Goal: Task Accomplishment & Management: Use online tool/utility

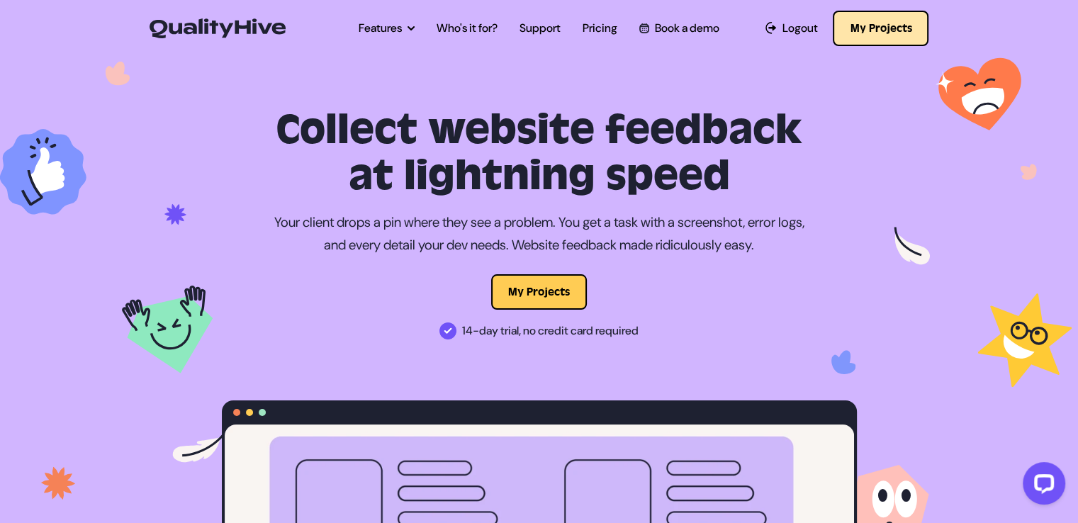
click at [874, 20] on button "My Projects" at bounding box center [881, 28] width 96 height 35
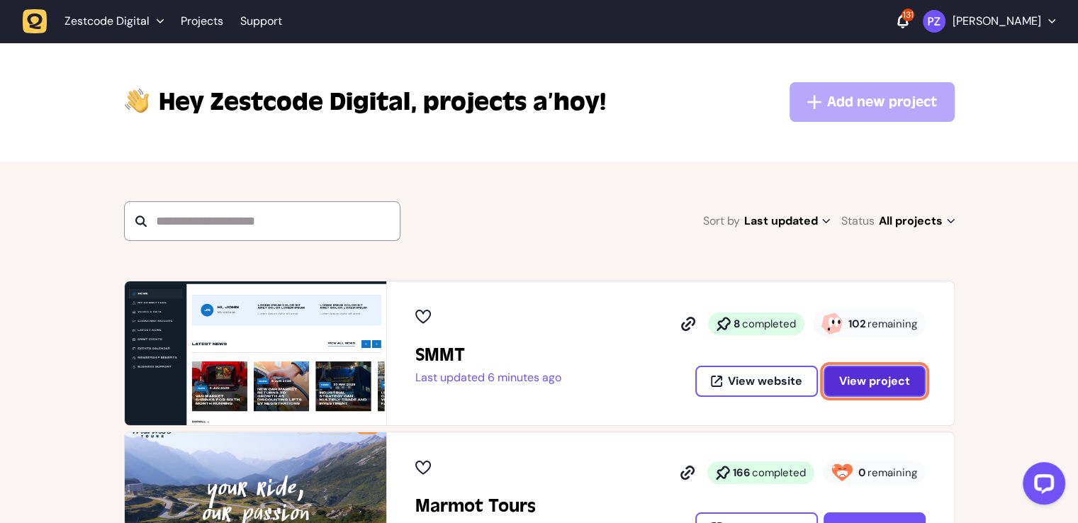
click at [872, 376] on span "View project" at bounding box center [875, 381] width 71 height 11
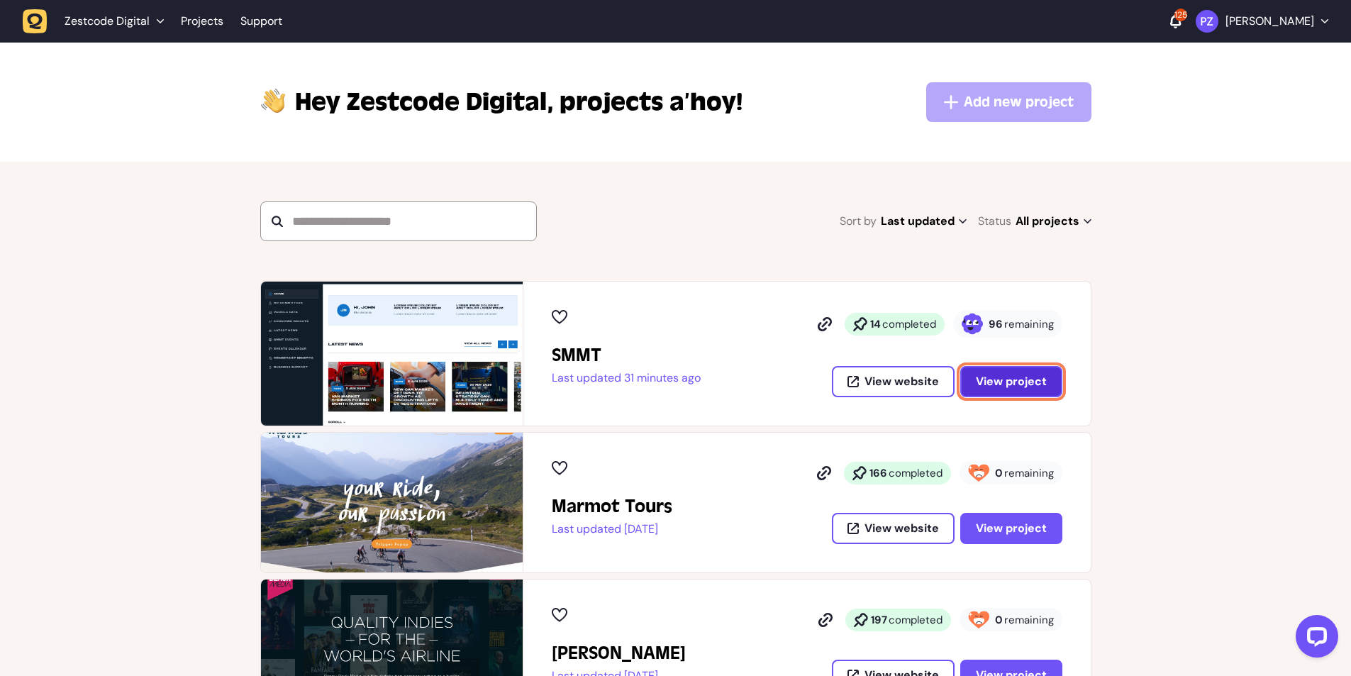
click at [1016, 382] on span "View project" at bounding box center [1011, 381] width 71 height 11
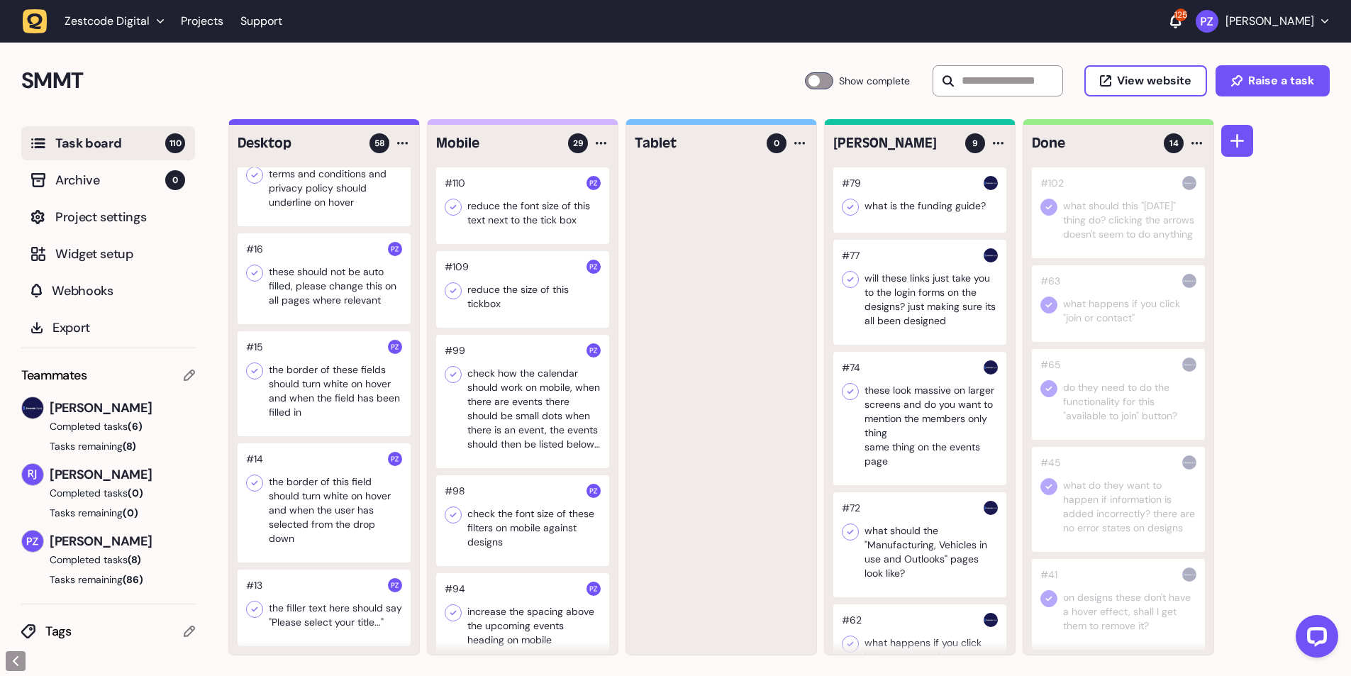
scroll to position [1, 0]
click at [320, 585] on div at bounding box center [324, 607] width 173 height 77
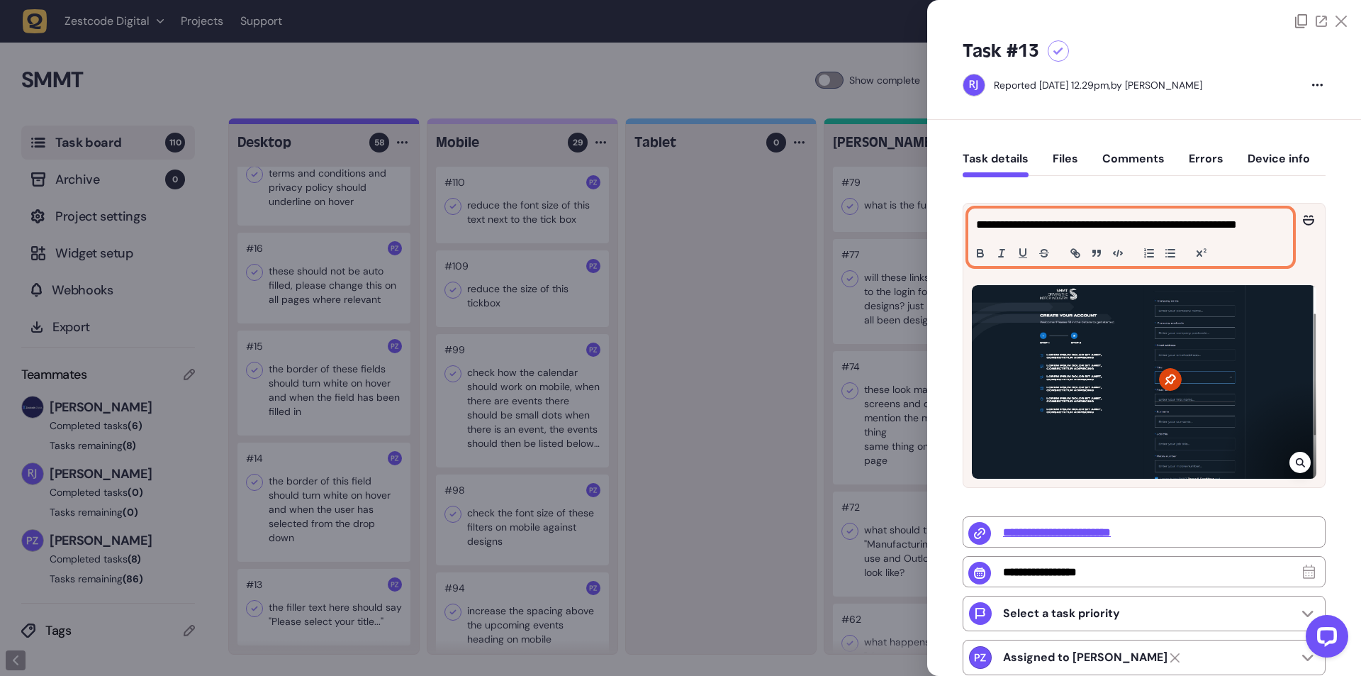
click at [1163, 230] on p "**********" at bounding box center [1129, 224] width 306 height 17
click at [1242, 223] on p "**********" at bounding box center [1129, 224] width 306 height 17
click at [1259, 224] on p "**********" at bounding box center [1129, 224] width 306 height 17
copy p "**********"
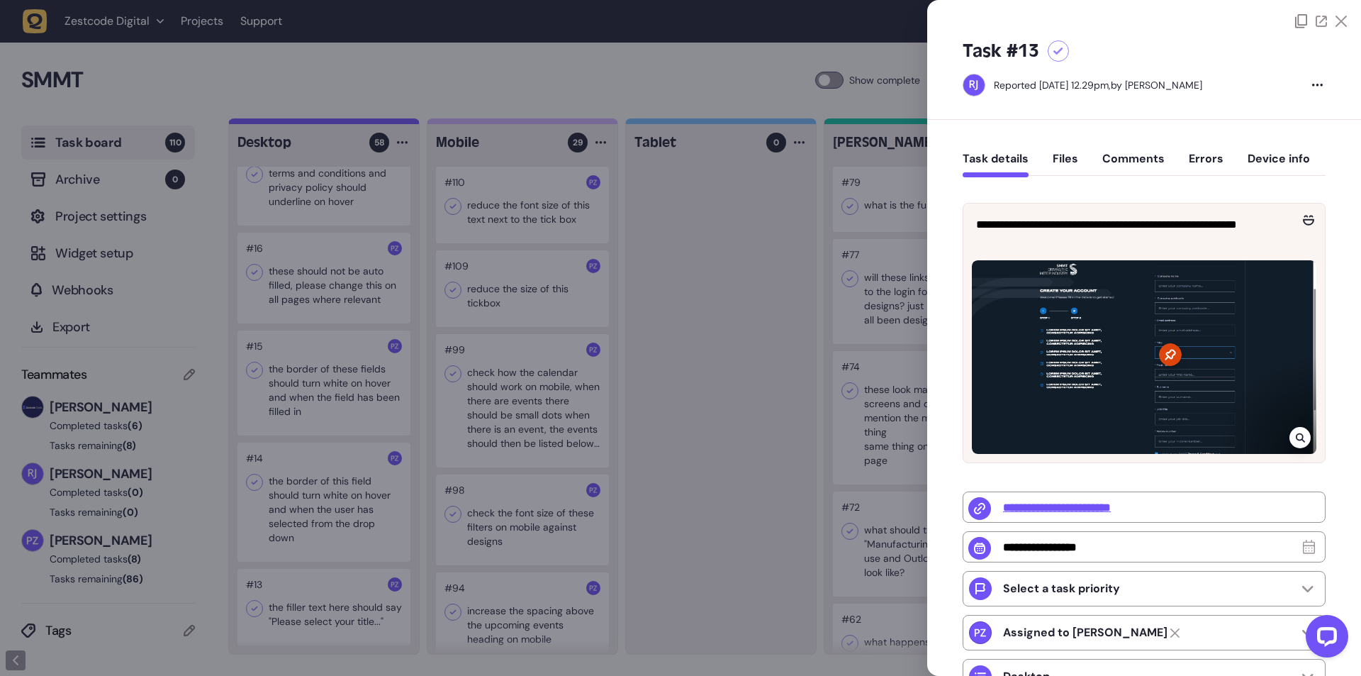
click at [1302, 448] on div at bounding box center [1300, 437] width 21 height 21
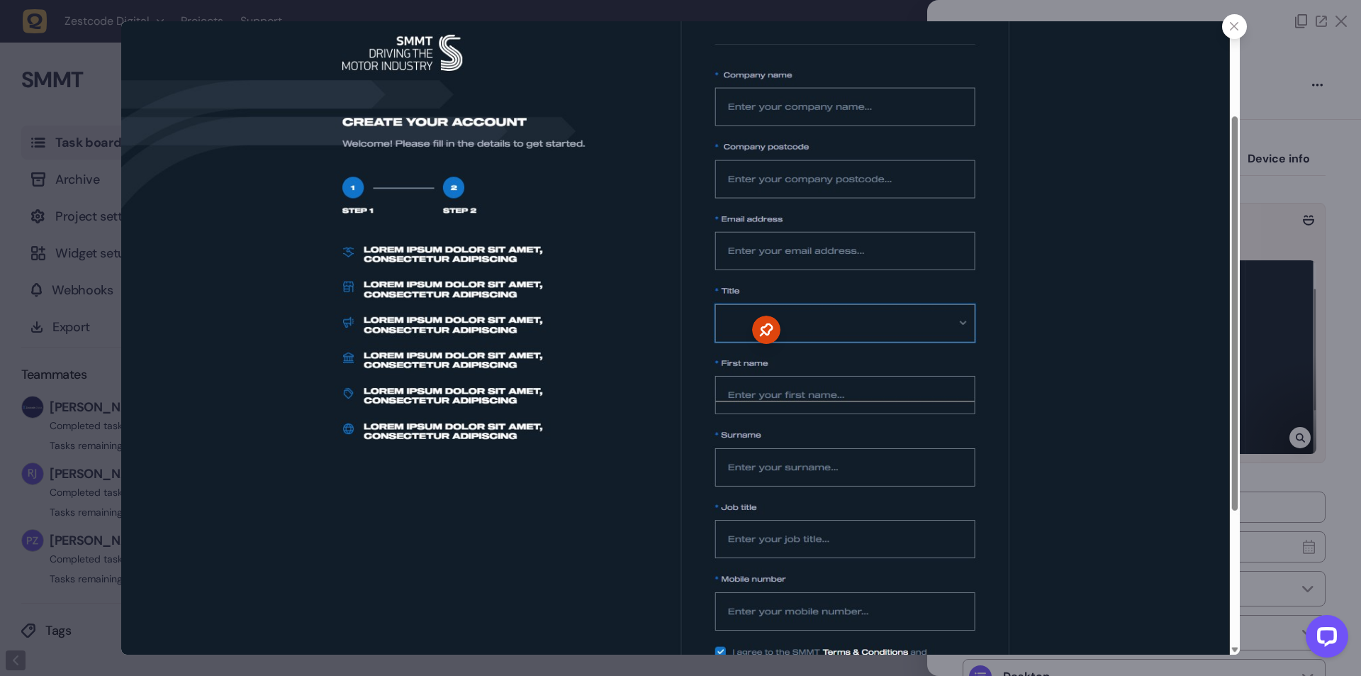
click at [1280, 230] on div at bounding box center [680, 338] width 1361 height 676
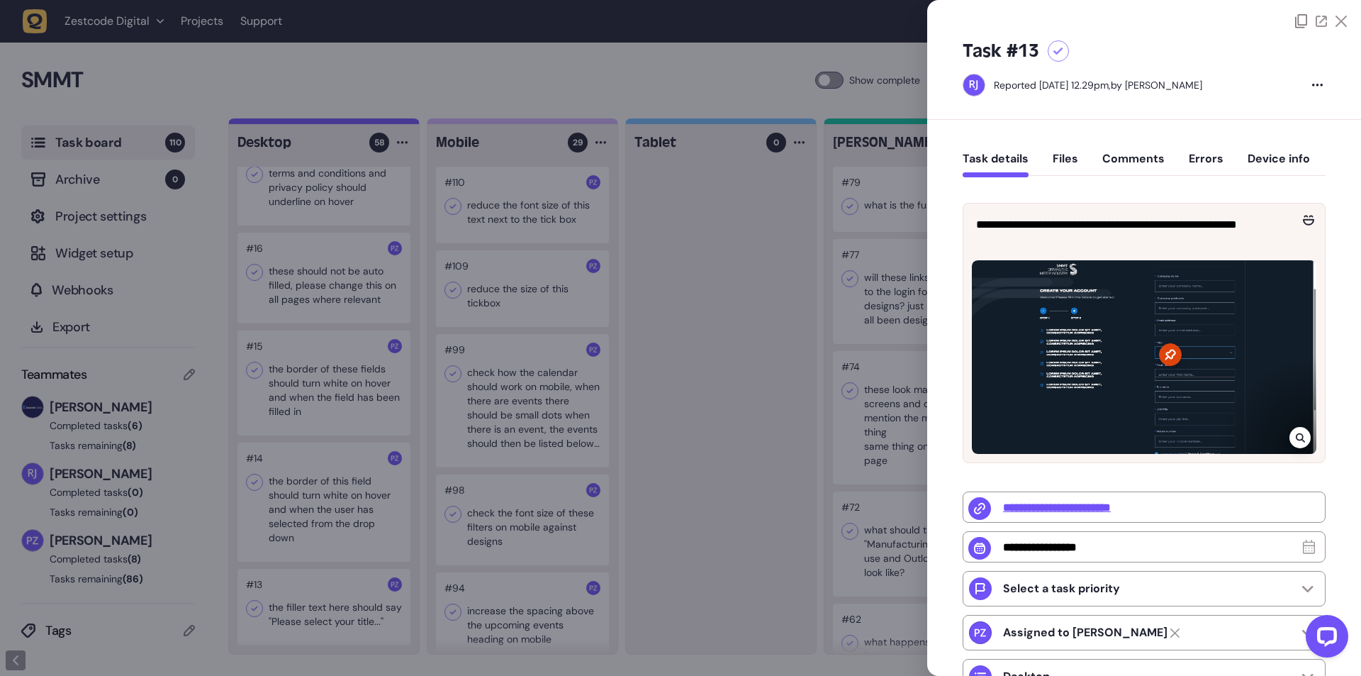
drag, startPoint x: 350, startPoint y: 518, endPoint x: 323, endPoint y: 552, distance: 42.9
click at [349, 518] on div at bounding box center [680, 338] width 1361 height 676
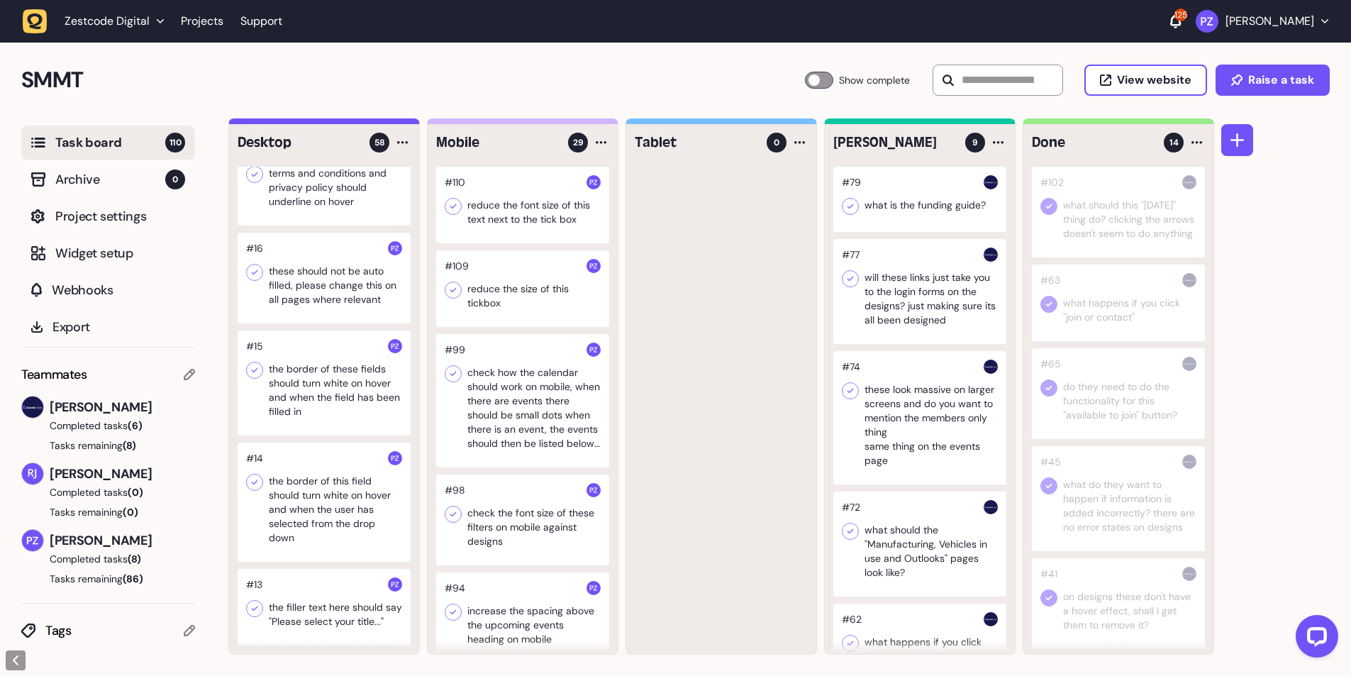
click at [250, 605] on div at bounding box center [324, 607] width 173 height 77
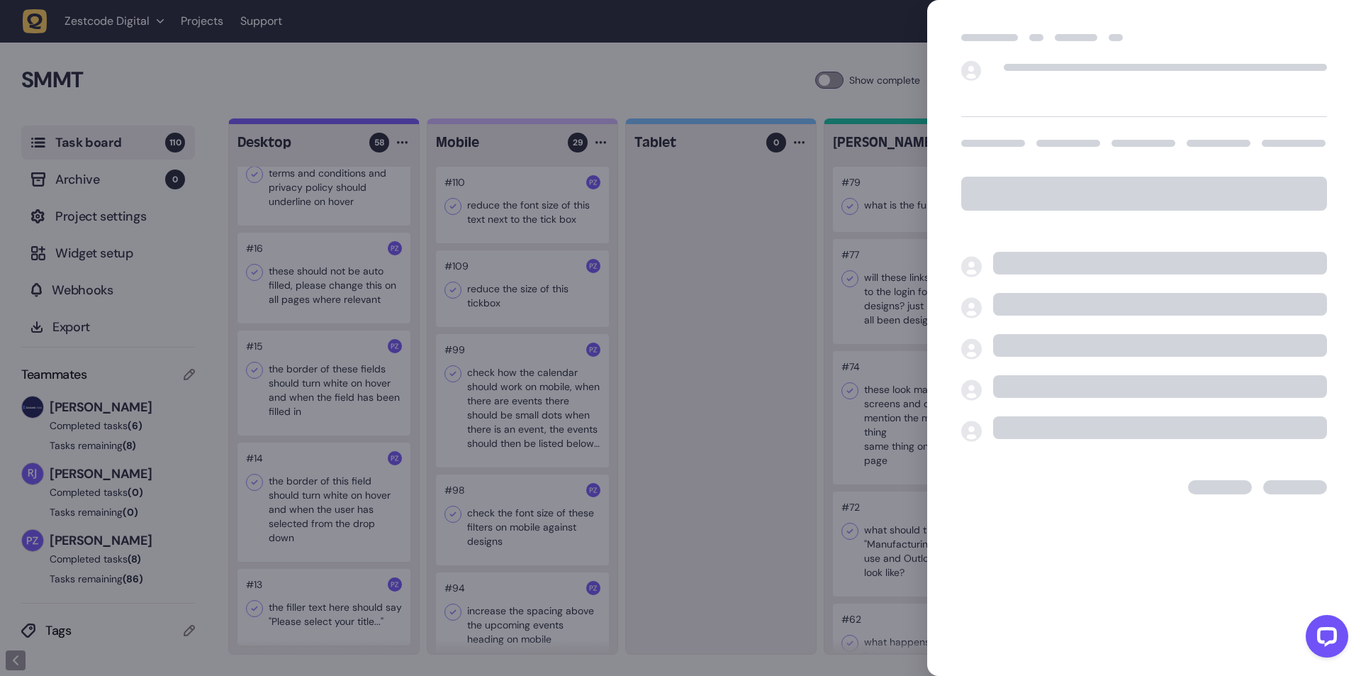
drag, startPoint x: 518, startPoint y: 587, endPoint x: 296, endPoint y: 587, distance: 222.6
click at [501, 587] on div at bounding box center [680, 338] width 1361 height 676
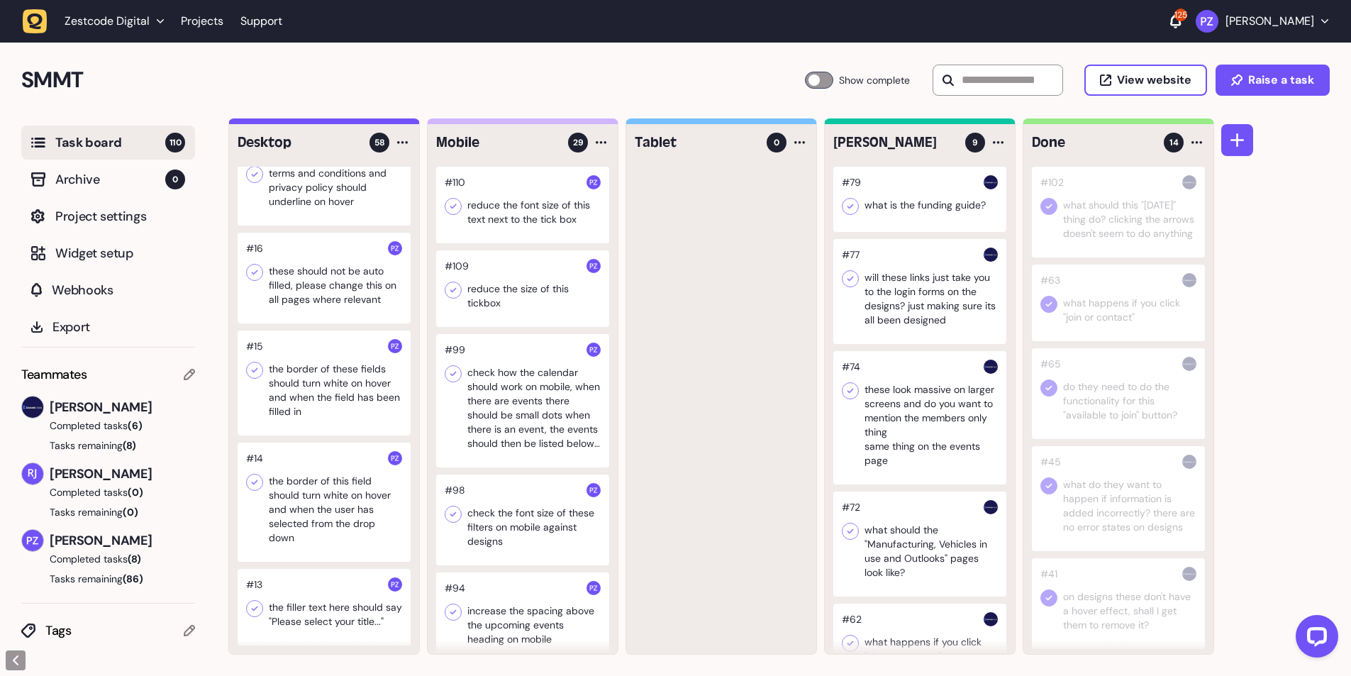
click at [253, 601] on icon at bounding box center [254, 608] width 14 height 14
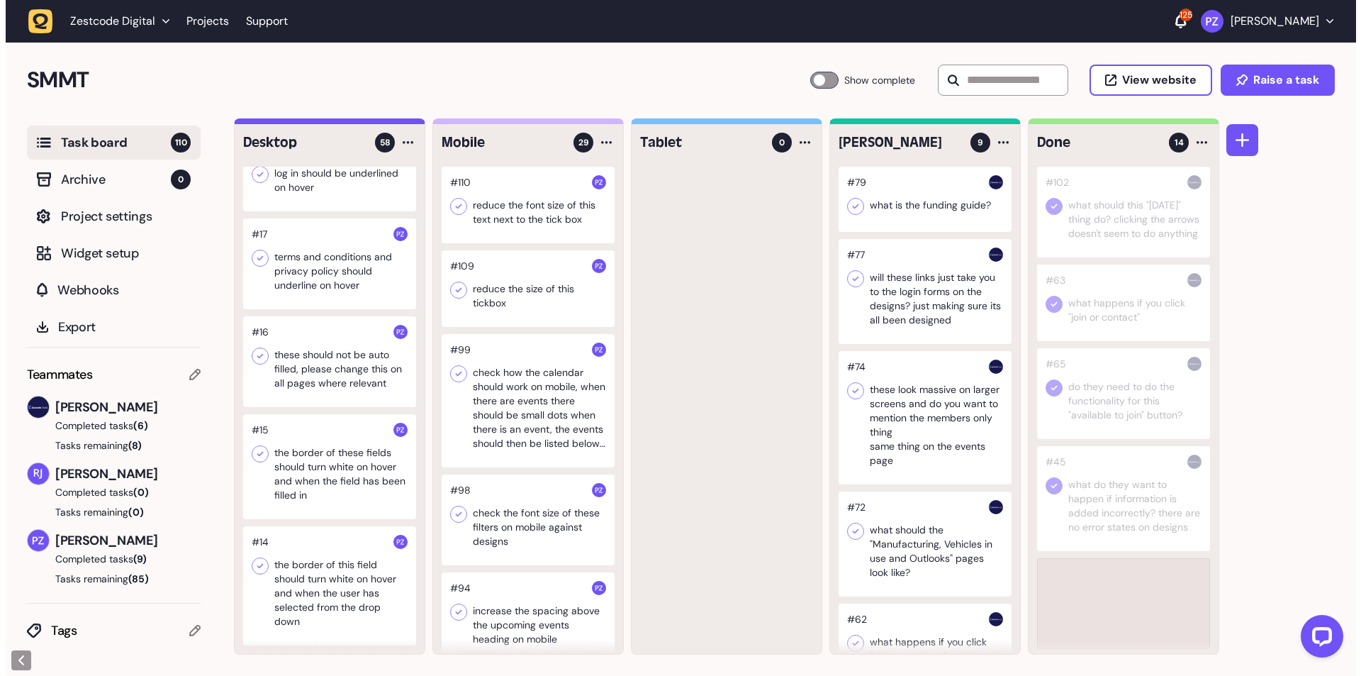
scroll to position [5012, 0]
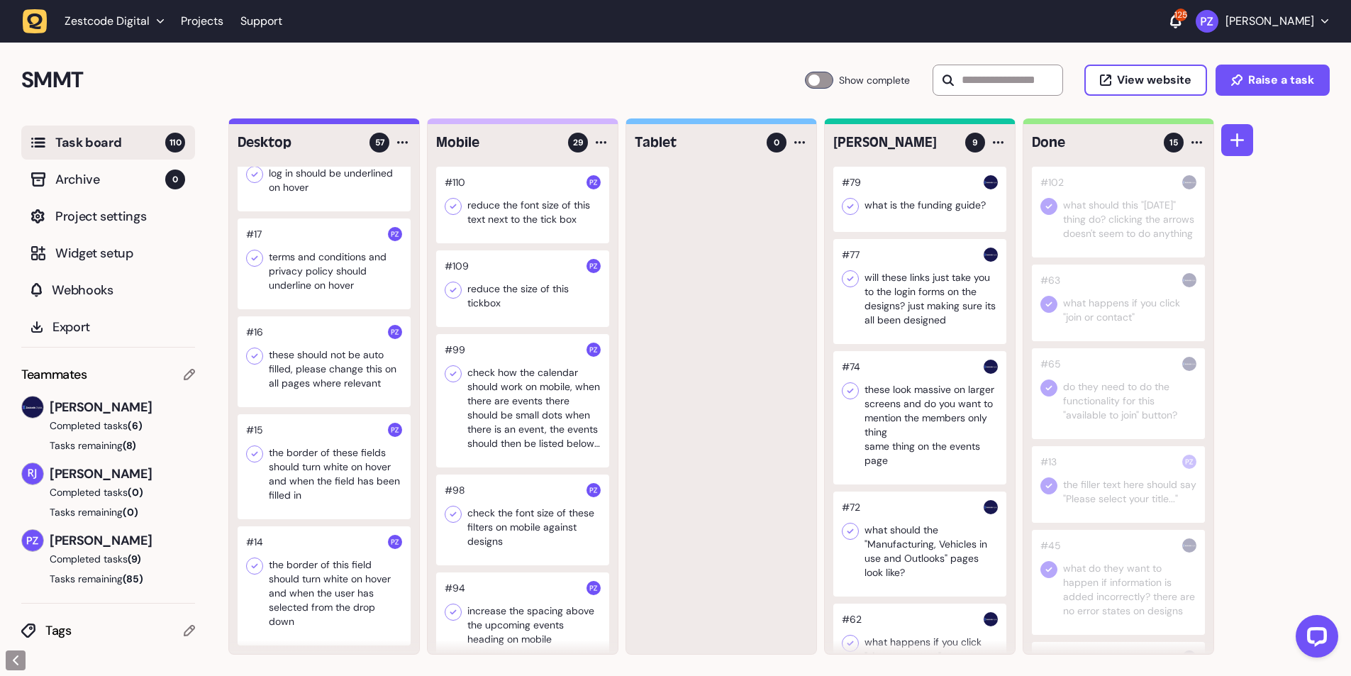
click at [296, 564] on div at bounding box center [324, 585] width 173 height 119
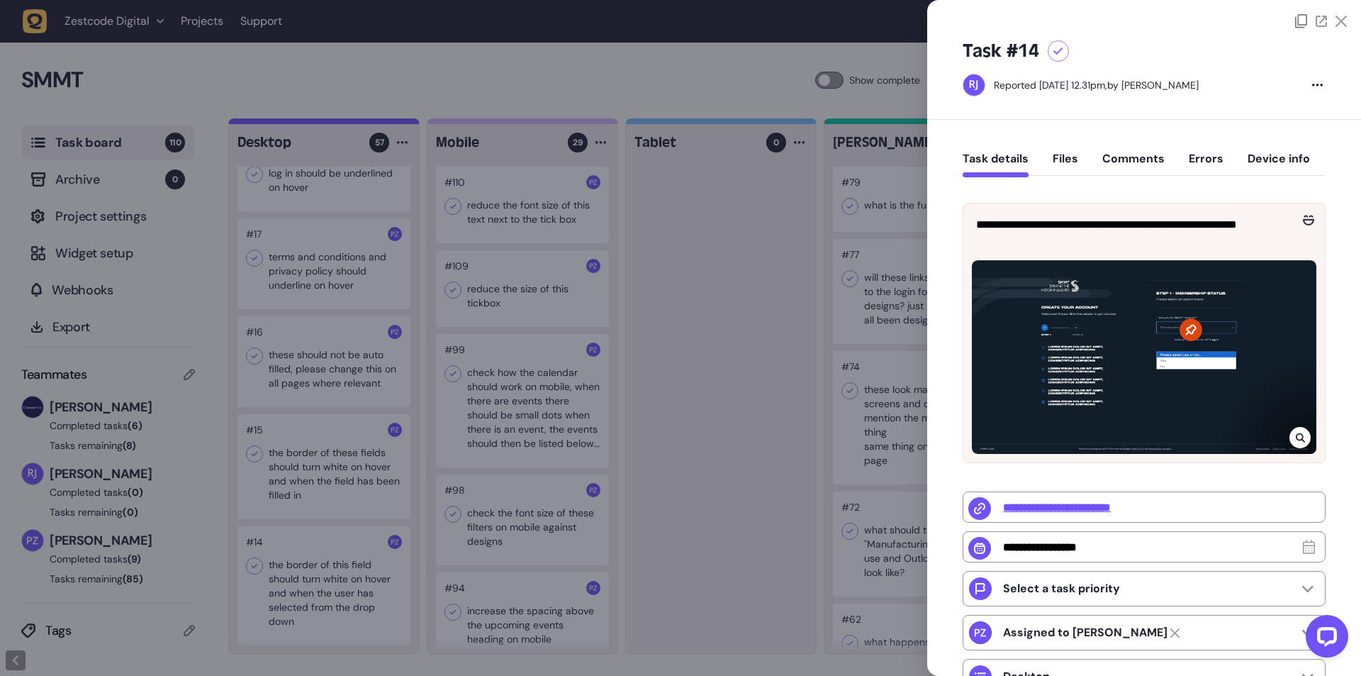
click at [1300, 433] on icon at bounding box center [1300, 437] width 9 height 11
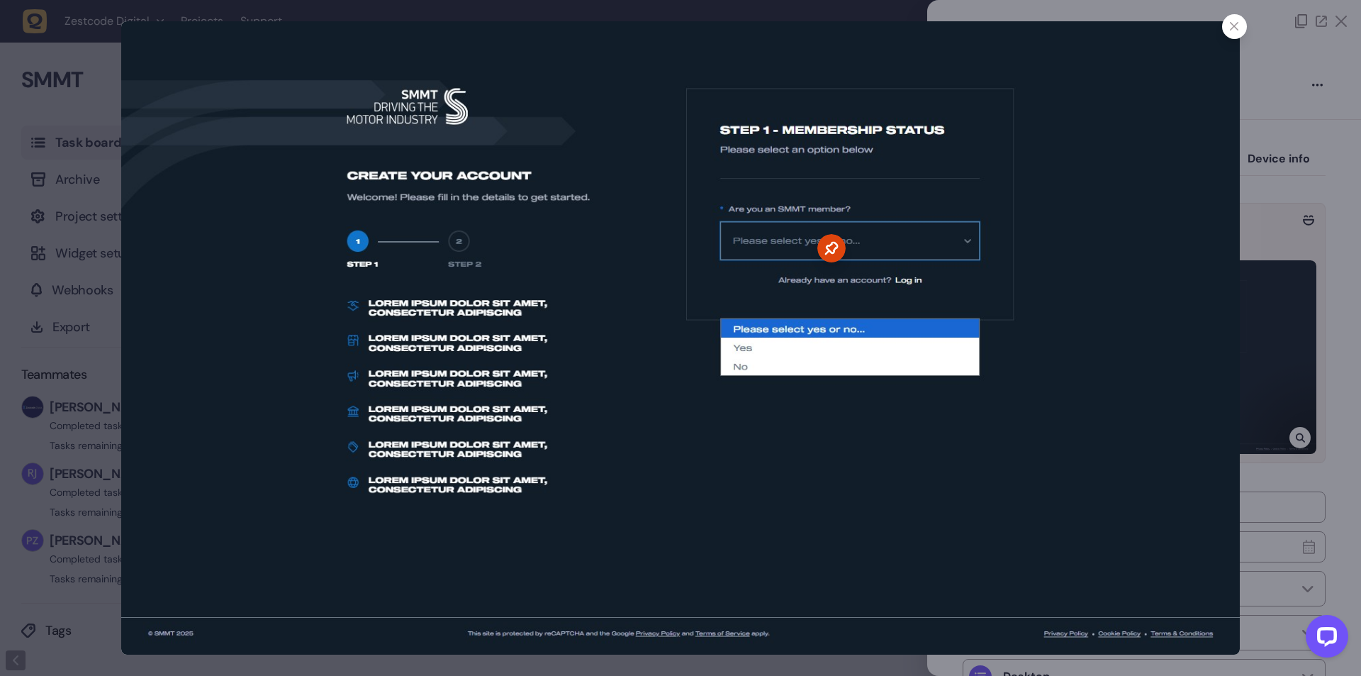
click at [1246, 29] on div at bounding box center [1234, 26] width 25 height 25
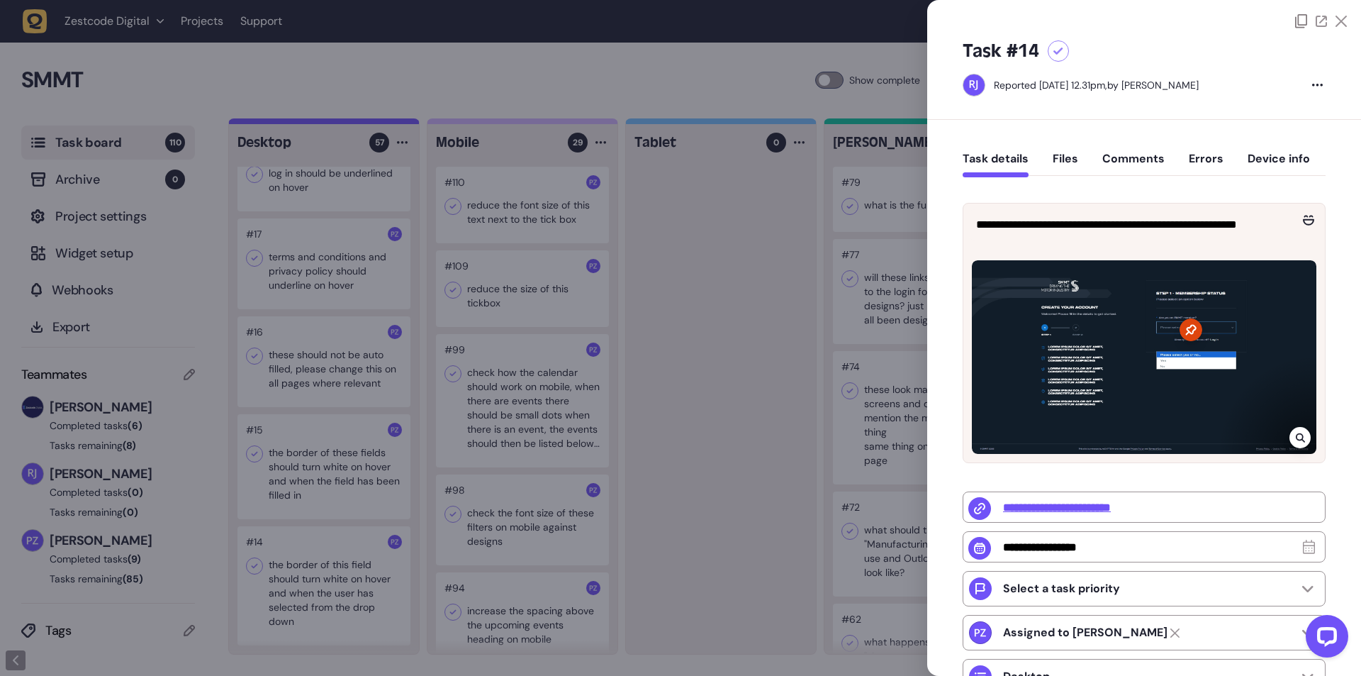
drag, startPoint x: 372, startPoint y: 509, endPoint x: 314, endPoint y: 587, distance: 96.9
click at [371, 510] on div at bounding box center [680, 338] width 1361 height 676
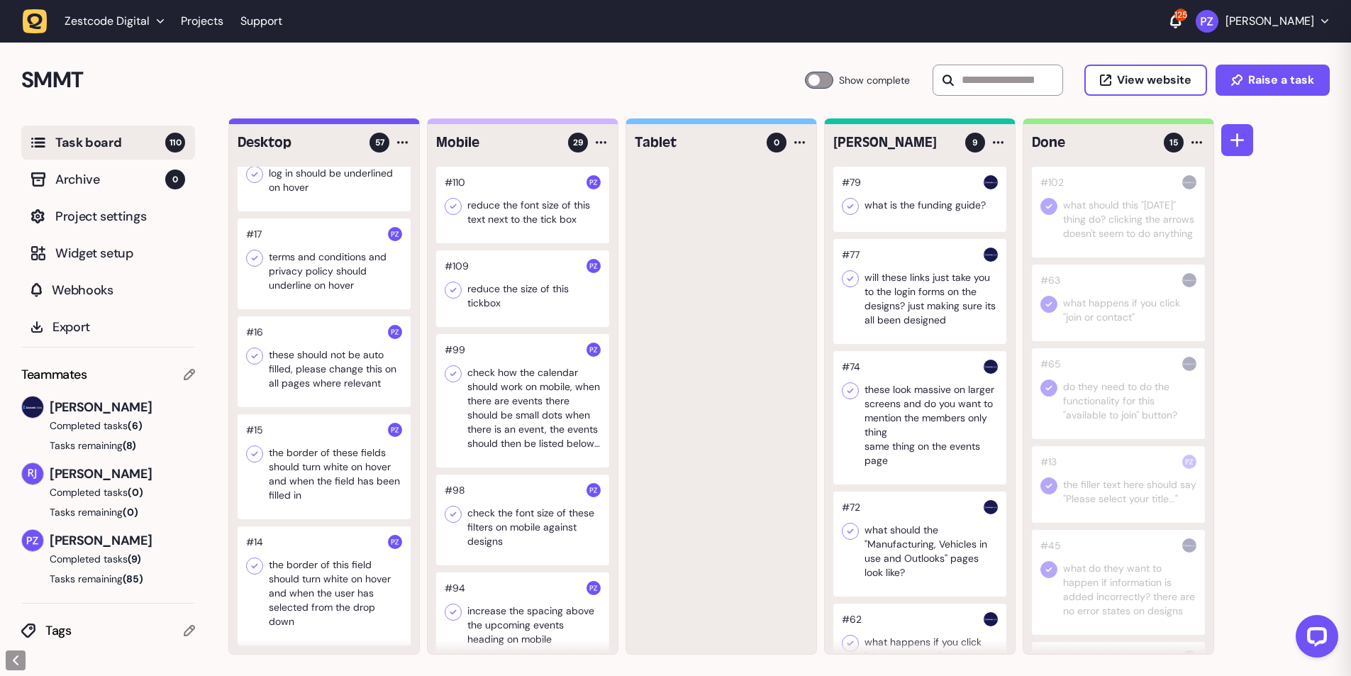
click at [311, 592] on div at bounding box center [324, 585] width 173 height 119
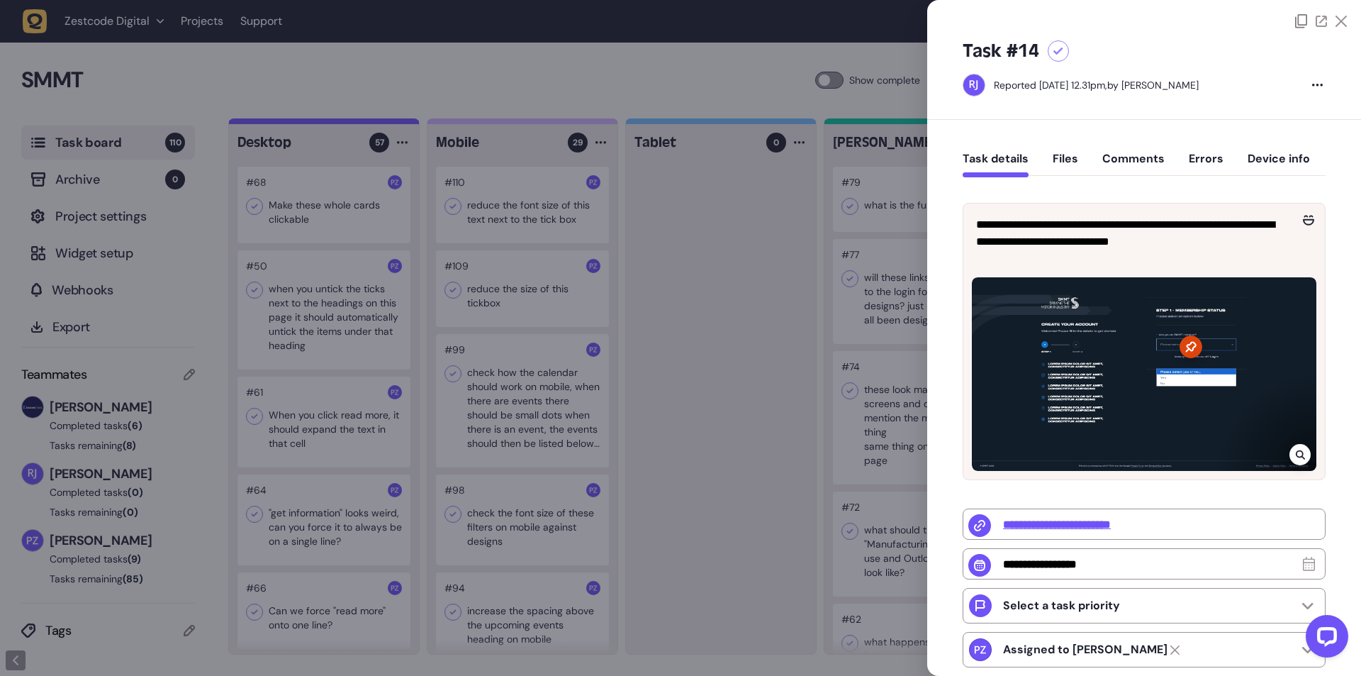
drag, startPoint x: 540, startPoint y: 364, endPoint x: 521, endPoint y: 384, distance: 27.6
click at [355, 123] on div at bounding box center [680, 338] width 1361 height 676
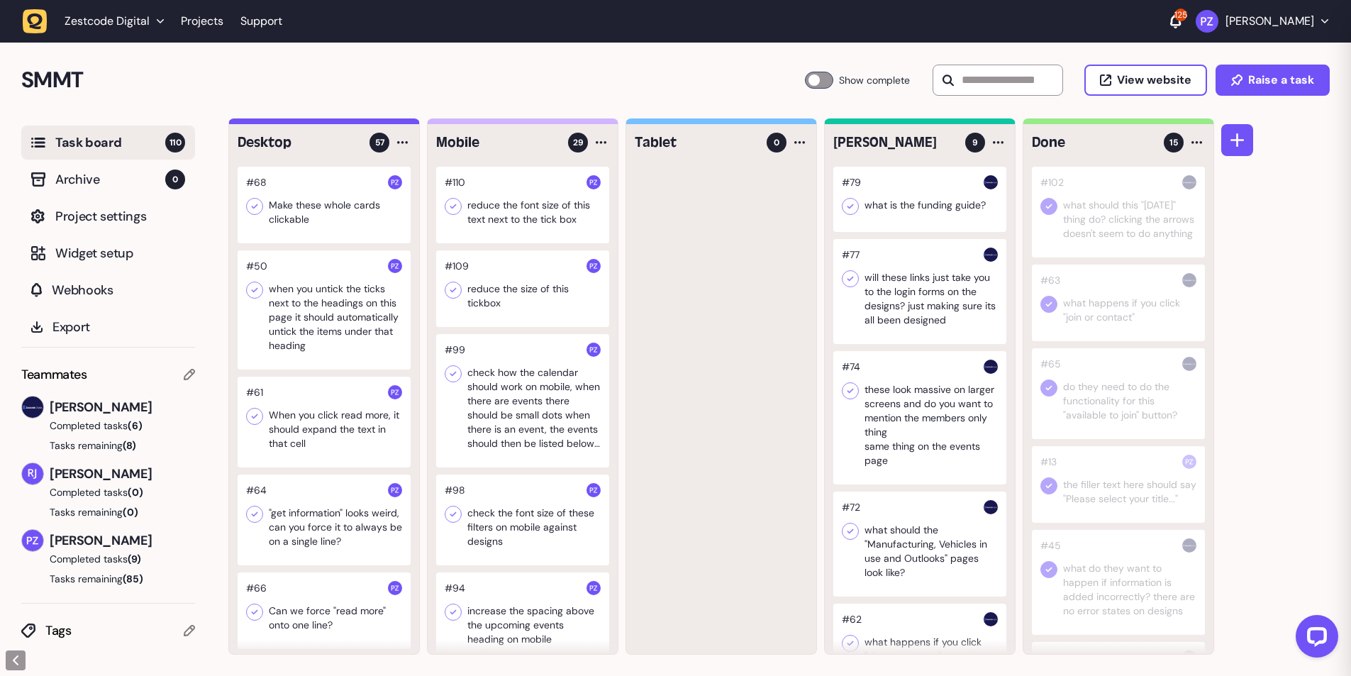
click at [277, 123] on div at bounding box center [324, 519] width 173 height 91
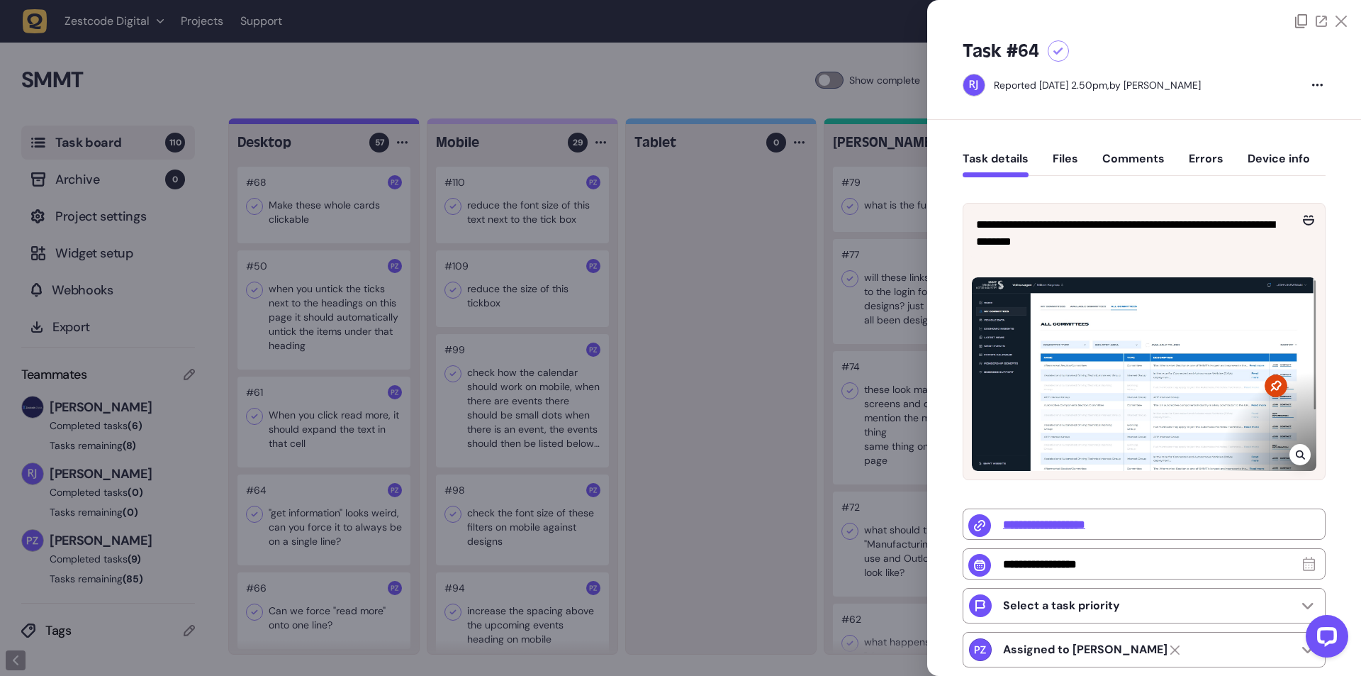
click at [355, 123] on icon at bounding box center [1300, 454] width 9 height 11
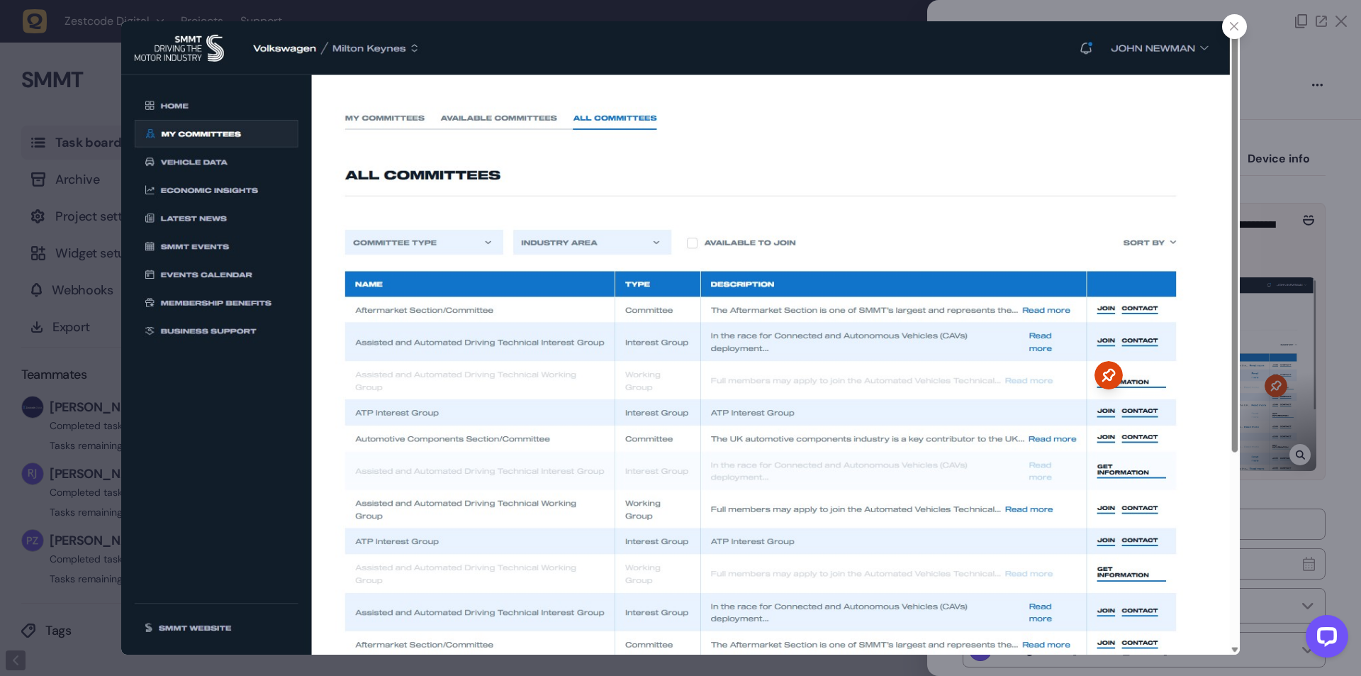
click at [355, 123] on div at bounding box center [680, 338] width 1361 height 676
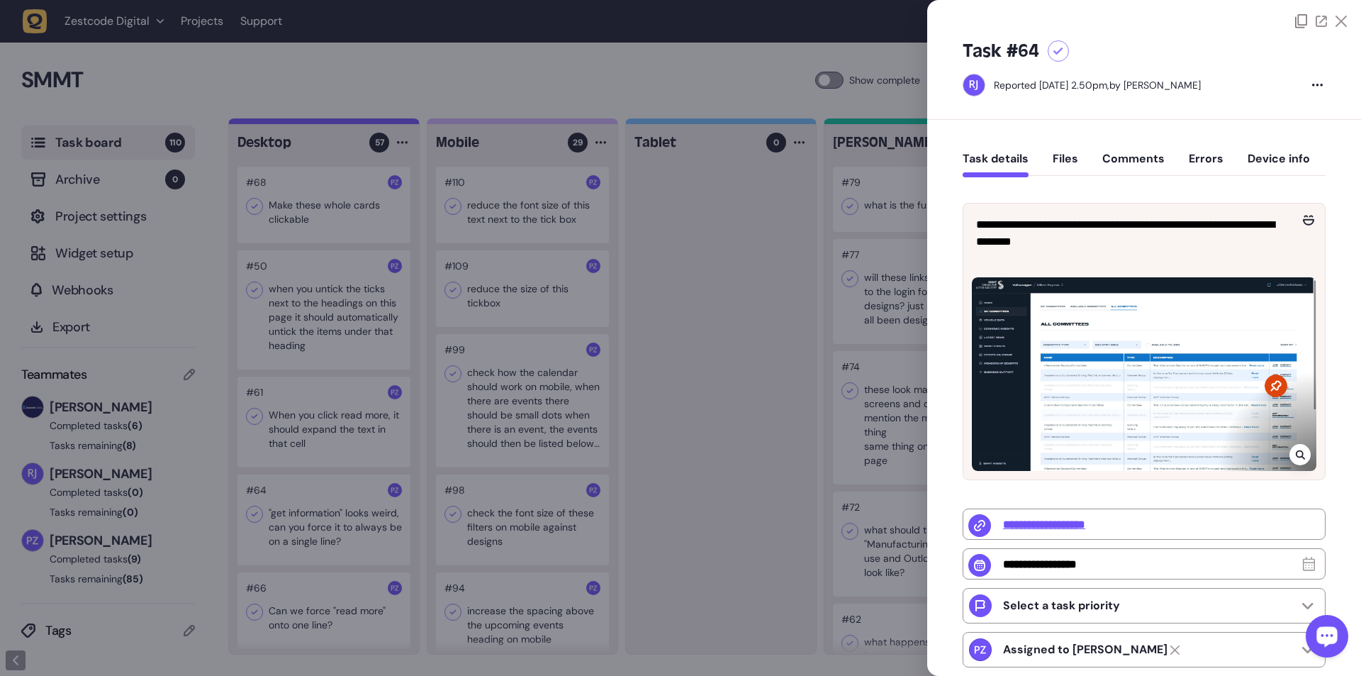
click at [355, 123] on icon at bounding box center [1299, 454] width 9 height 9
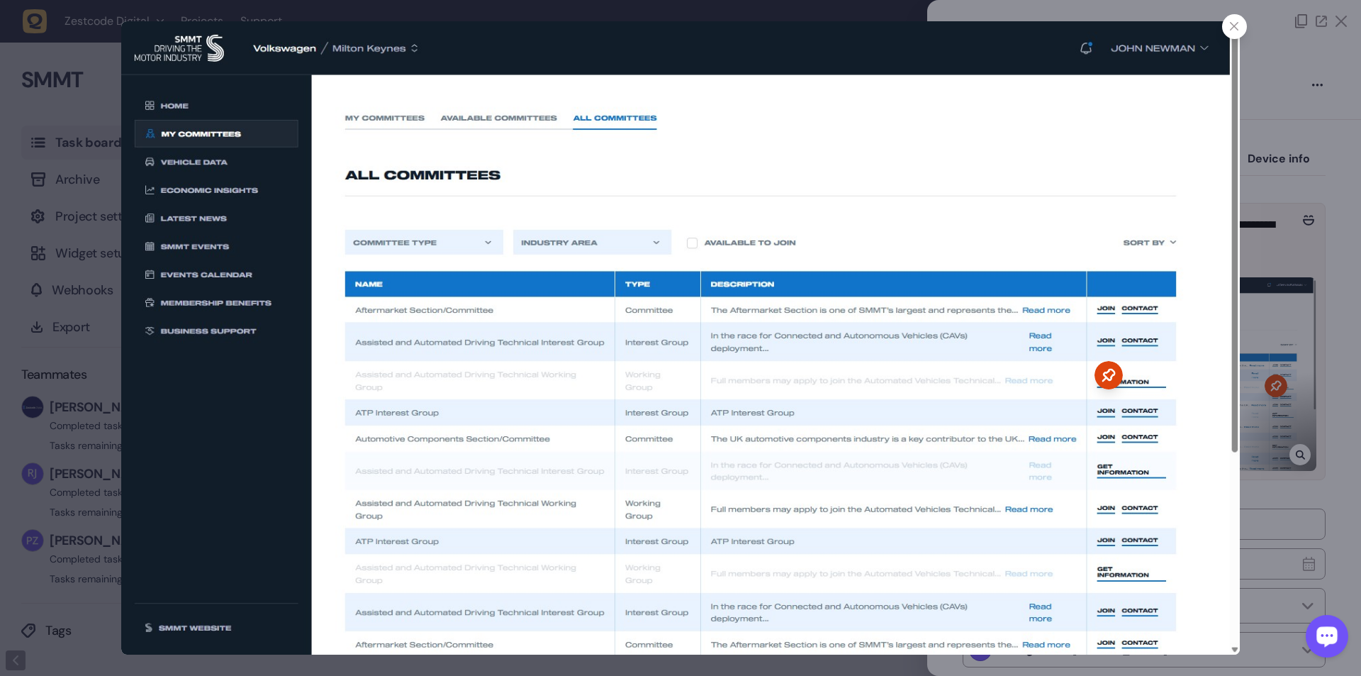
click at [355, 27] on icon at bounding box center [1234, 26] width 9 height 9
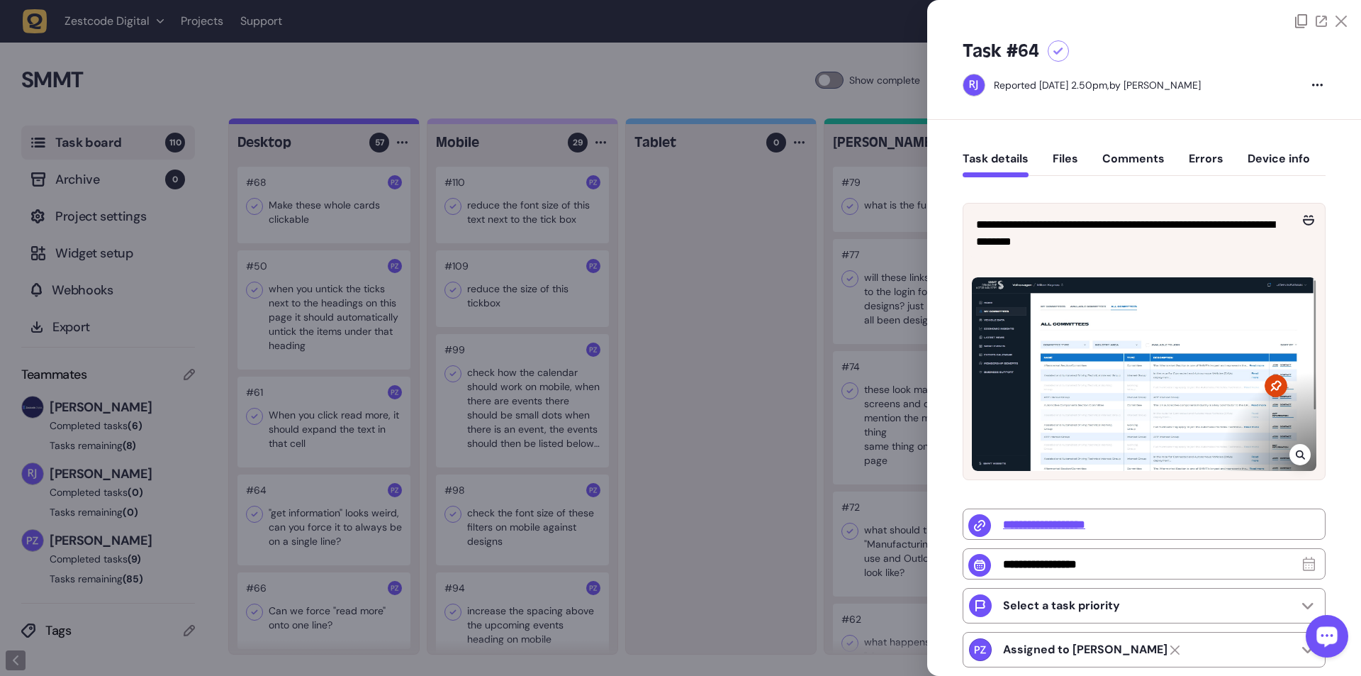
click at [355, 123] on div at bounding box center [680, 338] width 1361 height 676
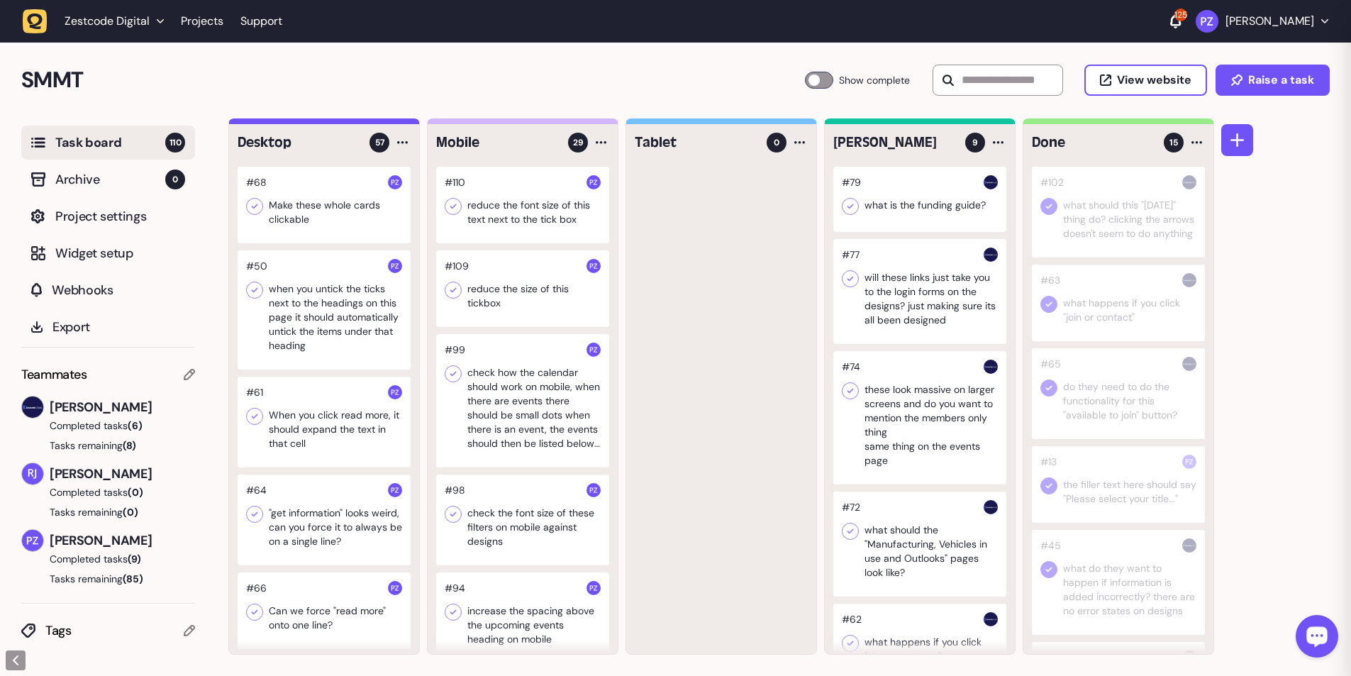
click at [258, 123] on icon at bounding box center [254, 514] width 14 height 14
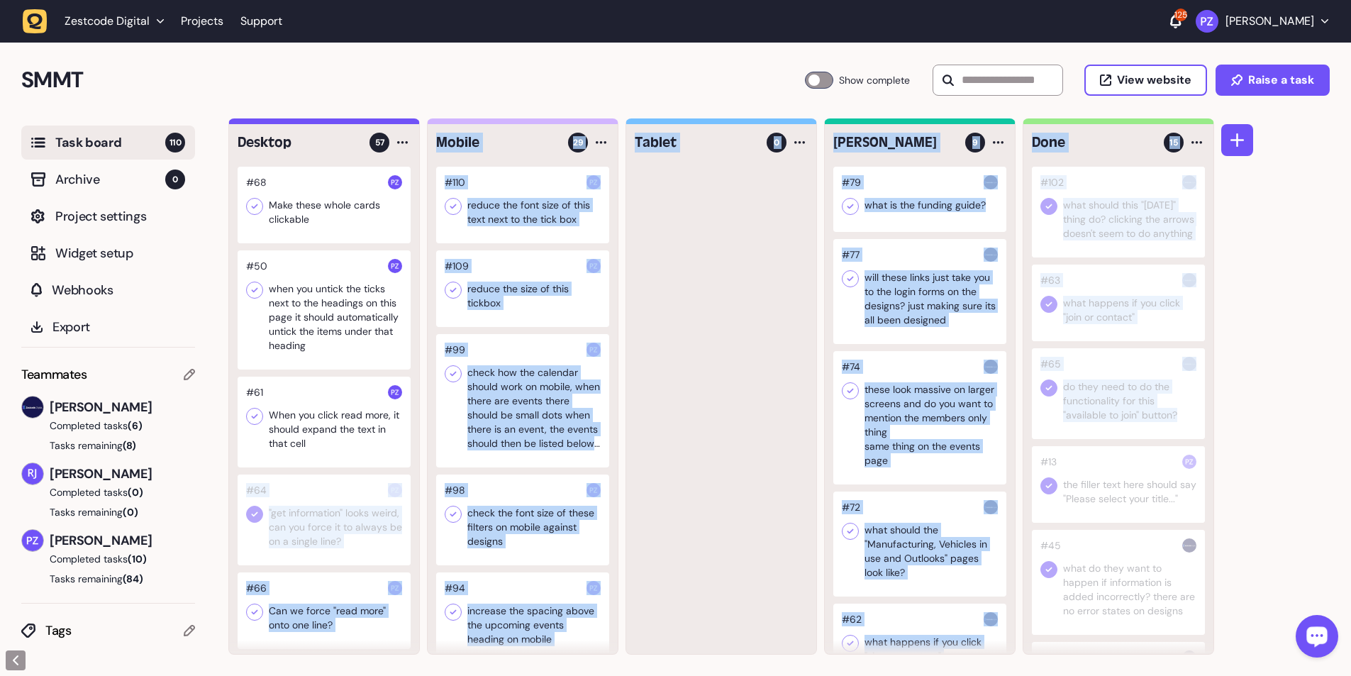
drag, startPoint x: 287, startPoint y: 521, endPoint x: 1091, endPoint y: 489, distance: 804.0
click at [355, 123] on div "Desktop 57 #68 Make these whole cards clickable #50 when you untick the ticks n…" at bounding box center [721, 386] width 986 height 536
click at [355, 123] on div at bounding box center [721, 410] width 190 height 487
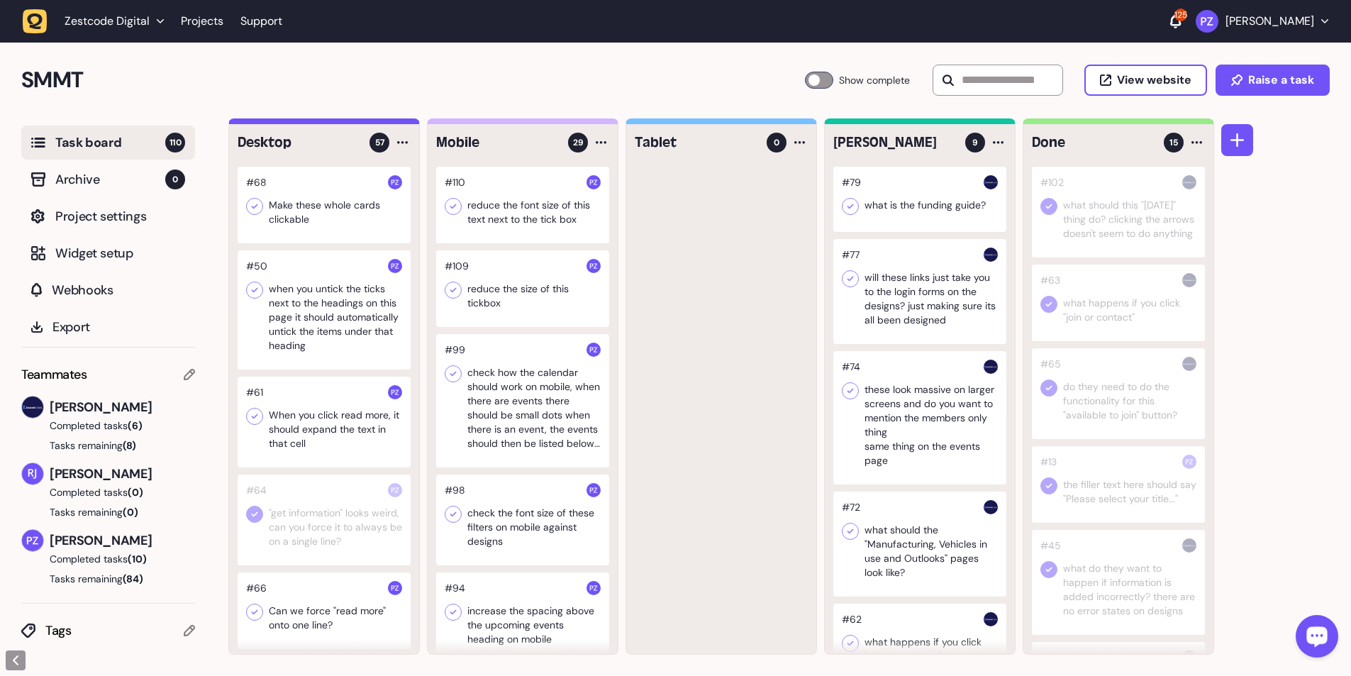
click at [303, 123] on div at bounding box center [324, 519] width 173 height 91
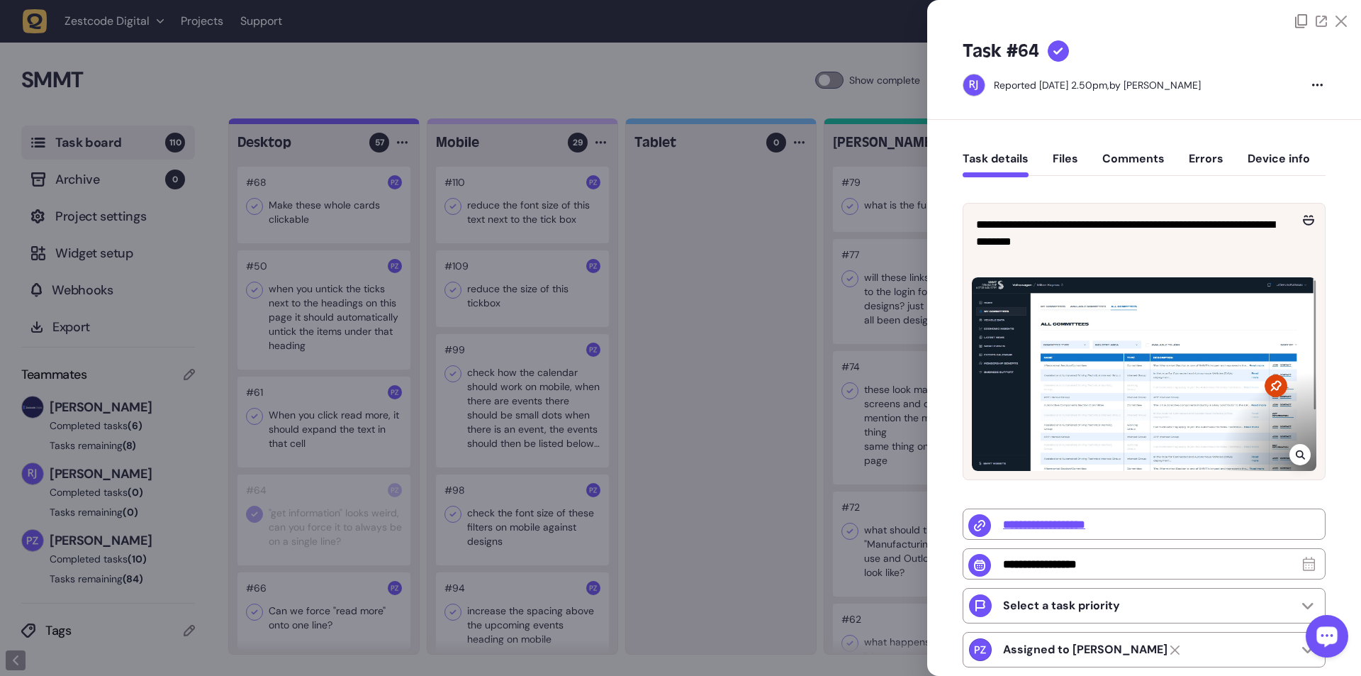
click at [355, 123] on div at bounding box center [680, 338] width 1361 height 676
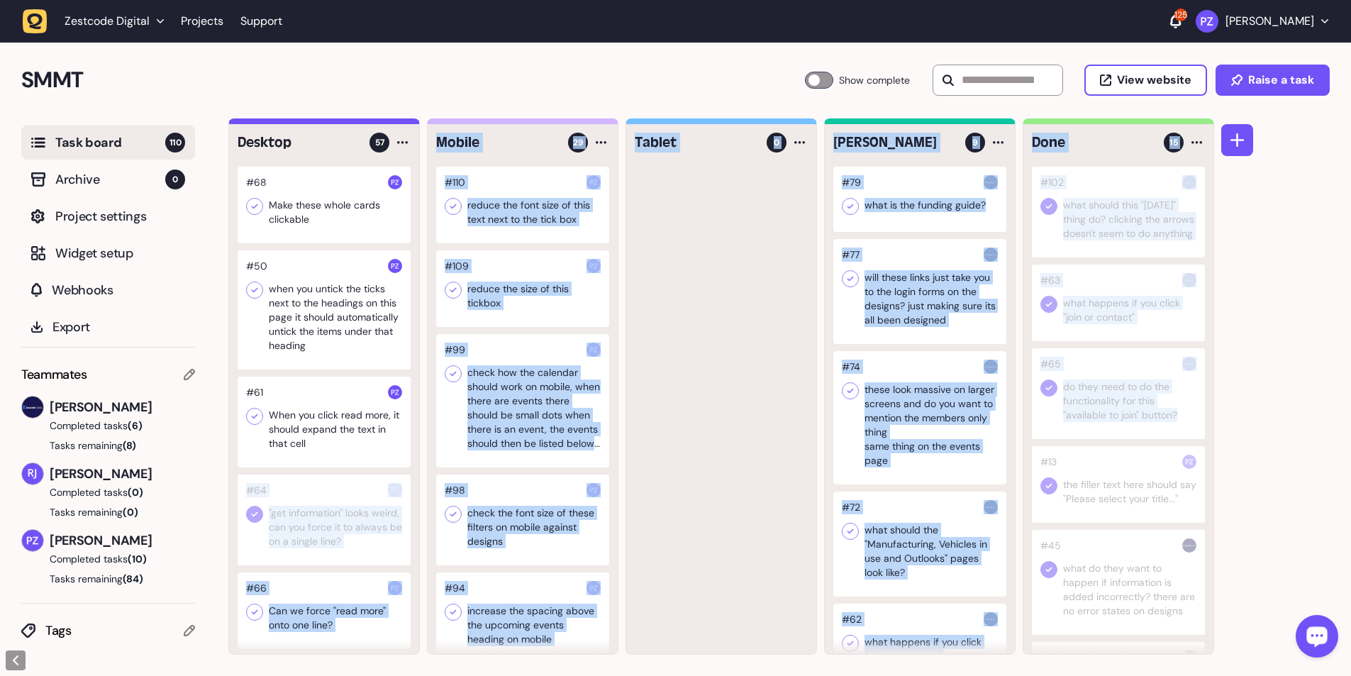
drag, startPoint x: 342, startPoint y: 534, endPoint x: 1102, endPoint y: 537, distance: 760.1
click at [355, 123] on div "Desktop 57 #68 Make these whole cards clickable #50 when you untick the ticks n…" at bounding box center [721, 386] width 986 height 536
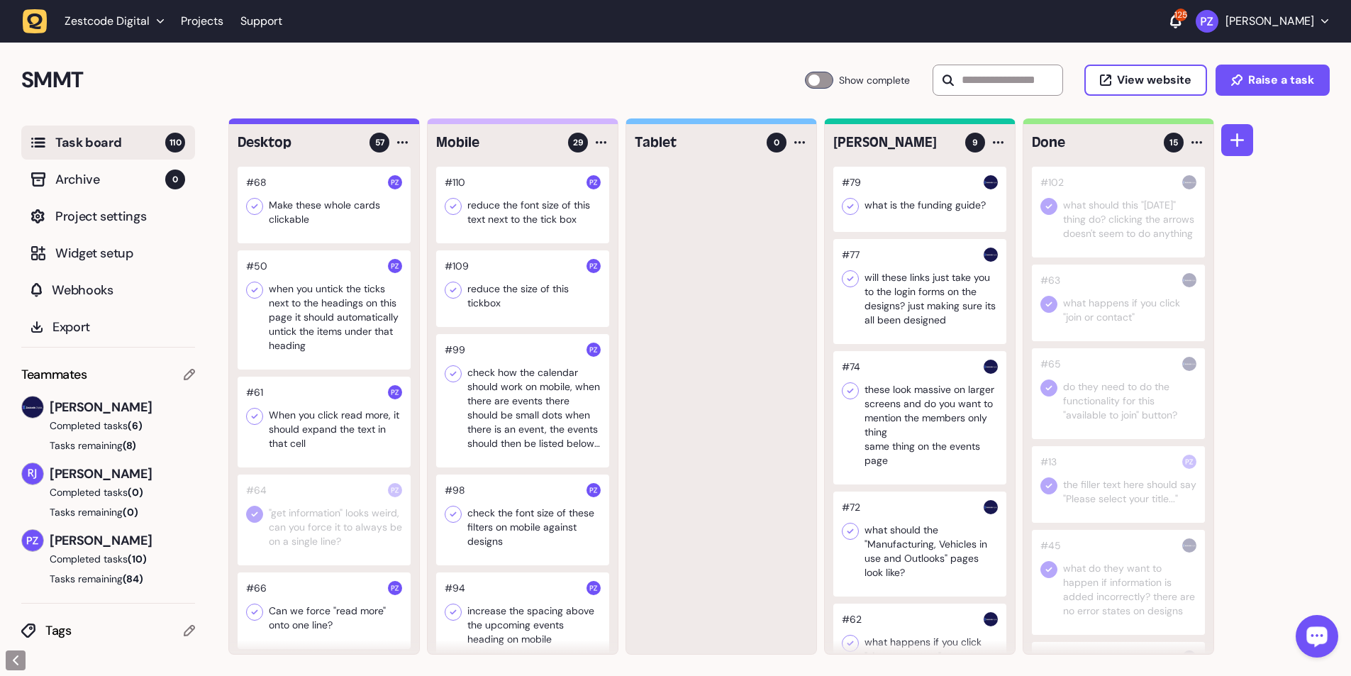
click at [355, 123] on div at bounding box center [721, 410] width 190 height 487
drag, startPoint x: 318, startPoint y: 530, endPoint x: 402, endPoint y: 530, distance: 84.4
click at [355, 123] on div at bounding box center [324, 519] width 173 height 91
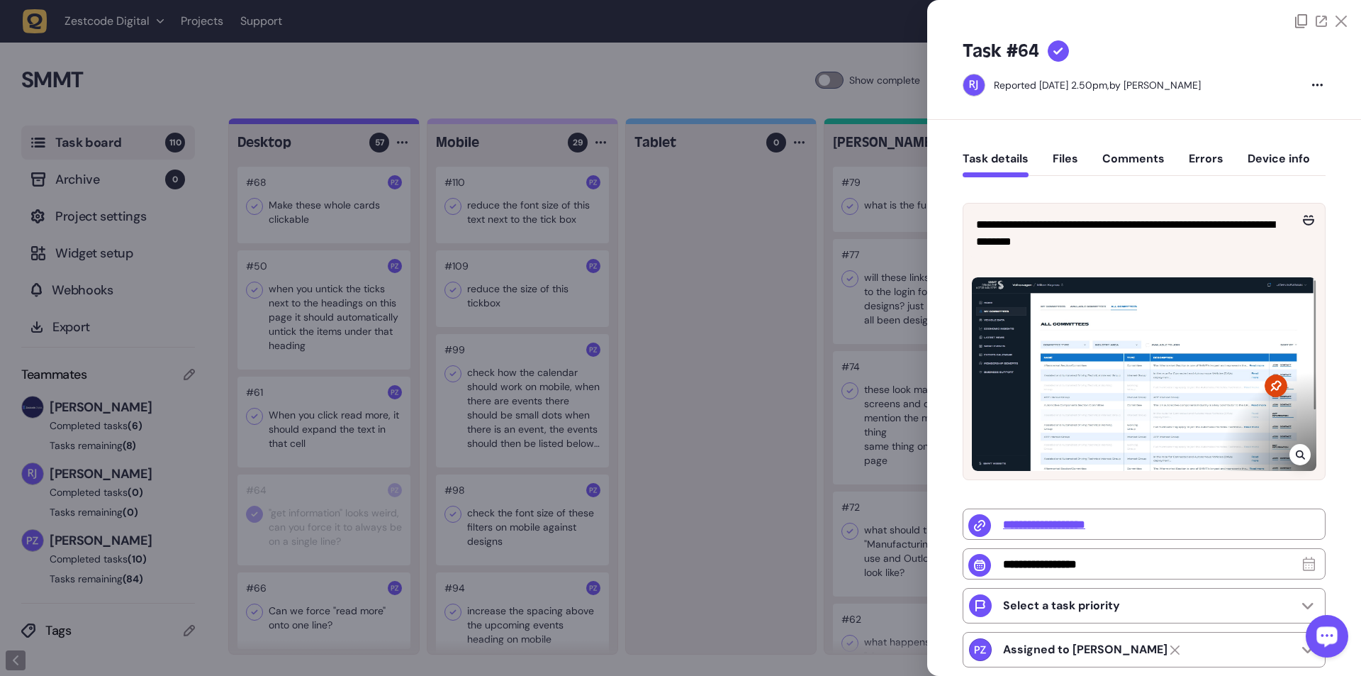
click at [355, 123] on div at bounding box center [680, 338] width 1361 height 676
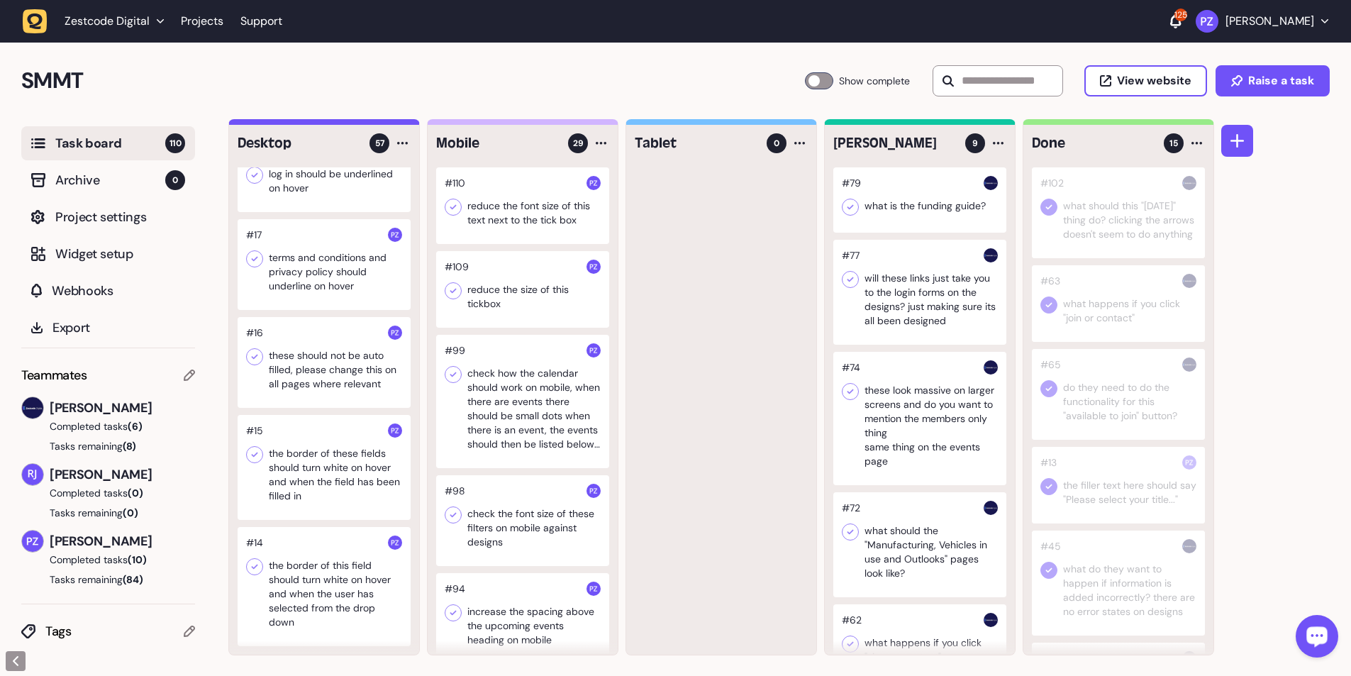
scroll to position [1, 0]
click at [312, 123] on div at bounding box center [324, 585] width 173 height 119
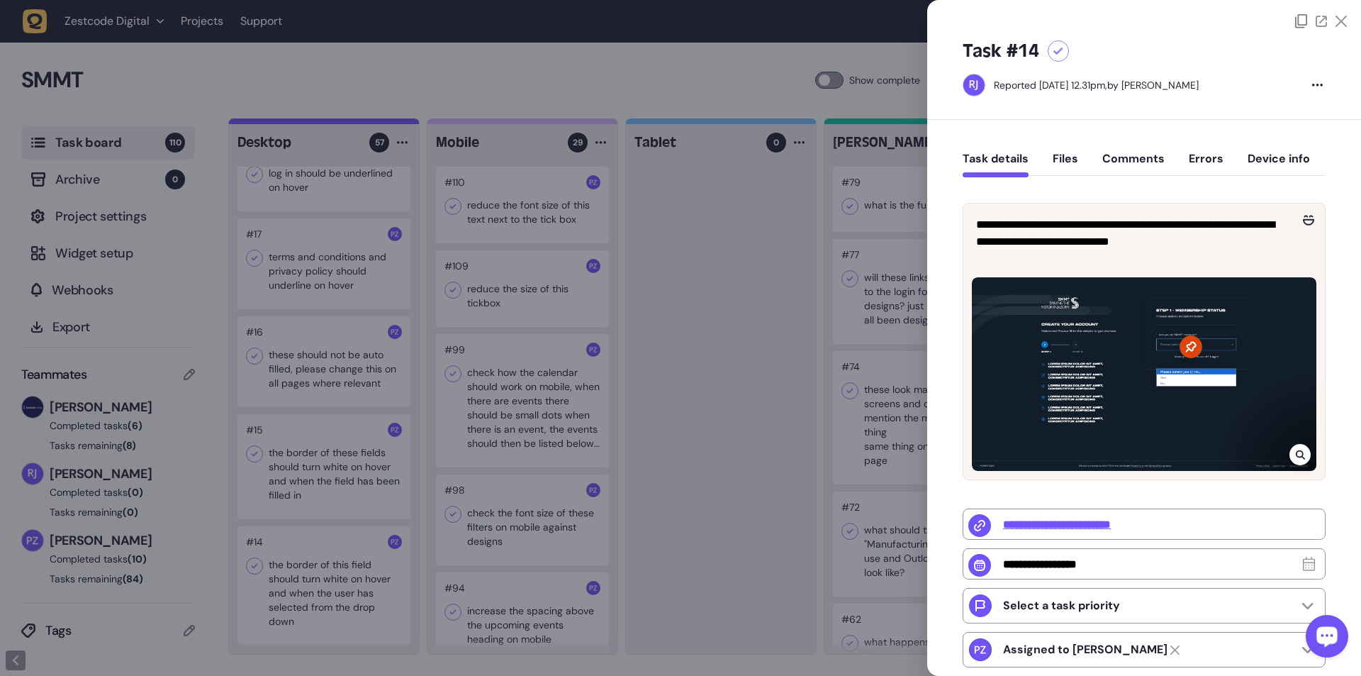
click at [355, 123] on div at bounding box center [680, 338] width 1361 height 676
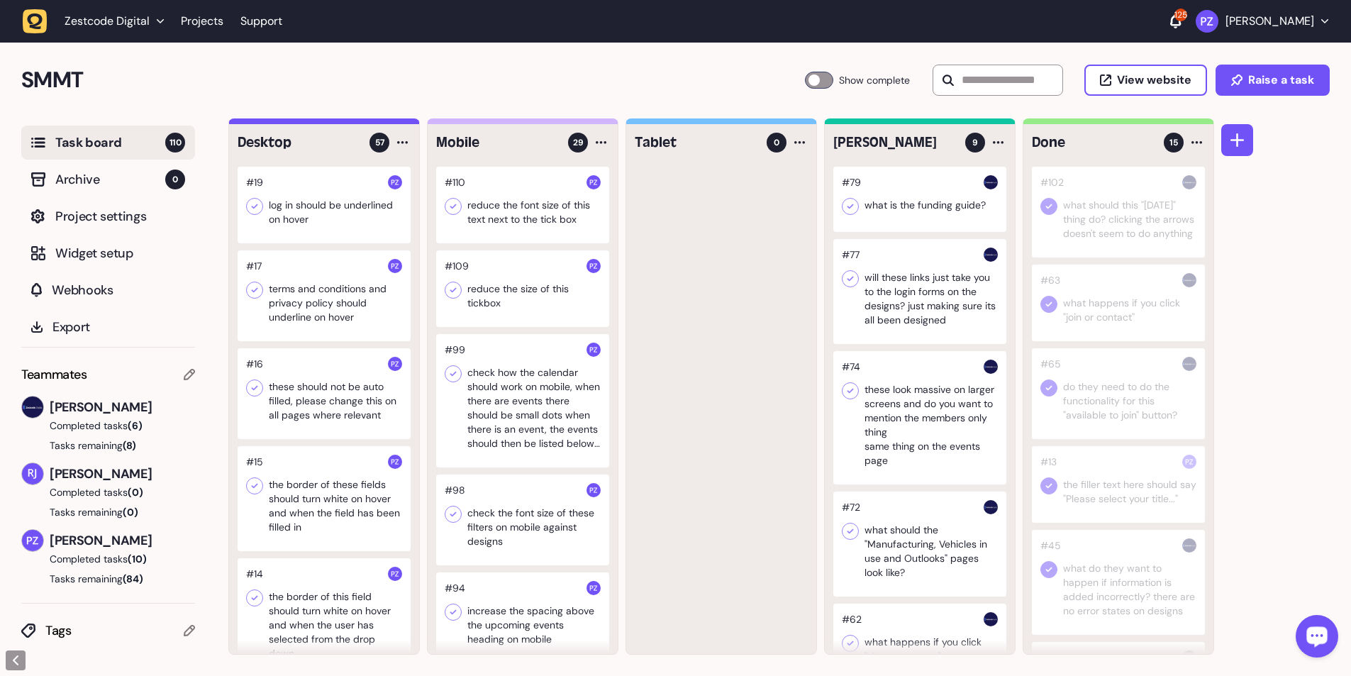
scroll to position [4941, 0]
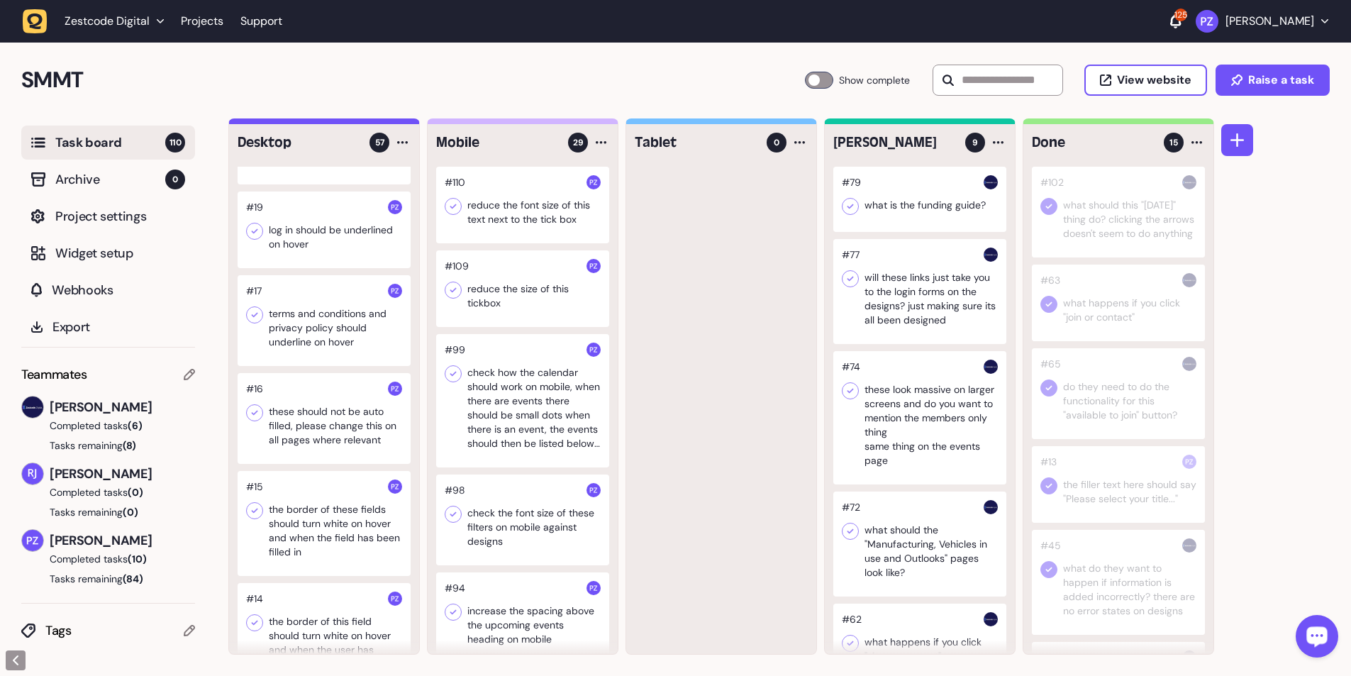
click at [325, 123] on div at bounding box center [324, 418] width 173 height 91
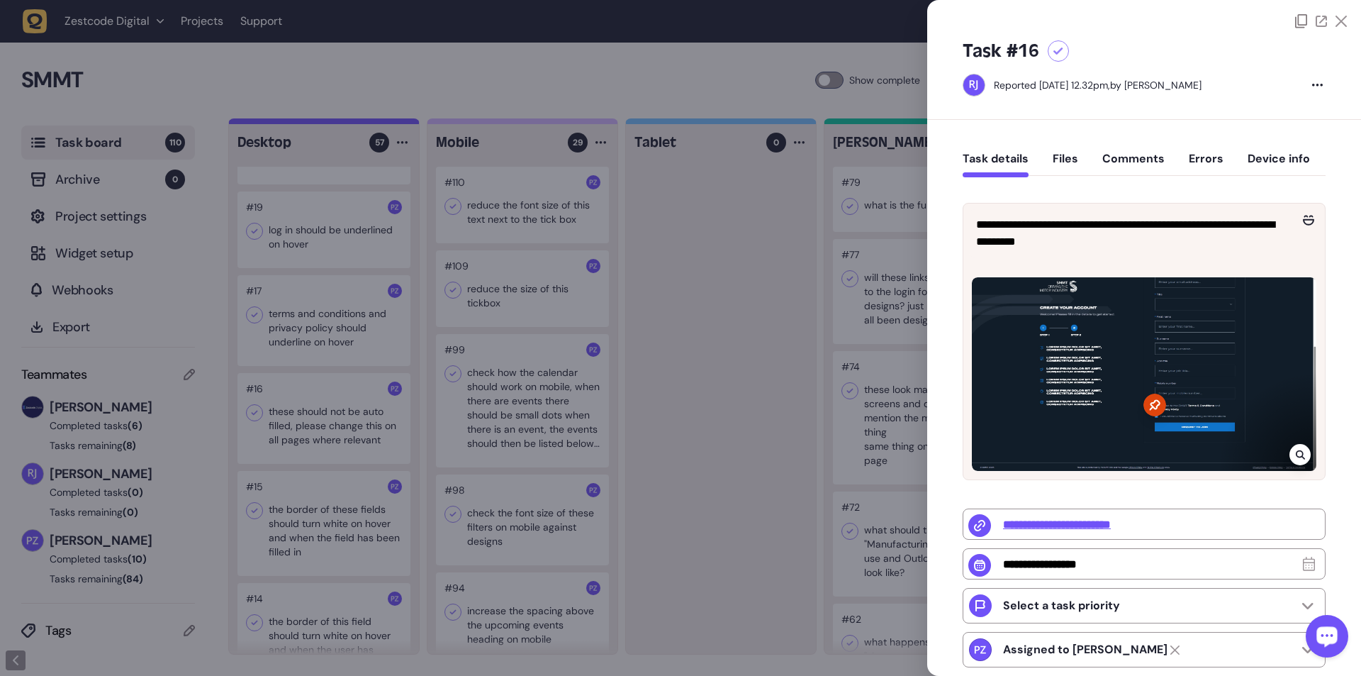
click at [289, 123] on div at bounding box center [680, 338] width 1361 height 676
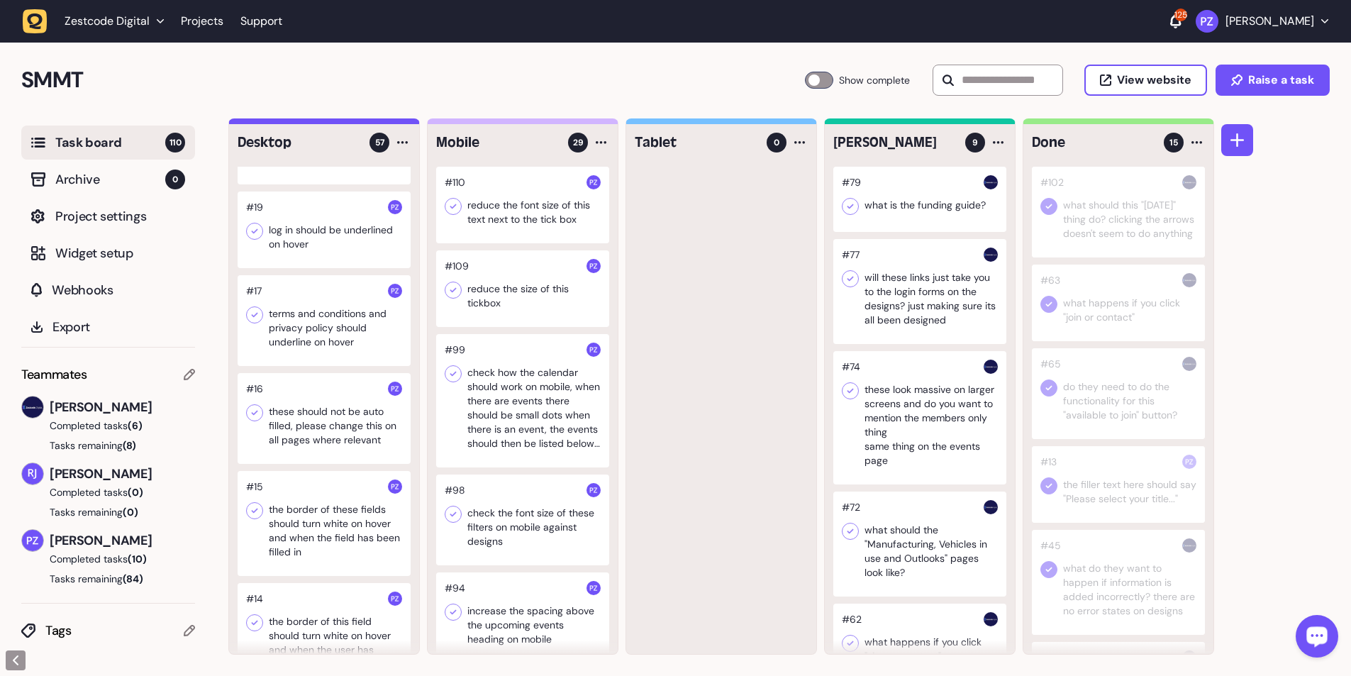
click at [254, 123] on icon at bounding box center [254, 413] width 14 height 14
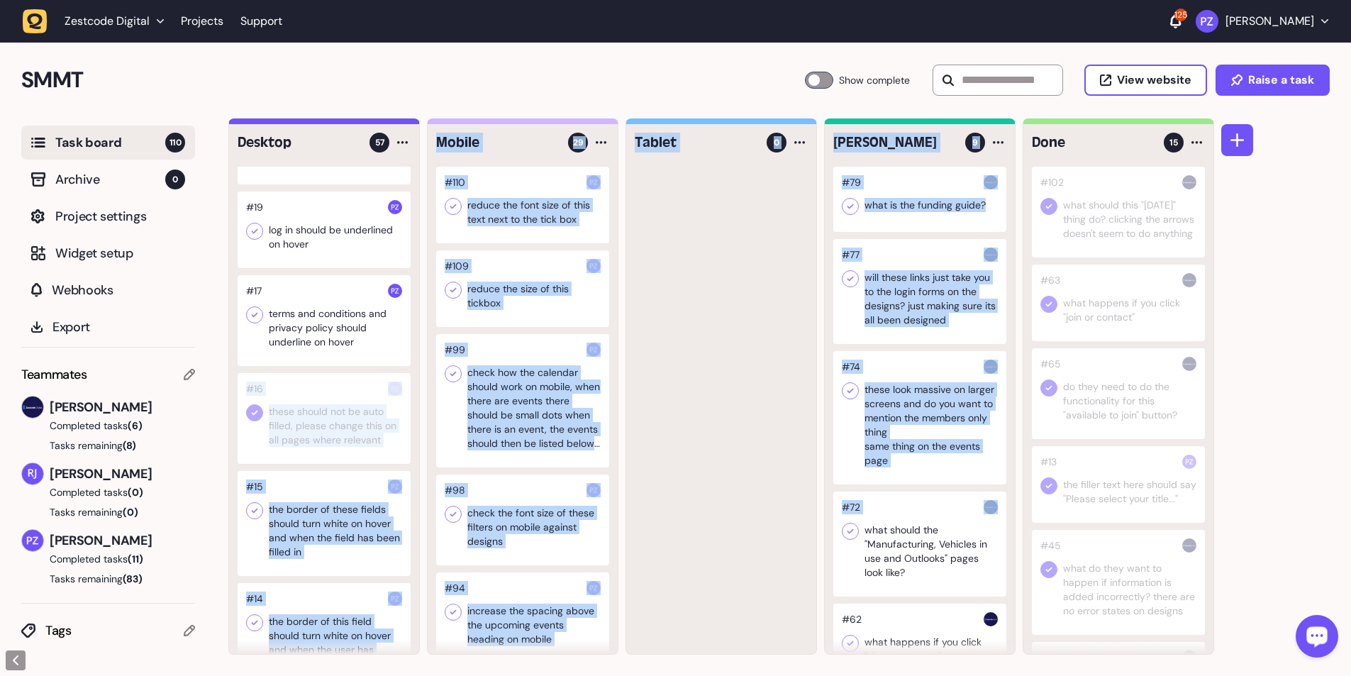
drag, startPoint x: 303, startPoint y: 416, endPoint x: 1014, endPoint y: 497, distance: 715.8
click at [355, 123] on div "Desktop 57 #68 Make these whole cards clickable #50 when you untick the ticks n…" at bounding box center [721, 386] width 986 height 536
click at [355, 123] on div at bounding box center [721, 410] width 190 height 487
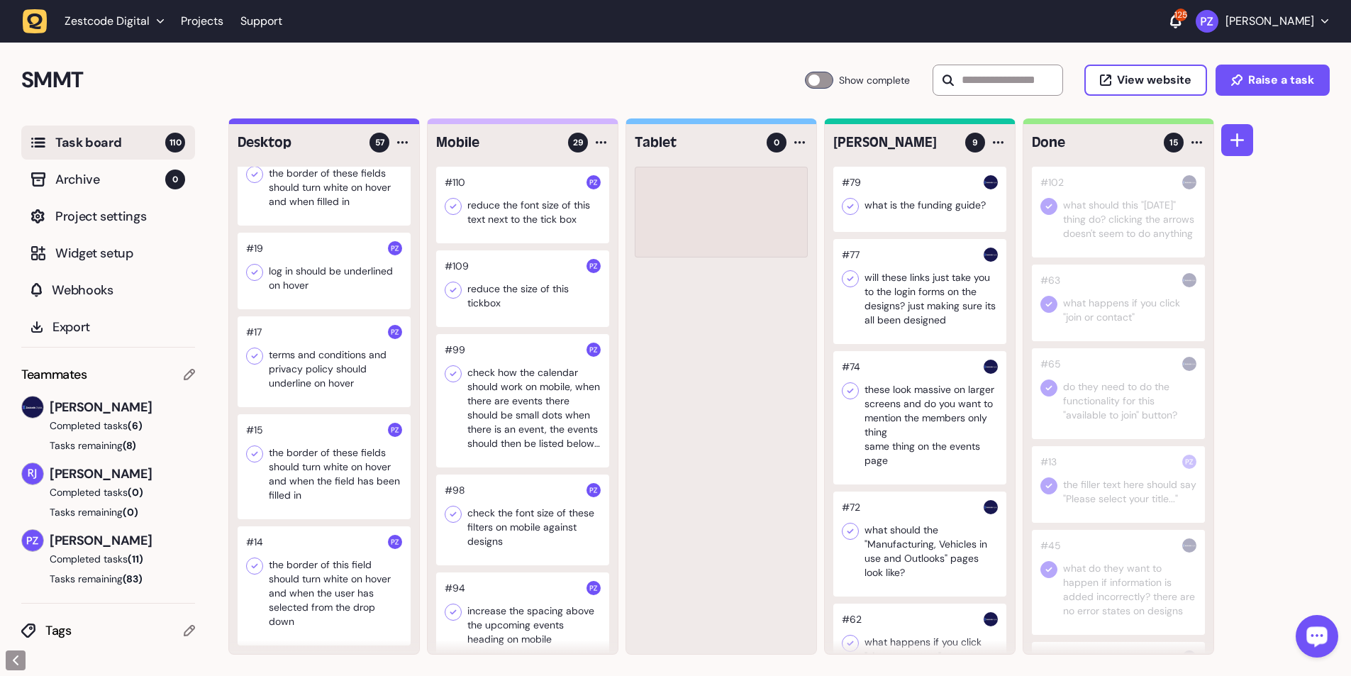
scroll to position [4914, 0]
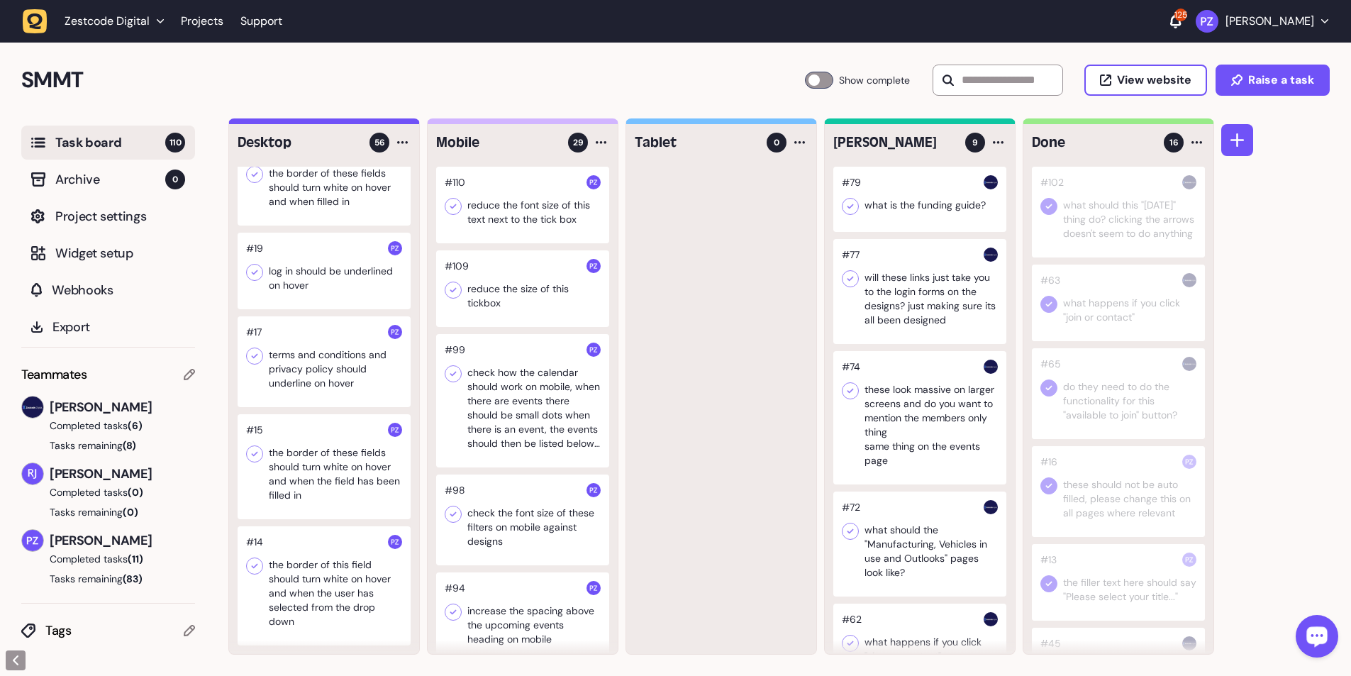
click at [336, 123] on div at bounding box center [324, 361] width 173 height 91
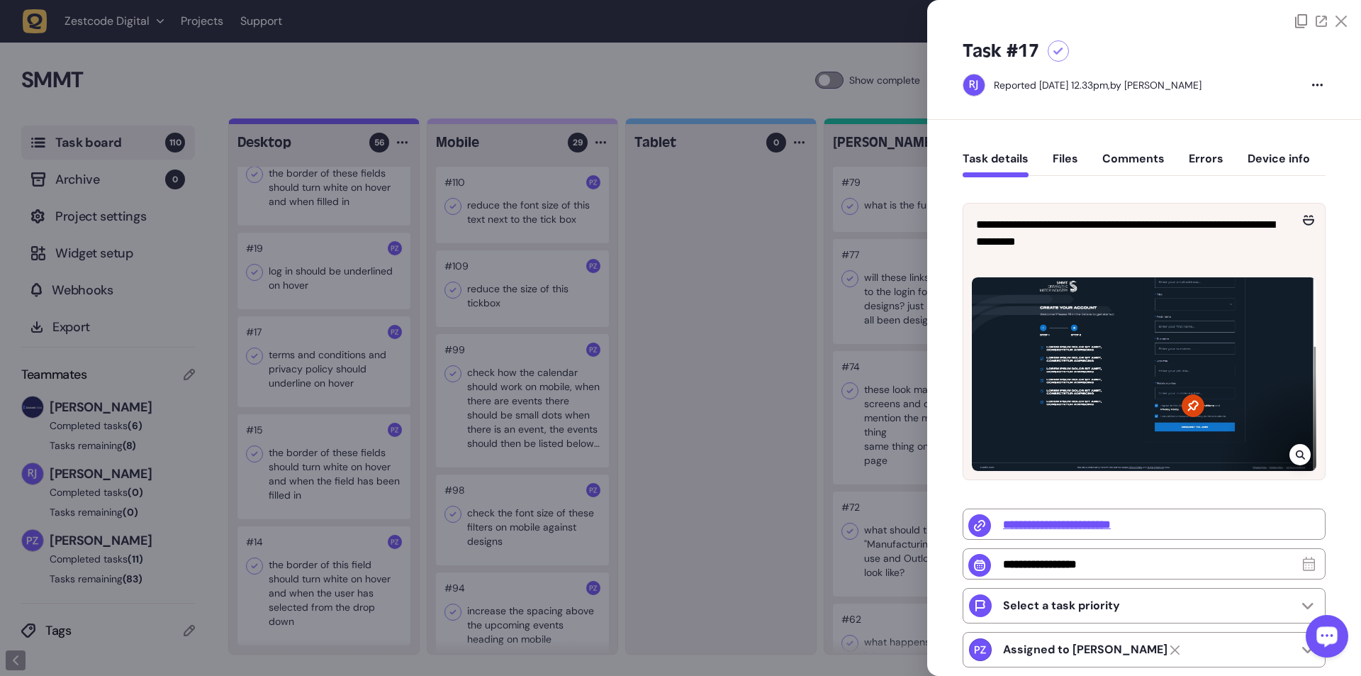
click at [296, 123] on div at bounding box center [680, 338] width 1361 height 676
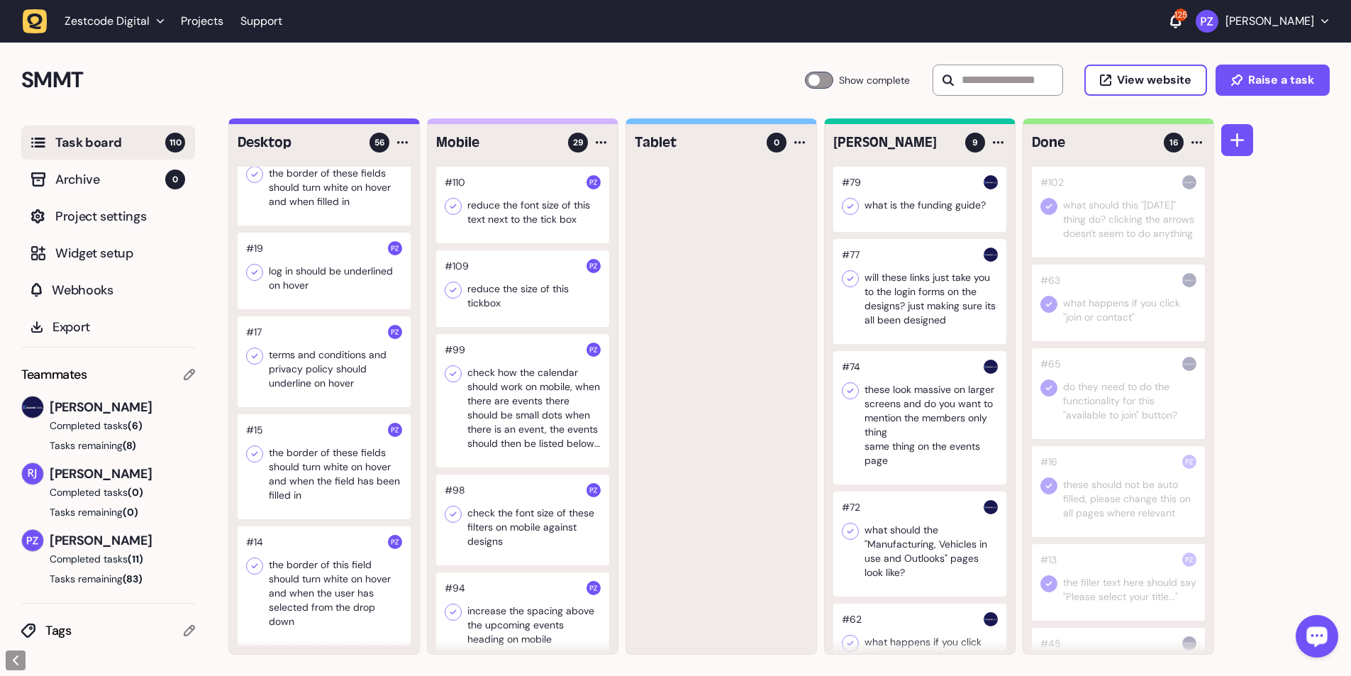
click at [256, 123] on icon at bounding box center [254, 356] width 14 height 14
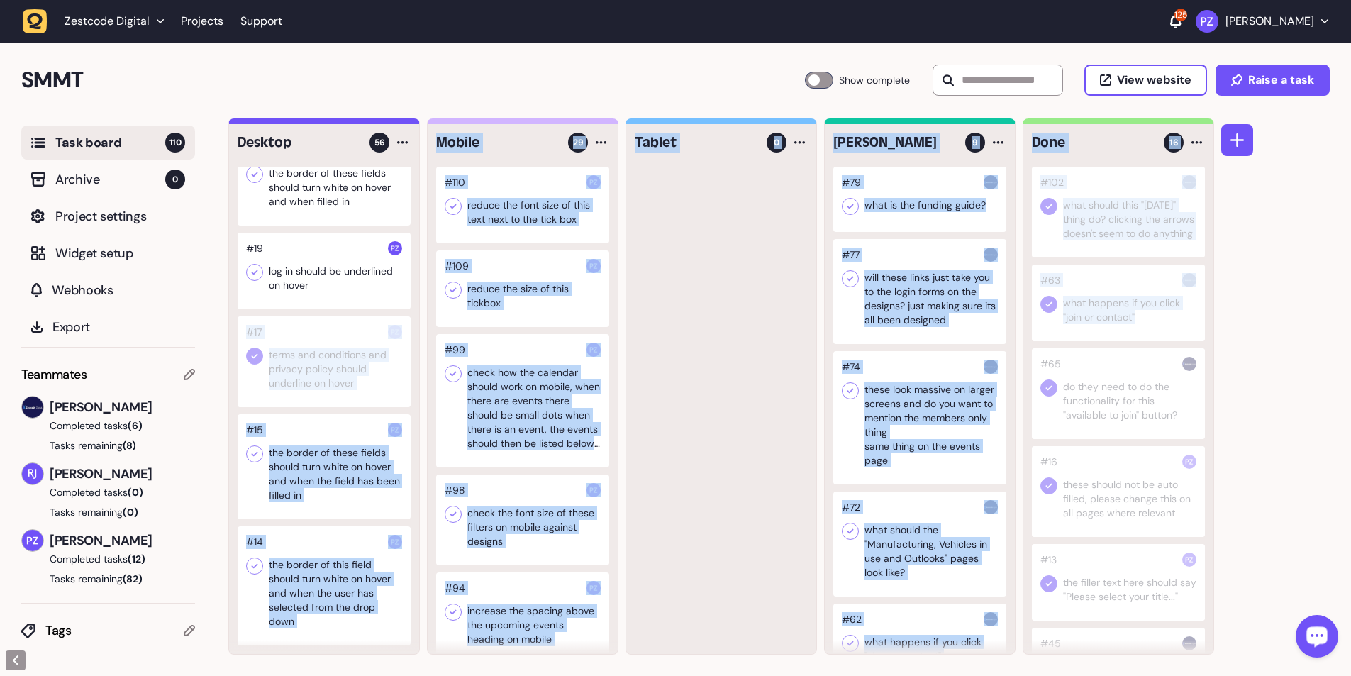
drag, startPoint x: 313, startPoint y: 347, endPoint x: 784, endPoint y: 438, distance: 478.9
click at [355, 123] on div "Desktop 56 #68 Make these whole cards clickable #50 when you untick the ticks n…" at bounding box center [721, 386] width 986 height 536
click at [355, 123] on div at bounding box center [721, 410] width 190 height 487
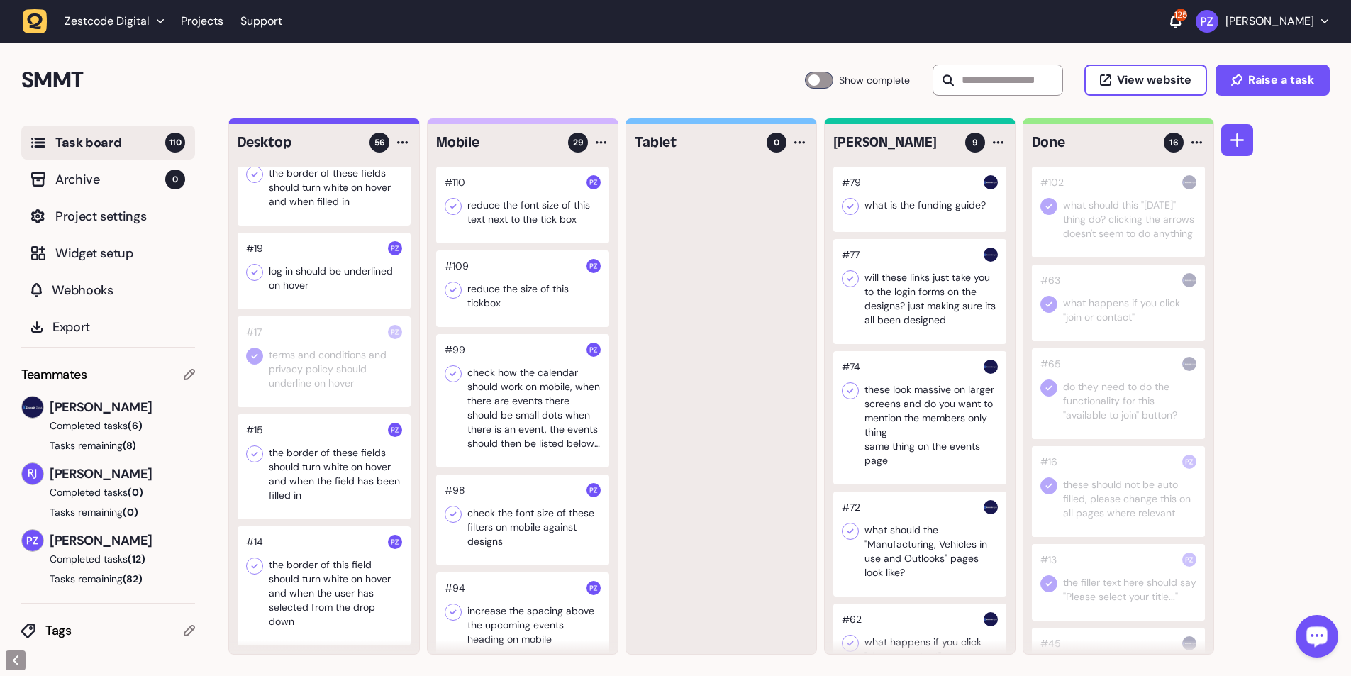
drag, startPoint x: 301, startPoint y: 380, endPoint x: 350, endPoint y: 380, distance: 49.6
click at [350, 123] on div at bounding box center [324, 361] width 173 height 91
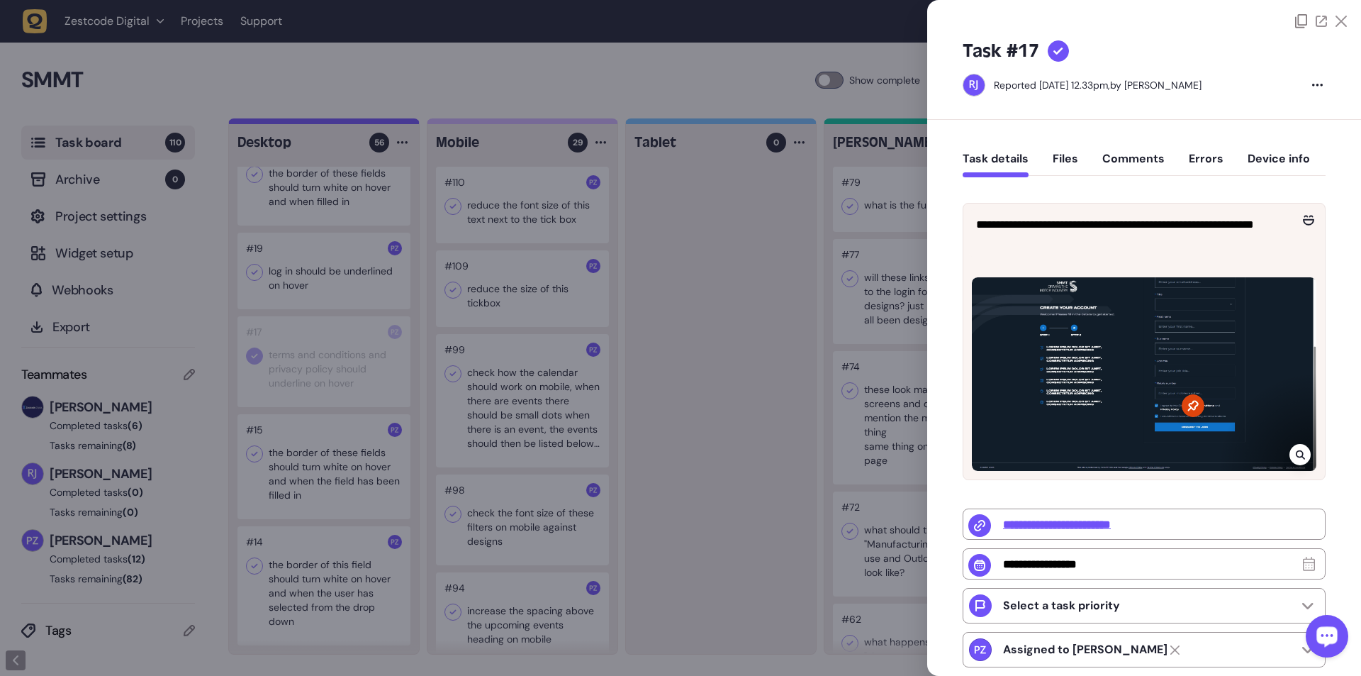
click at [355, 123] on div at bounding box center [680, 338] width 1361 height 676
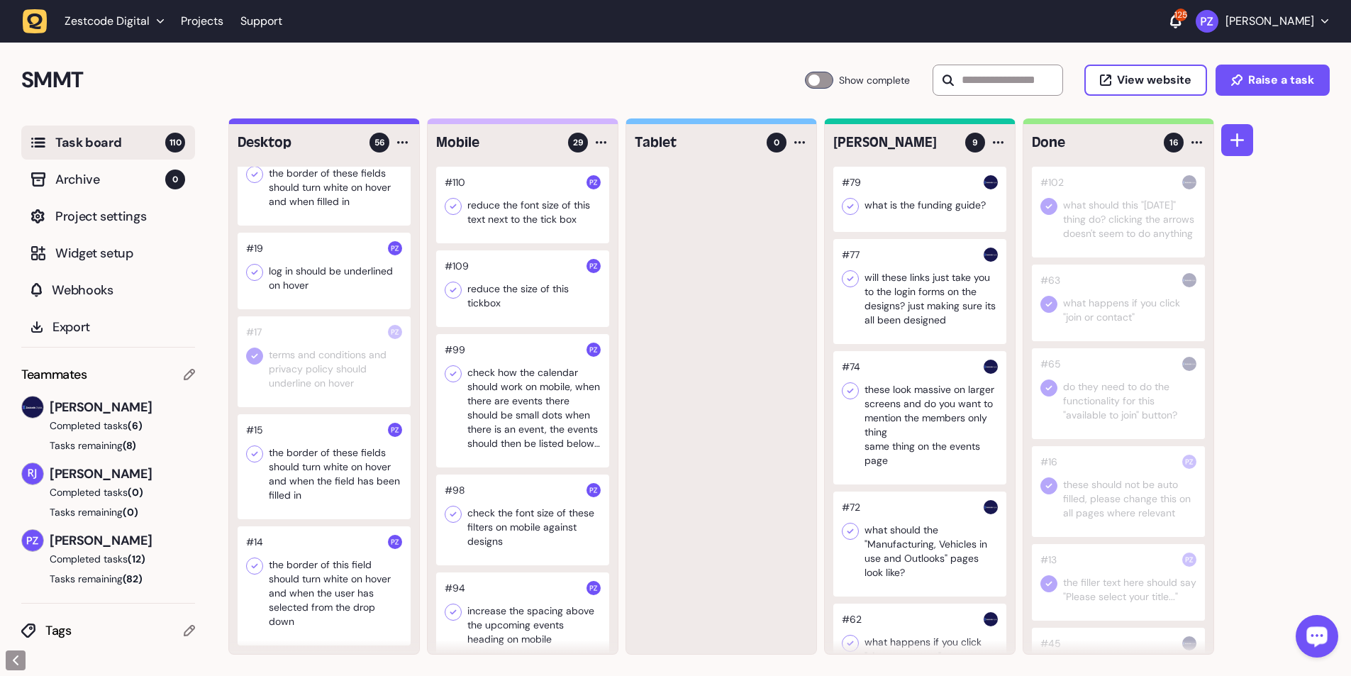
drag, startPoint x: 319, startPoint y: 389, endPoint x: 337, endPoint y: 379, distance: 20.3
click at [337, 123] on div at bounding box center [324, 361] width 173 height 91
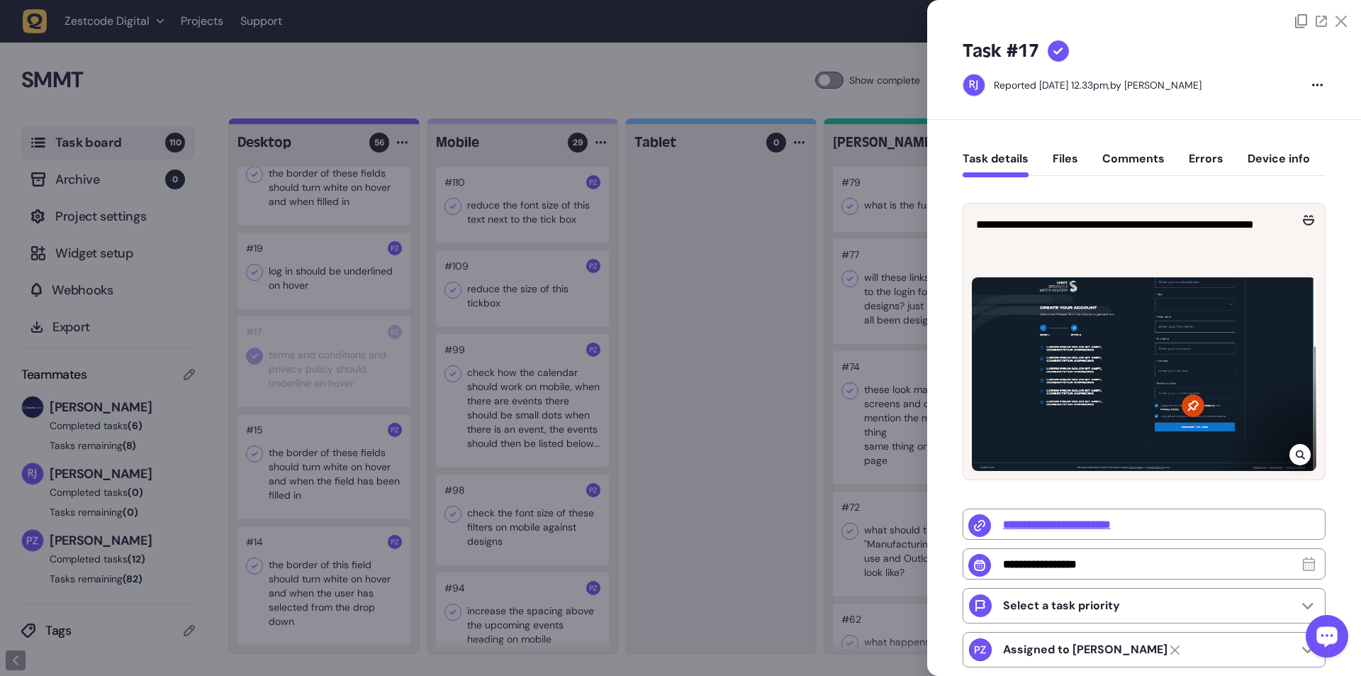
click at [355, 123] on div at bounding box center [680, 338] width 1361 height 676
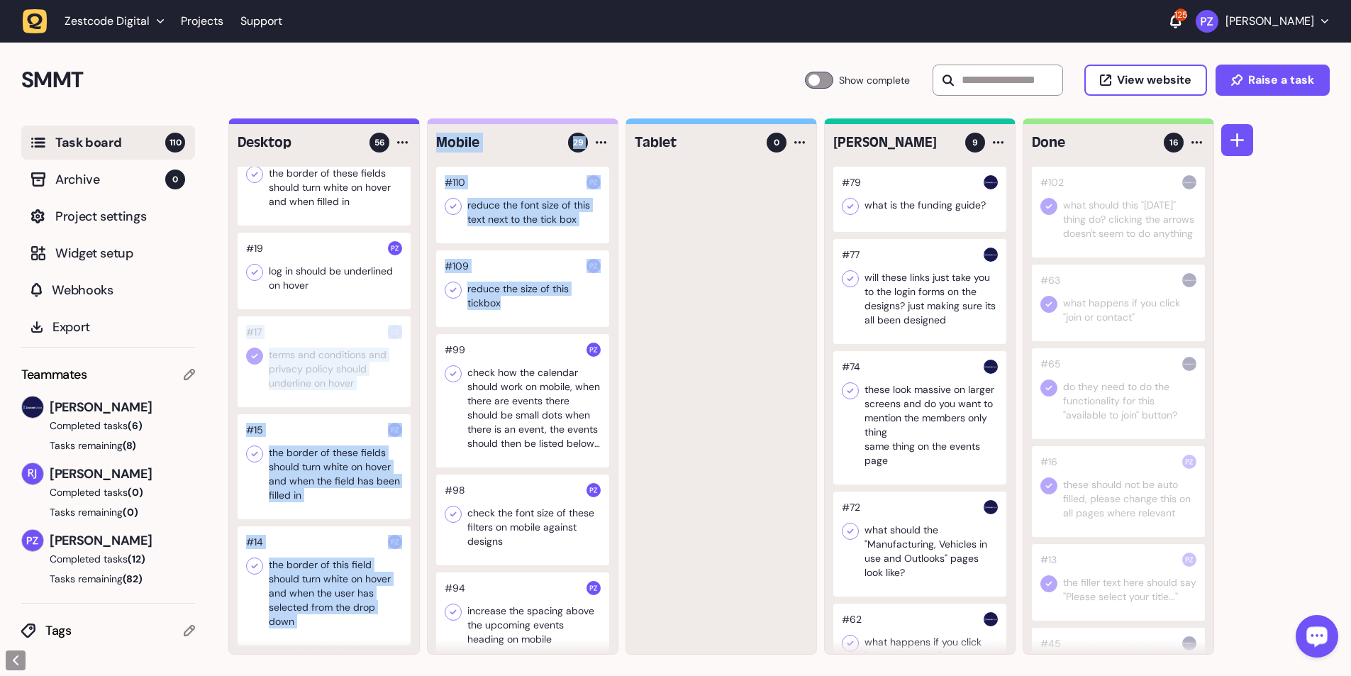
drag, startPoint x: 257, startPoint y: 331, endPoint x: 434, endPoint y: 325, distance: 177.4
click at [355, 123] on div "Desktop 56 #68 Make these whole cards clickable #50 when you untick the ticks n…" at bounding box center [721, 386] width 986 height 536
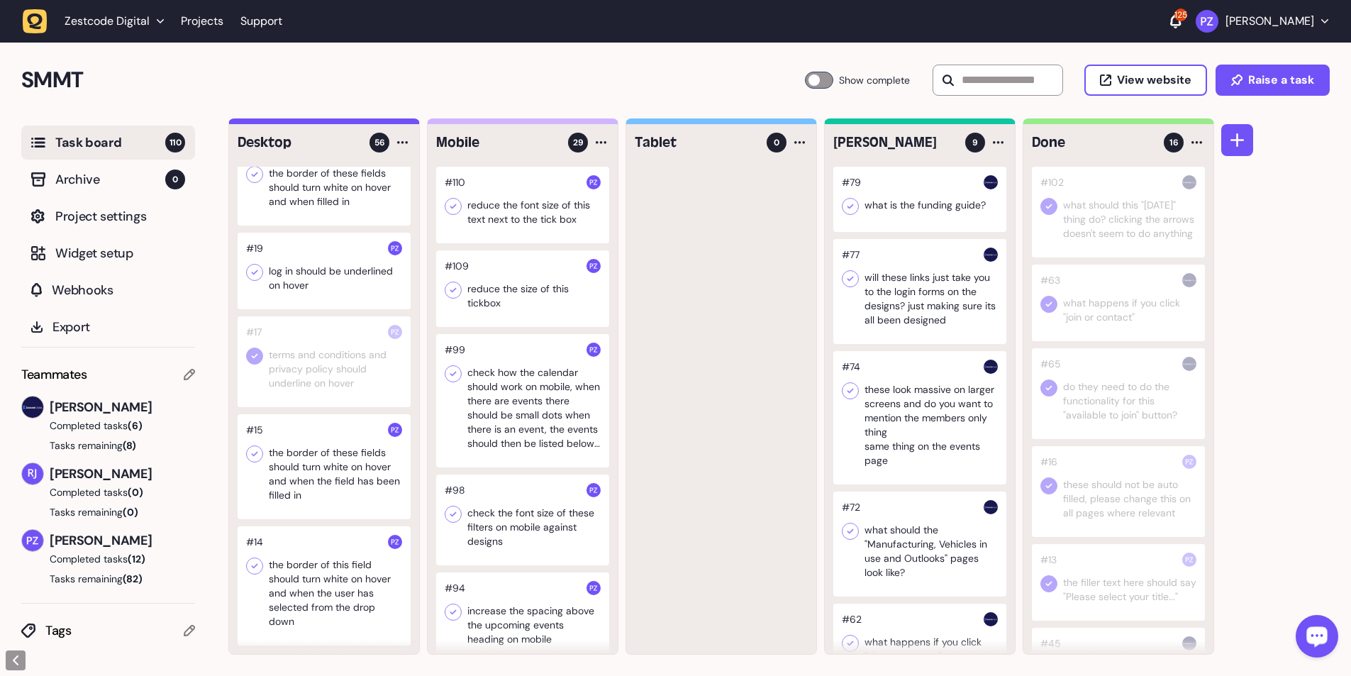
click at [355, 123] on div at bounding box center [721, 410] width 190 height 487
click at [300, 123] on div at bounding box center [324, 271] width 173 height 77
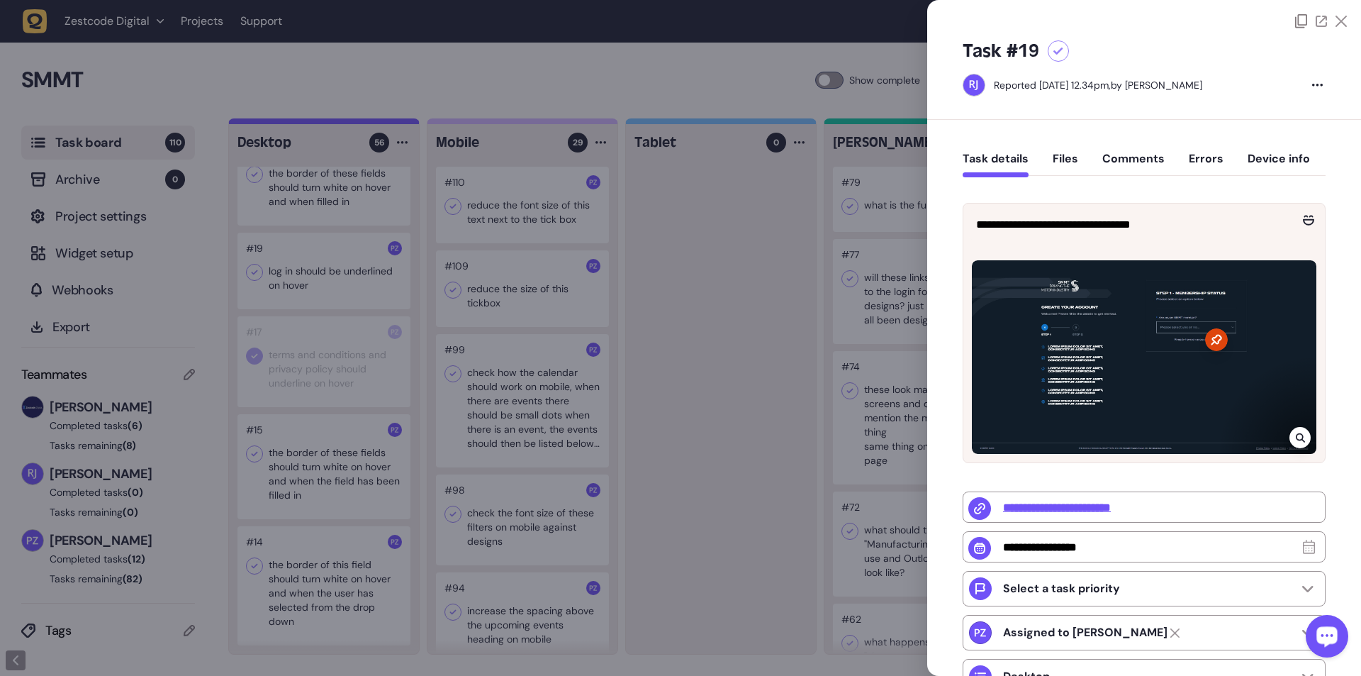
drag, startPoint x: 713, startPoint y: 440, endPoint x: 337, endPoint y: 509, distance: 382.2
click at [355, 123] on div at bounding box center [680, 338] width 1361 height 676
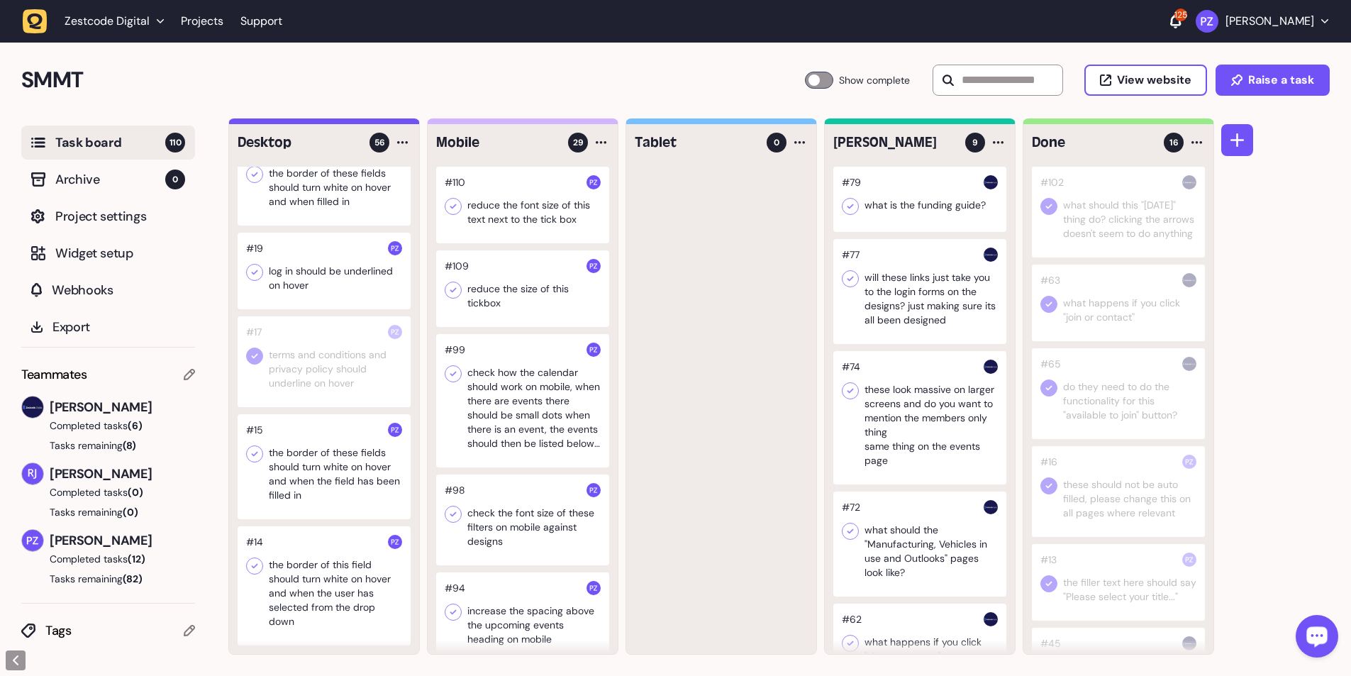
click at [250, 123] on icon at bounding box center [254, 272] width 14 height 14
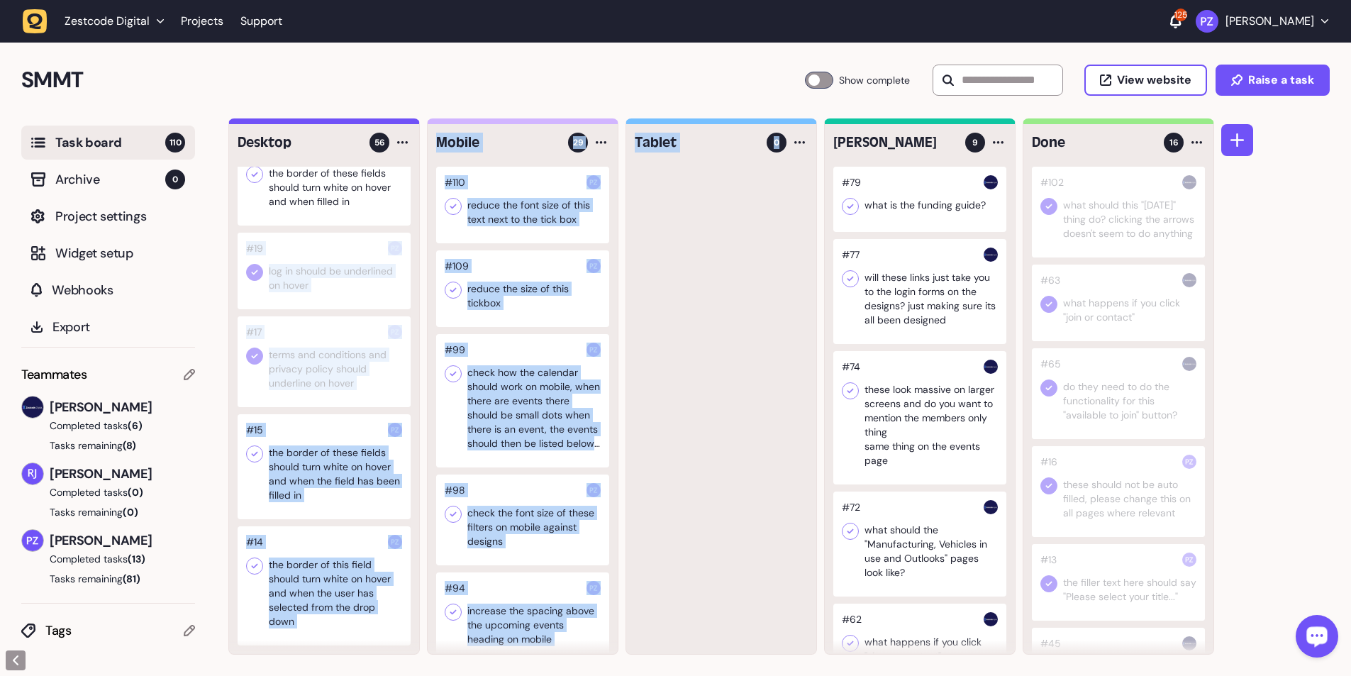
drag, startPoint x: 287, startPoint y: 269, endPoint x: 671, endPoint y: 319, distance: 387.6
click at [355, 123] on div "Desktop 56 #68 Make these whole cards clickable #50 when you untick the ticks n…" at bounding box center [721, 386] width 986 height 536
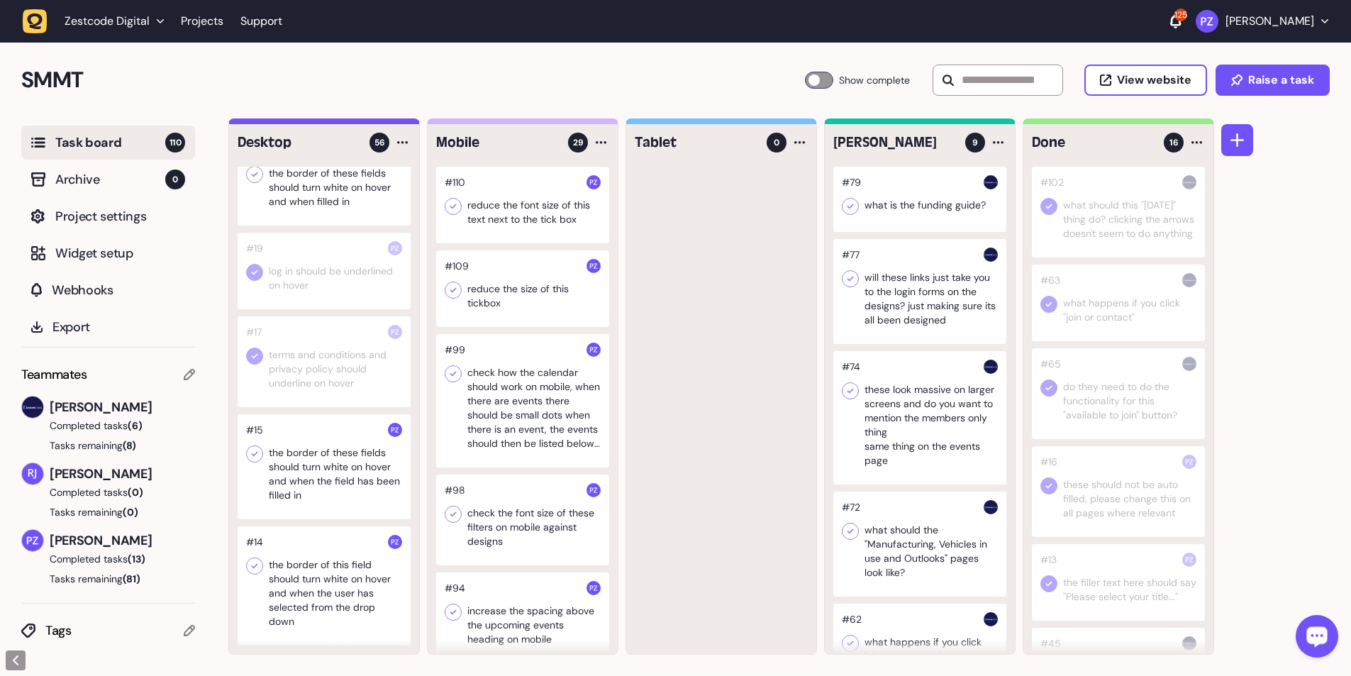
click at [355, 123] on div at bounding box center [721, 410] width 190 height 487
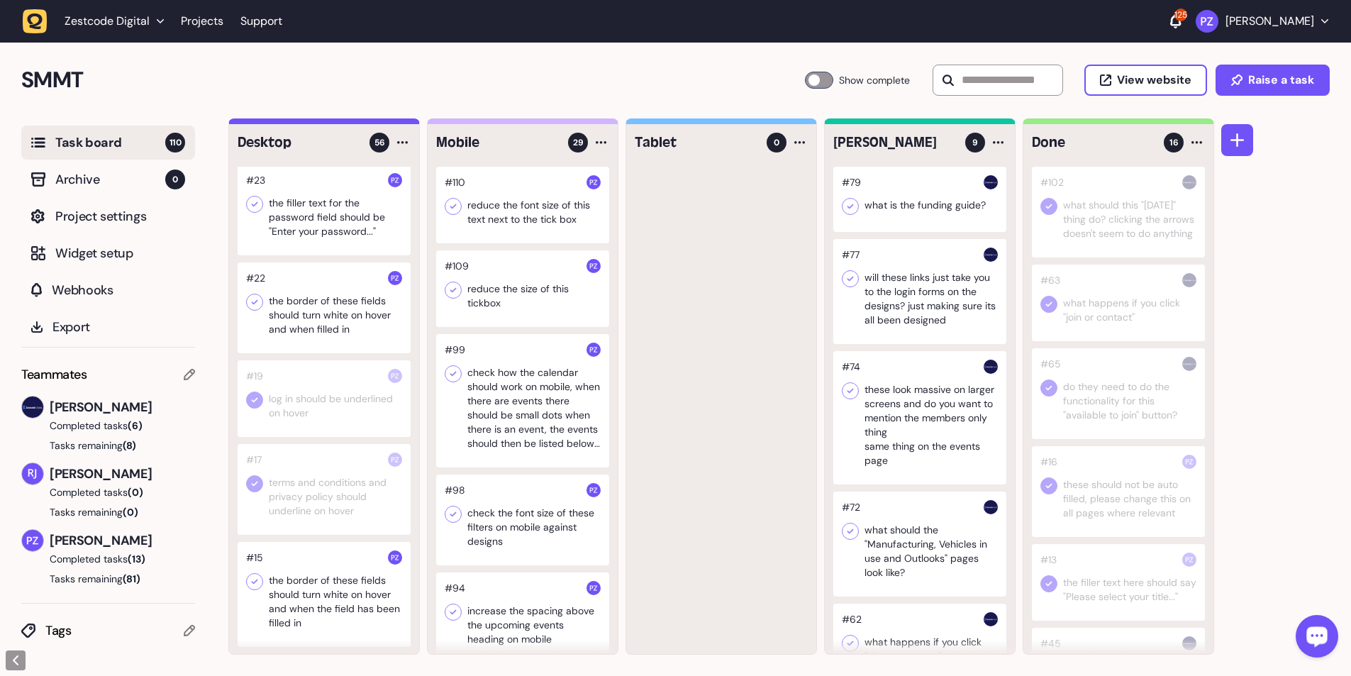
click at [308, 123] on div at bounding box center [324, 307] width 173 height 91
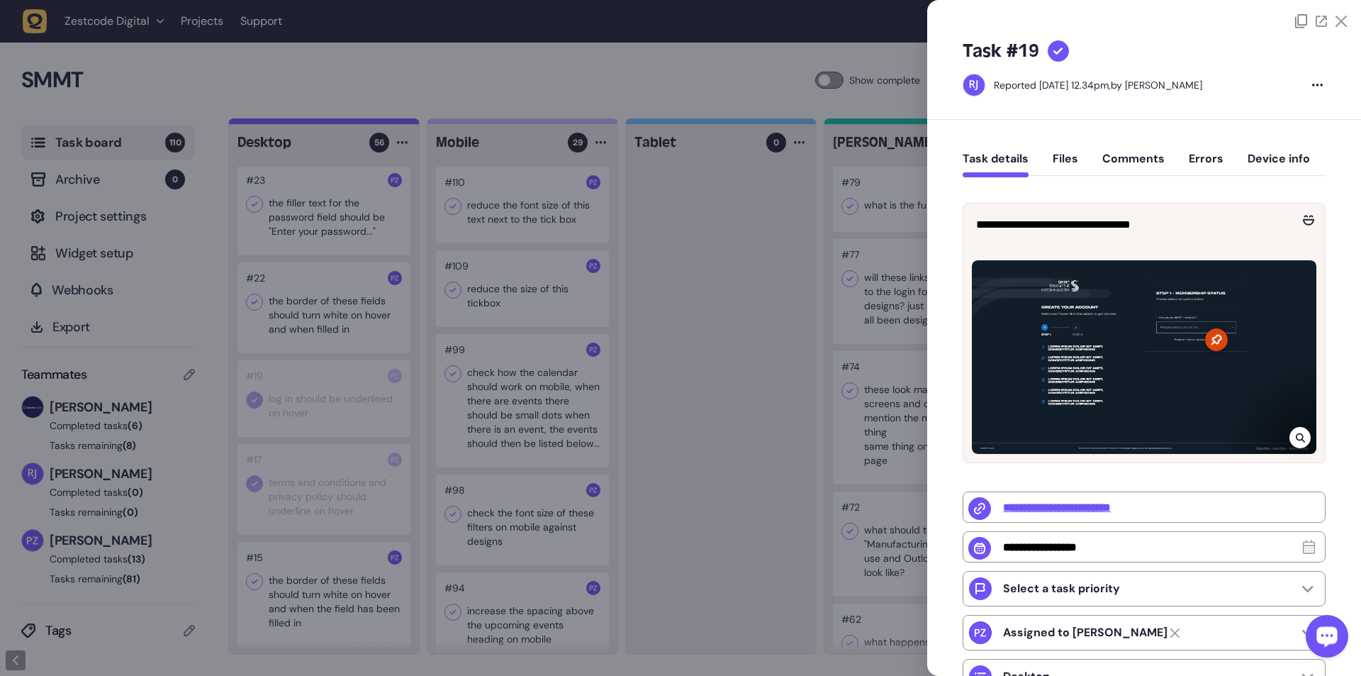
type input "**********"
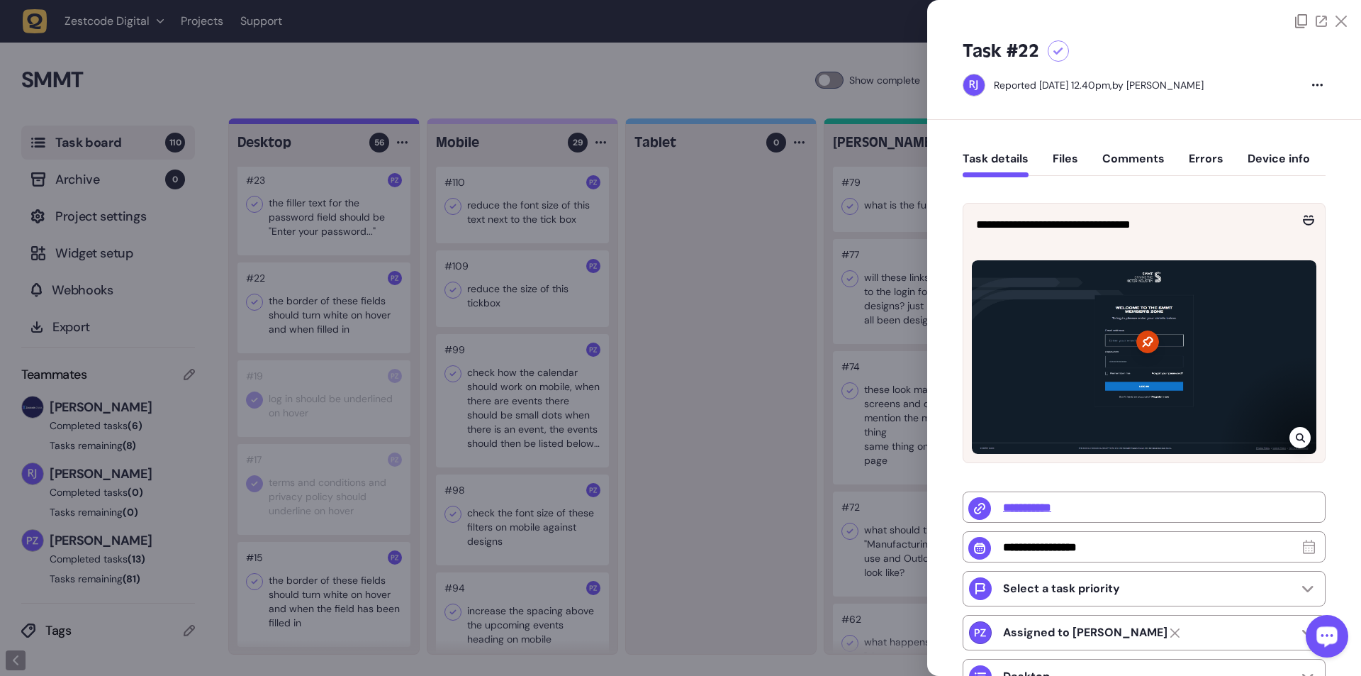
click at [355, 123] on div at bounding box center [680, 338] width 1361 height 676
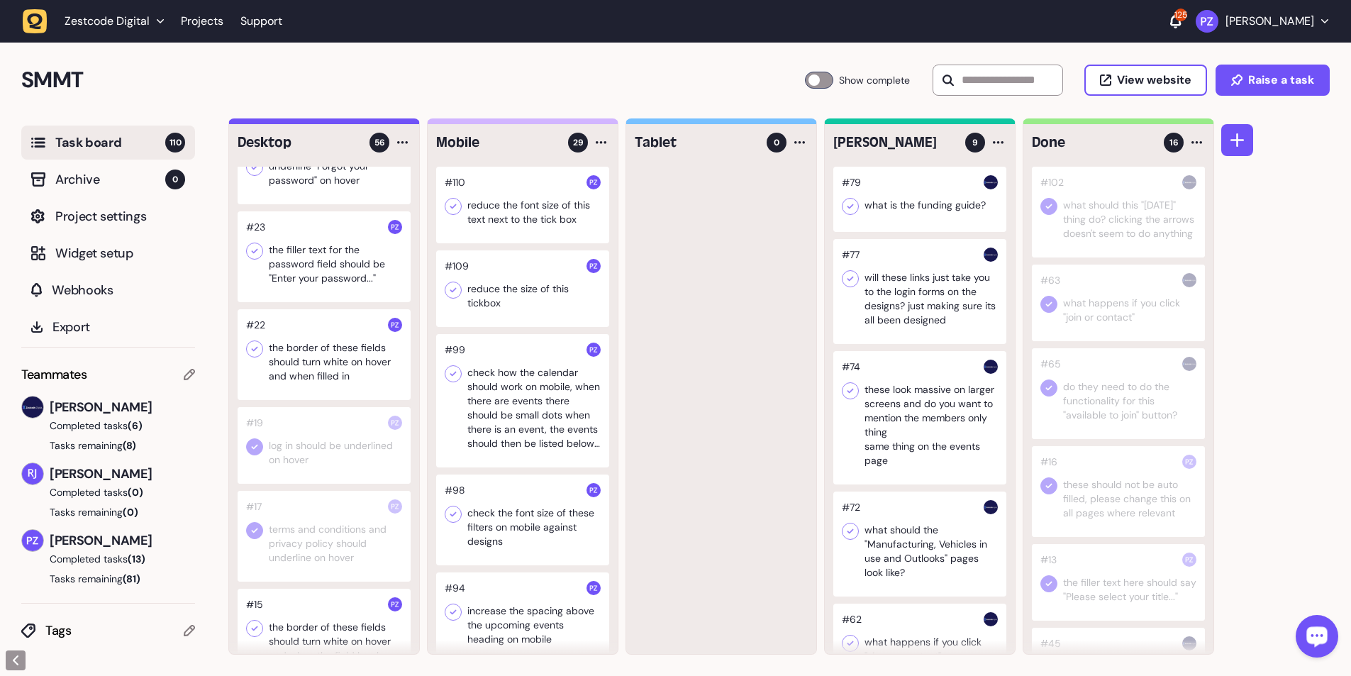
scroll to position [4702, 0]
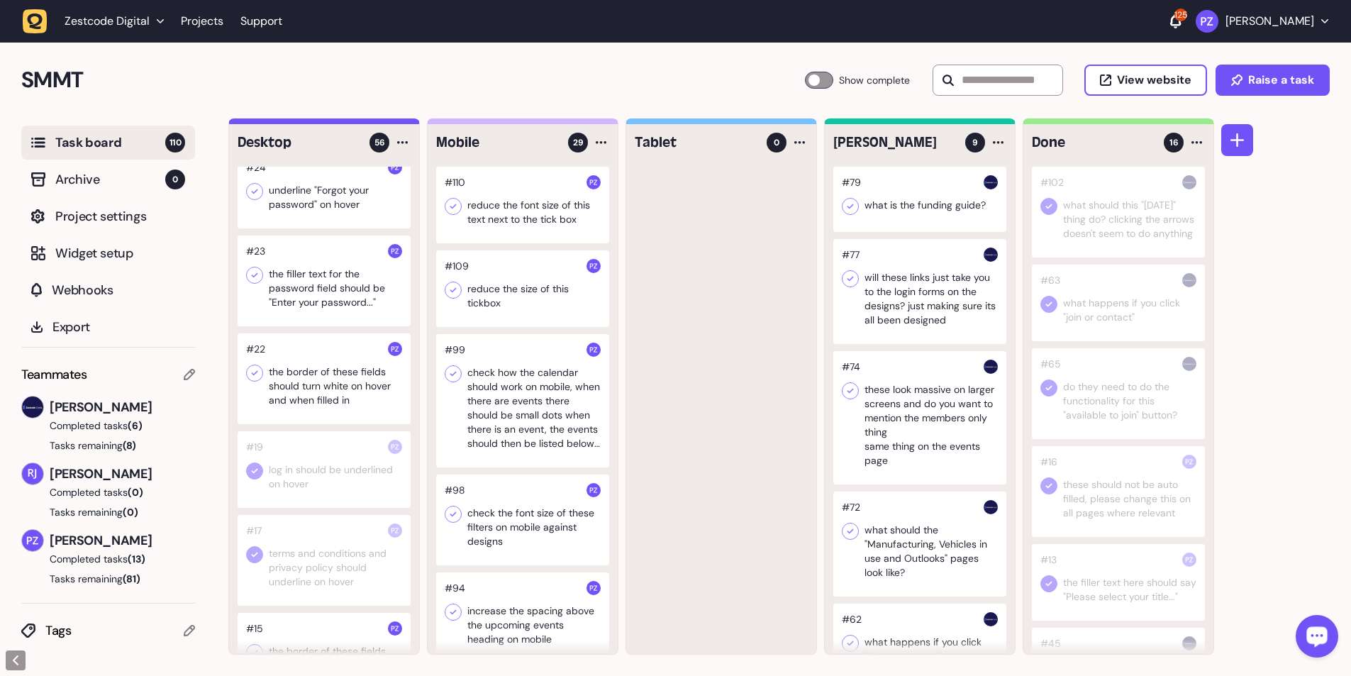
click at [321, 123] on div at bounding box center [324, 280] width 173 height 91
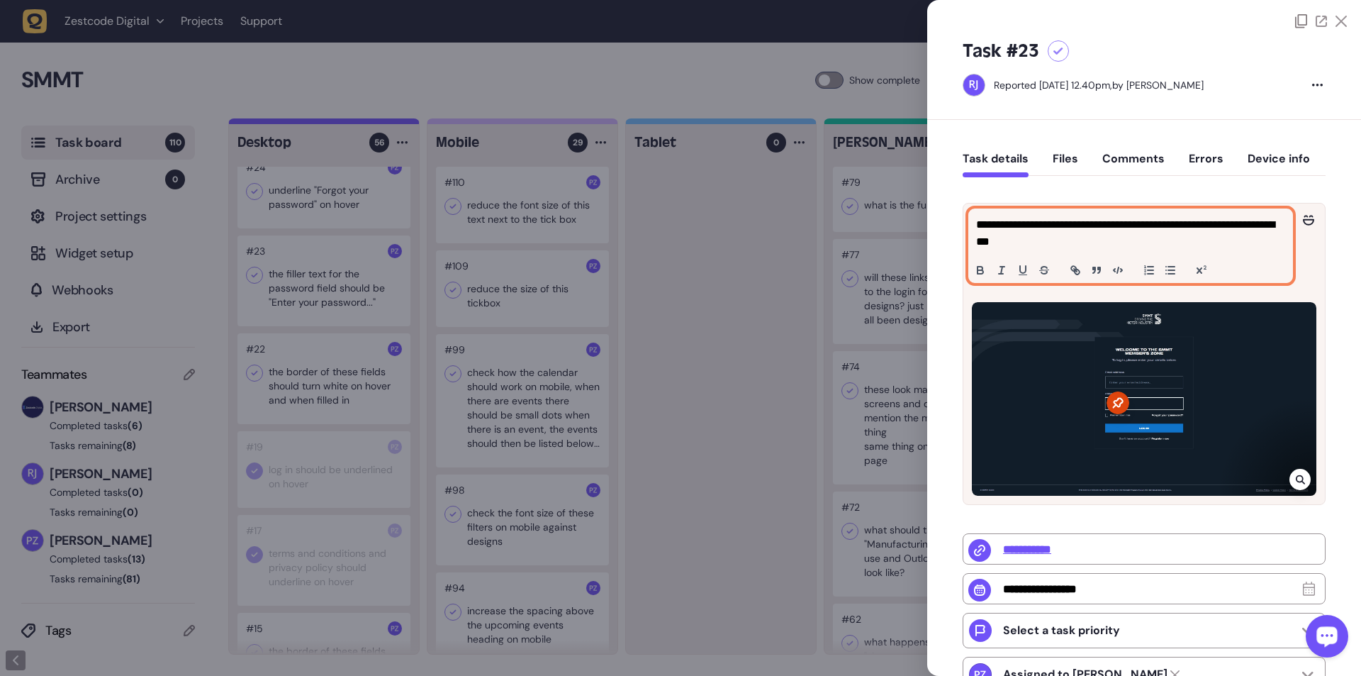
click at [355, 123] on p "**********" at bounding box center [1129, 233] width 306 height 34
drag, startPoint x: 1221, startPoint y: 223, endPoint x: 1031, endPoint y: 247, distance: 191.6
click at [355, 123] on p "**********" at bounding box center [1129, 233] width 306 height 34
copy p "**********"
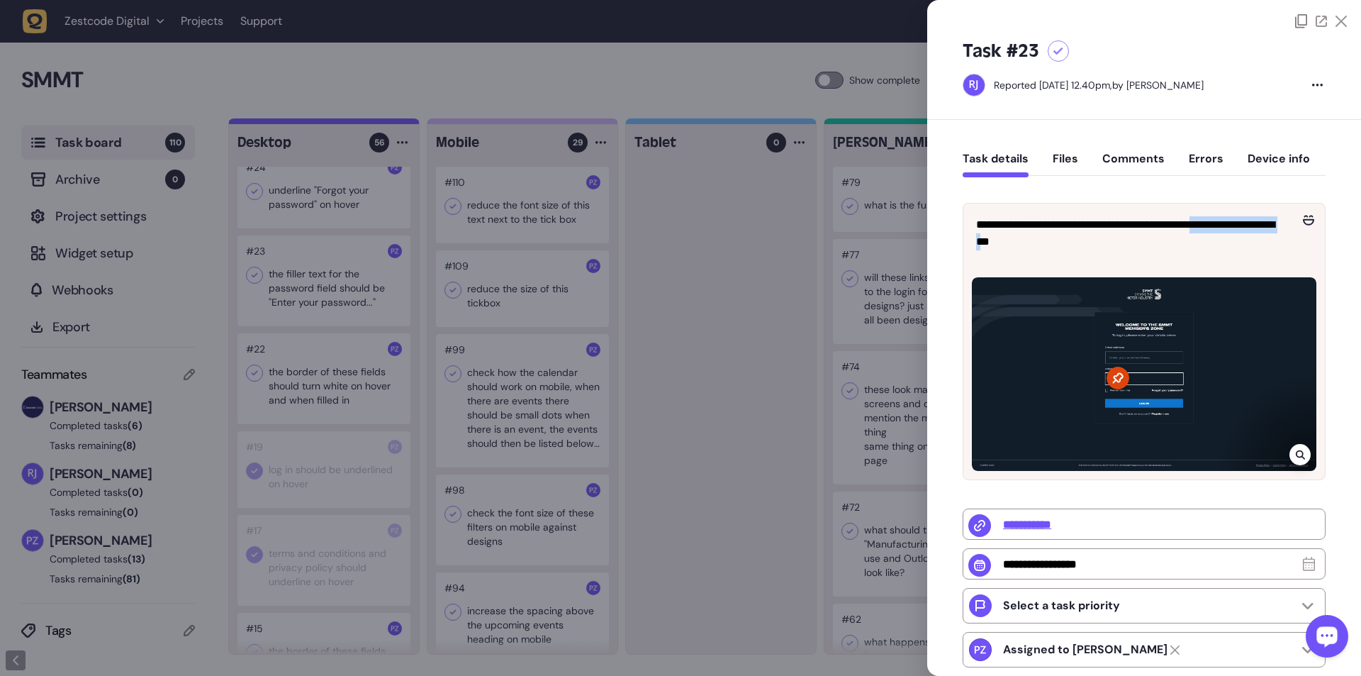
click at [351, 123] on div at bounding box center [680, 338] width 1361 height 676
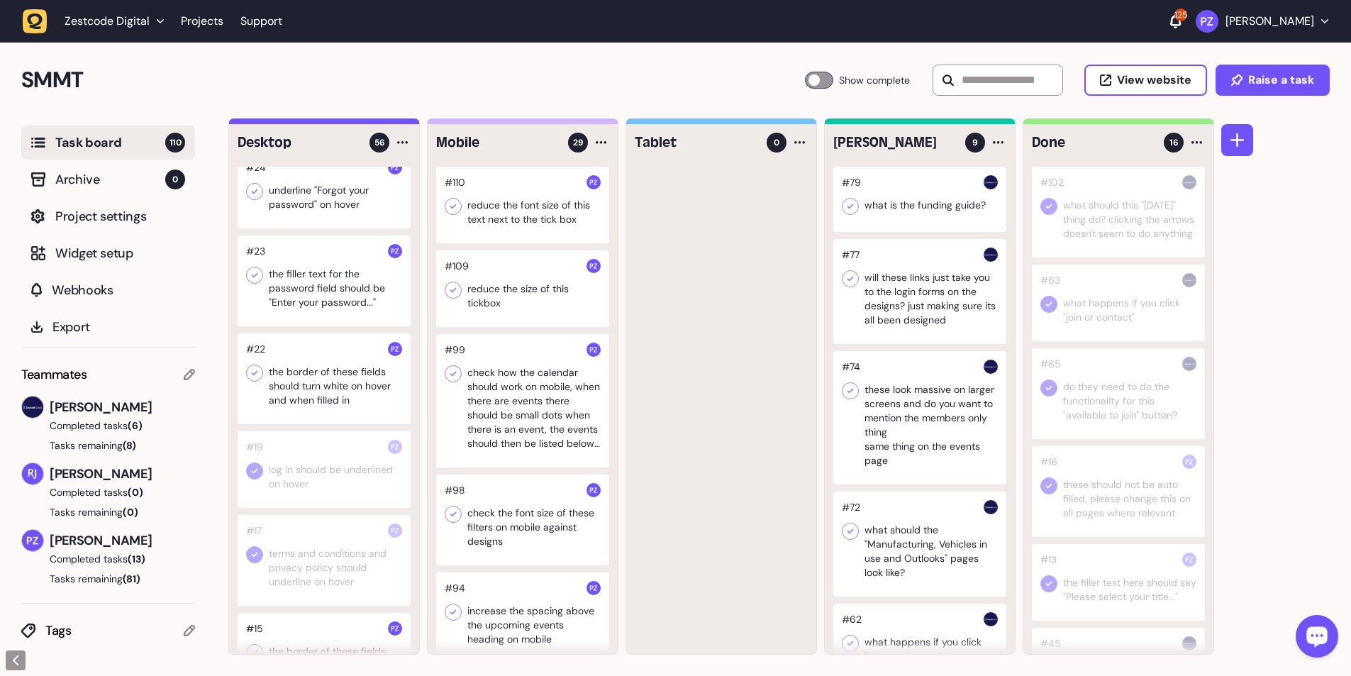
click at [260, 123] on icon at bounding box center [254, 373] width 14 height 14
click at [257, 123] on icon at bounding box center [255, 373] width 6 height 5
click at [257, 123] on icon at bounding box center [254, 275] width 14 height 14
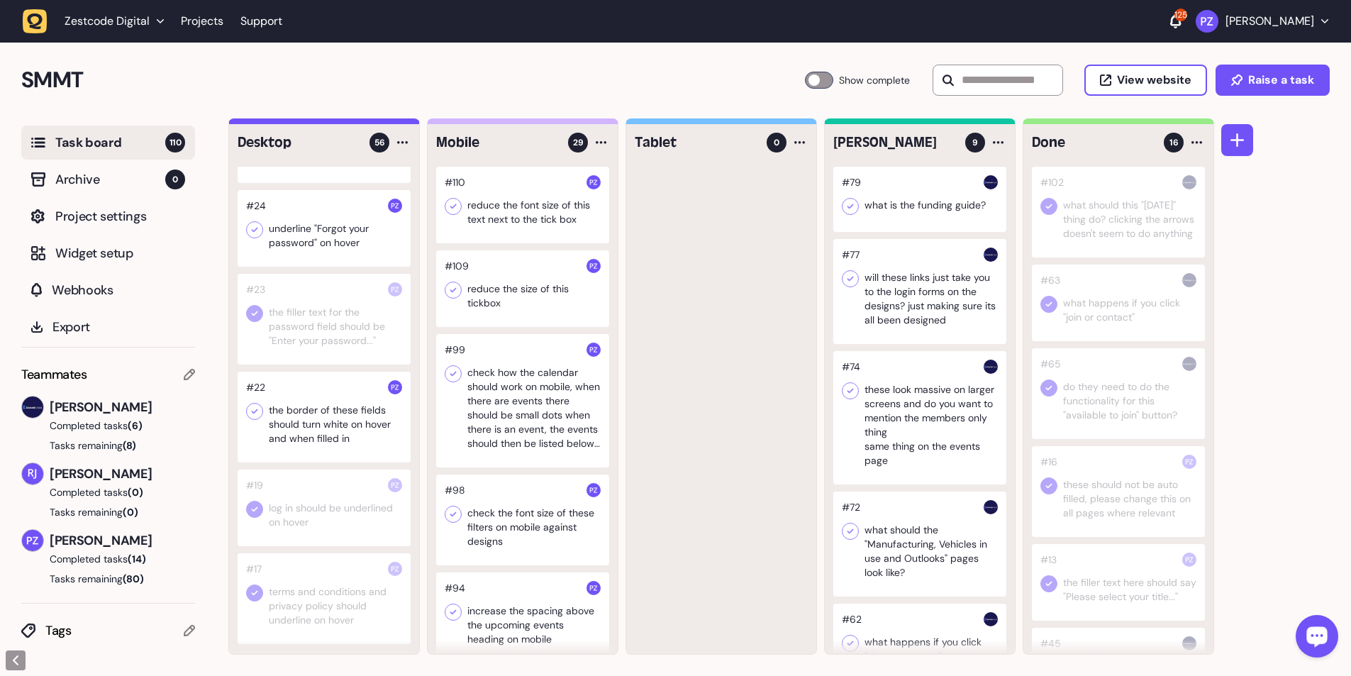
scroll to position [4631, 0]
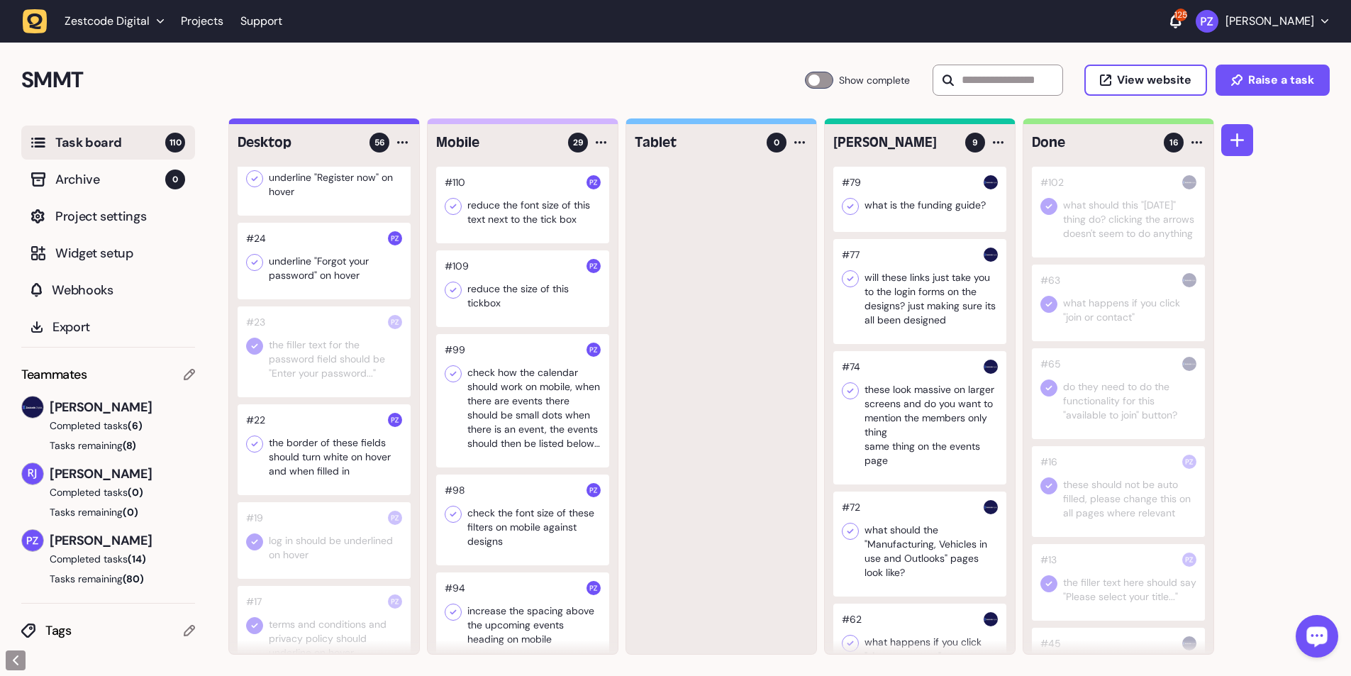
click at [329, 123] on div at bounding box center [324, 261] width 173 height 77
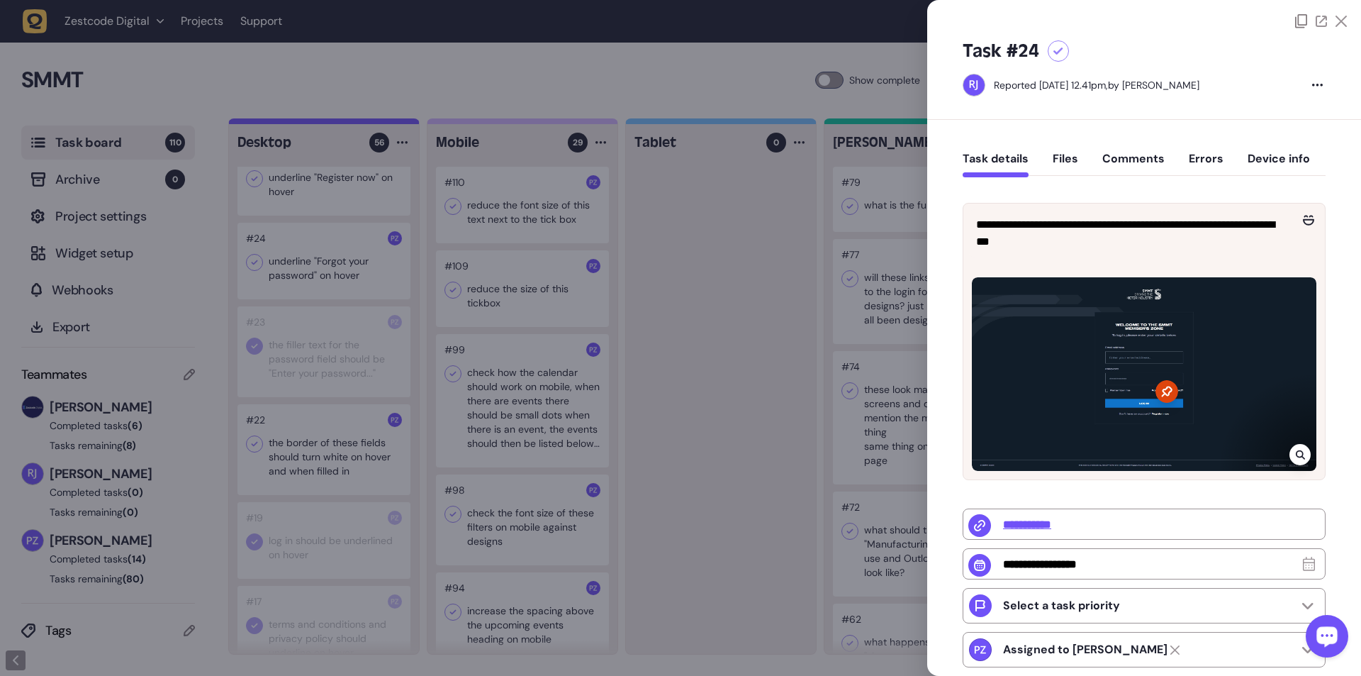
click at [287, 123] on div at bounding box center [680, 338] width 1361 height 676
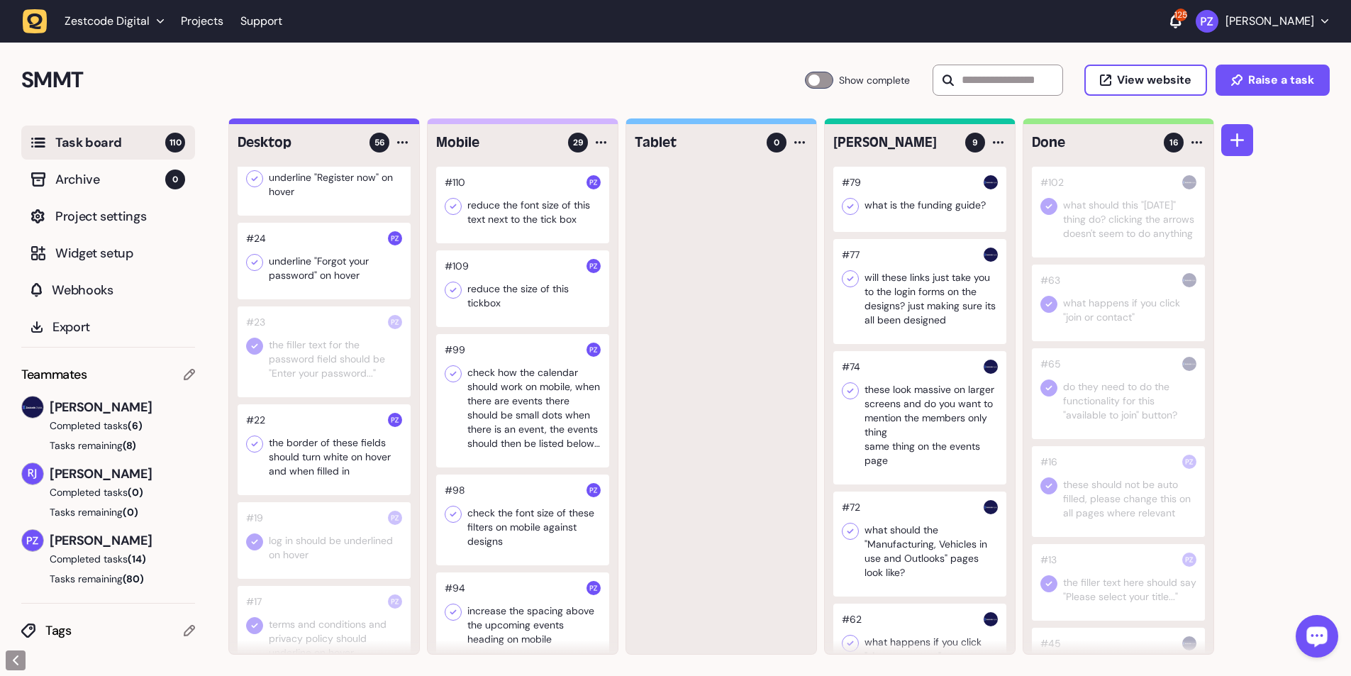
click at [262, 123] on div at bounding box center [254, 262] width 17 height 17
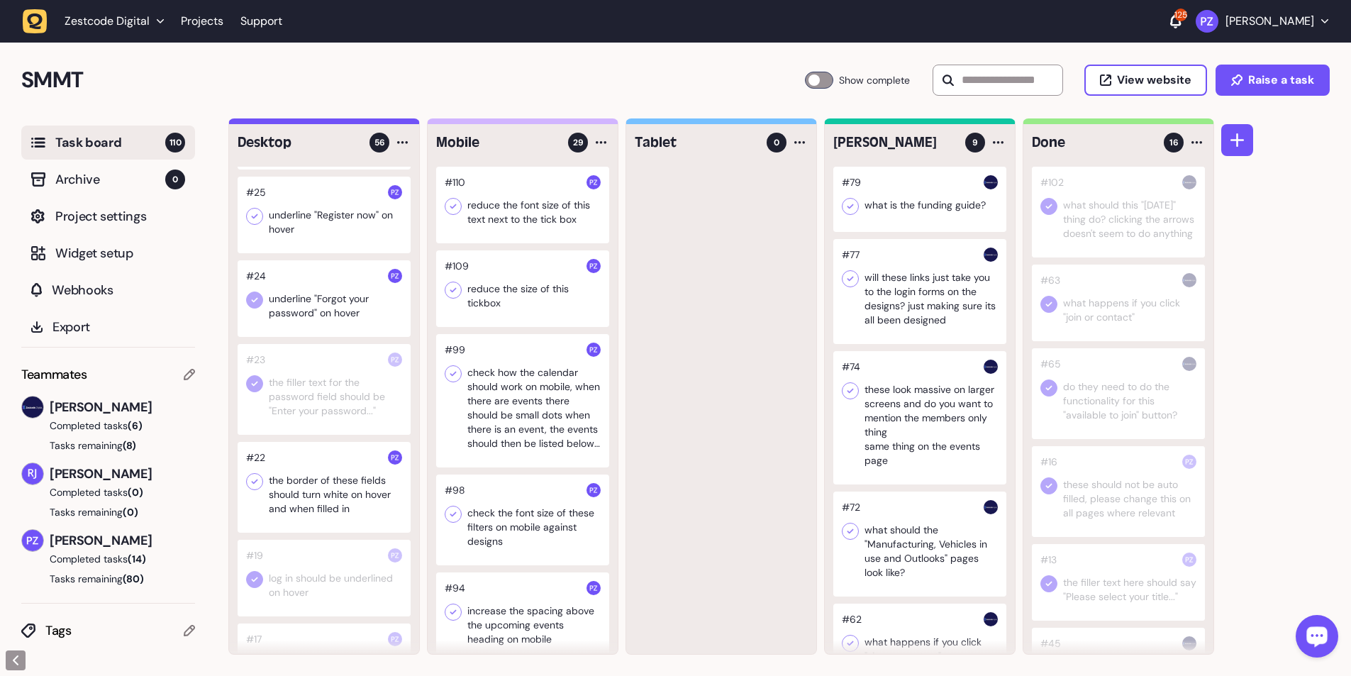
scroll to position [4560, 0]
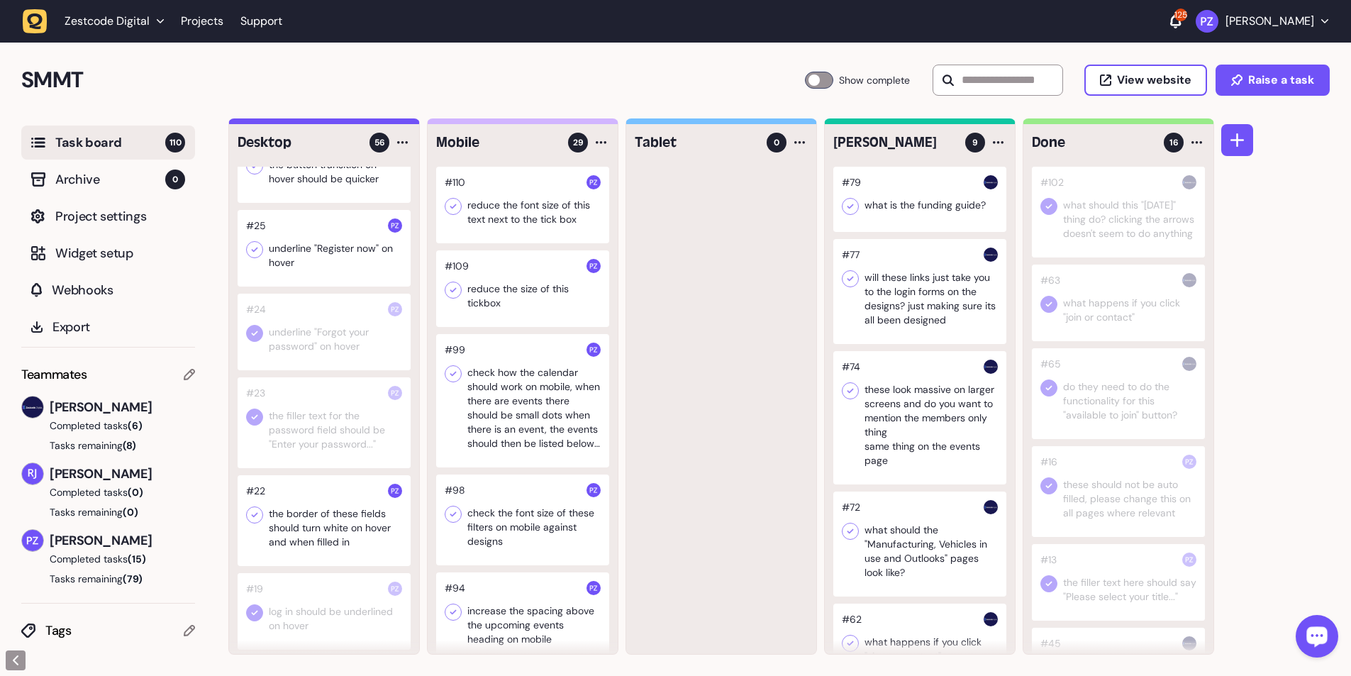
click at [260, 123] on icon at bounding box center [254, 249] width 14 height 14
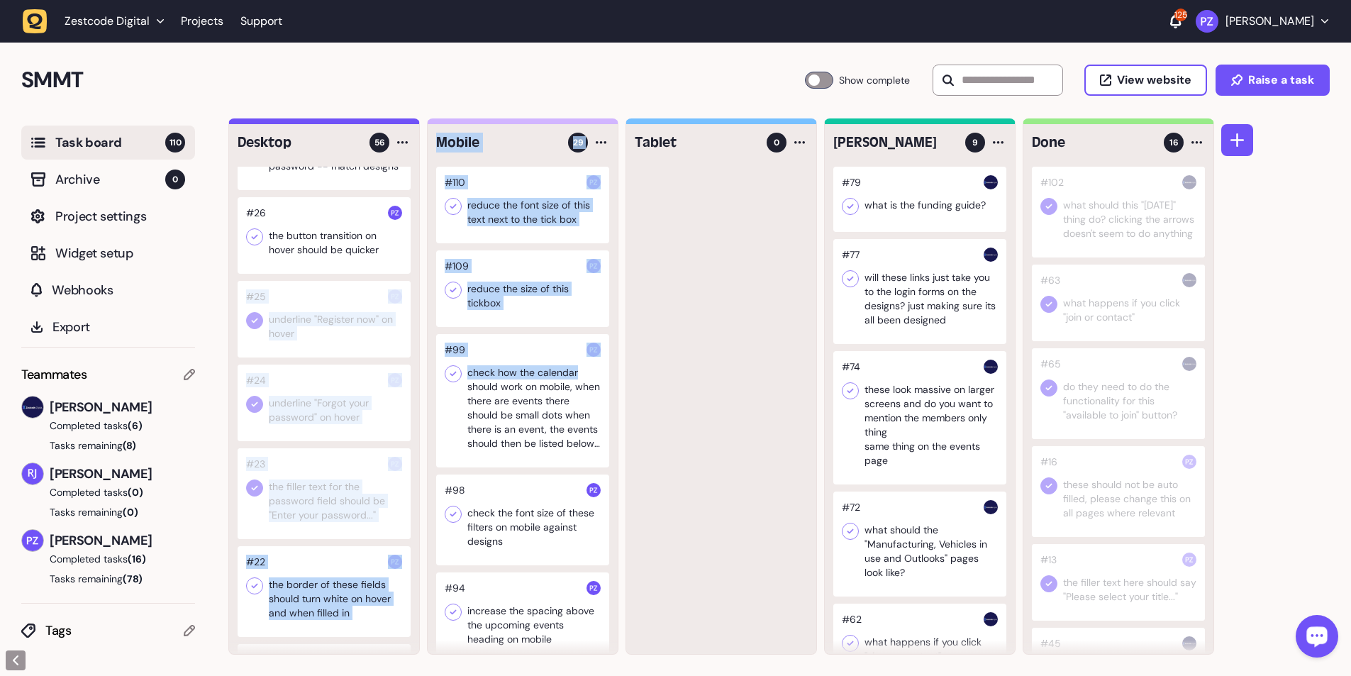
drag, startPoint x: 297, startPoint y: 340, endPoint x: 613, endPoint y: 362, distance: 316.3
click at [355, 123] on div "Desktop 56 #68 Make these whole cards clickable #50 when you untick the ticks n…" at bounding box center [721, 386] width 986 height 536
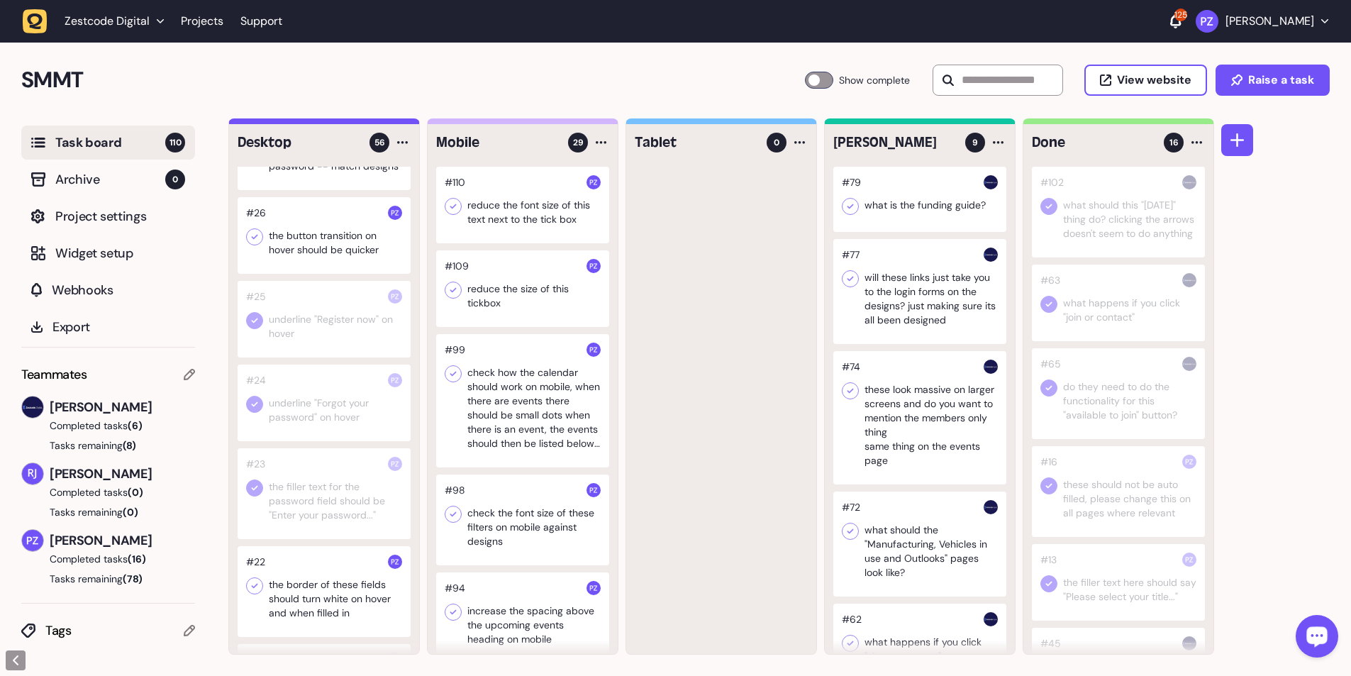
click at [355, 123] on div at bounding box center [721, 410] width 190 height 487
click at [314, 123] on div at bounding box center [324, 235] width 173 height 77
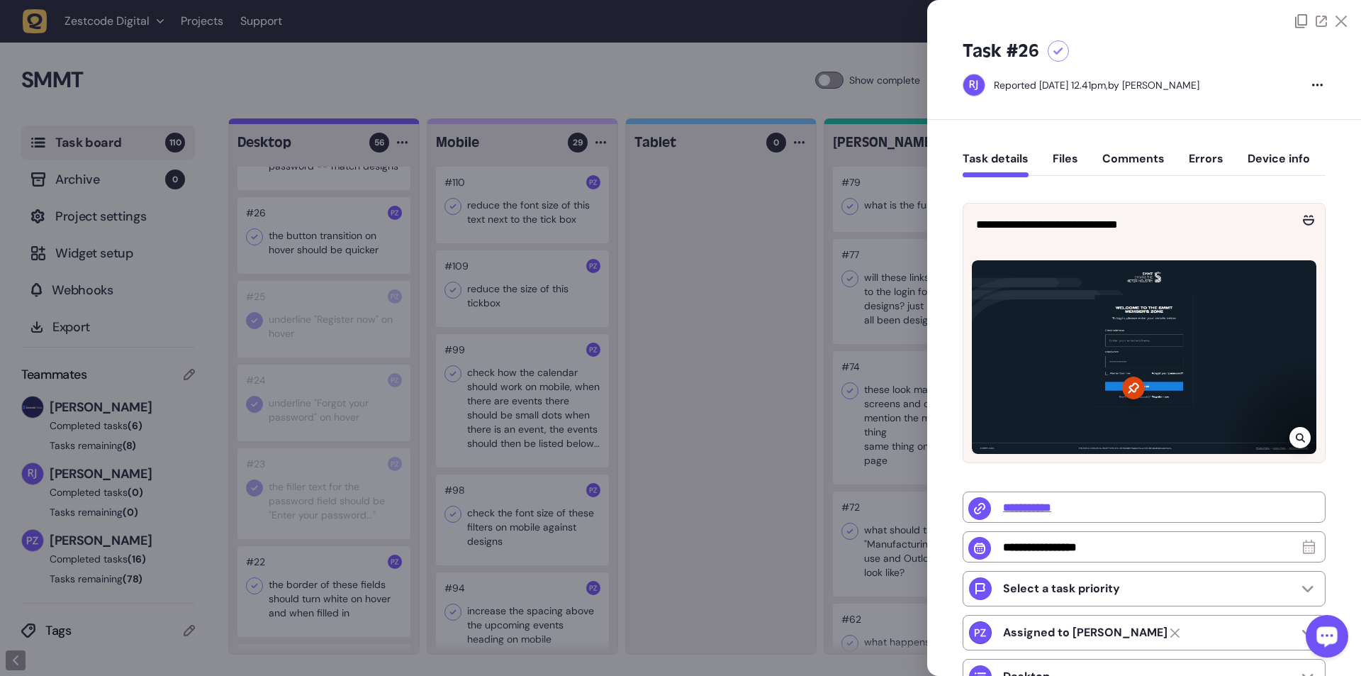
click at [355, 123] on icon at bounding box center [1300, 437] width 9 height 11
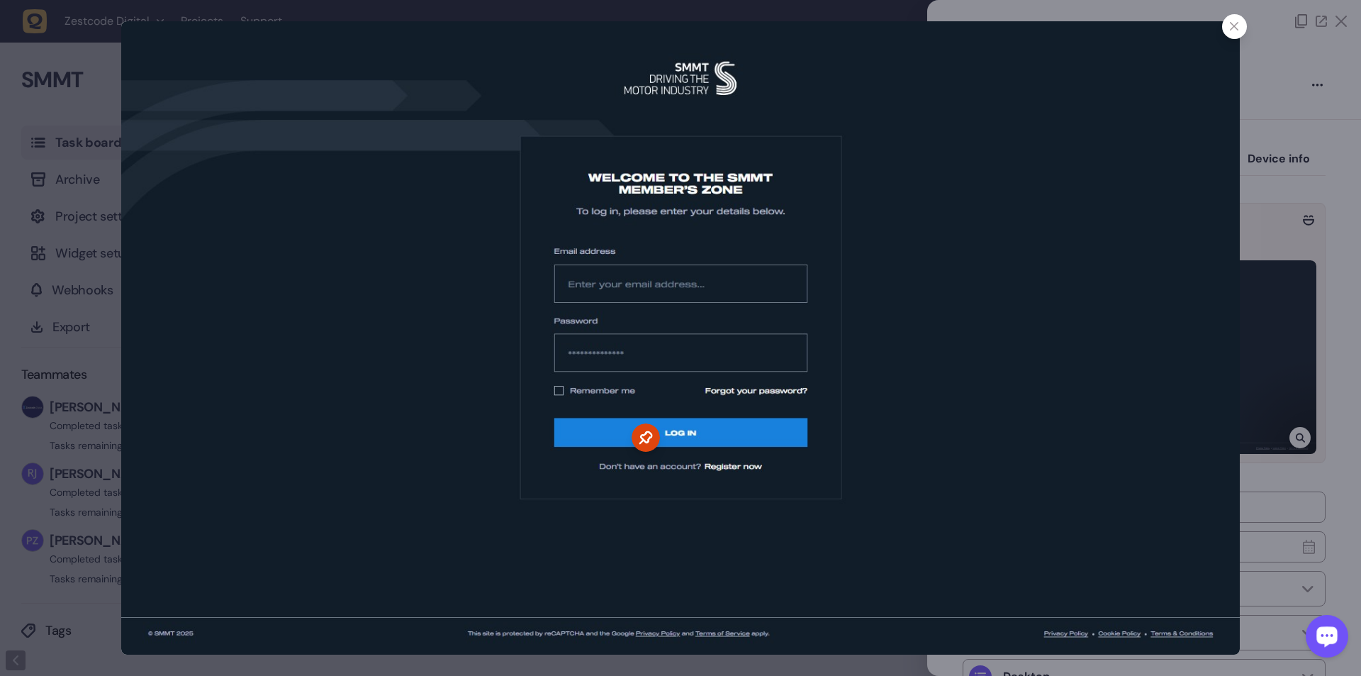
click at [355, 123] on div at bounding box center [680, 338] width 1361 height 676
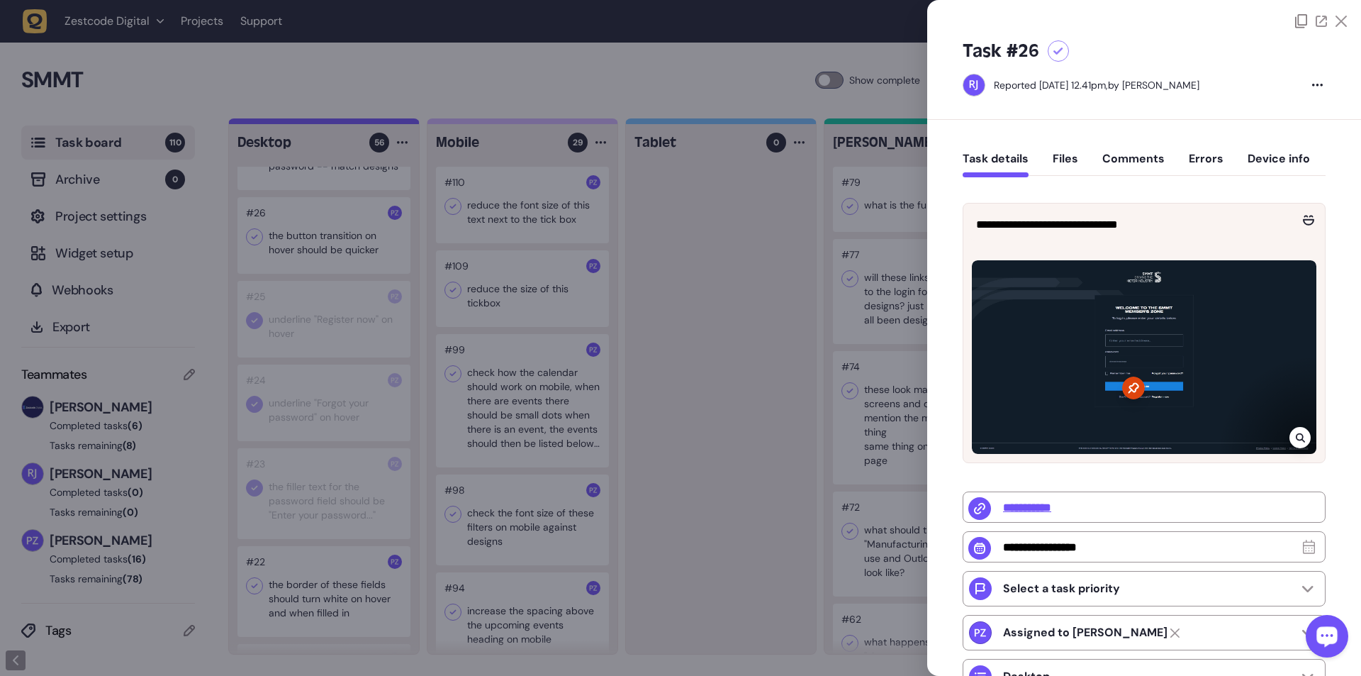
click at [314, 123] on div at bounding box center [680, 338] width 1361 height 676
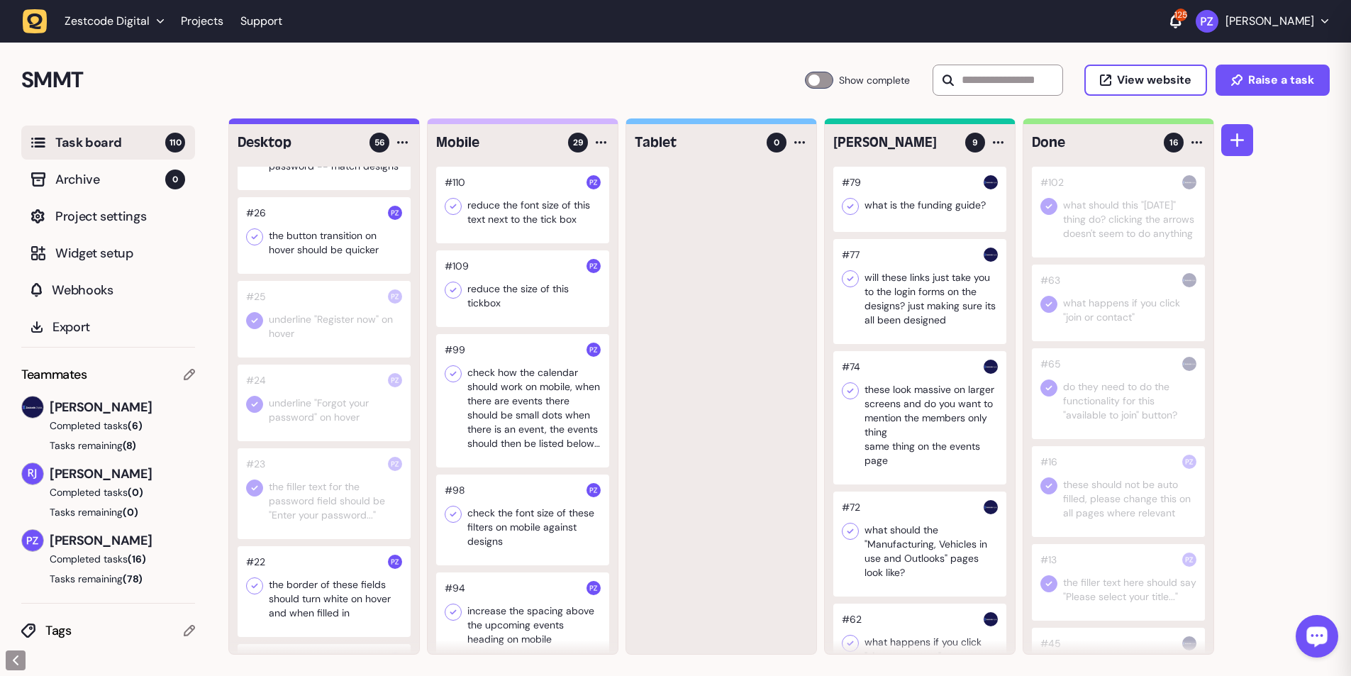
click at [254, 123] on div at bounding box center [254, 236] width 17 height 17
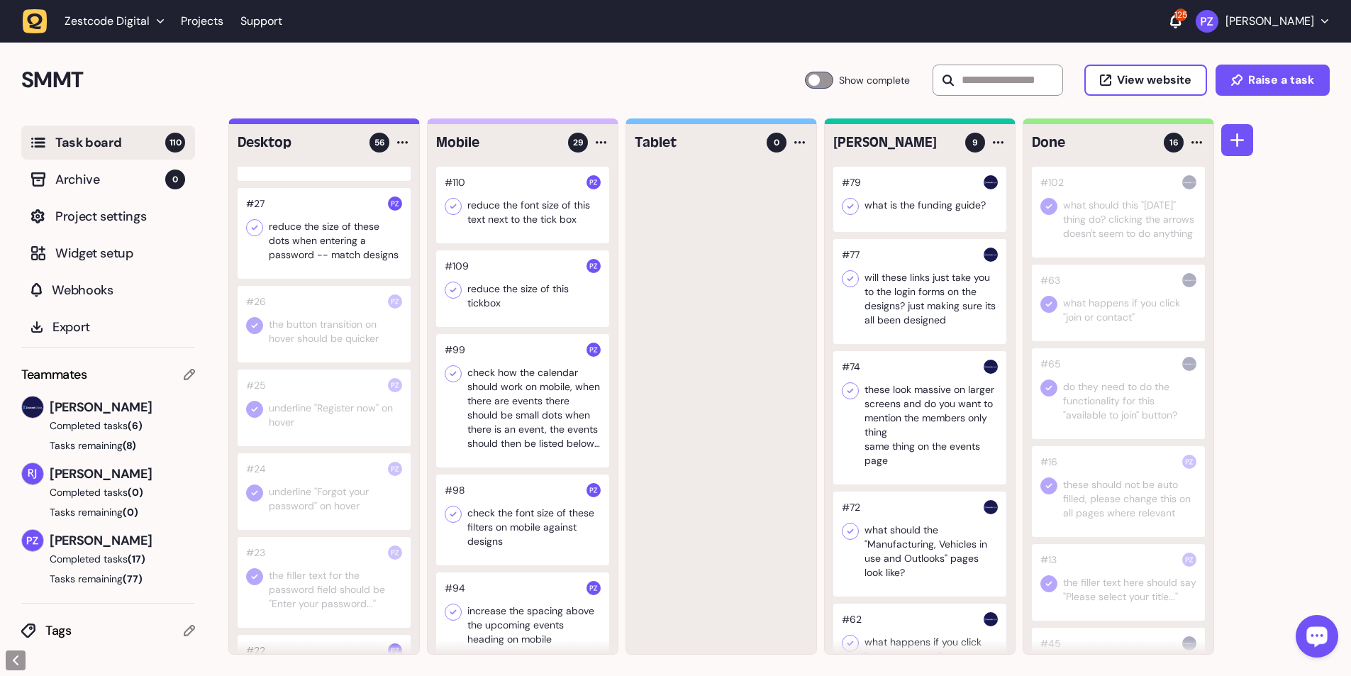
scroll to position [4276, 0]
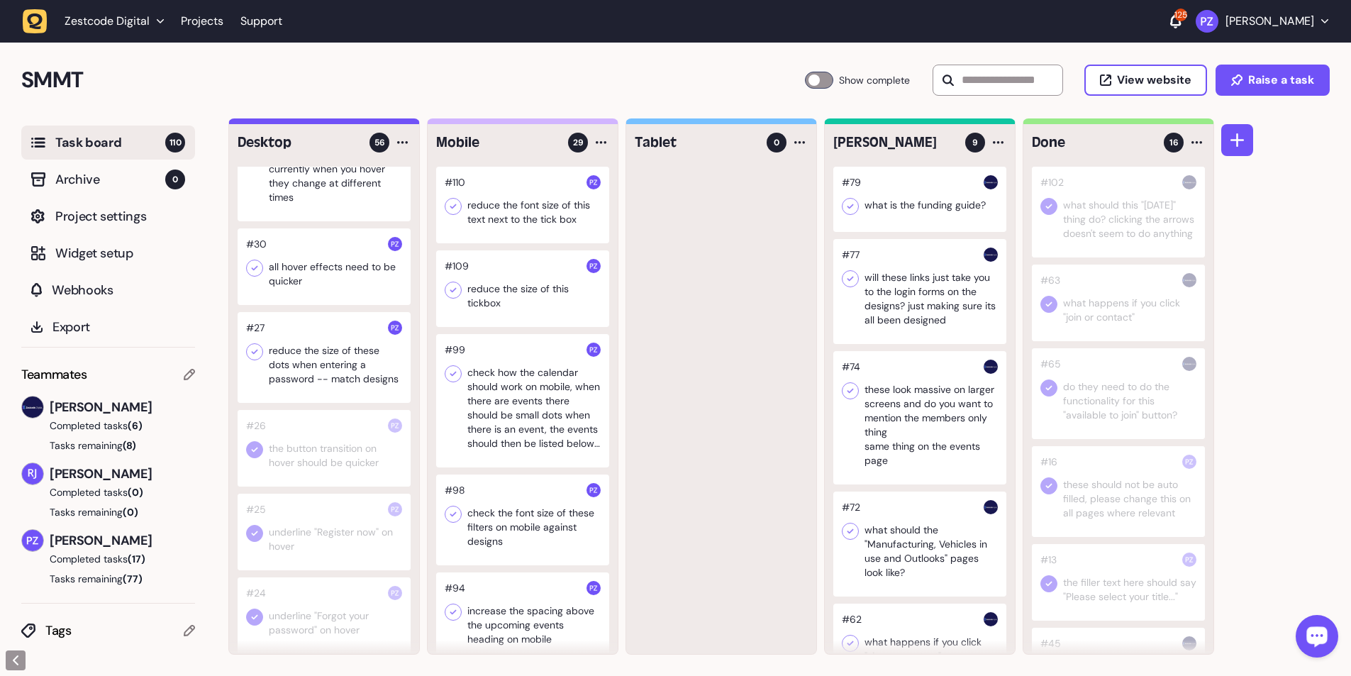
click at [313, 123] on div at bounding box center [324, 357] width 173 height 91
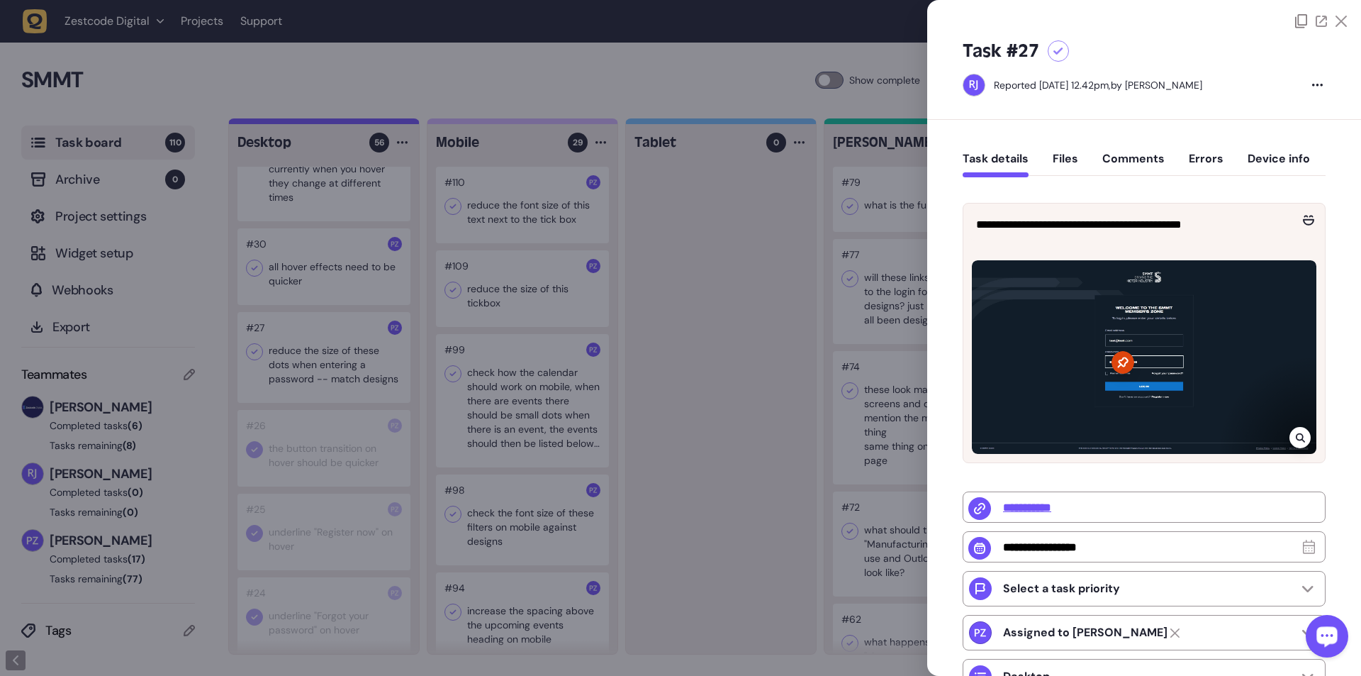
click at [355, 123] on icon at bounding box center [1300, 437] width 9 height 11
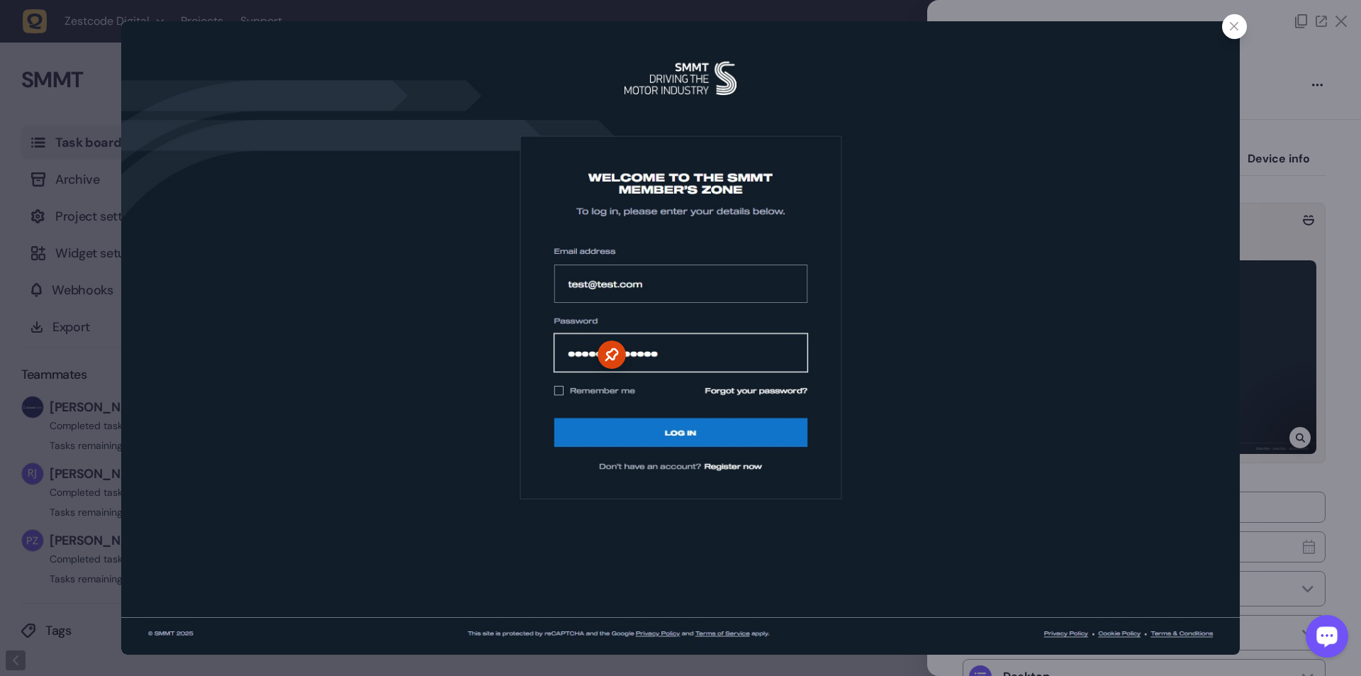
click at [107, 123] on div at bounding box center [680, 338] width 1361 height 676
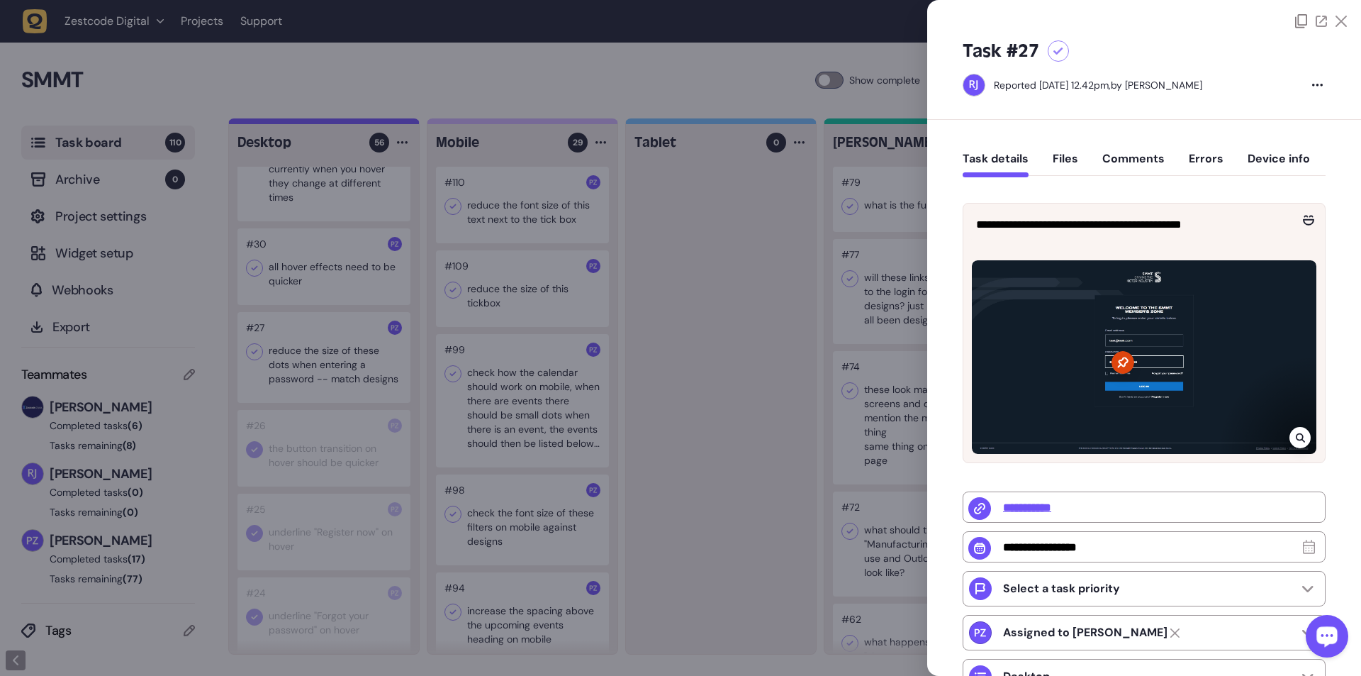
click at [304, 123] on div at bounding box center [680, 338] width 1361 height 676
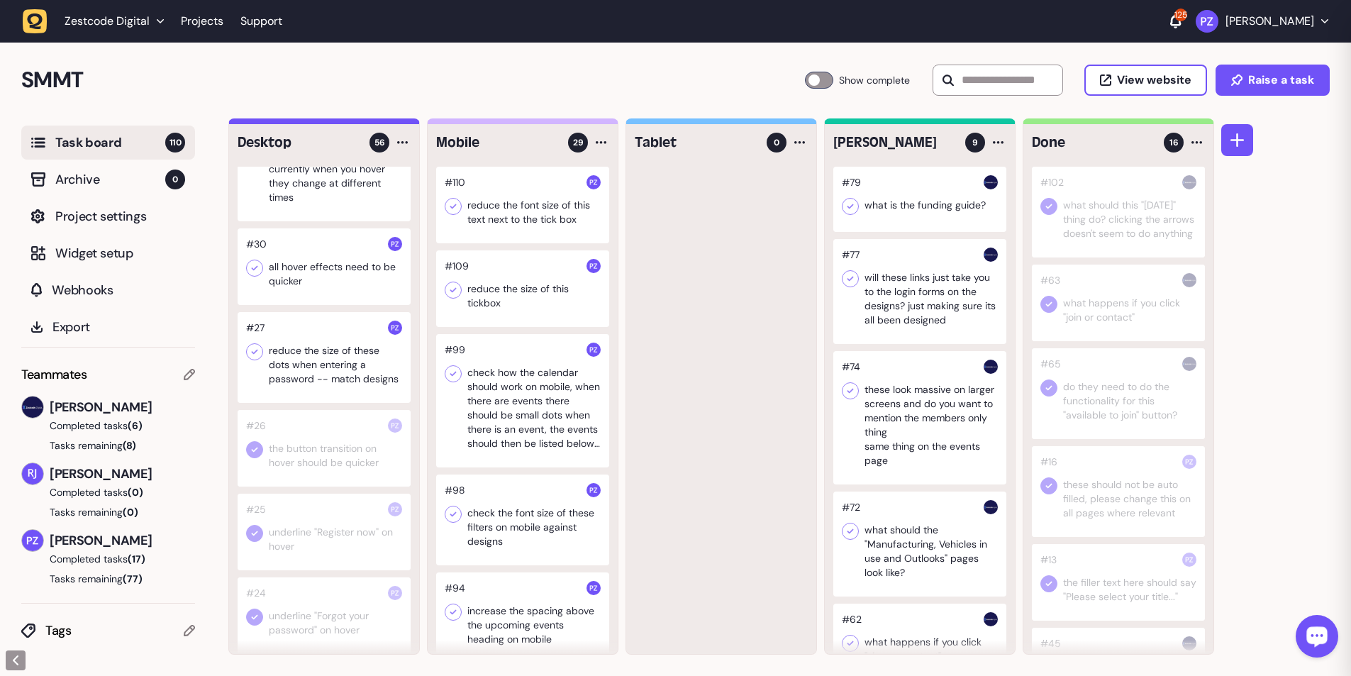
click at [257, 123] on icon at bounding box center [254, 352] width 14 height 14
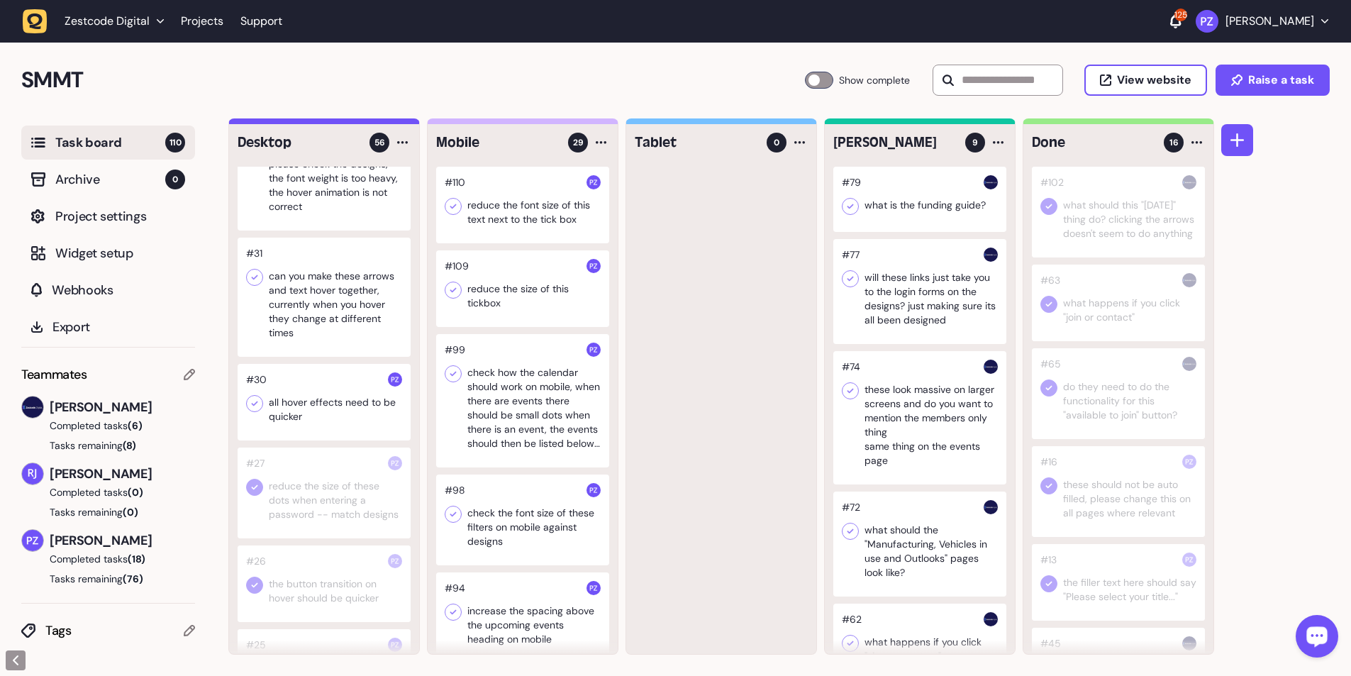
scroll to position [4135, 0]
click at [322, 123] on div at bounding box center [324, 408] width 173 height 77
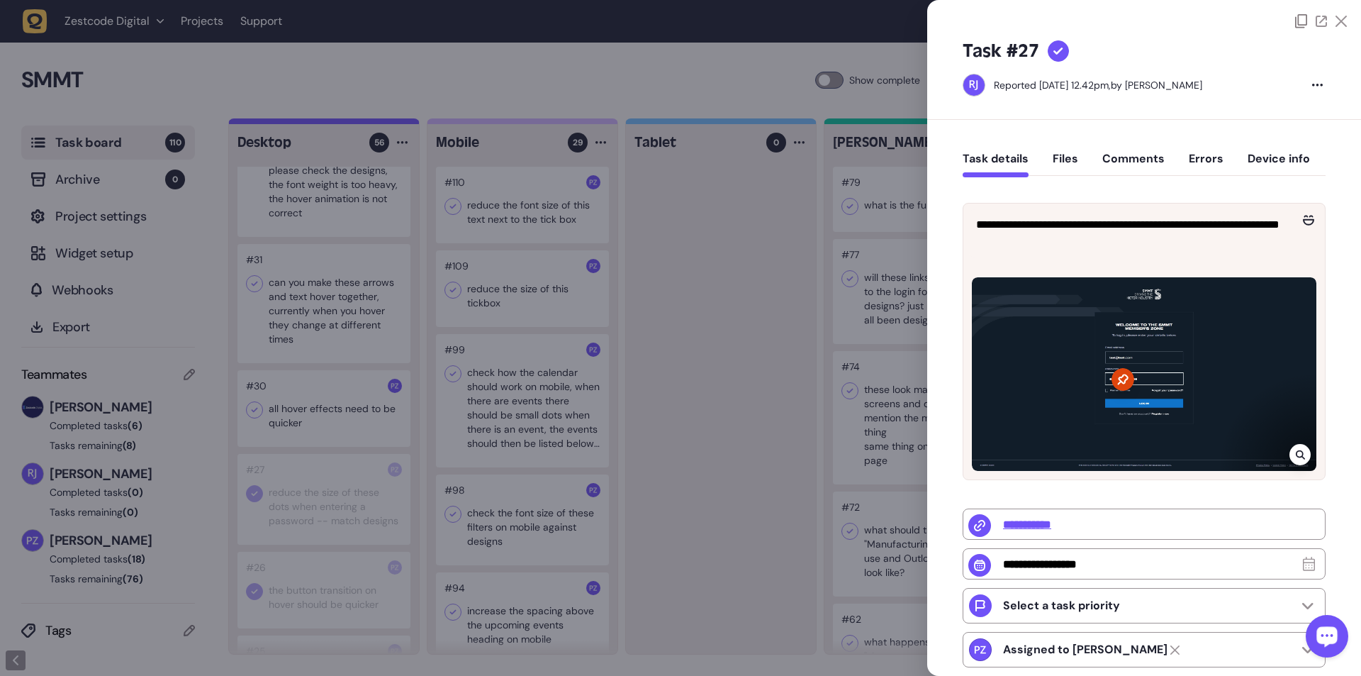
type input "*"
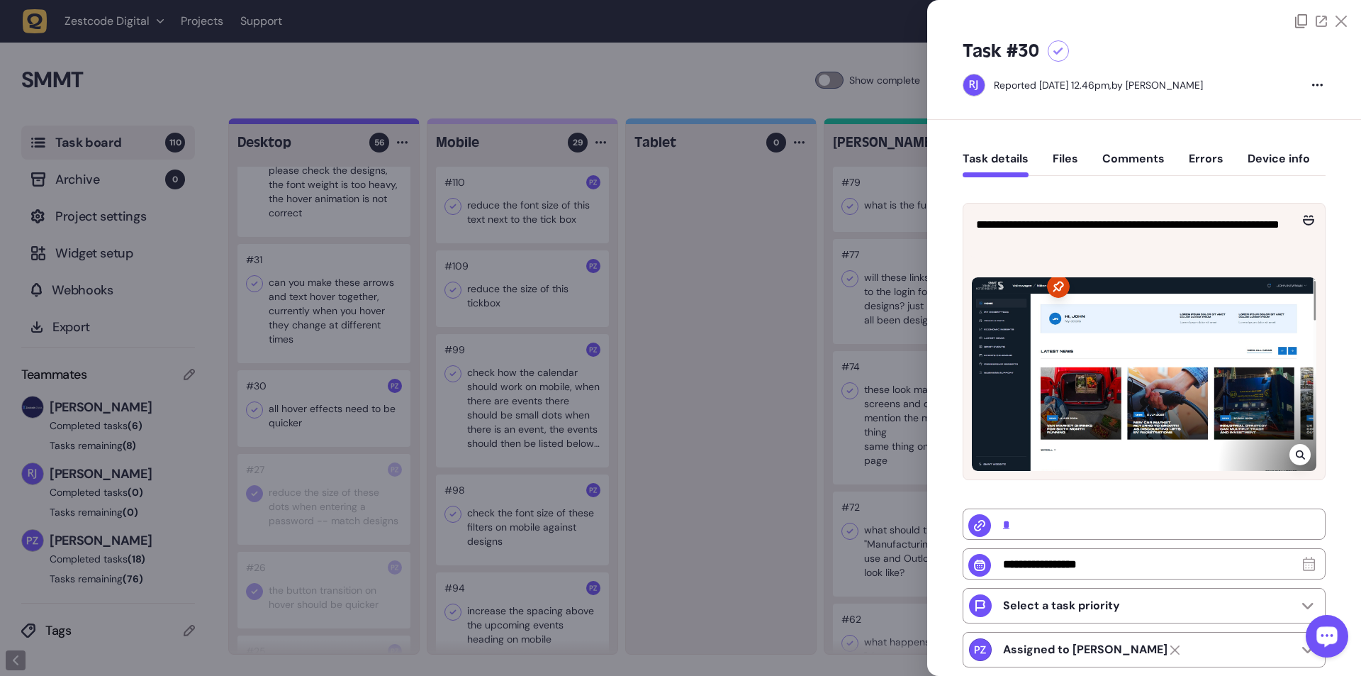
click at [355, 123] on div at bounding box center [680, 338] width 1361 height 676
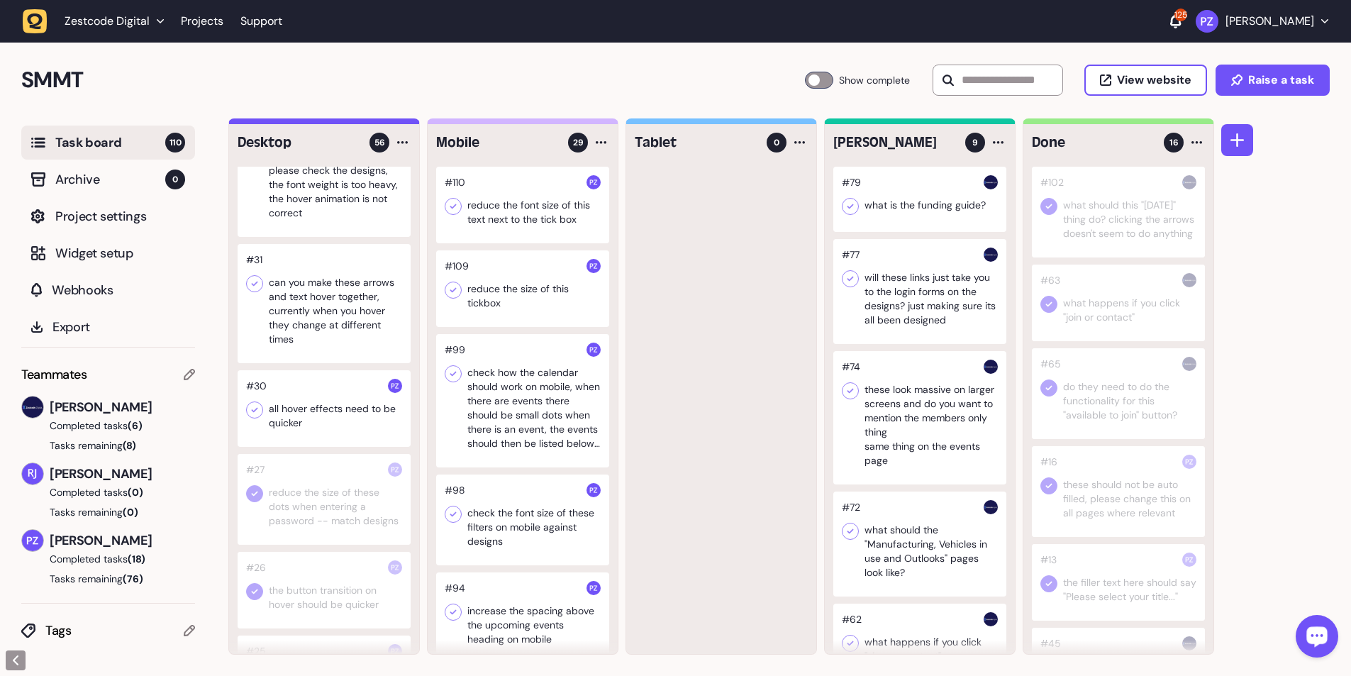
click at [257, 123] on icon at bounding box center [255, 410] width 6 height 5
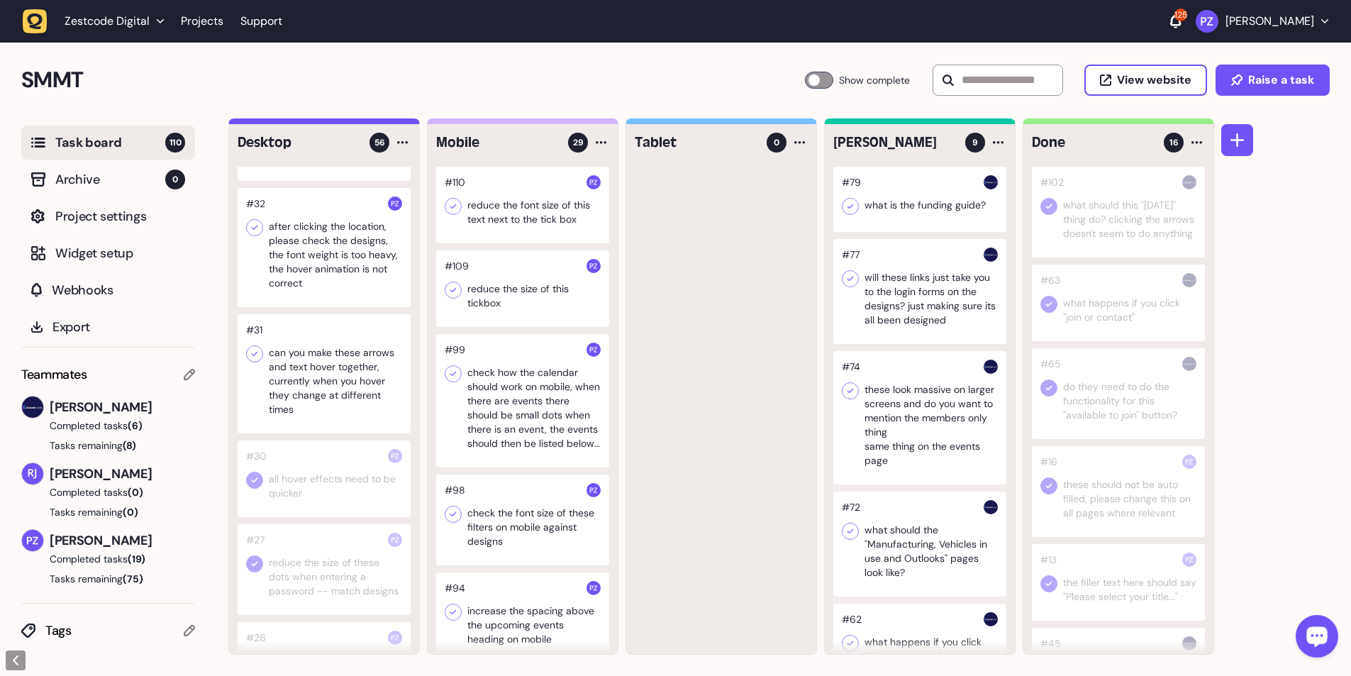
scroll to position [4064, 0]
click at [320, 123] on div at bounding box center [324, 374] width 173 height 119
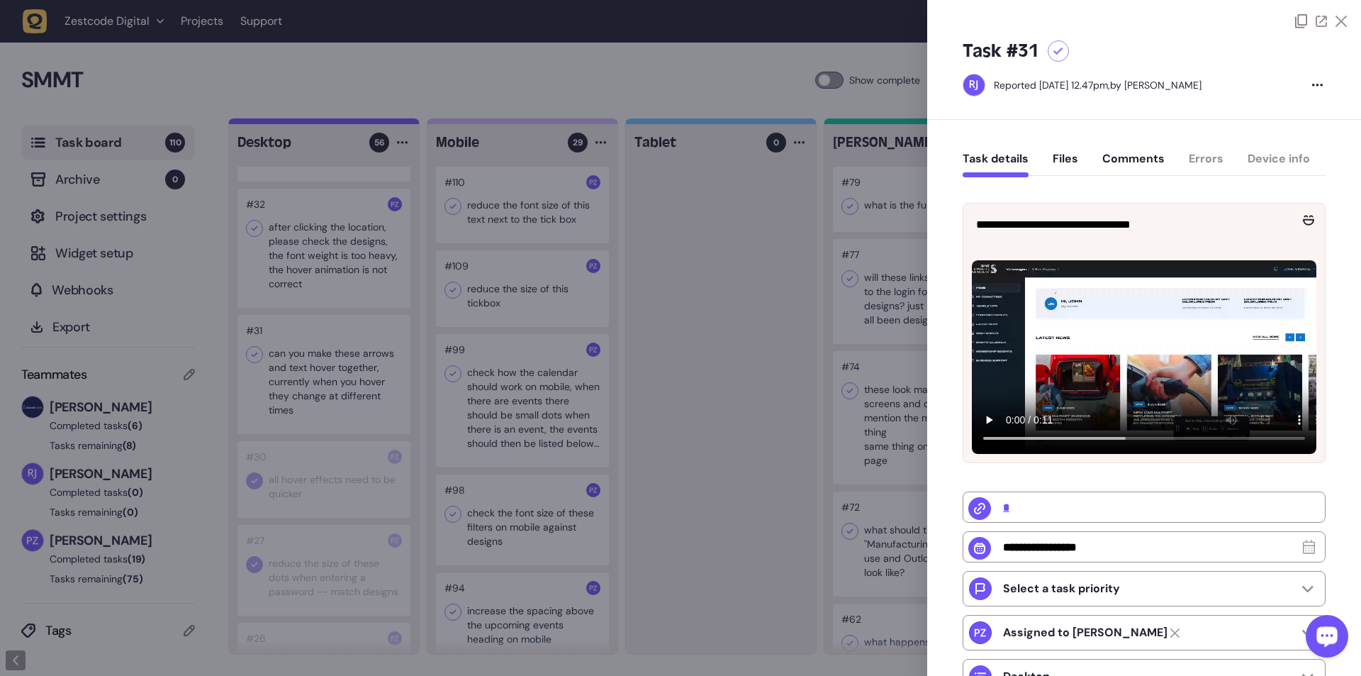
click at [355, 123] on div at bounding box center [680, 338] width 1361 height 676
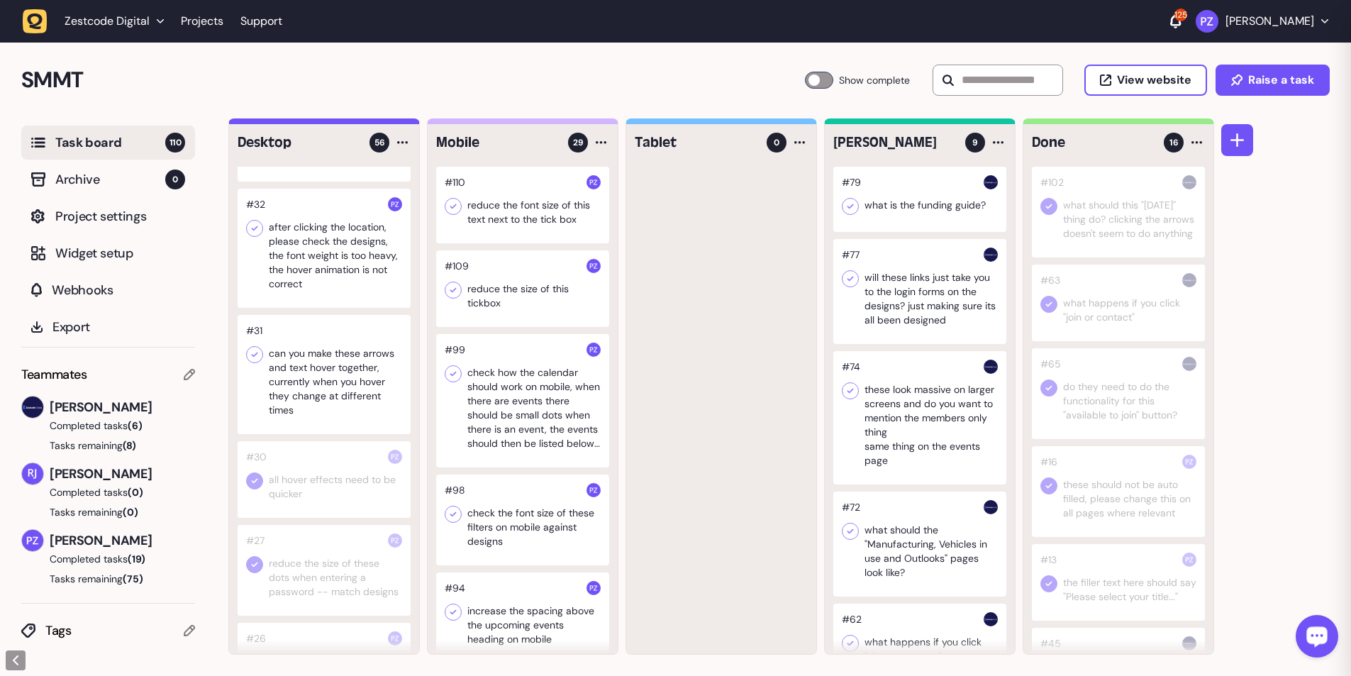
click at [320, 123] on div at bounding box center [324, 374] width 173 height 119
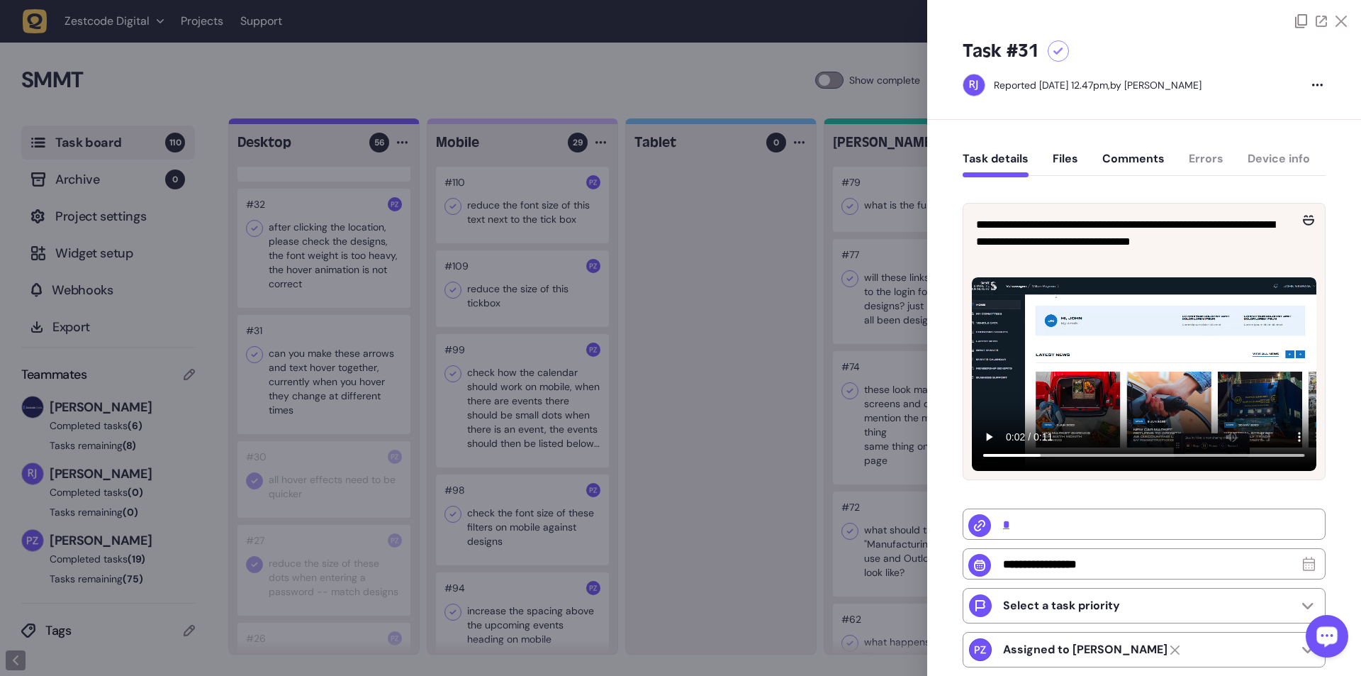
click at [299, 123] on div at bounding box center [680, 338] width 1361 height 676
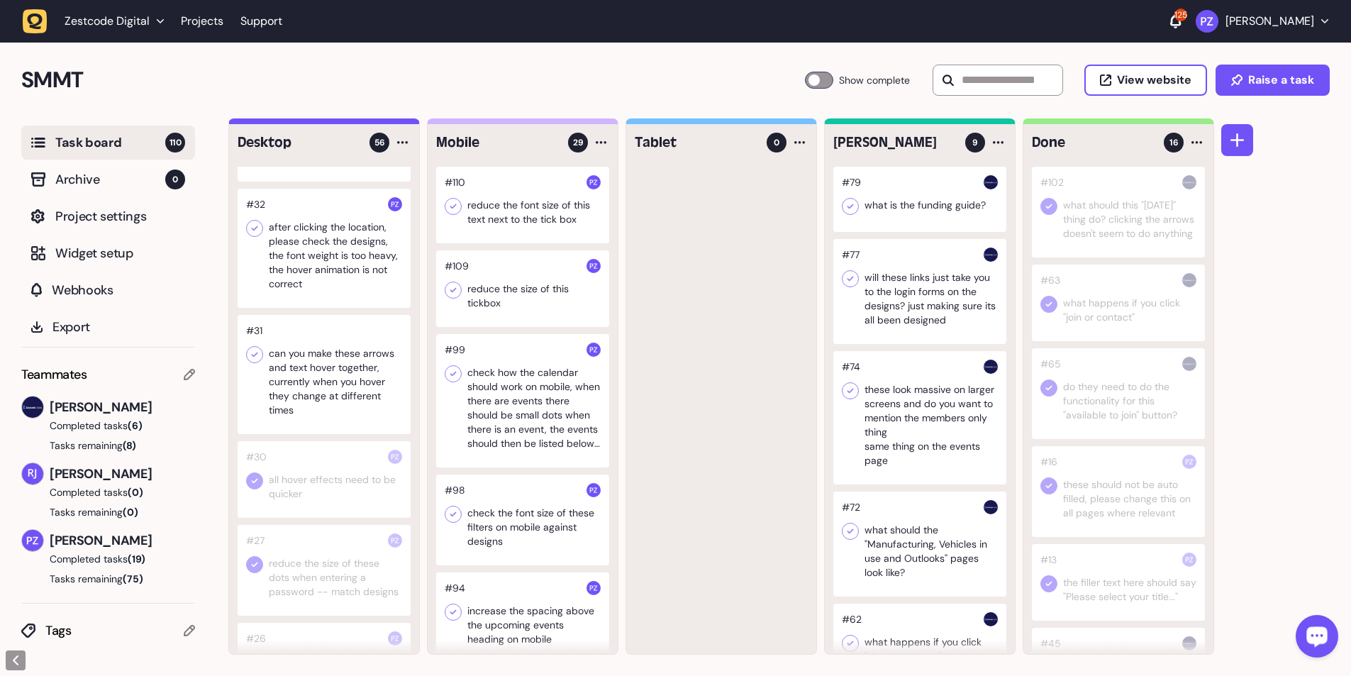
click at [252, 123] on icon at bounding box center [254, 354] width 14 height 14
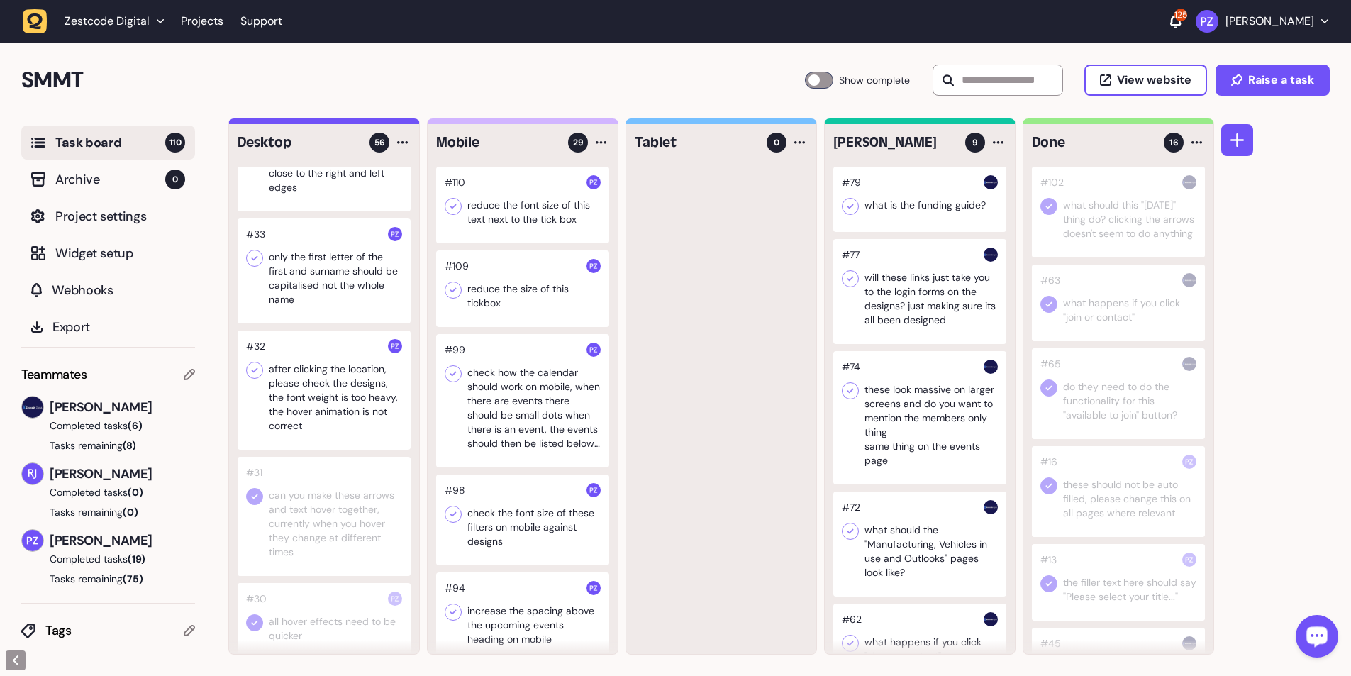
click at [328, 123] on div at bounding box center [324, 389] width 173 height 119
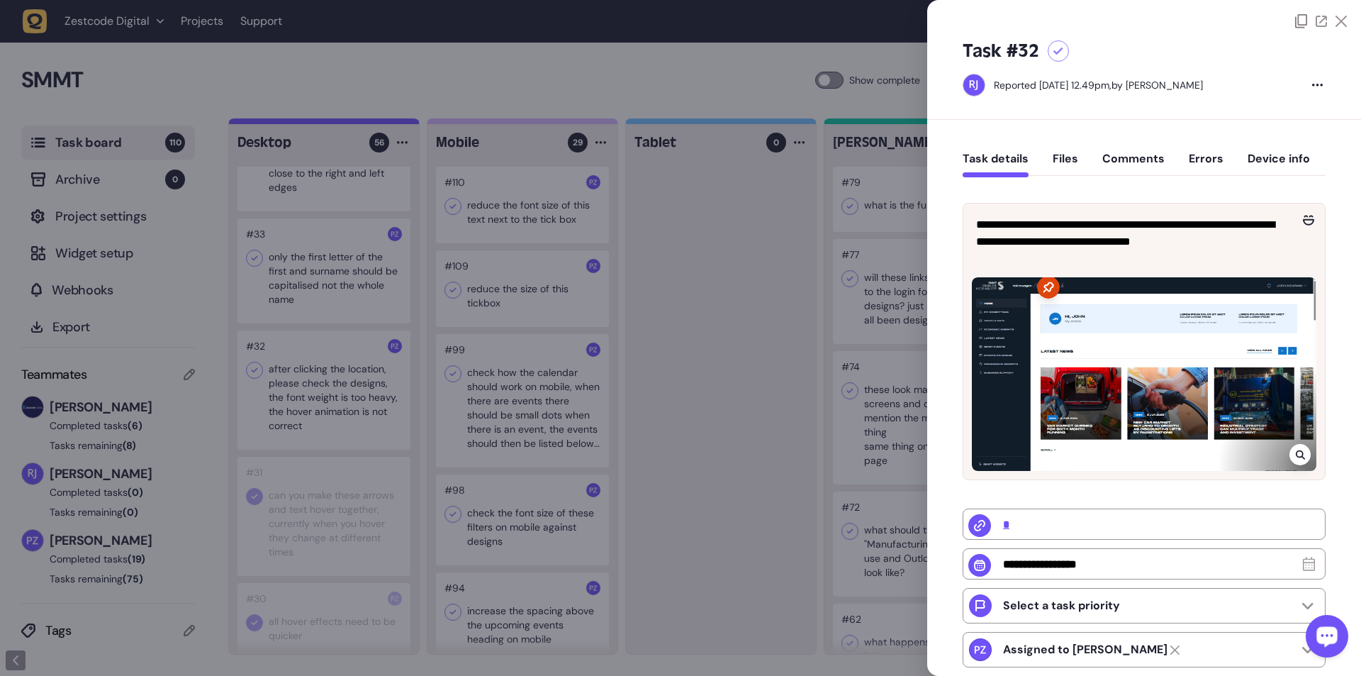
click at [355, 123] on icon at bounding box center [1299, 454] width 9 height 9
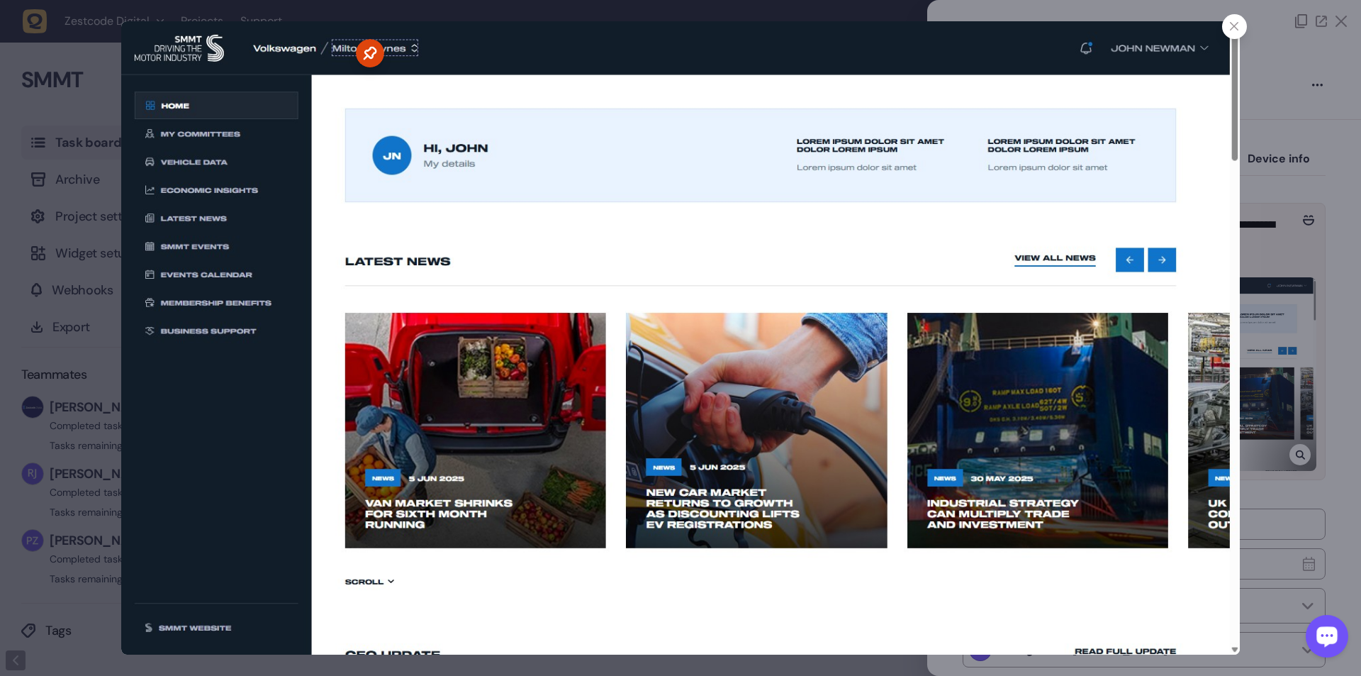
click at [355, 123] on div at bounding box center [680, 338] width 1361 height 676
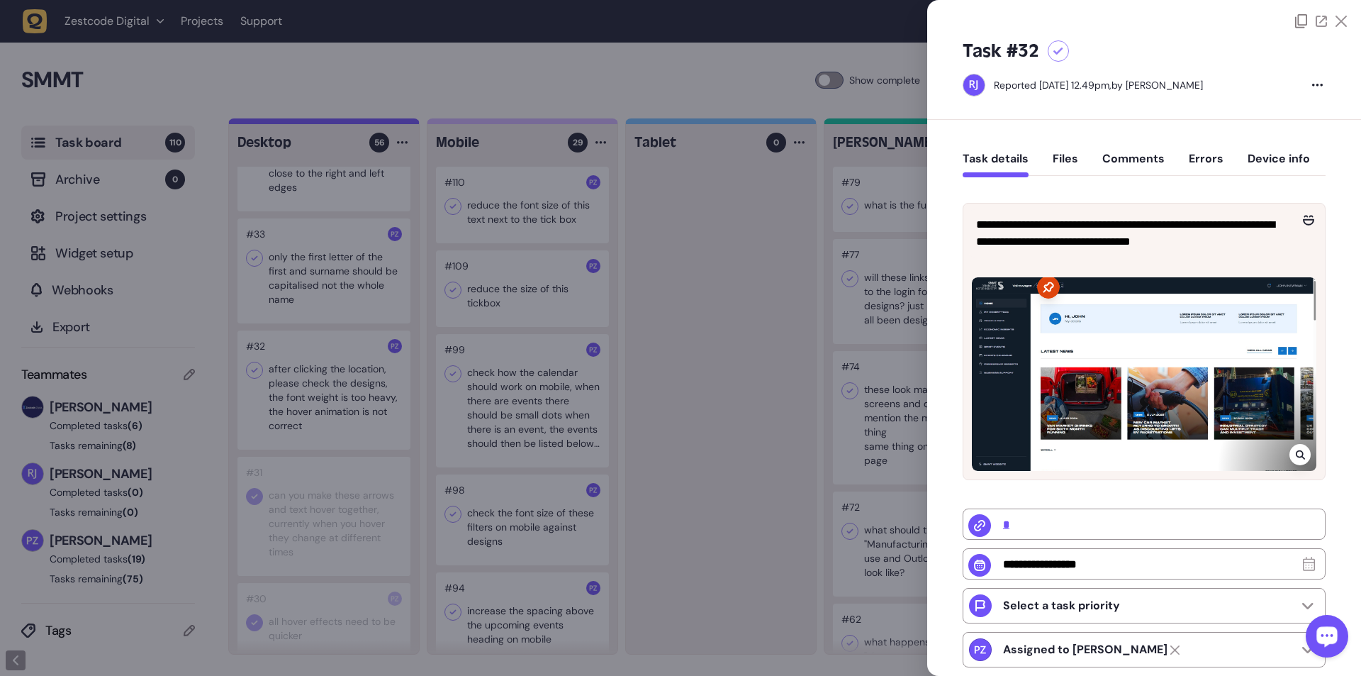
click at [355, 123] on div at bounding box center [680, 338] width 1361 height 676
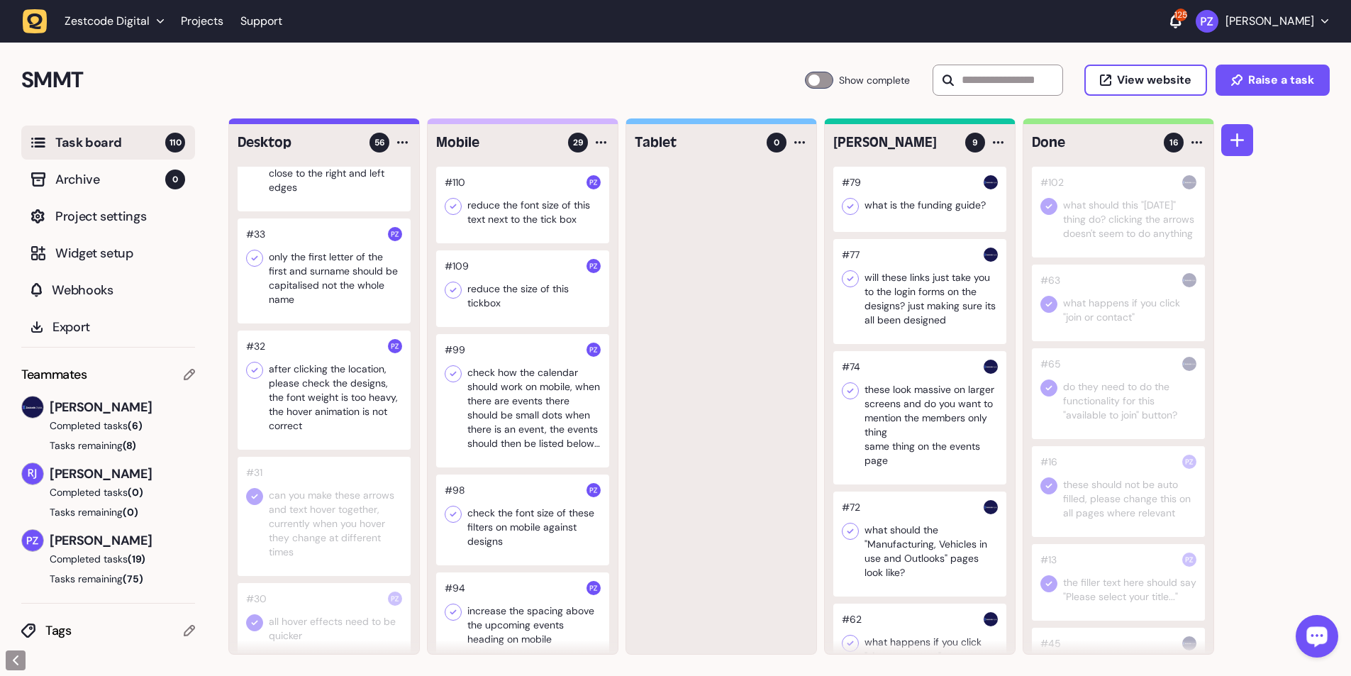
click at [317, 123] on div at bounding box center [324, 389] width 173 height 119
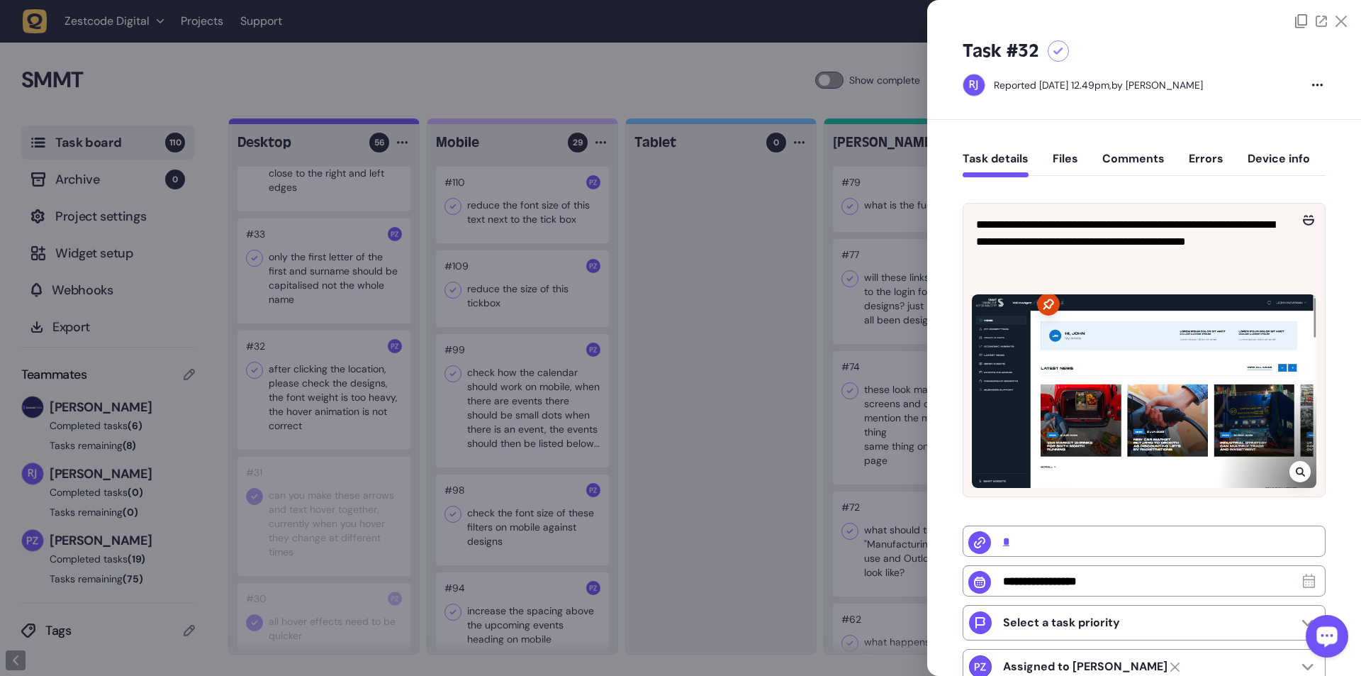
click at [326, 123] on div at bounding box center [680, 338] width 1361 height 676
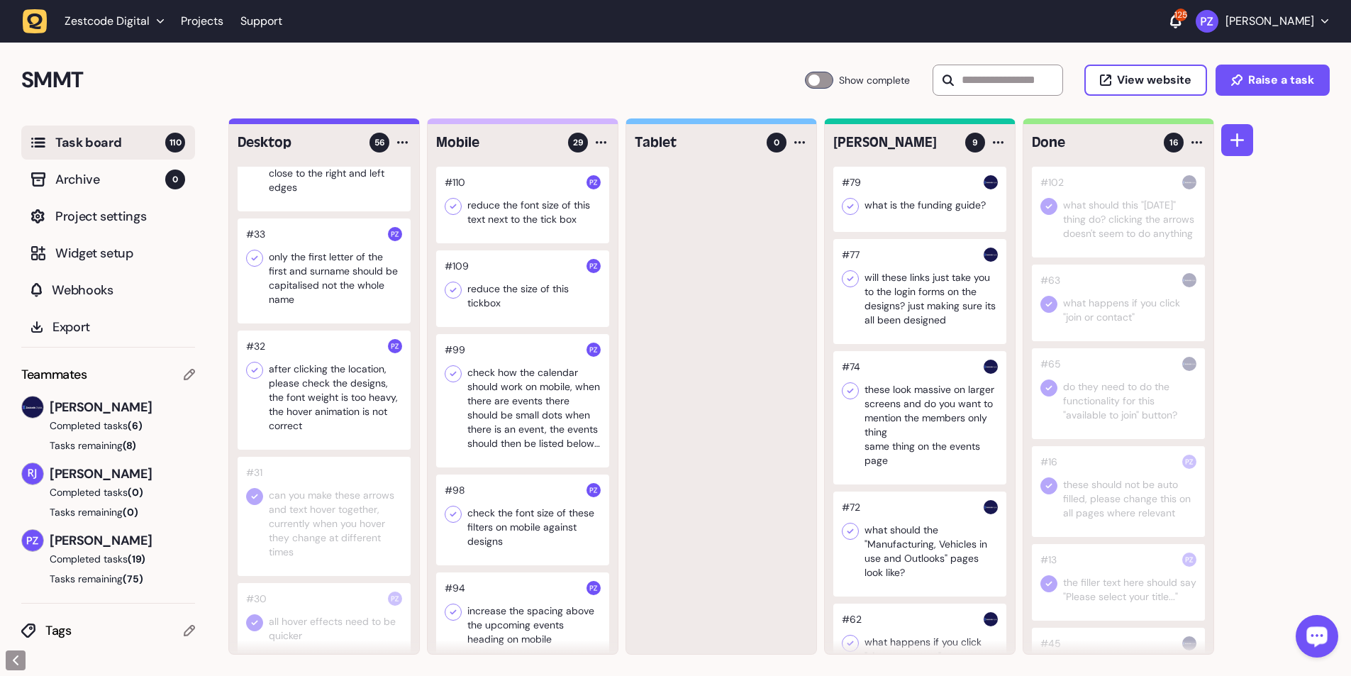
click at [311, 123] on div at bounding box center [324, 270] width 173 height 105
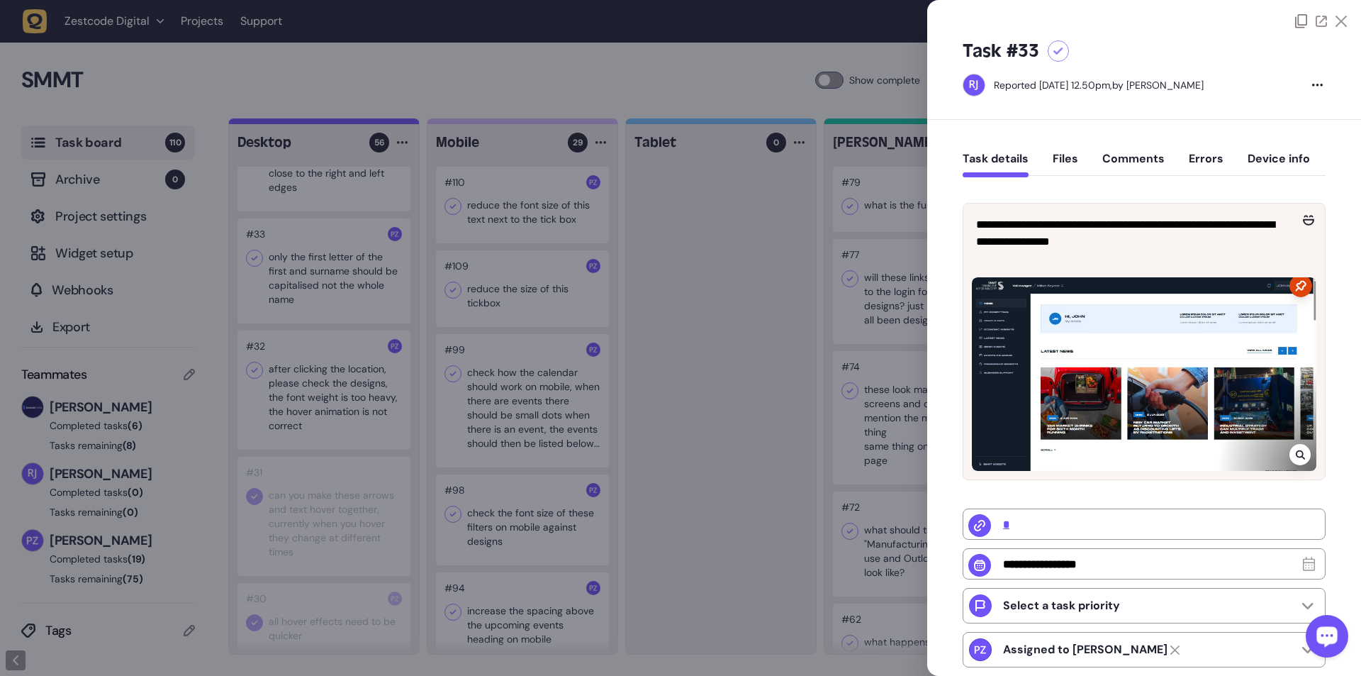
click at [352, 123] on div at bounding box center [680, 338] width 1361 height 676
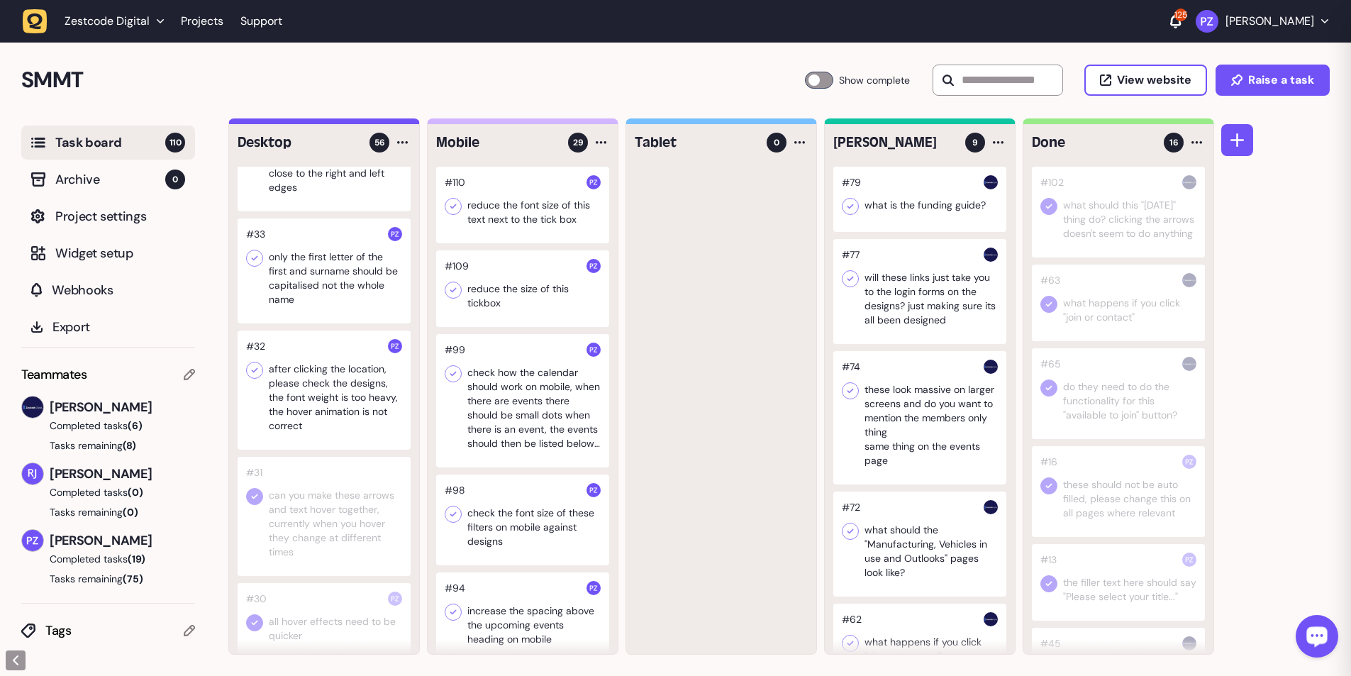
click at [299, 123] on div at bounding box center [324, 389] width 173 height 119
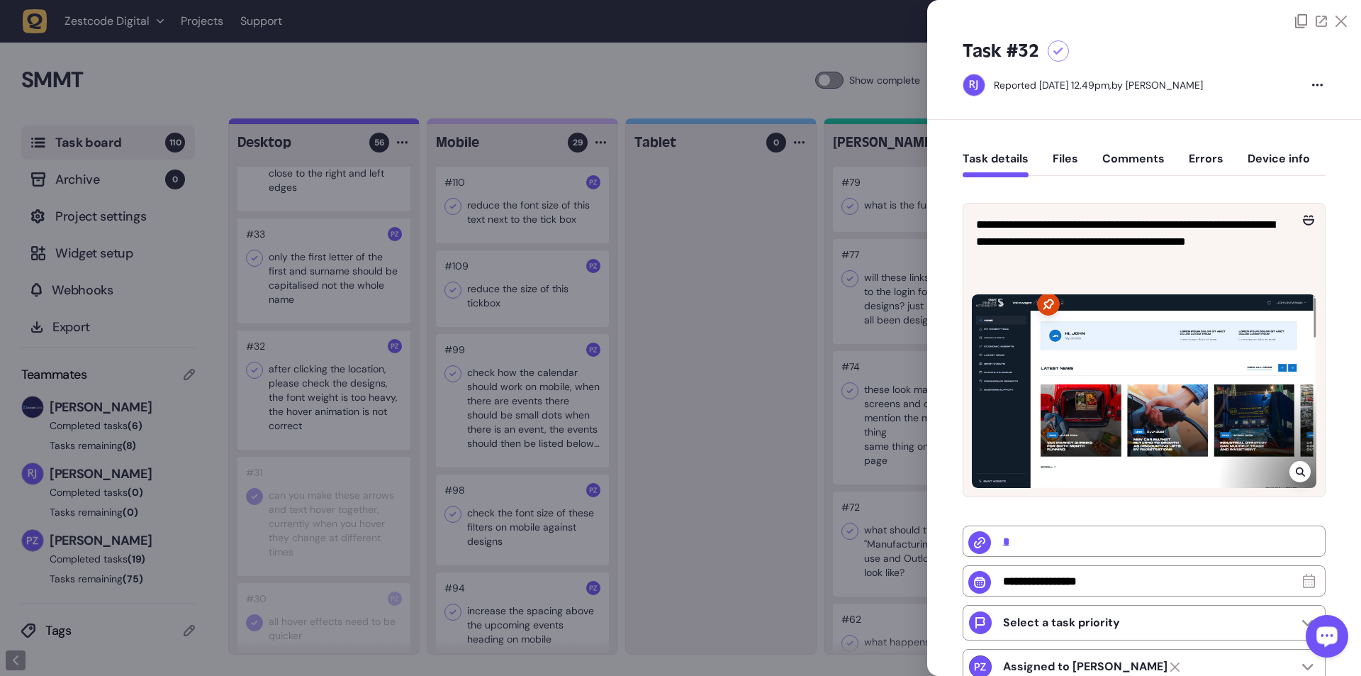
click at [355, 123] on icon at bounding box center [1300, 471] width 9 height 11
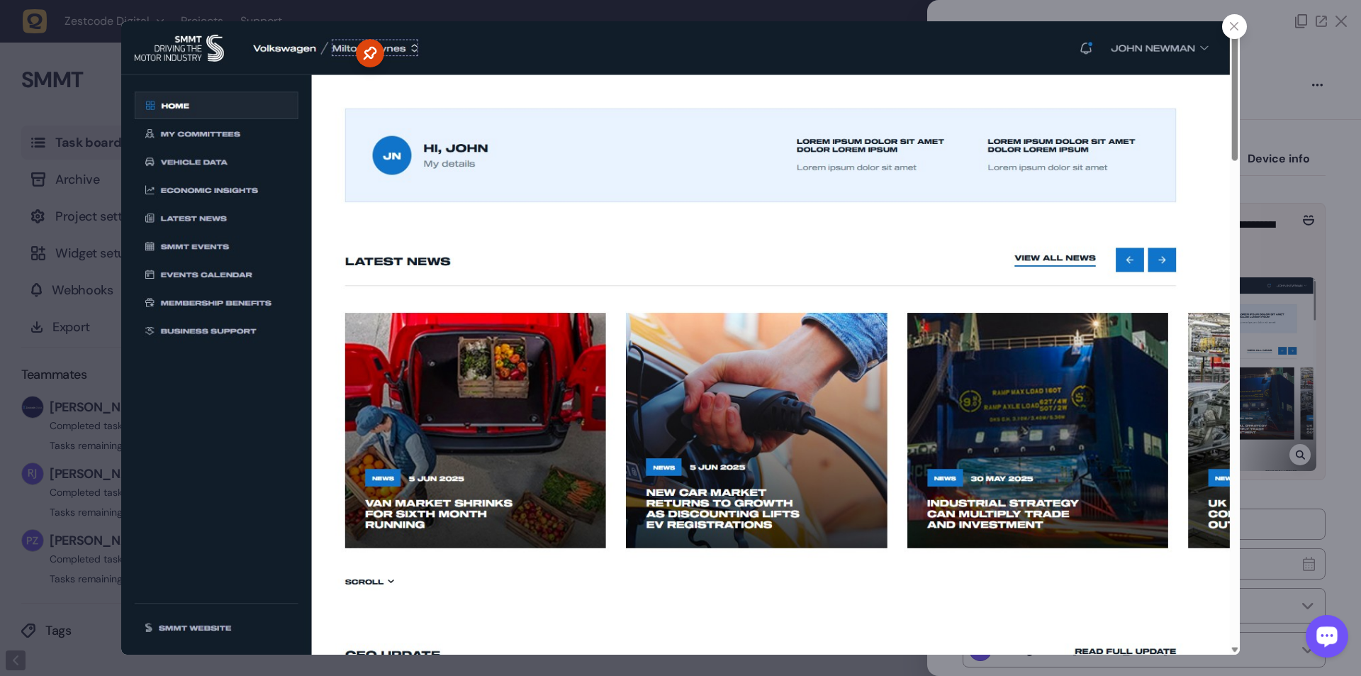
click at [355, 123] on div at bounding box center [680, 338] width 1361 height 676
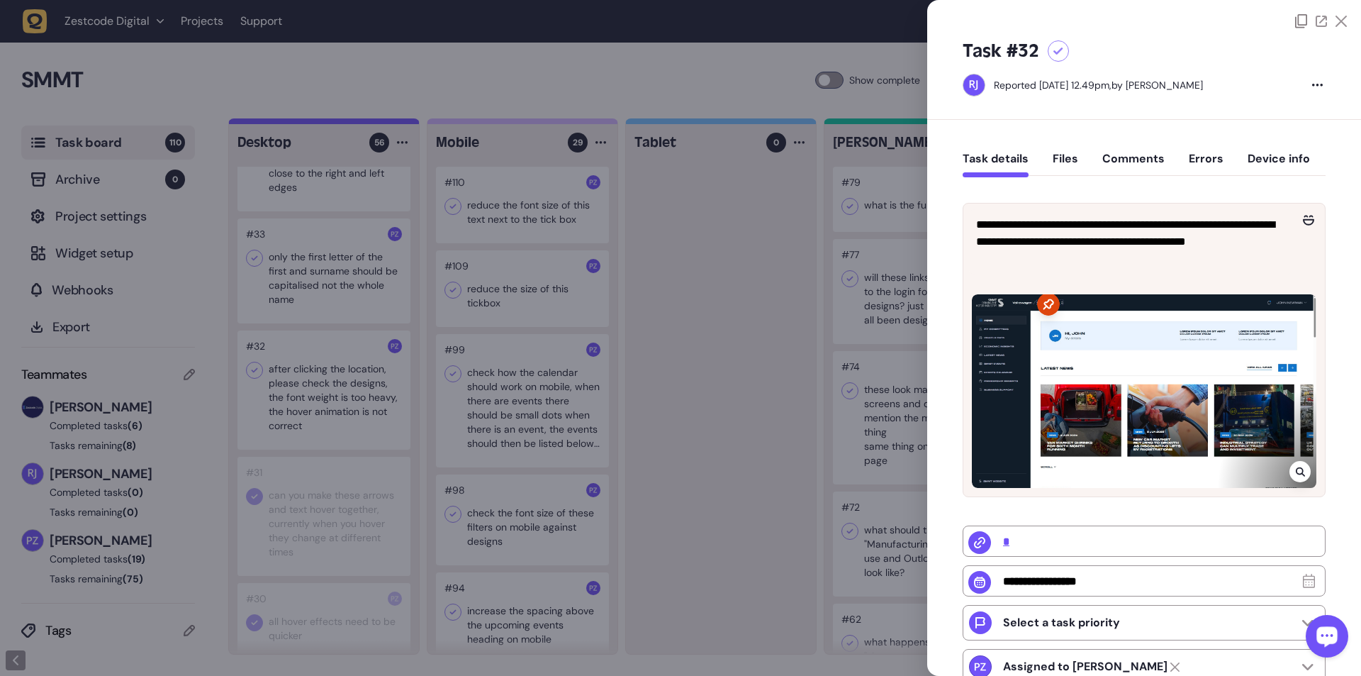
click at [355, 123] on icon at bounding box center [1300, 471] width 9 height 11
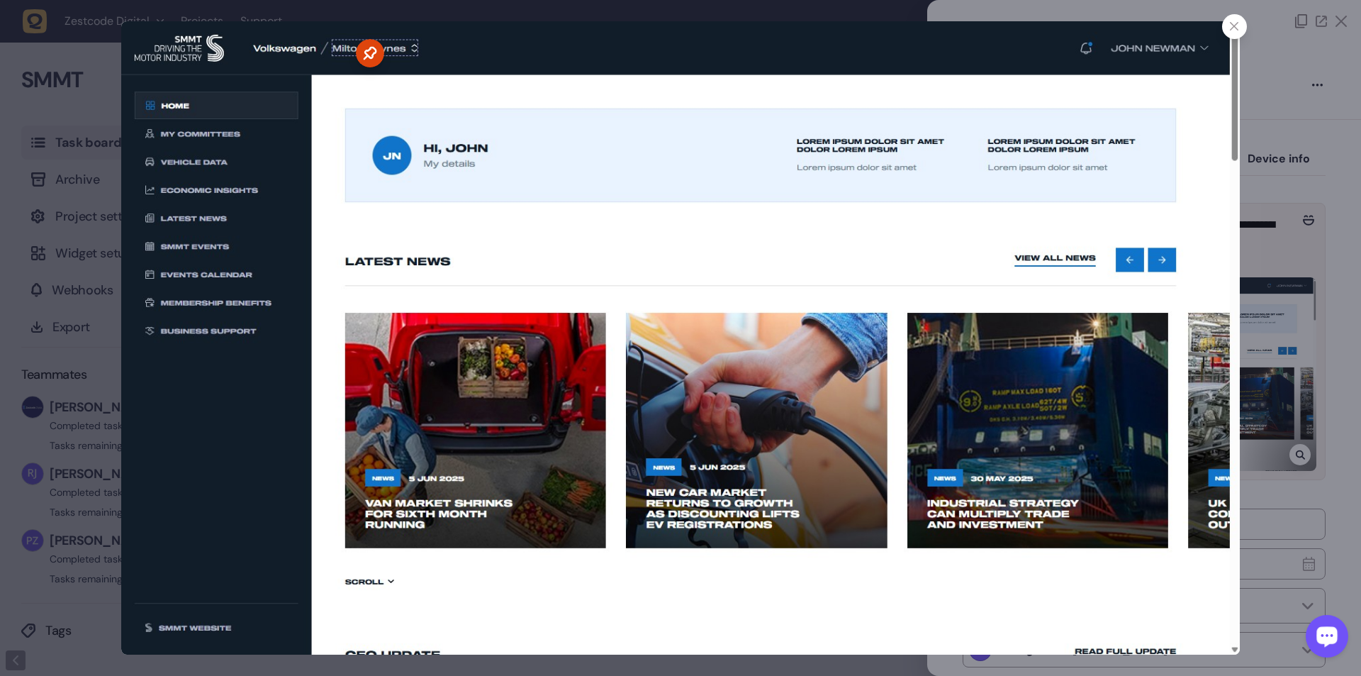
click at [355, 120] on div at bounding box center [680, 338] width 1361 height 676
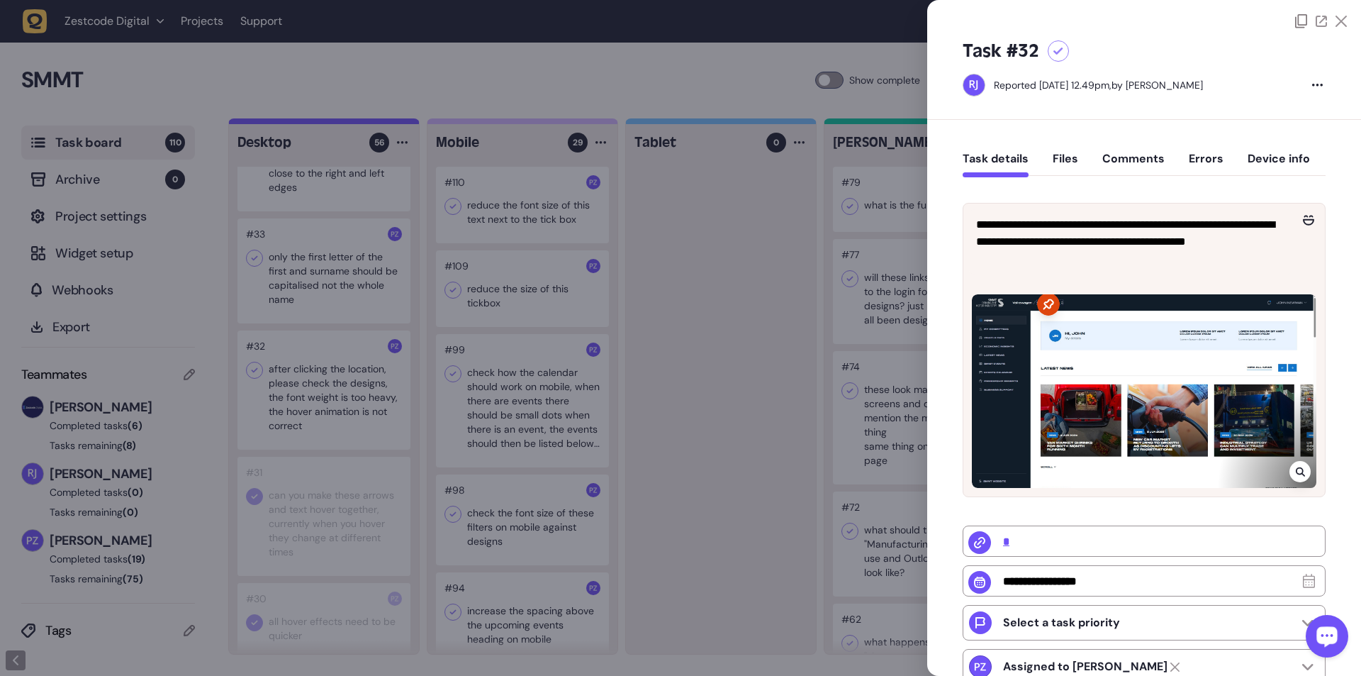
click at [355, 123] on div at bounding box center [680, 338] width 1361 height 676
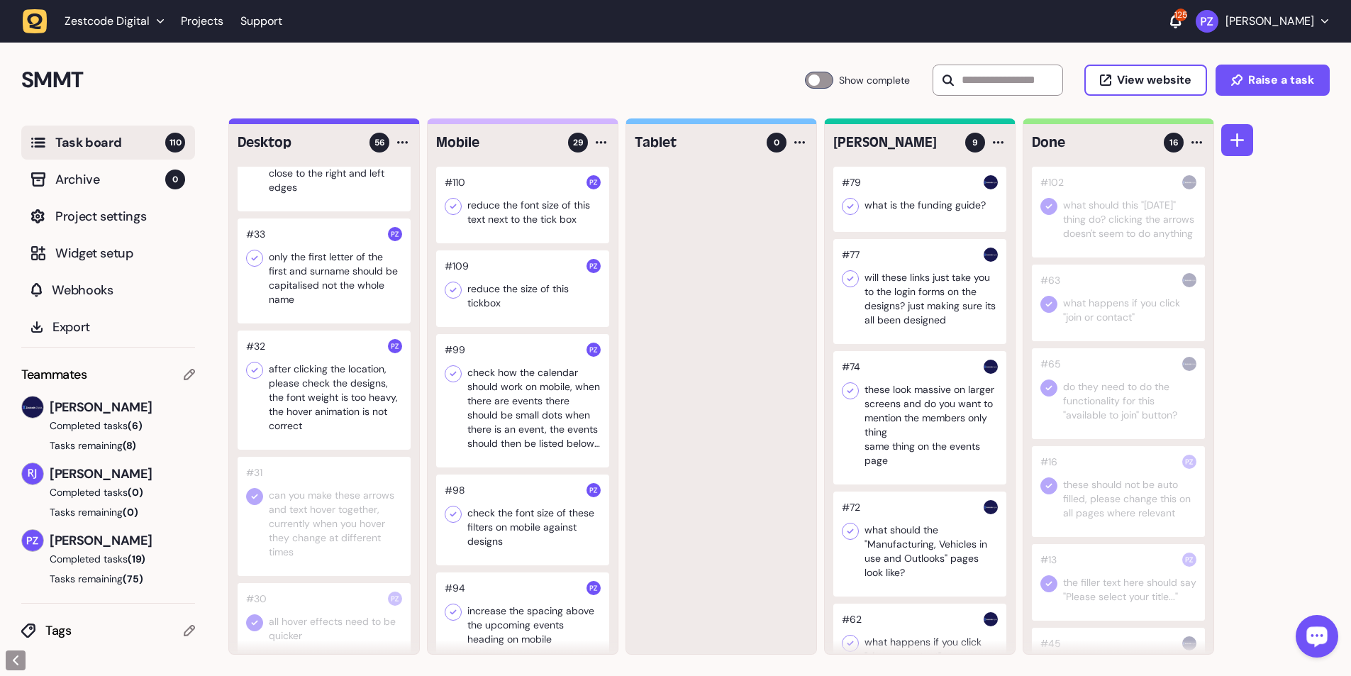
click at [340, 123] on div at bounding box center [324, 270] width 173 height 105
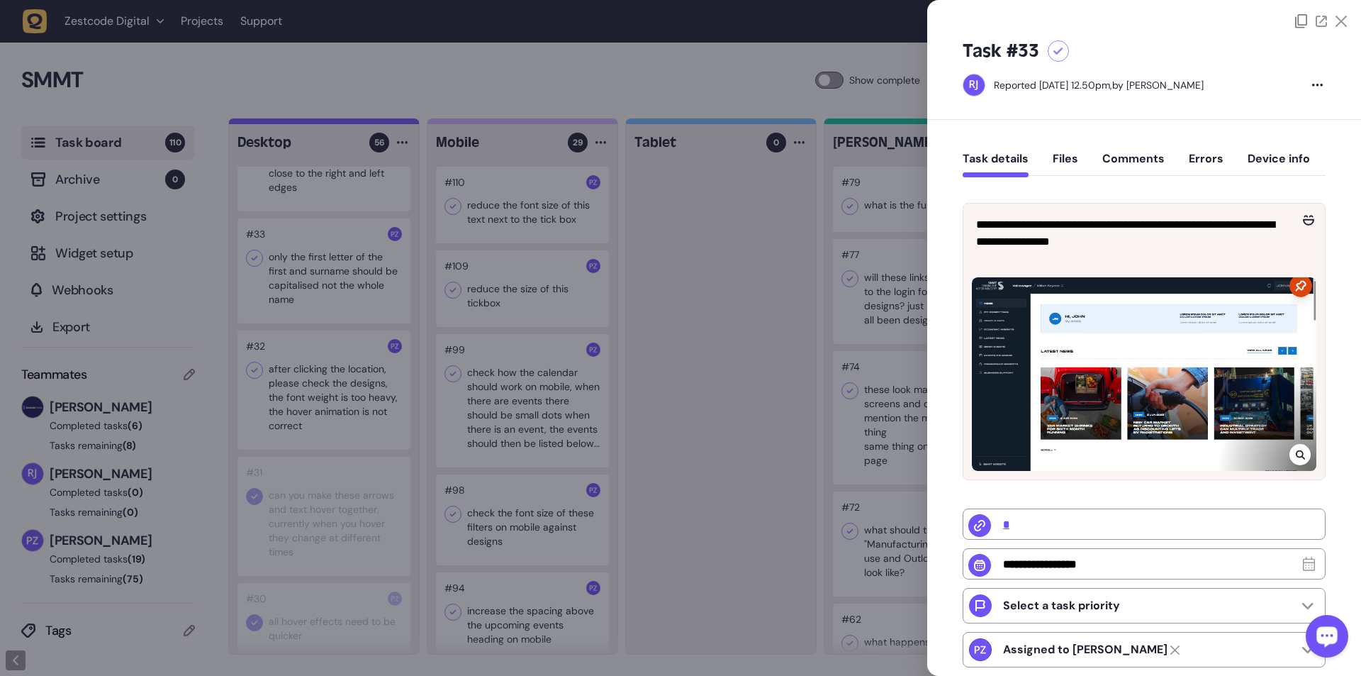
click at [355, 123] on div at bounding box center [680, 338] width 1361 height 676
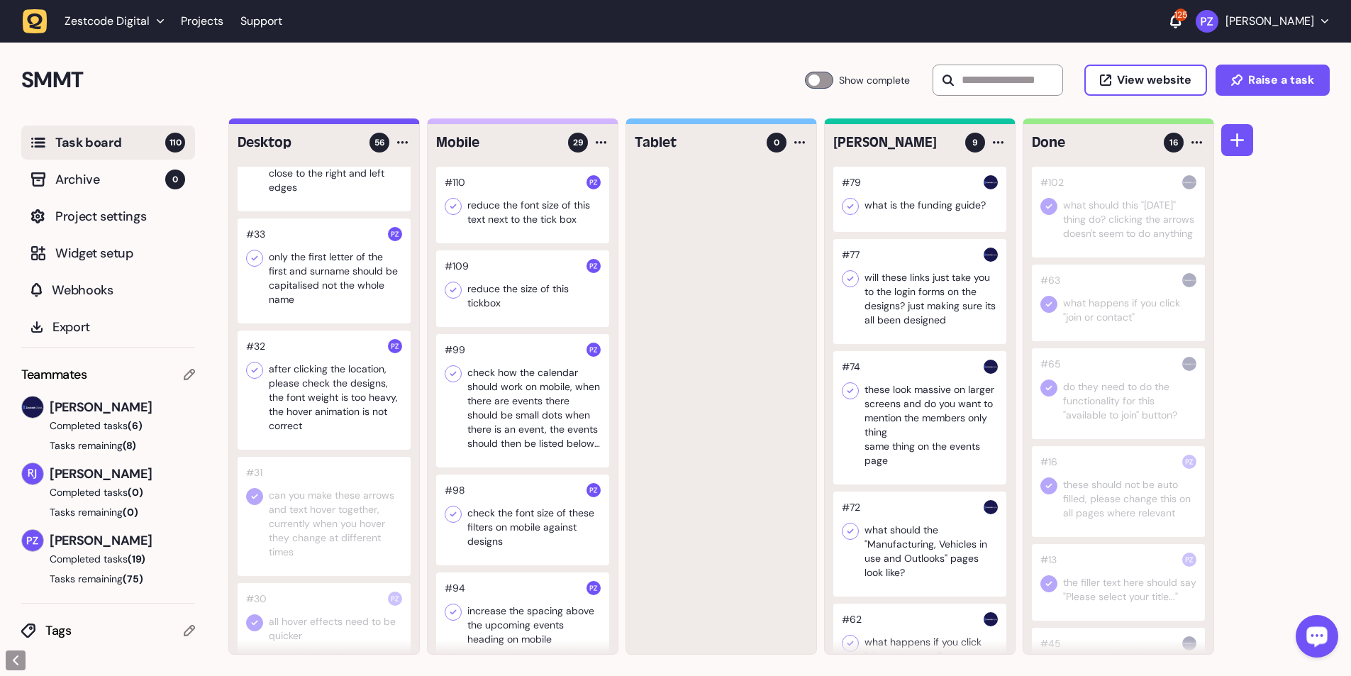
click at [258, 123] on icon at bounding box center [254, 258] width 14 height 14
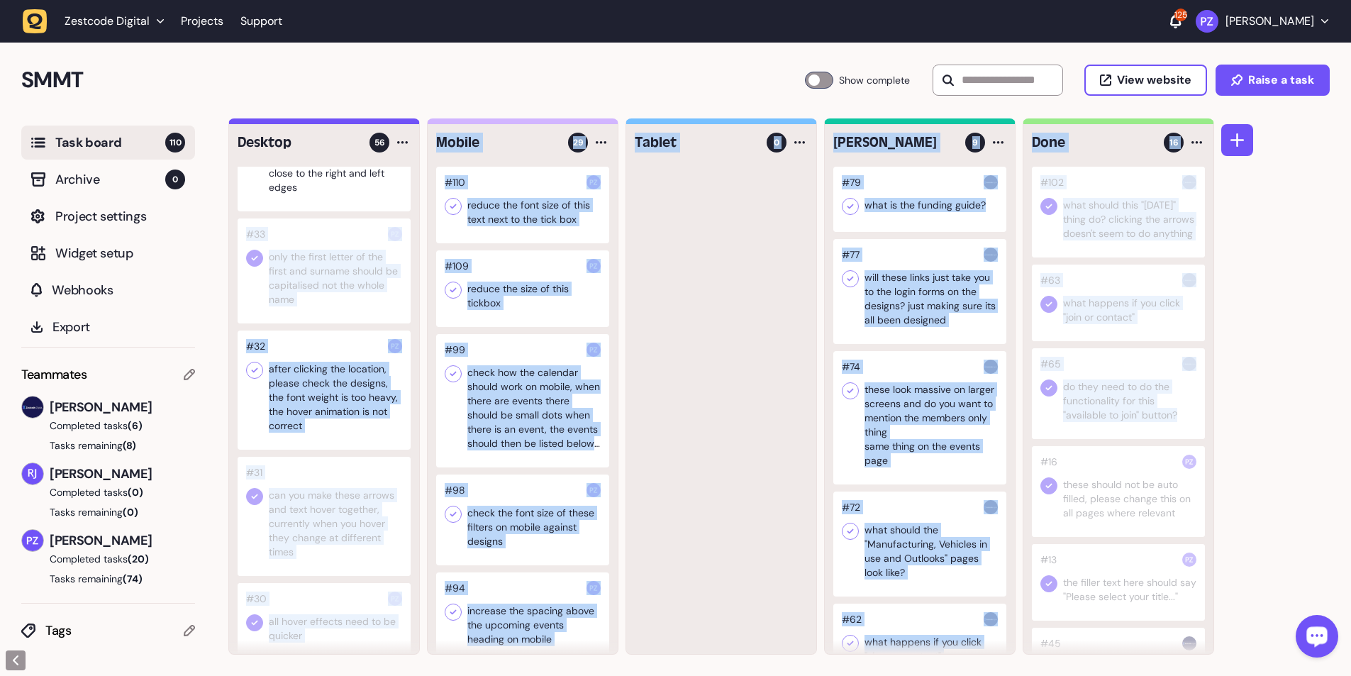
drag, startPoint x: 303, startPoint y: 286, endPoint x: 738, endPoint y: 437, distance: 460.6
click at [355, 123] on div "Desktop 56 #68 Make these whole cards clickable #50 when you untick the ticks n…" at bounding box center [721, 386] width 986 height 536
click at [355, 123] on div at bounding box center [721, 410] width 190 height 487
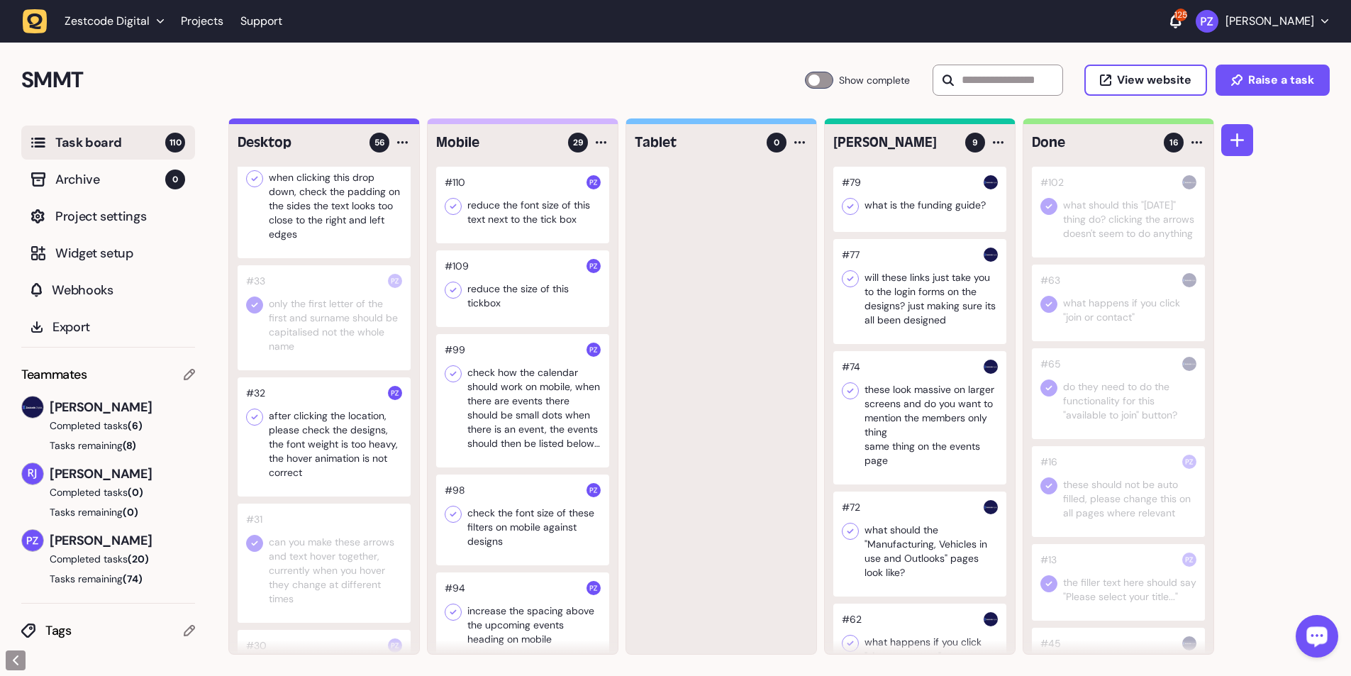
scroll to position [3780, 0]
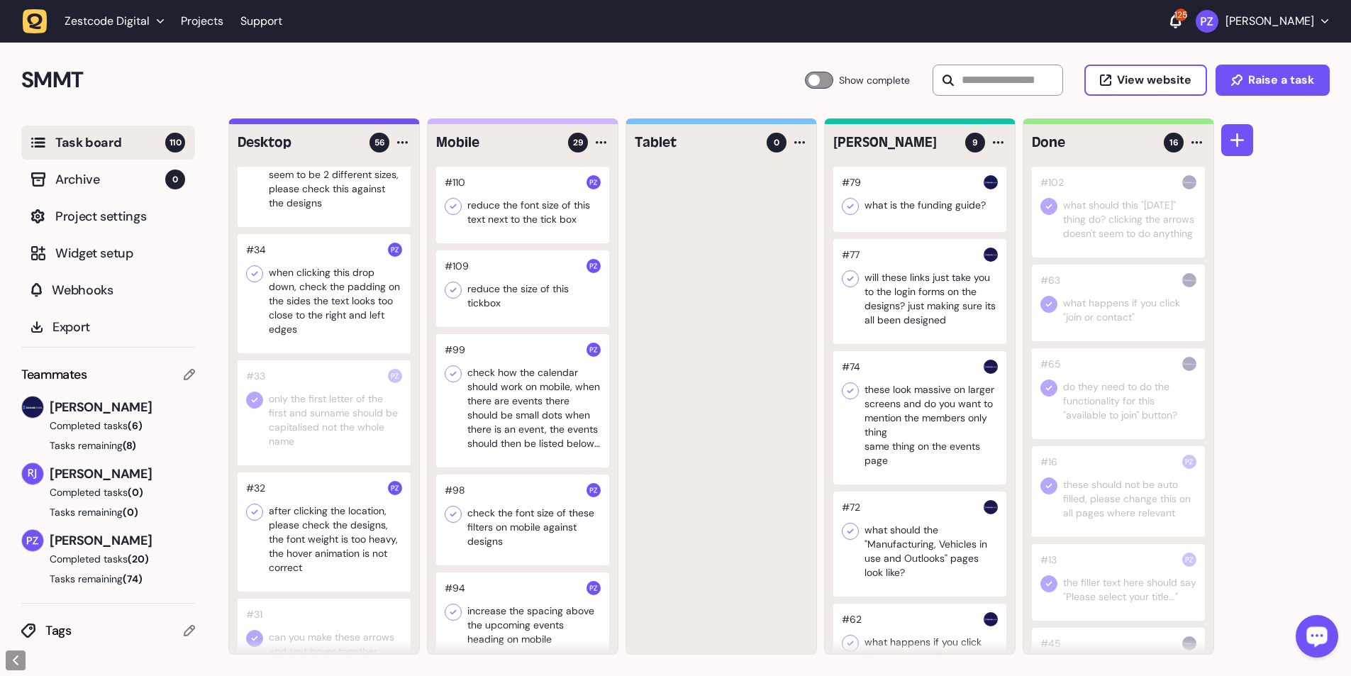
click at [304, 123] on div at bounding box center [324, 293] width 173 height 119
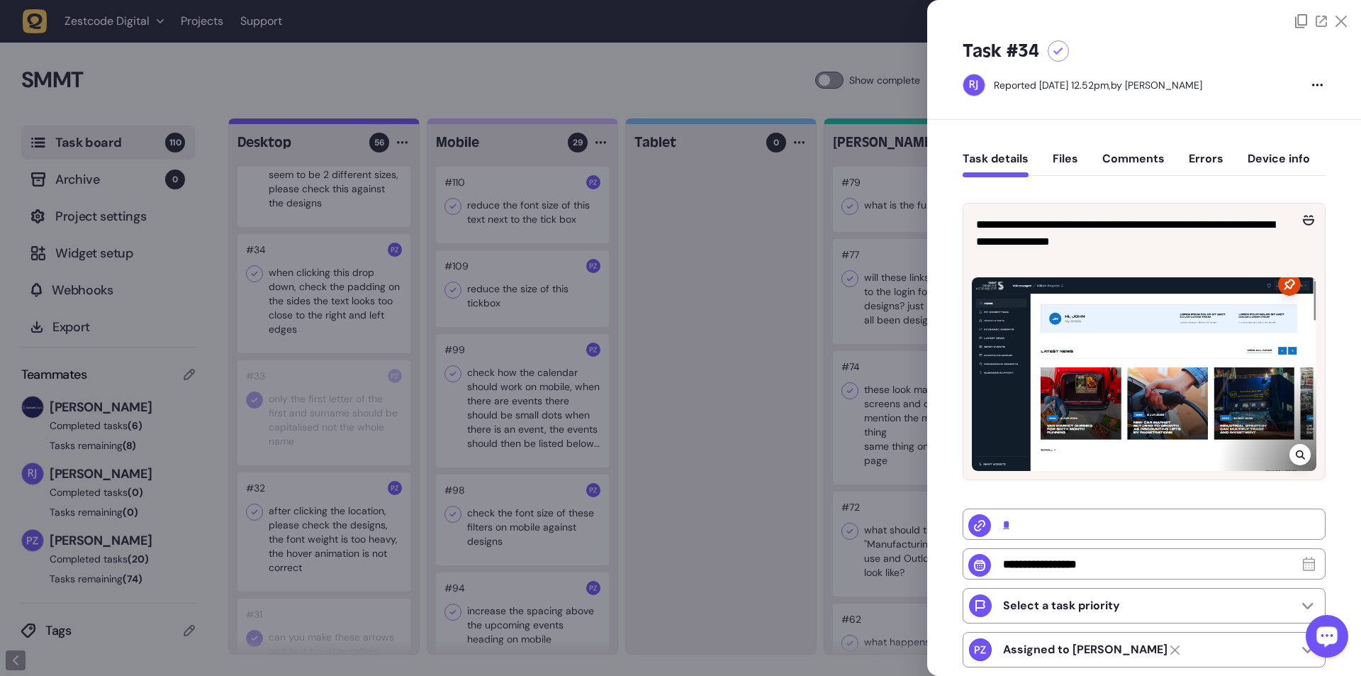
click at [355, 123] on div at bounding box center [680, 338] width 1361 height 676
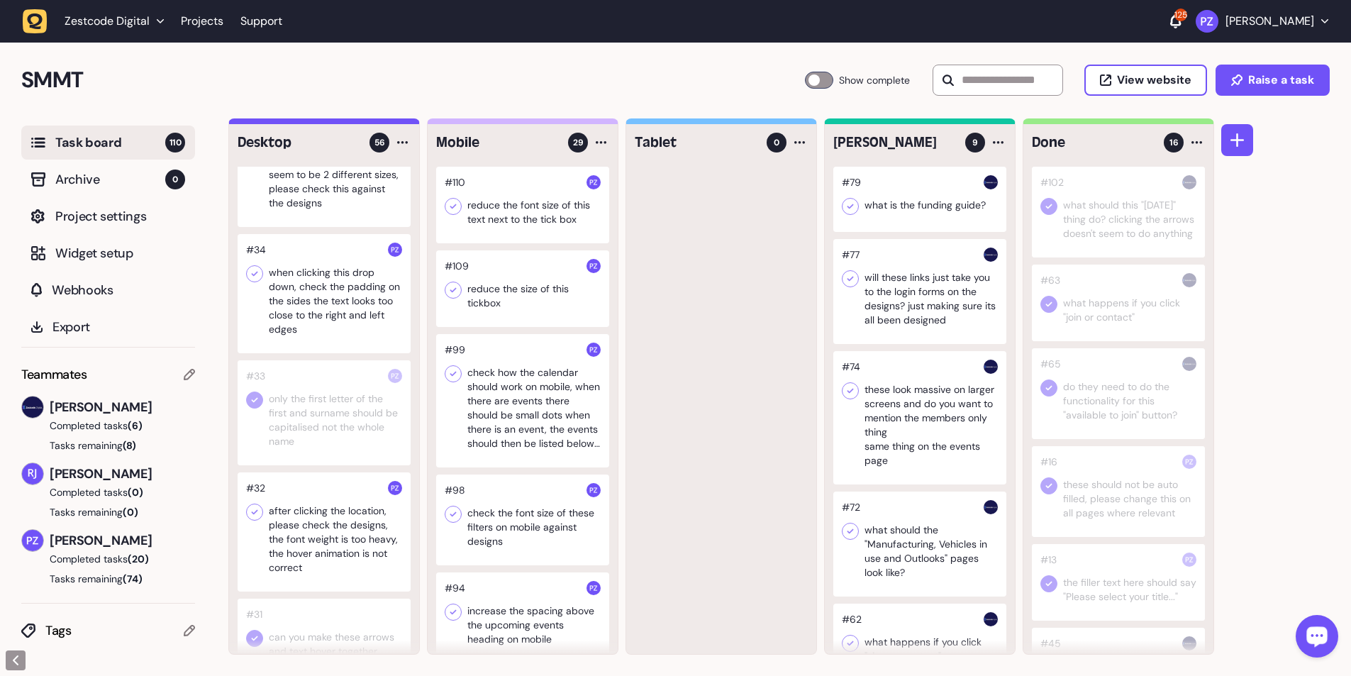
click at [308, 123] on div at bounding box center [324, 293] width 173 height 119
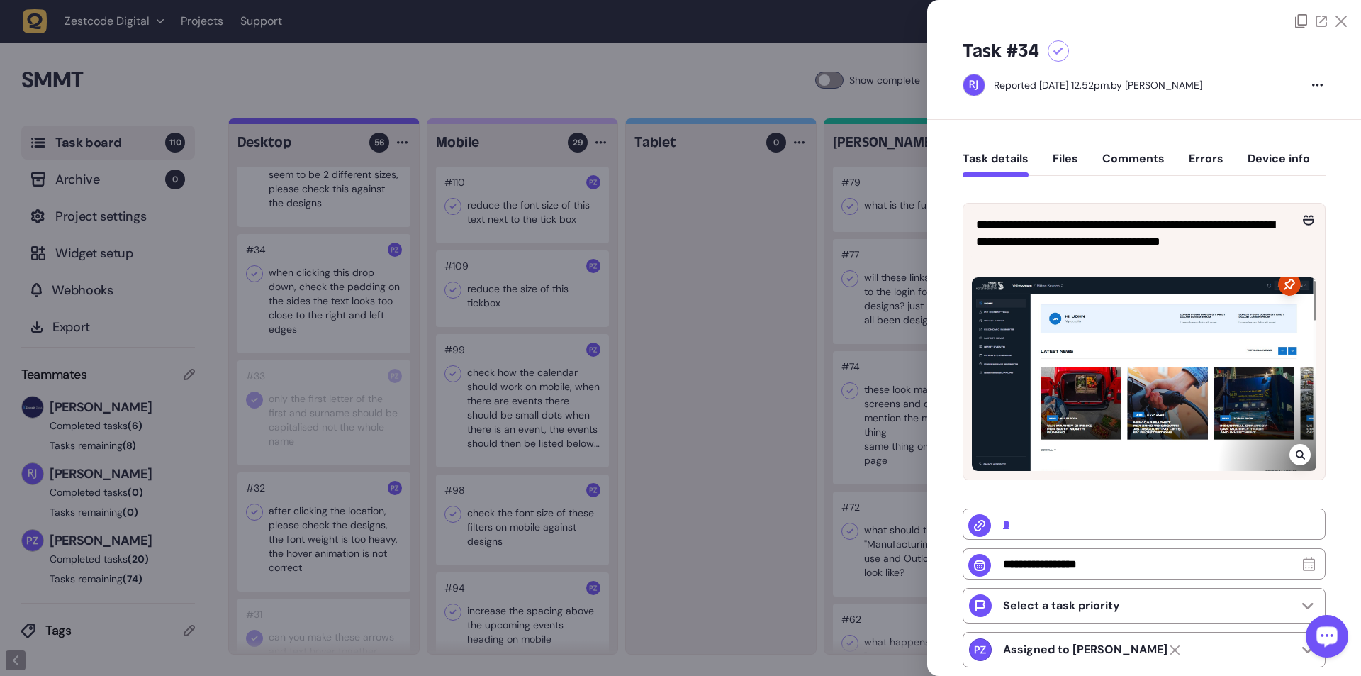
click at [355, 123] on div at bounding box center [680, 338] width 1361 height 676
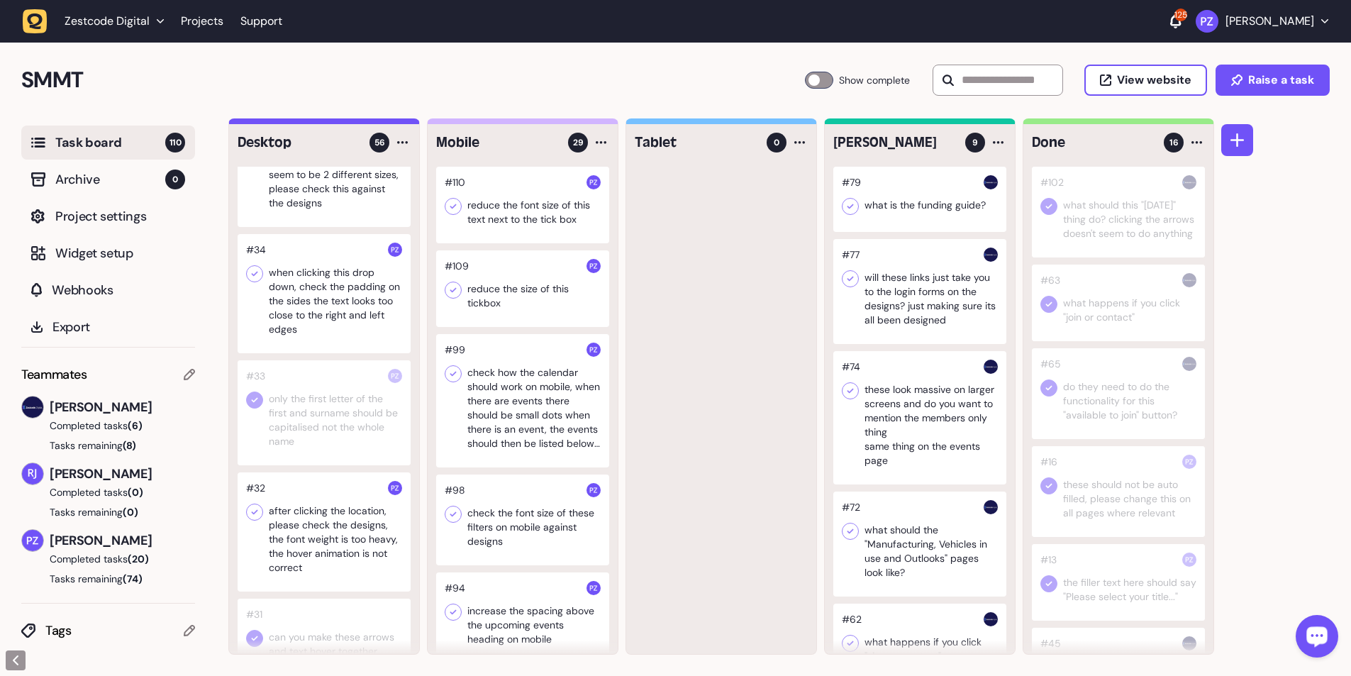
click at [252, 123] on icon at bounding box center [254, 274] width 14 height 14
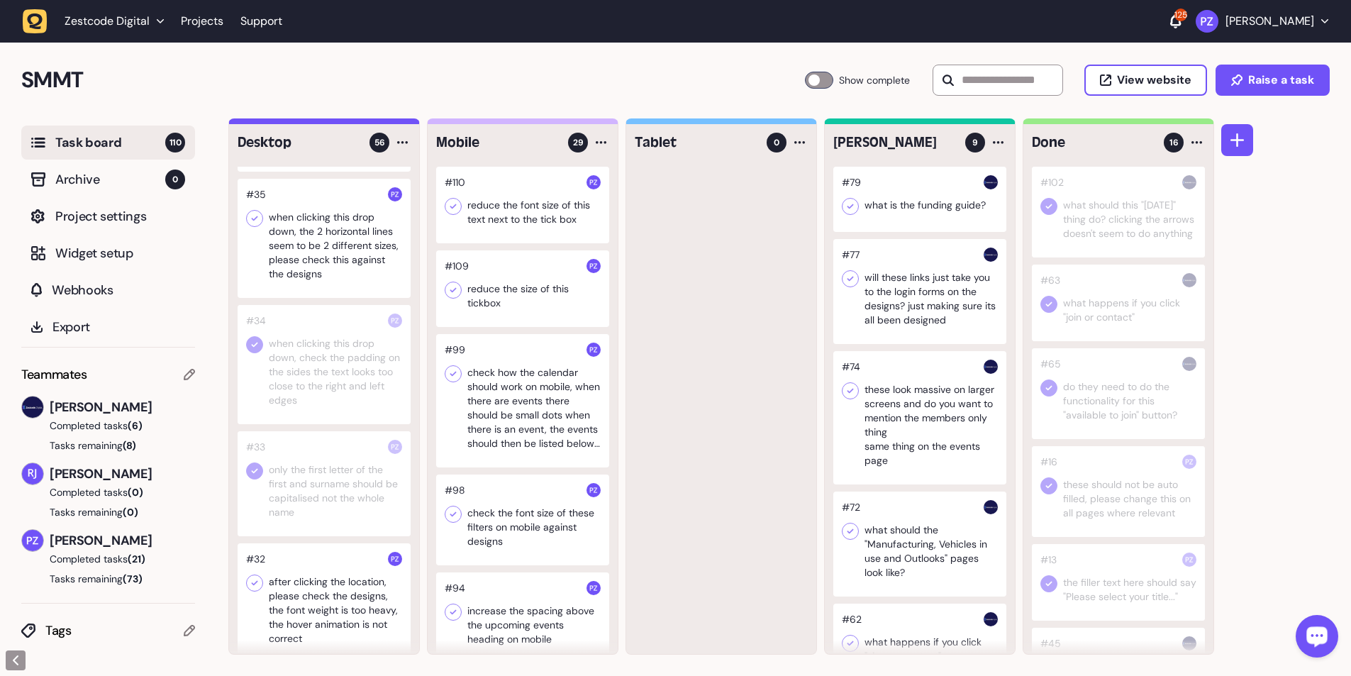
click at [325, 123] on div at bounding box center [324, 238] width 173 height 119
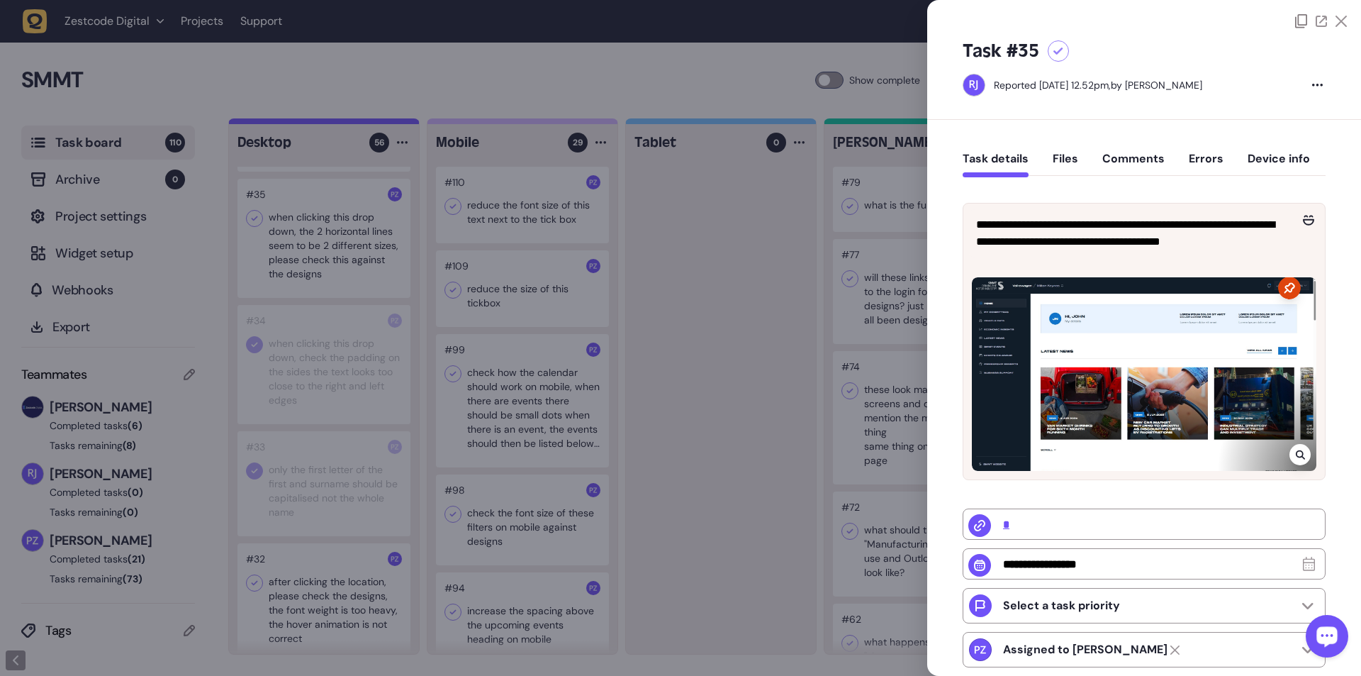
click at [355, 123] on icon at bounding box center [1300, 454] width 9 height 11
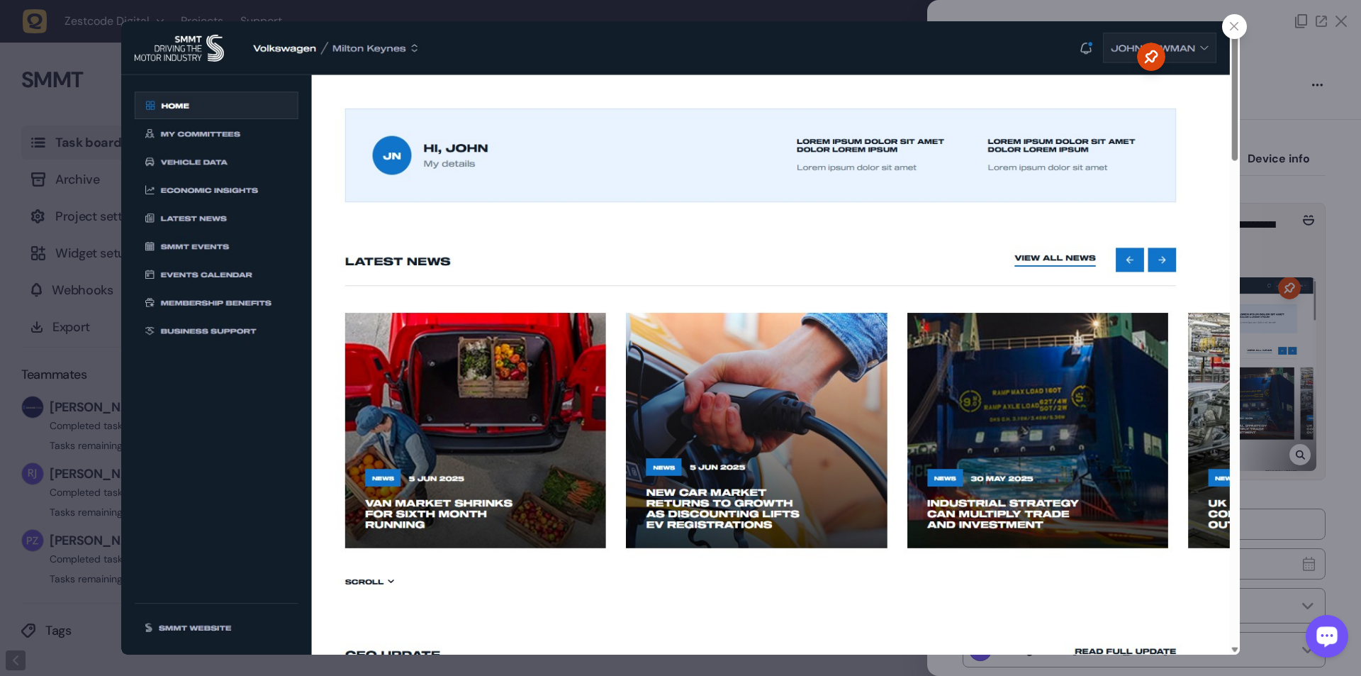
click at [68, 123] on div at bounding box center [680, 338] width 1361 height 676
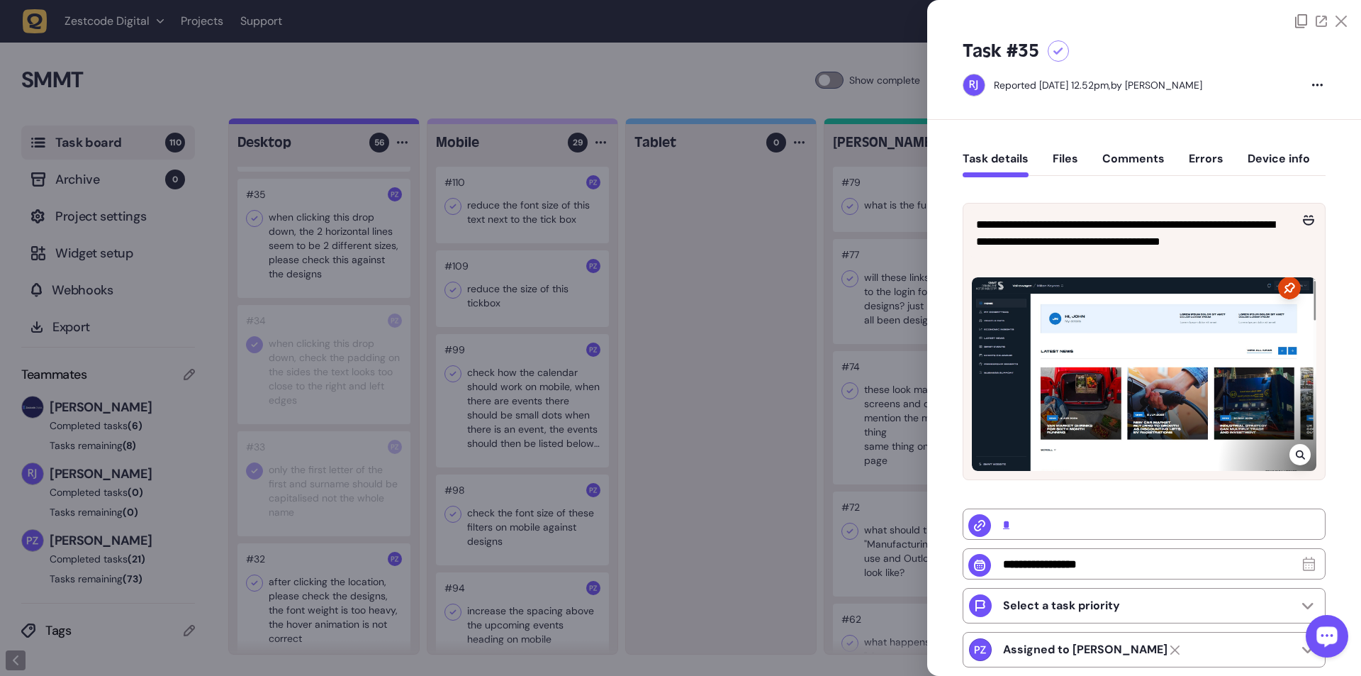
click at [355, 123] on div at bounding box center [680, 338] width 1361 height 676
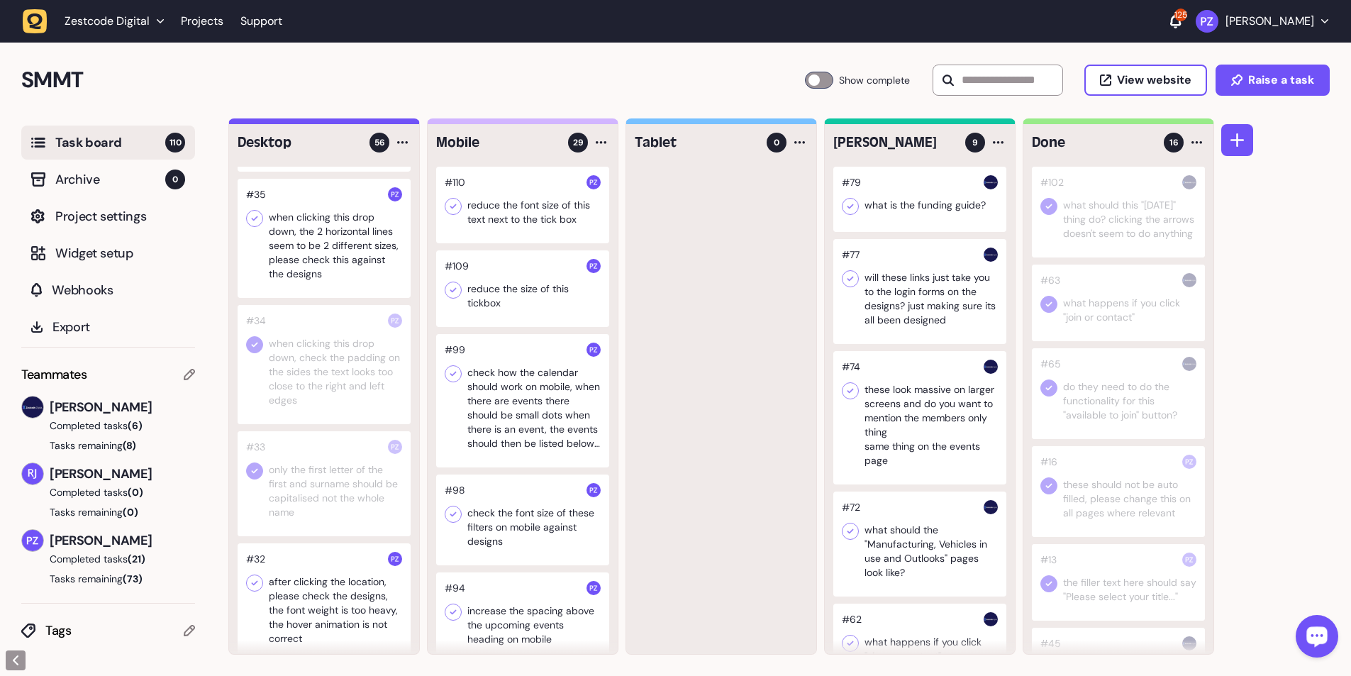
click at [258, 123] on icon at bounding box center [254, 218] width 14 height 14
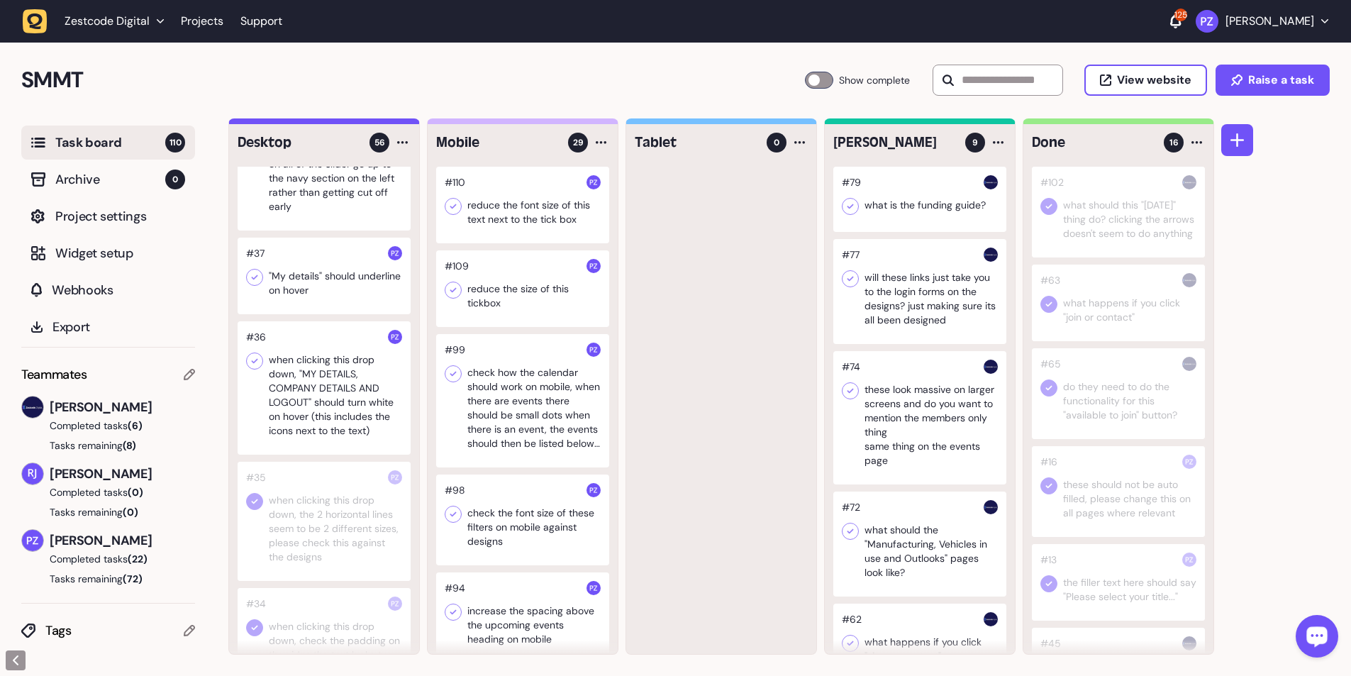
scroll to position [3425, 0]
click at [306, 123] on div at bounding box center [324, 388] width 173 height 133
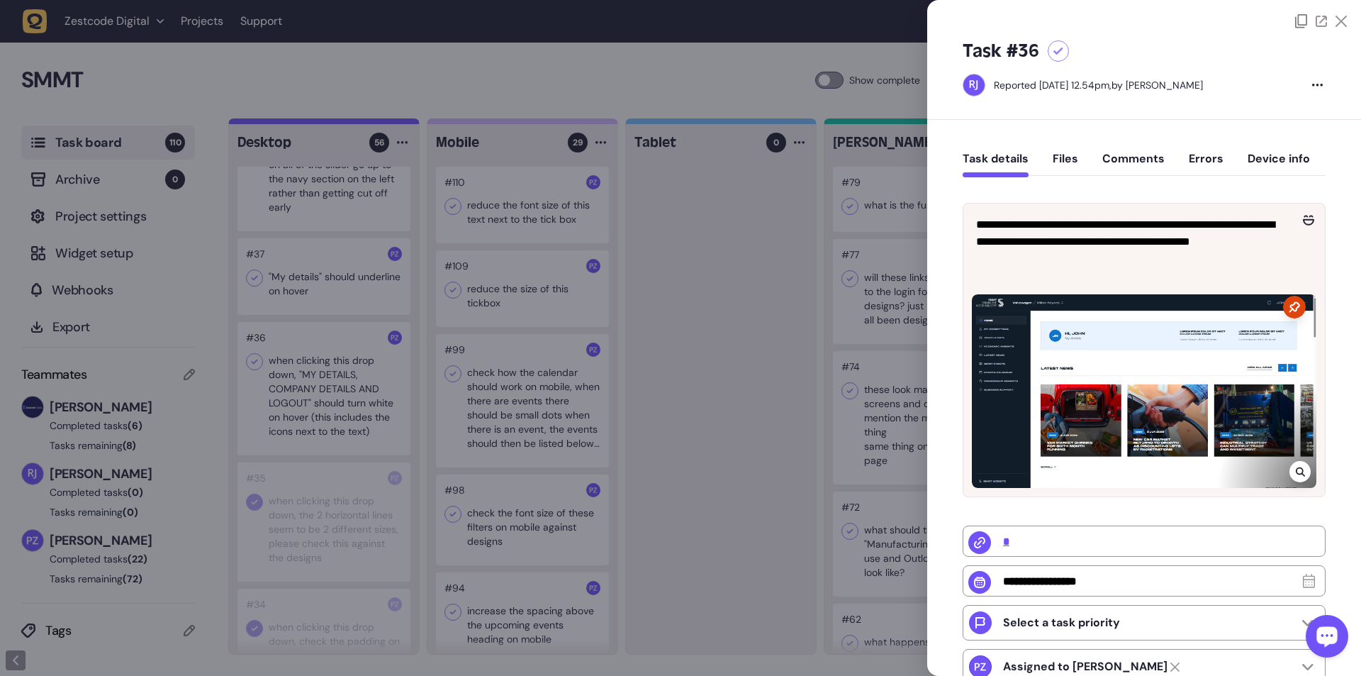
click at [355, 123] on div at bounding box center [680, 338] width 1361 height 676
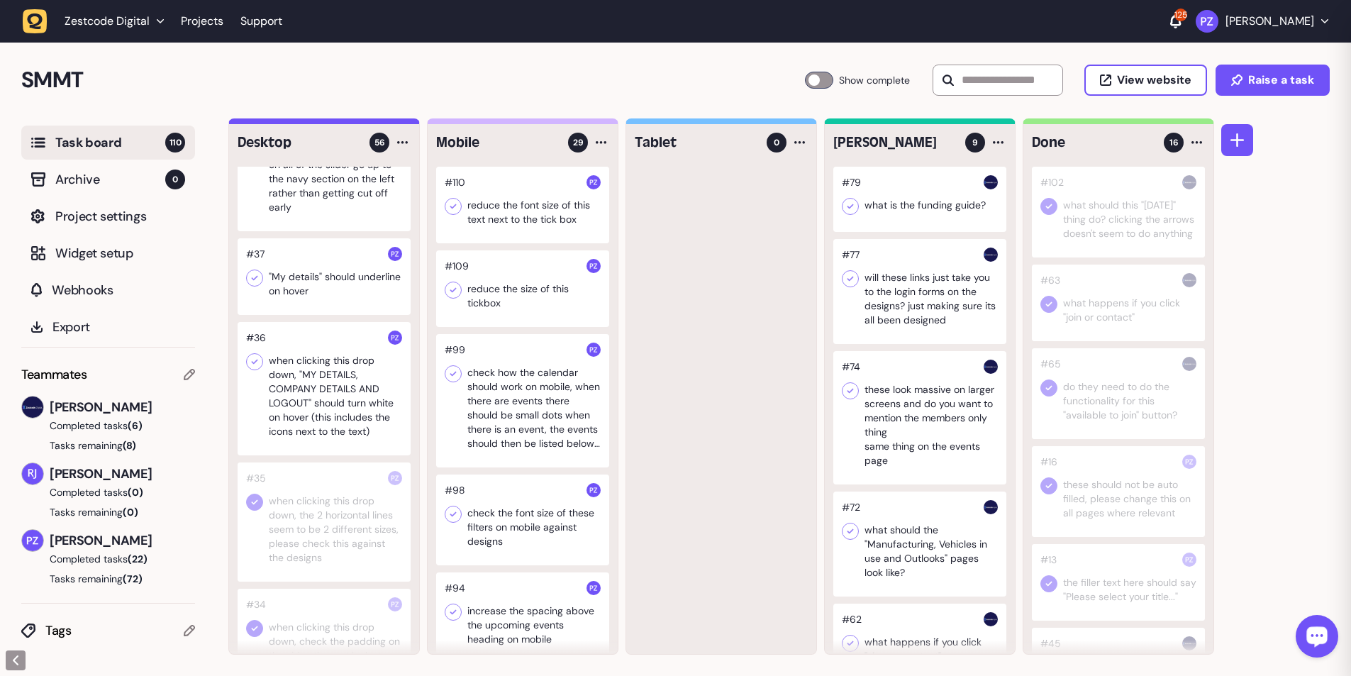
click at [289, 123] on div at bounding box center [324, 388] width 173 height 133
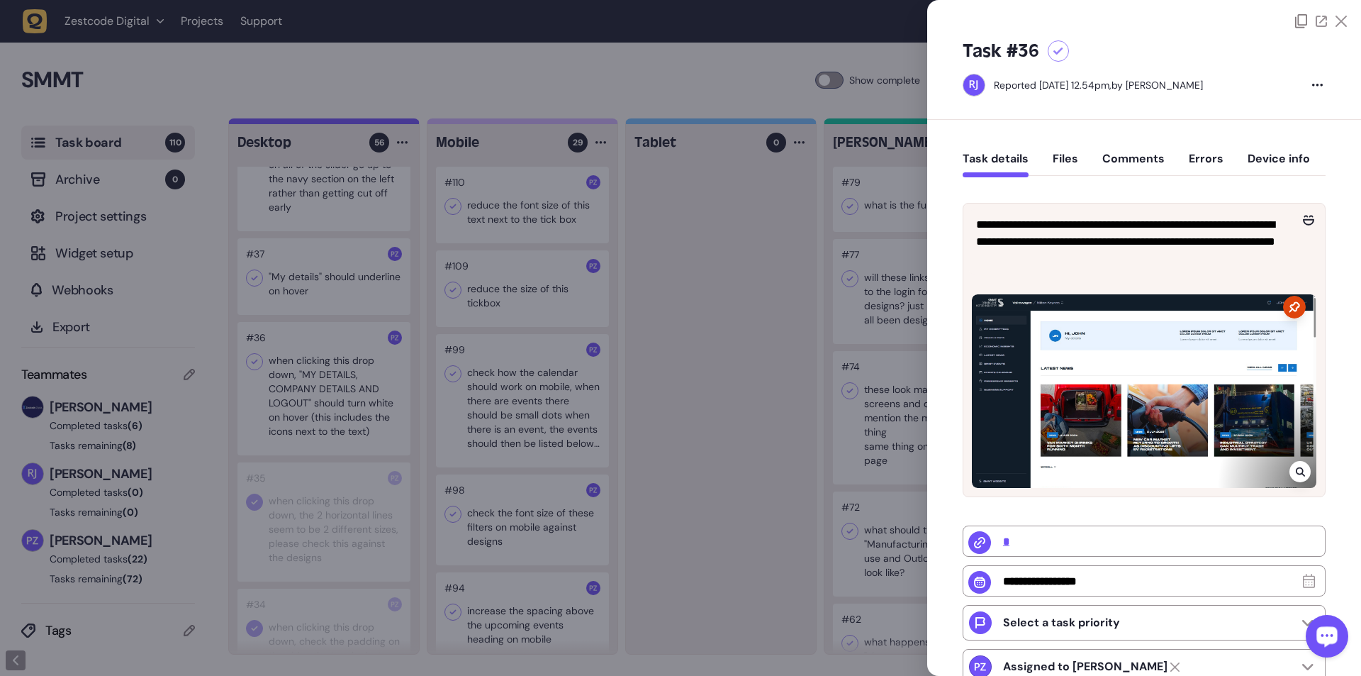
click at [355, 123] on div at bounding box center [680, 338] width 1361 height 676
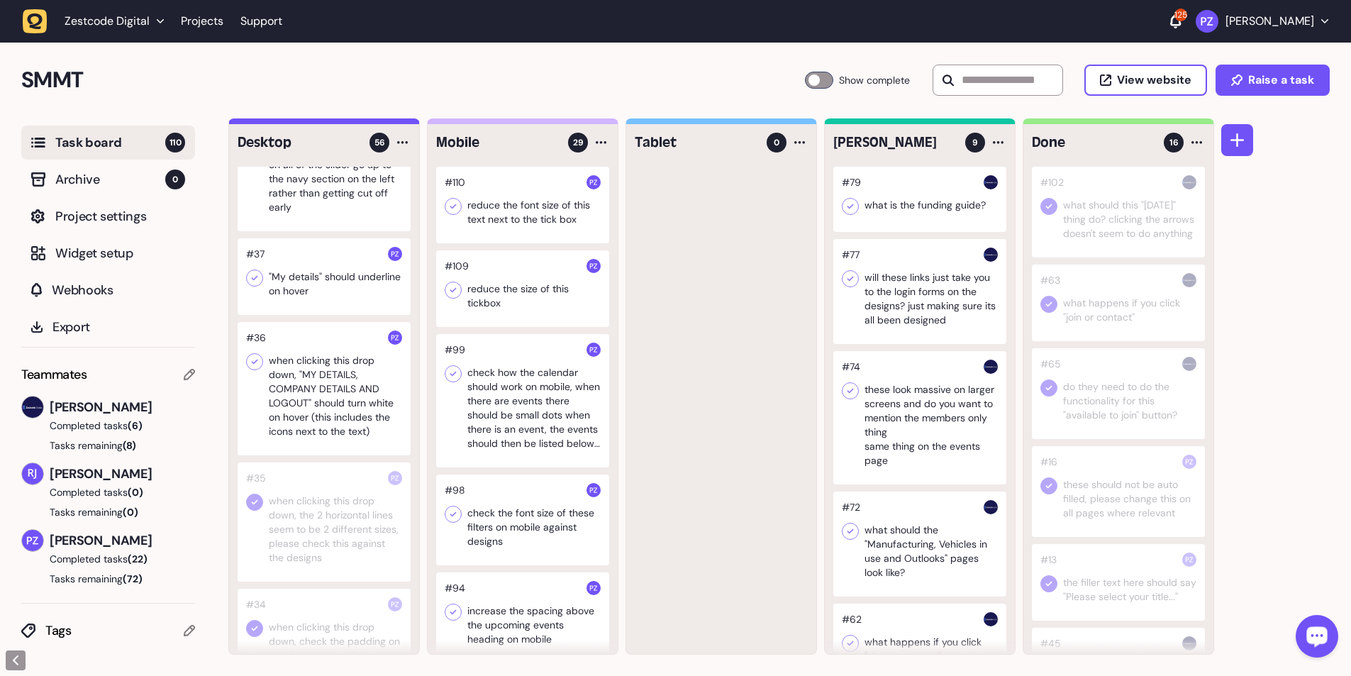
click at [253, 123] on icon at bounding box center [254, 362] width 14 height 14
click at [328, 123] on div at bounding box center [324, 276] width 173 height 77
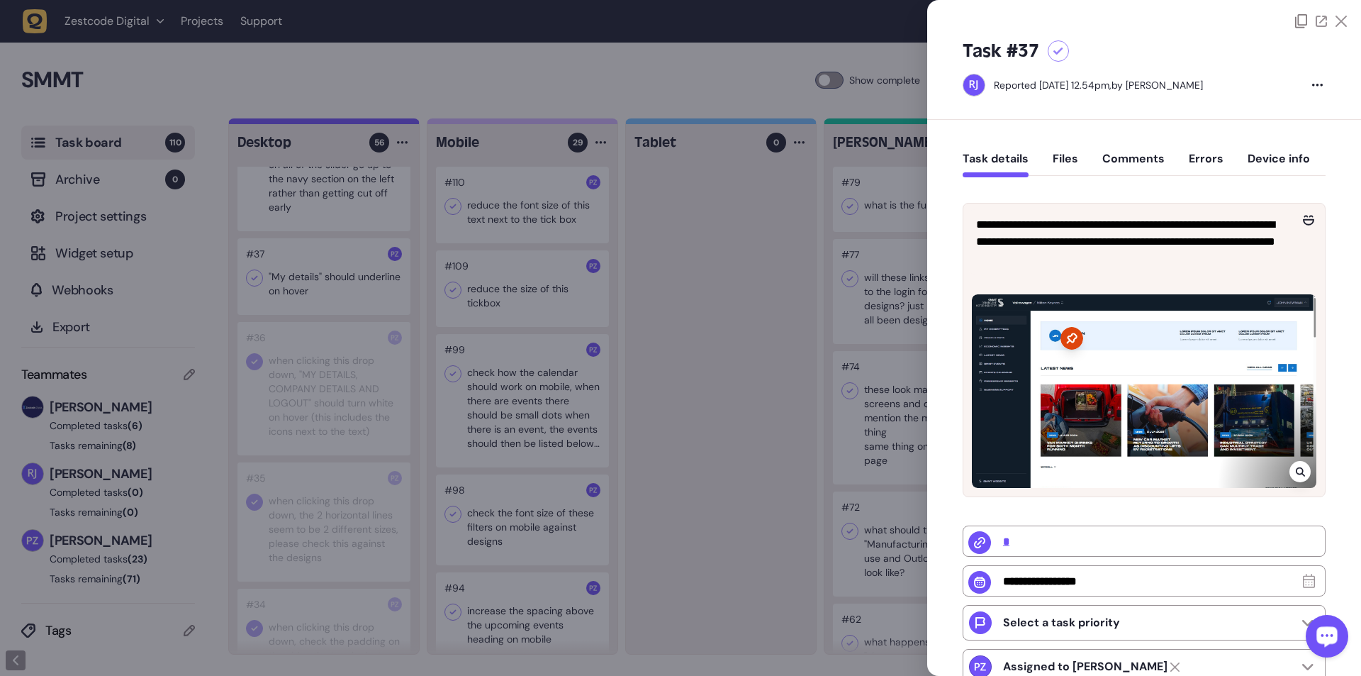
click at [355, 123] on div at bounding box center [1300, 471] width 21 height 21
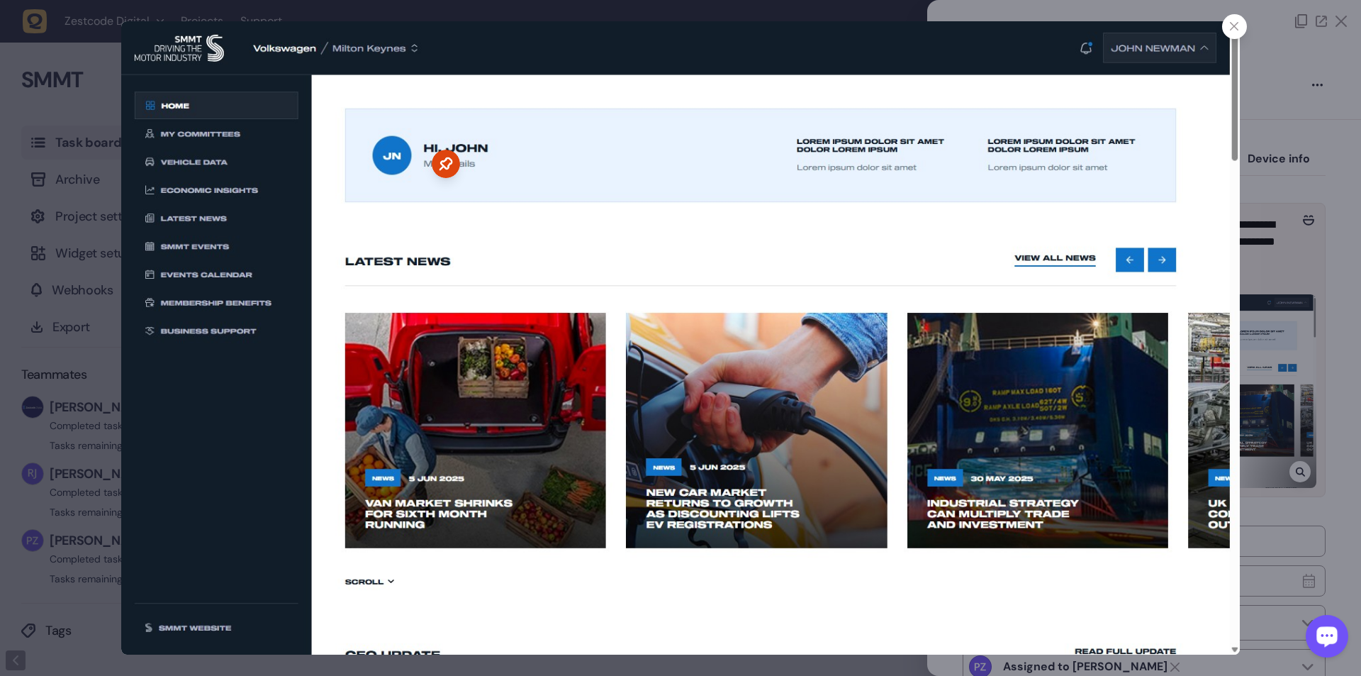
click at [355, 123] on div at bounding box center [680, 338] width 1361 height 676
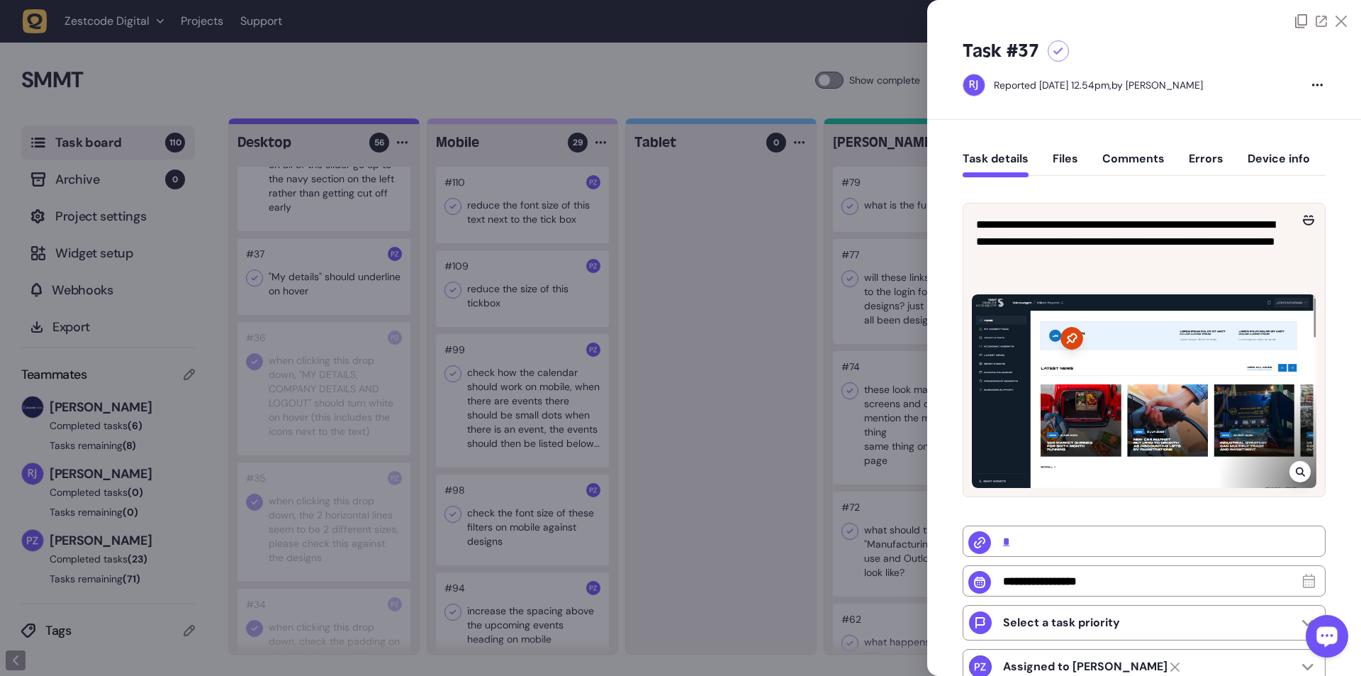
drag, startPoint x: 723, startPoint y: 432, endPoint x: 245, endPoint y: 328, distance: 489.7
click at [355, 123] on div at bounding box center [680, 338] width 1361 height 676
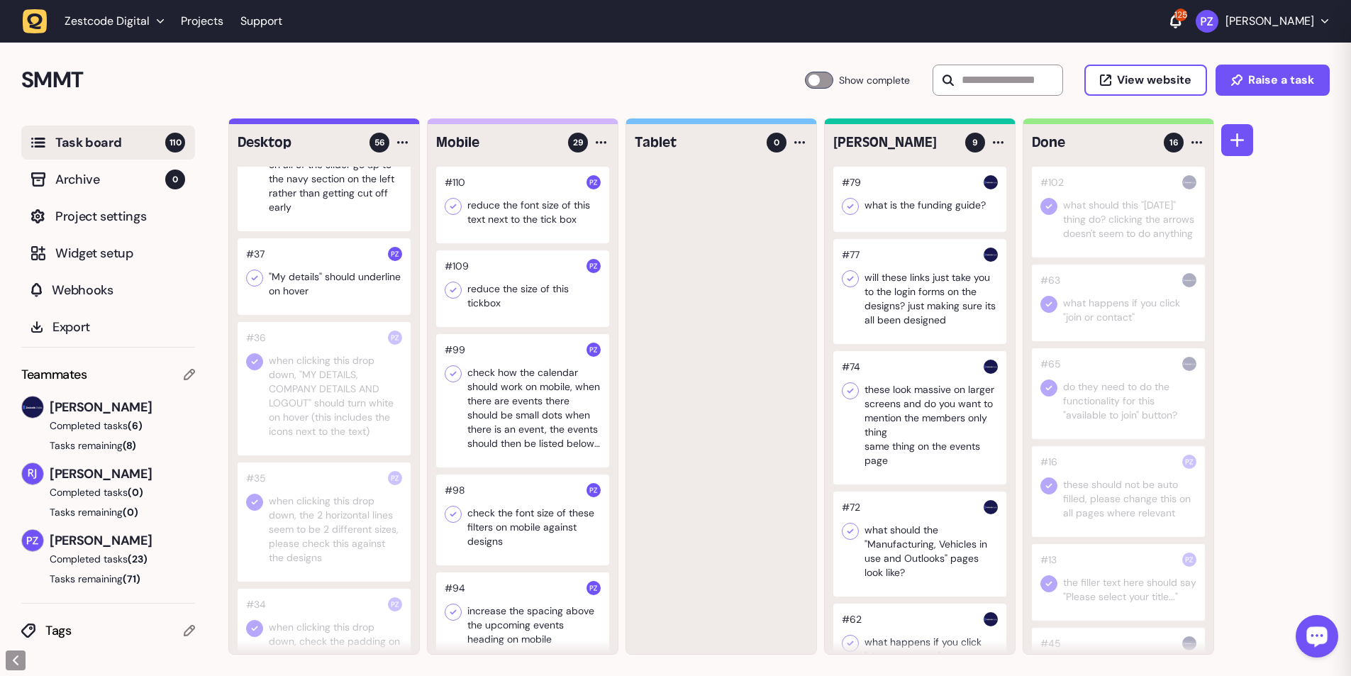
click at [323, 123] on div at bounding box center [324, 276] width 173 height 77
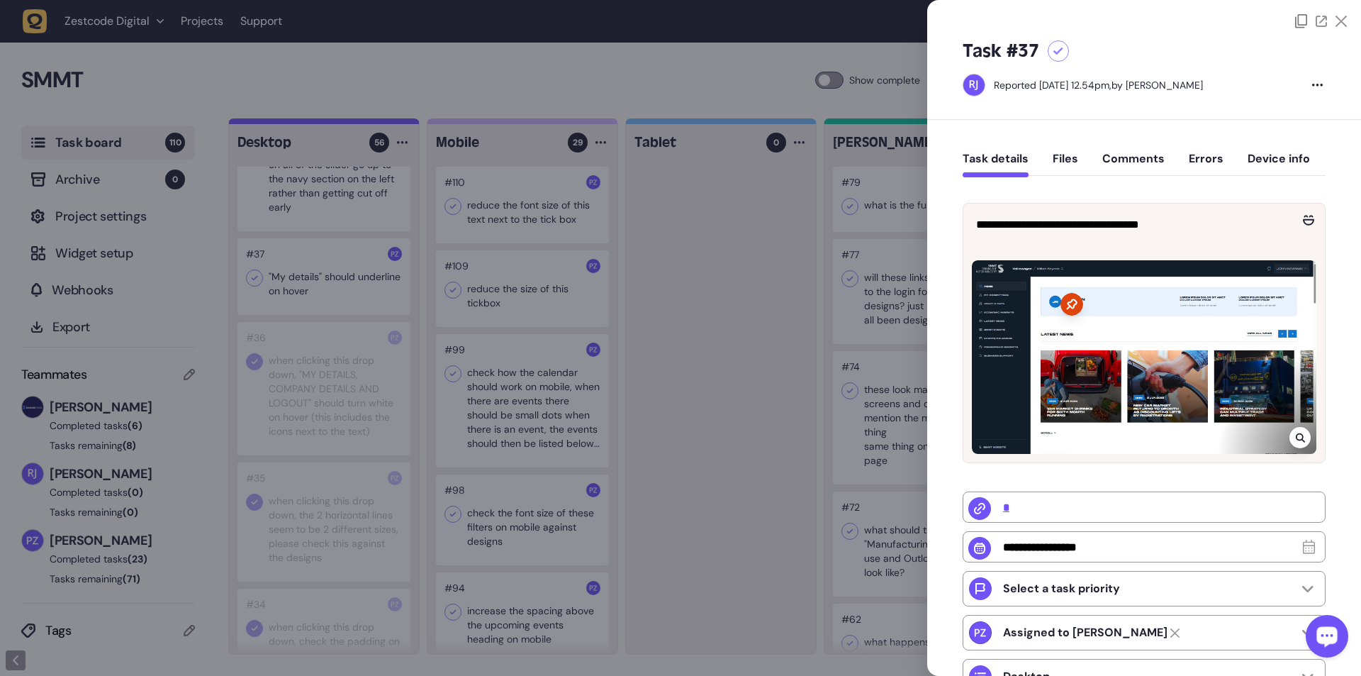
click at [347, 123] on div at bounding box center [680, 338] width 1361 height 676
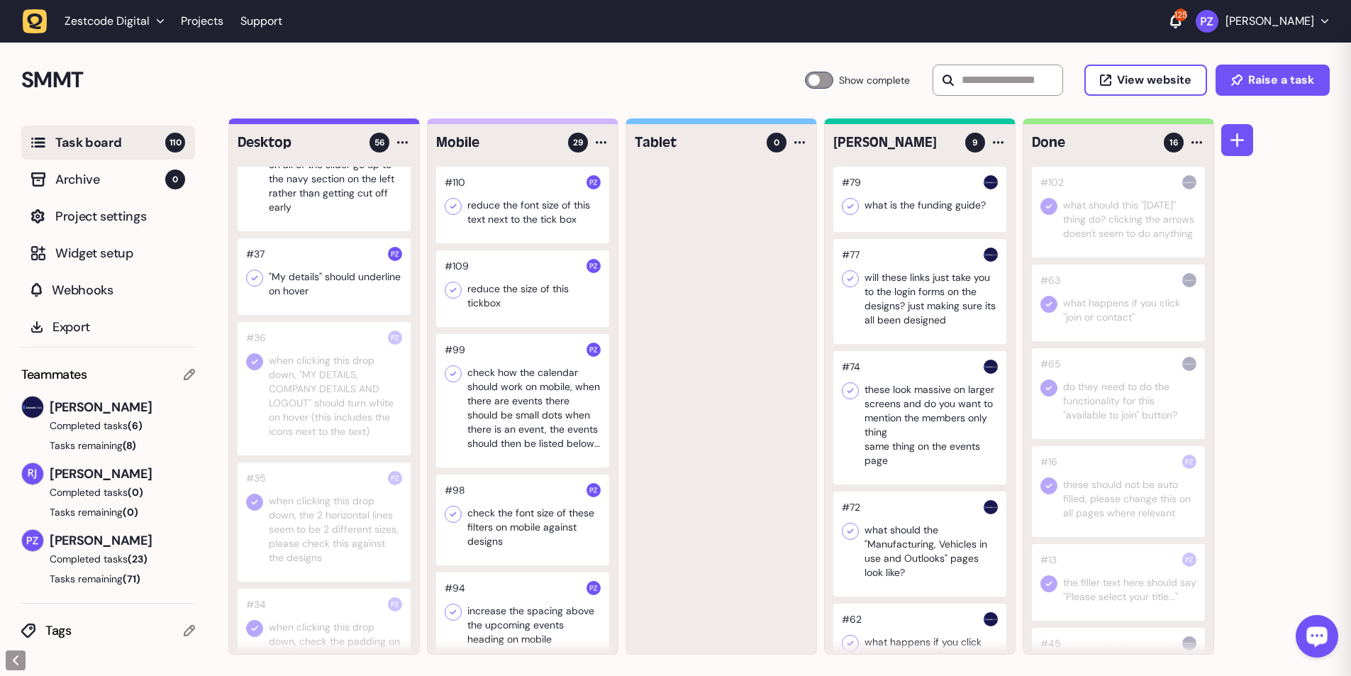
click at [332, 123] on div at bounding box center [324, 388] width 173 height 133
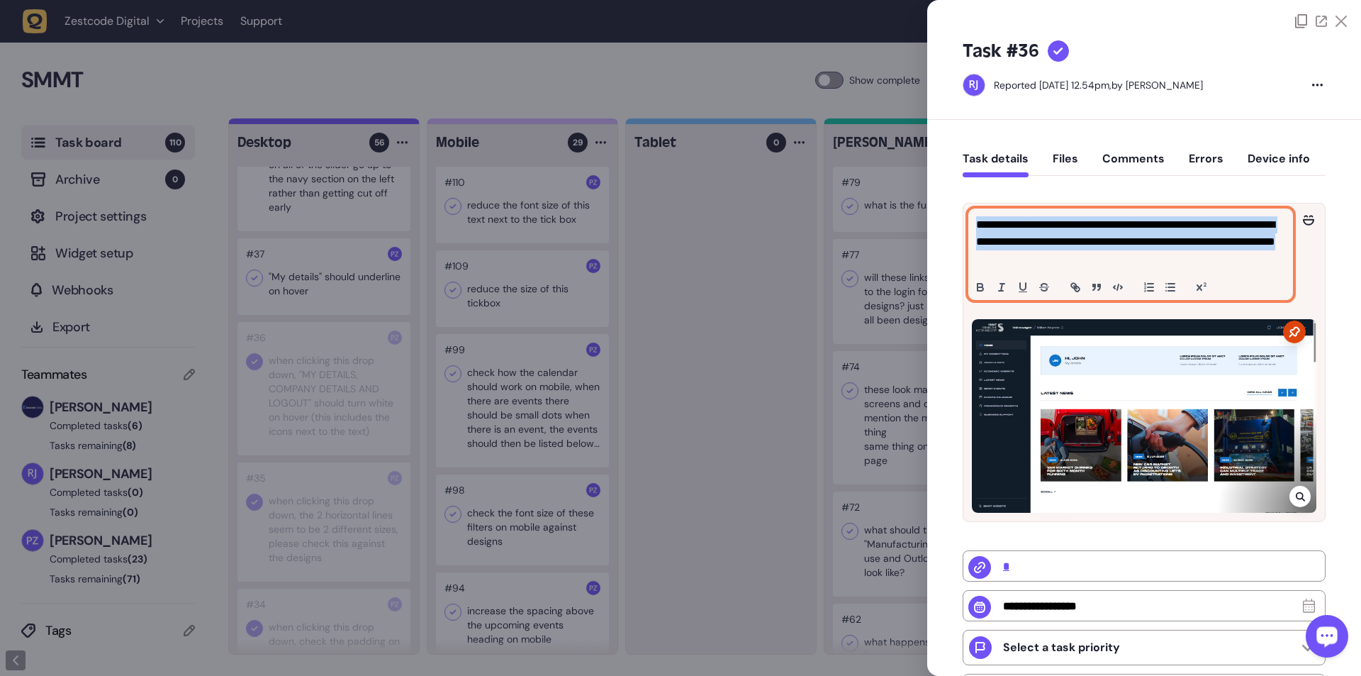
drag, startPoint x: 1091, startPoint y: 255, endPoint x: 547, endPoint y: 454, distance: 578.3
click at [355, 123] on div "**********" at bounding box center [1130, 254] width 323 height 90
copy p "**********"
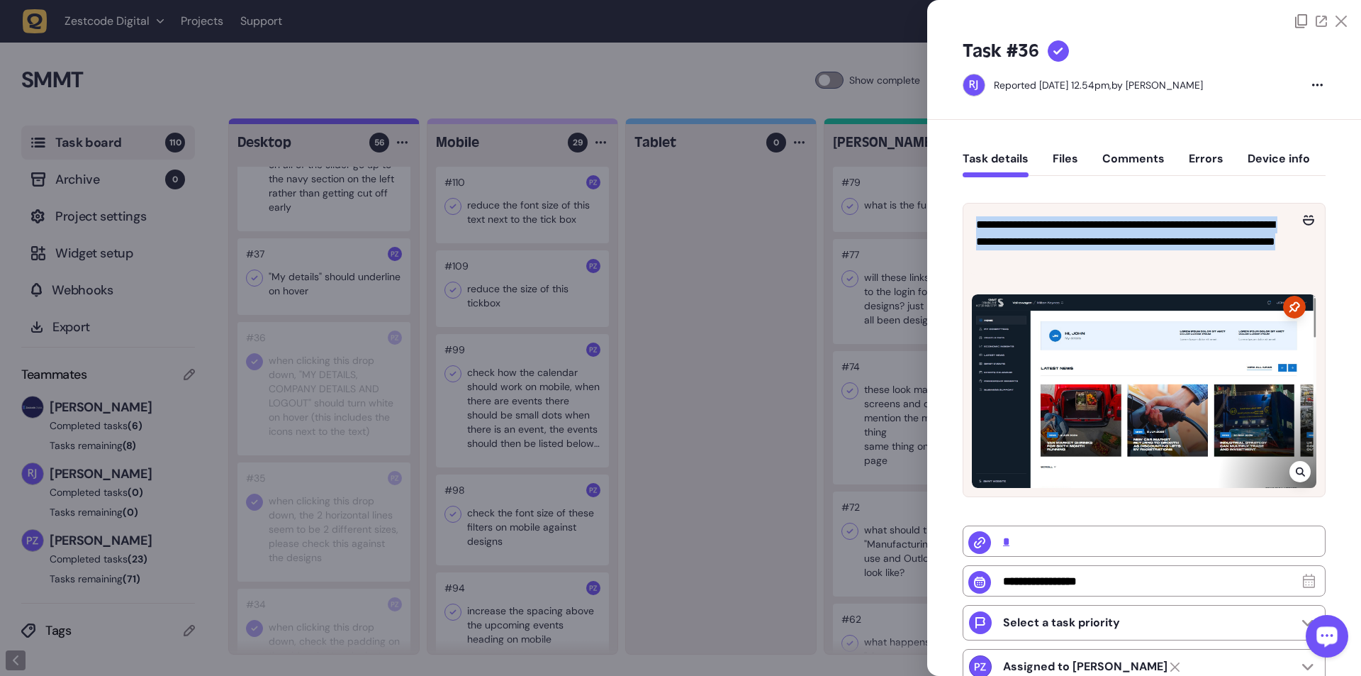
click at [269, 123] on div at bounding box center [680, 338] width 1361 height 676
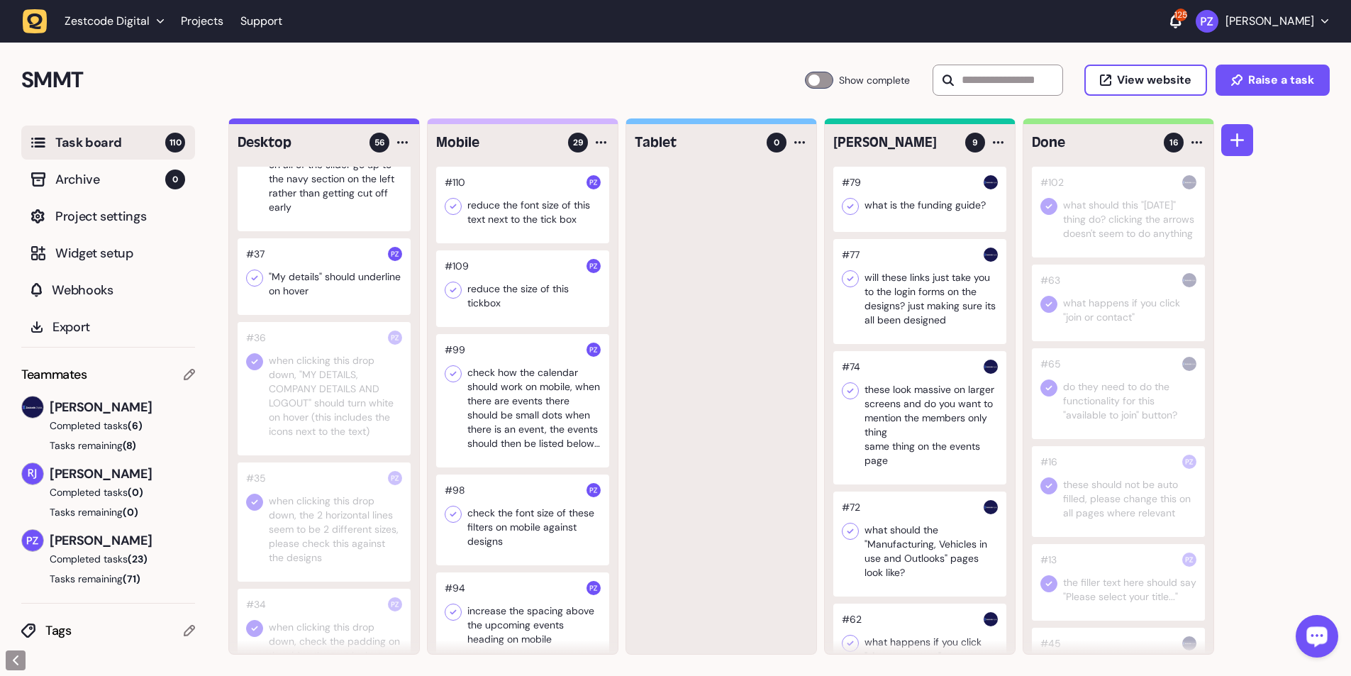
click at [331, 123] on div at bounding box center [324, 276] width 173 height 77
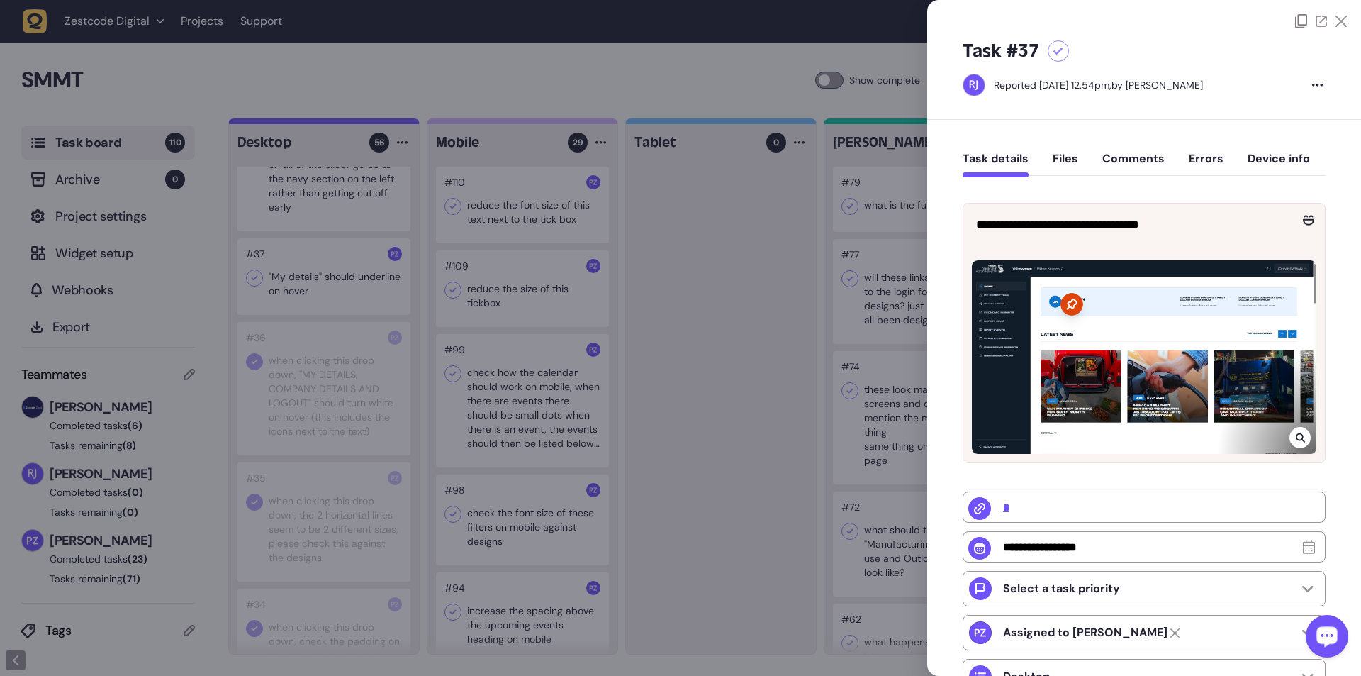
click at [355, 123] on div at bounding box center [680, 338] width 1361 height 676
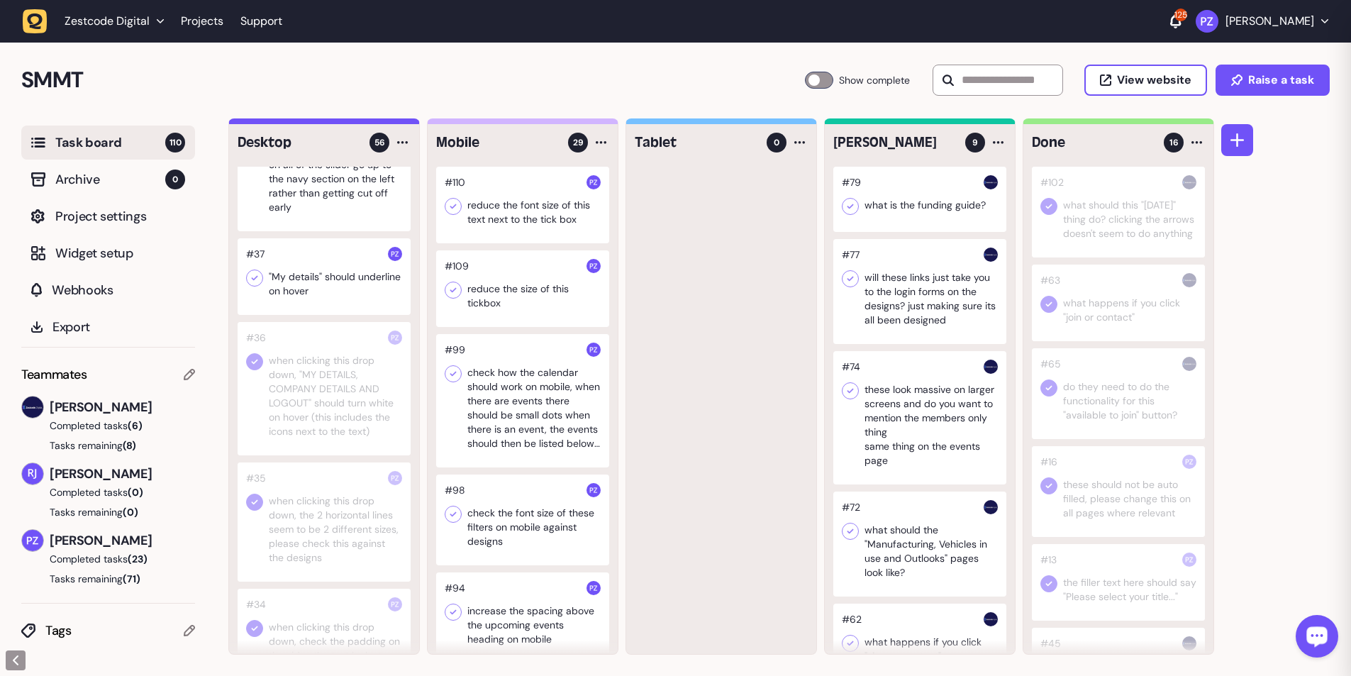
click at [258, 123] on icon at bounding box center [254, 278] width 14 height 14
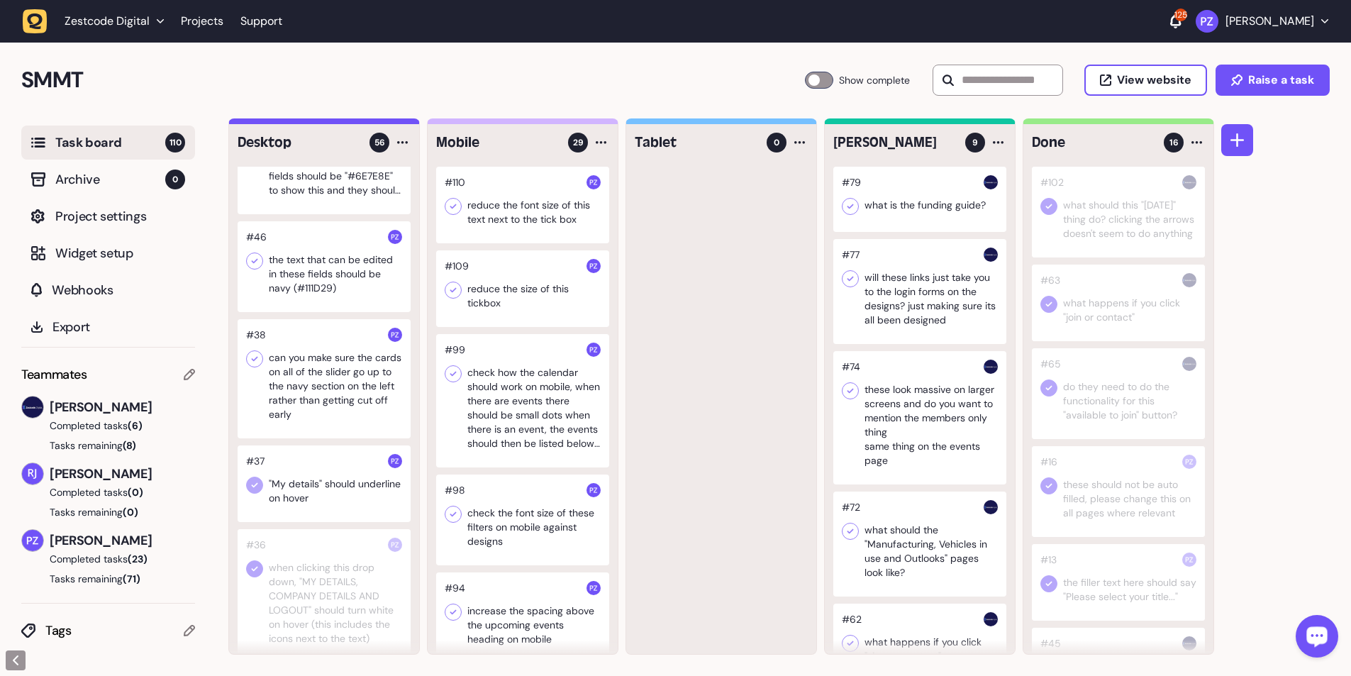
scroll to position [3213, 0]
click at [308, 123] on div at bounding box center [324, 384] width 173 height 119
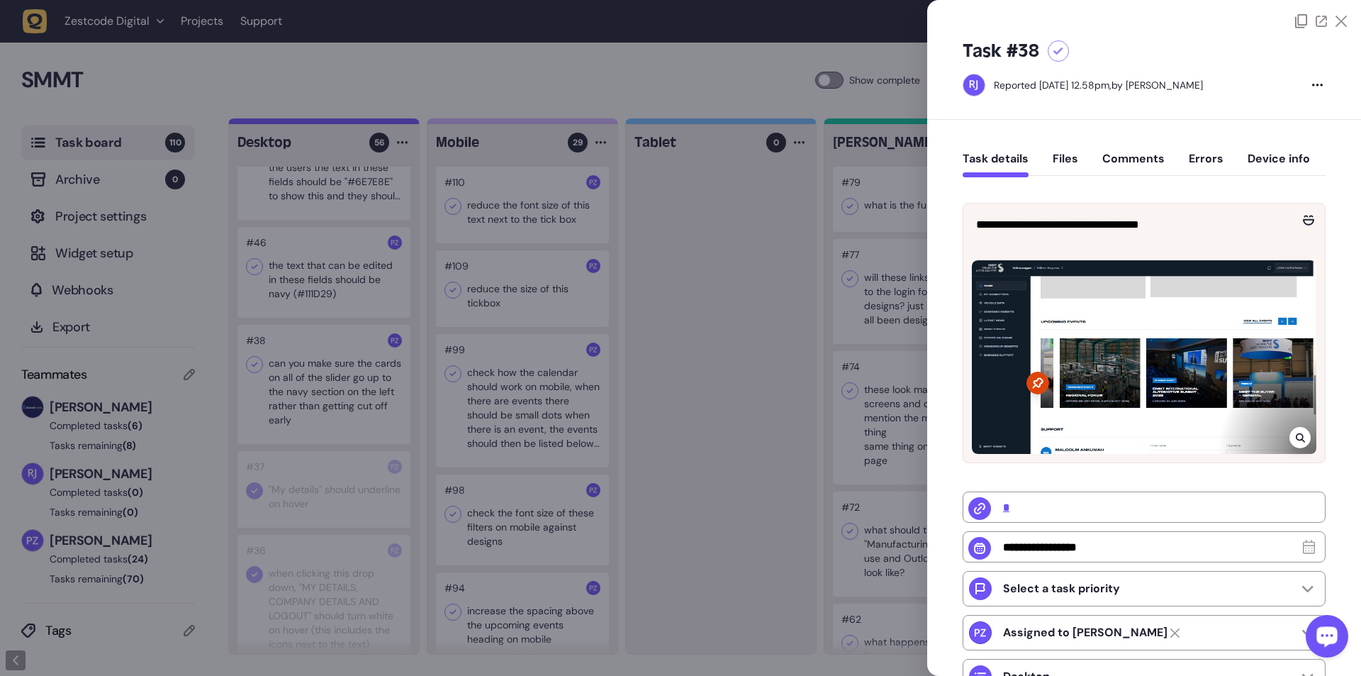
click at [355, 123] on div at bounding box center [680, 338] width 1361 height 676
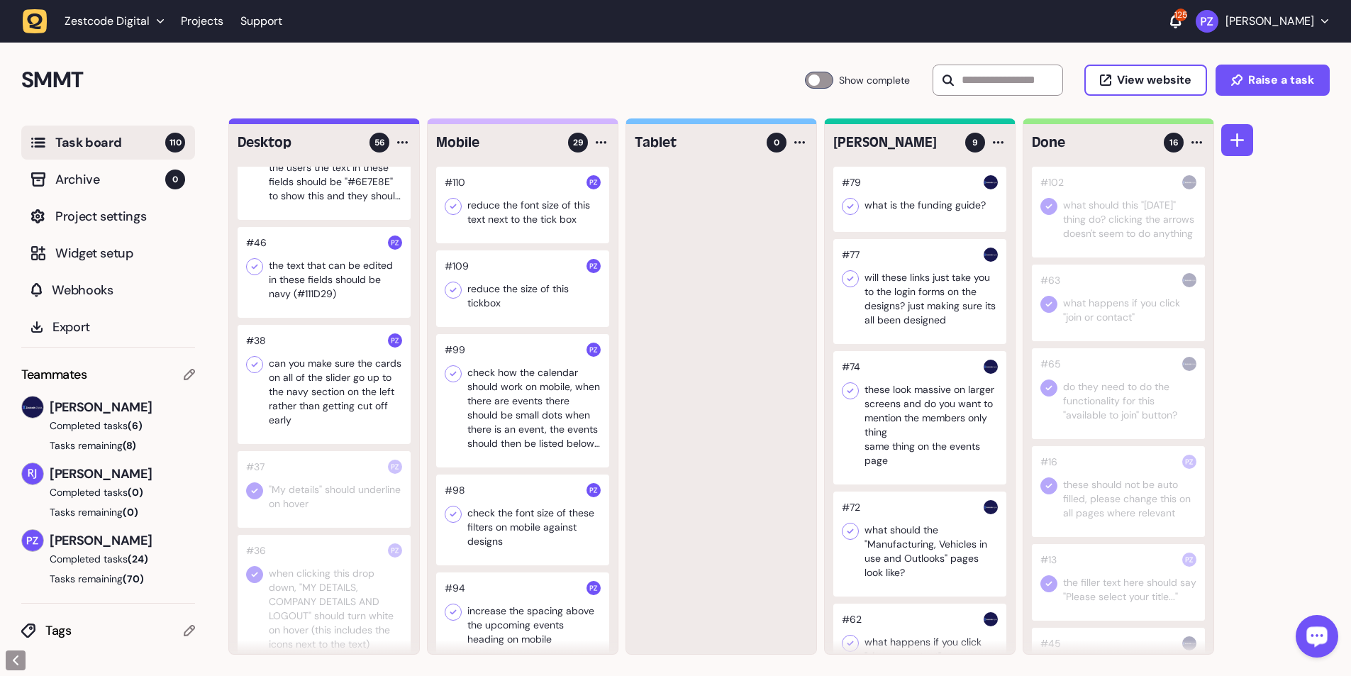
click at [255, 123] on icon at bounding box center [255, 364] width 6 height 5
click at [294, 123] on div at bounding box center [324, 272] width 173 height 91
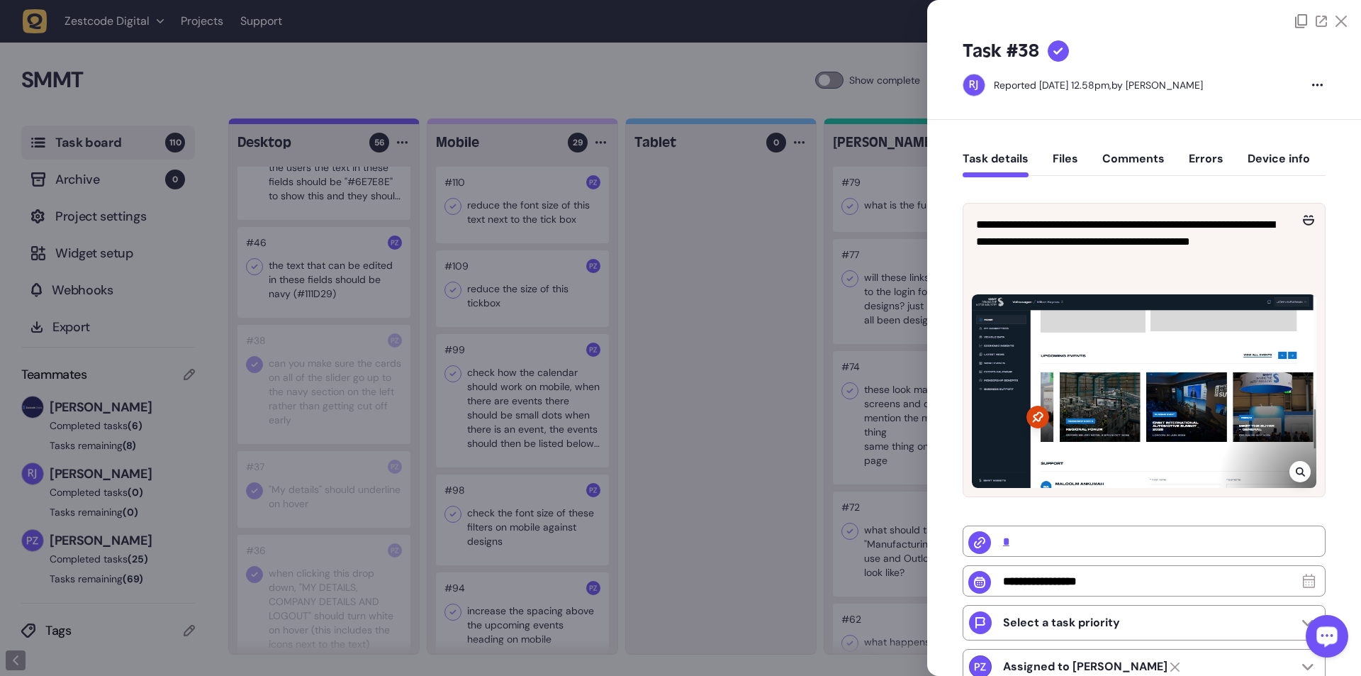
type input "**********"
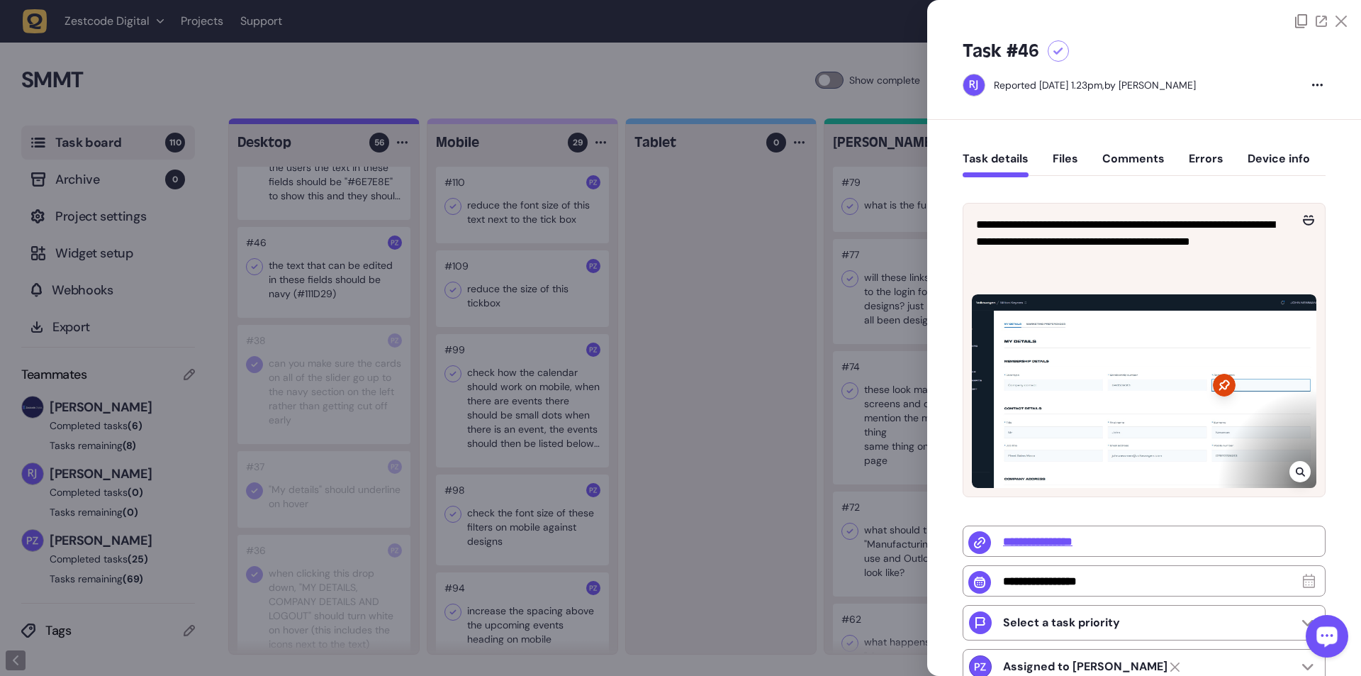
drag, startPoint x: 665, startPoint y: 336, endPoint x: 657, endPoint y: 334, distance: 8.8
click at [355, 123] on div at bounding box center [680, 338] width 1361 height 676
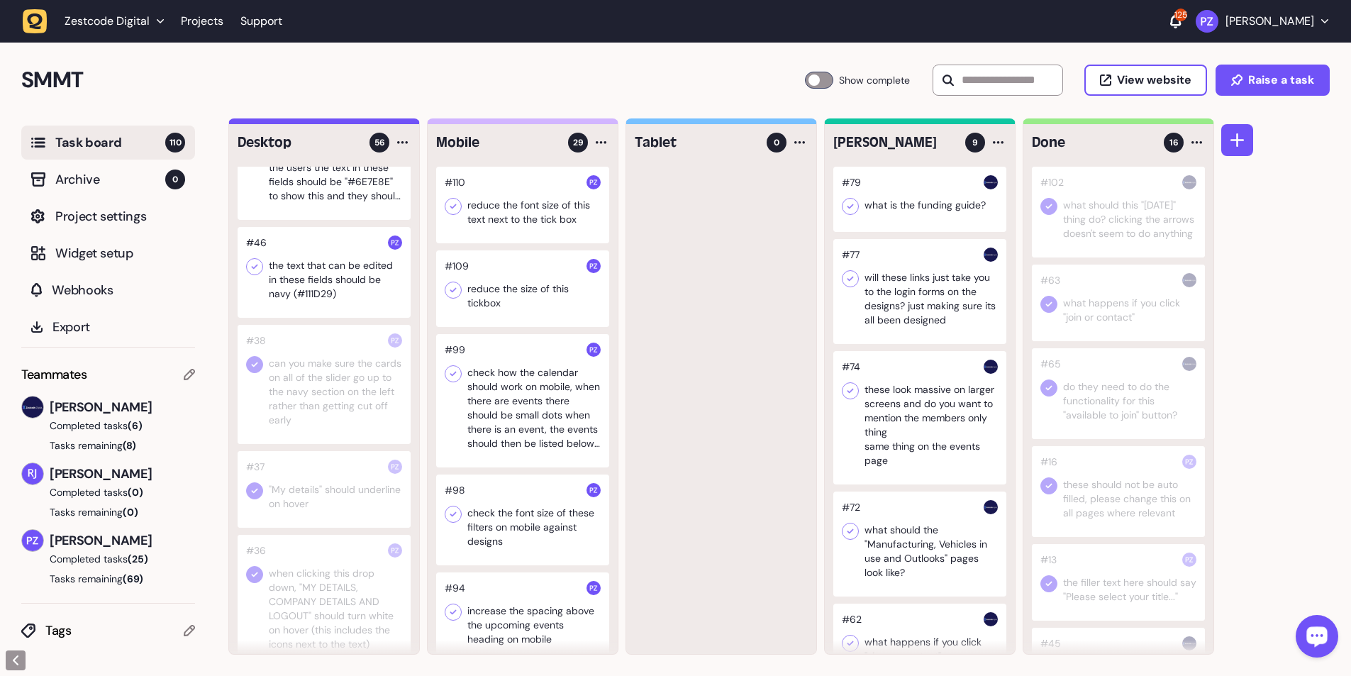
click at [304, 123] on div at bounding box center [324, 272] width 173 height 91
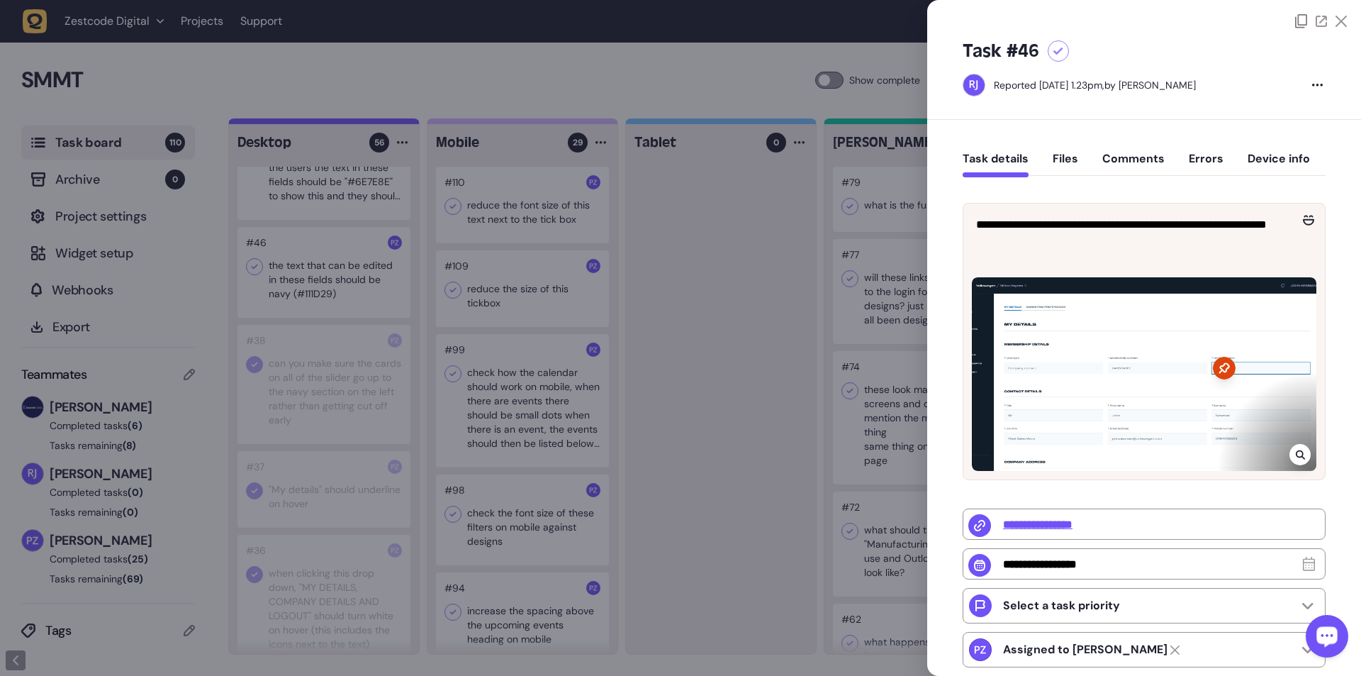
click at [355, 123] on icon at bounding box center [1299, 454] width 9 height 9
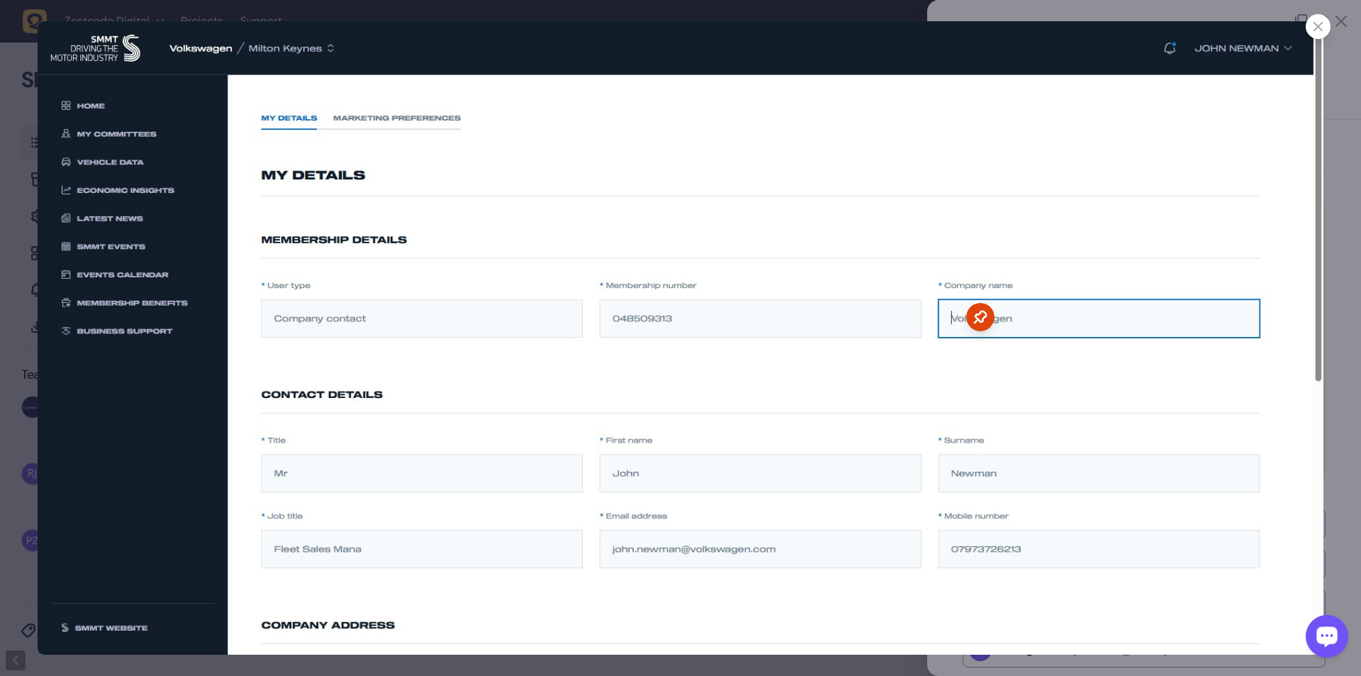
click at [355, 29] on icon at bounding box center [1318, 26] width 9 height 9
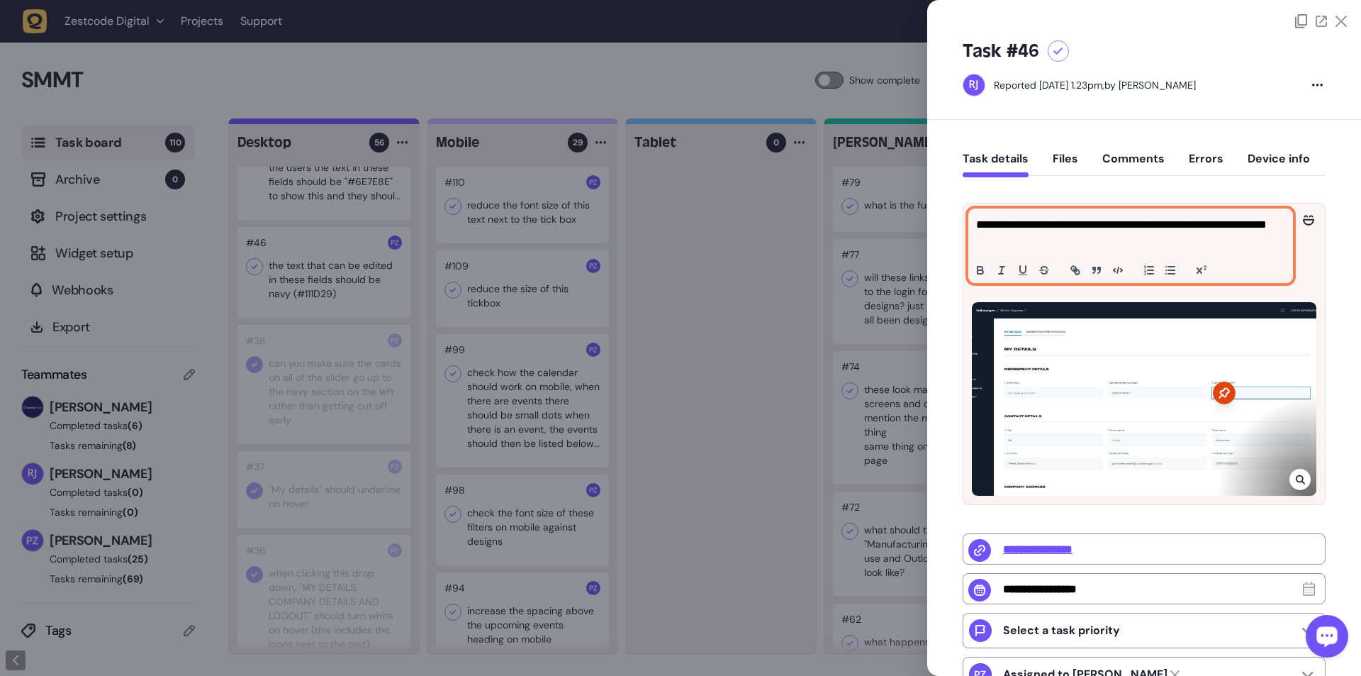
click at [355, 123] on p "**********" at bounding box center [1129, 233] width 306 height 34
copy p "******"
click at [355, 123] on p "**********" at bounding box center [1129, 233] width 306 height 34
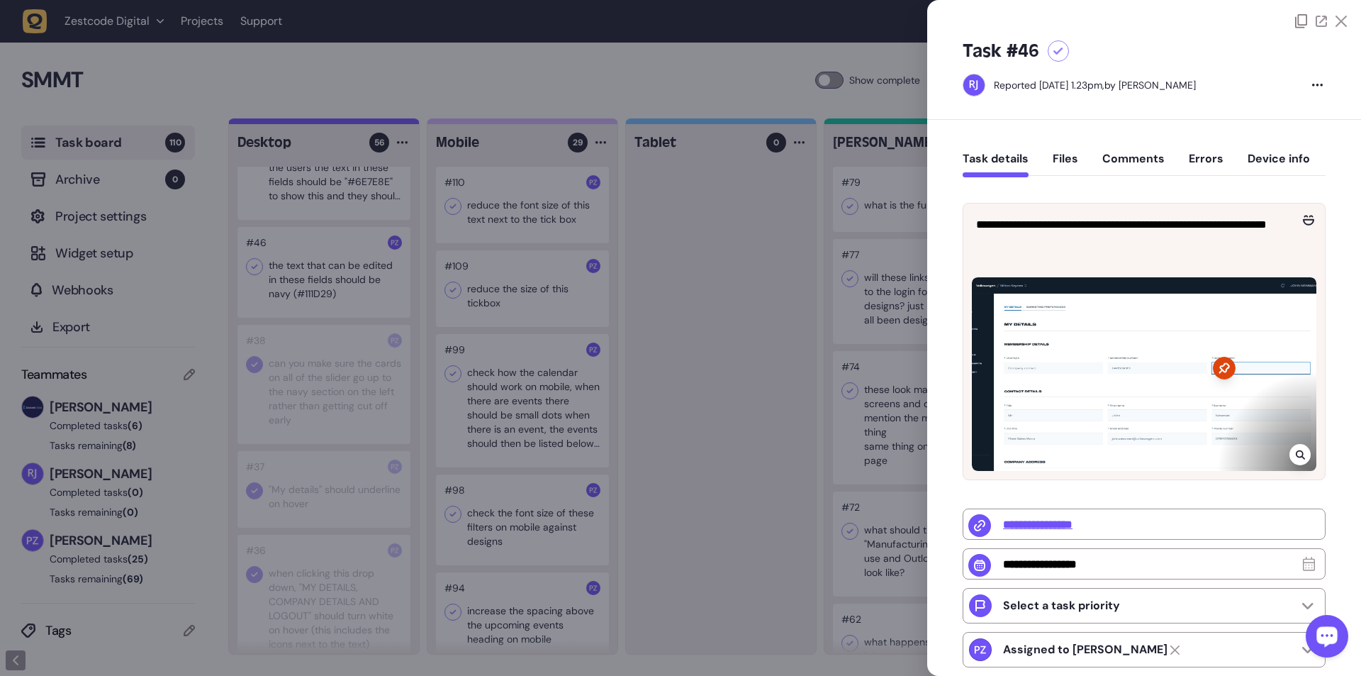
click at [355, 123] on div "**********" at bounding box center [1144, 514] width 363 height 662
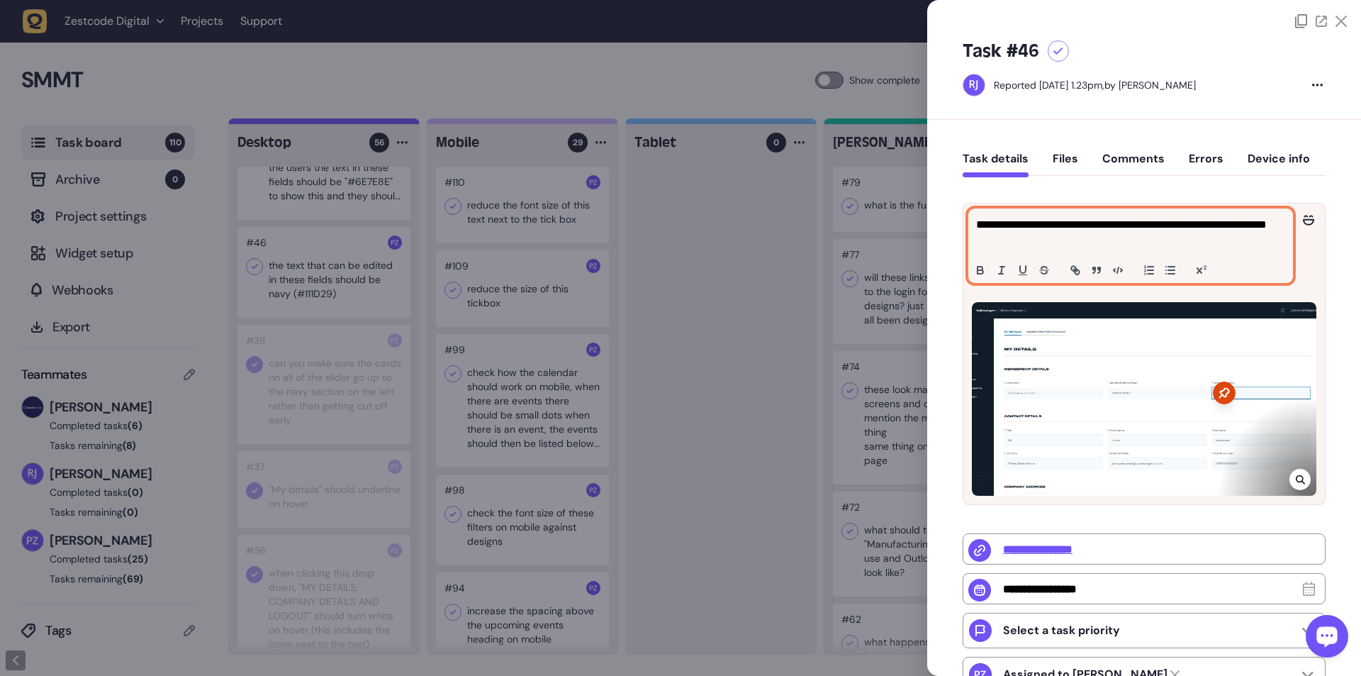
click at [355, 123] on p "**********" at bounding box center [1129, 233] width 306 height 34
copy p "**********"
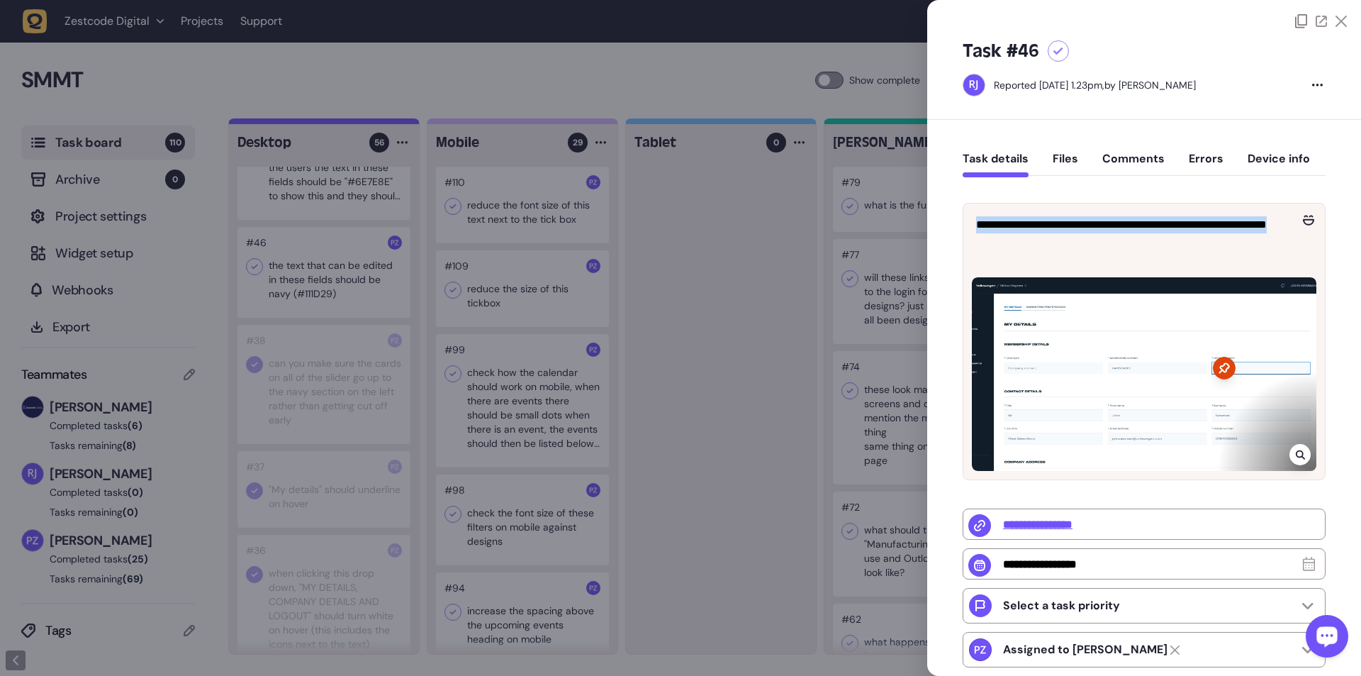
click at [274, 123] on div at bounding box center [680, 338] width 1361 height 676
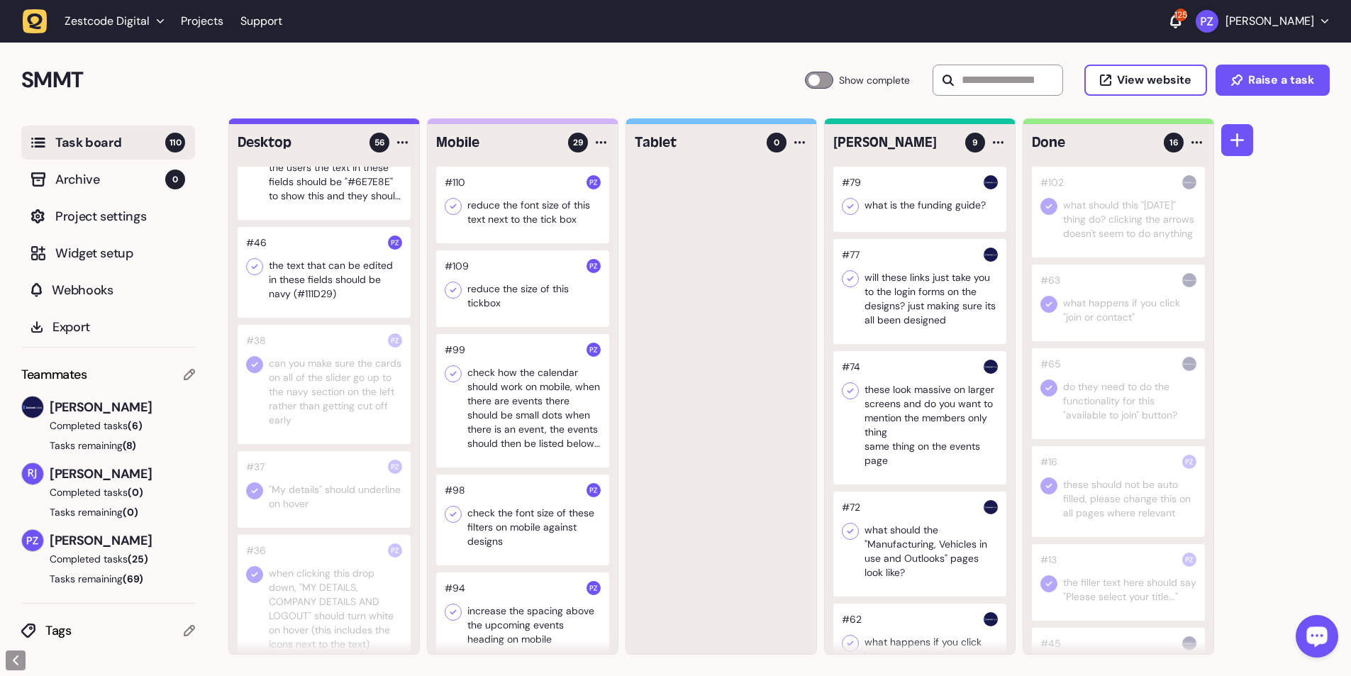
click at [328, 123] on div at bounding box center [324, 272] width 173 height 91
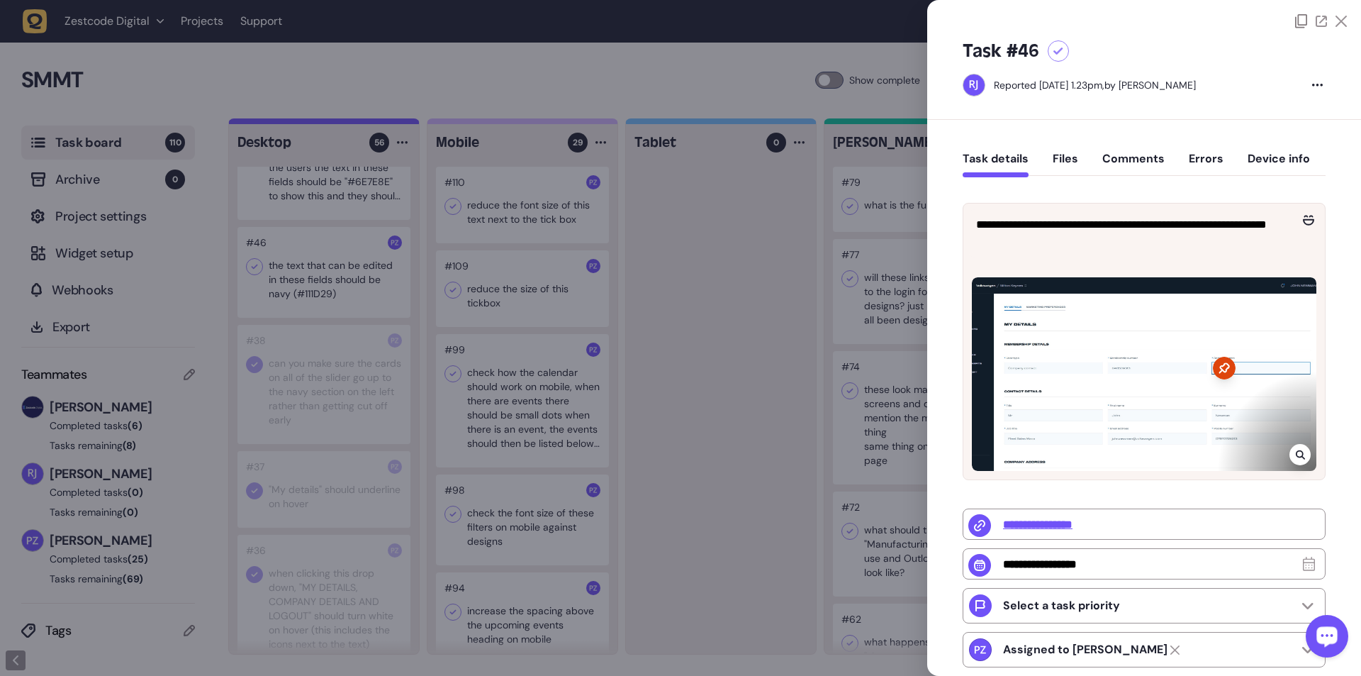
drag, startPoint x: 311, startPoint y: 364, endPoint x: 279, endPoint y: 291, distance: 79.3
click at [311, 123] on div at bounding box center [680, 338] width 1361 height 676
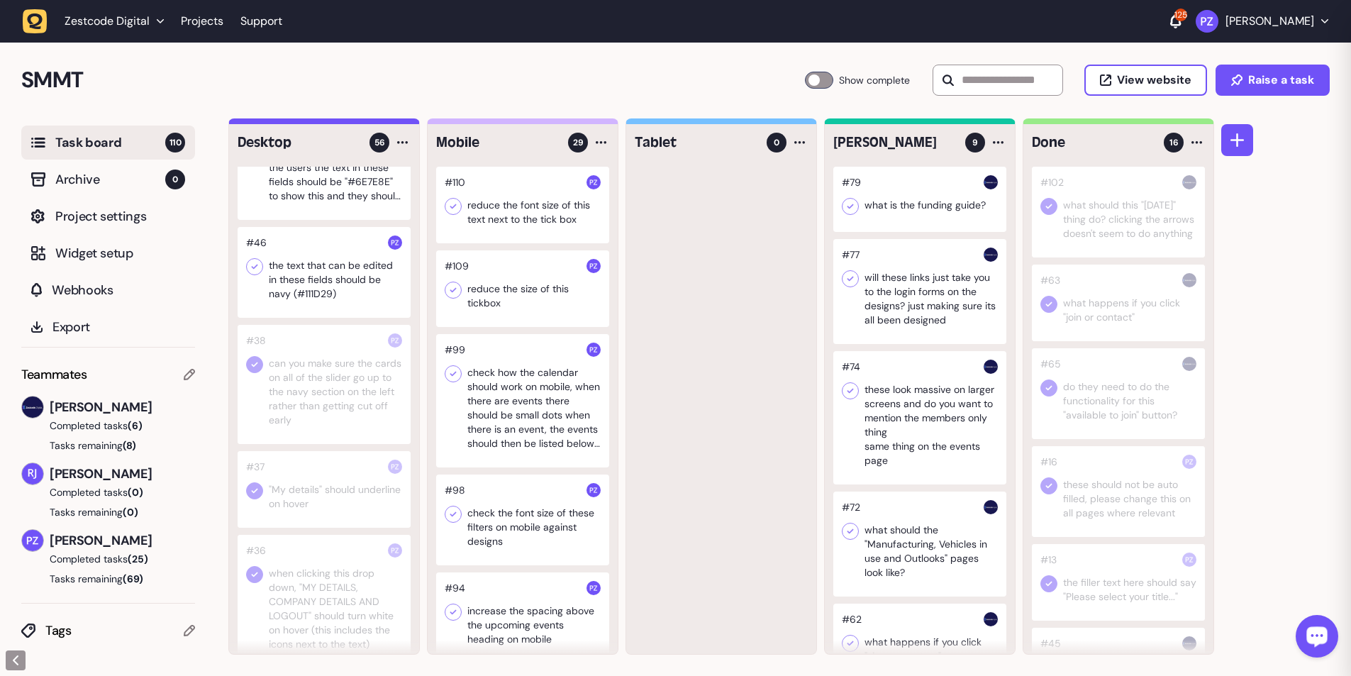
click at [262, 123] on div at bounding box center [254, 266] width 17 height 17
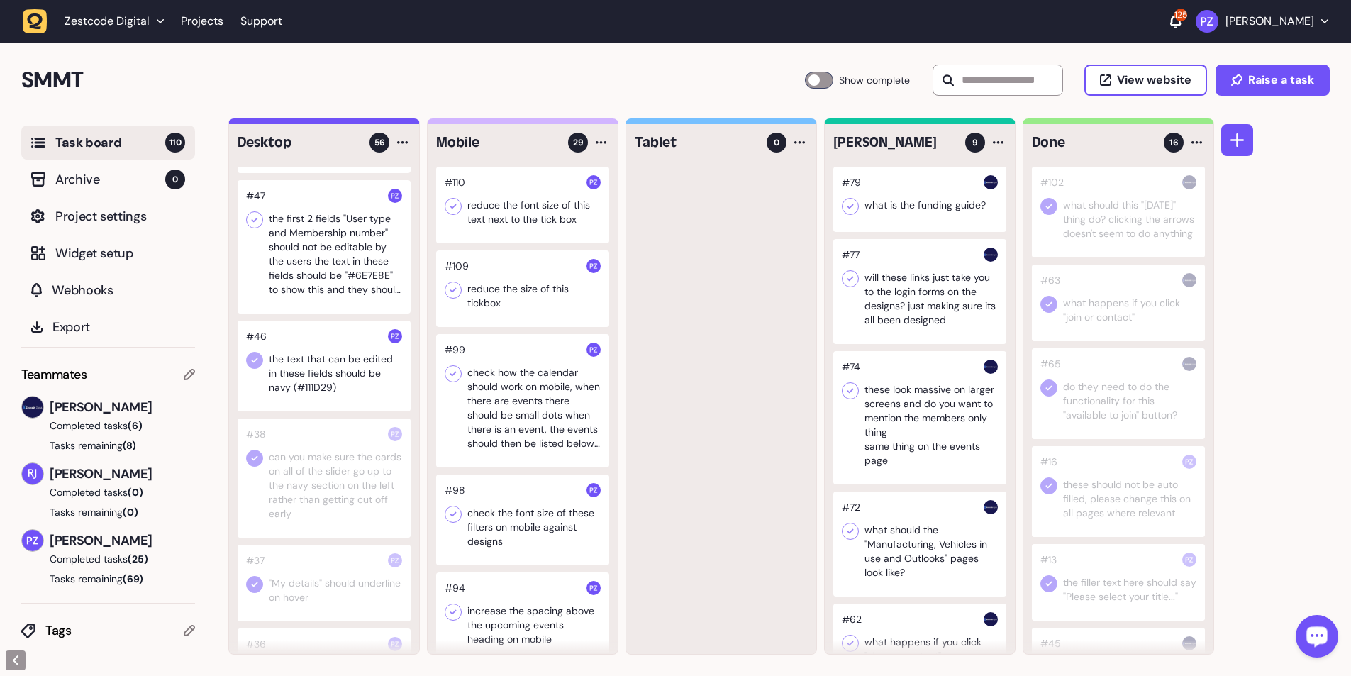
scroll to position [3071, 0]
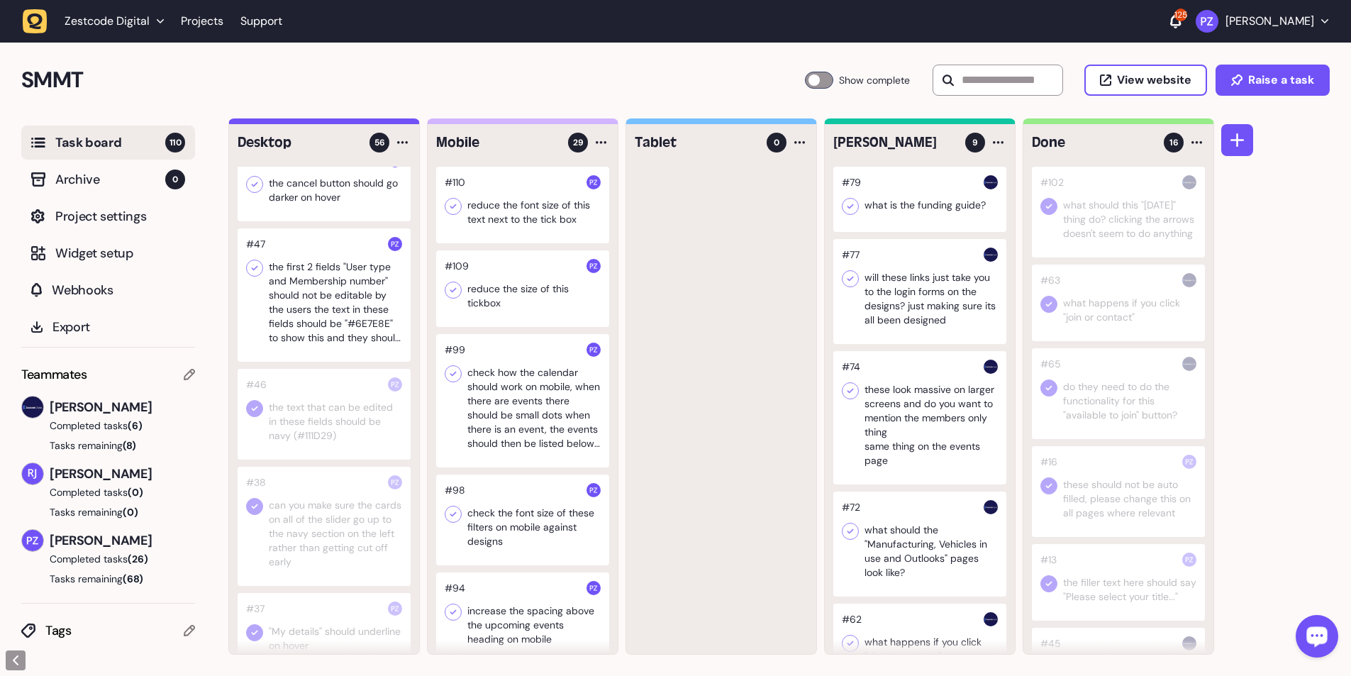
click at [303, 123] on div at bounding box center [324, 294] width 173 height 133
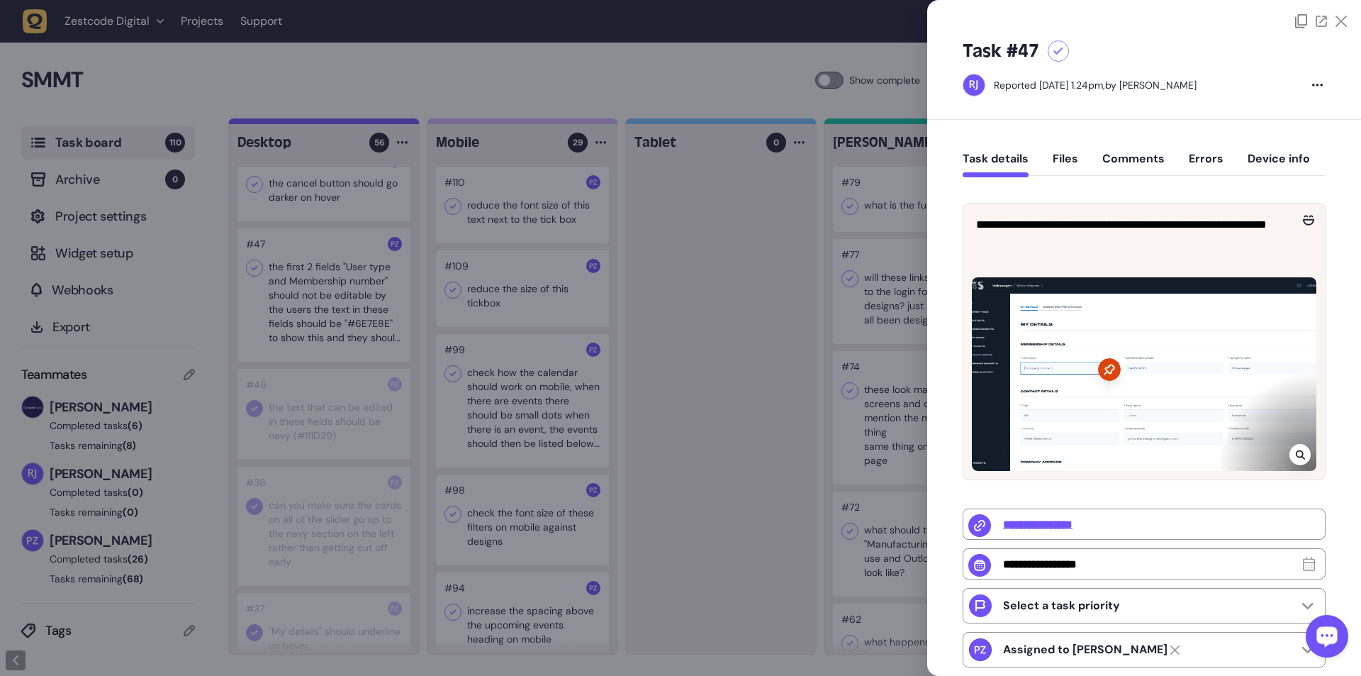
click at [355, 123] on div at bounding box center [680, 338] width 1361 height 676
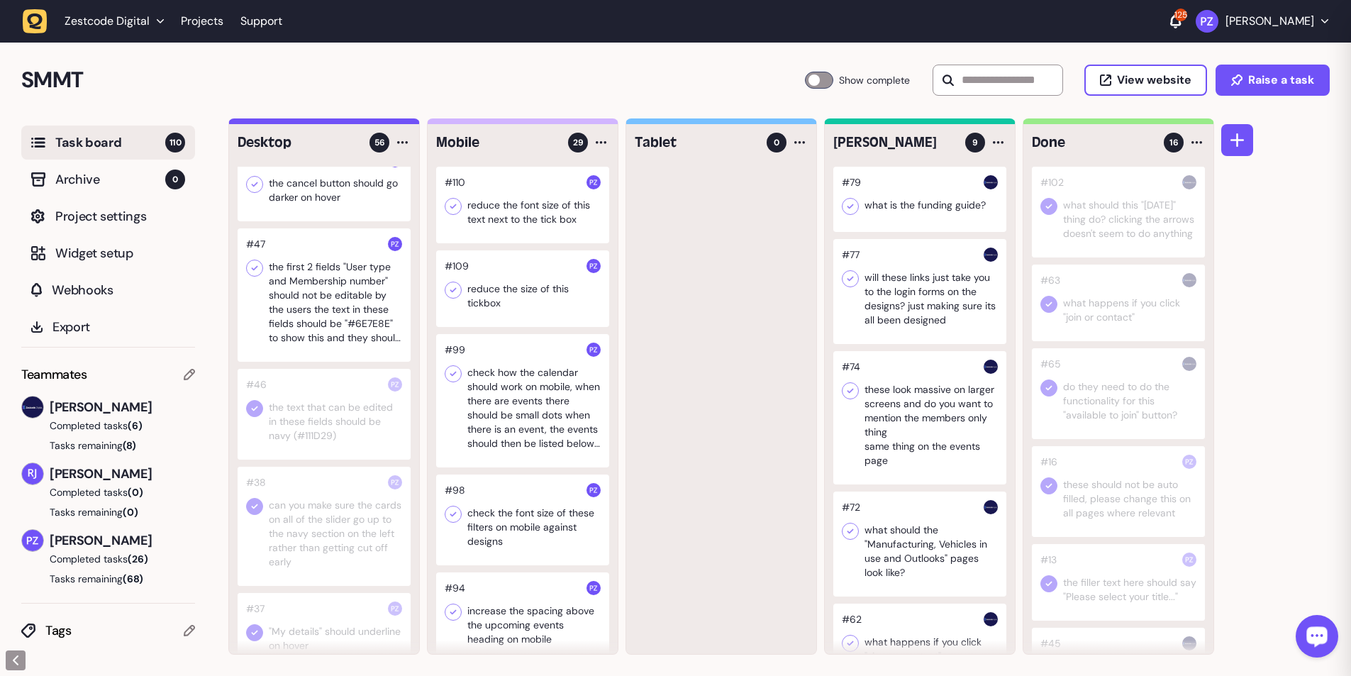
click at [355, 123] on div at bounding box center [324, 294] width 173 height 133
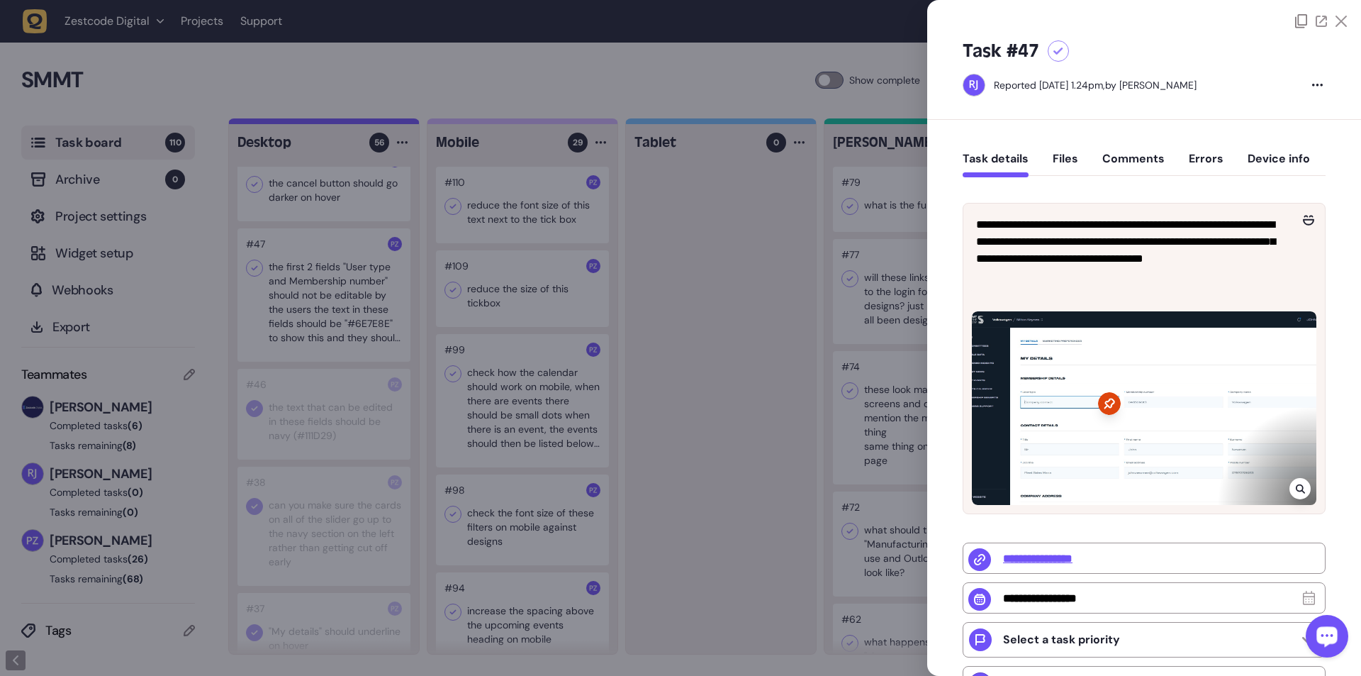
click at [355, 123] on icon at bounding box center [1300, 488] width 9 height 11
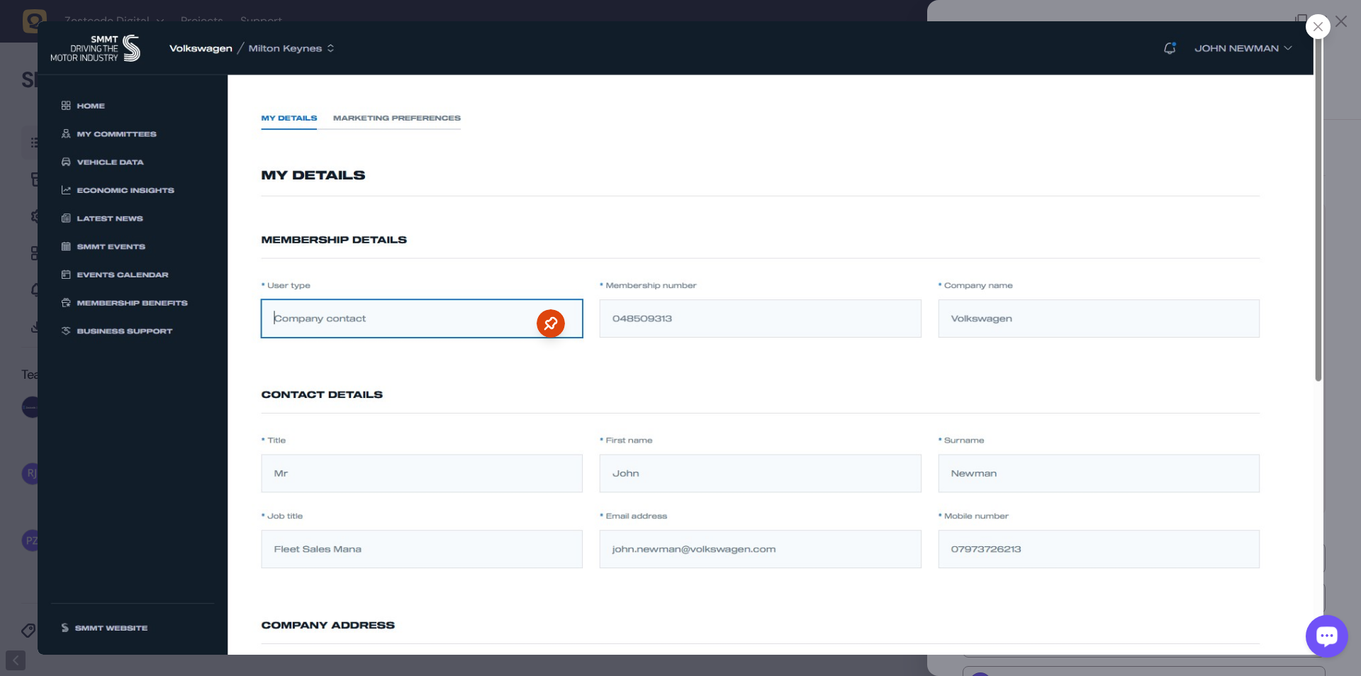
click at [355, 123] on div at bounding box center [680, 338] width 1361 height 676
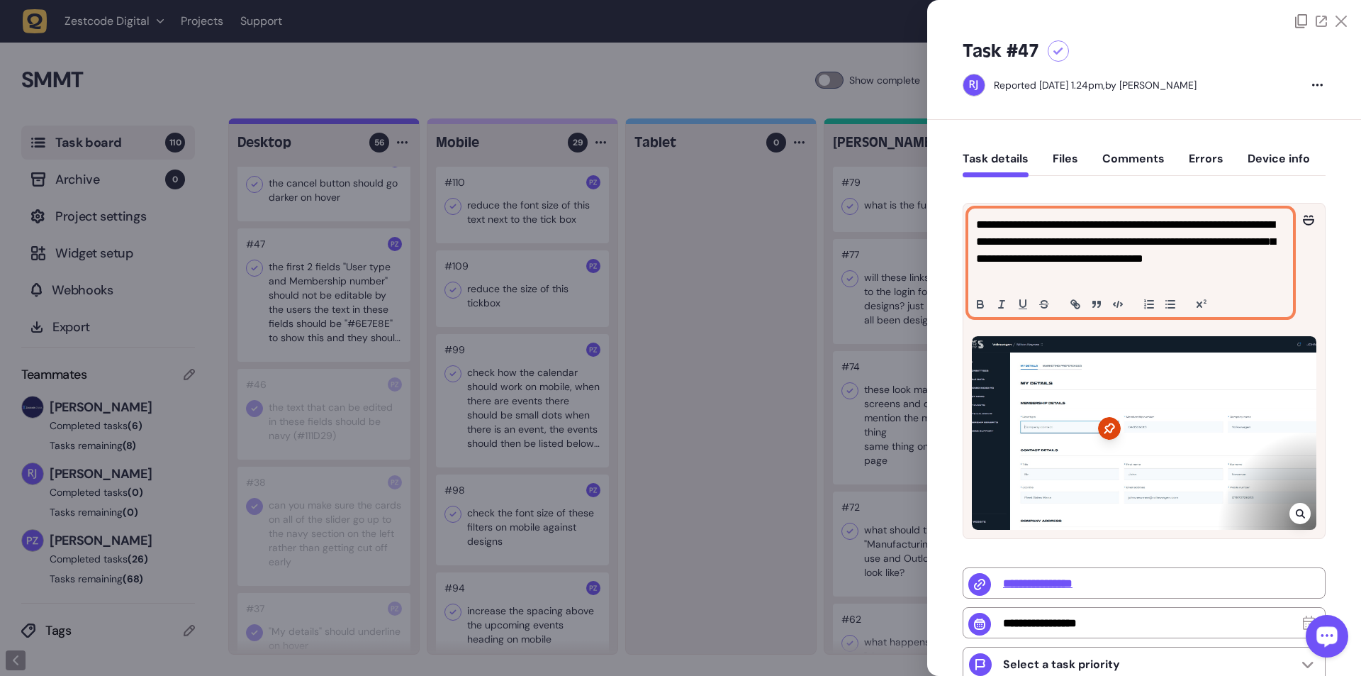
click at [355, 123] on p "**********" at bounding box center [1129, 250] width 306 height 68
copy p "******"
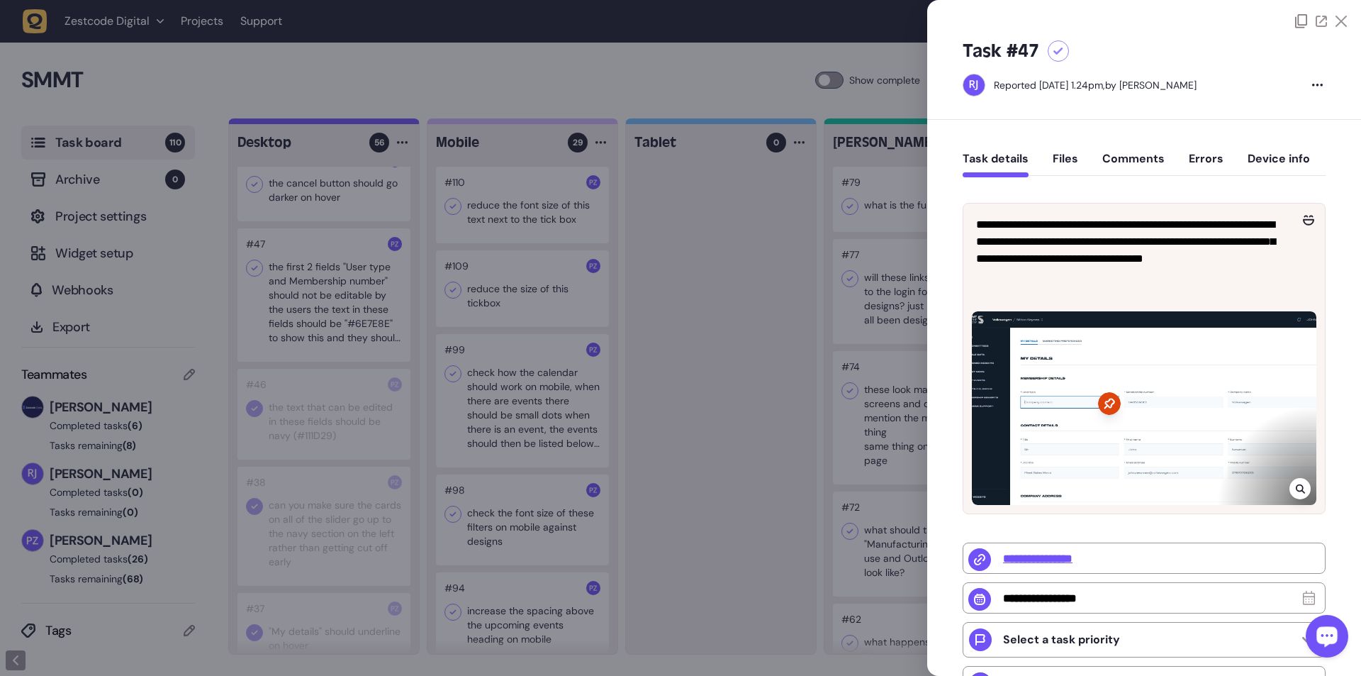
click at [346, 123] on div at bounding box center [680, 338] width 1361 height 676
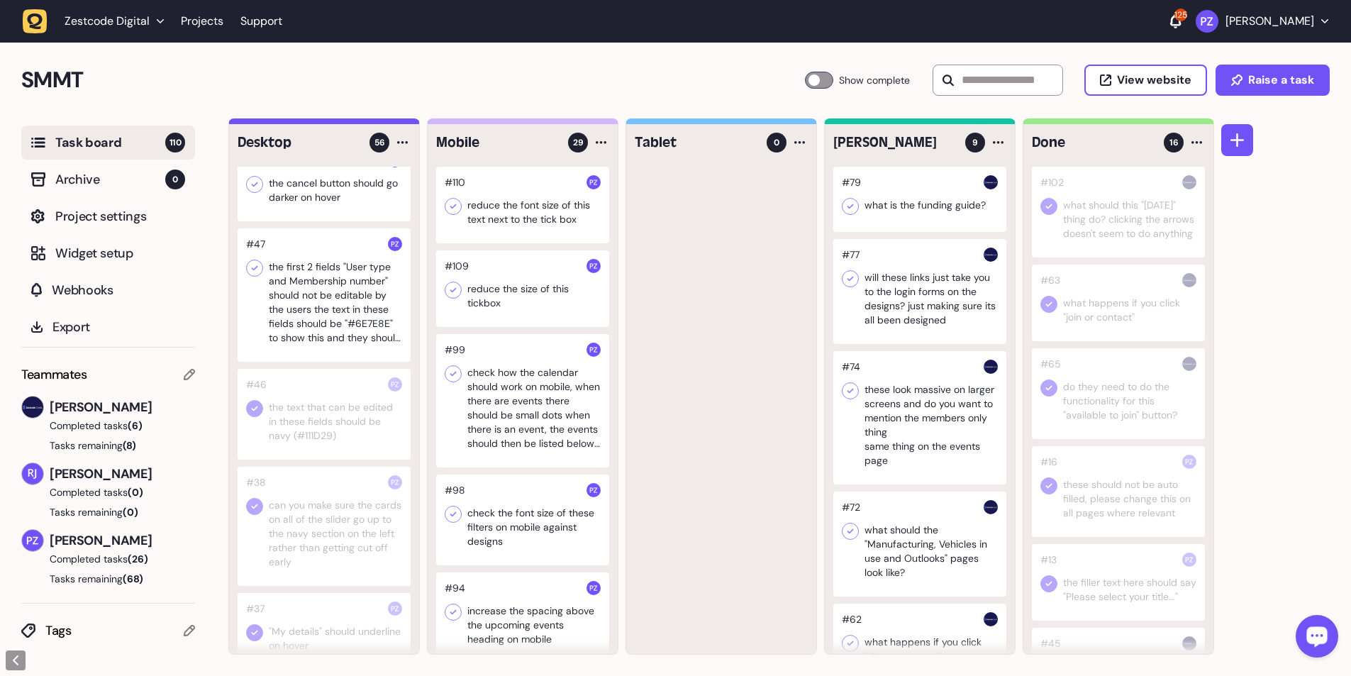
click at [257, 123] on icon at bounding box center [255, 268] width 6 height 5
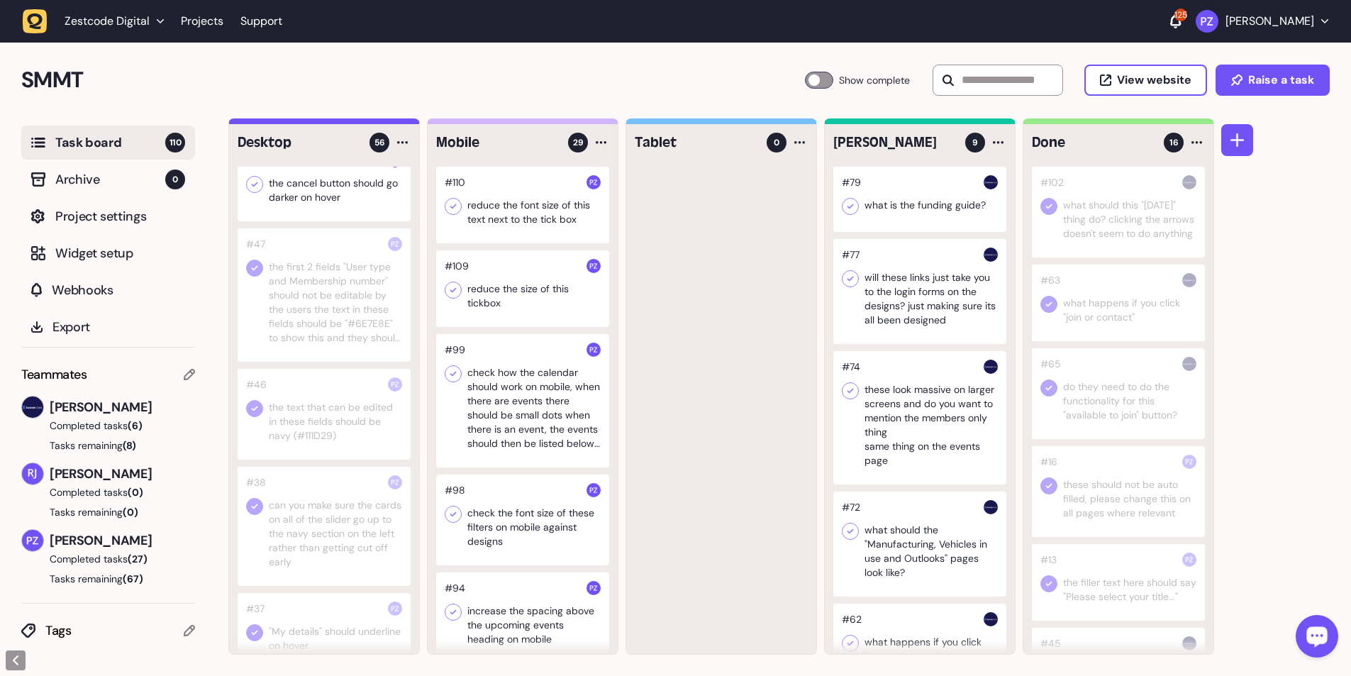
scroll to position [3000, 0]
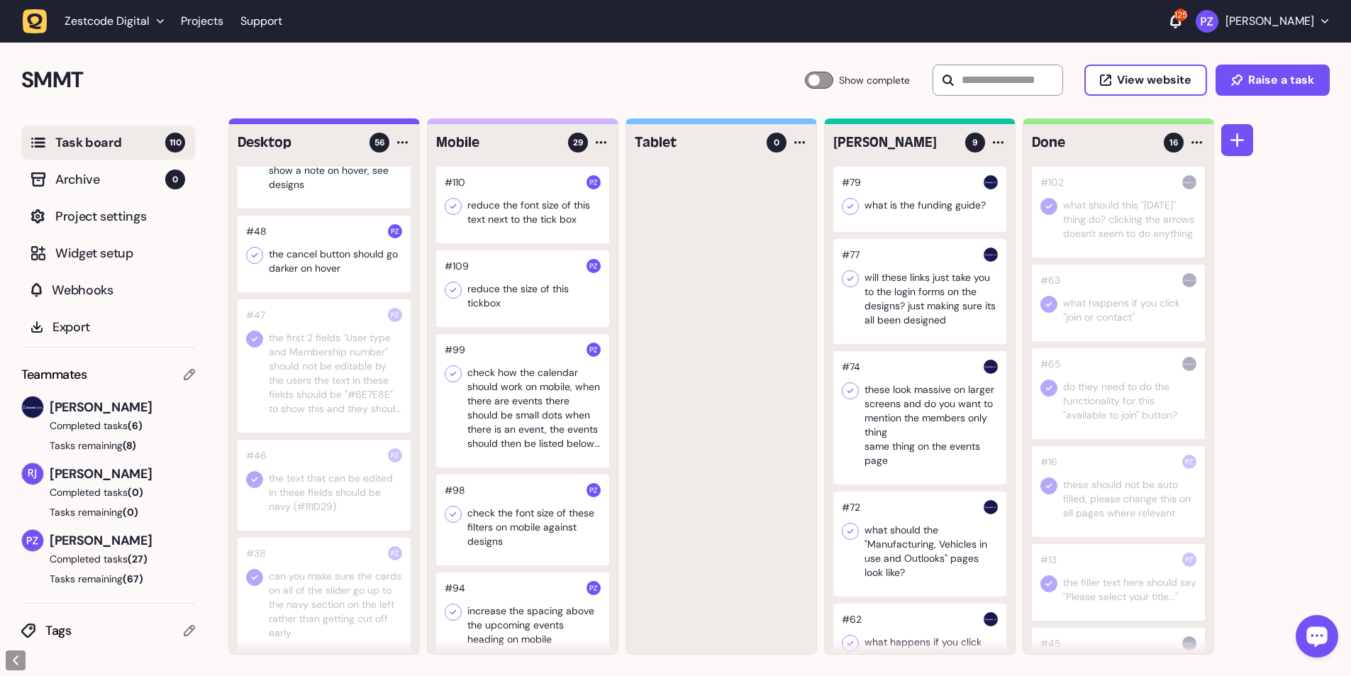
click at [340, 123] on div at bounding box center [324, 254] width 173 height 77
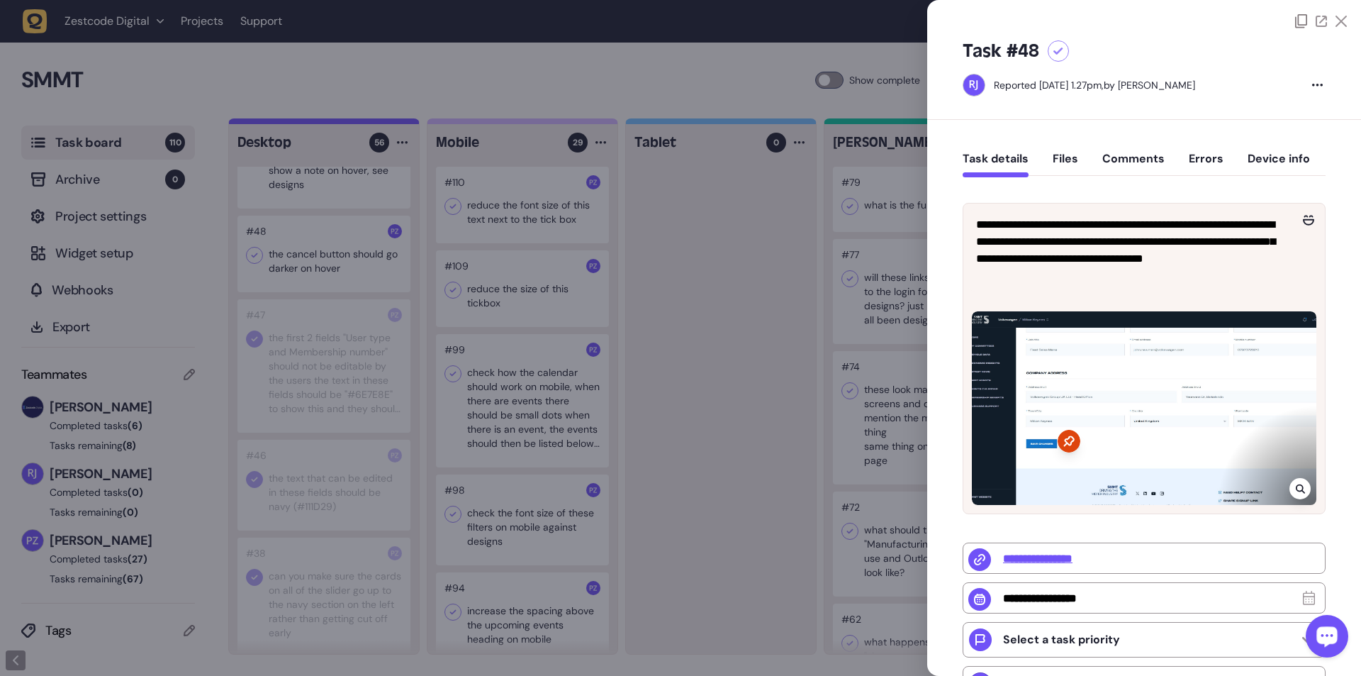
click at [327, 123] on div at bounding box center [680, 338] width 1361 height 676
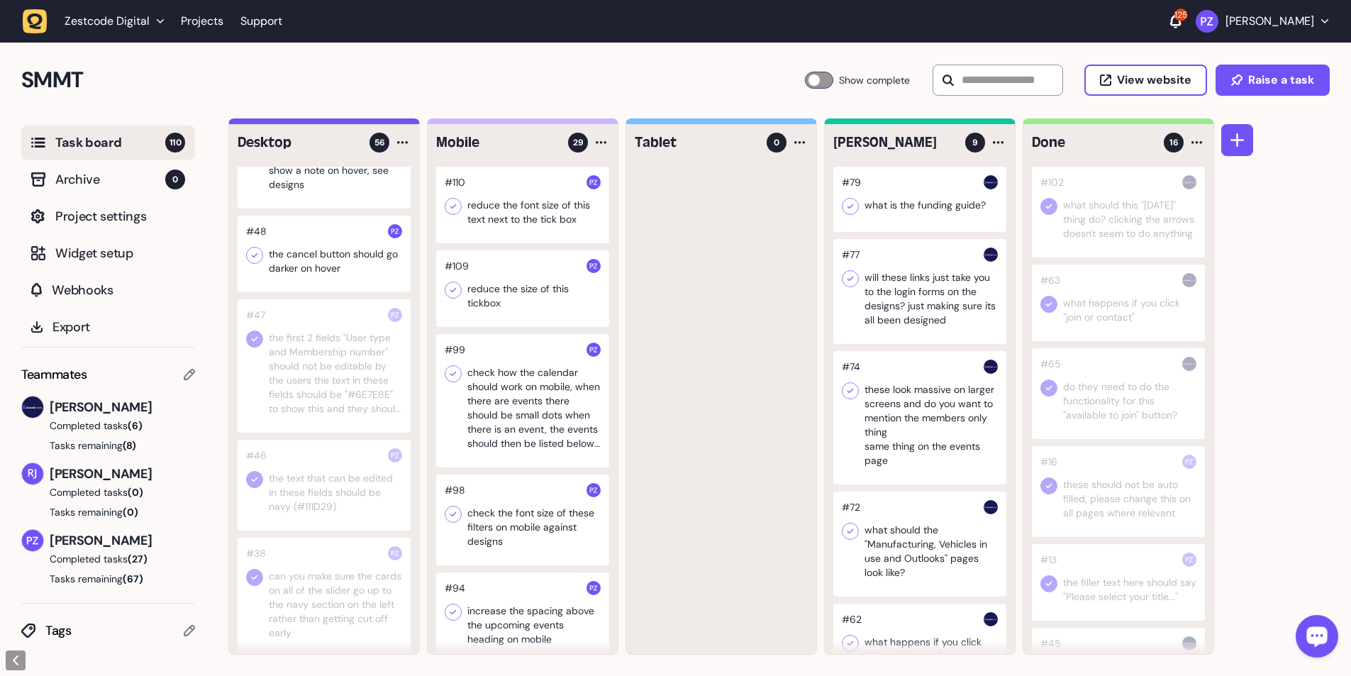
click at [257, 123] on icon at bounding box center [254, 255] width 14 height 14
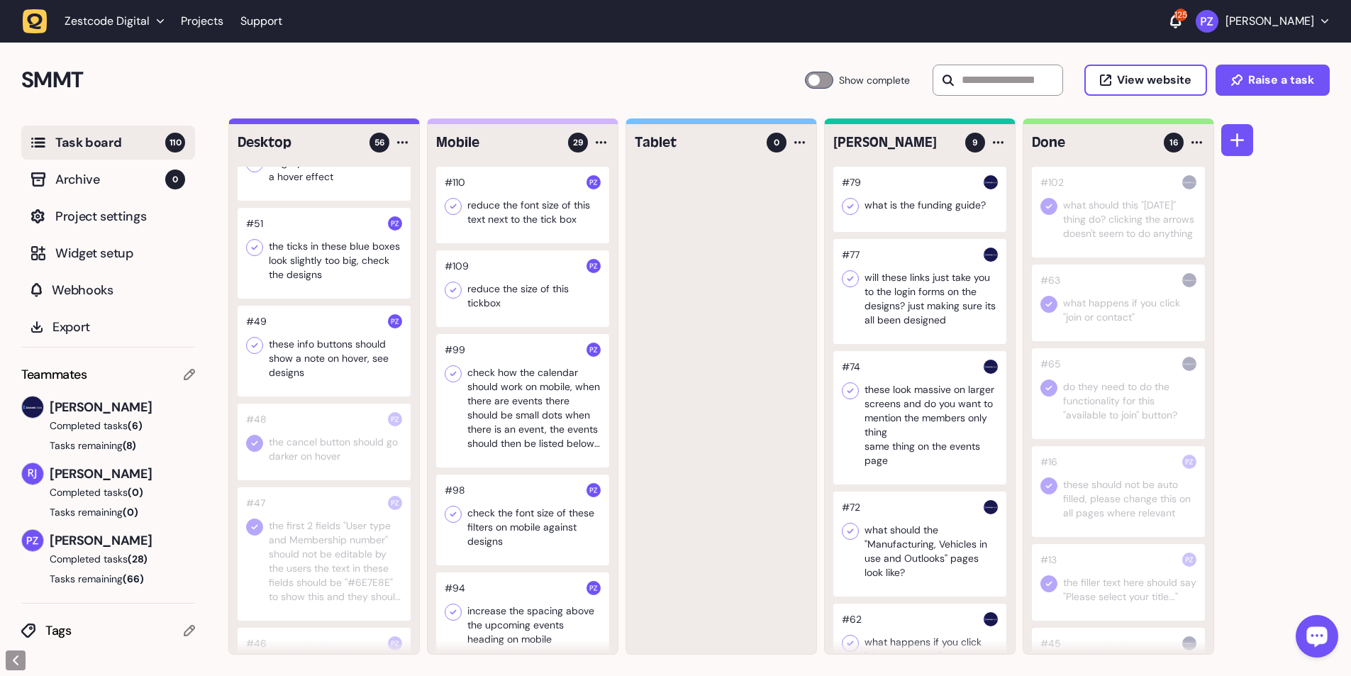
scroll to position [2787, 0]
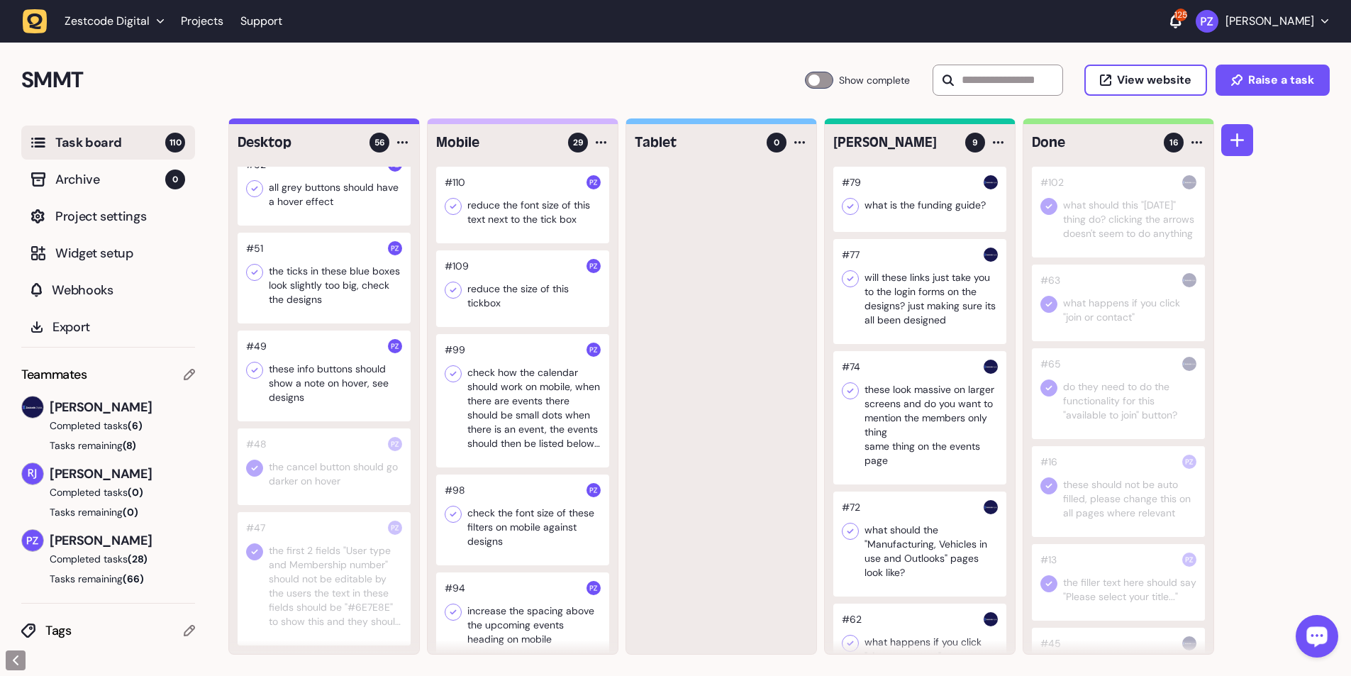
click at [304, 123] on div at bounding box center [324, 375] width 173 height 91
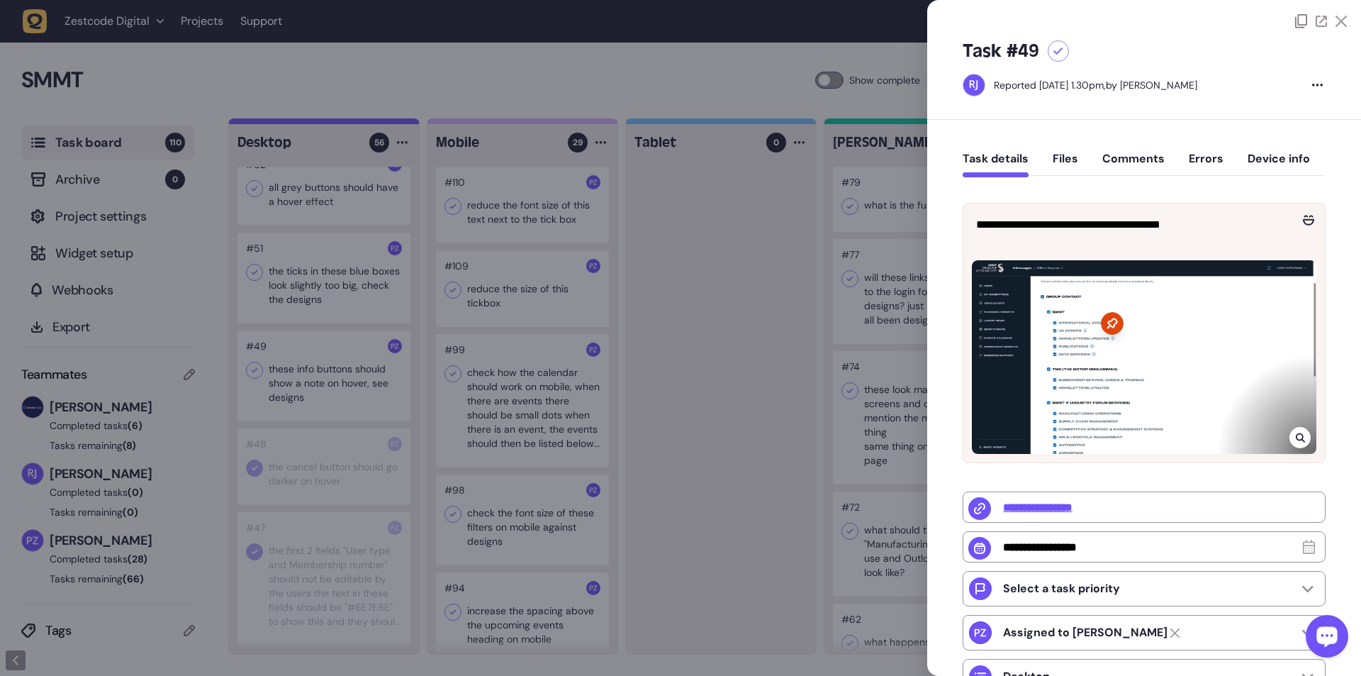
drag, startPoint x: 689, startPoint y: 391, endPoint x: 635, endPoint y: 391, distance: 53.9
click at [355, 123] on div at bounding box center [680, 338] width 1361 height 676
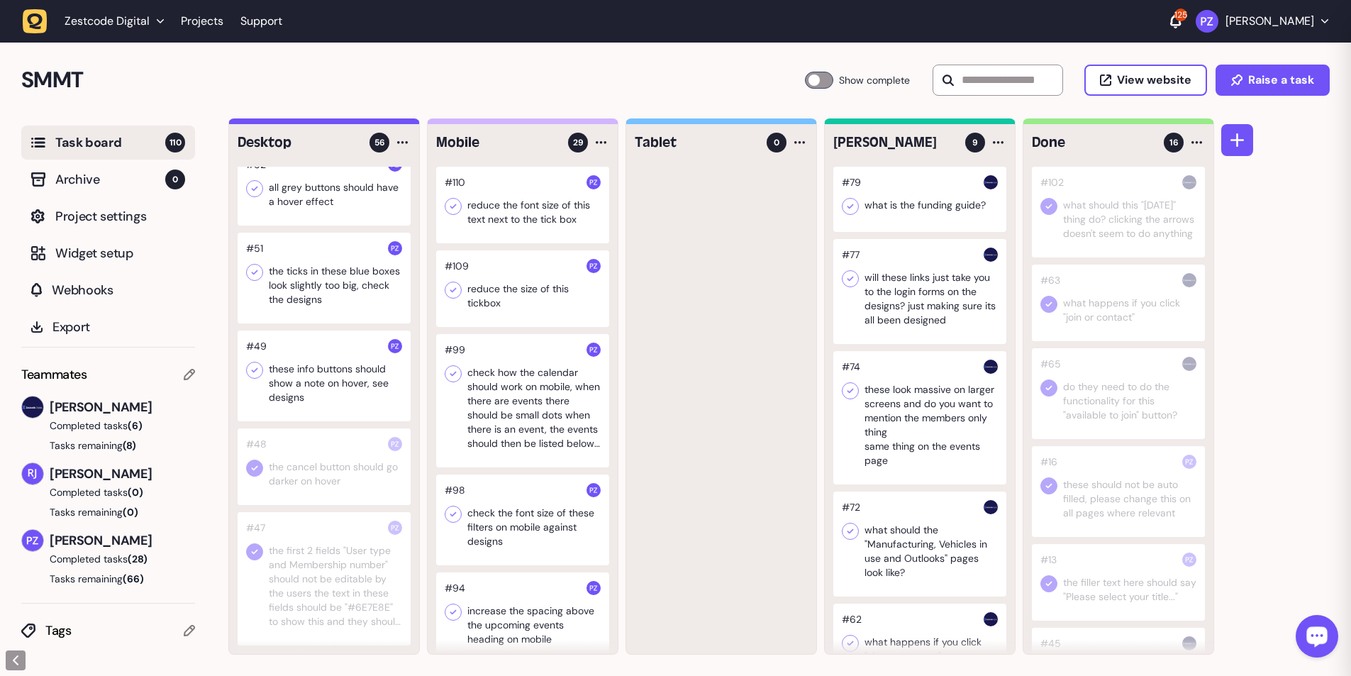
click at [355, 123] on div at bounding box center [324, 375] width 173 height 91
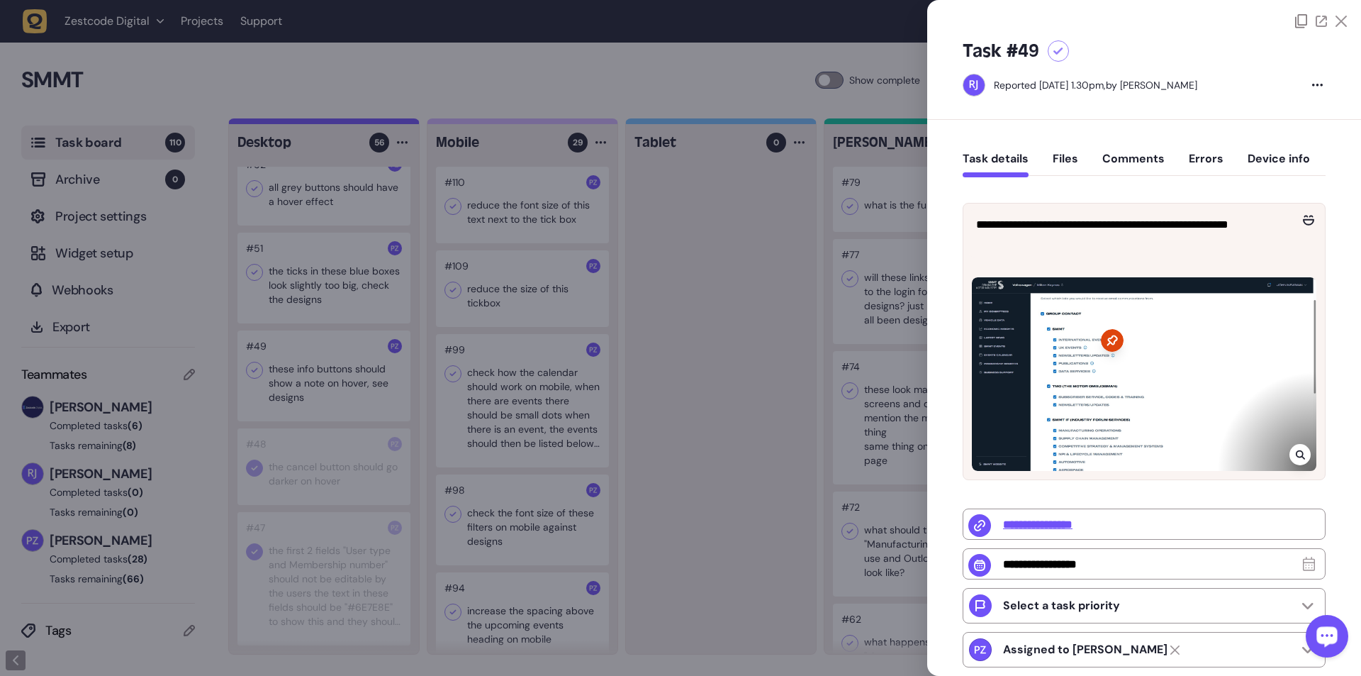
click at [355, 123] on div at bounding box center [680, 338] width 1361 height 676
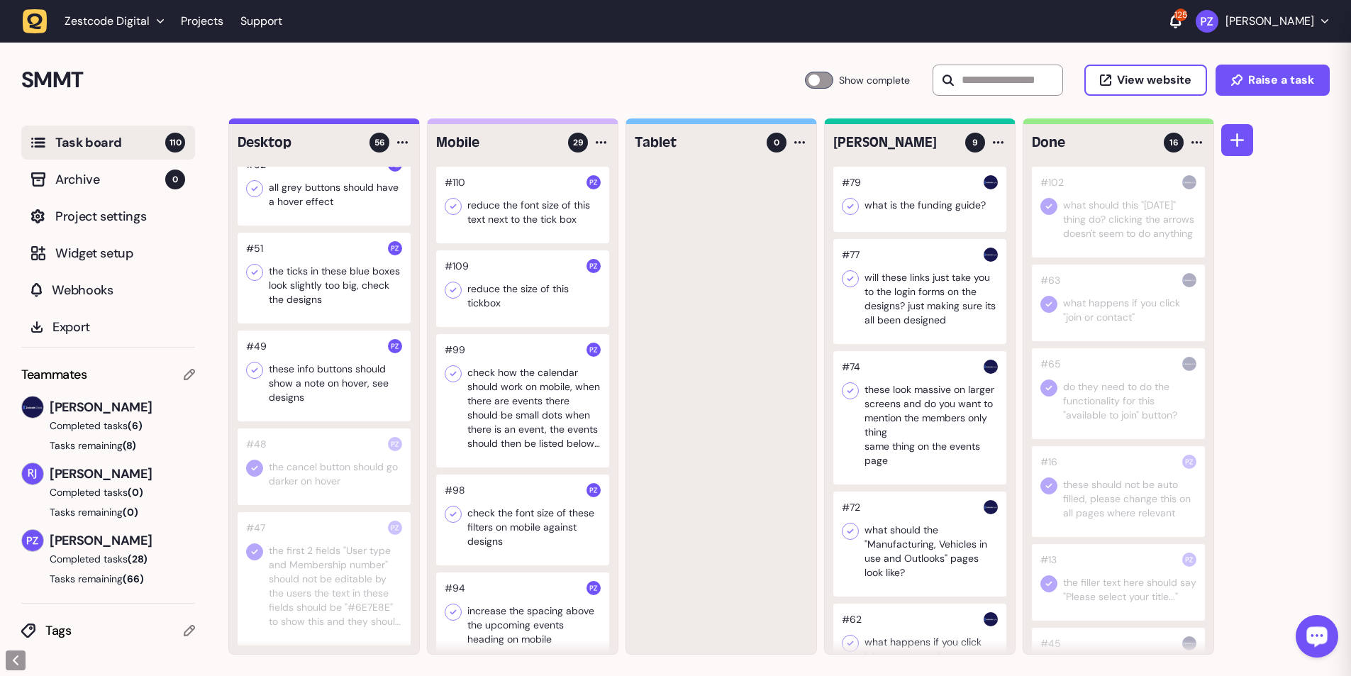
click at [306, 123] on div at bounding box center [324, 278] width 173 height 91
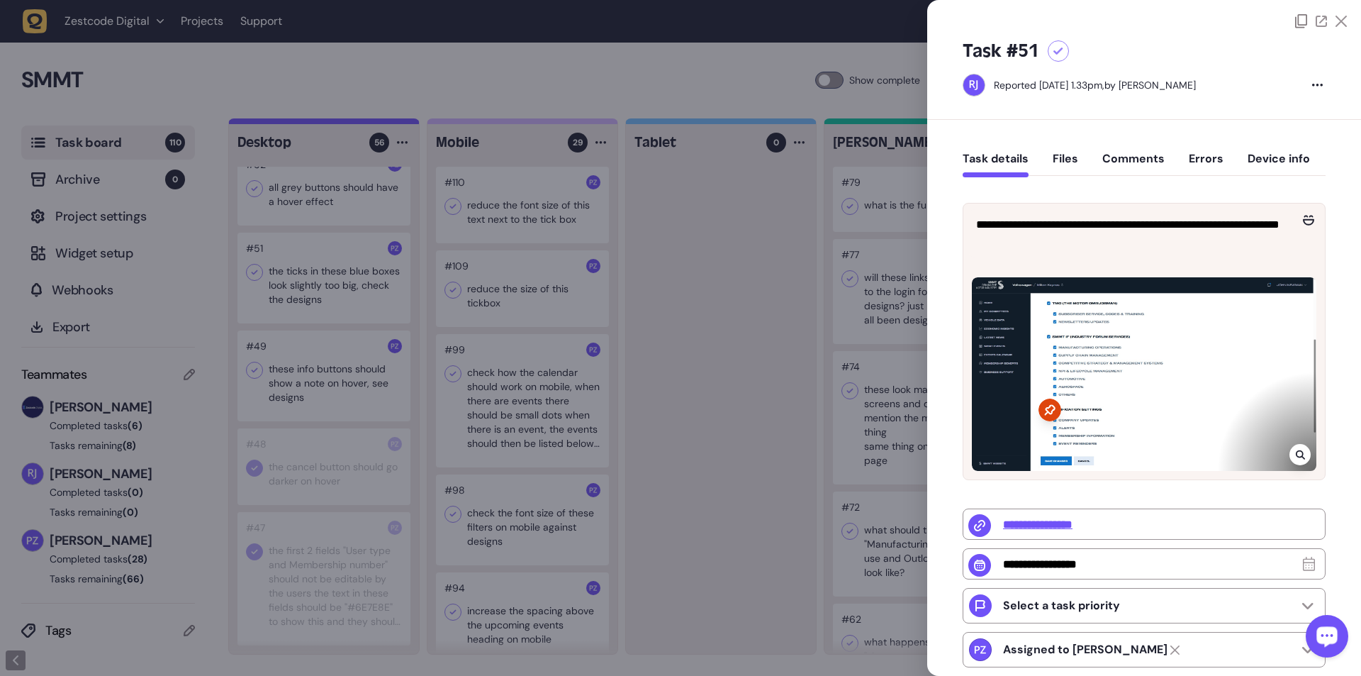
click at [355, 123] on div at bounding box center [680, 338] width 1361 height 676
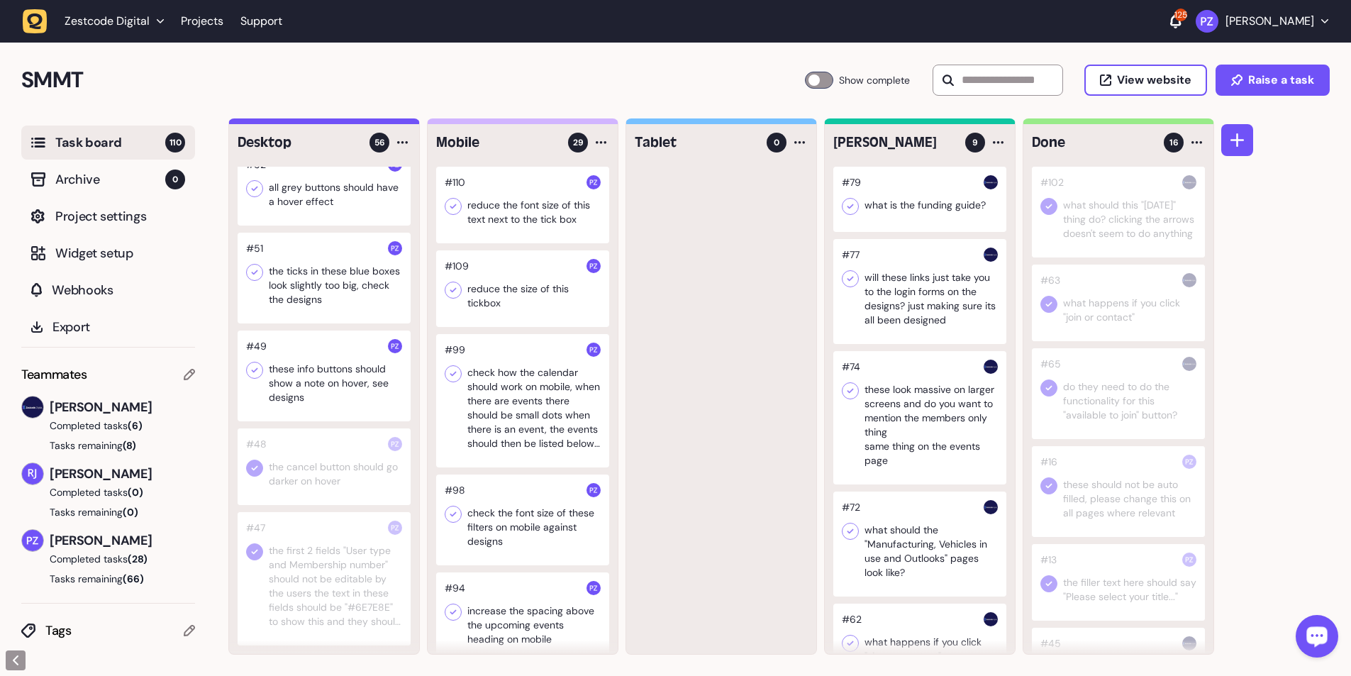
click at [250, 123] on icon at bounding box center [254, 272] width 14 height 14
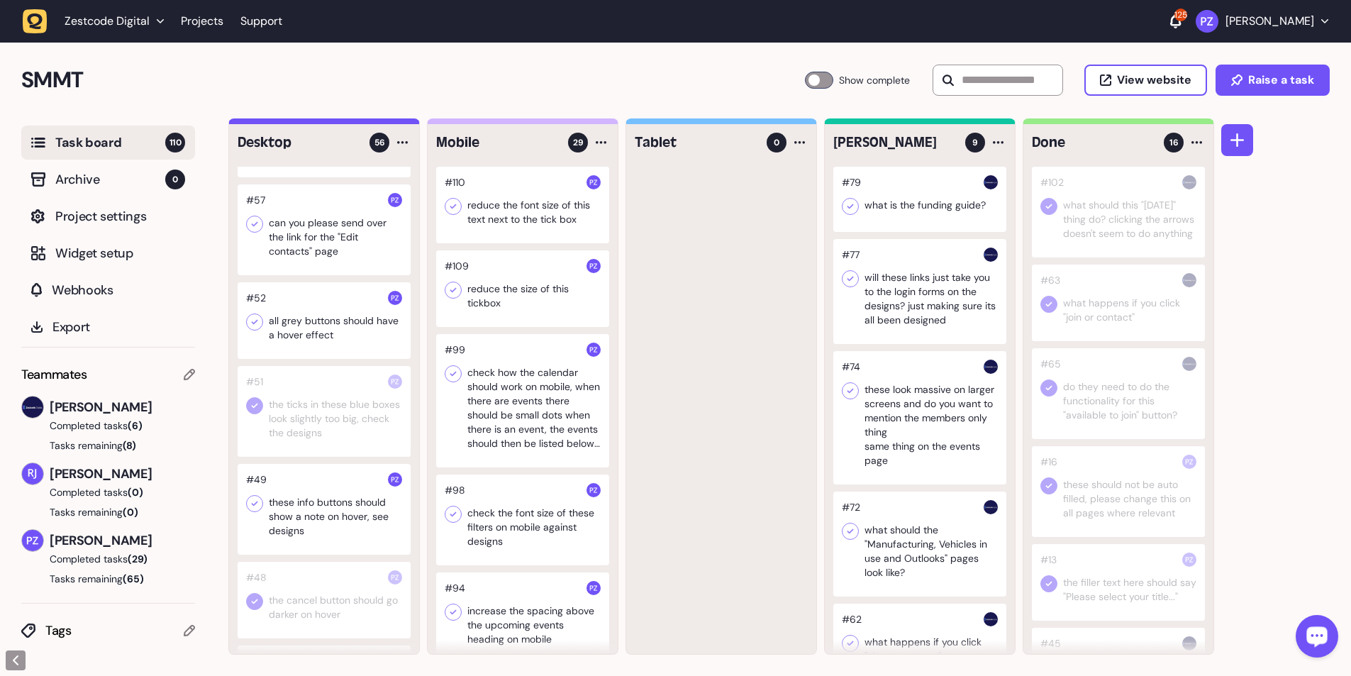
scroll to position [2645, 0]
click at [325, 123] on div at bounding box center [324, 329] width 173 height 77
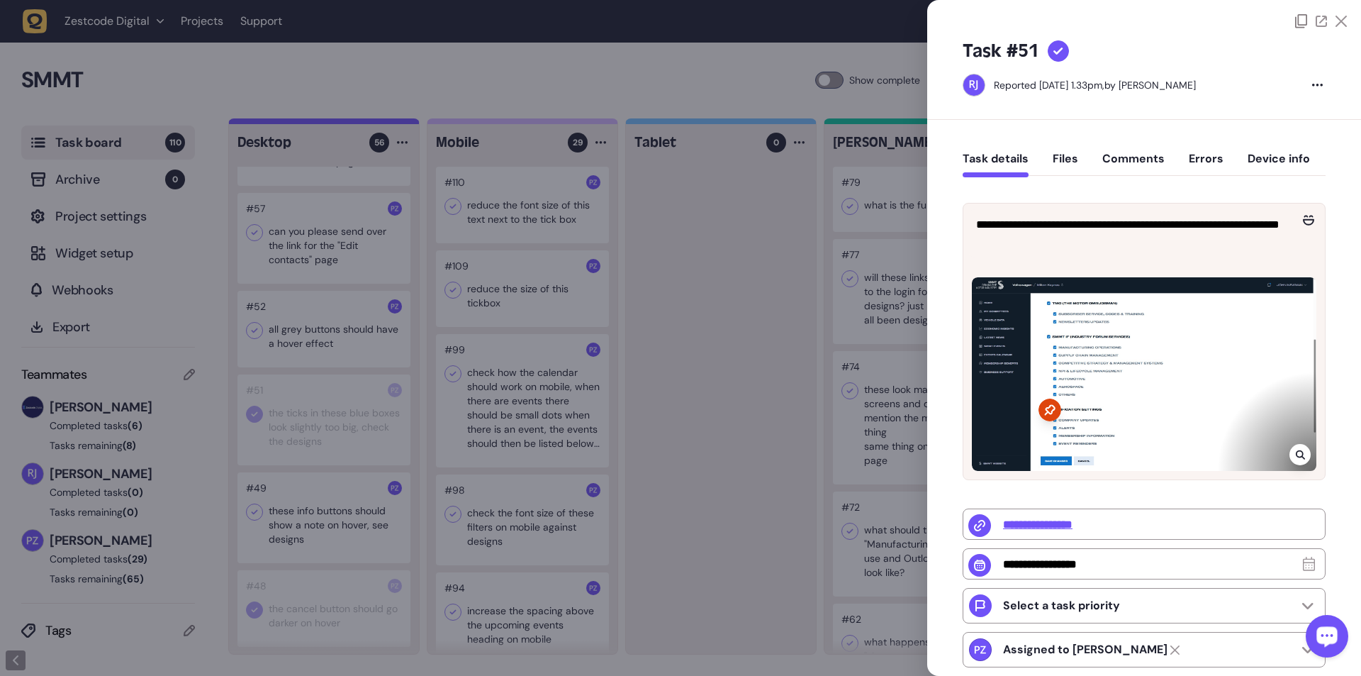
type input "**********"
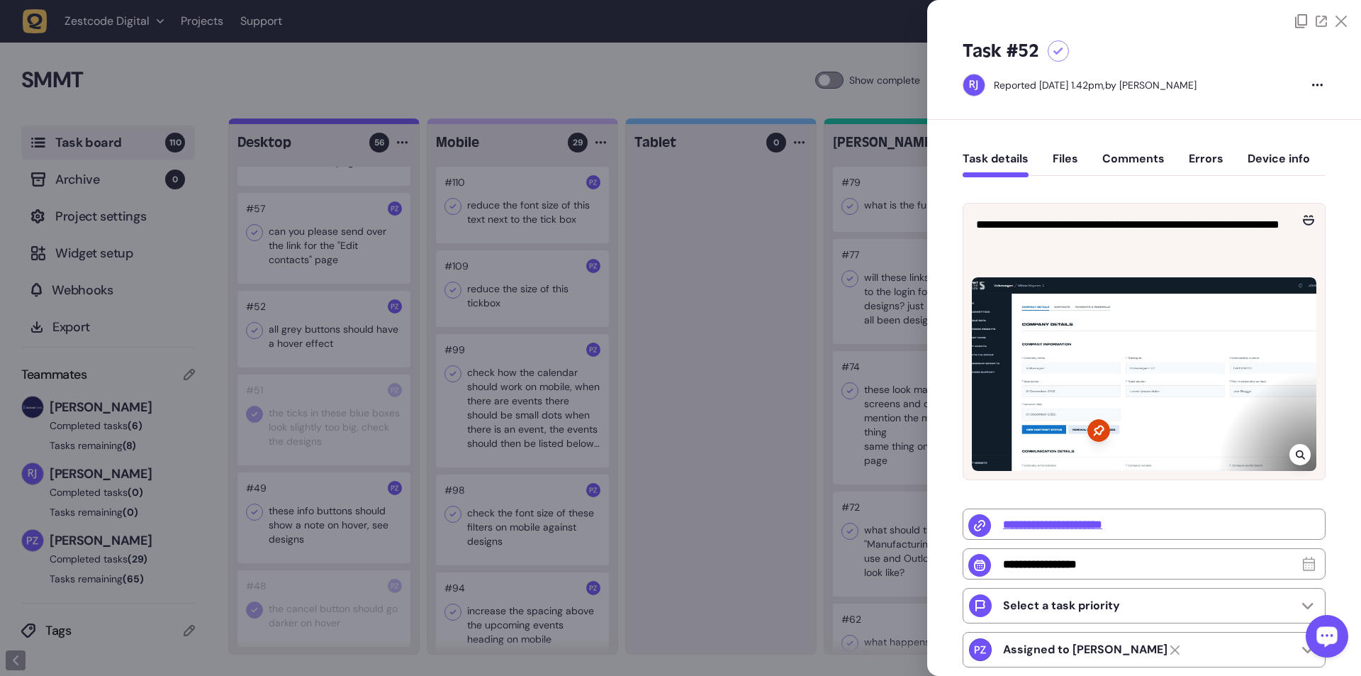
click at [355, 123] on div at bounding box center [680, 338] width 1361 height 676
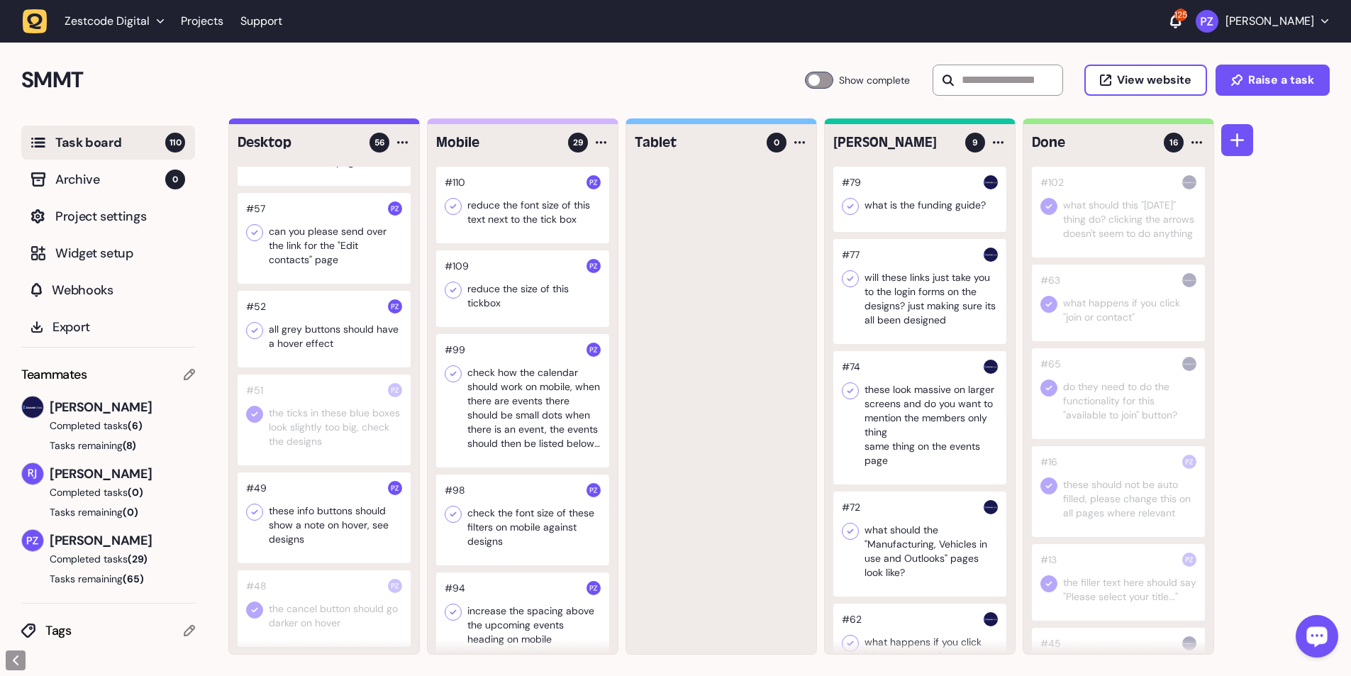
click at [252, 123] on icon at bounding box center [254, 330] width 14 height 14
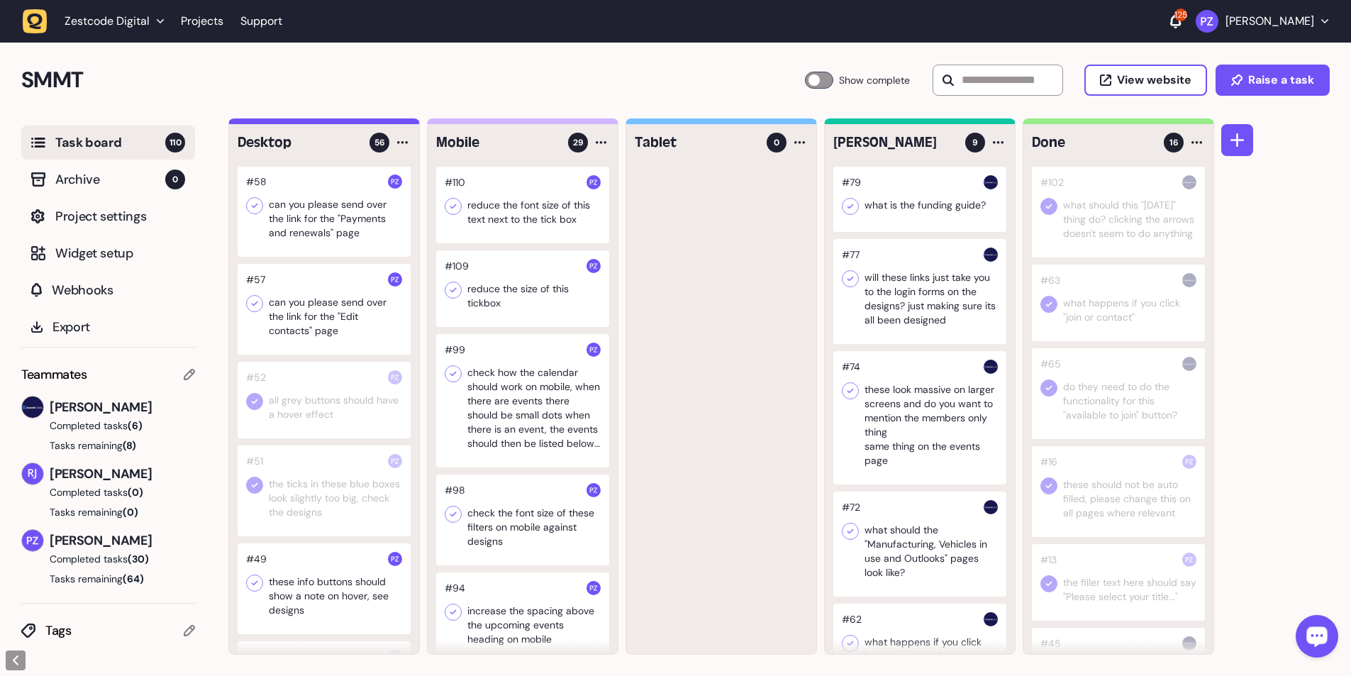
click at [300, 123] on div at bounding box center [324, 309] width 173 height 91
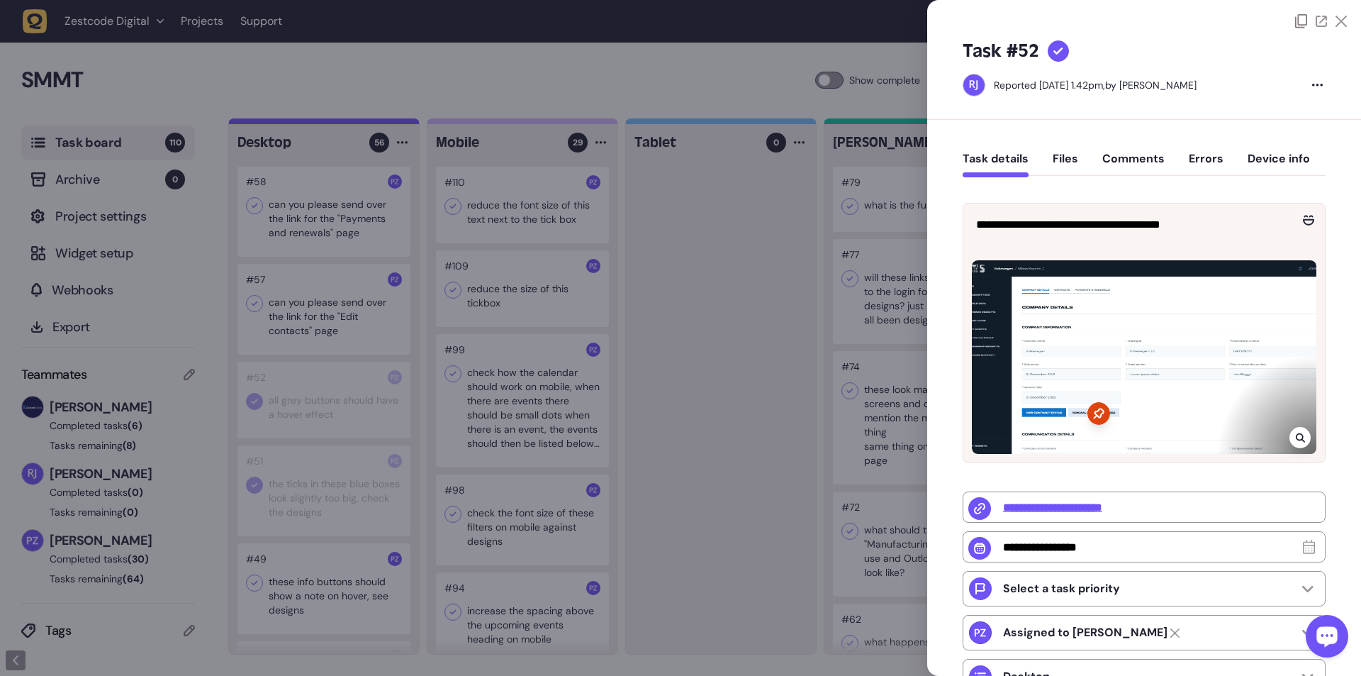
type input "**********"
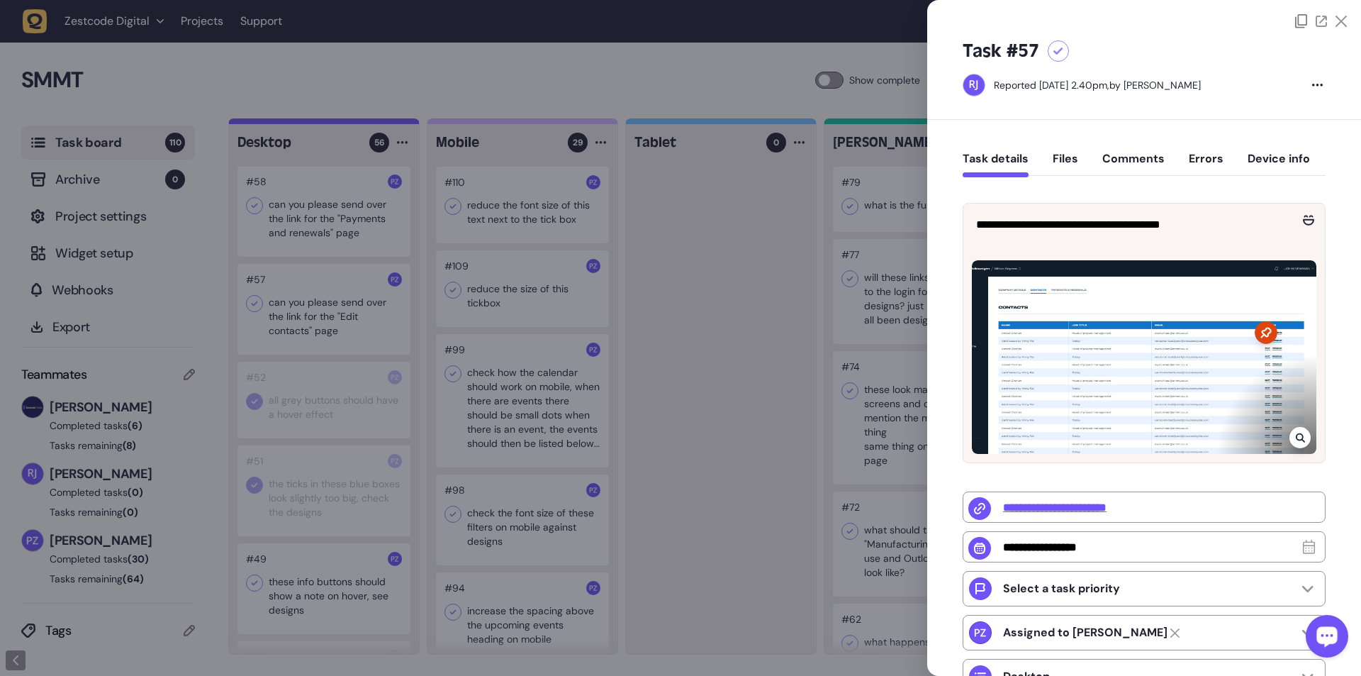
click at [355, 123] on div at bounding box center [680, 338] width 1361 height 676
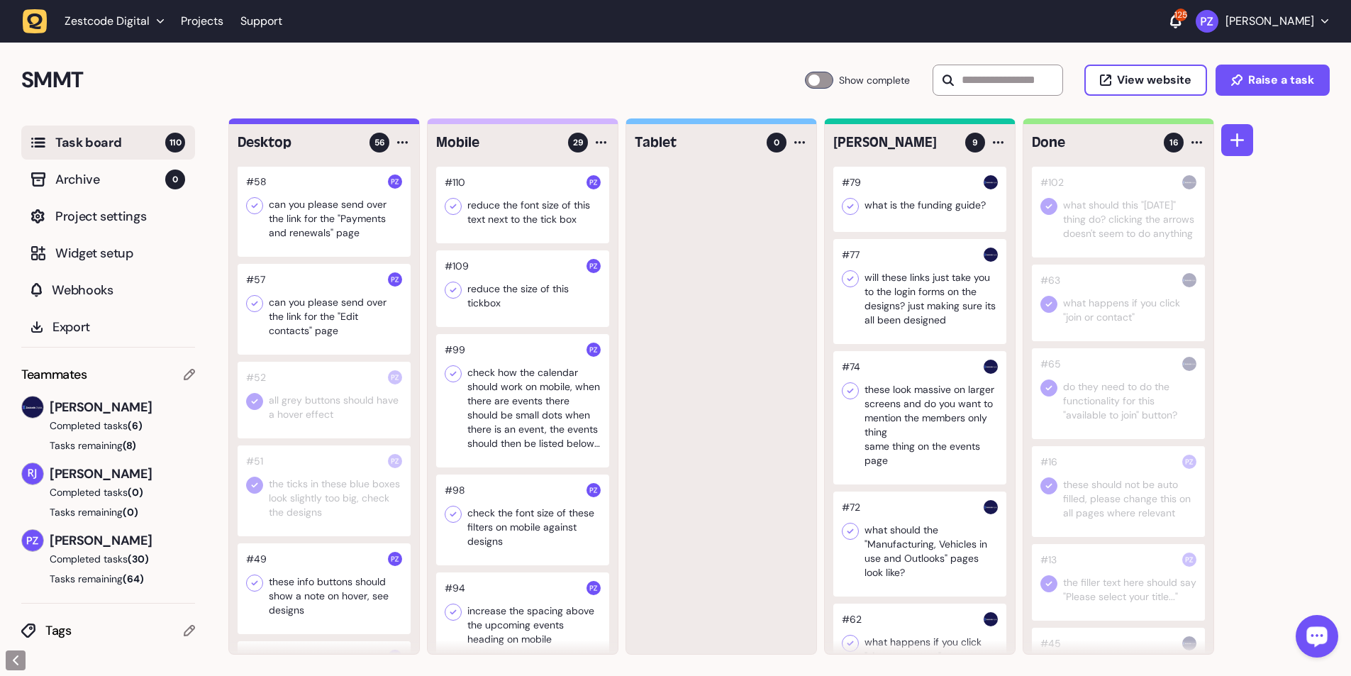
click at [341, 123] on div at bounding box center [324, 309] width 173 height 91
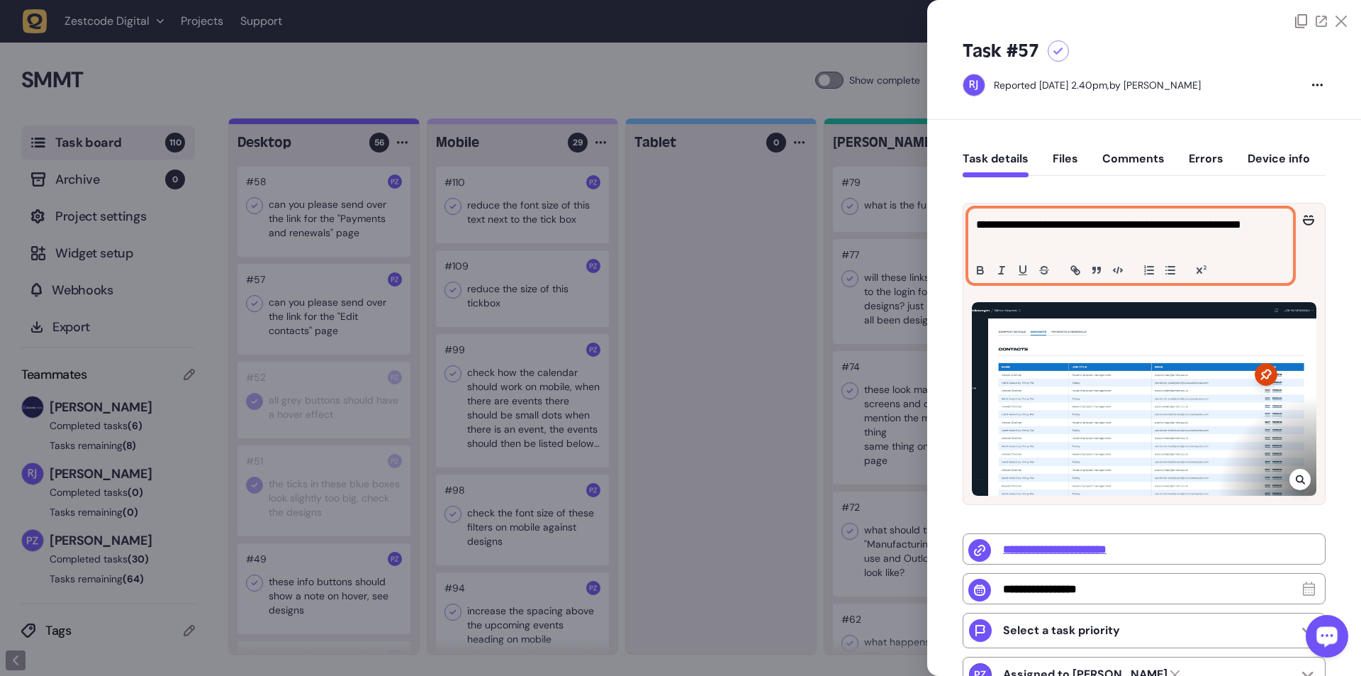
click at [355, 123] on p "**********" at bounding box center [1129, 233] width 306 height 34
copy p "**********"
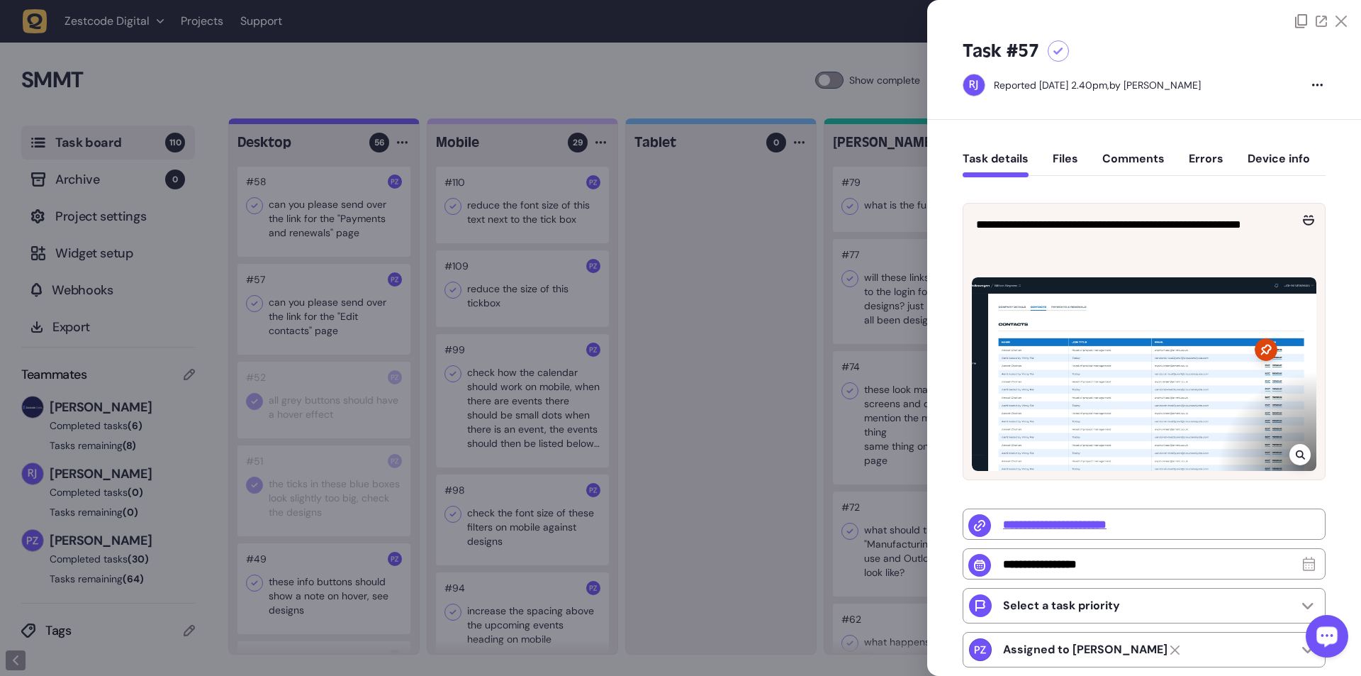
click at [355, 123] on div at bounding box center [680, 338] width 1361 height 676
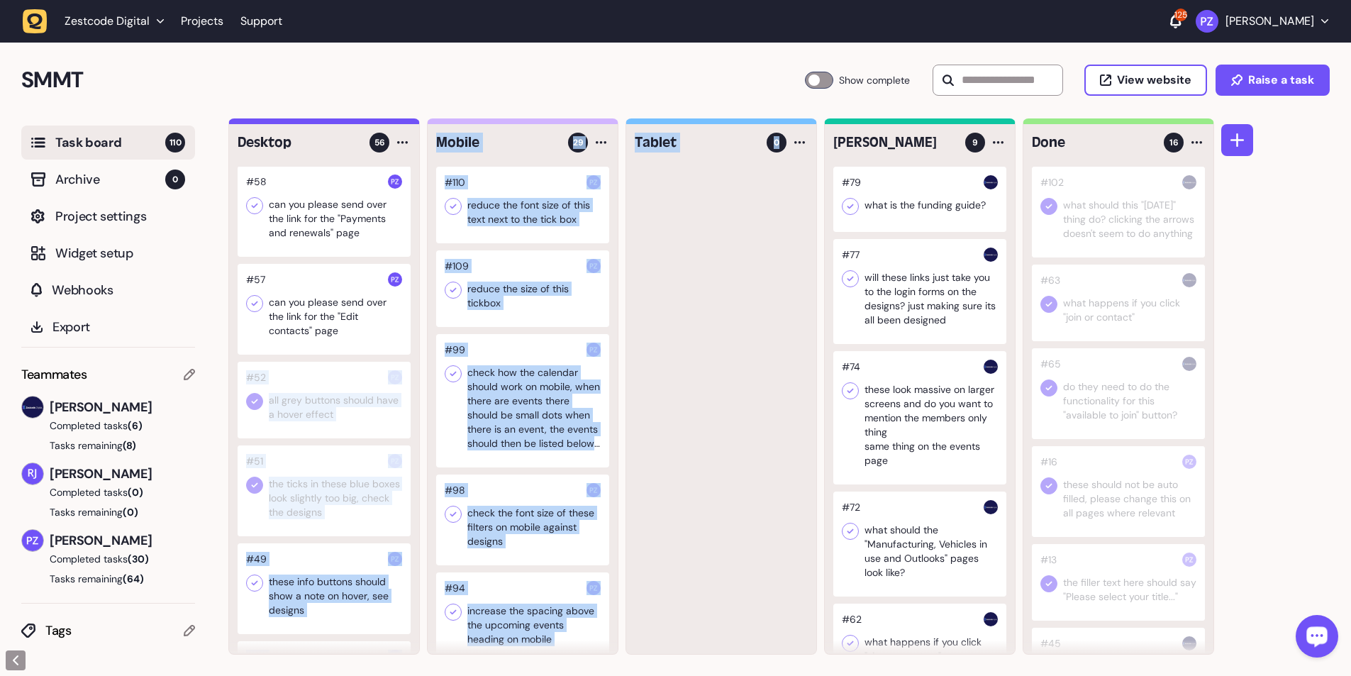
drag, startPoint x: 306, startPoint y: 416, endPoint x: 635, endPoint y: 423, distance: 329.1
click at [355, 123] on div "Desktop 56 #68 Make these whole cards clickable #50 when you untick the ticks n…" at bounding box center [721, 386] width 986 height 536
click at [355, 123] on div at bounding box center [721, 410] width 190 height 487
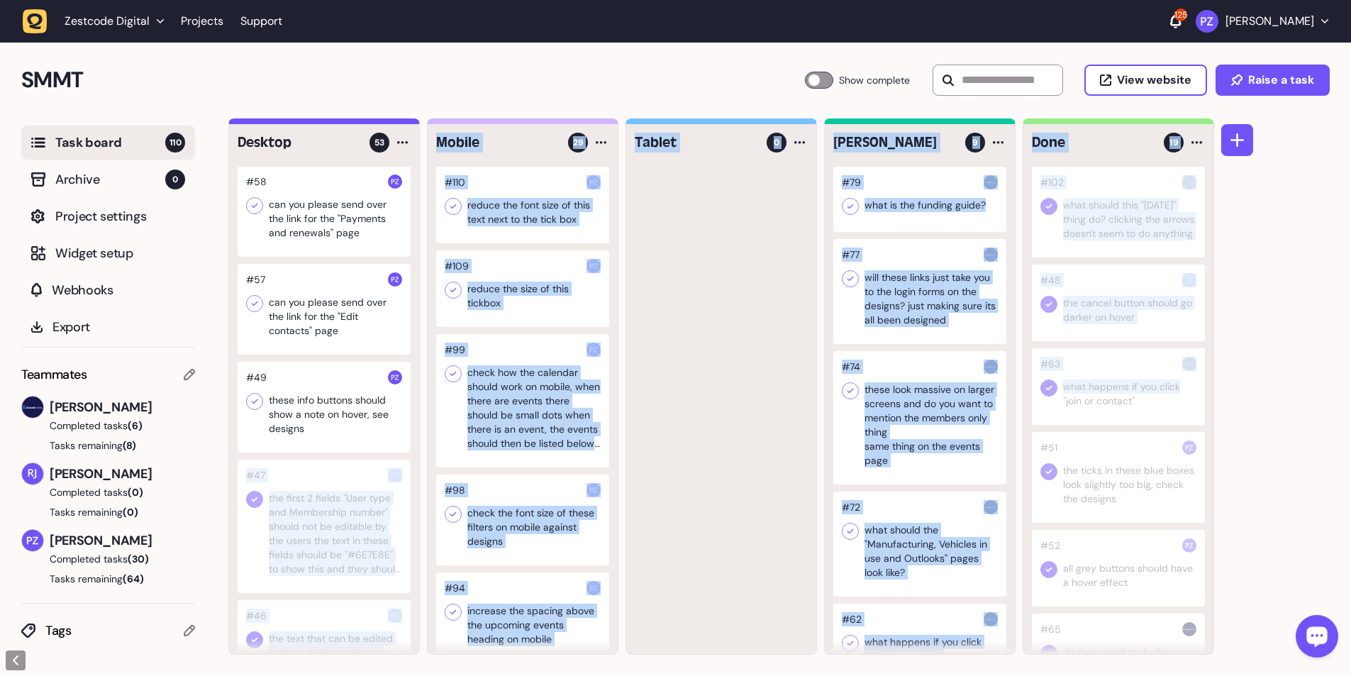
drag, startPoint x: 347, startPoint y: 518, endPoint x: 1214, endPoint y: 400, distance: 874.4
click at [355, 123] on div "Desktop 53 #68 Make these whole cards clickable #50 when you untick the ticks n…" at bounding box center [789, 396] width 1122 height 557
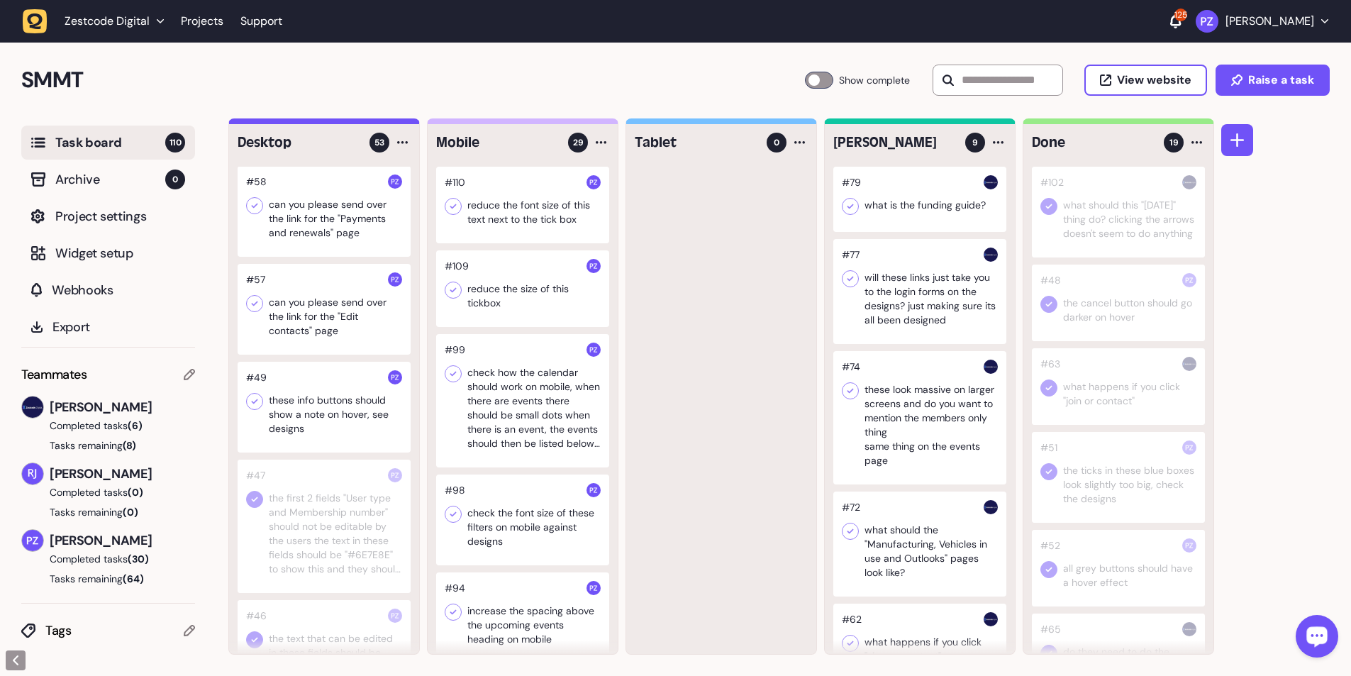
click at [355, 123] on div "Desktop 53 #68 Make these whole cards clickable #50 when you untick the ticks n…" at bounding box center [789, 396] width 1122 height 557
drag, startPoint x: 329, startPoint y: 518, endPoint x: 357, endPoint y: 513, distance: 28.0
click at [355, 123] on div at bounding box center [324, 504] width 173 height 91
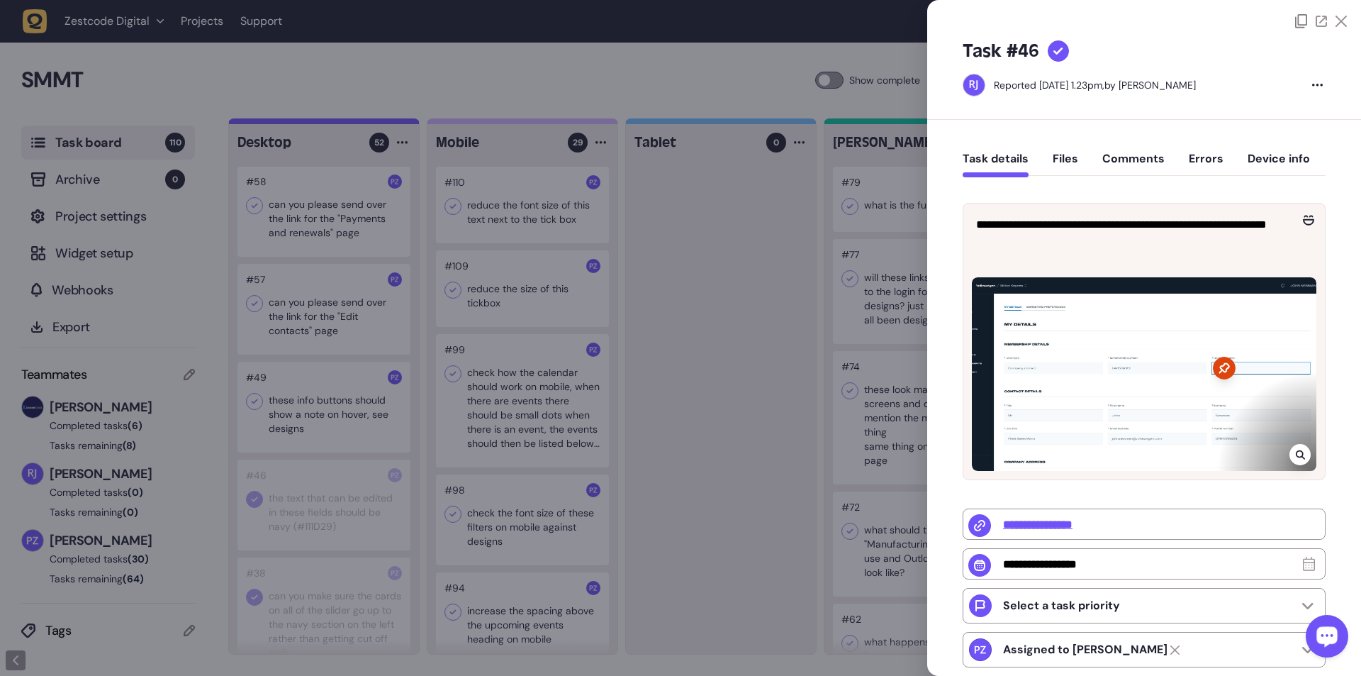
drag, startPoint x: 701, startPoint y: 489, endPoint x: 481, endPoint y: 513, distance: 221.2
click at [355, 123] on div at bounding box center [680, 338] width 1361 height 676
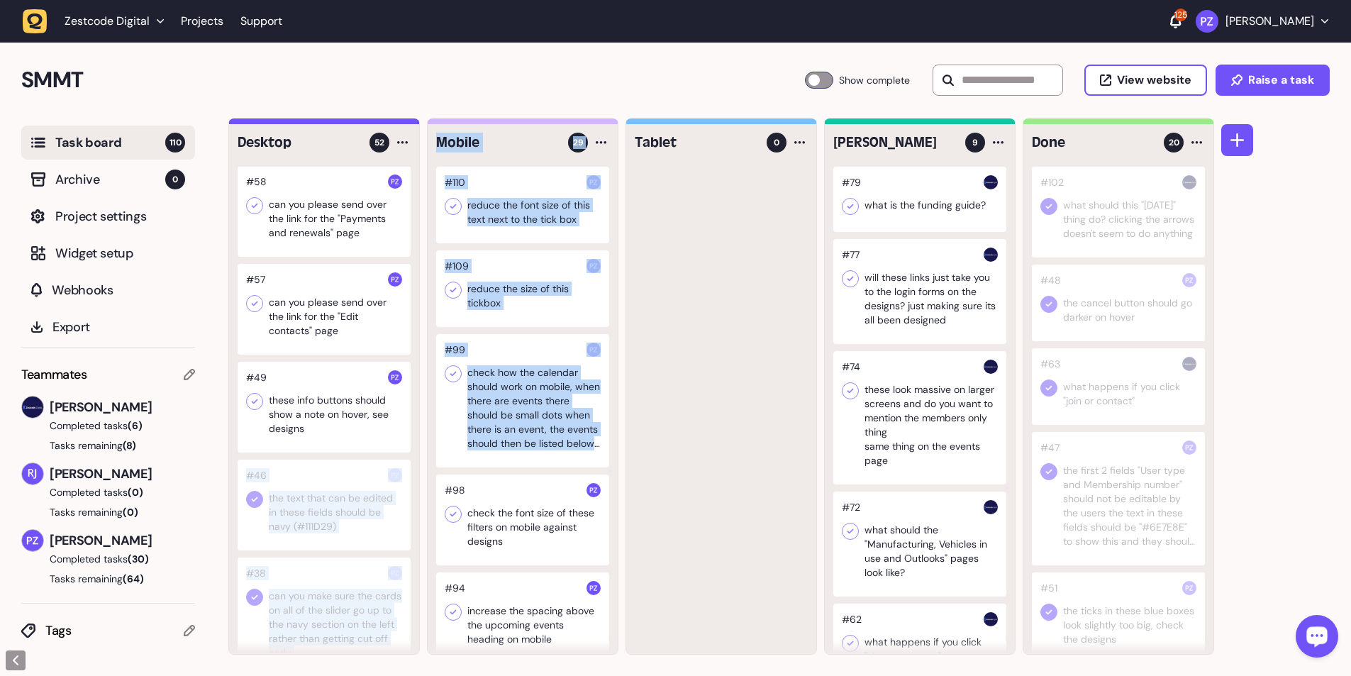
drag, startPoint x: 314, startPoint y: 533, endPoint x: 436, endPoint y: 520, distance: 122.6
click at [355, 123] on div "Desktop 52 #68 Make these whole cards clickable #50 when you untick the ticks n…" at bounding box center [721, 386] width 986 height 536
click at [355, 123] on div at bounding box center [324, 504] width 173 height 91
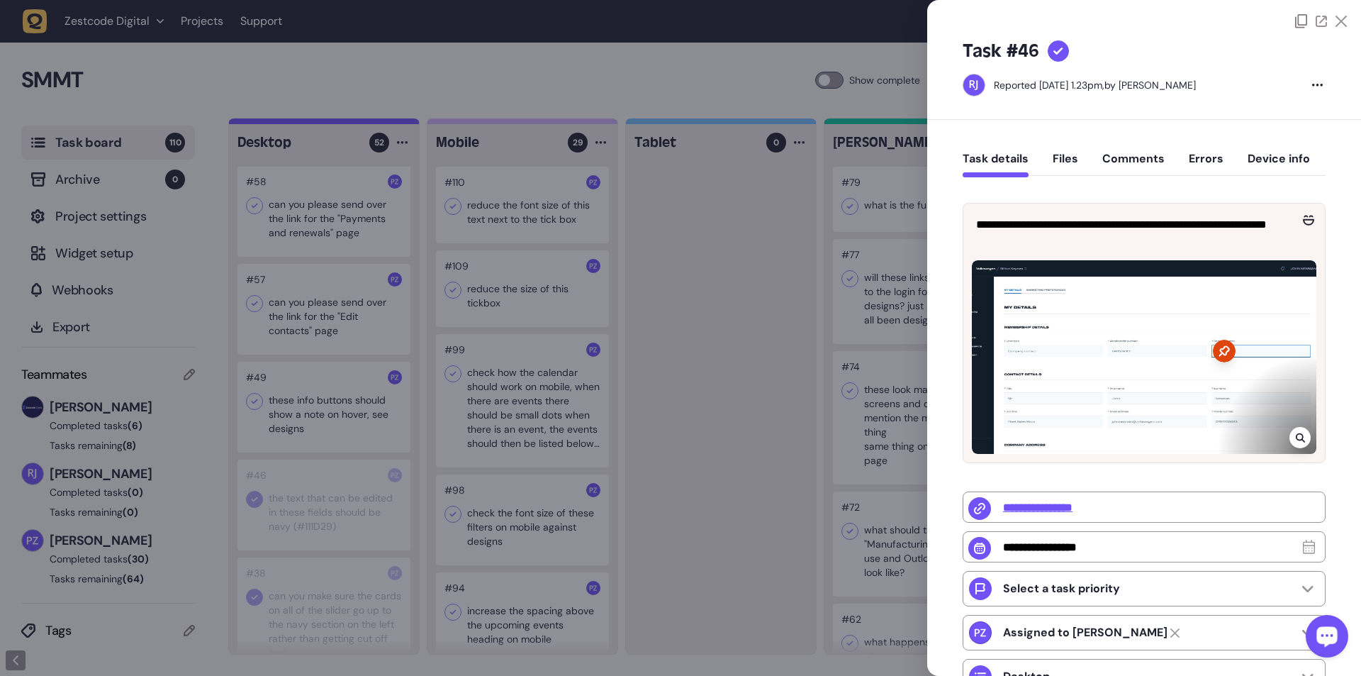
click at [339, 123] on div at bounding box center [680, 338] width 1361 height 676
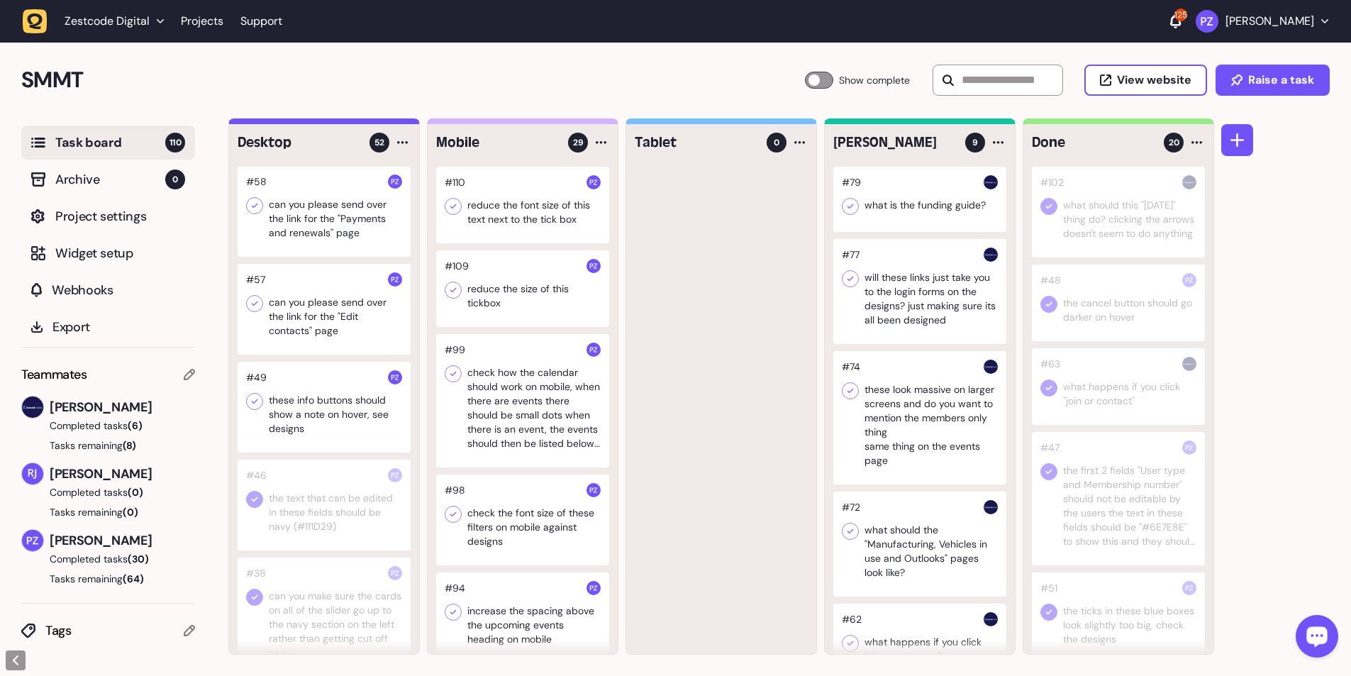
drag, startPoint x: 303, startPoint y: 488, endPoint x: 381, endPoint y: 479, distance: 79.2
click at [355, 123] on div at bounding box center [324, 504] width 173 height 91
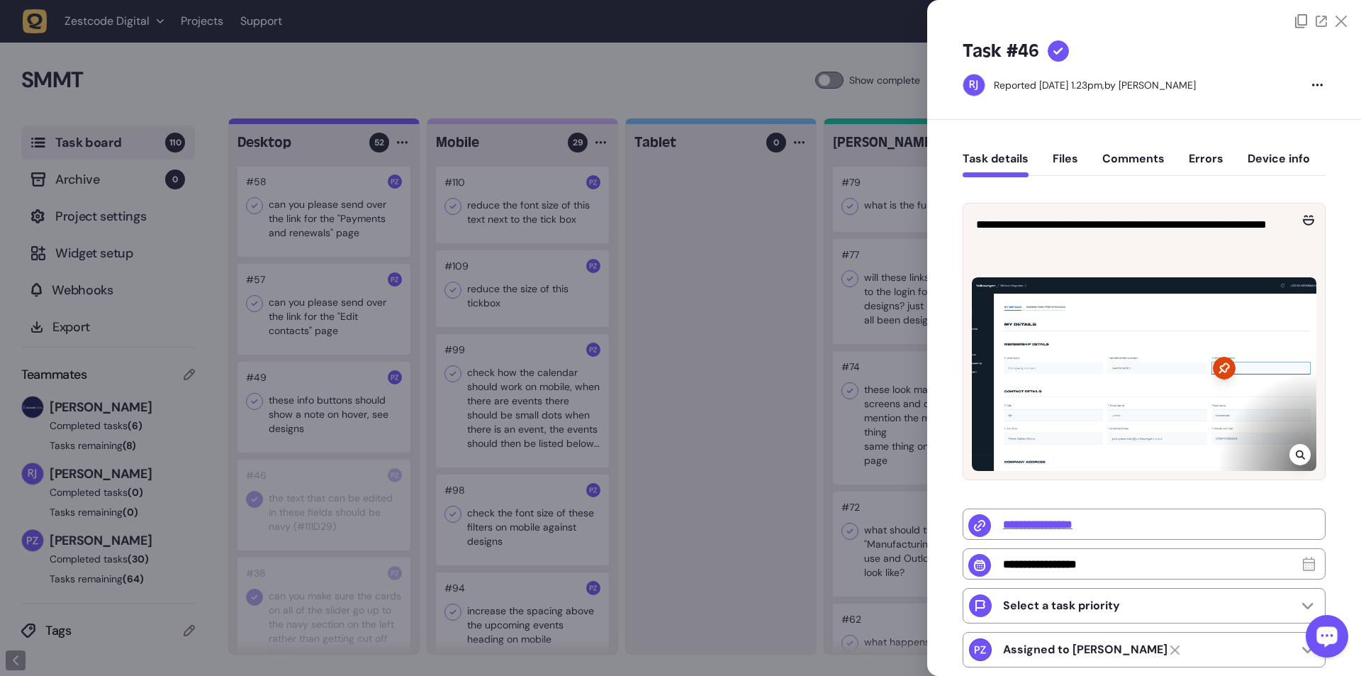
click at [355, 123] on div at bounding box center [680, 338] width 1361 height 676
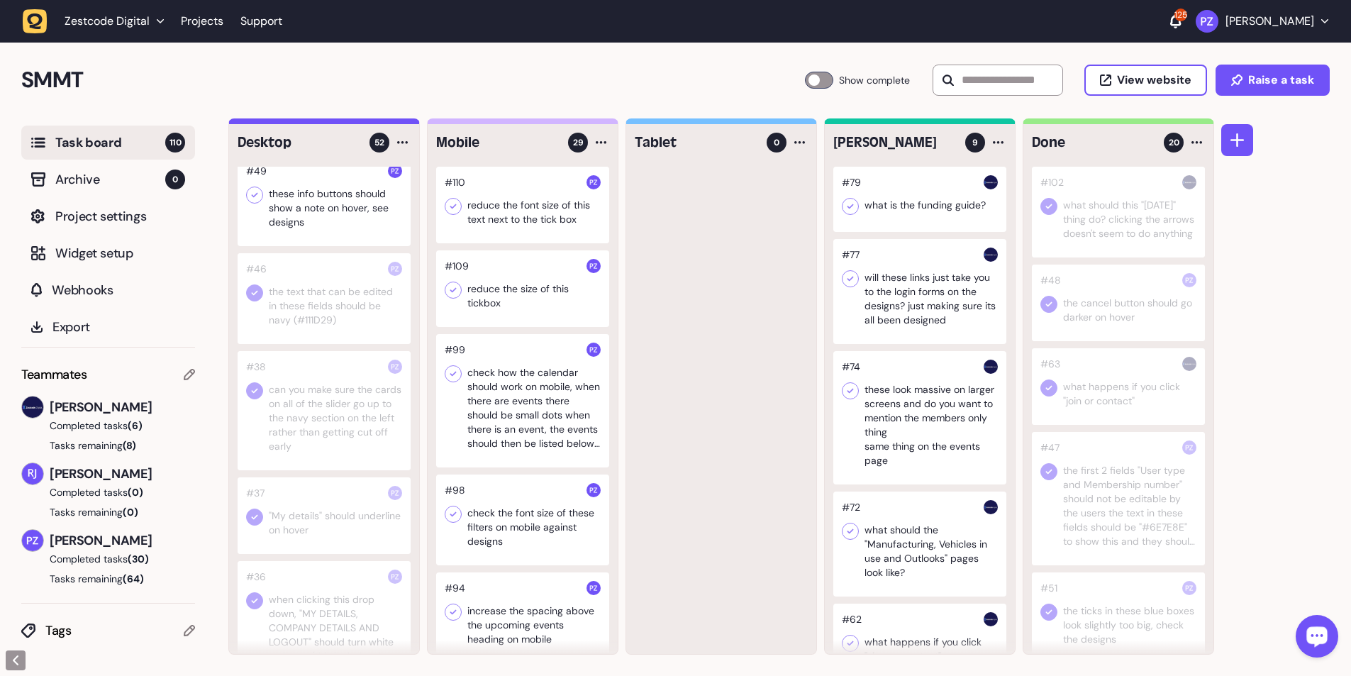
scroll to position [2787, 0]
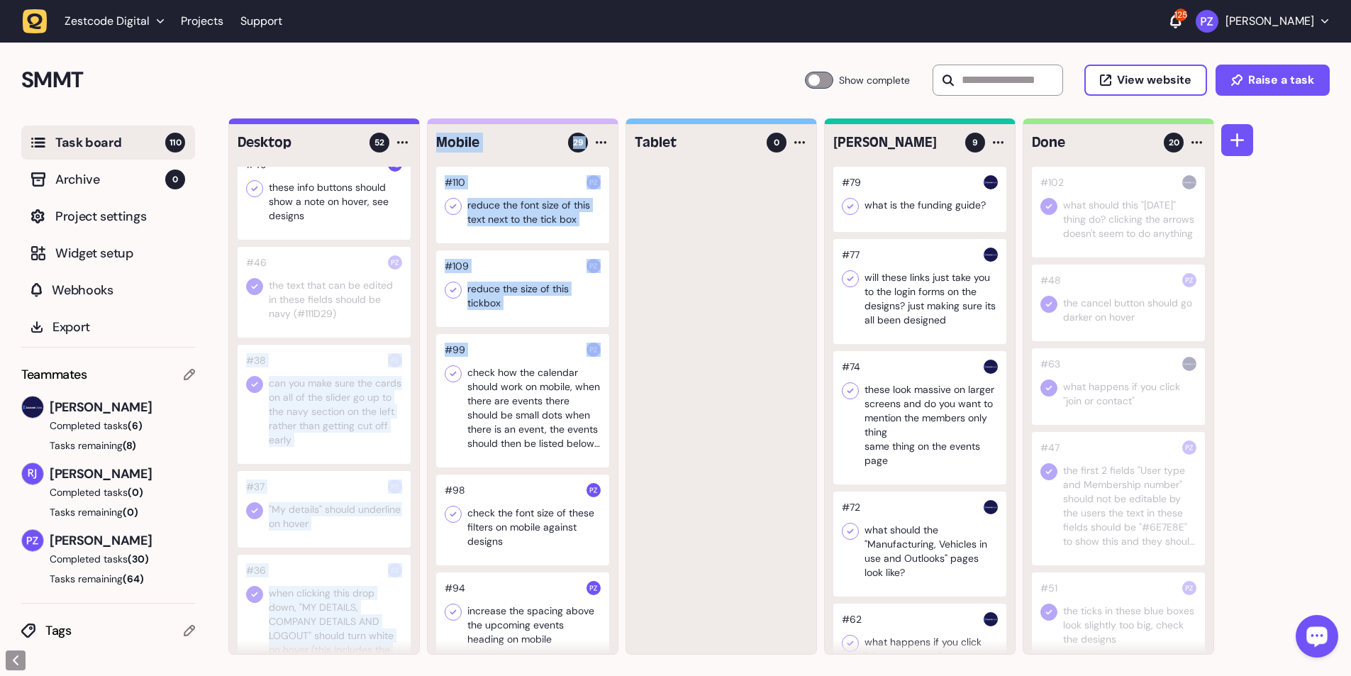
drag, startPoint x: 327, startPoint y: 428, endPoint x: 433, endPoint y: 407, distance: 107.6
click at [355, 123] on div "Desktop 52 #68 Make these whole cards clickable #50 when you untick the ticks n…" at bounding box center [721, 386] width 986 height 536
click at [355, 123] on div "#68 Make these whole cards clickable #50 when you untick the ticks next to the …" at bounding box center [324, 410] width 190 height 487
drag, startPoint x: 381, startPoint y: 401, endPoint x: 413, endPoint y: 397, distance: 32.2
click at [355, 123] on div "Desktop 52 #68 Make these whole cards clickable #50 when you untick the ticks n…" at bounding box center [721, 386] width 986 height 536
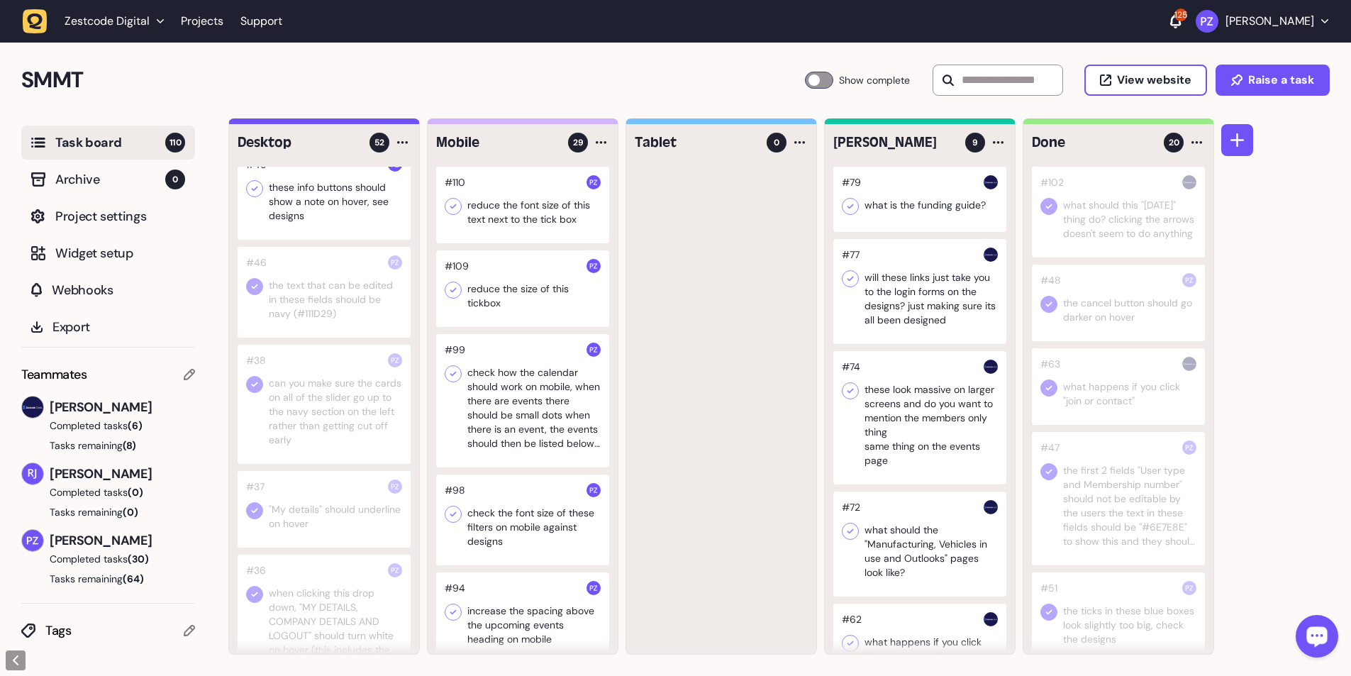
click at [355, 123] on div "#68 Make these whole cards clickable #50 when you untick the ticks next to the …" at bounding box center [324, 410] width 190 height 487
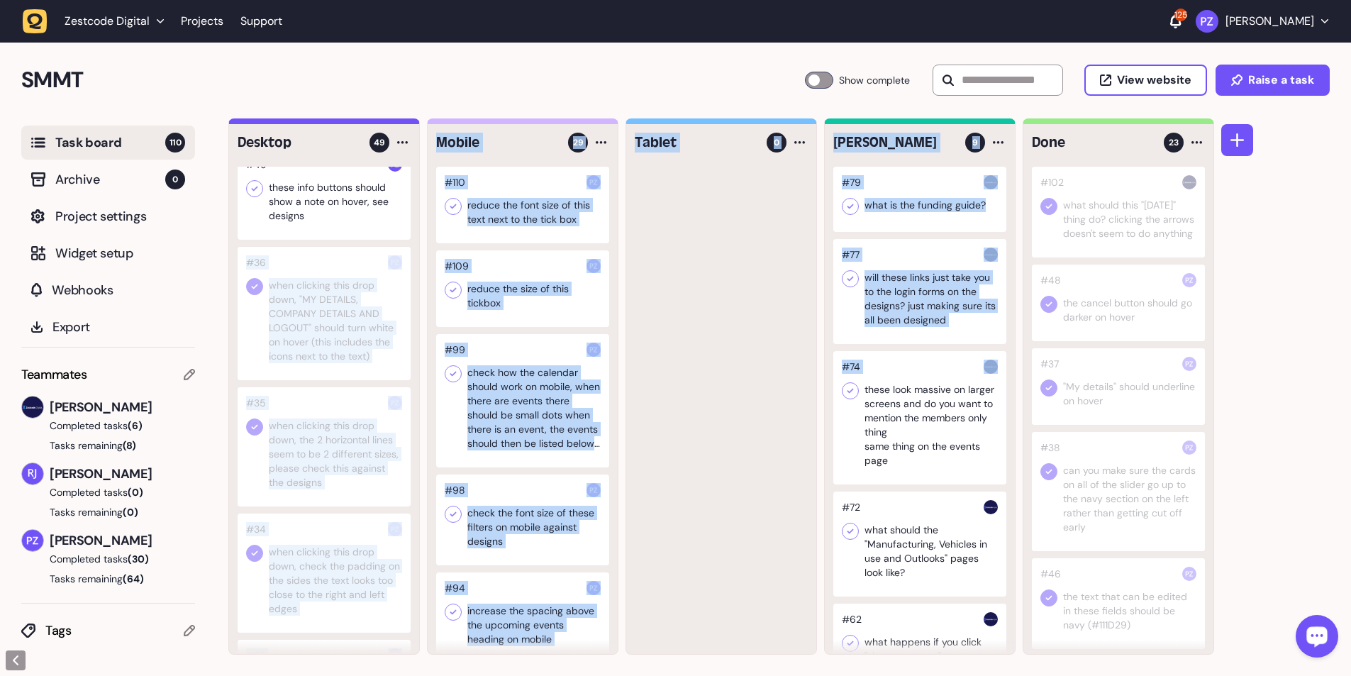
drag, startPoint x: 329, startPoint y: 269, endPoint x: 1005, endPoint y: 367, distance: 683.4
click at [355, 123] on div "Desktop 49 #68 Make these whole cards clickable #50 when you untick the ticks n…" at bounding box center [721, 386] width 986 height 536
click at [355, 123] on div at bounding box center [721, 410] width 190 height 487
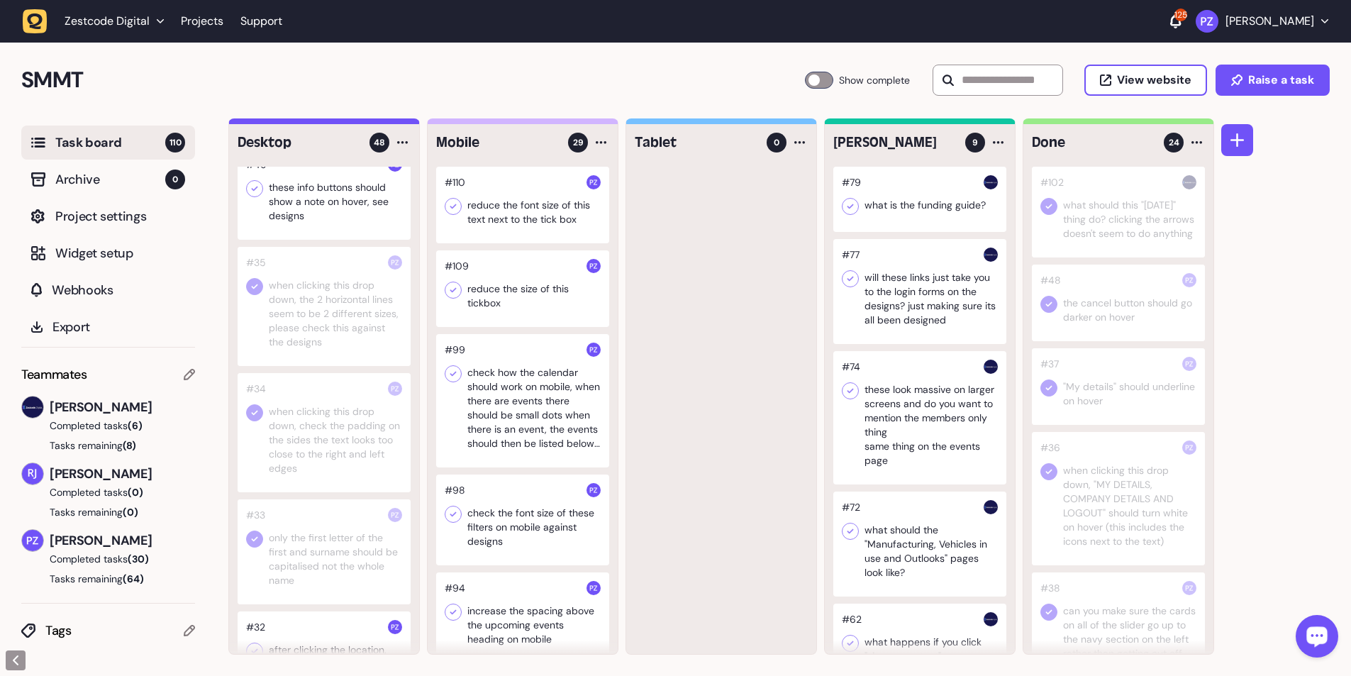
drag, startPoint x: 341, startPoint y: 274, endPoint x: 370, endPoint y: 275, distance: 29.1
click at [355, 123] on div at bounding box center [324, 306] width 173 height 119
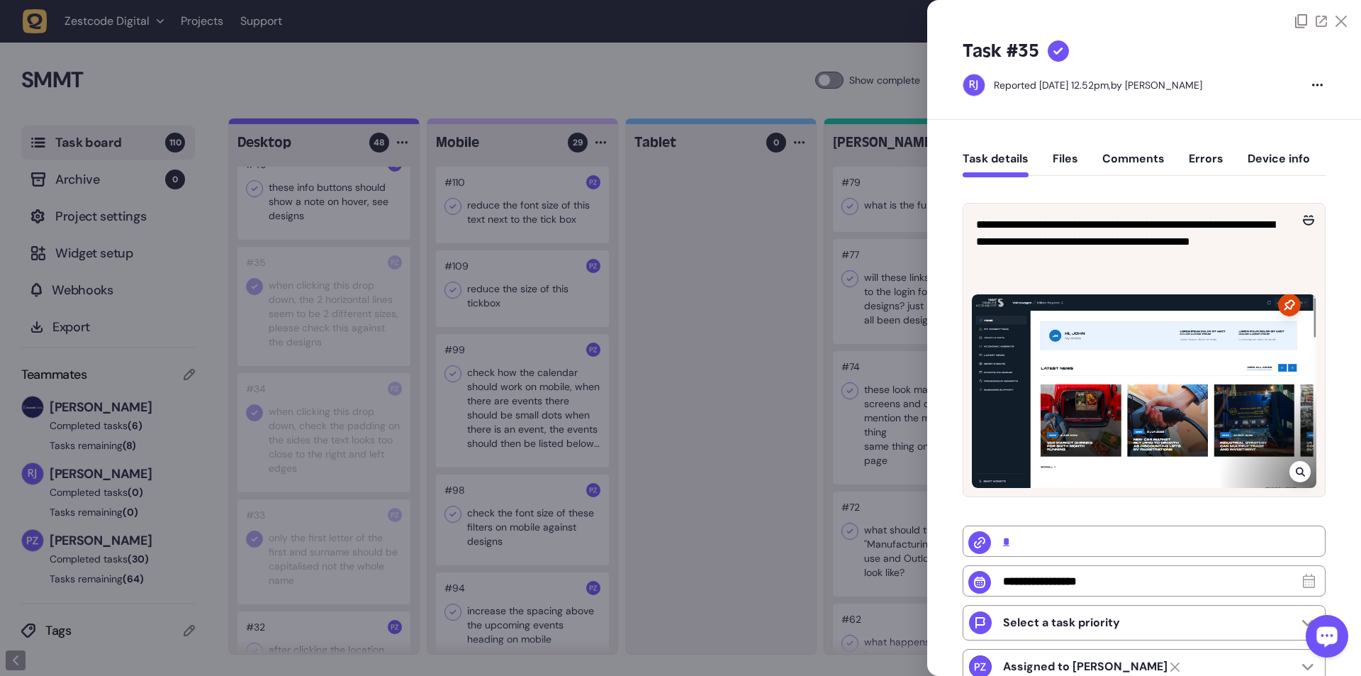
click at [355, 123] on div at bounding box center [680, 338] width 1361 height 676
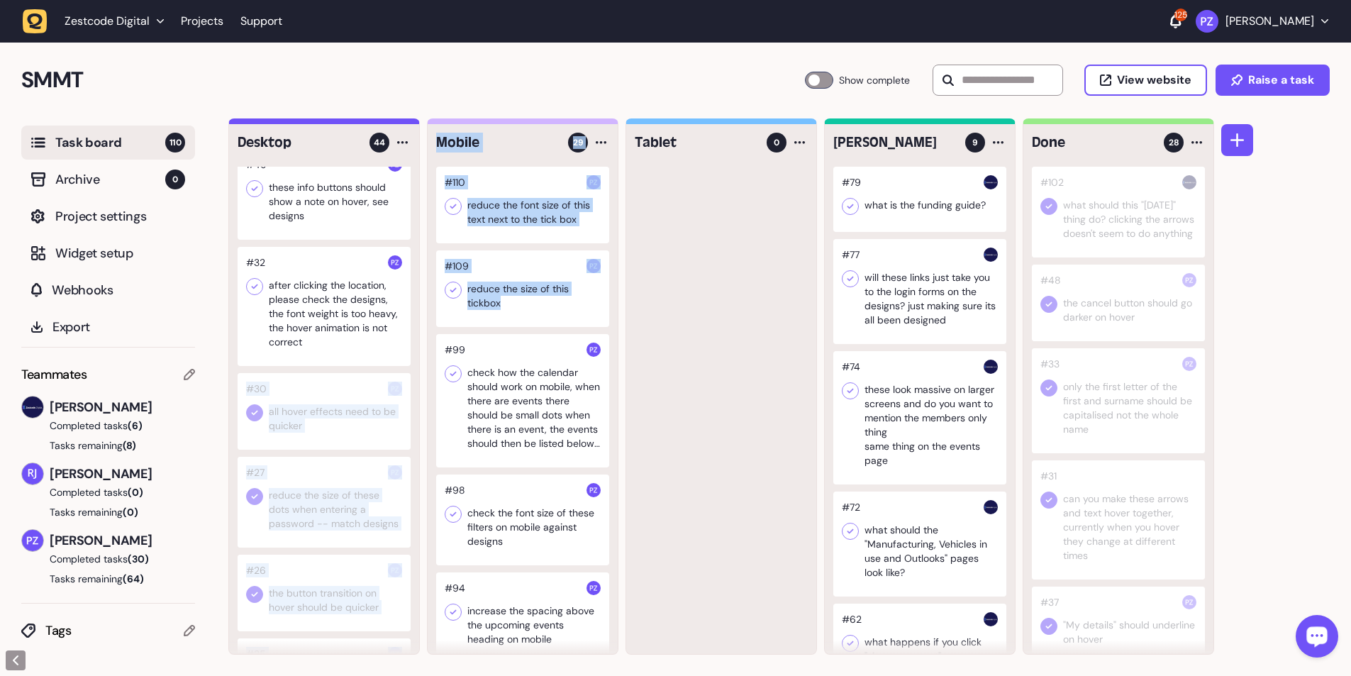
drag, startPoint x: 336, startPoint y: 398, endPoint x: 525, endPoint y: 423, distance: 190.8
click at [355, 123] on div "Desktop 44 #68 Make these whole cards clickable #50 when you untick the ticks n…" at bounding box center [721, 386] width 986 height 536
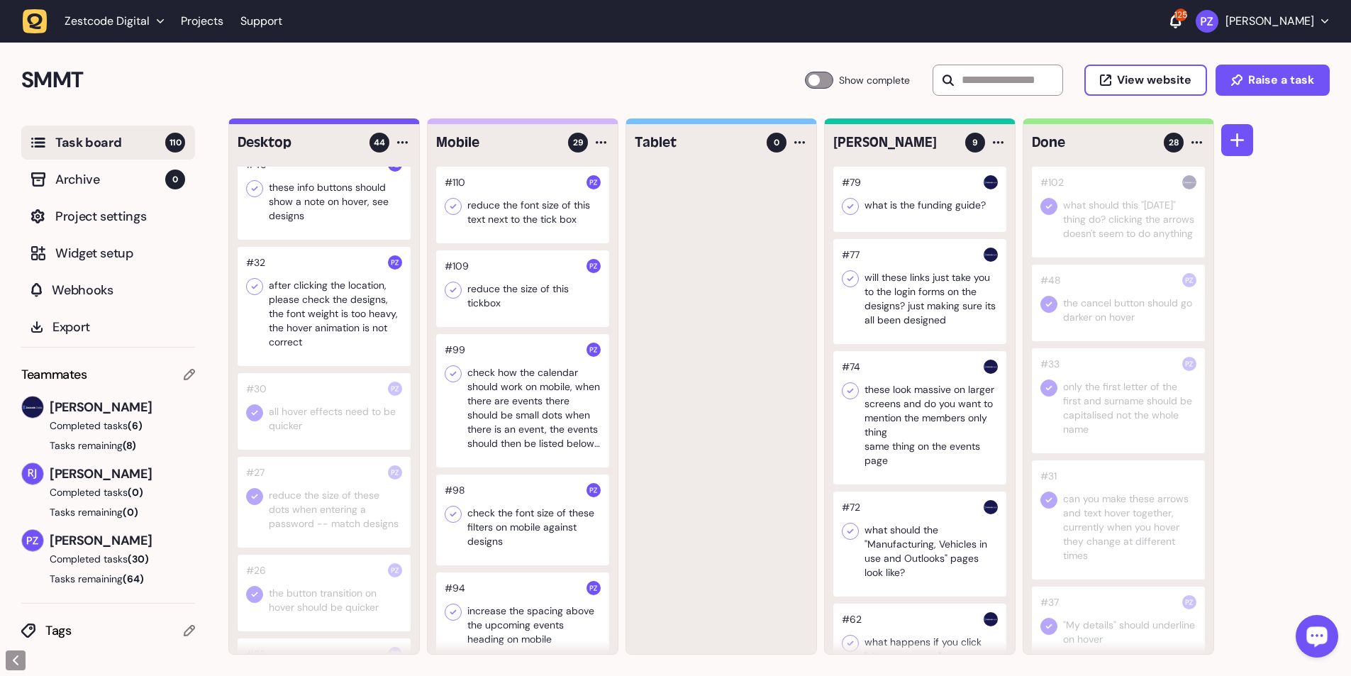
drag, startPoint x: 649, startPoint y: 396, endPoint x: 347, endPoint y: 418, distance: 302.2
click at [355, 123] on div at bounding box center [721, 410] width 190 height 487
drag, startPoint x: 329, startPoint y: 406, endPoint x: 411, endPoint y: 413, distance: 82.6
click at [355, 123] on div "#68 Make these whole cards clickable #50 when you untick the ticks next to the …" at bounding box center [324, 410] width 190 height 487
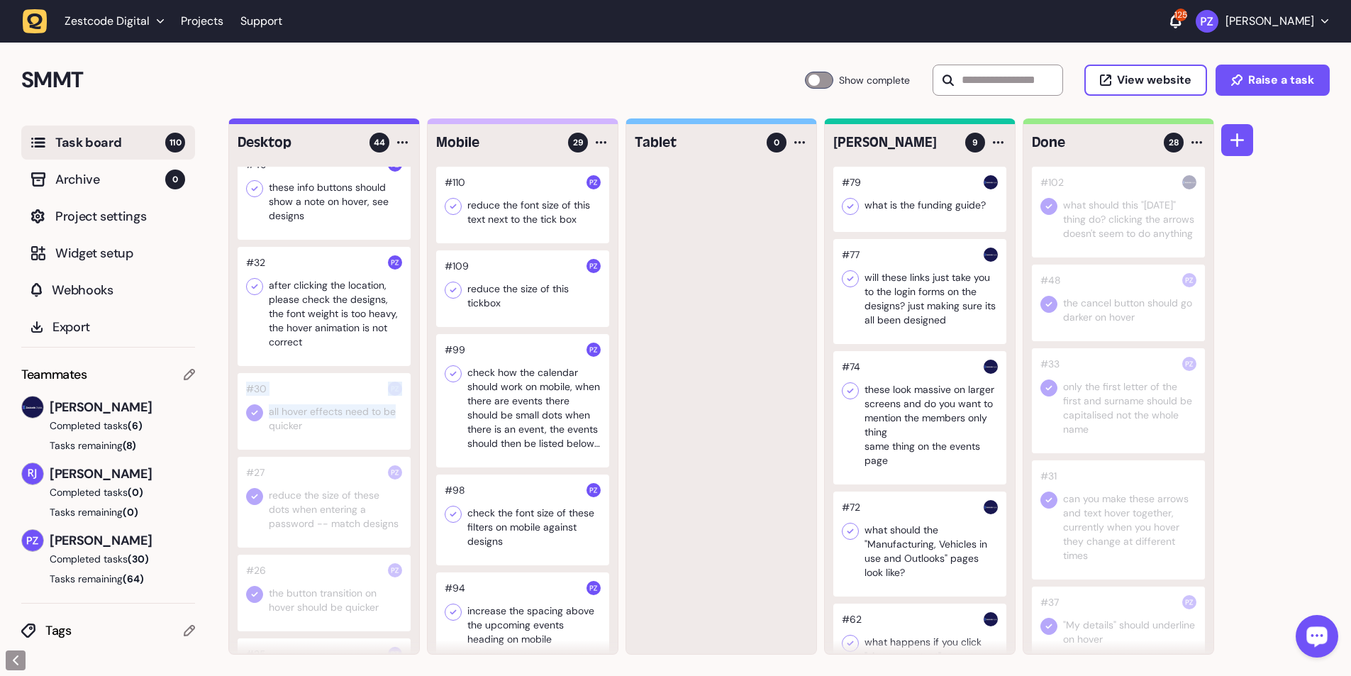
click at [355, 123] on div "Desktop 44 #68 Make these whole cards clickable #50 when you untick the ticks n…" at bounding box center [721, 386] width 986 height 536
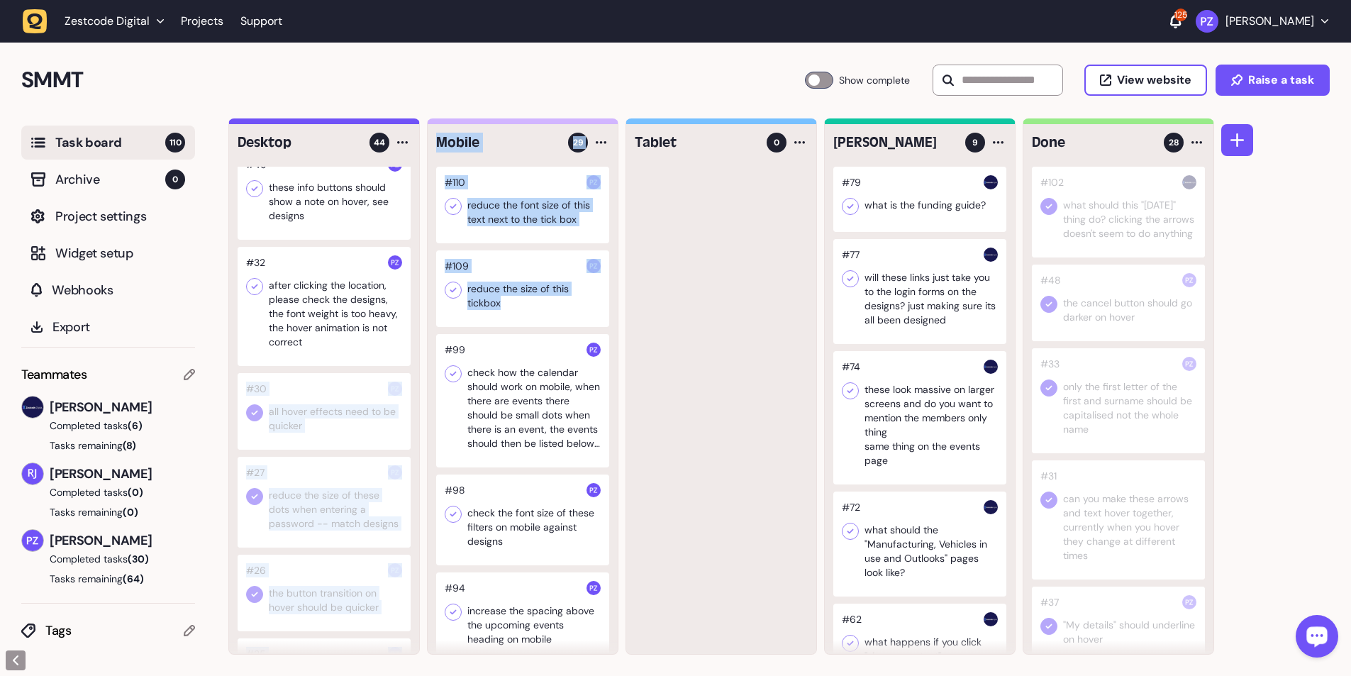
drag, startPoint x: 309, startPoint y: 395, endPoint x: 475, endPoint y: 417, distance: 167.4
click at [355, 123] on div "Desktop 44 #68 Make these whole cards clickable #50 when you untick the ticks n…" at bounding box center [721, 386] width 986 height 536
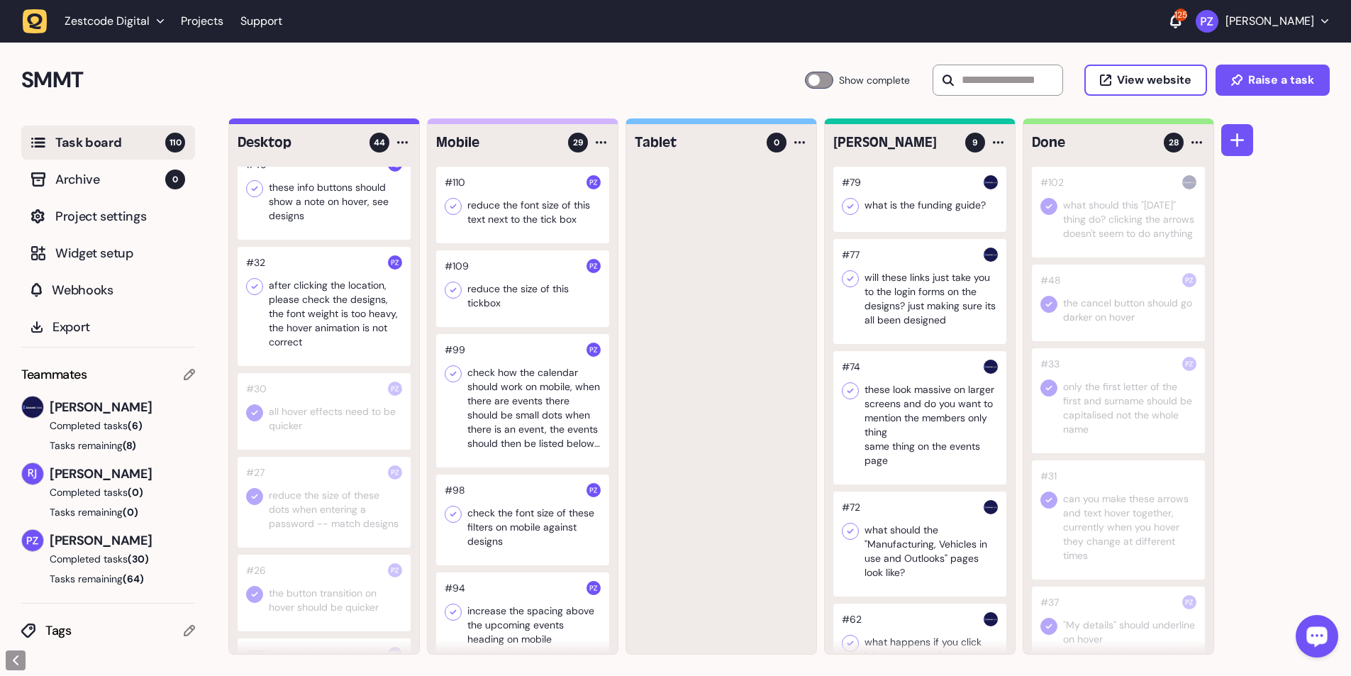
click at [355, 123] on div at bounding box center [721, 410] width 190 height 487
drag, startPoint x: 338, startPoint y: 401, endPoint x: 386, endPoint y: 402, distance: 47.5
click at [355, 123] on div "#30 all hover effects need to be quicker" at bounding box center [324, 411] width 173 height 77
click at [355, 123] on div at bounding box center [721, 410] width 190 height 487
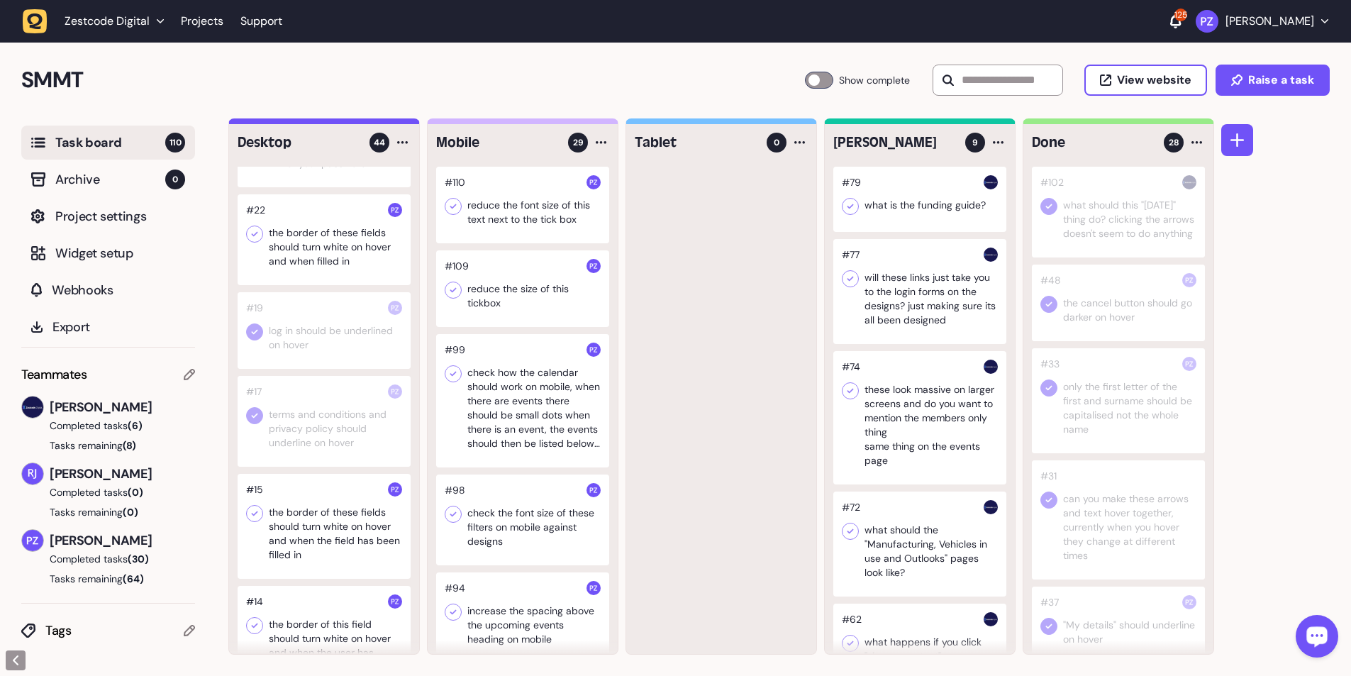
scroll to position [3570, 0]
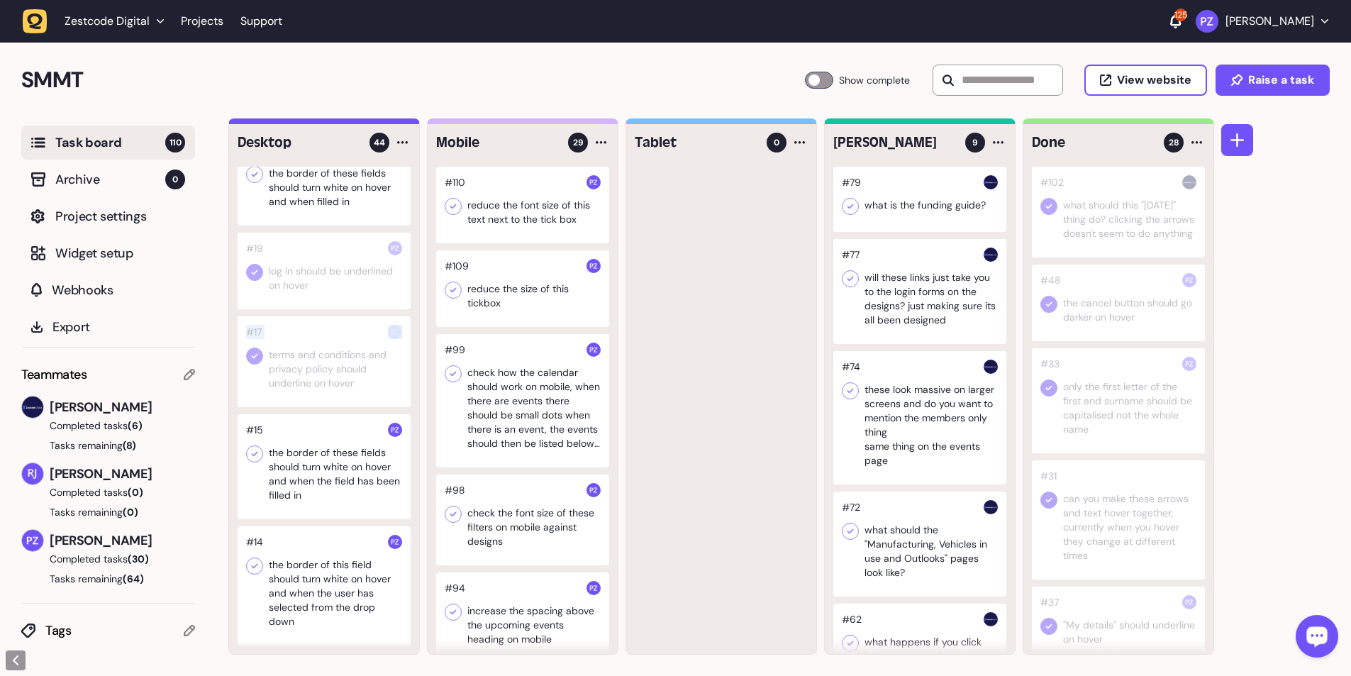
drag, startPoint x: 321, startPoint y: 330, endPoint x: 396, endPoint y: 325, distance: 75.4
click at [355, 123] on div "#17 terms and conditions and privacy policy should underline on hover" at bounding box center [324, 361] width 173 height 91
drag, startPoint x: 332, startPoint y: 324, endPoint x: 404, endPoint y: 321, distance: 72.4
click at [355, 123] on div at bounding box center [324, 361] width 173 height 91
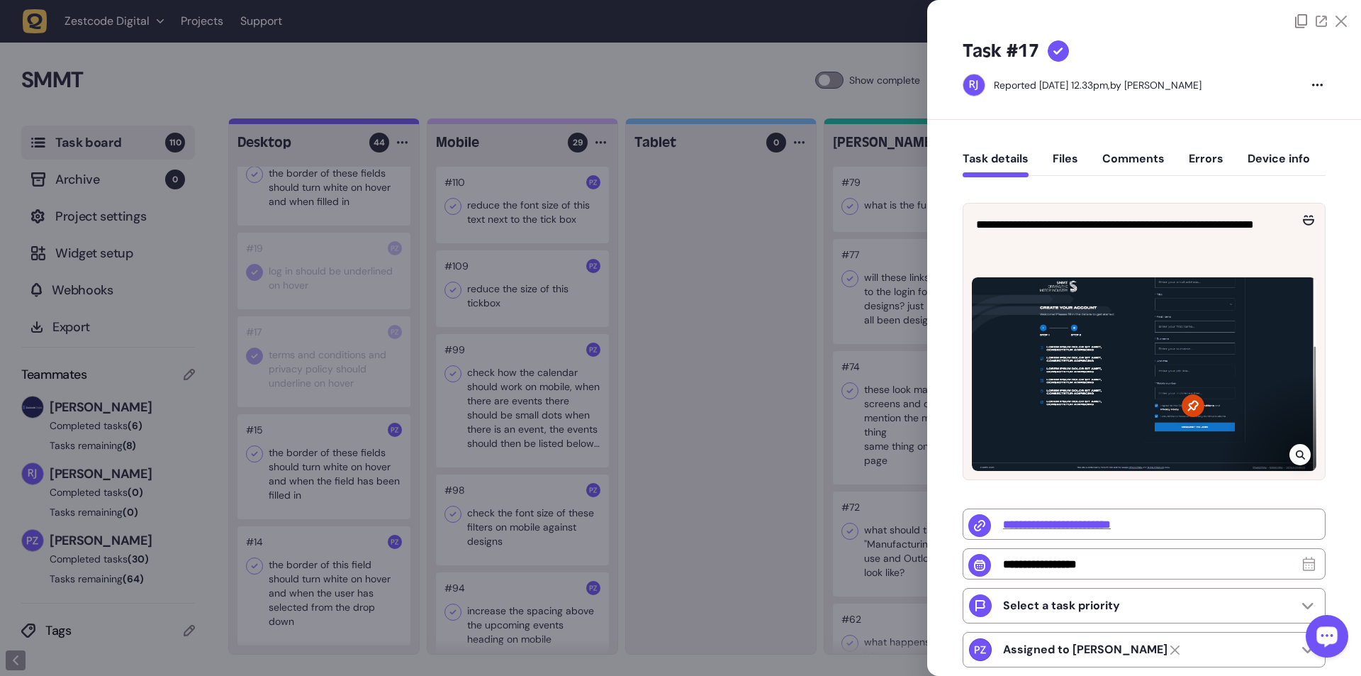
drag, startPoint x: 755, startPoint y: 341, endPoint x: 446, endPoint y: 370, distance: 310.5
click at [355, 123] on div at bounding box center [680, 338] width 1361 height 676
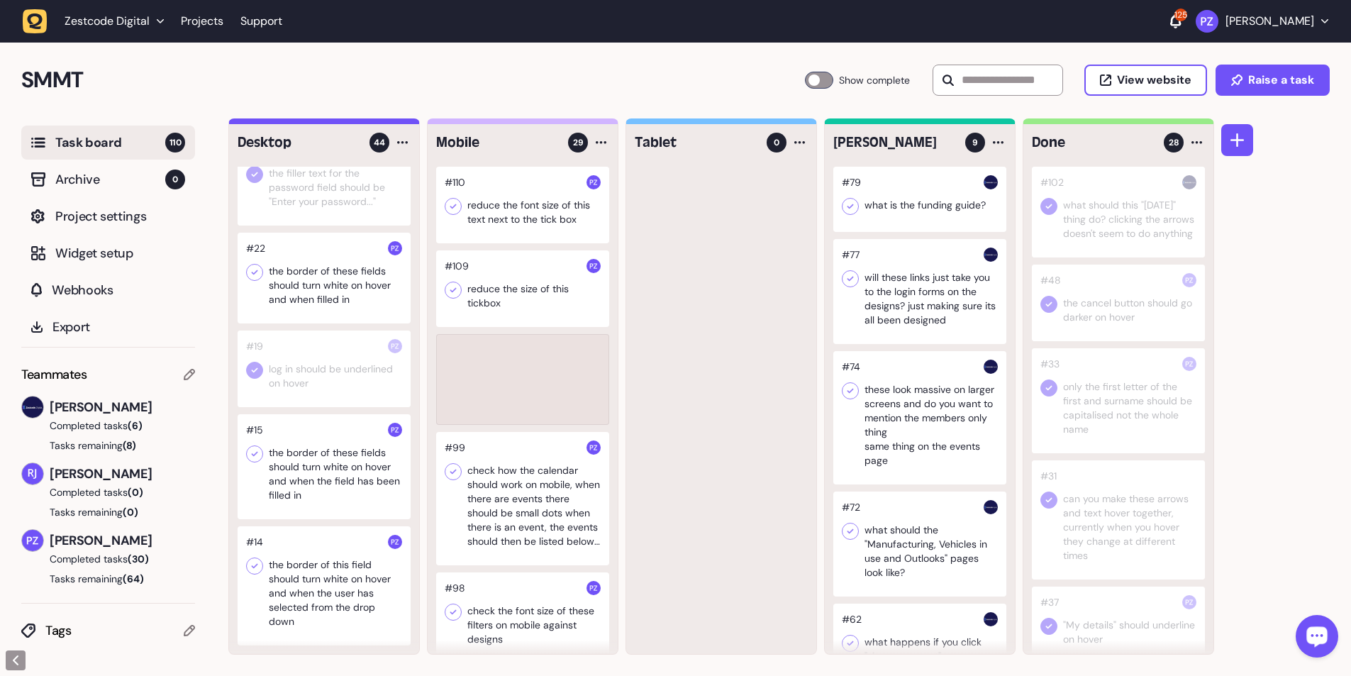
scroll to position [3472, 0]
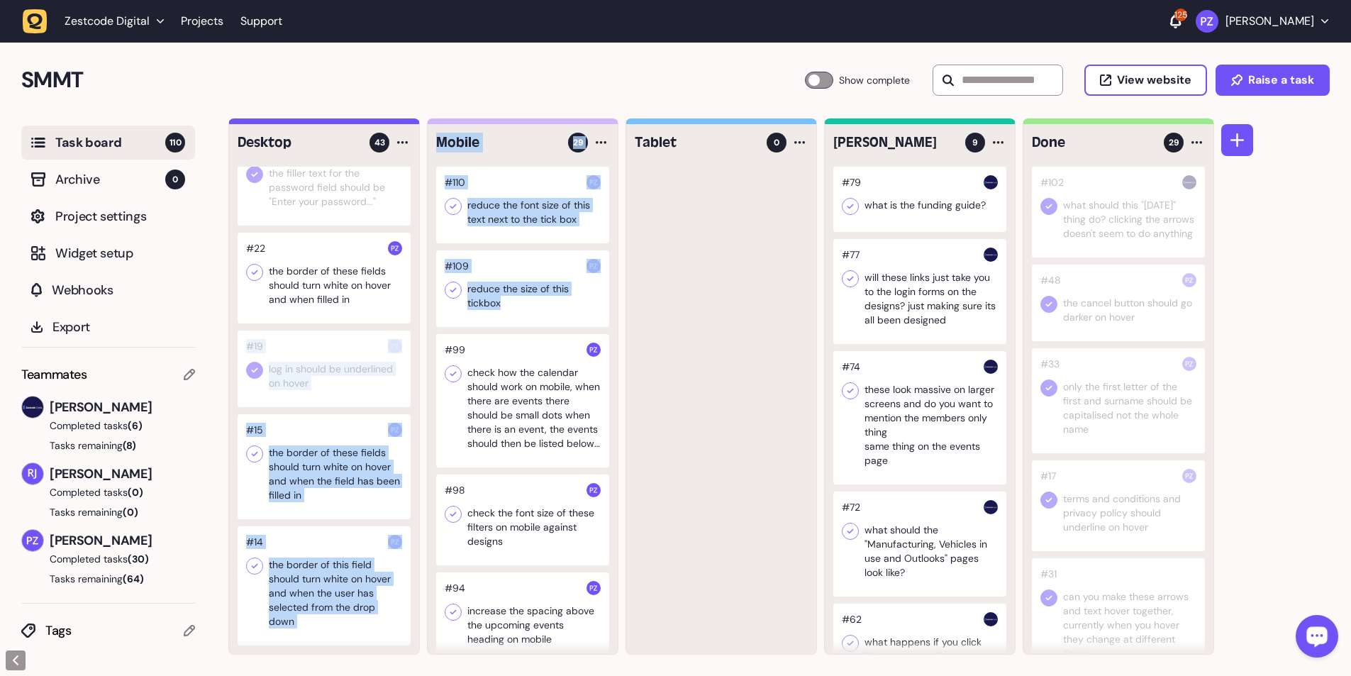
drag, startPoint x: 342, startPoint y: 334, endPoint x: 440, endPoint y: 342, distance: 98.2
click at [355, 123] on div "Desktop 43 #68 Make these whole cards clickable #50 when you untick the ticks n…" at bounding box center [721, 386] width 986 height 536
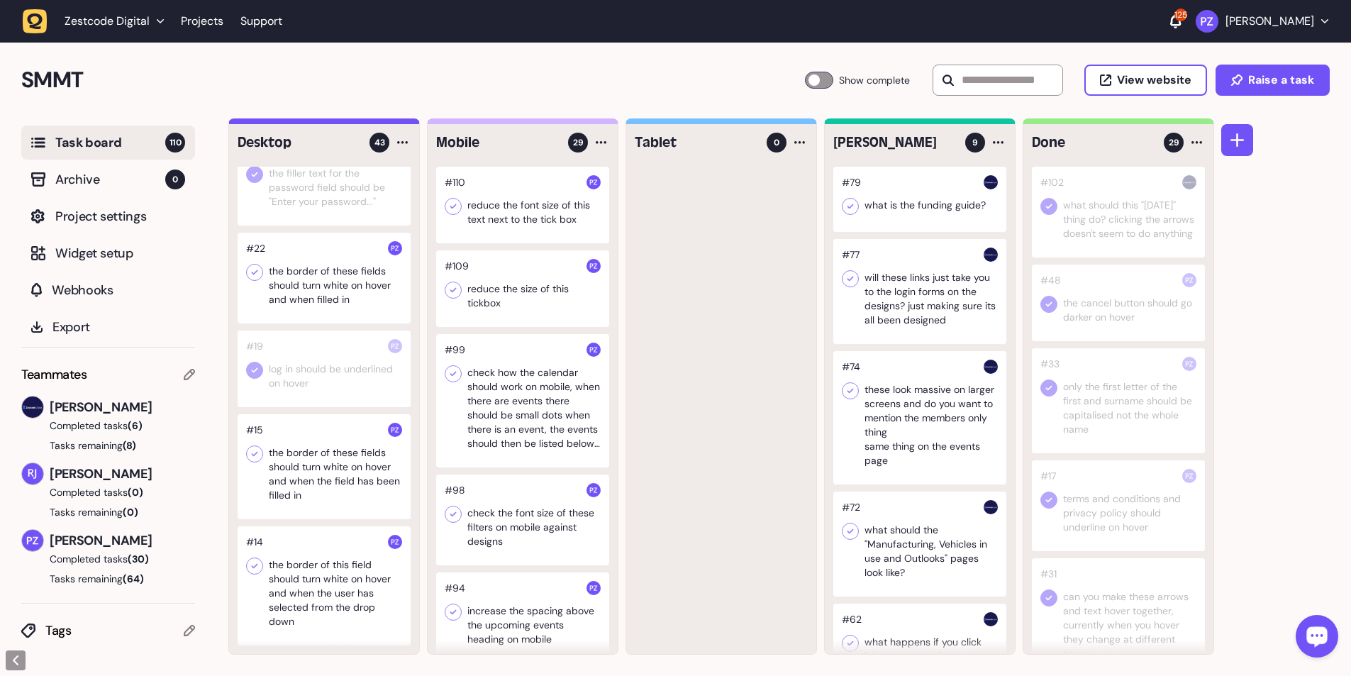
click at [355, 123] on div at bounding box center [721, 410] width 190 height 487
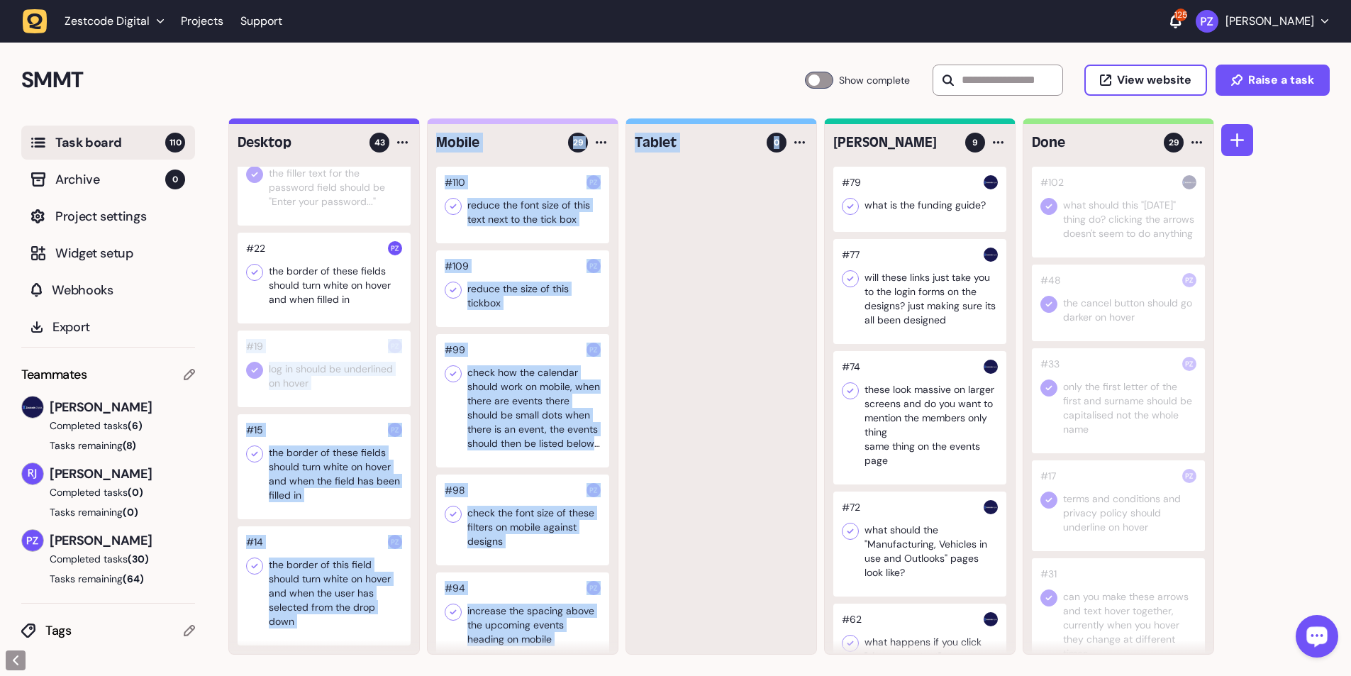
drag, startPoint x: 379, startPoint y: 338, endPoint x: 623, endPoint y: 350, distance: 243.5
click at [355, 123] on div "Desktop 43 #68 Make these whole cards clickable #50 when you untick the ticks n…" at bounding box center [721, 386] width 986 height 536
drag, startPoint x: 703, startPoint y: 346, endPoint x: 573, endPoint y: 354, distance: 130.7
click at [355, 123] on div at bounding box center [721, 410] width 190 height 487
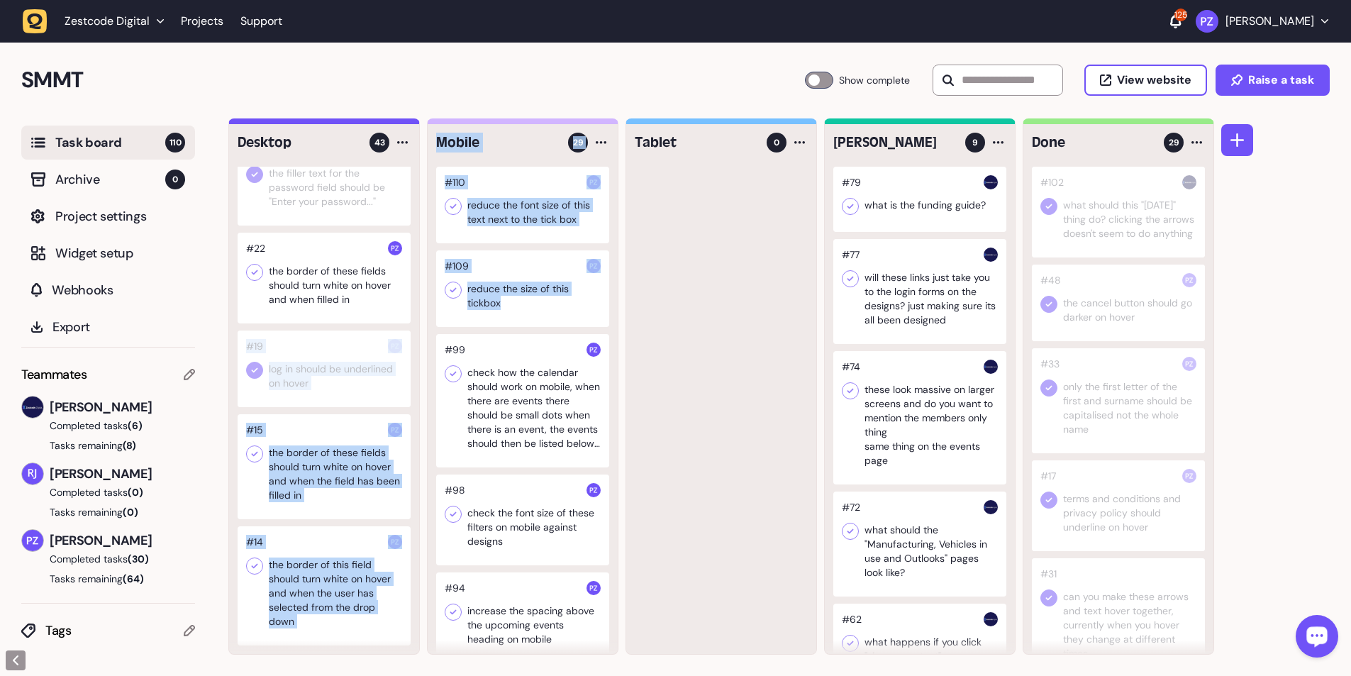
drag, startPoint x: 336, startPoint y: 337, endPoint x: 641, endPoint y: 351, distance: 305.2
click at [355, 123] on div "Desktop 43 #68 Make these whole cards clickable #50 when you untick the ticks n…" at bounding box center [721, 386] width 986 height 536
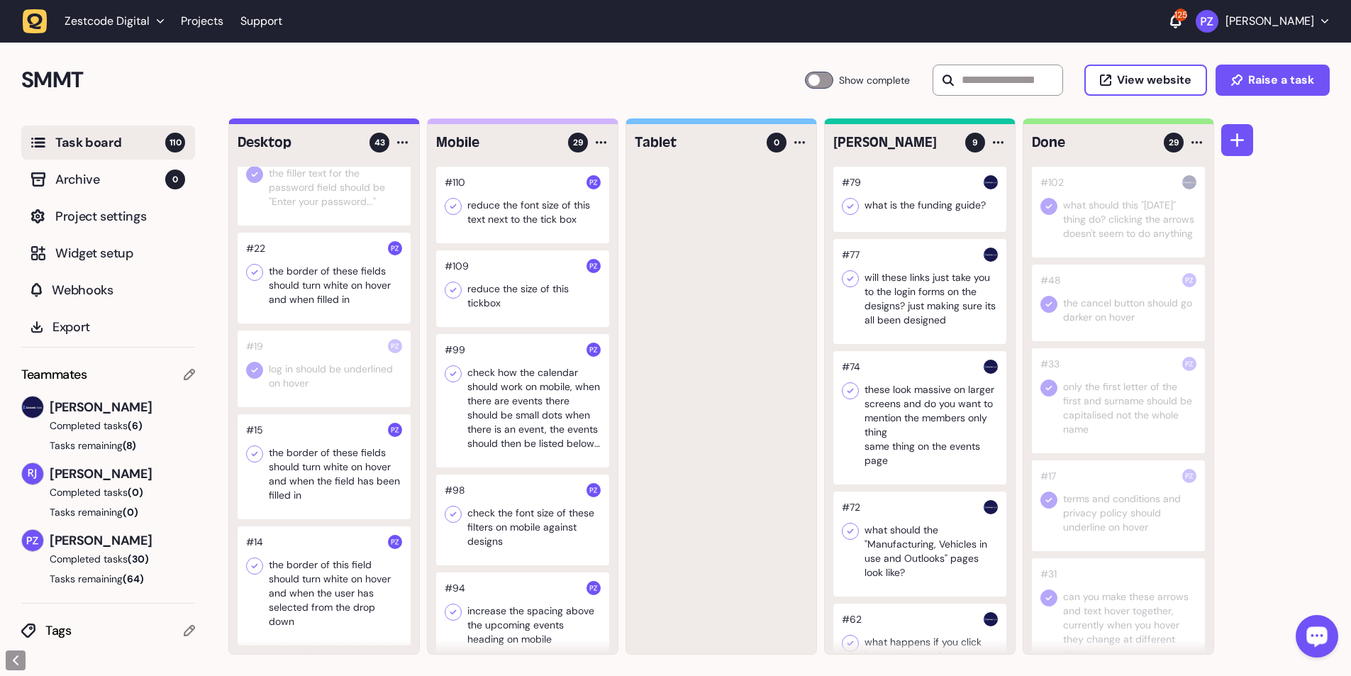
drag, startPoint x: 700, startPoint y: 349, endPoint x: 392, endPoint y: 327, distance: 308.5
click at [355, 123] on div at bounding box center [721, 410] width 190 height 487
drag, startPoint x: 260, startPoint y: 342, endPoint x: 340, endPoint y: 337, distance: 80.3
click at [340, 123] on div at bounding box center [324, 368] width 173 height 77
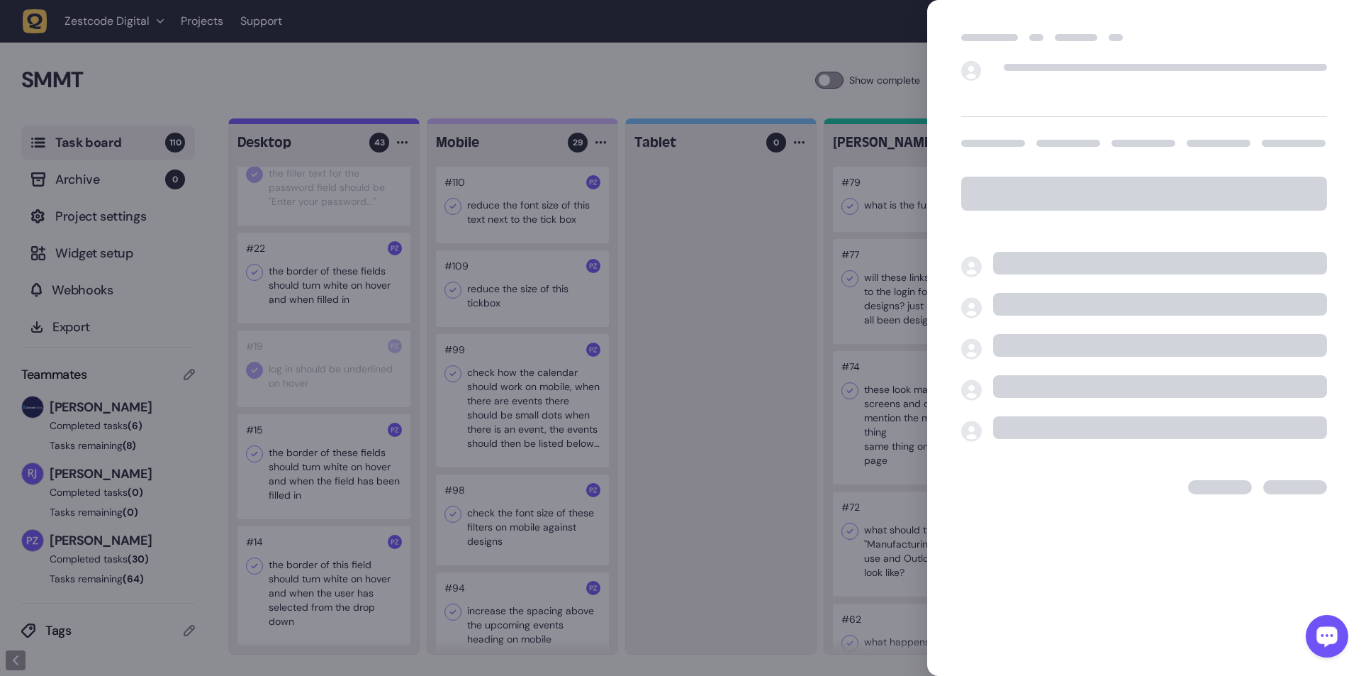
drag, startPoint x: 742, startPoint y: 374, endPoint x: 728, endPoint y: 373, distance: 13.5
click at [355, 123] on div at bounding box center [680, 338] width 1361 height 676
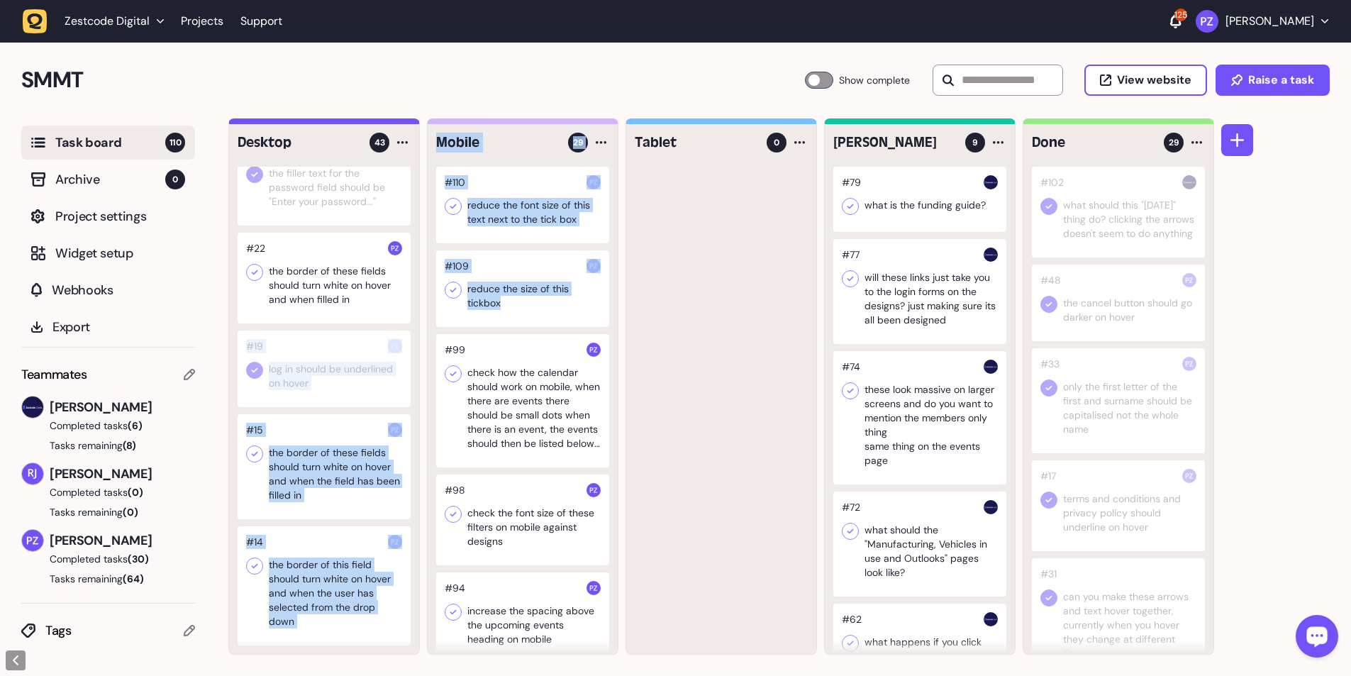
drag, startPoint x: 374, startPoint y: 387, endPoint x: 581, endPoint y: 384, distance: 207.1
click at [355, 123] on div "Desktop 43 #68 Make these whole cards clickable #50 when you untick the ticks n…" at bounding box center [721, 386] width 986 height 536
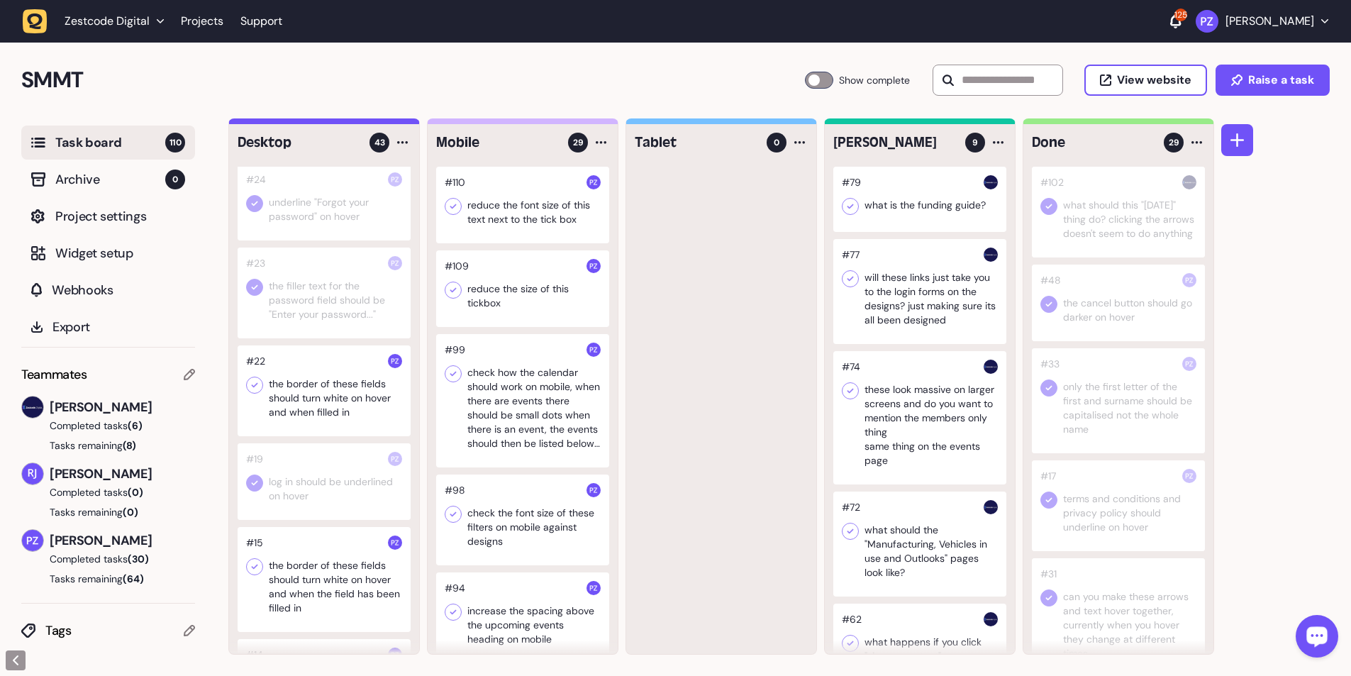
scroll to position [3330, 0]
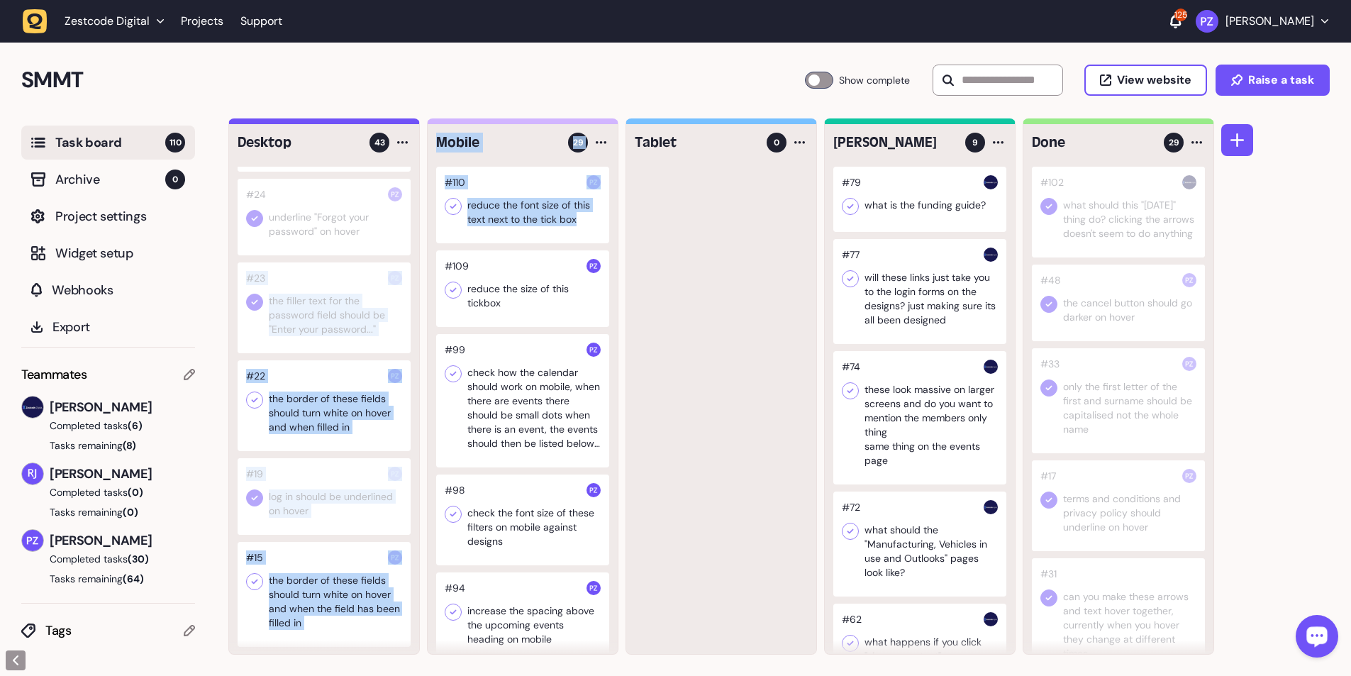
drag, startPoint x: 334, startPoint y: 285, endPoint x: 581, endPoint y: 325, distance: 250.6
click at [355, 123] on div "Desktop 43 #68 Make these whole cards clickable #50 when you untick the ticks n…" at bounding box center [721, 386] width 986 height 536
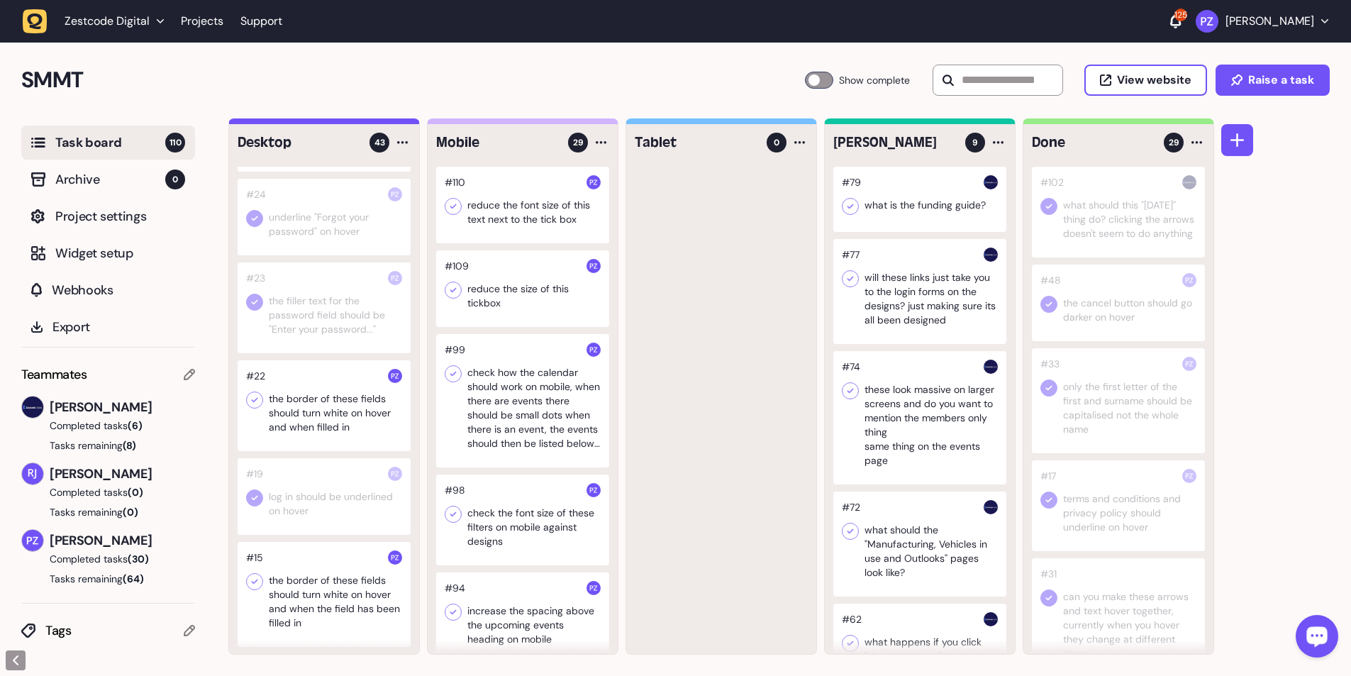
click at [355, 123] on div at bounding box center [721, 410] width 190 height 487
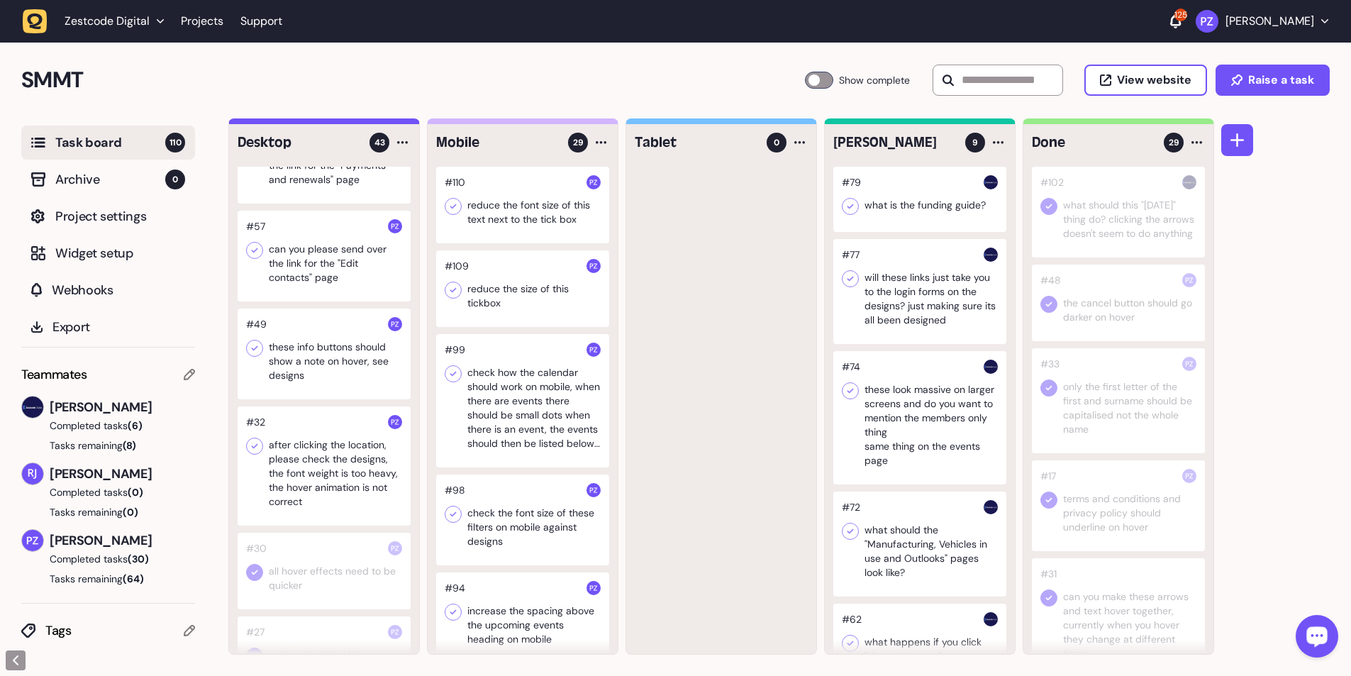
scroll to position [2621, 0]
click at [310, 123] on div at bounding box center [324, 360] width 173 height 91
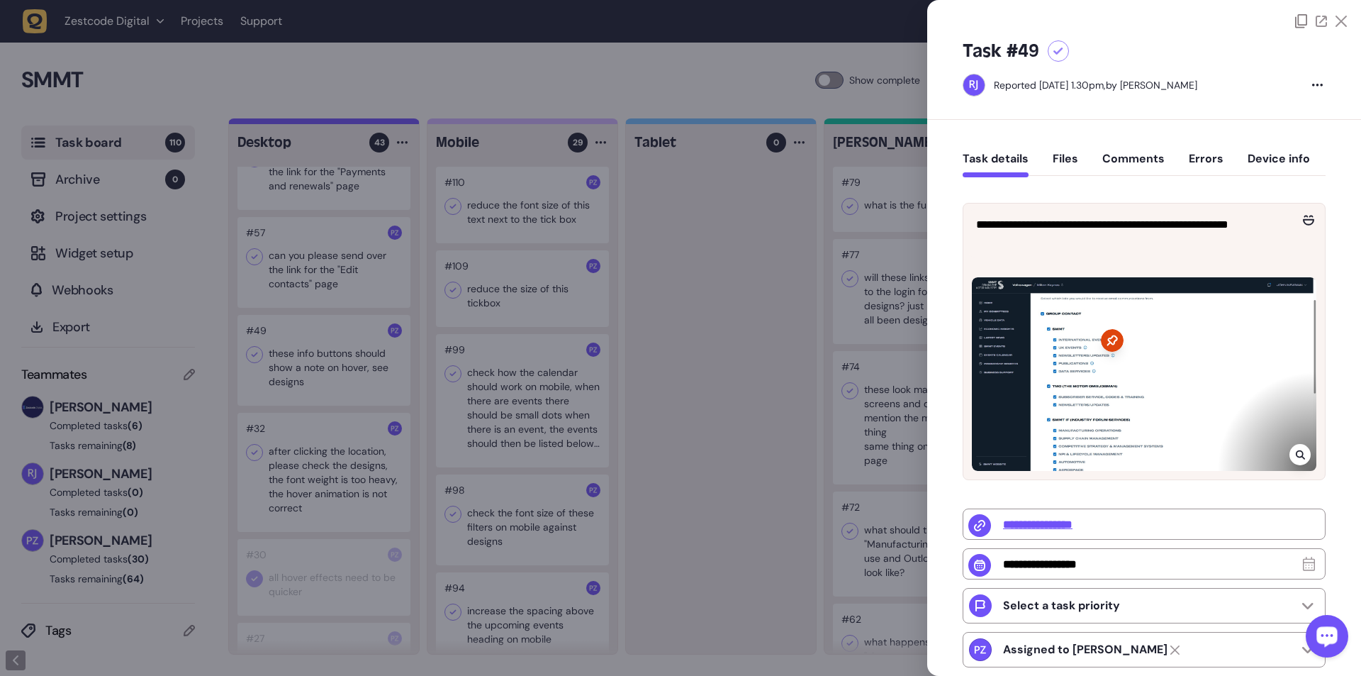
click at [355, 123] on div at bounding box center [680, 338] width 1361 height 676
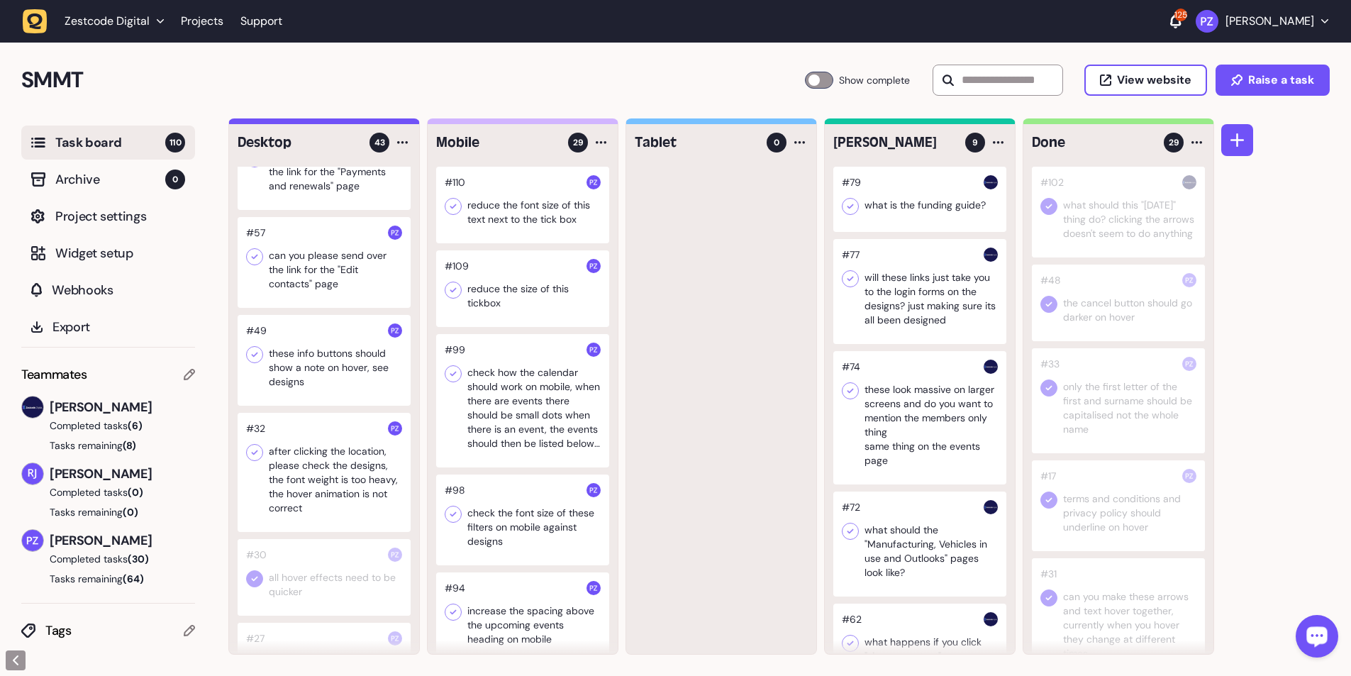
click at [310, 123] on div at bounding box center [324, 360] width 173 height 91
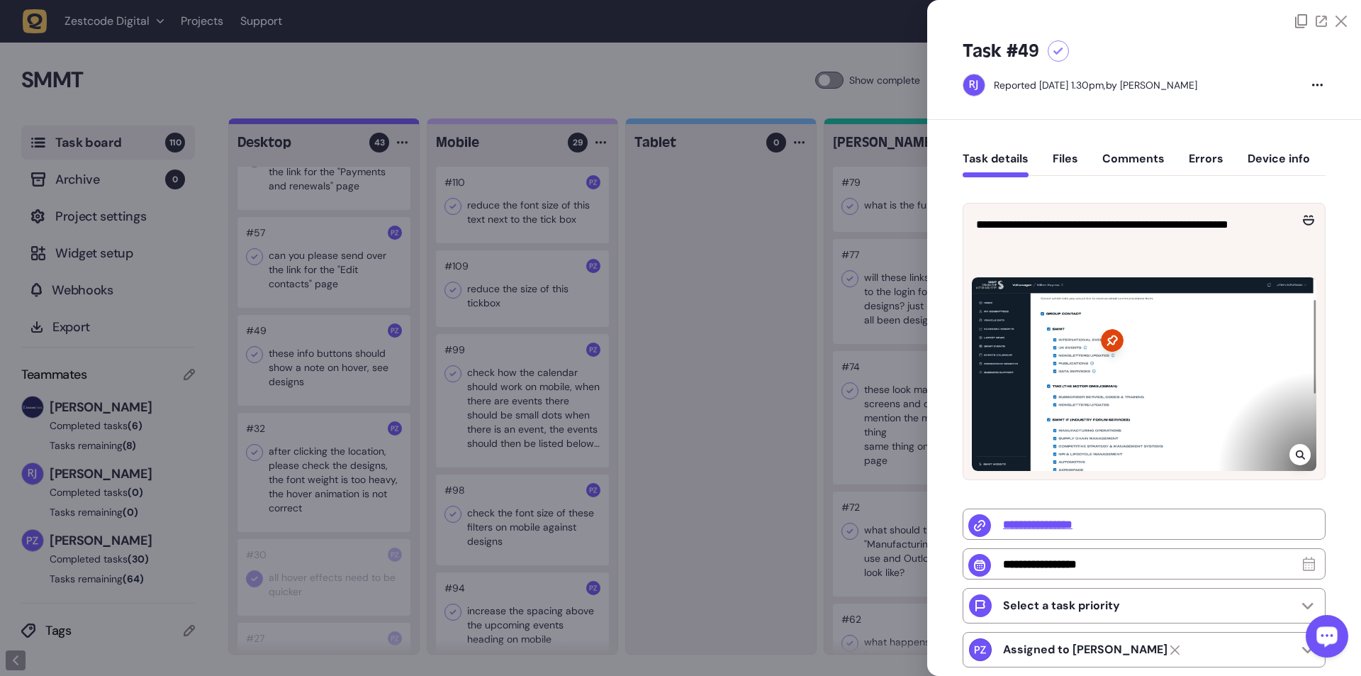
click at [355, 123] on div at bounding box center [680, 338] width 1361 height 676
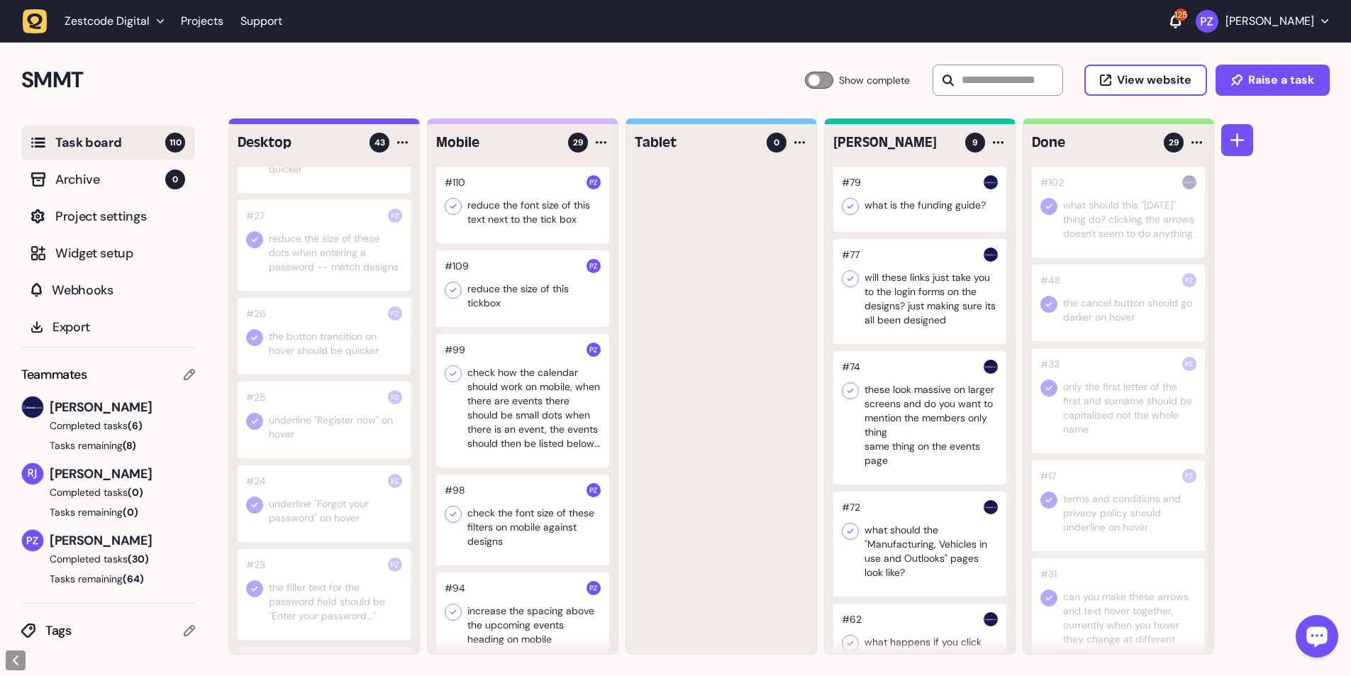
scroll to position [3047, 0]
drag, startPoint x: 311, startPoint y: 318, endPoint x: 367, endPoint y: 323, distance: 55.5
click at [355, 123] on div at bounding box center [324, 333] width 173 height 77
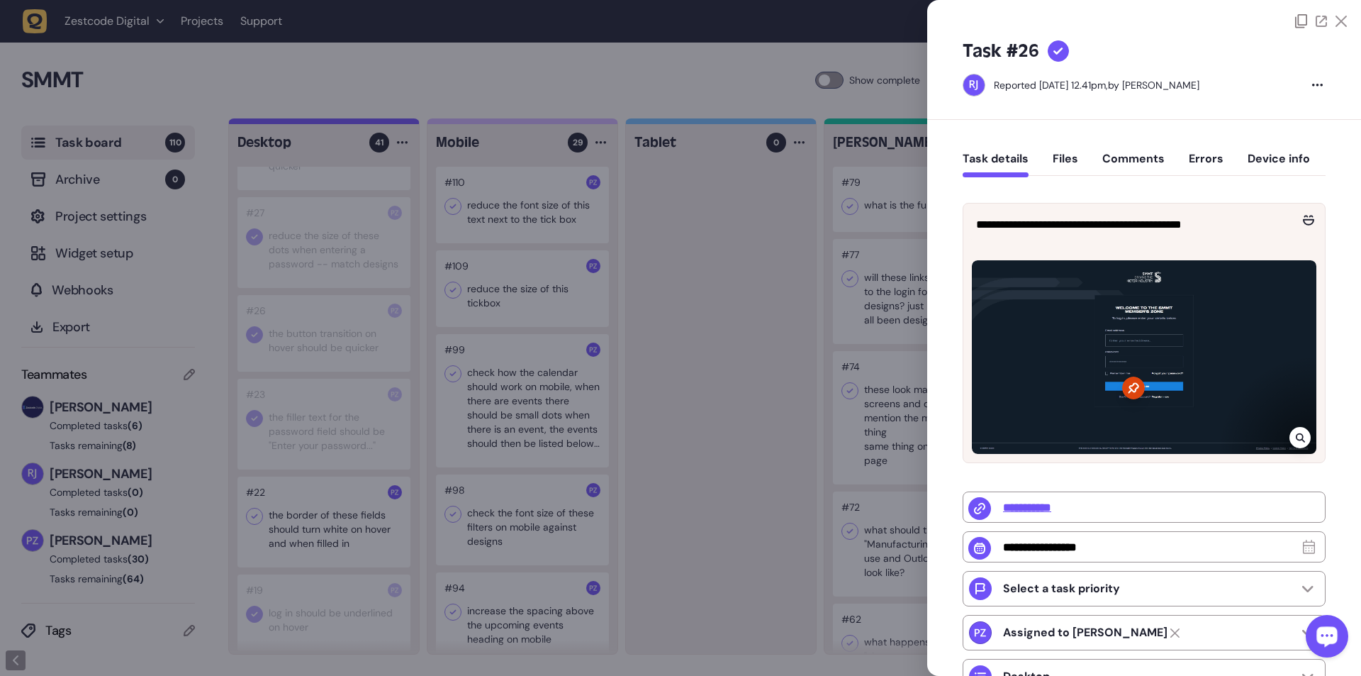
drag, startPoint x: 671, startPoint y: 349, endPoint x: 330, endPoint y: 359, distance: 341.2
click at [355, 123] on div at bounding box center [680, 338] width 1361 height 676
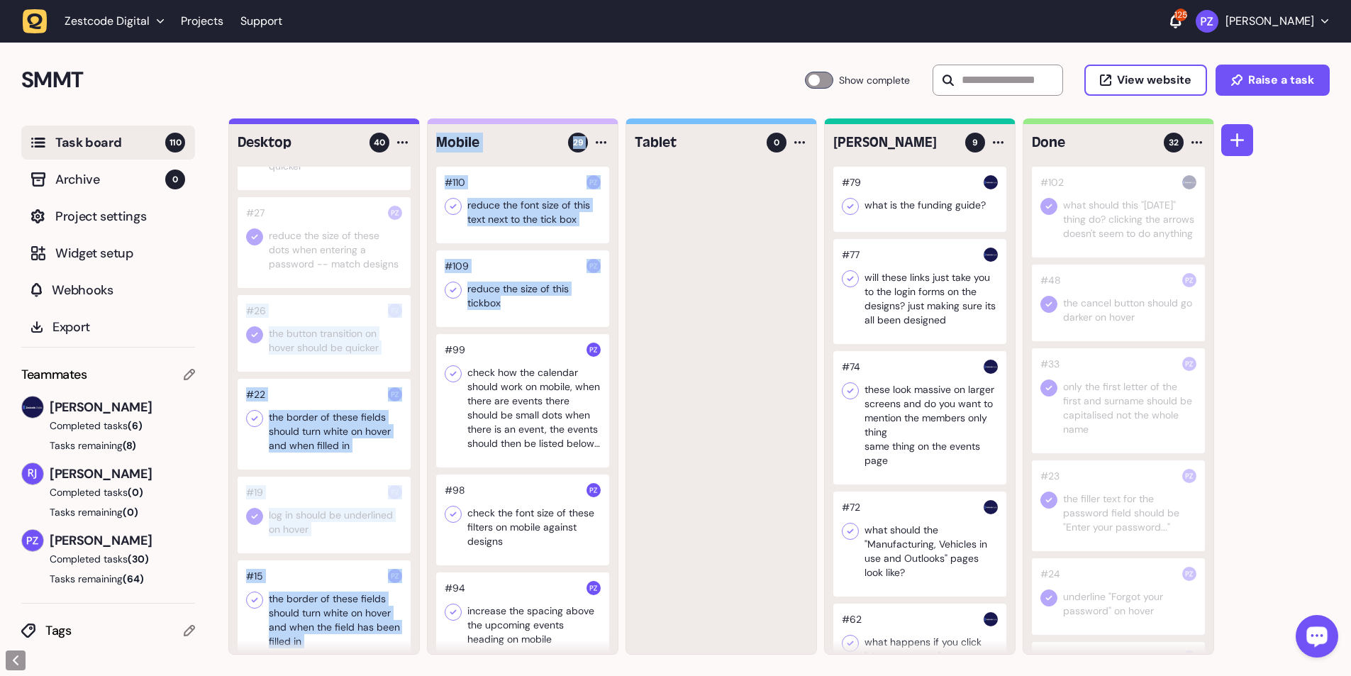
drag, startPoint x: 332, startPoint y: 315, endPoint x: 493, endPoint y: 323, distance: 161.1
click at [355, 123] on div "Desktop 40 #68 Make these whole cards clickable #50 when you untick the ticks n…" at bounding box center [721, 386] width 986 height 536
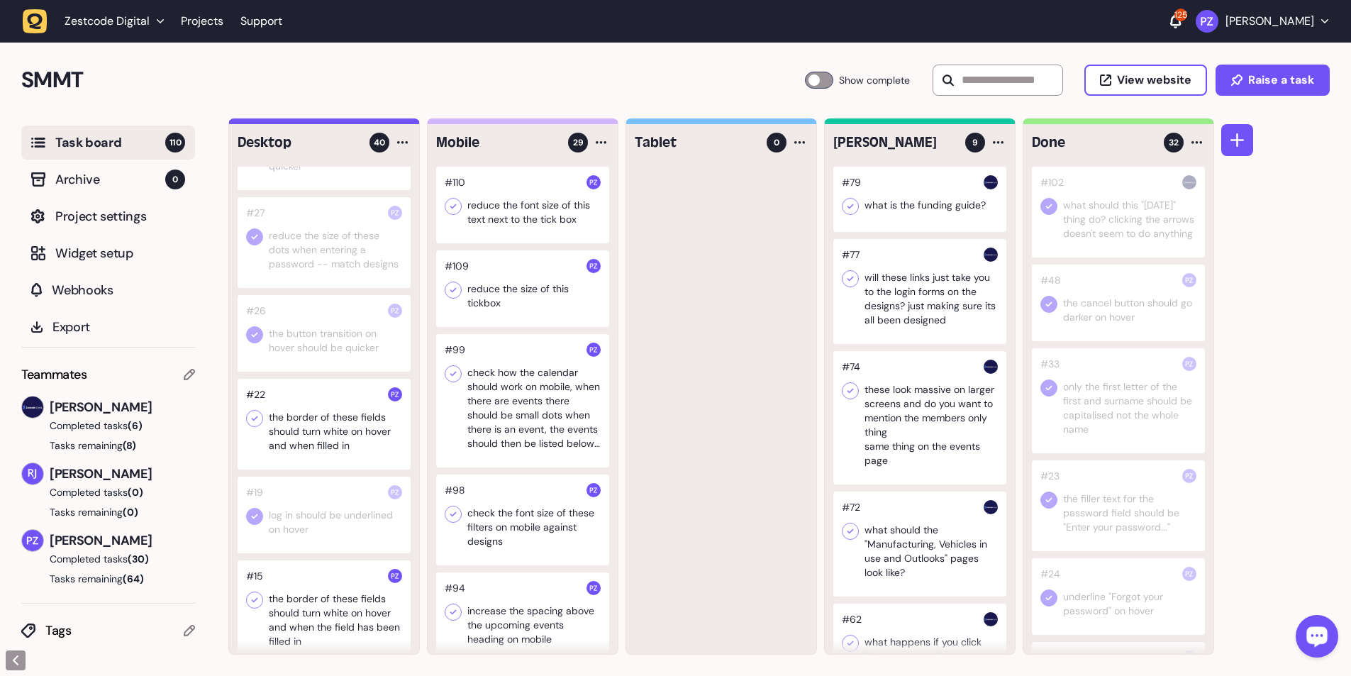
click at [355, 123] on div at bounding box center [721, 410] width 190 height 487
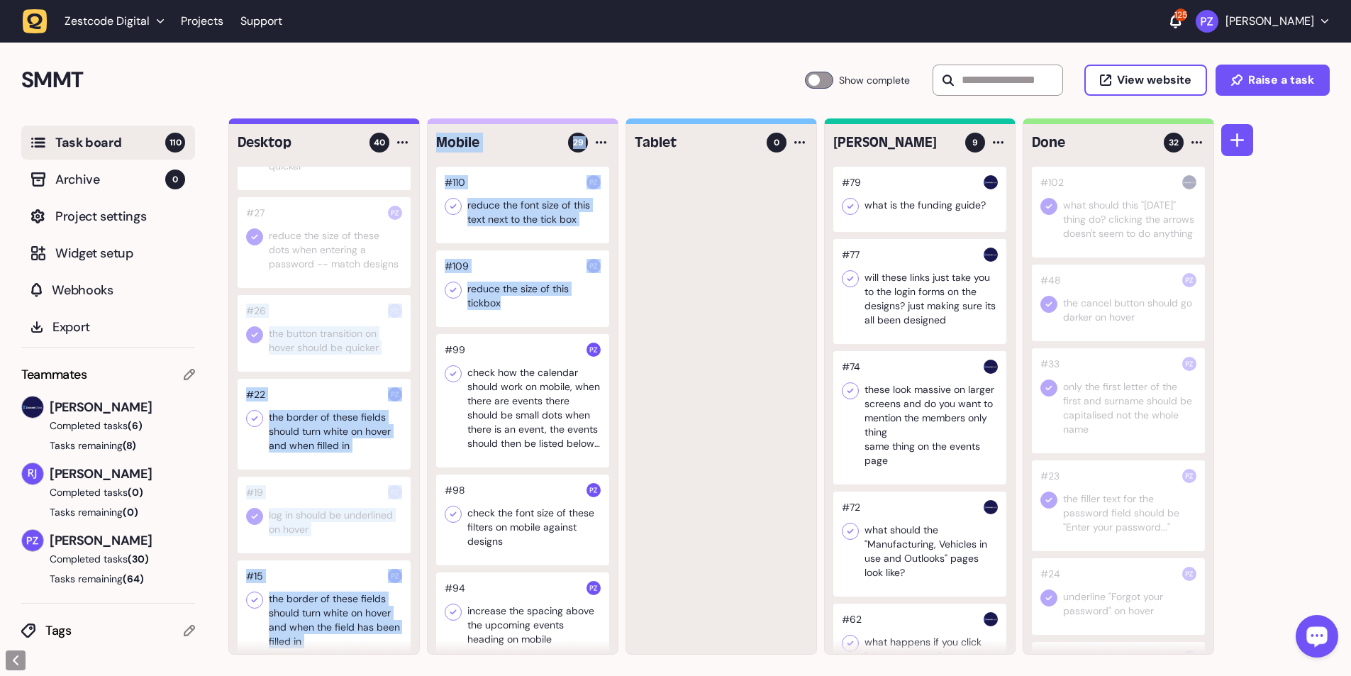
drag, startPoint x: 352, startPoint y: 320, endPoint x: 473, endPoint y: 335, distance: 122.2
click at [355, 123] on div "Desktop 40 #68 Make these whole cards clickable #50 when you untick the ticks n…" at bounding box center [721, 386] width 986 height 536
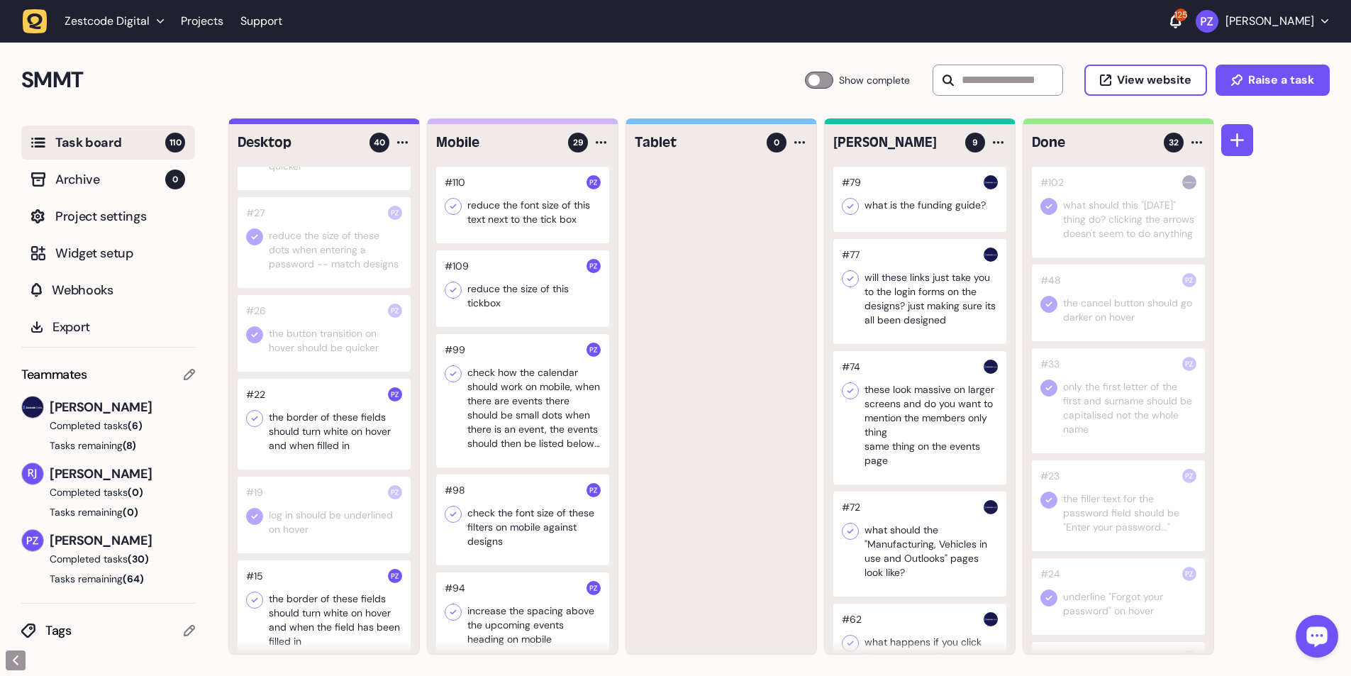
drag, startPoint x: 701, startPoint y: 342, endPoint x: 692, endPoint y: 342, distance: 8.5
click at [355, 123] on div at bounding box center [721, 410] width 190 height 487
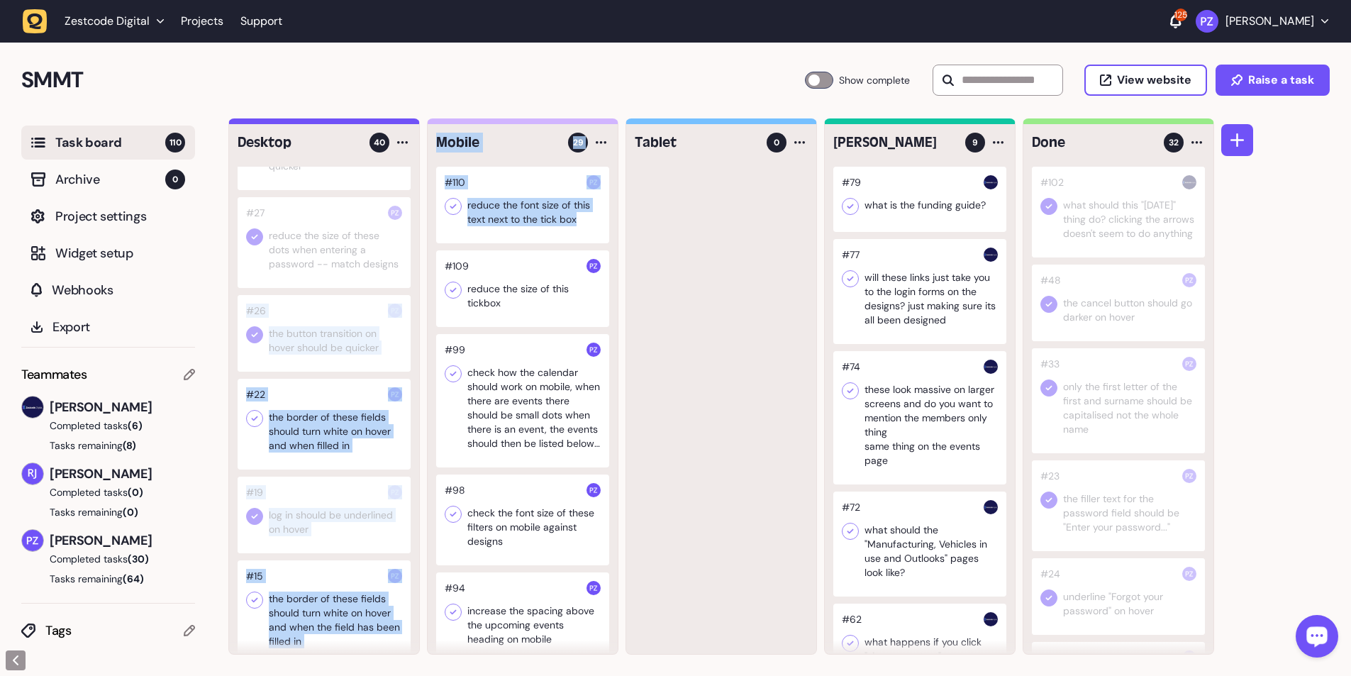
drag, startPoint x: 310, startPoint y: 315, endPoint x: 459, endPoint y: 321, distance: 149.0
click at [355, 123] on div "Desktop 40 #68 Make these whole cards clickable #50 when you untick the ticks n…" at bounding box center [721, 386] width 986 height 536
click at [355, 123] on div "#68 Make these whole cards clickable #50 when you untick the ticks next to the …" at bounding box center [324, 410] width 190 height 487
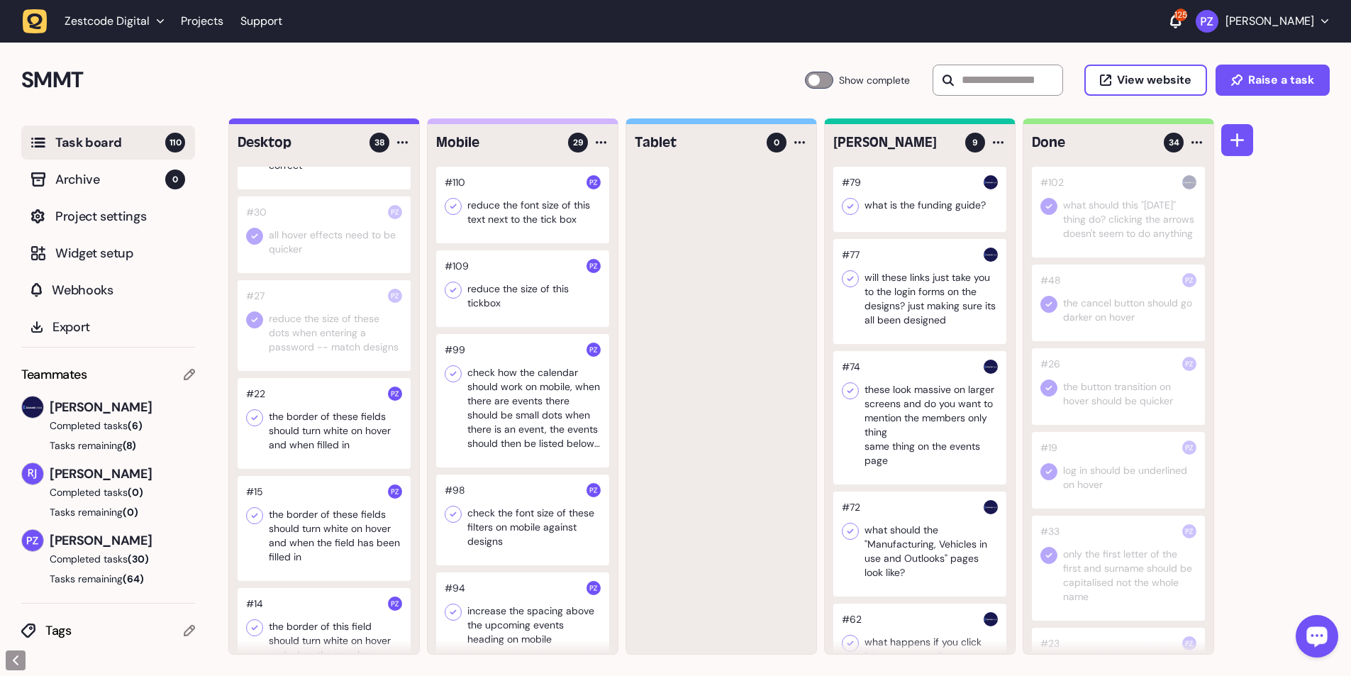
scroll to position [2898, 0]
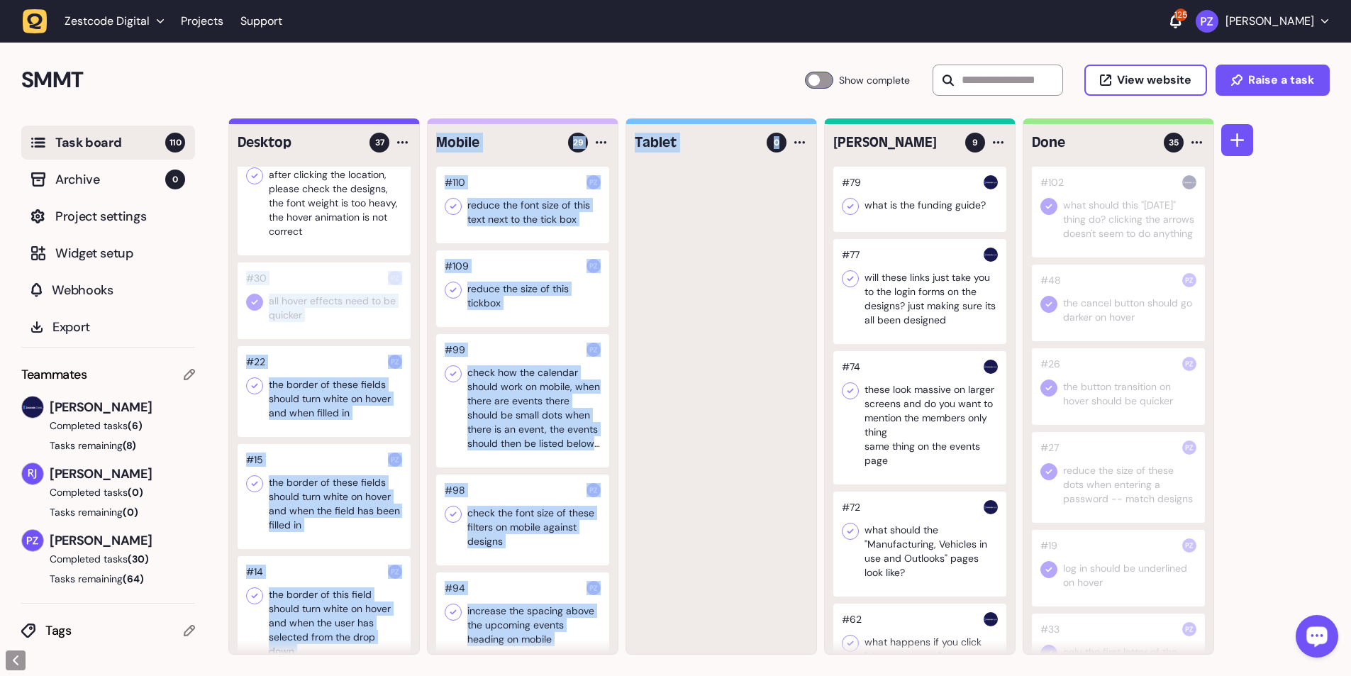
drag, startPoint x: 396, startPoint y: 279, endPoint x: 657, endPoint y: 351, distance: 270.6
click at [355, 123] on div "Desktop 37 #68 Make these whole cards clickable #50 when you untick the ticks n…" at bounding box center [721, 386] width 986 height 536
drag, startPoint x: 400, startPoint y: 281, endPoint x: 777, endPoint y: 342, distance: 382.1
click at [355, 123] on div "Desktop 37 #68 Make these whole cards clickable #50 when you untick the ticks n…" at bounding box center [721, 386] width 986 height 536
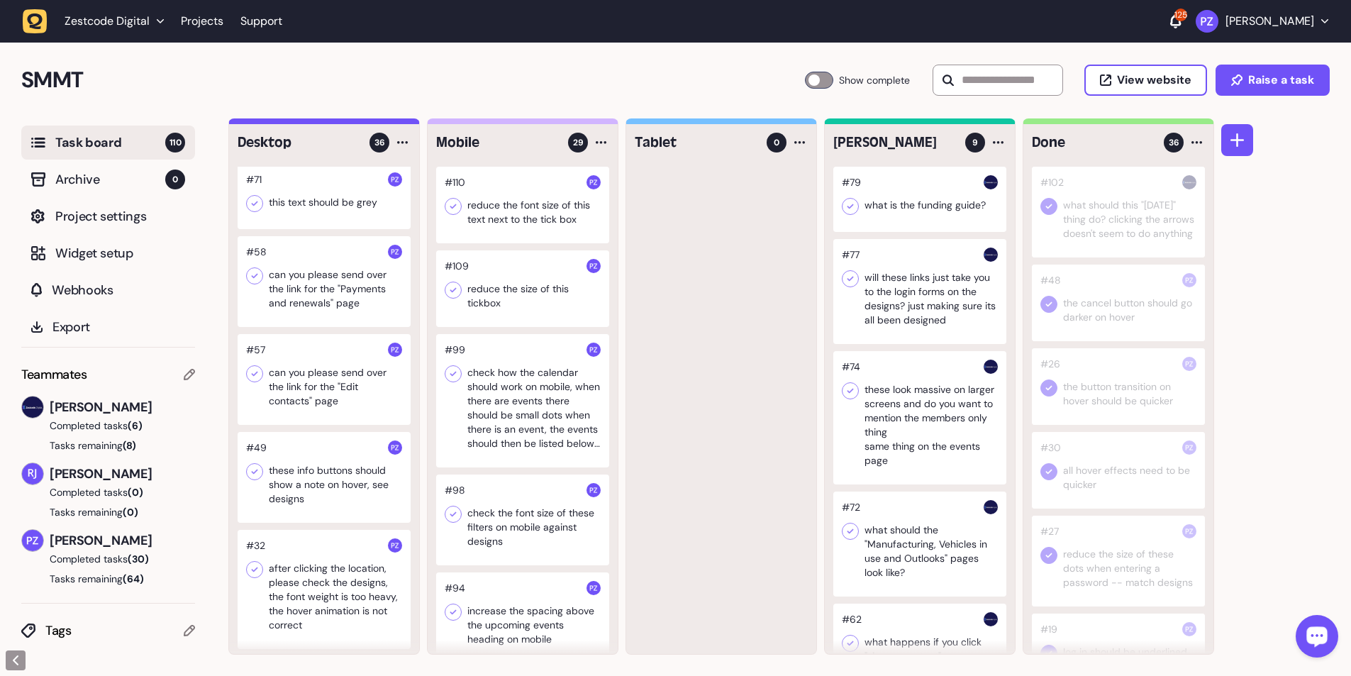
scroll to position [2504, 0]
click at [327, 123] on div at bounding box center [324, 478] width 173 height 91
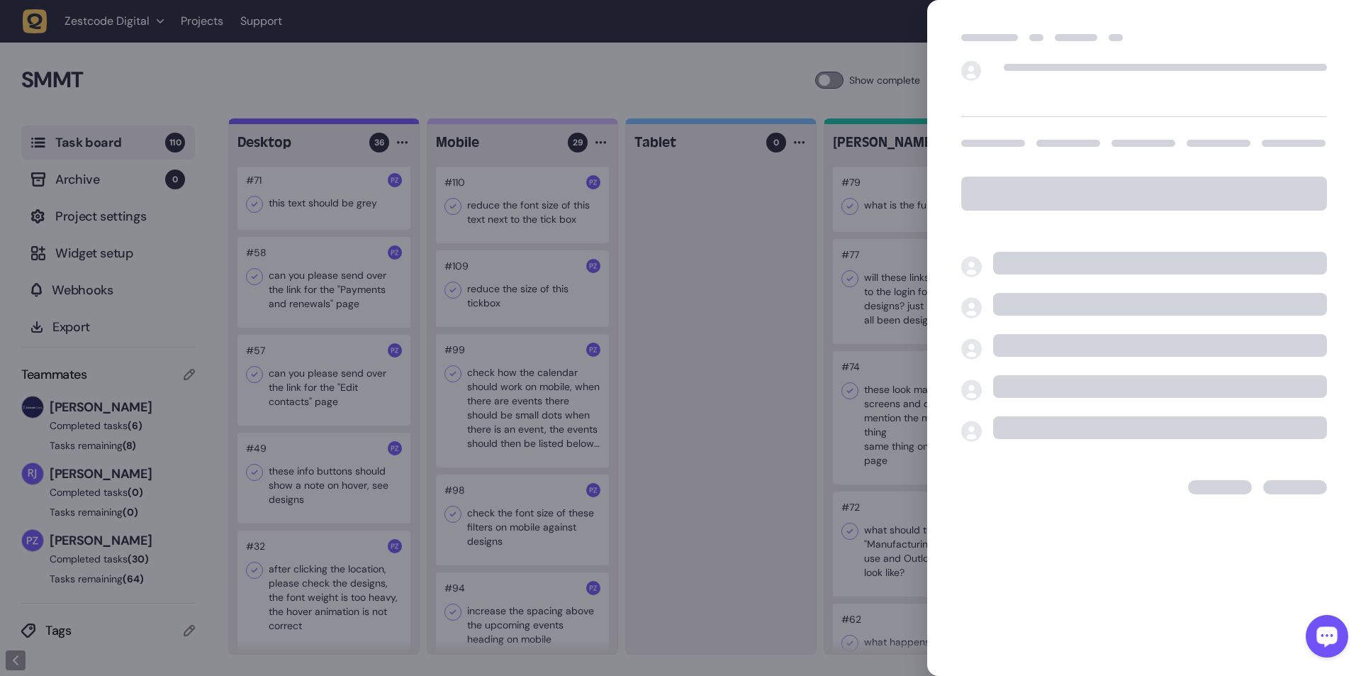
click at [355, 123] on div at bounding box center [680, 338] width 1361 height 676
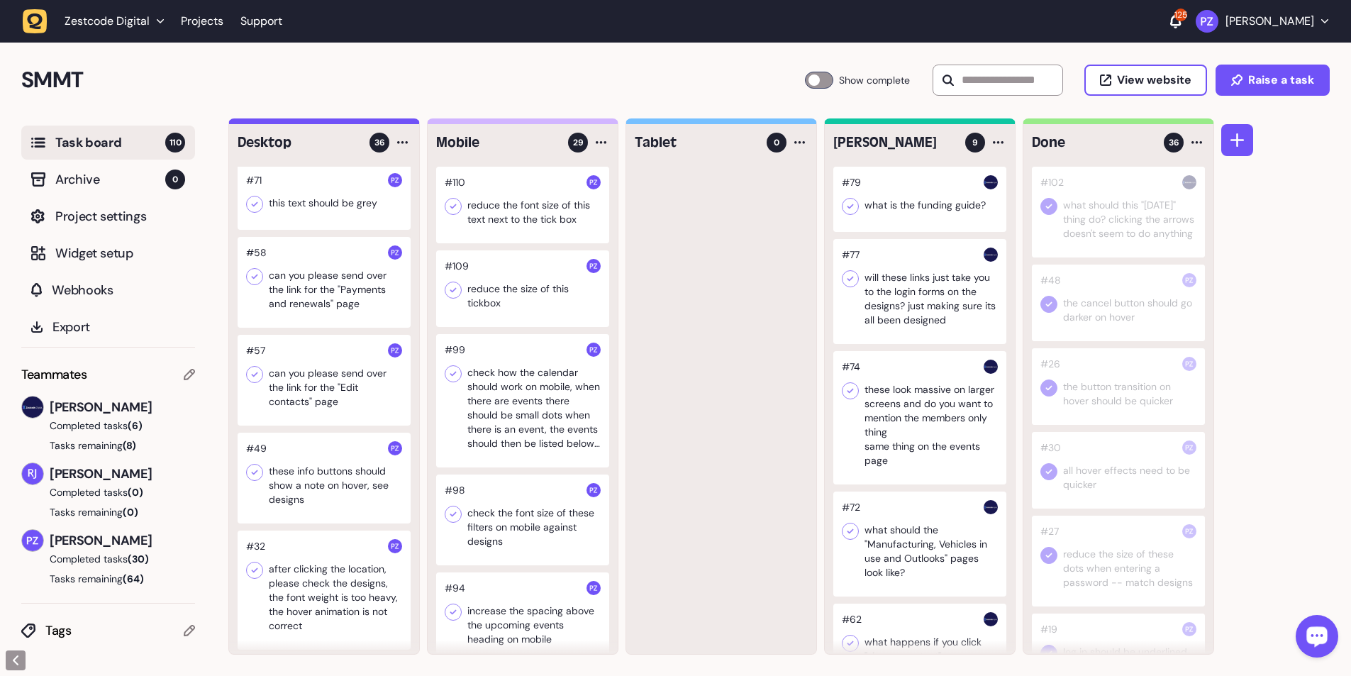
scroll to position [2433, 0]
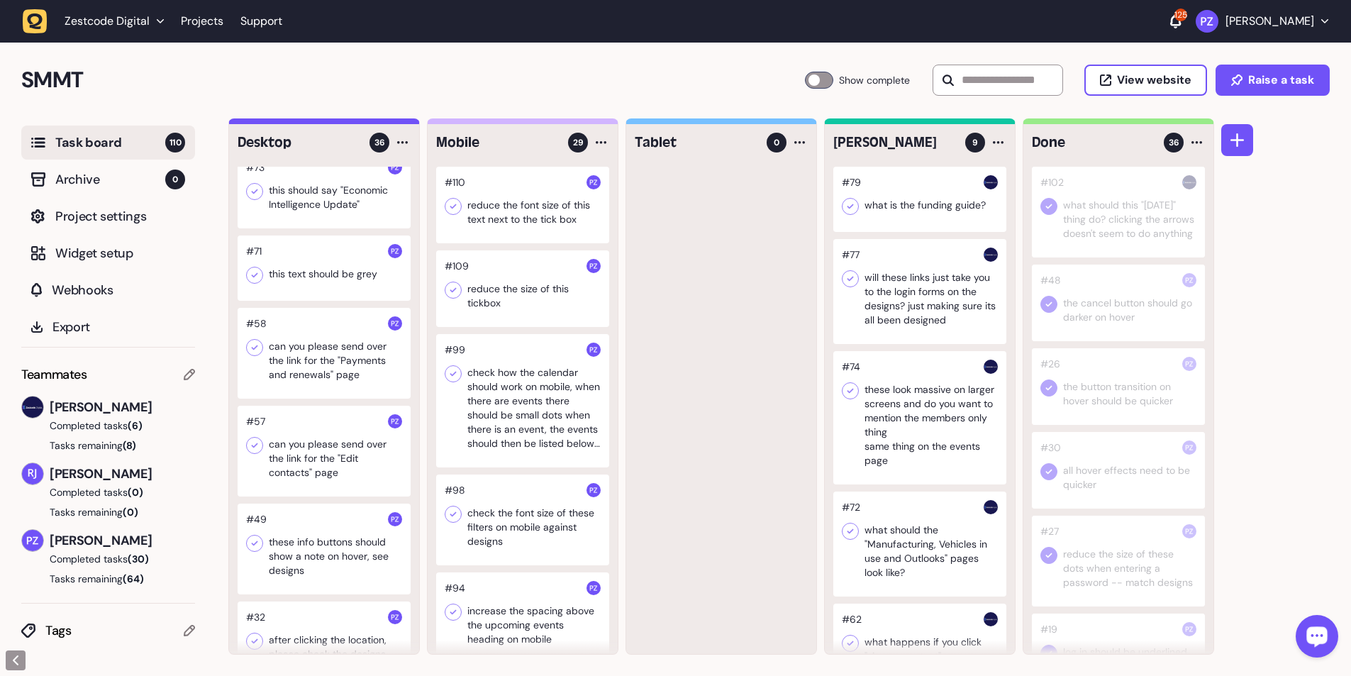
click at [333, 123] on div at bounding box center [324, 451] width 173 height 91
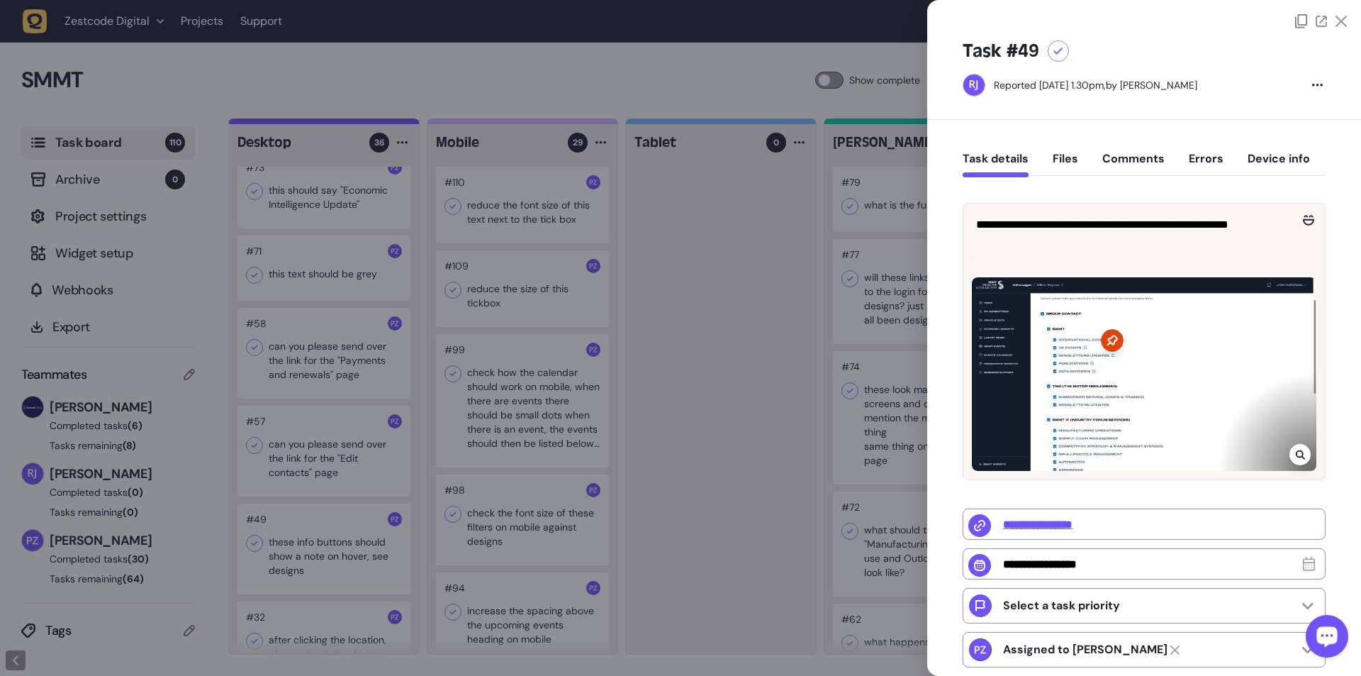
type input "**********"
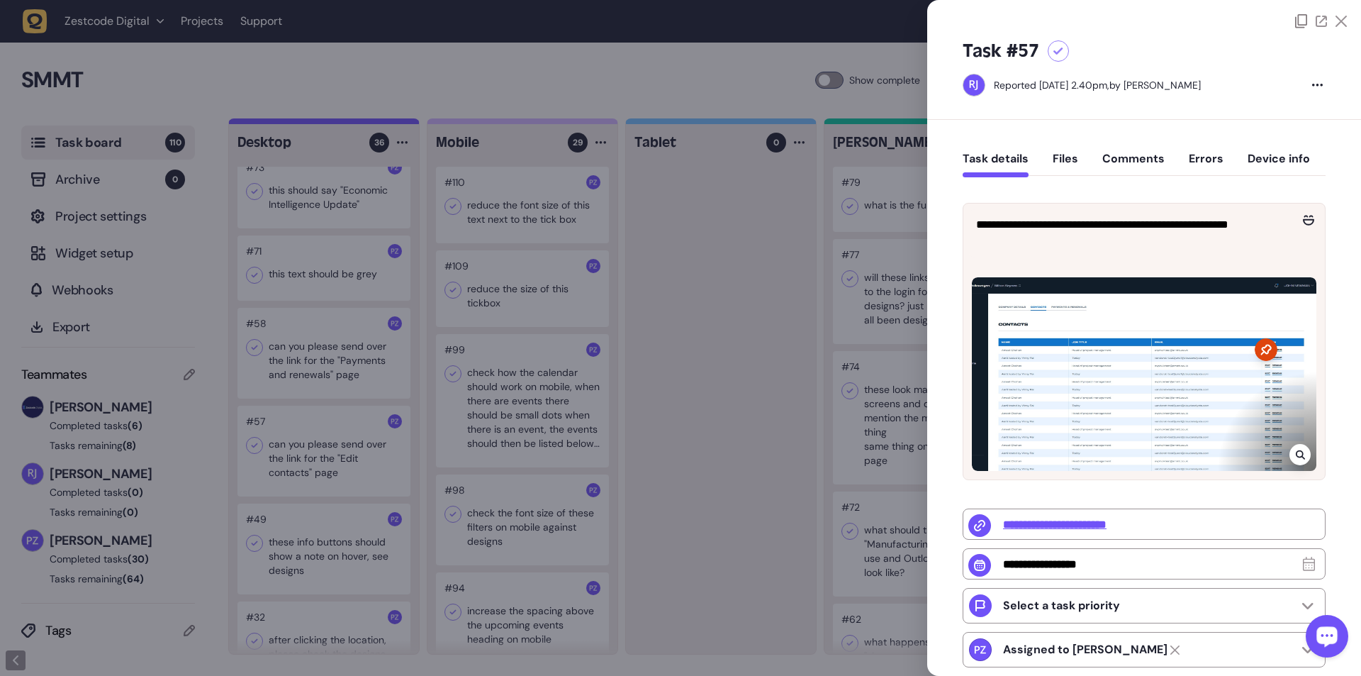
click at [330, 123] on div at bounding box center [680, 338] width 1361 height 676
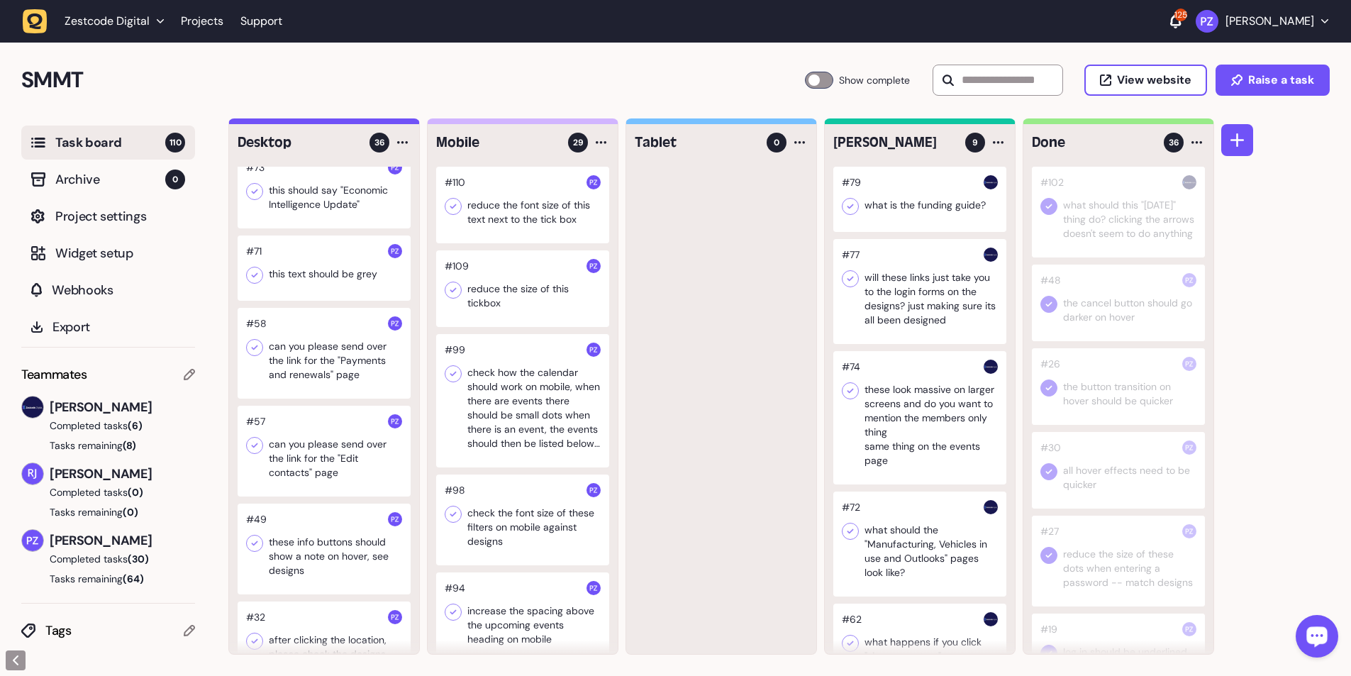
click at [333, 123] on div at bounding box center [324, 451] width 173 height 91
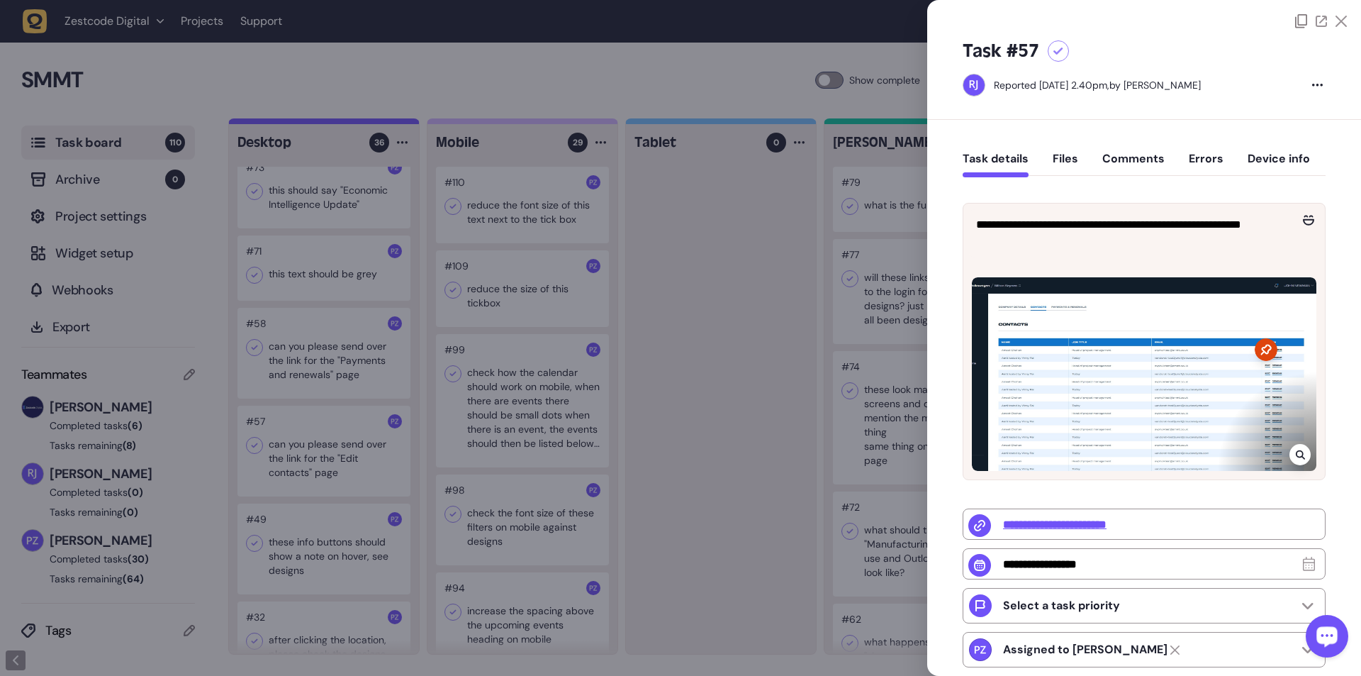
click at [355, 123] on div at bounding box center [680, 338] width 1361 height 676
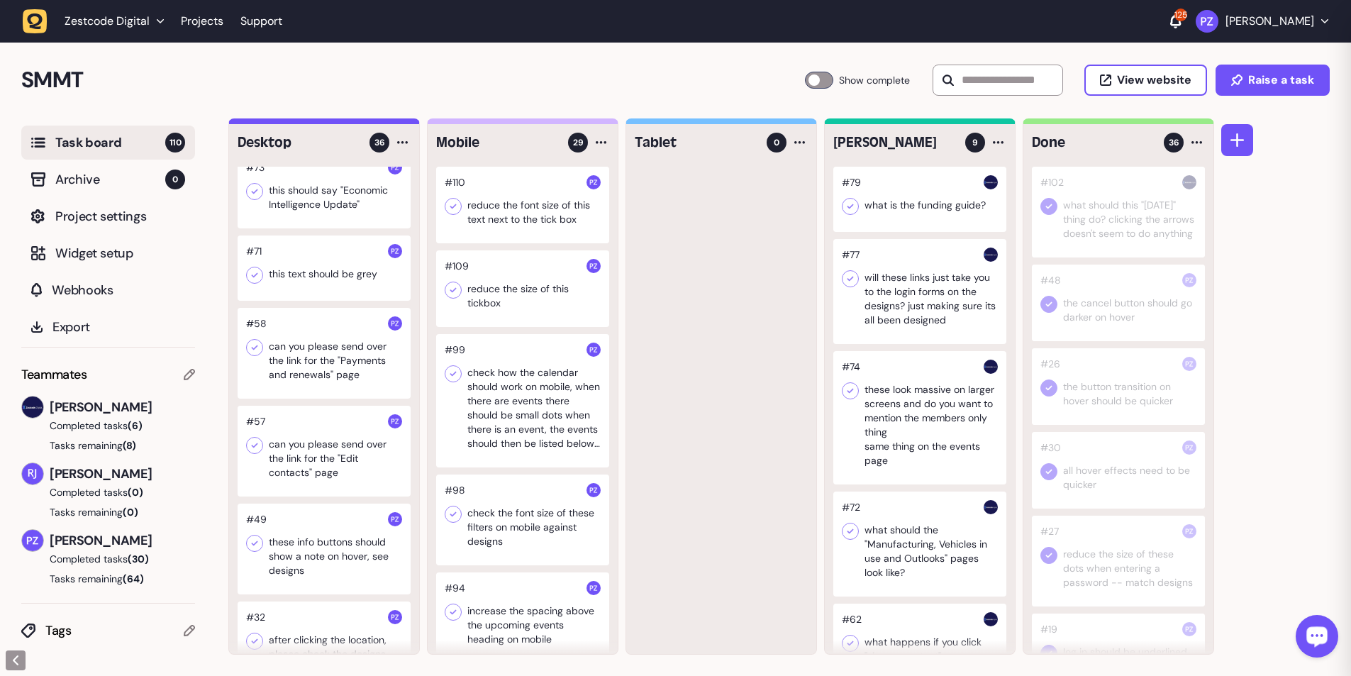
click at [333, 123] on div at bounding box center [324, 353] width 173 height 91
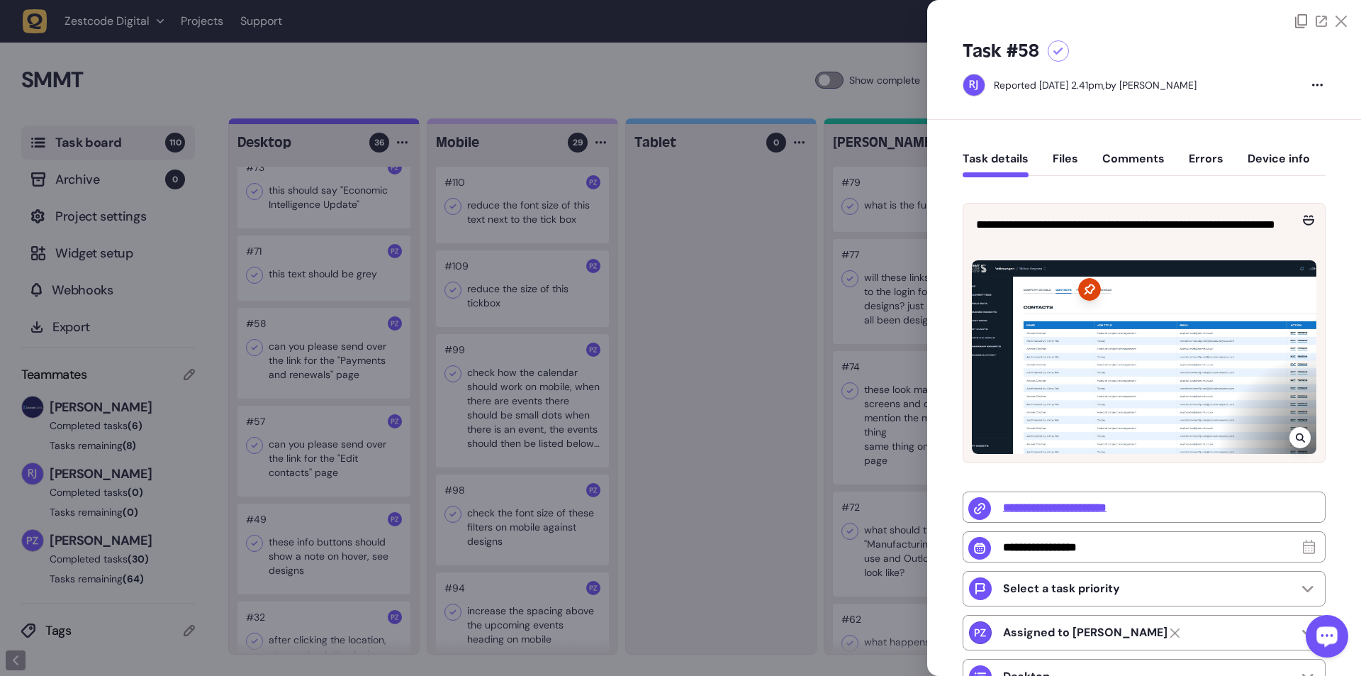
click at [355, 123] on div at bounding box center [680, 338] width 1361 height 676
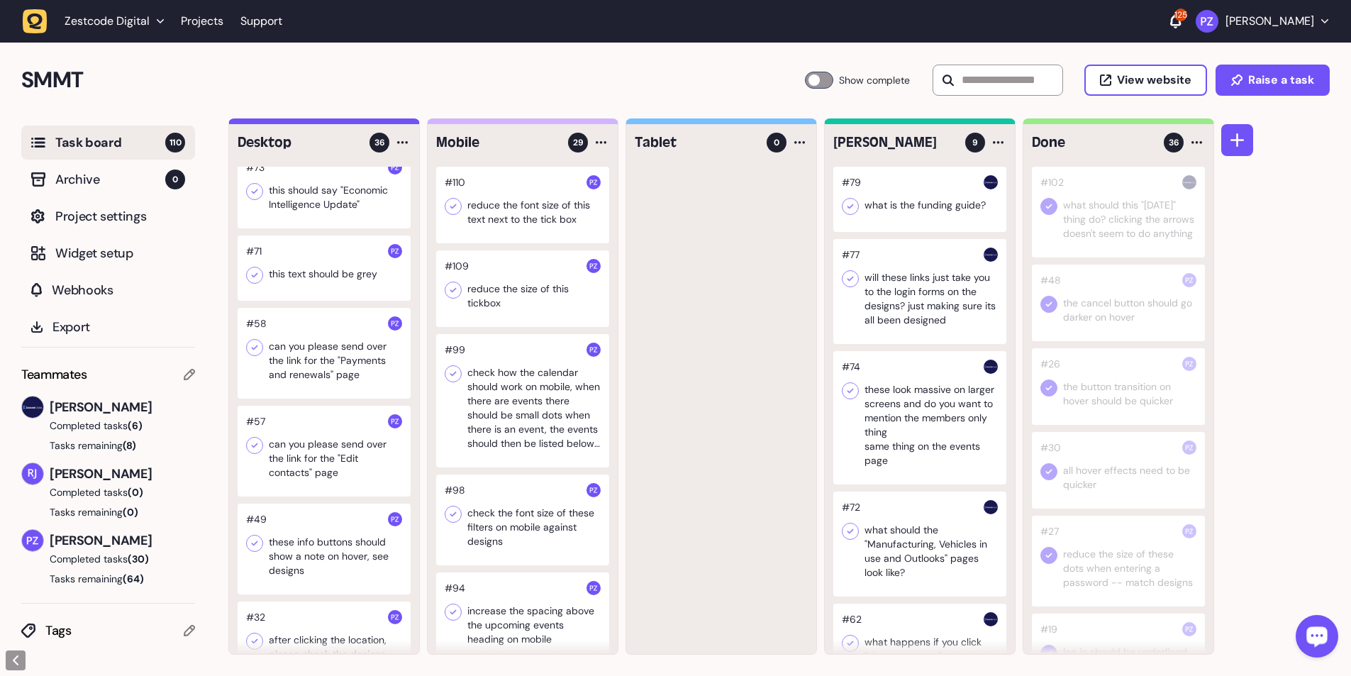
click at [331, 123] on div at bounding box center [324, 451] width 173 height 91
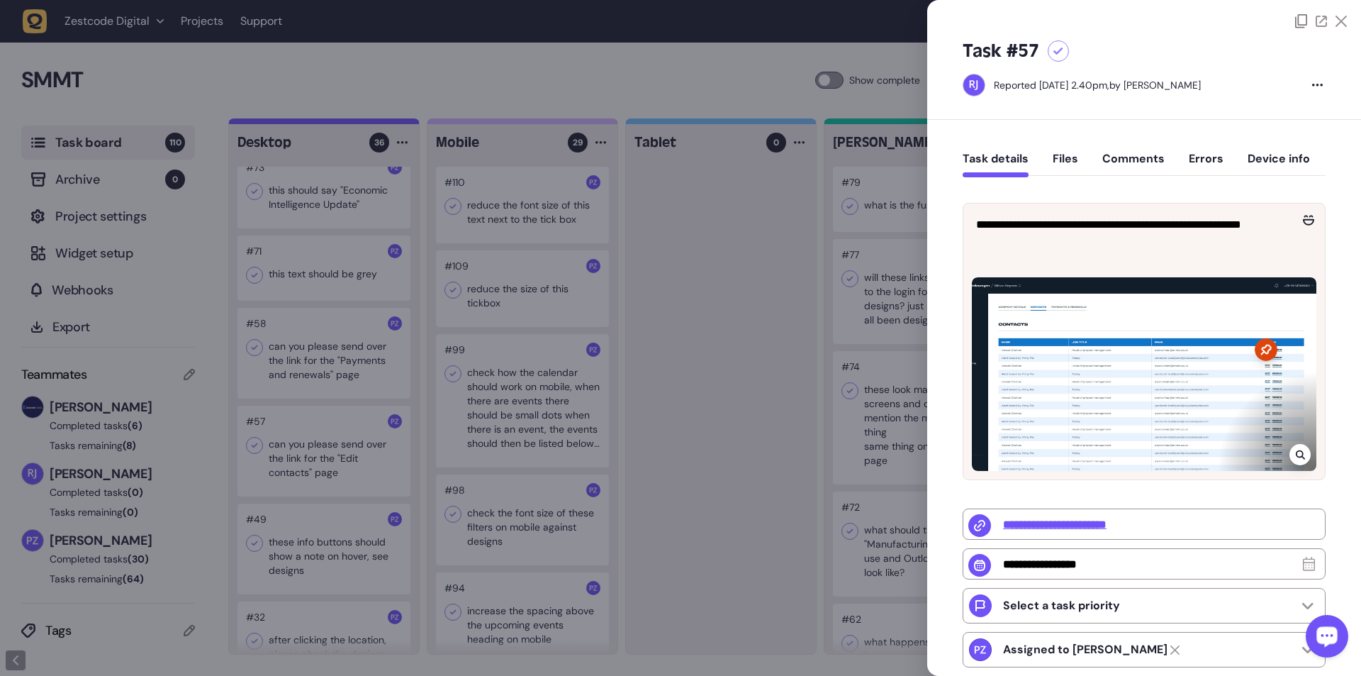
click at [355, 123] on div at bounding box center [680, 338] width 1361 height 676
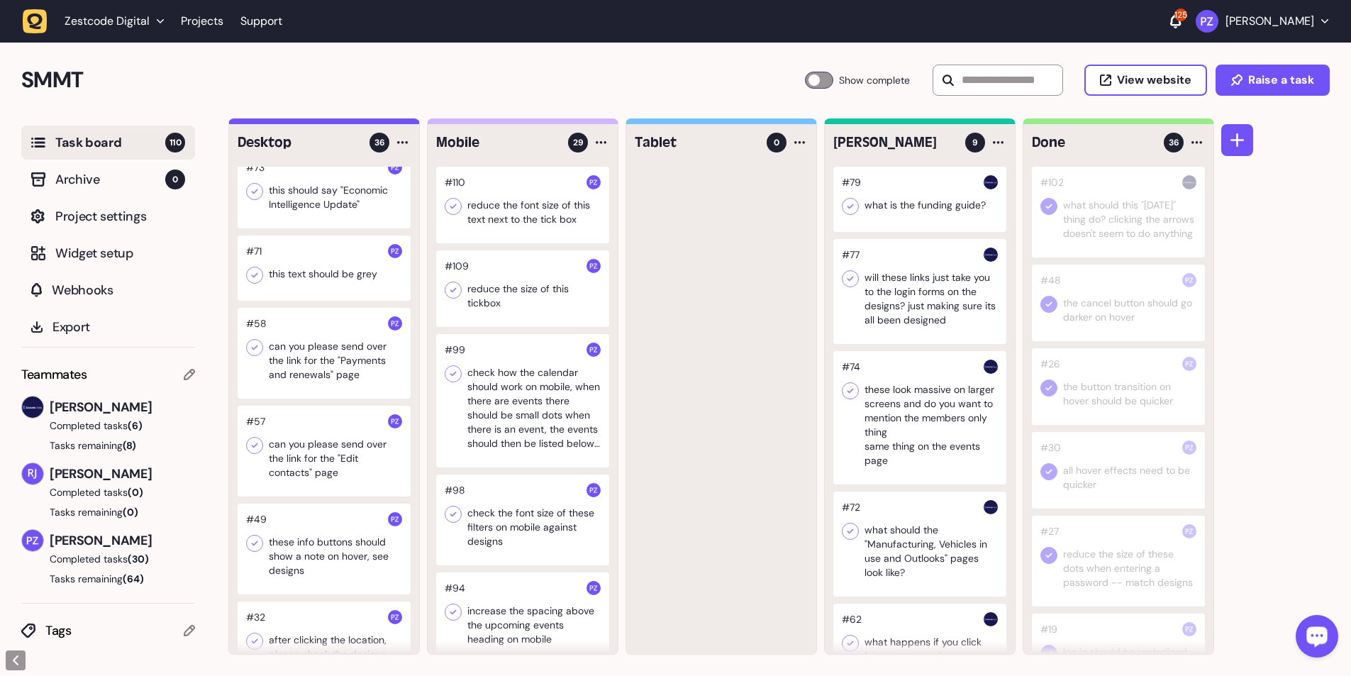
click at [337, 123] on div at bounding box center [324, 353] width 173 height 91
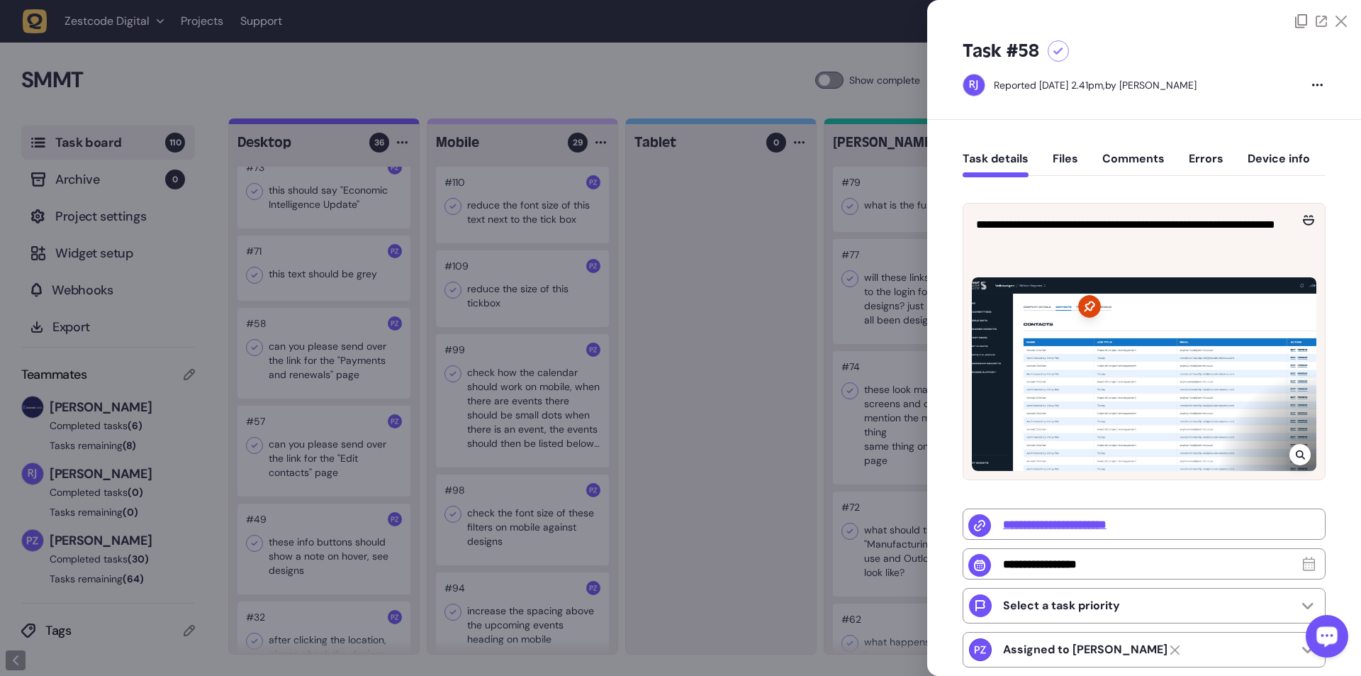
click at [313, 123] on div at bounding box center [680, 338] width 1361 height 676
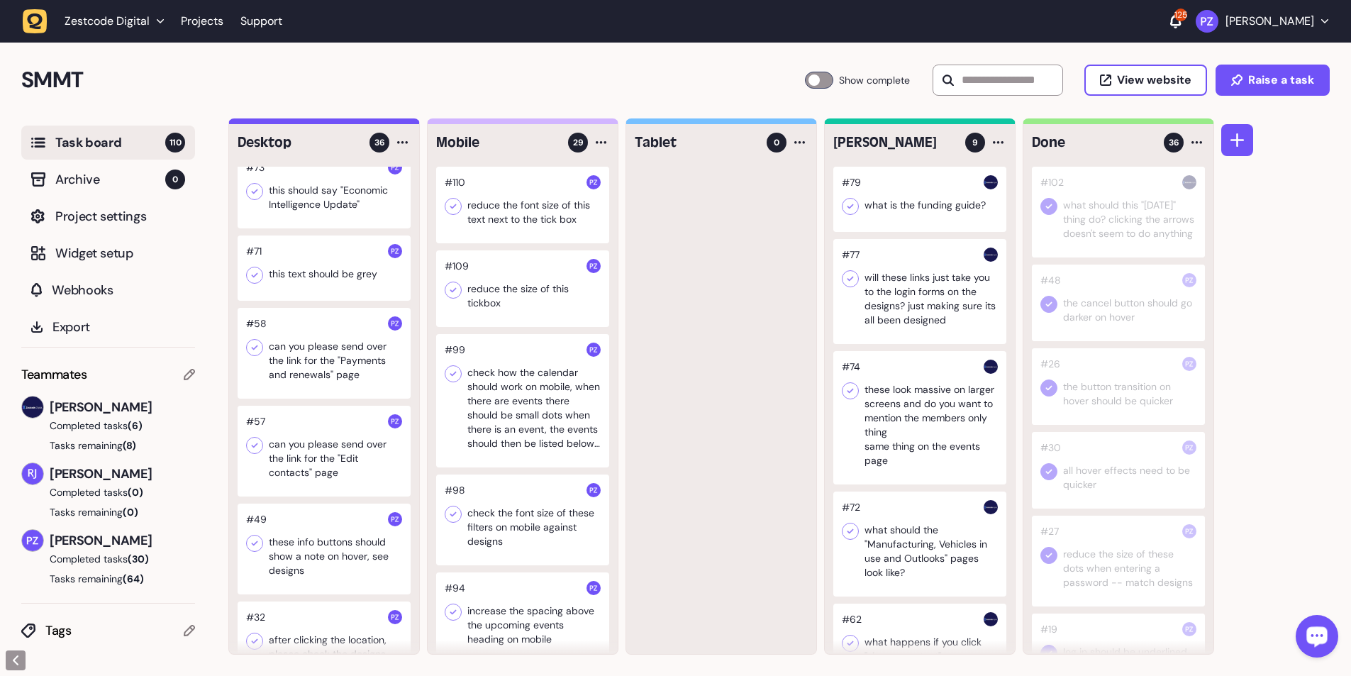
click at [304, 123] on div at bounding box center [324, 451] width 173 height 91
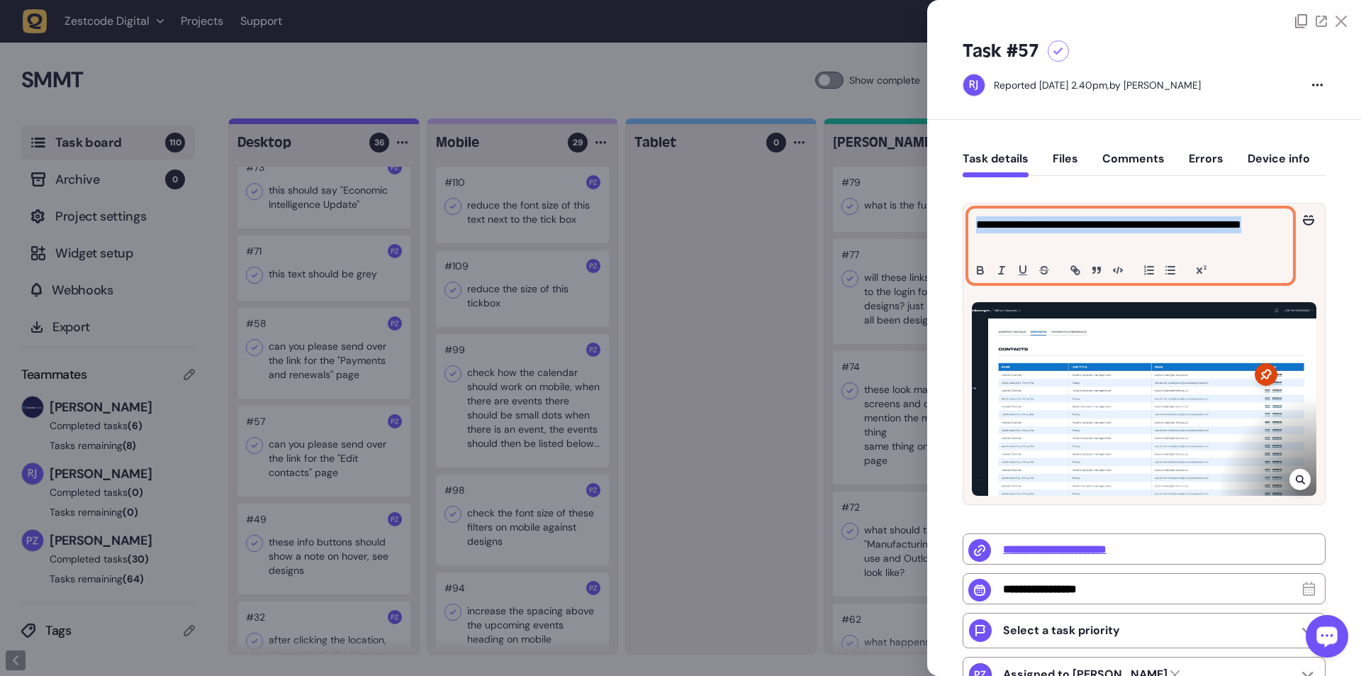
drag, startPoint x: 1008, startPoint y: 245, endPoint x: 976, endPoint y: 227, distance: 36.2
click at [355, 123] on p "**********" at bounding box center [1129, 233] width 306 height 34
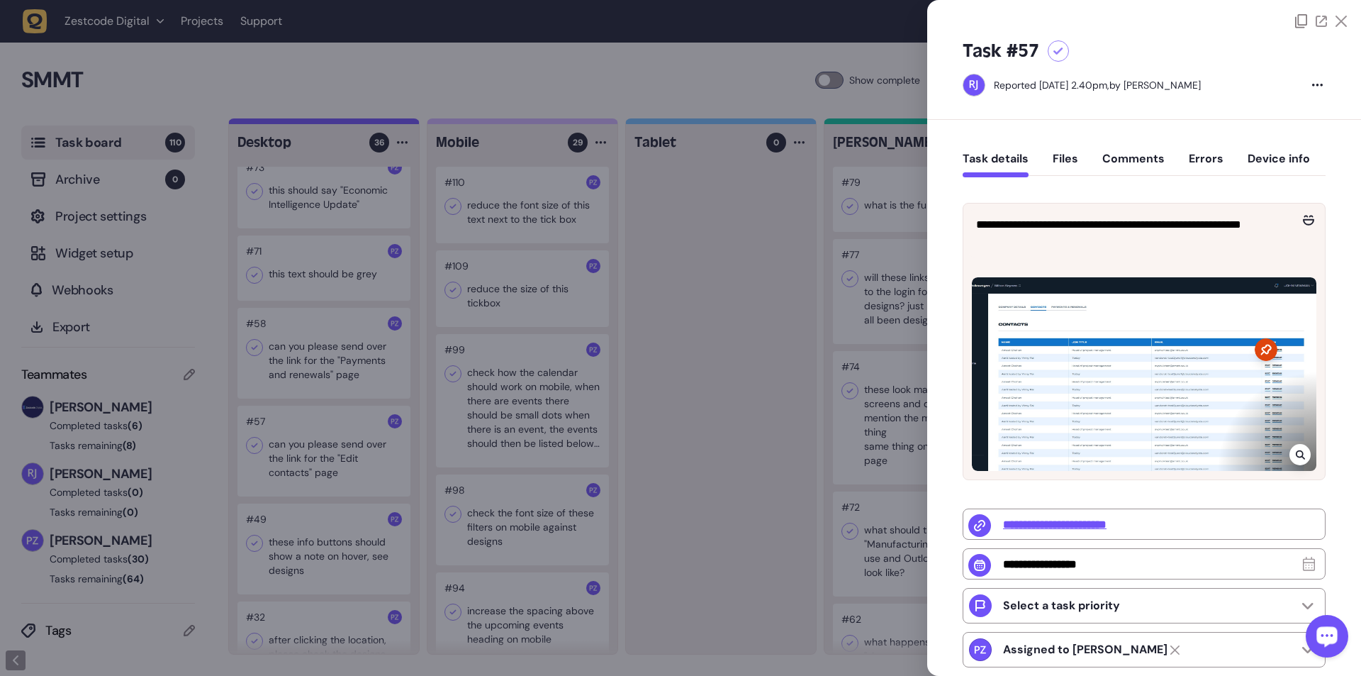
click at [355, 123] on div "**********" at bounding box center [1144, 514] width 363 height 662
click at [355, 123] on div at bounding box center [680, 338] width 1361 height 676
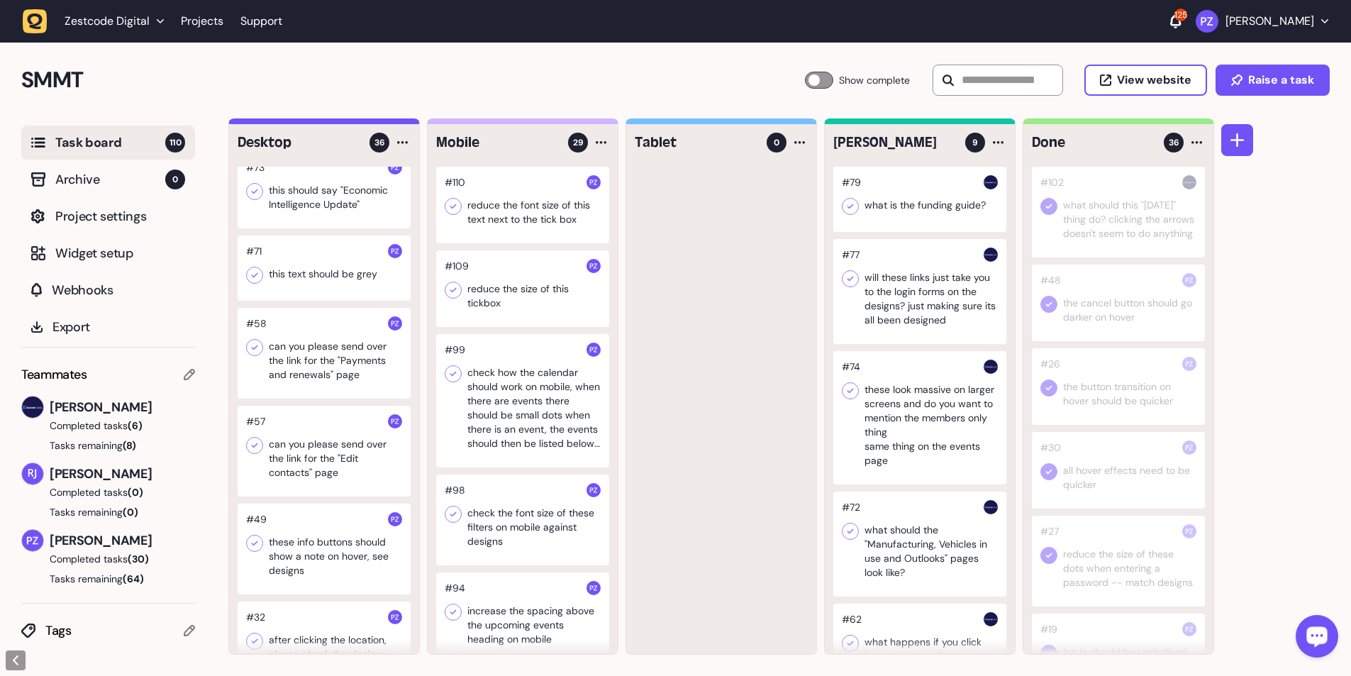
click at [335, 123] on div at bounding box center [324, 353] width 173 height 91
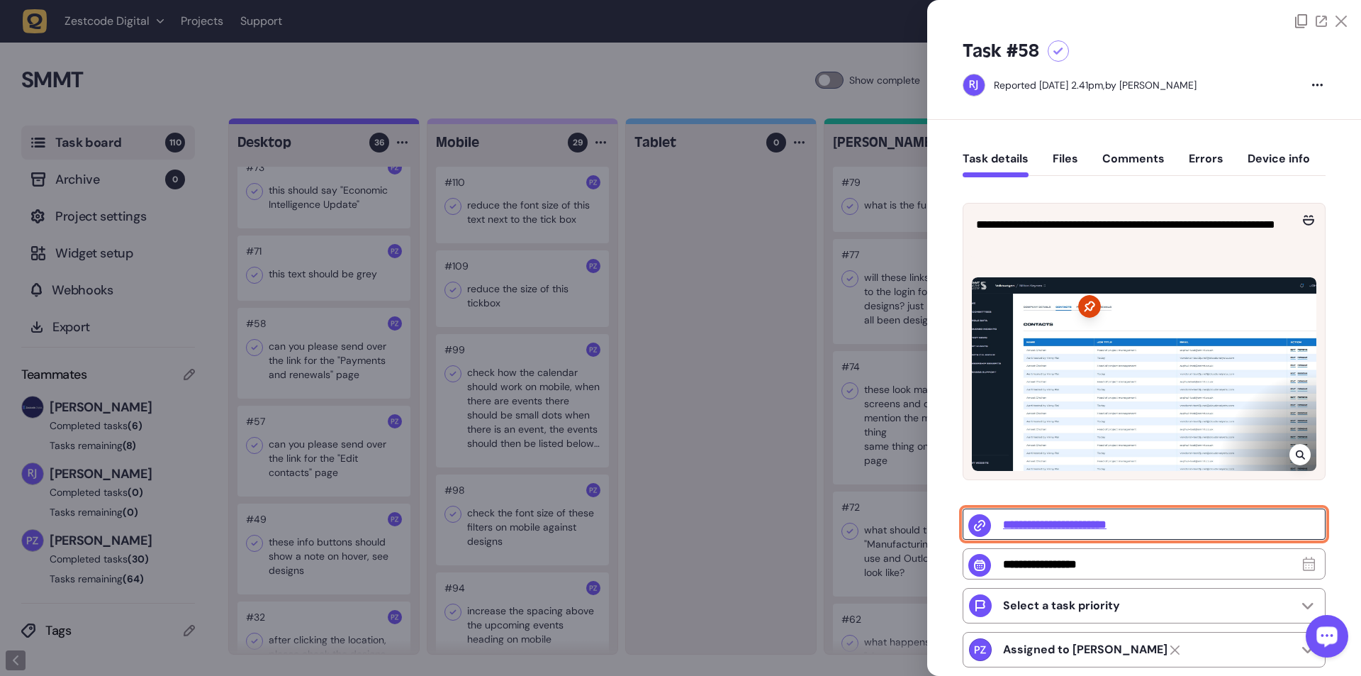
click at [355, 123] on input "**********" at bounding box center [1144, 523] width 363 height 31
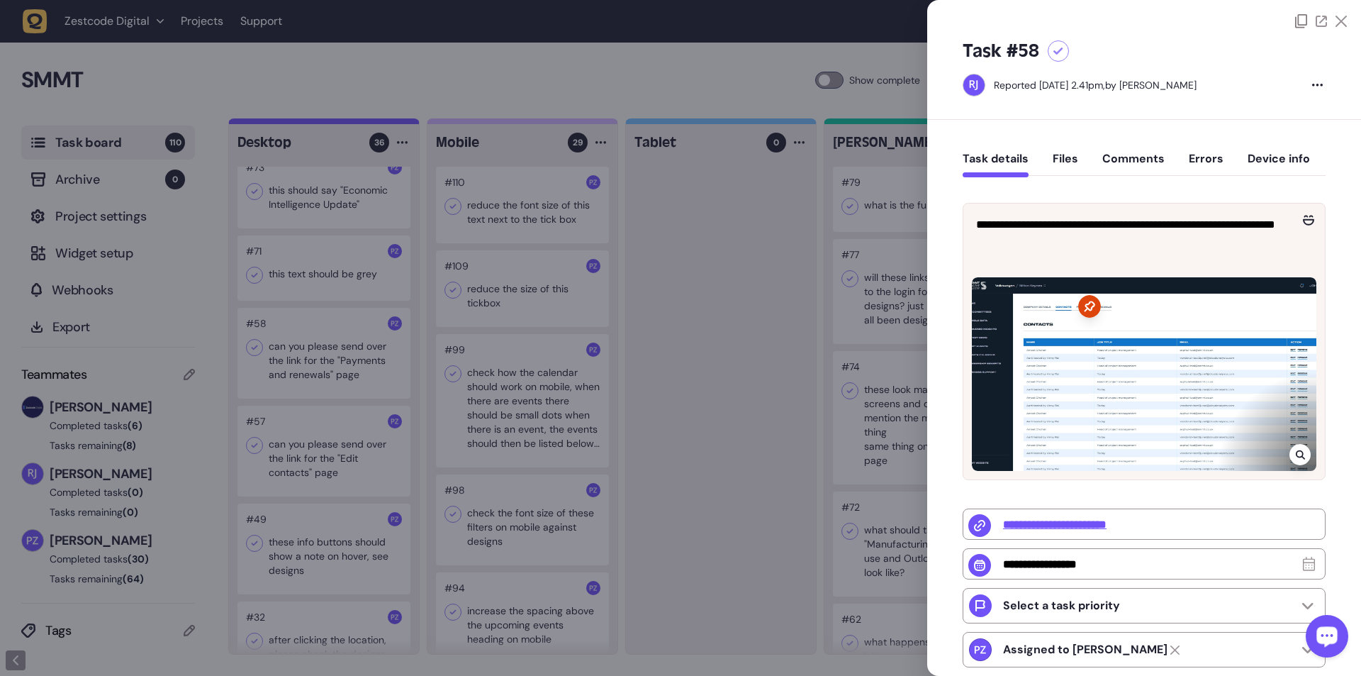
click at [355, 123] on div at bounding box center [680, 338] width 1361 height 676
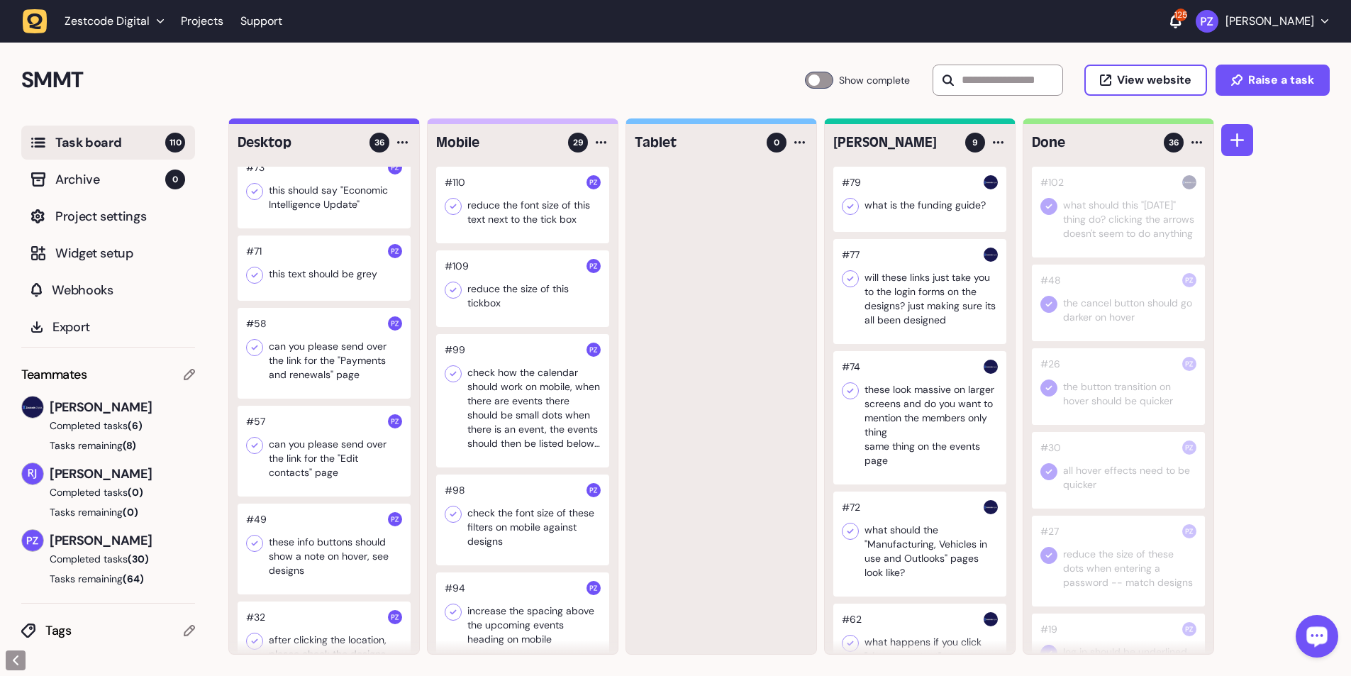
click at [323, 123] on div at bounding box center [324, 451] width 173 height 91
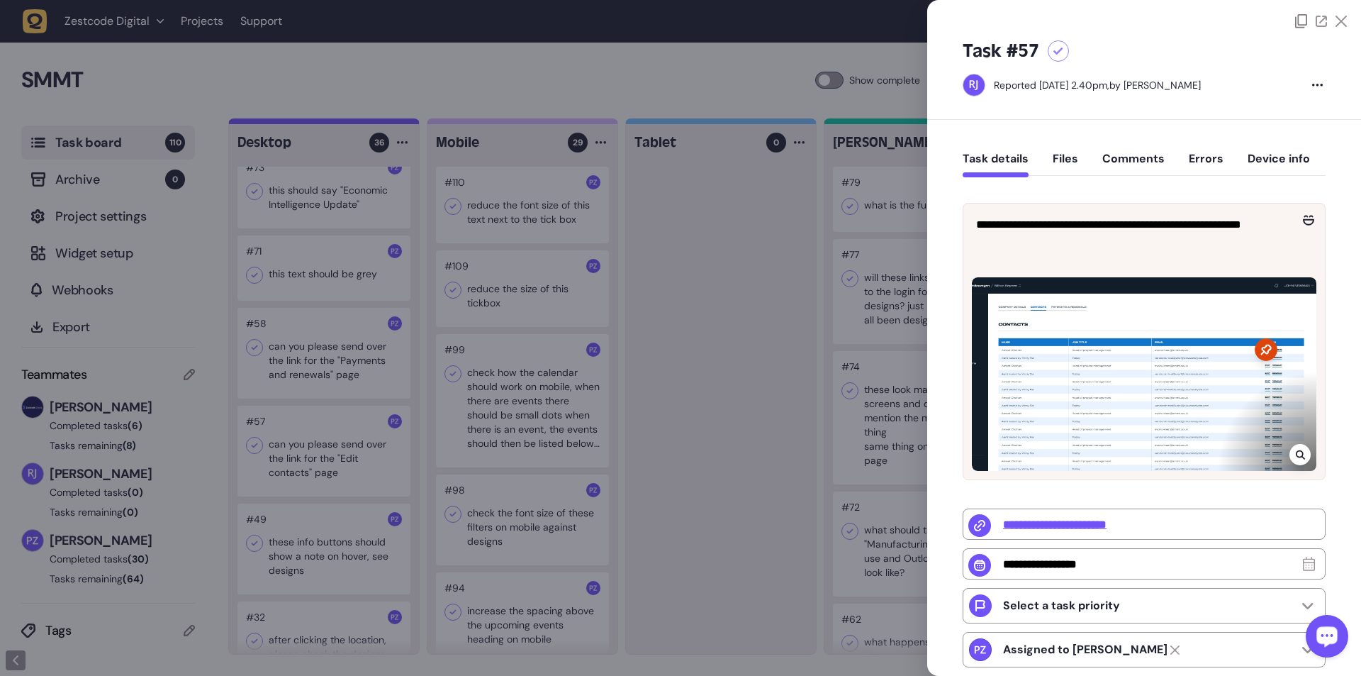
click at [355, 123] on button "Comments" at bounding box center [1134, 165] width 62 height 26
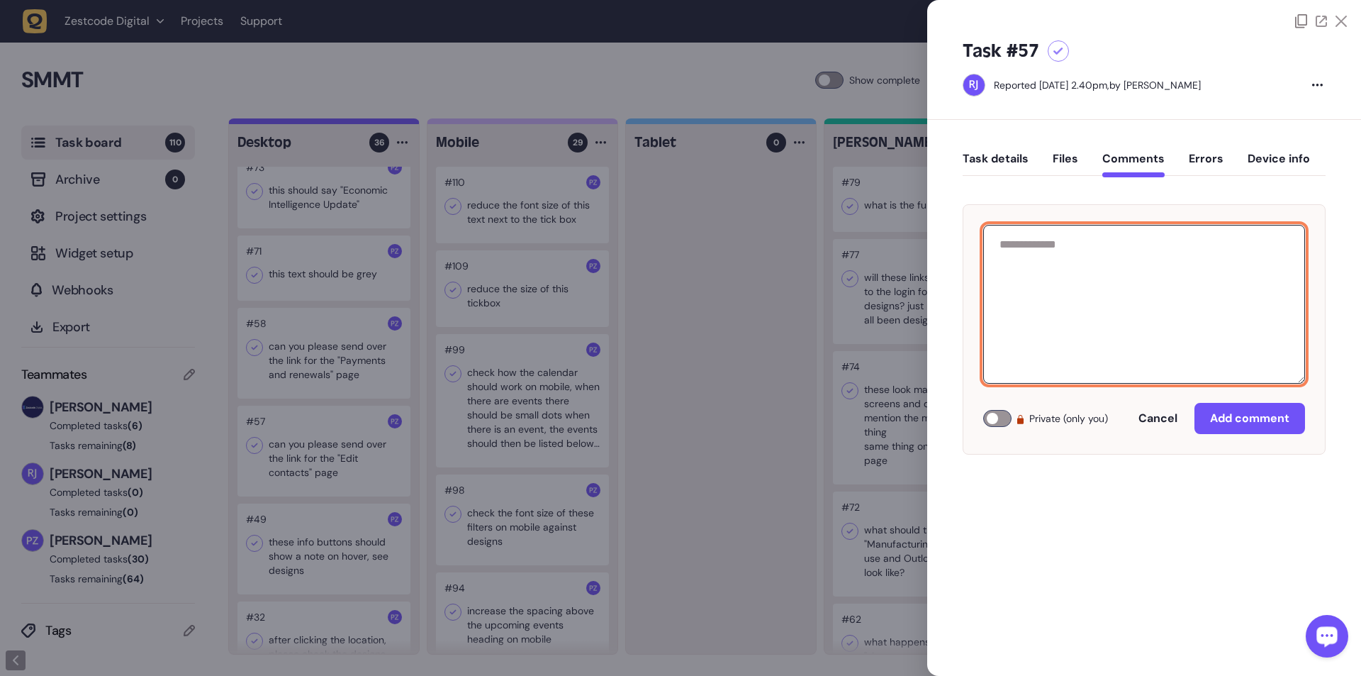
click at [355, 123] on textarea at bounding box center [1144, 304] width 322 height 159
paste textarea "**********"
drag, startPoint x: 1289, startPoint y: 245, endPoint x: 987, endPoint y: 245, distance: 302.1
click at [355, 123] on textarea "**********" at bounding box center [1144, 304] width 322 height 159
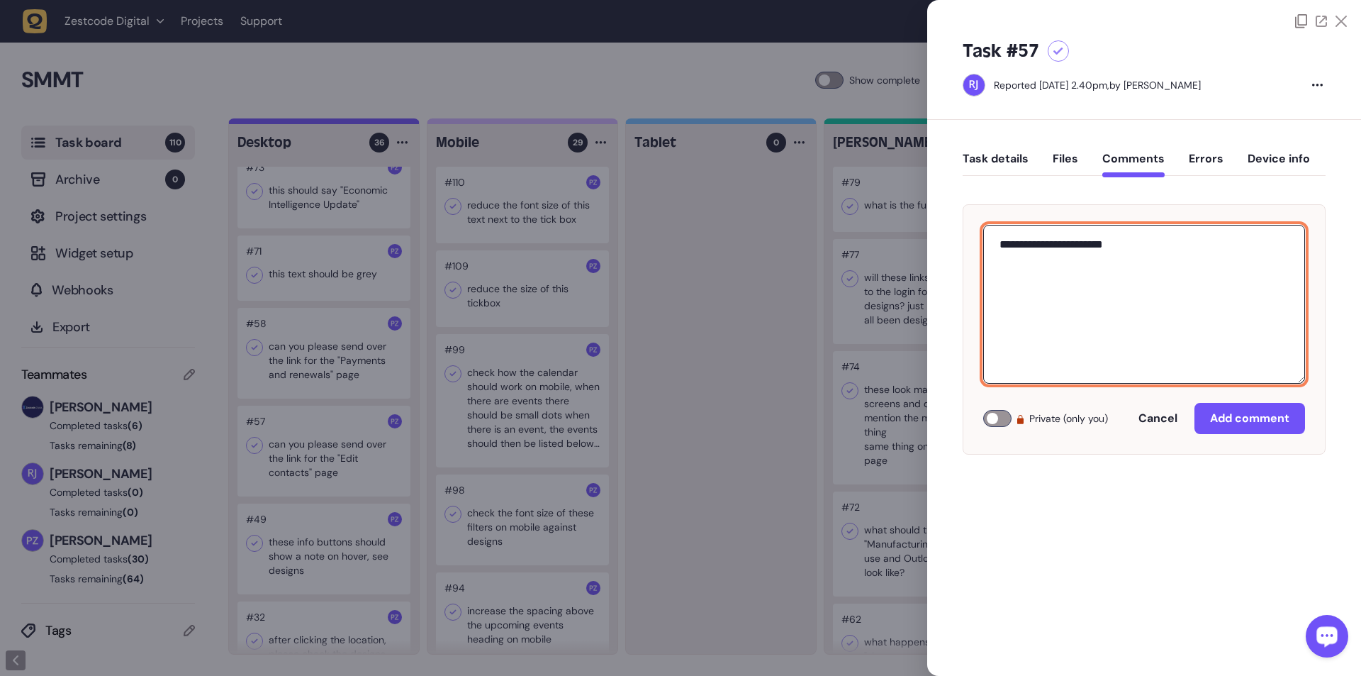
type textarea "**********"
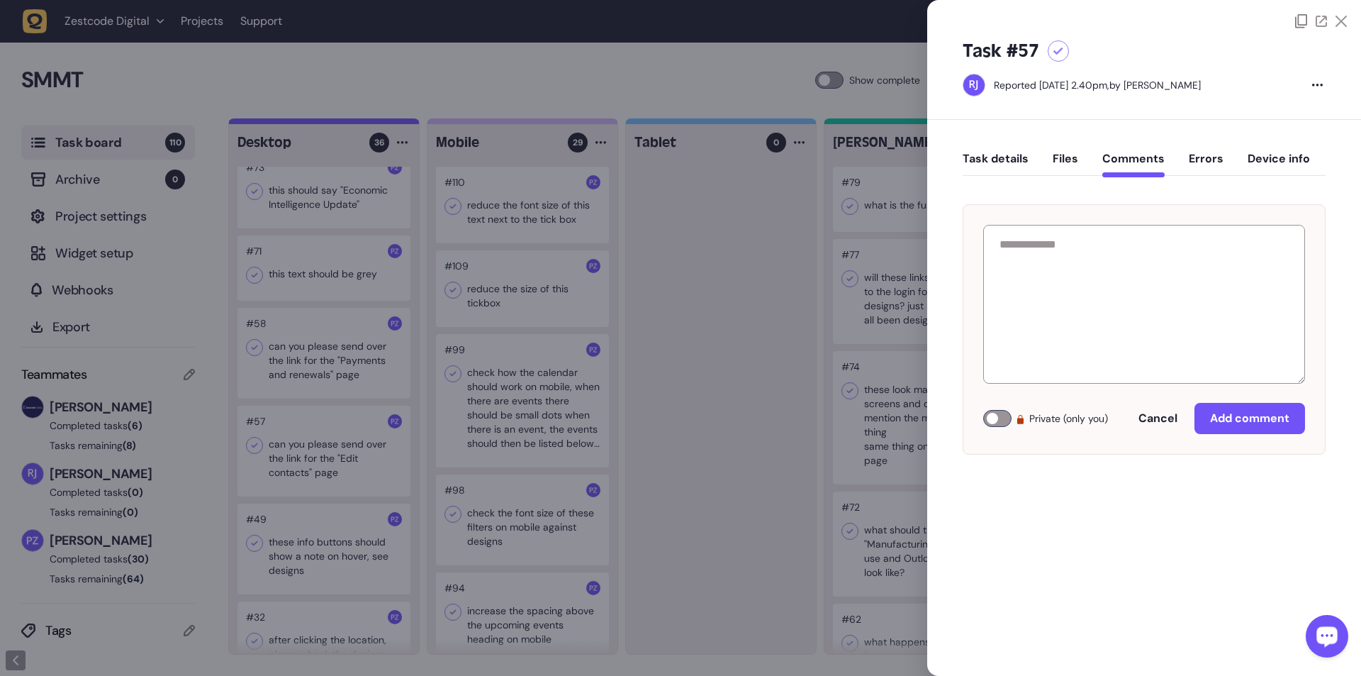
click at [355, 123] on div "Task details Files Comments Errors Device info Private (only you) Cancel Add co…" at bounding box center [1144, 315] width 434 height 391
click at [355, 123] on button "Task details" at bounding box center [996, 165] width 66 height 26
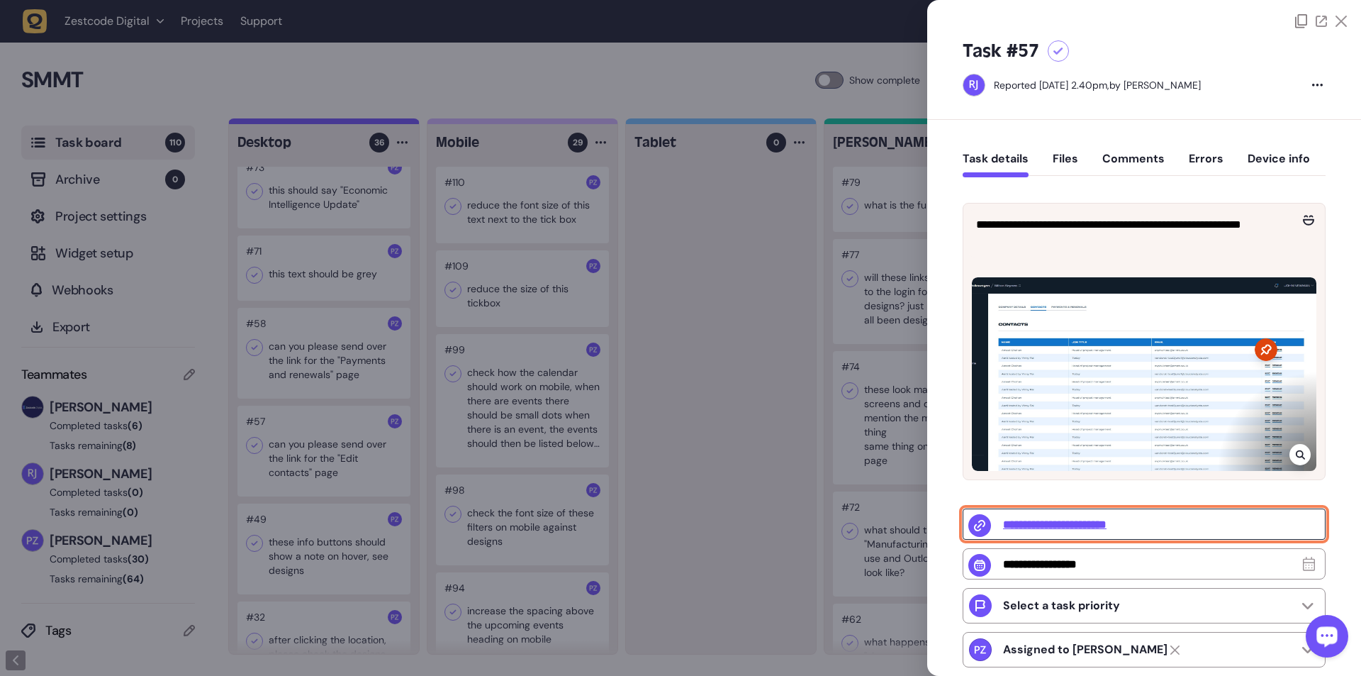
click at [355, 123] on input "**********" at bounding box center [1144, 523] width 363 height 31
click at [355, 123] on button "Comments" at bounding box center [1134, 165] width 62 height 26
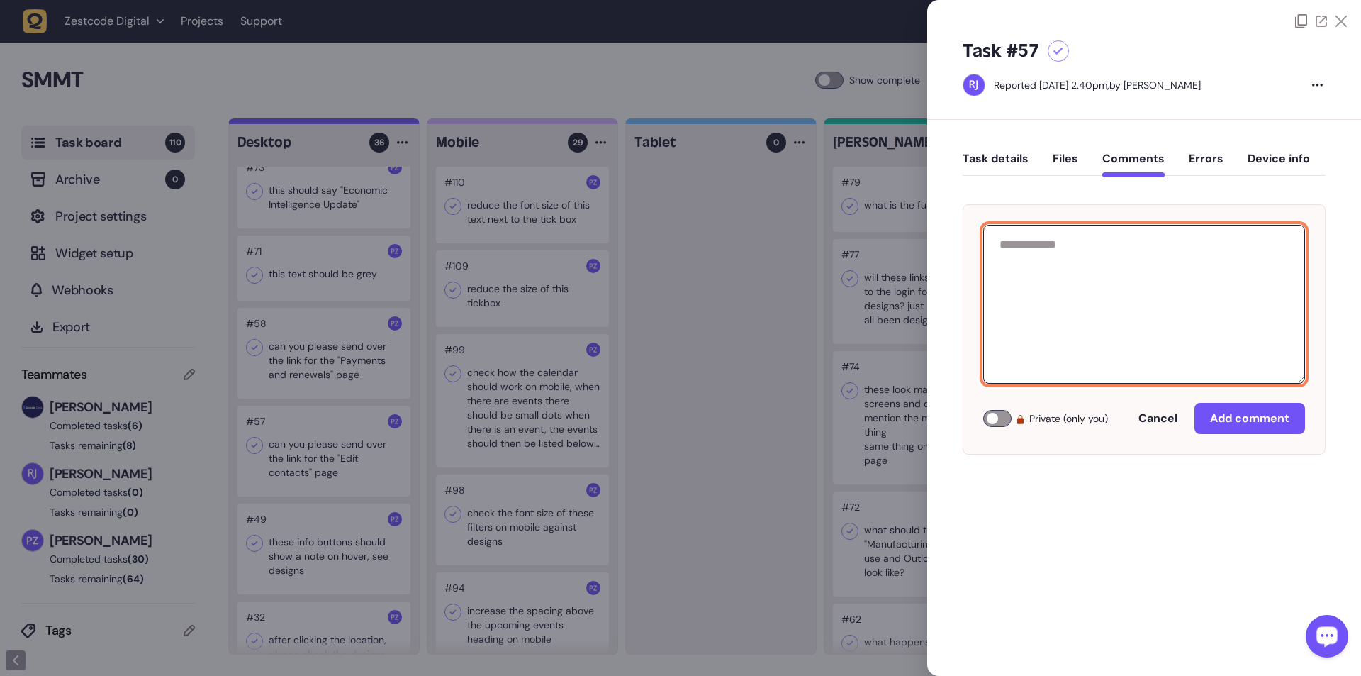
click at [355, 123] on textarea at bounding box center [1144, 304] width 322 height 159
paste textarea "**********"
type textarea "**********"
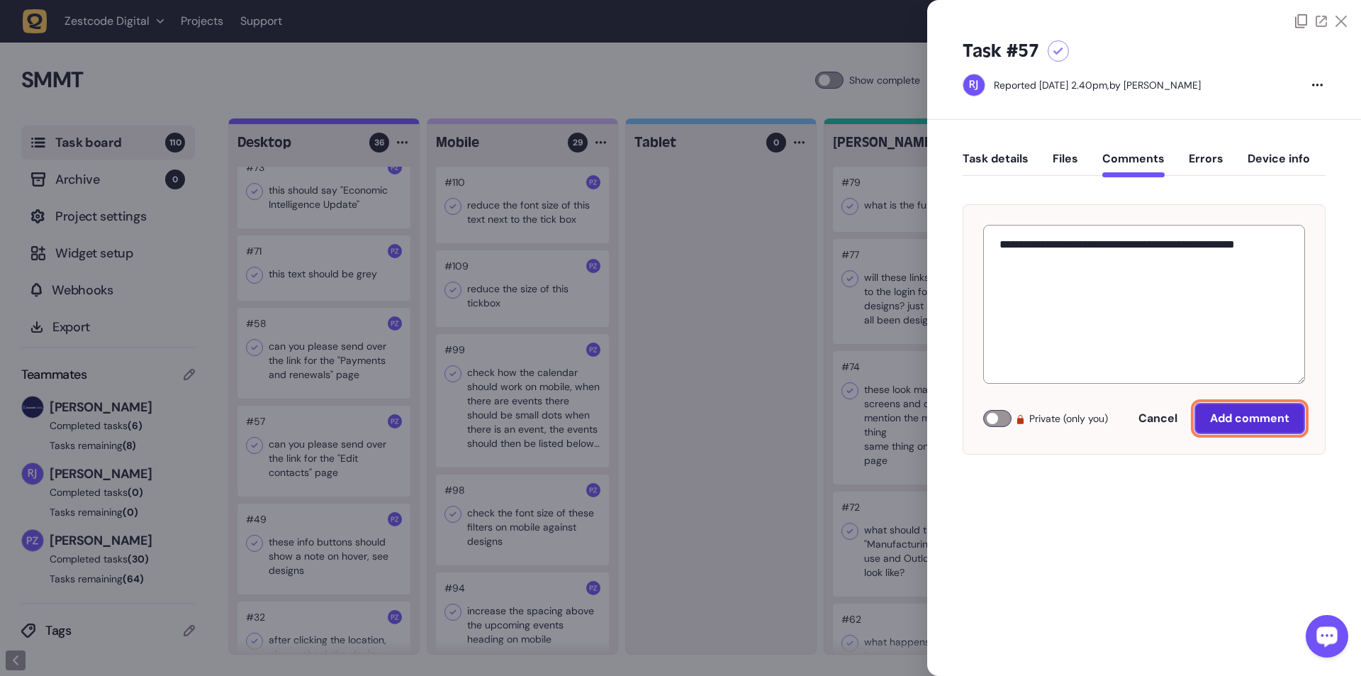
click at [355, 123] on button "Add comment" at bounding box center [1250, 418] width 111 height 31
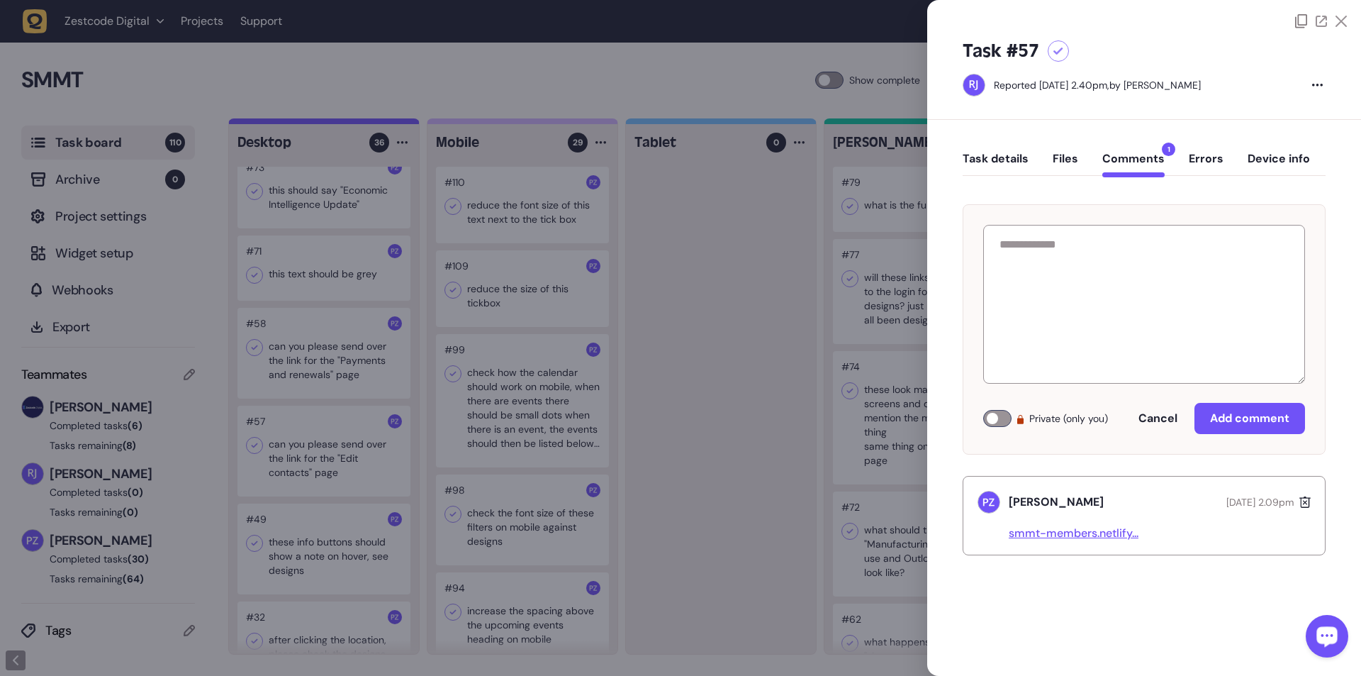
click at [355, 123] on div at bounding box center [680, 338] width 1361 height 676
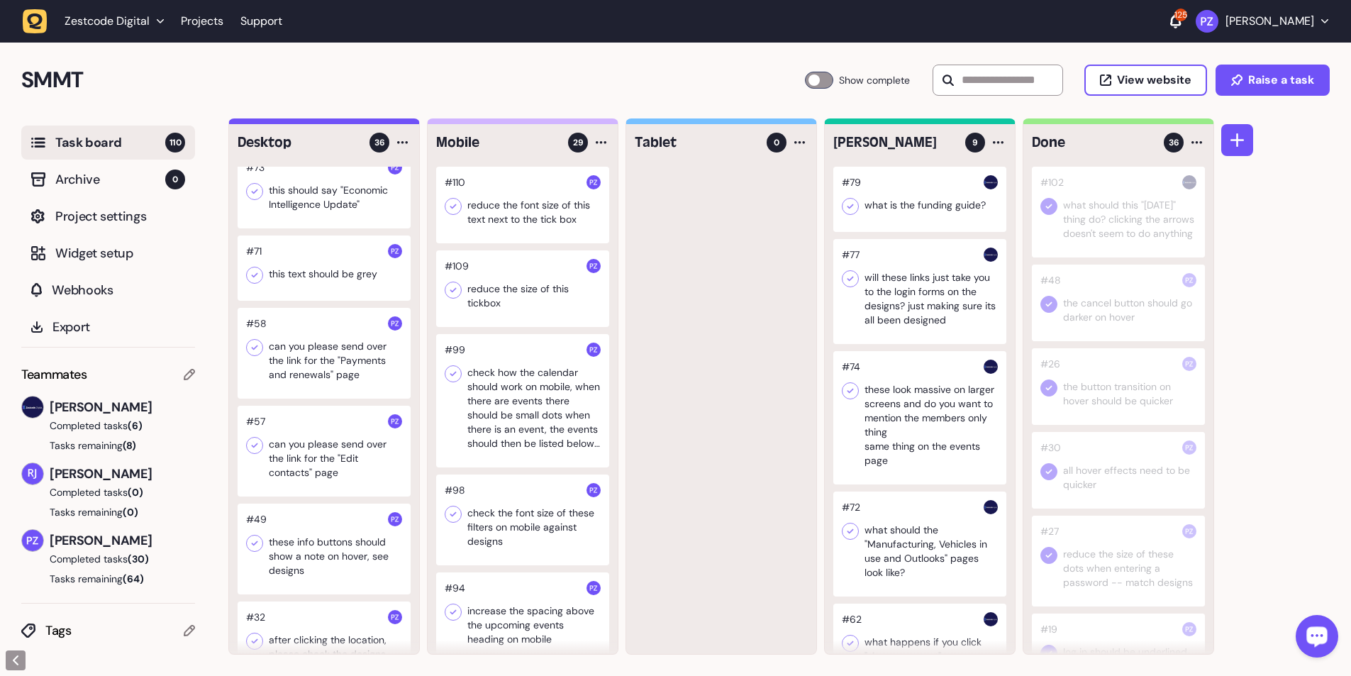
click at [256, 123] on icon at bounding box center [254, 445] width 14 height 14
click at [332, 123] on div at bounding box center [324, 353] width 173 height 91
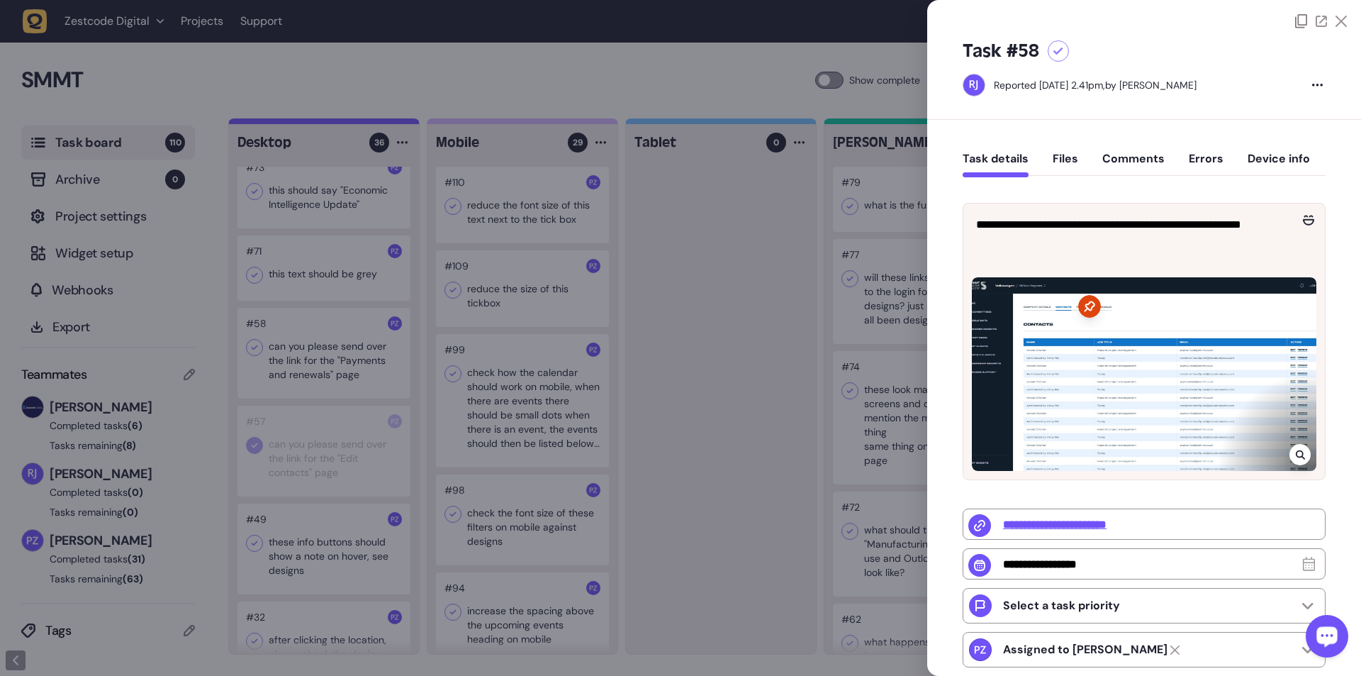
click at [355, 123] on button "Comments" at bounding box center [1134, 165] width 62 height 26
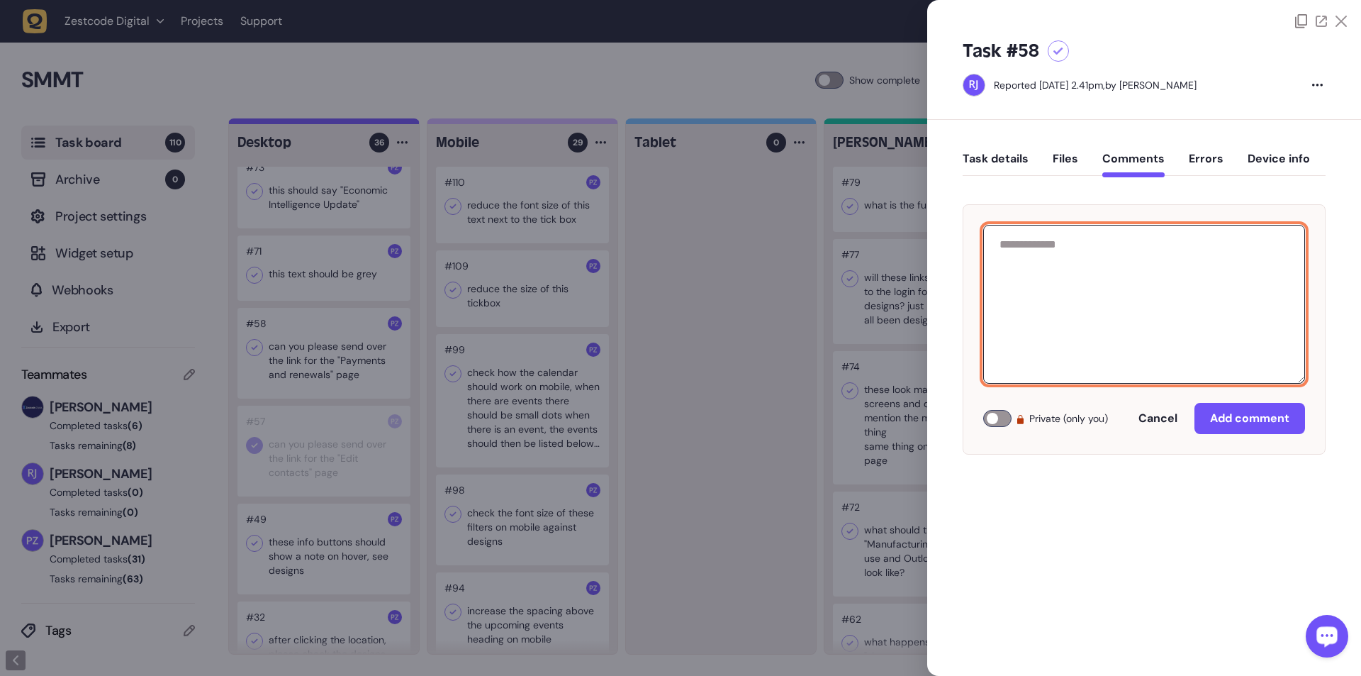
click at [355, 123] on textarea at bounding box center [1144, 304] width 322 height 159
paste textarea "**********"
type textarea "**********"
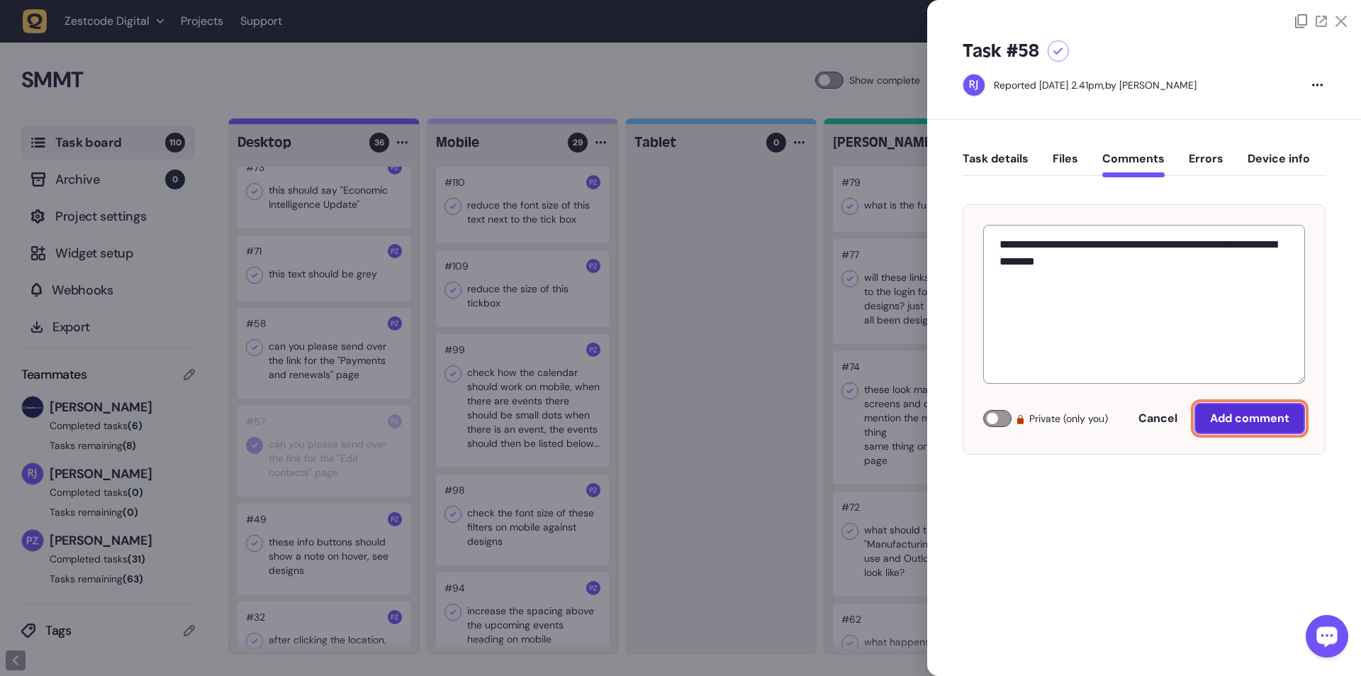
click at [355, 123] on span "Add comment" at bounding box center [1249, 418] width 79 height 11
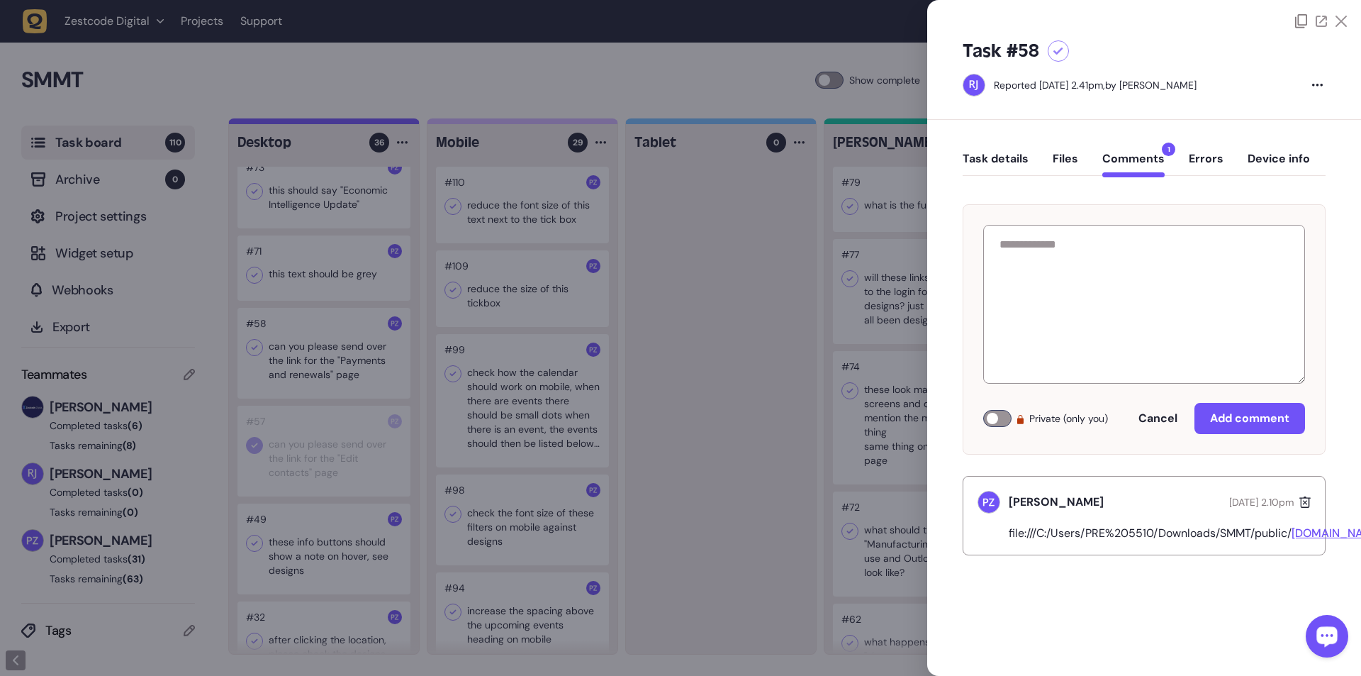
click at [355, 123] on div at bounding box center [680, 338] width 1361 height 676
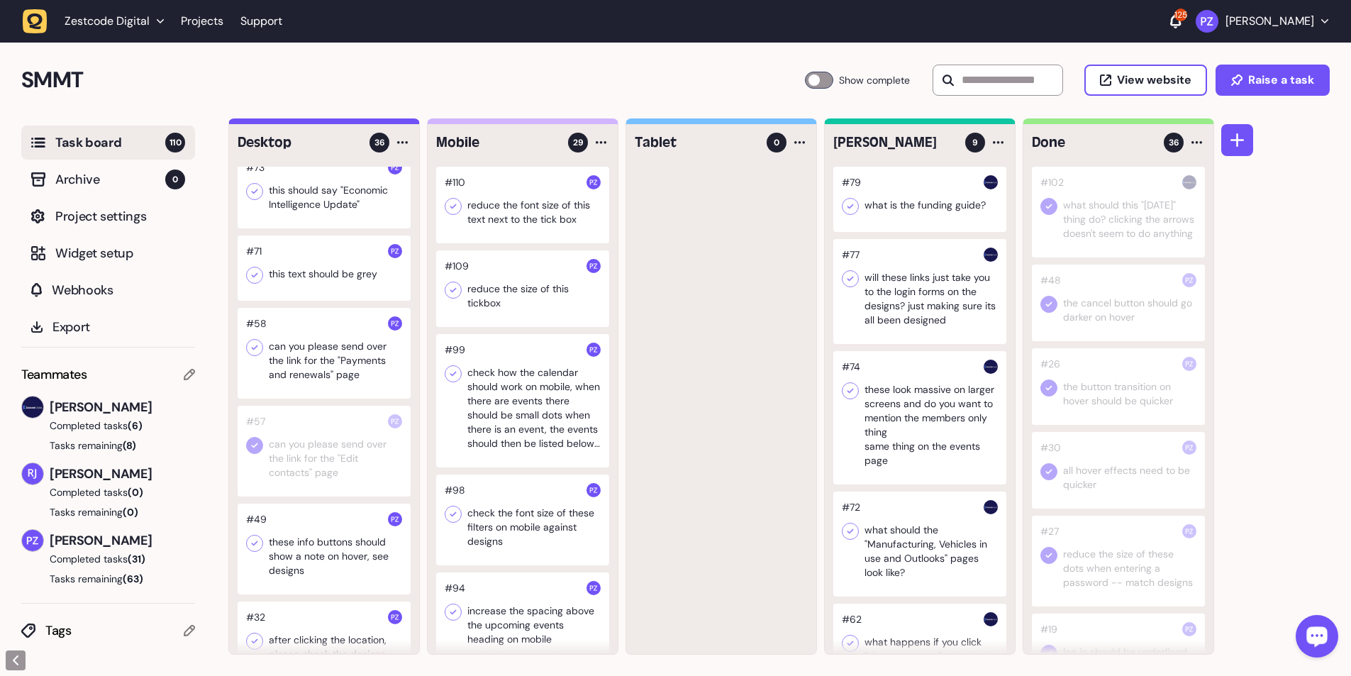
click at [336, 123] on div at bounding box center [324, 451] width 173 height 91
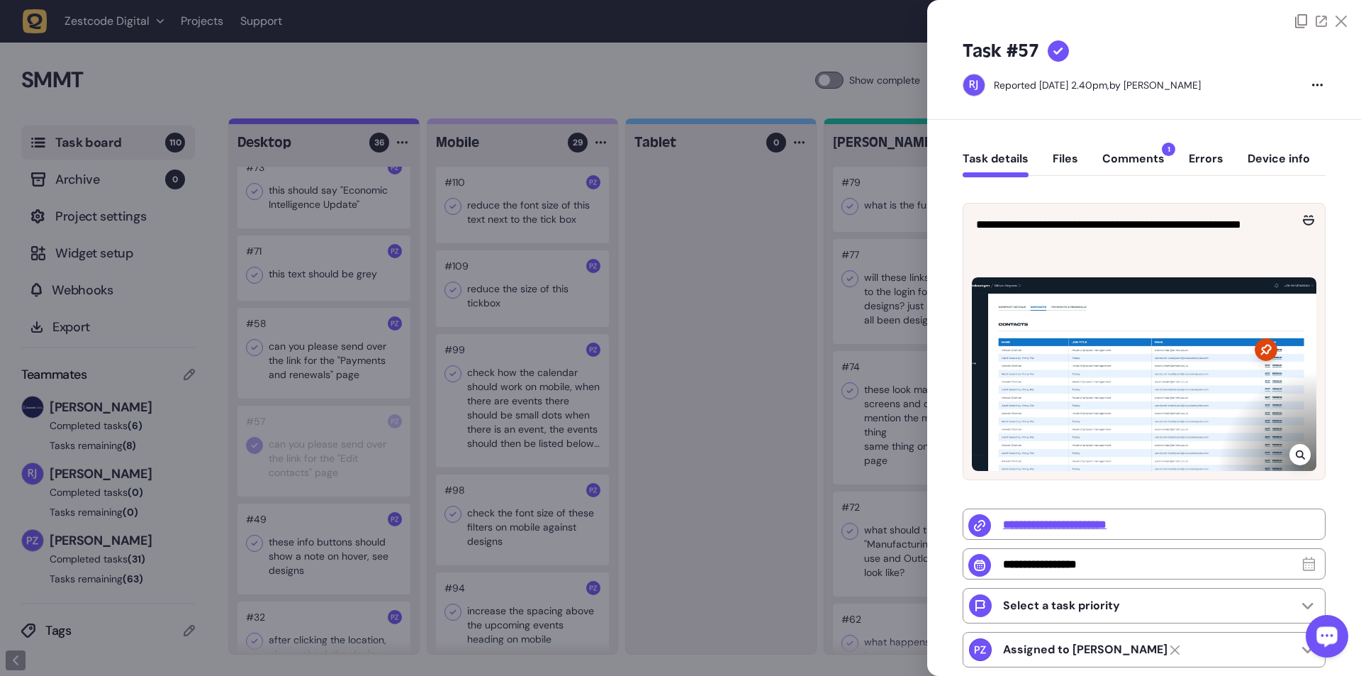
click at [355, 123] on button "Comments 1" at bounding box center [1134, 165] width 62 height 26
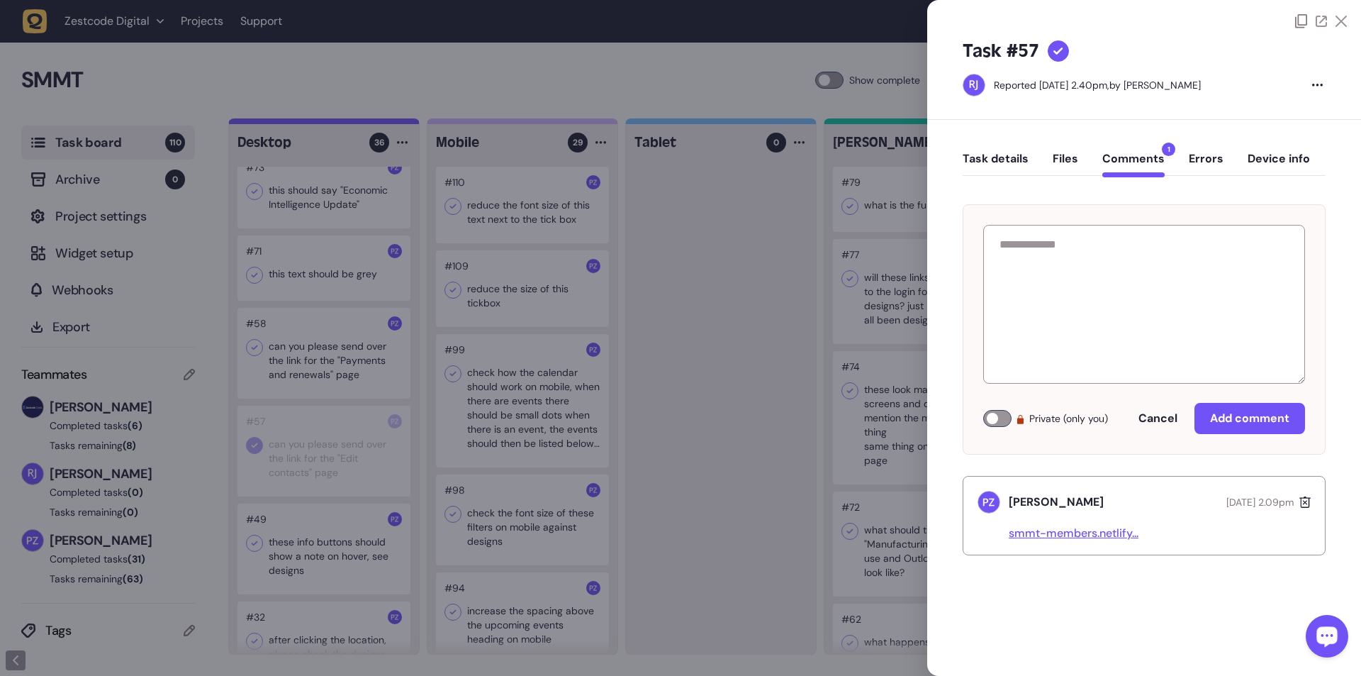
click at [355, 123] on link "smmt-members.netlify..." at bounding box center [1074, 532] width 130 height 15
click at [307, 123] on div at bounding box center [680, 338] width 1361 height 676
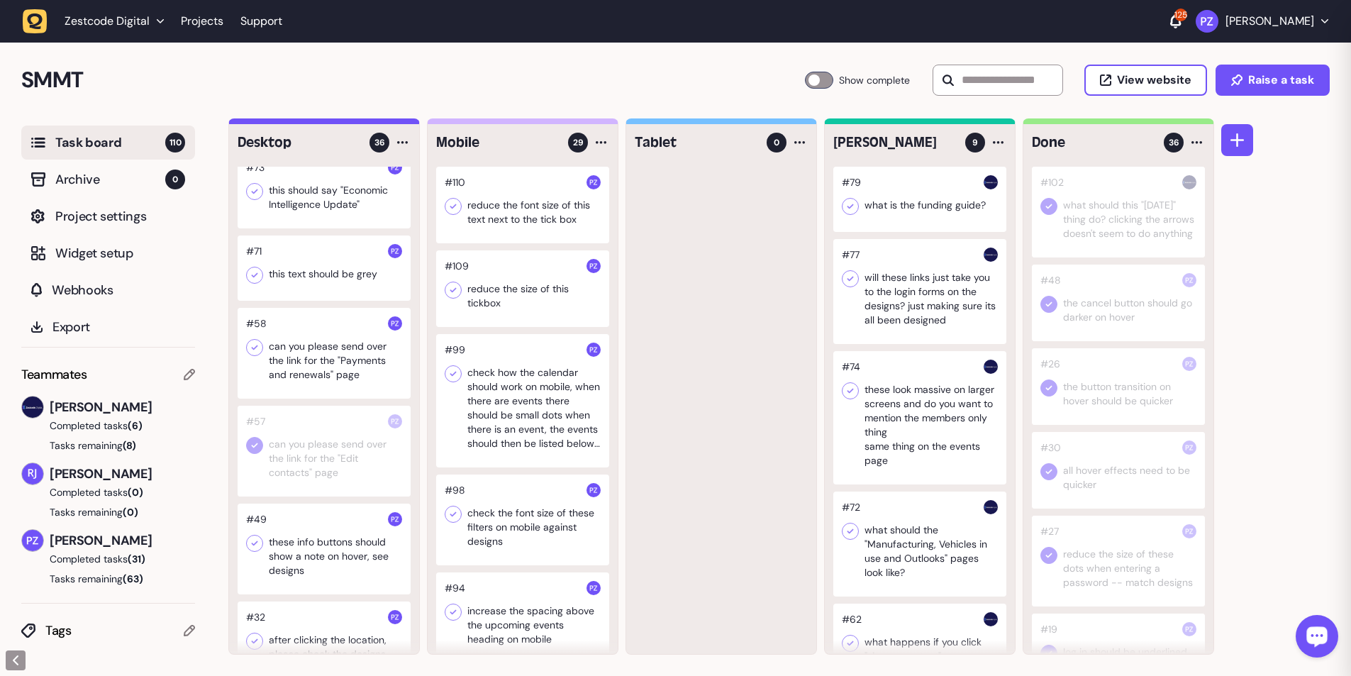
click at [322, 123] on div at bounding box center [324, 353] width 173 height 91
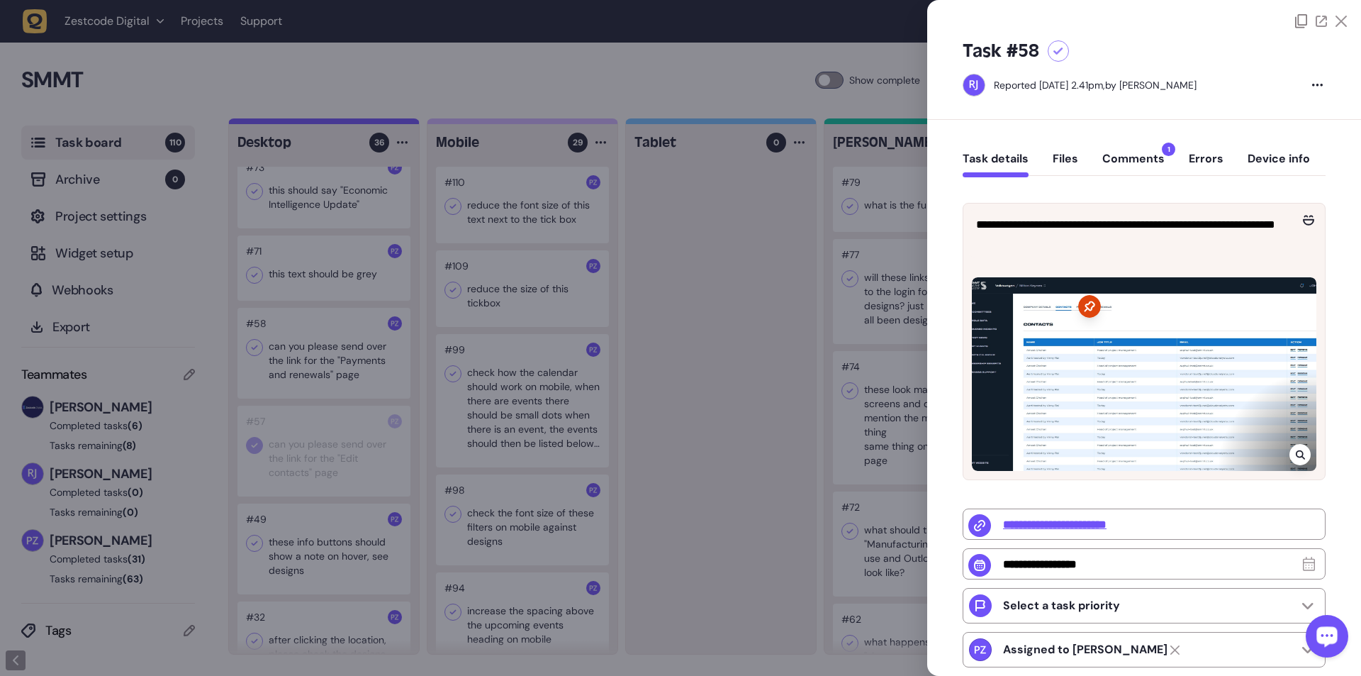
click at [355, 123] on button "Comments 1" at bounding box center [1134, 165] width 62 height 26
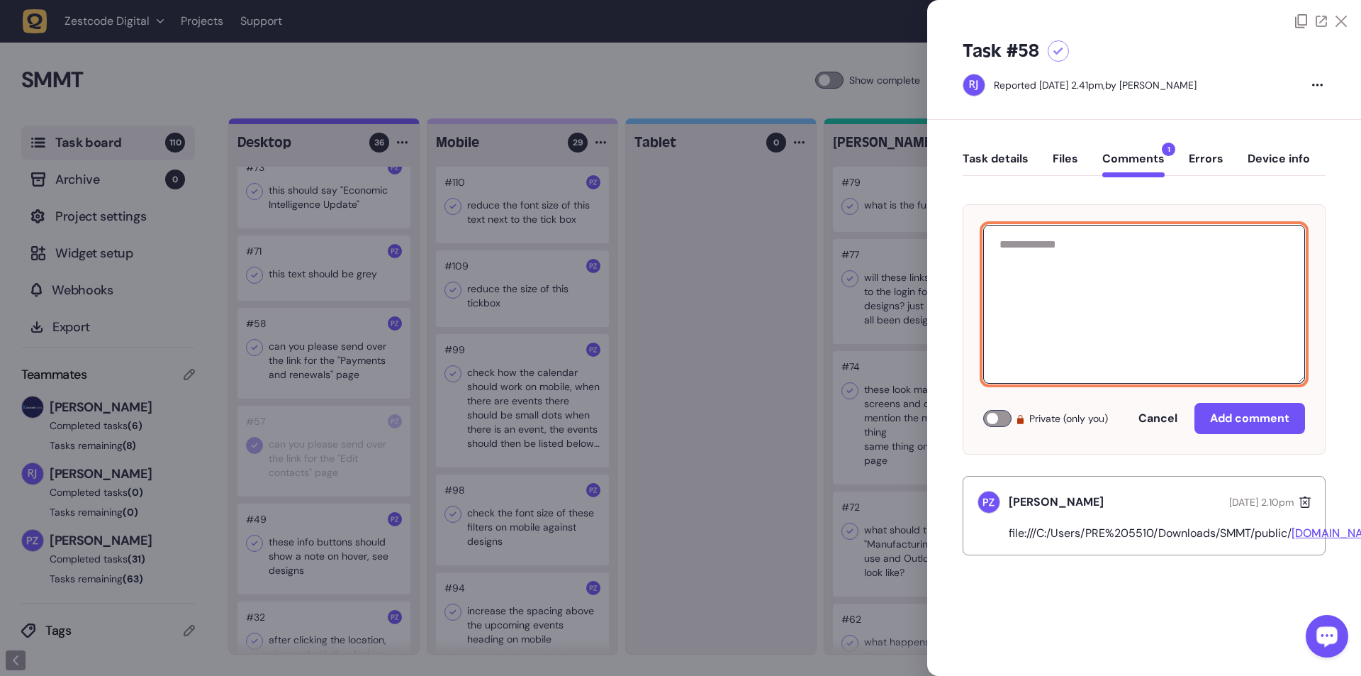
click at [355, 123] on textarea at bounding box center [1144, 304] width 322 height 159
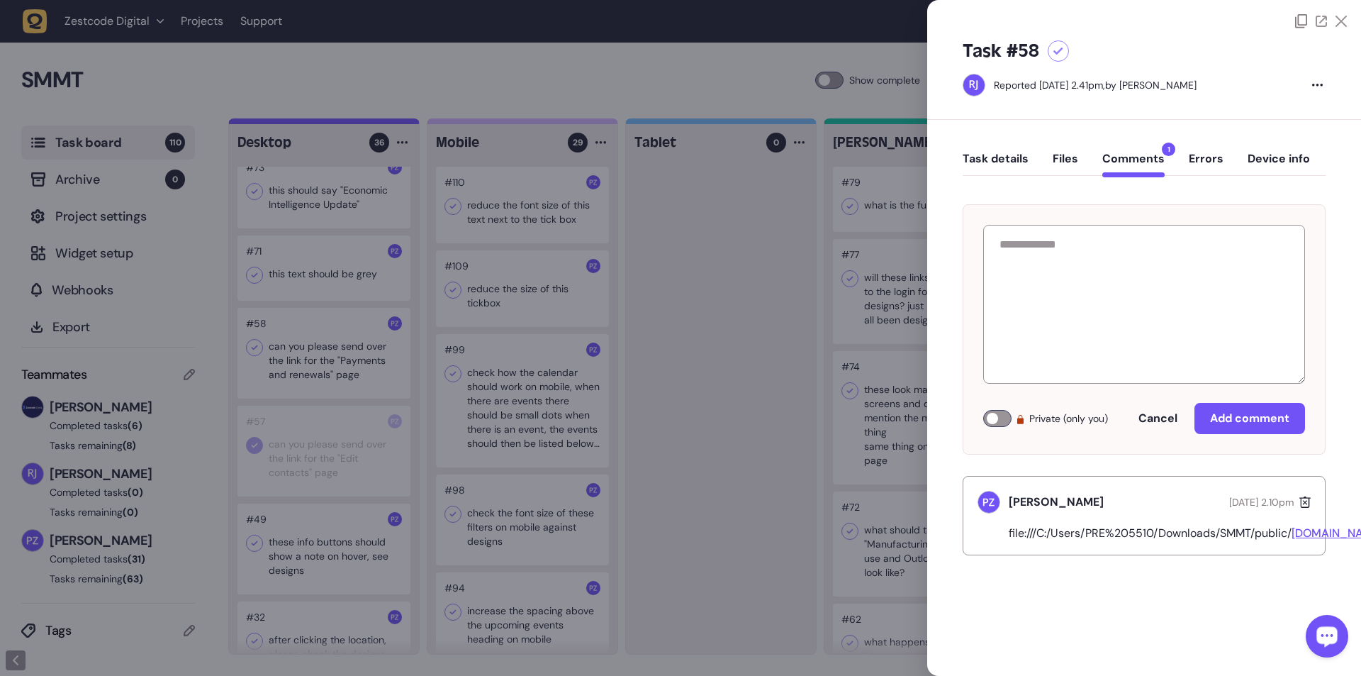
click at [355, 123] on icon at bounding box center [1305, 502] width 11 height 14
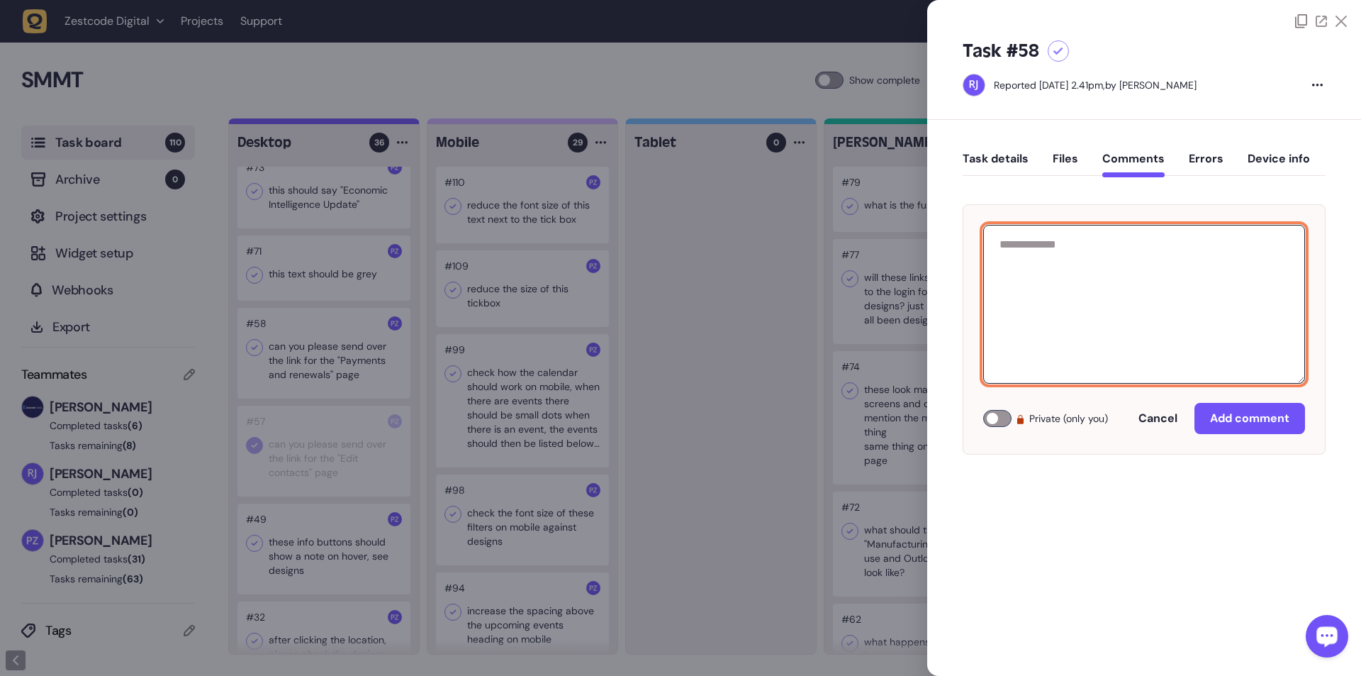
click at [355, 123] on textarea at bounding box center [1144, 304] width 322 height 159
paste textarea "**********"
type textarea "**********"
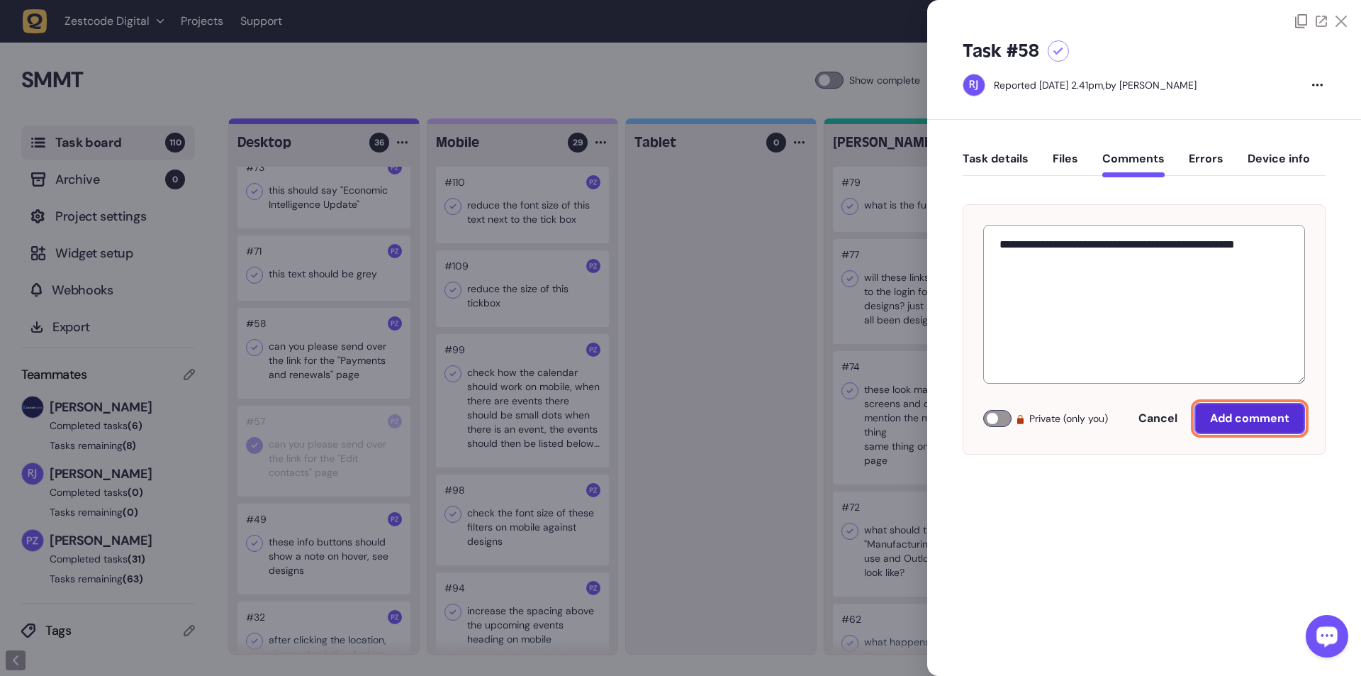
click at [355, 123] on span "Add comment" at bounding box center [1249, 418] width 79 height 11
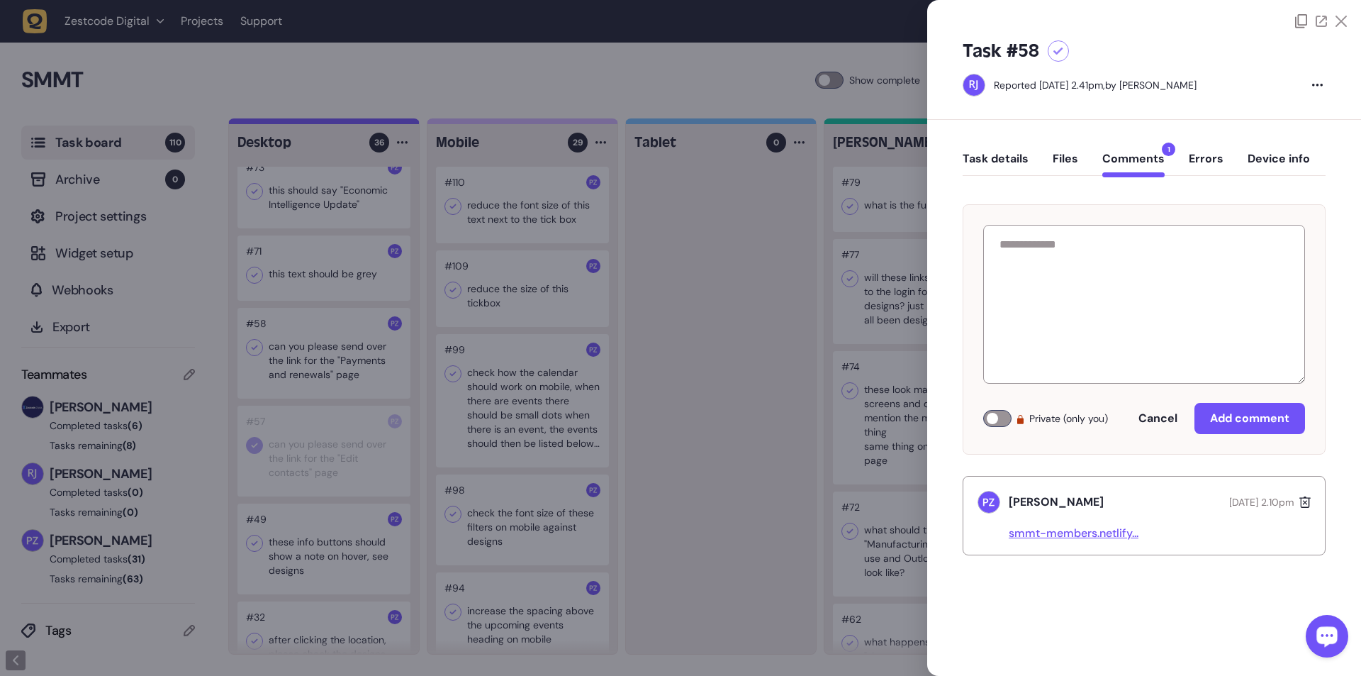
click at [355, 123] on div at bounding box center [680, 338] width 1361 height 676
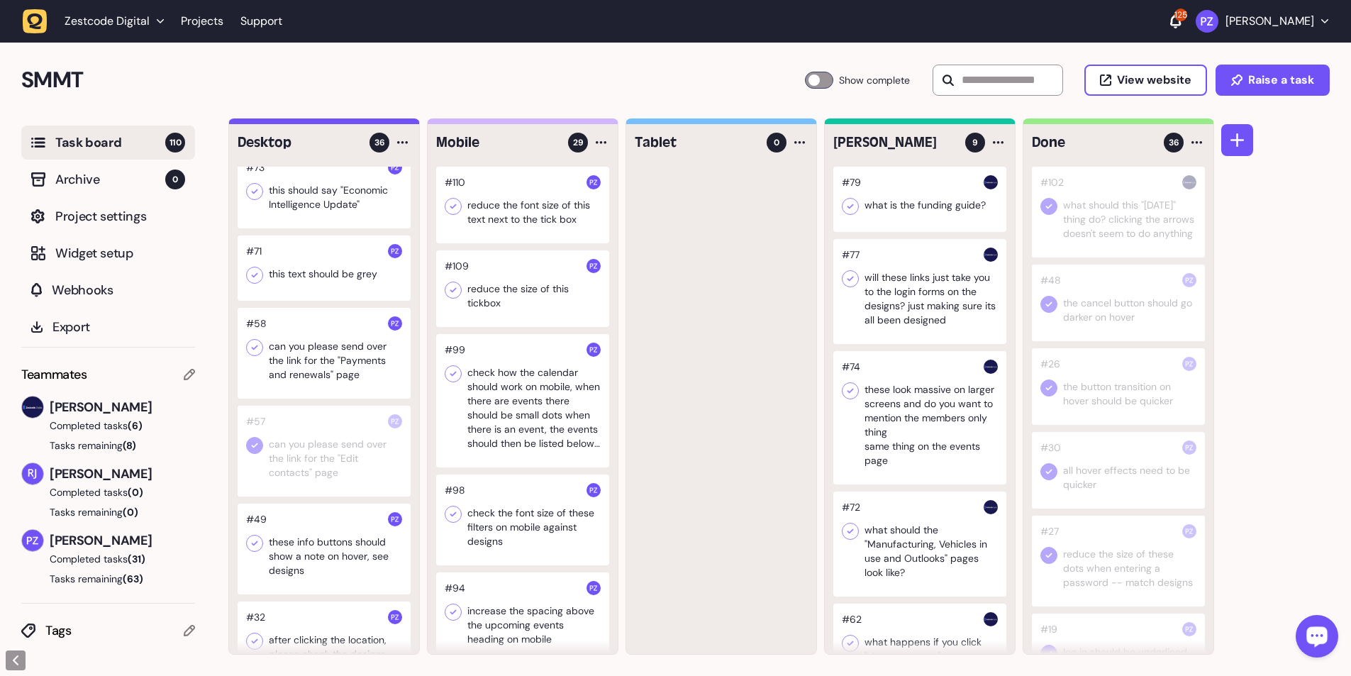
click at [258, 123] on icon at bounding box center [254, 347] width 14 height 14
click at [306, 123] on div at bounding box center [324, 267] width 173 height 65
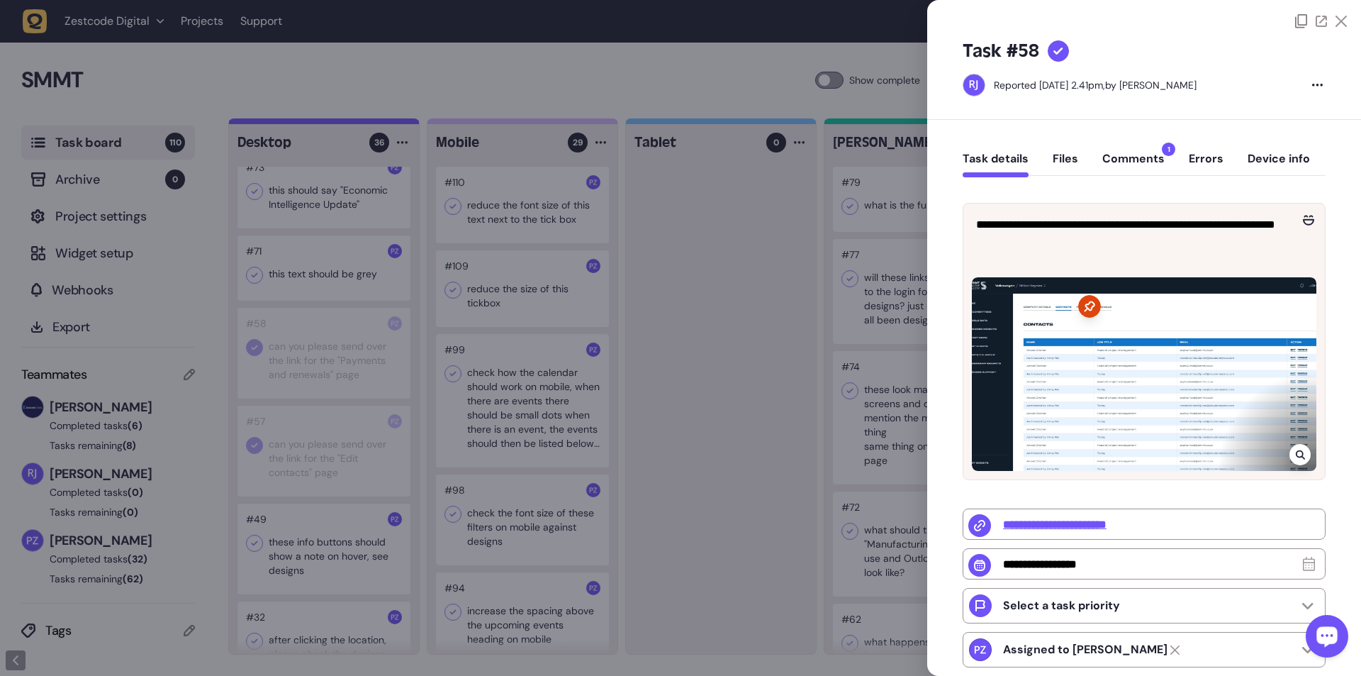
type input "**********"
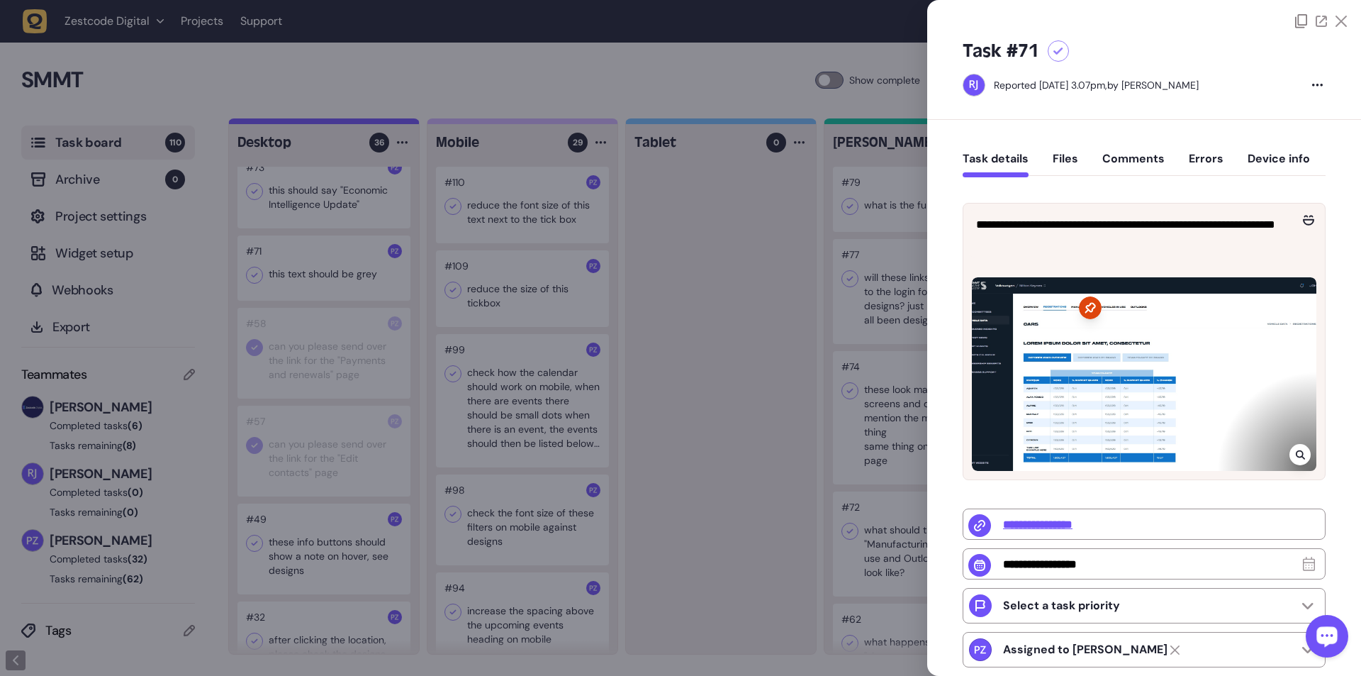
click at [355, 123] on div at bounding box center [1300, 454] width 21 height 21
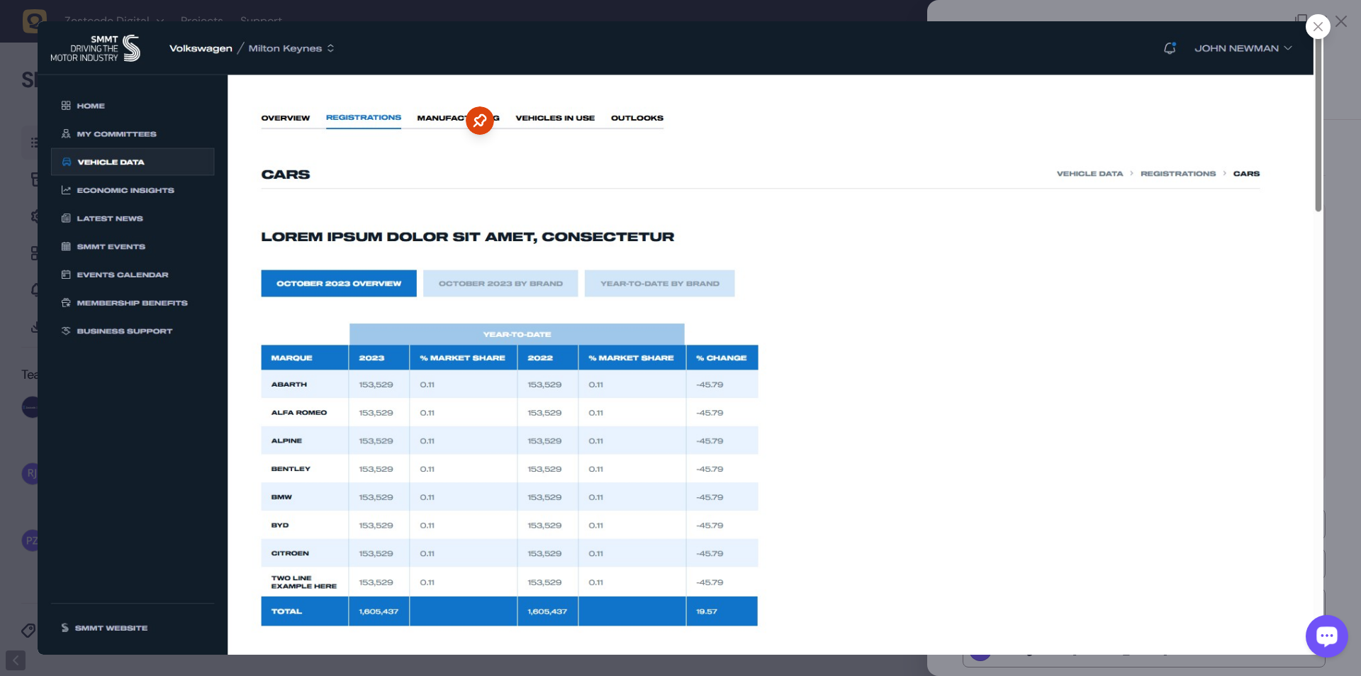
click at [355, 30] on icon at bounding box center [1318, 26] width 9 height 9
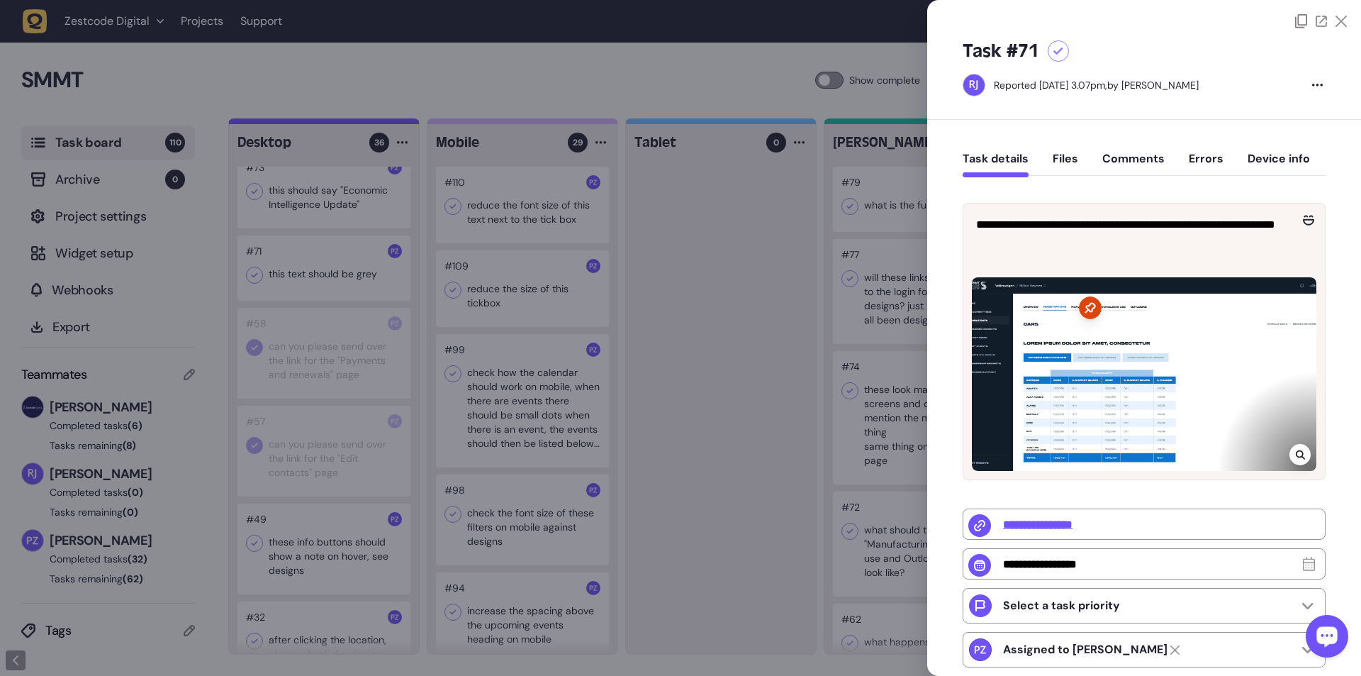
click at [355, 123] on div at bounding box center [680, 338] width 1361 height 676
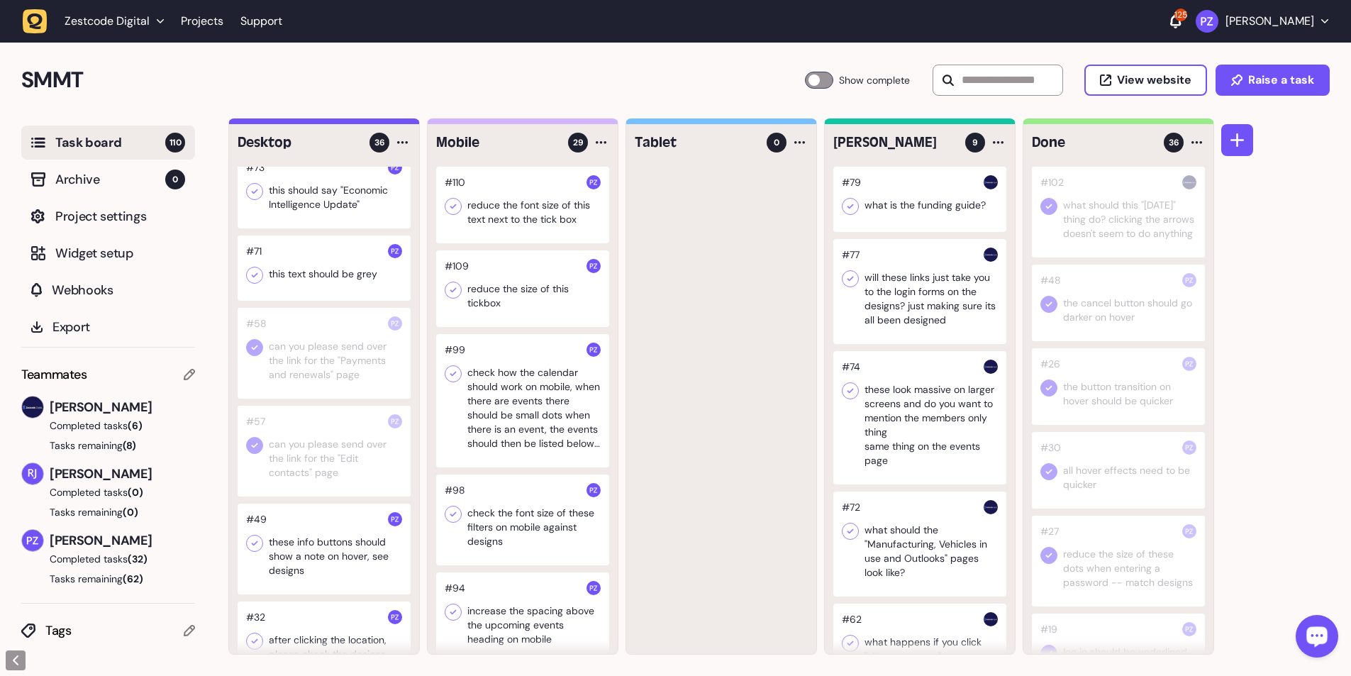
click at [257, 123] on icon at bounding box center [254, 275] width 14 height 14
click at [313, 123] on div at bounding box center [324, 190] width 173 height 77
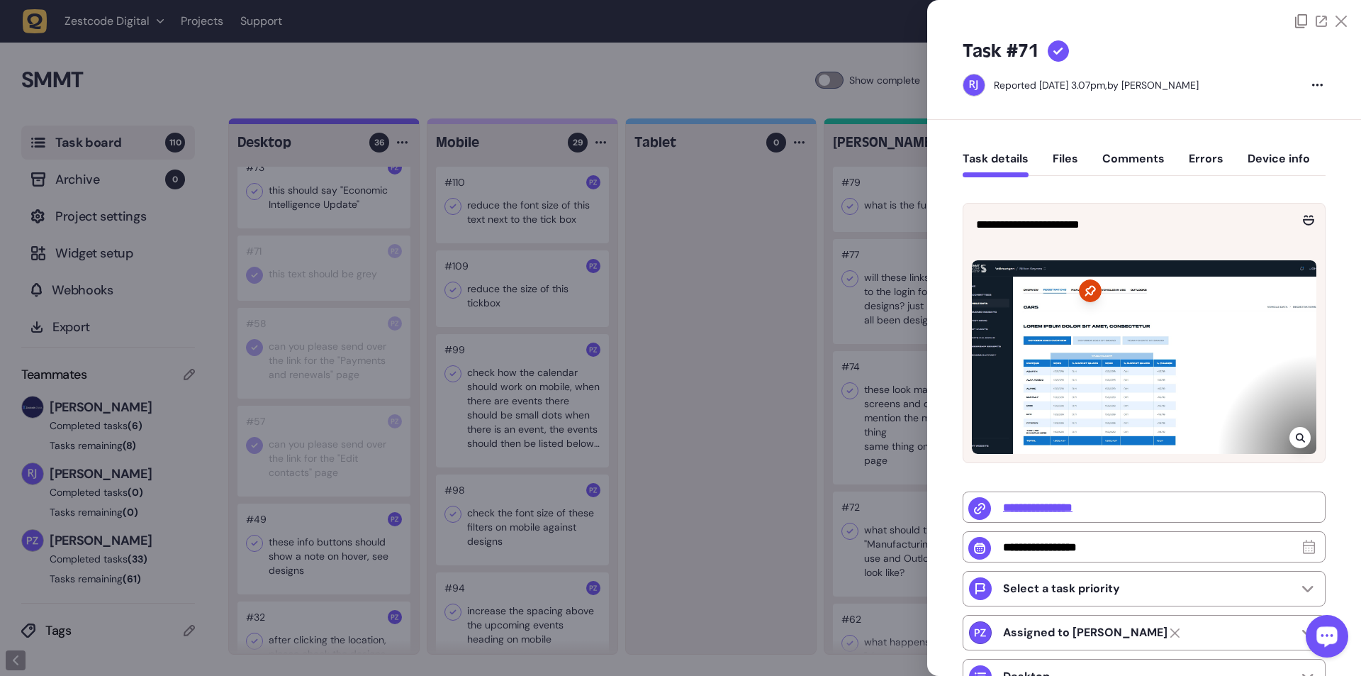
type input "**********"
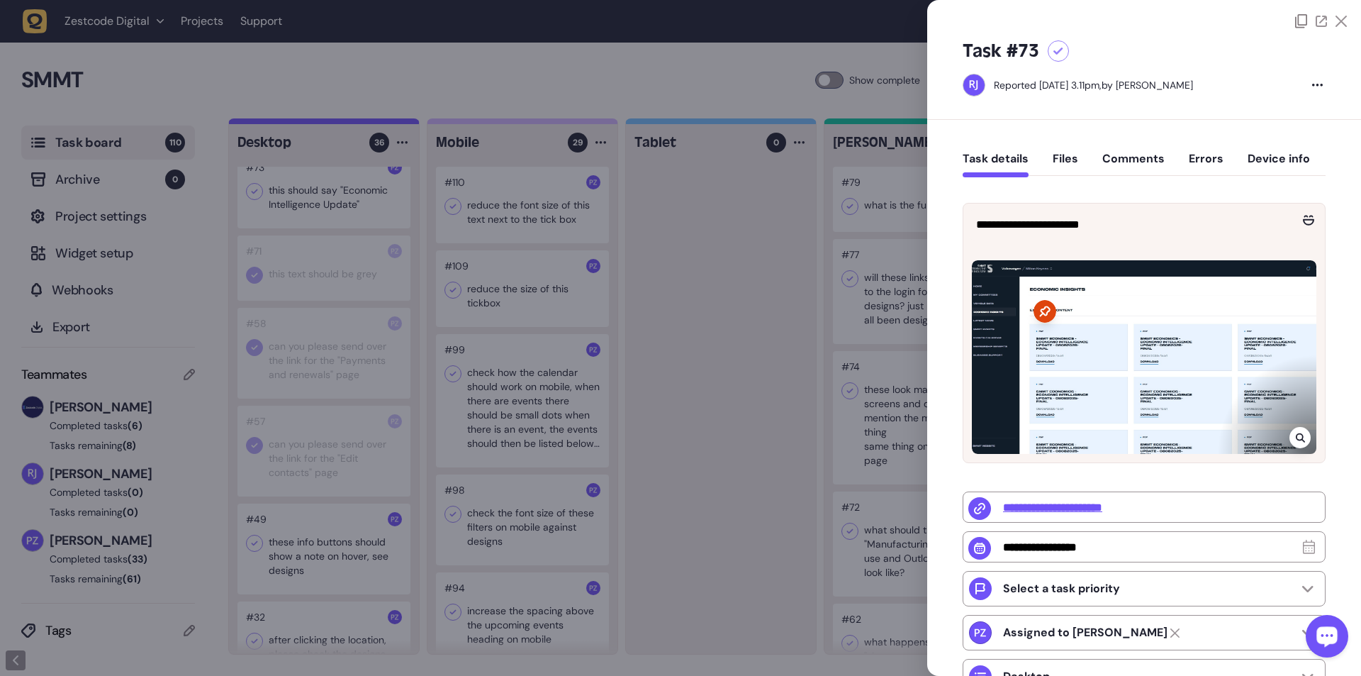
click at [355, 123] on div at bounding box center [680, 338] width 1361 height 676
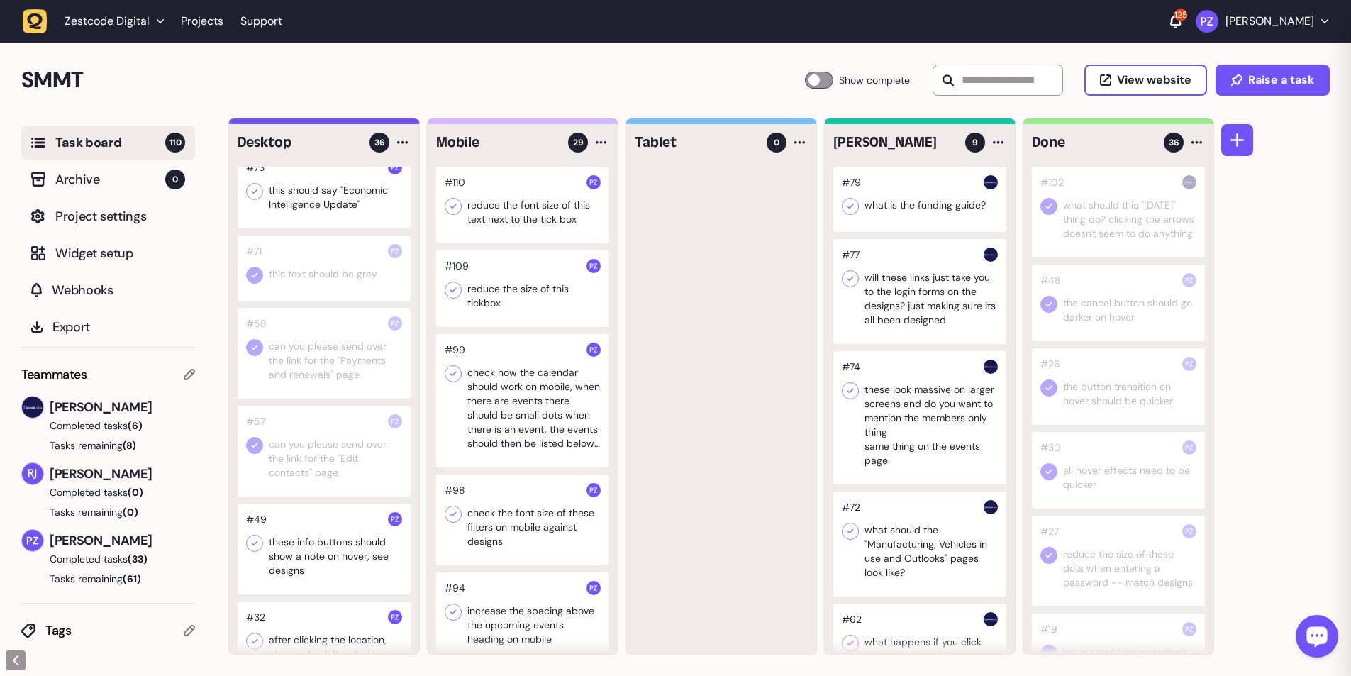
click at [335, 123] on div at bounding box center [324, 190] width 173 height 77
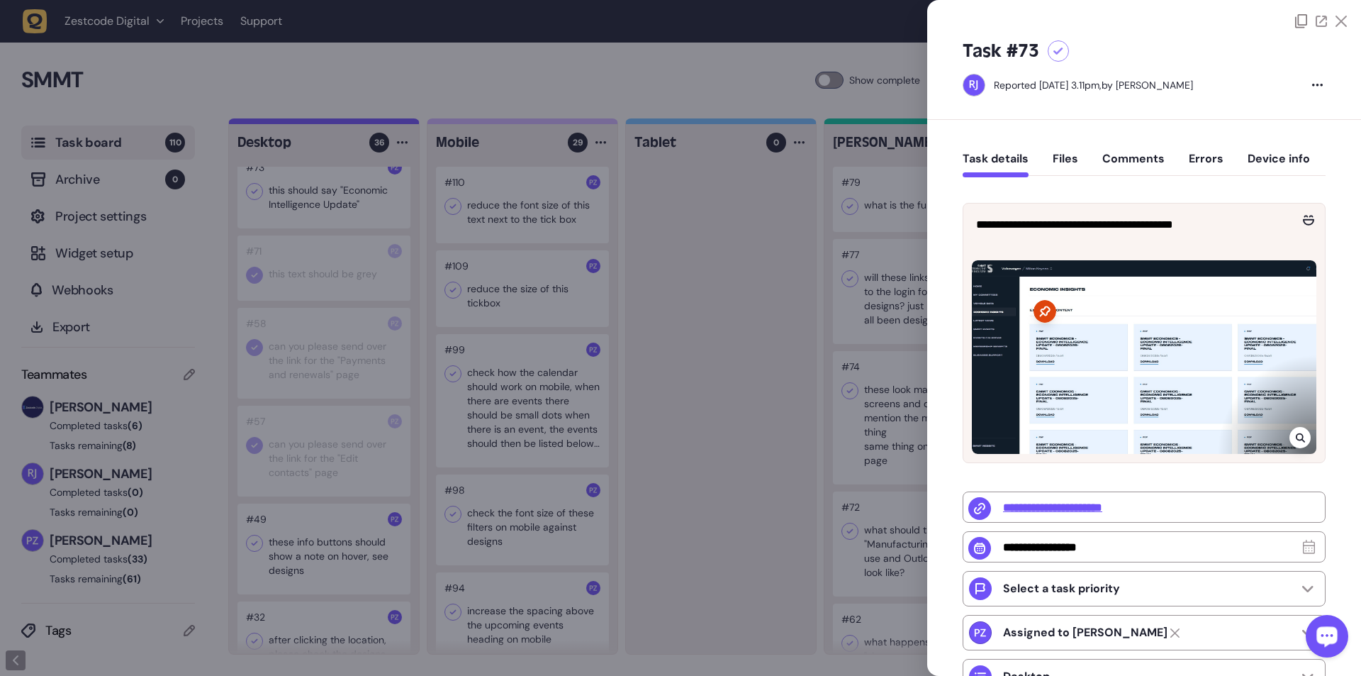
click at [355, 123] on icon at bounding box center [1300, 437] width 9 height 11
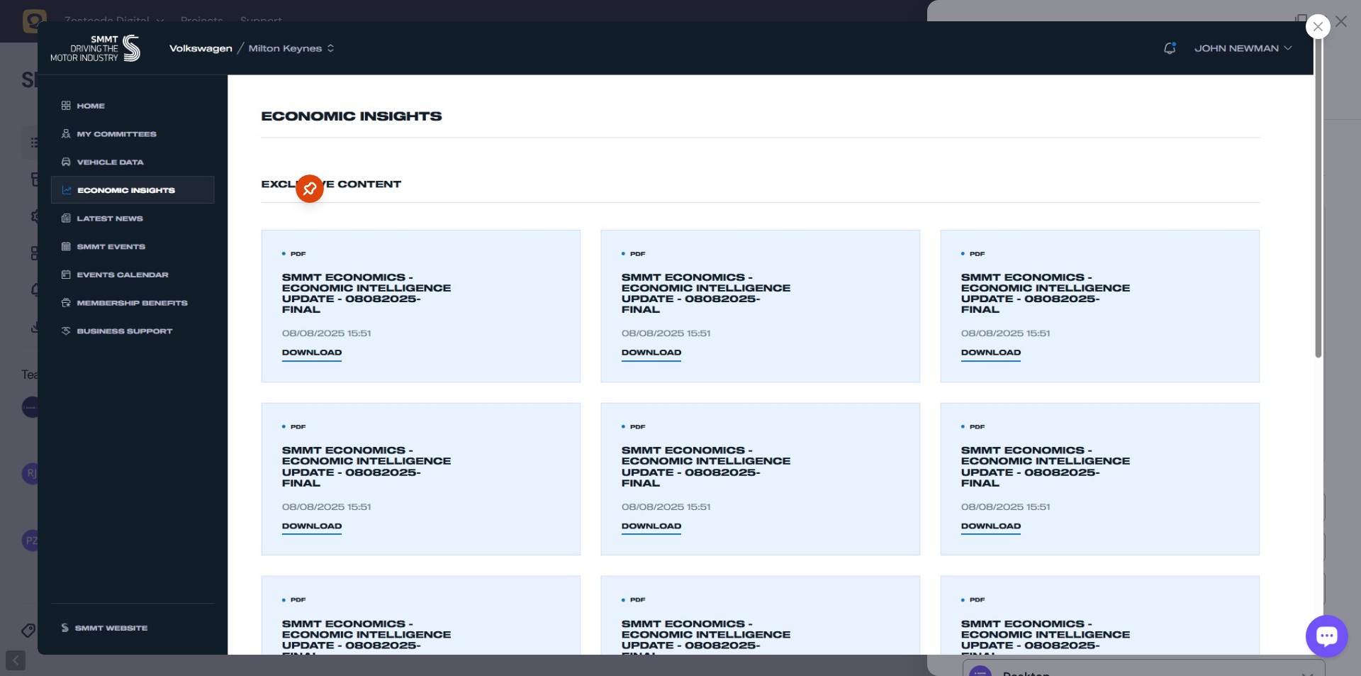
click at [355, 26] on div at bounding box center [1318, 26] width 25 height 25
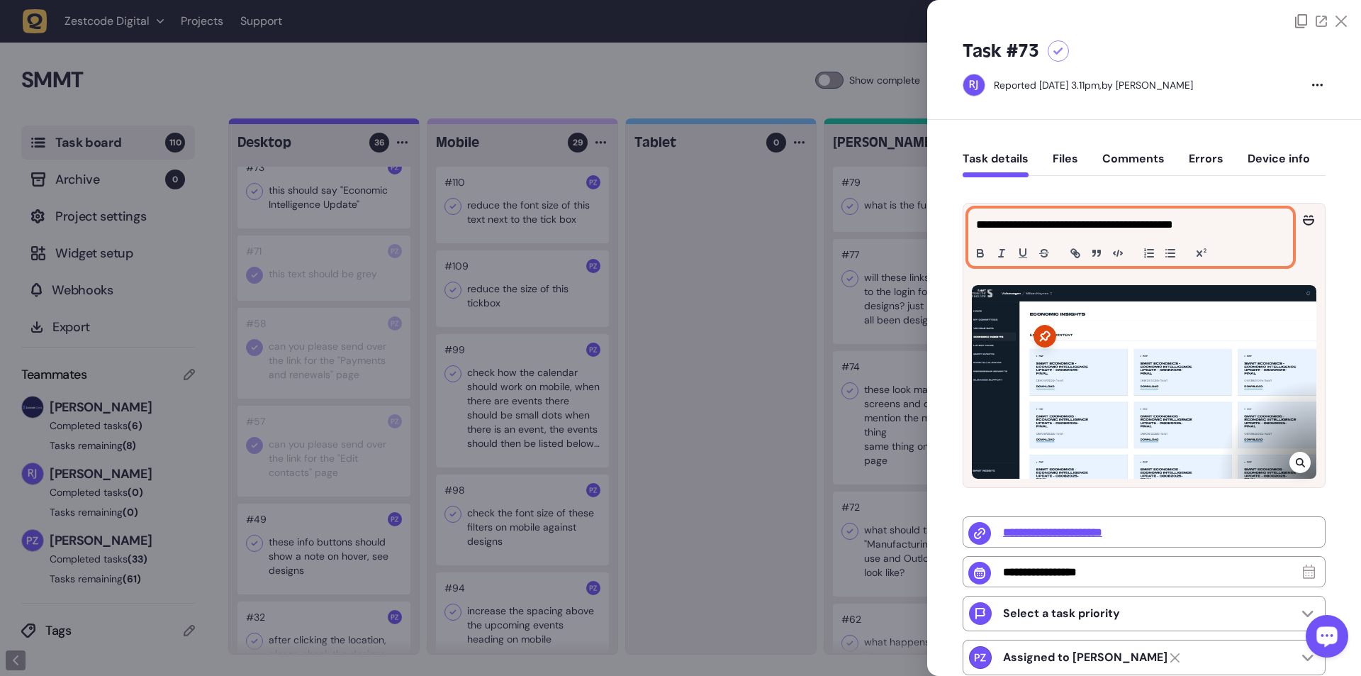
click at [355, 123] on p "**********" at bounding box center [1129, 224] width 306 height 17
copy p "**********"
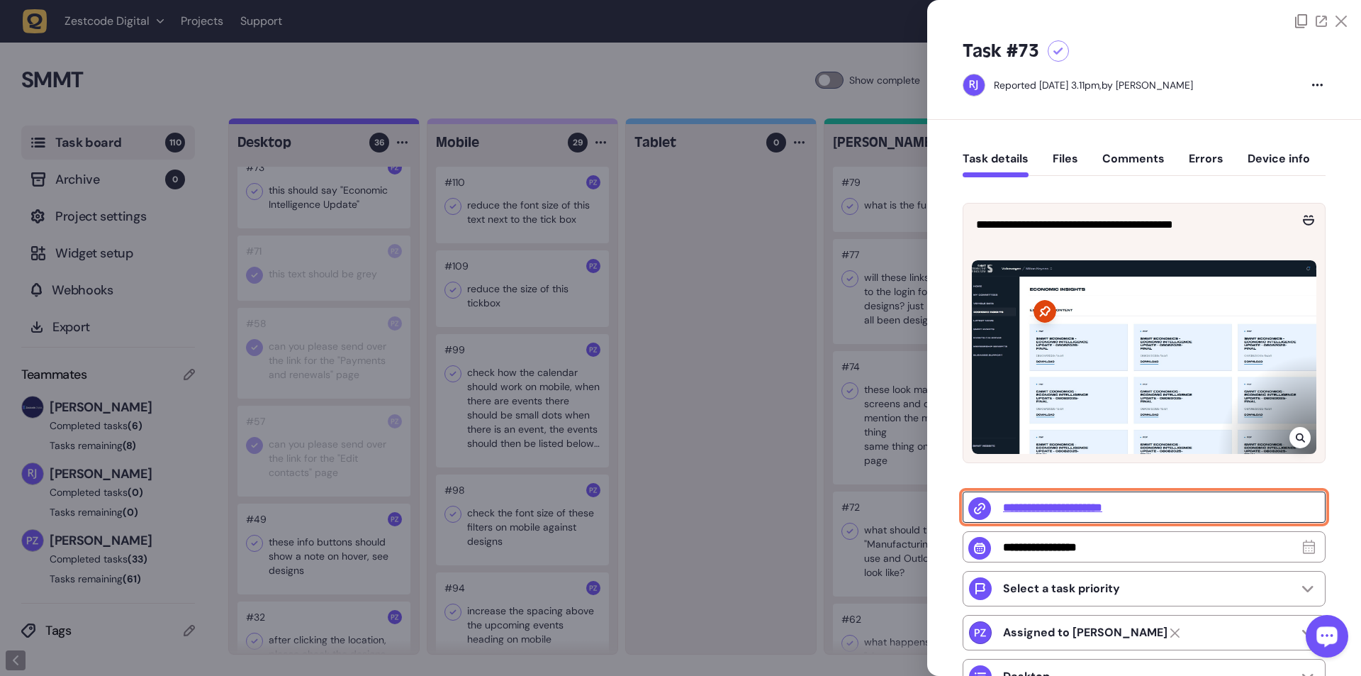
click at [355, 123] on input "**********" at bounding box center [1144, 506] width 363 height 31
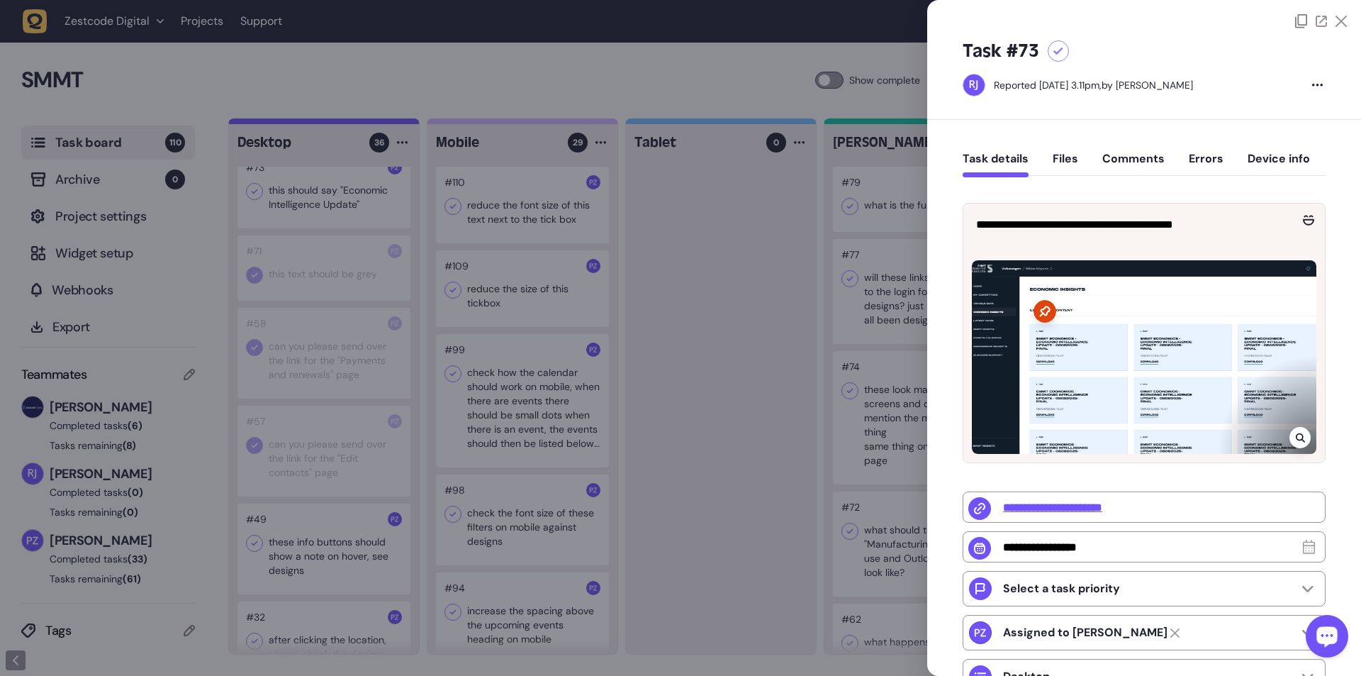
click at [355, 123] on icon at bounding box center [1300, 437] width 9 height 11
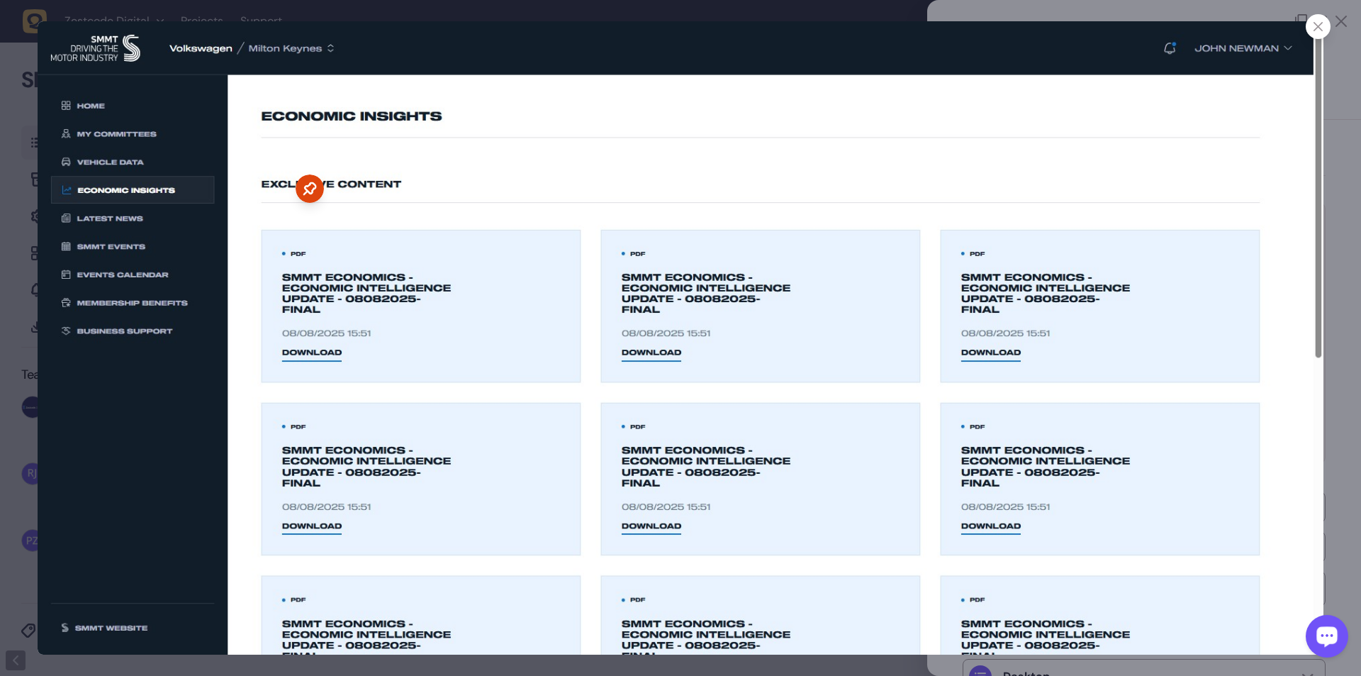
click at [355, 18] on div at bounding box center [1318, 26] width 25 height 25
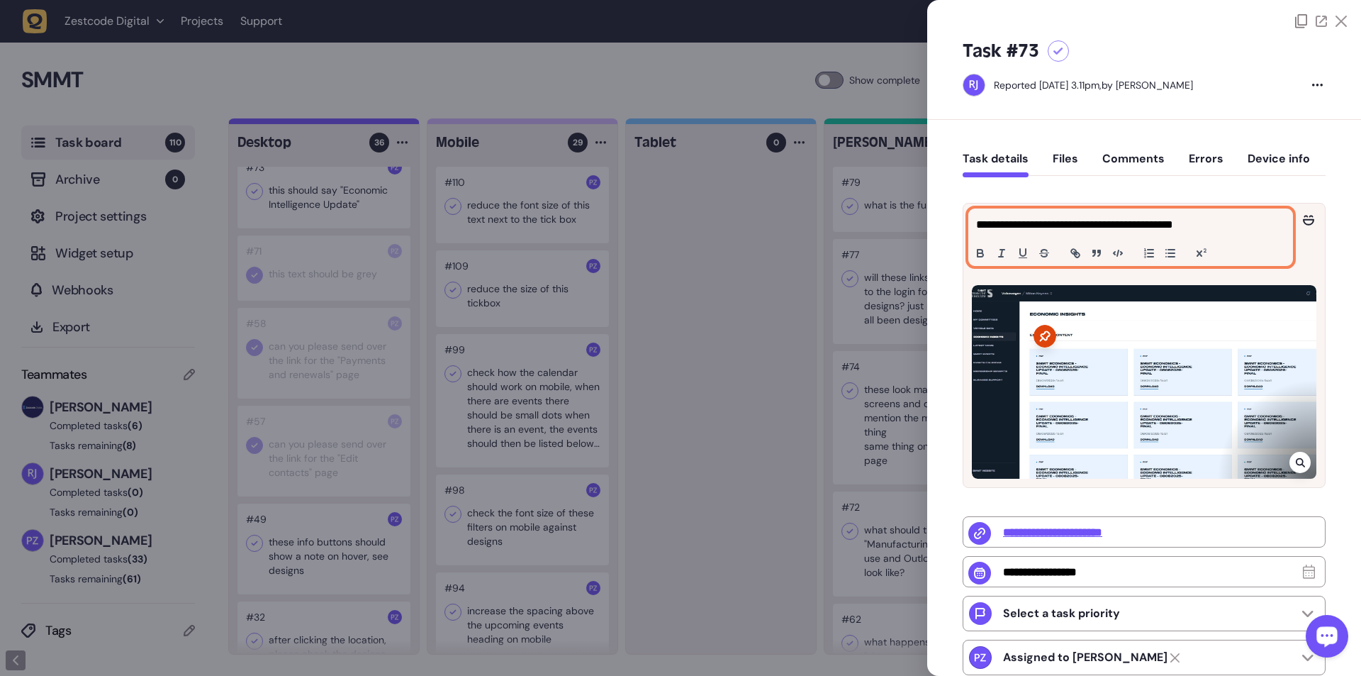
click at [355, 123] on p "**********" at bounding box center [1129, 224] width 306 height 17
copy p "**********"
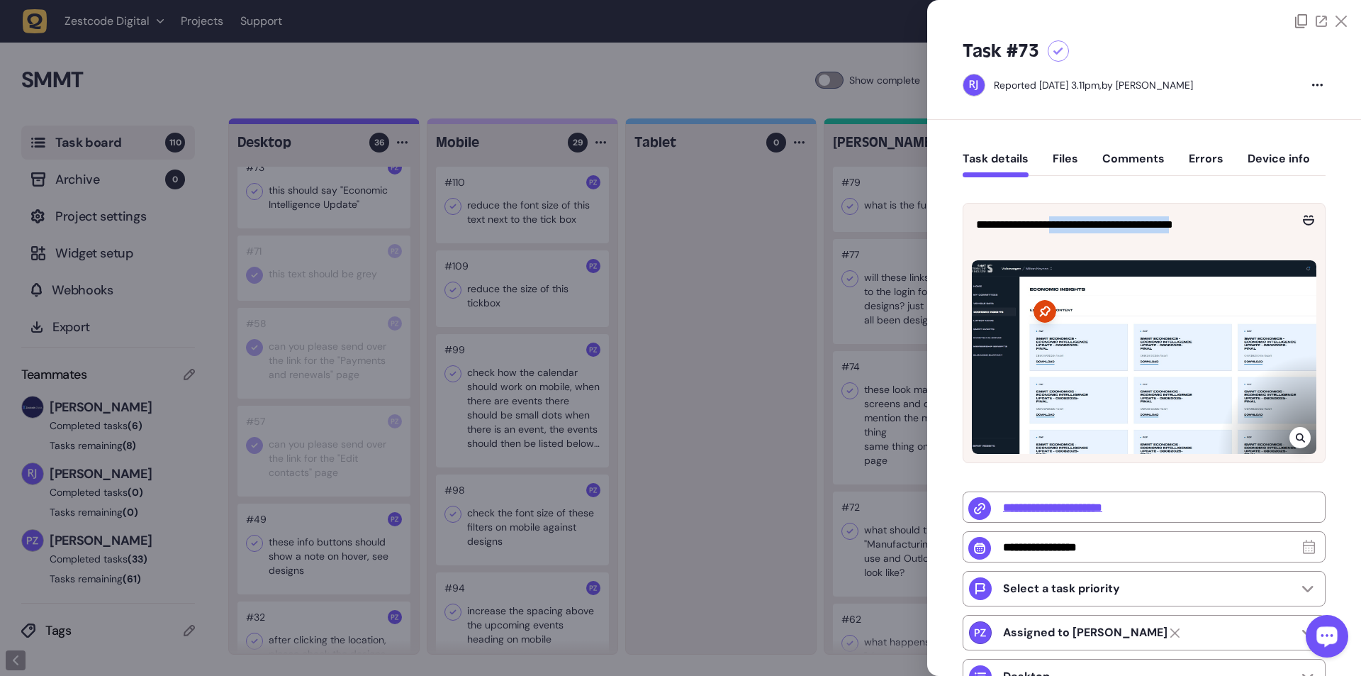
drag, startPoint x: 342, startPoint y: 242, endPoint x: 308, endPoint y: 299, distance: 66.8
click at [340, 123] on div at bounding box center [680, 338] width 1361 height 676
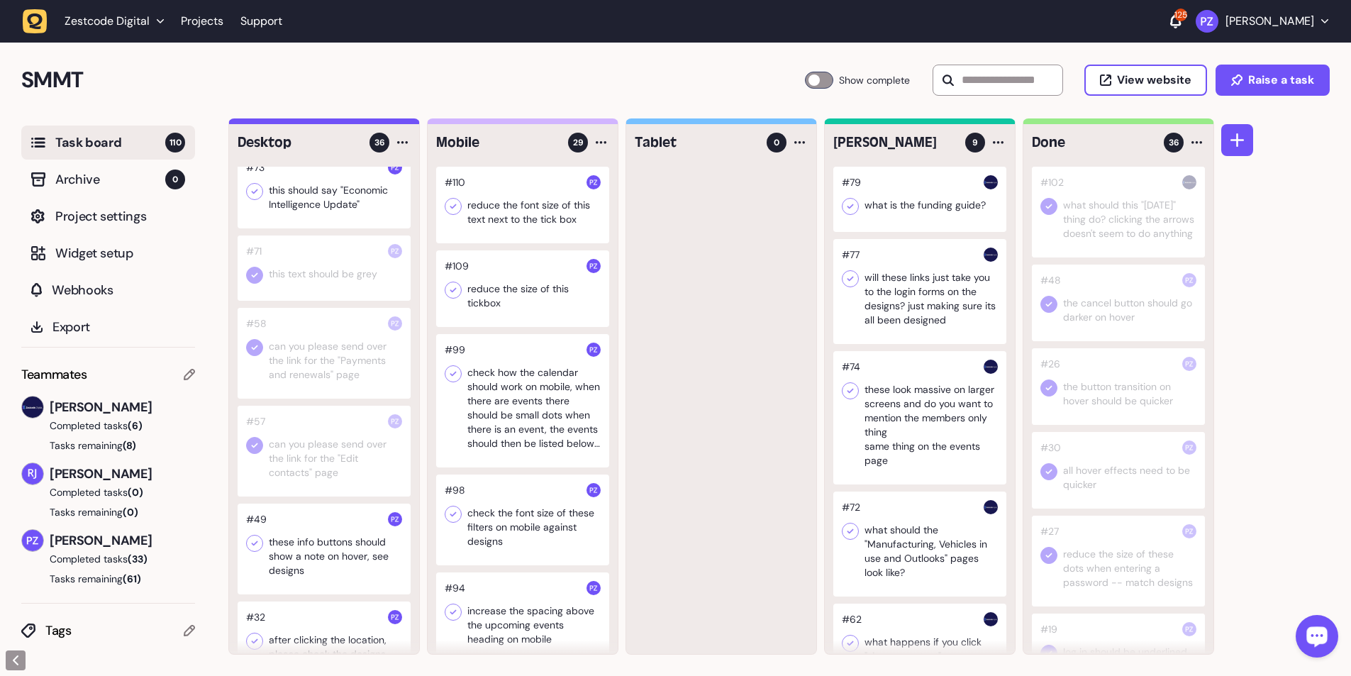
click at [250, 123] on icon at bounding box center [254, 191] width 14 height 14
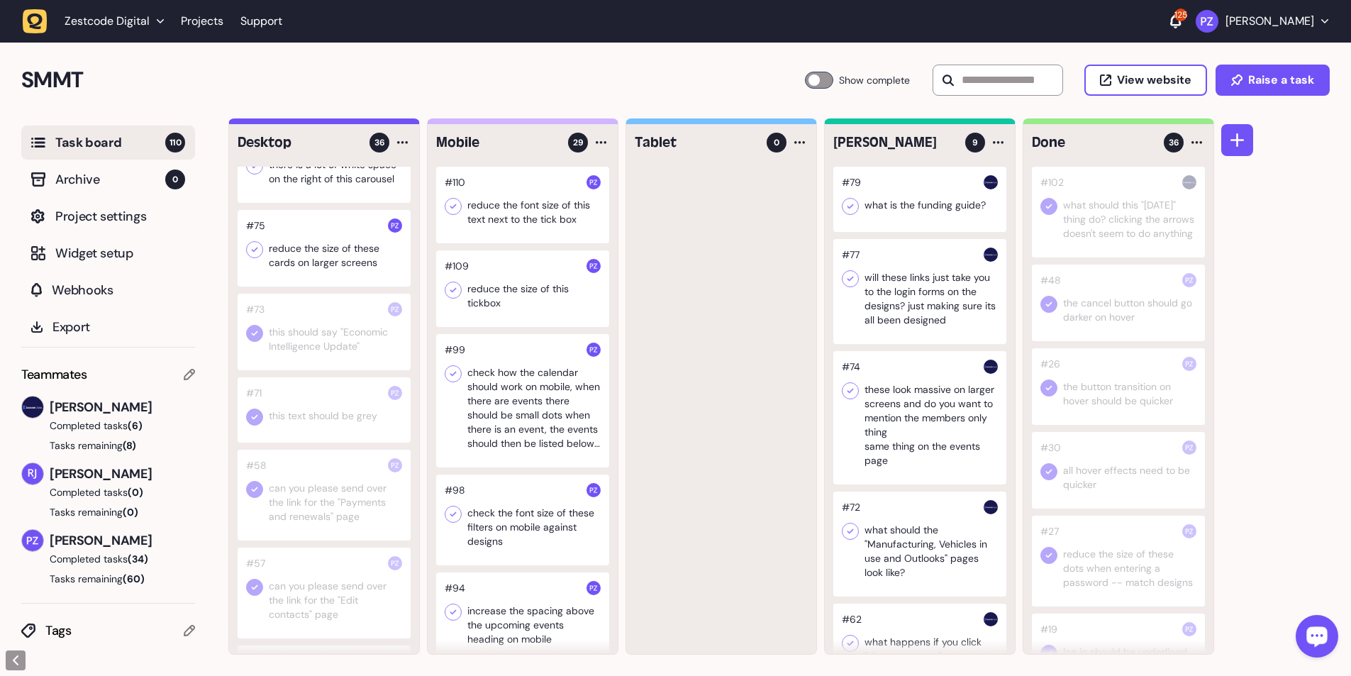
scroll to position [2220, 0]
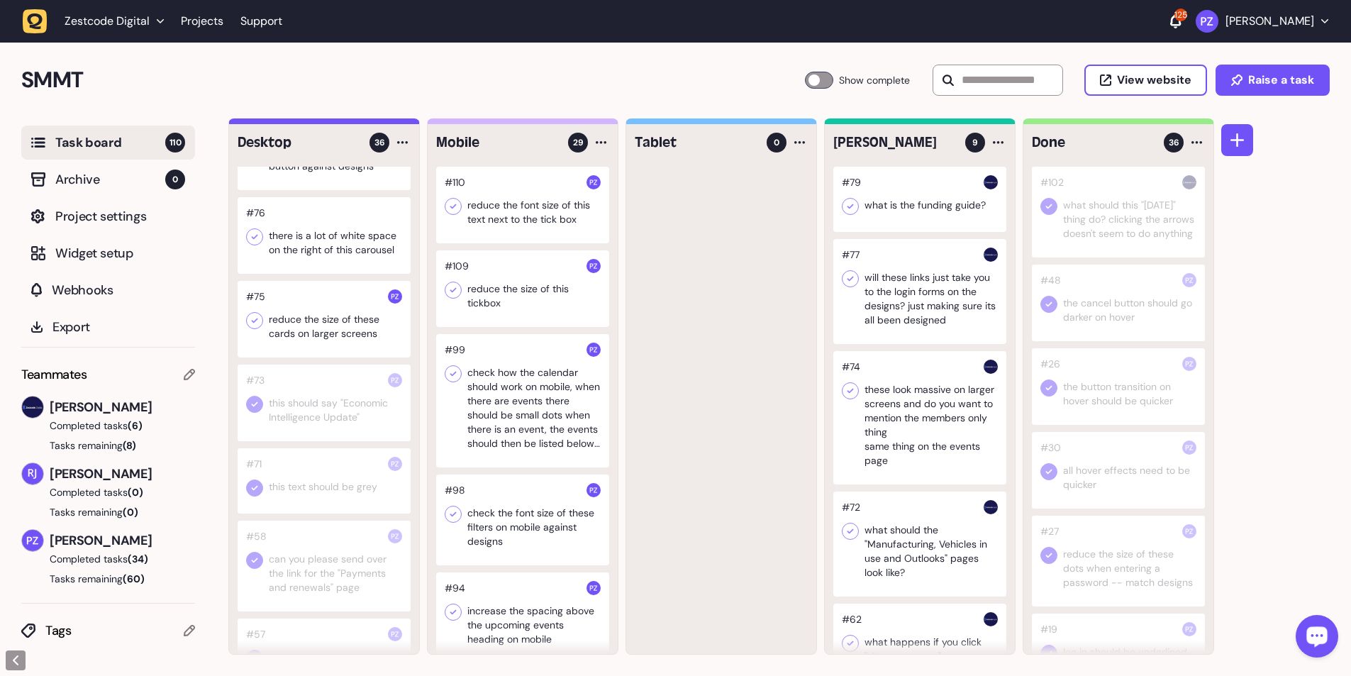
click at [308, 123] on div at bounding box center [324, 319] width 173 height 77
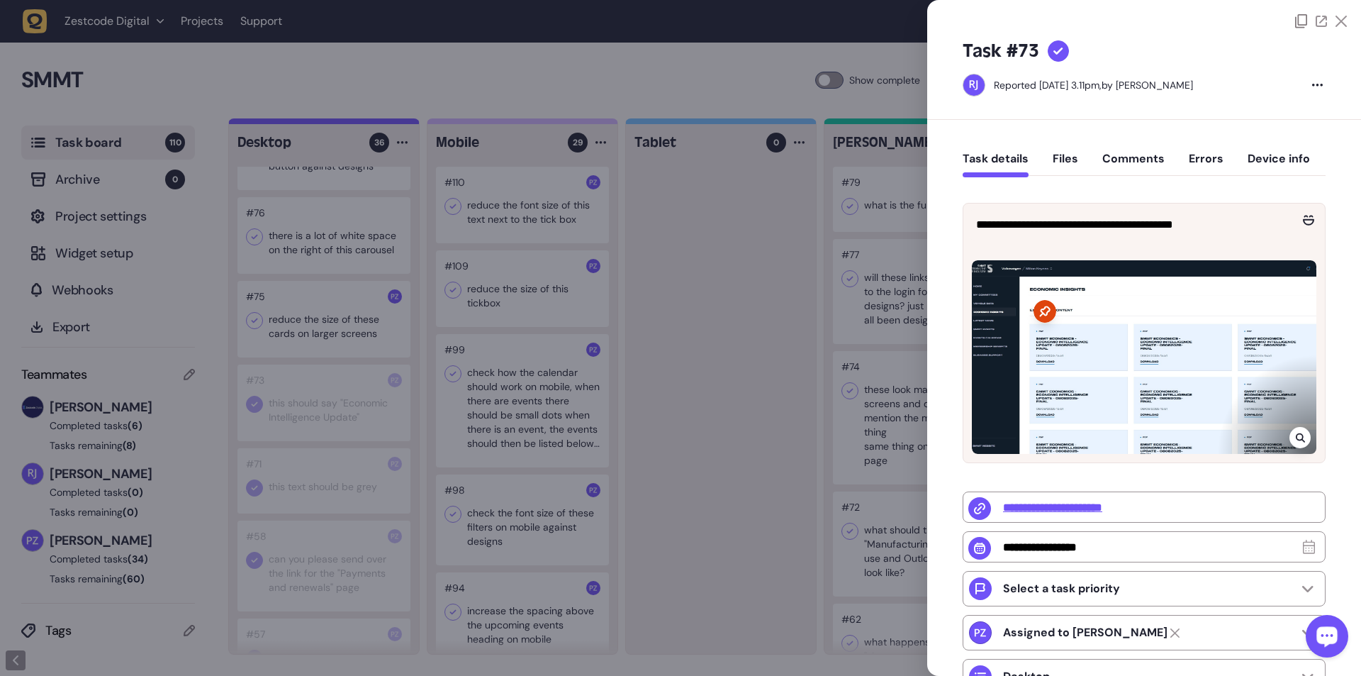
type input "**********"
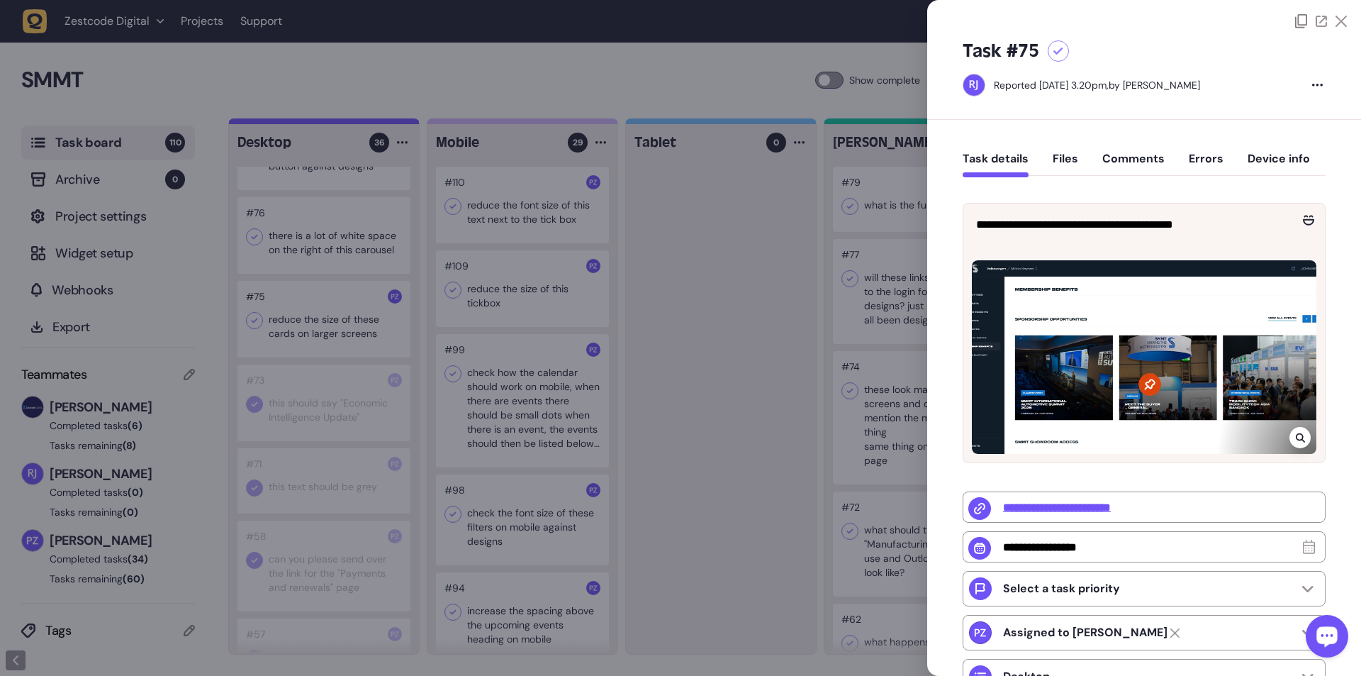
click at [355, 123] on div at bounding box center [680, 338] width 1361 height 676
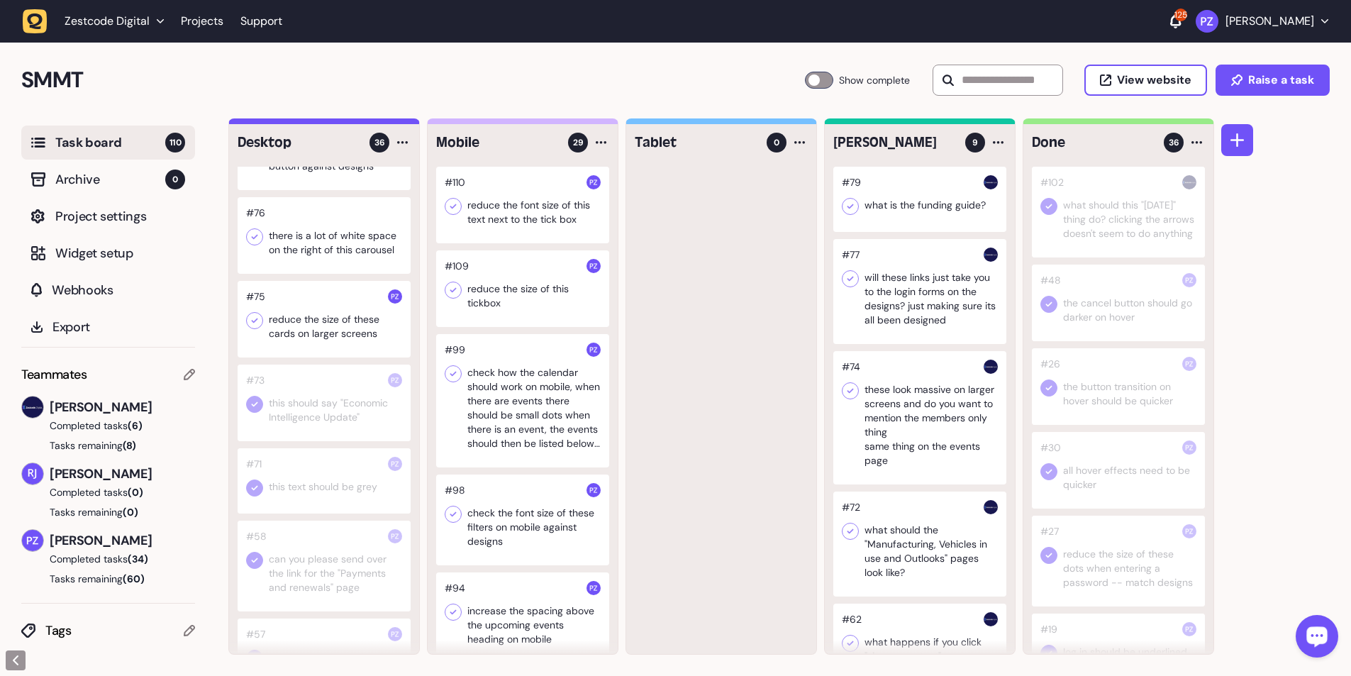
click at [252, 123] on icon at bounding box center [254, 320] width 14 height 14
click at [326, 123] on div at bounding box center [324, 235] width 173 height 77
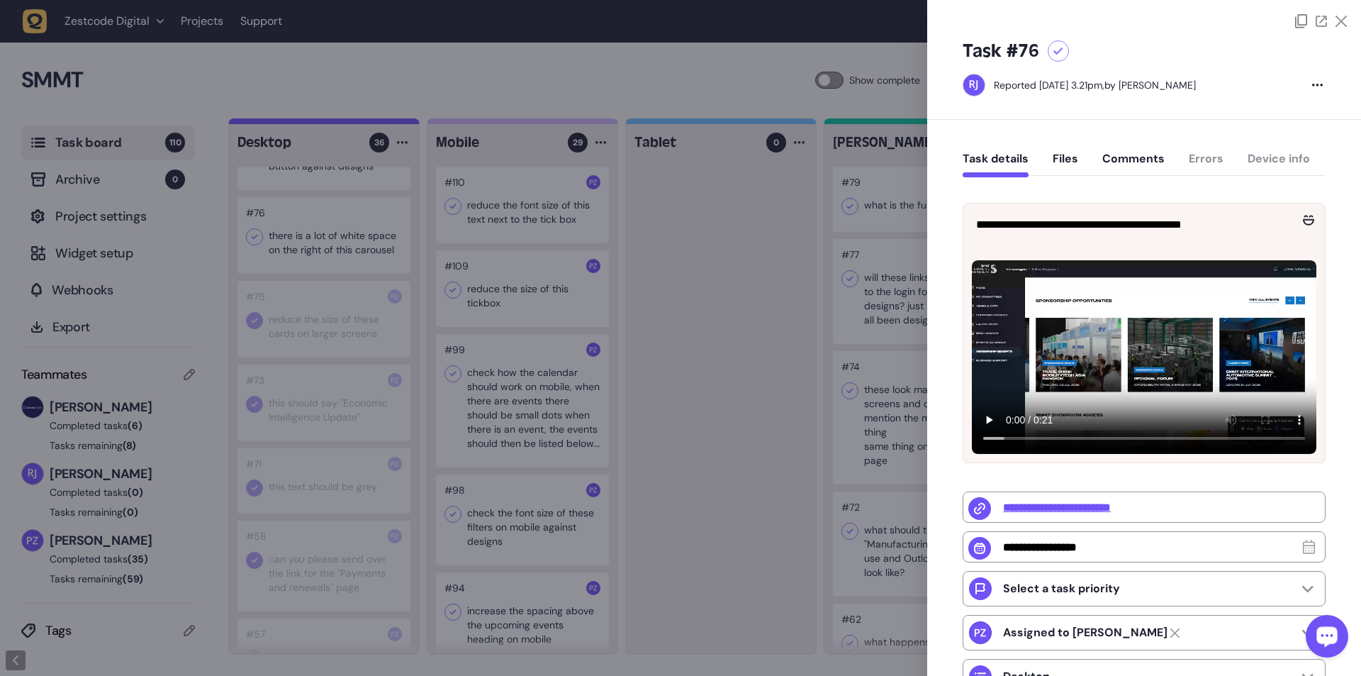
drag, startPoint x: 752, startPoint y: 402, endPoint x: 776, endPoint y: 437, distance: 42.9
click at [355, 123] on div at bounding box center [680, 338] width 1361 height 676
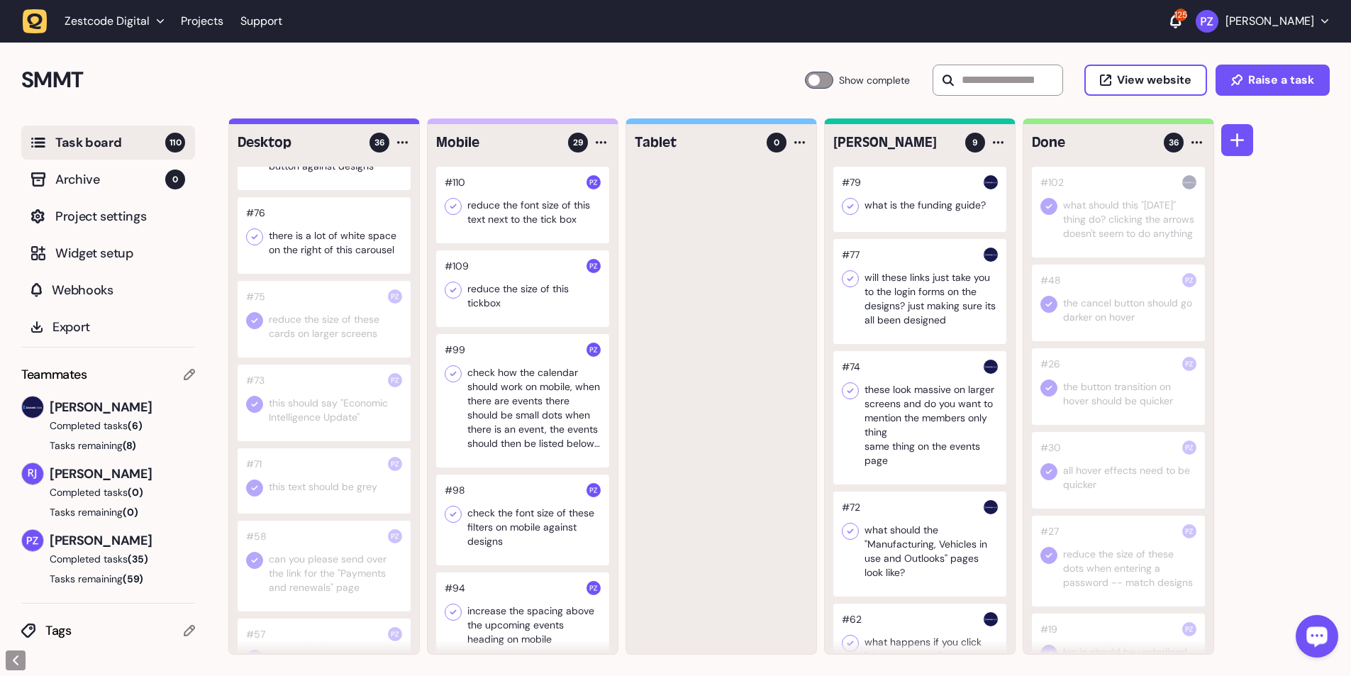
click at [314, 123] on div at bounding box center [324, 235] width 173 height 77
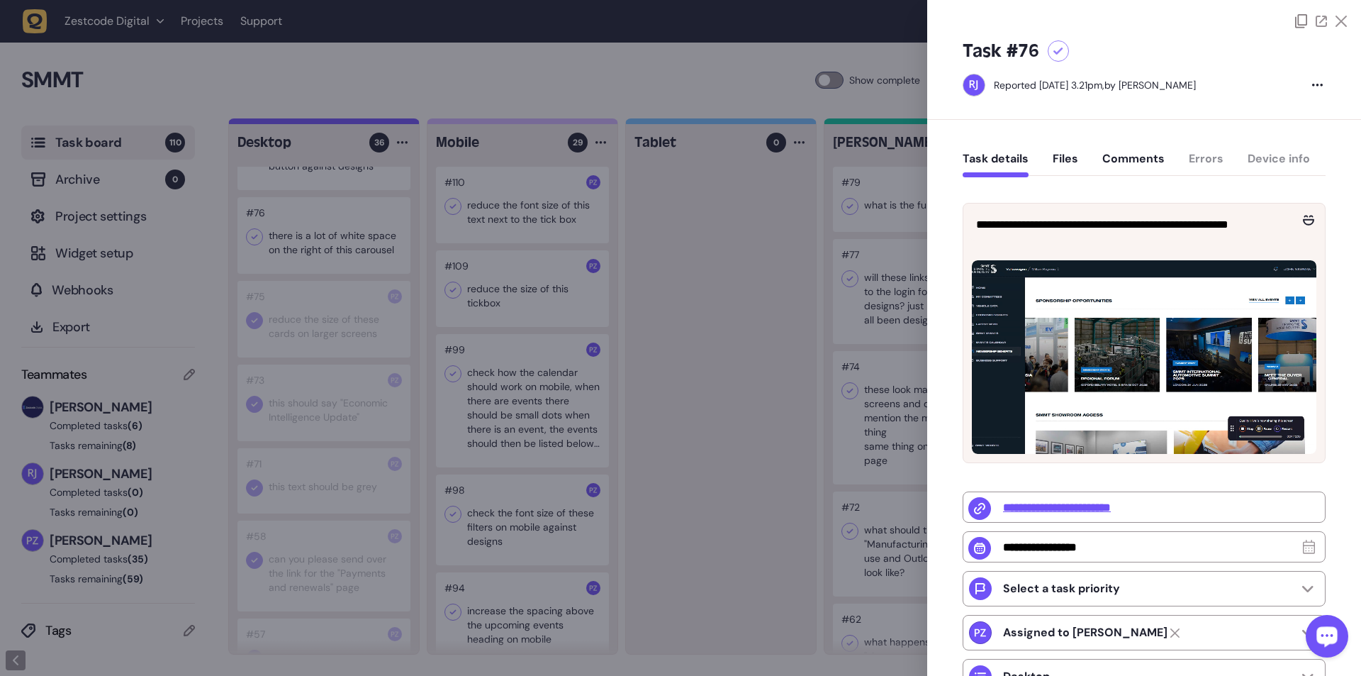
click at [355, 123] on div at bounding box center [680, 338] width 1361 height 676
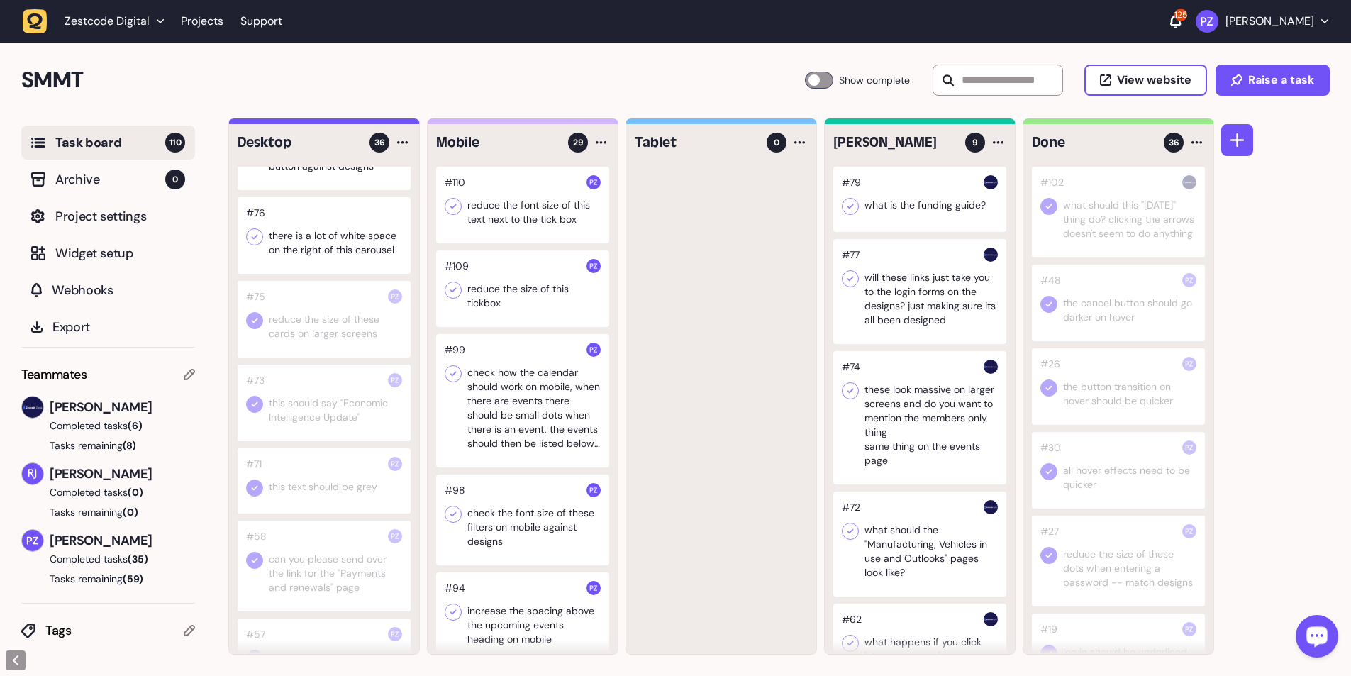
click at [255, 123] on icon at bounding box center [254, 237] width 14 height 14
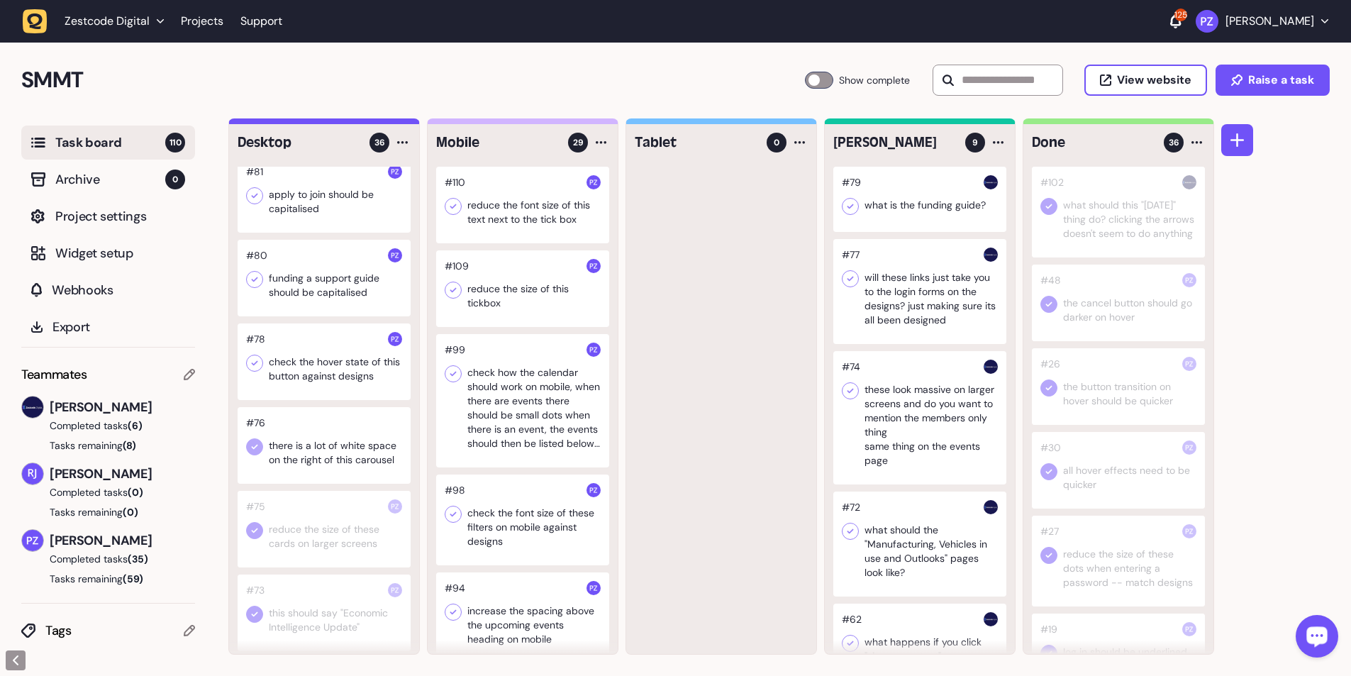
scroll to position [2007, 0]
click at [308, 123] on div at bounding box center [324, 364] width 173 height 77
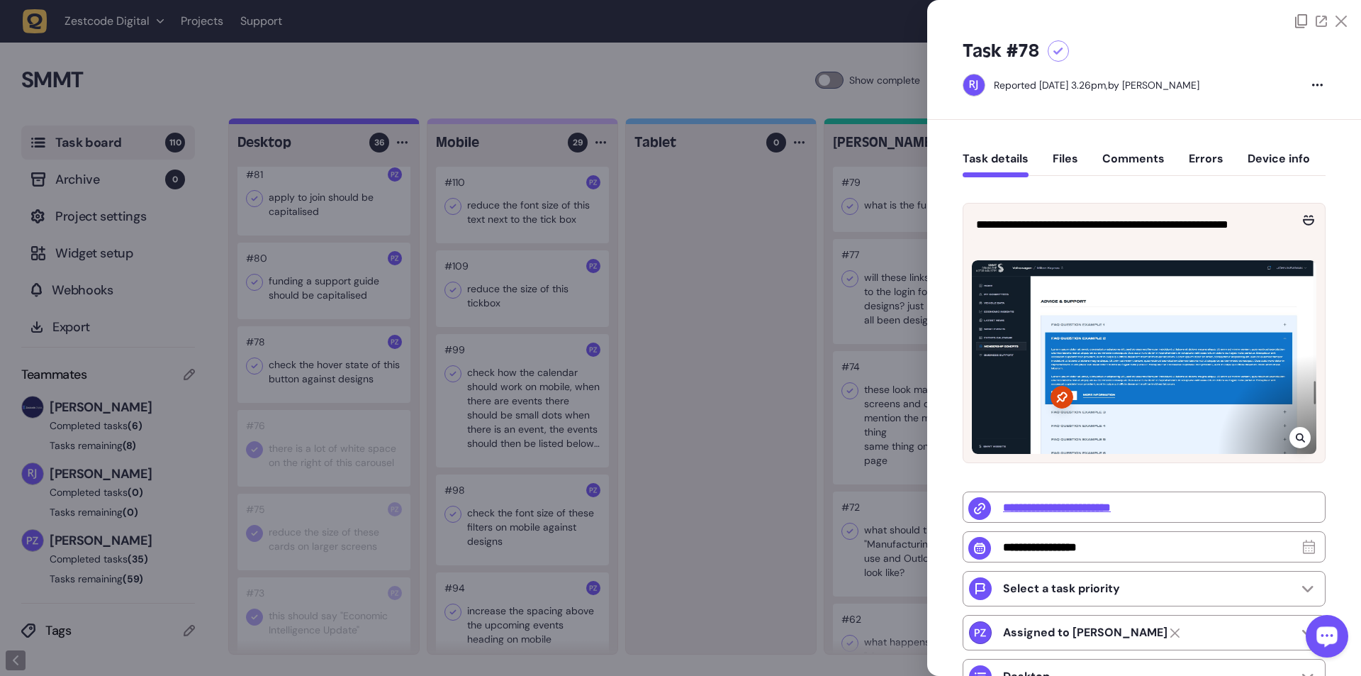
click at [281, 123] on div at bounding box center [680, 338] width 1361 height 676
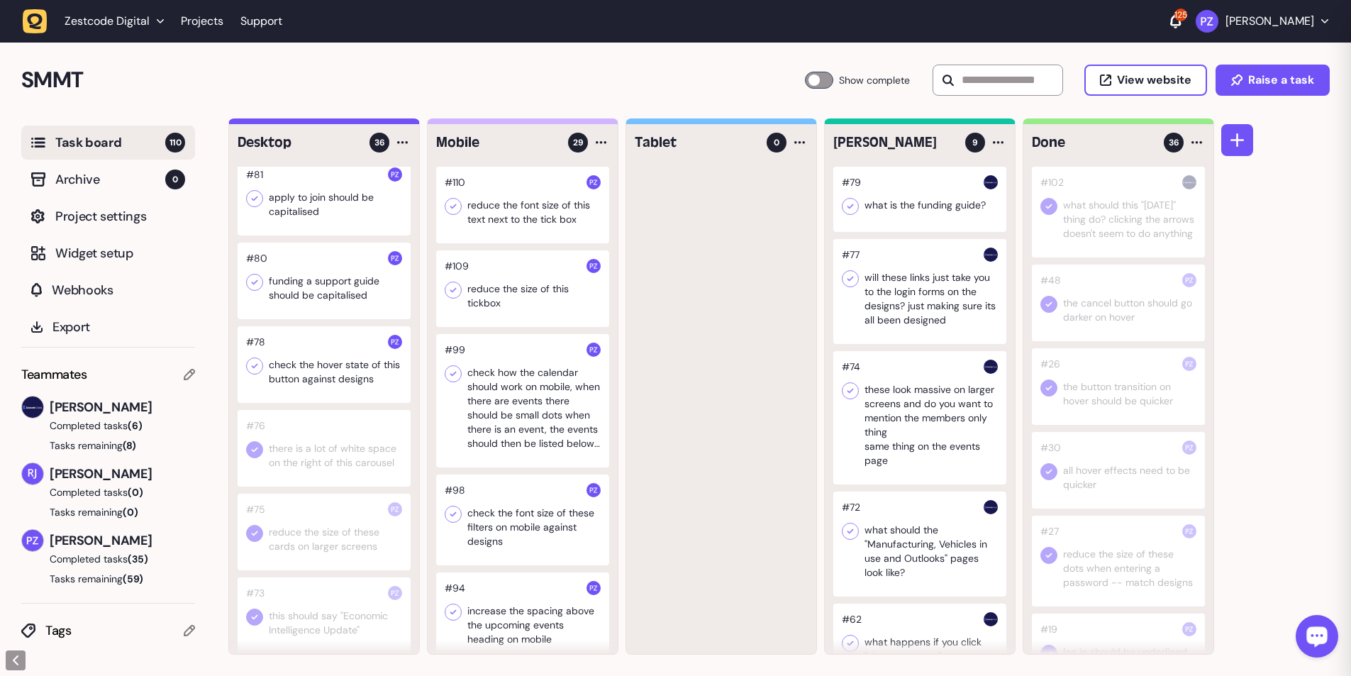
click at [250, 123] on icon at bounding box center [254, 366] width 14 height 14
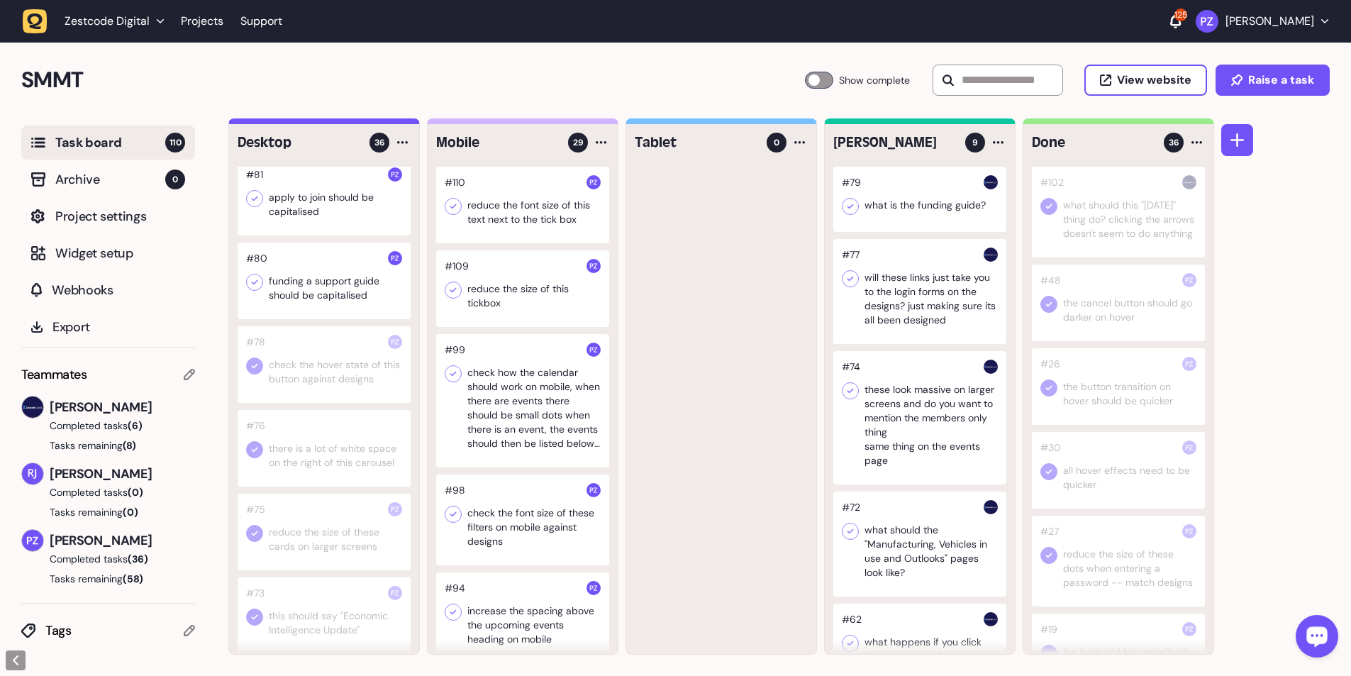
click at [316, 123] on div at bounding box center [324, 364] width 173 height 77
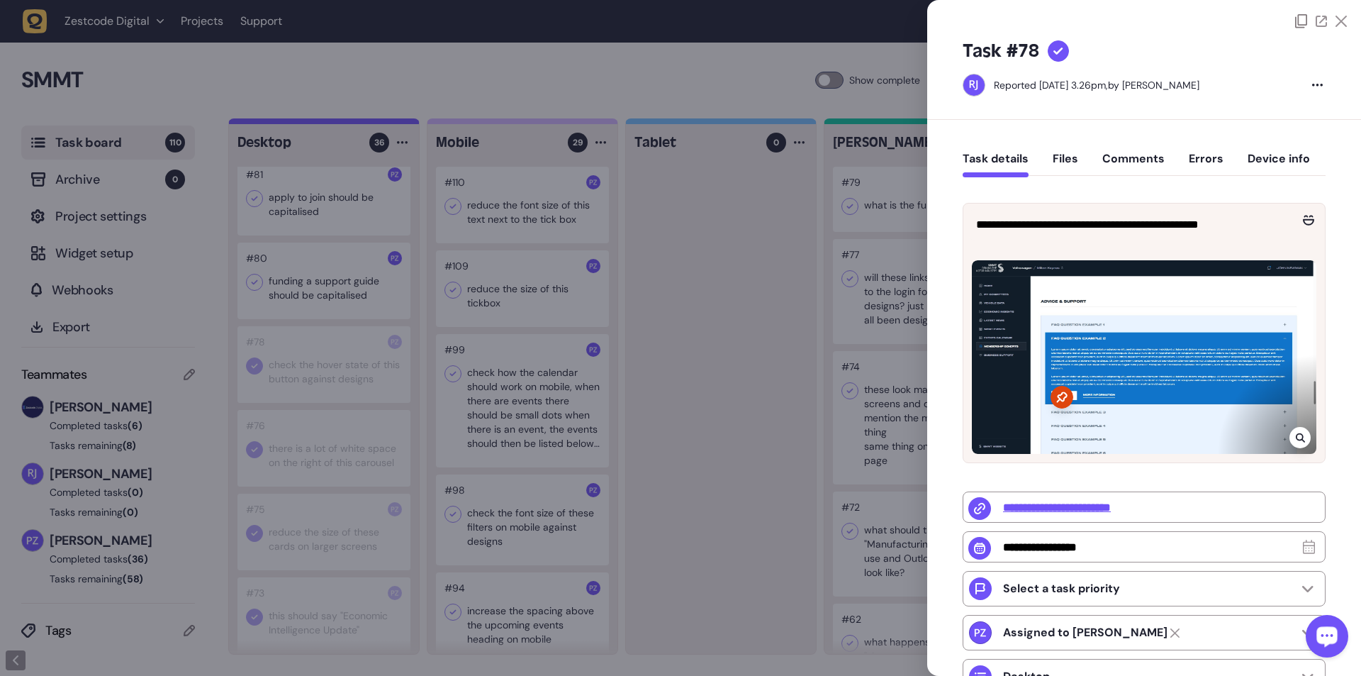
click at [355, 123] on div at bounding box center [680, 338] width 1361 height 676
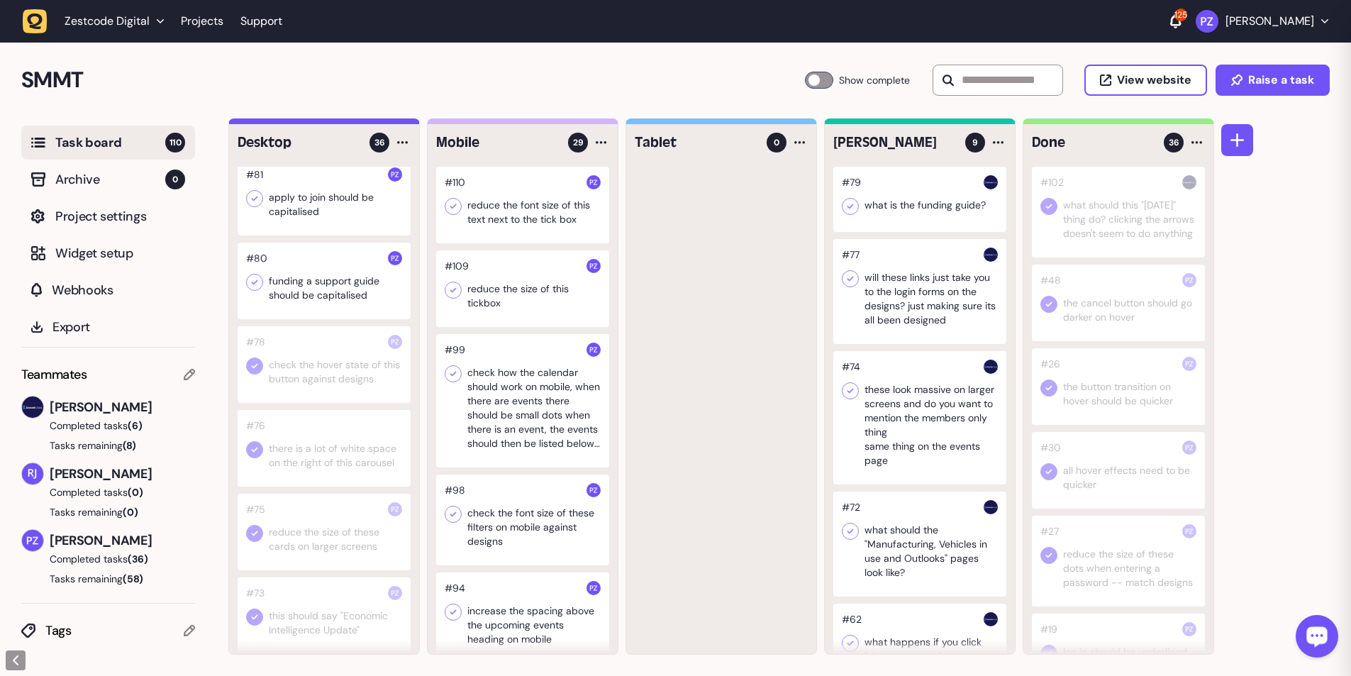
click at [324, 123] on div at bounding box center [324, 280] width 173 height 77
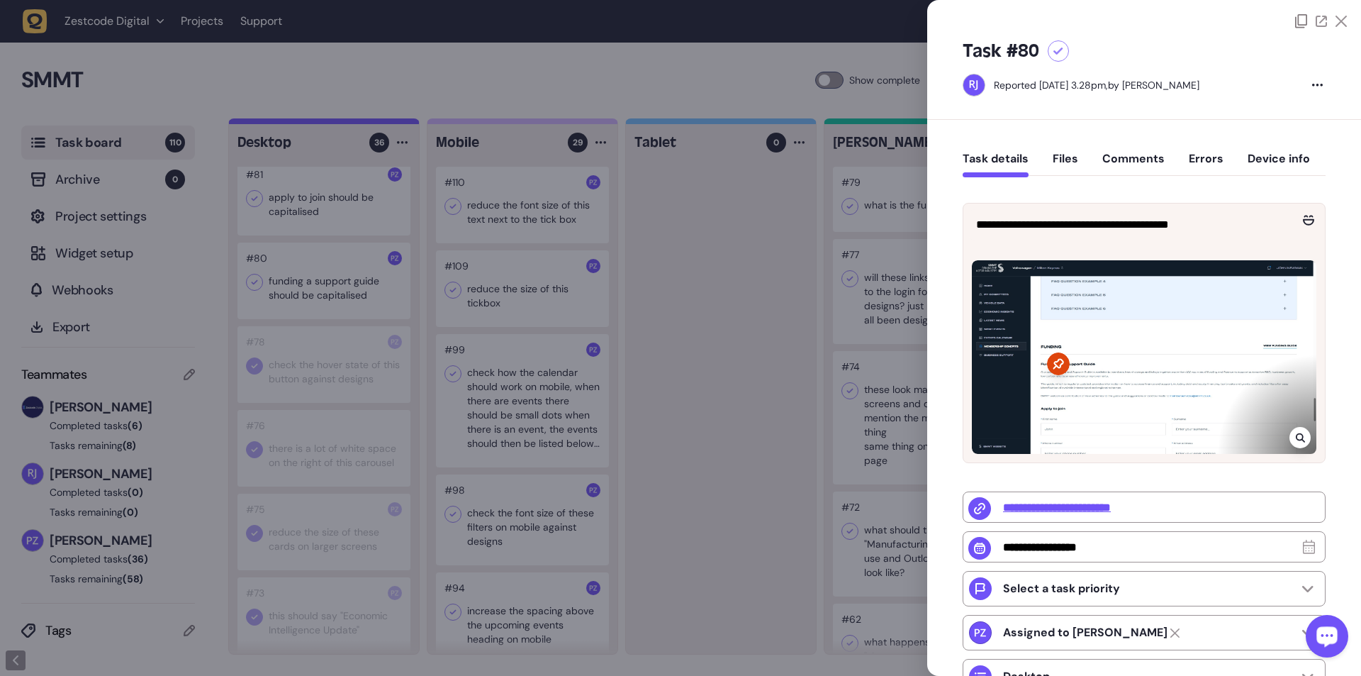
click at [355, 123] on icon at bounding box center [1299, 437] width 9 height 9
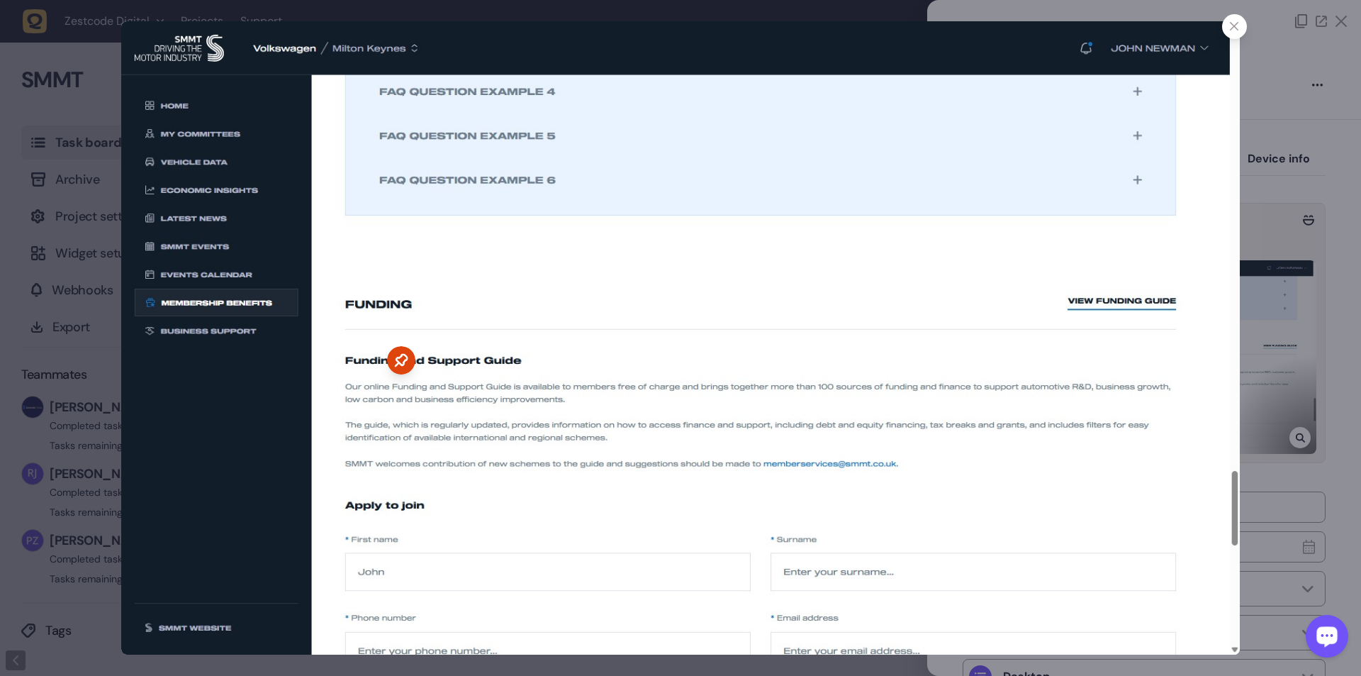
click at [355, 123] on div at bounding box center [680, 338] width 1361 height 676
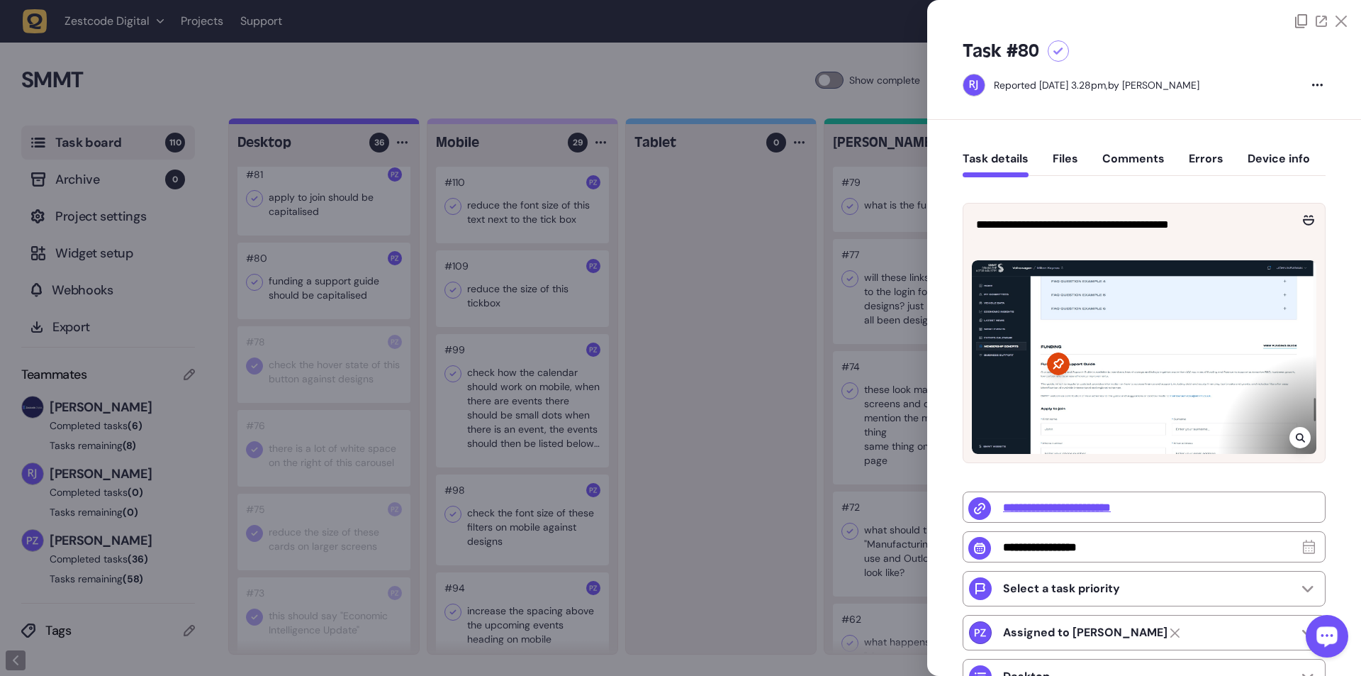
click at [355, 123] on icon at bounding box center [1299, 437] width 9 height 9
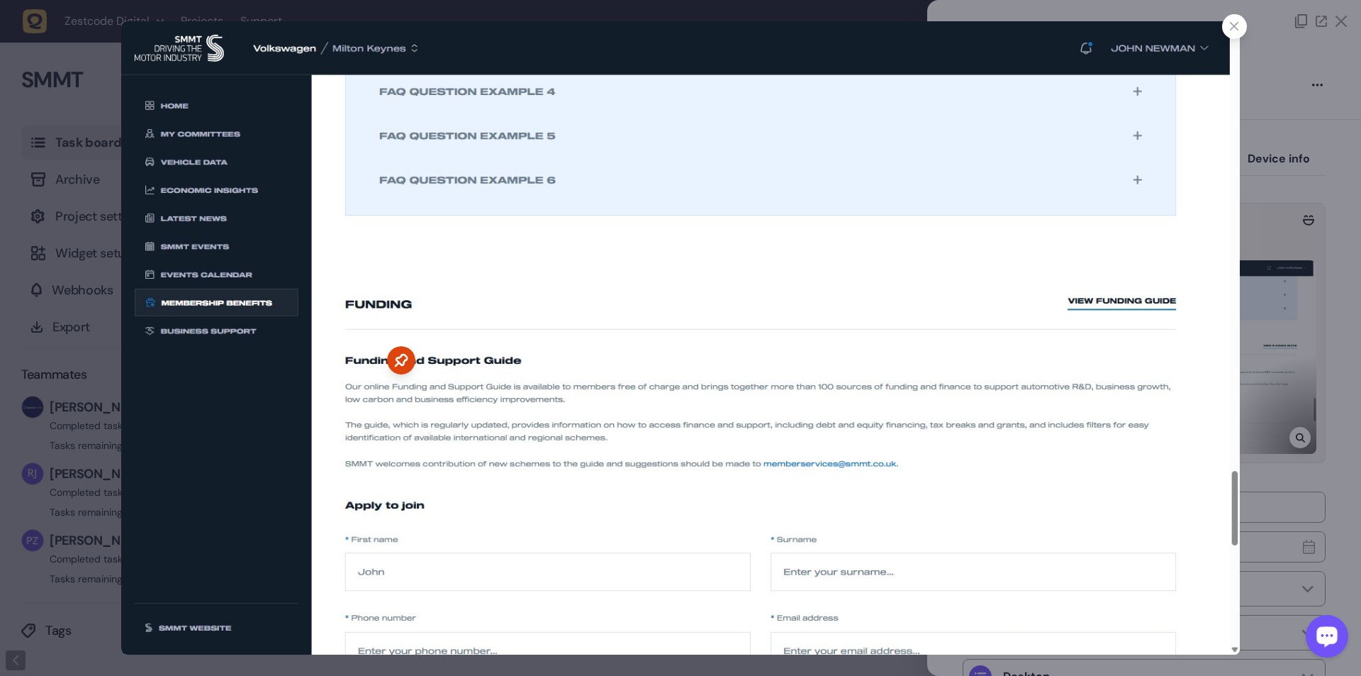
click at [355, 123] on div at bounding box center [680, 338] width 1361 height 676
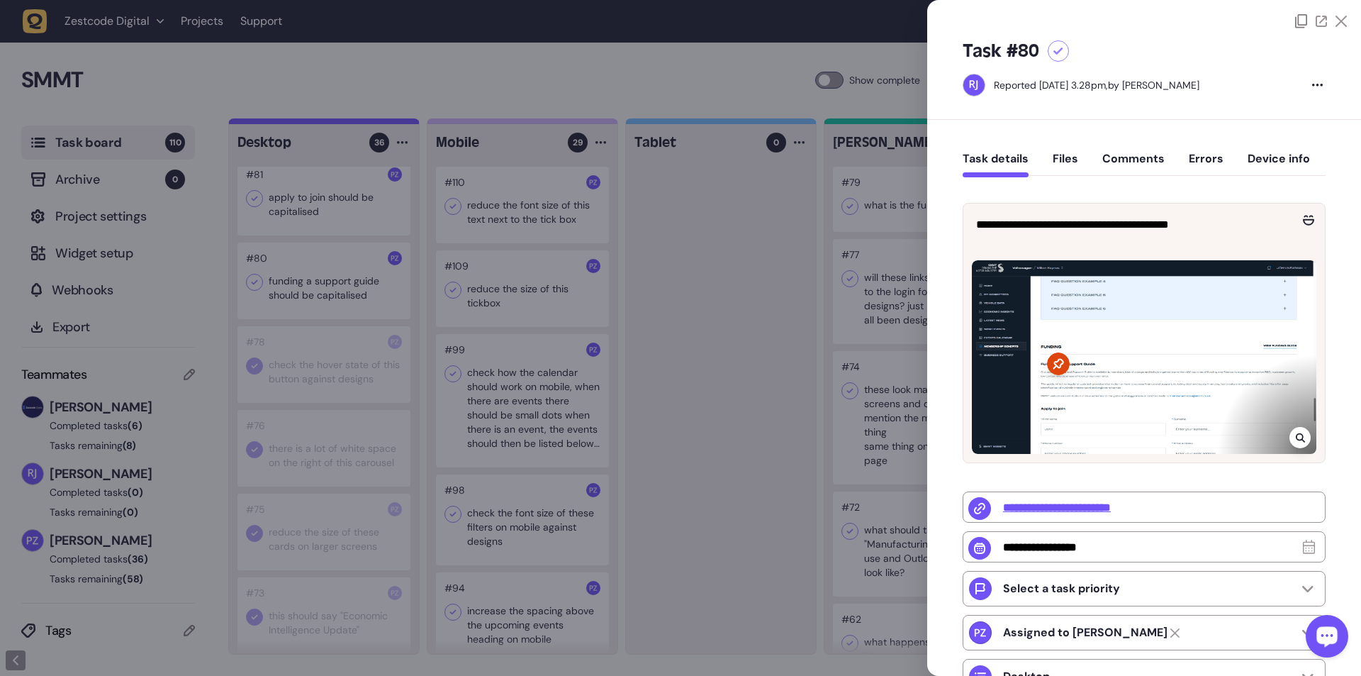
drag, startPoint x: 333, startPoint y: 328, endPoint x: 284, endPoint y: 320, distance: 49.5
click at [330, 123] on div at bounding box center [680, 338] width 1361 height 676
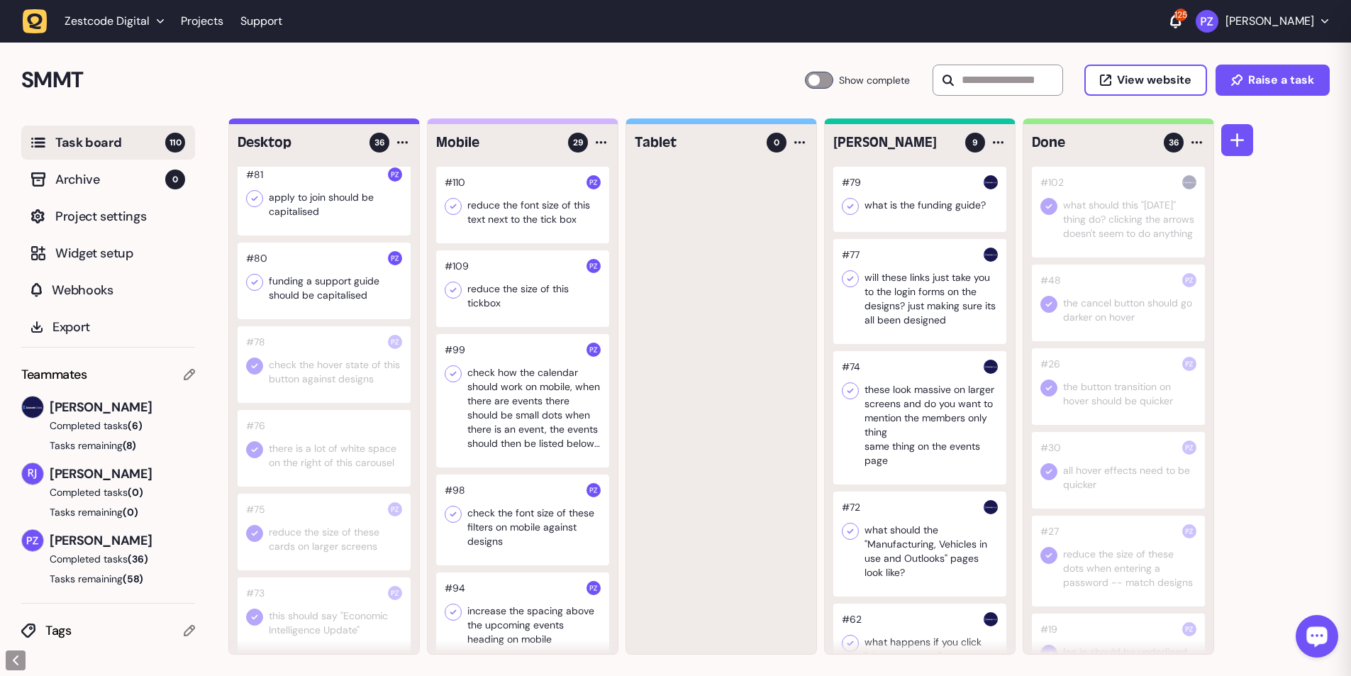
click at [257, 123] on icon at bounding box center [254, 282] width 14 height 14
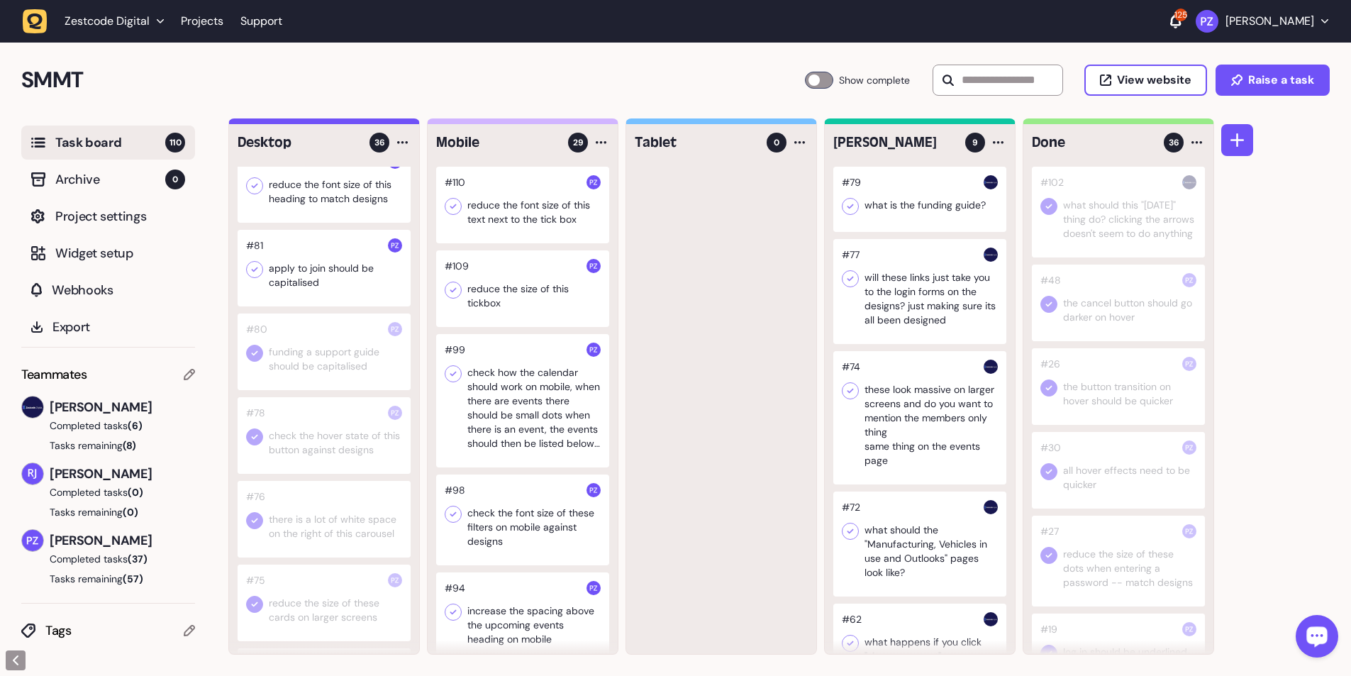
click at [320, 123] on div at bounding box center [324, 268] width 173 height 77
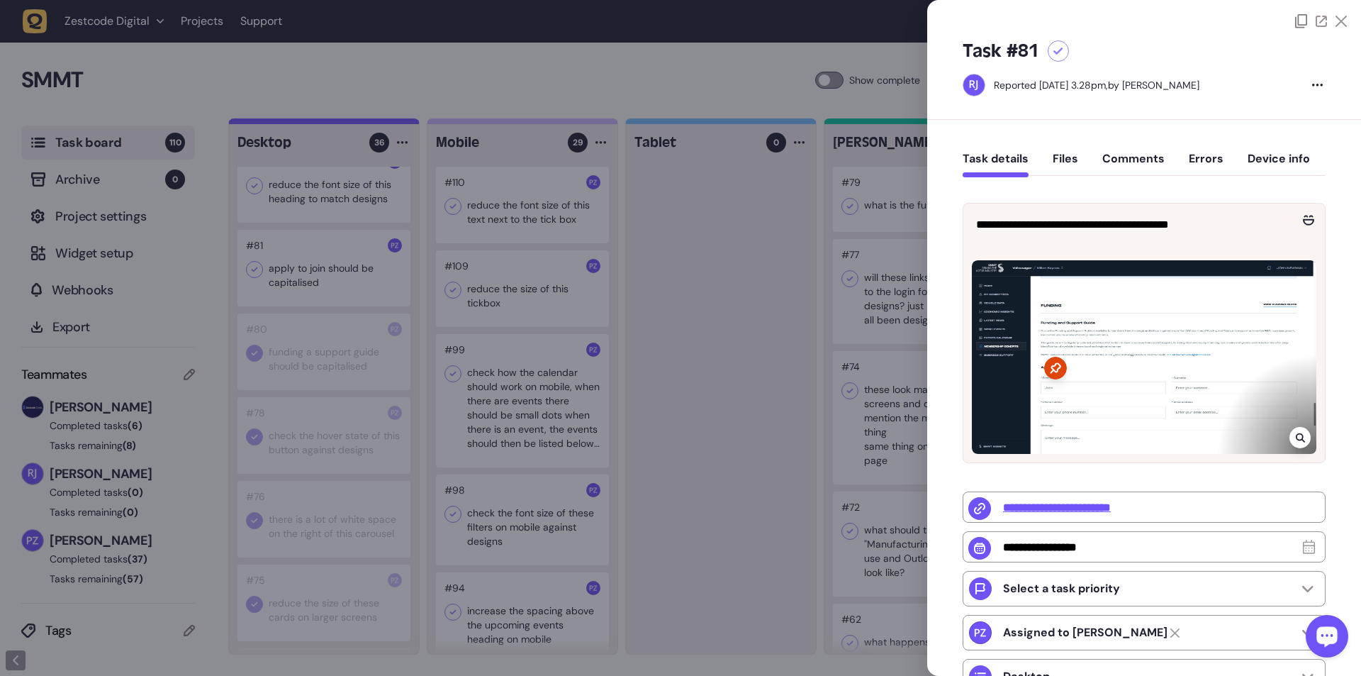
click at [299, 123] on div at bounding box center [680, 338] width 1361 height 676
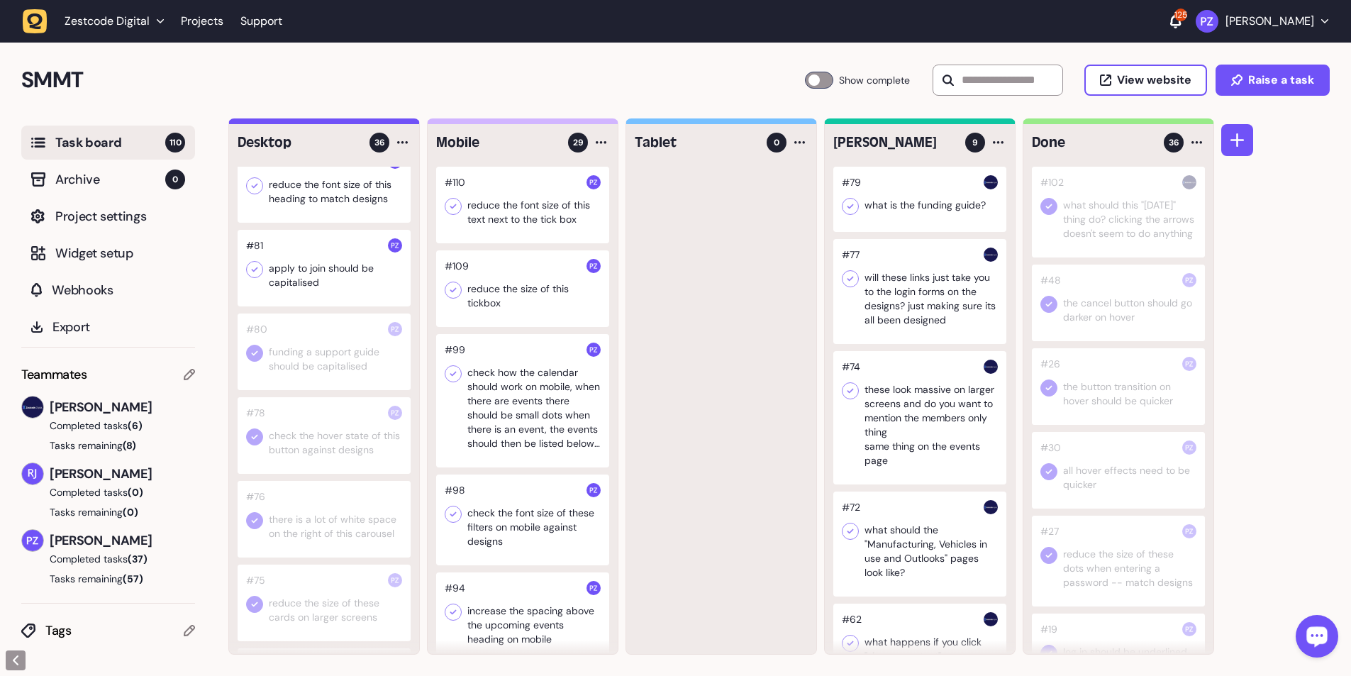
click at [258, 123] on icon at bounding box center [254, 269] width 14 height 14
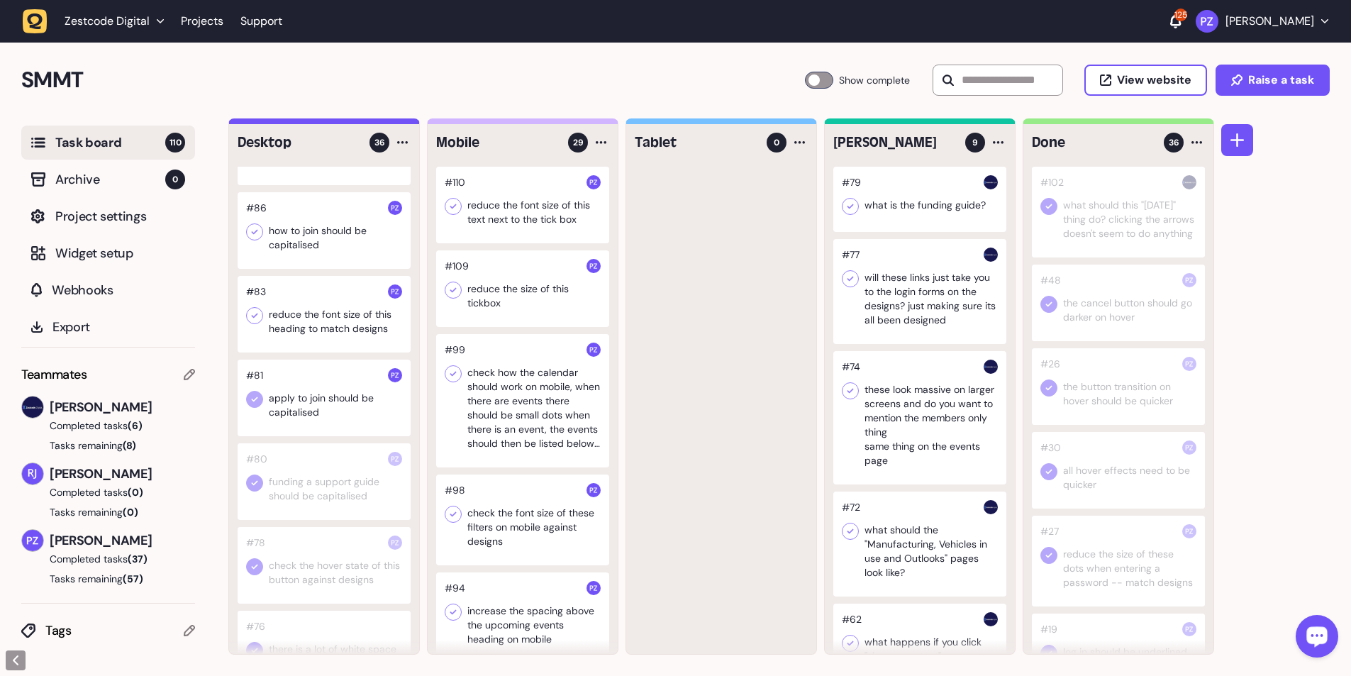
scroll to position [1795, 0]
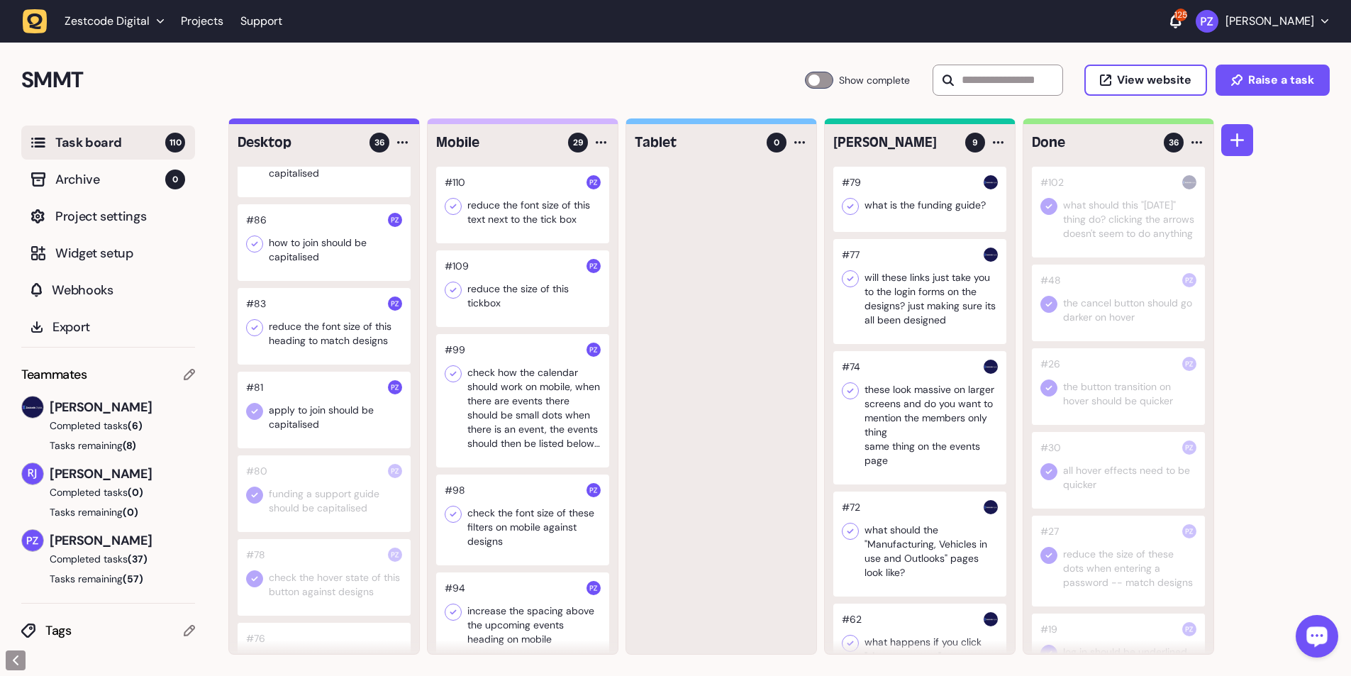
click at [303, 123] on div at bounding box center [324, 326] width 173 height 77
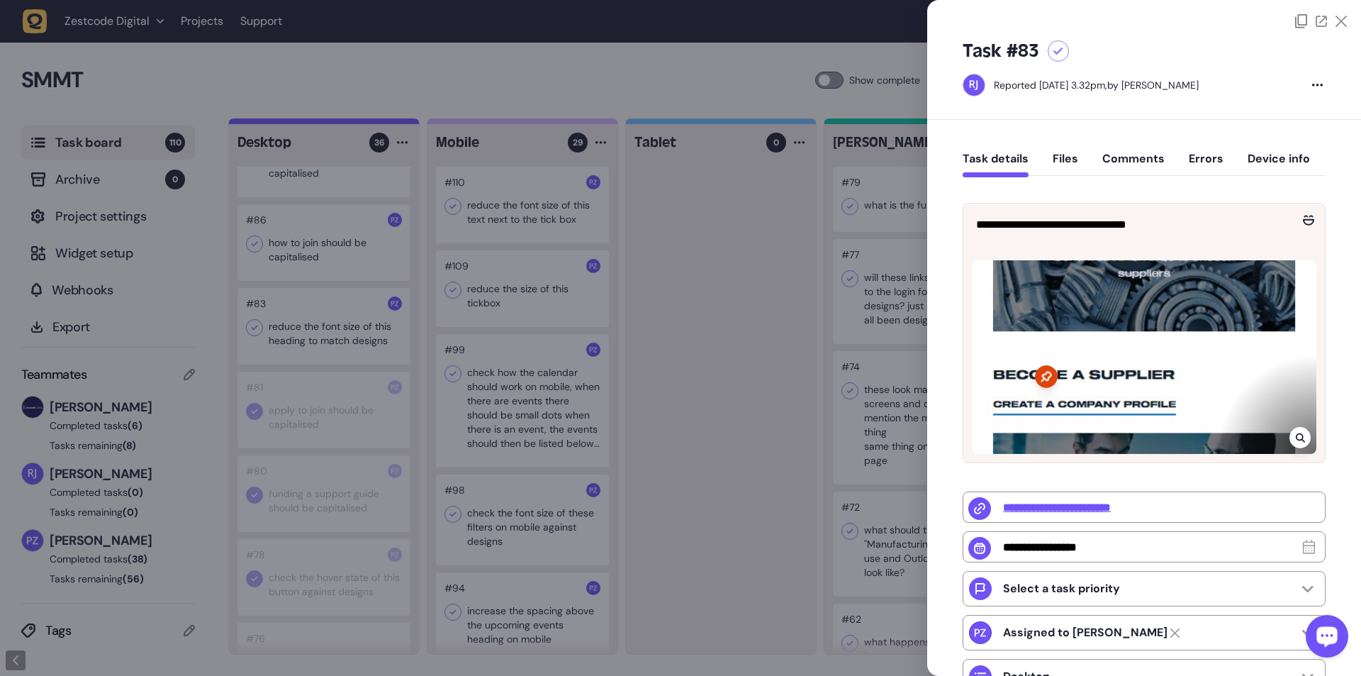
click at [355, 123] on div at bounding box center [1300, 437] width 21 height 21
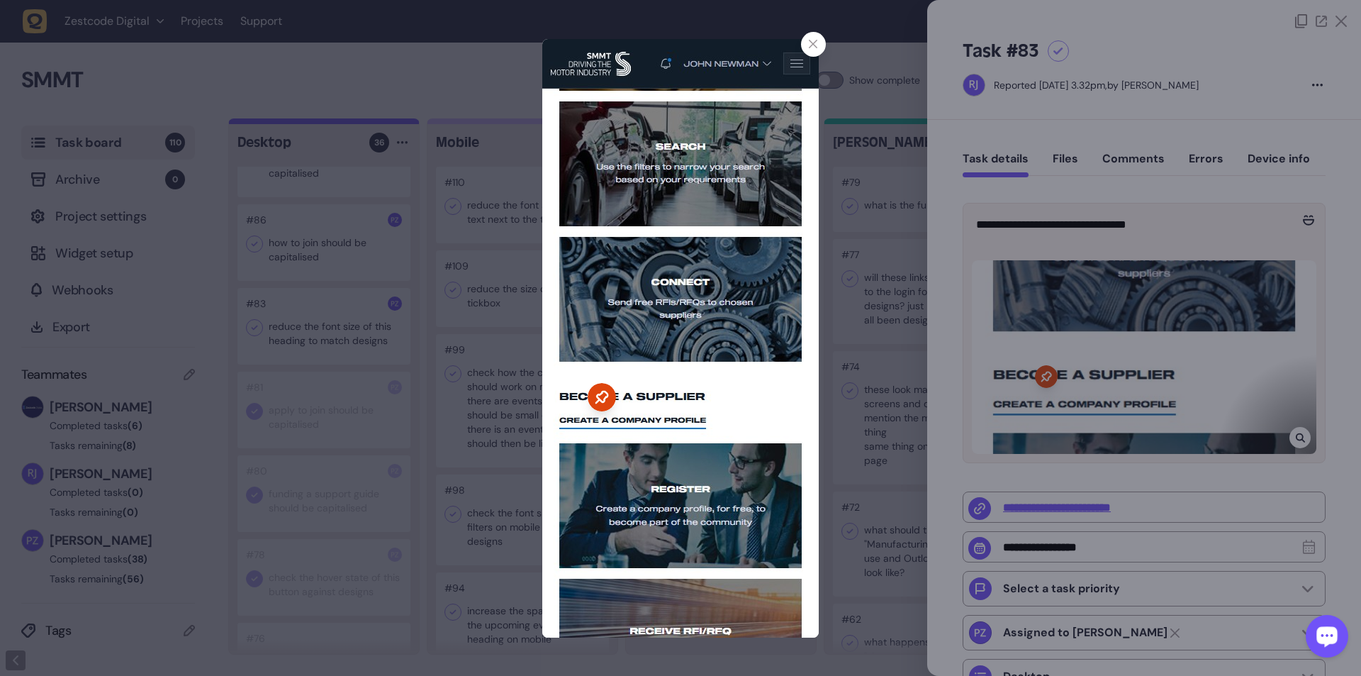
click at [355, 40] on icon at bounding box center [813, 44] width 9 height 9
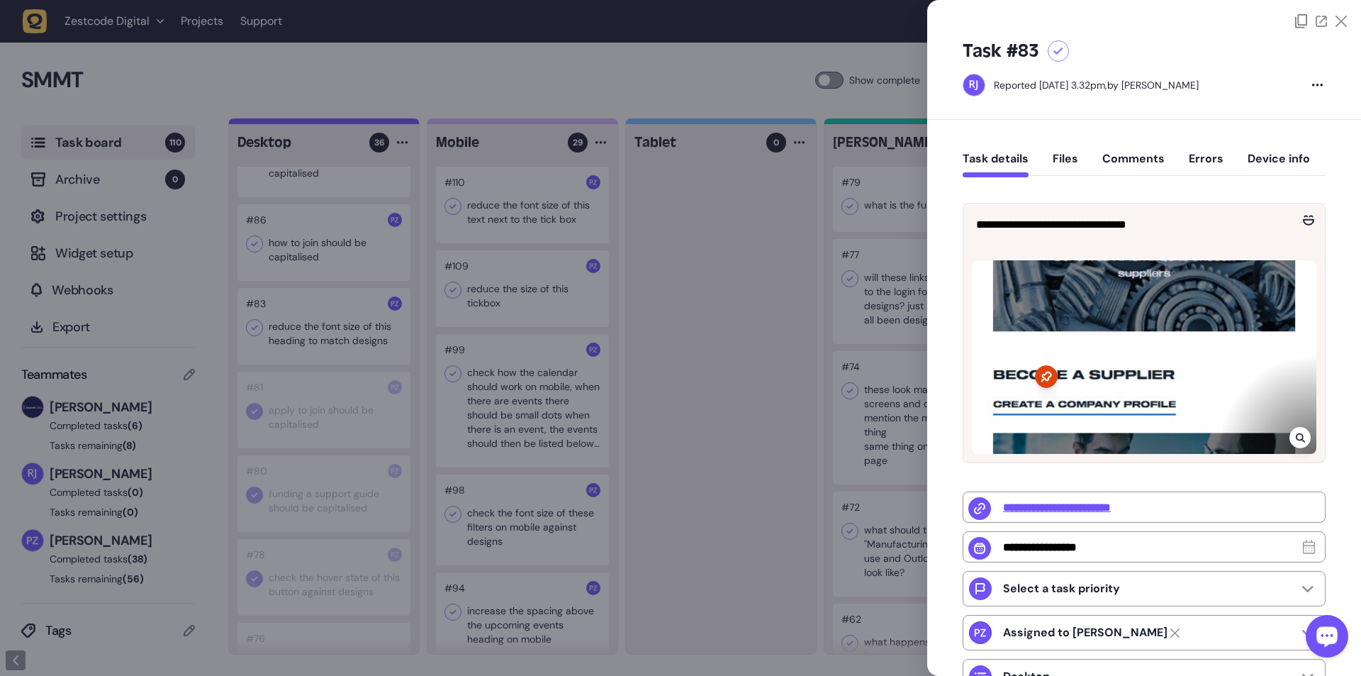
click at [355, 123] on div at bounding box center [680, 338] width 1361 height 676
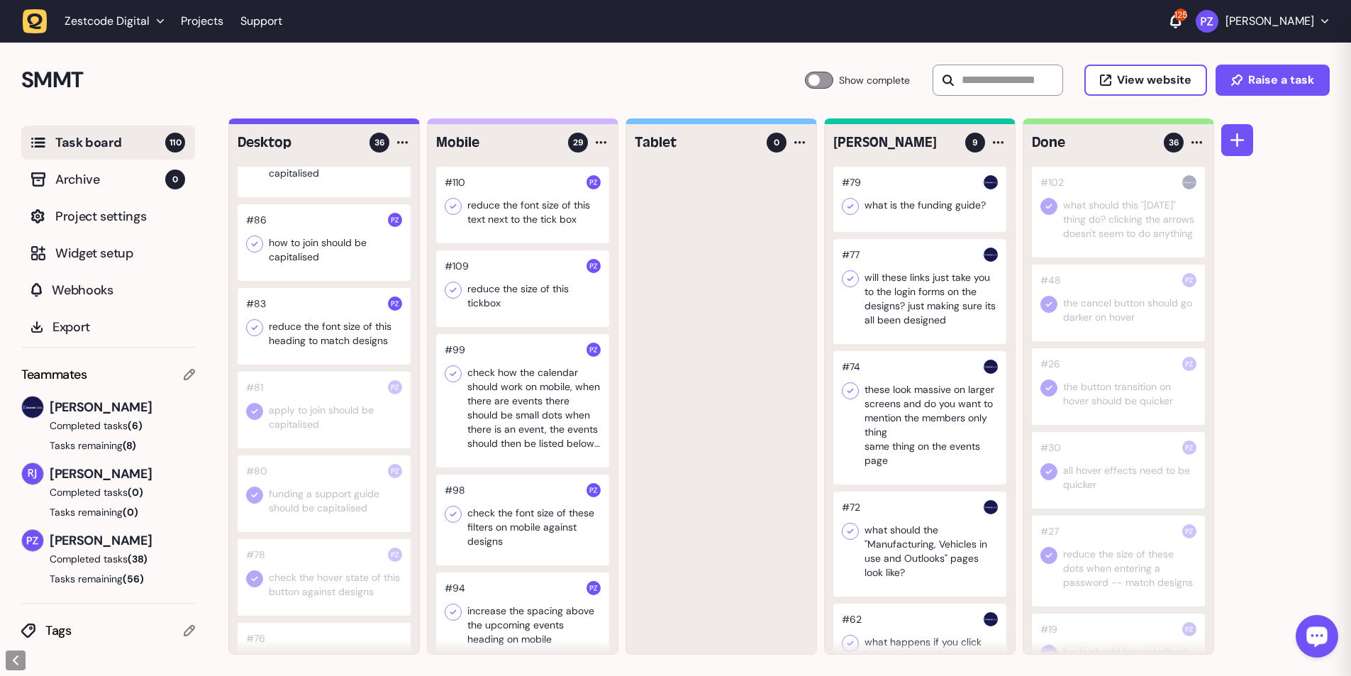
click at [352, 123] on div at bounding box center [324, 326] width 173 height 77
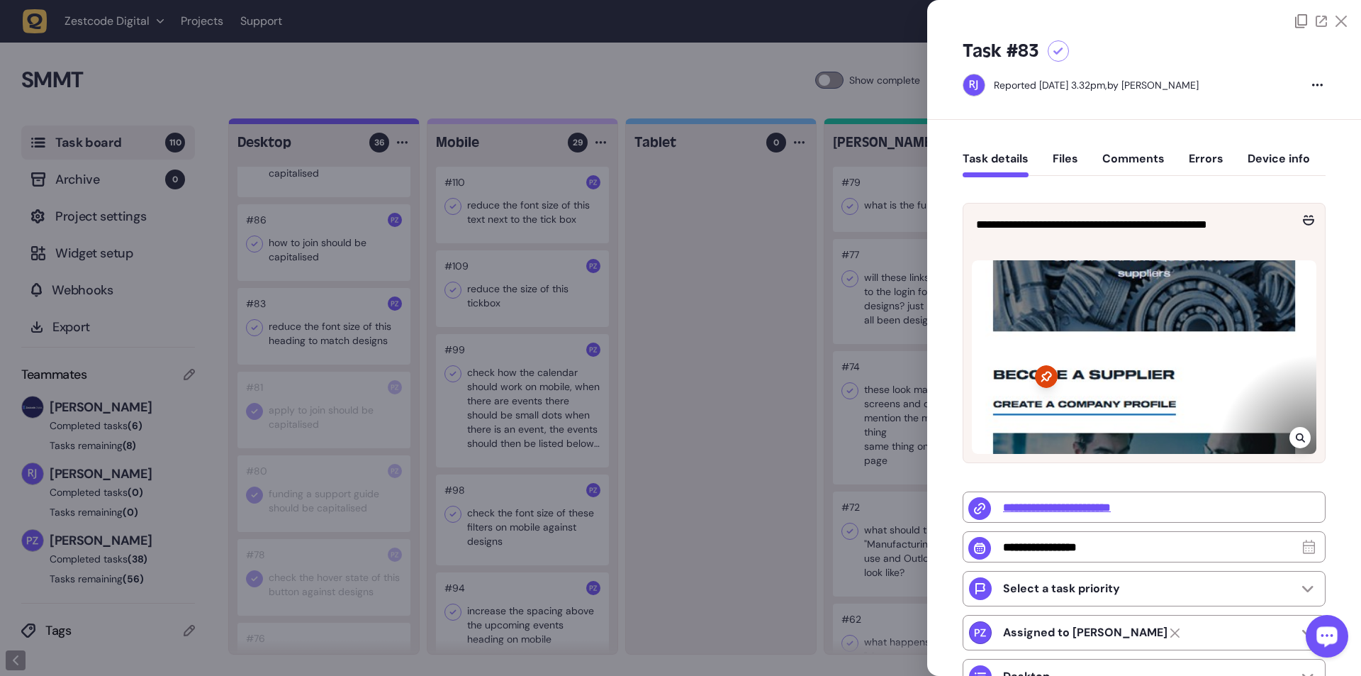
click at [355, 123] on div at bounding box center [680, 338] width 1361 height 676
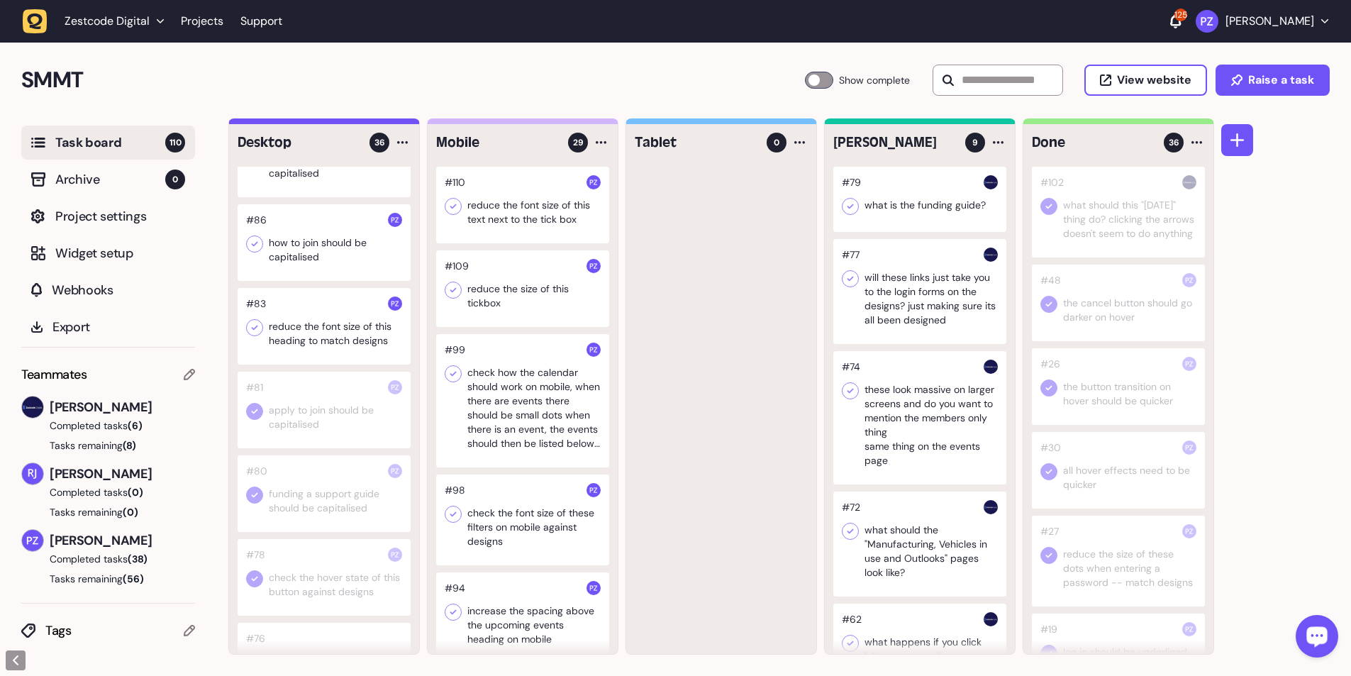
click at [254, 123] on icon at bounding box center [254, 327] width 14 height 14
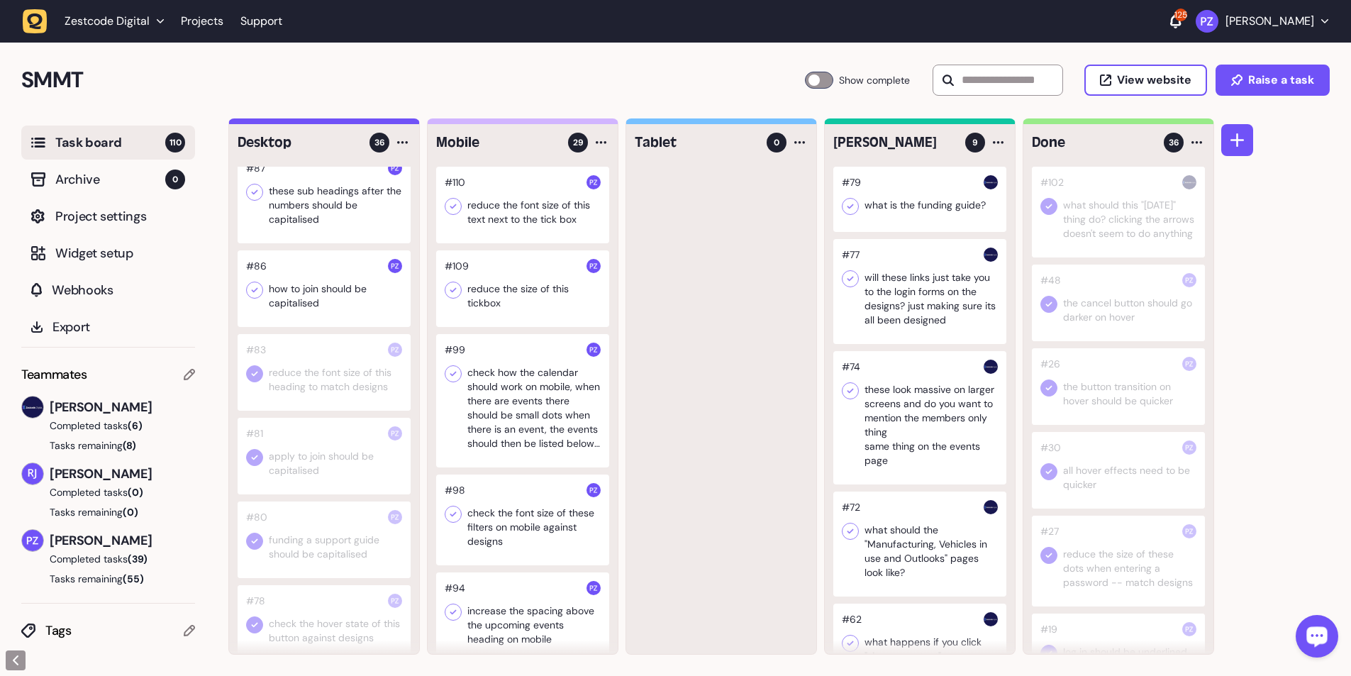
scroll to position [1724, 0]
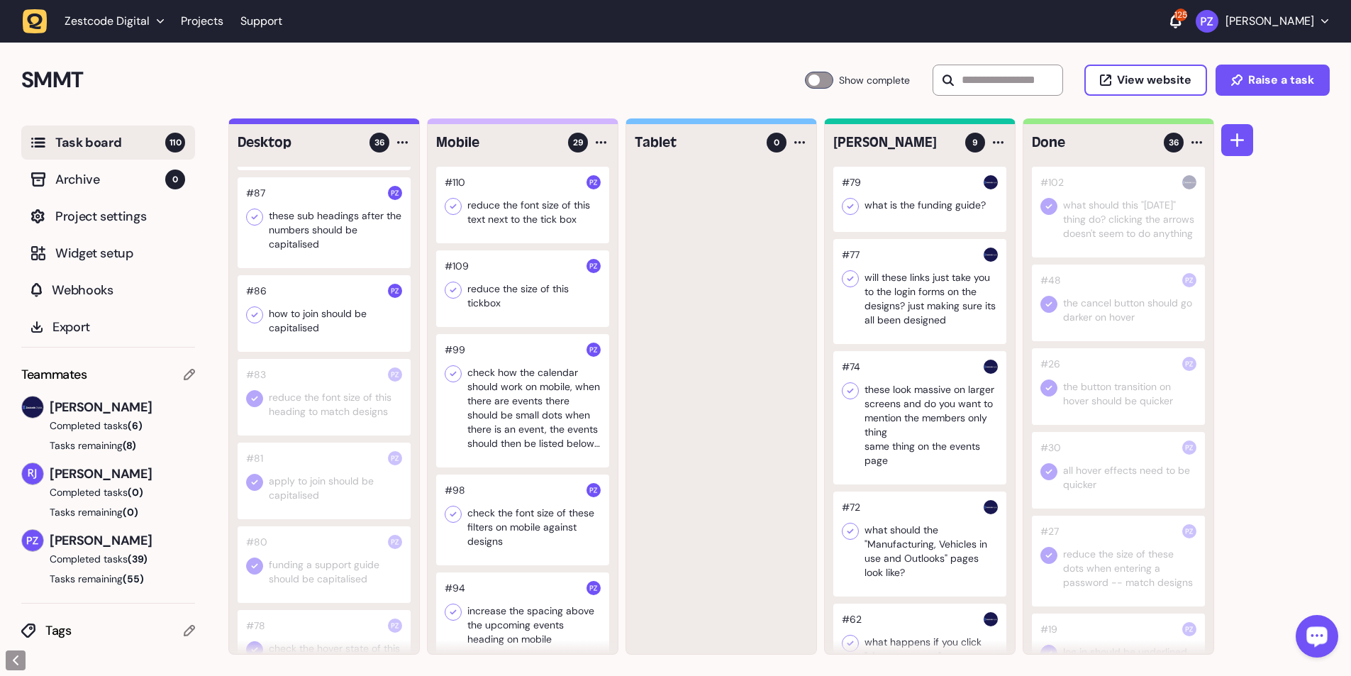
click at [294, 123] on div at bounding box center [324, 313] width 173 height 77
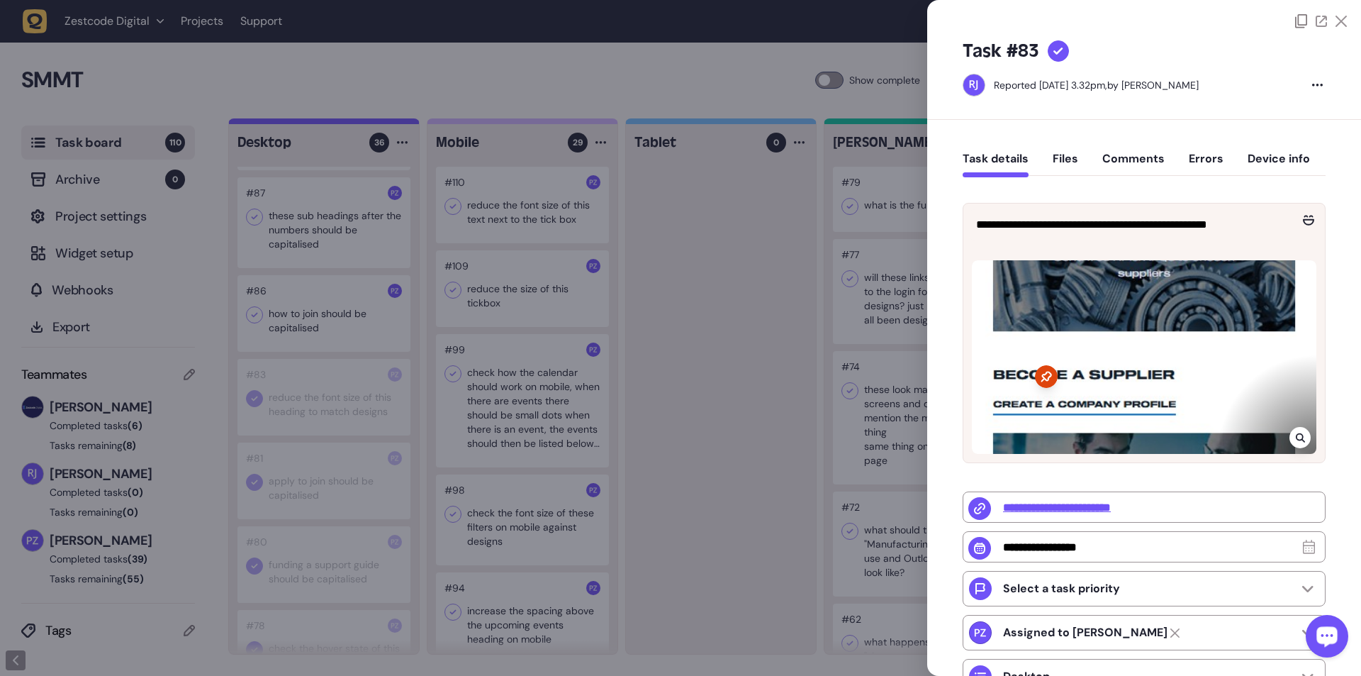
type input "**********"
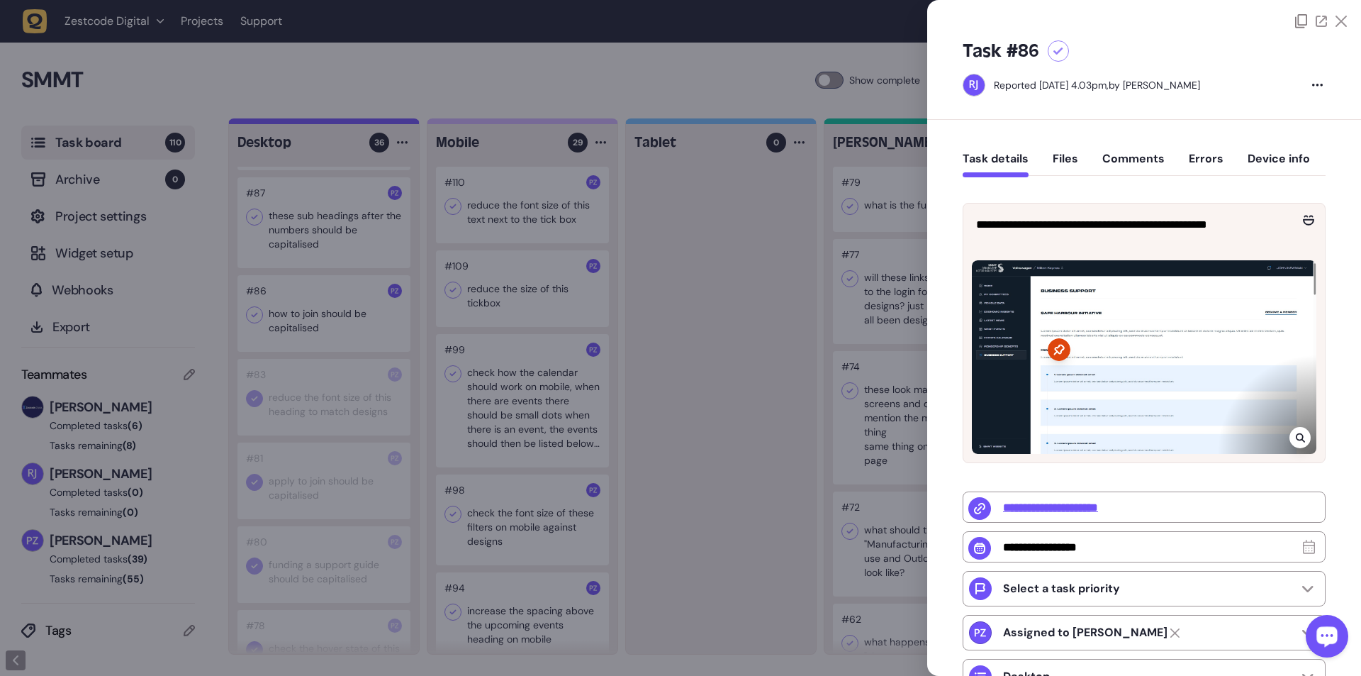
click at [355, 123] on icon at bounding box center [1300, 437] width 9 height 11
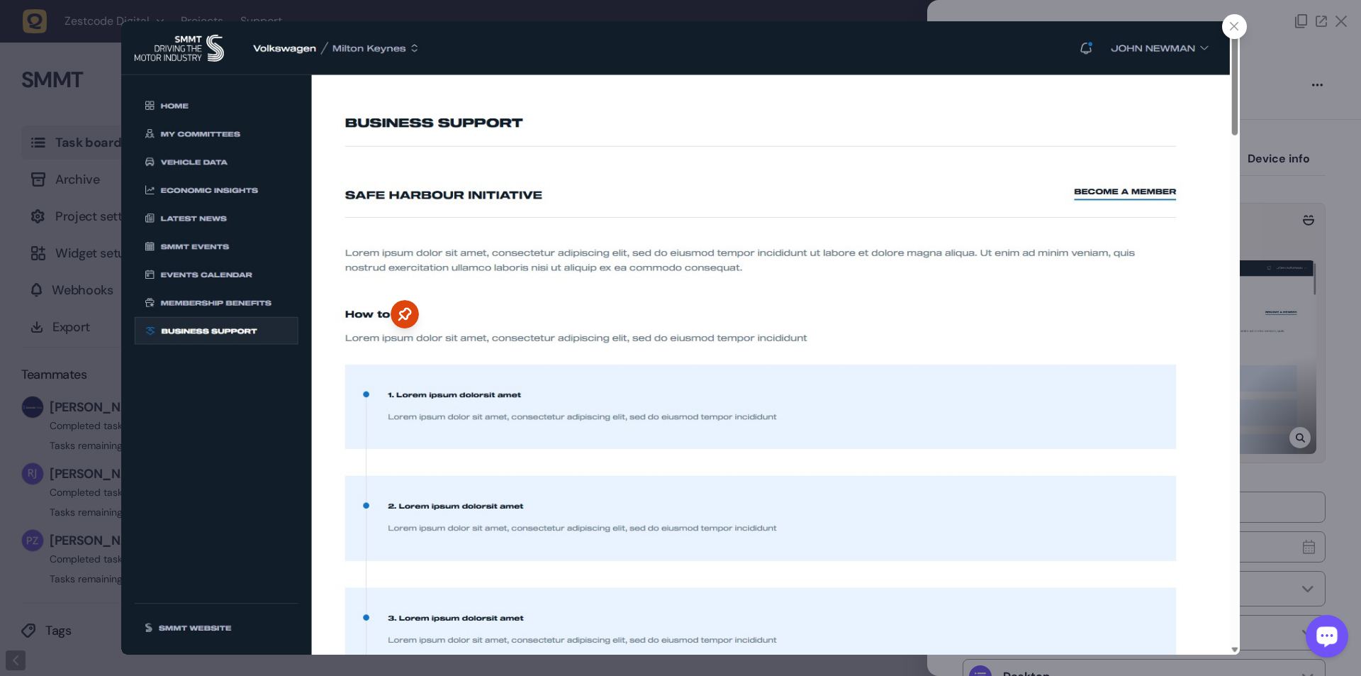
click at [105, 123] on div at bounding box center [680, 338] width 1361 height 676
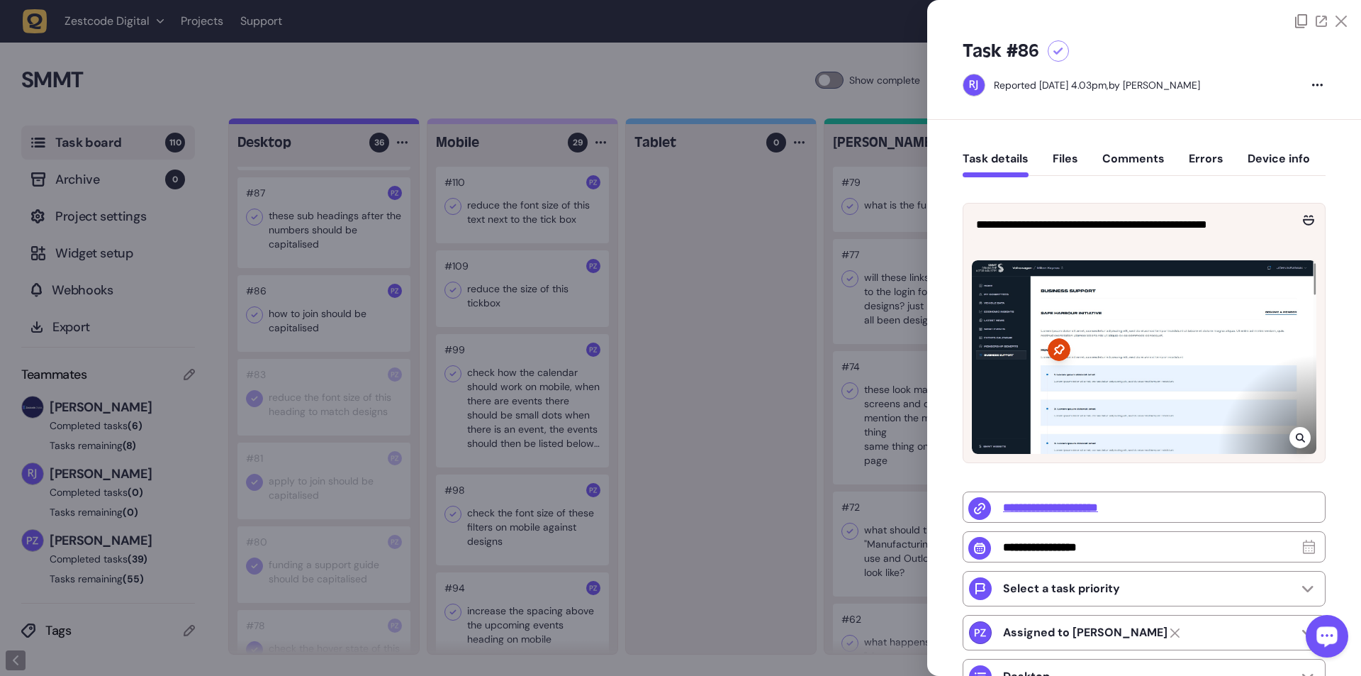
click at [212, 123] on div at bounding box center [680, 338] width 1361 height 676
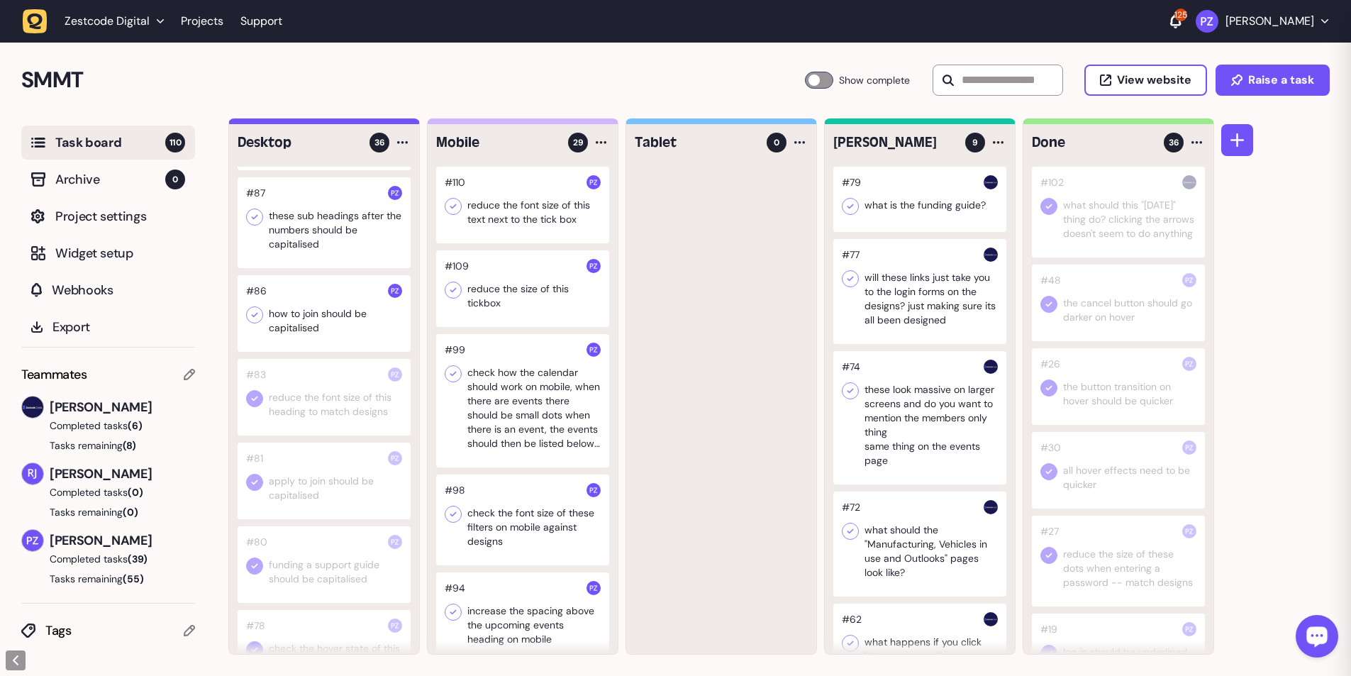
click at [252, 123] on icon at bounding box center [254, 315] width 14 height 14
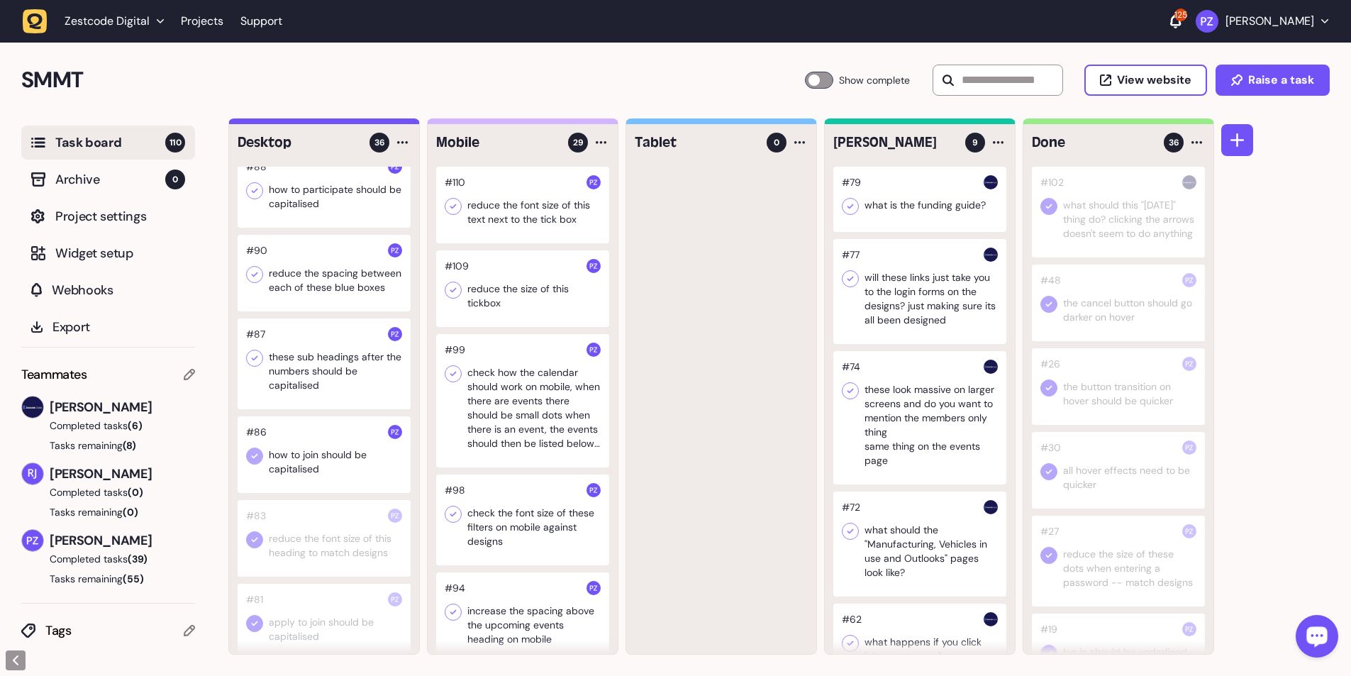
scroll to position [1582, 0]
click at [304, 123] on div at bounding box center [324, 364] width 173 height 91
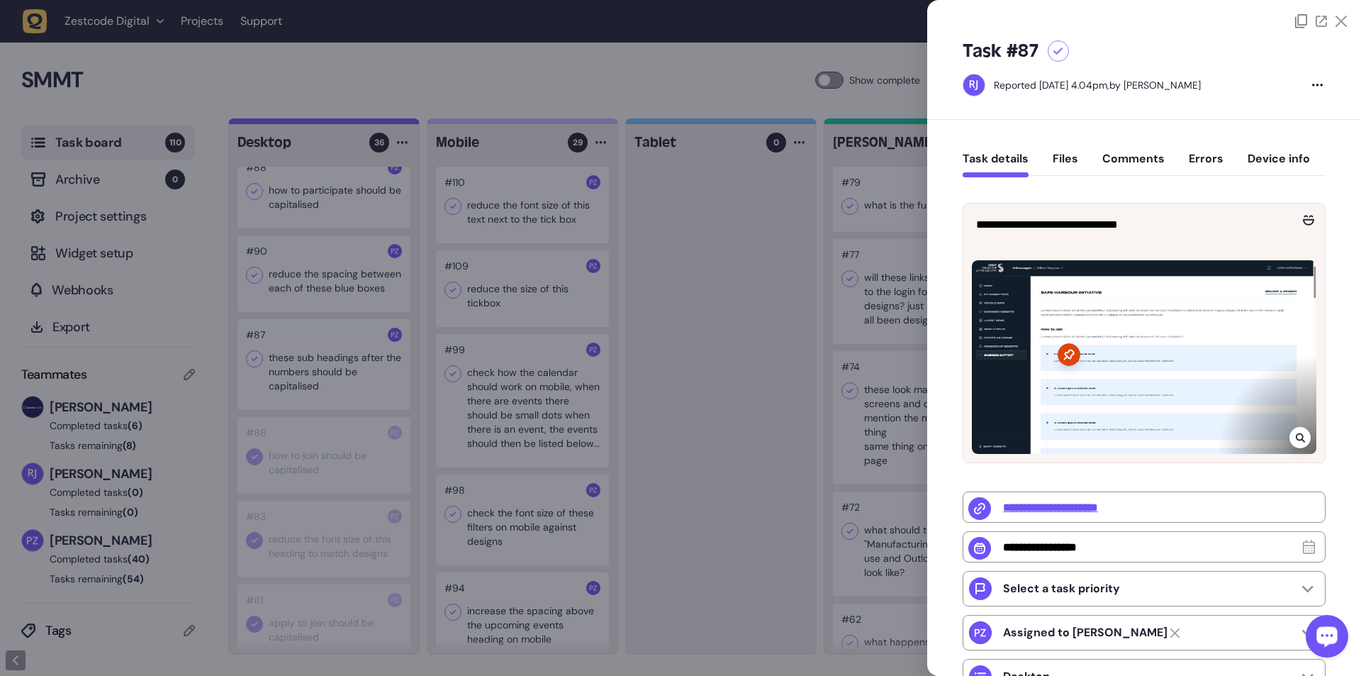
click at [355, 123] on div at bounding box center [1300, 437] width 21 height 21
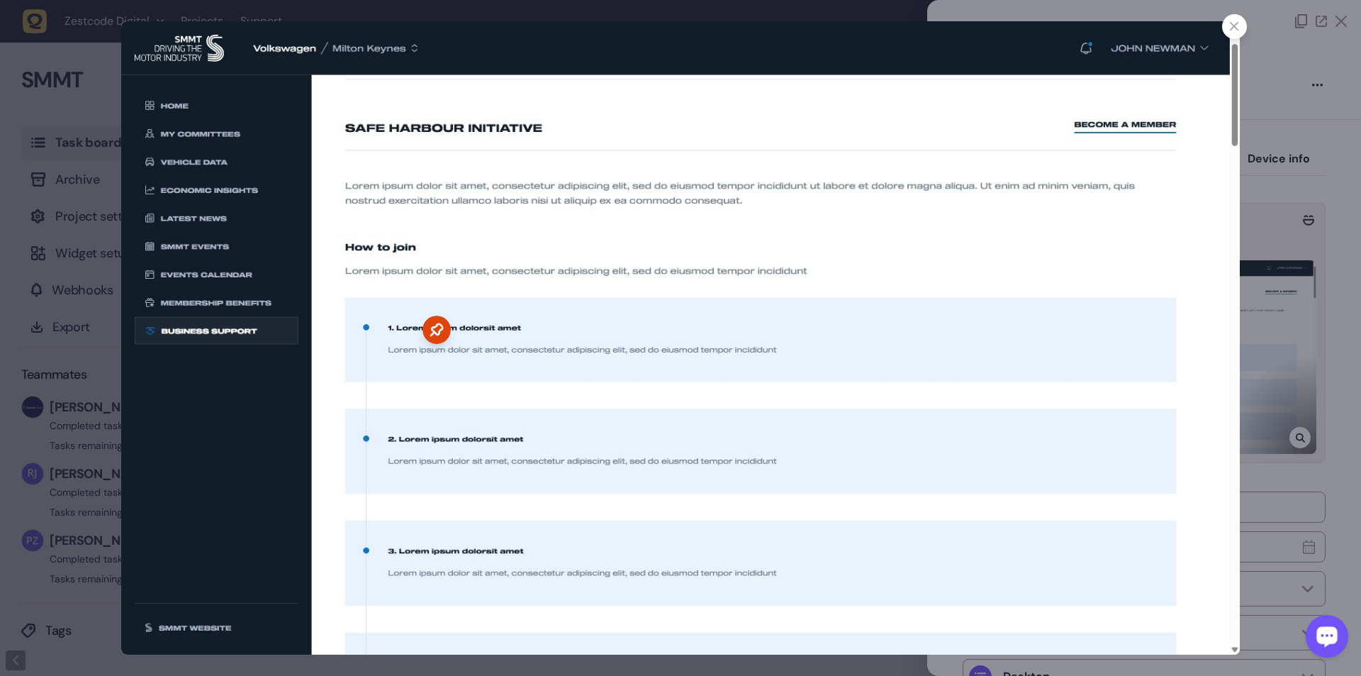
click at [131, 123] on img at bounding box center [680, 337] width 1118 height 633
click at [109, 123] on div at bounding box center [680, 338] width 1361 height 676
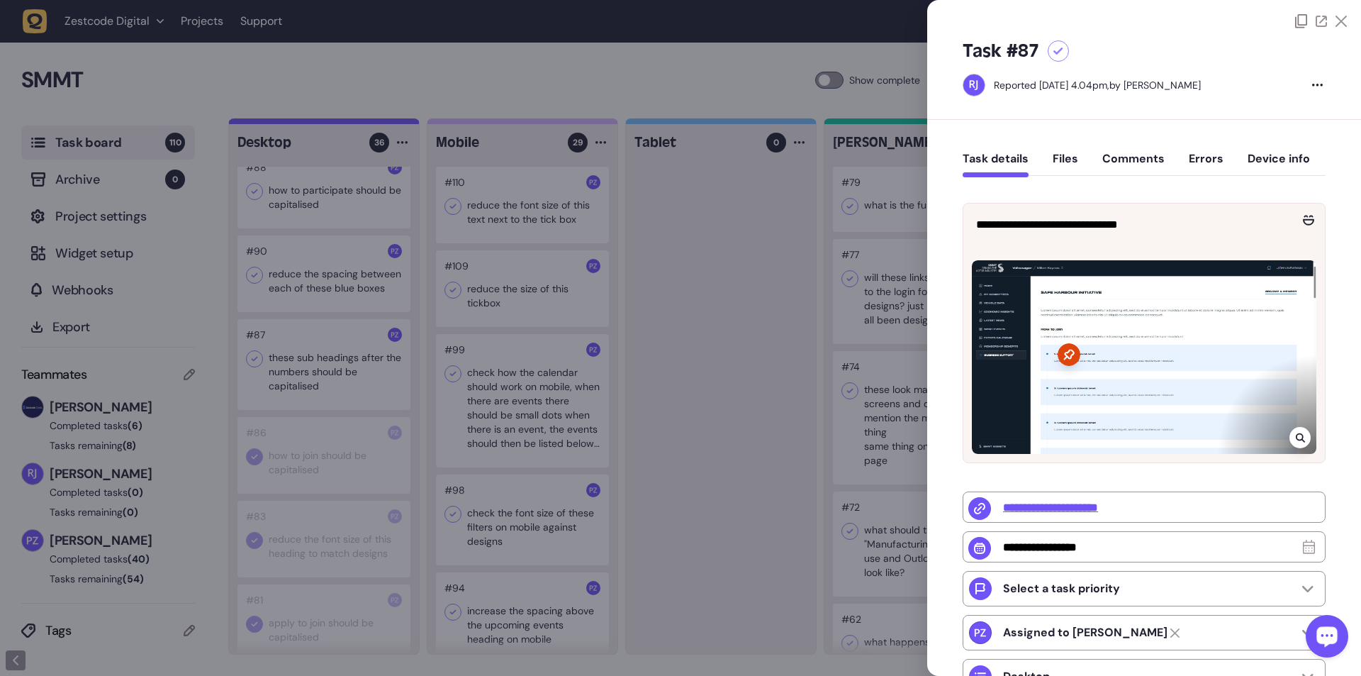
click at [283, 123] on div at bounding box center [680, 338] width 1361 height 676
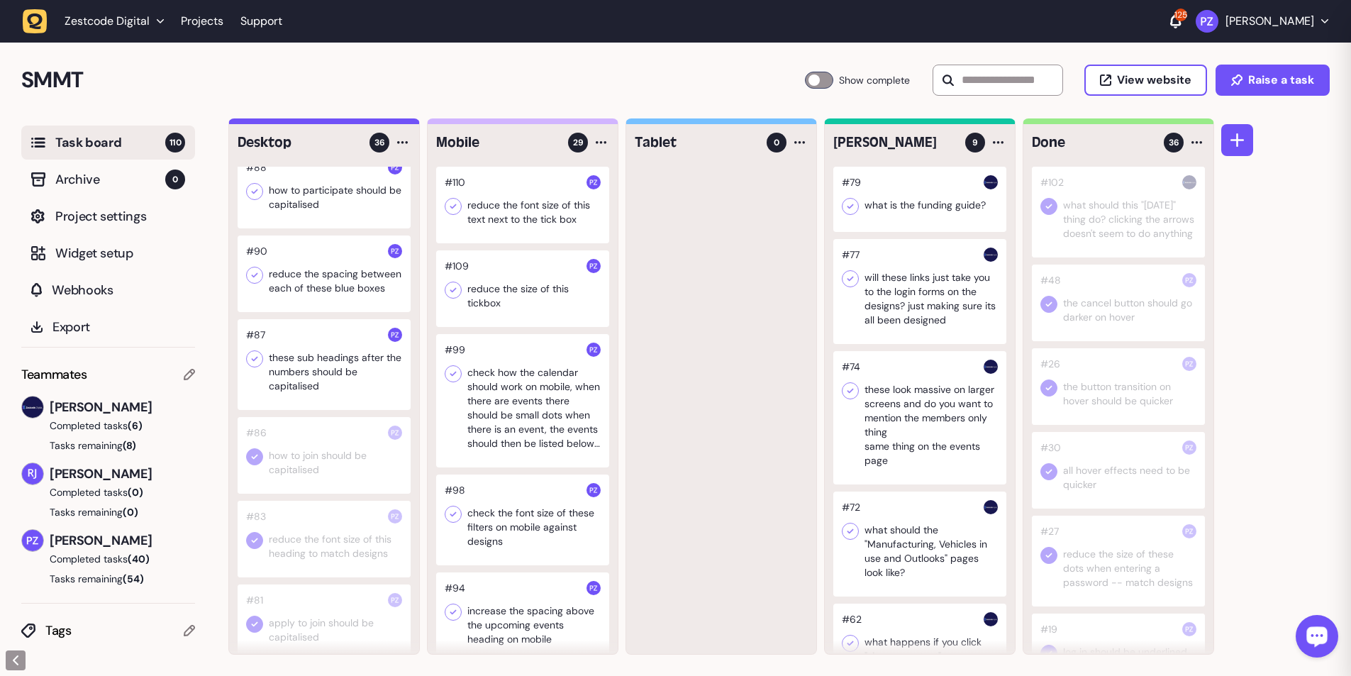
click at [255, 123] on icon at bounding box center [254, 359] width 14 height 14
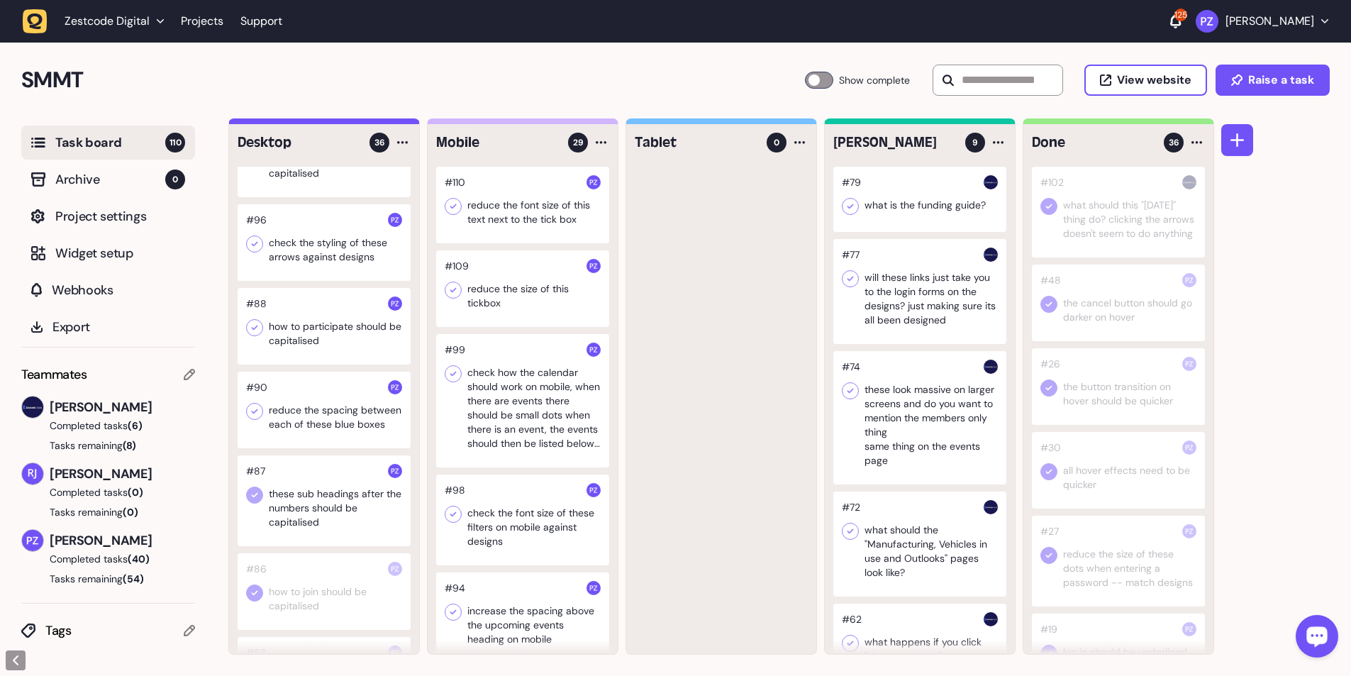
scroll to position [1440, 0]
click at [313, 123] on div at bounding box center [324, 415] width 173 height 77
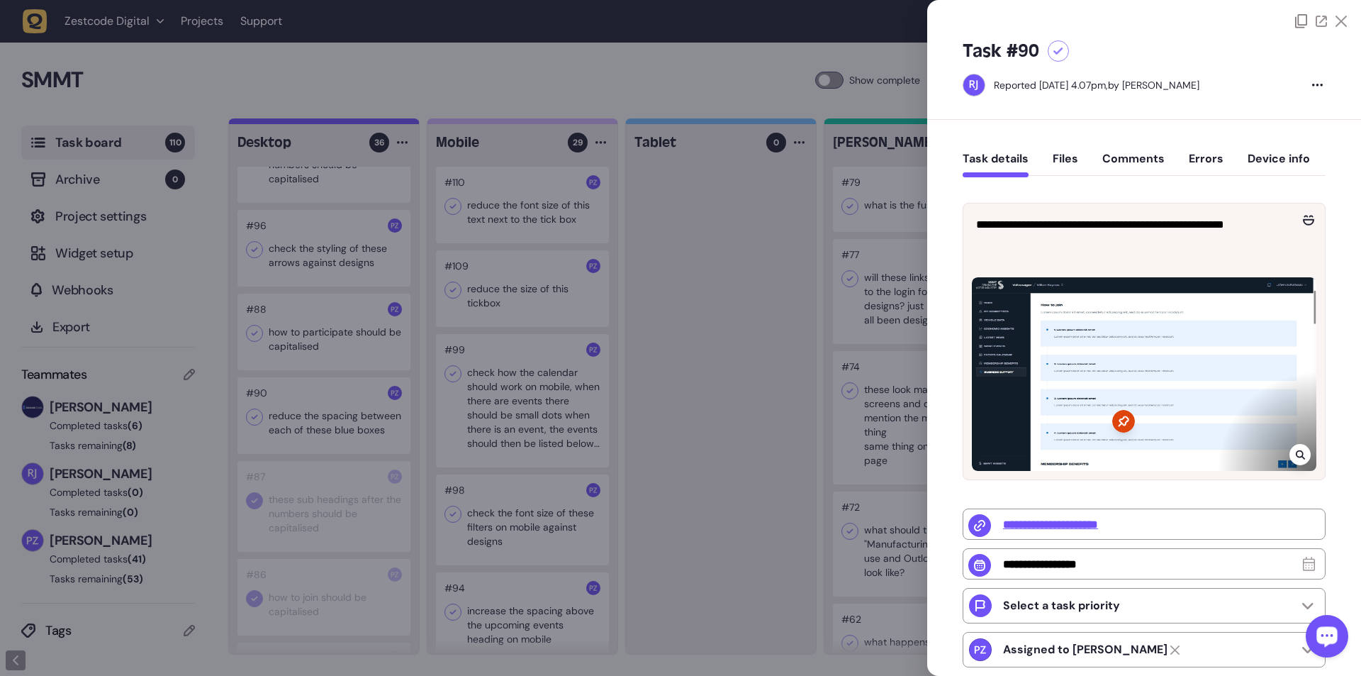
click at [298, 123] on div at bounding box center [680, 338] width 1361 height 676
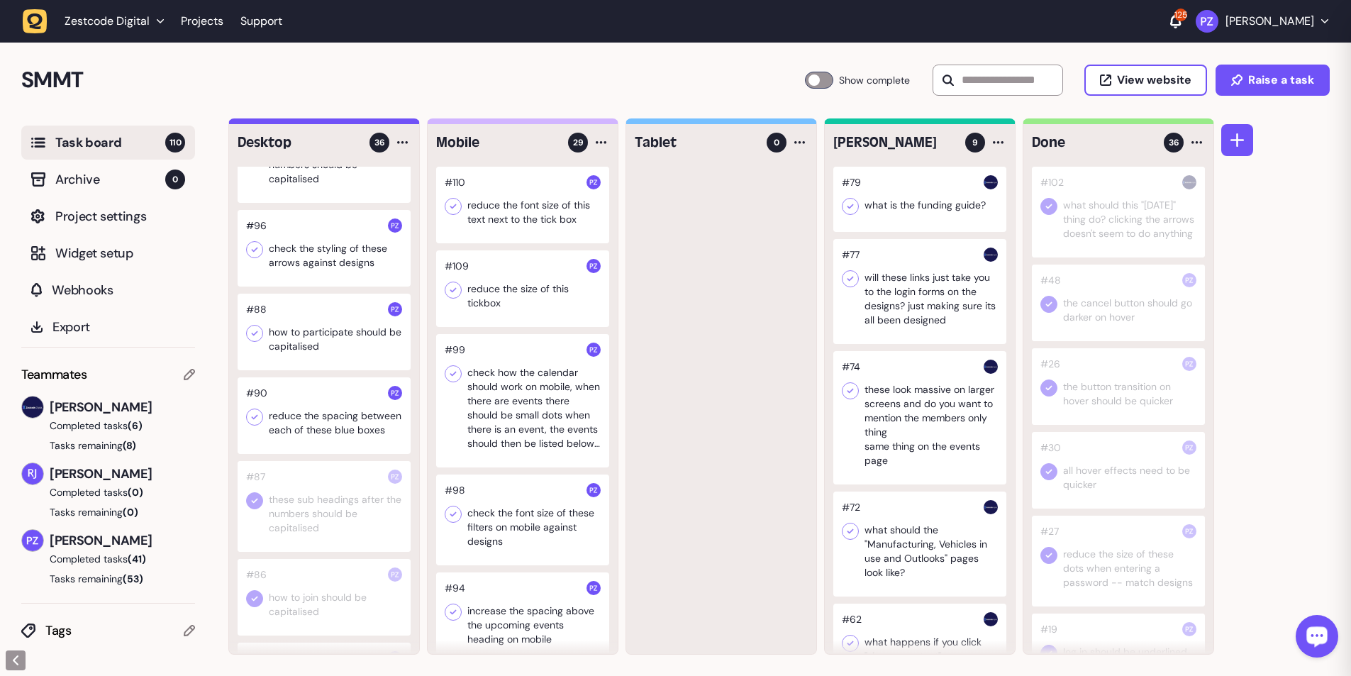
click at [255, 123] on div at bounding box center [324, 415] width 173 height 77
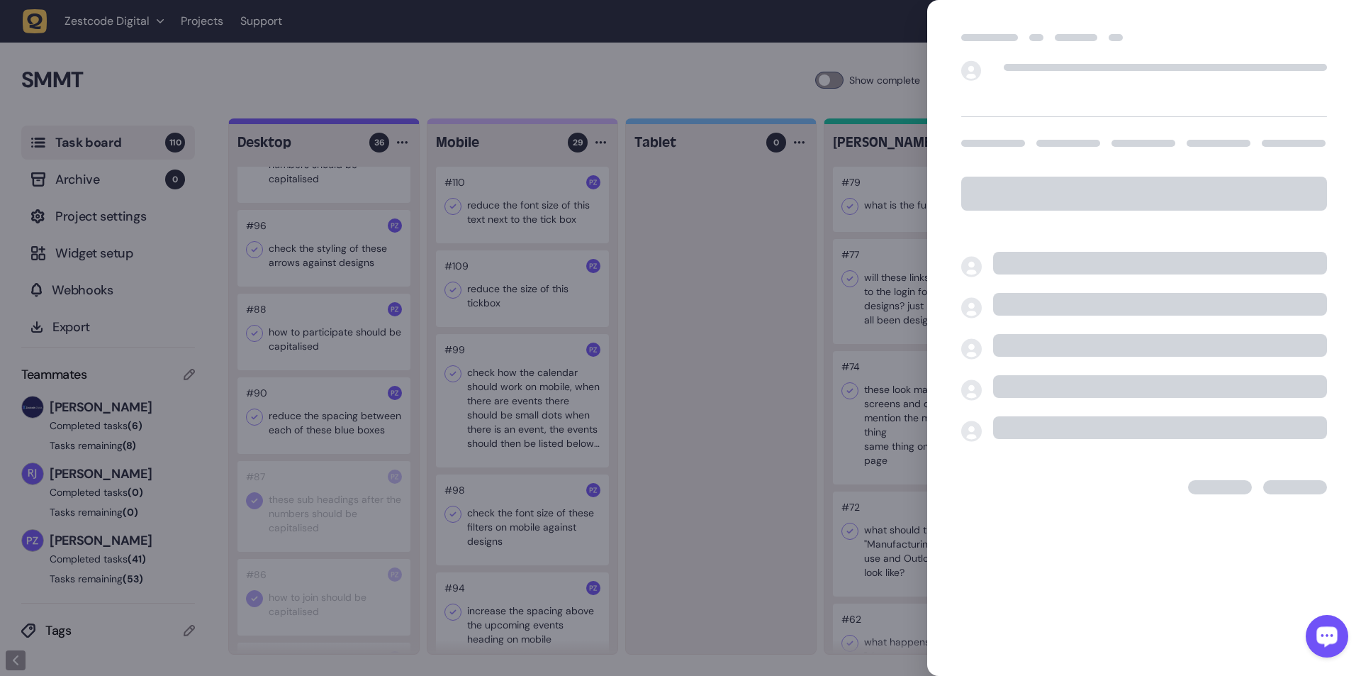
click at [292, 123] on div at bounding box center [680, 338] width 1361 height 676
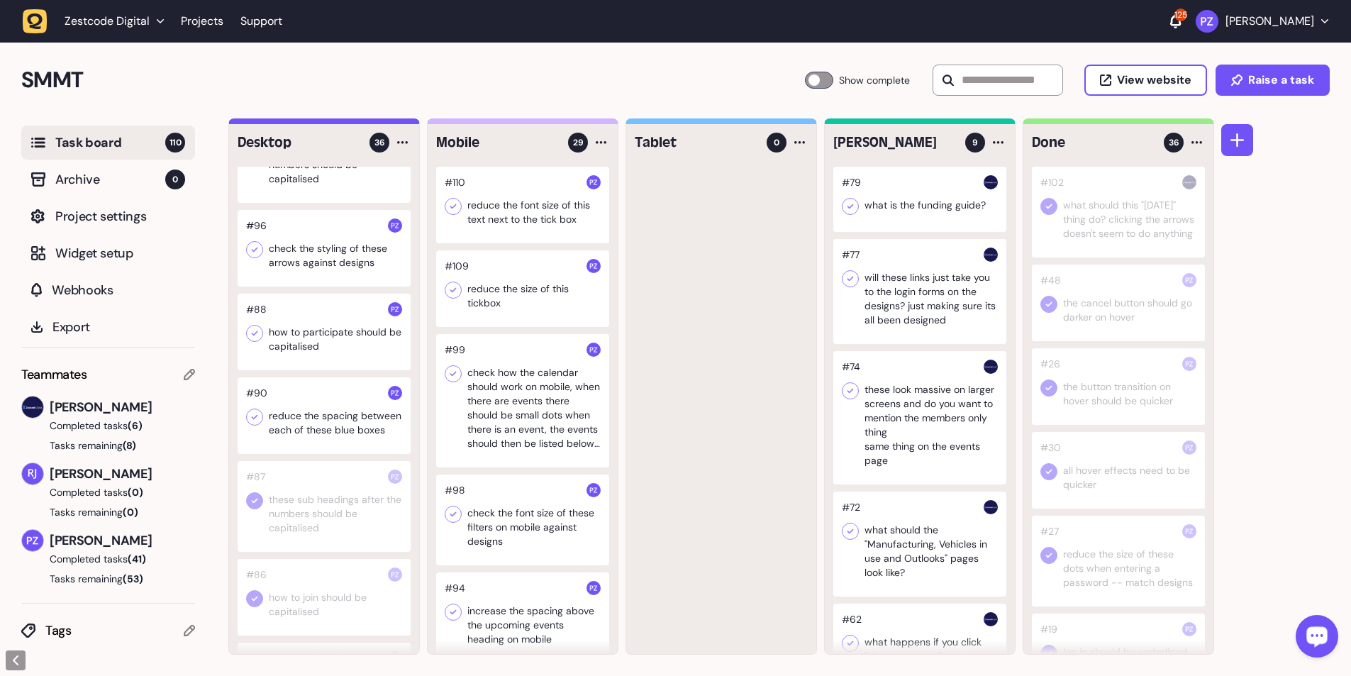
click at [257, 123] on icon at bounding box center [254, 417] width 14 height 14
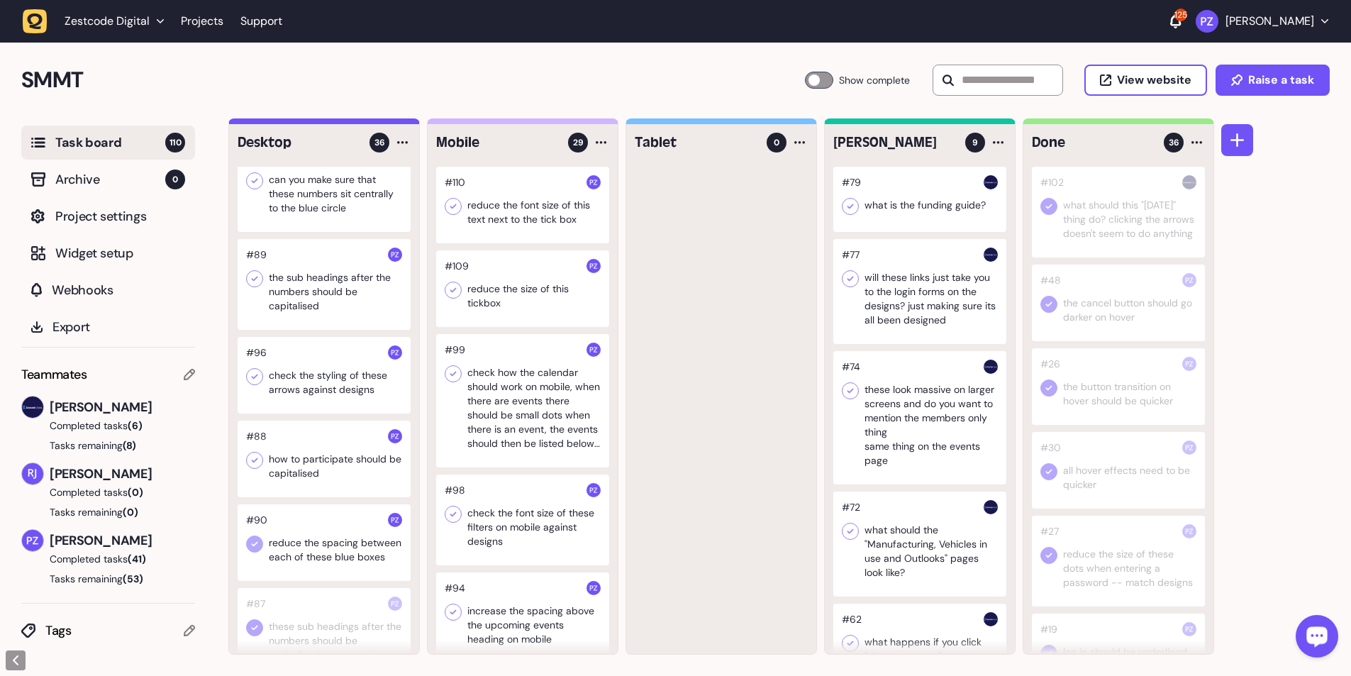
scroll to position [1298, 0]
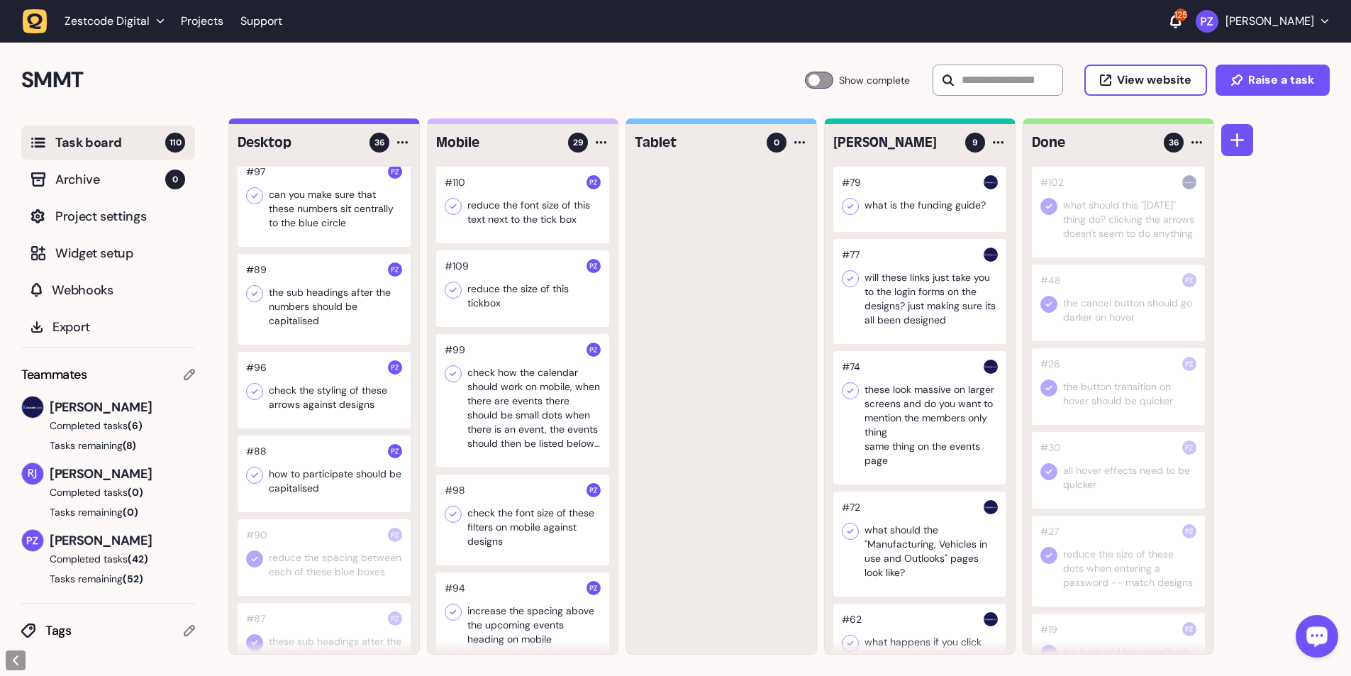
click at [306, 123] on div at bounding box center [324, 473] width 173 height 77
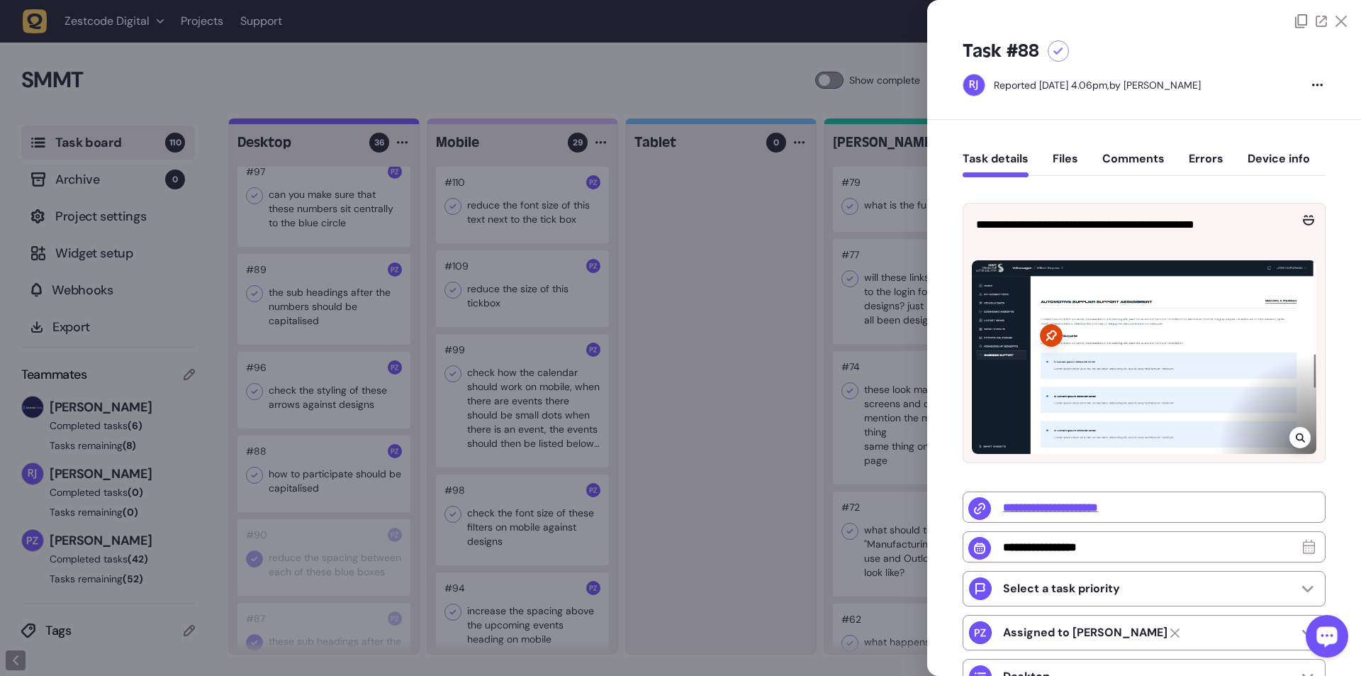
click at [355, 123] on icon at bounding box center [1300, 437] width 9 height 11
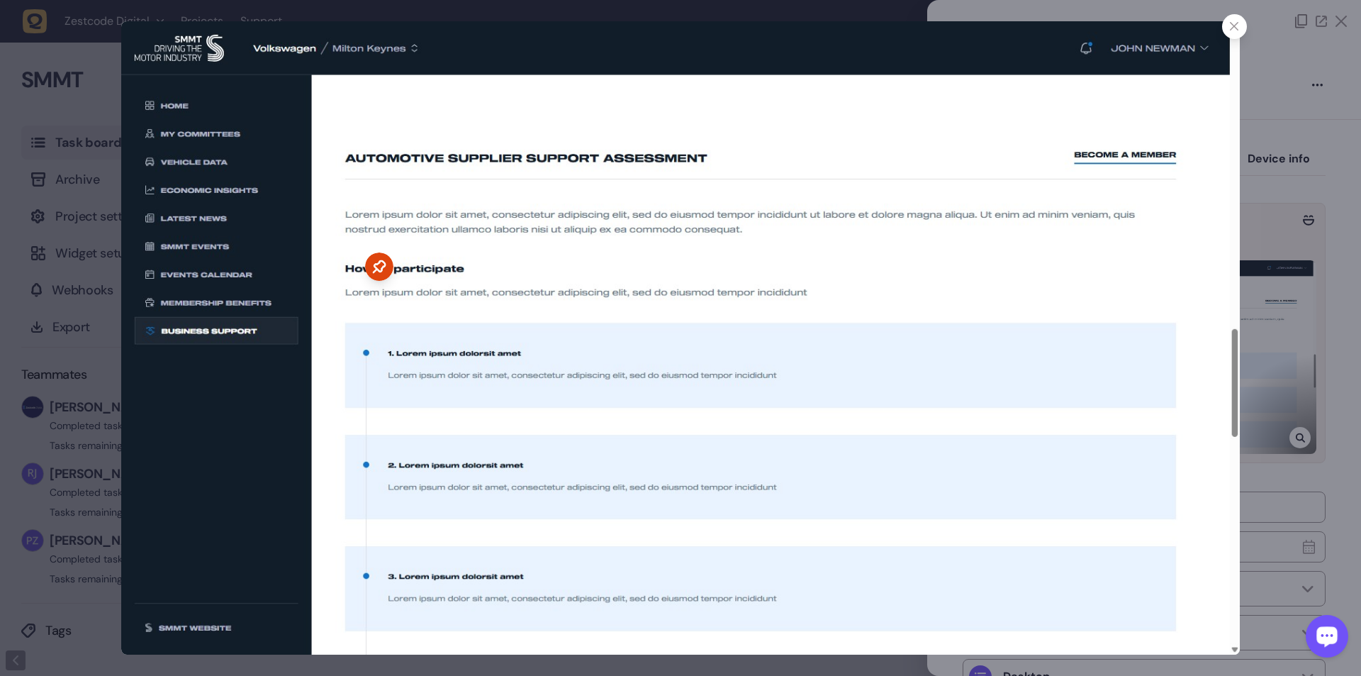
click at [55, 123] on div at bounding box center [680, 338] width 1361 height 676
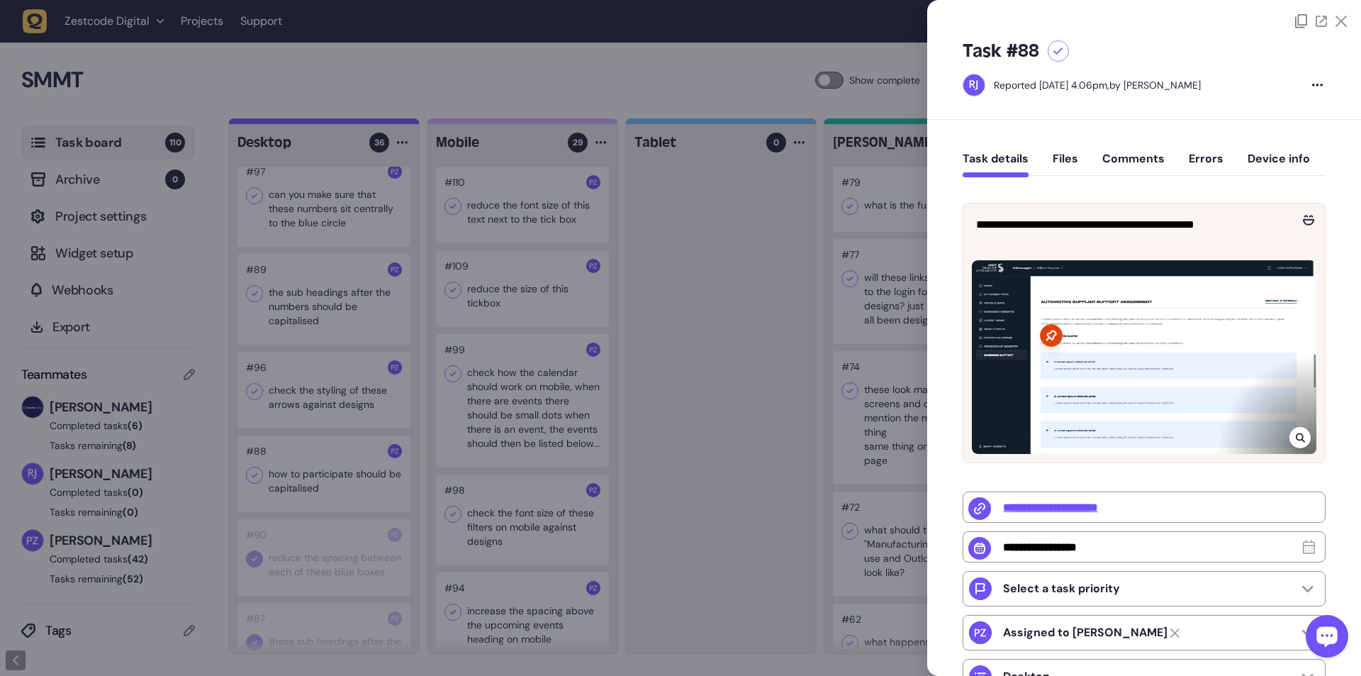
click at [298, 123] on div at bounding box center [680, 338] width 1361 height 676
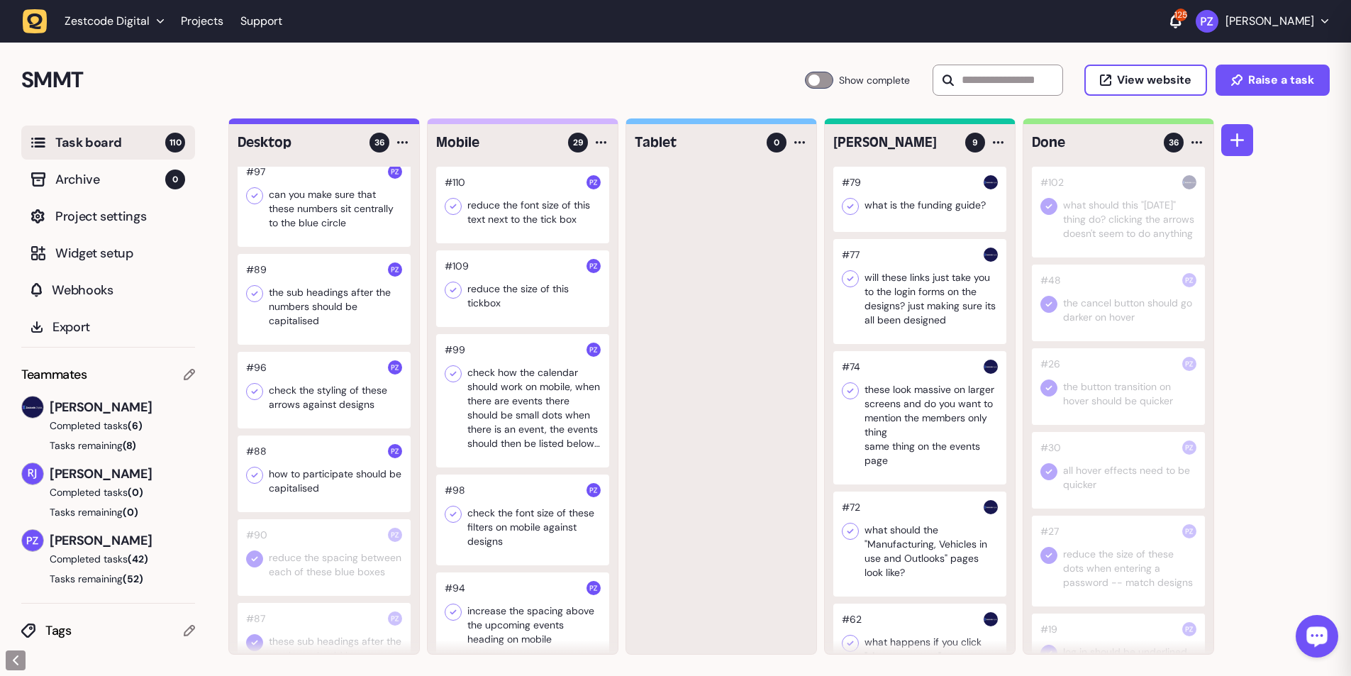
click at [256, 123] on icon at bounding box center [255, 391] width 6 height 5
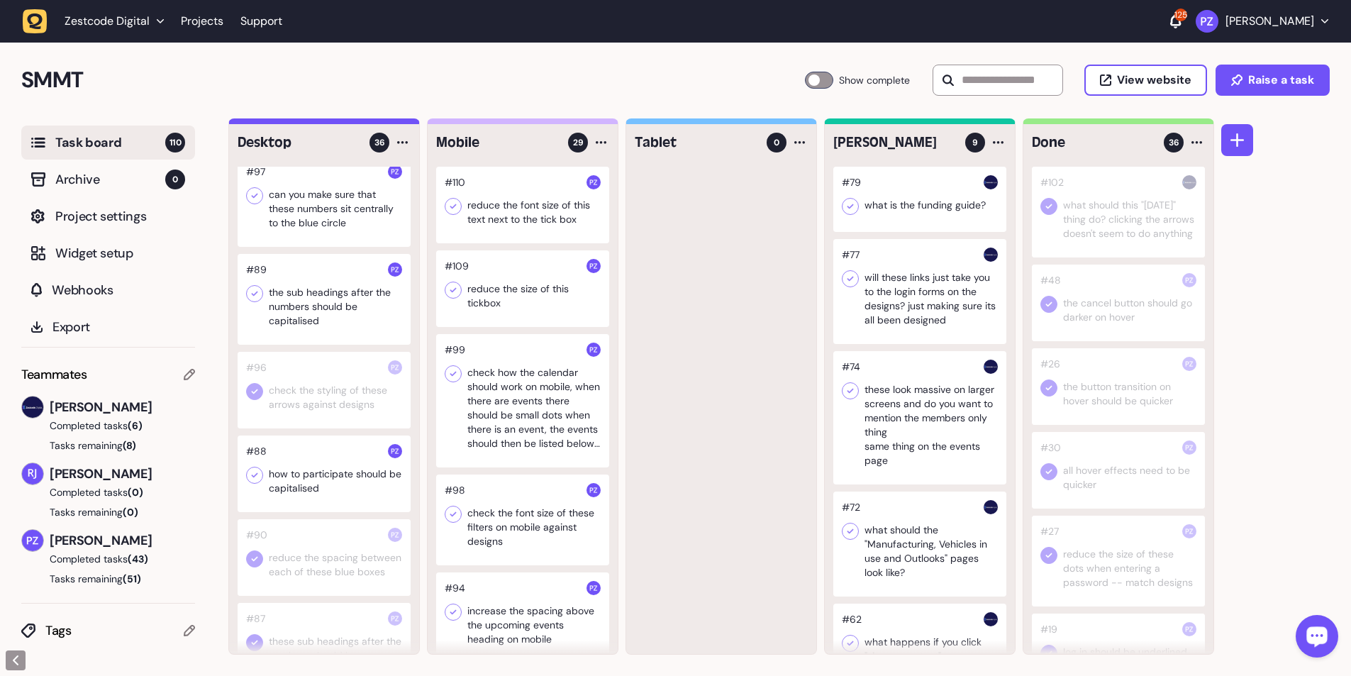
click at [261, 123] on icon at bounding box center [254, 475] width 14 height 14
click at [322, 123] on div at bounding box center [324, 390] width 173 height 77
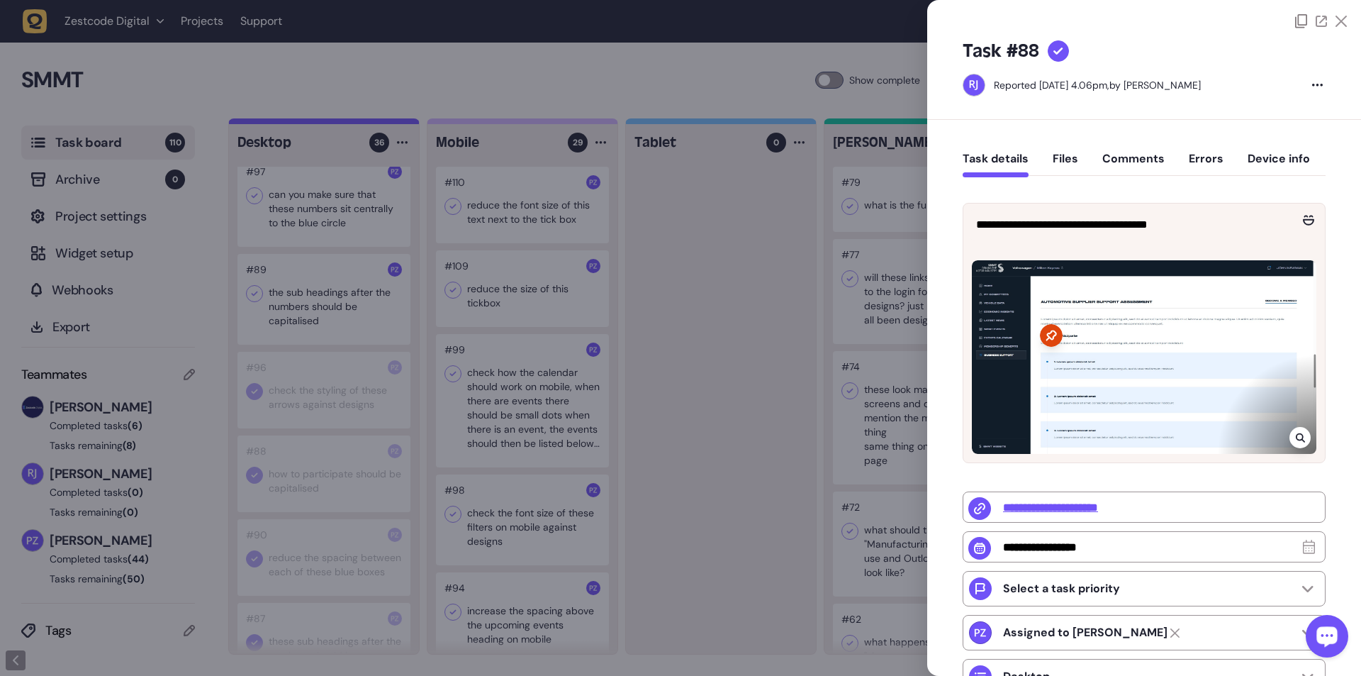
type input "**********"
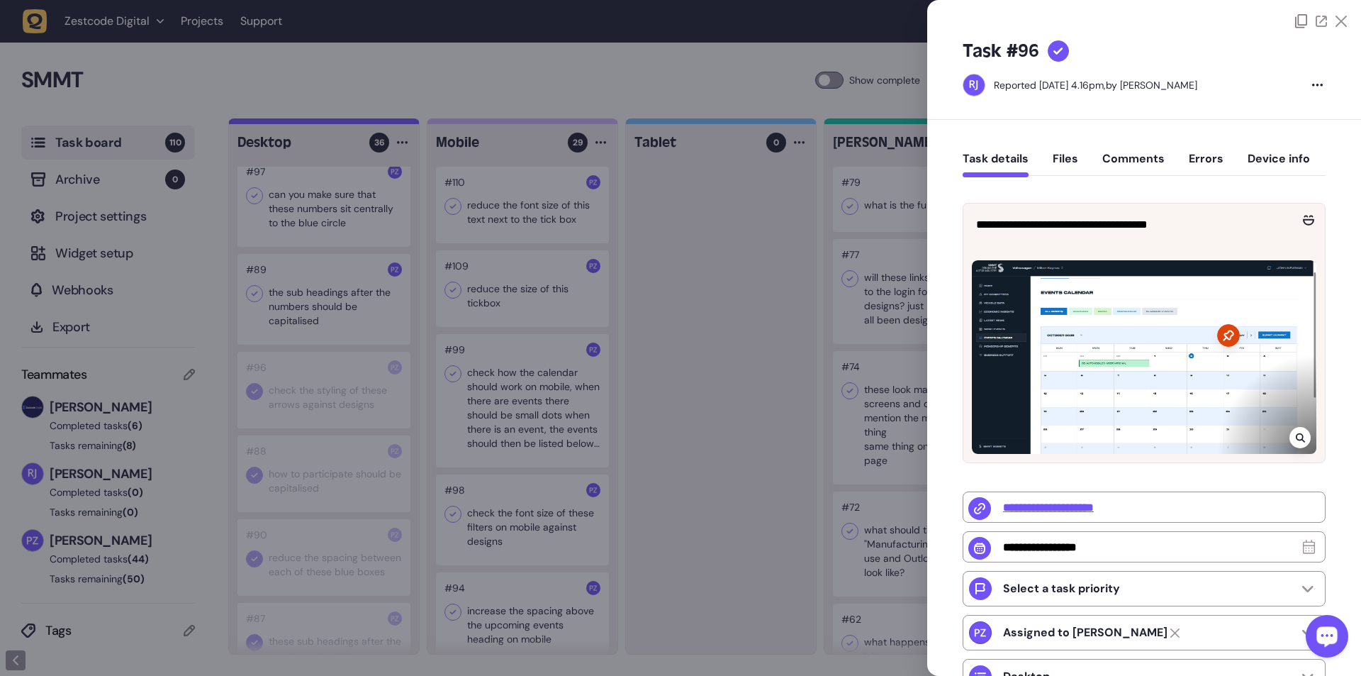
click at [355, 123] on div at bounding box center [1300, 437] width 21 height 21
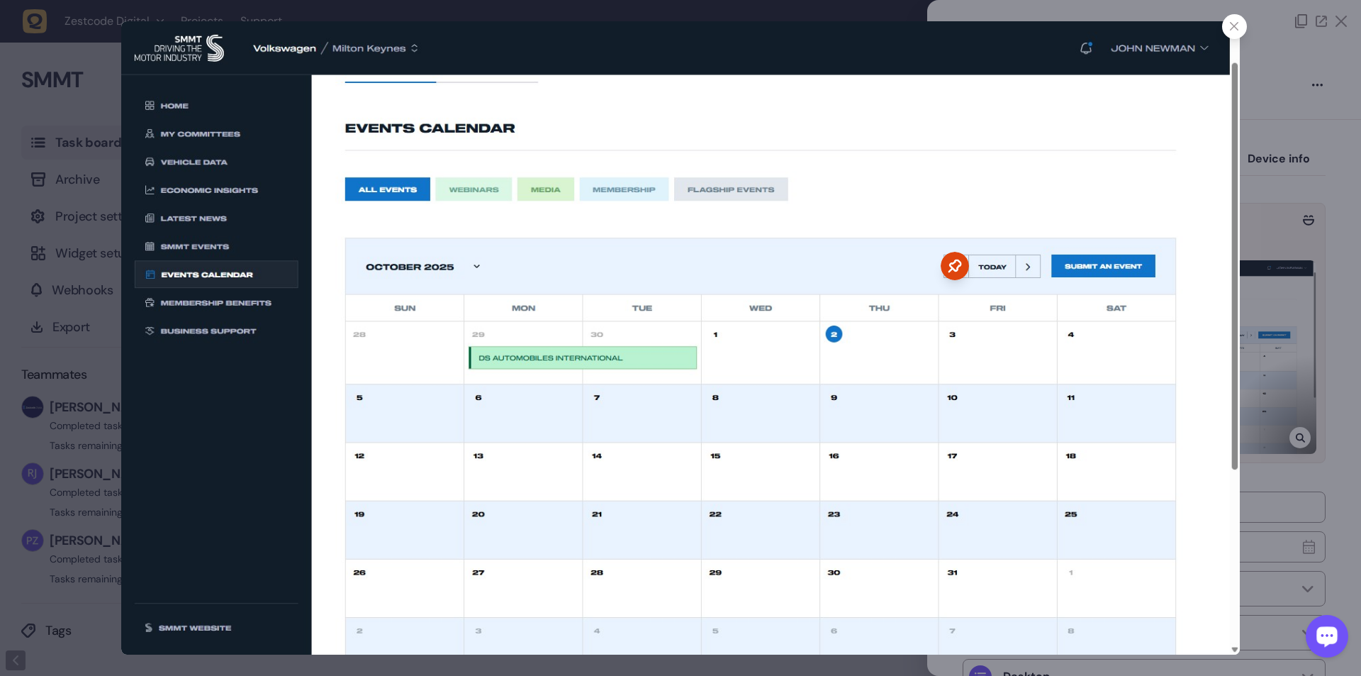
click at [355, 32] on div at bounding box center [1234, 26] width 25 height 25
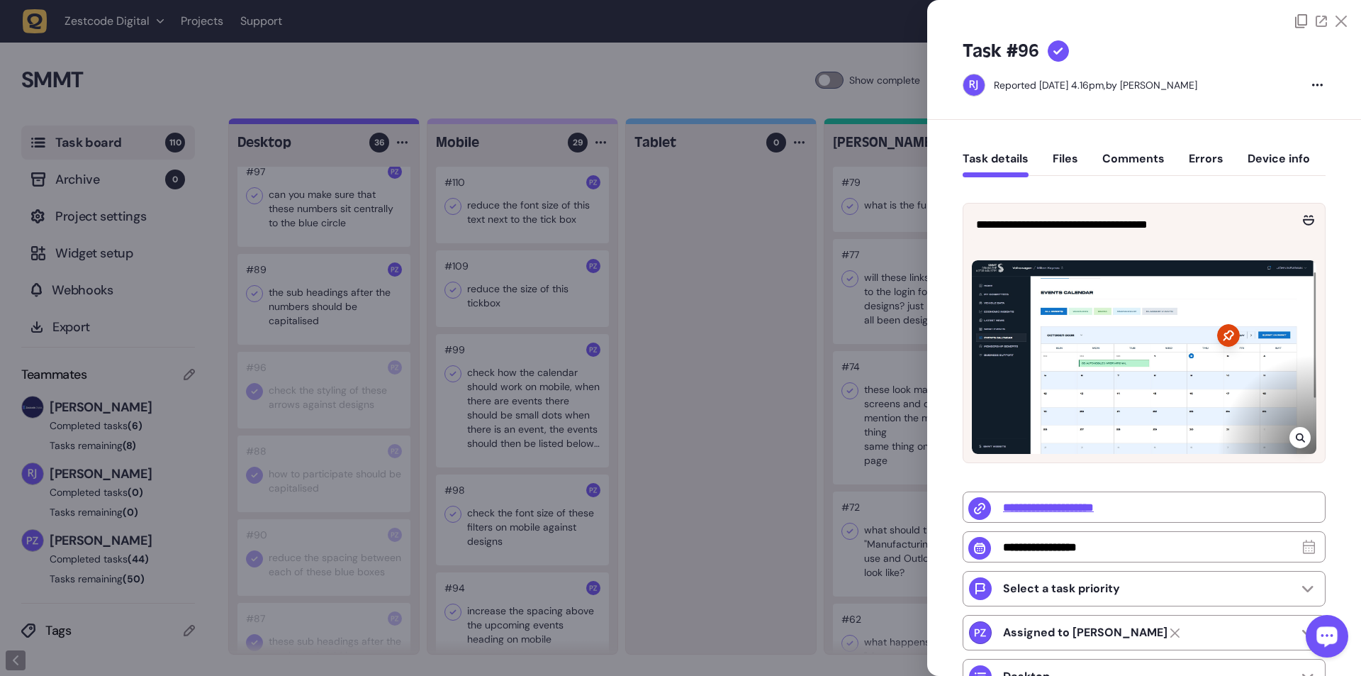
click at [355, 123] on div at bounding box center [680, 338] width 1361 height 676
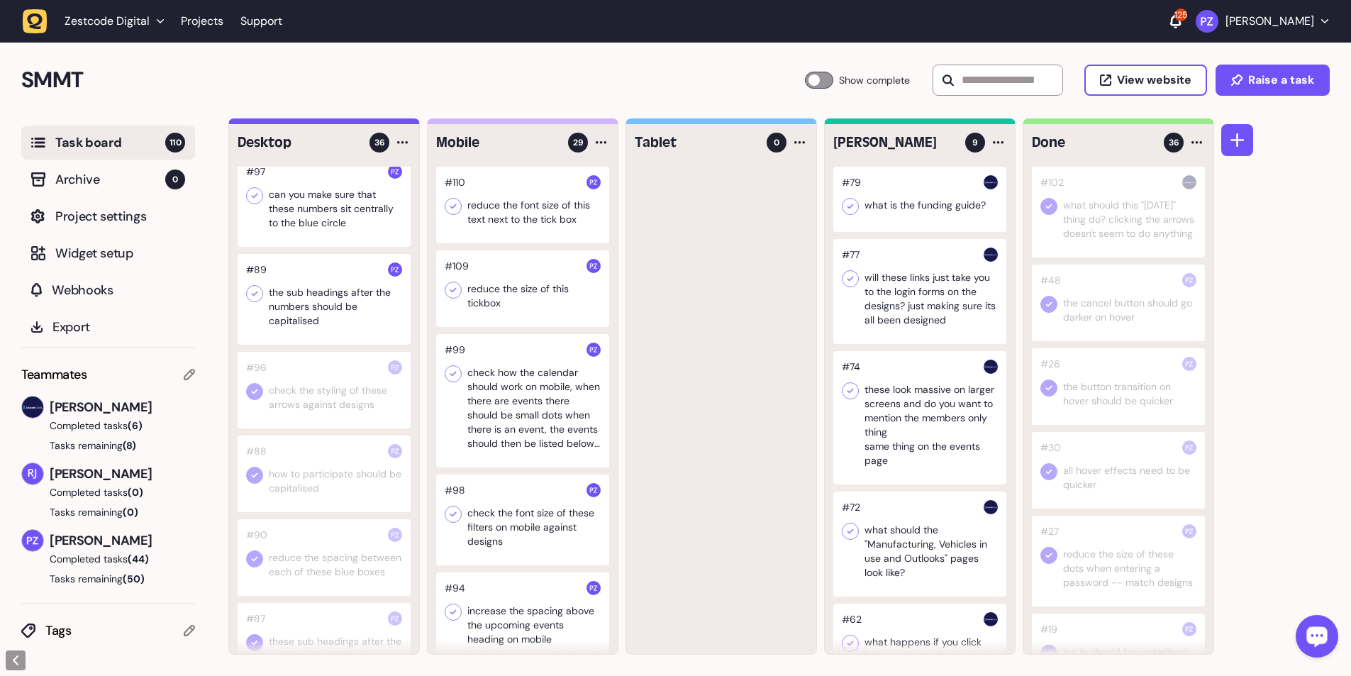
click at [327, 123] on div at bounding box center [324, 390] width 173 height 77
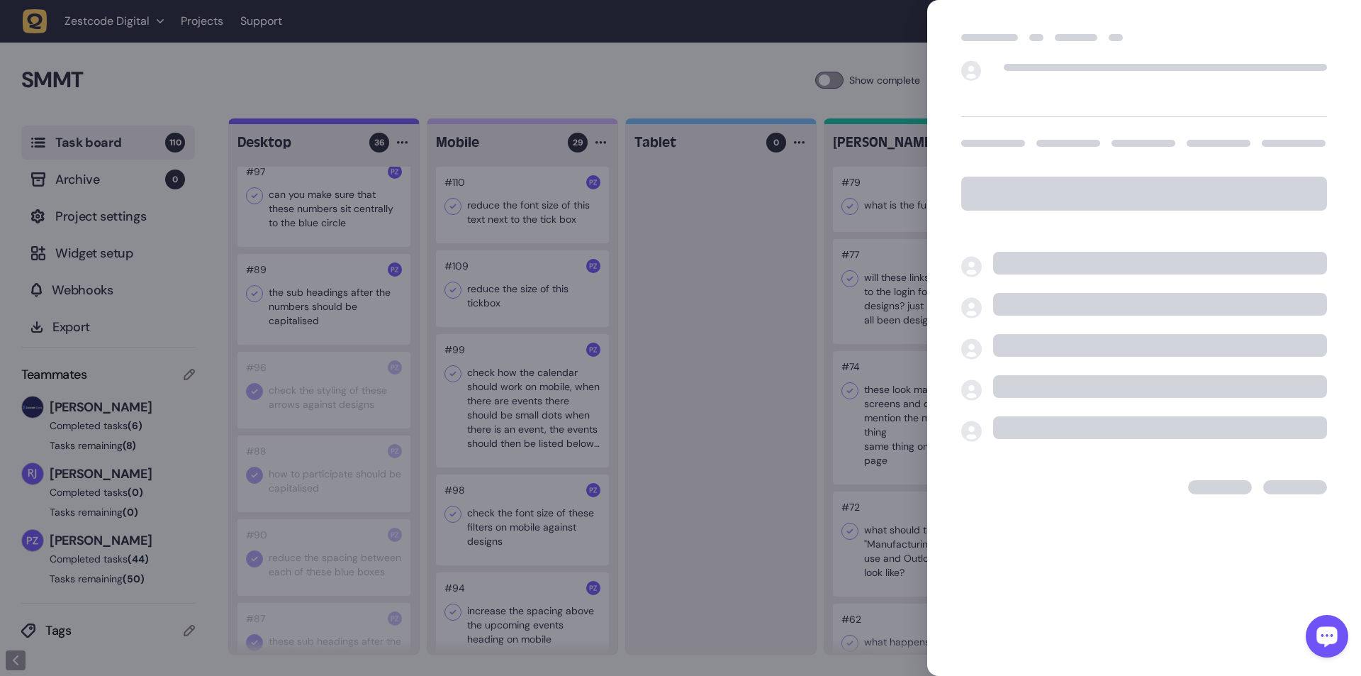
click at [257, 123] on div at bounding box center [680, 338] width 1361 height 676
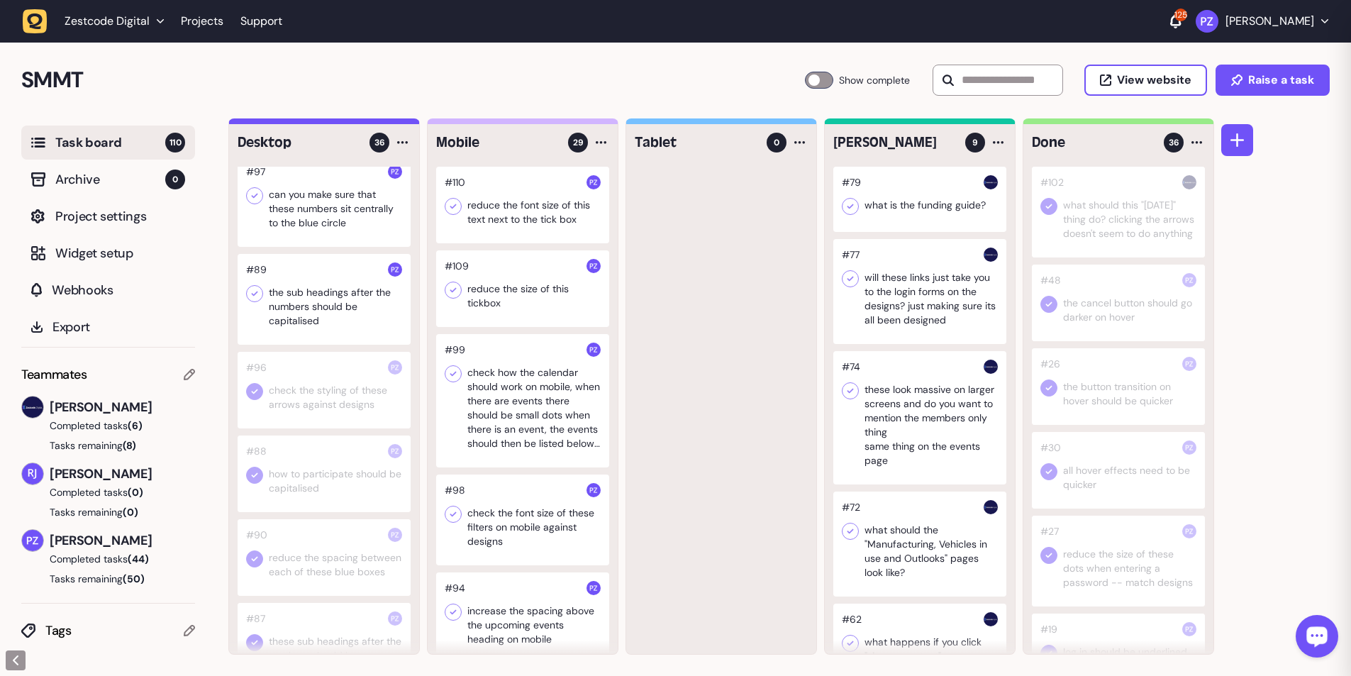
click at [260, 123] on icon at bounding box center [254, 391] width 14 height 14
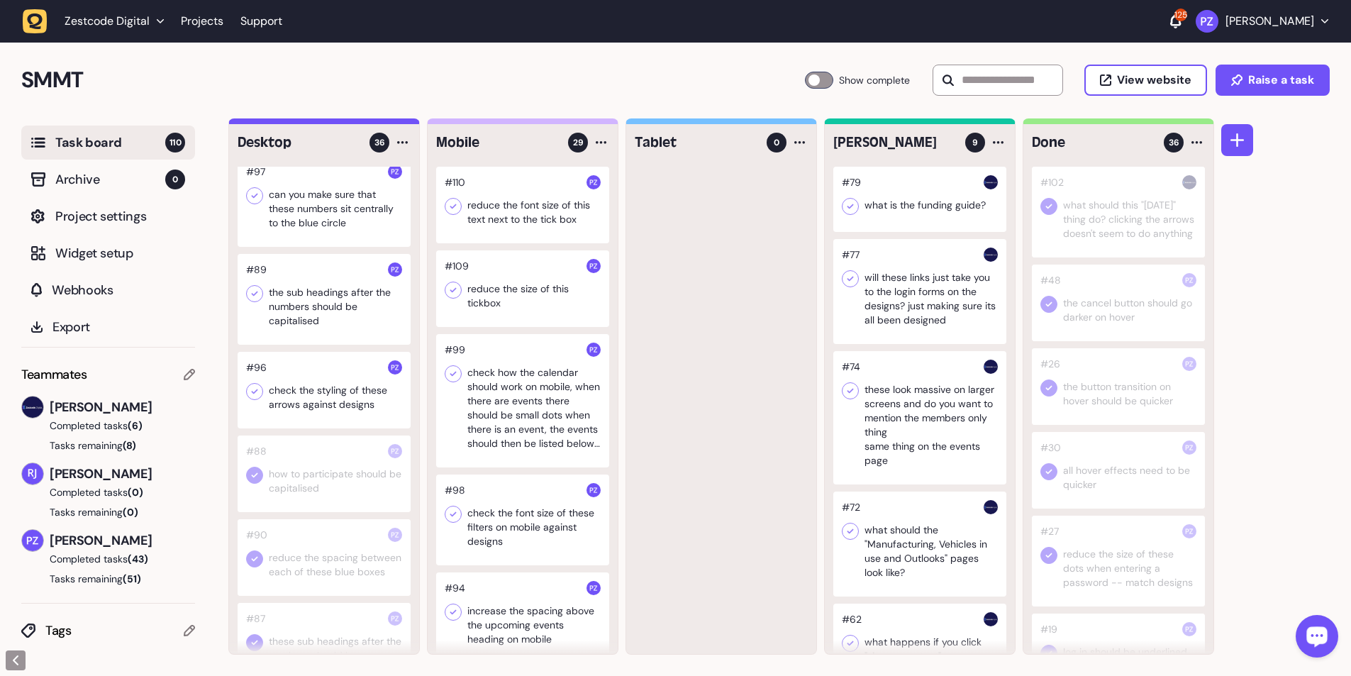
click at [318, 123] on div at bounding box center [324, 390] width 173 height 77
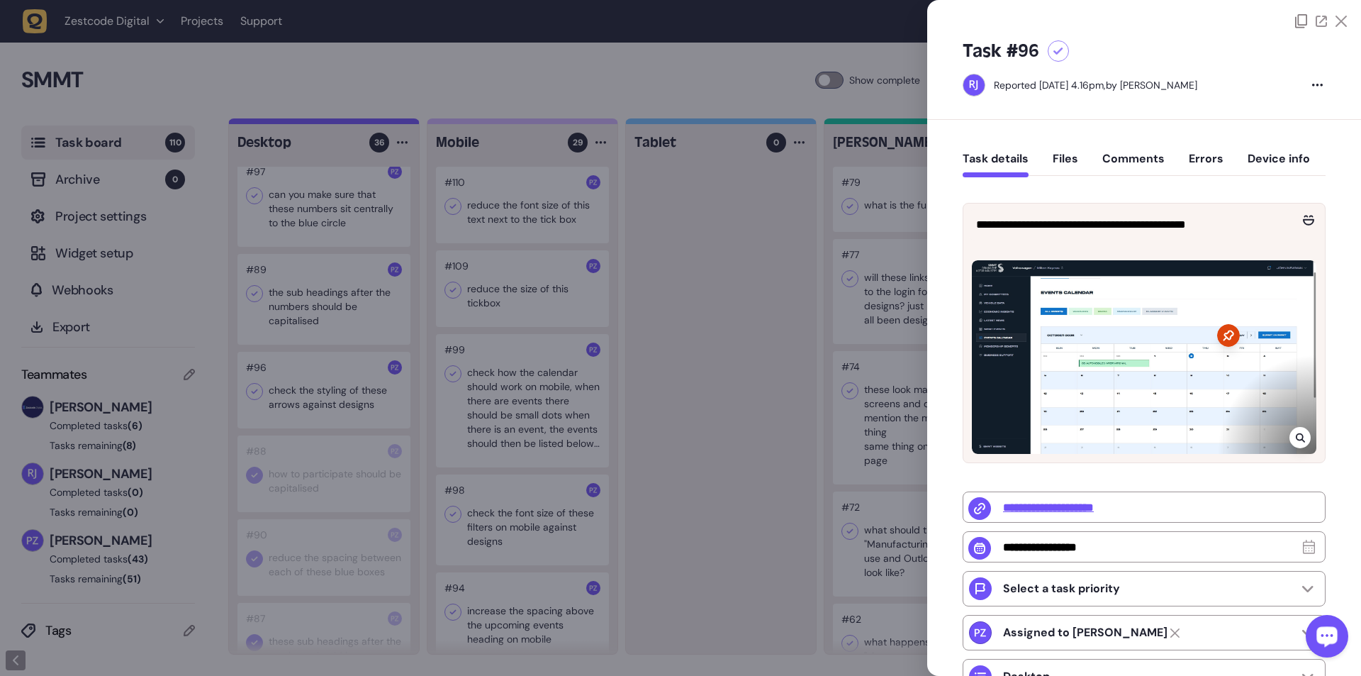
click at [325, 123] on div at bounding box center [680, 338] width 1361 height 676
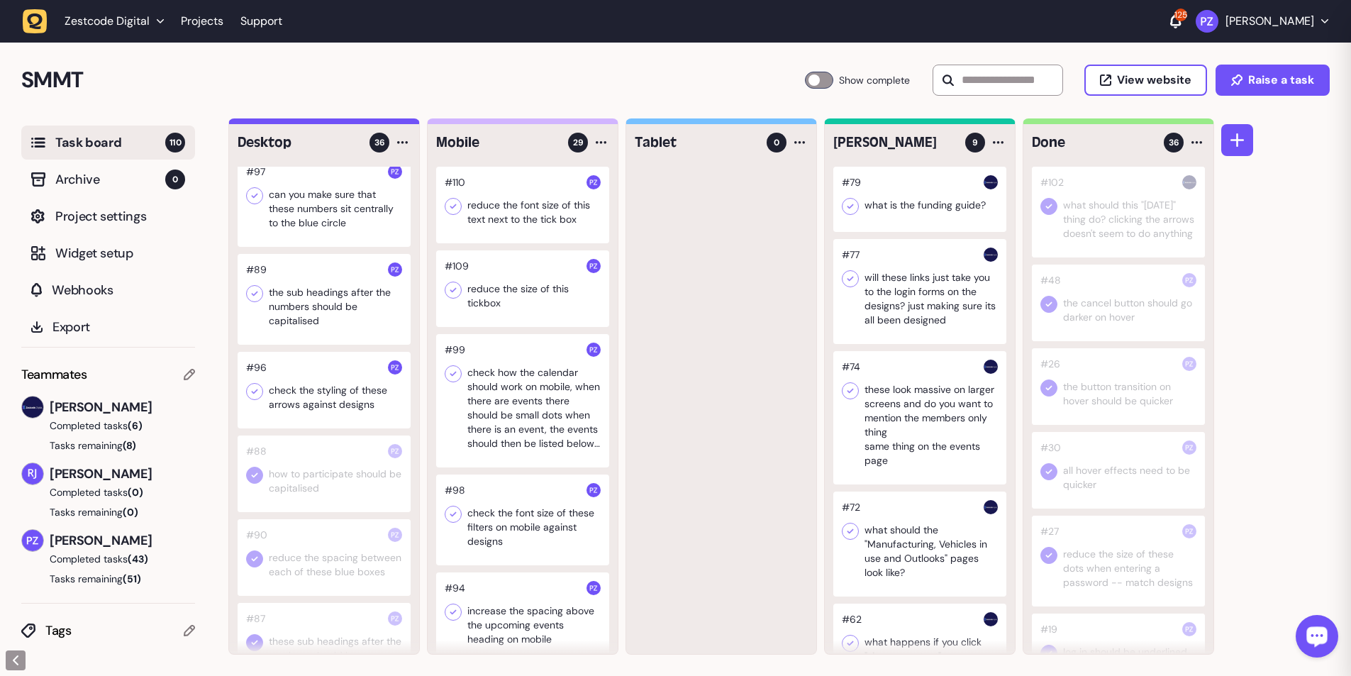
click at [251, 123] on icon at bounding box center [254, 391] width 14 height 14
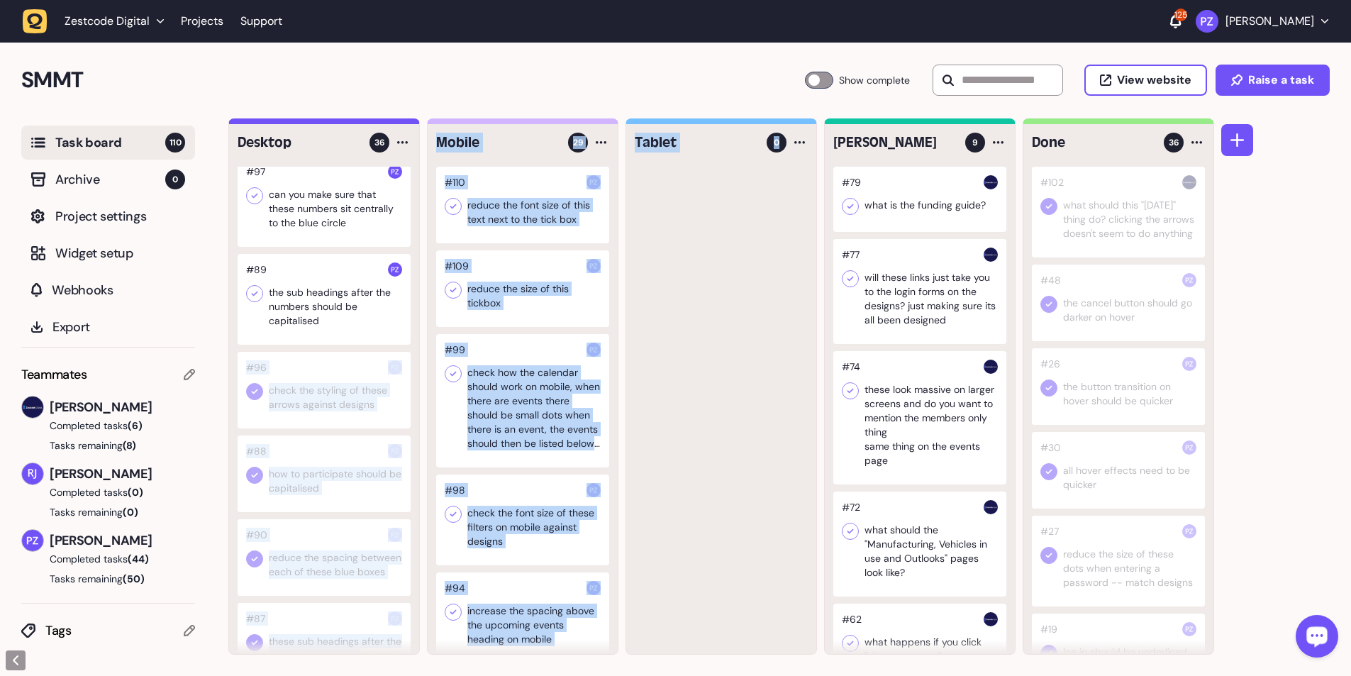
drag, startPoint x: 345, startPoint y: 357, endPoint x: 622, endPoint y: 367, distance: 277.4
click at [355, 123] on div "Desktop 36 #68 Make these whole cards clickable #50 when you untick the ticks n…" at bounding box center [721, 386] width 986 height 536
click at [355, 123] on div at bounding box center [721, 410] width 190 height 487
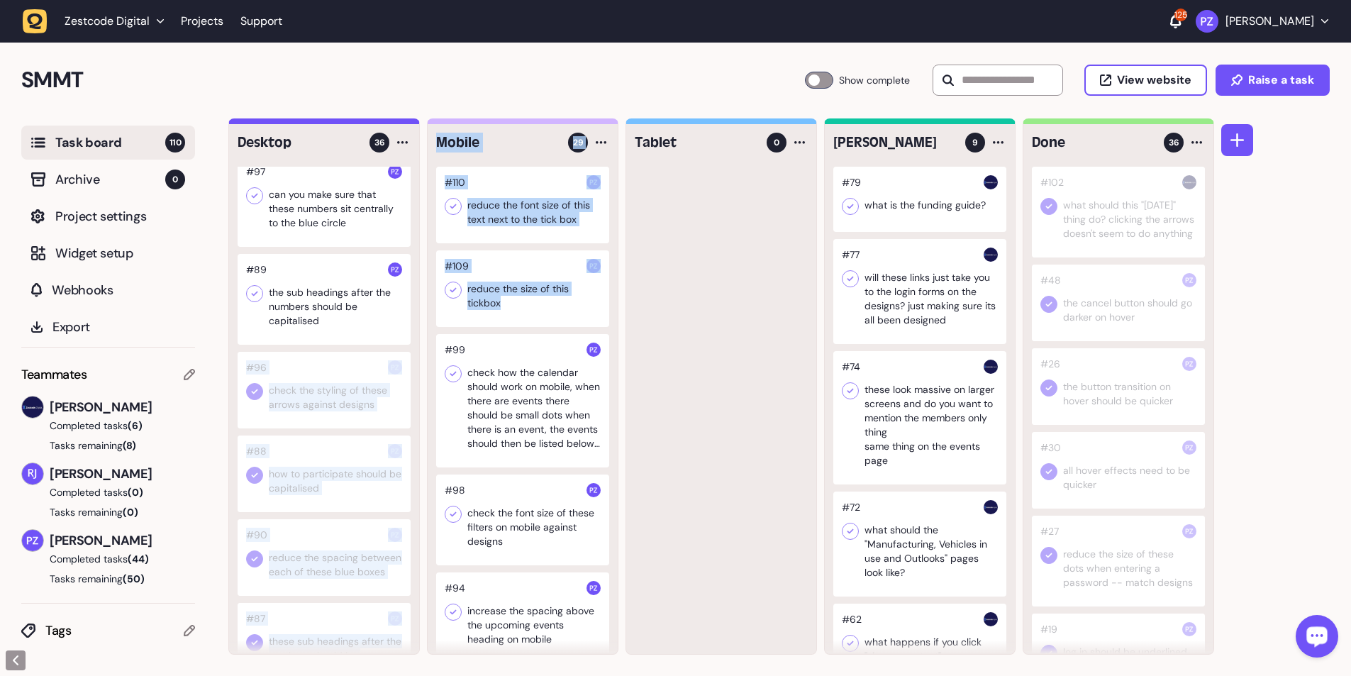
drag, startPoint x: 352, startPoint y: 366, endPoint x: 426, endPoint y: 353, distance: 74.8
click at [355, 123] on div "Desktop 36 #68 Make these whole cards clickable #50 when you untick the ticks n…" at bounding box center [721, 386] width 986 height 536
drag, startPoint x: 391, startPoint y: 410, endPoint x: 501, endPoint y: 402, distance: 110.9
click at [355, 123] on div "Desktop 36 #68 Make these whole cards clickable #50 when you untick the ticks n…" at bounding box center [721, 386] width 986 height 536
drag, startPoint x: 355, startPoint y: 377, endPoint x: 434, endPoint y: 367, distance: 79.3
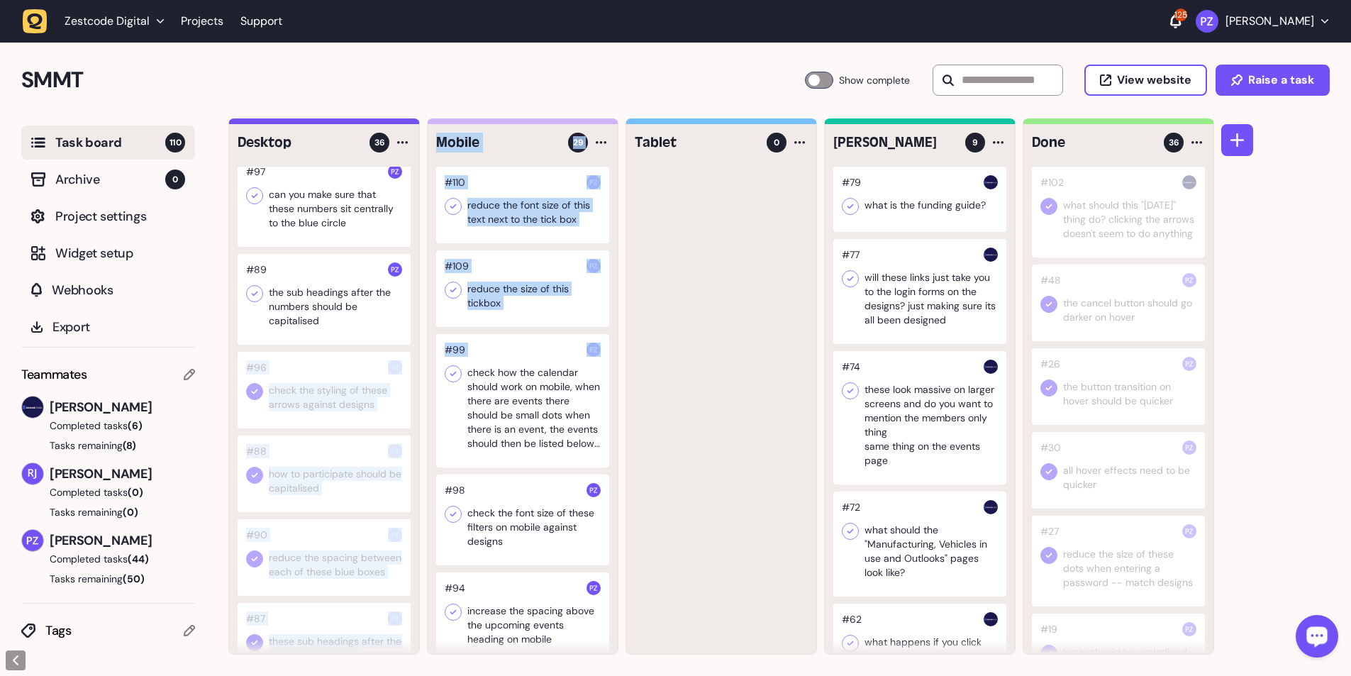
click at [355, 123] on div "Desktop 36 #68 Make these whole cards clickable #50 when you untick the ticks n…" at bounding box center [721, 386] width 986 height 536
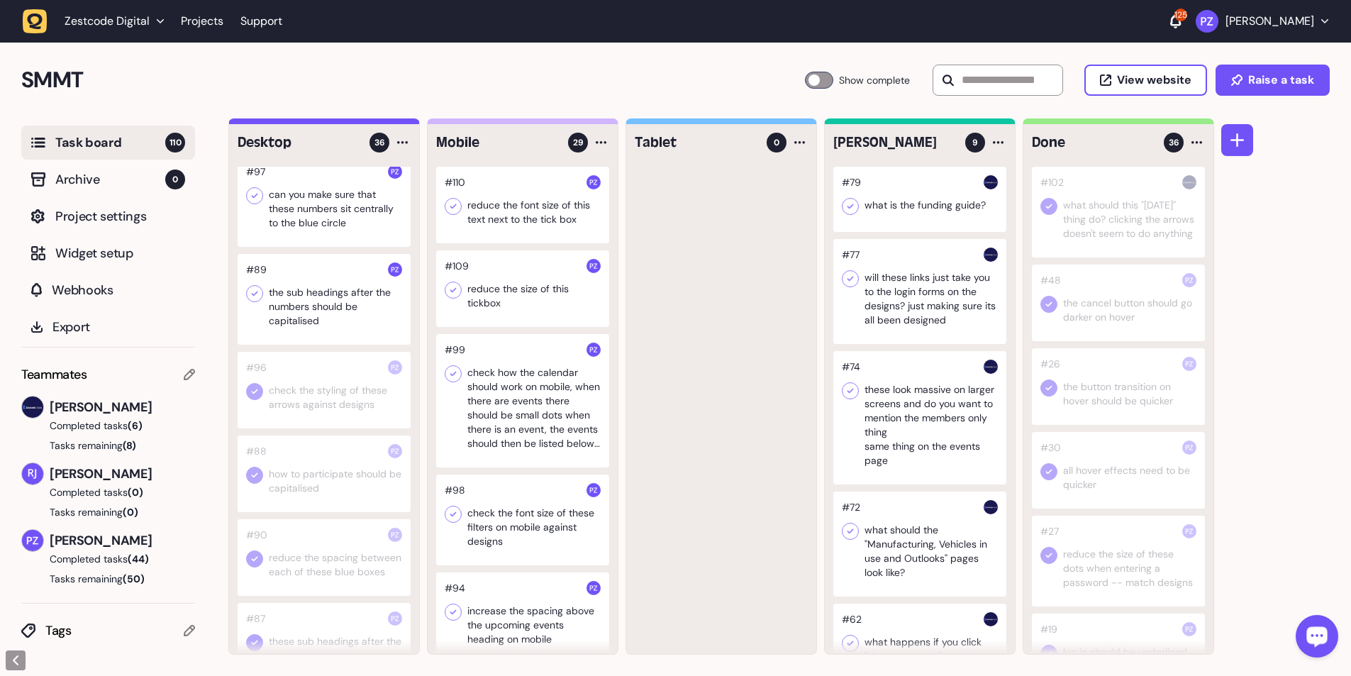
drag, startPoint x: 669, startPoint y: 404, endPoint x: 577, endPoint y: 391, distance: 93.2
click at [355, 123] on div at bounding box center [721, 410] width 190 height 487
click at [312, 123] on div at bounding box center [324, 299] width 173 height 91
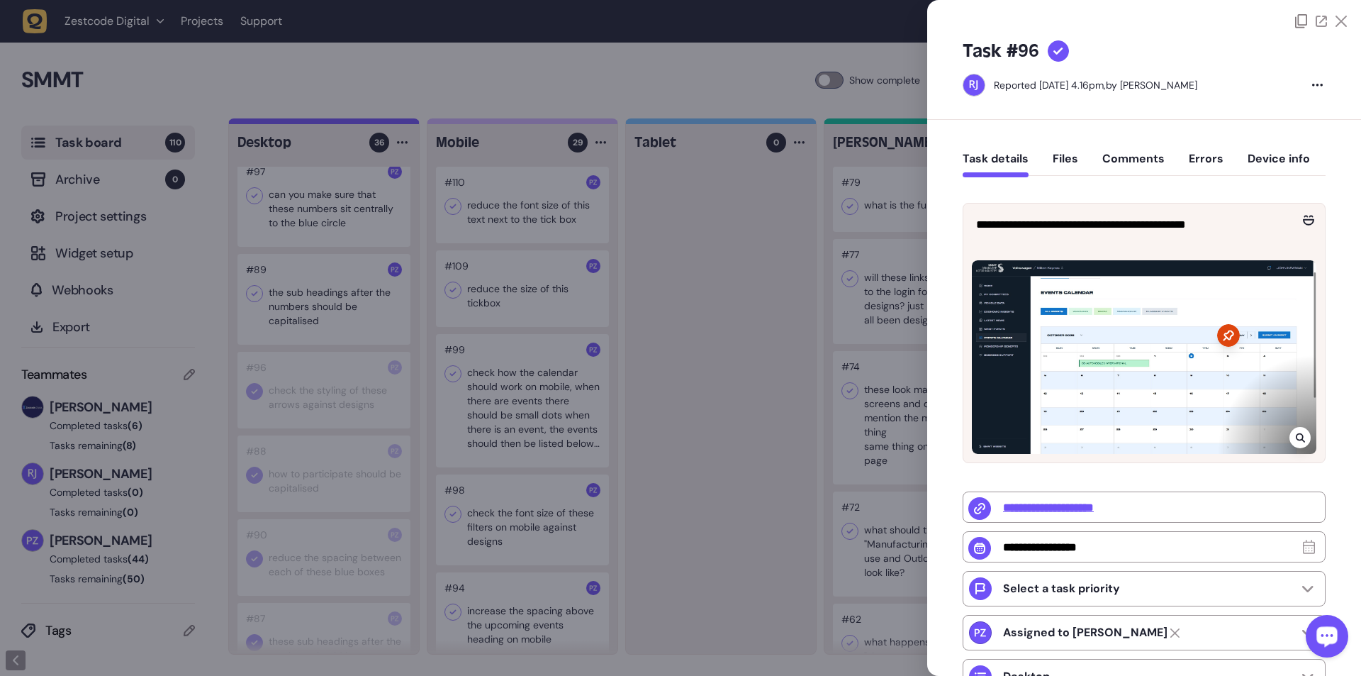
type input "**********"
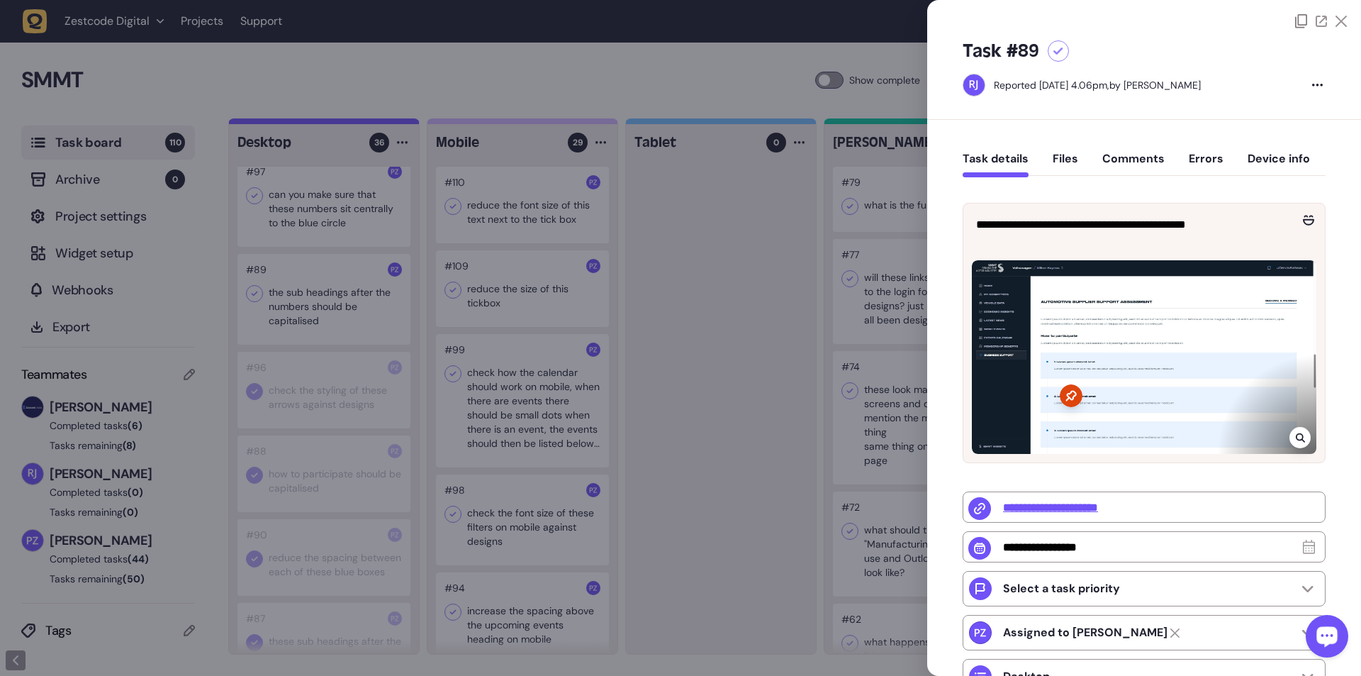
click at [355, 123] on div at bounding box center [680, 338] width 1361 height 676
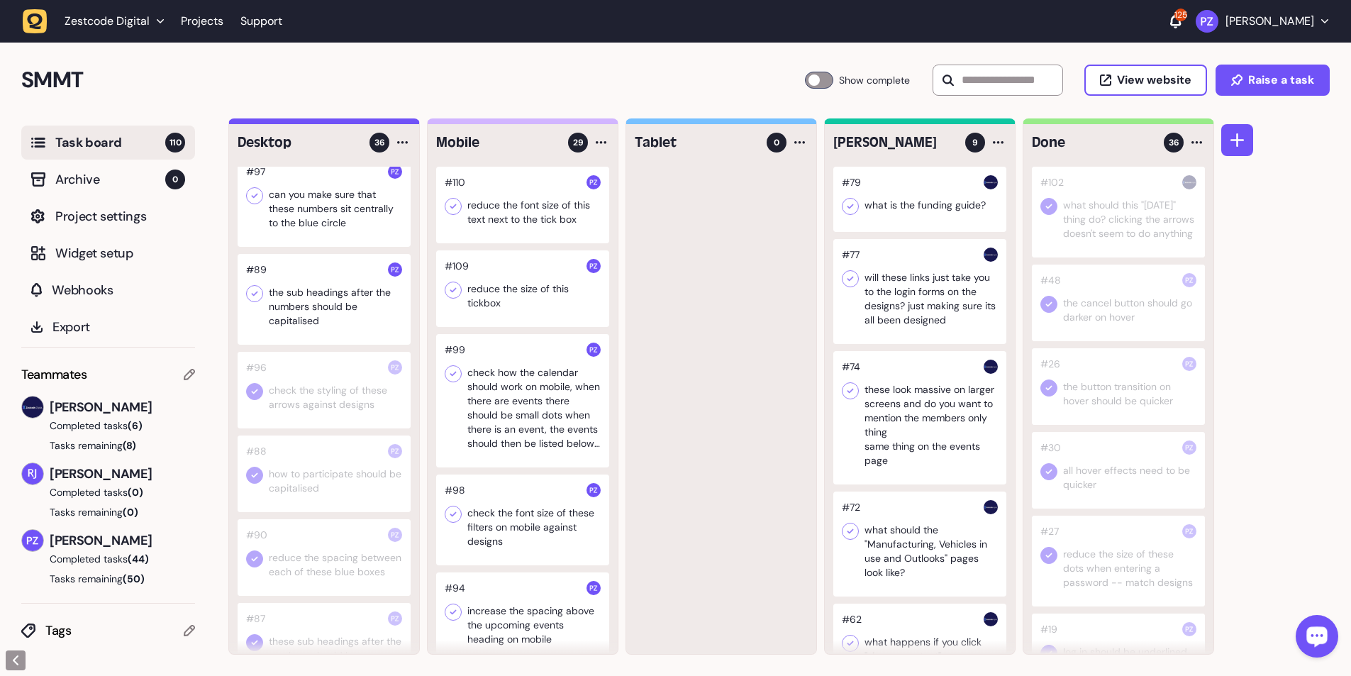
scroll to position [1227, 0]
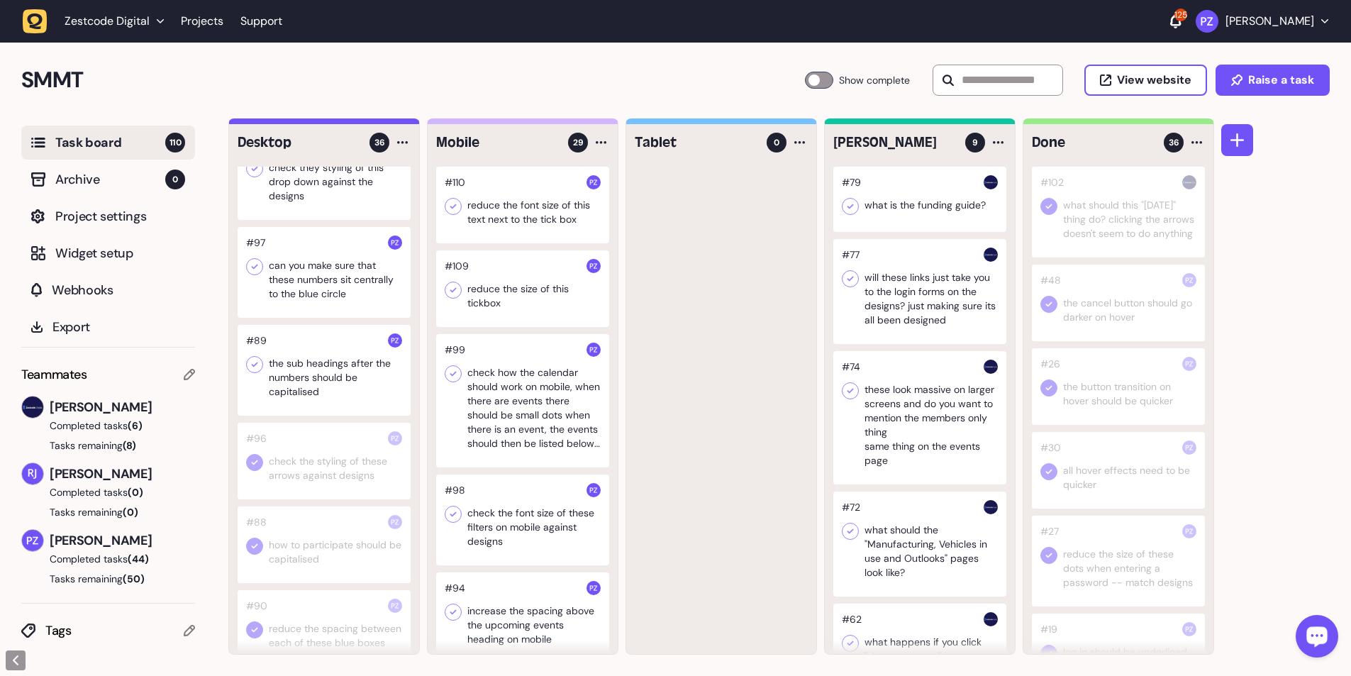
click at [312, 123] on div at bounding box center [324, 370] width 173 height 91
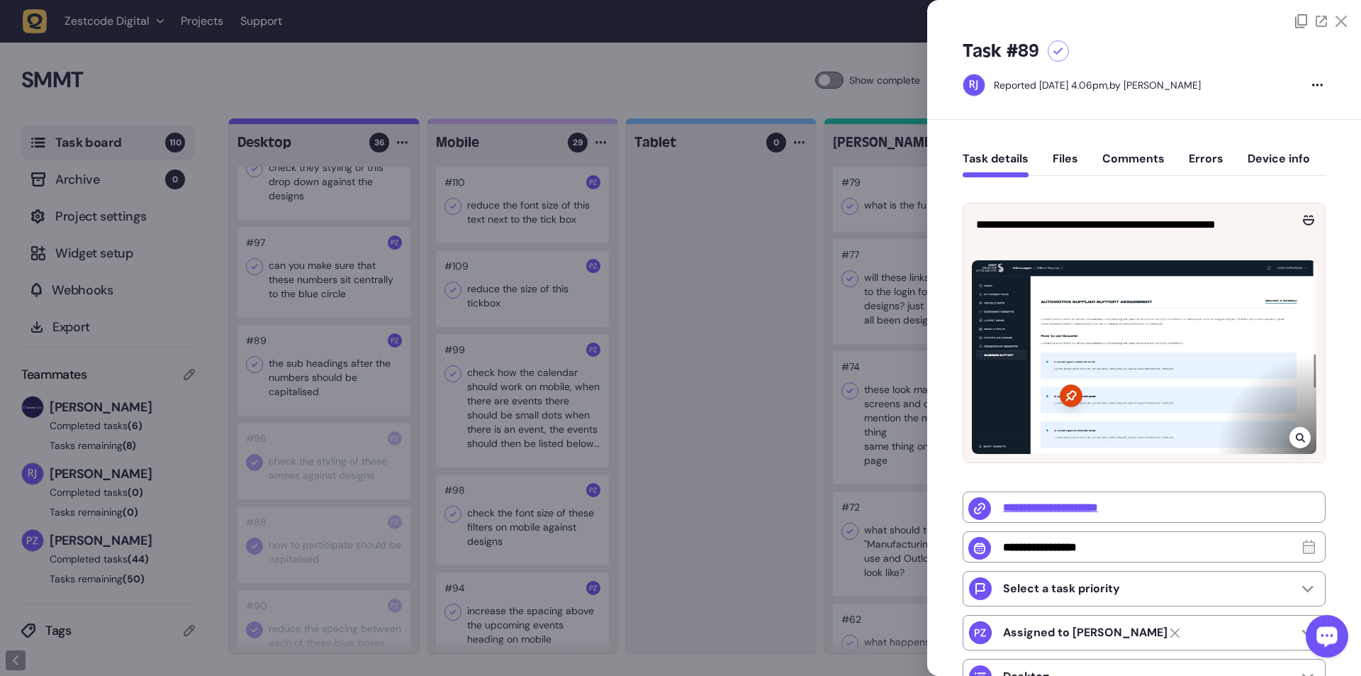
click at [355, 123] on div at bounding box center [1300, 437] width 21 height 21
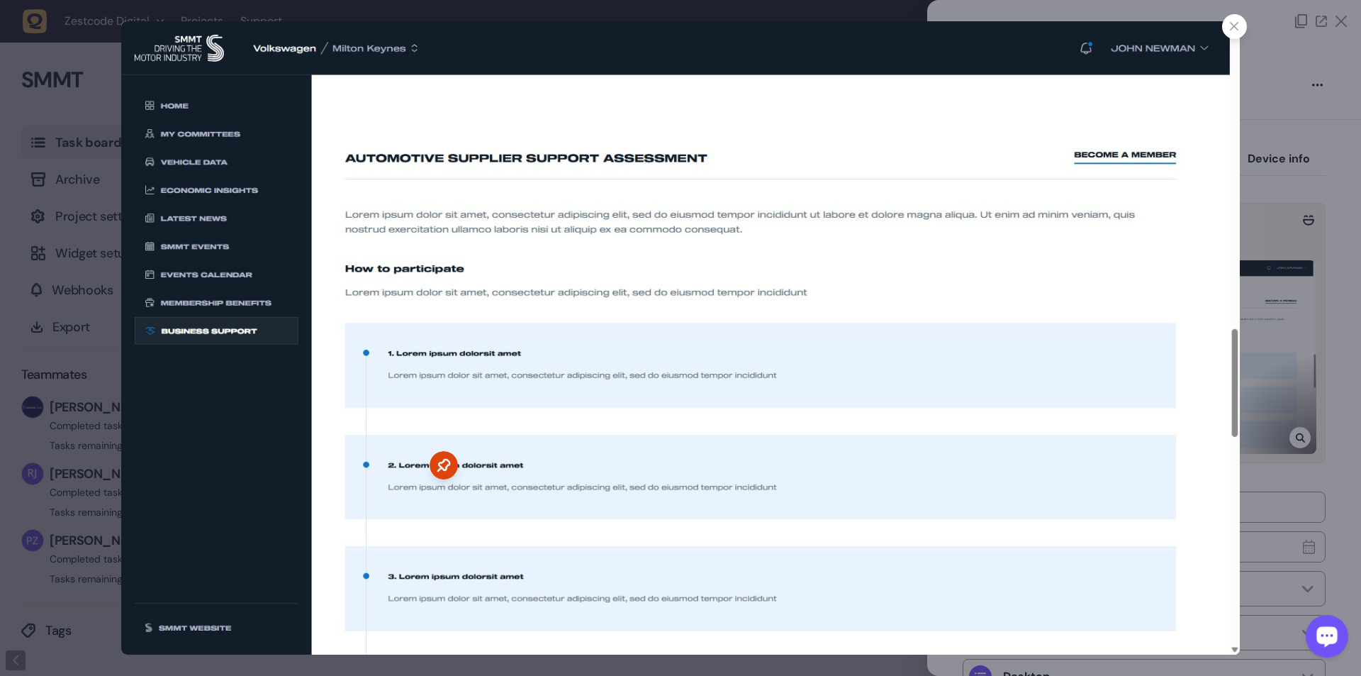
click at [355, 123] on img at bounding box center [680, 337] width 1118 height 633
click at [355, 123] on div at bounding box center [680, 338] width 1361 height 676
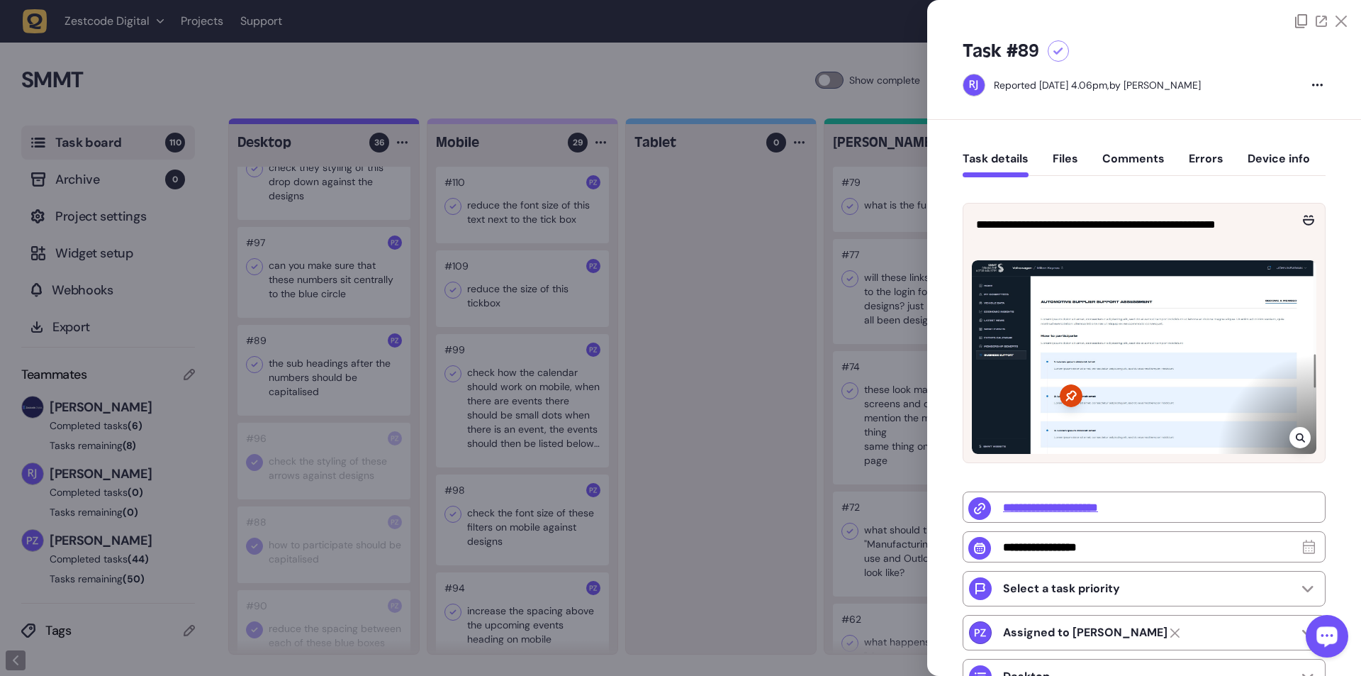
click at [302, 123] on div at bounding box center [680, 338] width 1361 height 676
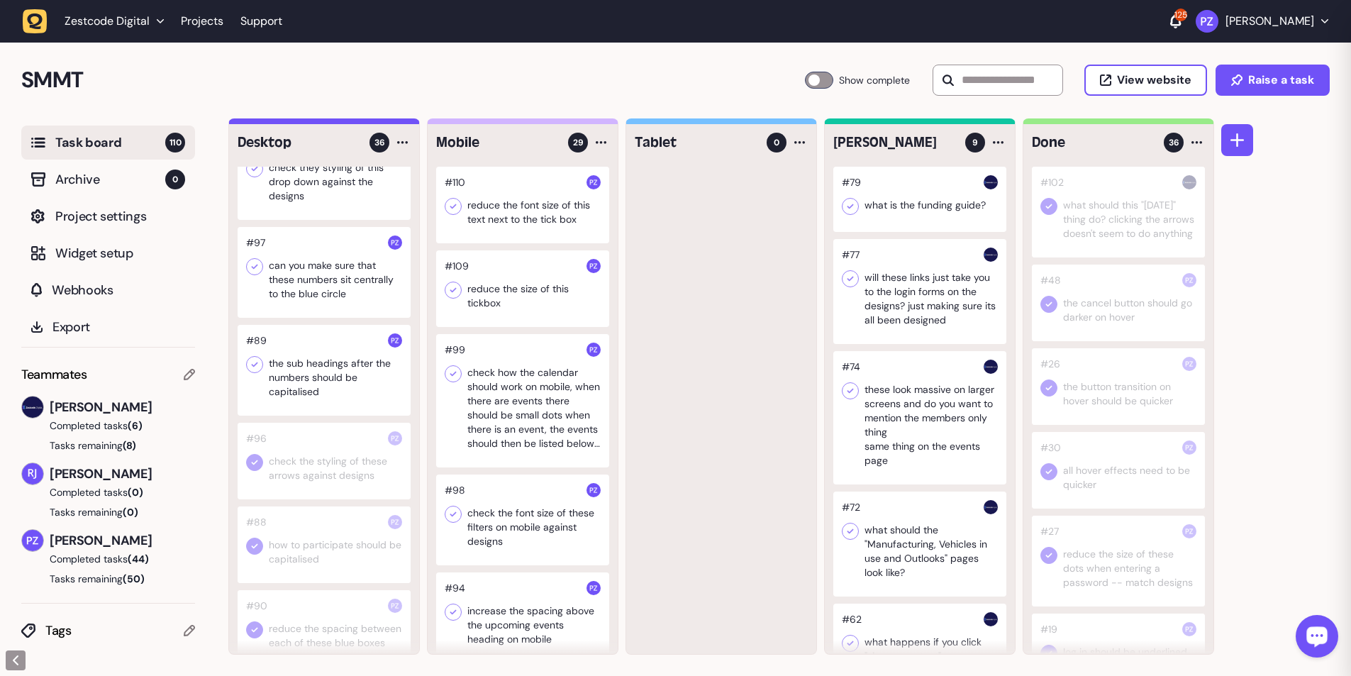
click at [260, 123] on icon at bounding box center [254, 364] width 14 height 14
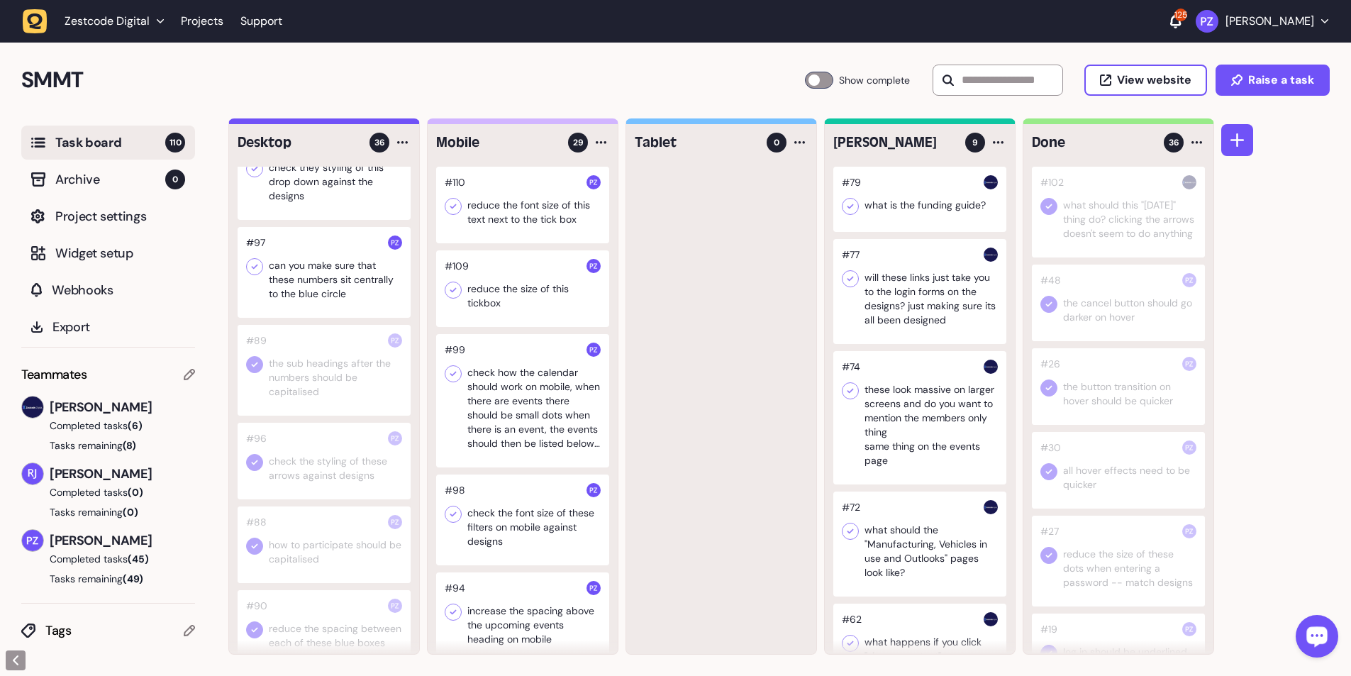
click at [338, 123] on div at bounding box center [324, 272] width 173 height 91
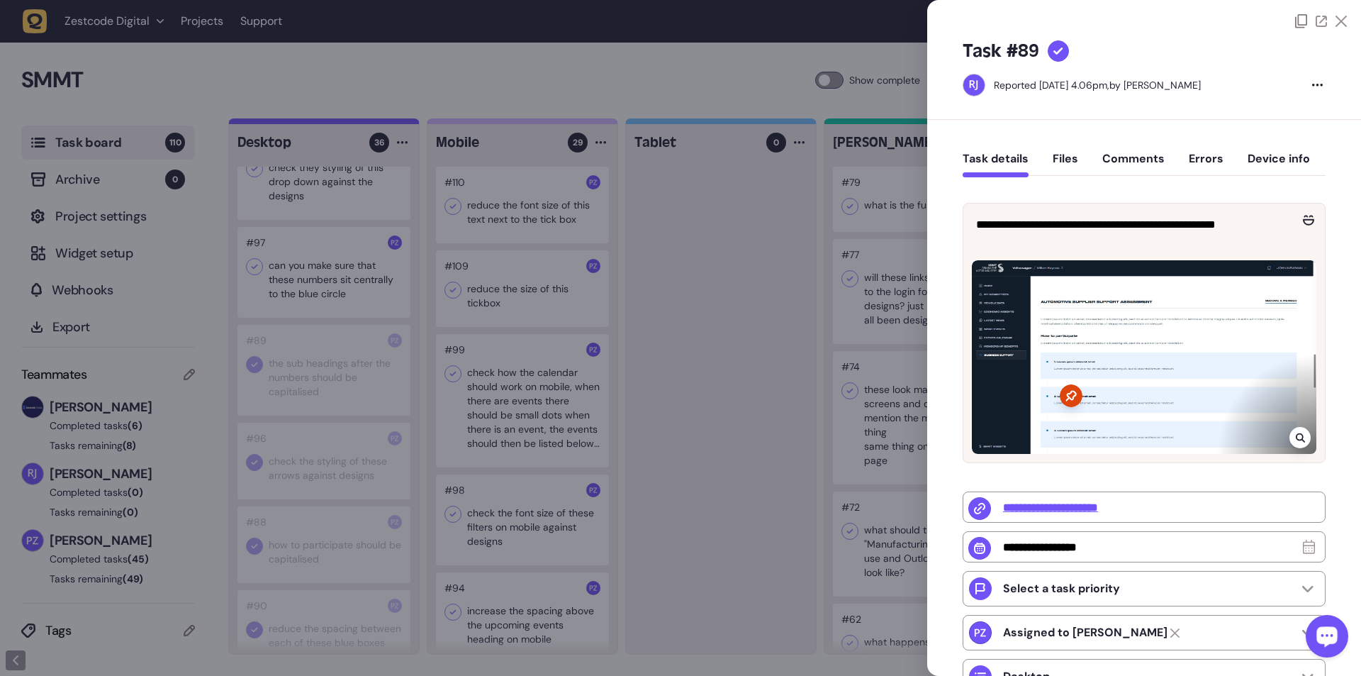
type input "**********"
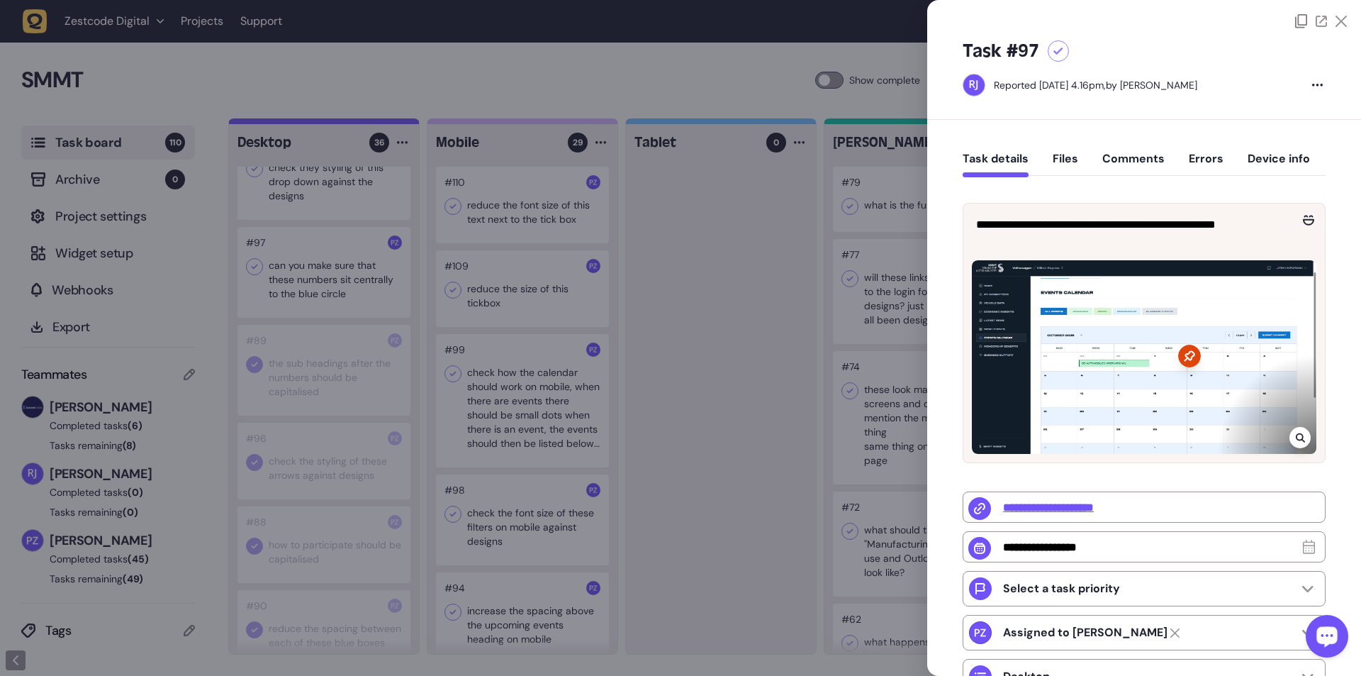
click at [355, 123] on icon at bounding box center [1299, 437] width 9 height 9
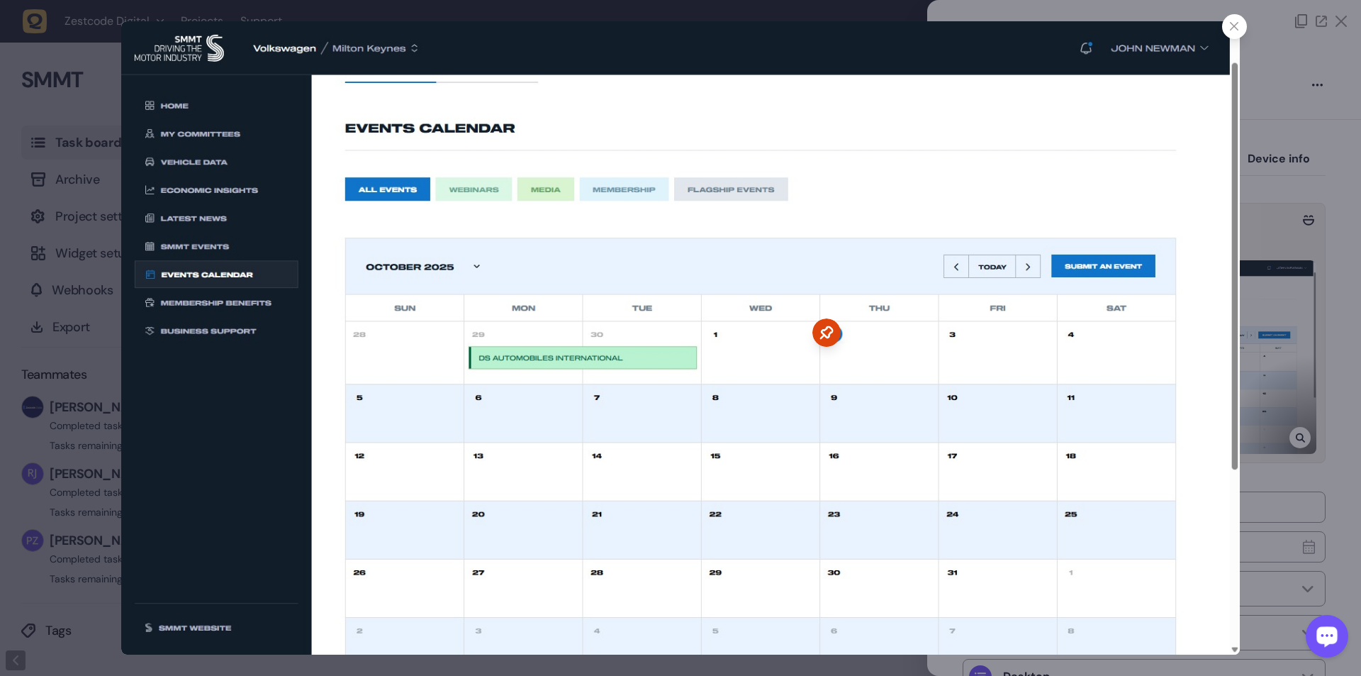
click at [94, 123] on div at bounding box center [680, 338] width 1361 height 676
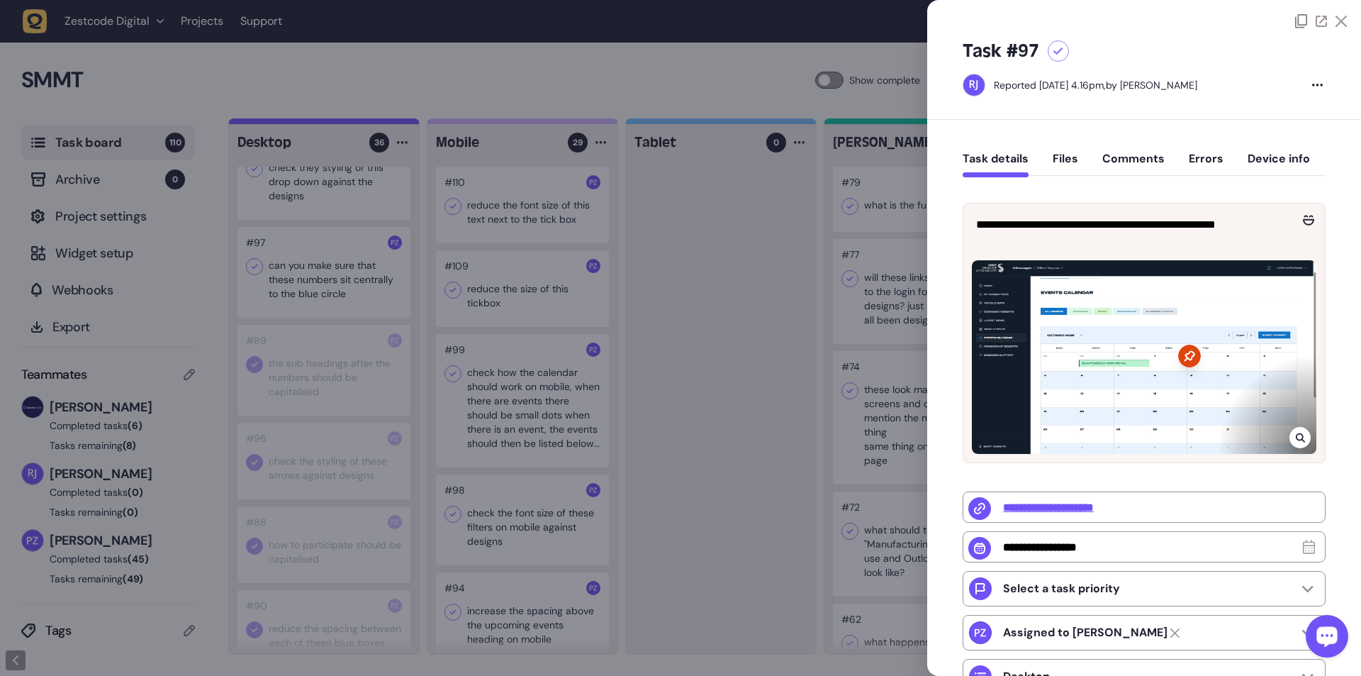
drag, startPoint x: 282, startPoint y: 350, endPoint x: 276, endPoint y: 336, distance: 14.9
click at [282, 123] on div at bounding box center [680, 338] width 1361 height 676
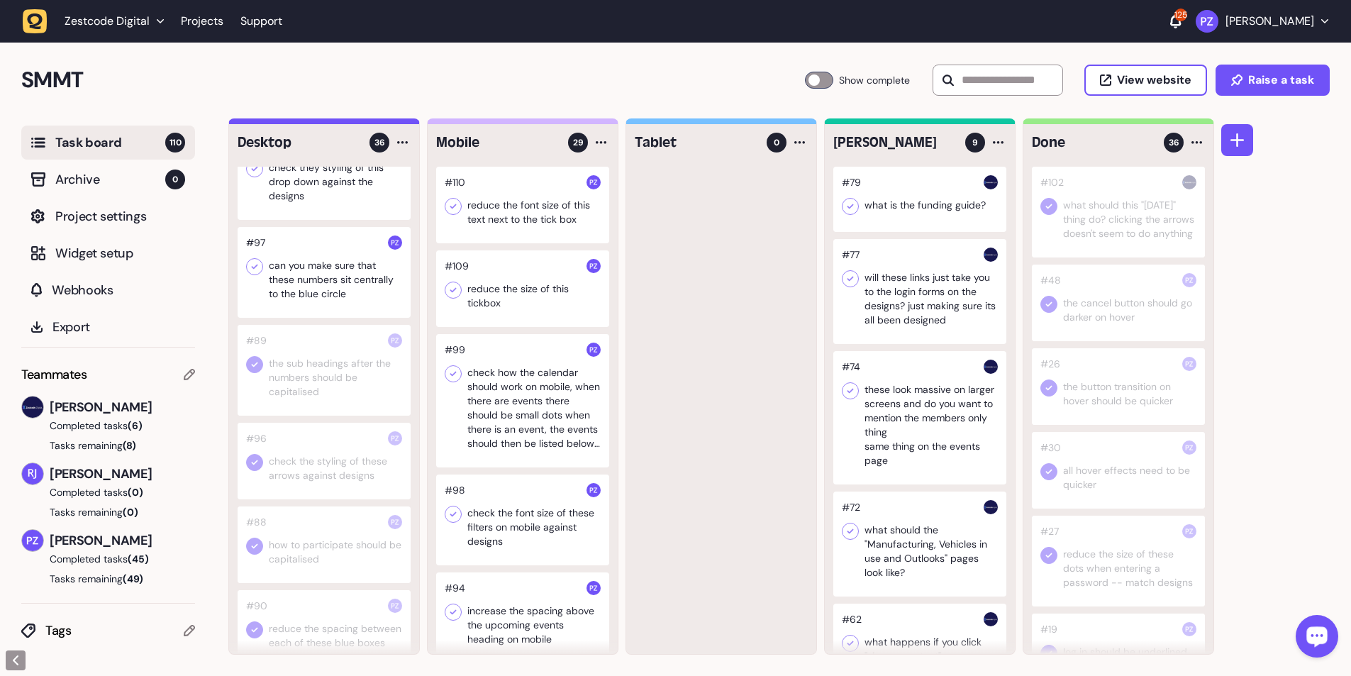
click at [248, 123] on icon at bounding box center [254, 267] width 14 height 14
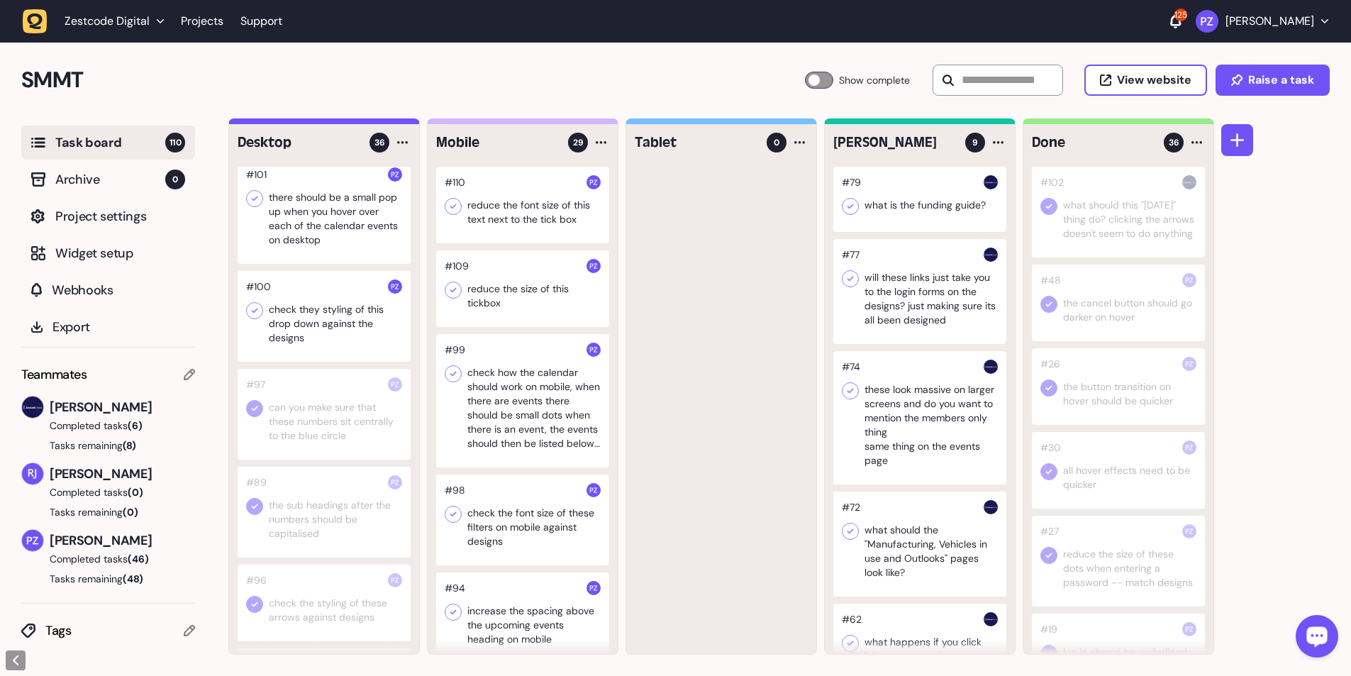
scroll to position [1015, 0]
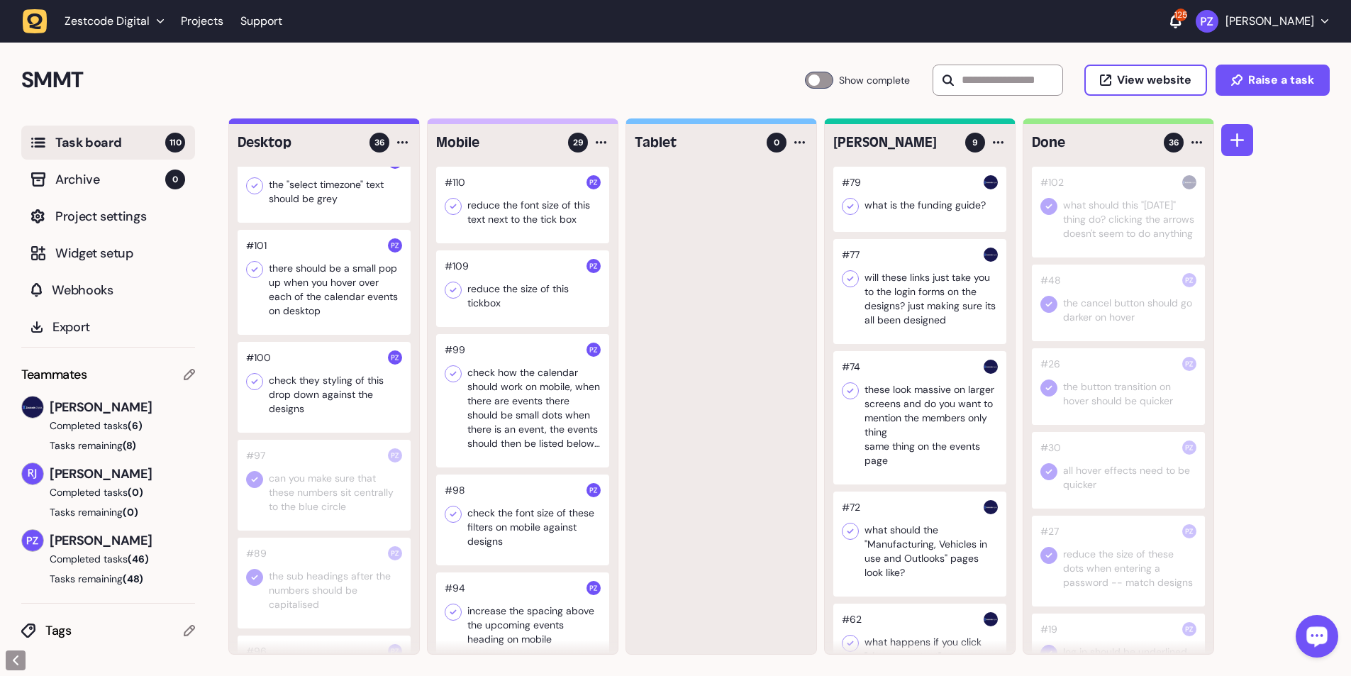
click at [325, 123] on div at bounding box center [324, 387] width 173 height 91
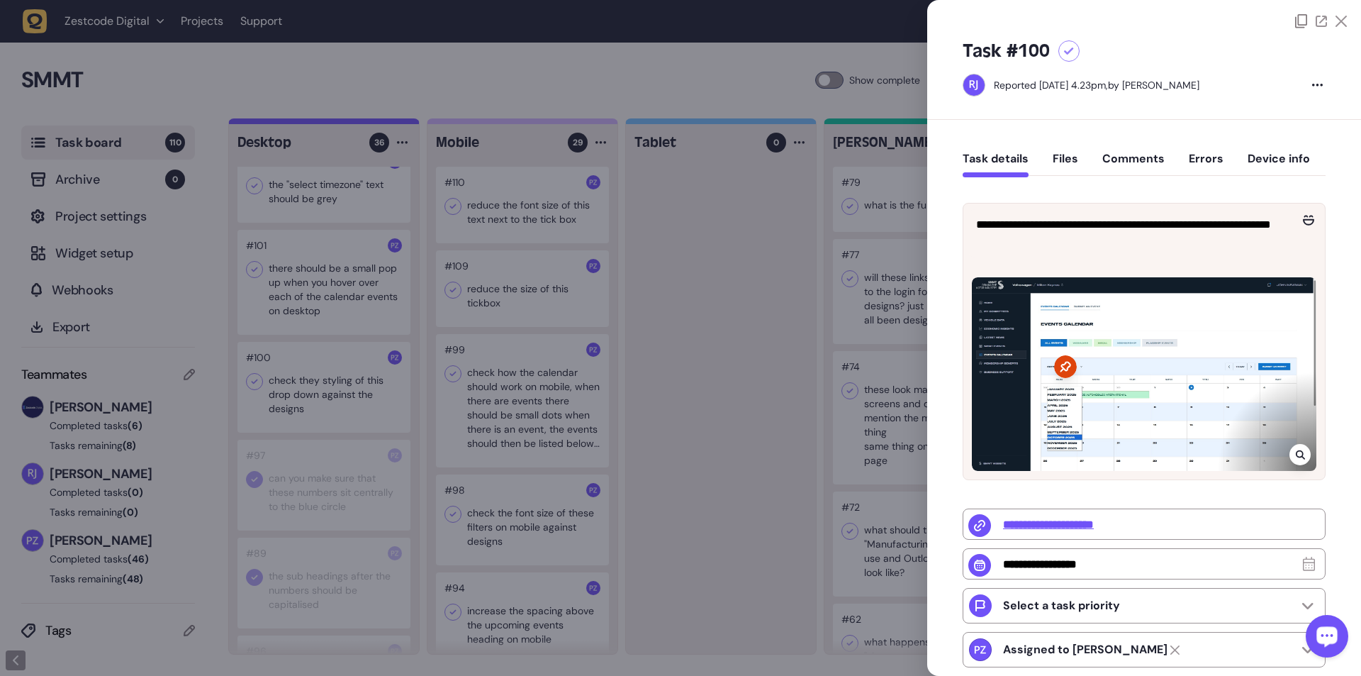
click at [355, 123] on div at bounding box center [680, 338] width 1361 height 676
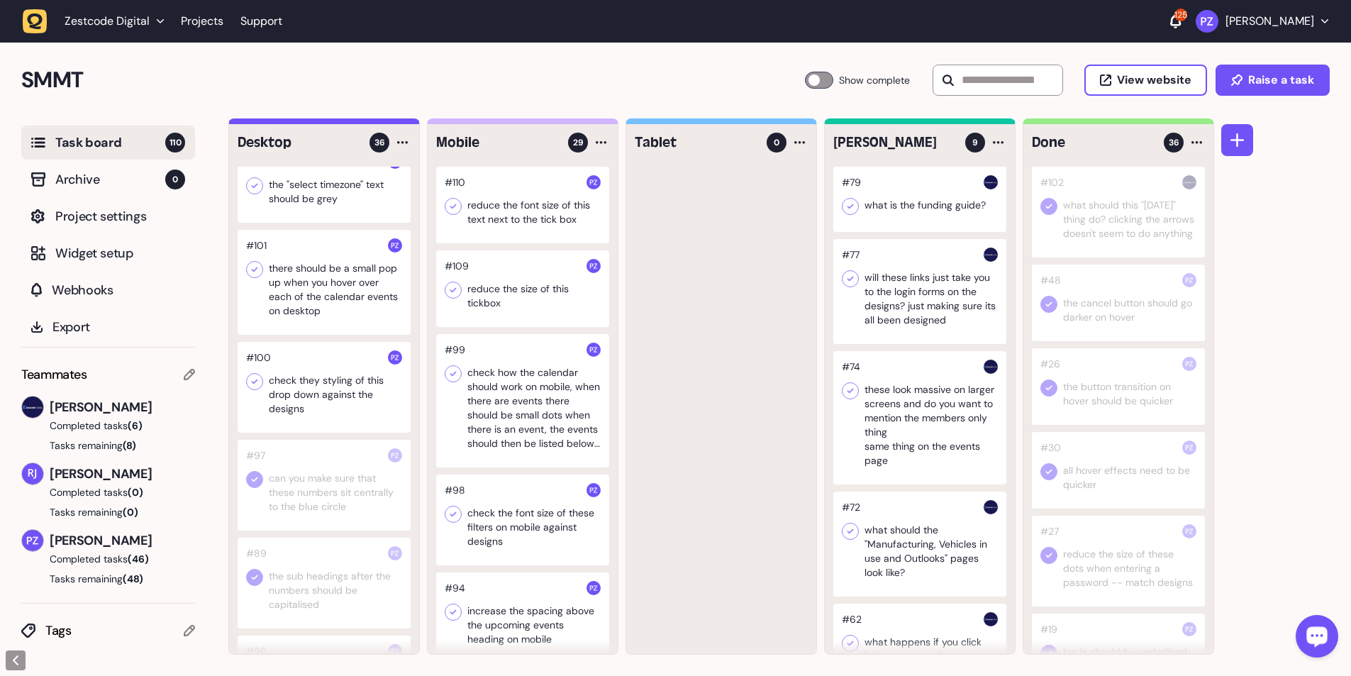
click at [301, 123] on div at bounding box center [324, 282] width 173 height 105
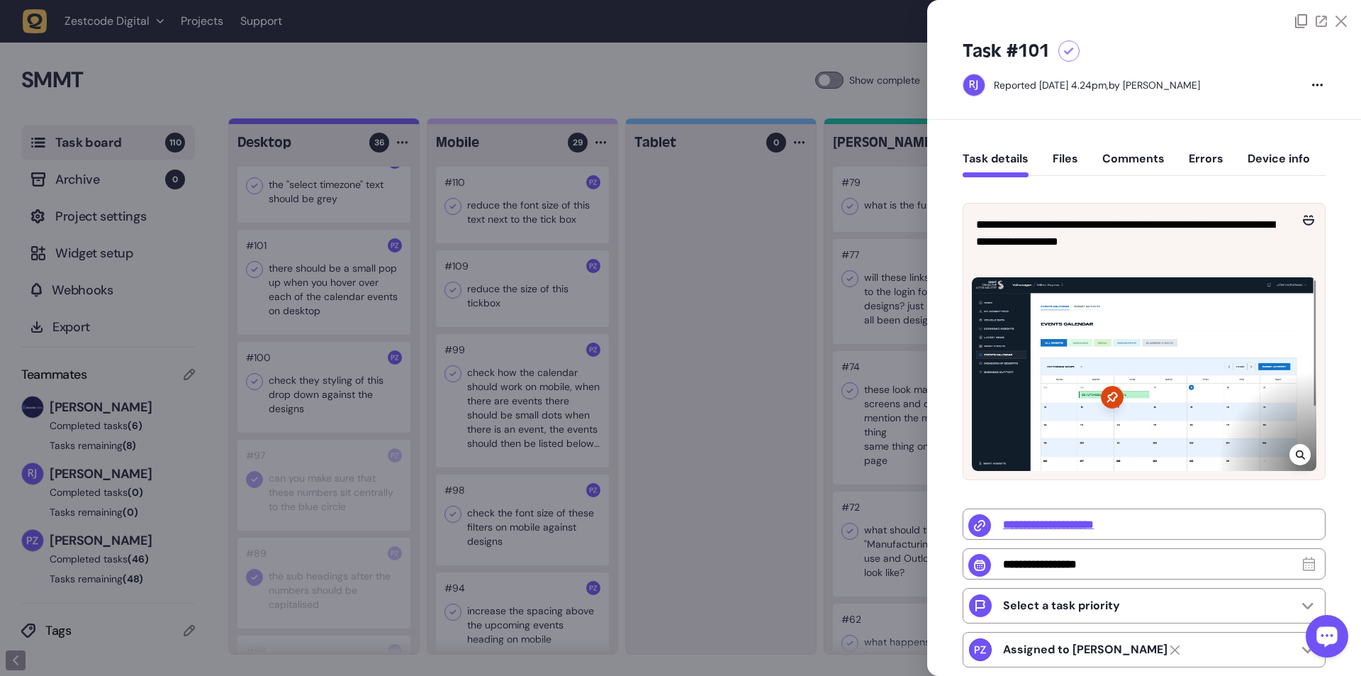
click at [350, 123] on div at bounding box center [680, 338] width 1361 height 676
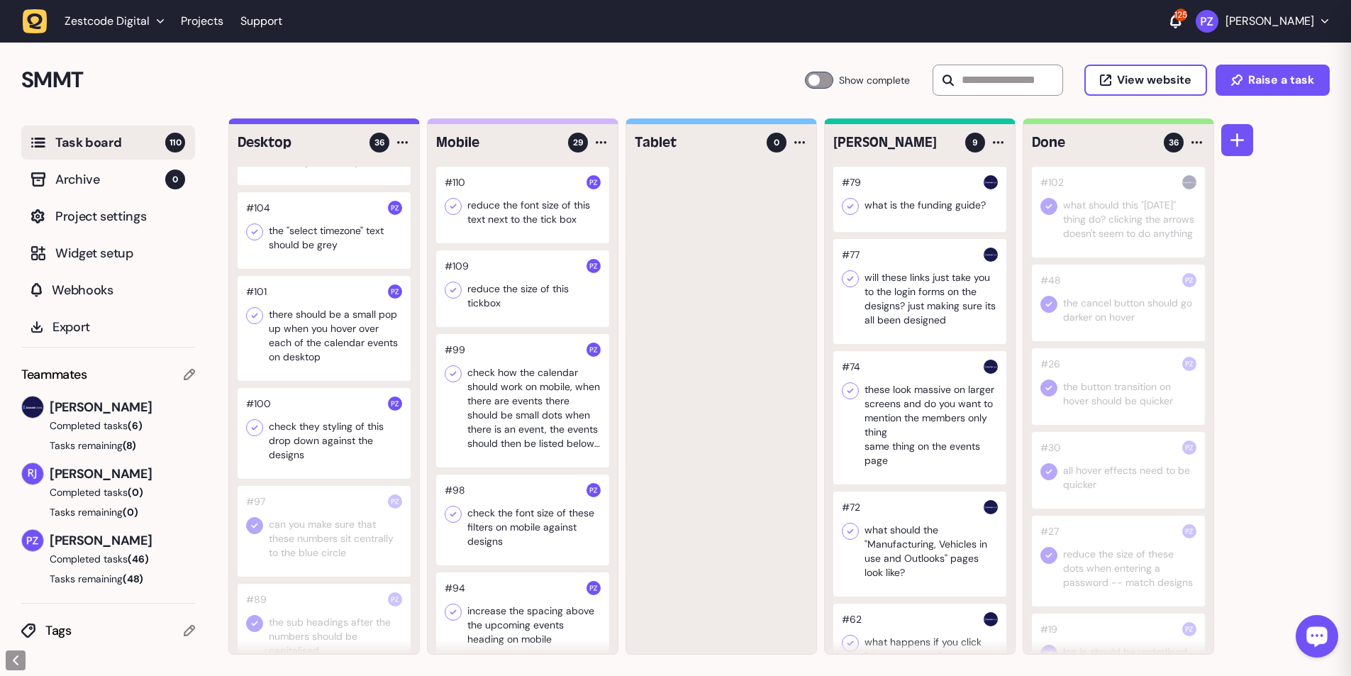
scroll to position [944, 0]
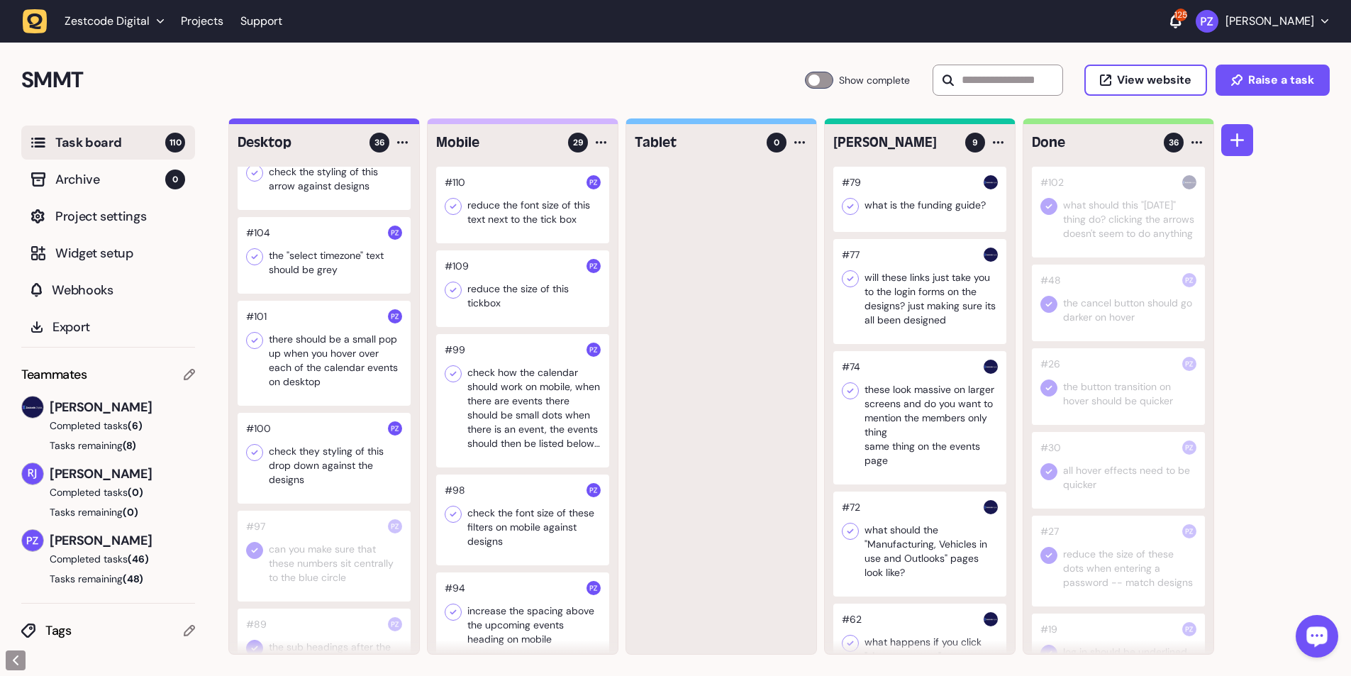
click at [327, 123] on div at bounding box center [324, 255] width 173 height 77
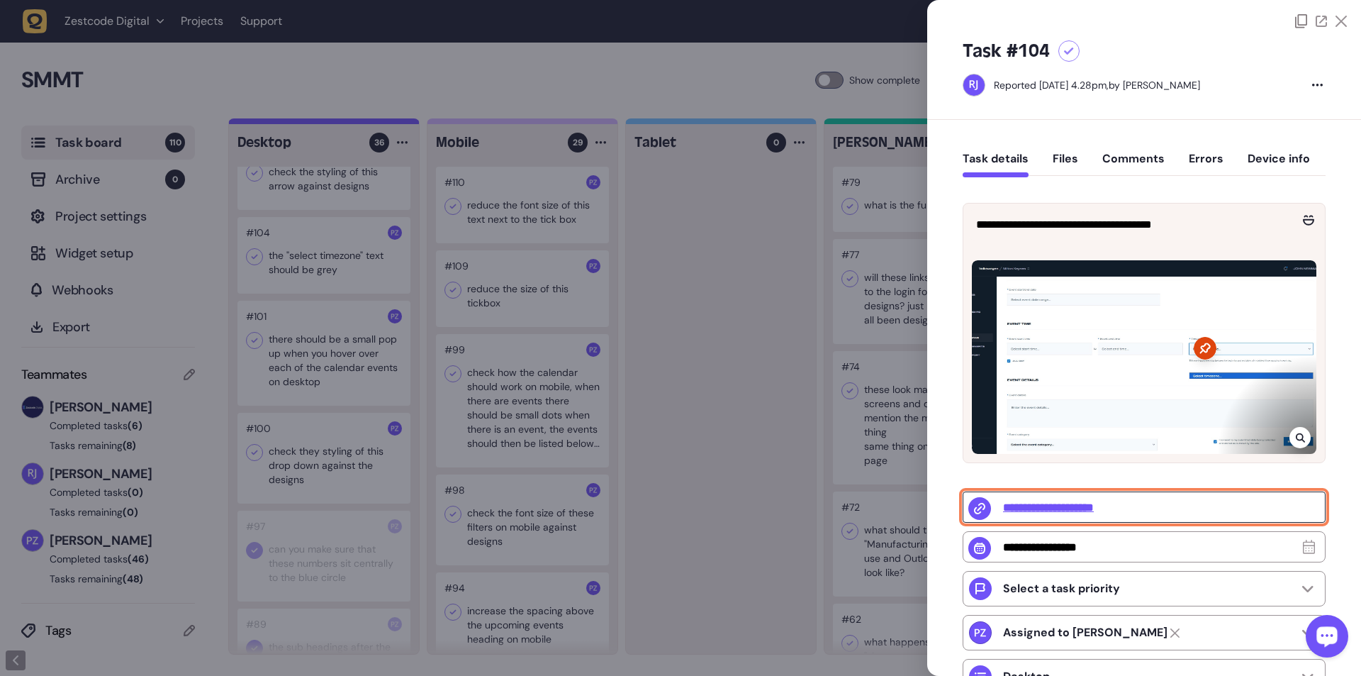
click at [355, 123] on input "**********" at bounding box center [1144, 506] width 363 height 31
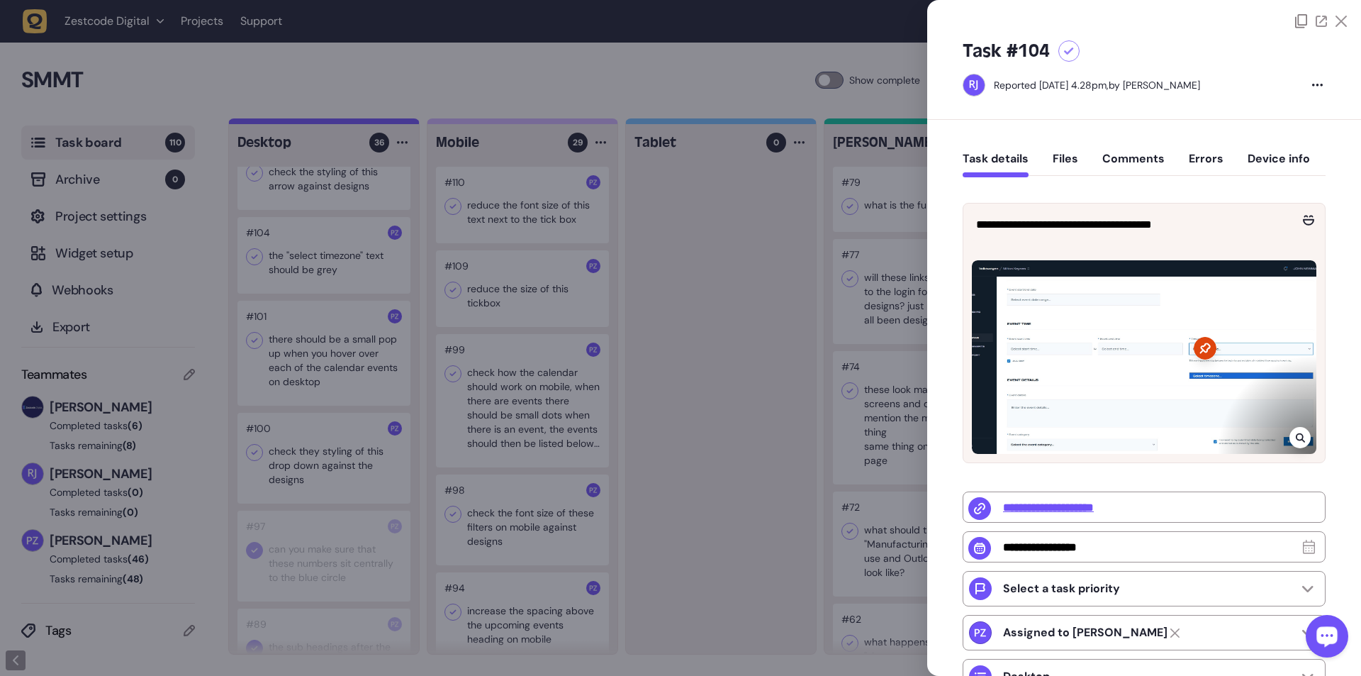
click at [320, 123] on div at bounding box center [680, 338] width 1361 height 676
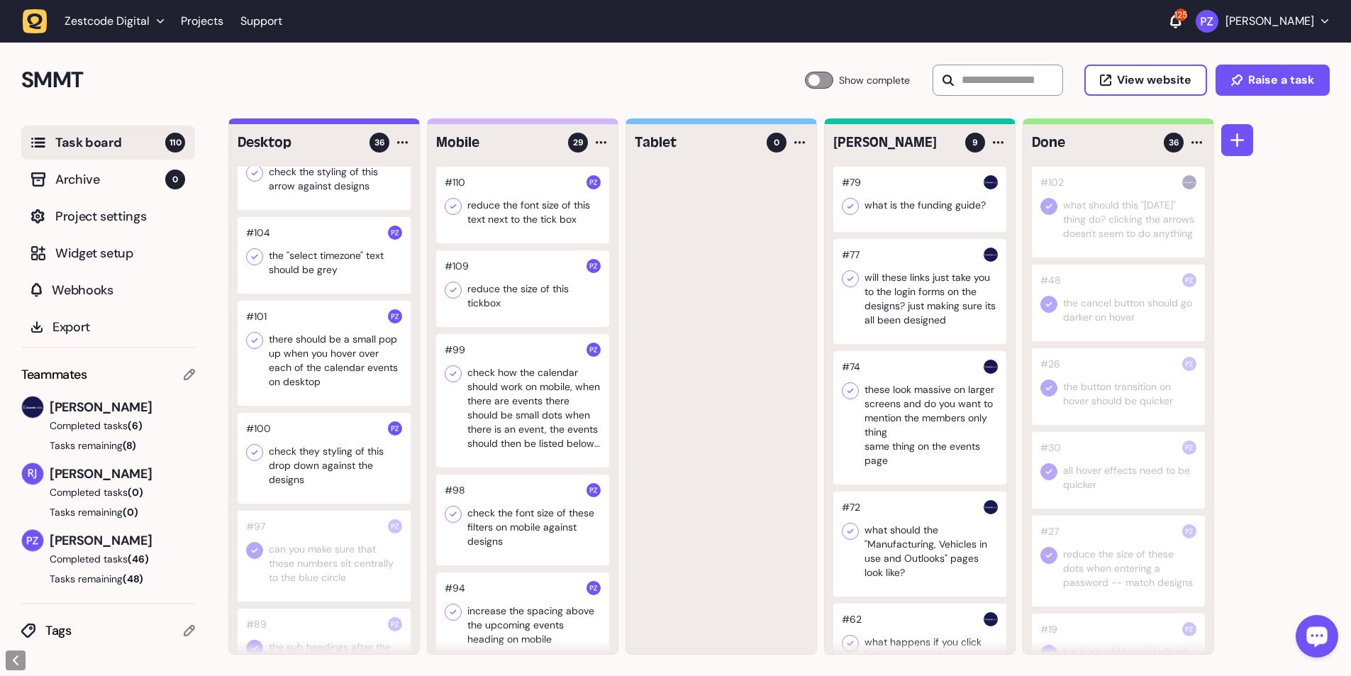
click at [257, 123] on icon at bounding box center [254, 257] width 14 height 14
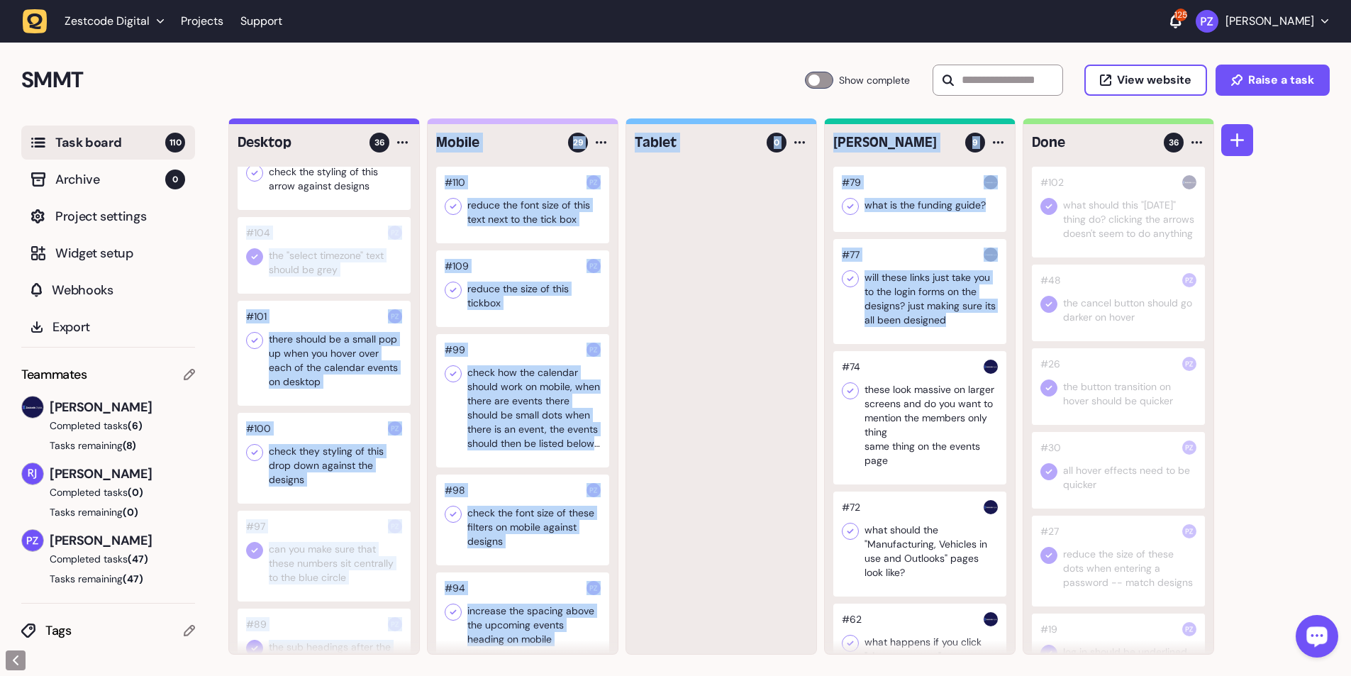
drag, startPoint x: 282, startPoint y: 264, endPoint x: 837, endPoint y: 403, distance: 572.3
click at [355, 123] on div "Desktop 36 #68 Make these whole cards clickable #50 when you untick the ticks n…" at bounding box center [721, 386] width 986 height 536
click at [355, 123] on div at bounding box center [721, 410] width 190 height 487
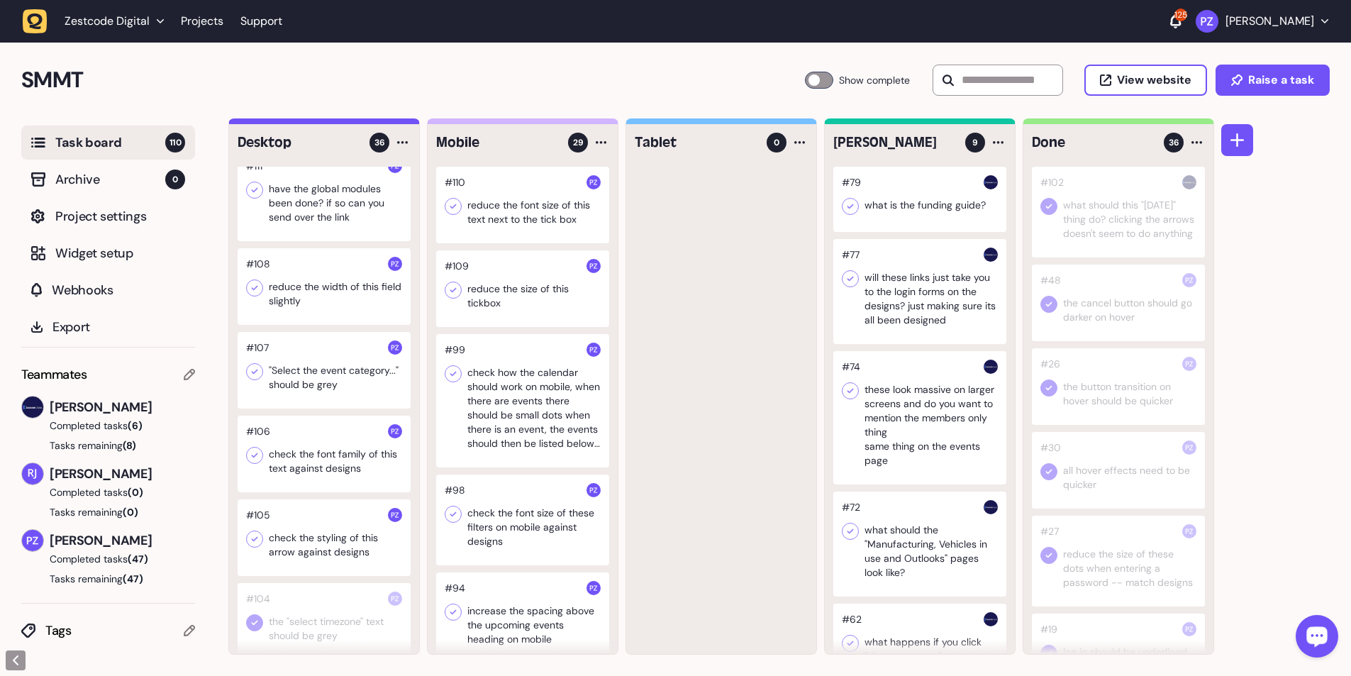
scroll to position [660, 0]
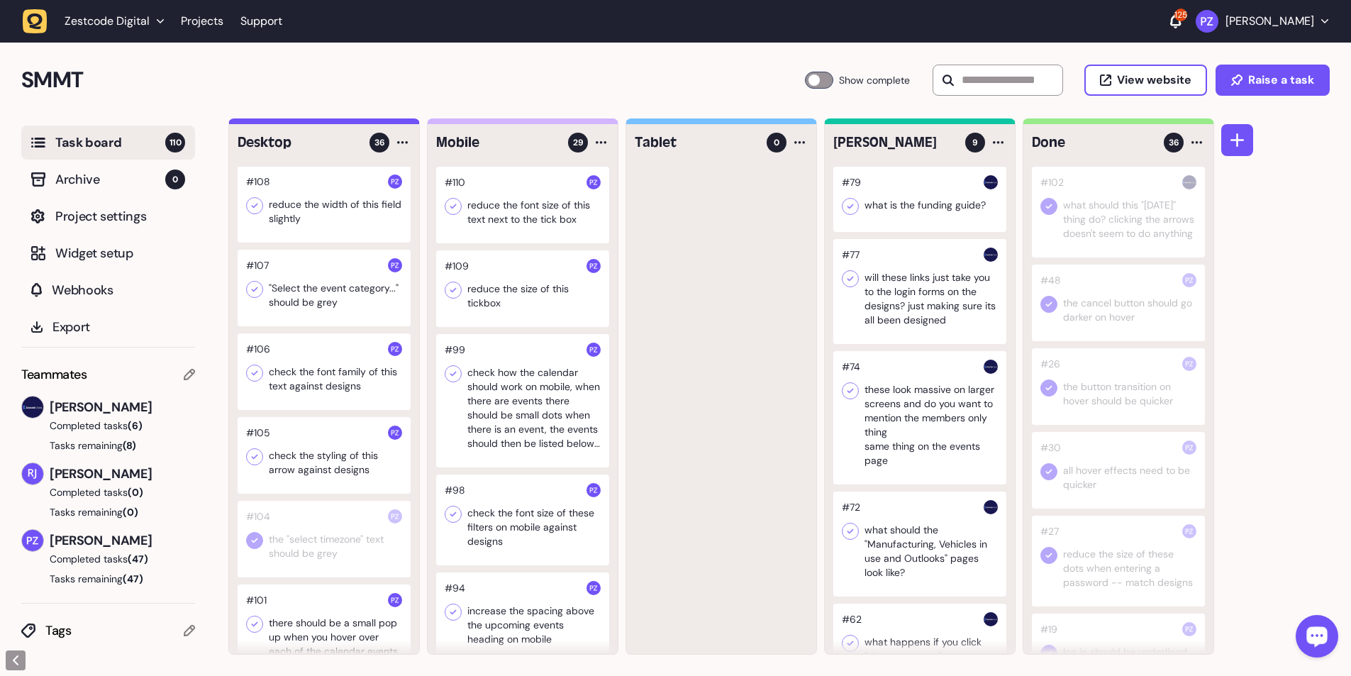
click at [335, 123] on div at bounding box center [324, 455] width 173 height 77
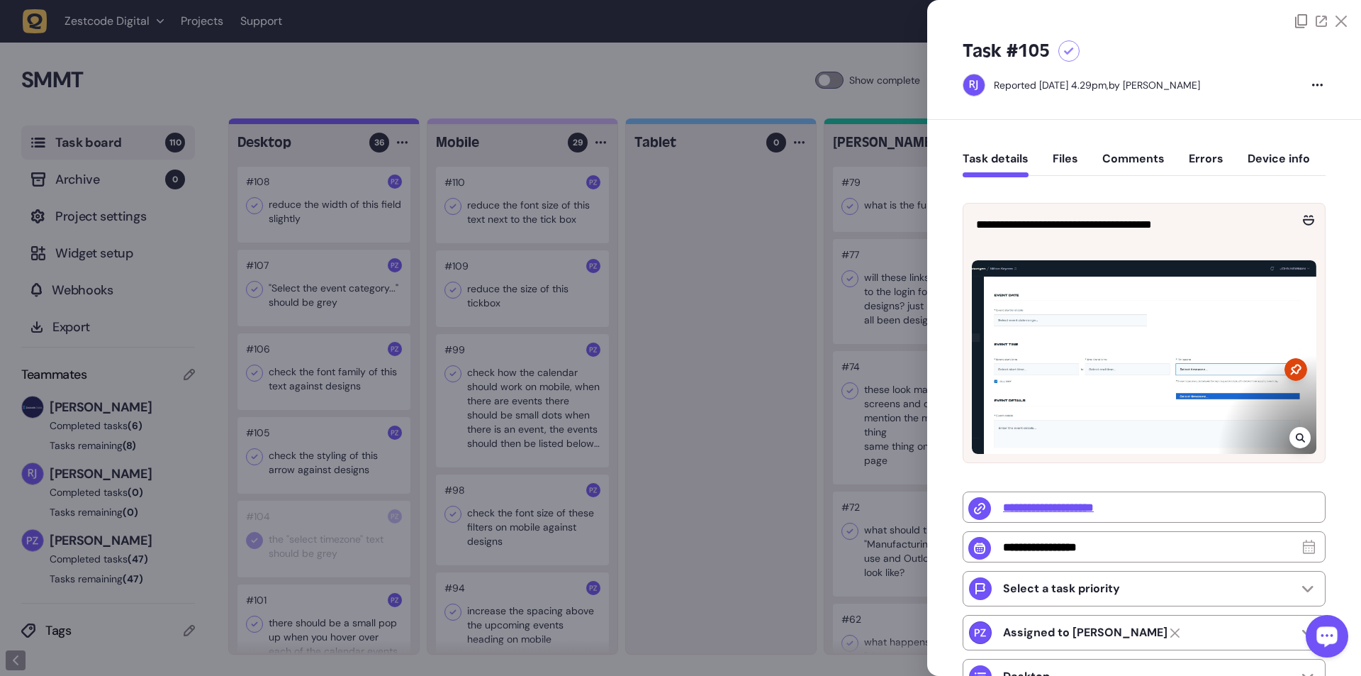
click at [355, 123] on div at bounding box center [680, 338] width 1361 height 676
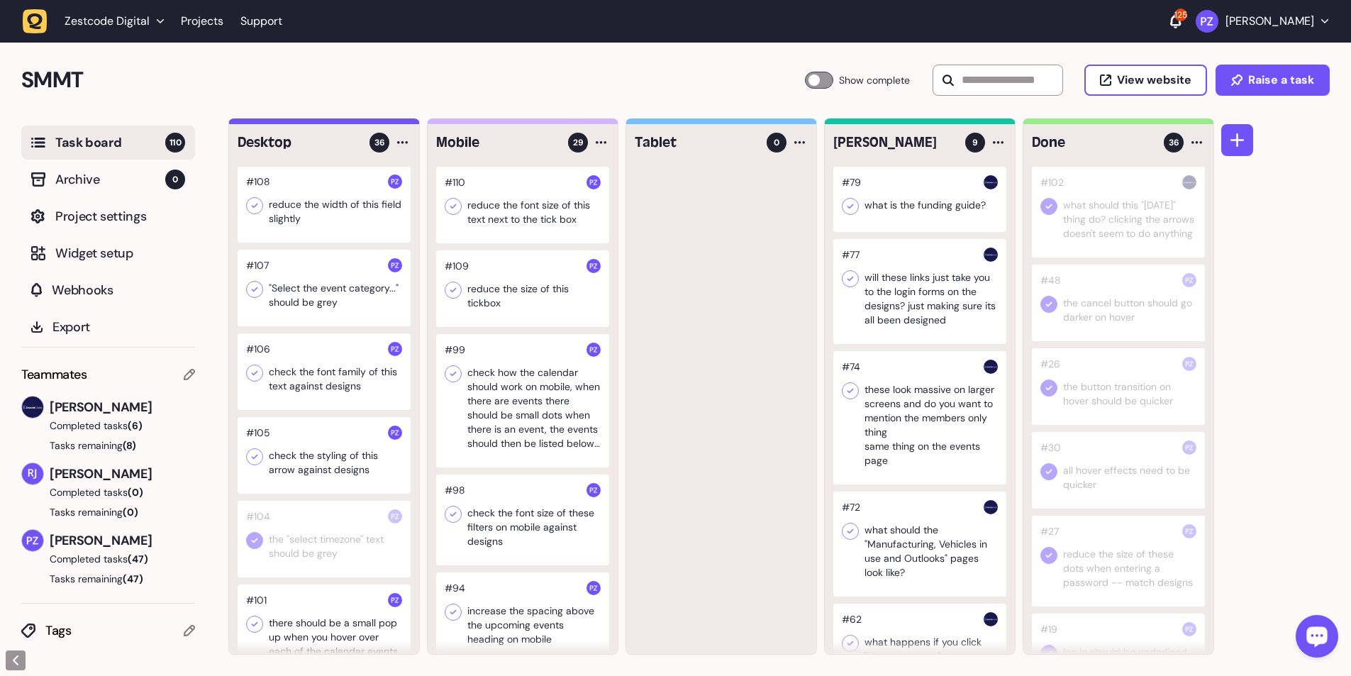
click at [257, 123] on icon at bounding box center [254, 457] width 14 height 14
click at [302, 123] on div at bounding box center [324, 371] width 173 height 77
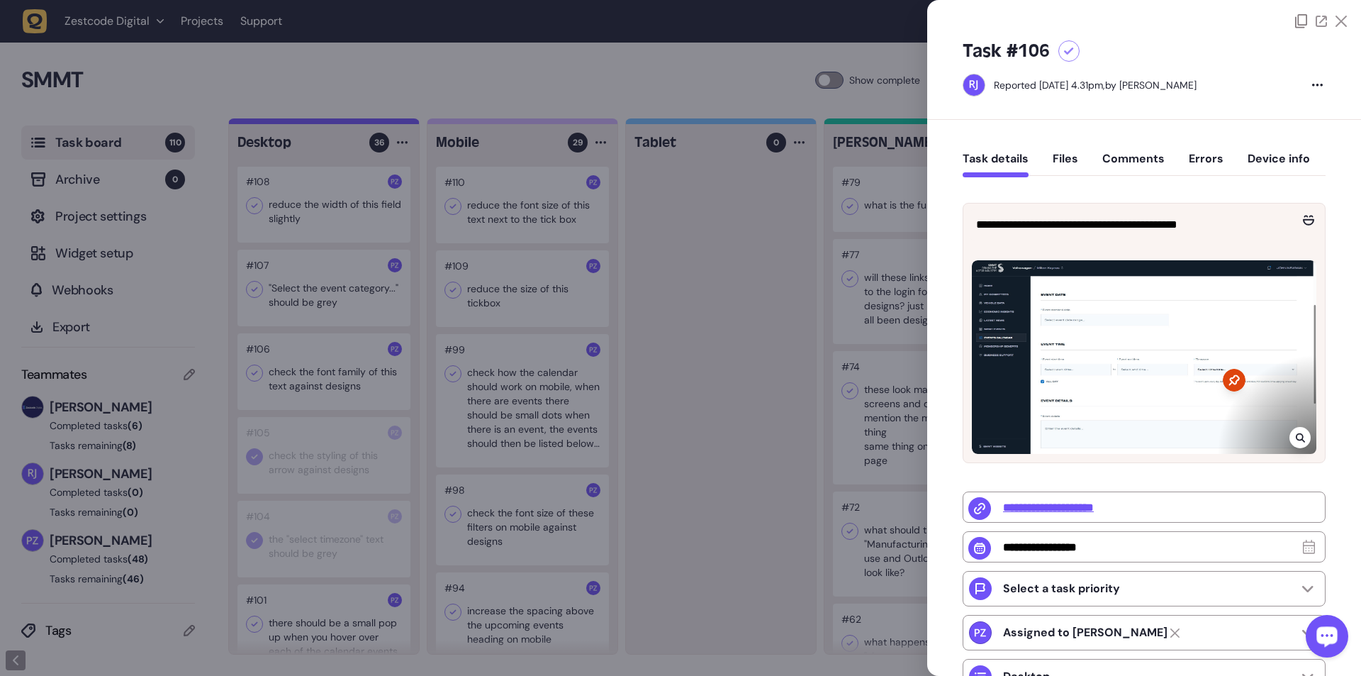
click at [322, 123] on div at bounding box center [680, 338] width 1361 height 676
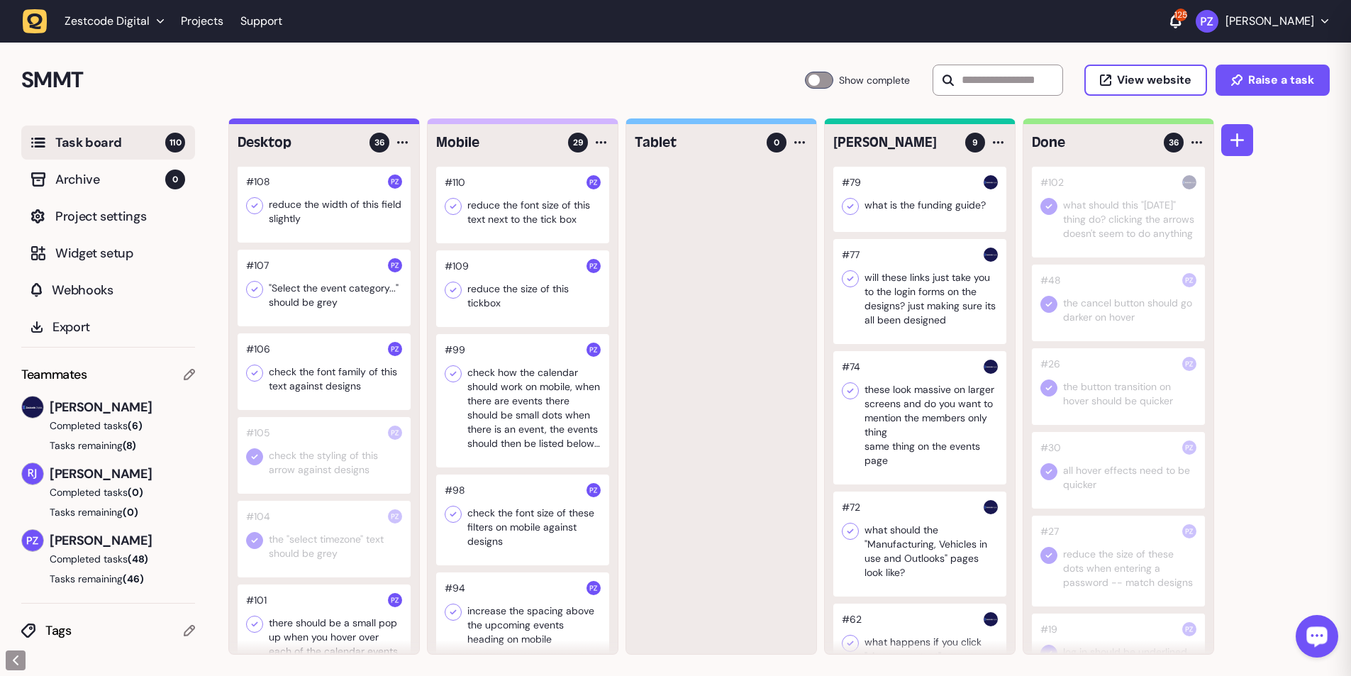
click at [261, 123] on icon at bounding box center [254, 373] width 14 height 14
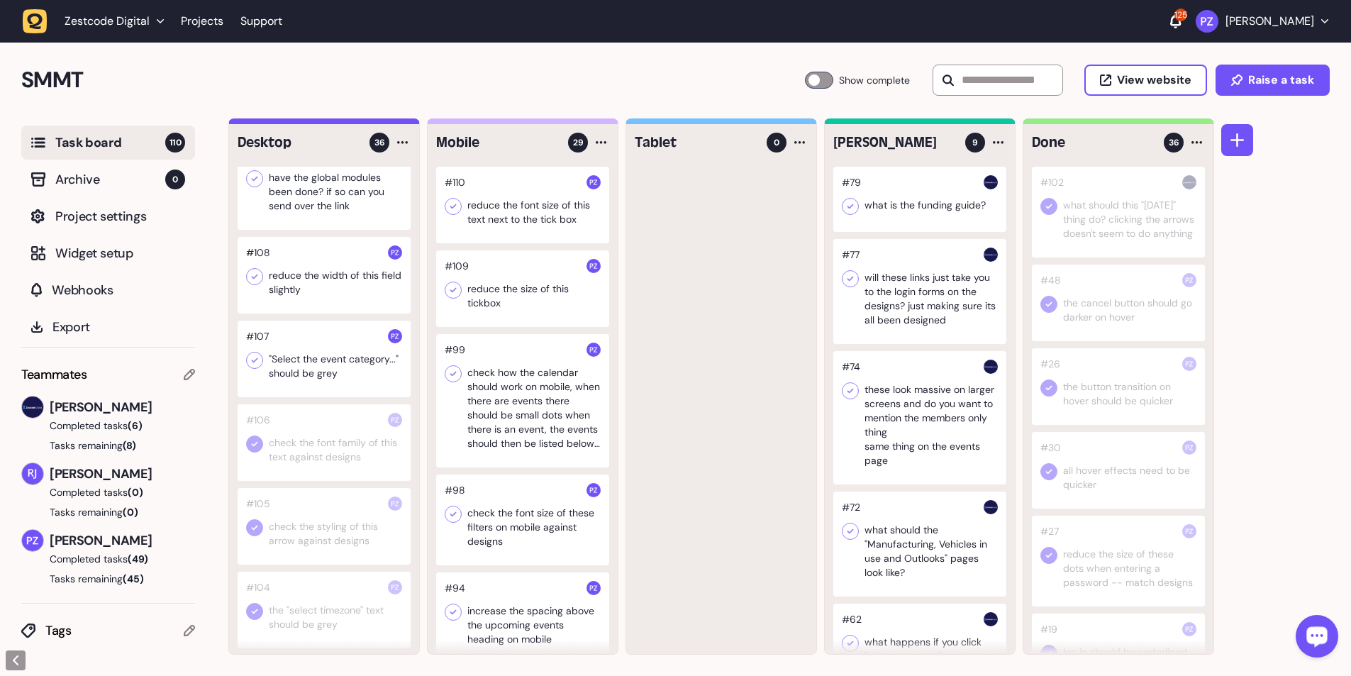
click at [319, 123] on div at bounding box center [324, 358] width 173 height 77
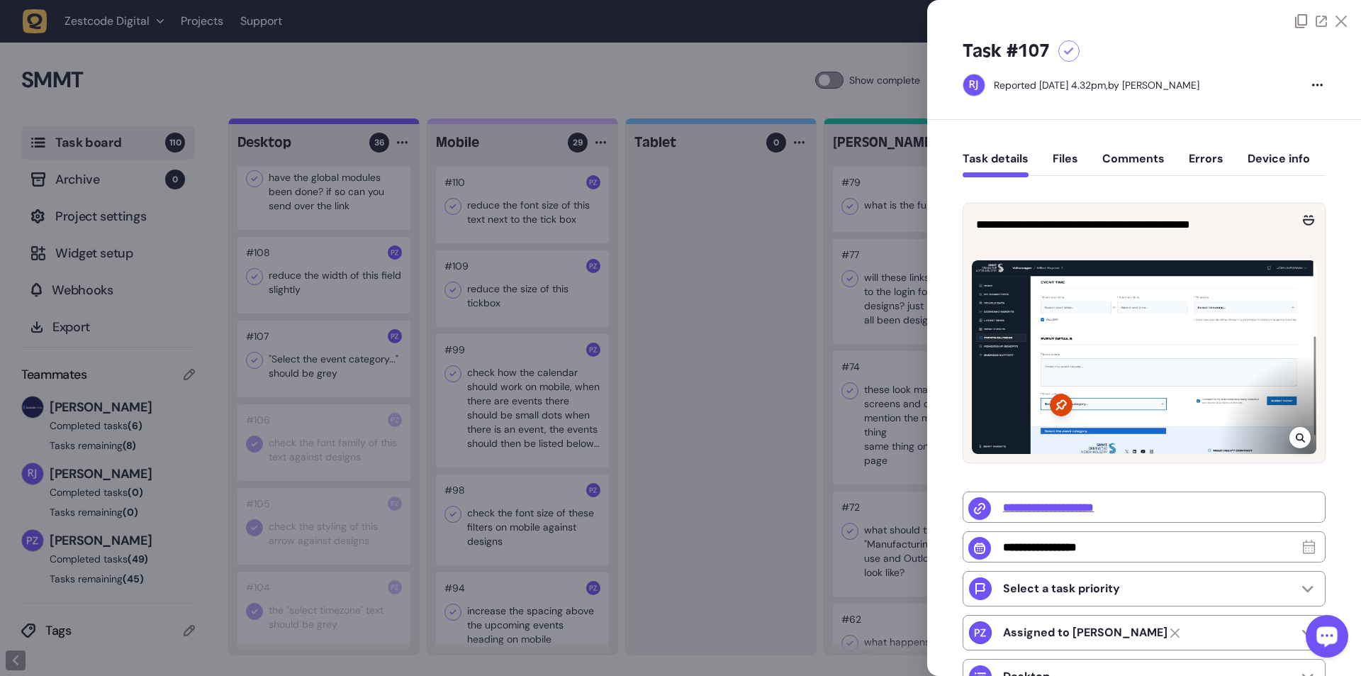
click at [306, 123] on div at bounding box center [680, 338] width 1361 height 676
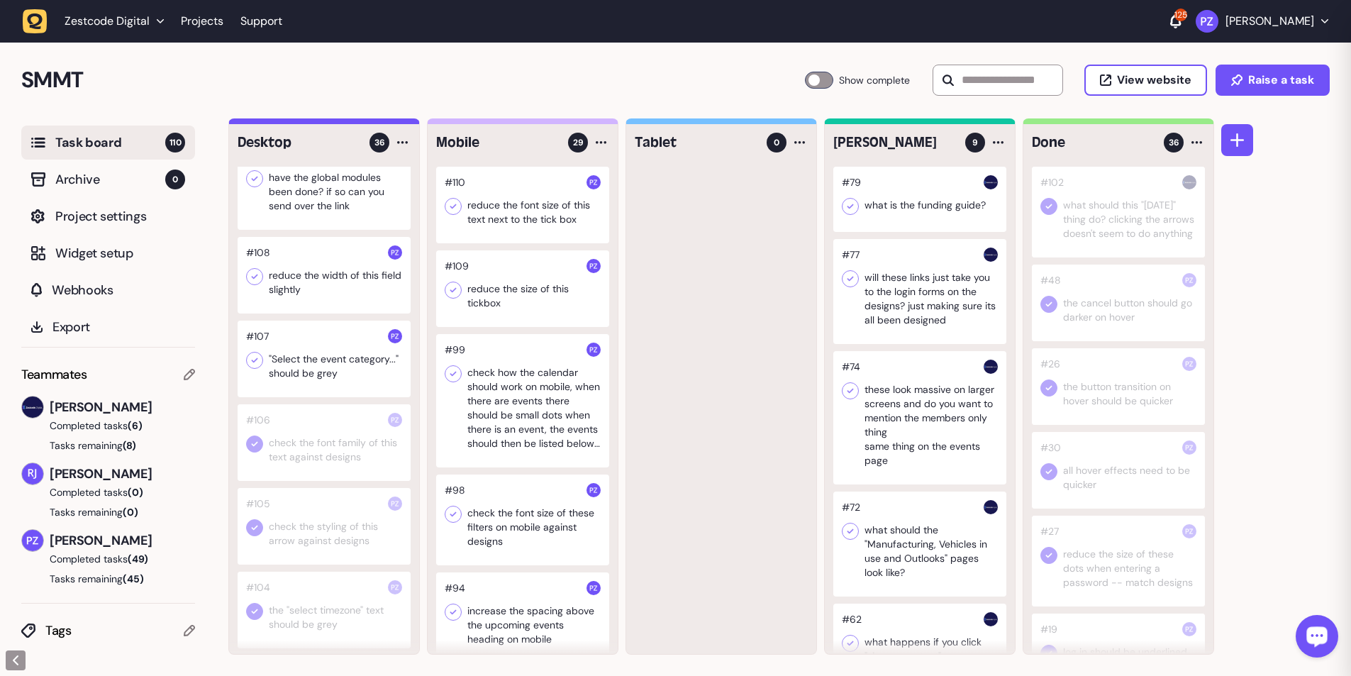
click at [252, 123] on icon at bounding box center [255, 360] width 6 height 5
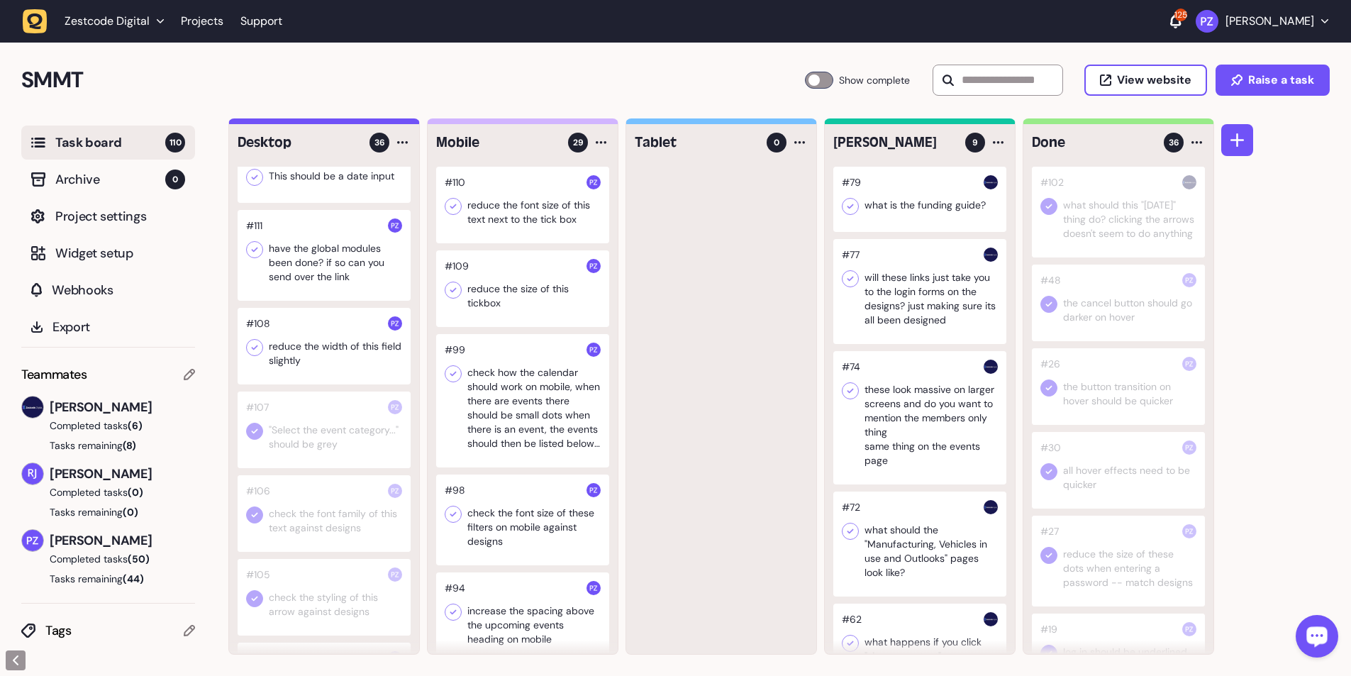
click at [309, 123] on div at bounding box center [324, 346] width 173 height 77
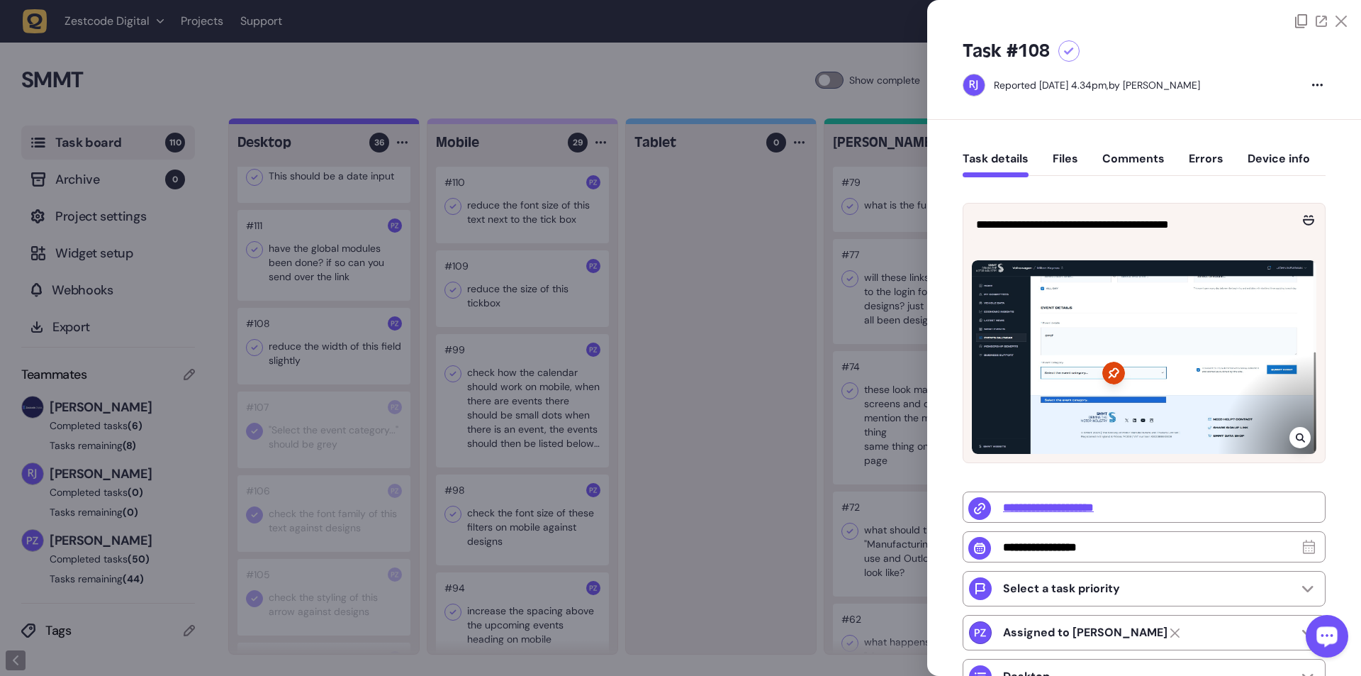
drag, startPoint x: 752, startPoint y: 436, endPoint x: 319, endPoint y: 418, distance: 433.6
click at [355, 123] on div at bounding box center [680, 338] width 1361 height 676
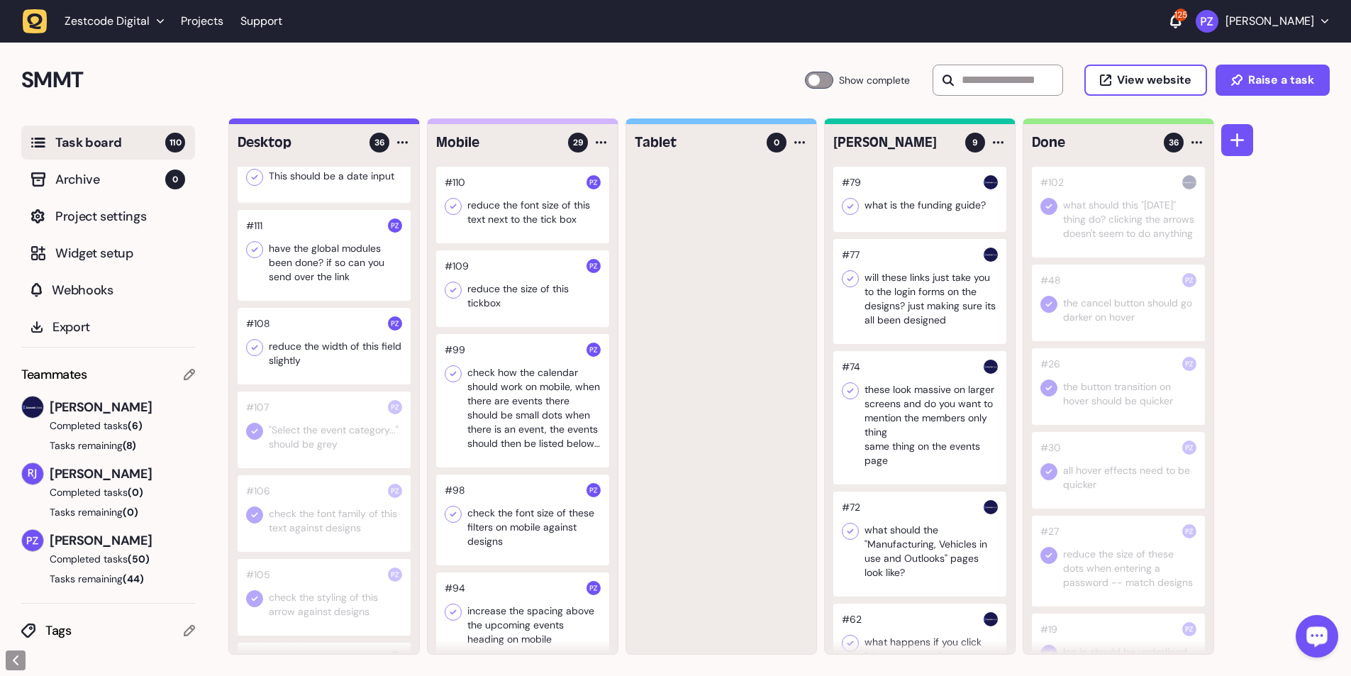
click at [260, 123] on icon at bounding box center [254, 347] width 14 height 14
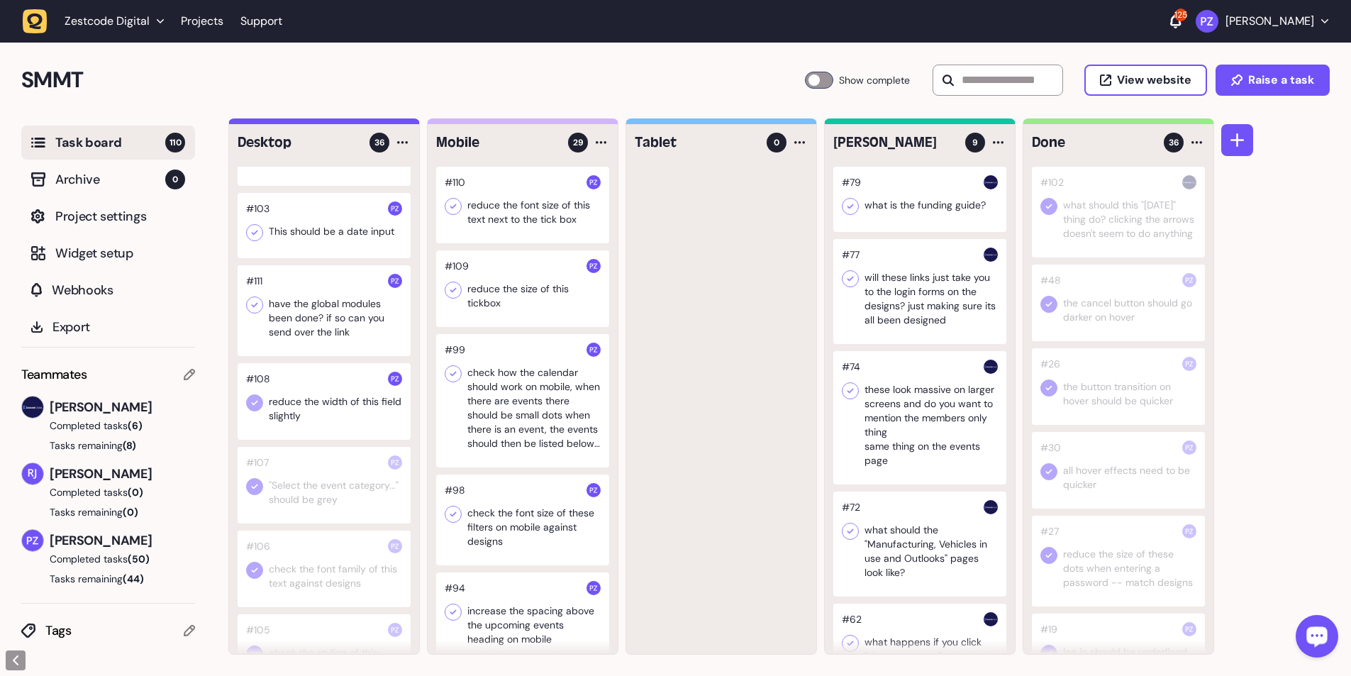
scroll to position [447, 0]
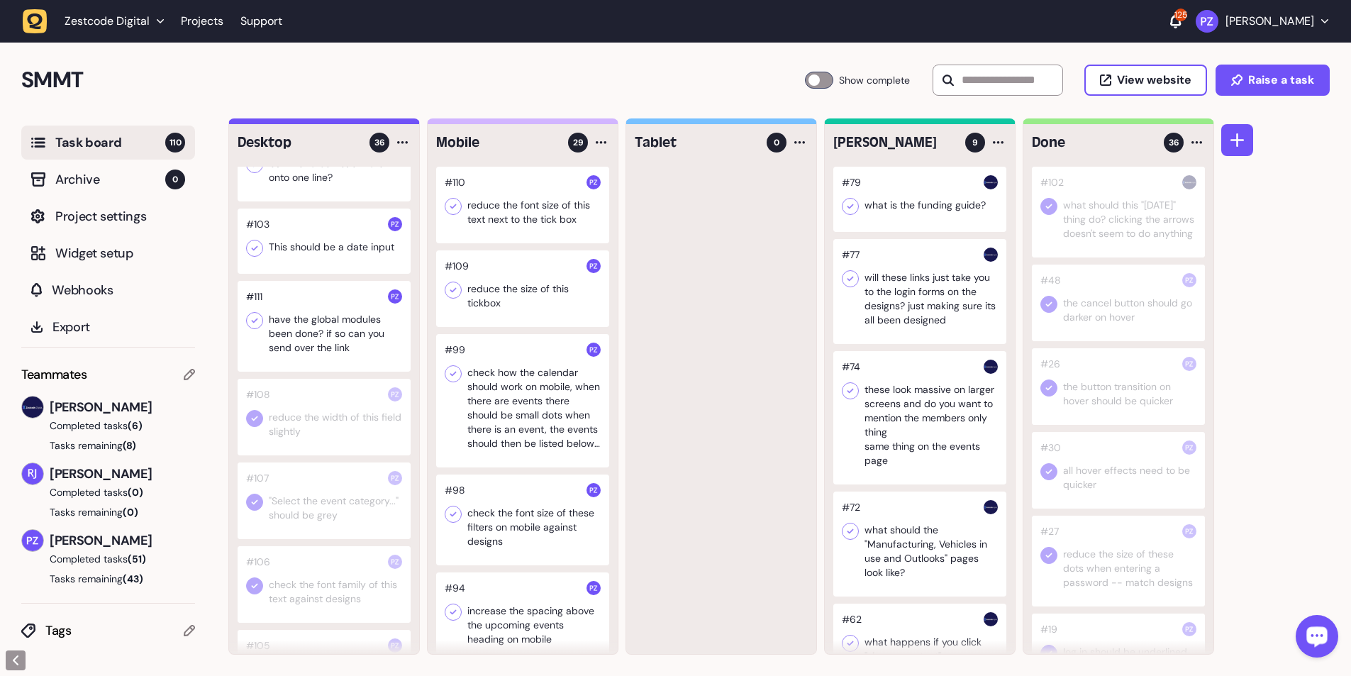
click at [303, 123] on div at bounding box center [324, 326] width 173 height 91
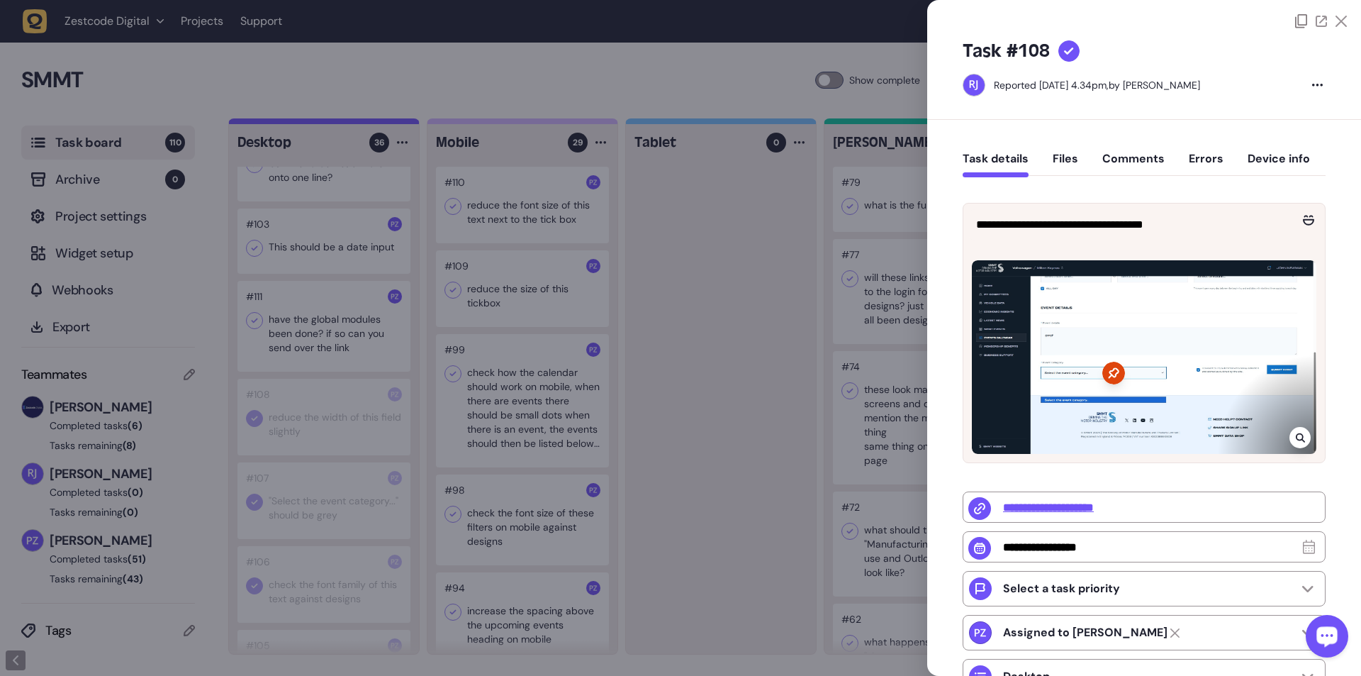
type input "*"
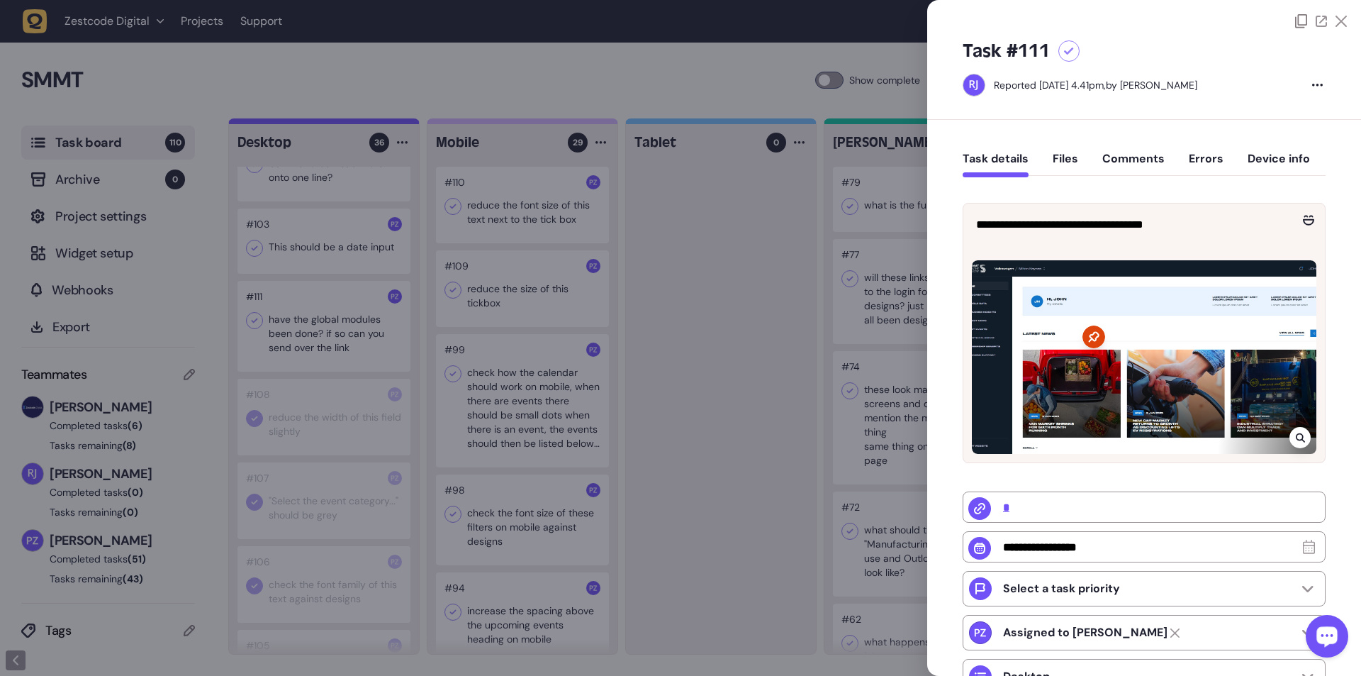
click at [355, 123] on div at bounding box center [680, 338] width 1361 height 676
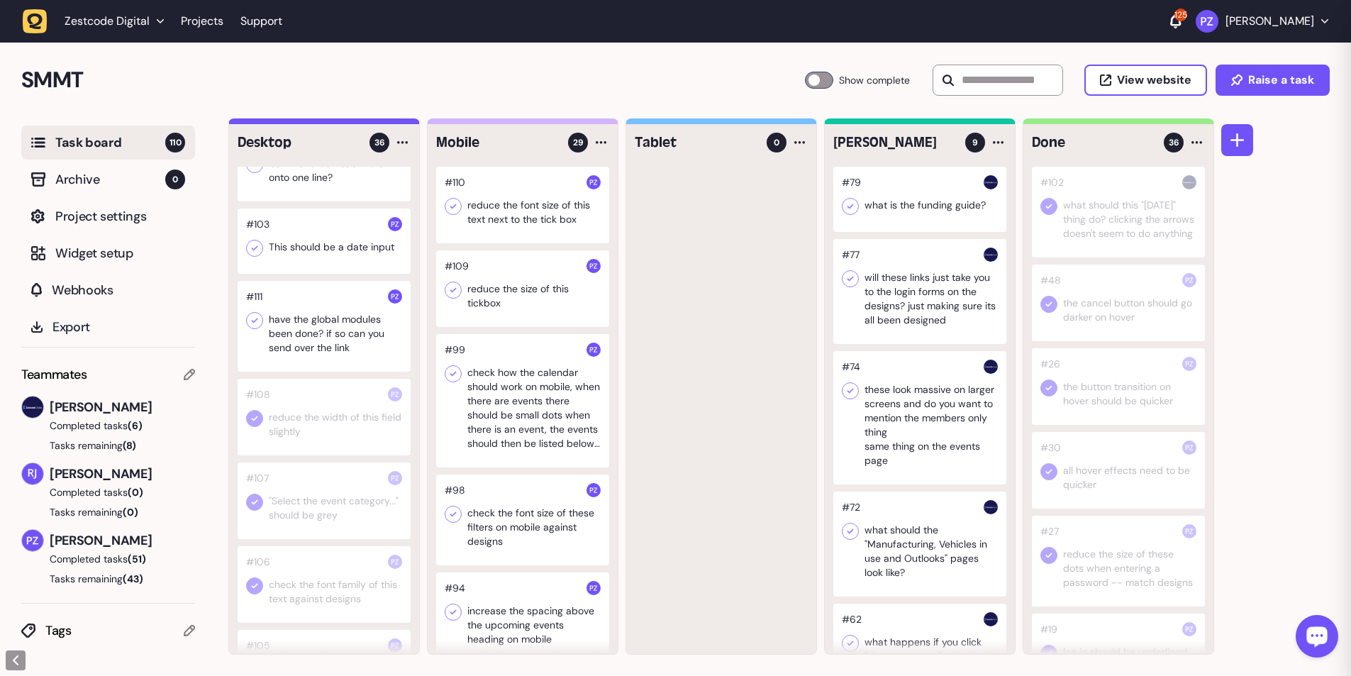
click at [330, 123] on div at bounding box center [324, 326] width 173 height 91
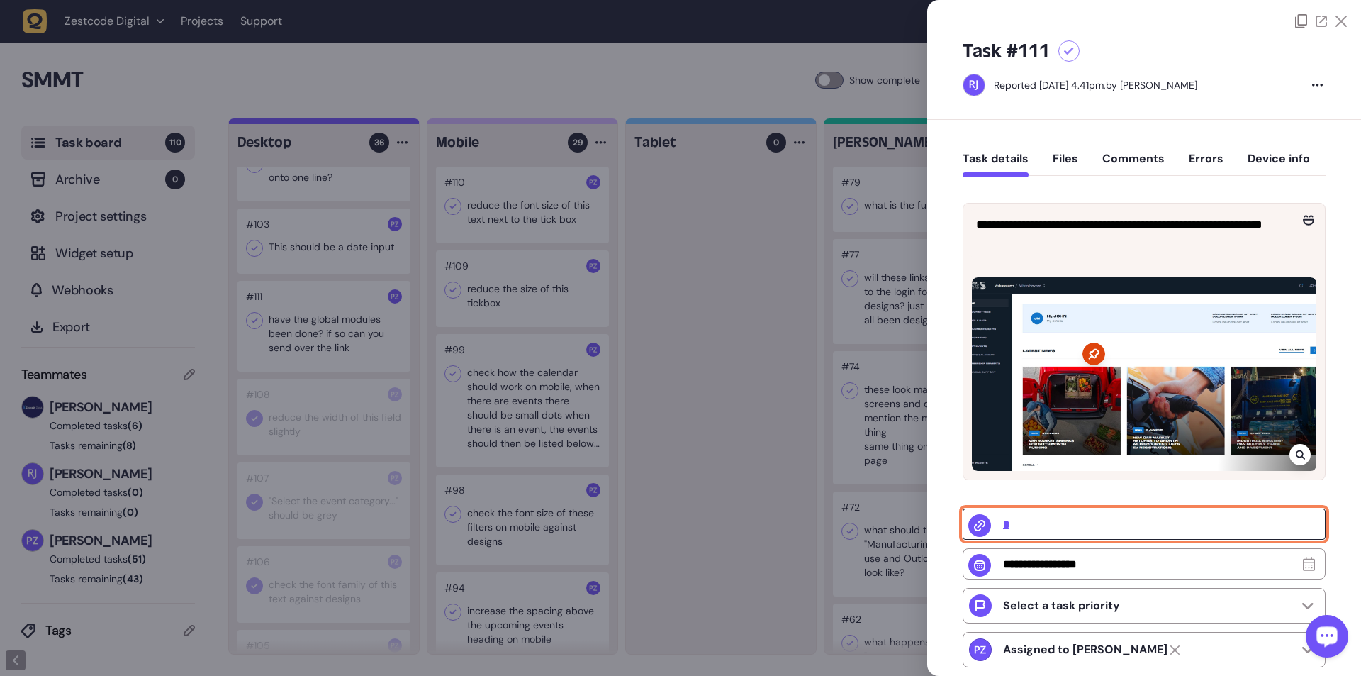
click at [355, 123] on input "*" at bounding box center [1144, 523] width 363 height 31
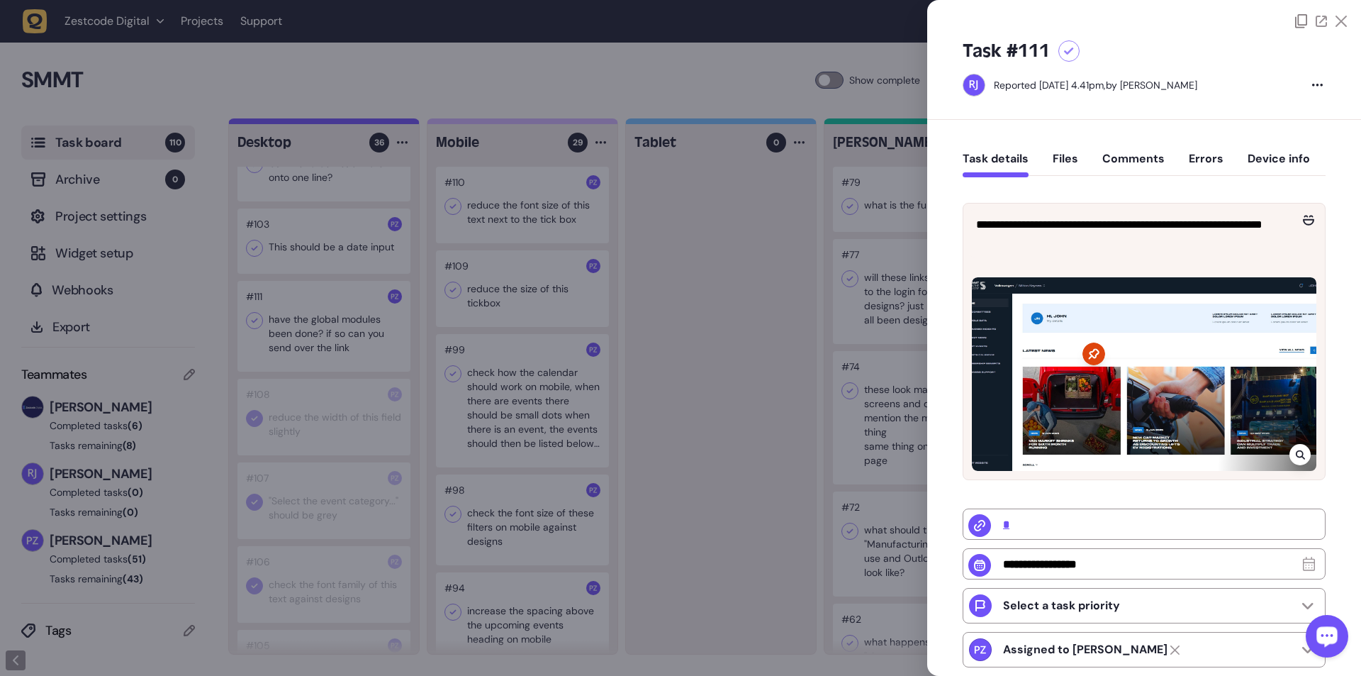
click at [355, 123] on icon at bounding box center [1299, 454] width 9 height 9
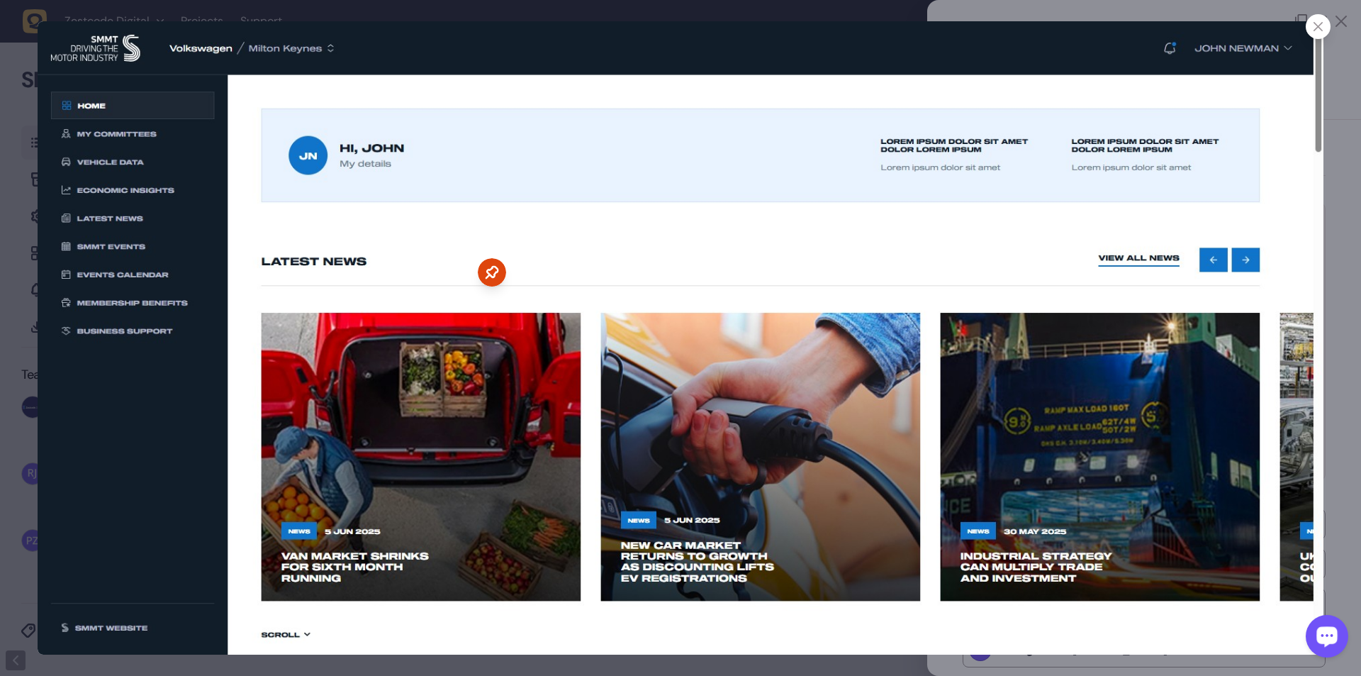
click at [355, 123] on div at bounding box center [680, 338] width 1361 height 676
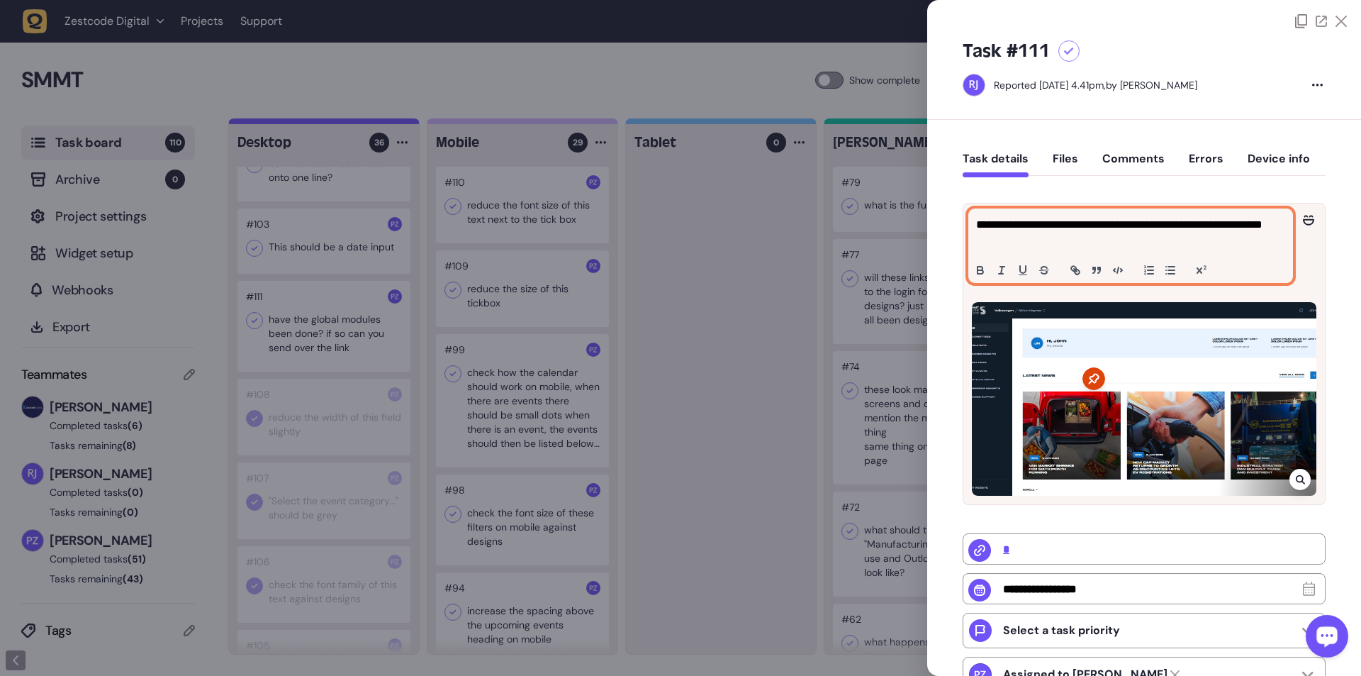
click at [355, 123] on p "**********" at bounding box center [1129, 233] width 306 height 34
copy p "**********"
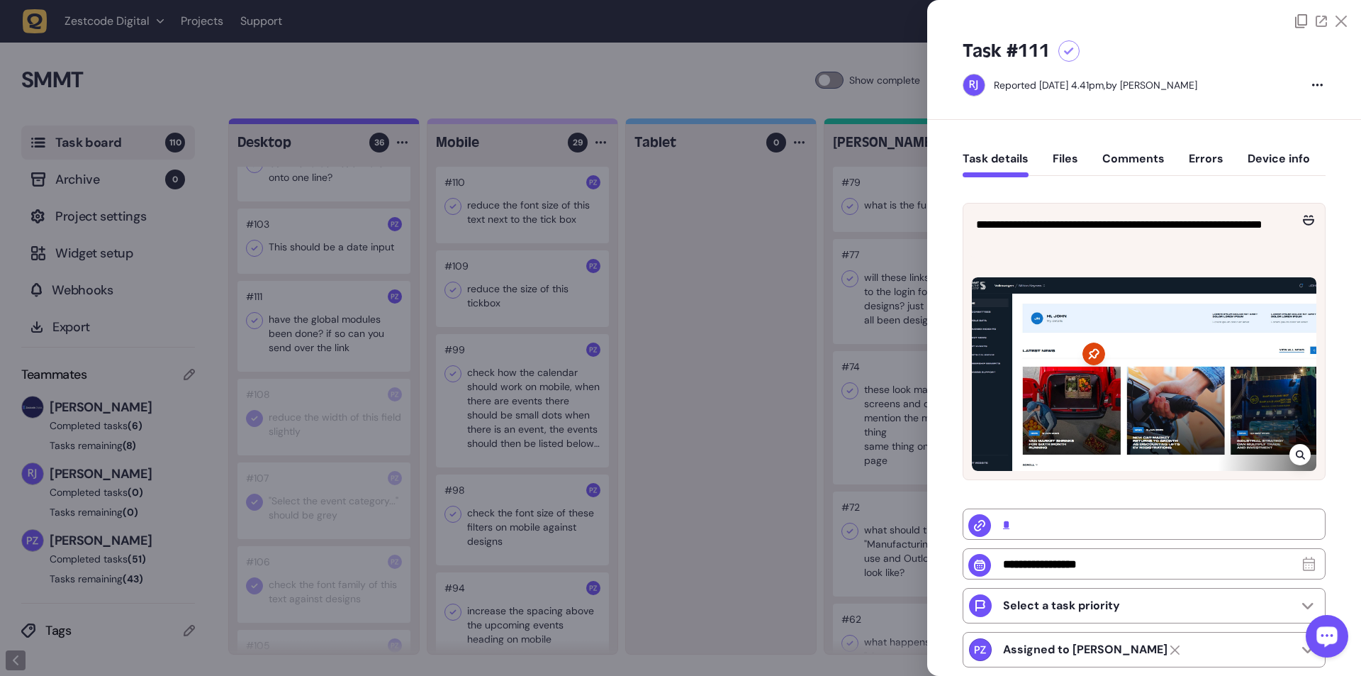
click at [355, 123] on div at bounding box center [680, 338] width 1361 height 676
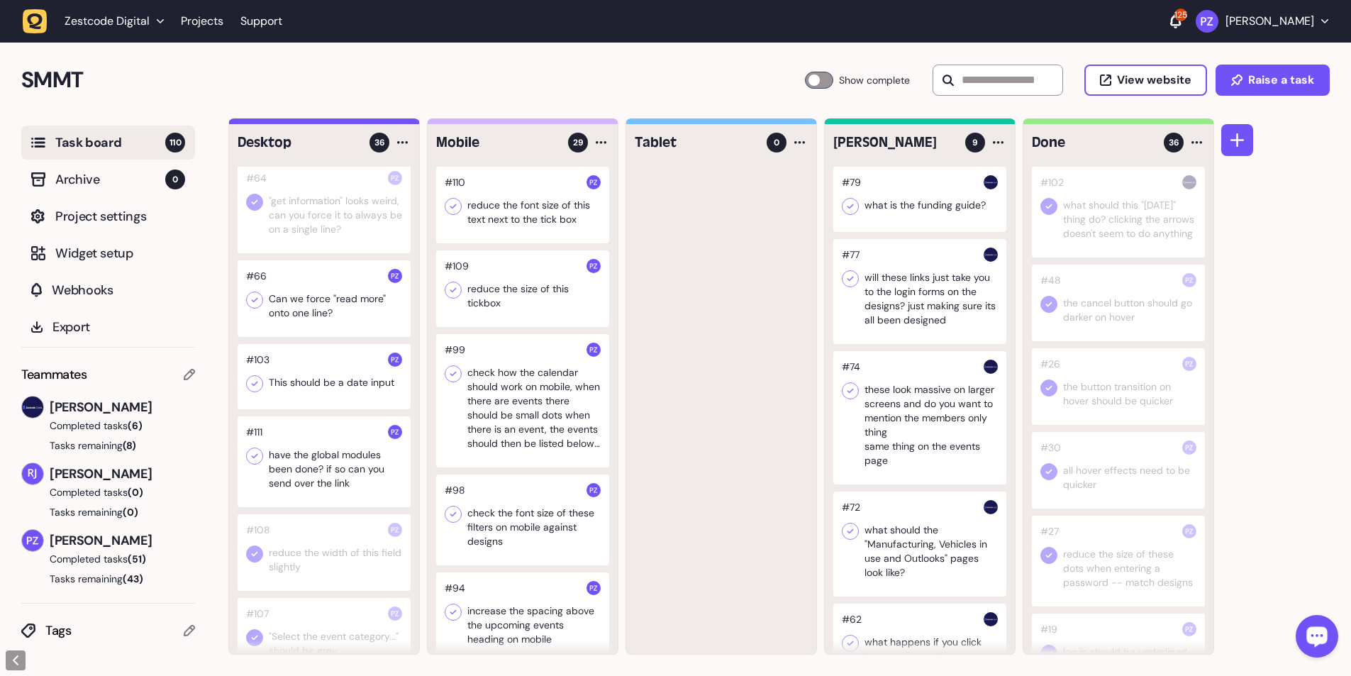
scroll to position [306, 0]
click at [316, 123] on div at bounding box center [324, 382] width 173 height 65
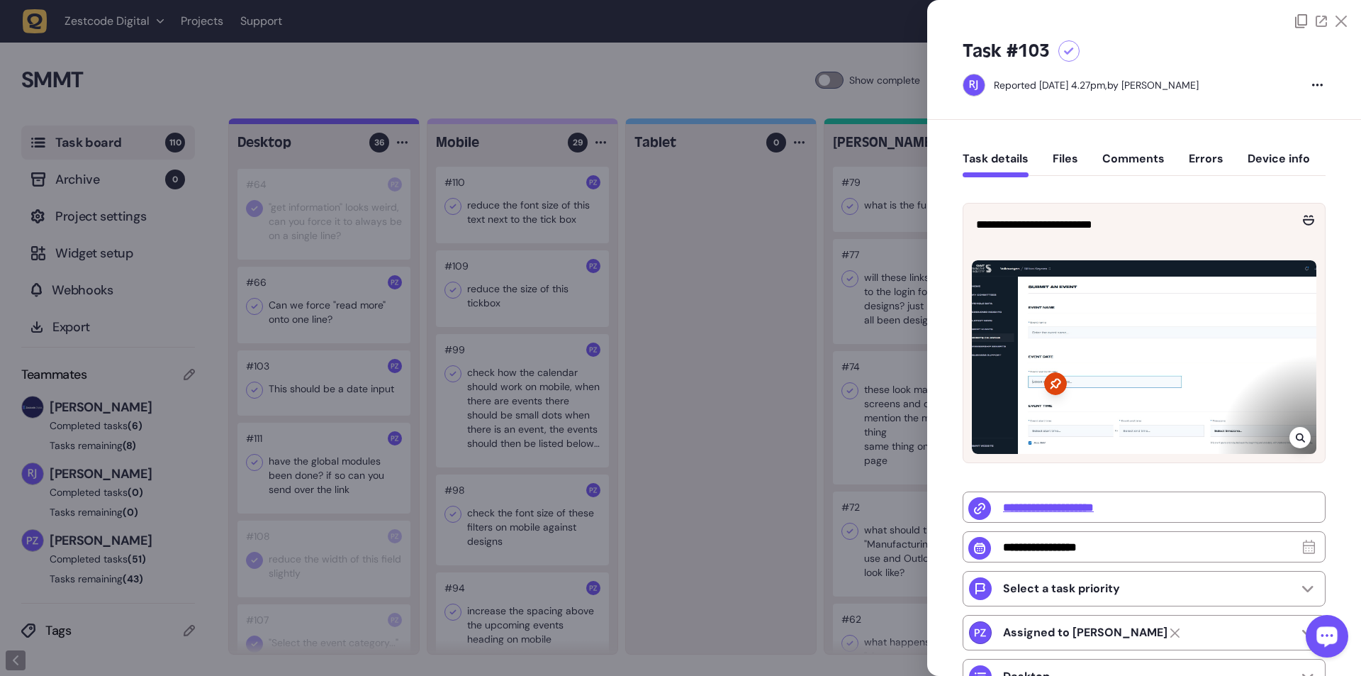
drag, startPoint x: 749, startPoint y: 462, endPoint x: 703, endPoint y: 410, distance: 69.8
click at [355, 123] on div at bounding box center [680, 338] width 1361 height 676
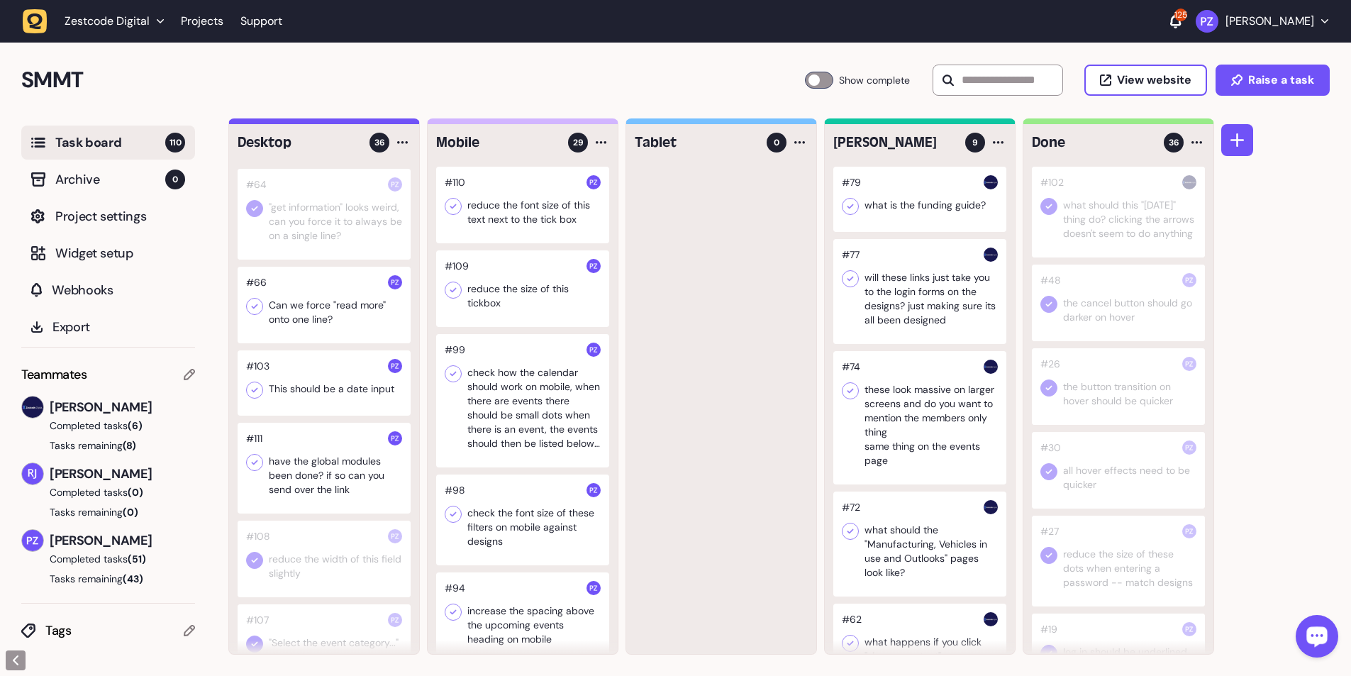
click at [312, 123] on div at bounding box center [324, 468] width 173 height 91
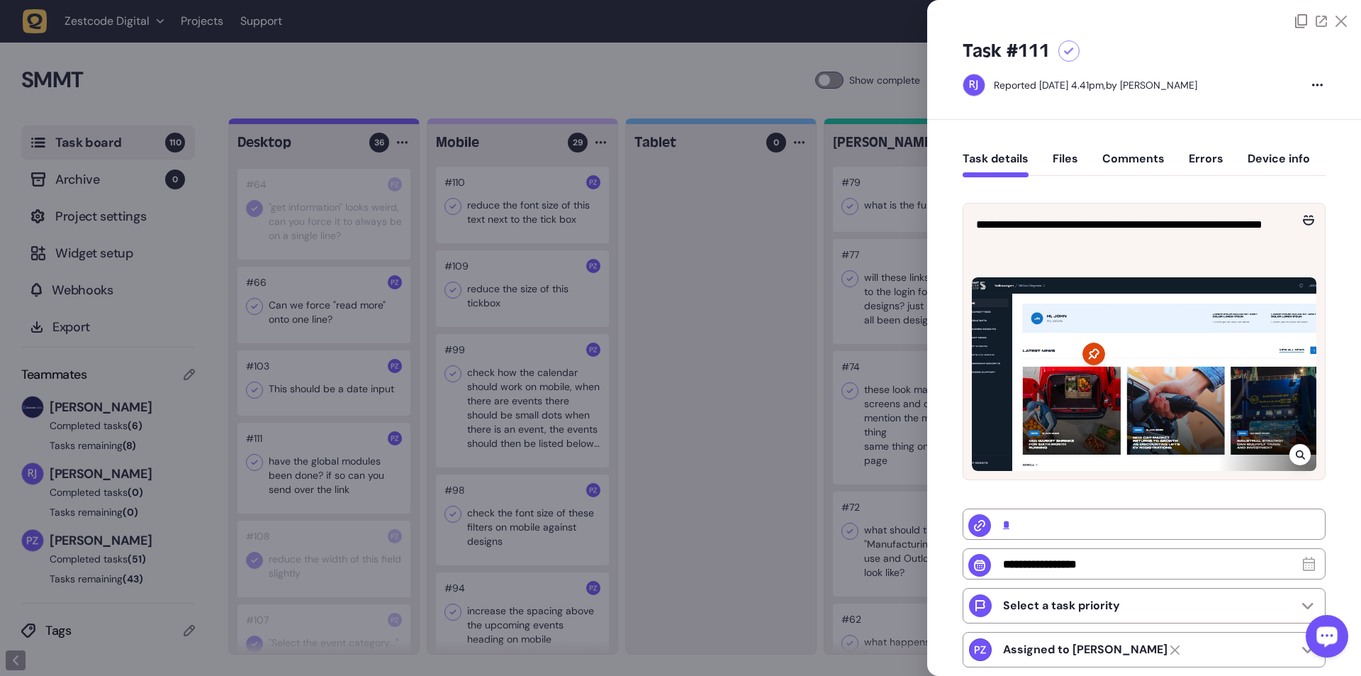
click at [355, 123] on div at bounding box center [680, 338] width 1361 height 676
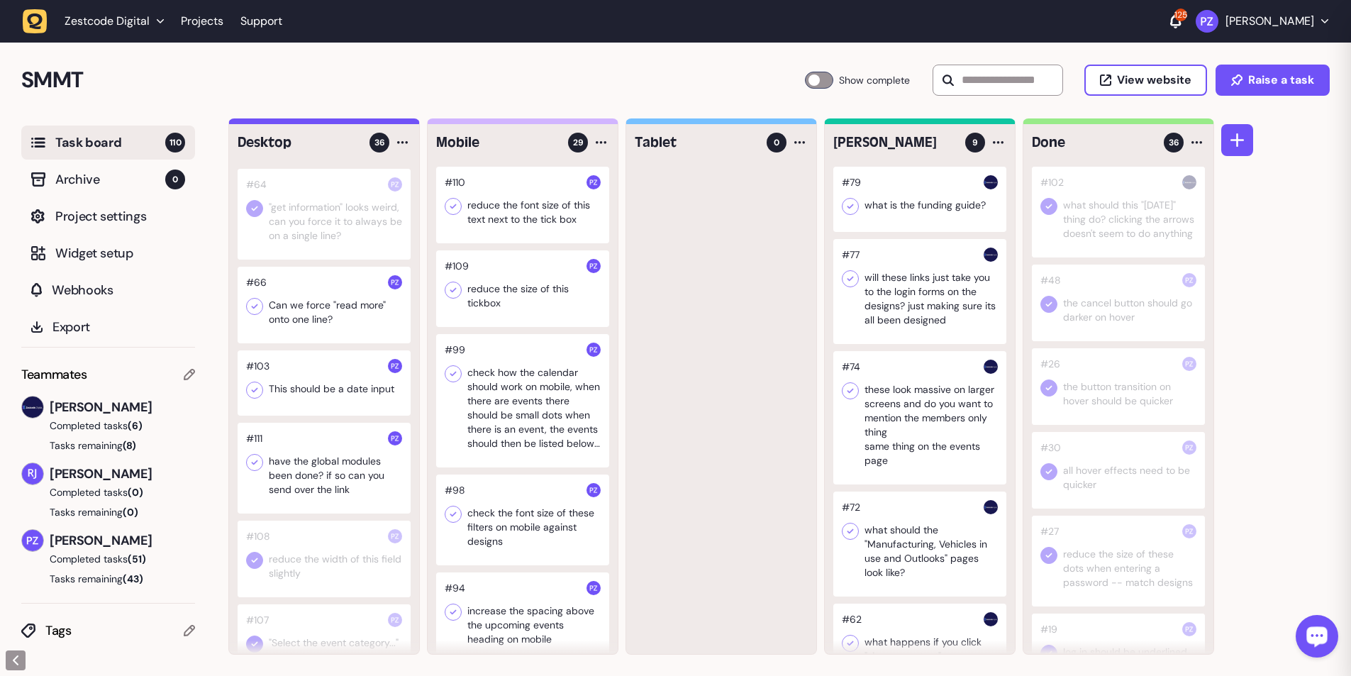
click at [339, 123] on div at bounding box center [324, 382] width 173 height 65
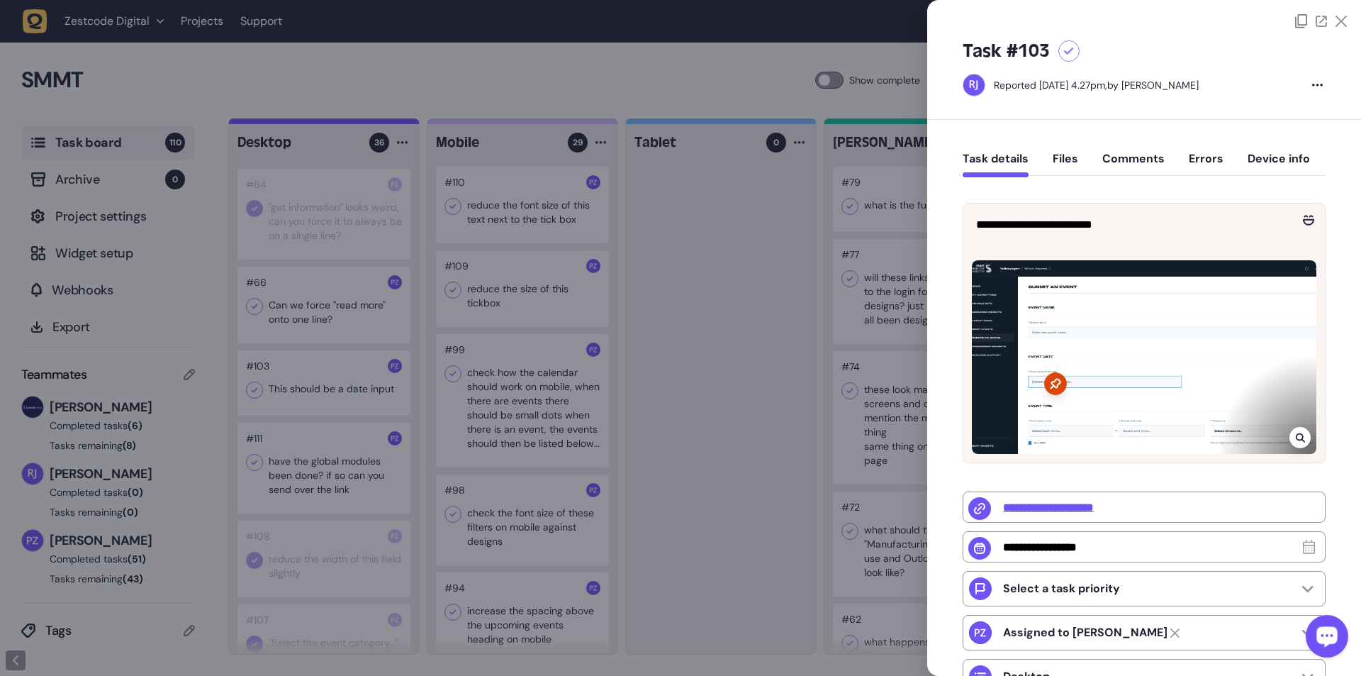
click at [355, 123] on icon at bounding box center [1299, 437] width 9 height 9
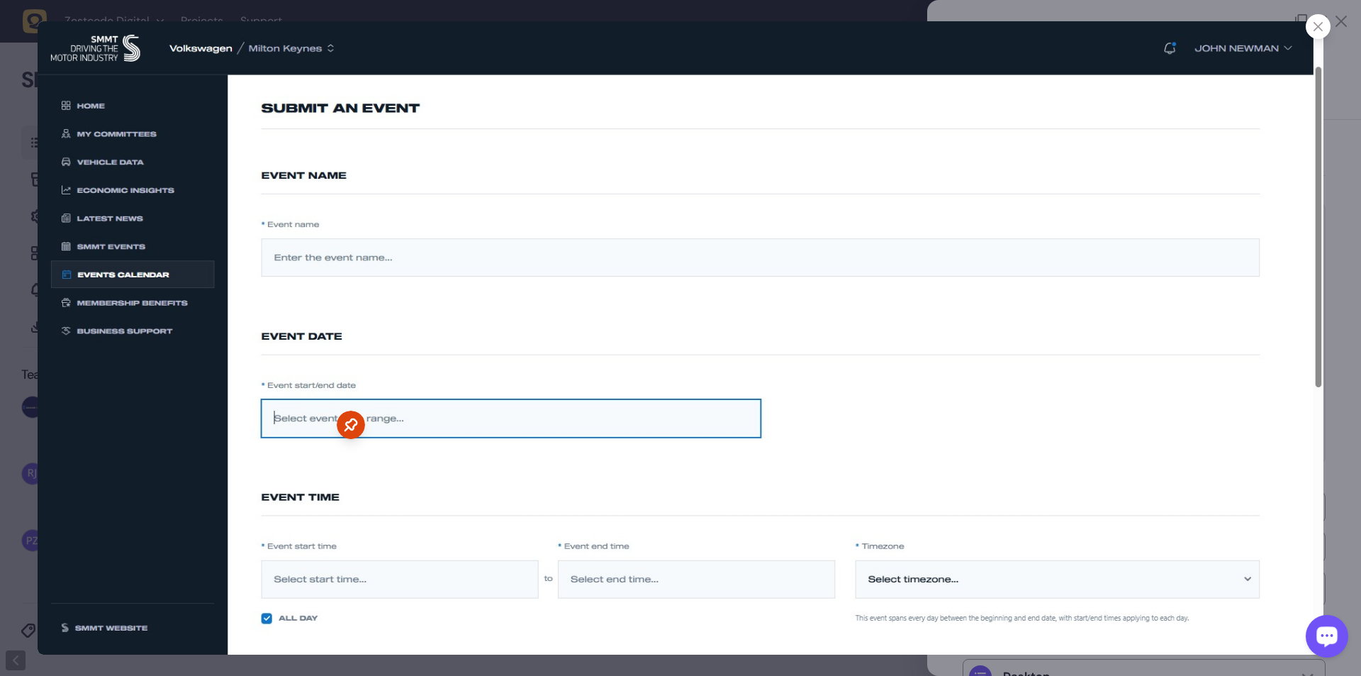
drag, startPoint x: 1321, startPoint y: 25, endPoint x: 1312, endPoint y: 28, distance: 9.2
click at [355, 25] on icon at bounding box center [1318, 26] width 9 height 9
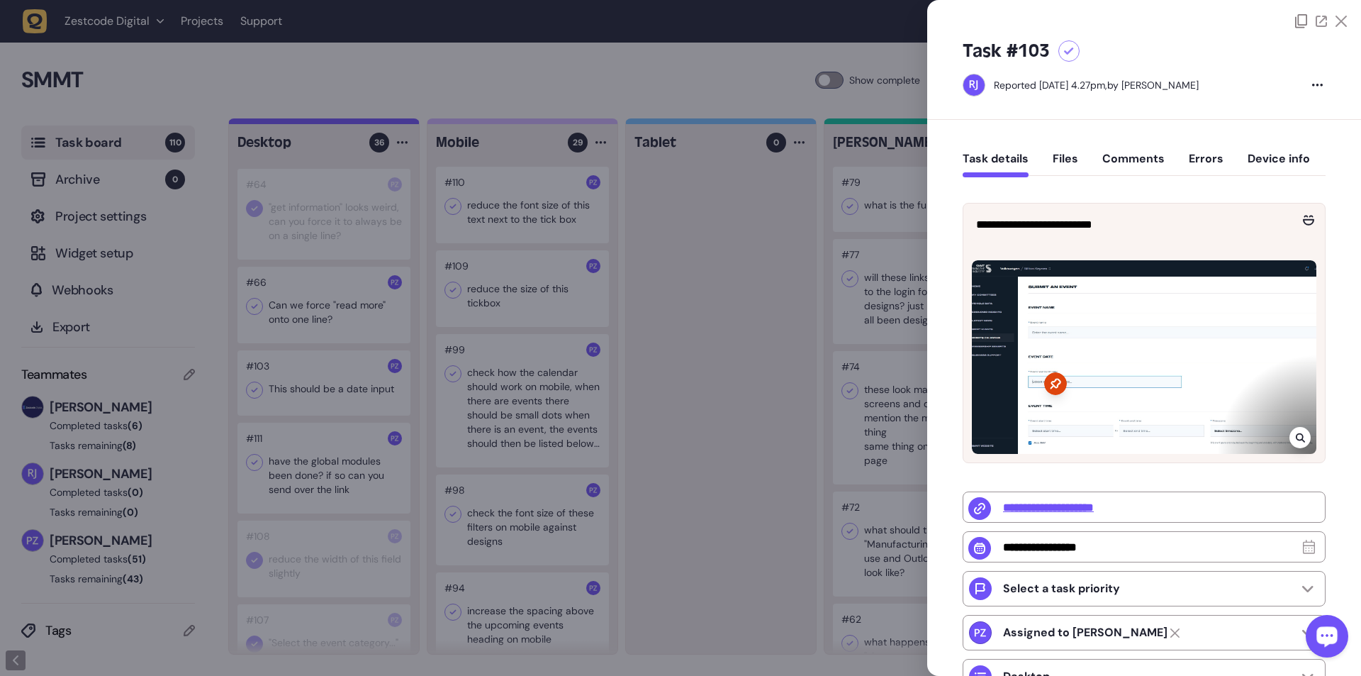
click at [313, 123] on div at bounding box center [680, 338] width 1361 height 676
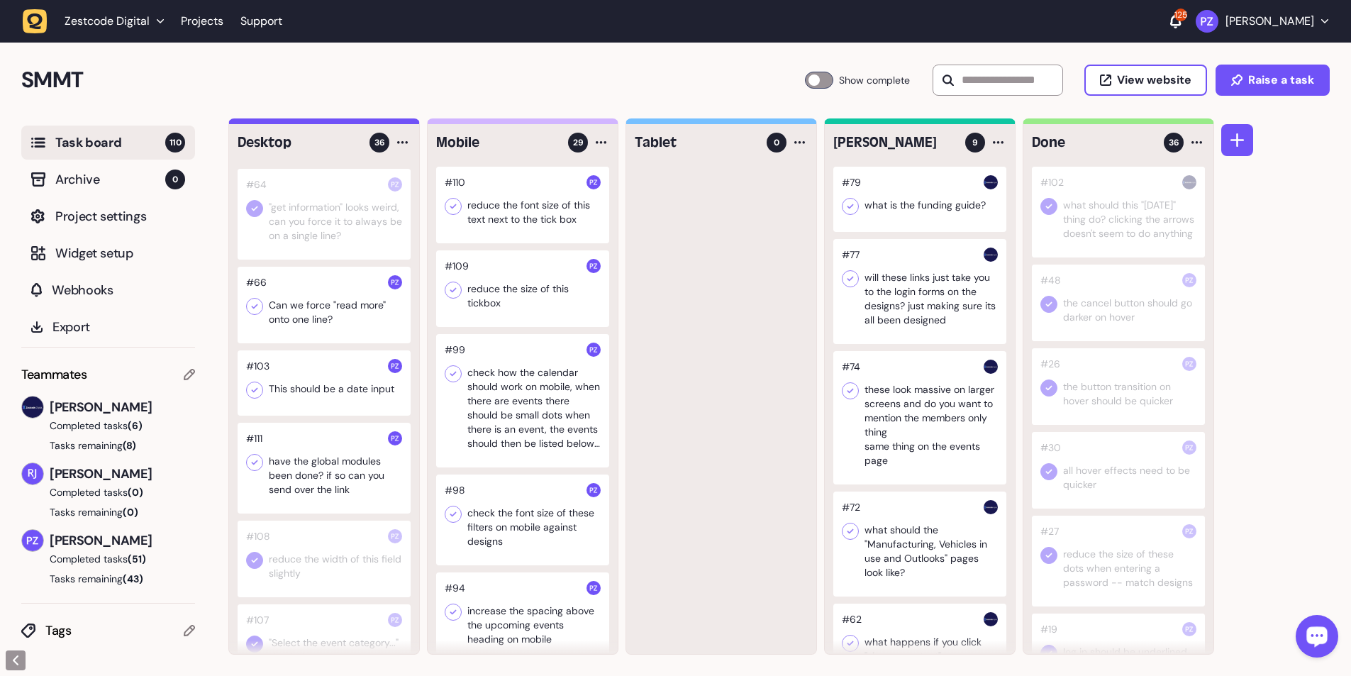
click at [310, 123] on div at bounding box center [324, 305] width 173 height 77
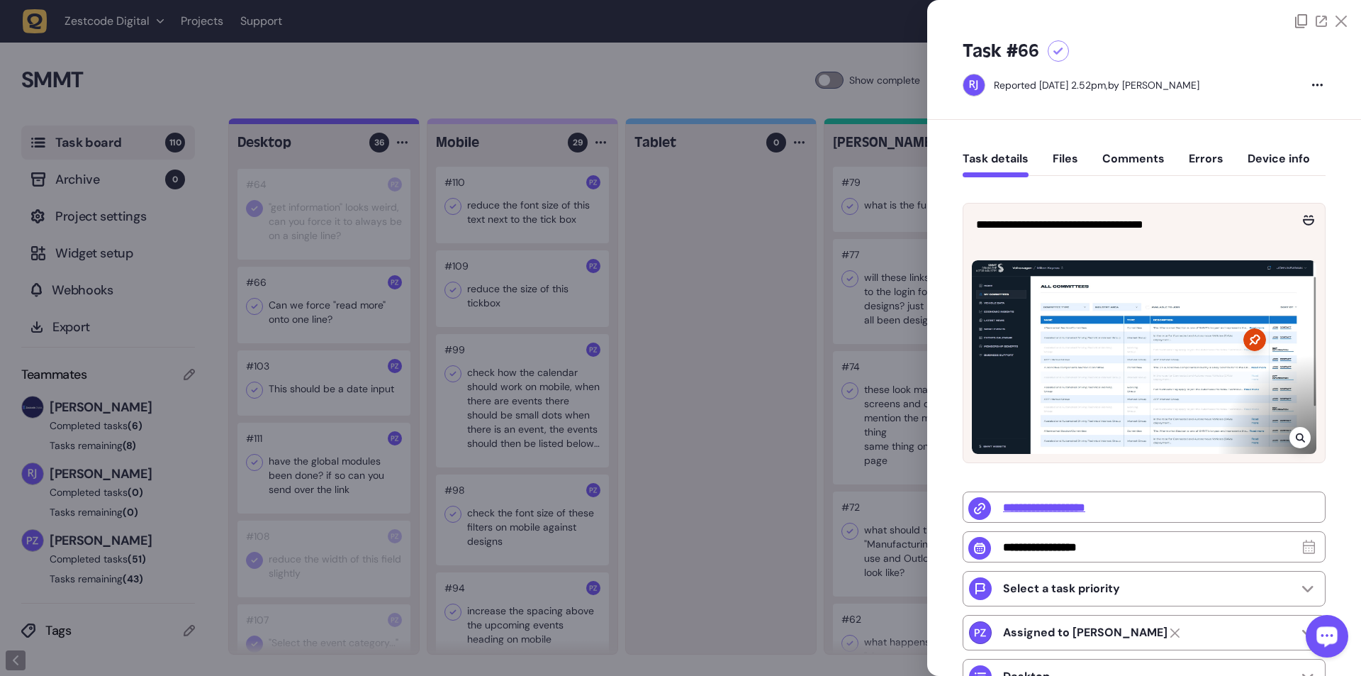
click at [264, 123] on div at bounding box center [680, 338] width 1361 height 676
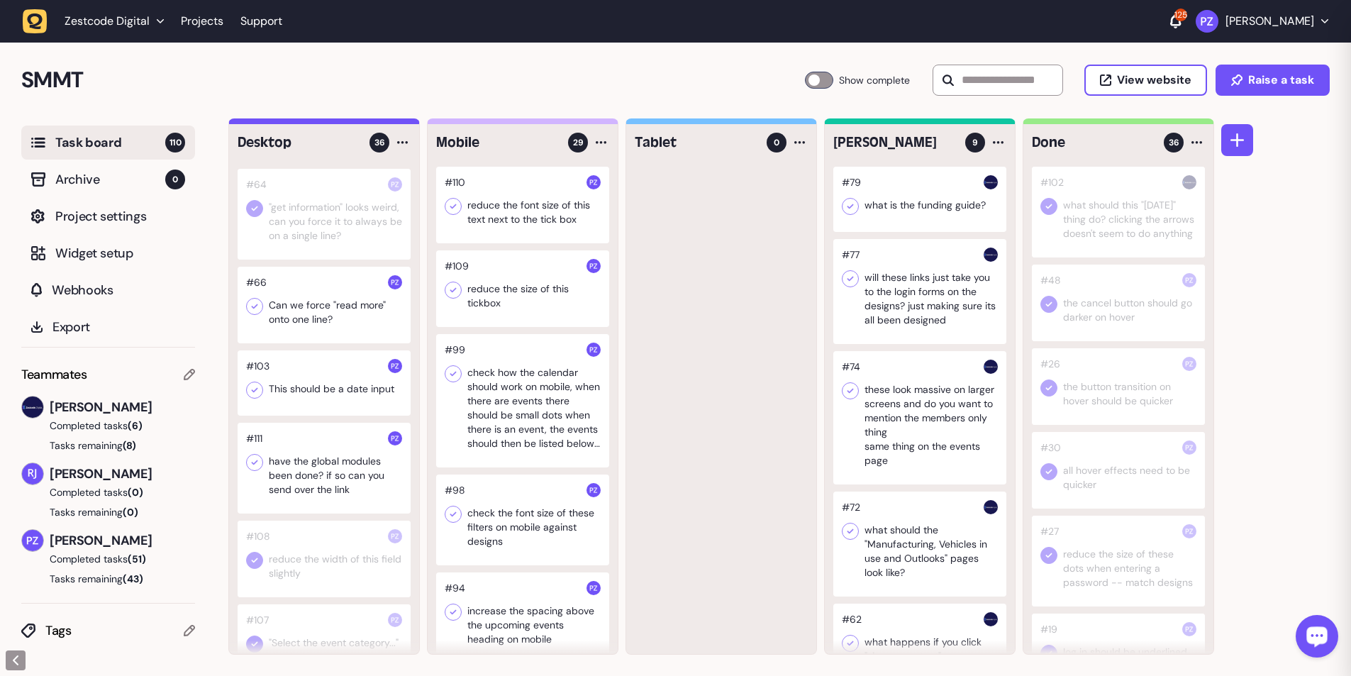
click at [250, 123] on icon at bounding box center [254, 306] width 14 height 14
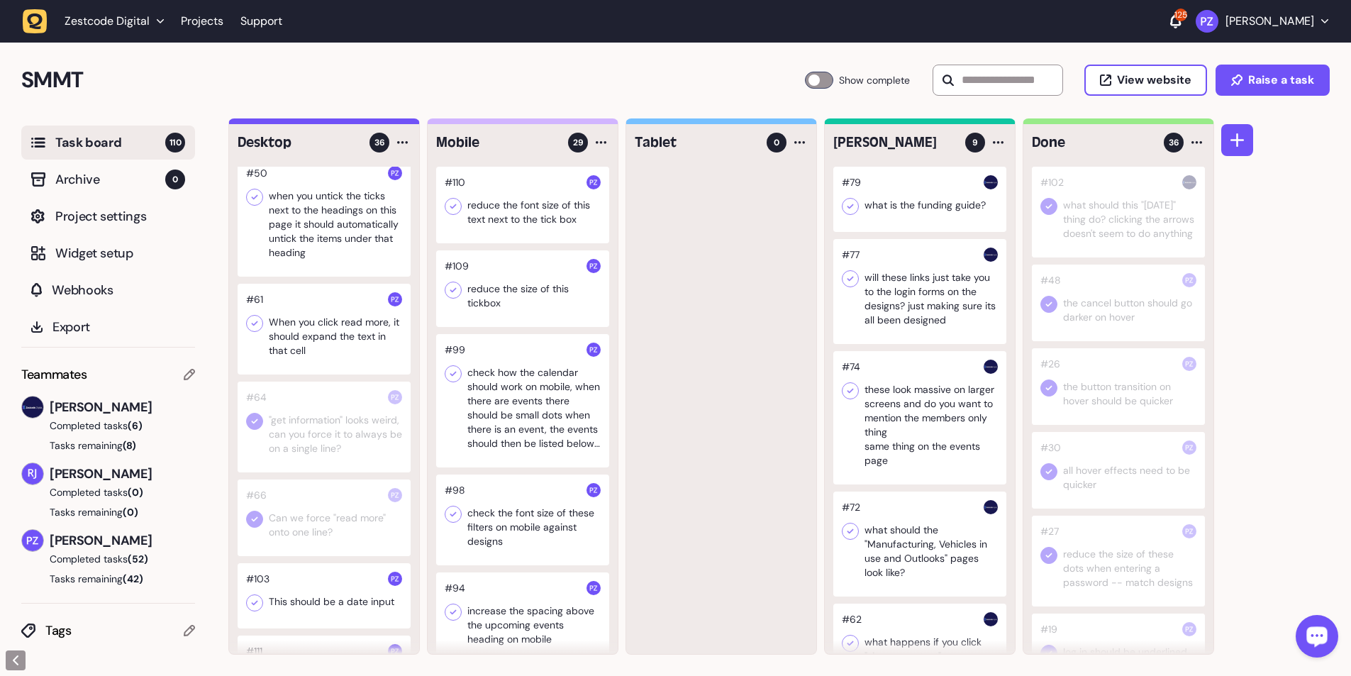
scroll to position [22, 0]
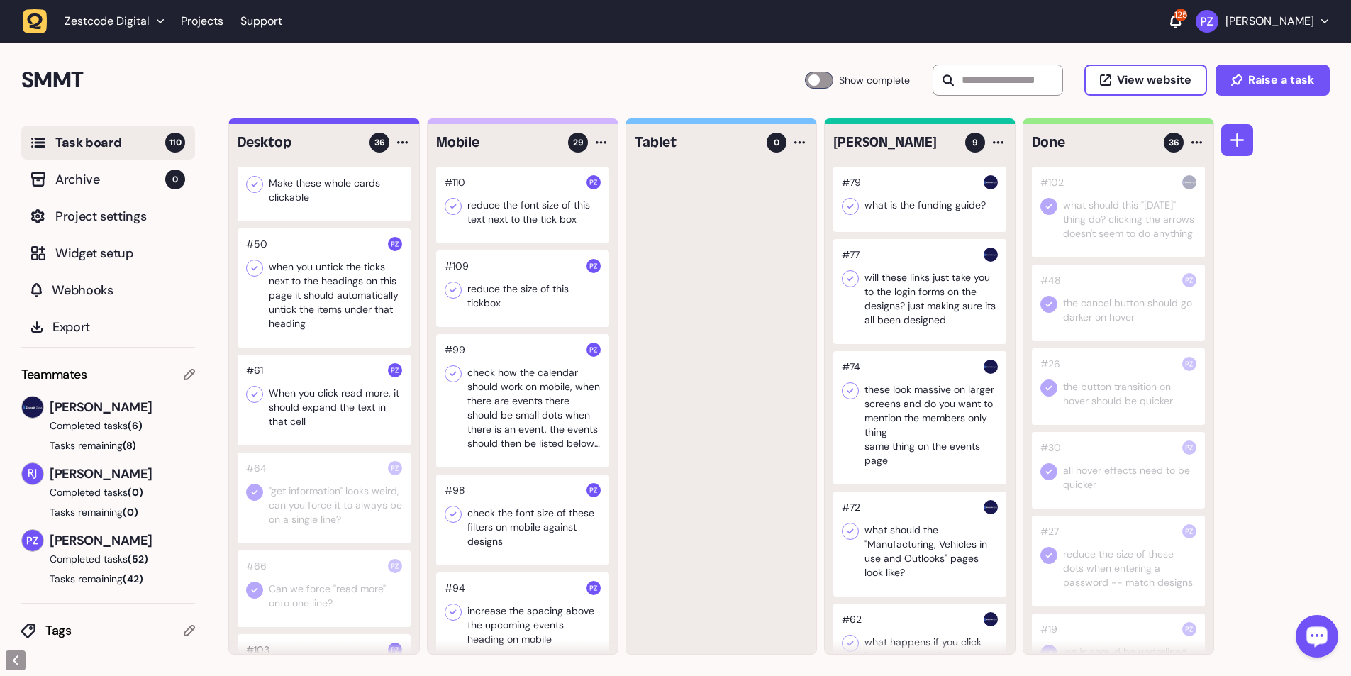
click at [327, 123] on div at bounding box center [324, 400] width 173 height 91
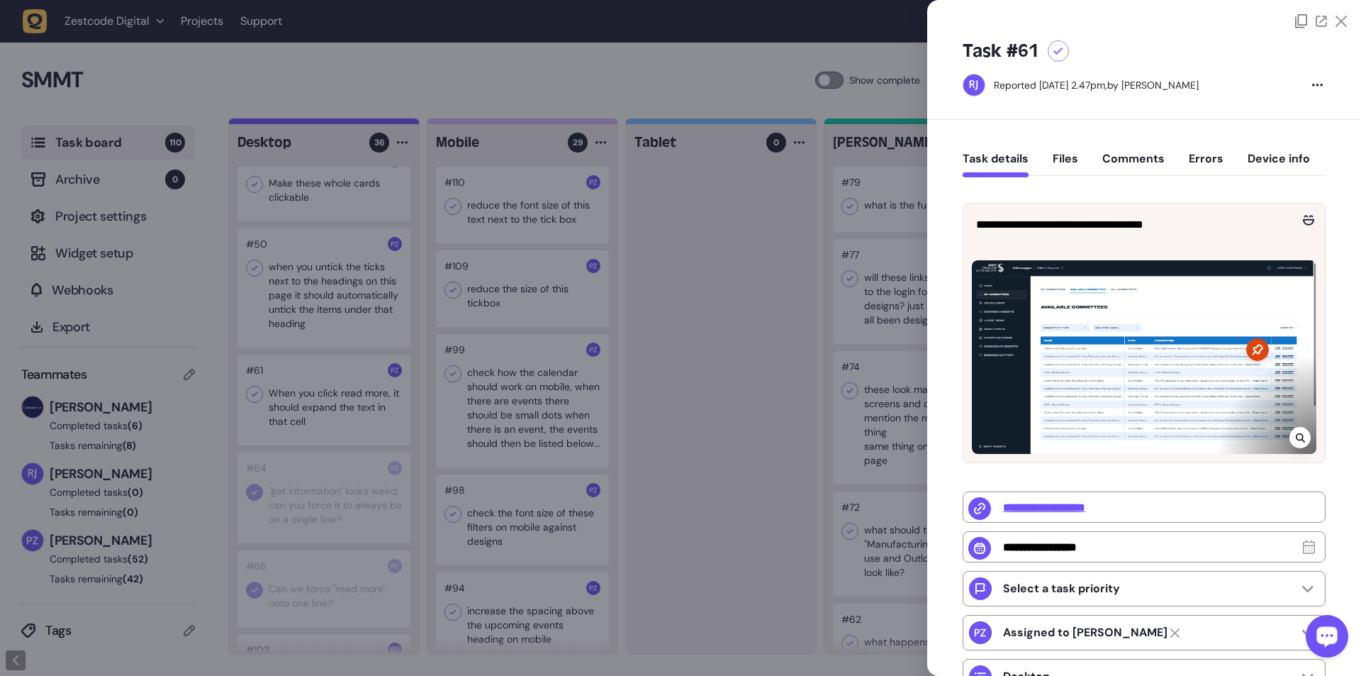
click at [355, 123] on div at bounding box center [680, 338] width 1361 height 676
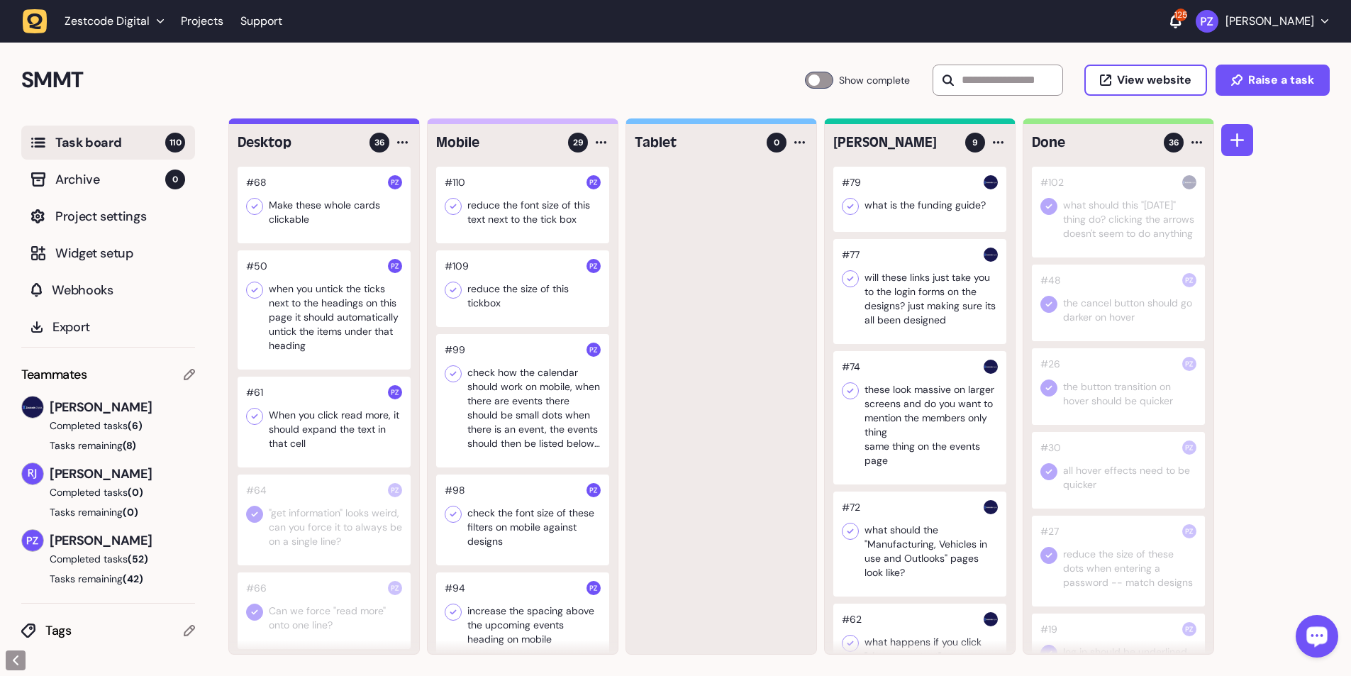
click at [333, 123] on div at bounding box center [324, 309] width 173 height 119
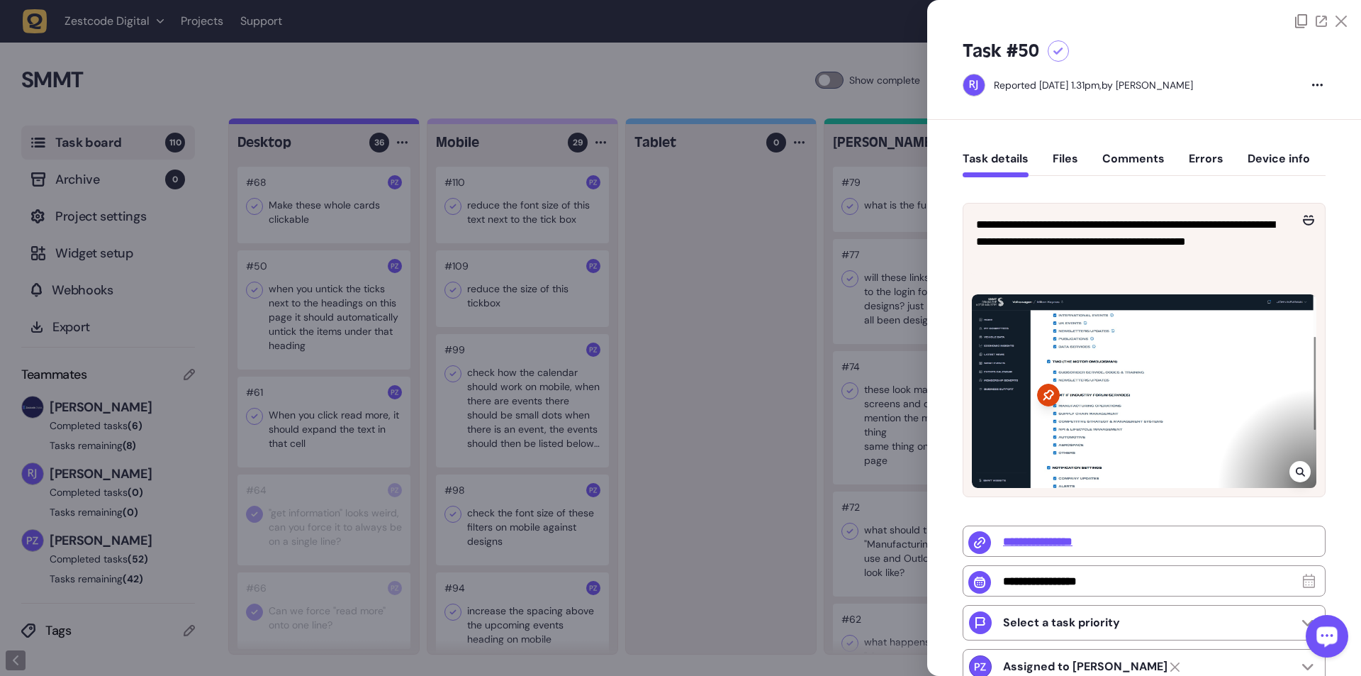
click at [355, 123] on div at bounding box center [680, 338] width 1361 height 676
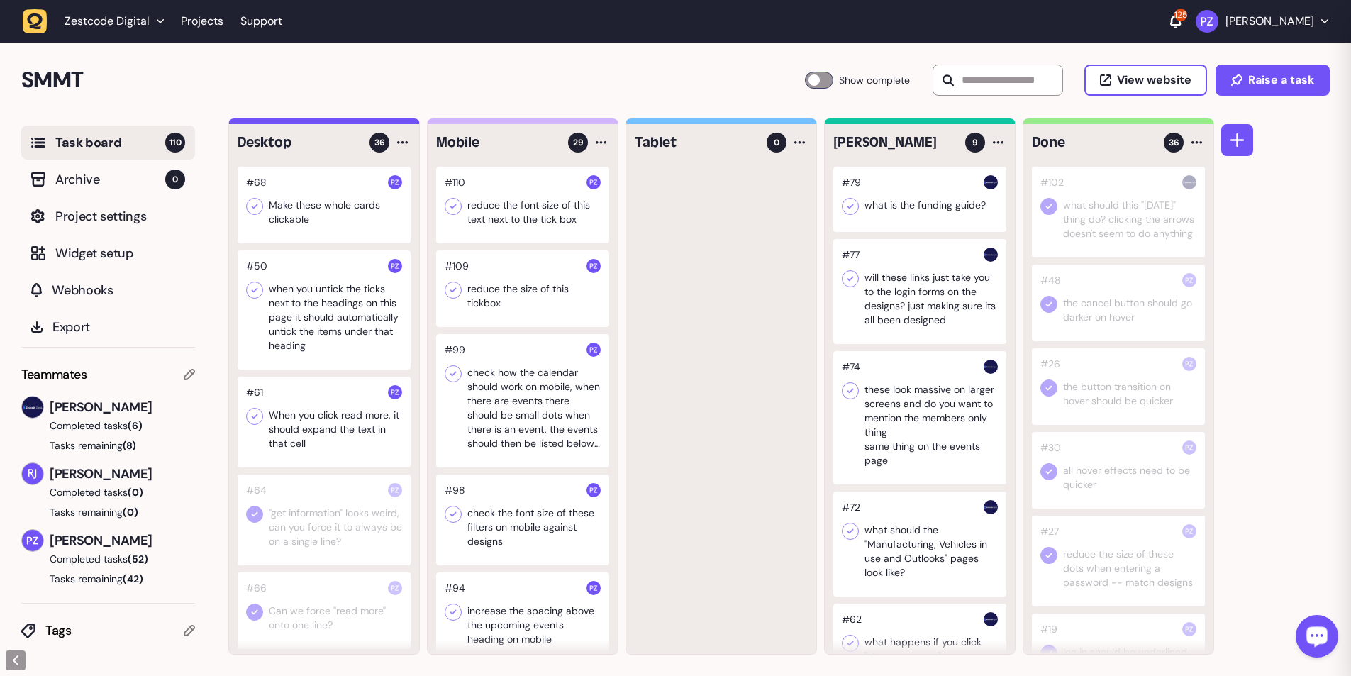
click at [319, 123] on div at bounding box center [324, 205] width 173 height 77
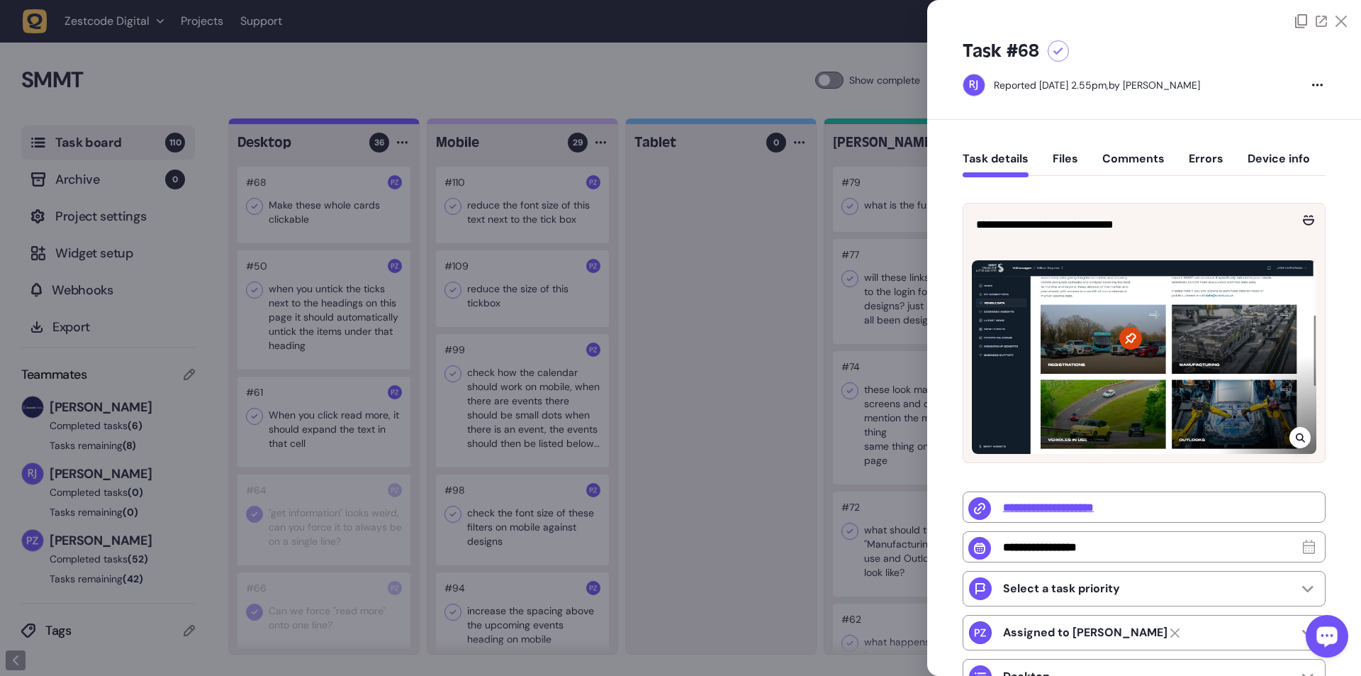
click at [355, 123] on div at bounding box center [680, 338] width 1361 height 676
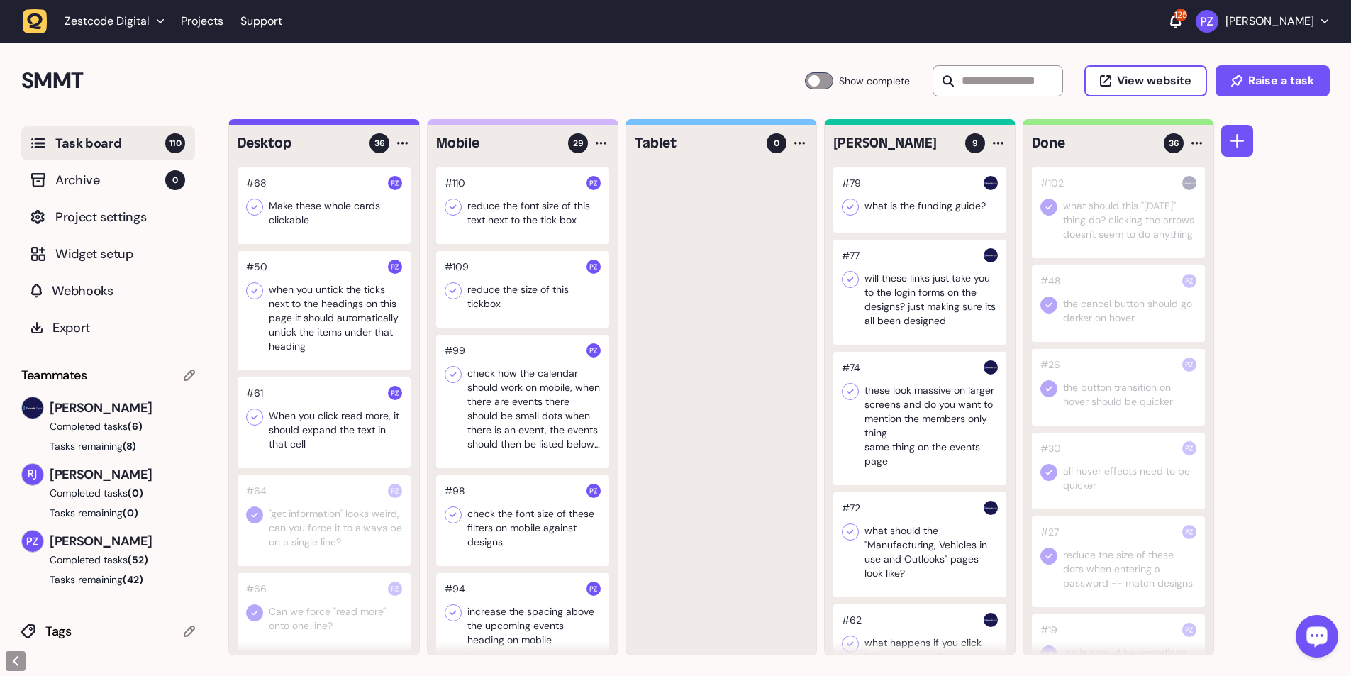
click at [257, 123] on icon at bounding box center [254, 207] width 14 height 14
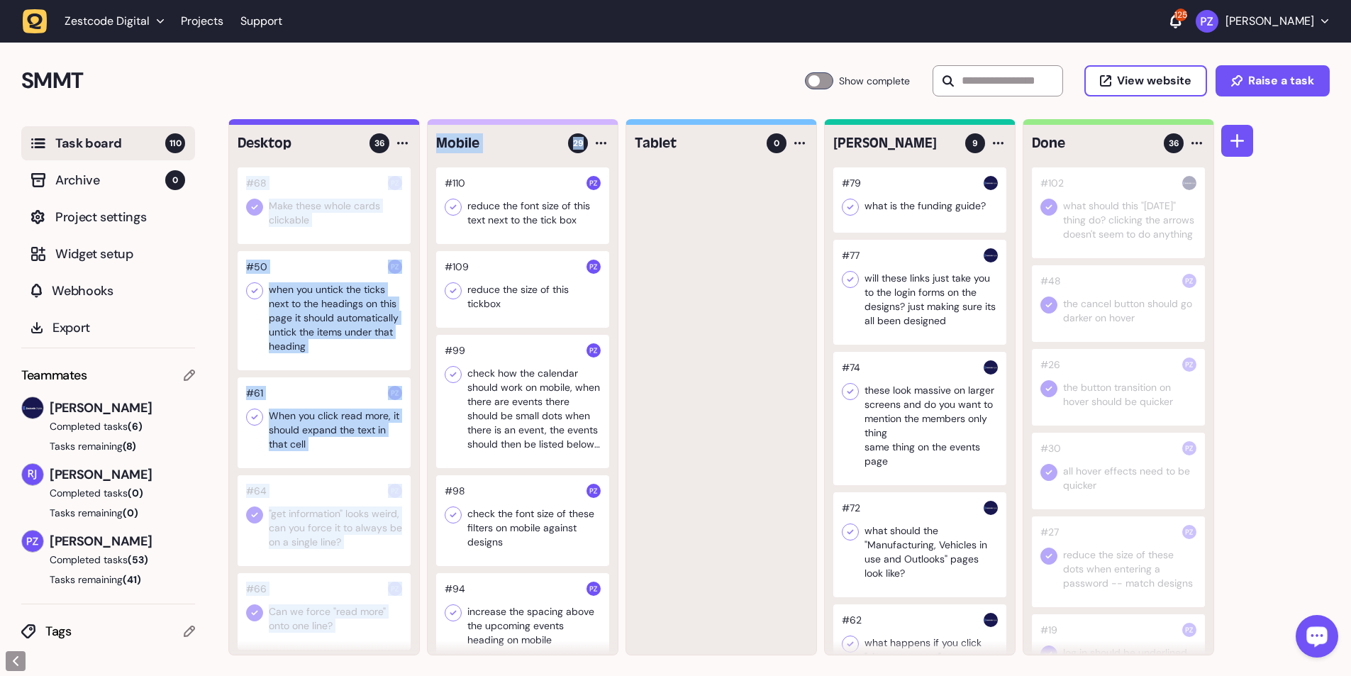
drag, startPoint x: 330, startPoint y: 184, endPoint x: 520, endPoint y: 184, distance: 190.7
click at [355, 123] on div "Desktop 36 #68 Make these whole cards clickable #50 when you untick the ticks n…" at bounding box center [721, 387] width 986 height 536
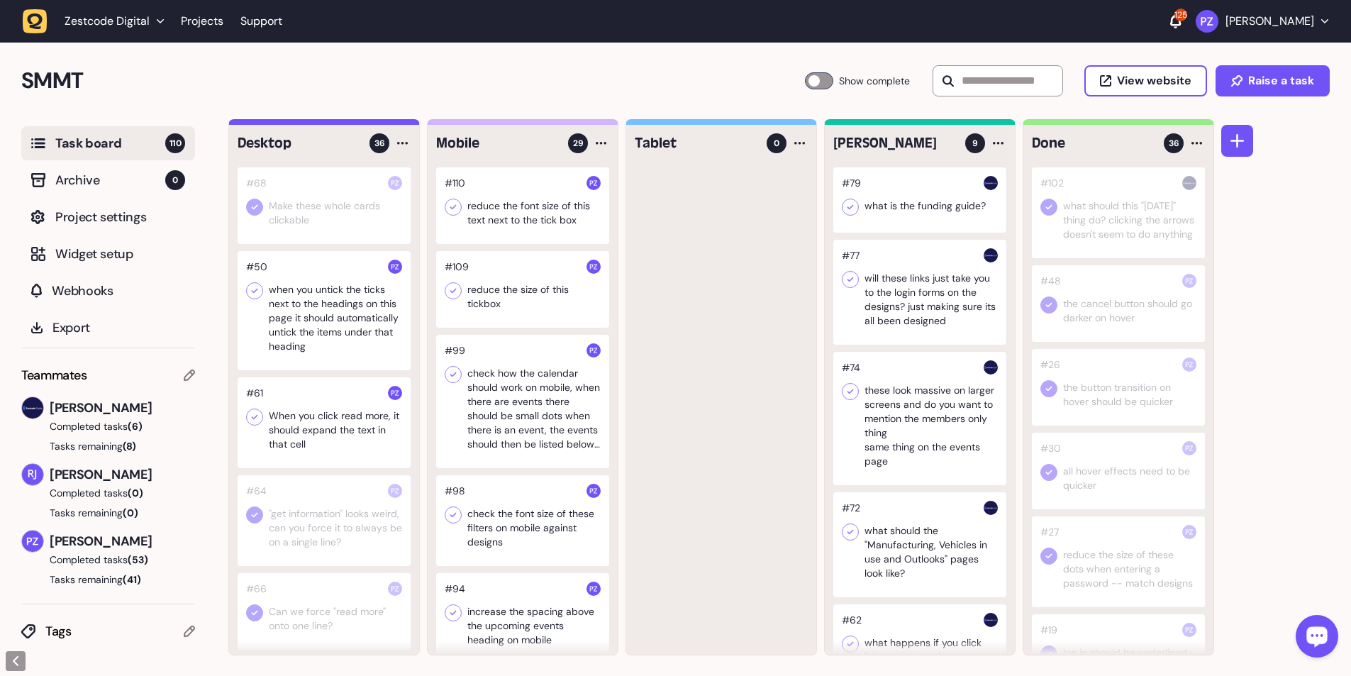
click at [355, 123] on div at bounding box center [721, 410] width 190 height 487
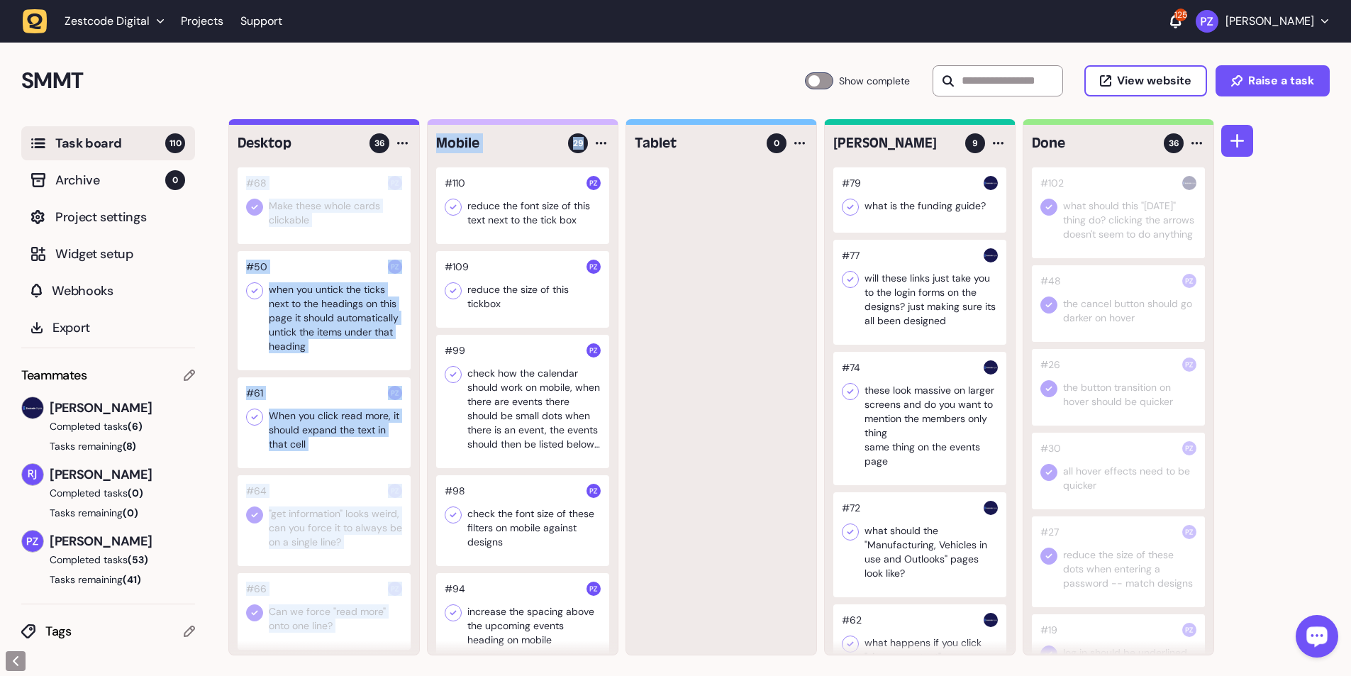
drag, startPoint x: 328, startPoint y: 179, endPoint x: 442, endPoint y: 175, distance: 114.2
click at [355, 123] on div "Desktop 36 #68 Make these whole cards clickable #50 when you untick the ticks n…" at bounding box center [721, 387] width 986 height 536
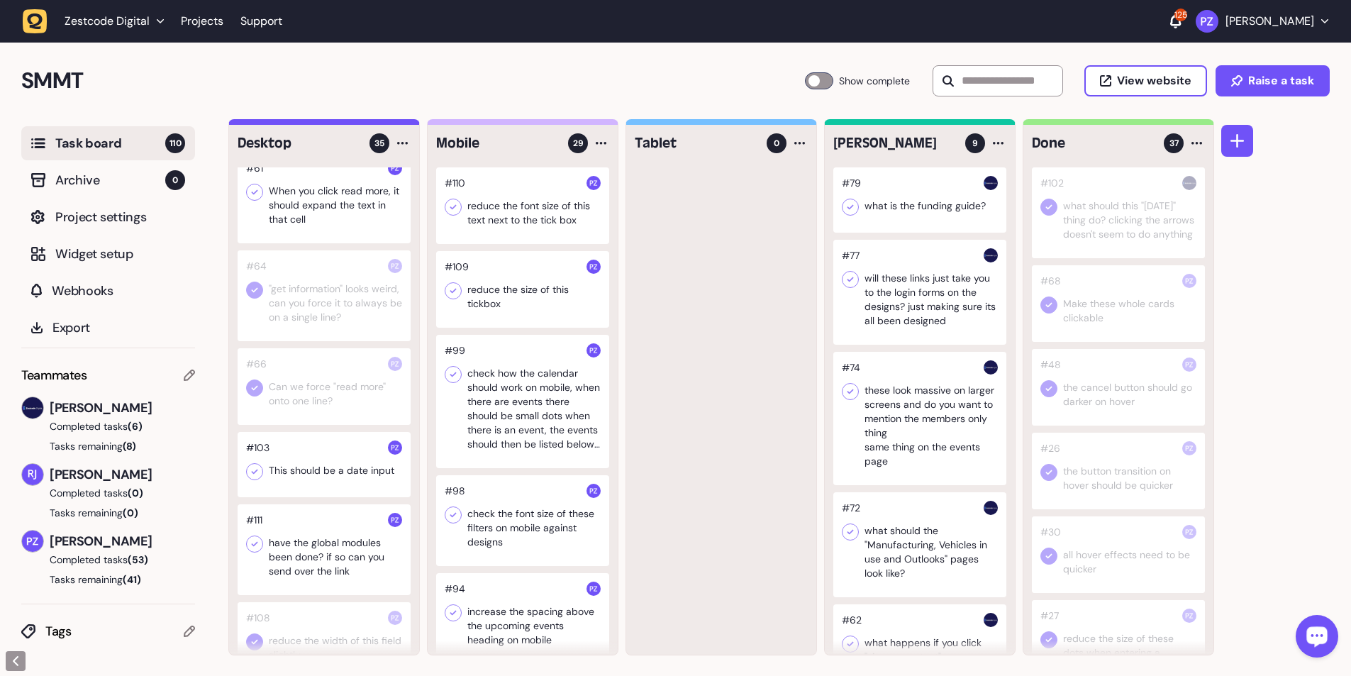
scroll to position [142, 0]
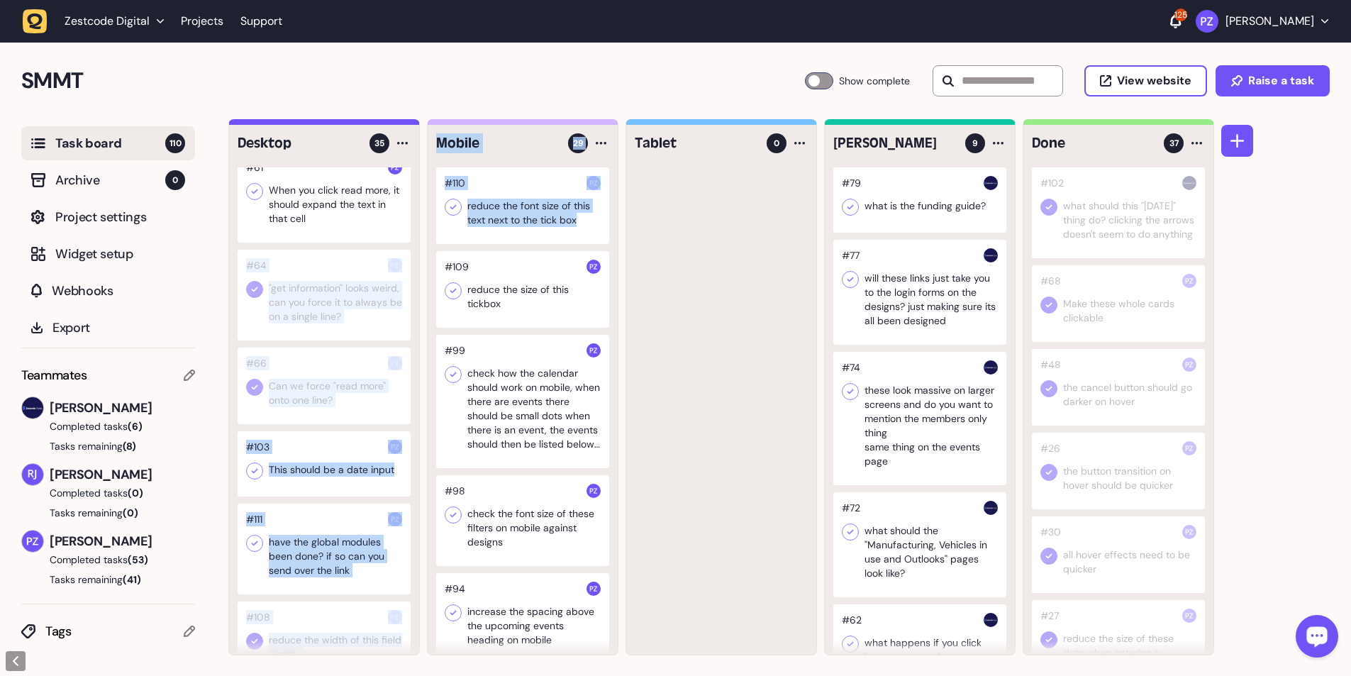
drag, startPoint x: 390, startPoint y: 254, endPoint x: 520, endPoint y: 260, distance: 129.9
click at [355, 123] on div "Desktop 35 #50 when you untick the ticks next to the headings on this page it s…" at bounding box center [721, 387] width 986 height 536
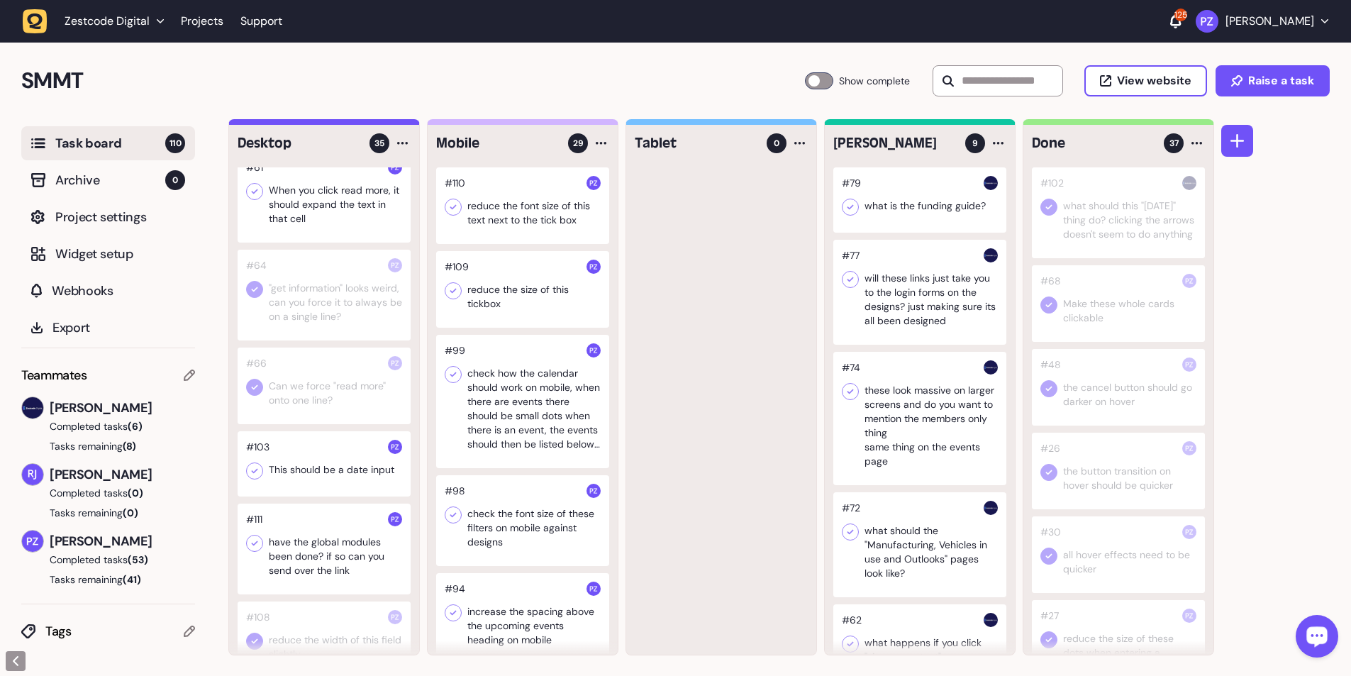
click at [355, 123] on div at bounding box center [721, 410] width 190 height 487
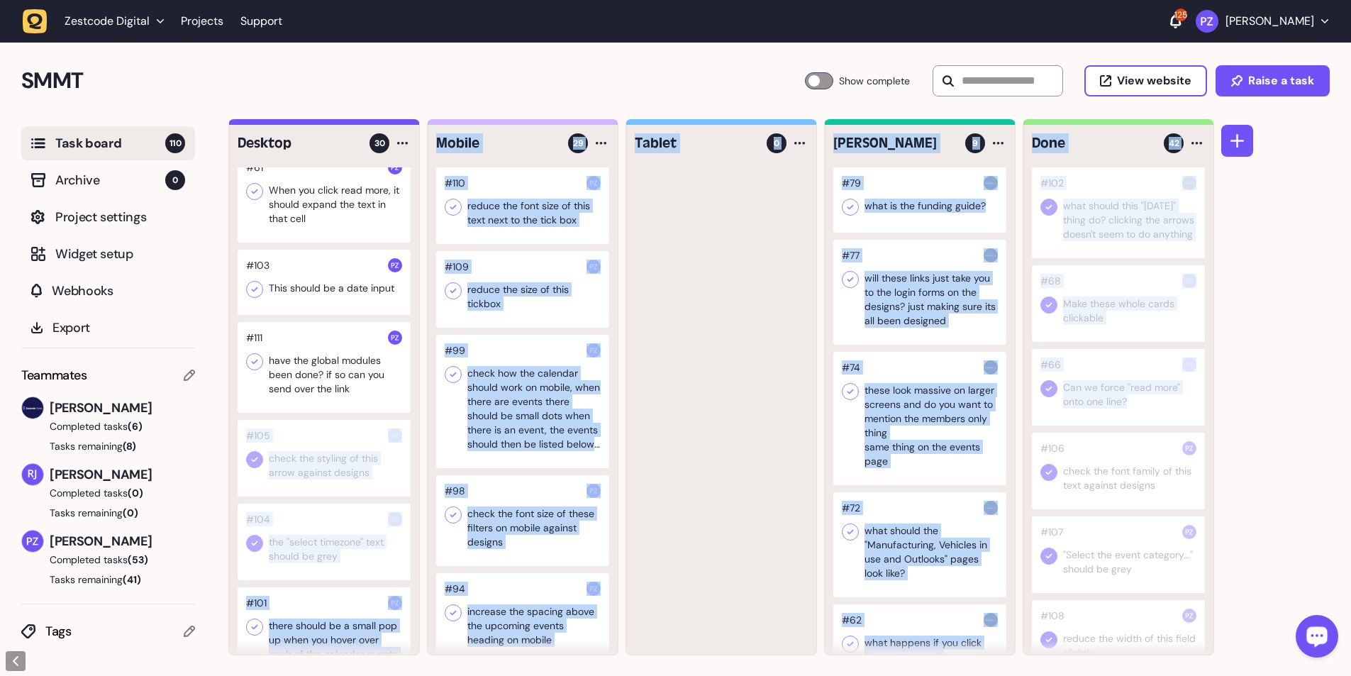
drag, startPoint x: 294, startPoint y: 439, endPoint x: 1168, endPoint y: 453, distance: 874.4
click at [355, 123] on div "Desktop 30 #50 when you untick the ticks next to the headings on this page it s…" at bounding box center [721, 387] width 986 height 536
drag, startPoint x: 689, startPoint y: 441, endPoint x: 467, endPoint y: 441, distance: 222.6
click at [355, 123] on div at bounding box center [721, 410] width 190 height 487
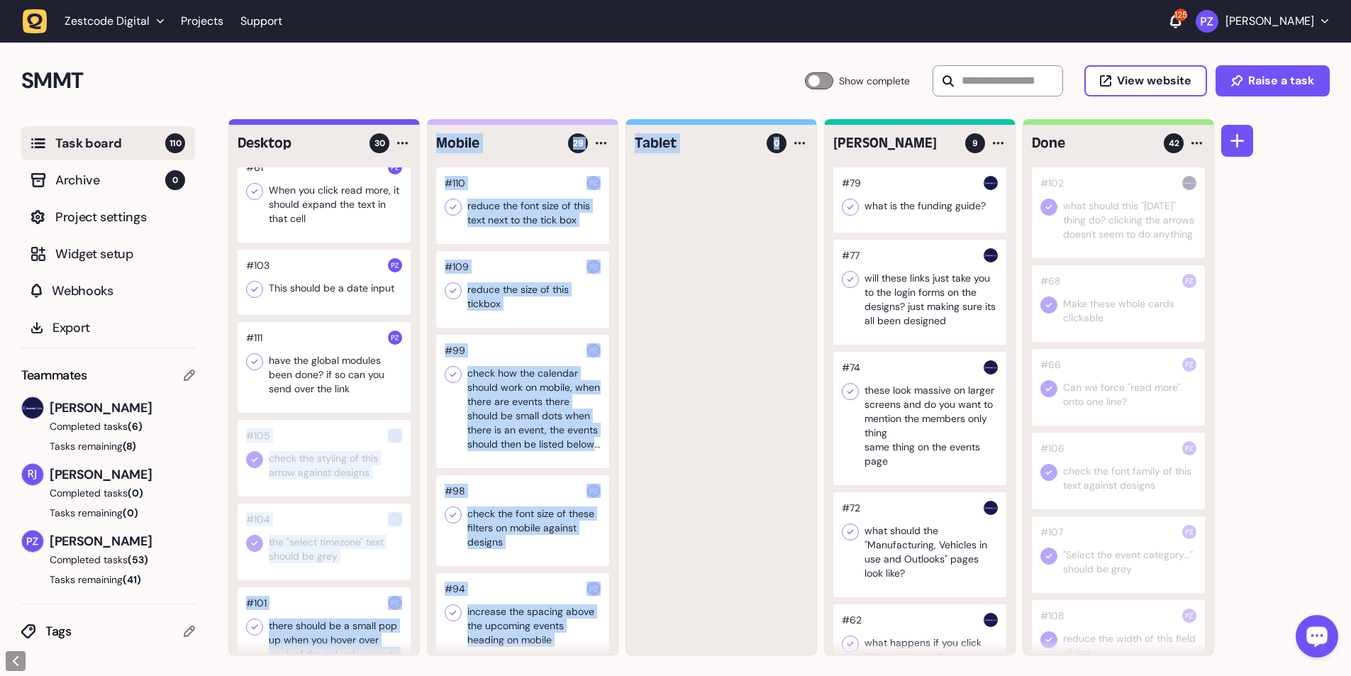
drag, startPoint x: 338, startPoint y: 435, endPoint x: 793, endPoint y: 435, distance: 455.9
click at [355, 123] on div "Desktop 30 #50 when you untick the ticks next to the headings on this page it s…" at bounding box center [721, 387] width 986 height 536
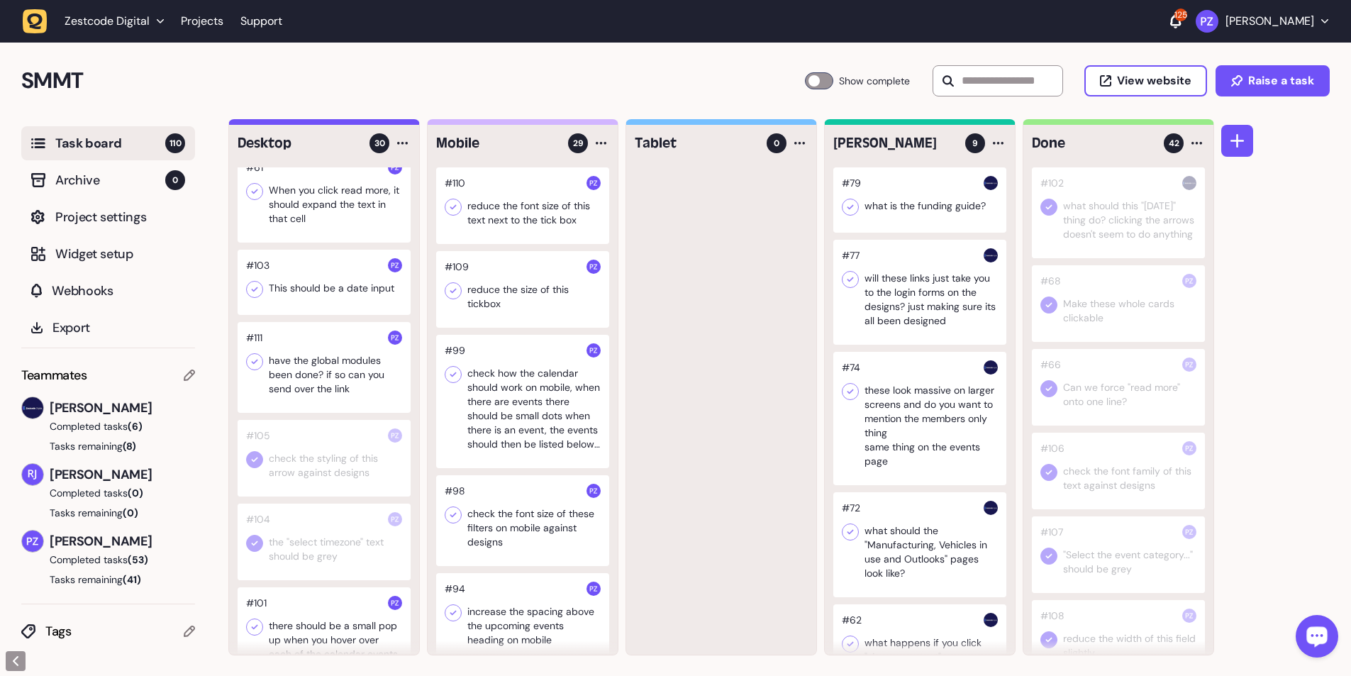
drag, startPoint x: 708, startPoint y: 425, endPoint x: 325, endPoint y: 431, distance: 383.7
click at [355, 123] on div at bounding box center [721, 410] width 190 height 487
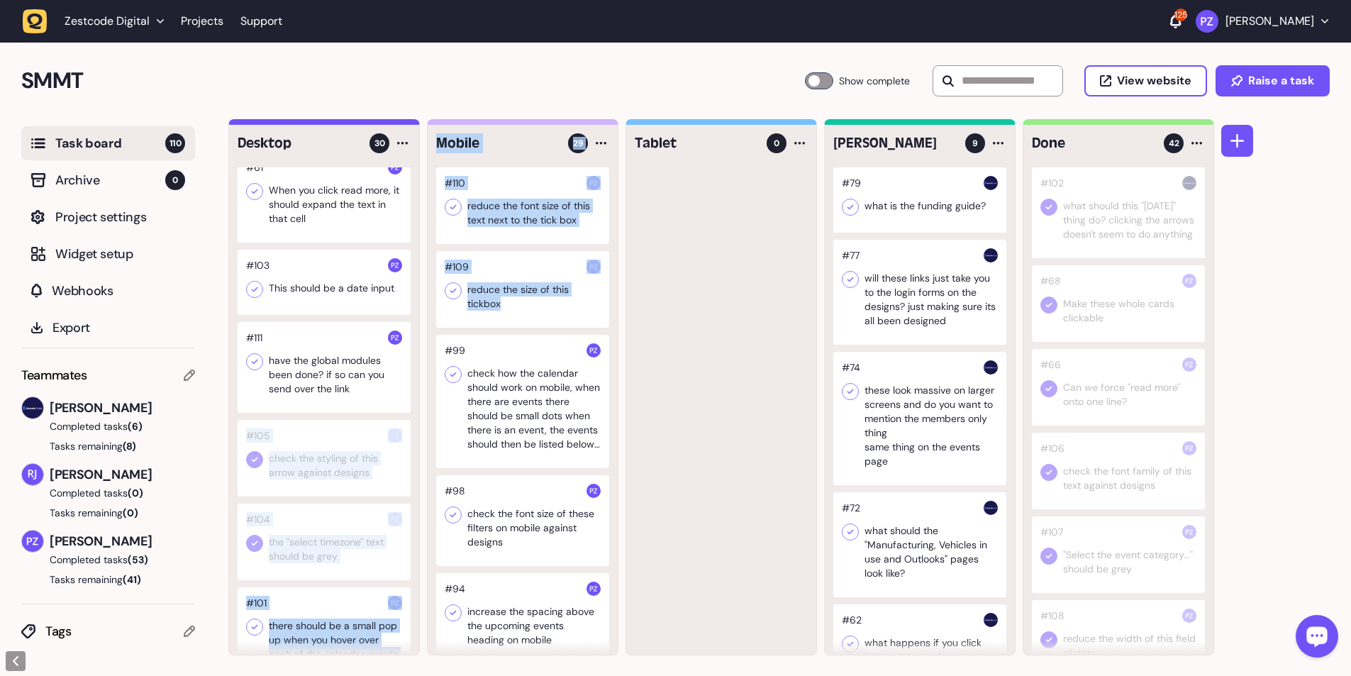
drag, startPoint x: 304, startPoint y: 431, endPoint x: 459, endPoint y: 431, distance: 154.6
click at [355, 123] on div "Desktop 30 #50 when you untick the ticks next to the headings on this page it s…" at bounding box center [721, 387] width 986 height 536
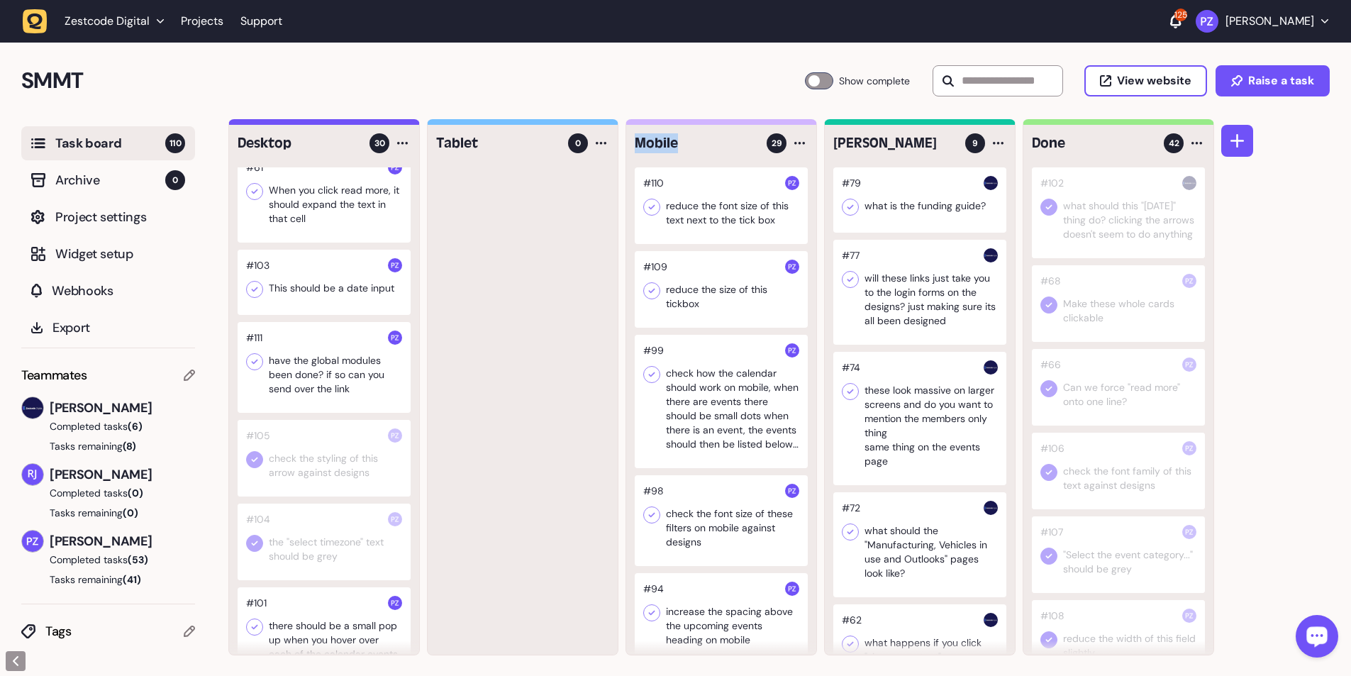
drag, startPoint x: 697, startPoint y: 145, endPoint x: 608, endPoint y: 137, distance: 89.0
click at [355, 123] on div "Desktop 30 #50 when you untick the ticks next to the headings on this page it s…" at bounding box center [721, 387] width 986 height 536
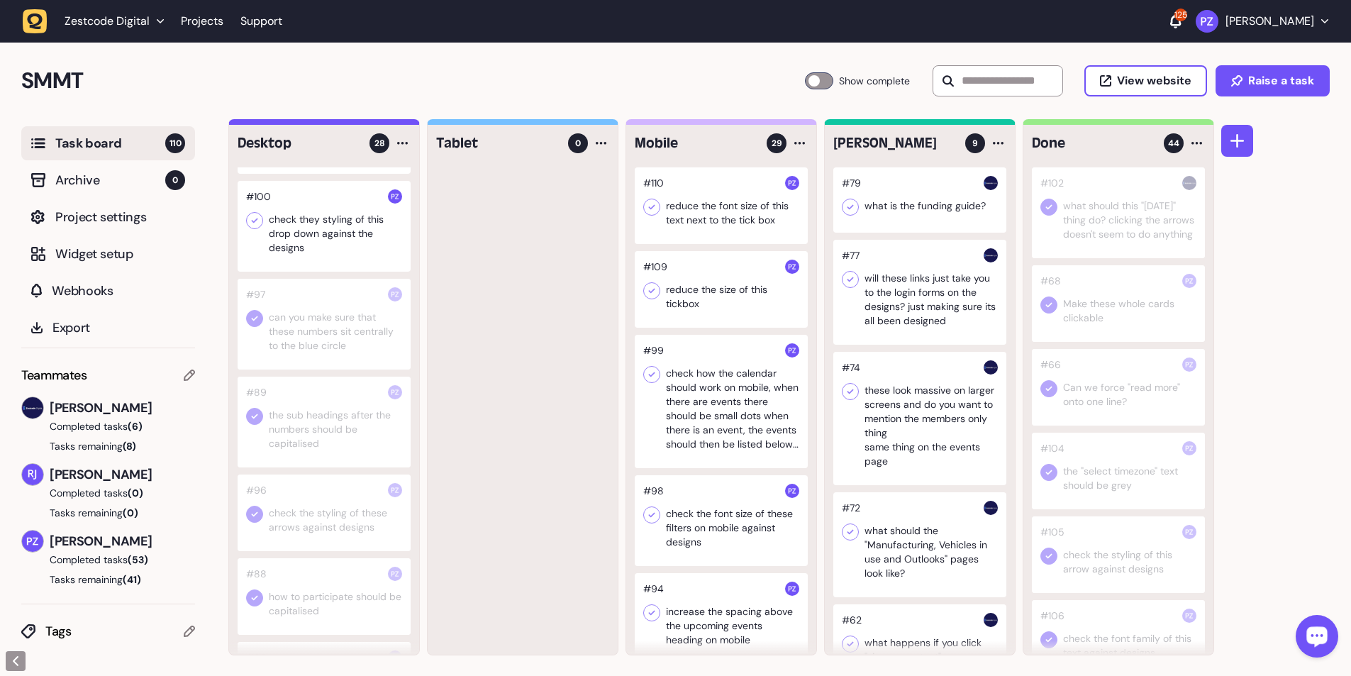
scroll to position [496, 0]
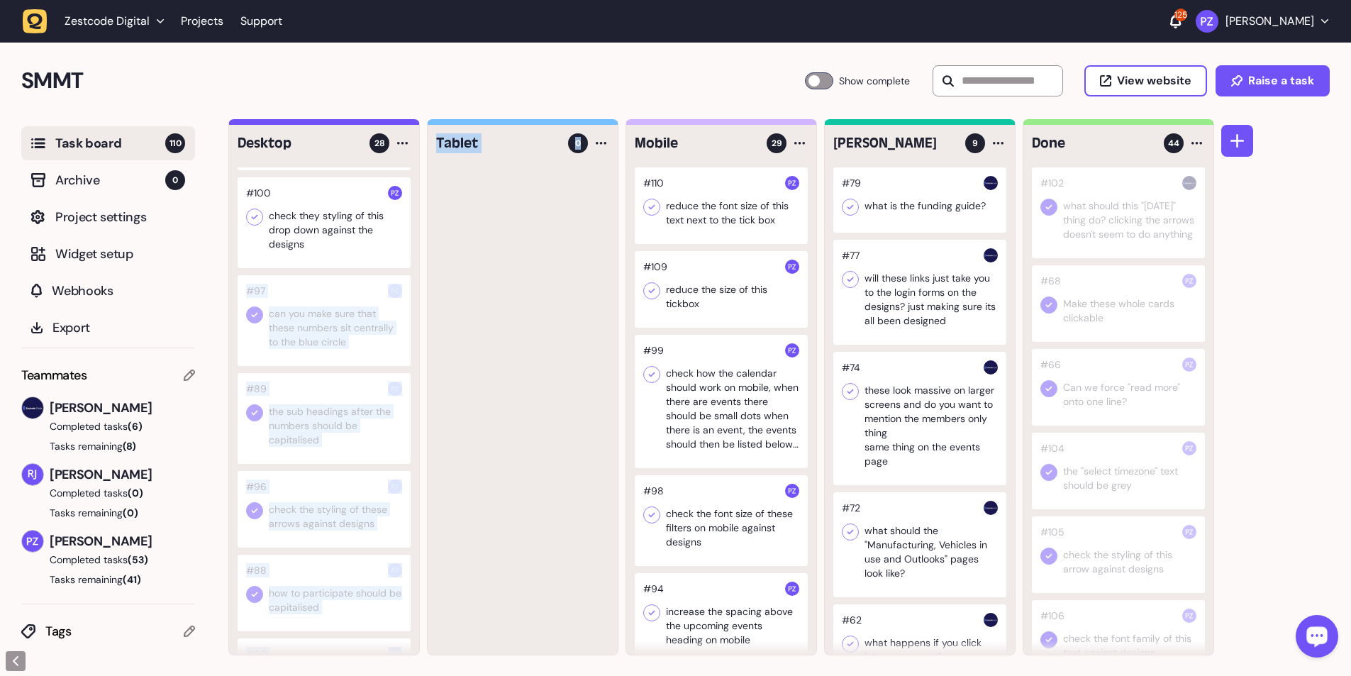
drag, startPoint x: 291, startPoint y: 295, endPoint x: 533, endPoint y: 321, distance: 242.5
click at [355, 123] on div "Desktop 28 #50 when you untick the ticks next to the headings on this page it s…" at bounding box center [721, 387] width 986 height 536
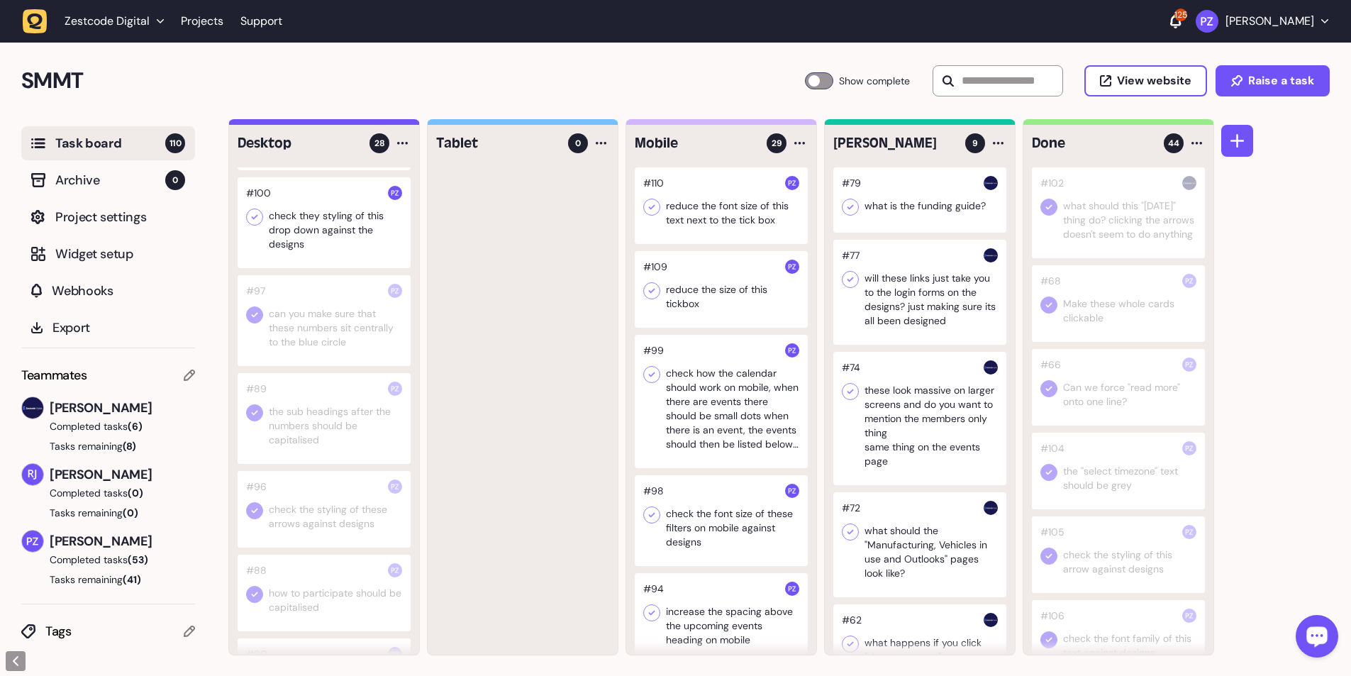
drag, startPoint x: 249, startPoint y: 288, endPoint x: 398, endPoint y: 305, distance: 150.6
click at [355, 123] on div at bounding box center [324, 320] width 173 height 91
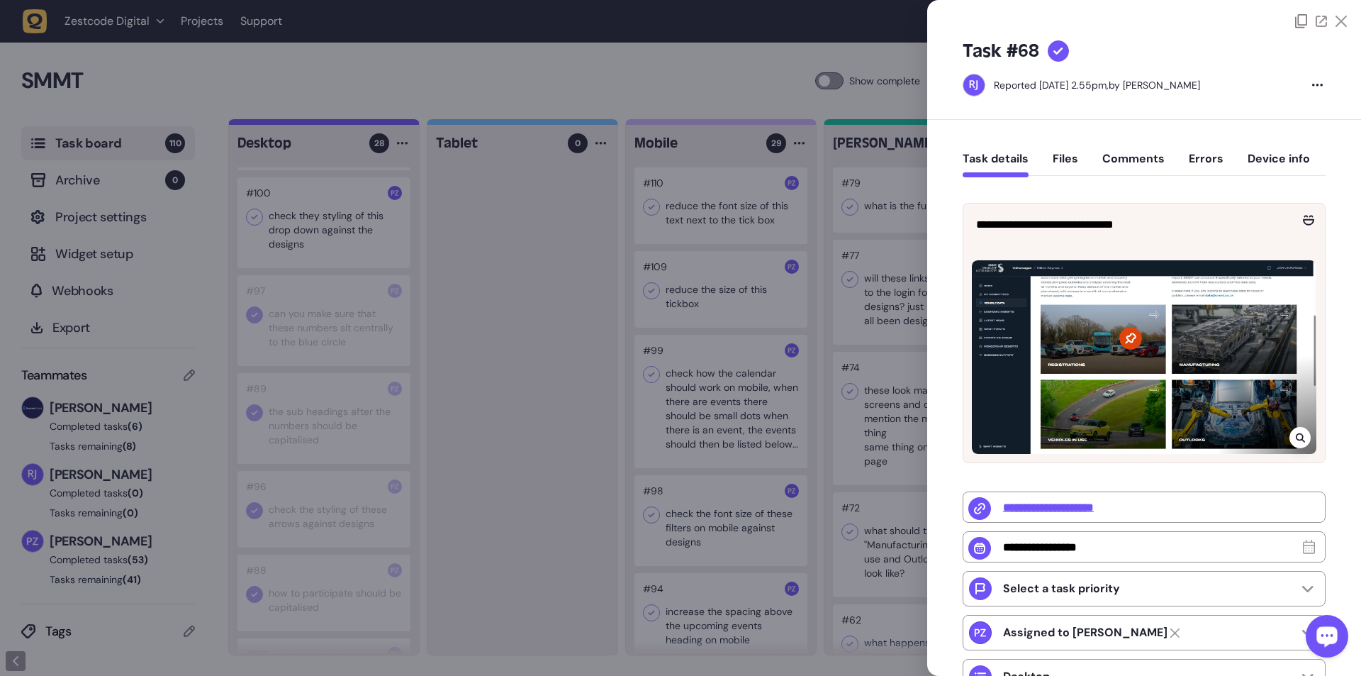
click at [355, 123] on div at bounding box center [680, 338] width 1361 height 676
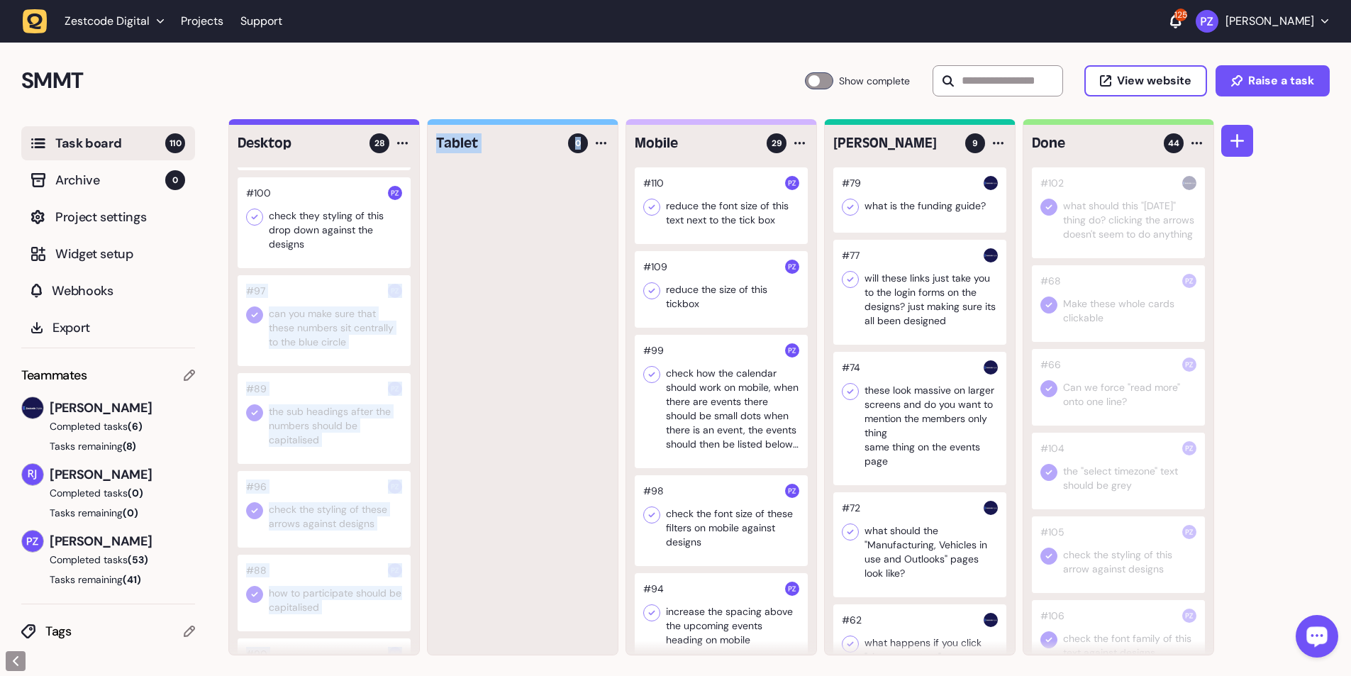
drag, startPoint x: 270, startPoint y: 289, endPoint x: 455, endPoint y: 310, distance: 186.3
click at [355, 123] on div "Desktop 28 #50 when you untick the ticks next to the headings on this page it s…" at bounding box center [721, 387] width 986 height 536
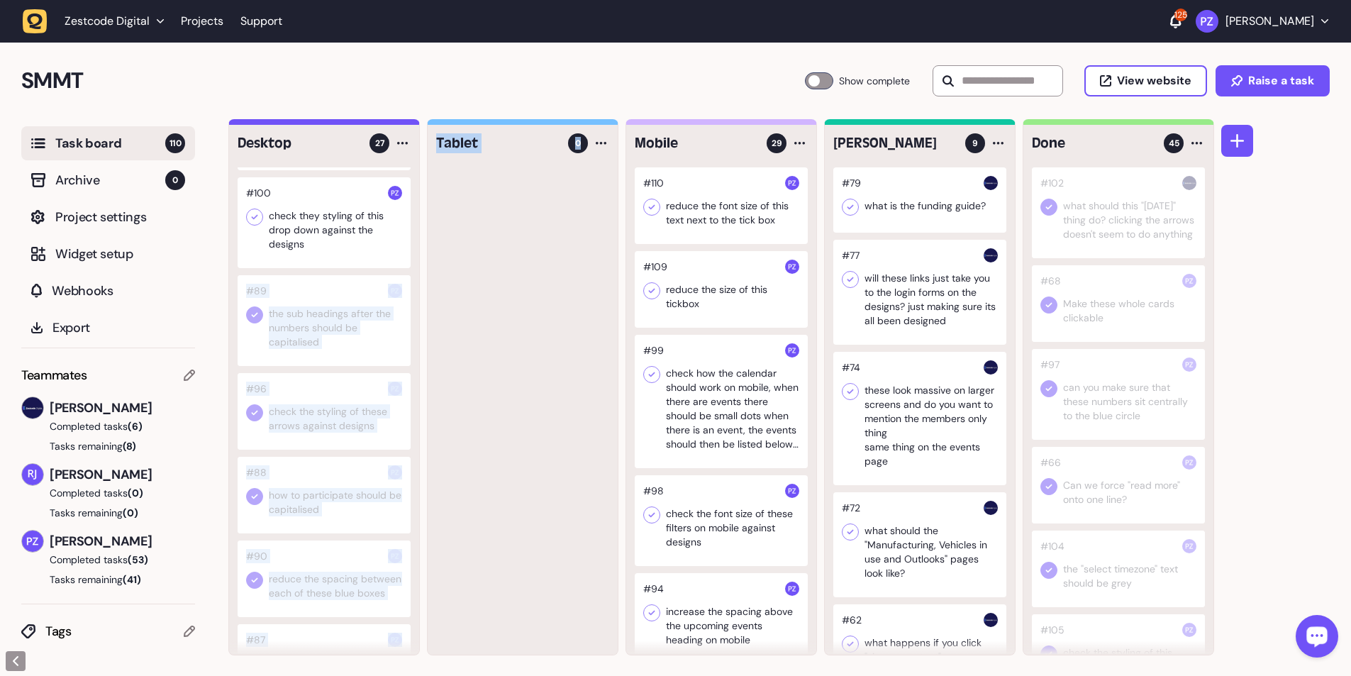
drag, startPoint x: 335, startPoint y: 289, endPoint x: 459, endPoint y: 311, distance: 126.0
click at [355, 123] on div "Desktop 27 #50 when you untick the ticks next to the headings on this page it s…" at bounding box center [721, 387] width 986 height 536
drag, startPoint x: 369, startPoint y: 280, endPoint x: 597, endPoint y: 316, distance: 230.4
click at [355, 123] on div "Desktop 27 #50 when you untick the ticks next to the headings on this page it s…" at bounding box center [721, 387] width 986 height 536
drag, startPoint x: 457, startPoint y: 284, endPoint x: 407, endPoint y: 282, distance: 50.4
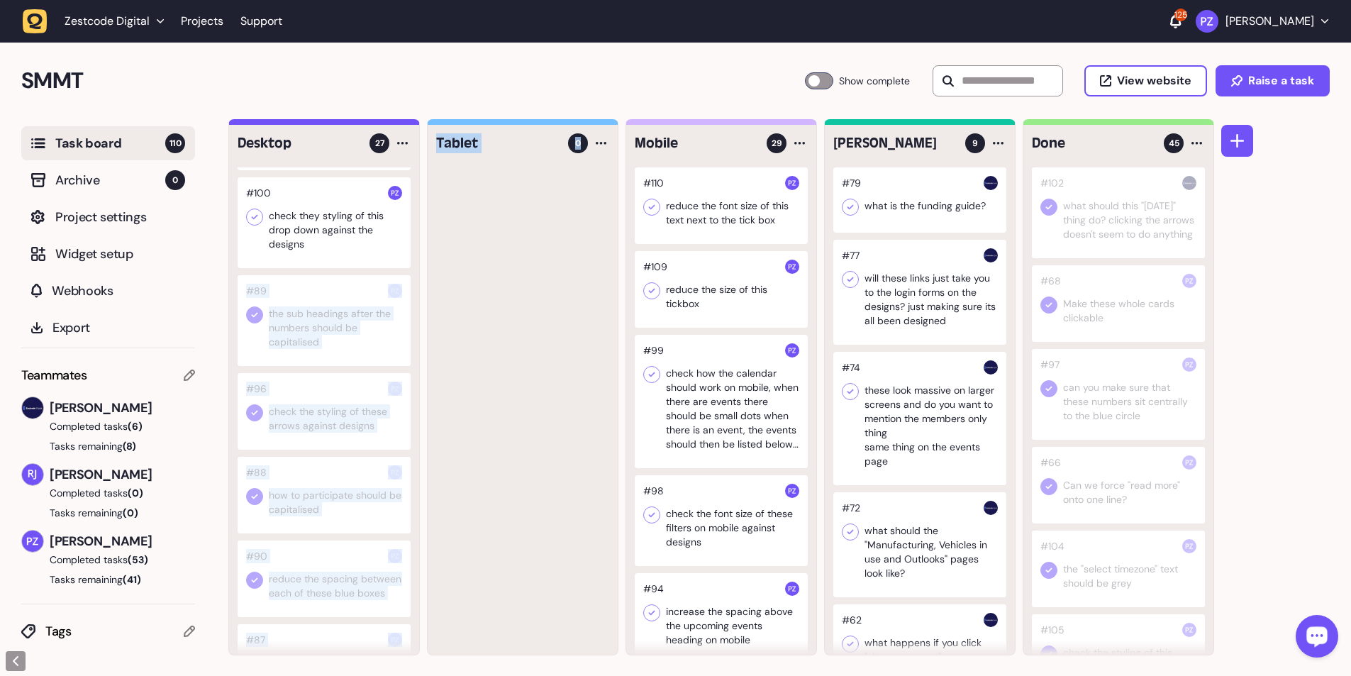
click at [355, 123] on div at bounding box center [523, 410] width 190 height 487
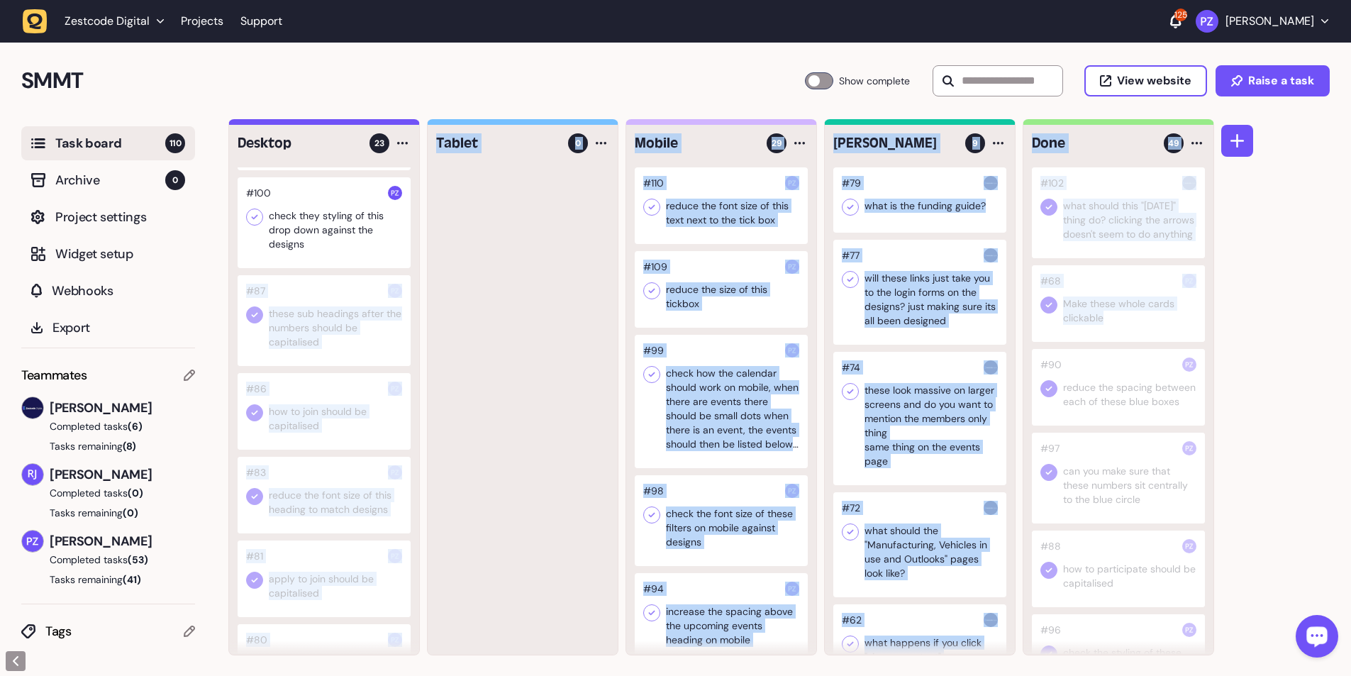
drag, startPoint x: 398, startPoint y: 279, endPoint x: 1039, endPoint y: 393, distance: 650.9
click at [355, 123] on div "Desktop 23 #50 when you untick the ticks next to the headings on this page it s…" at bounding box center [721, 387] width 986 height 536
click at [355, 123] on div at bounding box center [523, 410] width 190 height 487
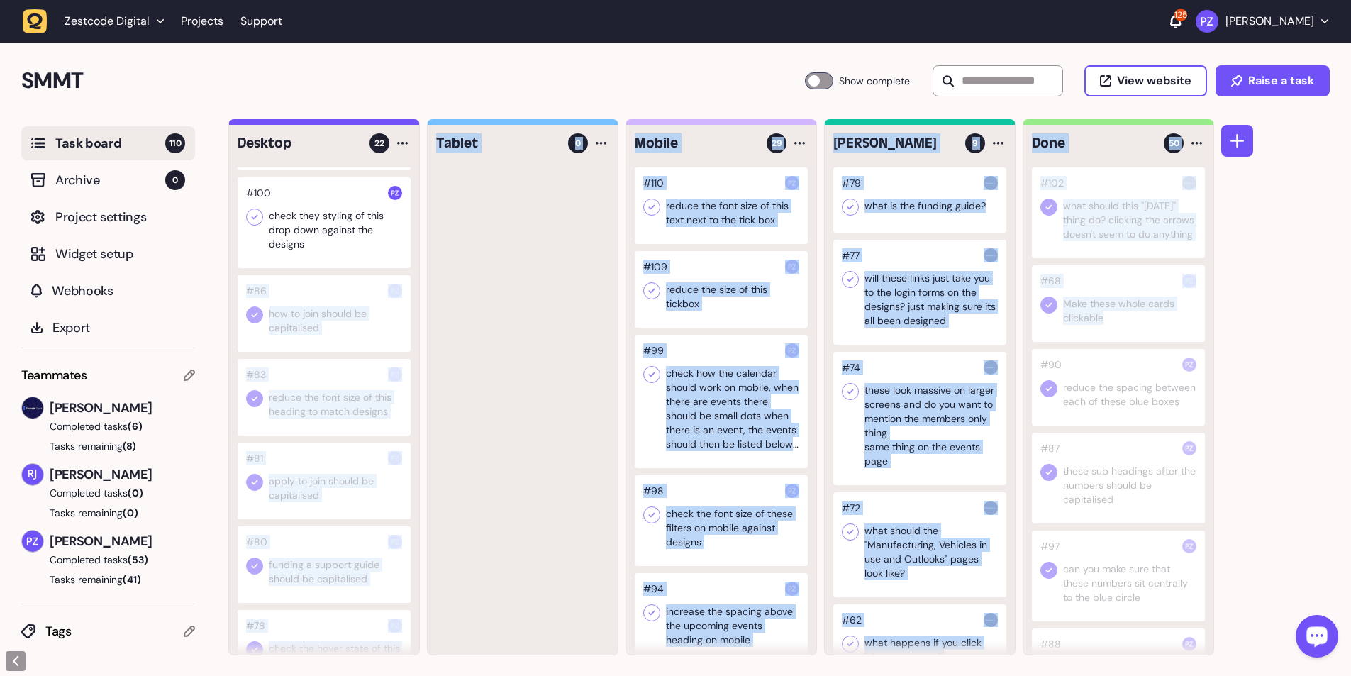
drag, startPoint x: 400, startPoint y: 282, endPoint x: 1061, endPoint y: 403, distance: 672.6
click at [355, 123] on div "Desktop 22 #50 when you untick the ticks next to the headings on this page it s…" at bounding box center [721, 387] width 986 height 536
click at [355, 123] on div at bounding box center [523, 410] width 190 height 487
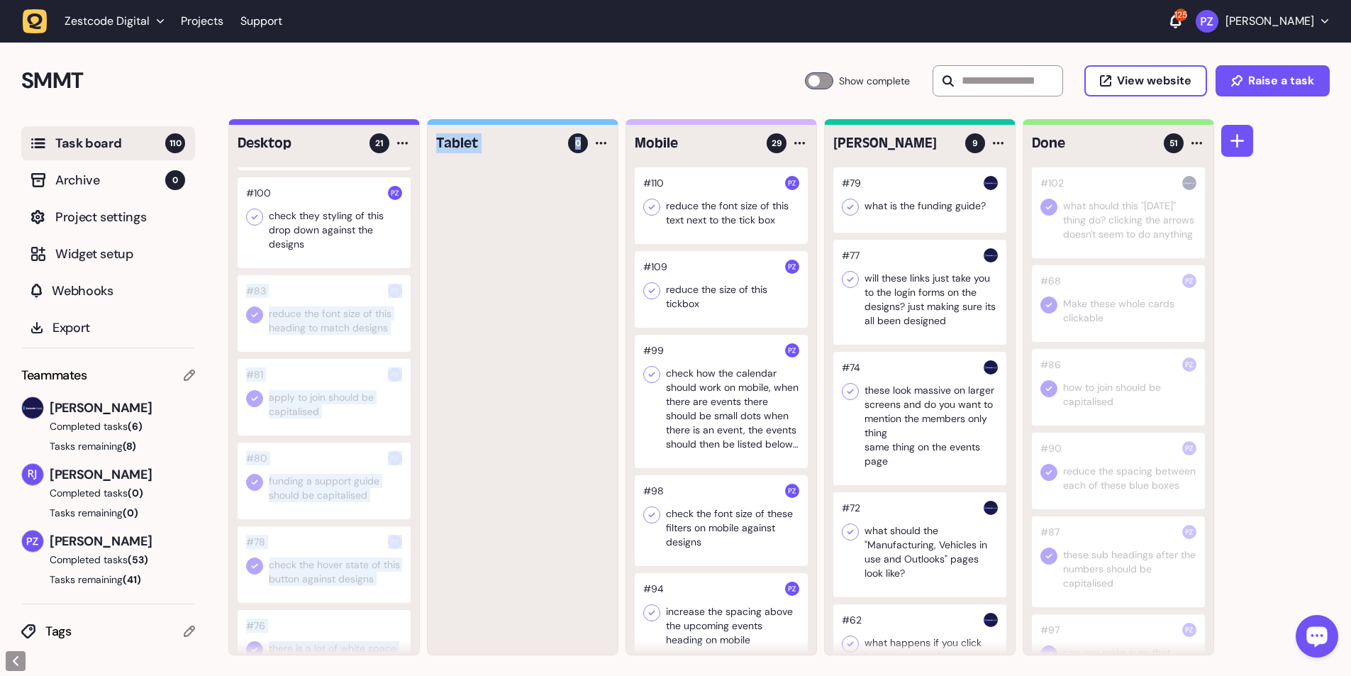
drag, startPoint x: 400, startPoint y: 285, endPoint x: 472, endPoint y: 294, distance: 72.9
click at [355, 123] on div "Desktop 21 #50 when you untick the ticks next to the headings on this page it s…" at bounding box center [721, 387] width 986 height 536
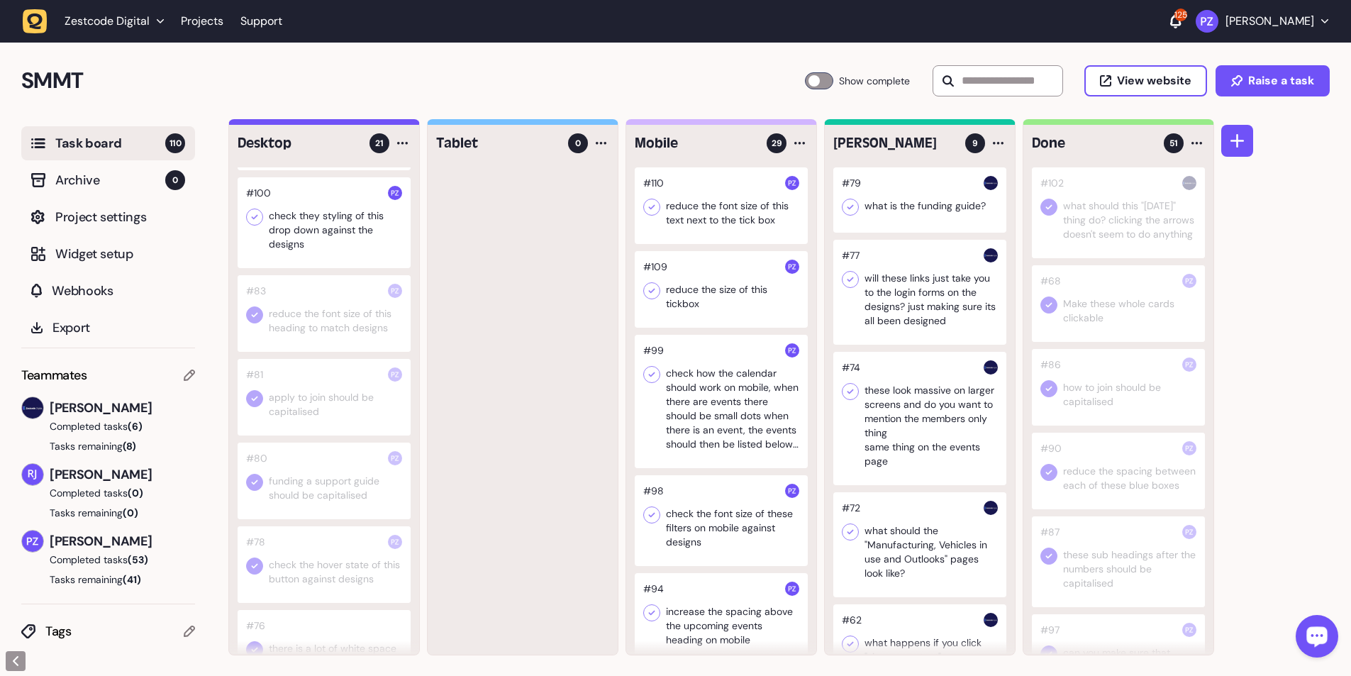
drag, startPoint x: 472, startPoint y: 294, endPoint x: 426, endPoint y: 279, distance: 48.4
click at [355, 123] on div at bounding box center [523, 410] width 190 height 487
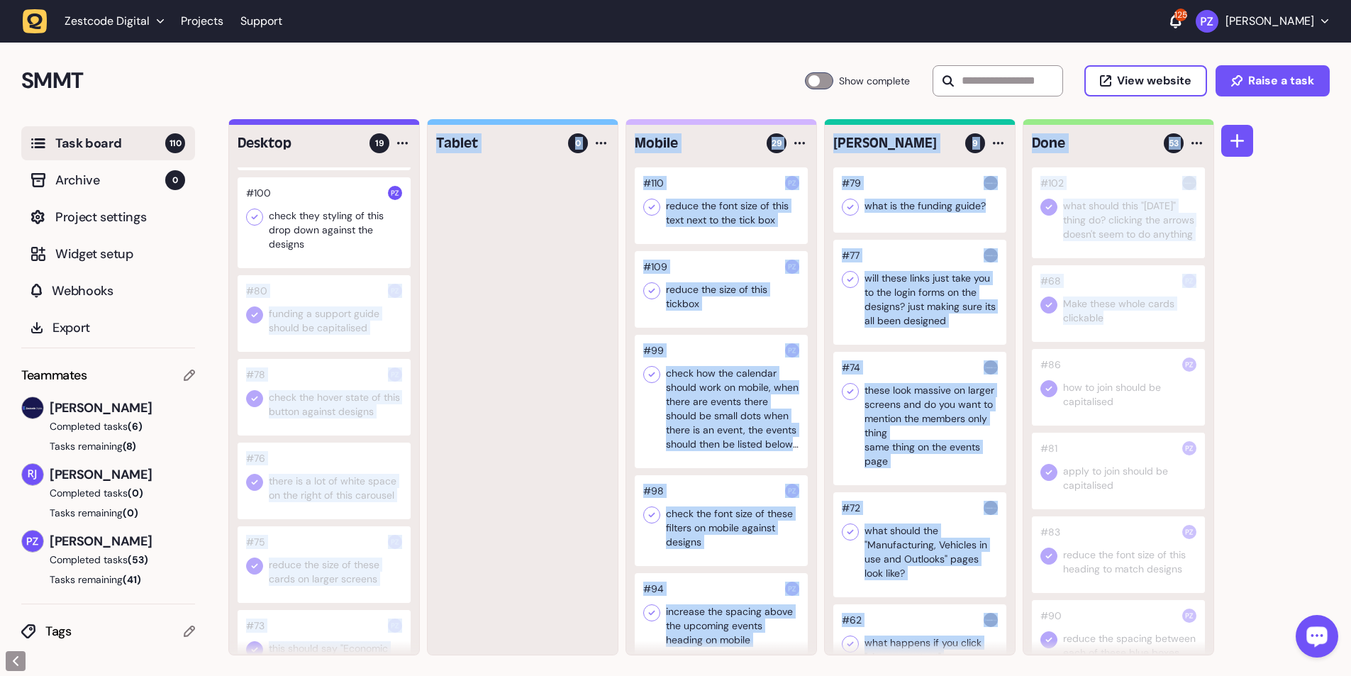
drag, startPoint x: 401, startPoint y: 285, endPoint x: 638, endPoint y: 316, distance: 238.8
click at [355, 123] on div "Desktop 19 #50 when you untick the ticks next to the headings on this page it s…" at bounding box center [721, 387] width 986 height 536
click at [355, 123] on div at bounding box center [523, 410] width 190 height 487
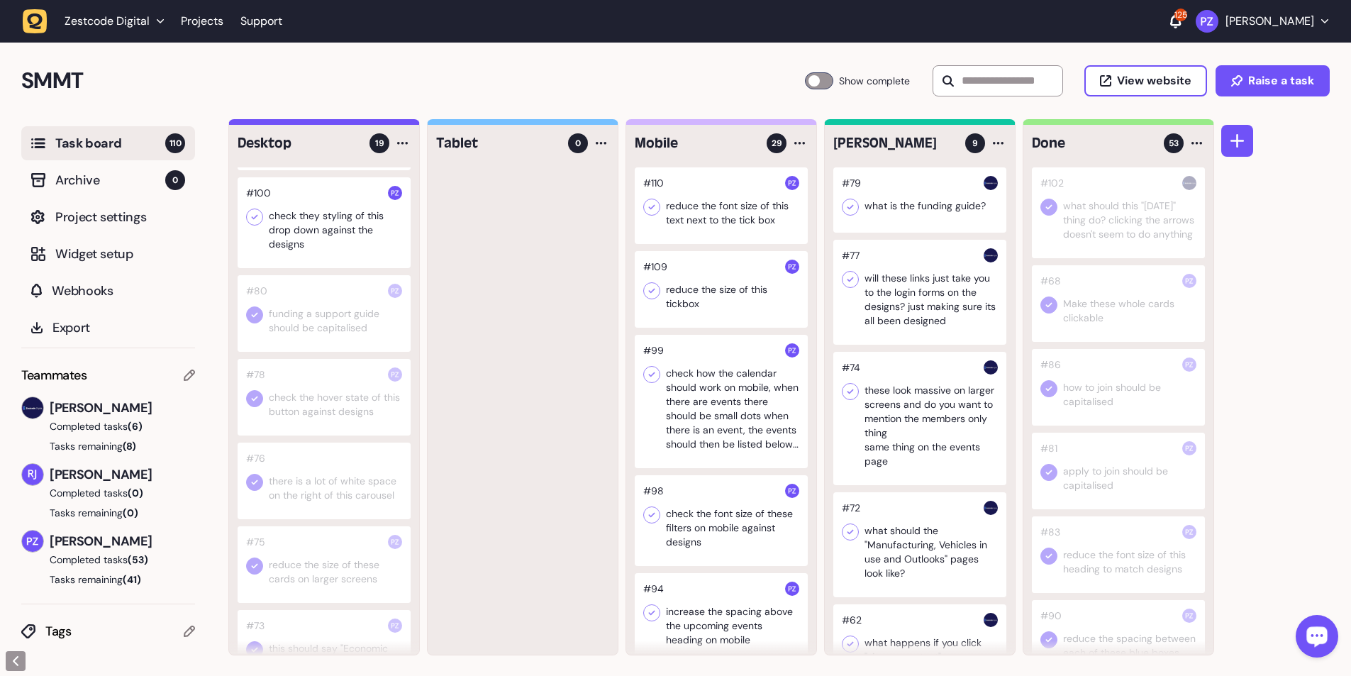
click at [355, 123] on div at bounding box center [523, 410] width 190 height 487
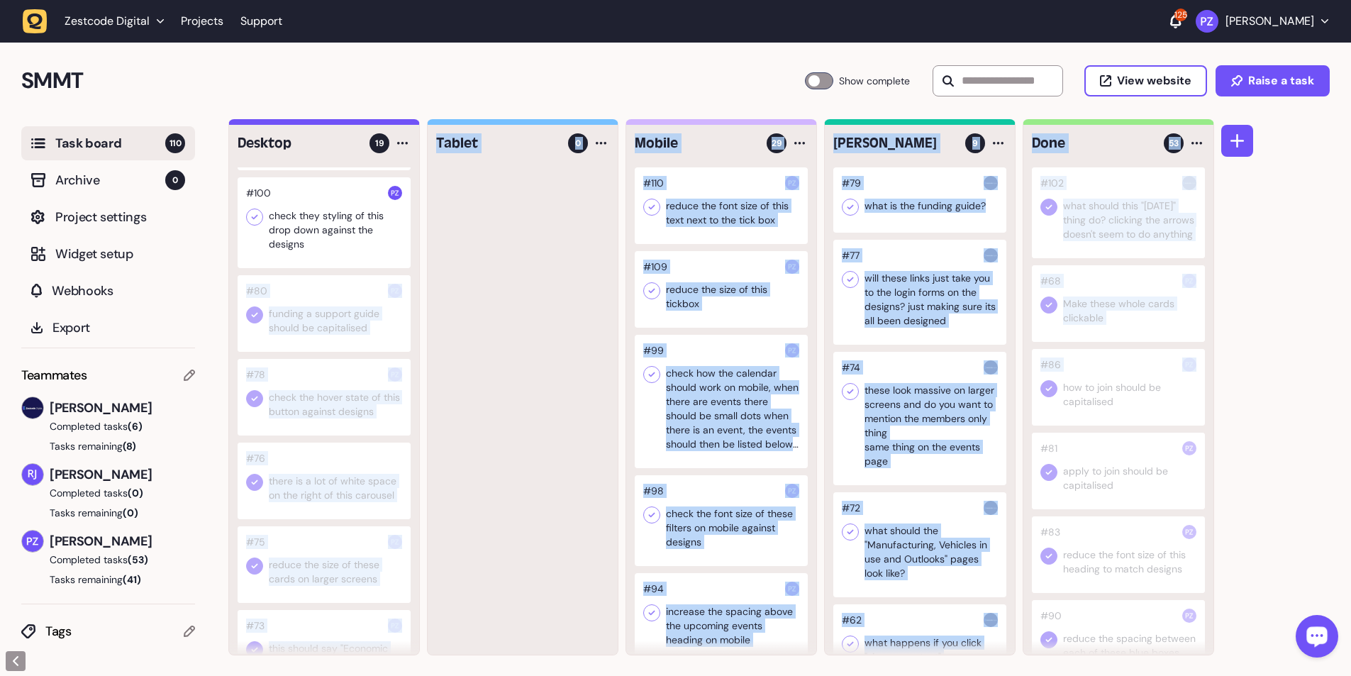
drag, startPoint x: 400, startPoint y: 282, endPoint x: 999, endPoint y: 401, distance: 610.7
click at [355, 123] on div "Desktop 19 #50 when you untick the ticks next to the headings on this page it s…" at bounding box center [721, 387] width 986 height 536
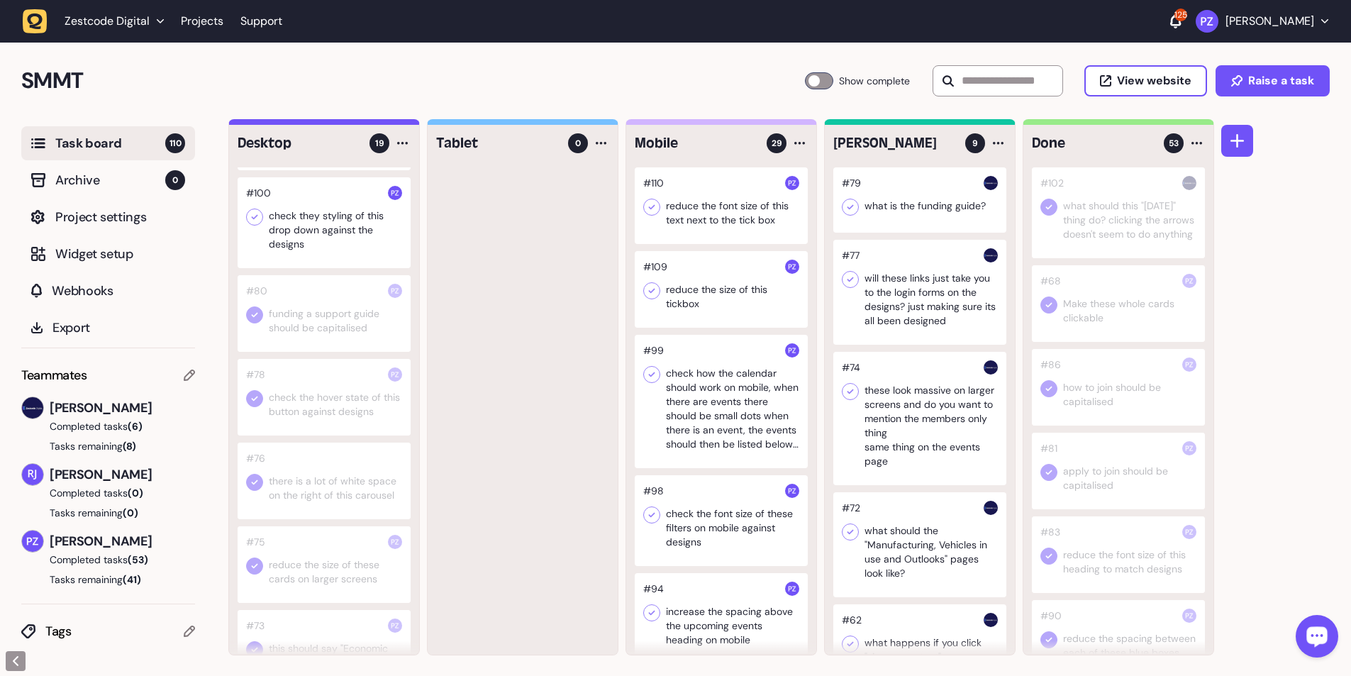
click at [355, 123] on div "#50 when you untick the ticks next to the headings on this page it should autom…" at bounding box center [324, 410] width 190 height 487
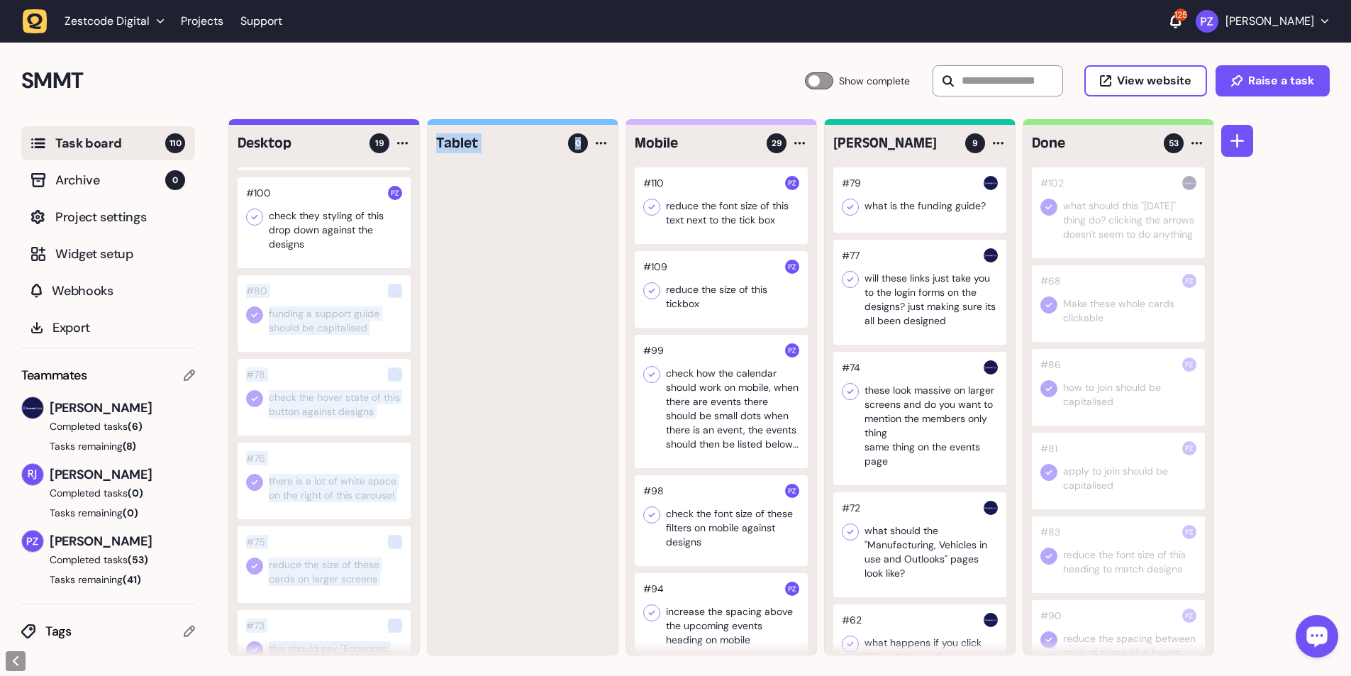
drag, startPoint x: 391, startPoint y: 280, endPoint x: 477, endPoint y: 305, distance: 89.3
click at [355, 123] on div "Desktop 19 #50 when you untick the ticks next to the headings on this page it s…" at bounding box center [721, 387] width 986 height 536
click at [351, 123] on div at bounding box center [324, 313] width 173 height 77
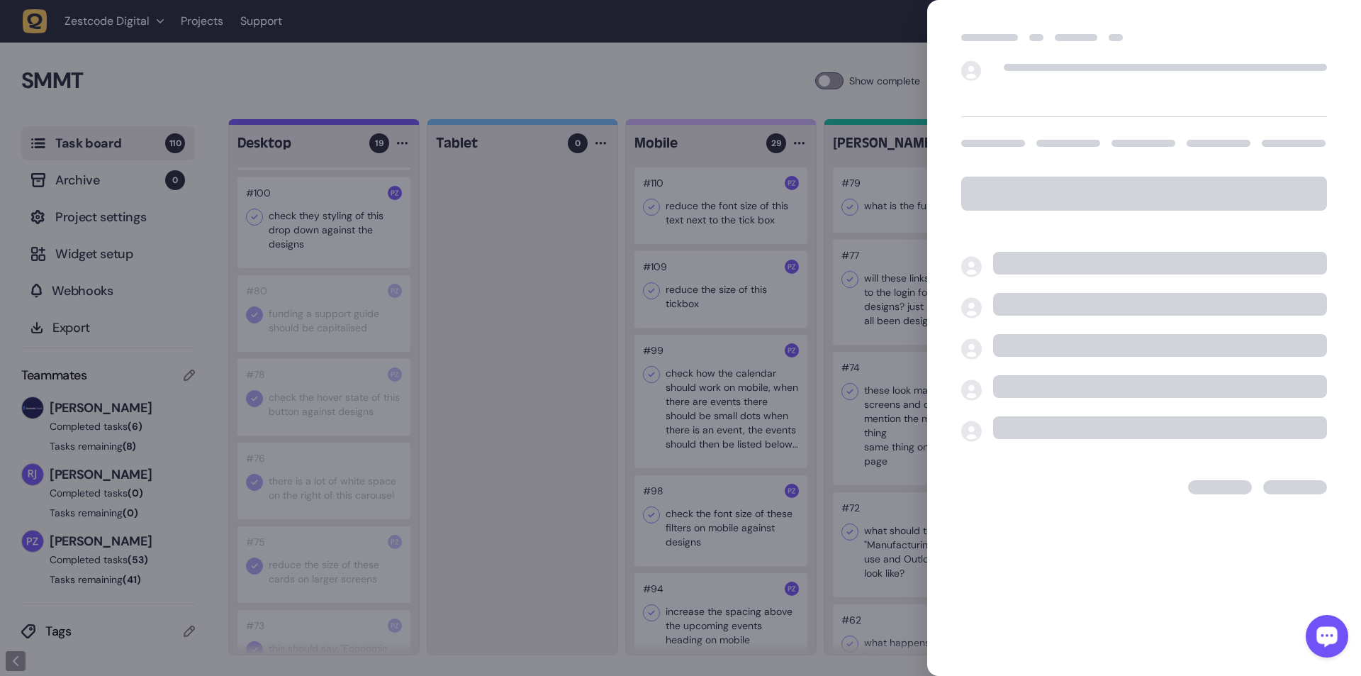
drag, startPoint x: 486, startPoint y: 309, endPoint x: 391, endPoint y: 303, distance: 94.5
click at [355, 123] on div at bounding box center [680, 338] width 1361 height 676
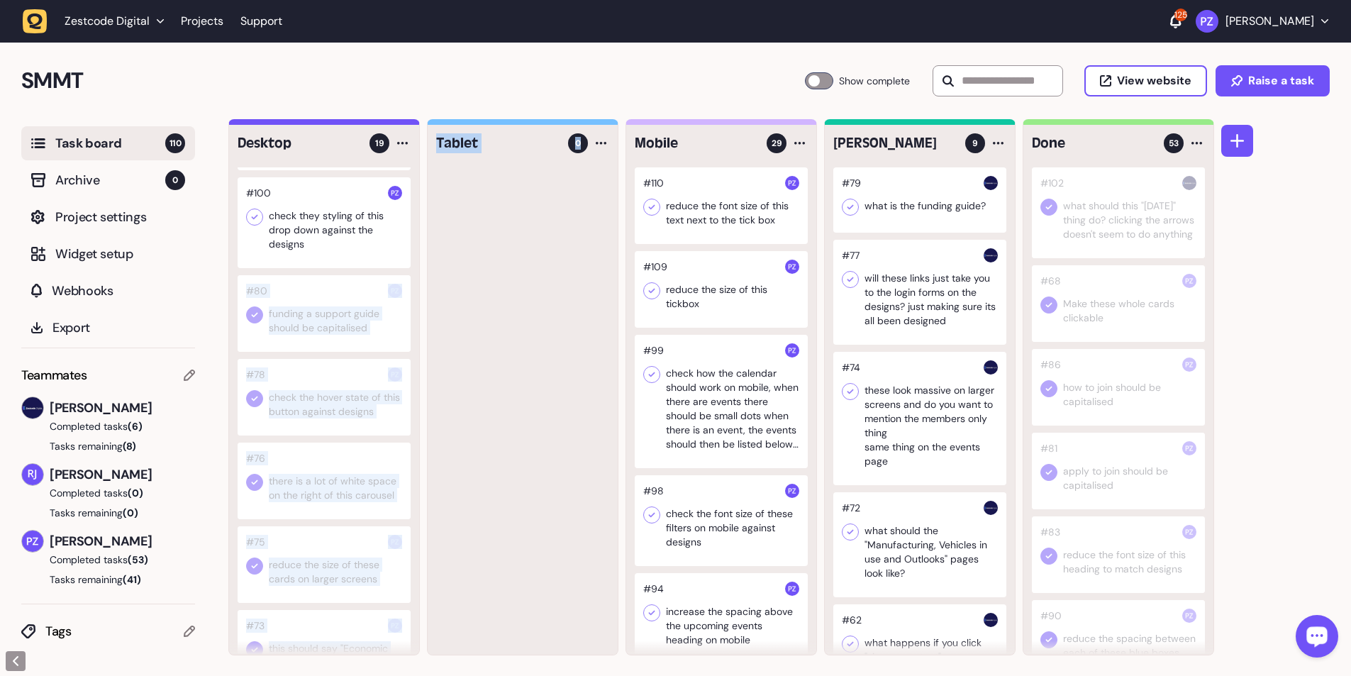
drag, startPoint x: 351, startPoint y: 286, endPoint x: 520, endPoint y: 313, distance: 171.0
click at [355, 123] on div "Desktop 19 #50 when you untick the ticks next to the headings on this page it s…" at bounding box center [721, 387] width 986 height 536
drag, startPoint x: 520, startPoint y: 313, endPoint x: 415, endPoint y: 281, distance: 109.7
click at [355, 123] on div at bounding box center [523, 410] width 190 height 487
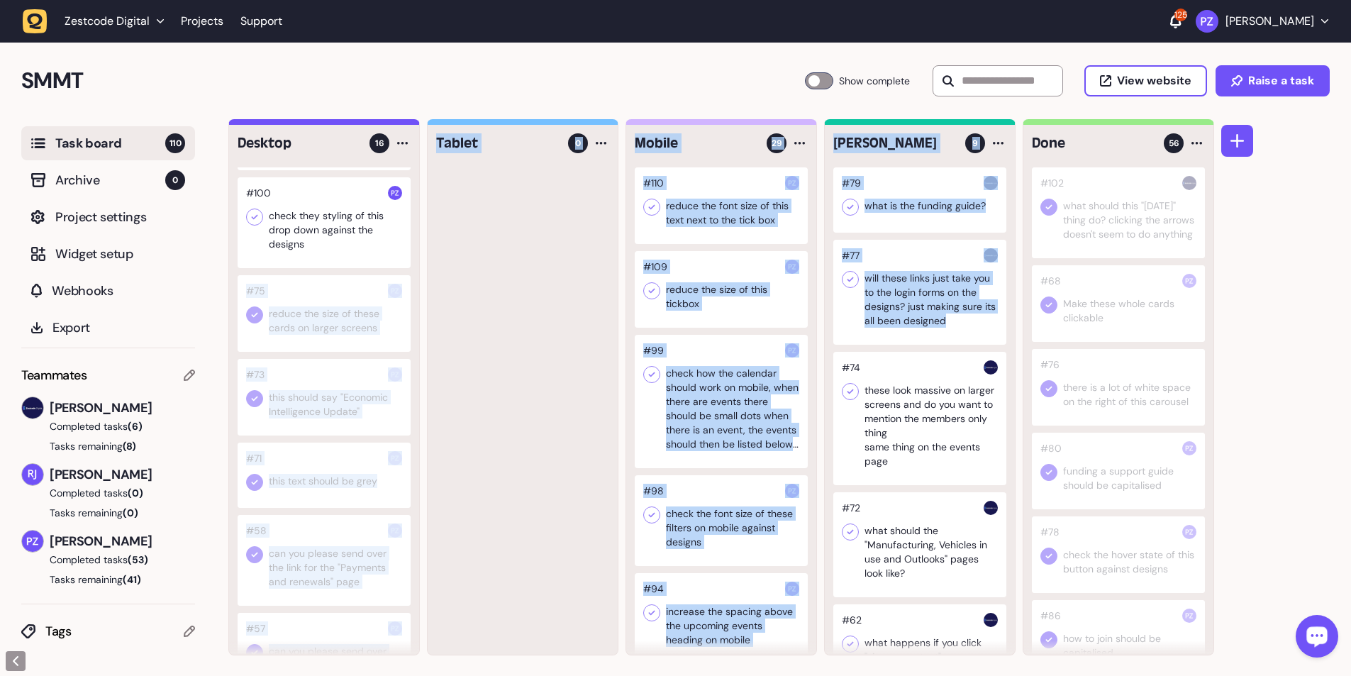
drag, startPoint x: 401, startPoint y: 279, endPoint x: 571, endPoint y: 319, distance: 174.7
click at [355, 123] on div "Desktop 16 #50 when you untick the ticks next to the headings on this page it s…" at bounding box center [721, 387] width 986 height 536
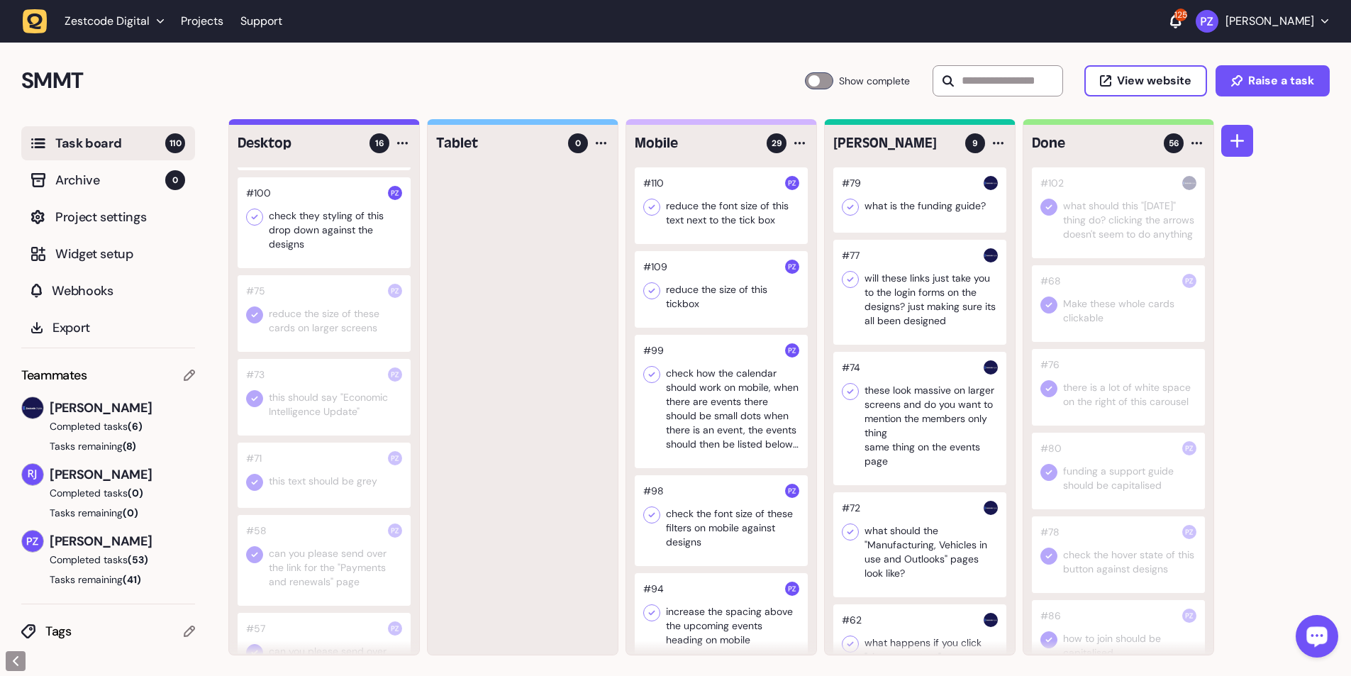
click at [355, 123] on div at bounding box center [523, 410] width 190 height 487
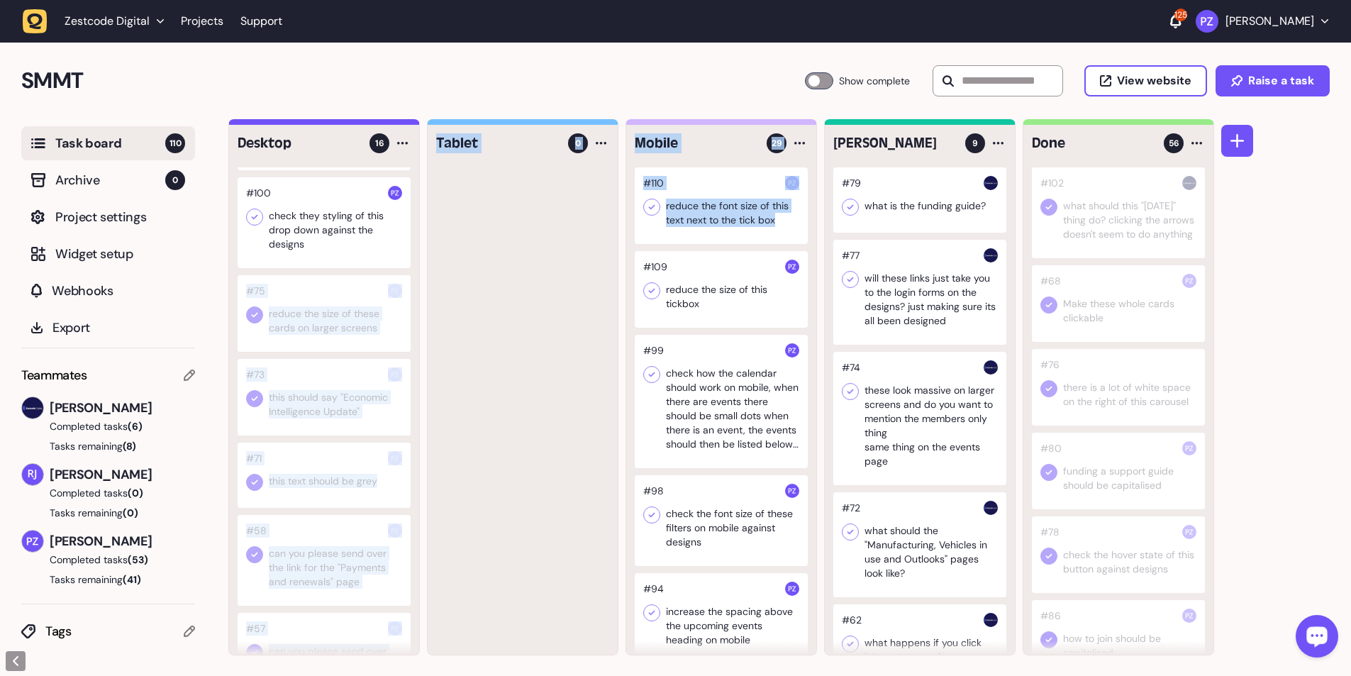
drag, startPoint x: 399, startPoint y: 283, endPoint x: 639, endPoint y: 320, distance: 242.6
click at [355, 123] on div "Desktop 16 #50 when you untick the ticks next to the headings on this page it s…" at bounding box center [721, 387] width 986 height 536
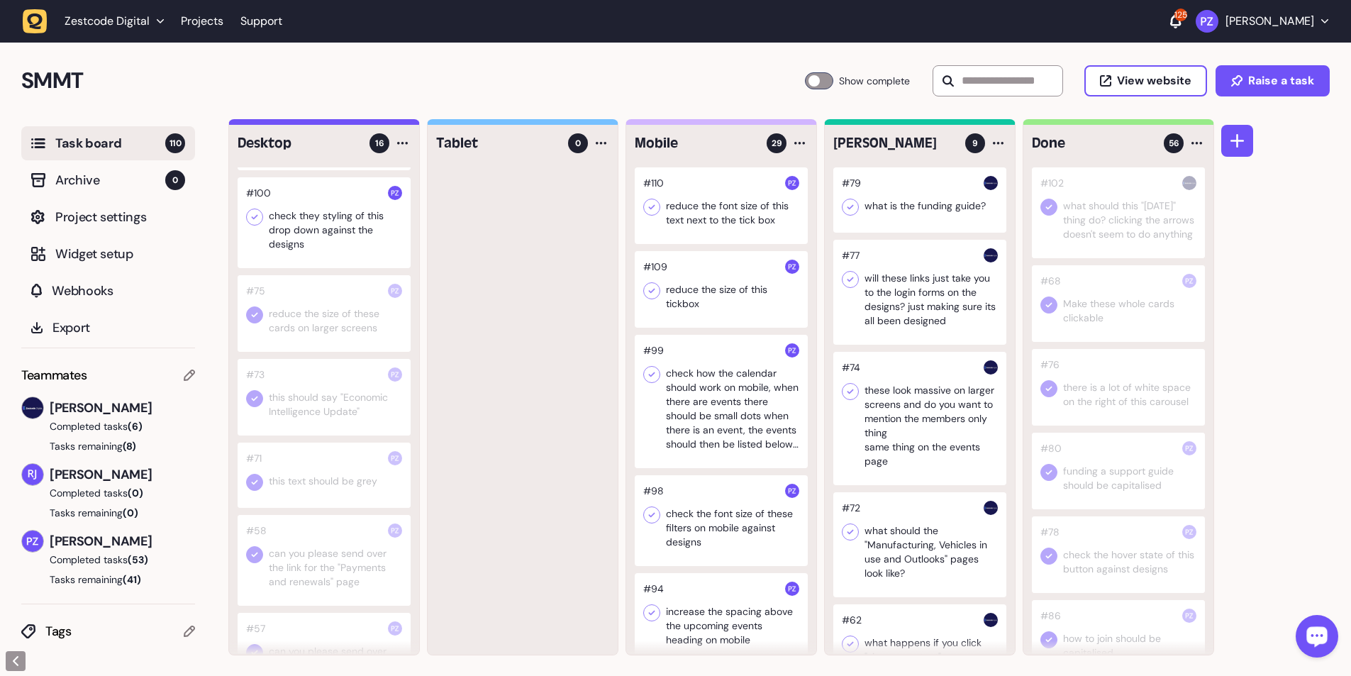
drag, startPoint x: 507, startPoint y: 306, endPoint x: 408, endPoint y: 283, distance: 102.0
click at [355, 123] on div at bounding box center [523, 410] width 190 height 487
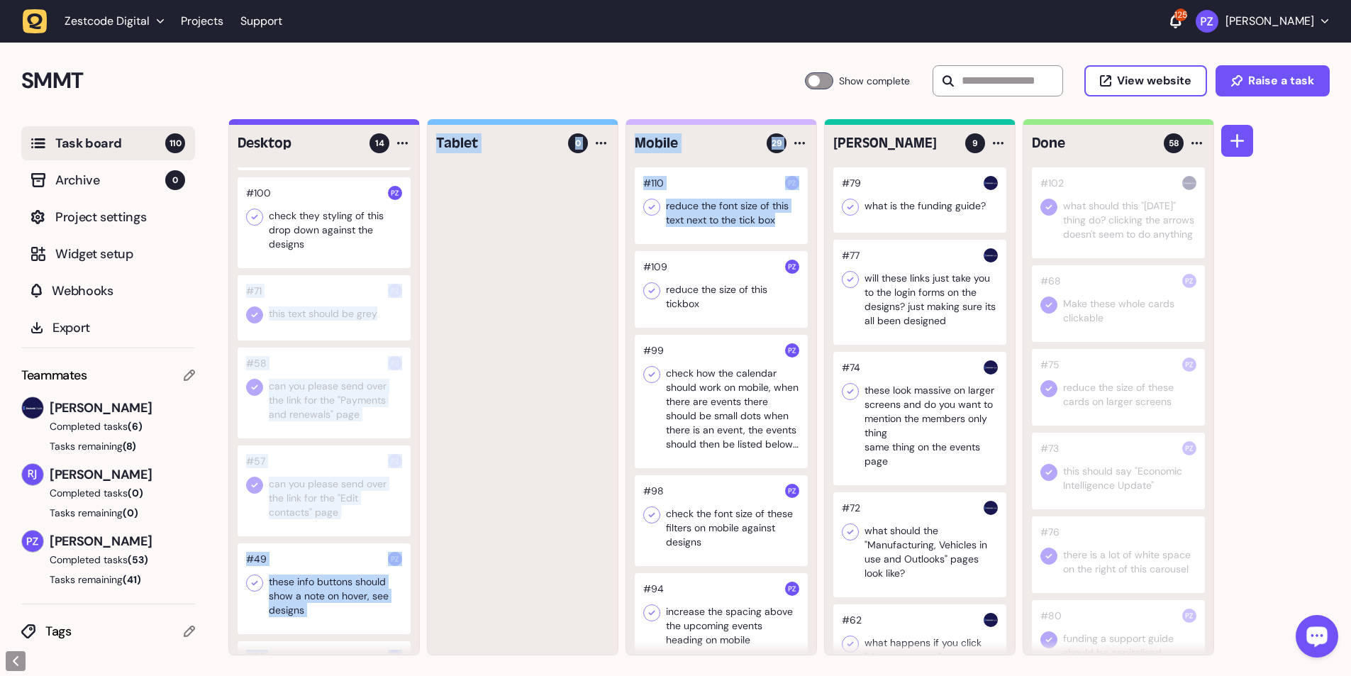
drag, startPoint x: 403, startPoint y: 279, endPoint x: 494, endPoint y: 290, distance: 92.1
click at [355, 123] on div "Desktop 14 #50 when you untick the ticks next to the headings on this page it s…" at bounding box center [721, 387] width 986 height 536
drag, startPoint x: 402, startPoint y: 281, endPoint x: 668, endPoint y: 320, distance: 268.7
click at [355, 123] on div "Desktop 14 #50 when you untick the ticks next to the headings on this page it s…" at bounding box center [721, 387] width 986 height 536
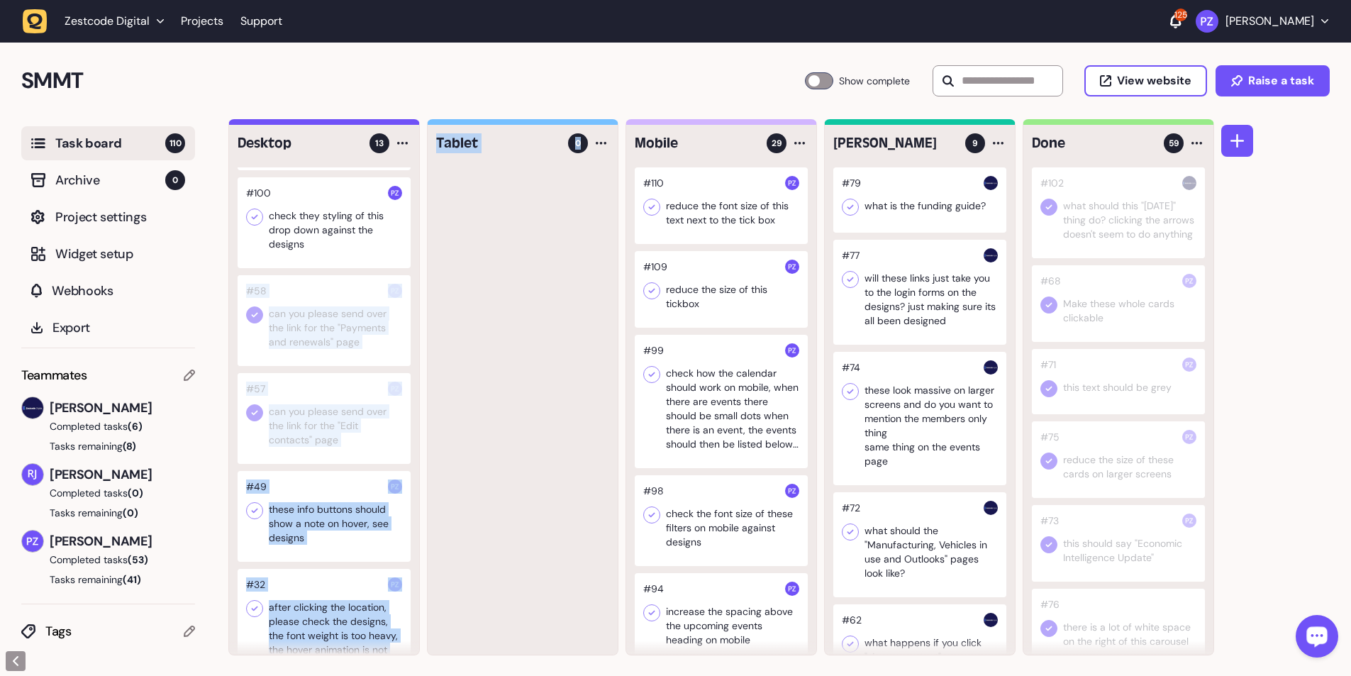
drag, startPoint x: 398, startPoint y: 284, endPoint x: 433, endPoint y: 283, distance: 35.5
click at [355, 123] on div "Desktop 13 #50 when you untick the ticks next to the headings on this page it s…" at bounding box center [721, 387] width 986 height 536
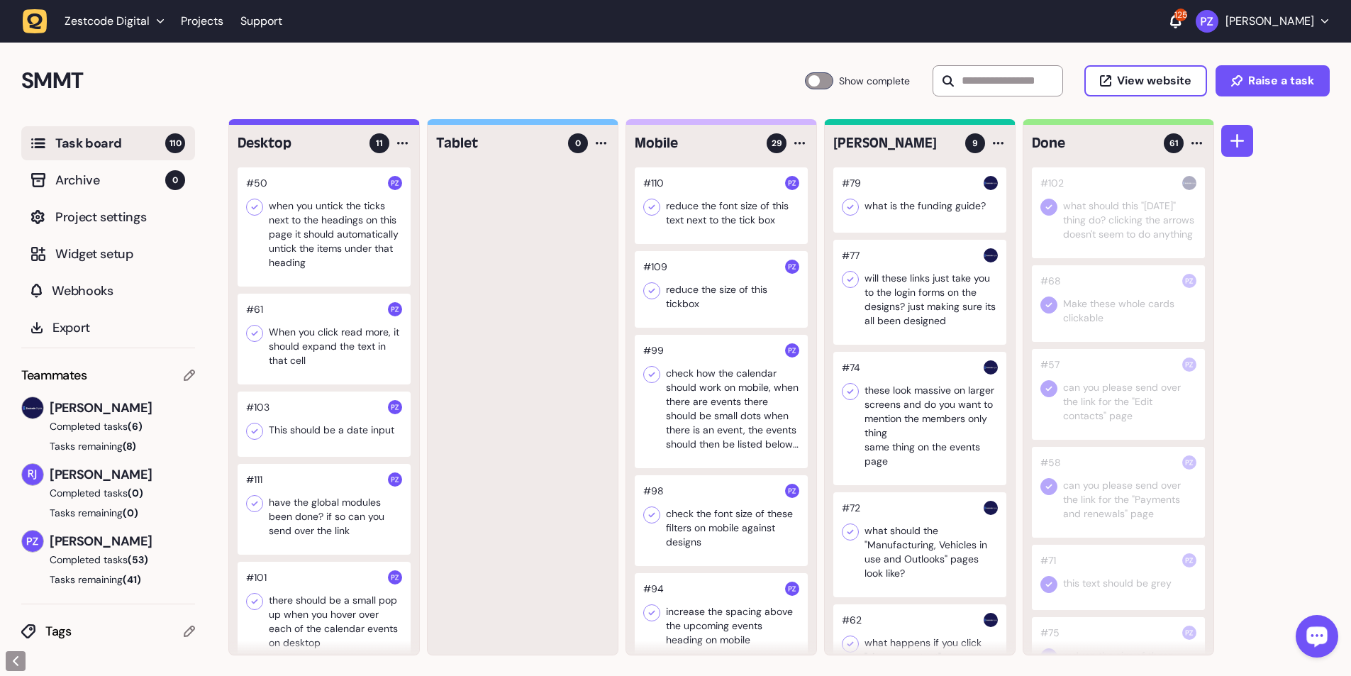
click at [355, 123] on div at bounding box center [523, 410] width 190 height 487
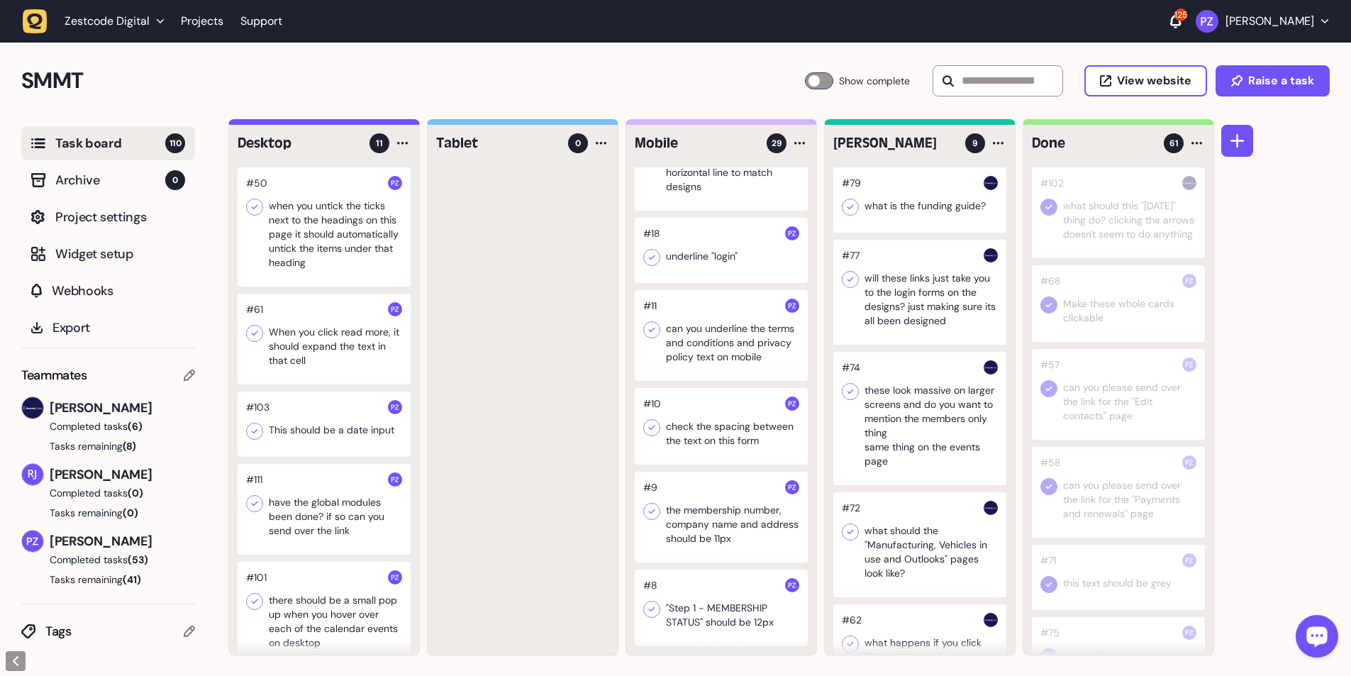
scroll to position [1, 0]
click at [355, 123] on div at bounding box center [721, 607] width 173 height 77
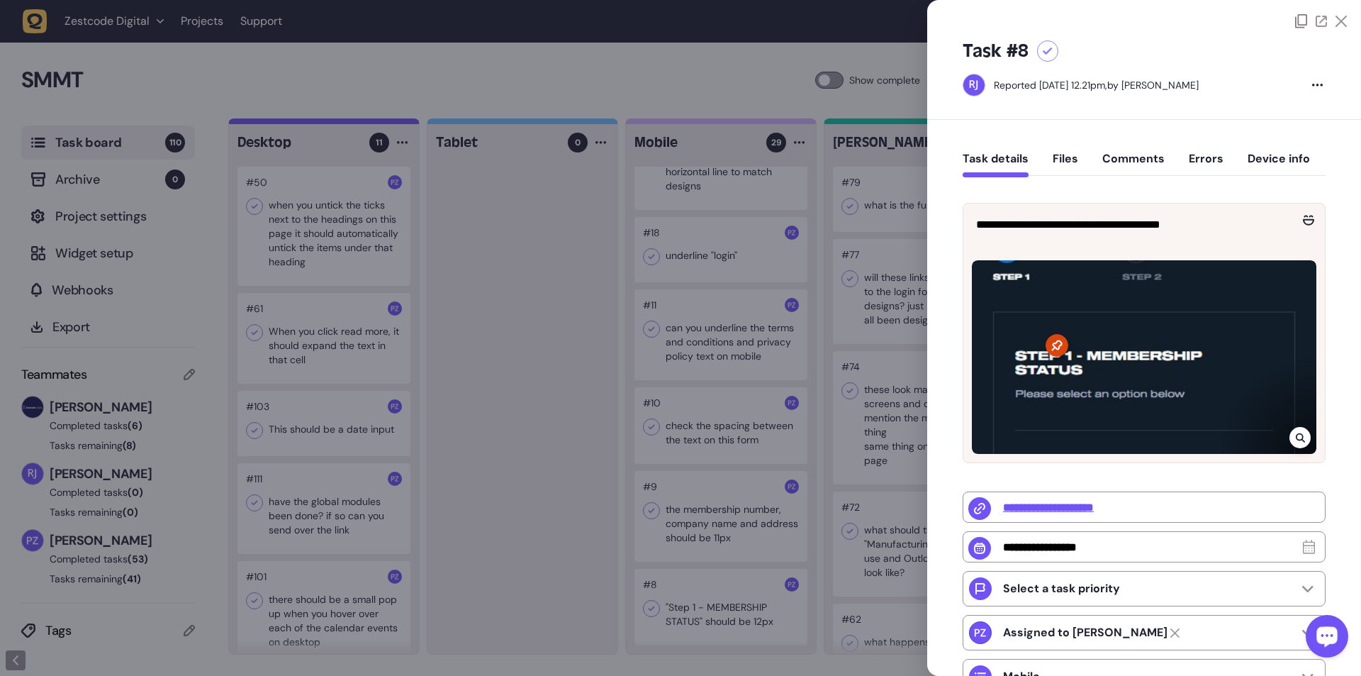
click at [355, 123] on div at bounding box center [680, 338] width 1361 height 676
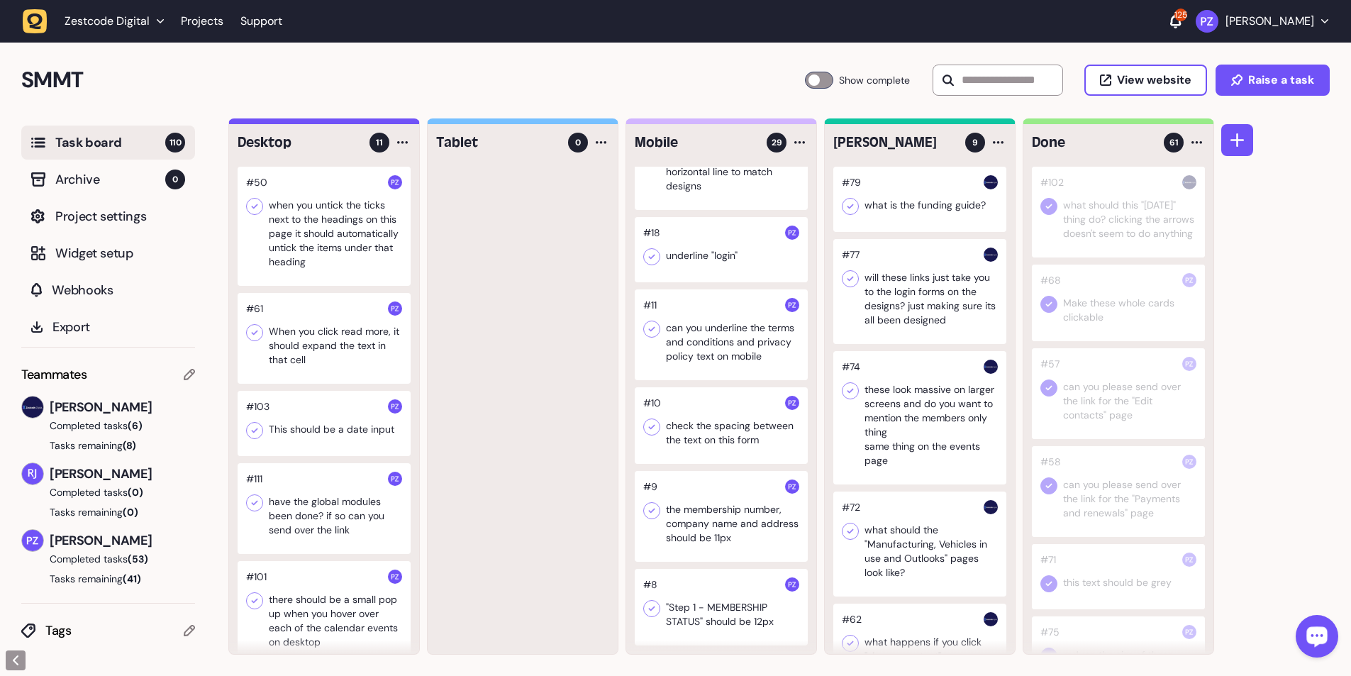
click at [355, 123] on icon at bounding box center [652, 608] width 14 height 14
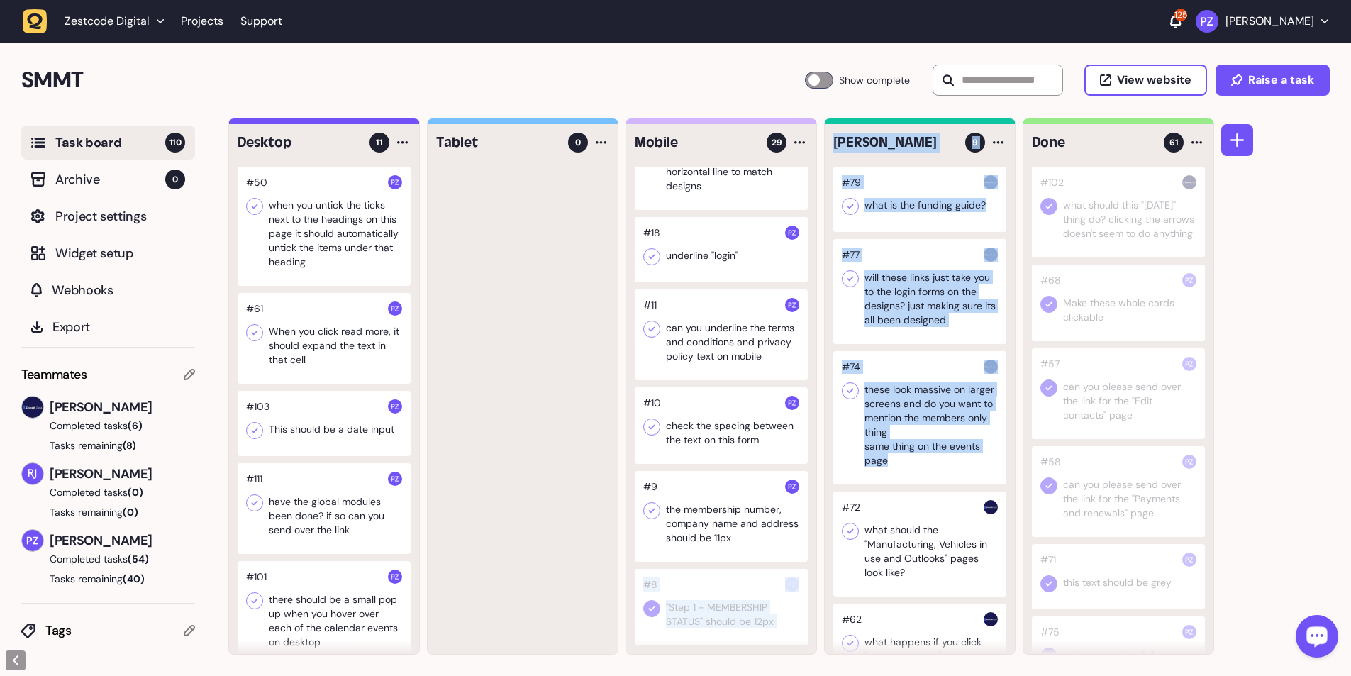
drag, startPoint x: 793, startPoint y: 574, endPoint x: 950, endPoint y: 569, distance: 156.8
click at [355, 123] on div "Desktop 11 #50 when you untick the ticks next to the headings on this page it s…" at bounding box center [721, 386] width 986 height 536
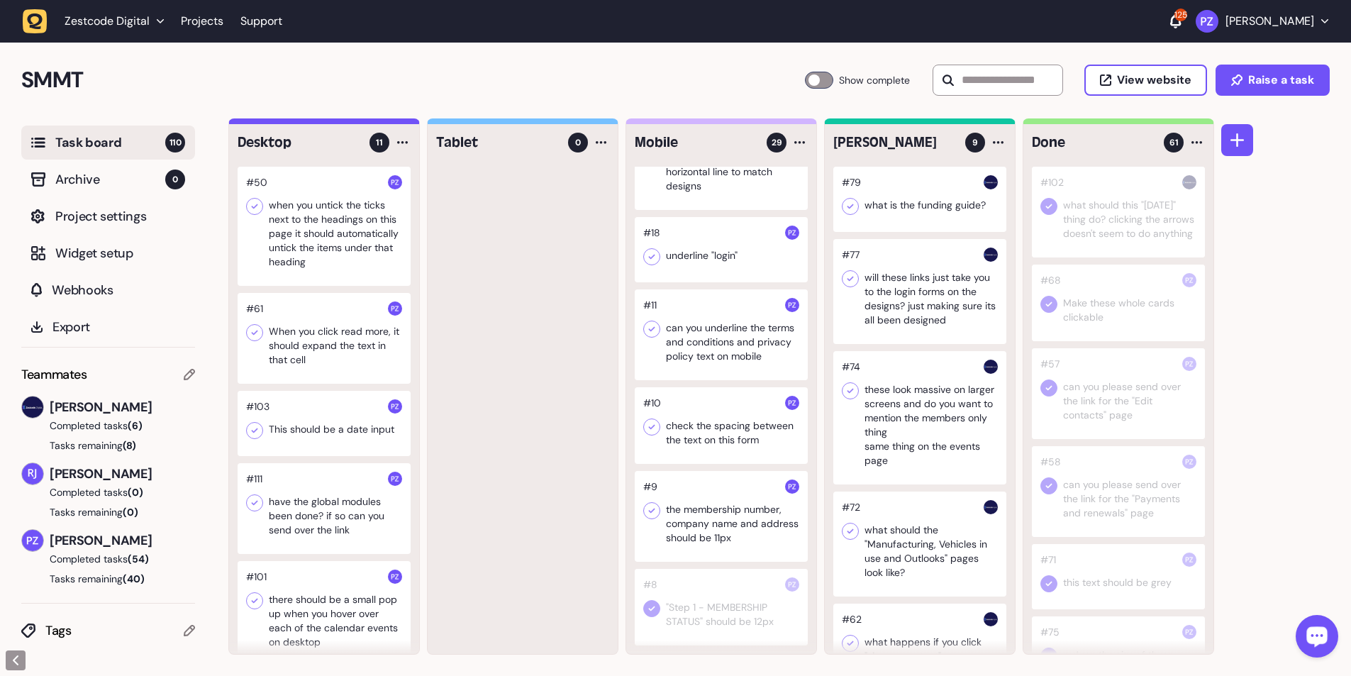
drag, startPoint x: 502, startPoint y: 585, endPoint x: 641, endPoint y: 590, distance: 139.1
click at [355, 123] on div at bounding box center [523, 410] width 190 height 487
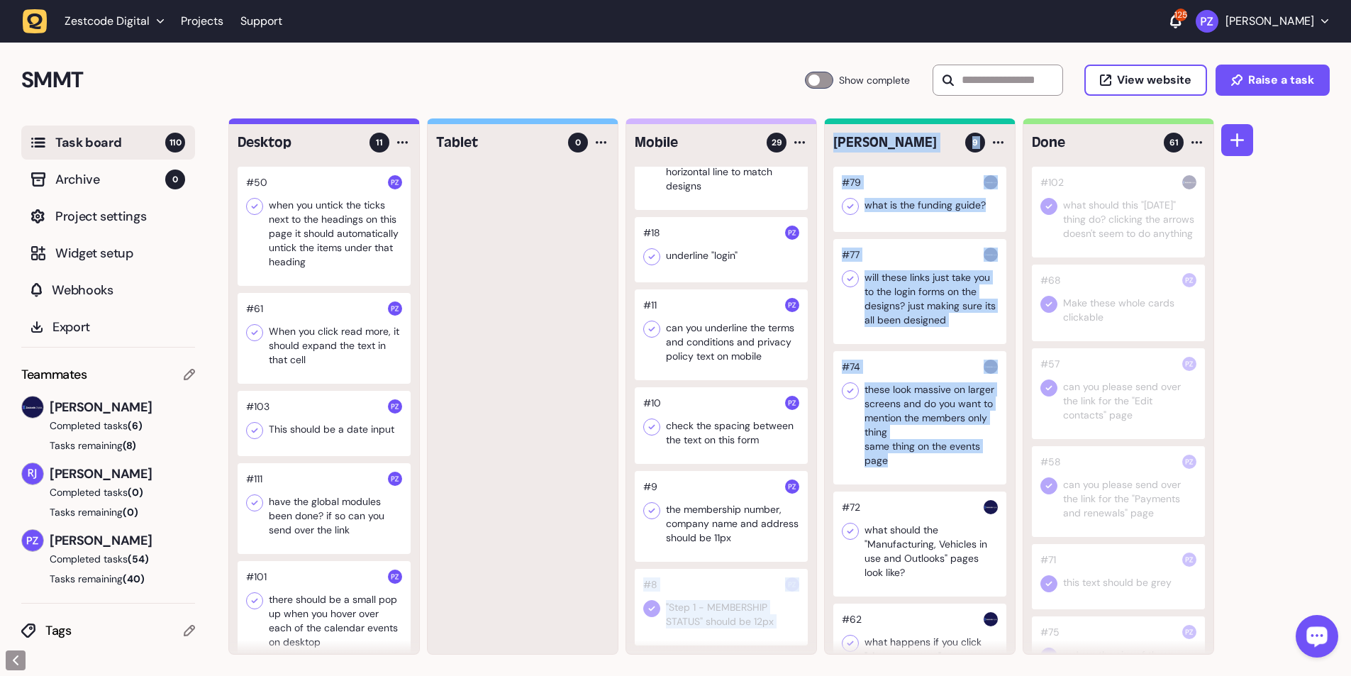
drag, startPoint x: 691, startPoint y: 578, endPoint x: 870, endPoint y: 578, distance: 178.7
click at [355, 123] on div "Desktop 11 #50 when you untick the ticks next to the headings on this page it s…" at bounding box center [721, 386] width 986 height 536
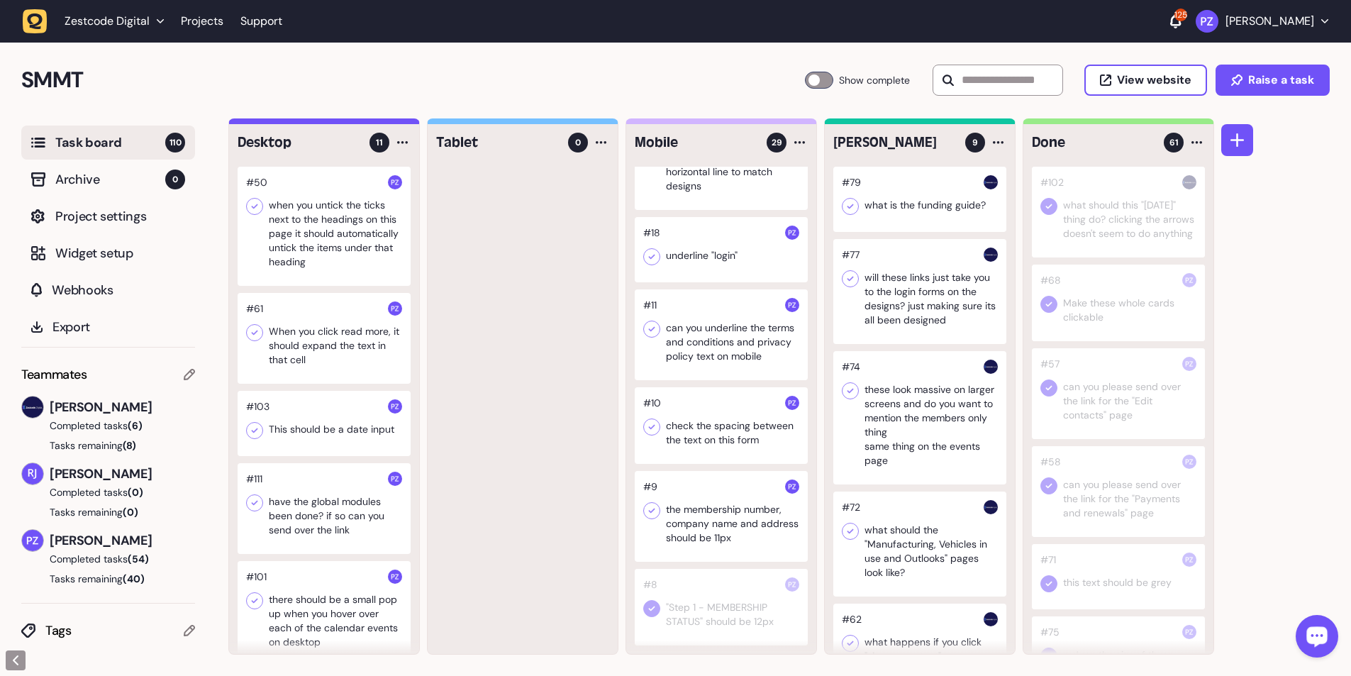
click at [355, 123] on div "Desktop 11 #50 when you untick the ticks next to the headings on this page it s…" at bounding box center [721, 386] width 986 height 536
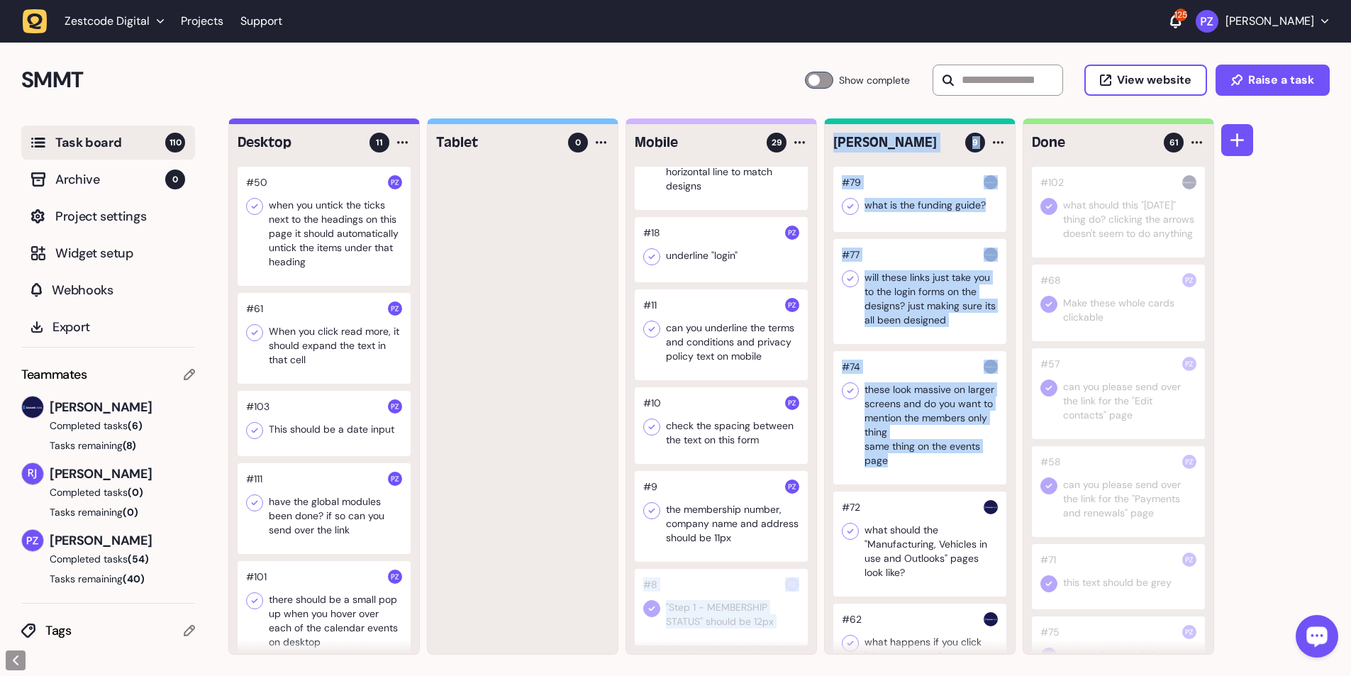
drag, startPoint x: 779, startPoint y: 572, endPoint x: 798, endPoint y: 549, distance: 30.2
click at [355, 123] on div "Desktop 11 #50 when you untick the ticks next to the headings on this page it s…" at bounding box center [721, 386] width 986 height 536
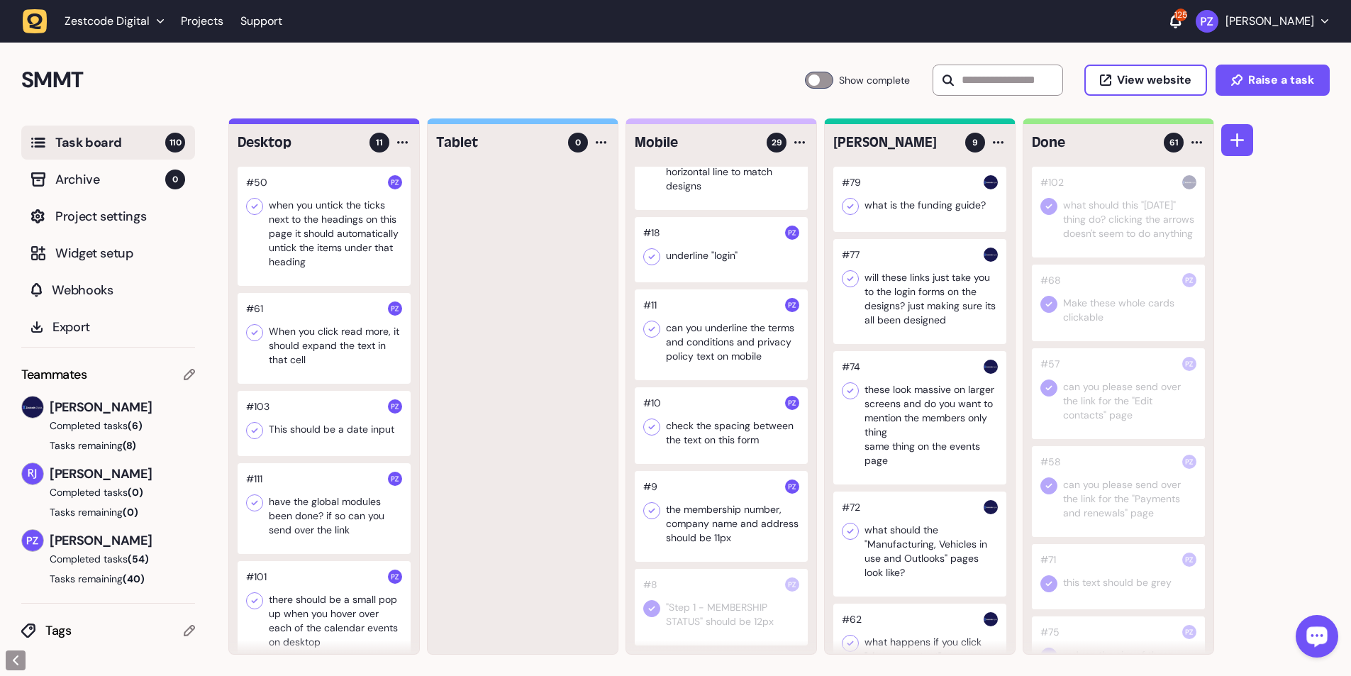
click at [355, 123] on div at bounding box center [721, 516] width 173 height 91
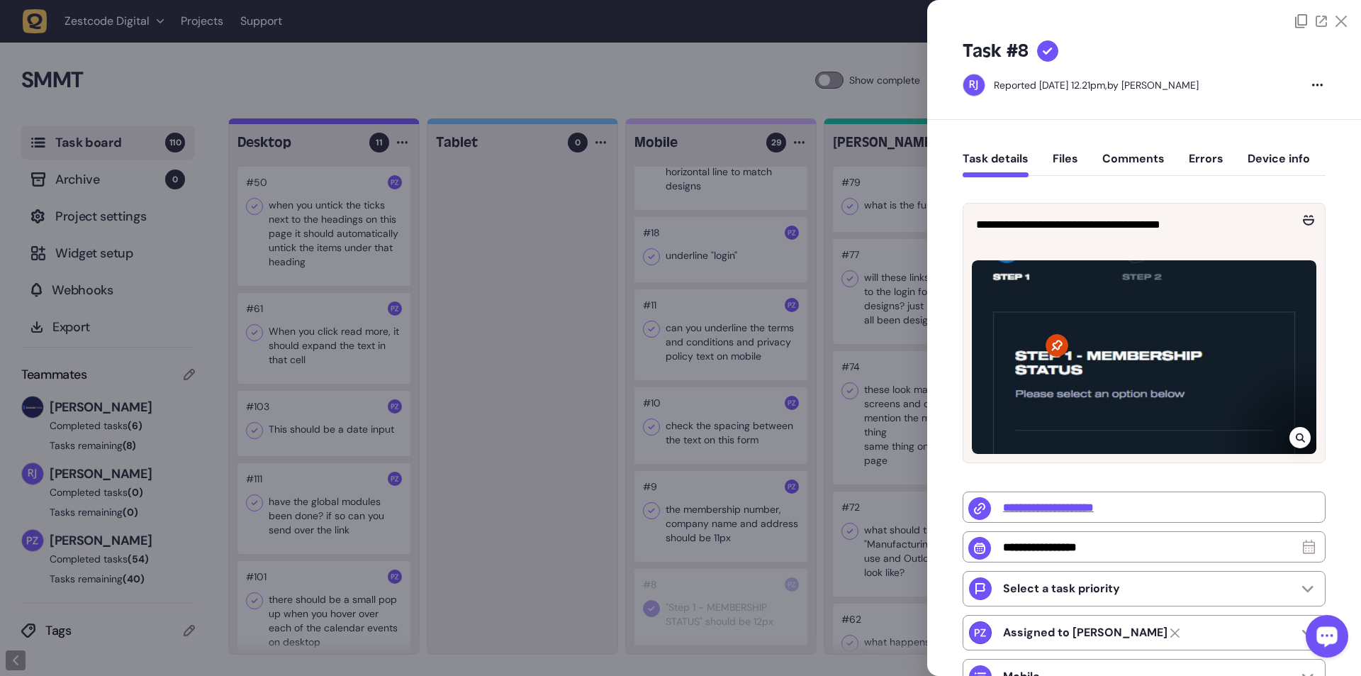
click at [355, 123] on div at bounding box center [680, 338] width 1361 height 676
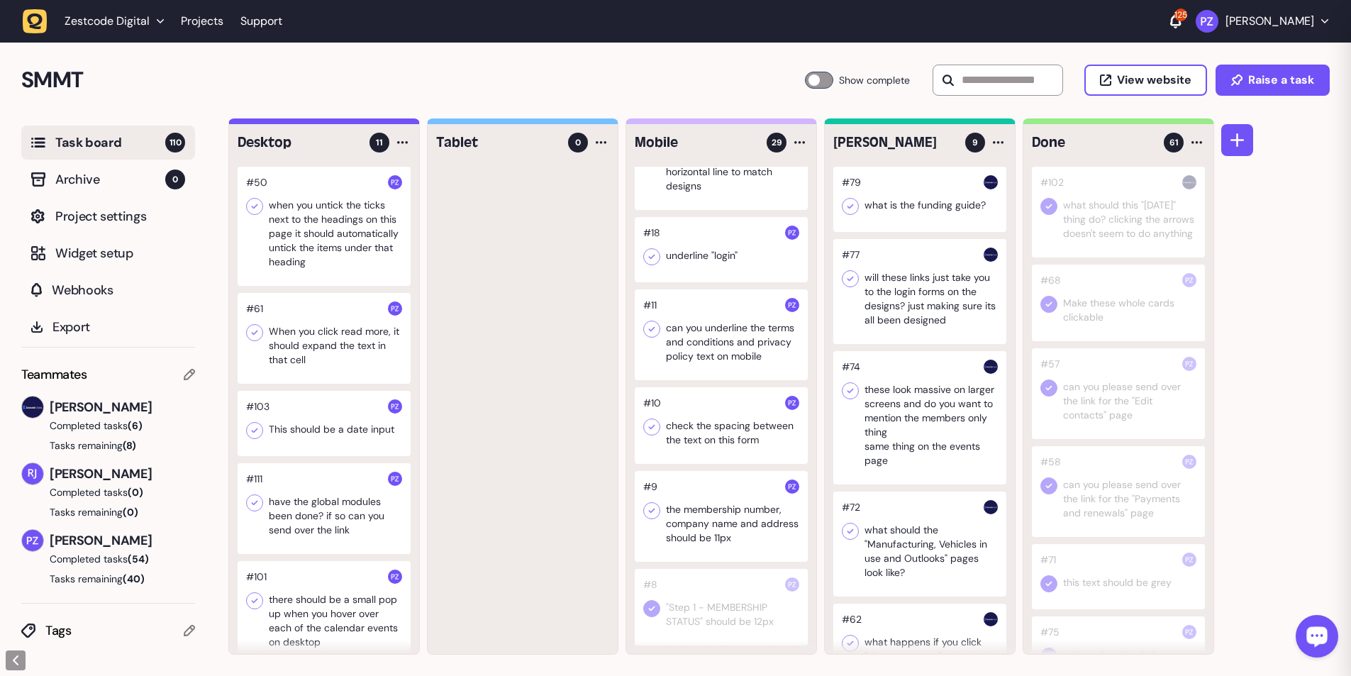
click at [355, 123] on div at bounding box center [721, 516] width 173 height 91
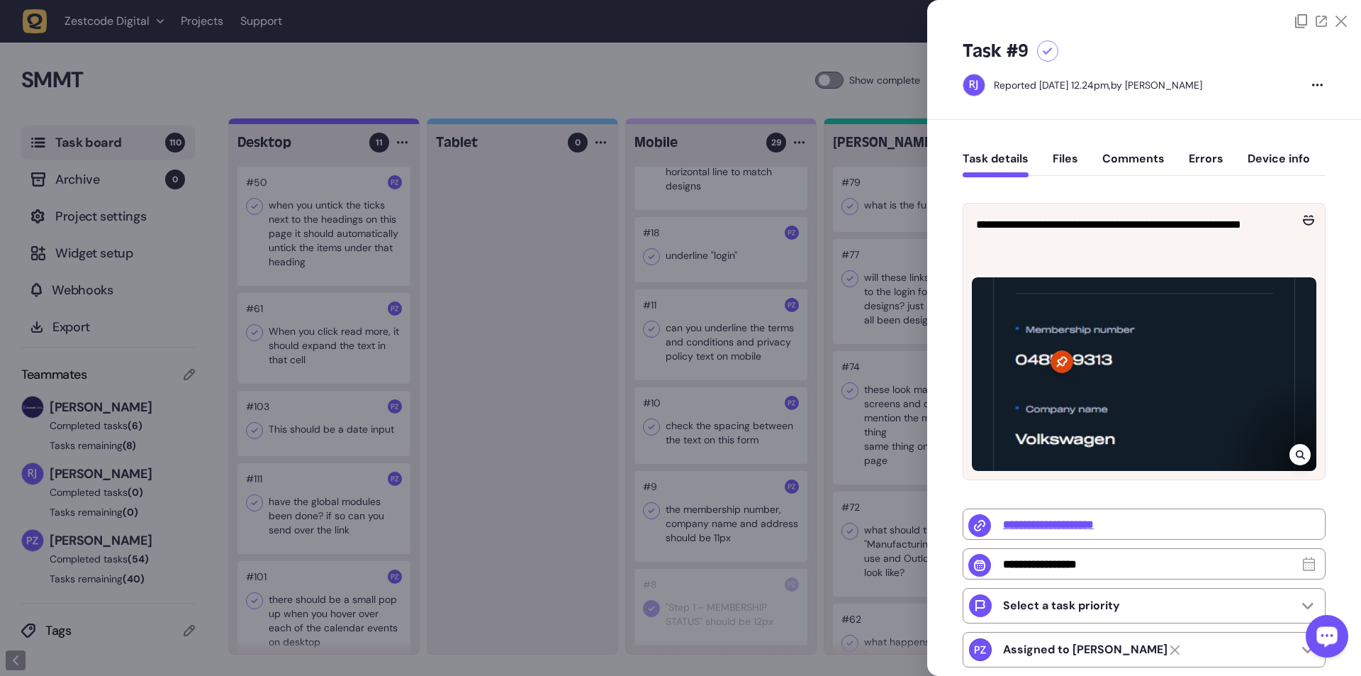
click at [355, 123] on div at bounding box center [680, 338] width 1361 height 676
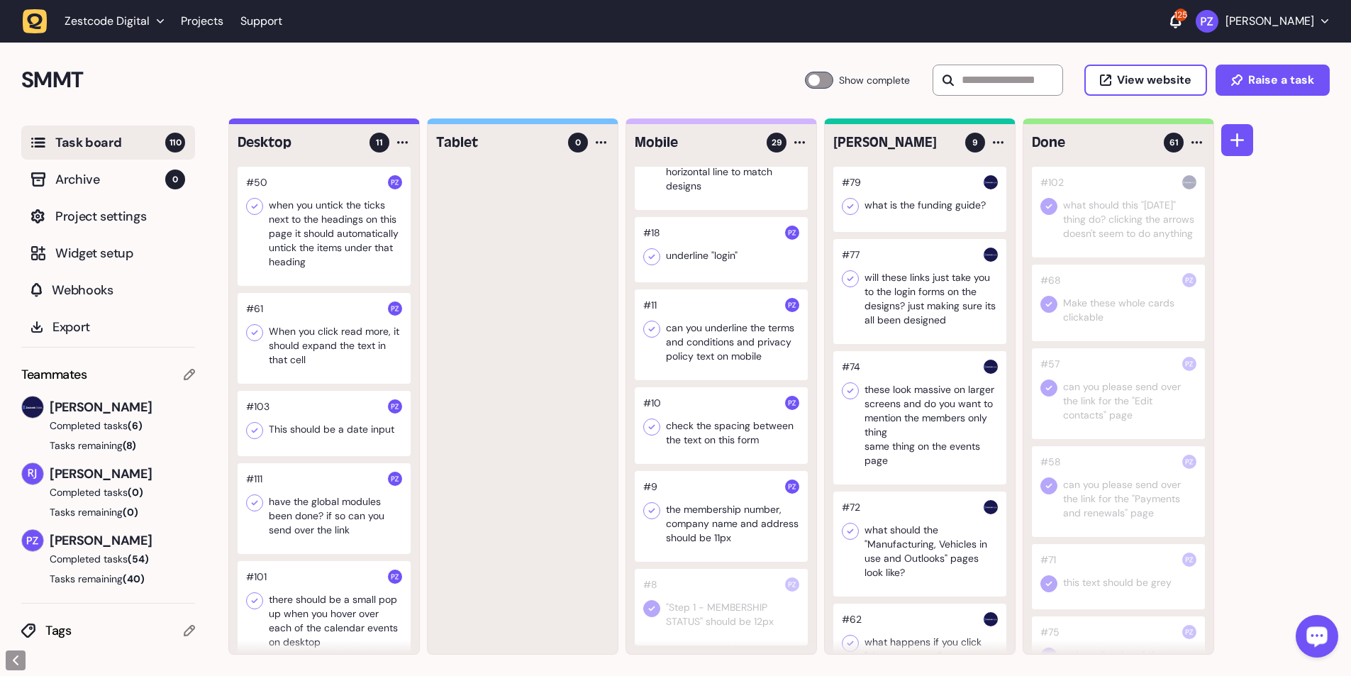
click at [355, 123] on icon at bounding box center [652, 510] width 14 height 14
click at [355, 123] on div at bounding box center [721, 425] width 173 height 77
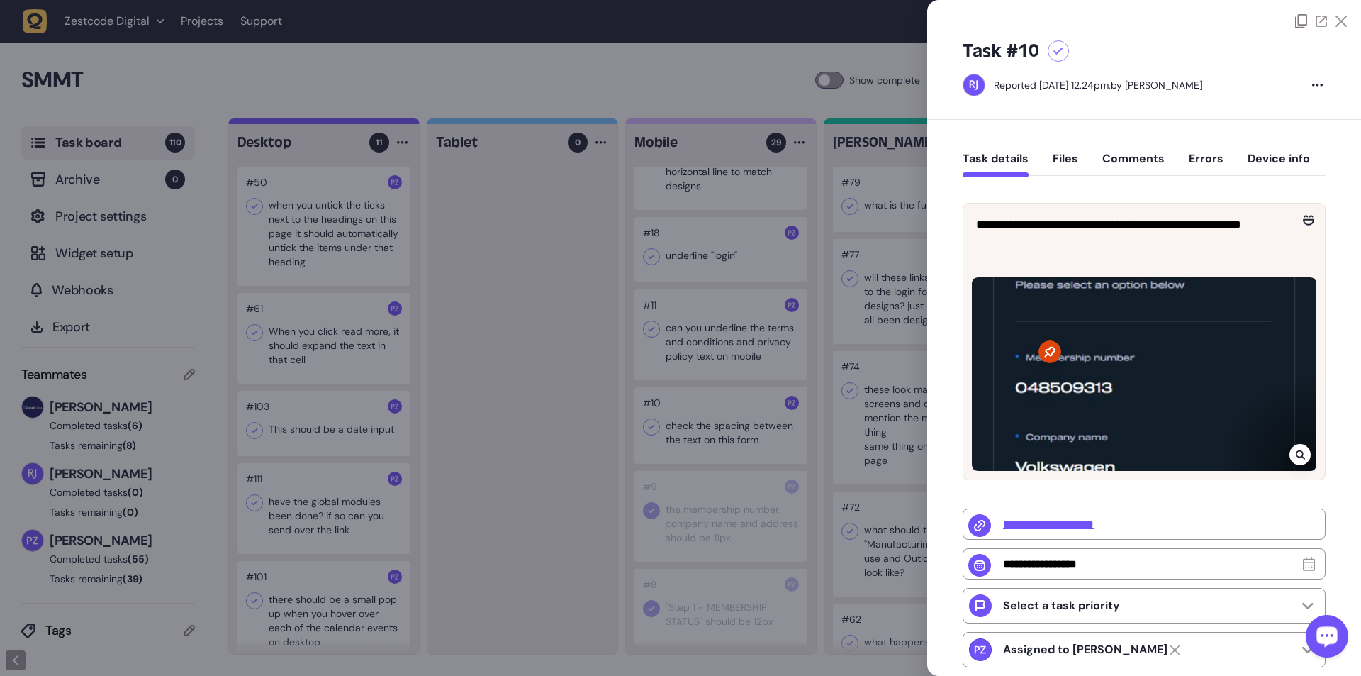
click at [355, 123] on icon at bounding box center [1300, 454] width 9 height 11
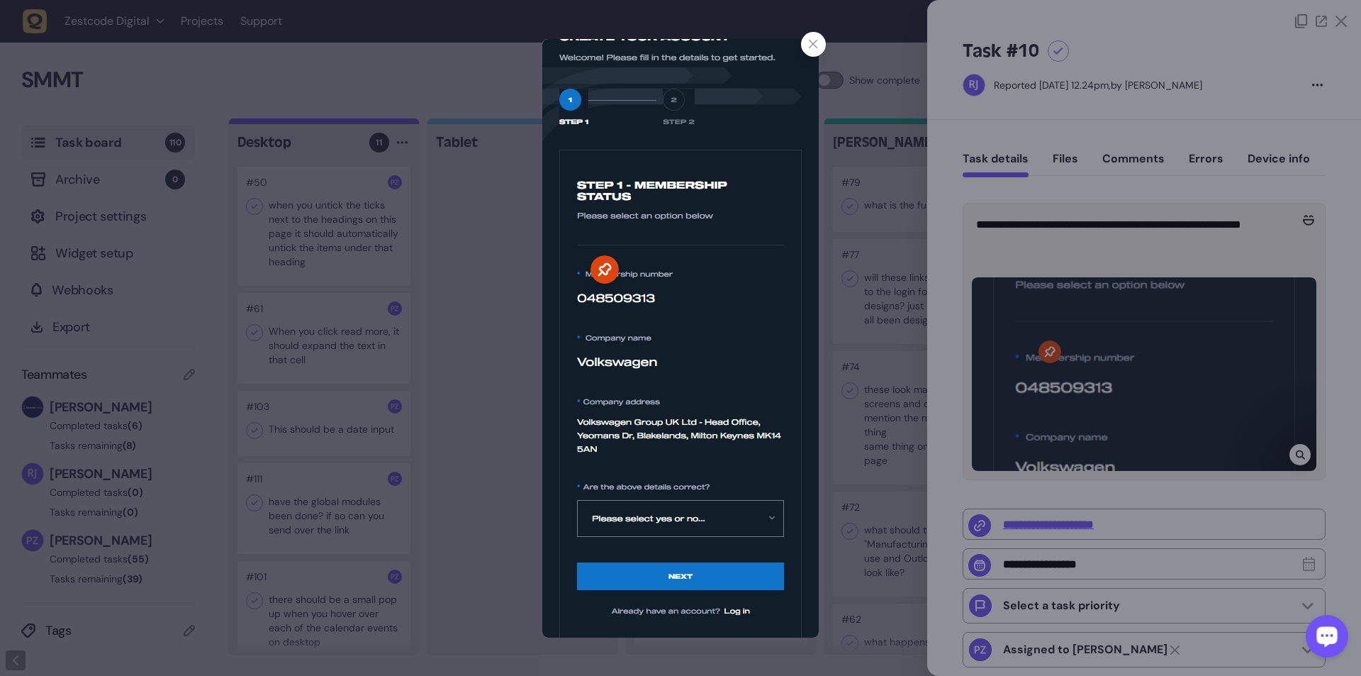
click at [355, 123] on div at bounding box center [680, 338] width 1361 height 676
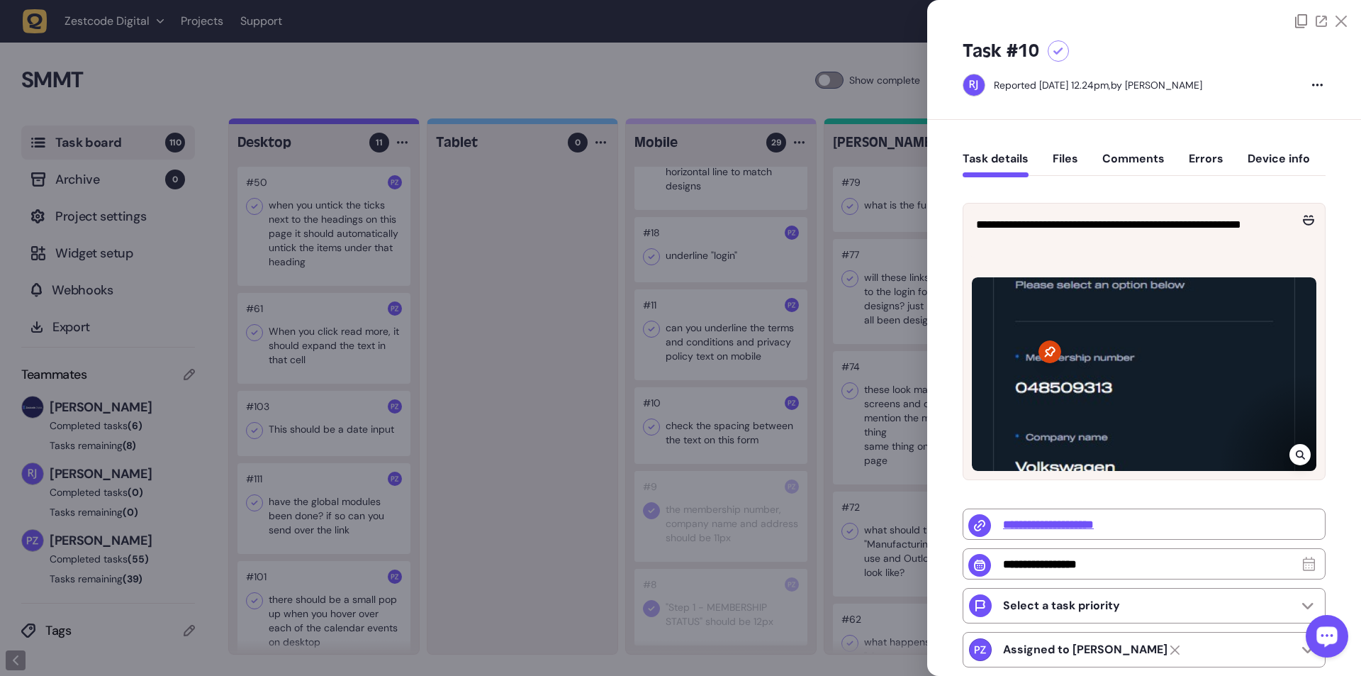
click at [355, 123] on div at bounding box center [680, 338] width 1361 height 676
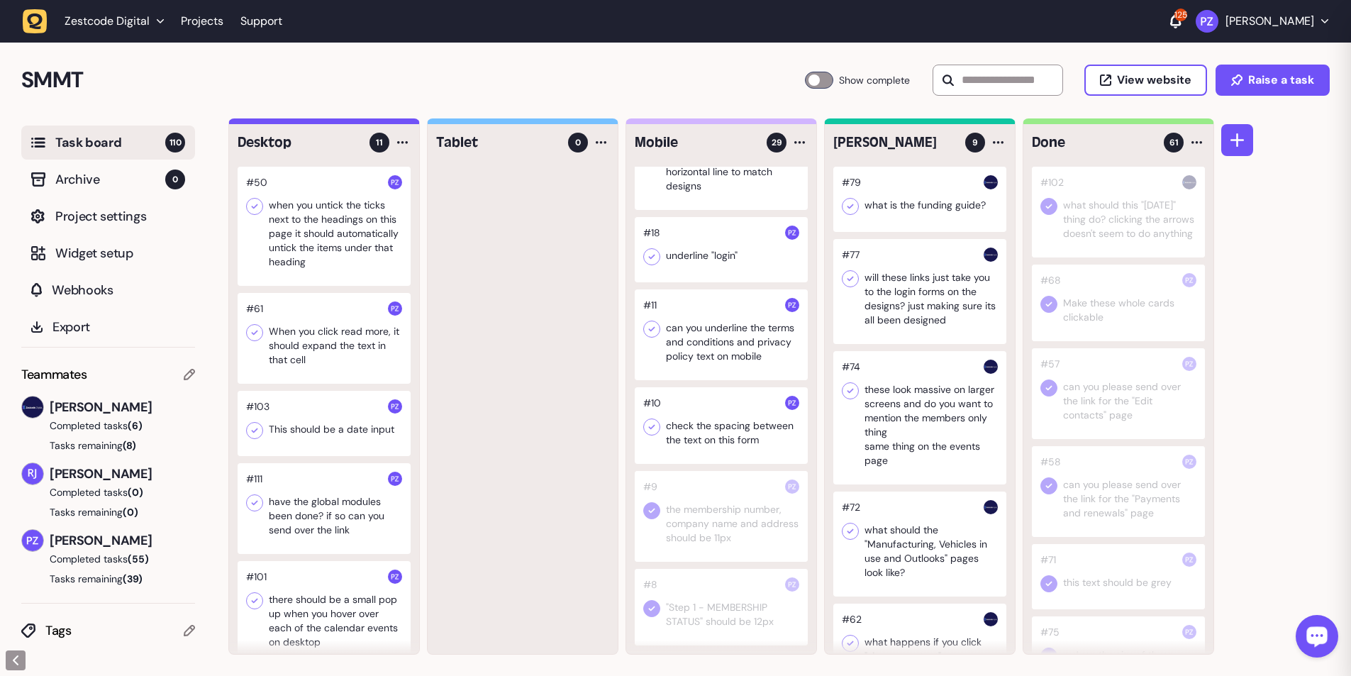
click at [355, 123] on div at bounding box center [721, 425] width 173 height 77
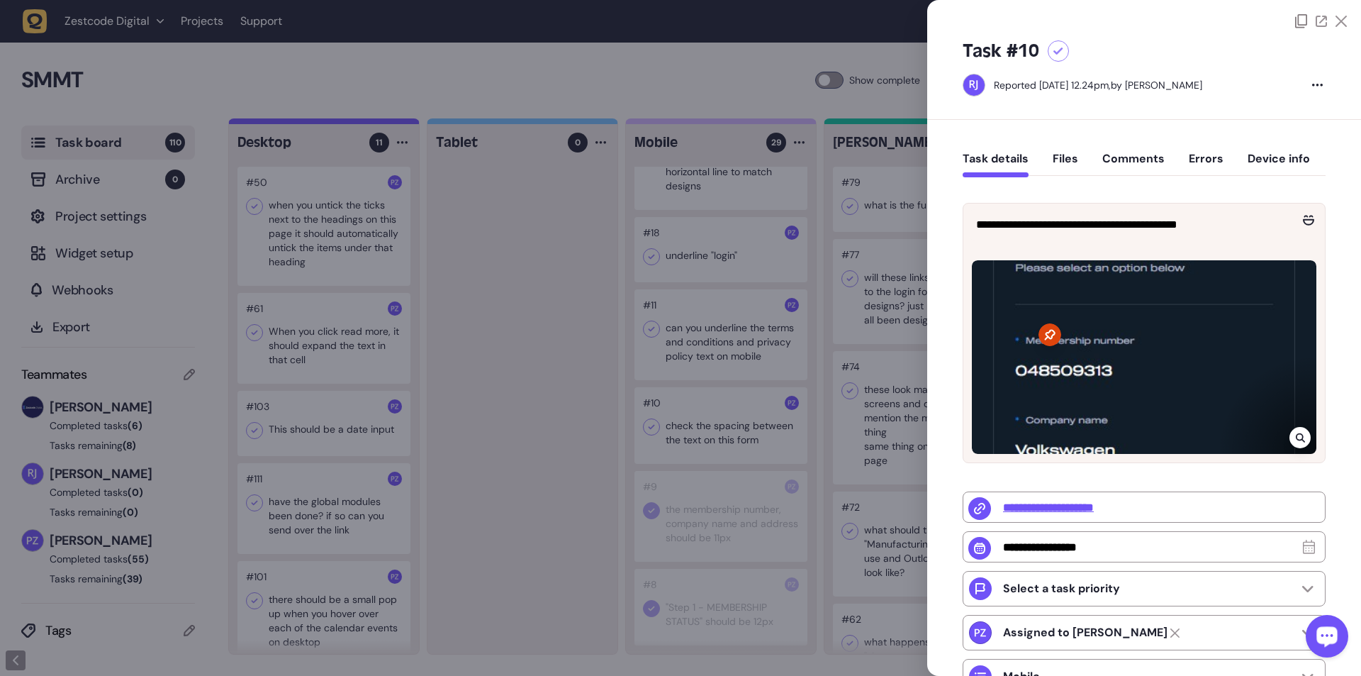
click at [355, 123] on icon at bounding box center [1300, 437] width 9 height 11
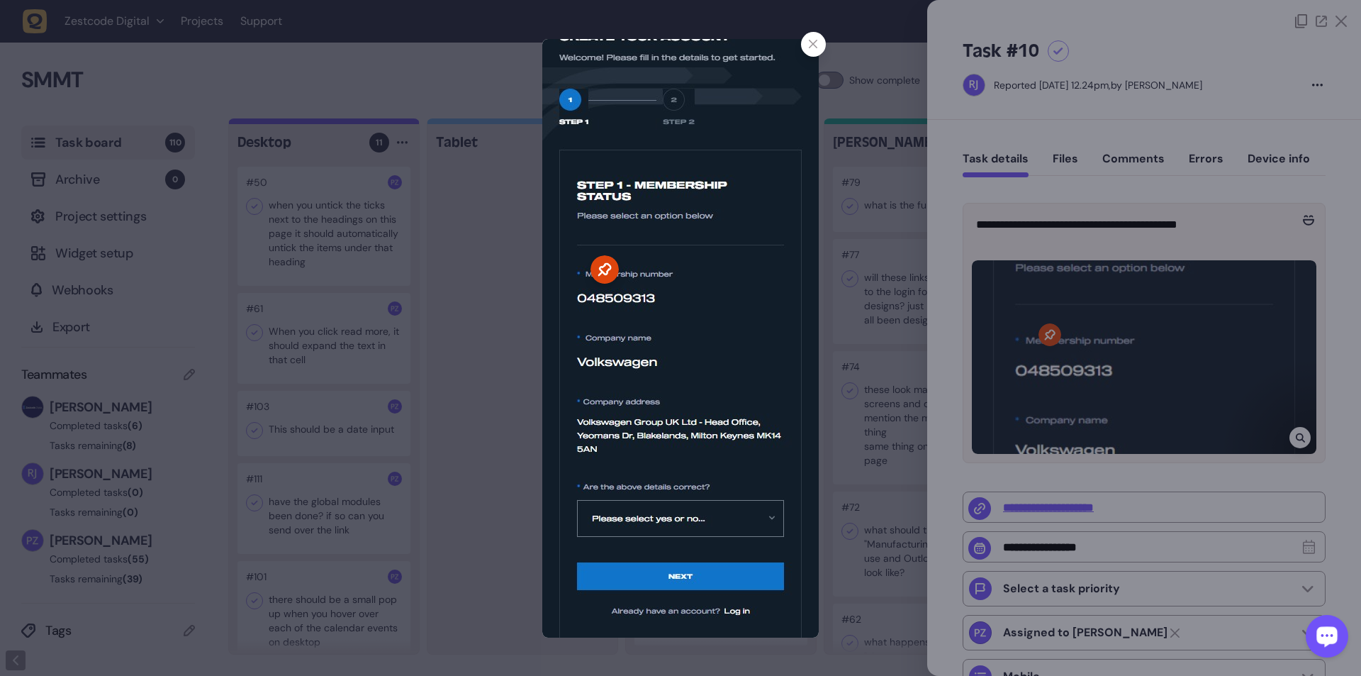
drag, startPoint x: 866, startPoint y: 369, endPoint x: 224, endPoint y: 42, distance: 720.2
click at [355, 123] on div at bounding box center [680, 338] width 1361 height 676
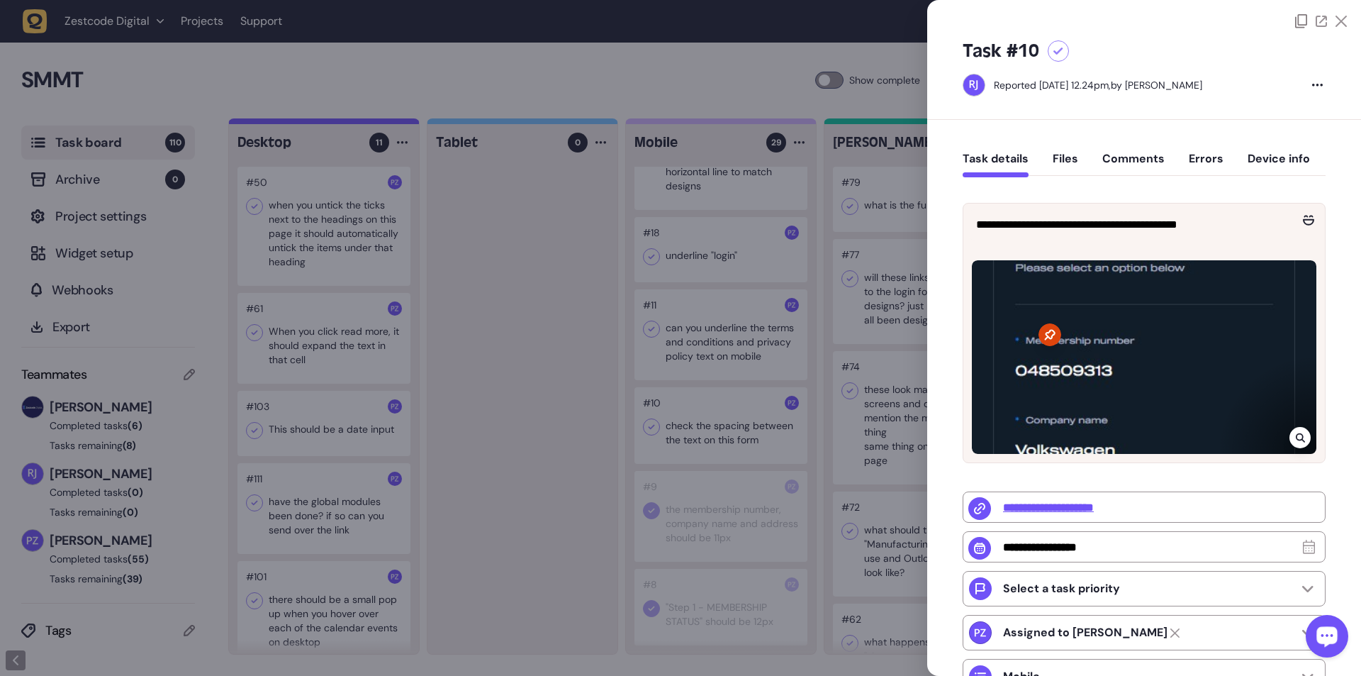
click at [355, 123] on div at bounding box center [680, 338] width 1361 height 676
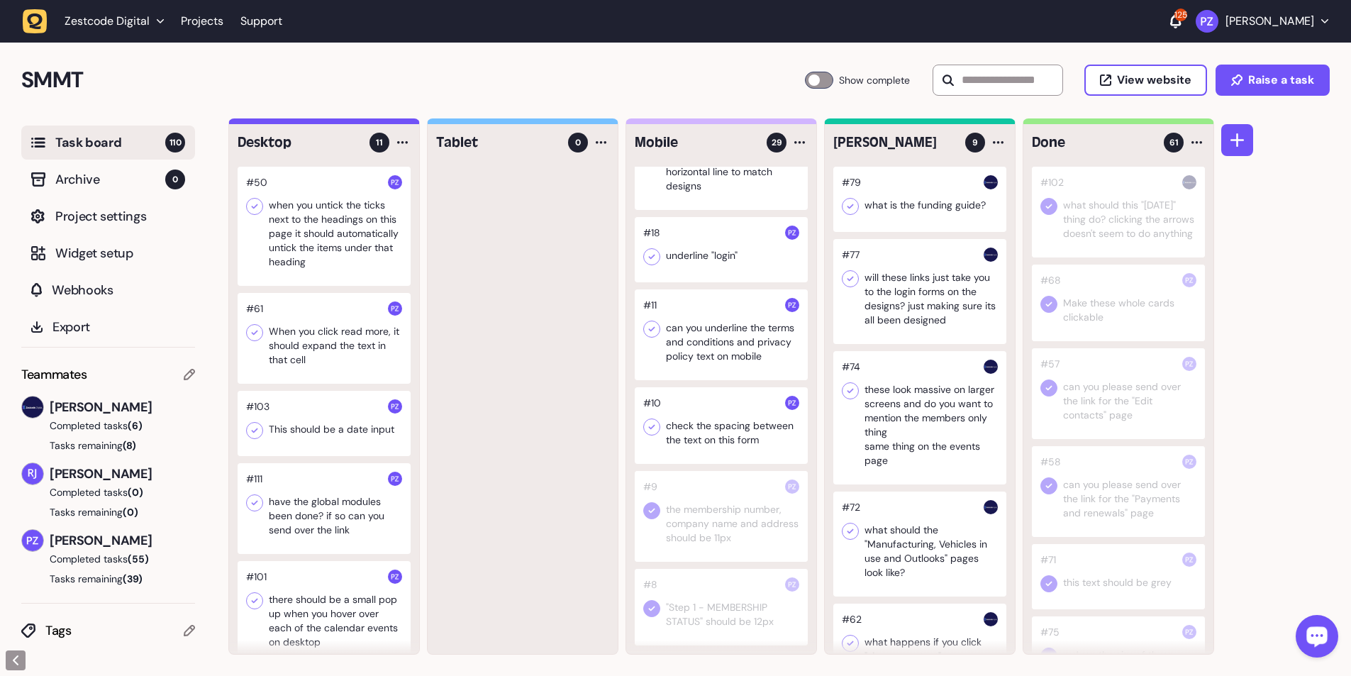
click at [355, 123] on icon at bounding box center [652, 427] width 14 height 14
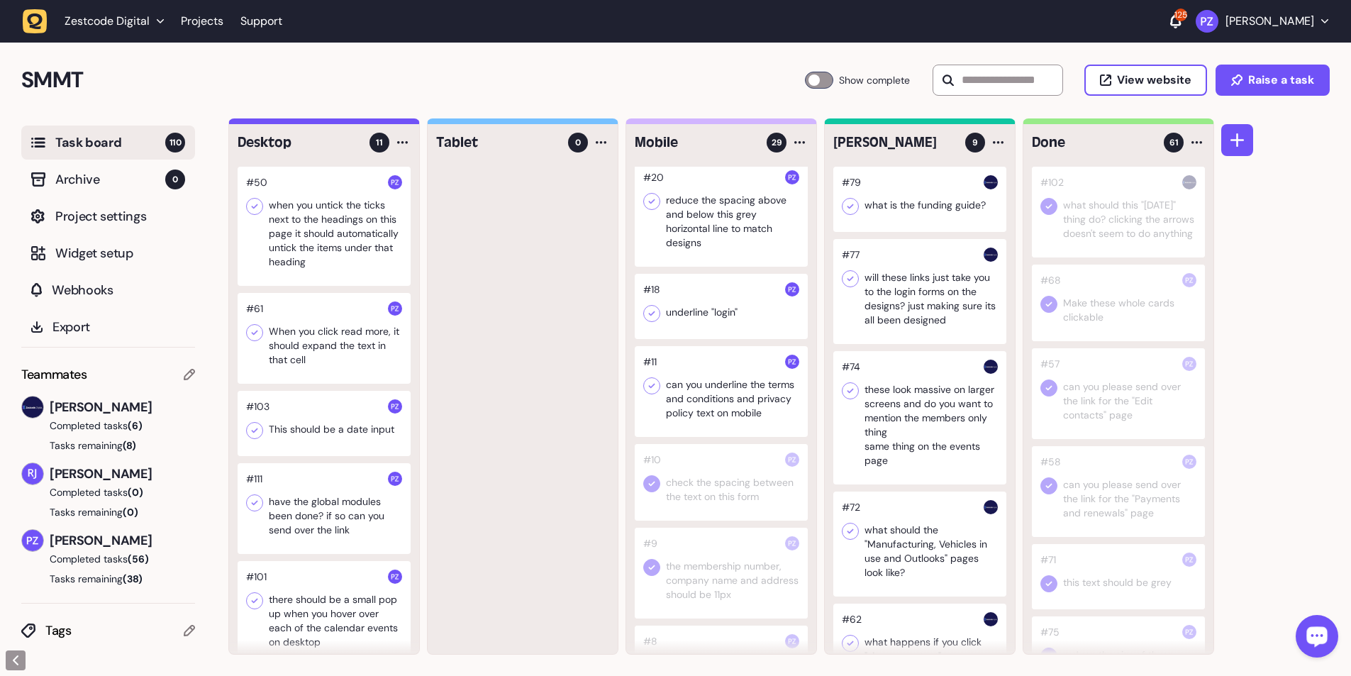
click at [355, 123] on div at bounding box center [721, 391] width 173 height 91
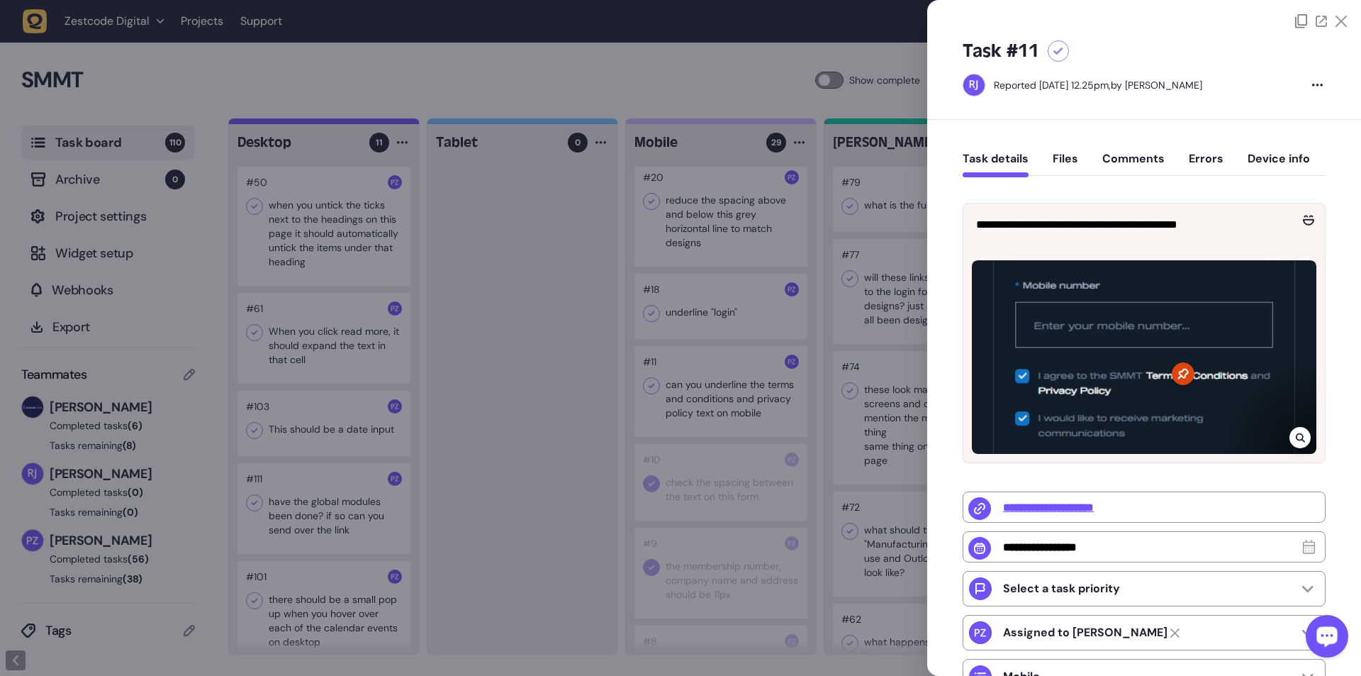
drag, startPoint x: 698, startPoint y: 495, endPoint x: 672, endPoint y: 418, distance: 81.4
click at [355, 123] on div at bounding box center [680, 338] width 1361 height 676
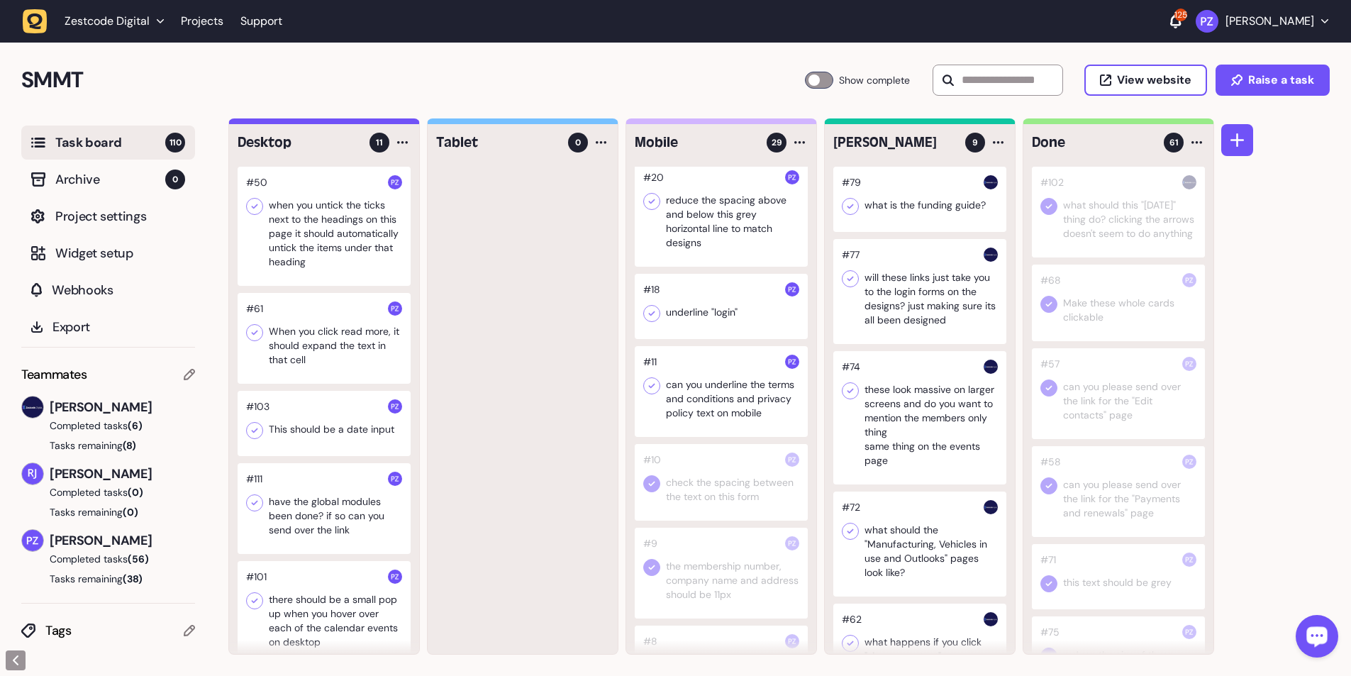
drag, startPoint x: 647, startPoint y: 401, endPoint x: 694, endPoint y: 329, distance: 86.1
click at [355, 123] on icon at bounding box center [652, 386] width 14 height 14
click at [355, 123] on div at bounding box center [721, 306] width 173 height 65
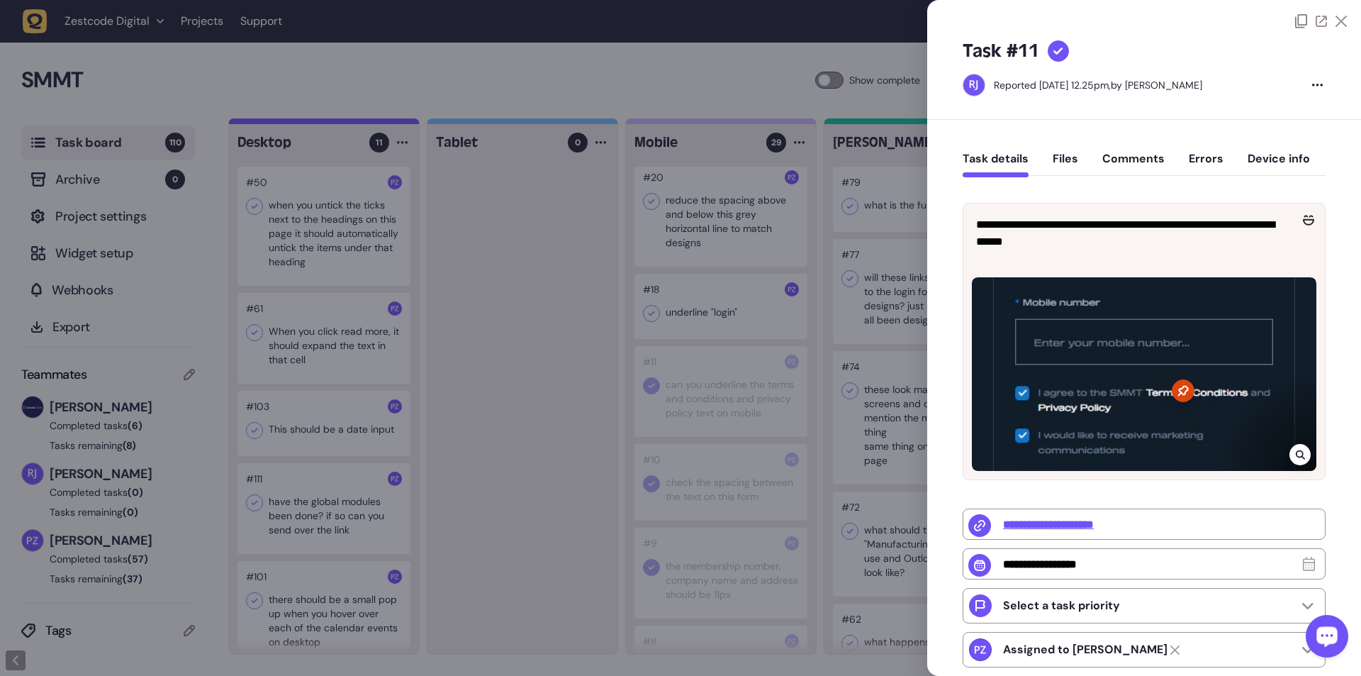
type input "**********"
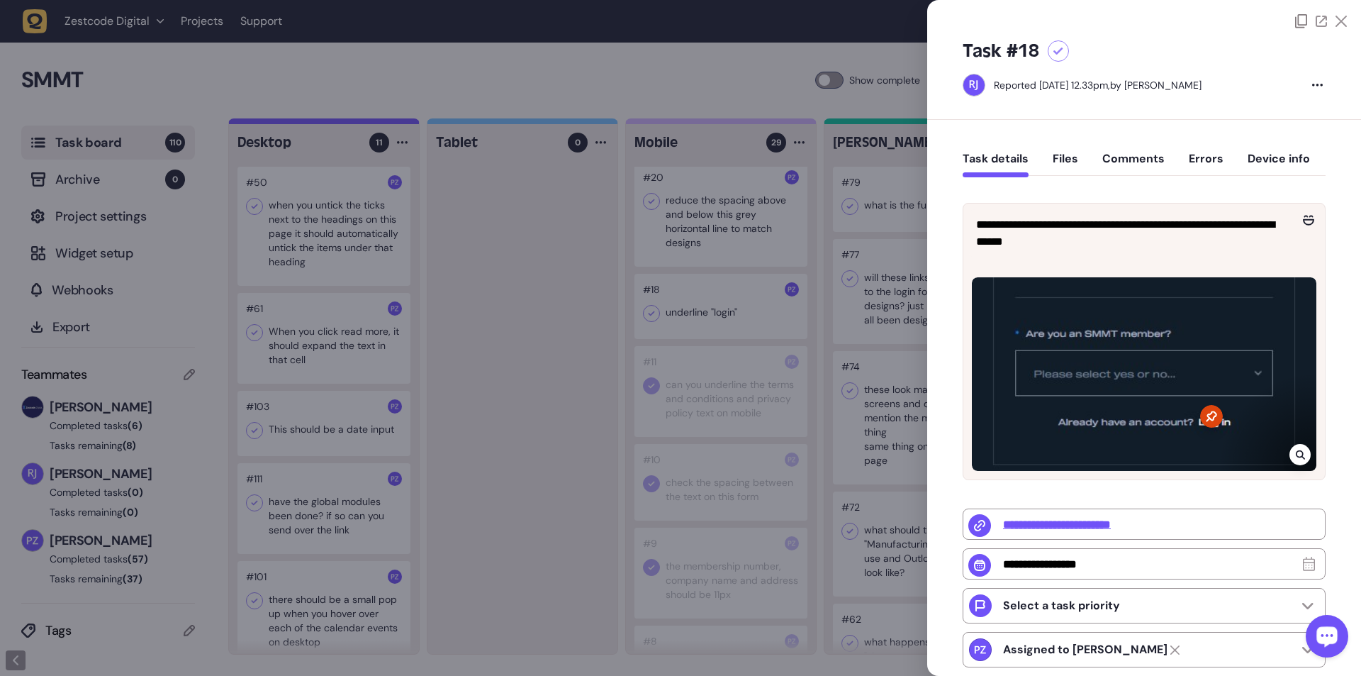
click at [355, 123] on div at bounding box center [680, 338] width 1361 height 676
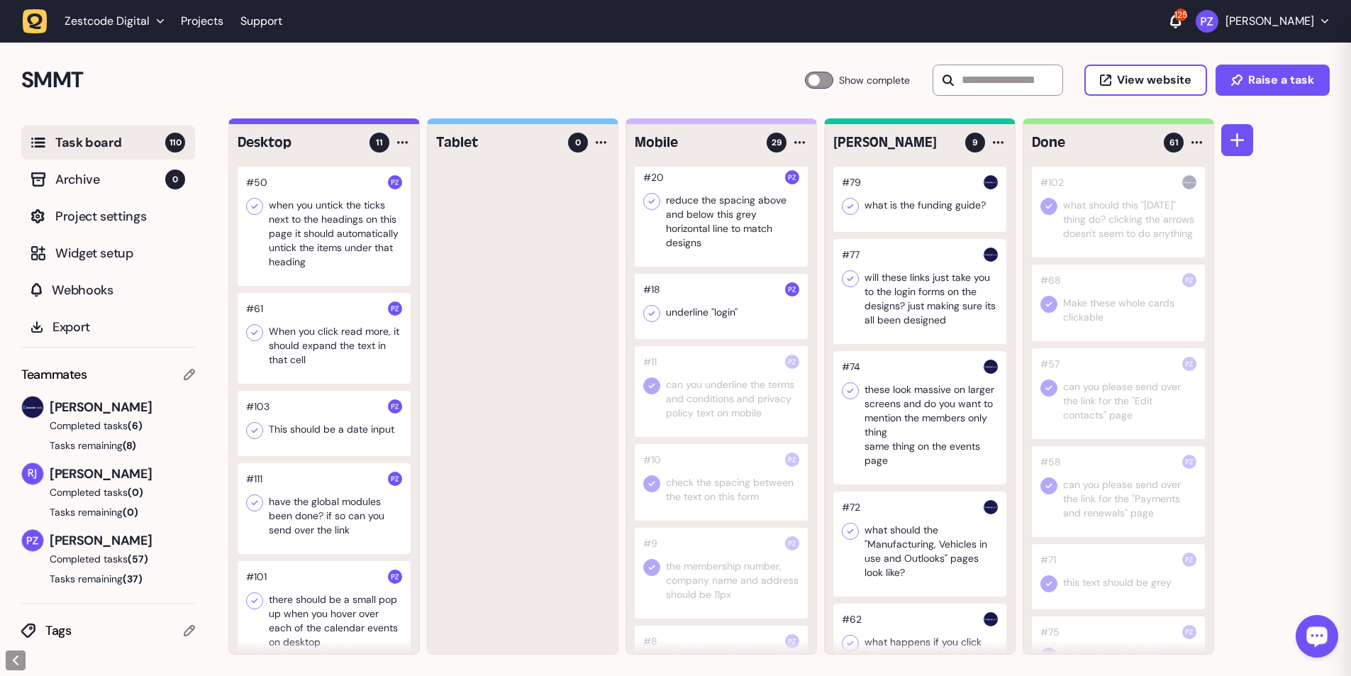
click at [355, 123] on icon at bounding box center [652, 313] width 14 height 14
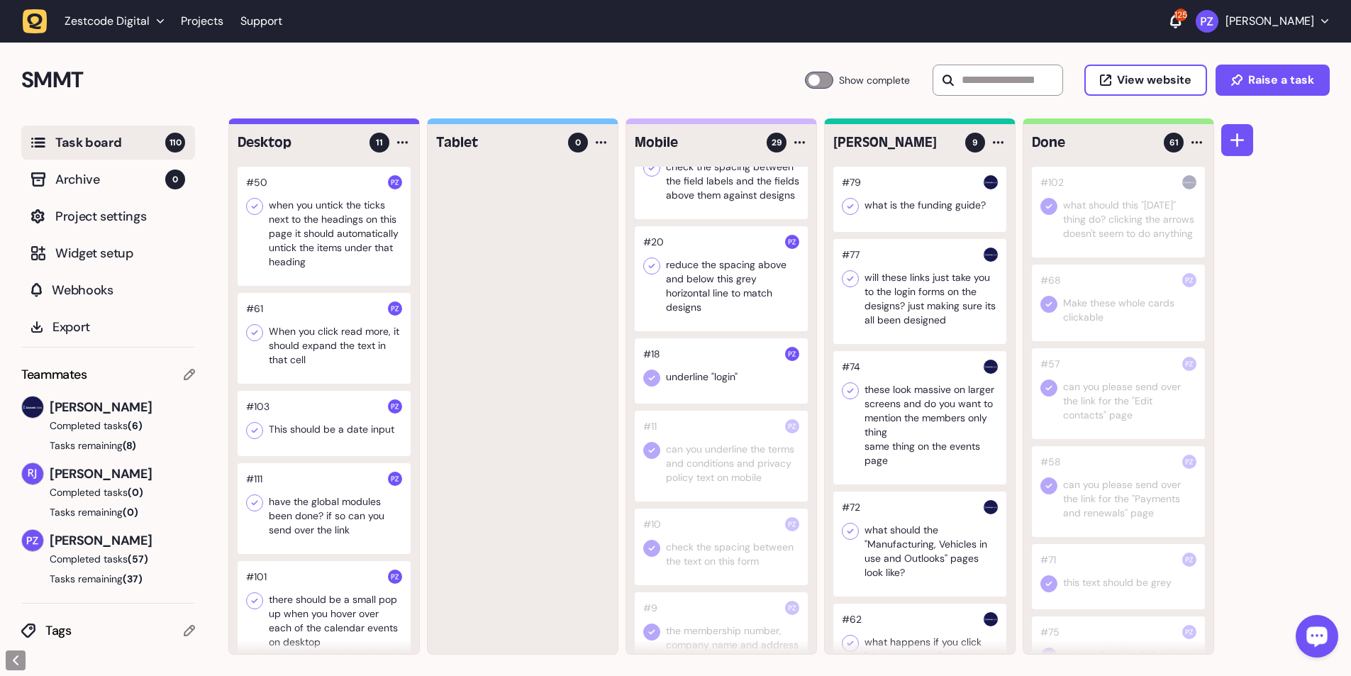
scroll to position [2046, 0]
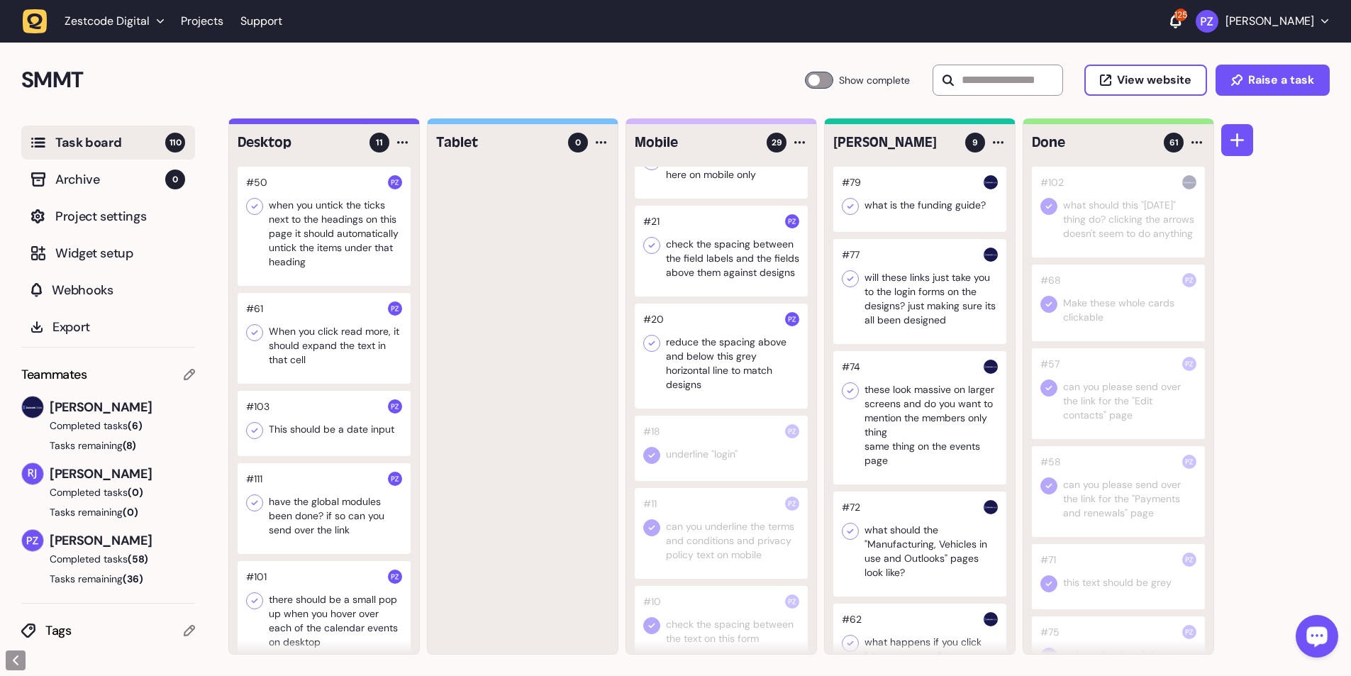
click at [355, 123] on div at bounding box center [721, 355] width 173 height 105
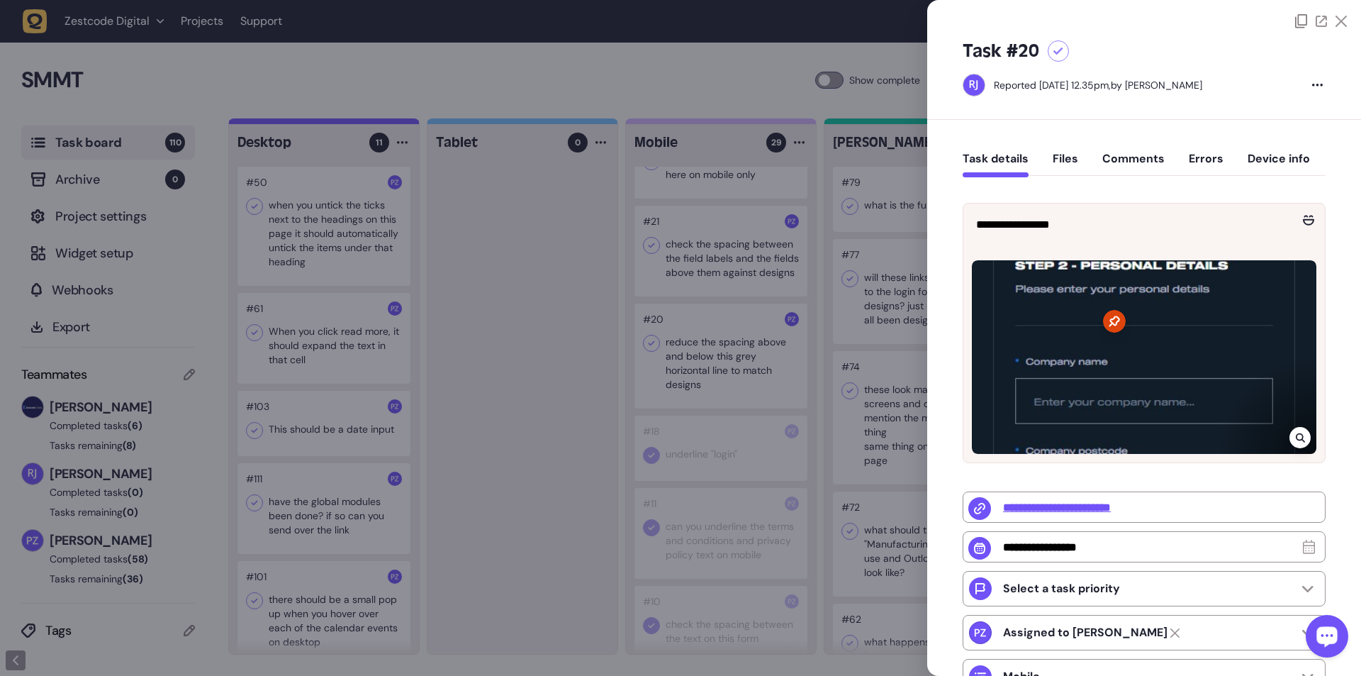
click at [355, 123] on div at bounding box center [680, 338] width 1361 height 676
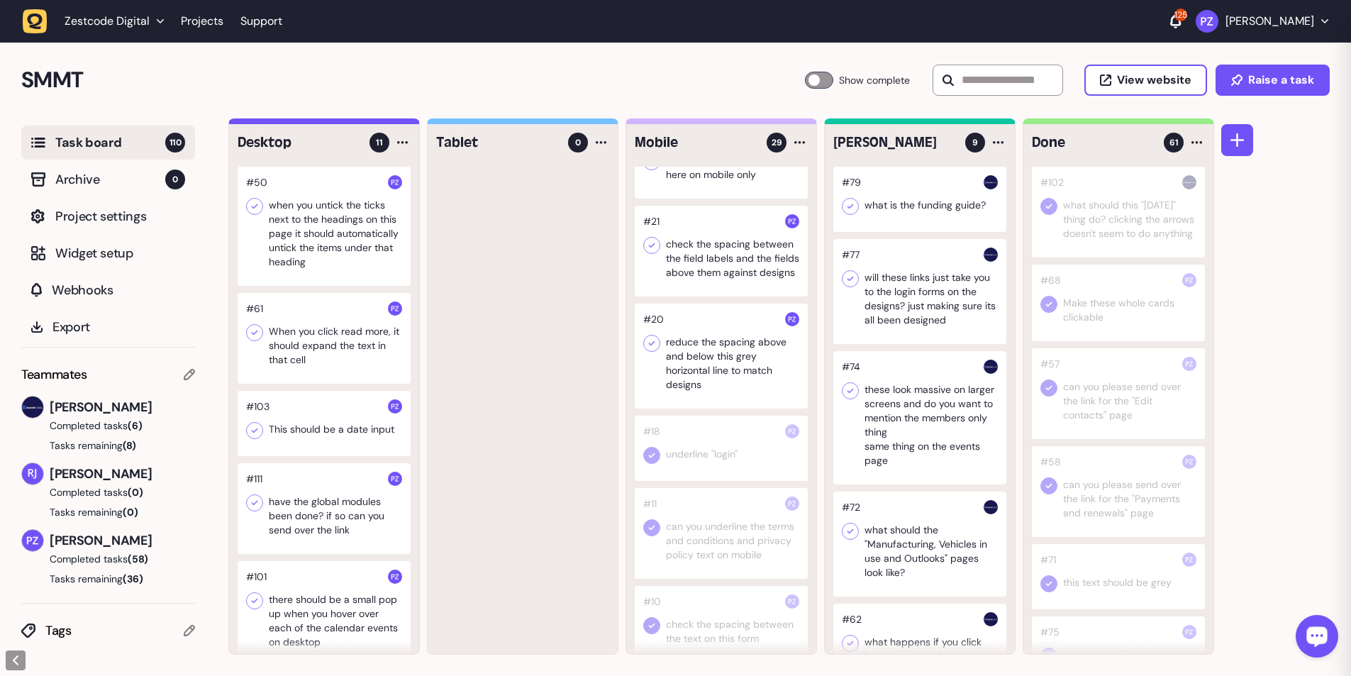
click at [355, 123] on div at bounding box center [721, 355] width 173 height 105
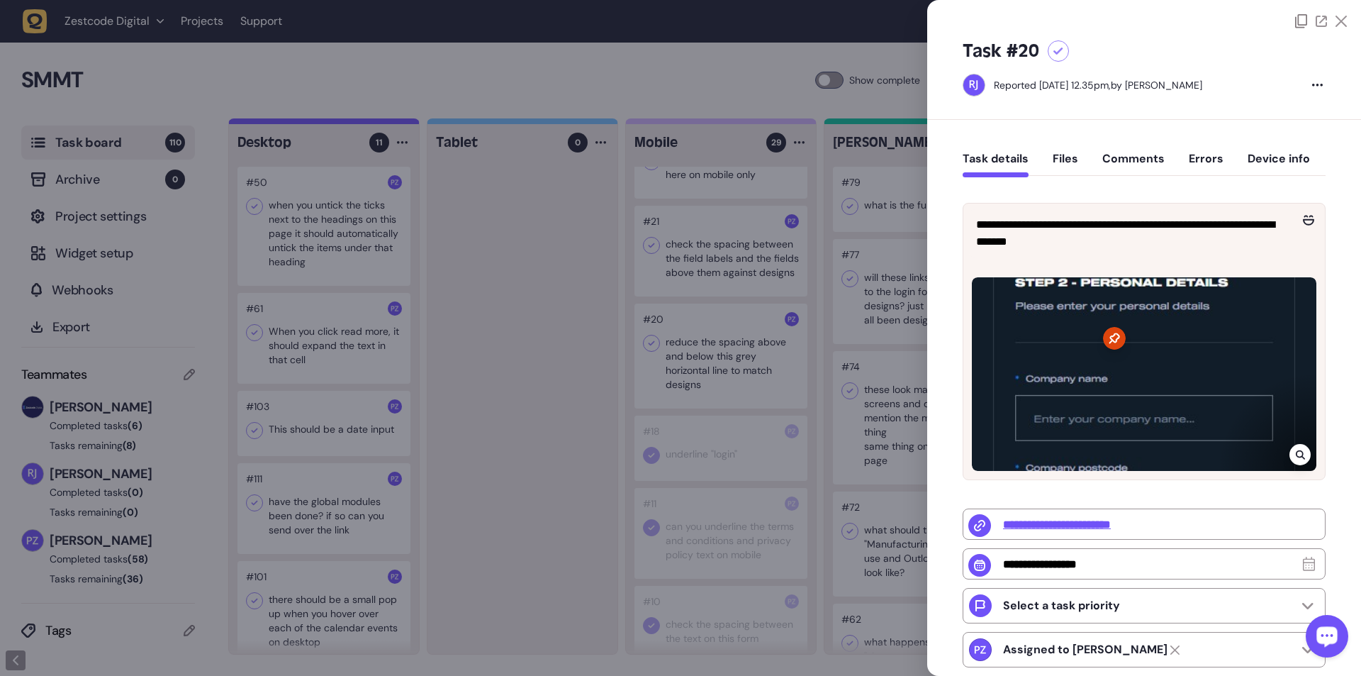
click at [355, 123] on div at bounding box center [680, 338] width 1361 height 676
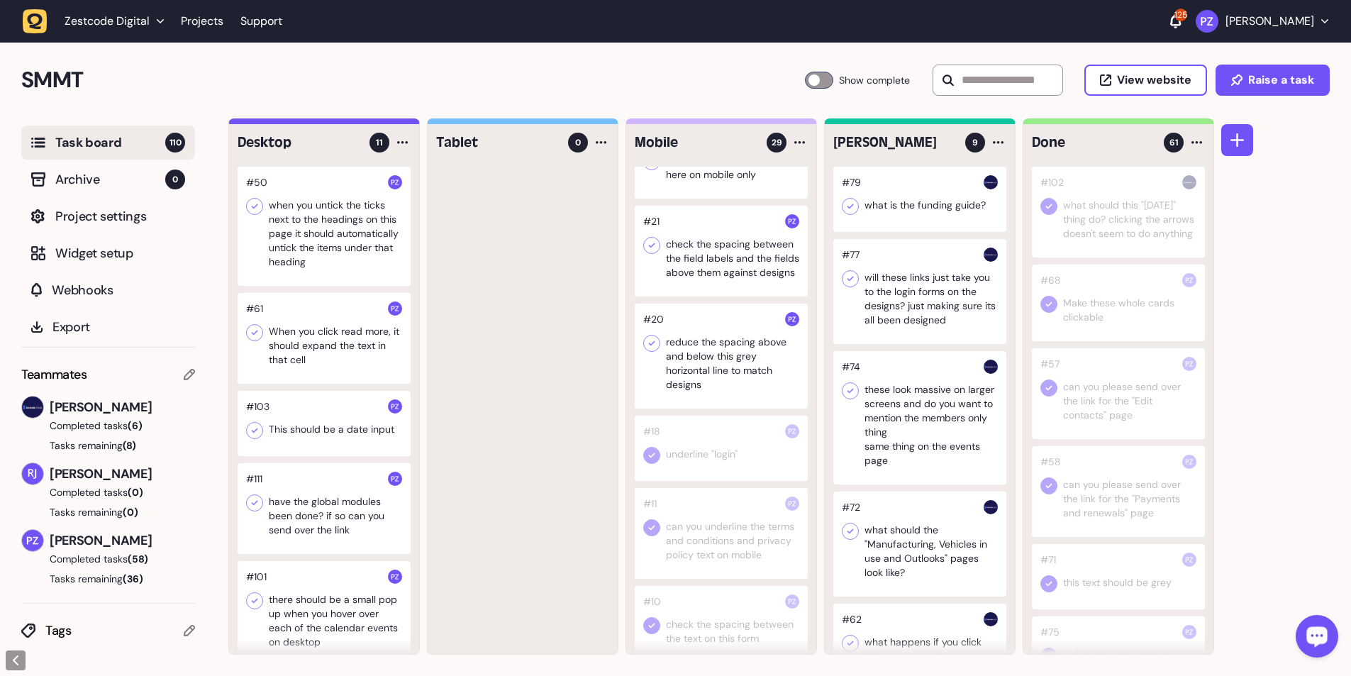
click at [355, 123] on icon at bounding box center [652, 343] width 14 height 14
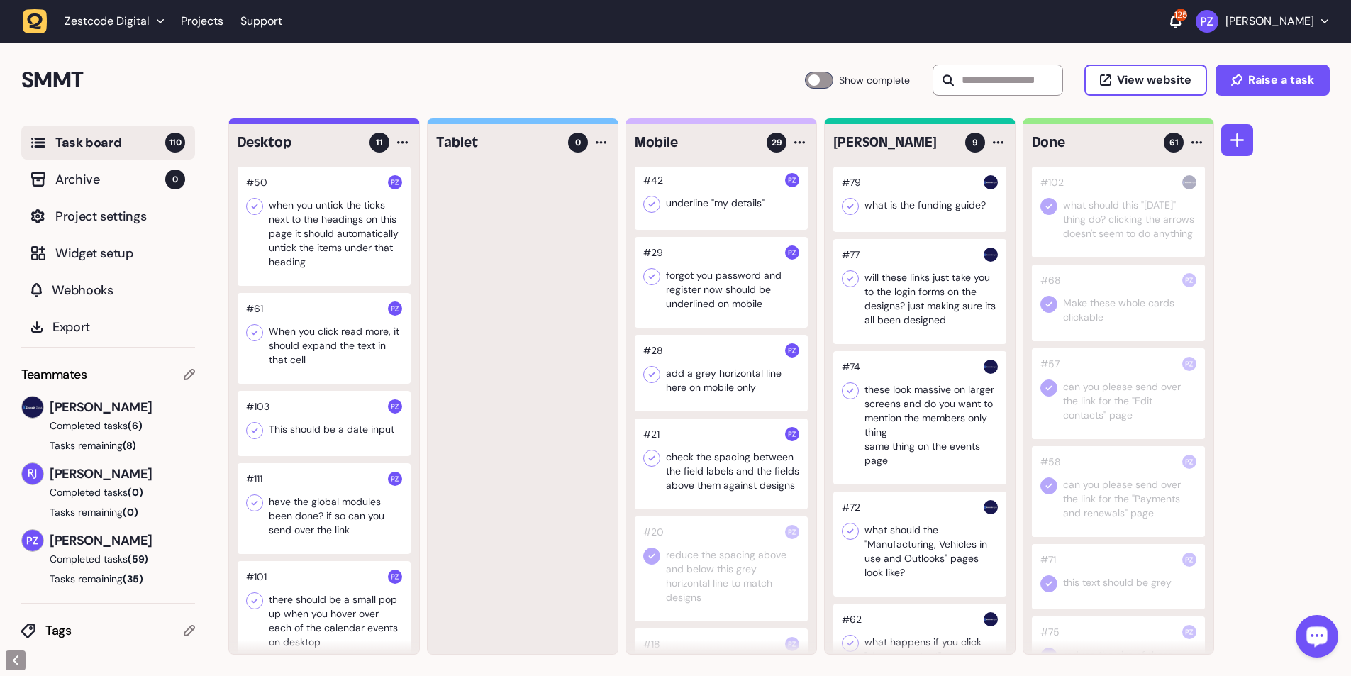
click at [355, 123] on div at bounding box center [721, 463] width 173 height 91
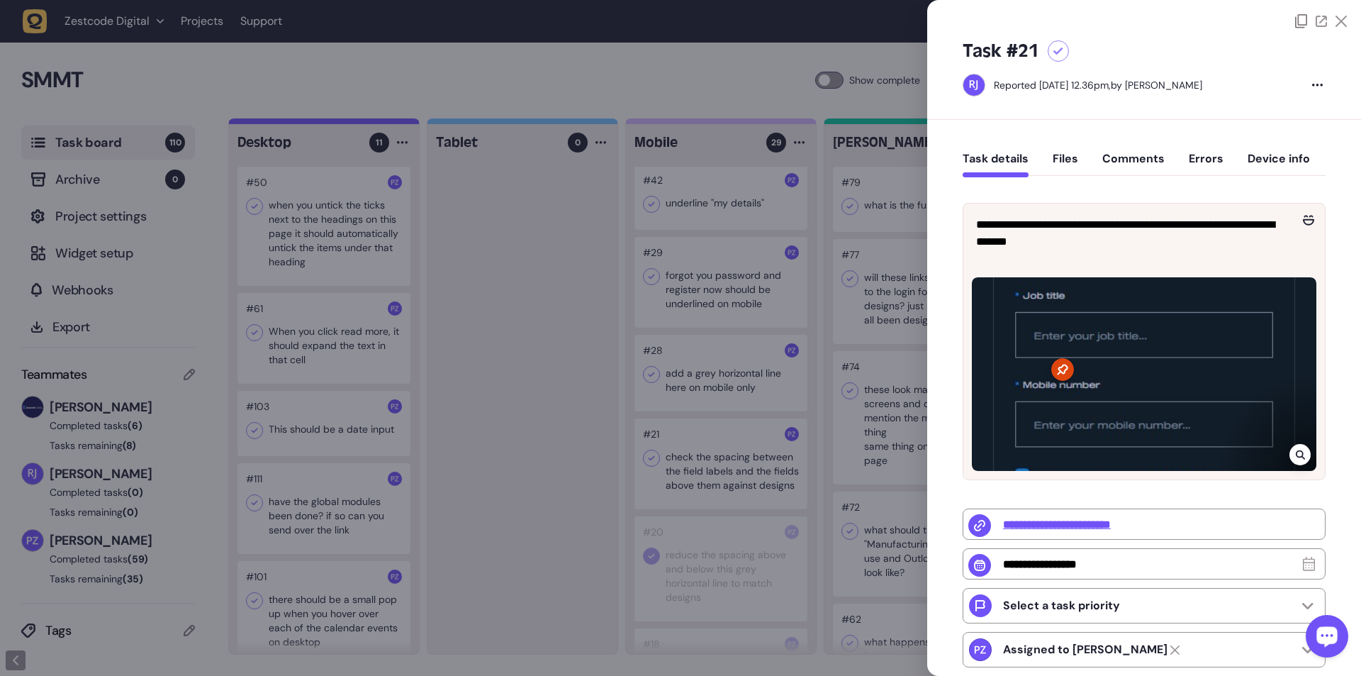
click at [355, 123] on div at bounding box center [680, 338] width 1361 height 676
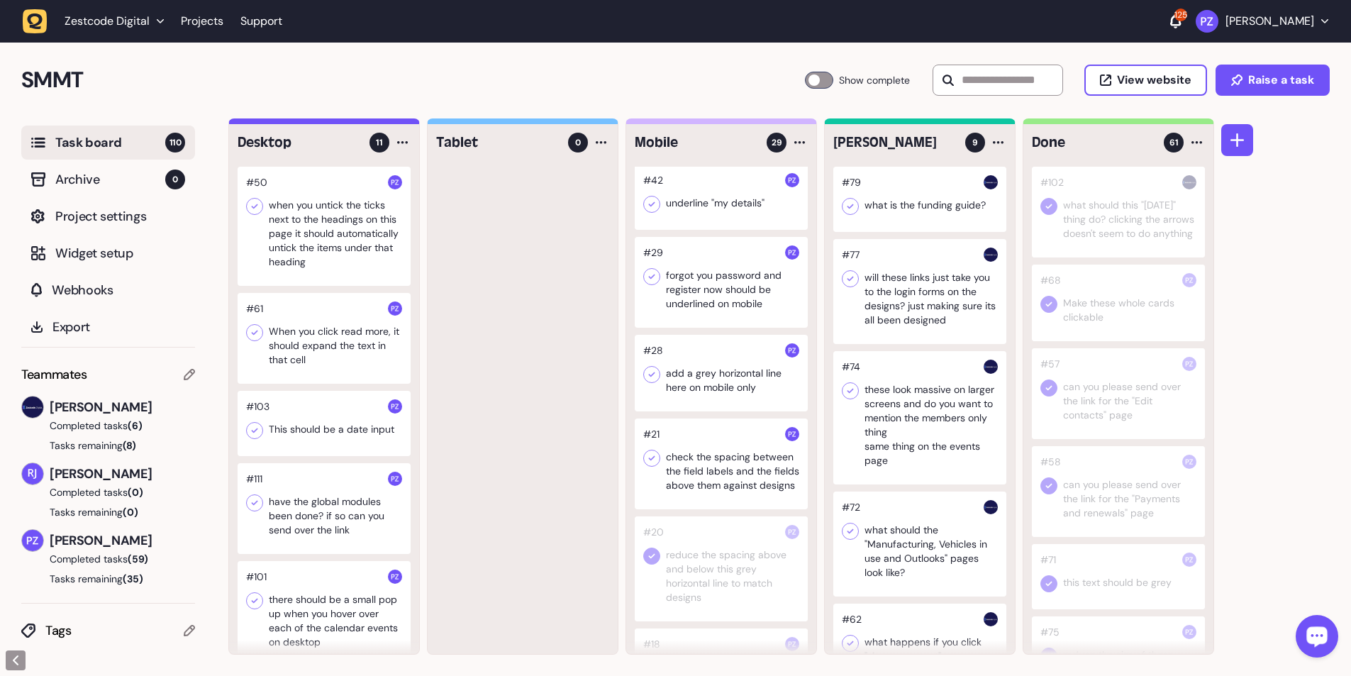
click at [355, 123] on icon at bounding box center [652, 458] width 6 height 5
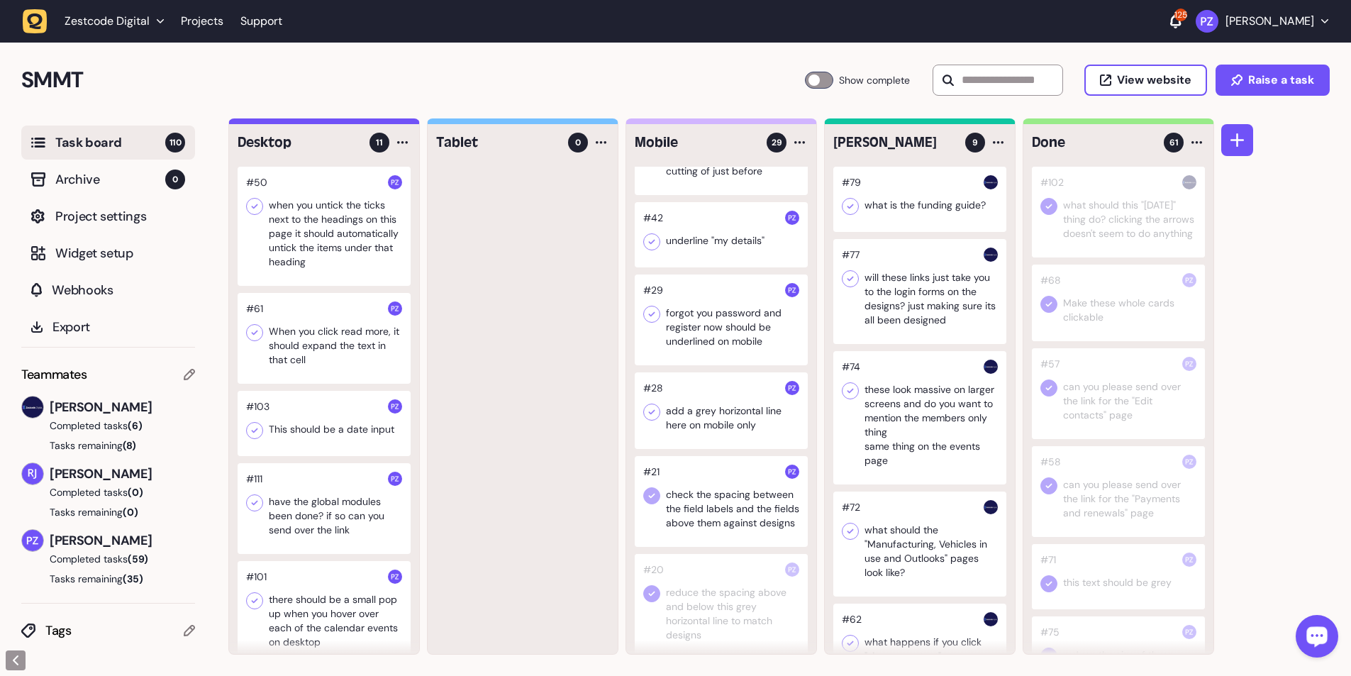
scroll to position [1762, 0]
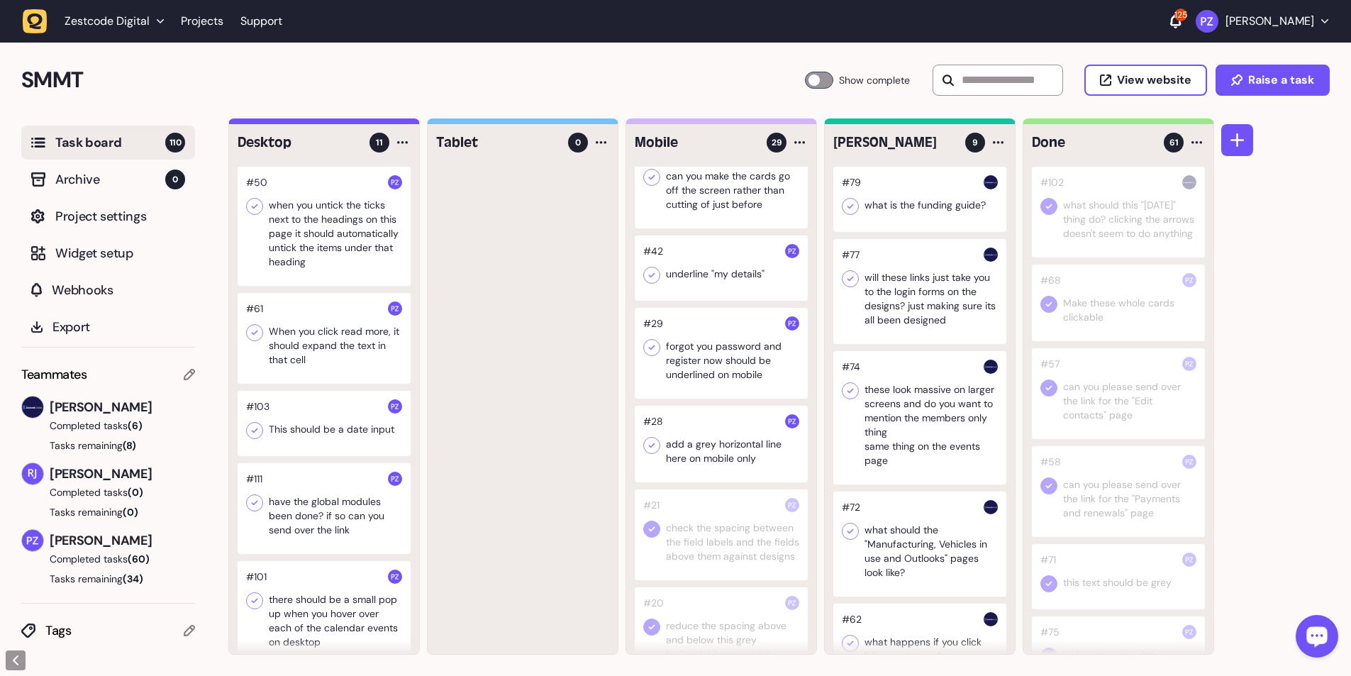
click at [355, 123] on div at bounding box center [721, 444] width 173 height 77
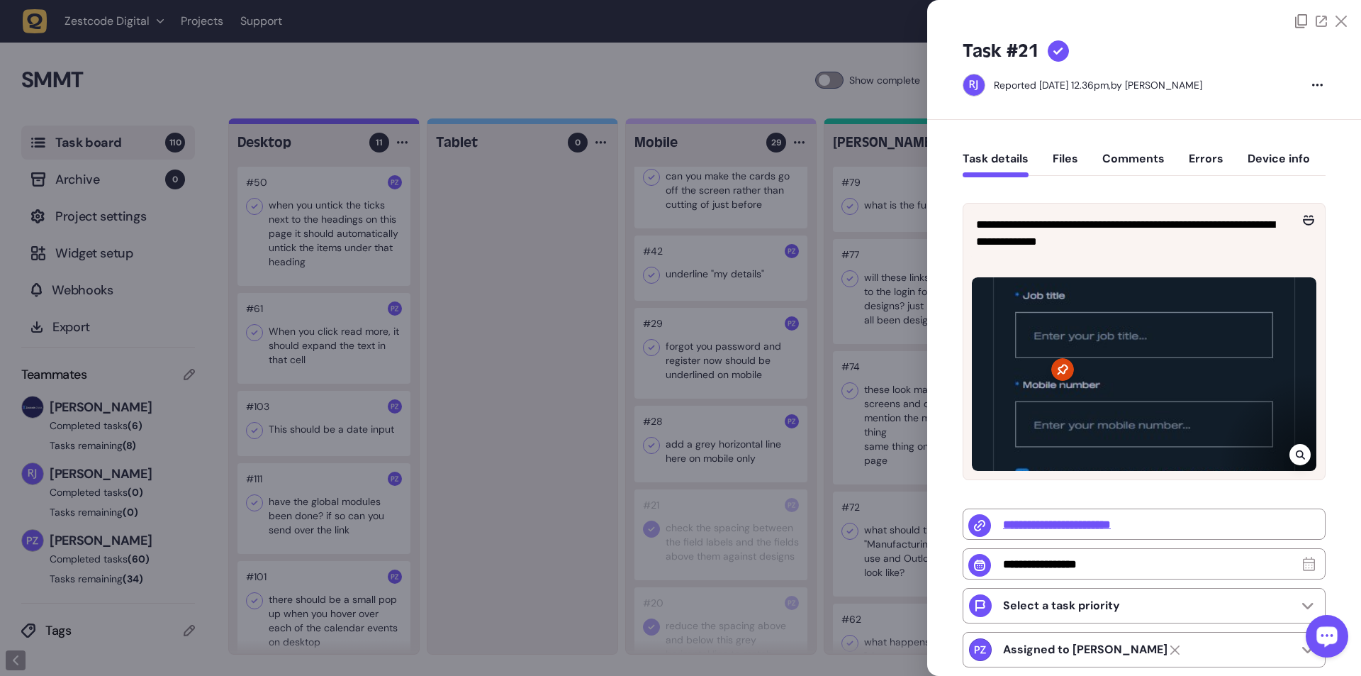
type input "**********"
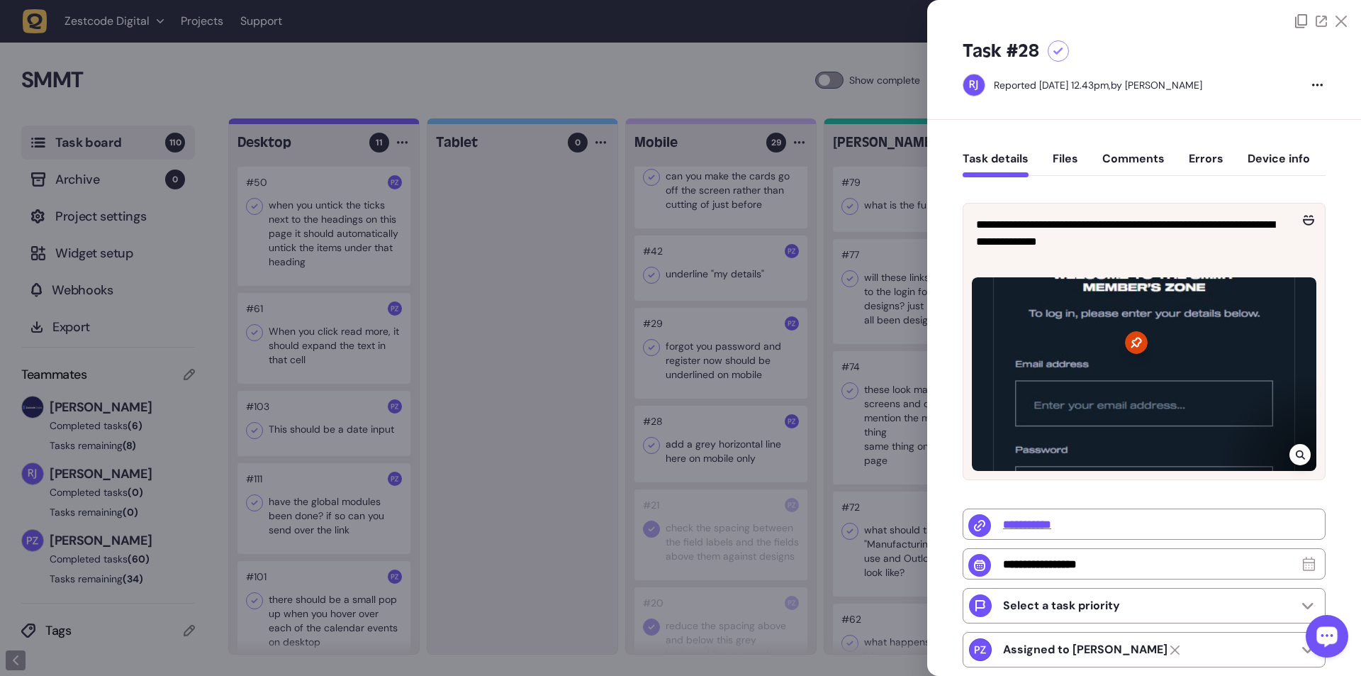
click at [355, 123] on div at bounding box center [1300, 454] width 21 height 21
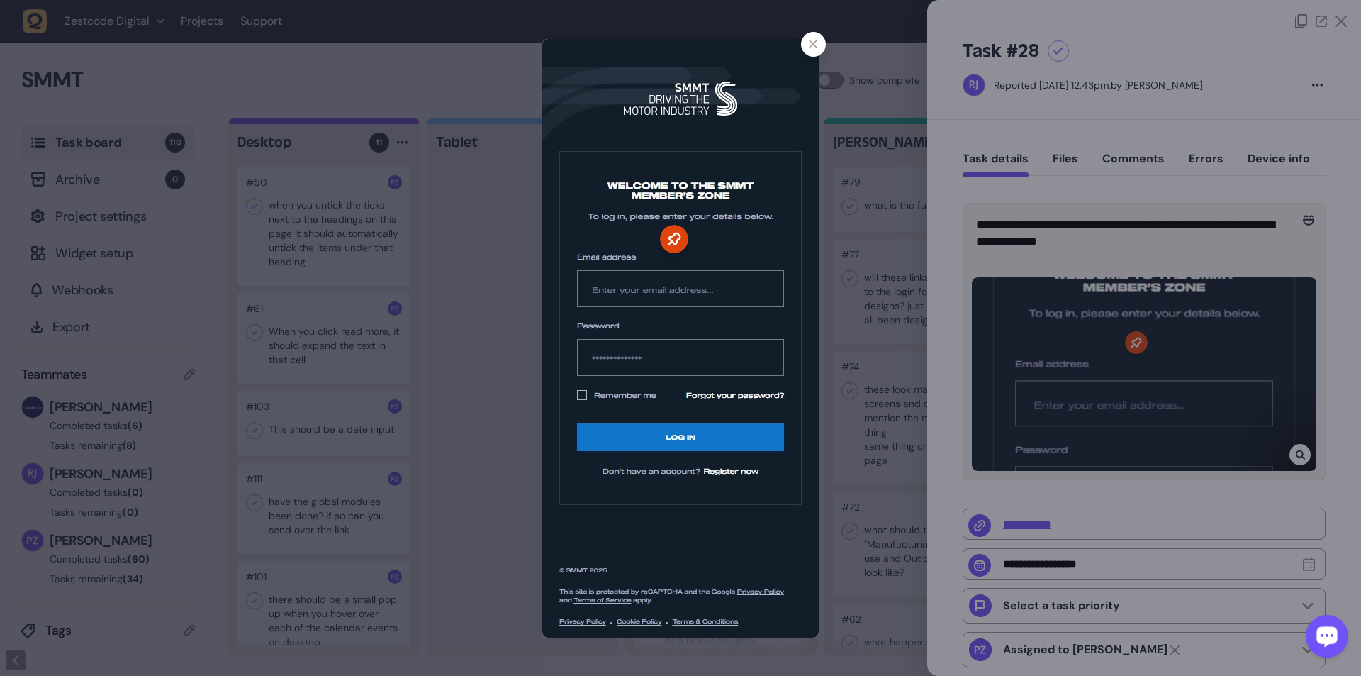
click at [355, 123] on div at bounding box center [680, 338] width 1361 height 676
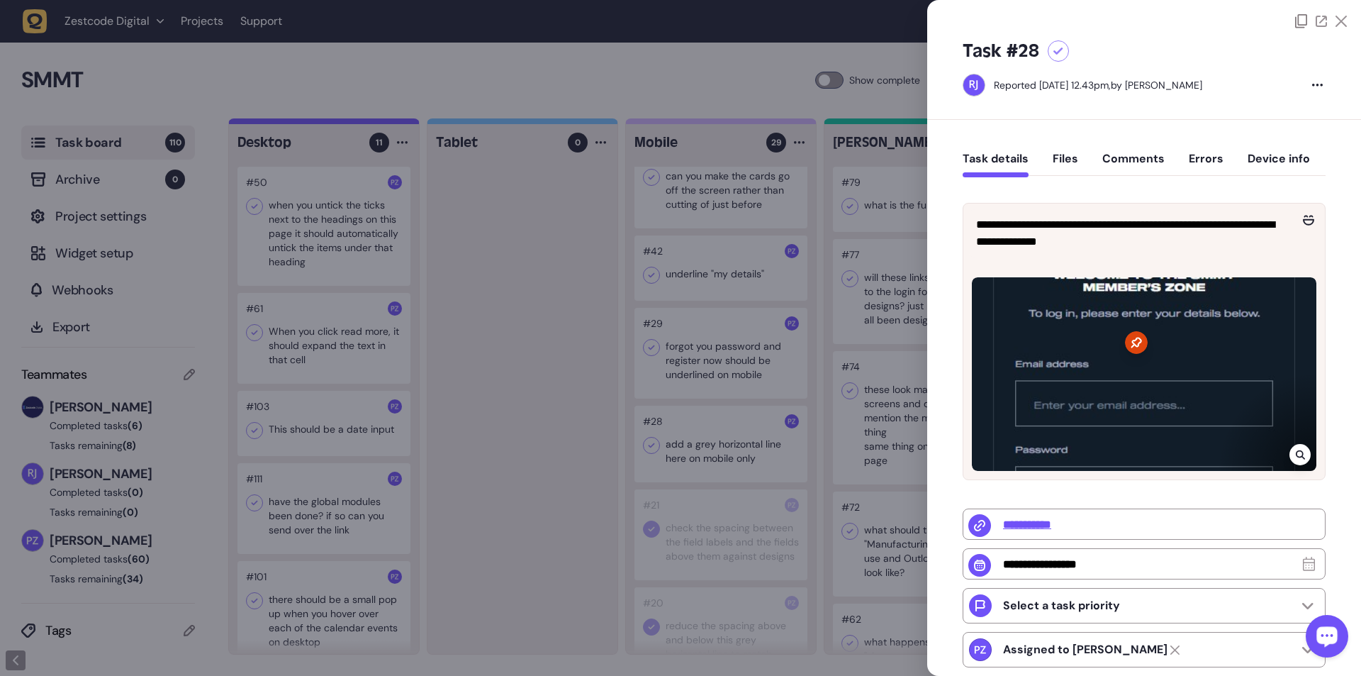
click at [355, 123] on div at bounding box center [680, 338] width 1361 height 676
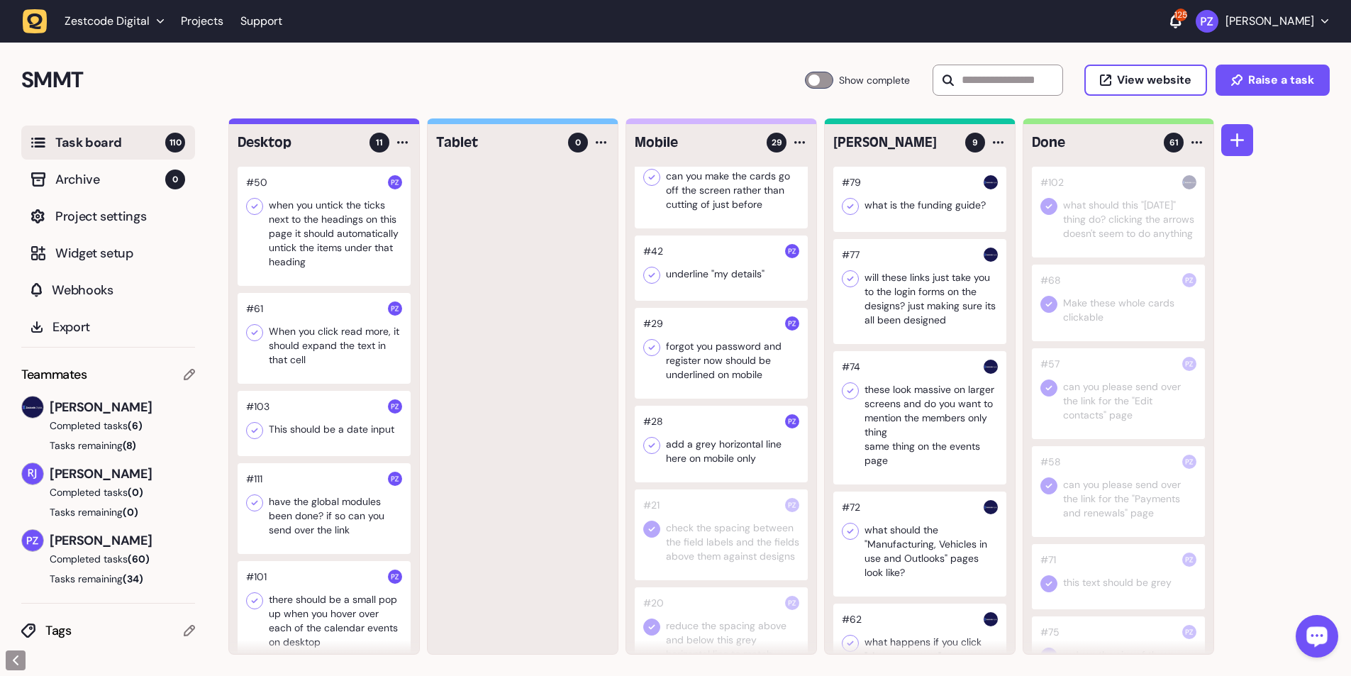
drag, startPoint x: 654, startPoint y: 446, endPoint x: 684, endPoint y: 491, distance: 53.3
click at [355, 123] on icon at bounding box center [652, 445] width 14 height 14
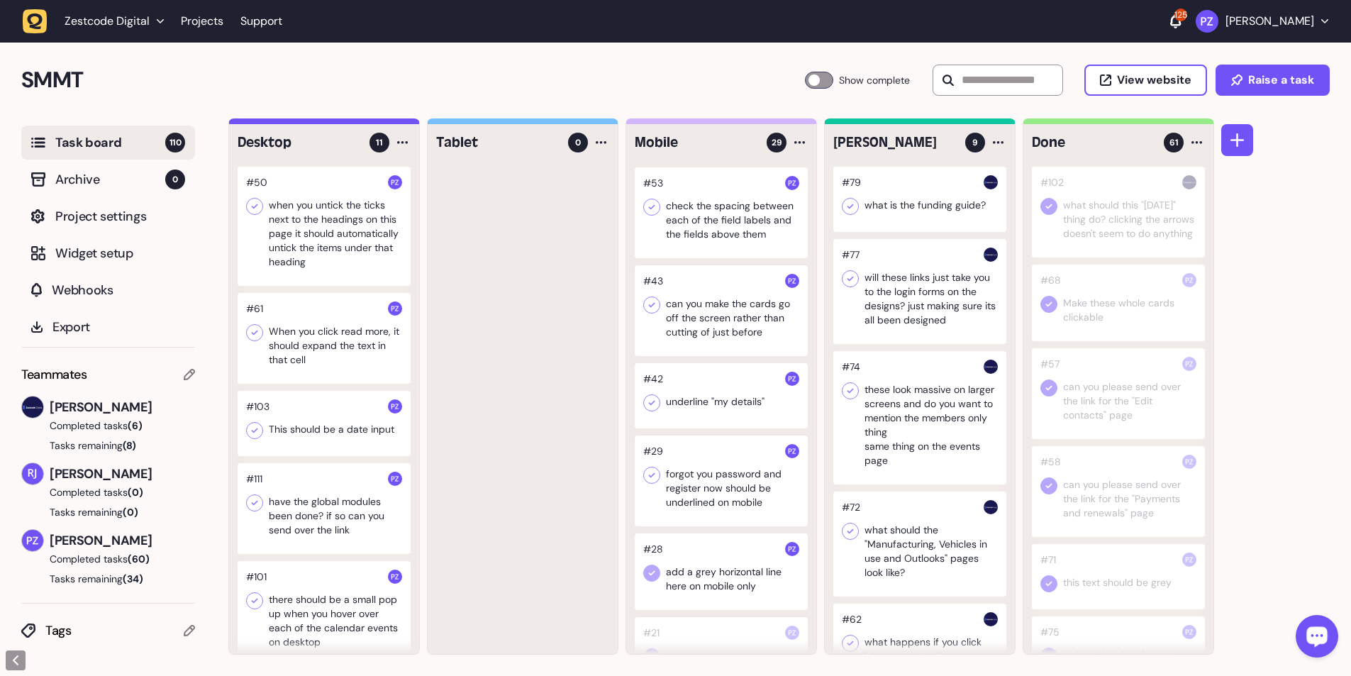
scroll to position [1620, 0]
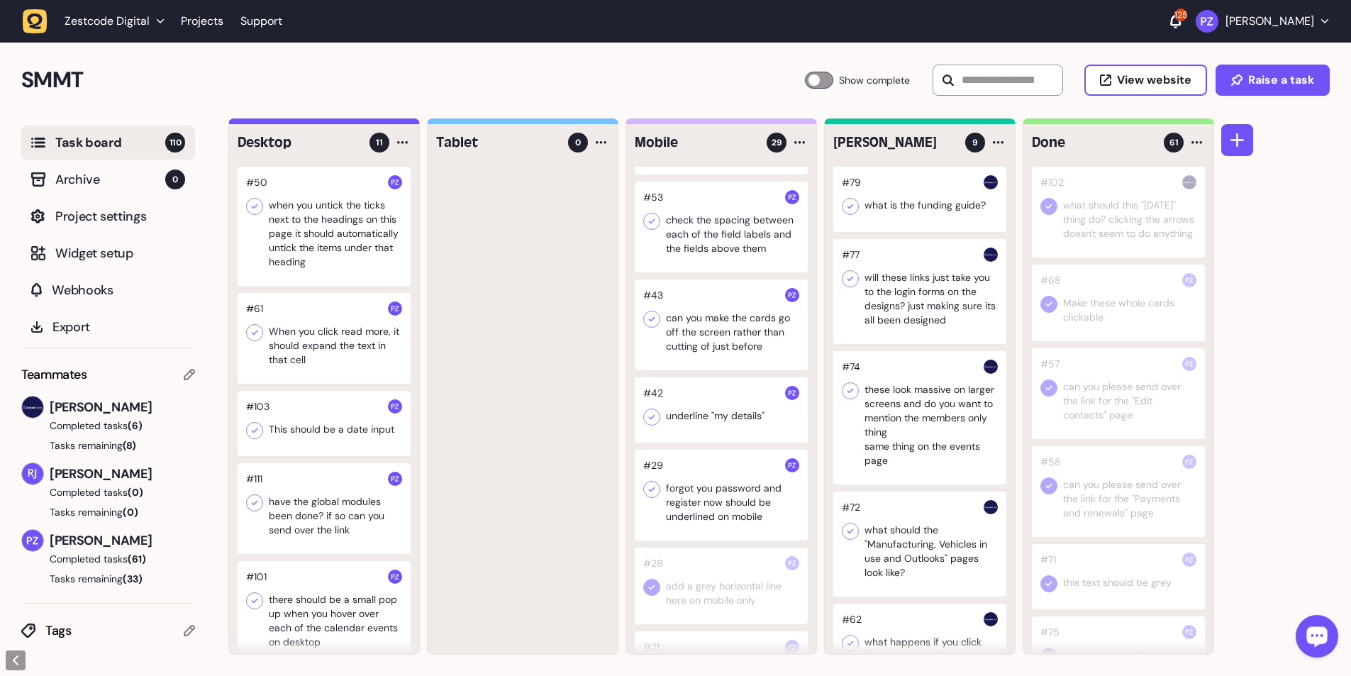
click at [355, 123] on div at bounding box center [721, 495] width 173 height 91
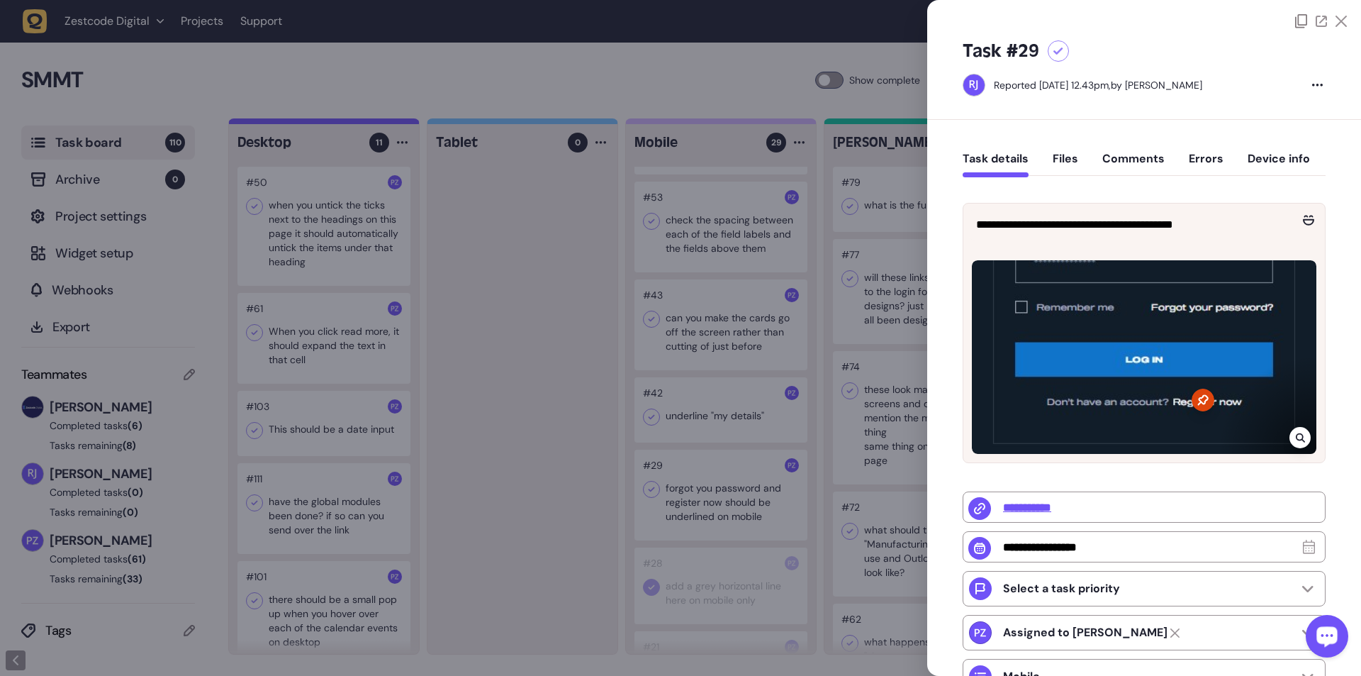
click at [355, 123] on div at bounding box center [680, 338] width 1361 height 676
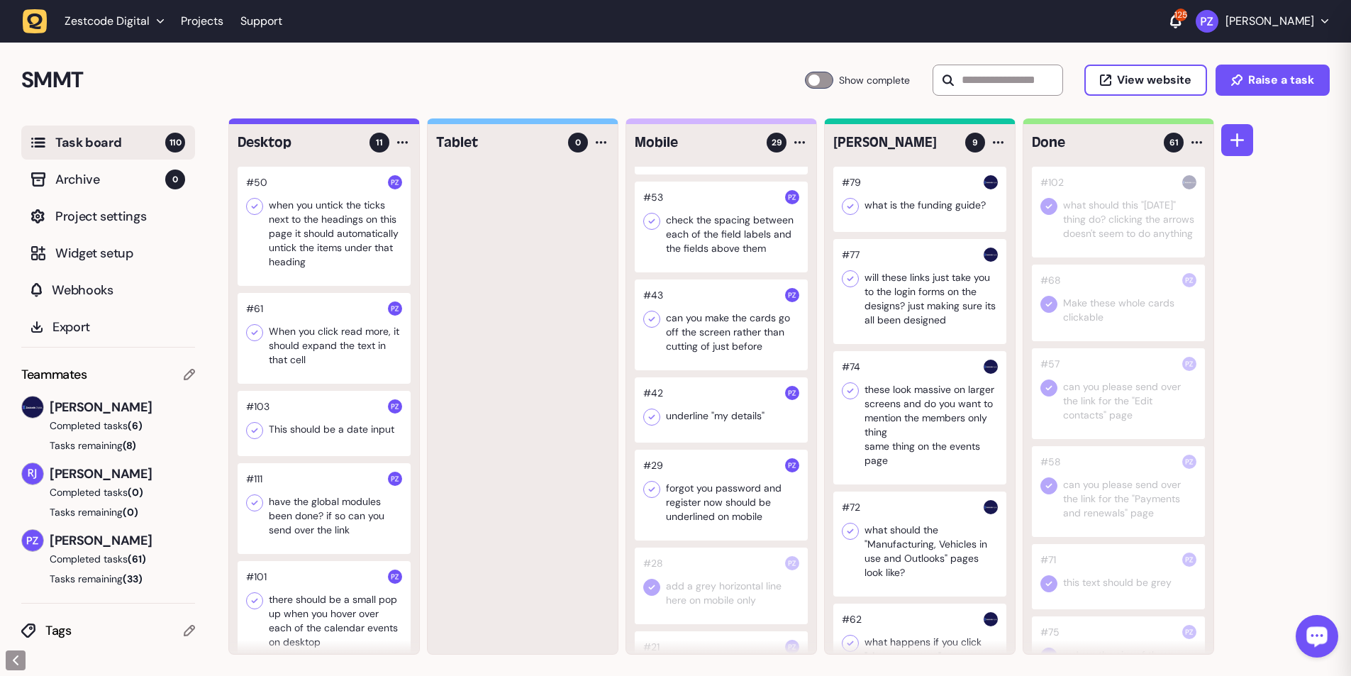
click at [355, 123] on icon at bounding box center [652, 489] width 6 height 5
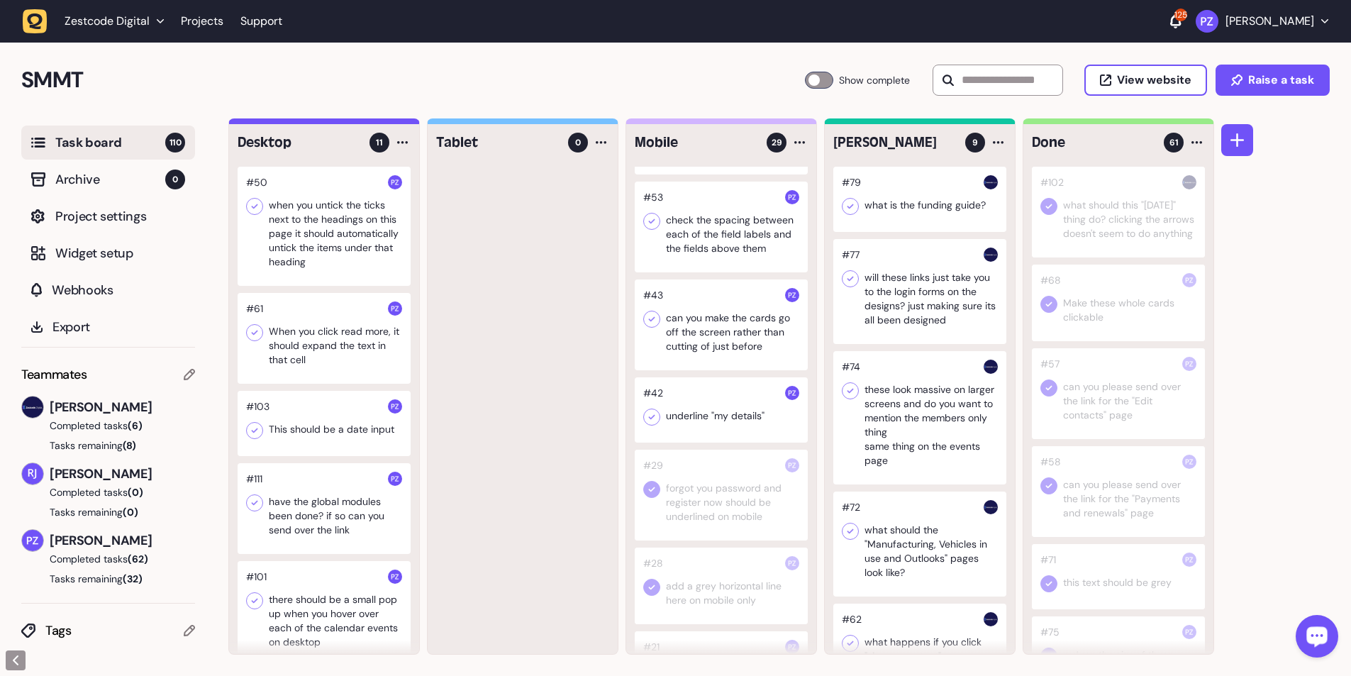
click at [355, 123] on div at bounding box center [721, 409] width 173 height 65
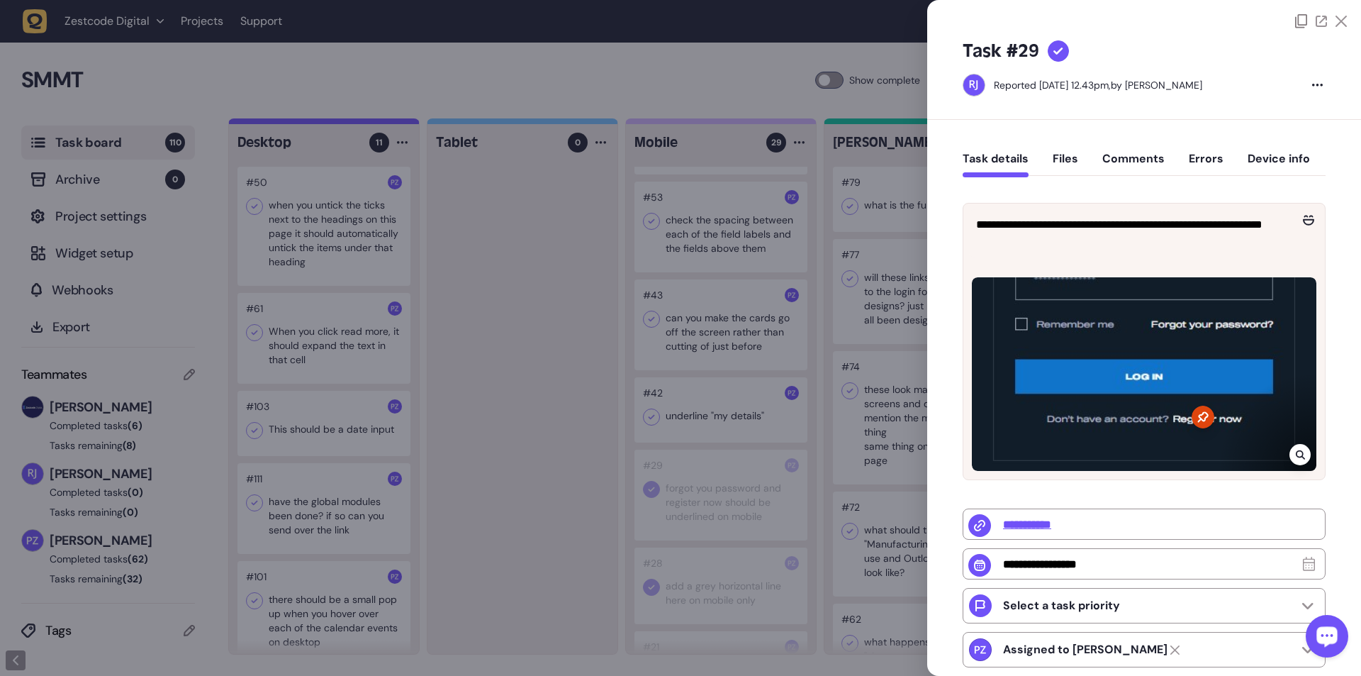
type input "*"
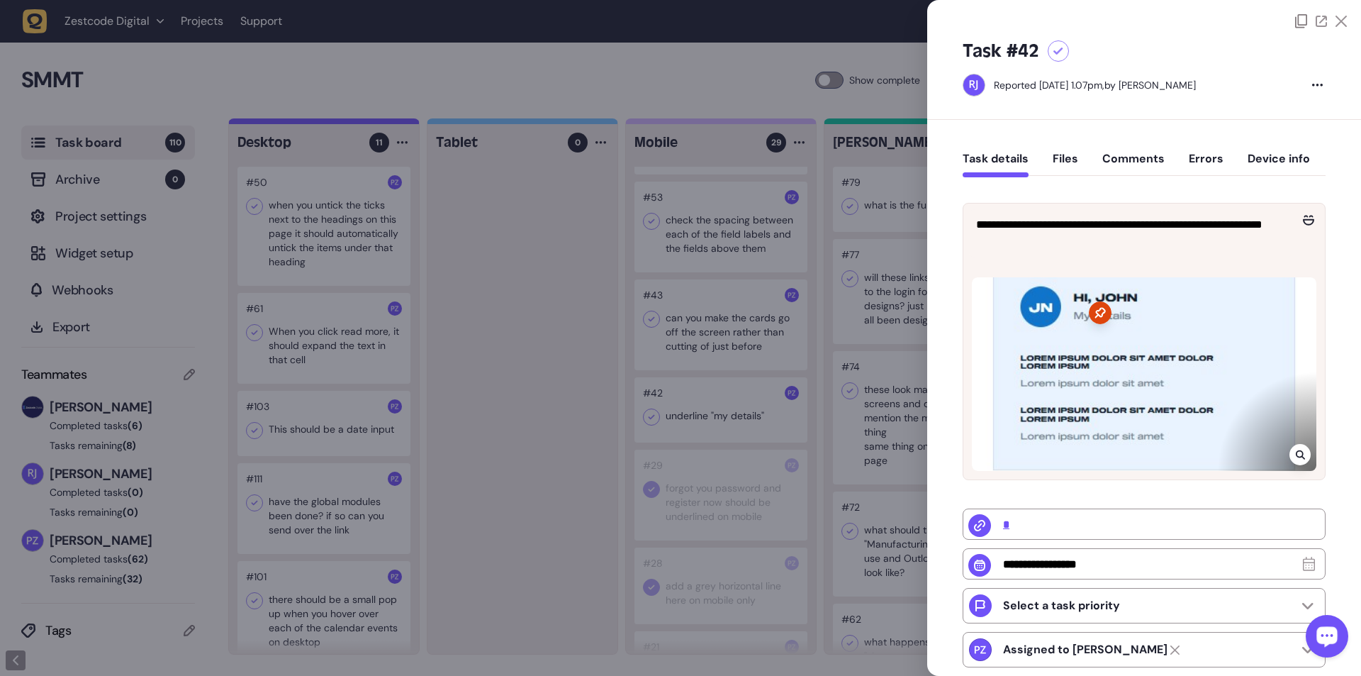
click at [355, 123] on div at bounding box center [1300, 454] width 21 height 21
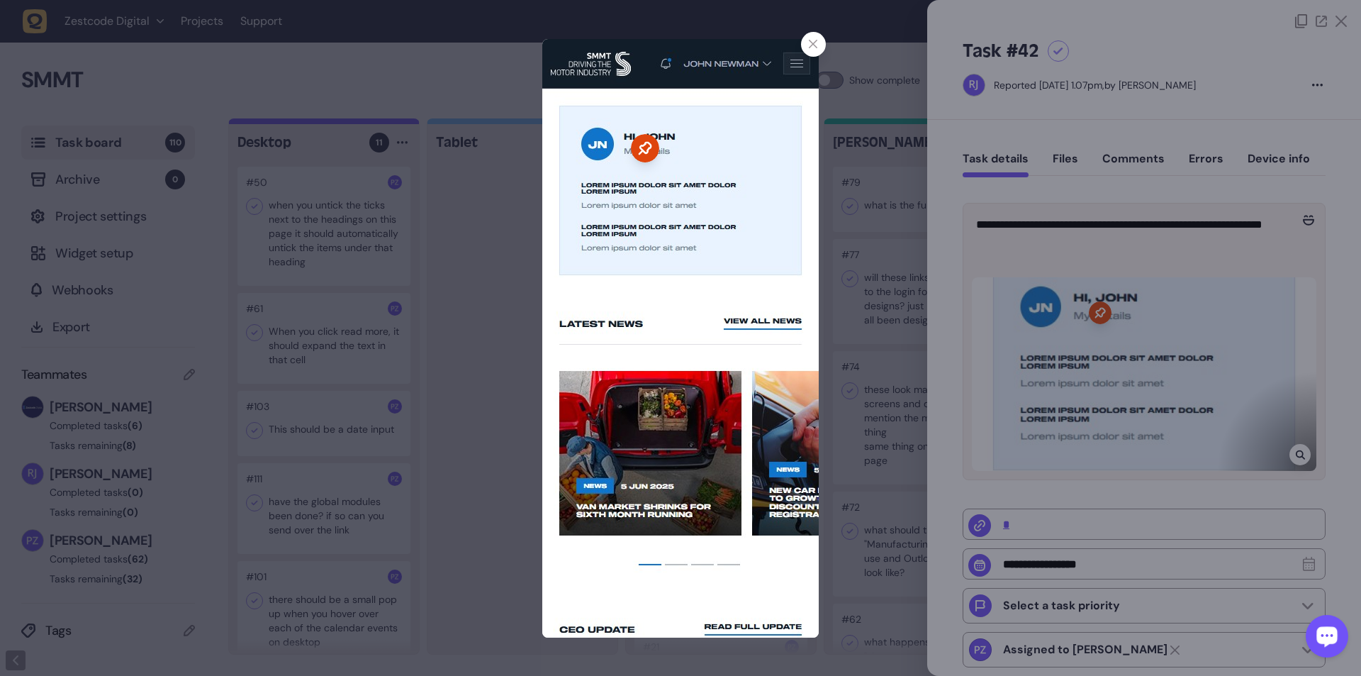
click at [355, 123] on div at bounding box center [680, 338] width 1361 height 676
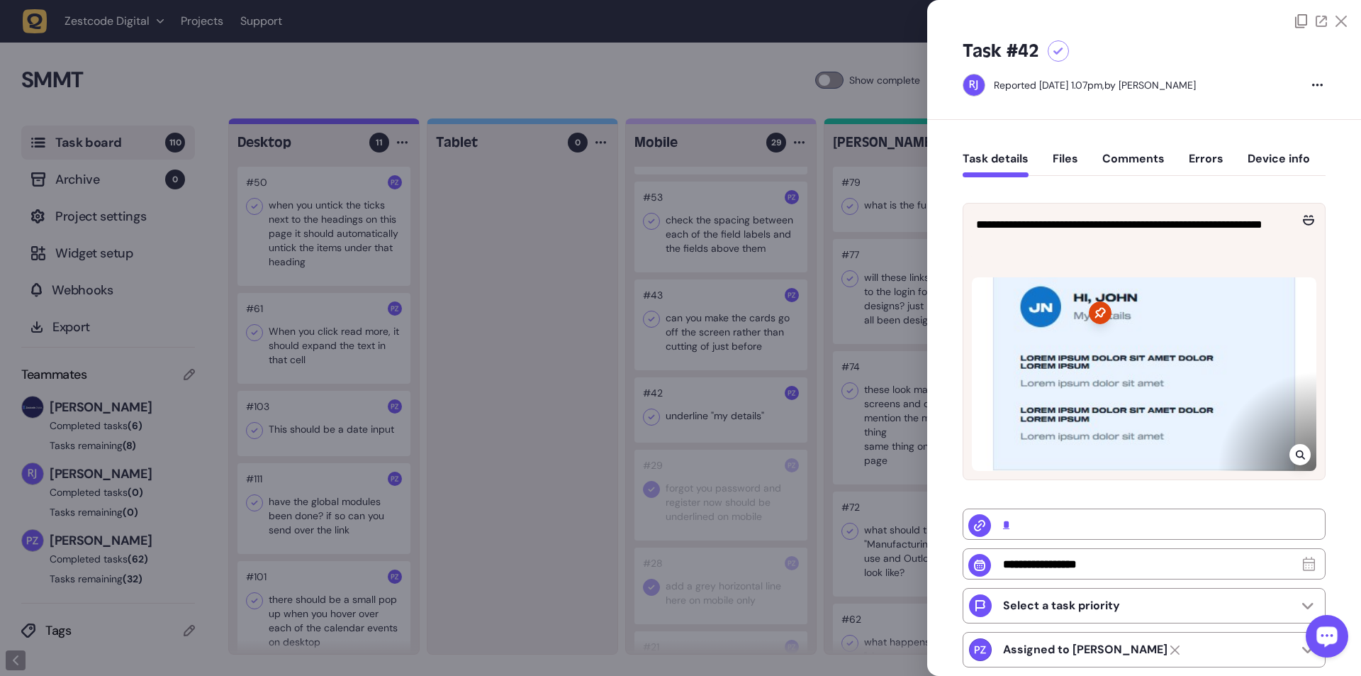
click at [355, 123] on div at bounding box center [680, 338] width 1361 height 676
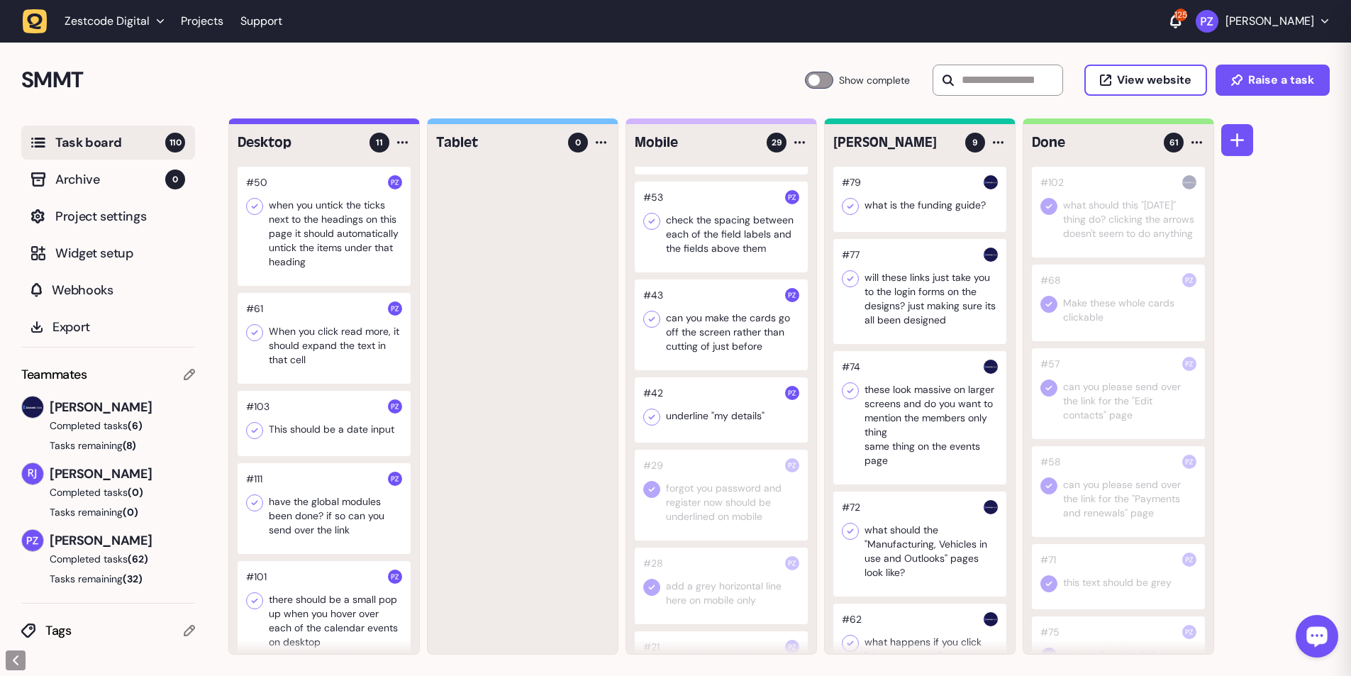
click at [355, 123] on icon at bounding box center [652, 417] width 14 height 14
click at [355, 123] on div at bounding box center [721, 324] width 173 height 91
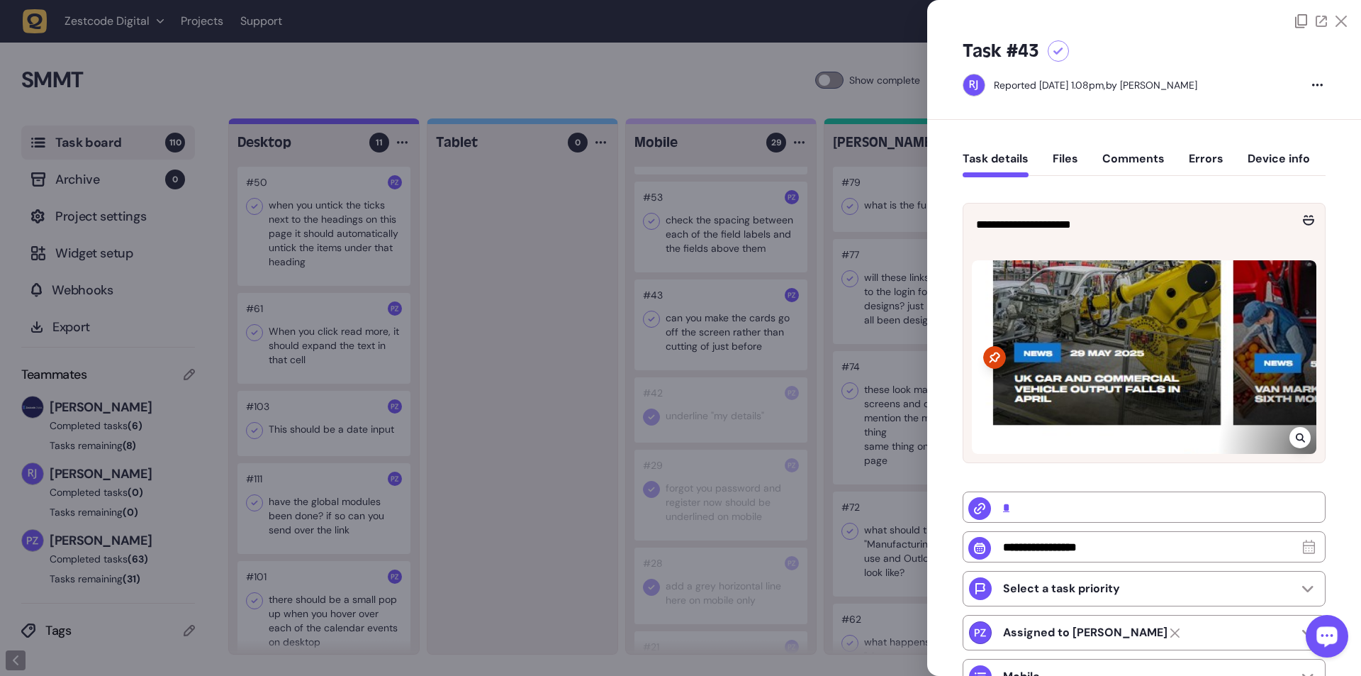
click at [355, 123] on icon at bounding box center [1300, 437] width 9 height 11
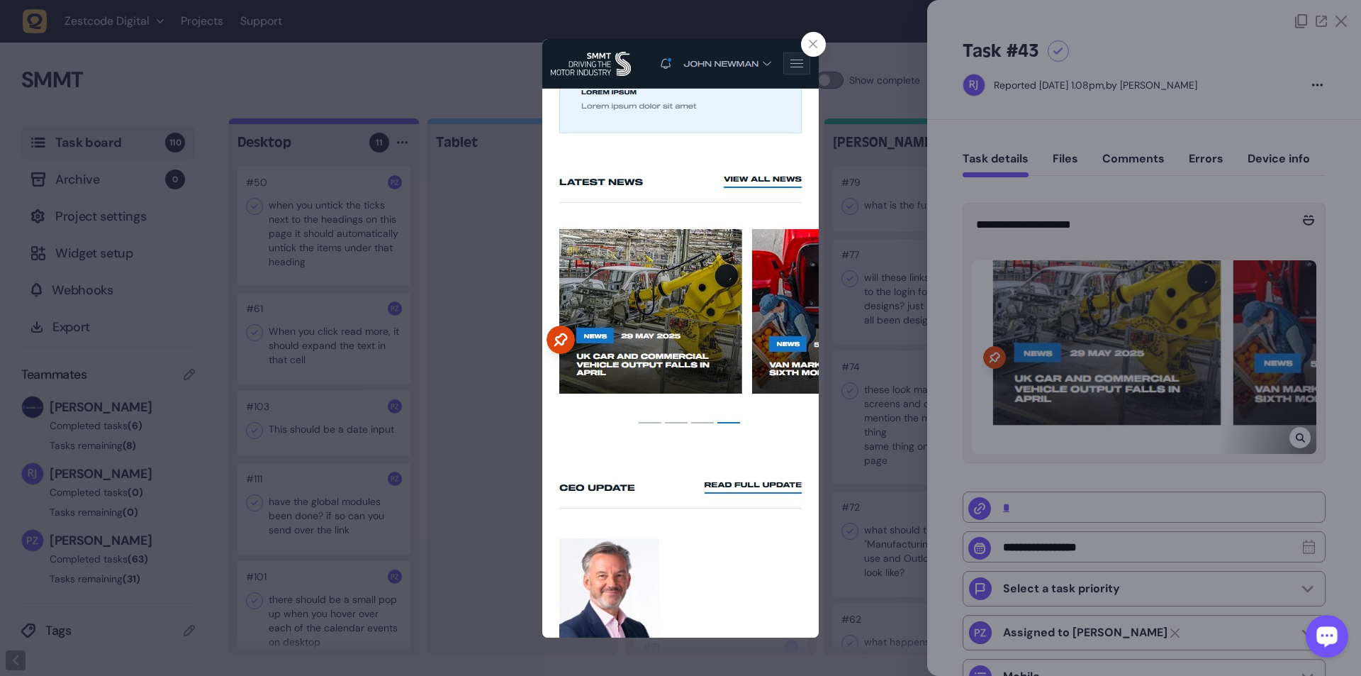
click at [355, 123] on div at bounding box center [680, 338] width 1361 height 676
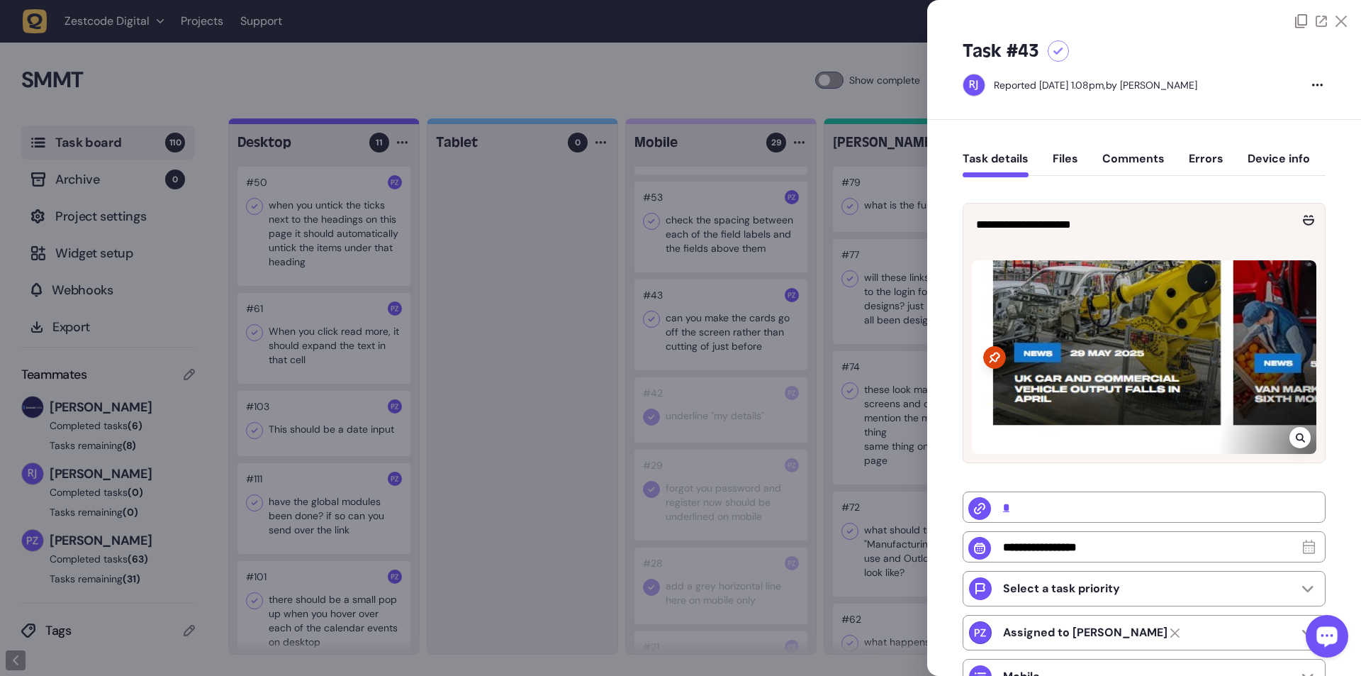
click at [355, 123] on div at bounding box center [1300, 437] width 21 height 21
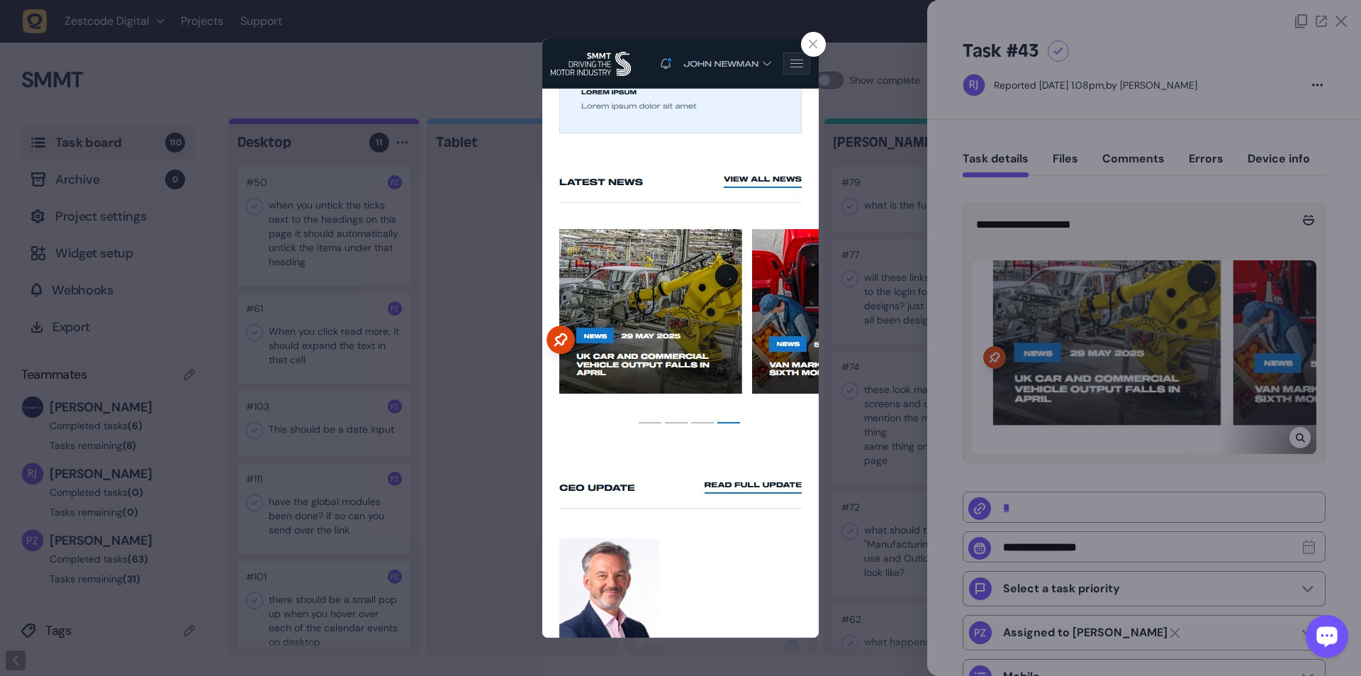
click at [355, 123] on div at bounding box center [680, 338] width 1361 height 676
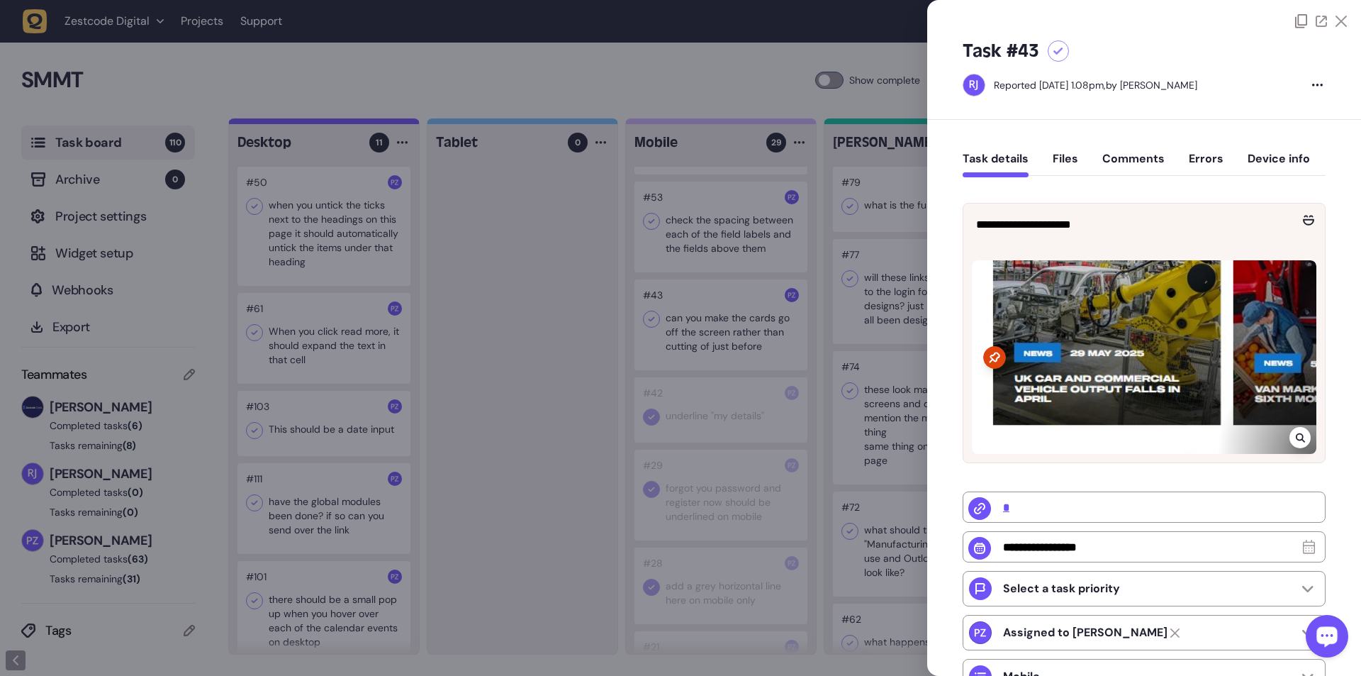
click at [355, 123] on div at bounding box center [680, 338] width 1361 height 676
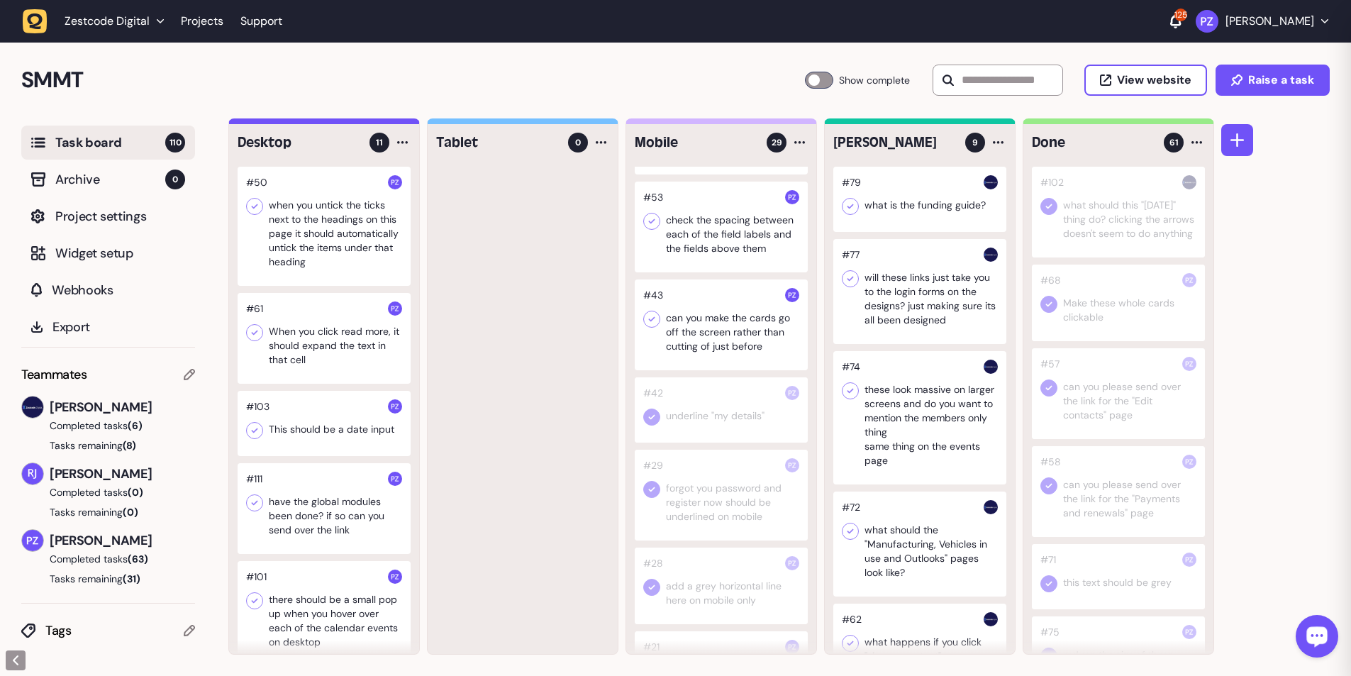
click at [355, 123] on div at bounding box center [721, 324] width 173 height 91
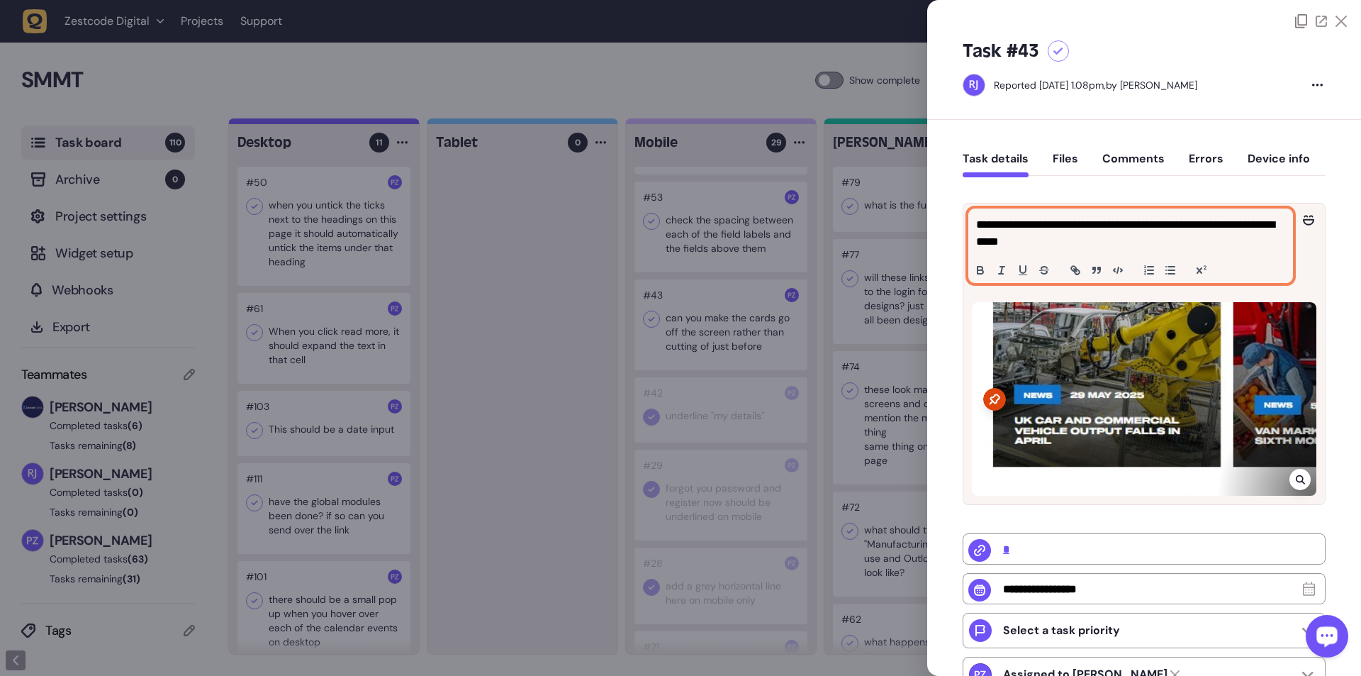
click at [355, 123] on p "**********" at bounding box center [1129, 233] width 306 height 34
copy p "**********"
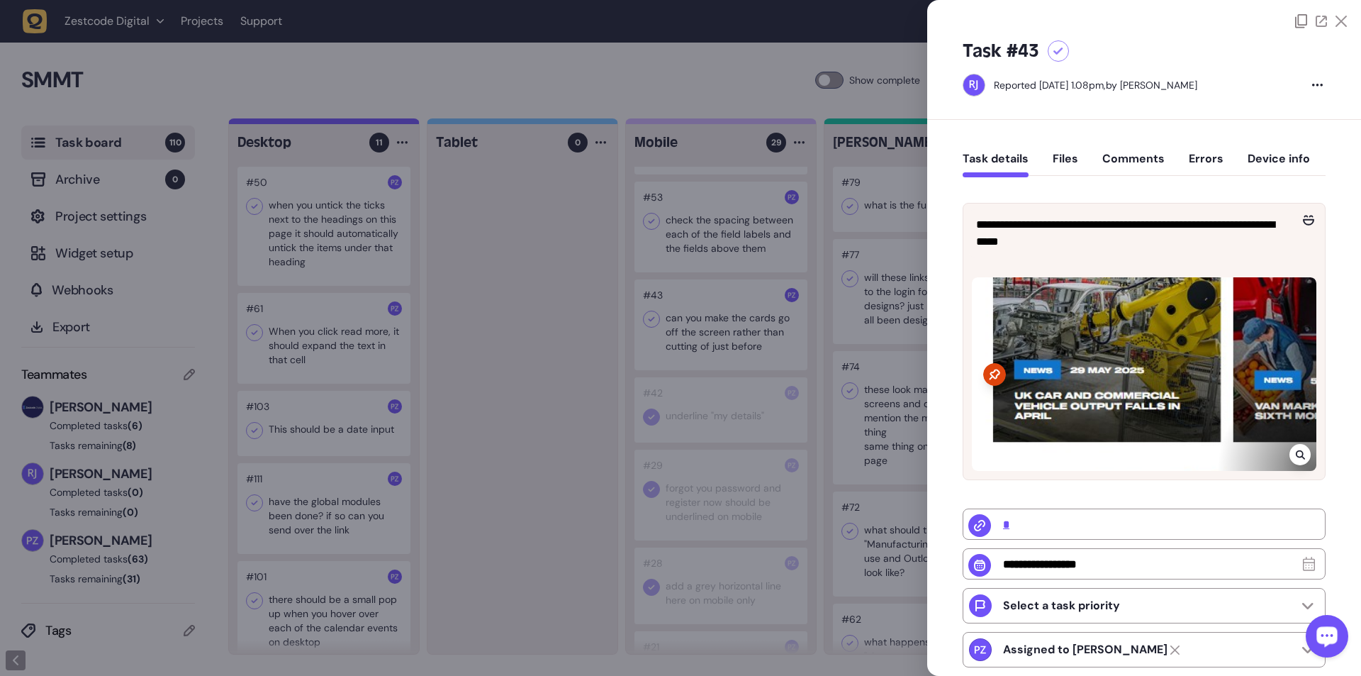
click at [355, 123] on div "**********" at bounding box center [1144, 514] width 363 height 662
click at [355, 123] on div at bounding box center [680, 338] width 1361 height 676
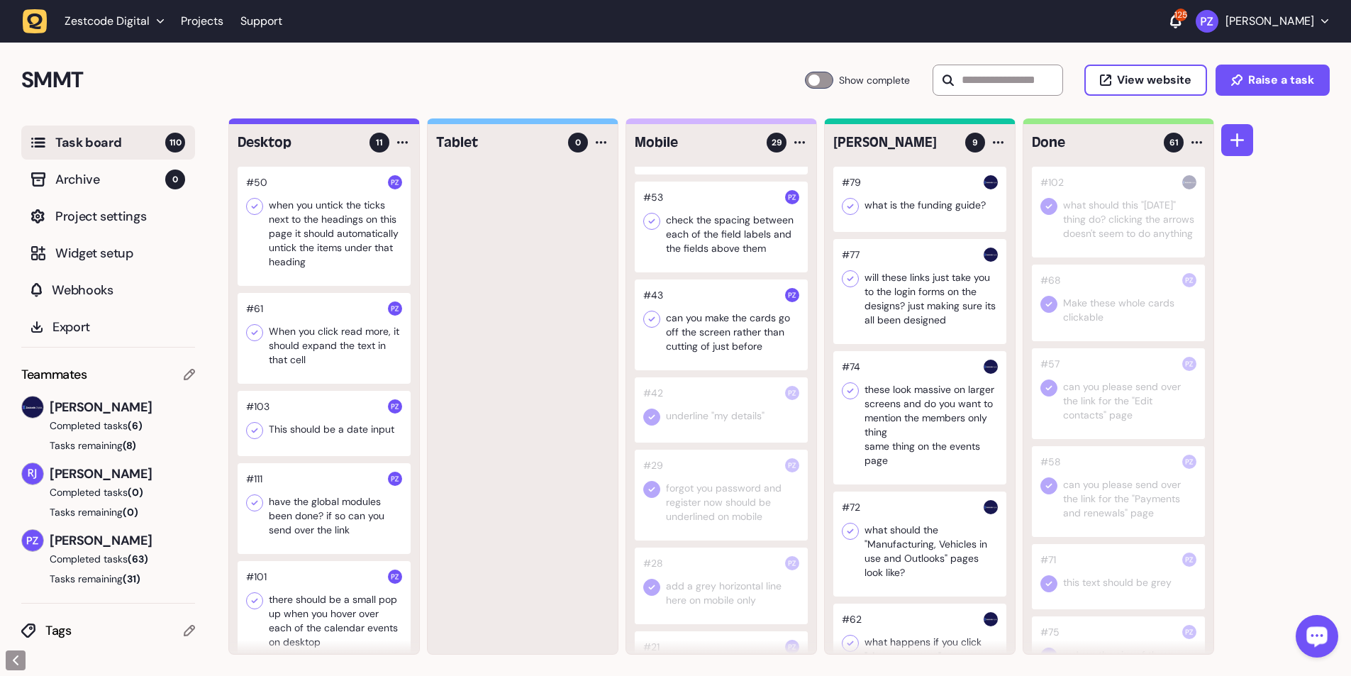
click at [355, 123] on div at bounding box center [651, 319] width 17 height 17
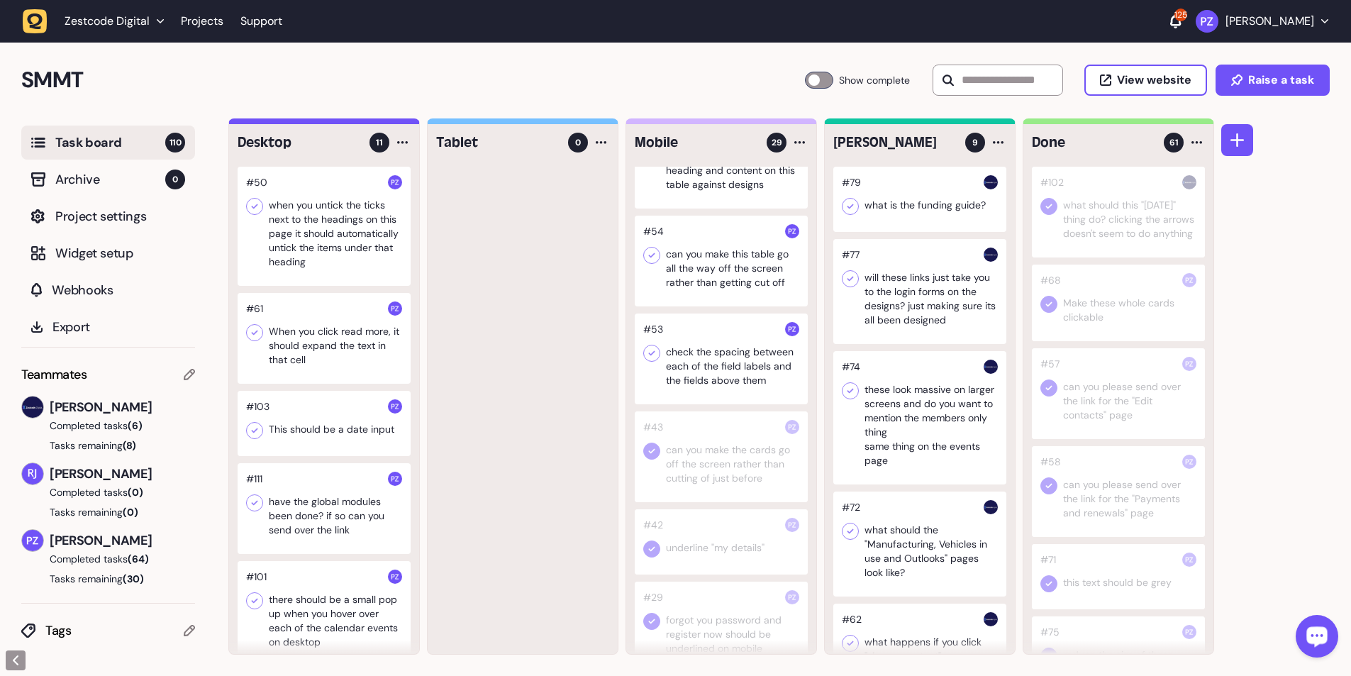
scroll to position [1478, 0]
click at [355, 123] on div at bounding box center [721, 368] width 173 height 91
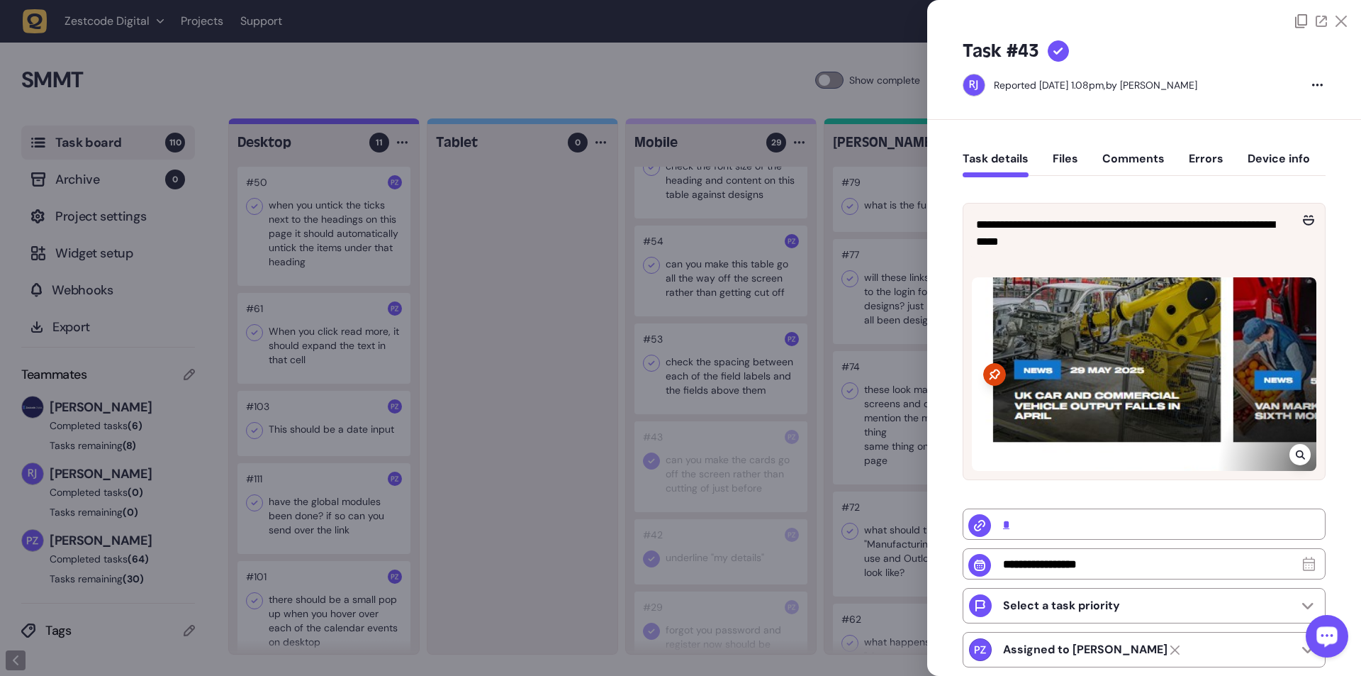
type input "**********"
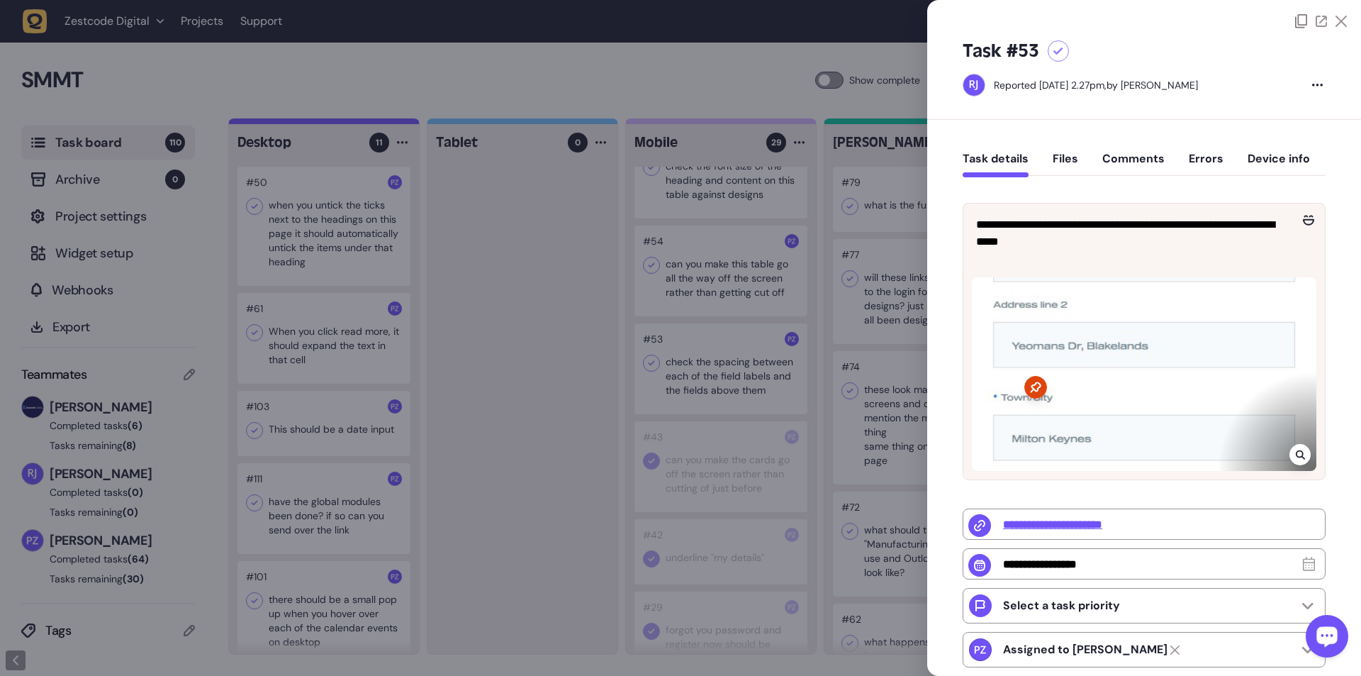
click at [355, 123] on div at bounding box center [680, 338] width 1361 height 676
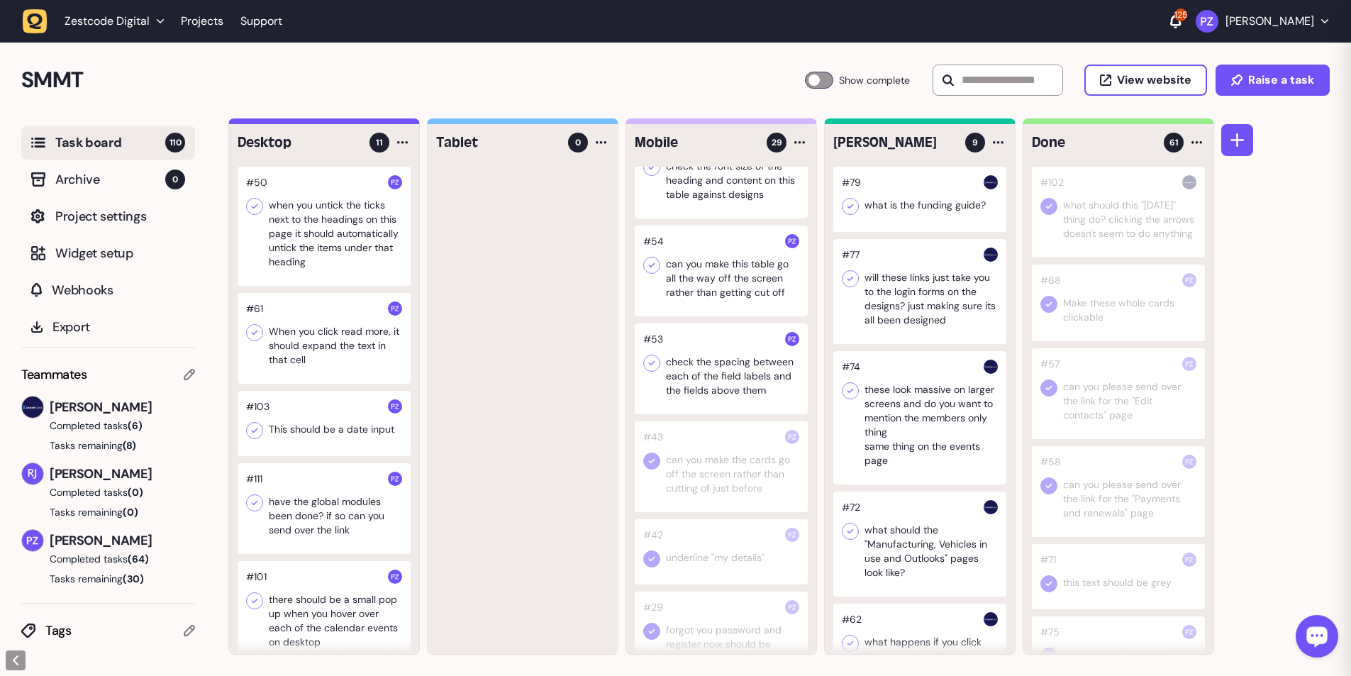
click at [355, 123] on div at bounding box center [721, 368] width 173 height 91
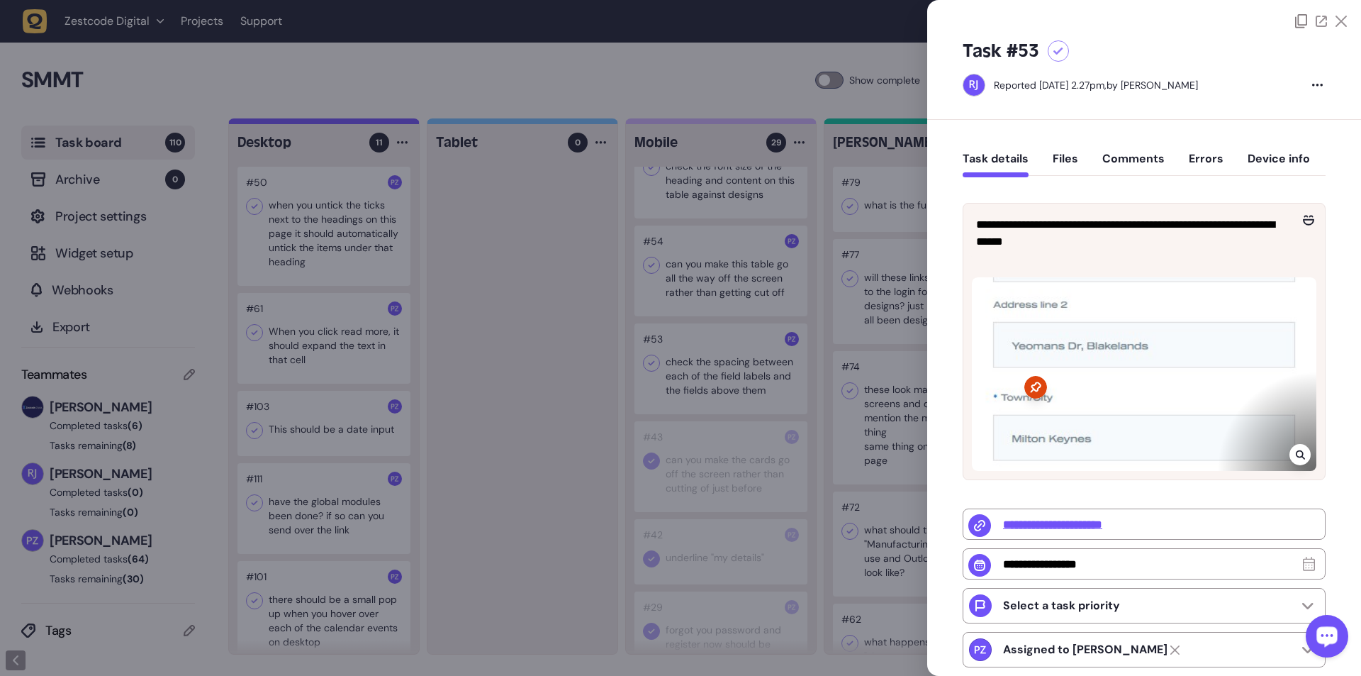
drag, startPoint x: 730, startPoint y: 475, endPoint x: 688, endPoint y: 429, distance: 62.2
click at [355, 123] on div at bounding box center [680, 338] width 1361 height 676
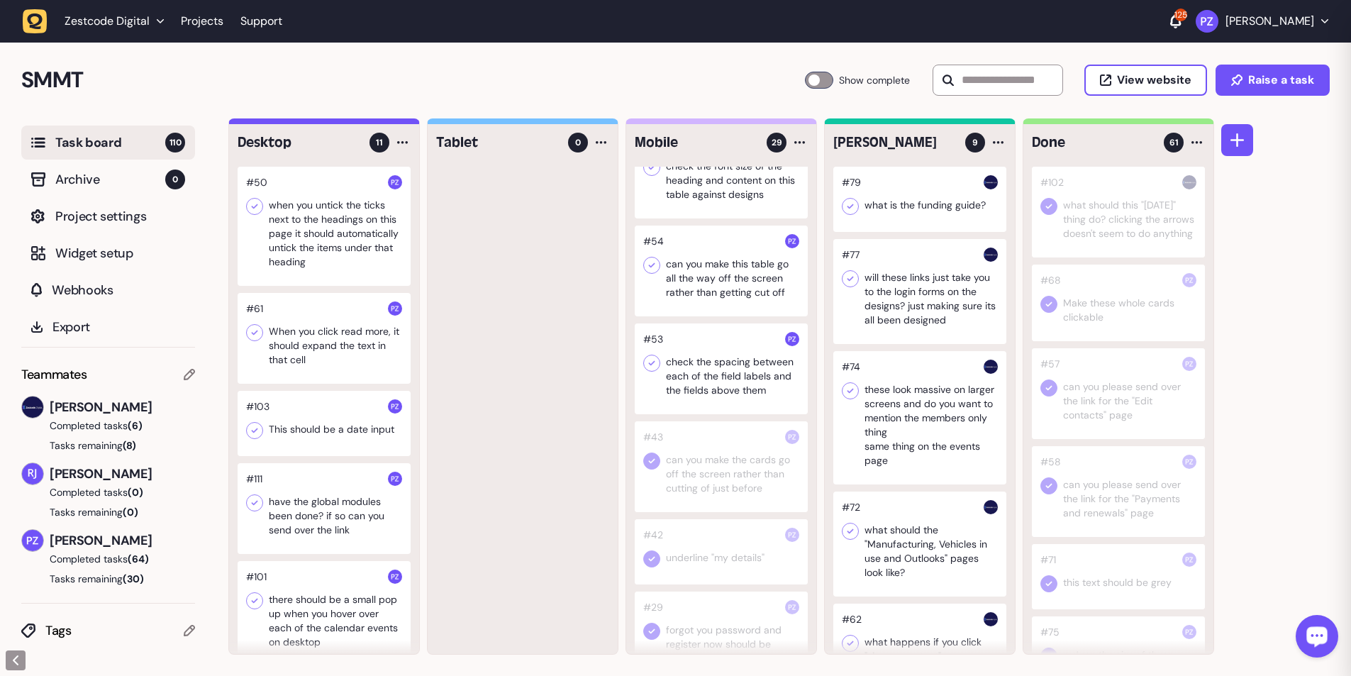
drag, startPoint x: 649, startPoint y: 357, endPoint x: 662, endPoint y: 381, distance: 27.6
click at [355, 123] on icon at bounding box center [652, 363] width 14 height 14
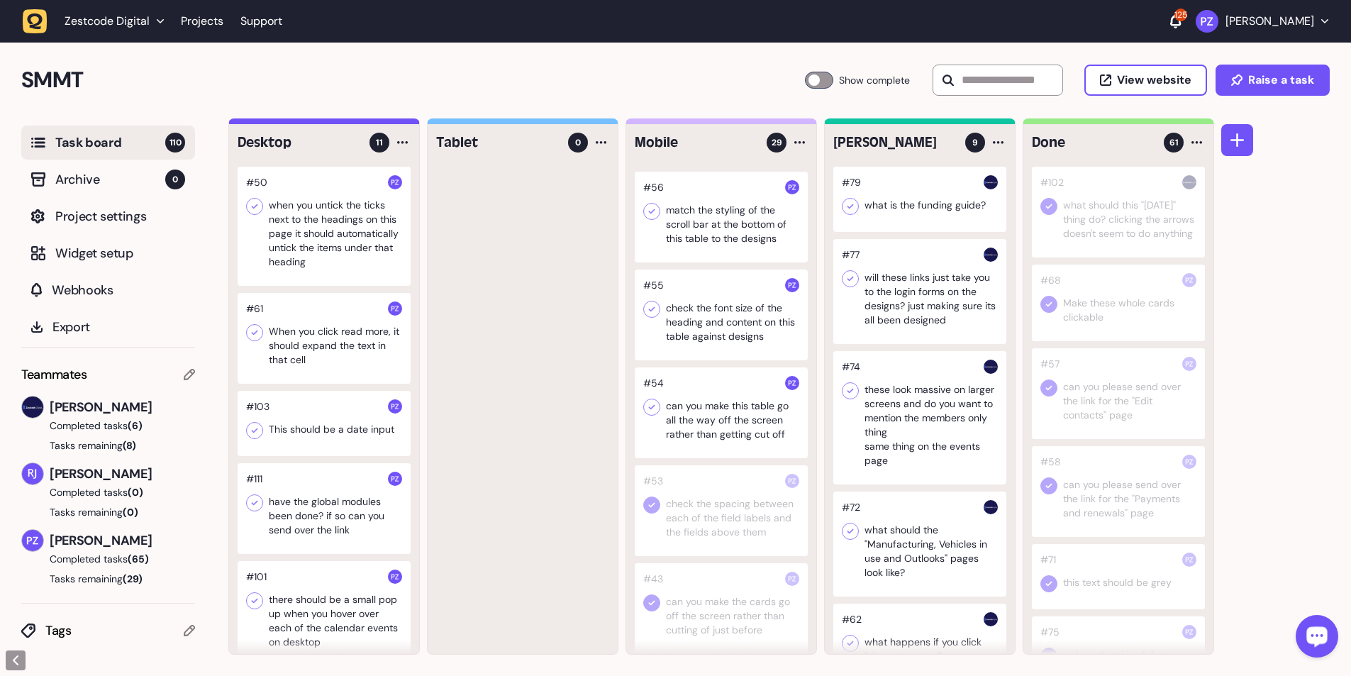
click at [355, 123] on div at bounding box center [721, 412] width 173 height 91
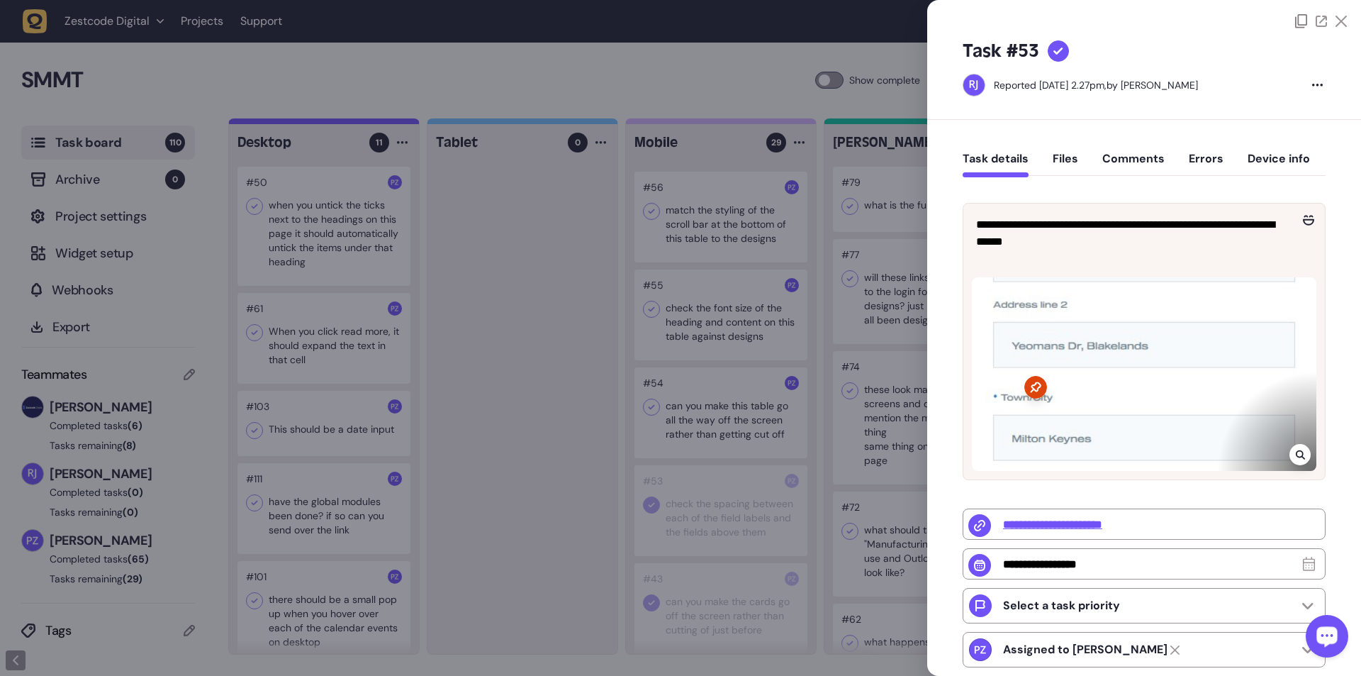
type input "**********"
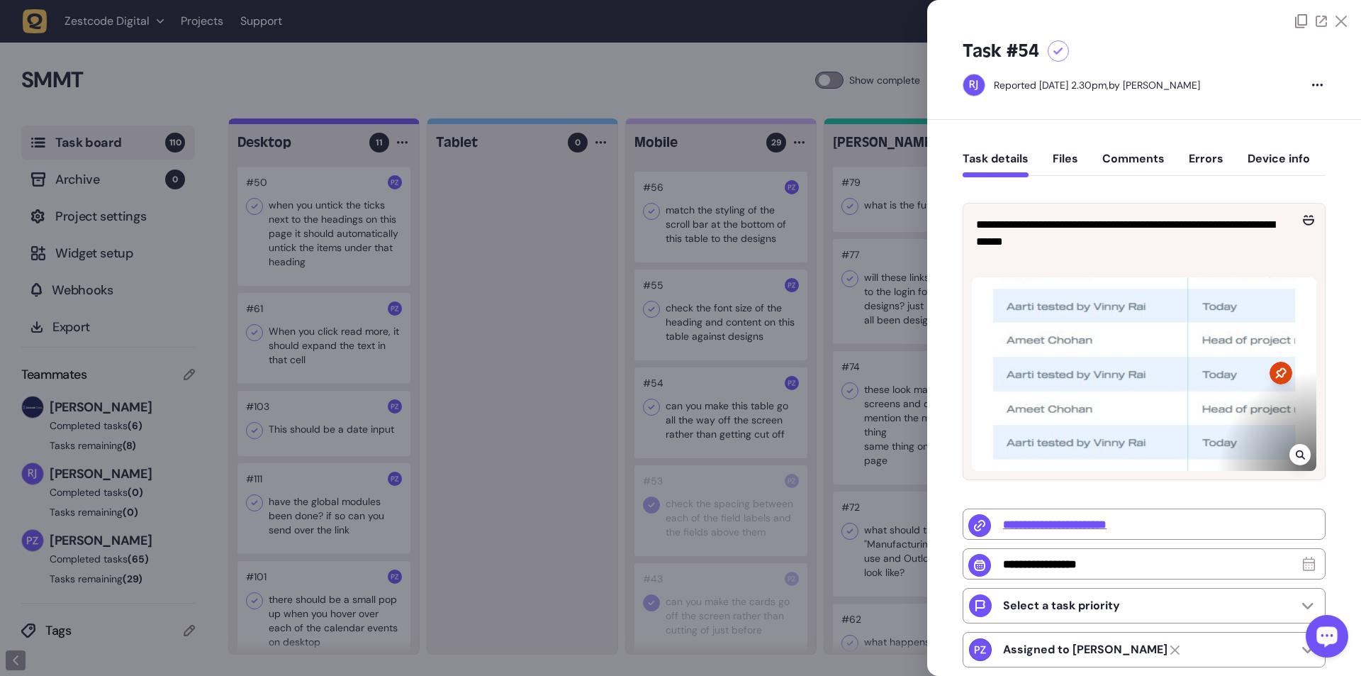
click at [355, 123] on div at bounding box center [680, 338] width 1361 height 676
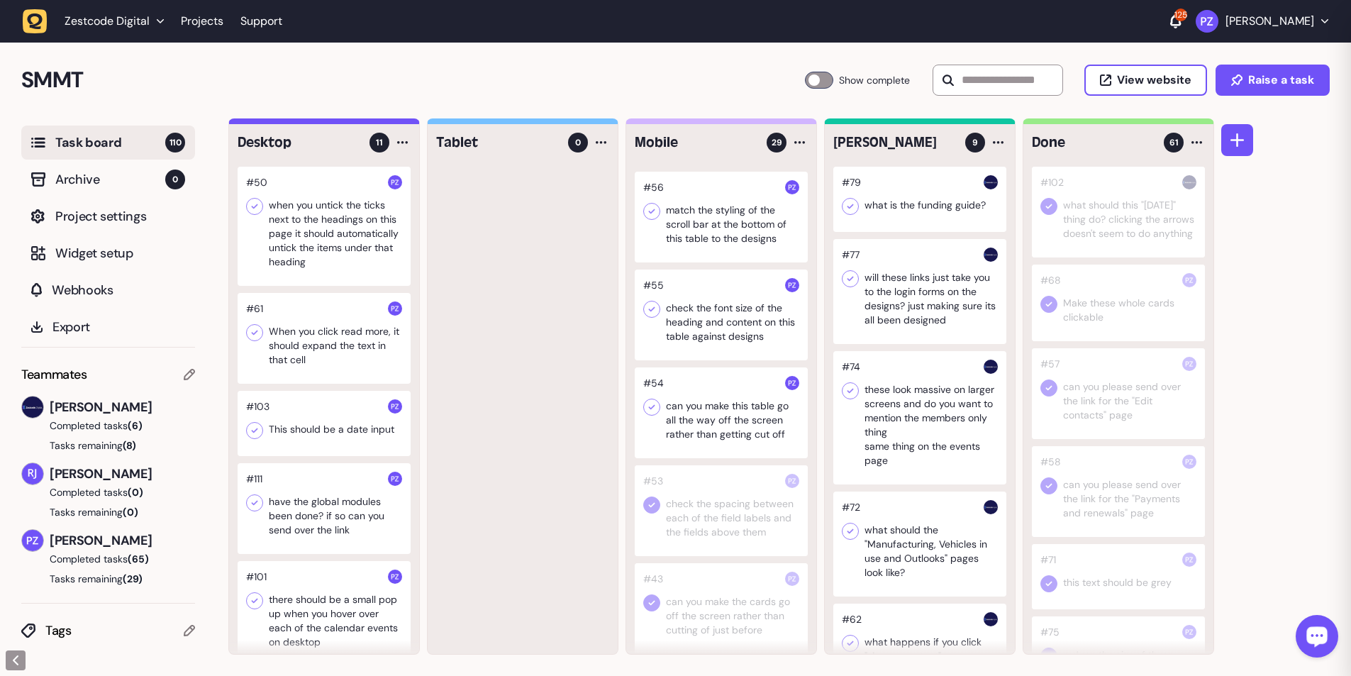
click at [355, 123] on div at bounding box center [721, 412] width 173 height 91
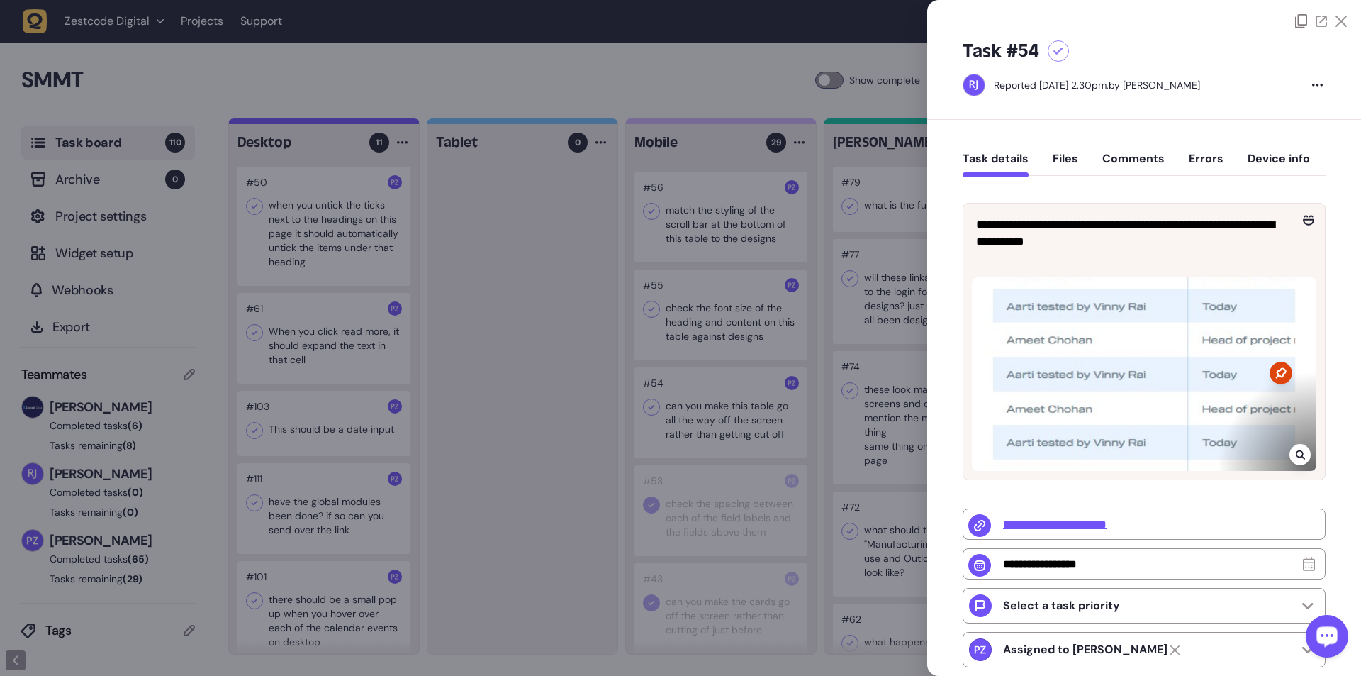
click at [355, 123] on icon at bounding box center [1299, 454] width 9 height 9
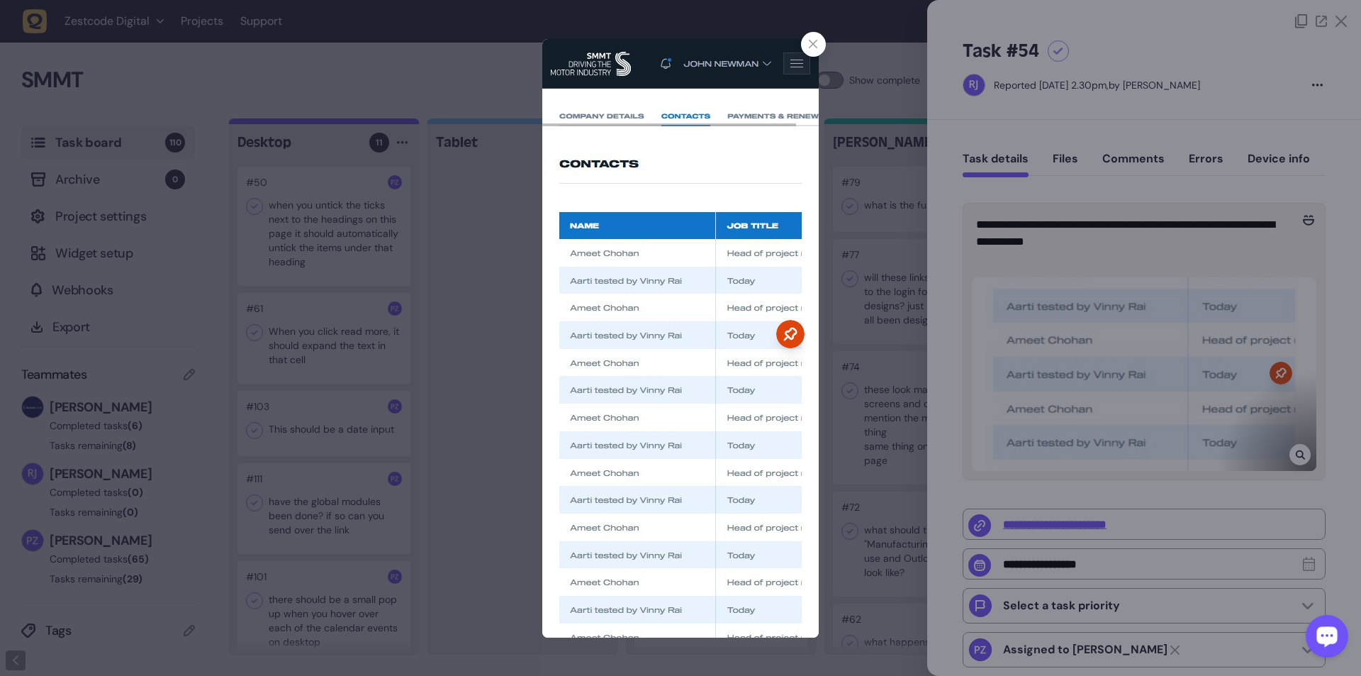
click at [355, 123] on div at bounding box center [680, 338] width 1361 height 676
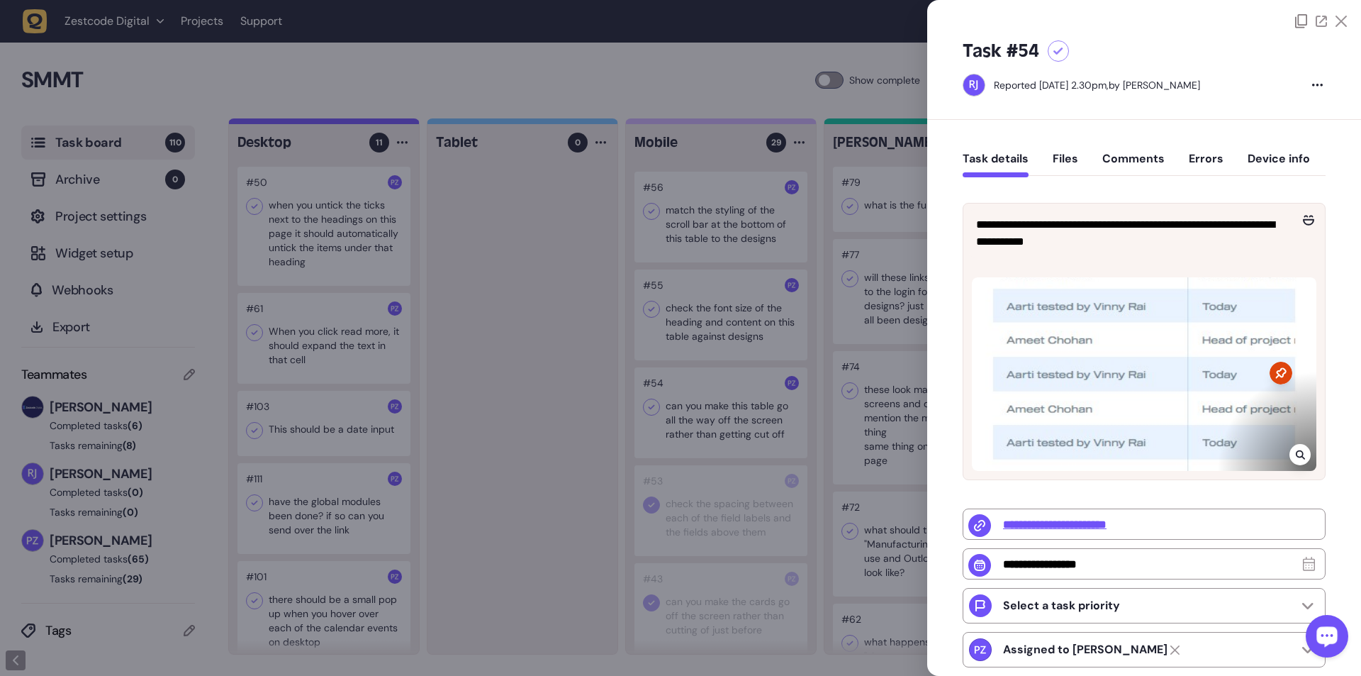
click at [355, 123] on div at bounding box center [680, 338] width 1361 height 676
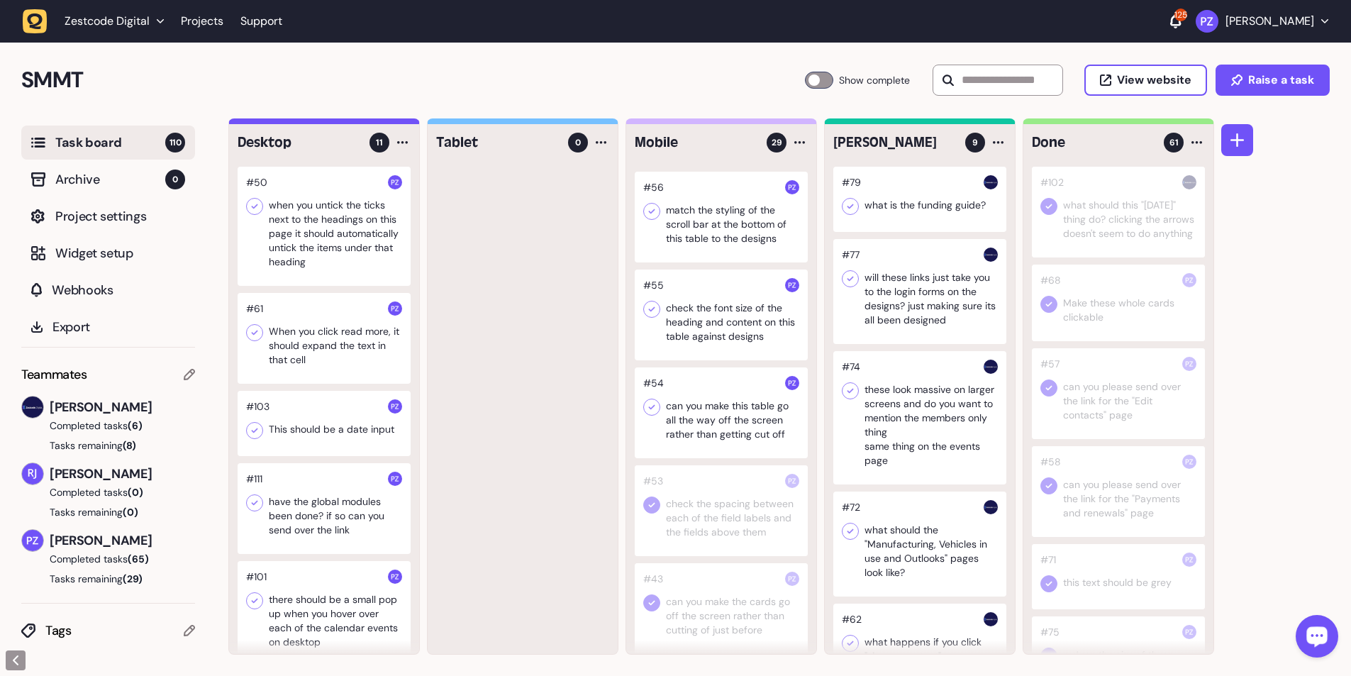
click at [355, 123] on icon at bounding box center [652, 407] width 14 height 14
click at [355, 123] on div at bounding box center [721, 314] width 173 height 91
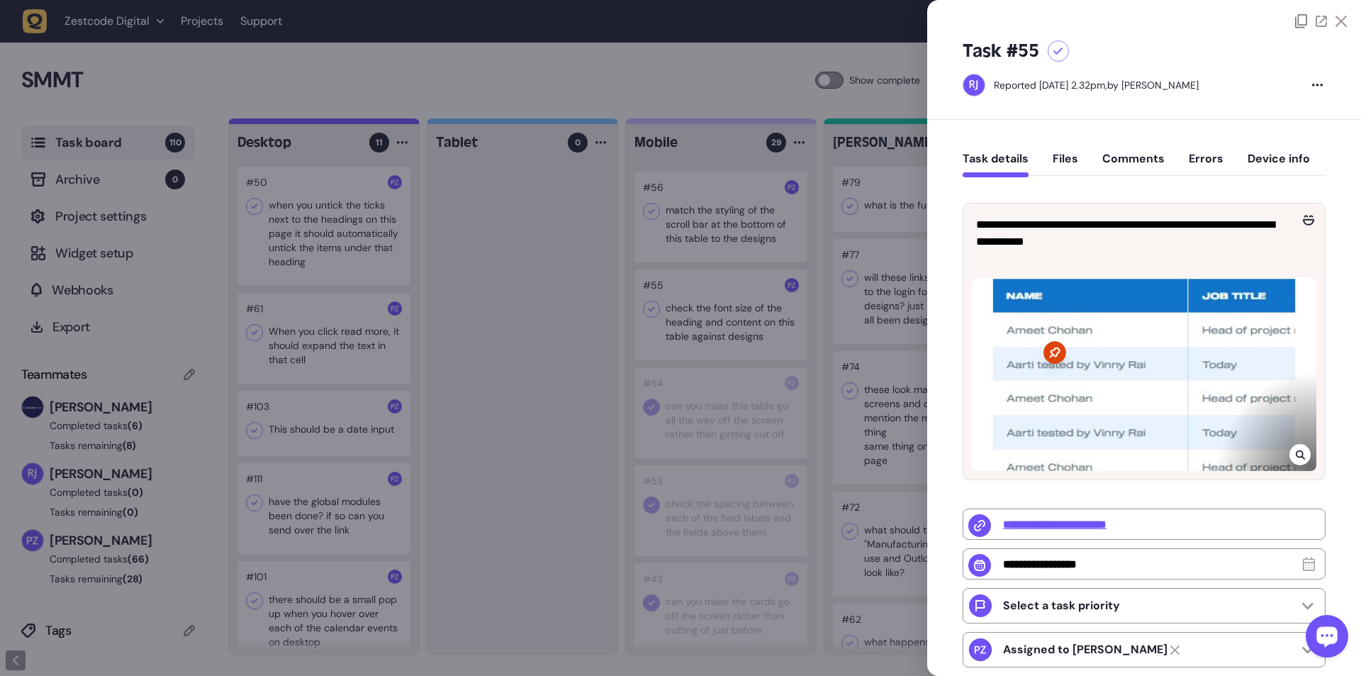
drag, startPoint x: 567, startPoint y: 470, endPoint x: 601, endPoint y: 432, distance: 51.2
click at [355, 123] on div at bounding box center [680, 338] width 1361 height 676
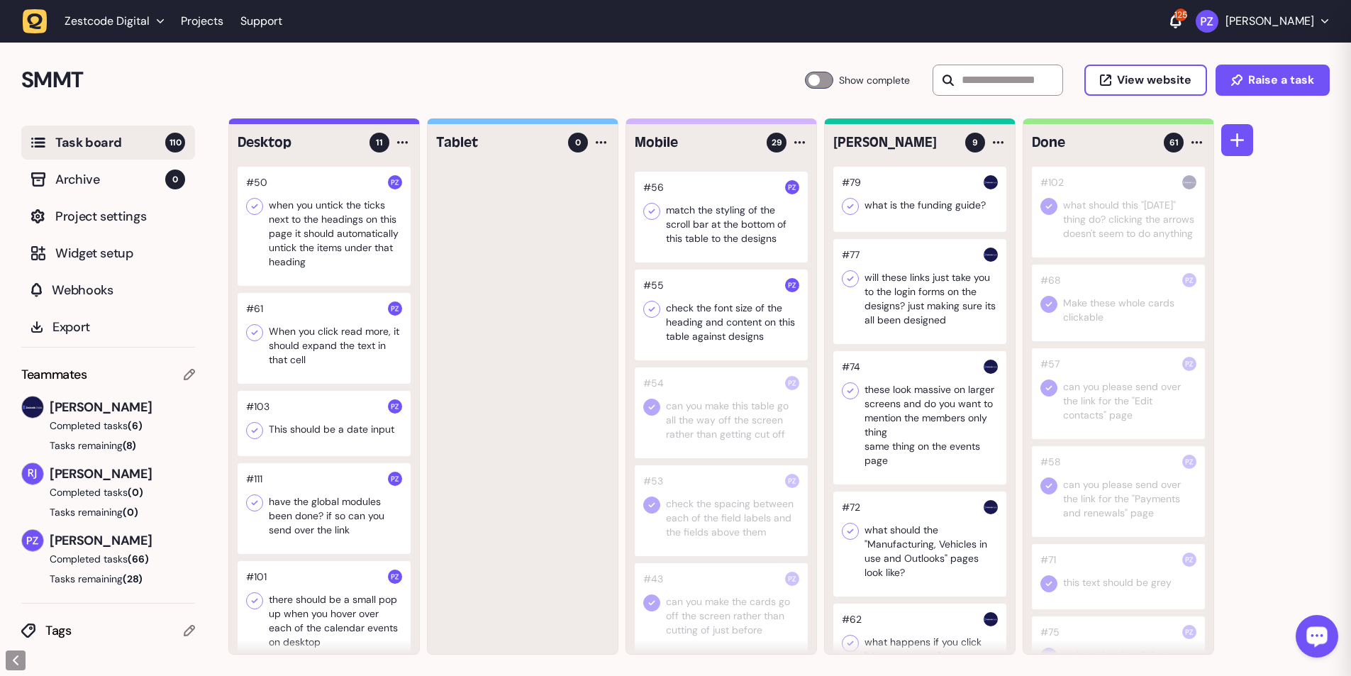
click at [355, 123] on div at bounding box center [721, 314] width 173 height 91
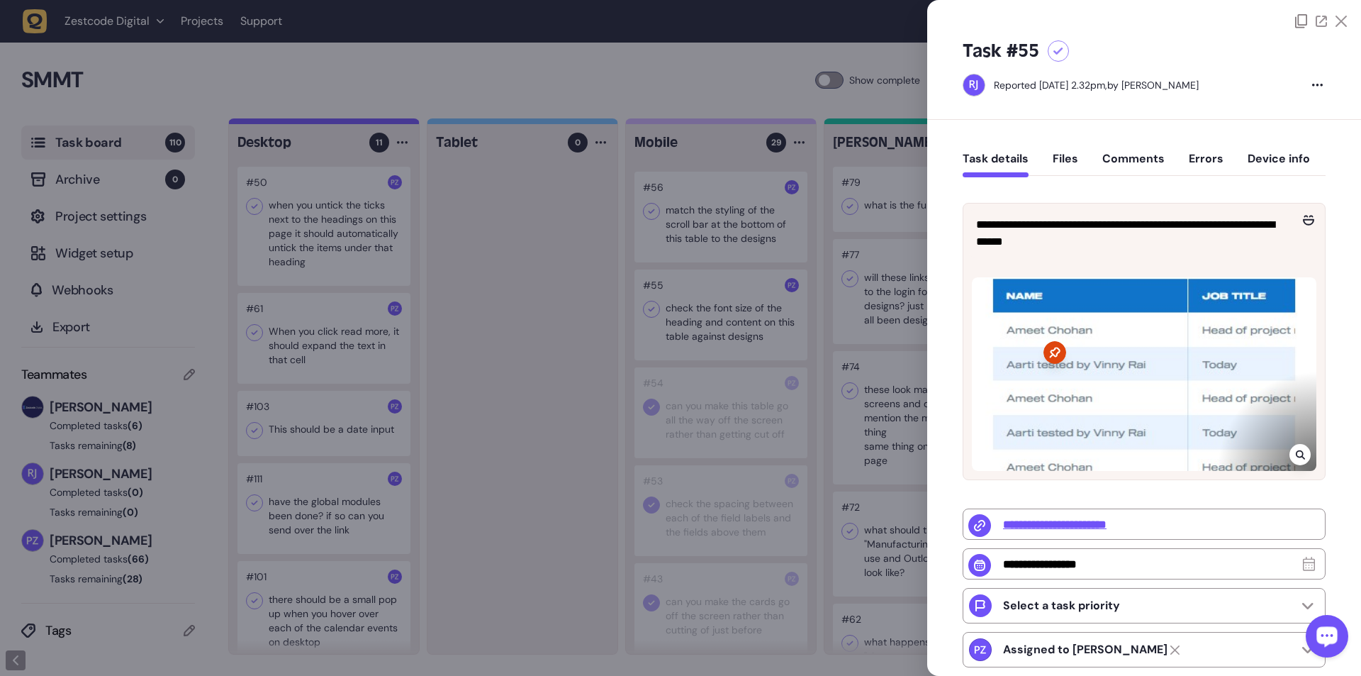
click at [355, 123] on div at bounding box center [680, 338] width 1361 height 676
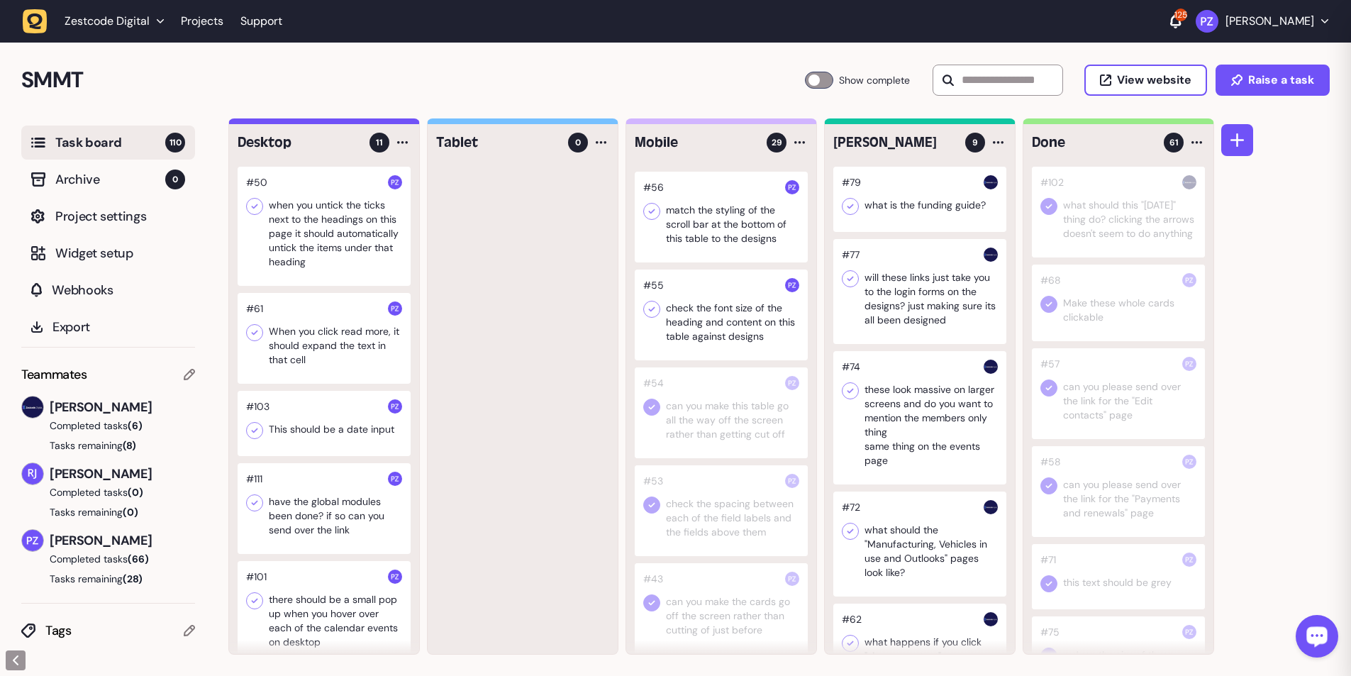
click at [355, 123] on div at bounding box center [721, 314] width 173 height 91
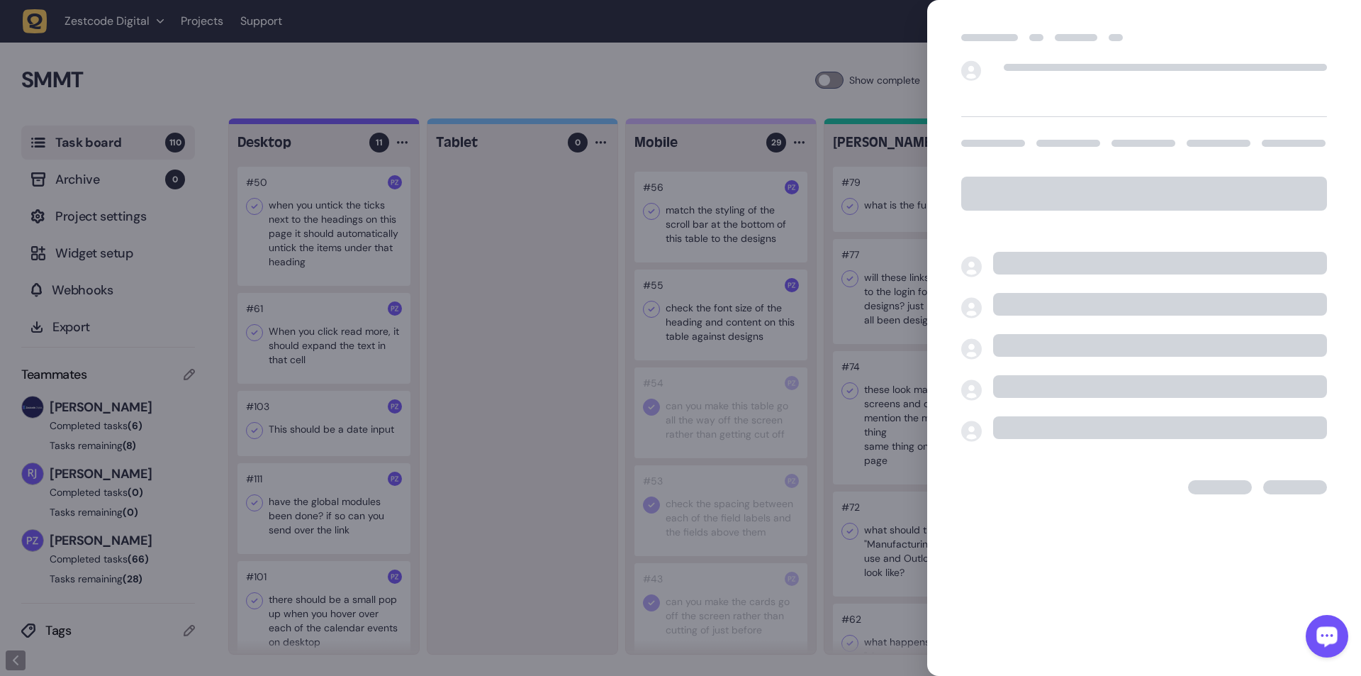
click at [355, 123] on div at bounding box center [680, 338] width 1361 height 676
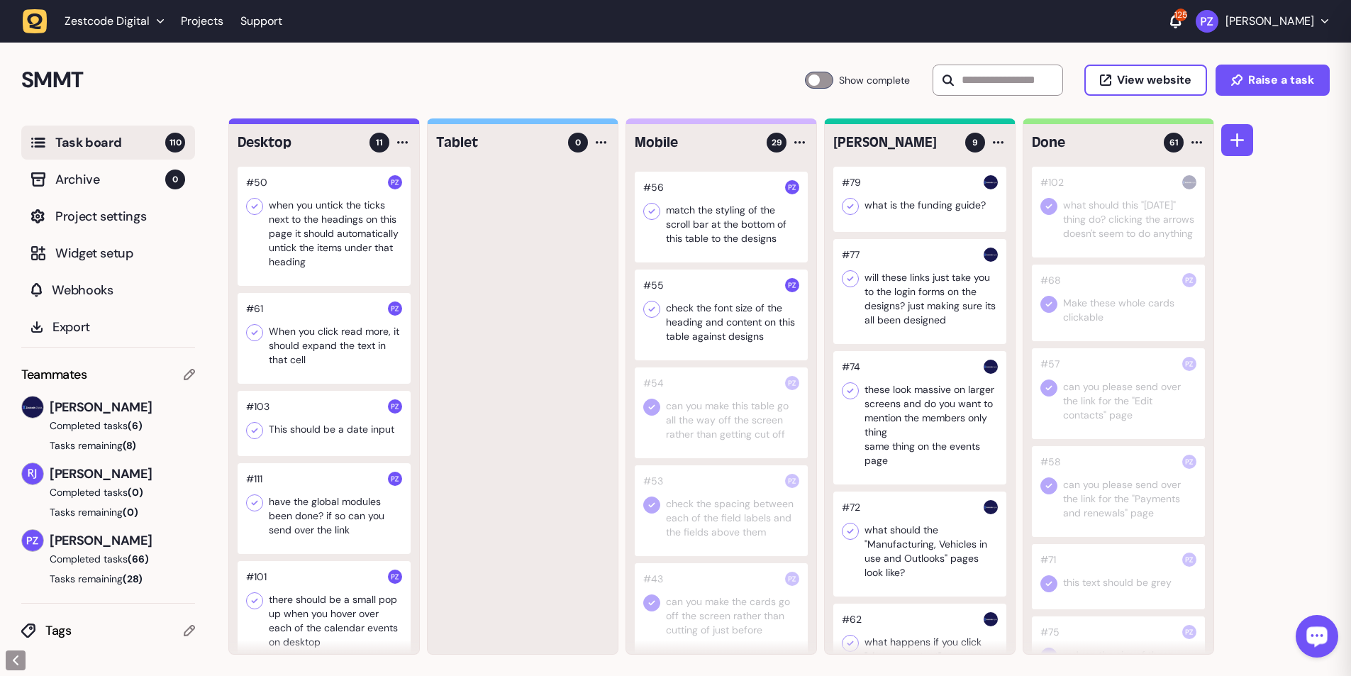
click at [355, 123] on icon at bounding box center [652, 309] width 14 height 14
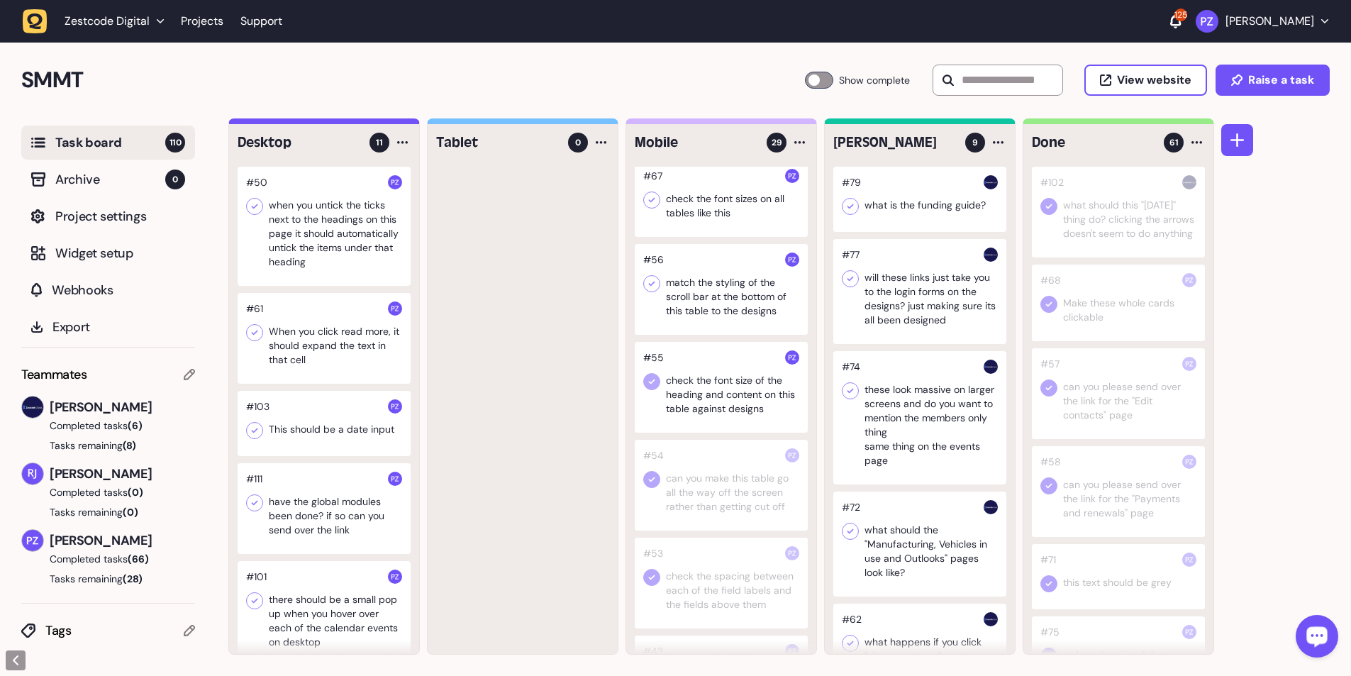
scroll to position [1195, 0]
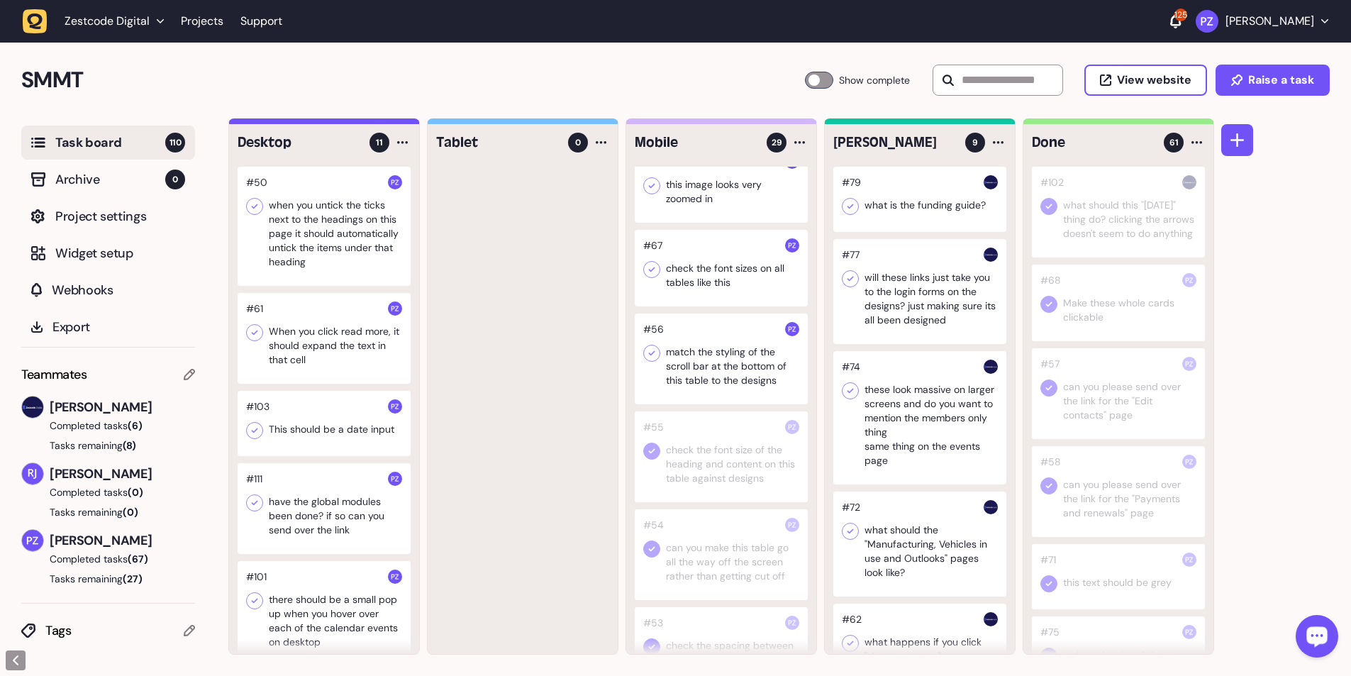
click at [355, 123] on div at bounding box center [721, 358] width 173 height 91
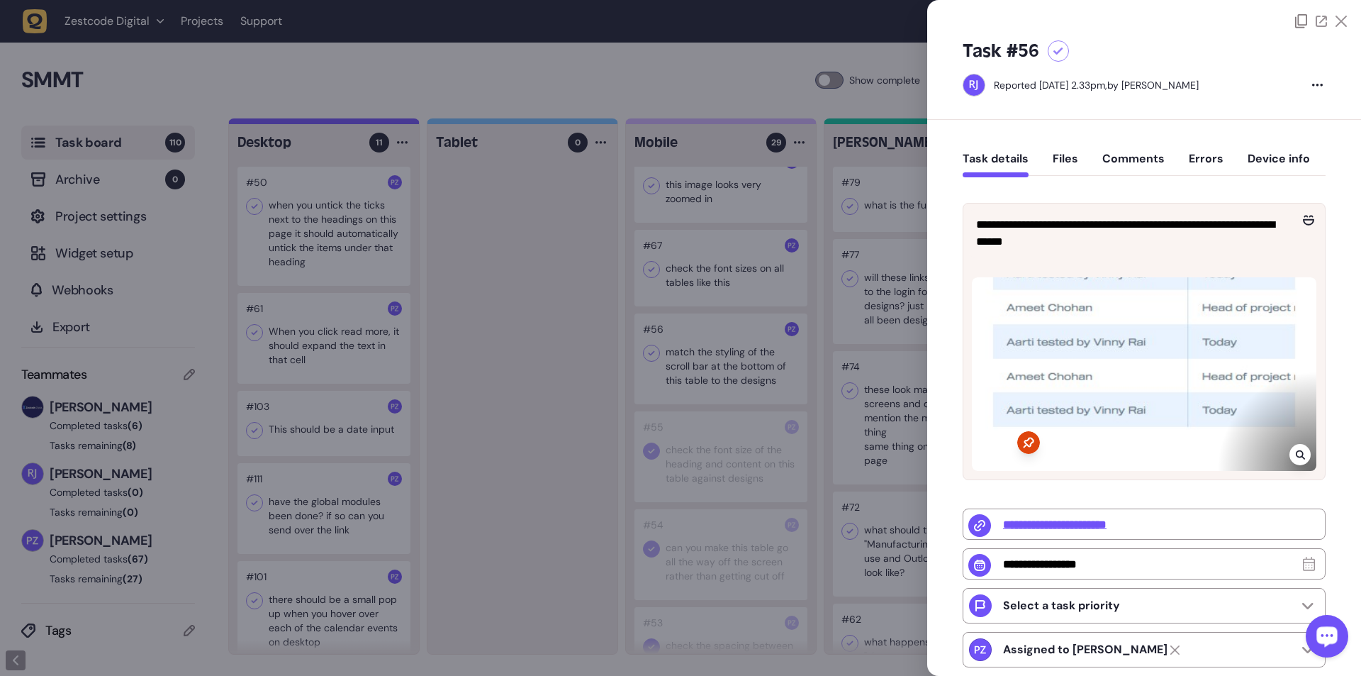
click at [355, 123] on icon at bounding box center [1300, 454] width 9 height 11
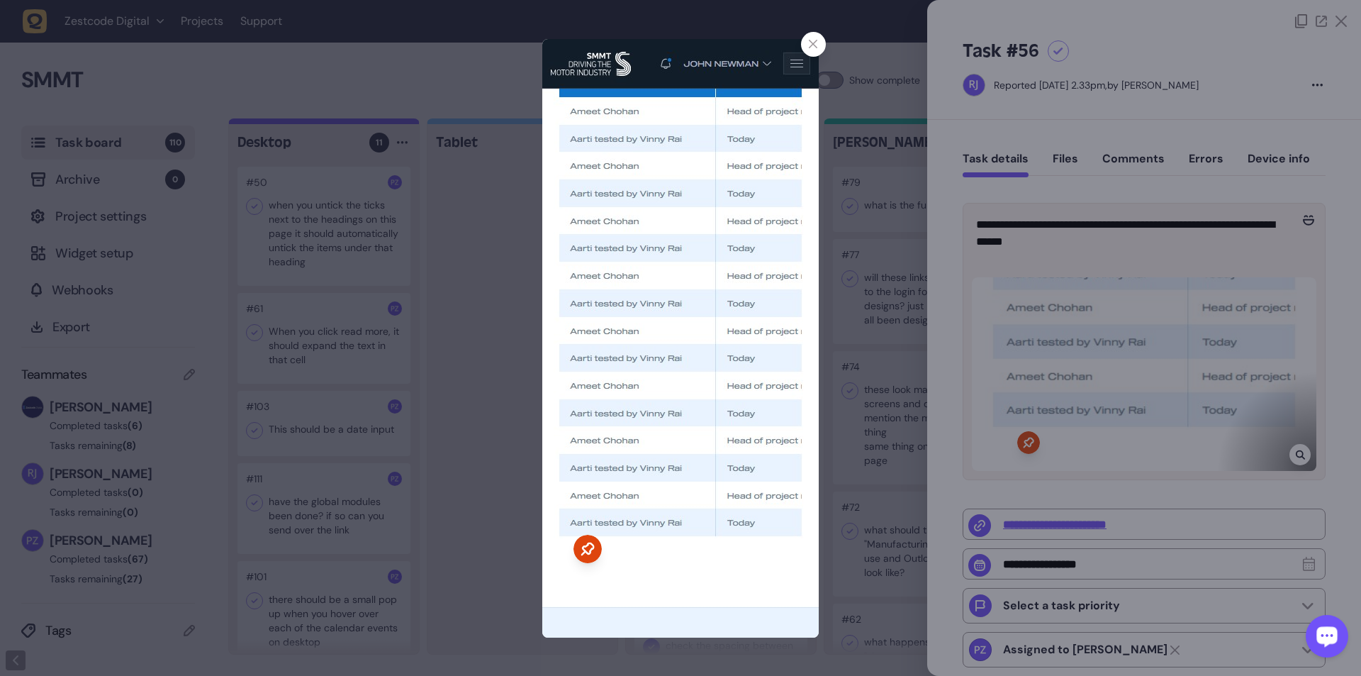
drag, startPoint x: 857, startPoint y: 491, endPoint x: 328, endPoint y: 44, distance: 692.9
click at [355, 123] on div at bounding box center [680, 338] width 1361 height 676
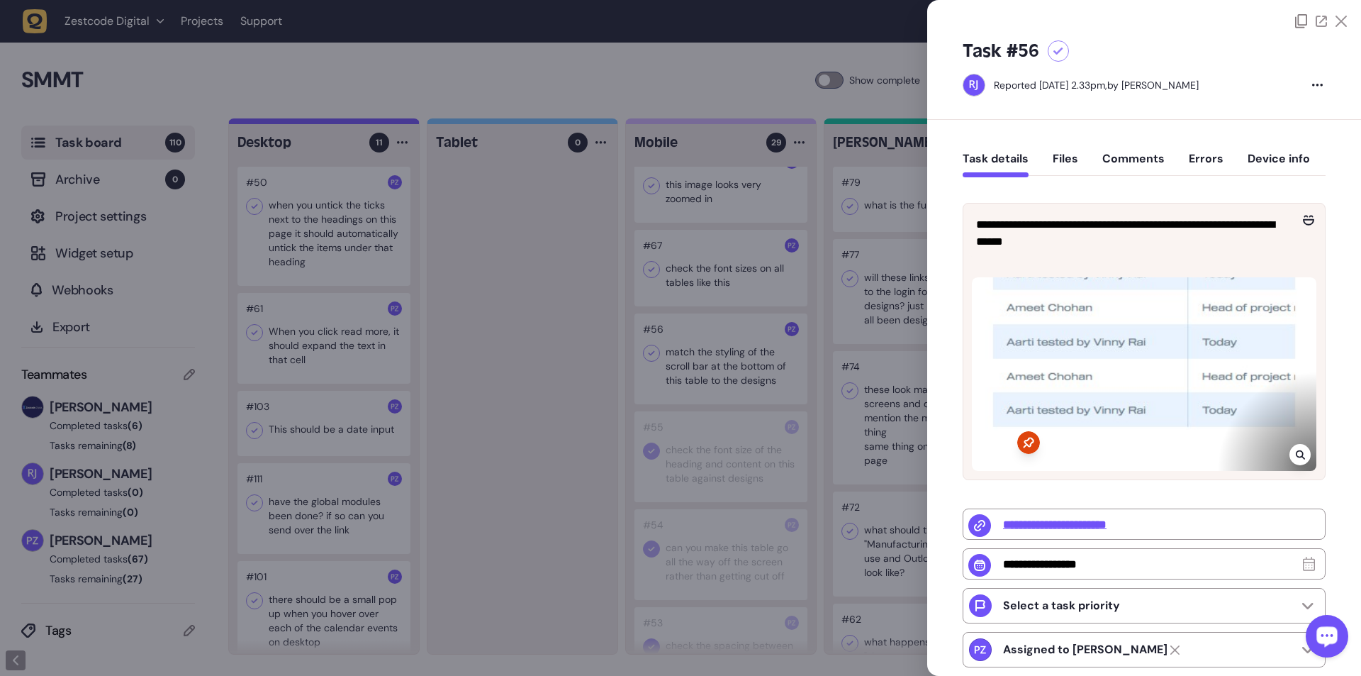
click at [355, 123] on div at bounding box center [680, 338] width 1361 height 676
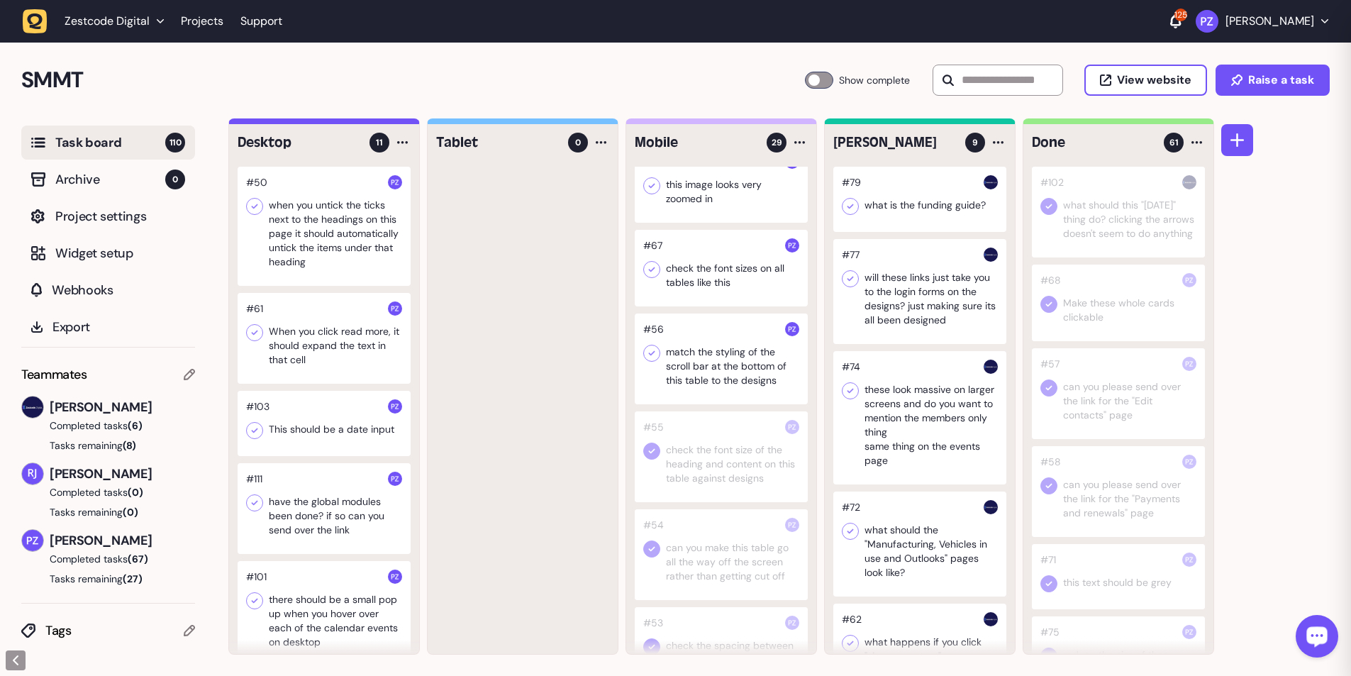
click at [355, 123] on icon at bounding box center [652, 353] width 14 height 14
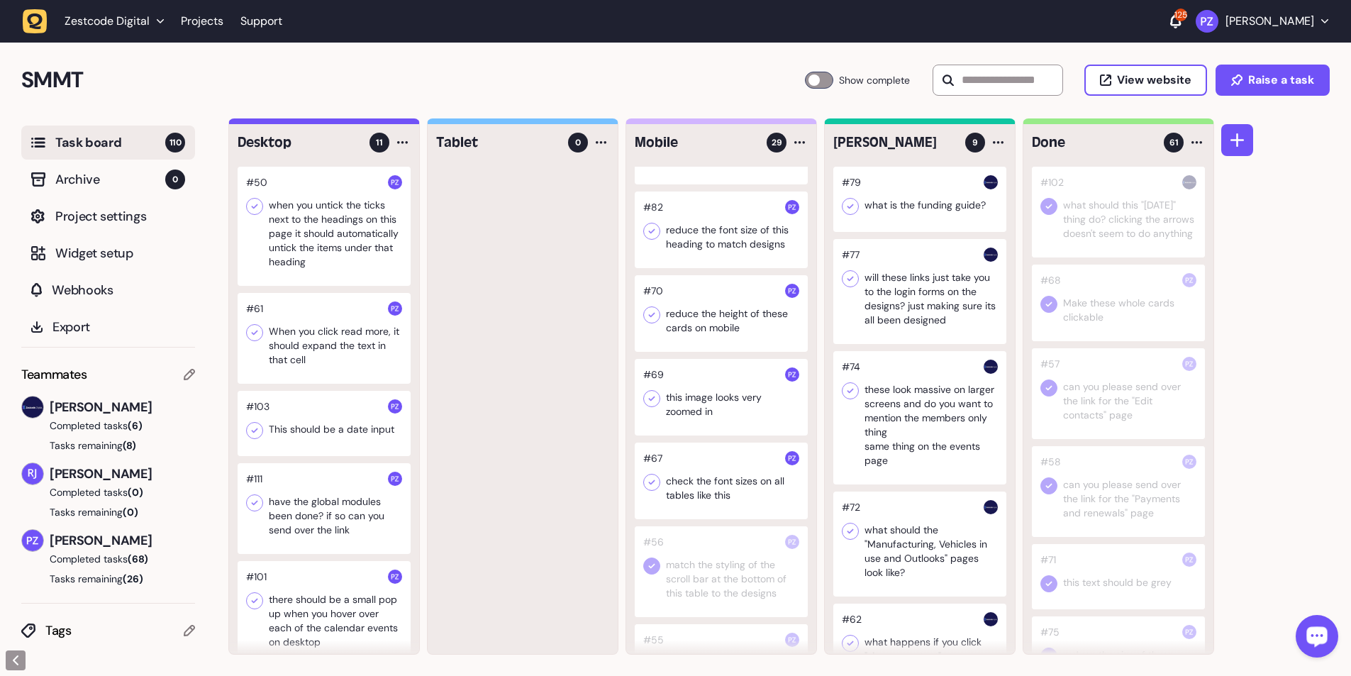
click at [355, 123] on div at bounding box center [721, 480] width 173 height 77
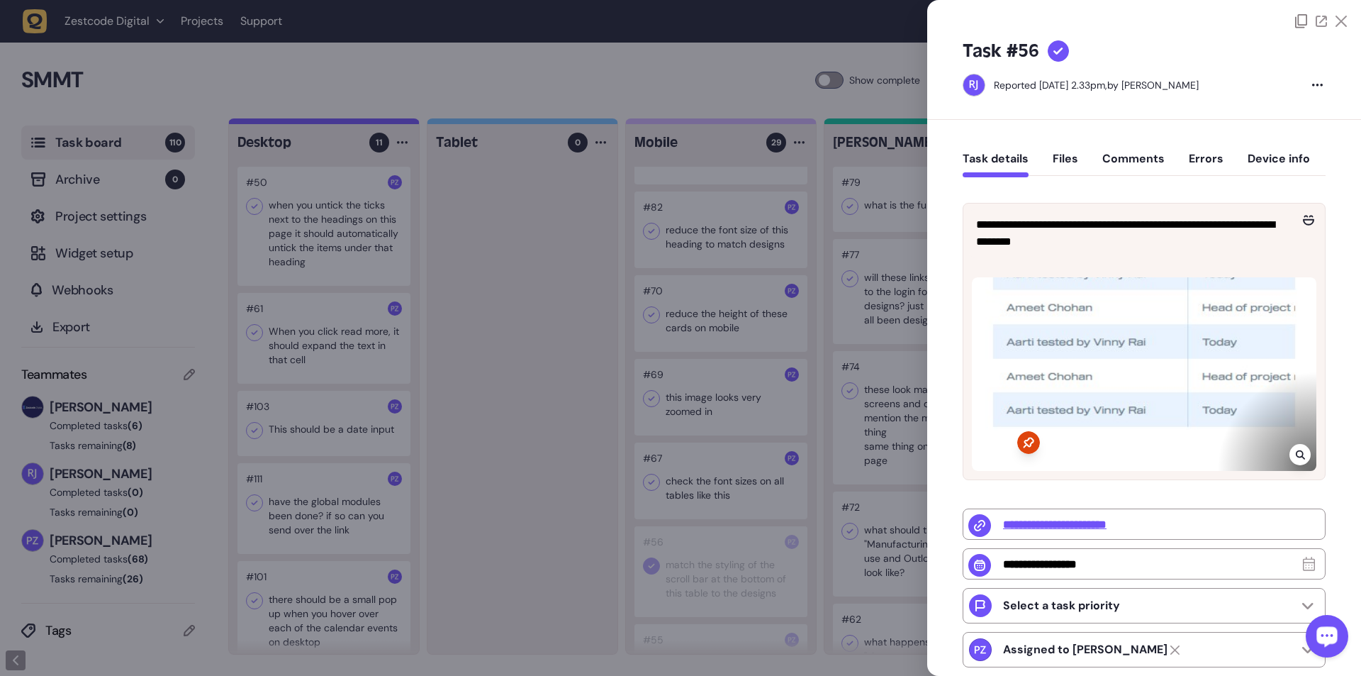
type input "**********"
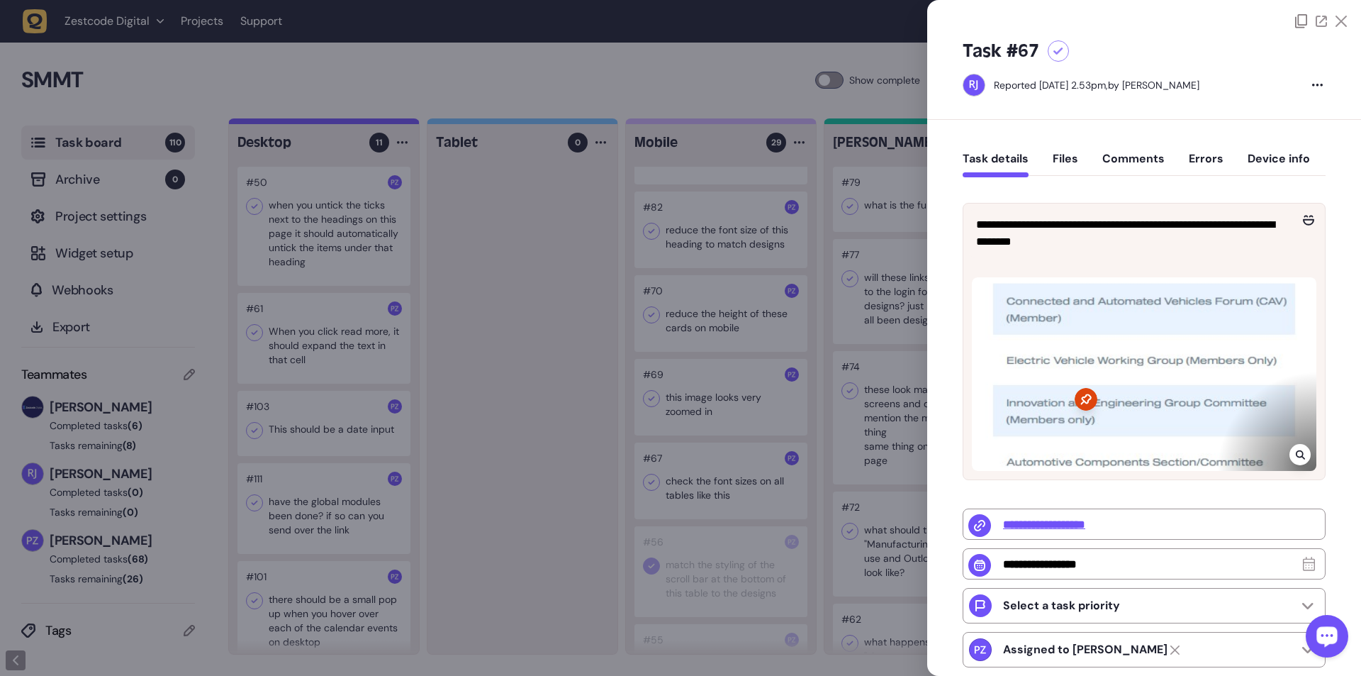
click at [355, 123] on div at bounding box center [680, 338] width 1361 height 676
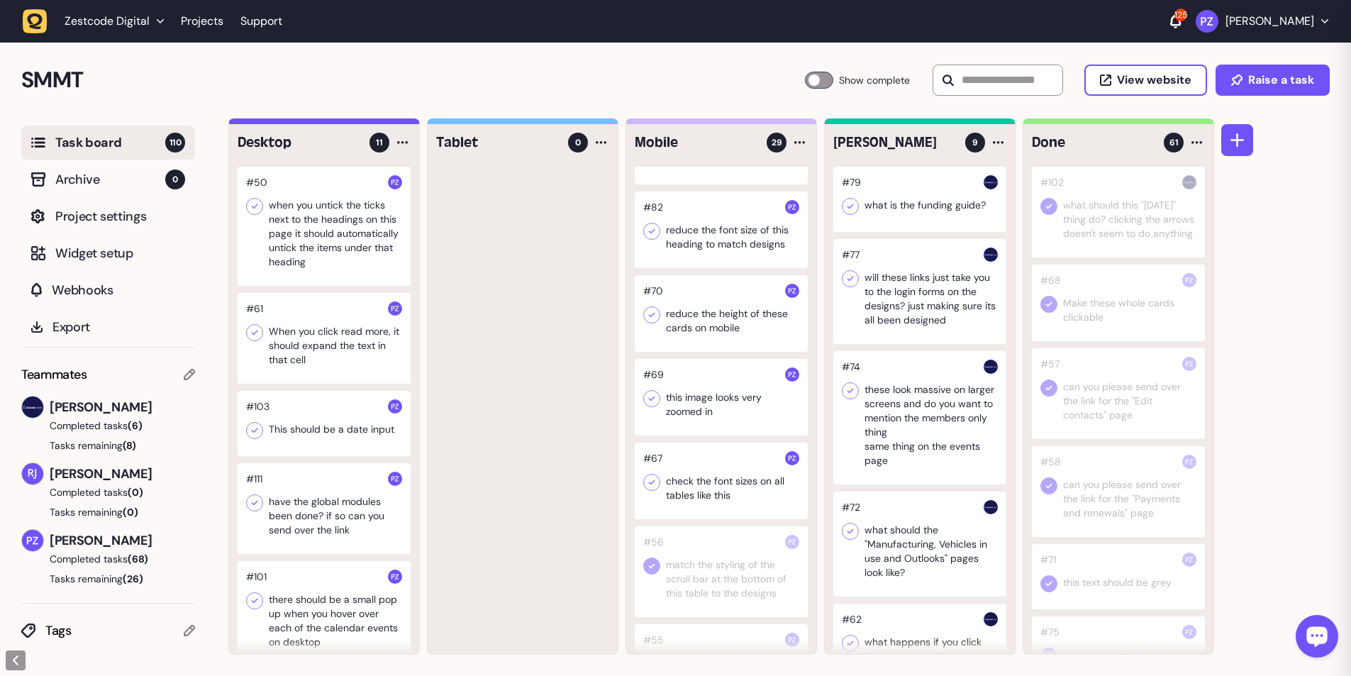
click at [355, 123] on div at bounding box center [721, 480] width 173 height 77
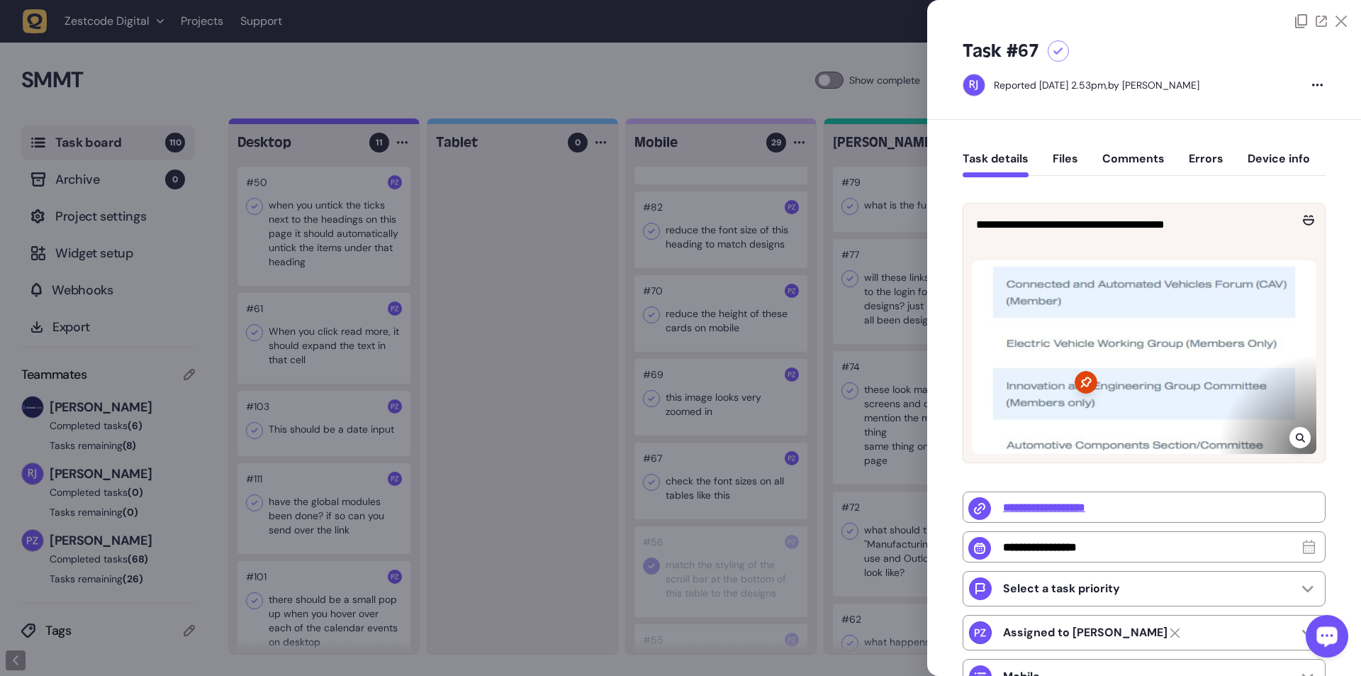
click at [355, 123] on div at bounding box center [680, 338] width 1361 height 676
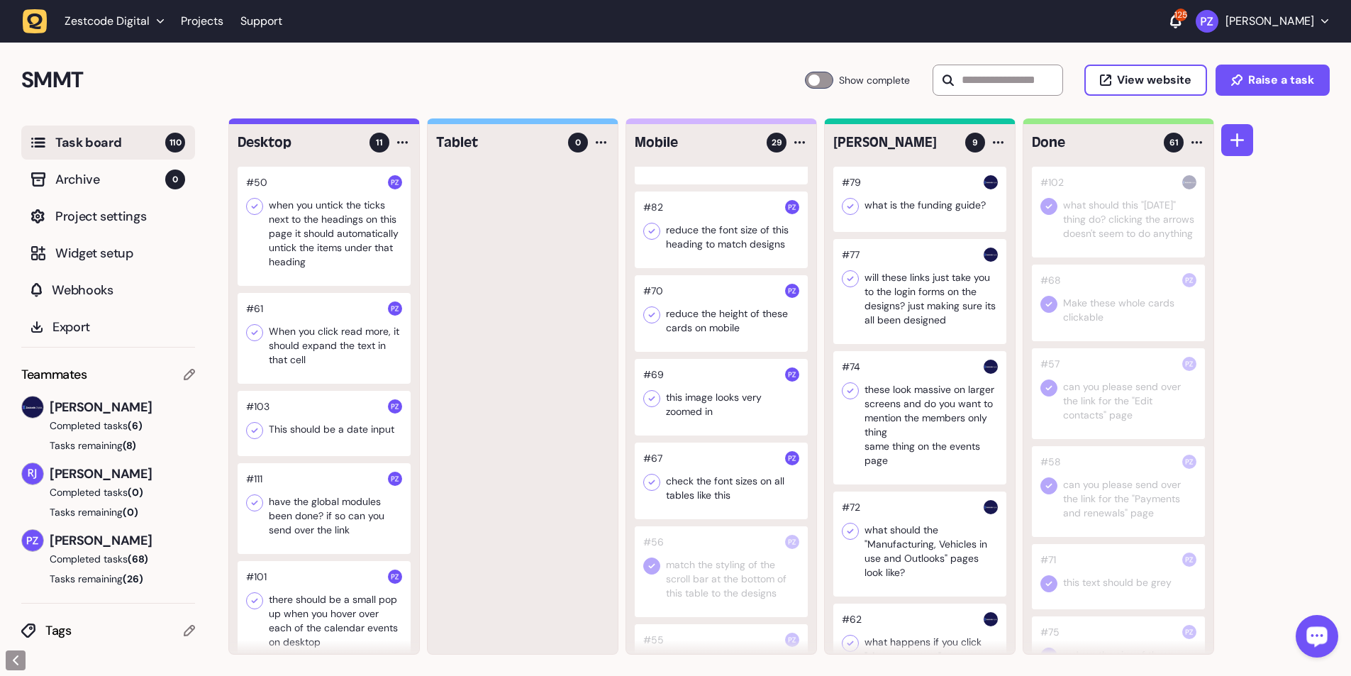
click at [355, 123] on icon at bounding box center [652, 482] width 14 height 14
click at [355, 123] on div at bounding box center [721, 397] width 173 height 77
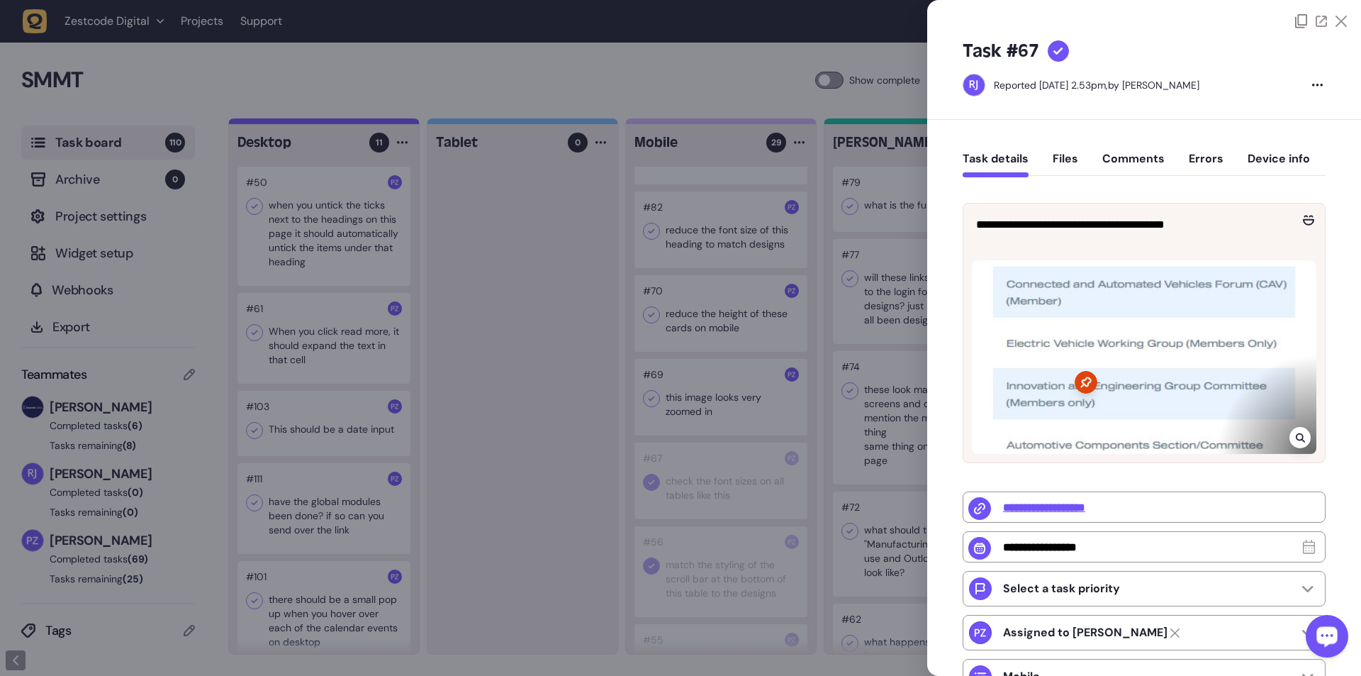
type input "**********"
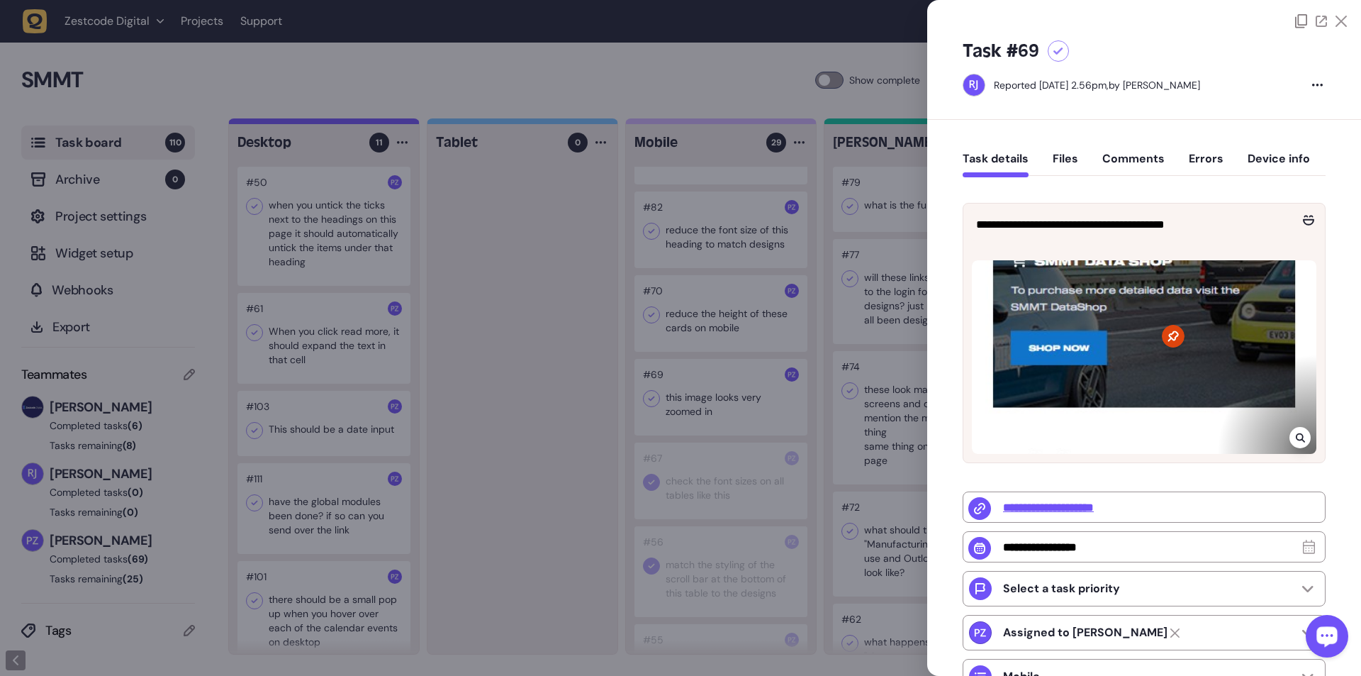
click at [355, 123] on div at bounding box center [680, 338] width 1361 height 676
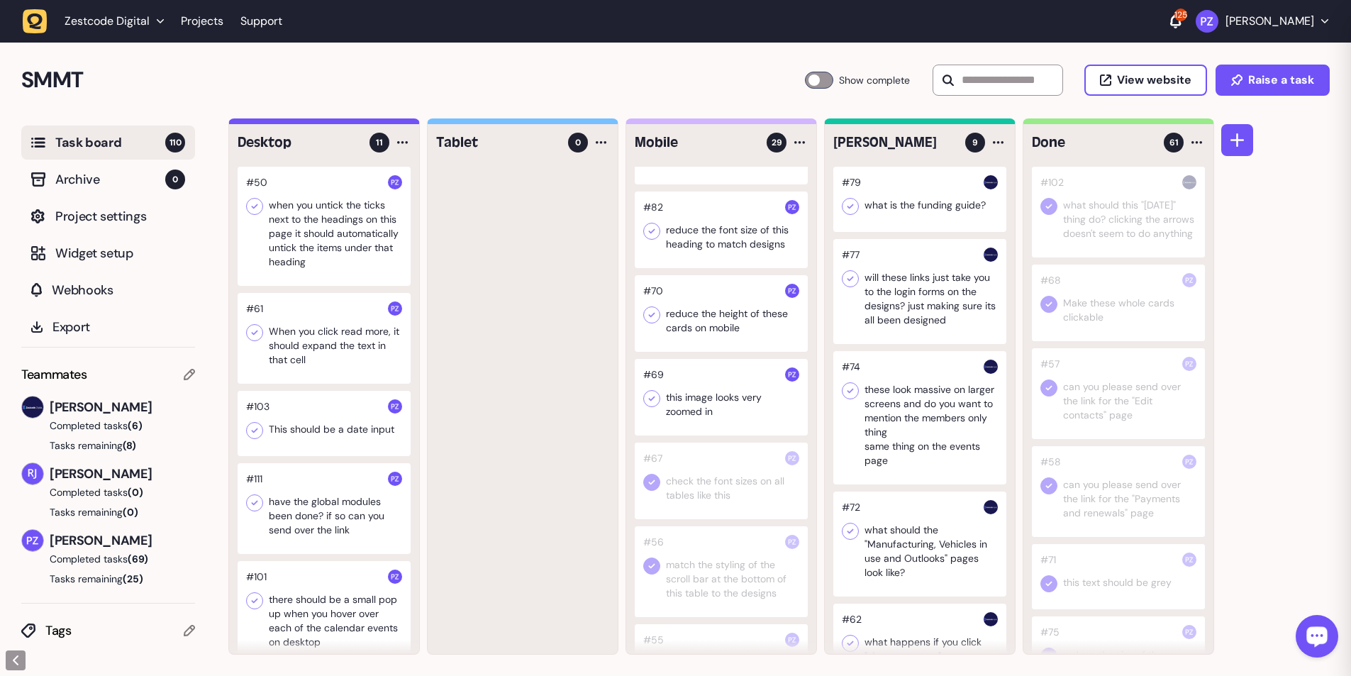
click at [355, 123] on div at bounding box center [721, 397] width 173 height 77
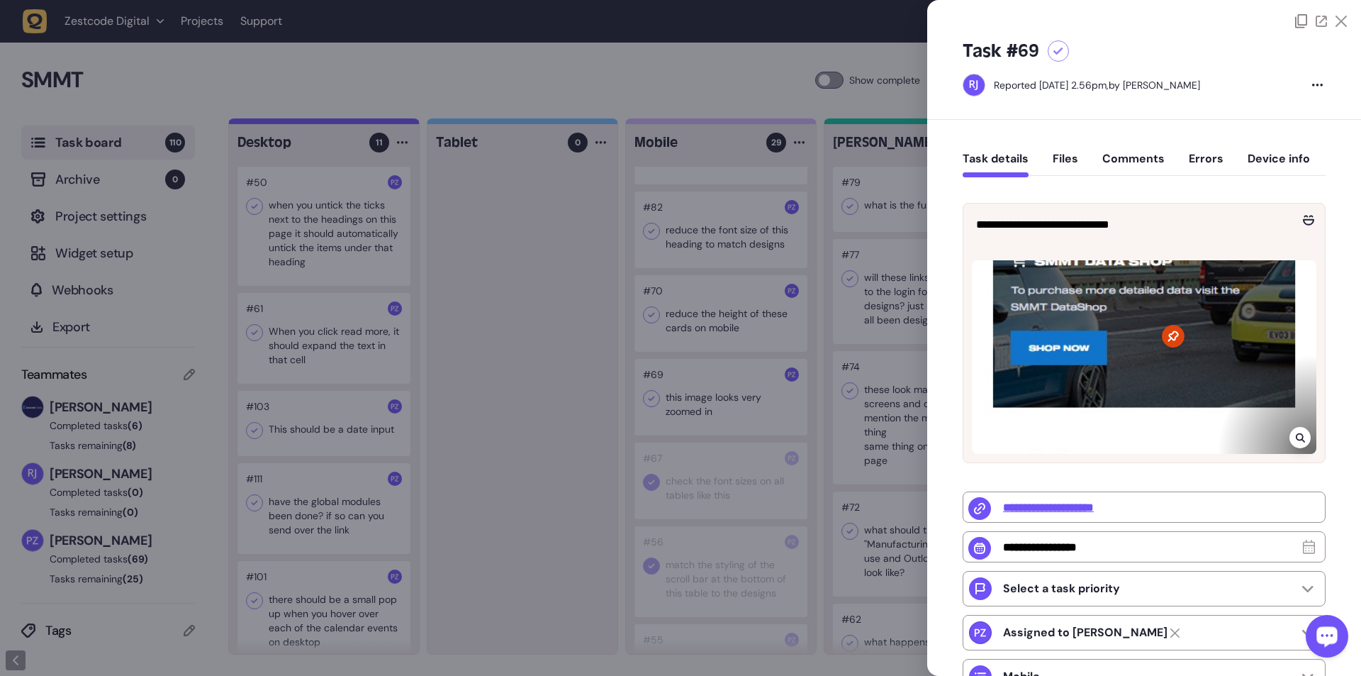
click at [355, 123] on icon at bounding box center [1300, 437] width 9 height 11
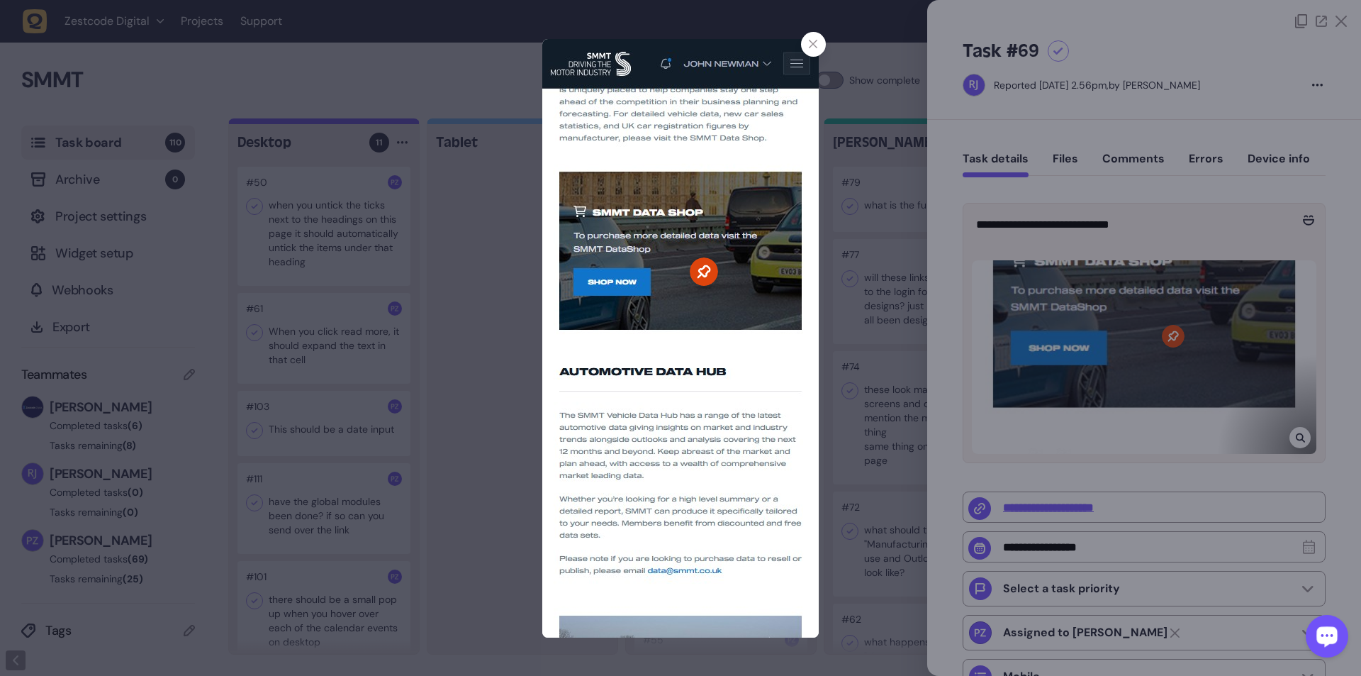
click at [355, 123] on div at bounding box center [680, 338] width 1361 height 676
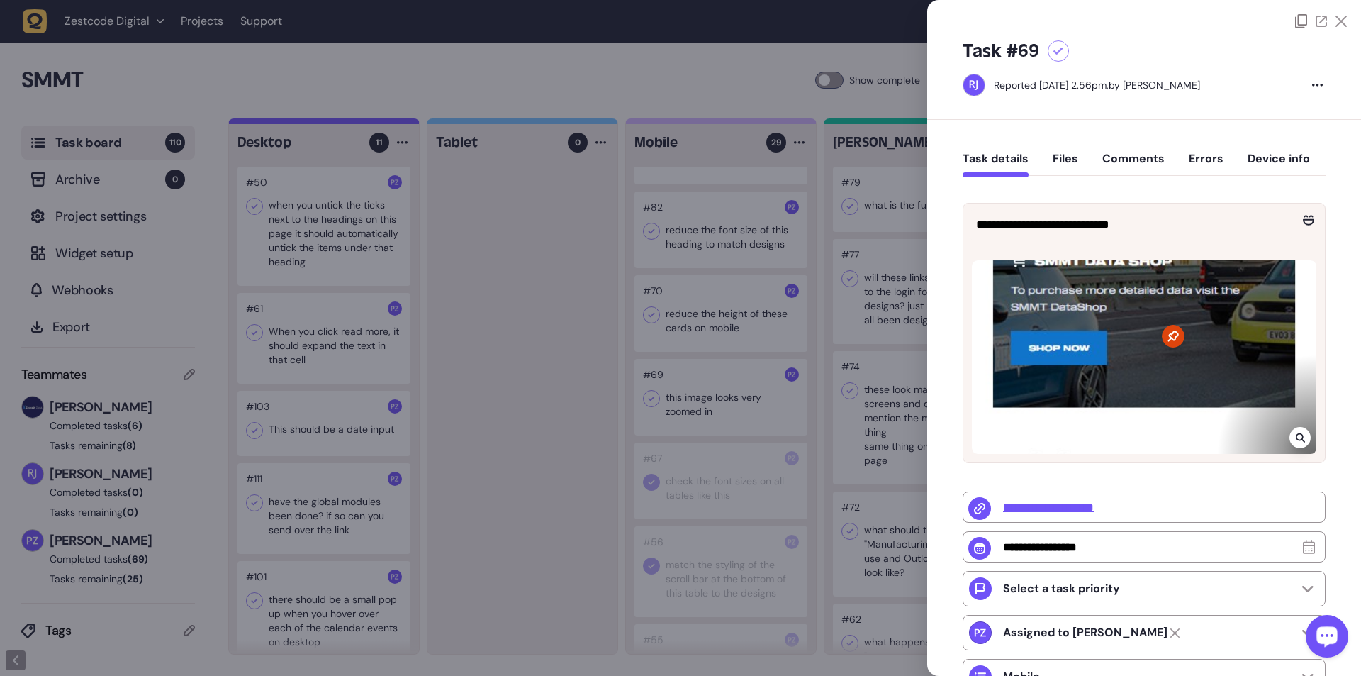
click at [355, 123] on div at bounding box center [680, 338] width 1361 height 676
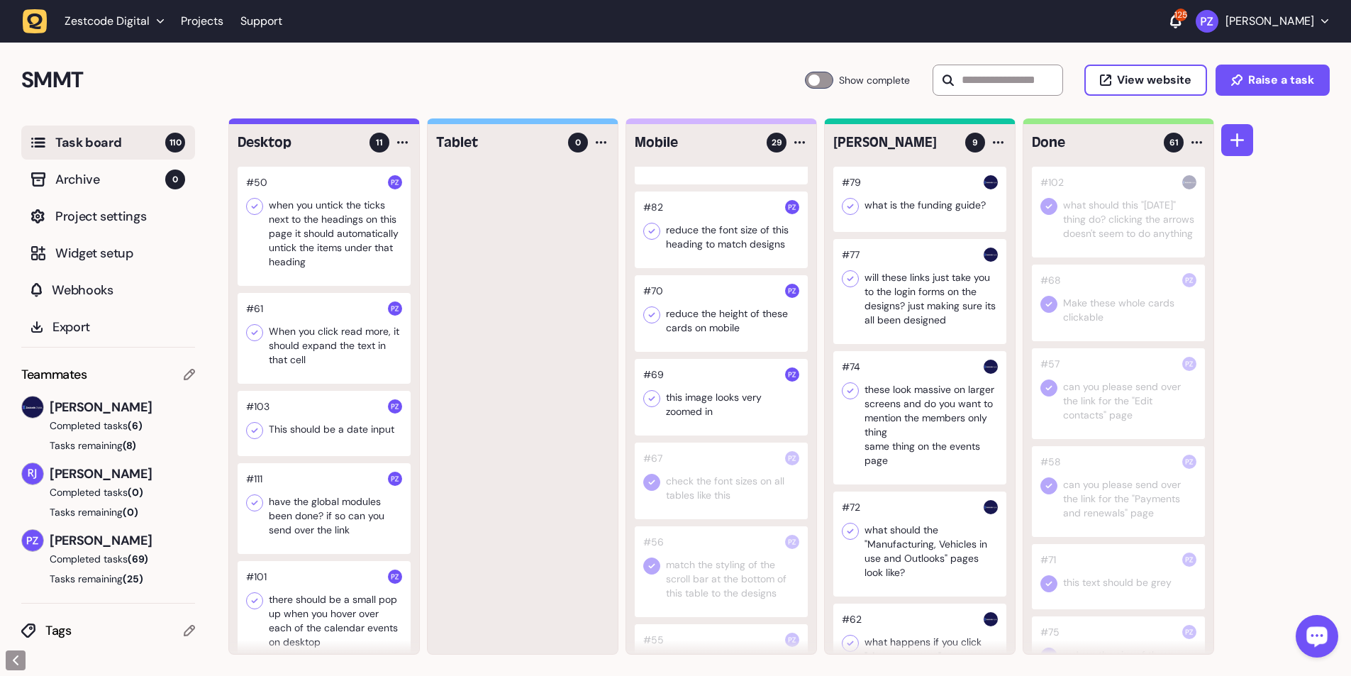
click at [355, 123] on icon at bounding box center [652, 398] width 6 height 5
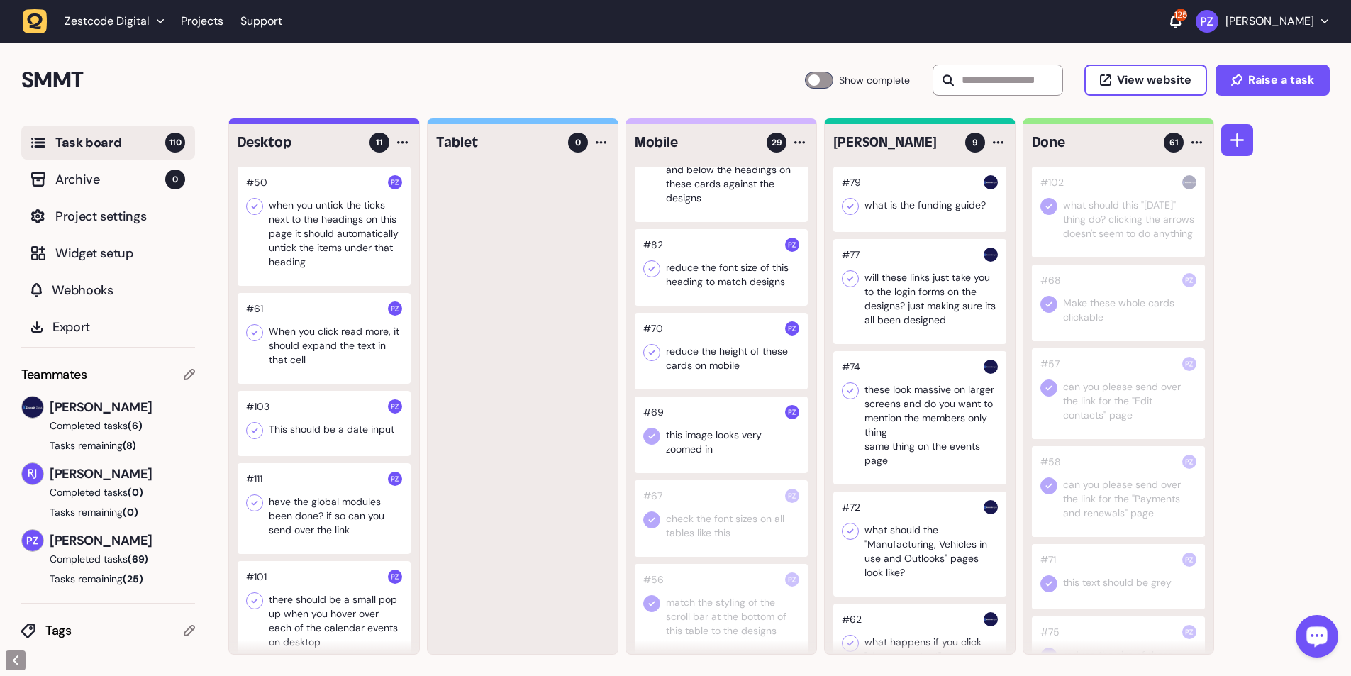
scroll to position [911, 0]
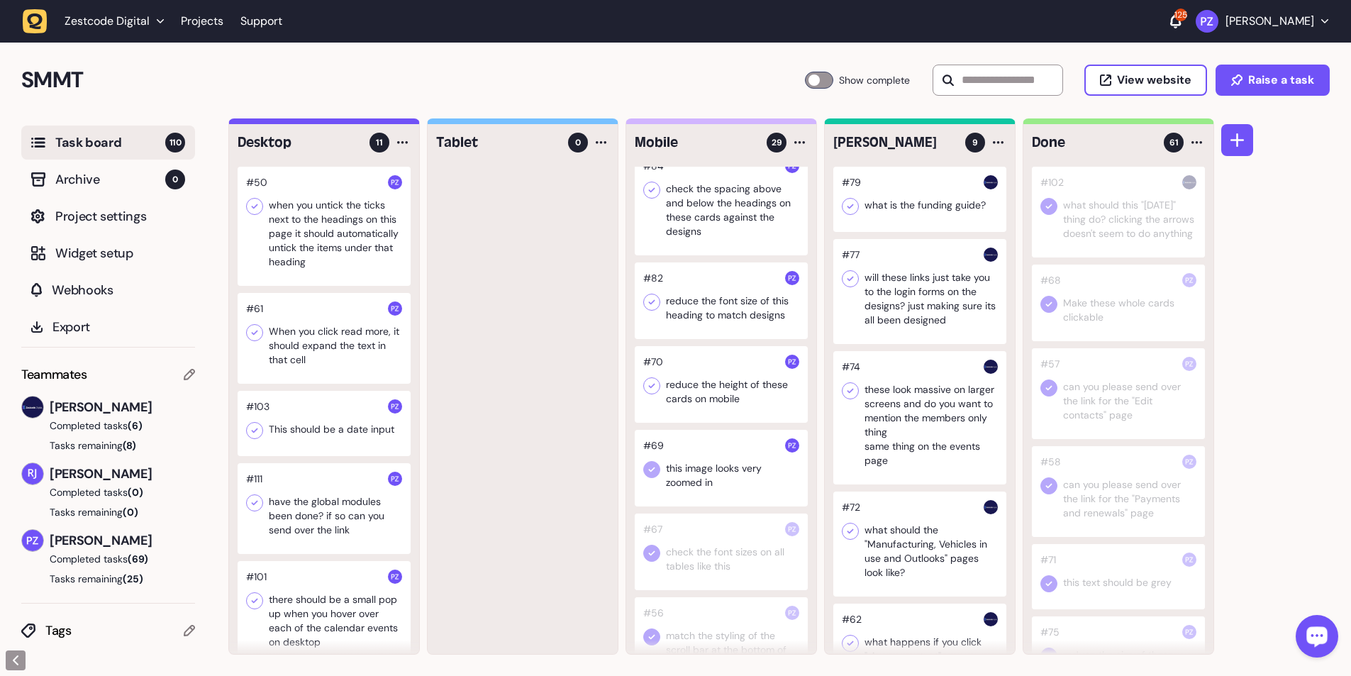
click at [355, 123] on div at bounding box center [721, 384] width 173 height 77
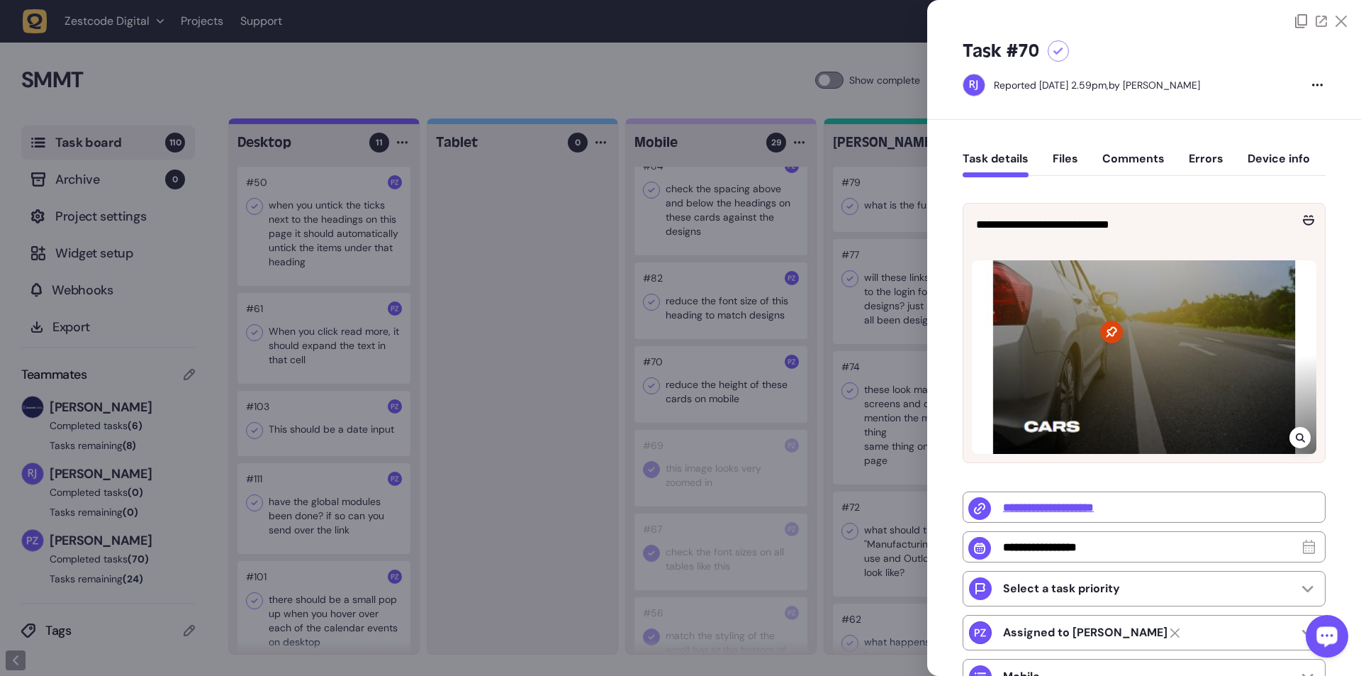
click at [355, 123] on icon at bounding box center [1300, 437] width 9 height 11
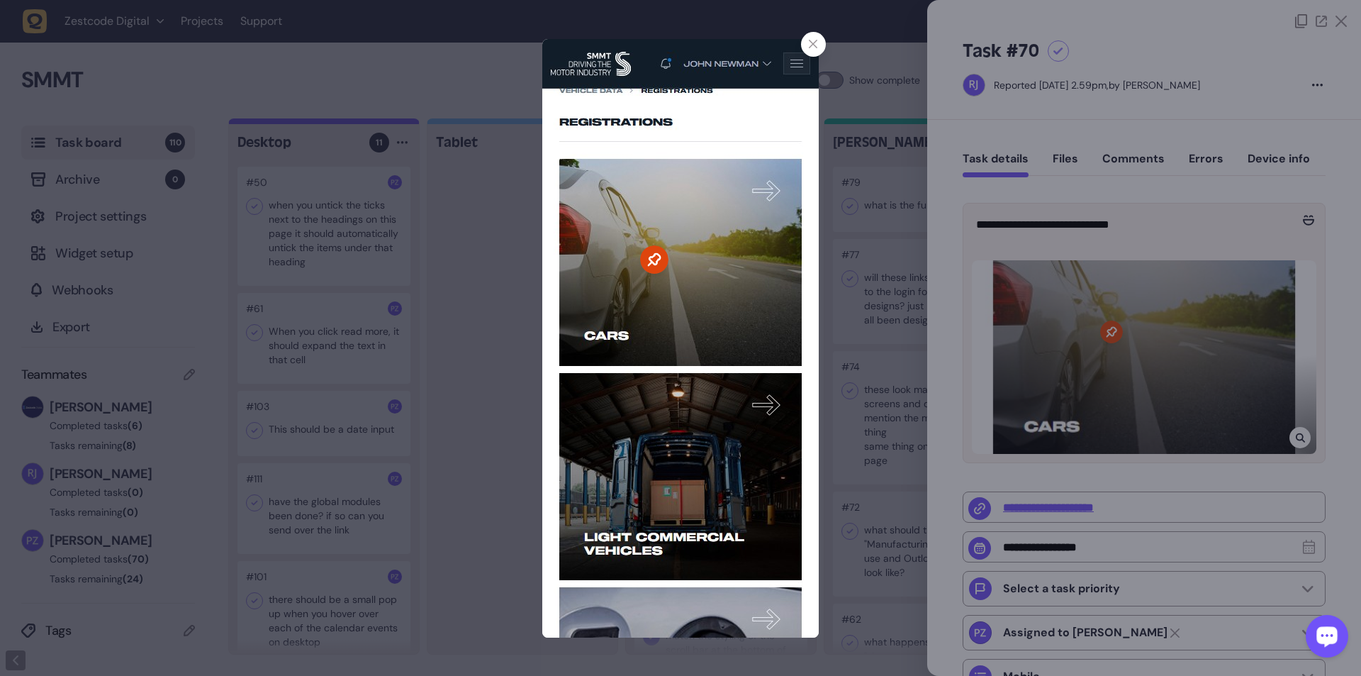
click at [355, 123] on div at bounding box center [680, 338] width 1361 height 676
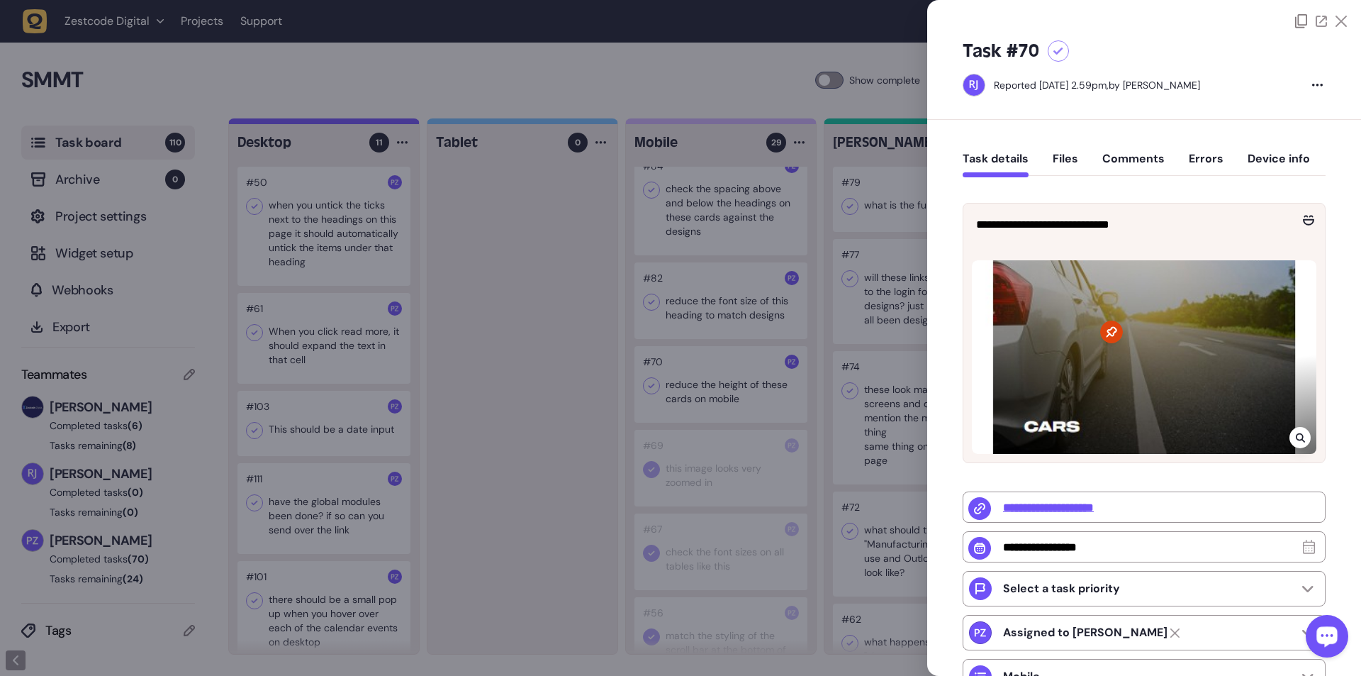
drag, startPoint x: 559, startPoint y: 430, endPoint x: 647, endPoint y: 391, distance: 96.2
click at [355, 123] on div at bounding box center [680, 338] width 1361 height 676
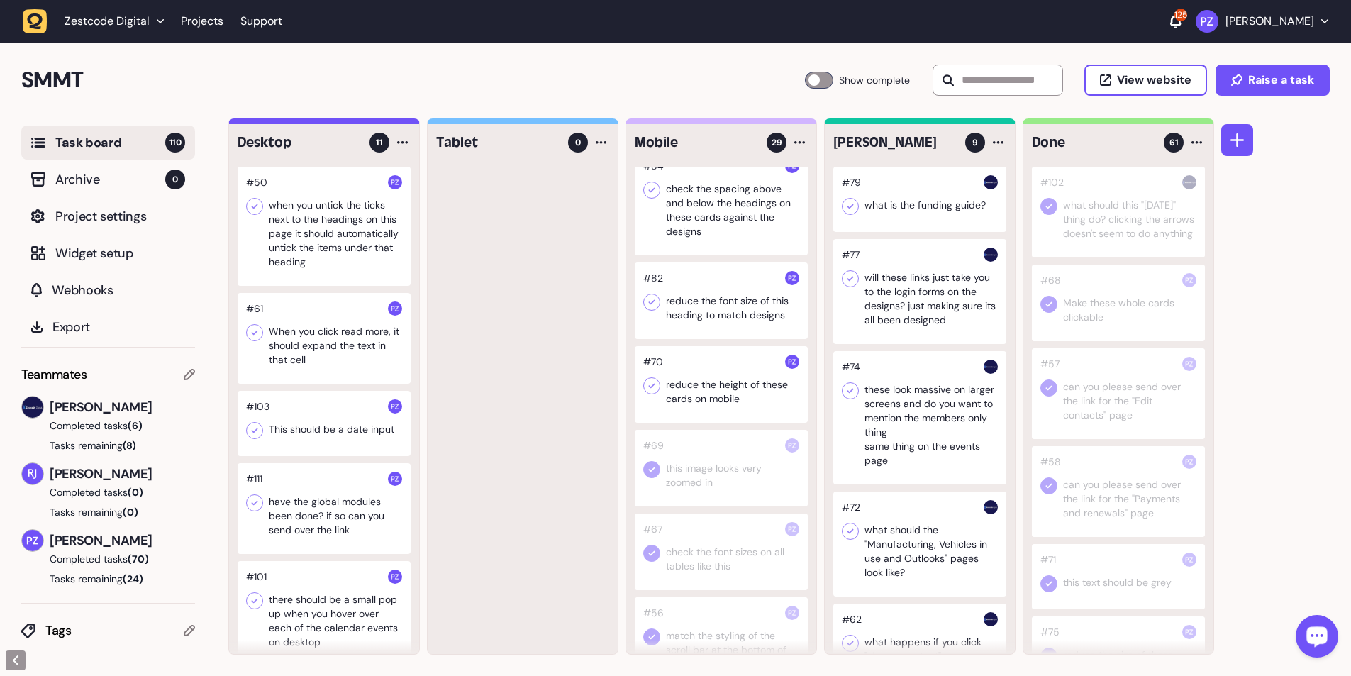
click at [355, 123] on icon at bounding box center [652, 386] width 14 height 14
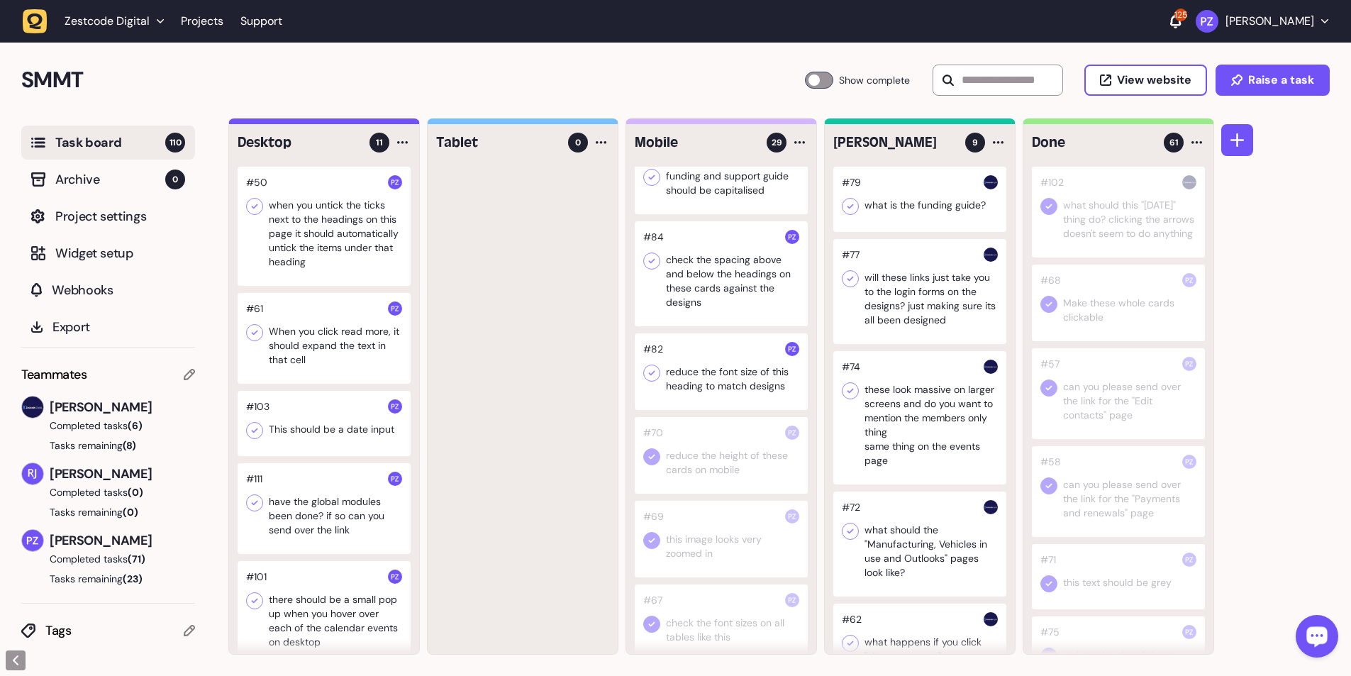
click at [355, 123] on div at bounding box center [721, 371] width 173 height 77
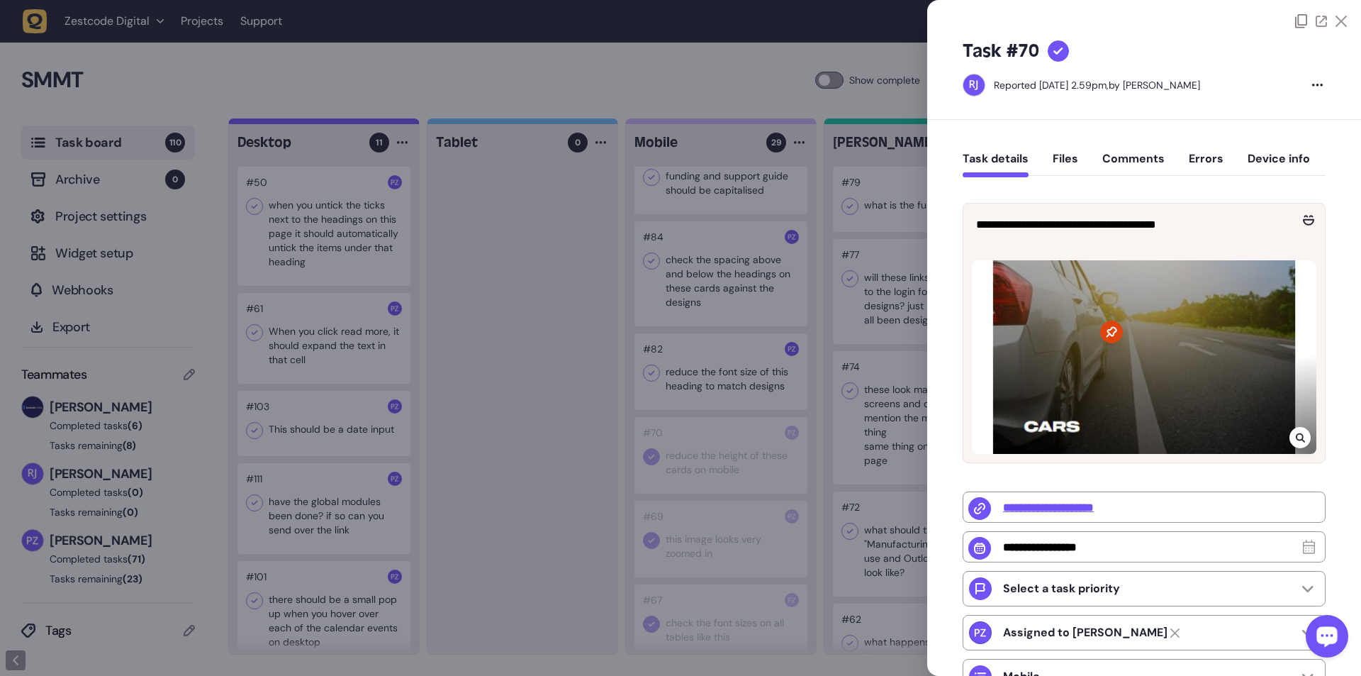
type input "**********"
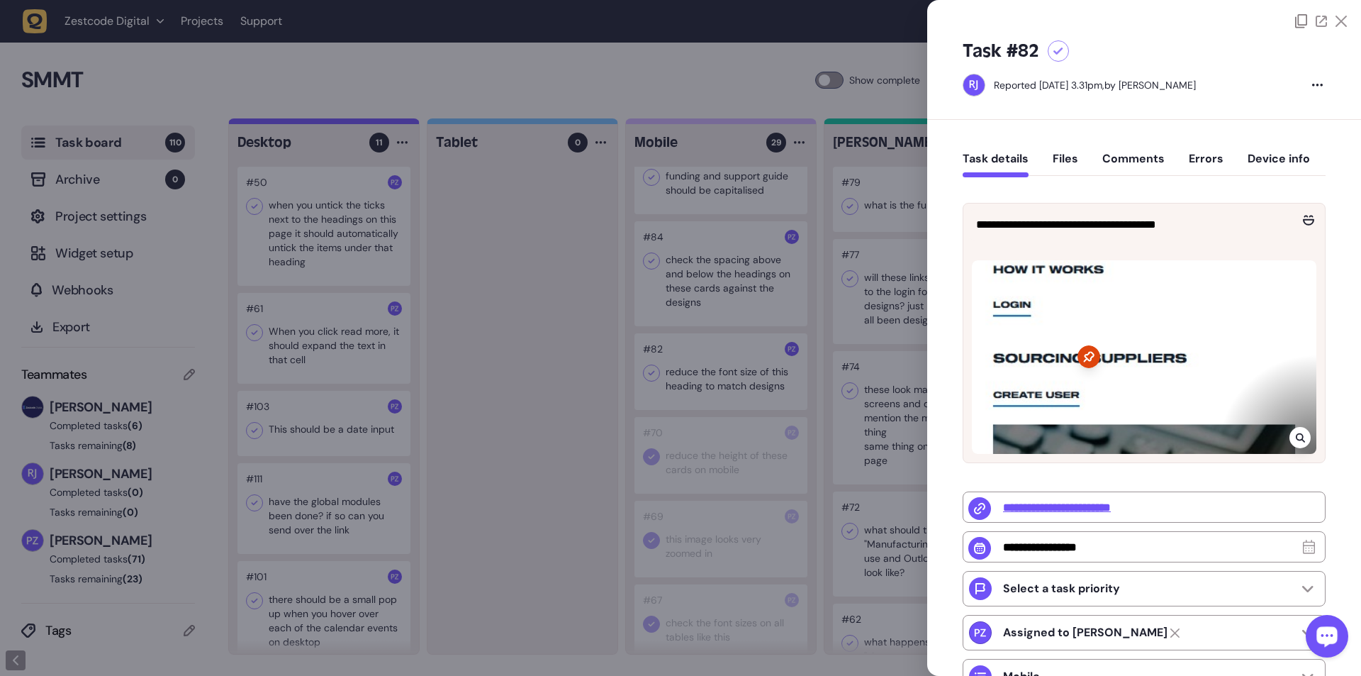
click at [355, 123] on div at bounding box center [1300, 437] width 21 height 21
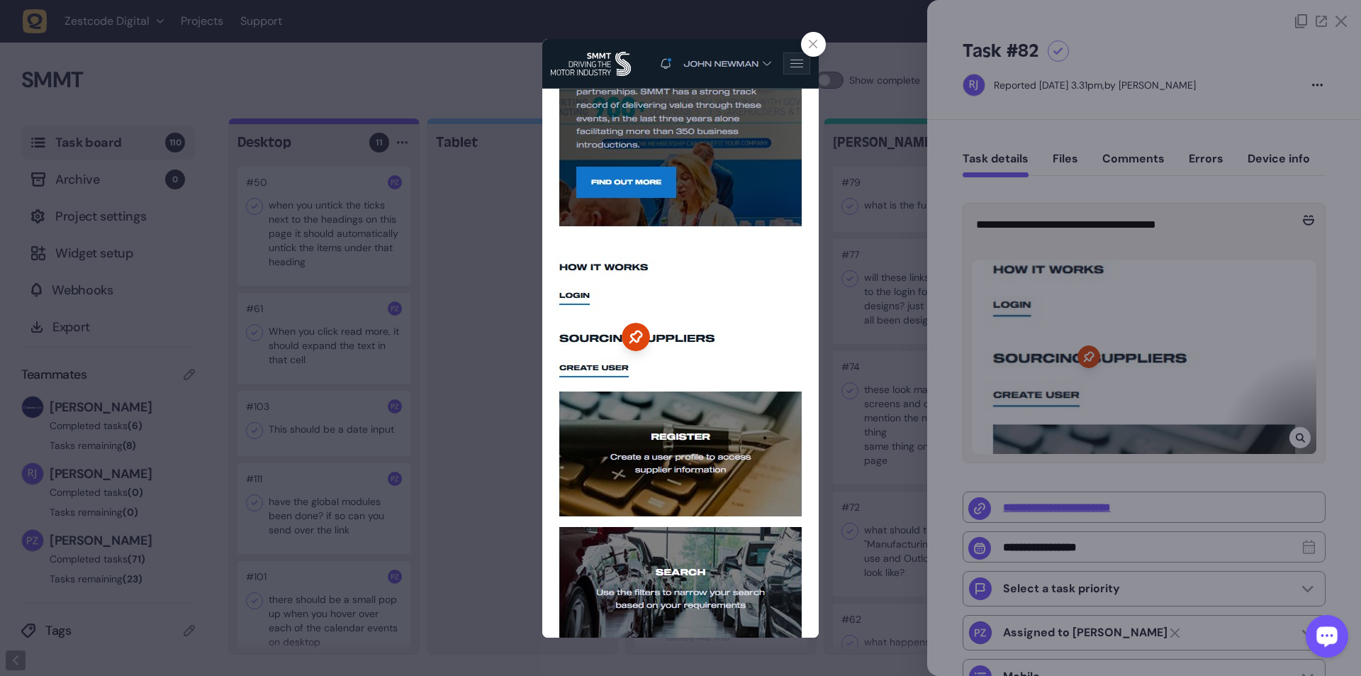
click at [355, 123] on div at bounding box center [680, 338] width 1361 height 676
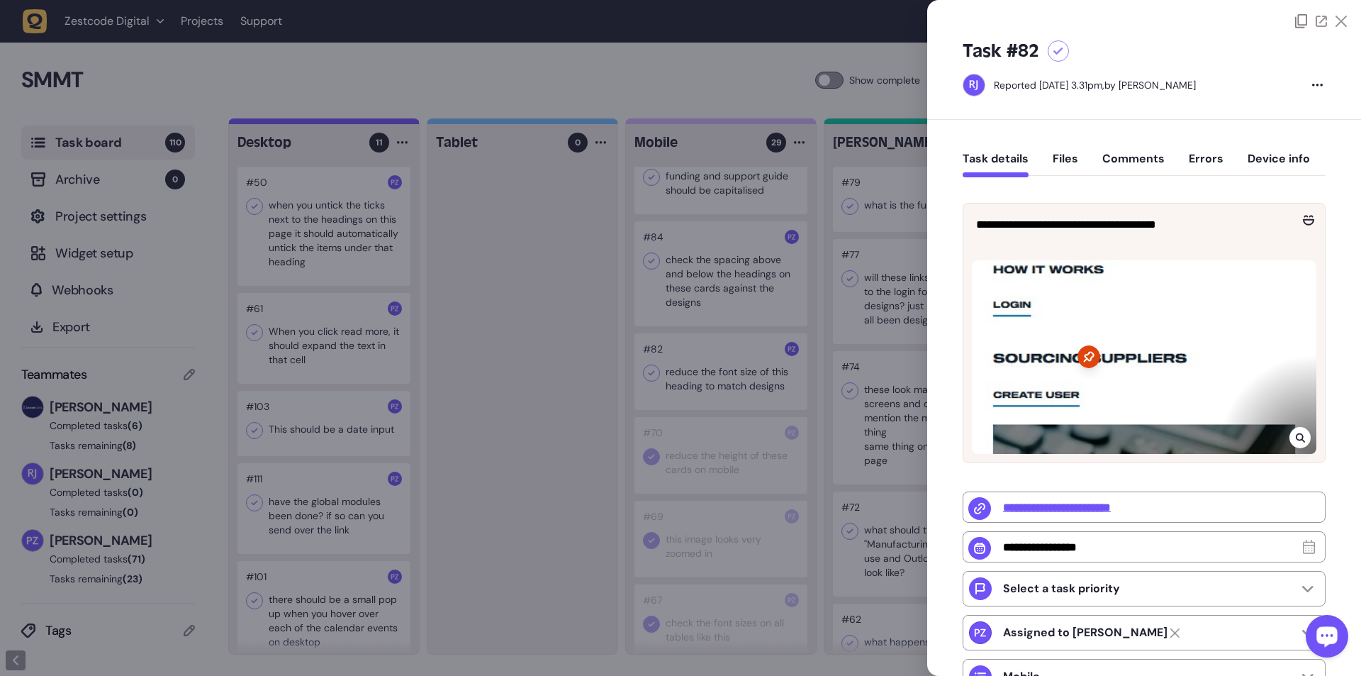
click at [355, 123] on div at bounding box center [680, 338] width 1361 height 676
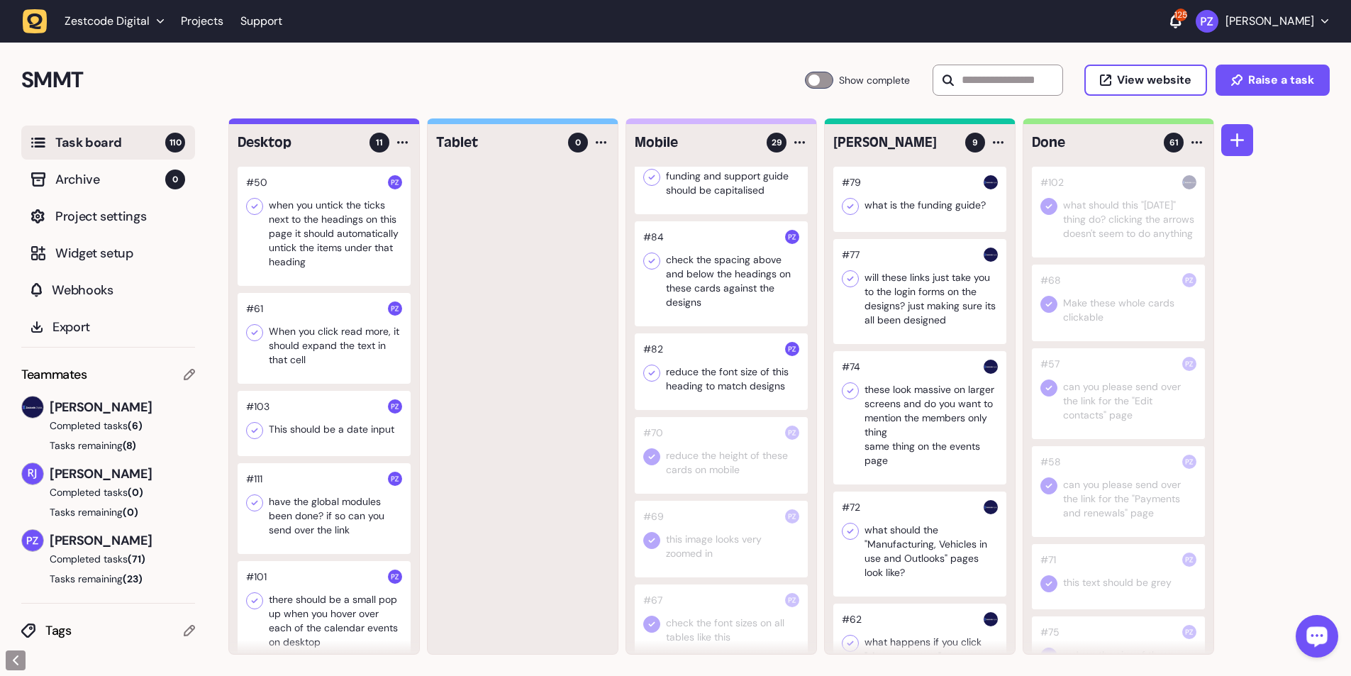
click at [355, 123] on icon at bounding box center [652, 373] width 14 height 14
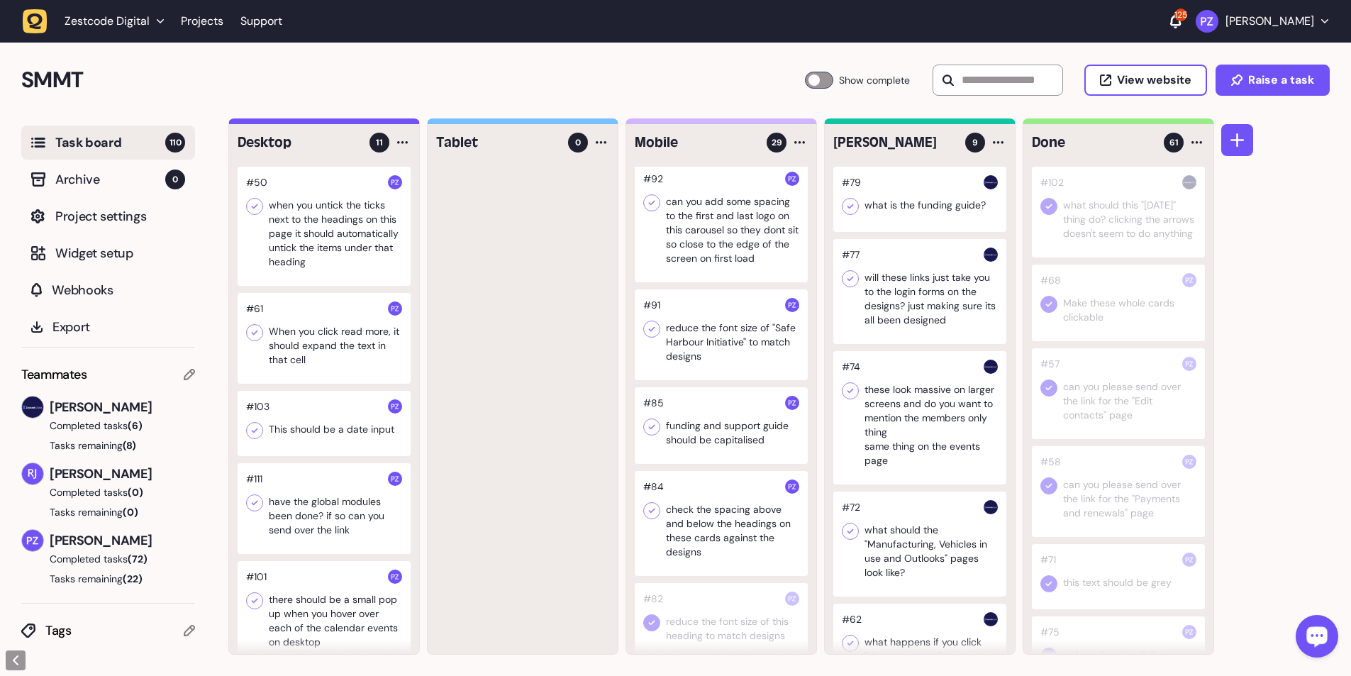
scroll to position [557, 0]
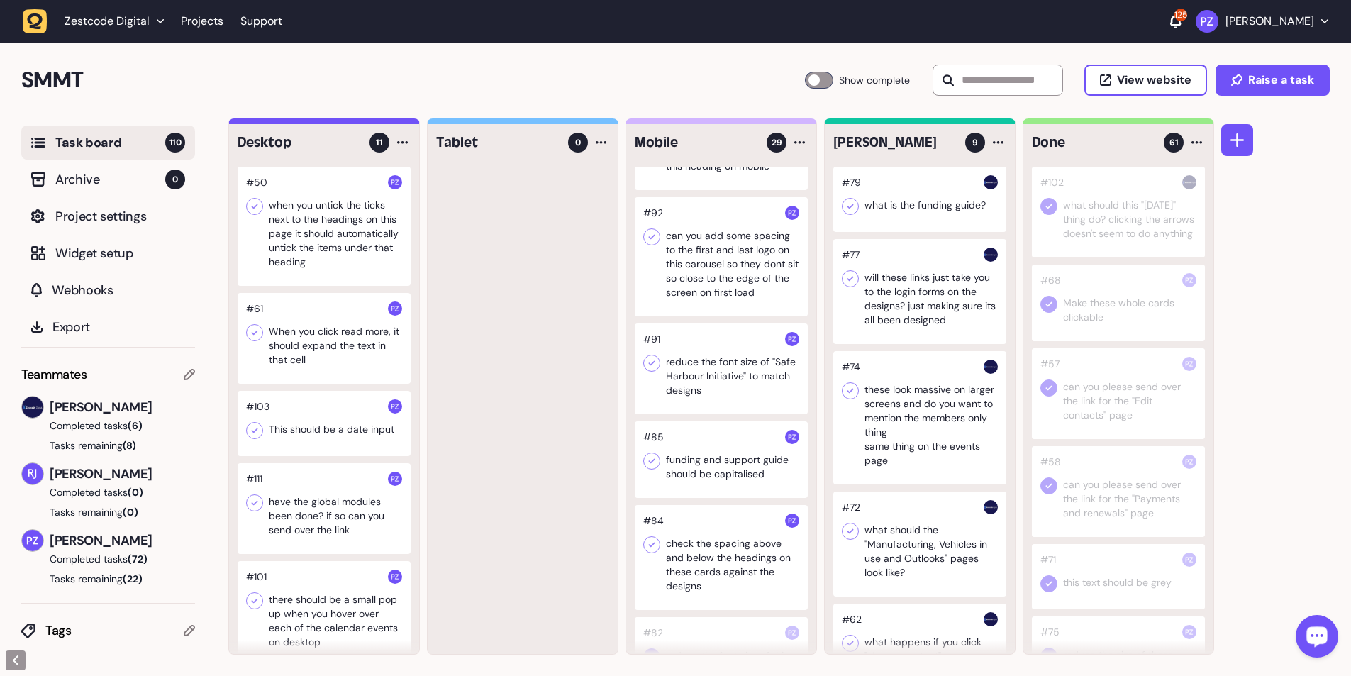
click at [355, 123] on div at bounding box center [721, 557] width 173 height 105
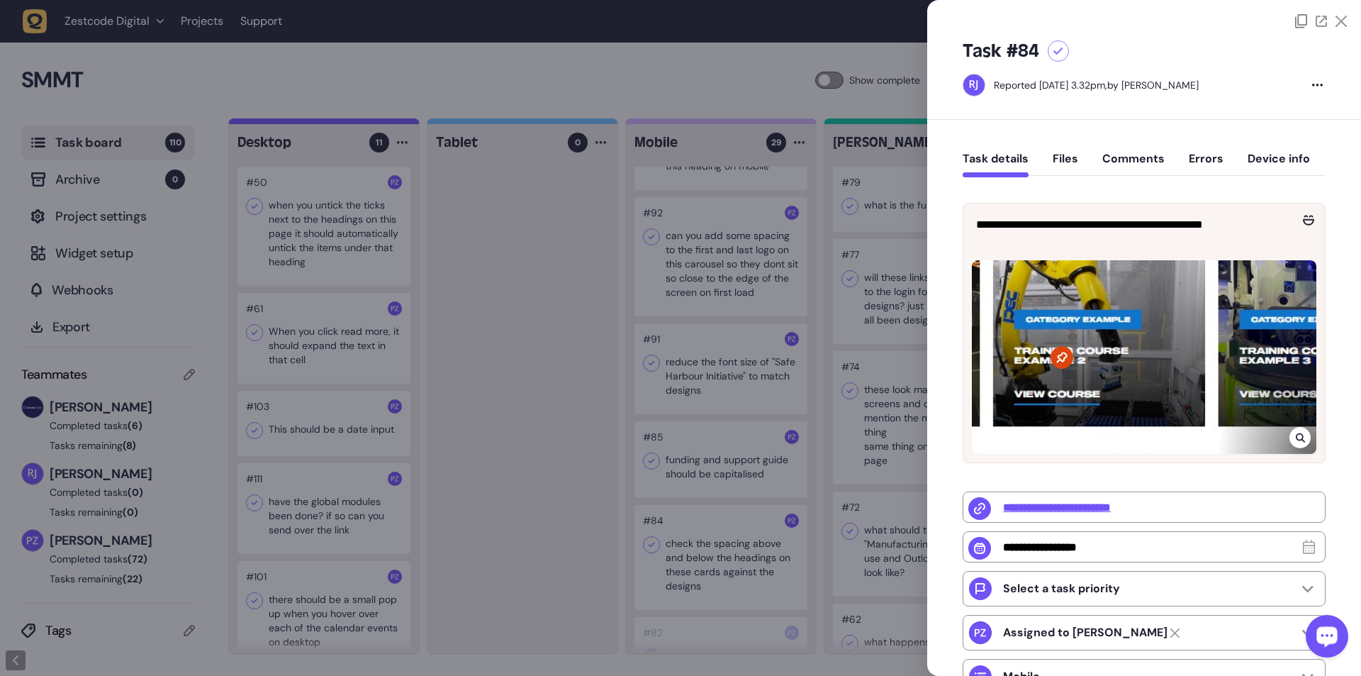
click at [355, 123] on div at bounding box center [680, 338] width 1361 height 676
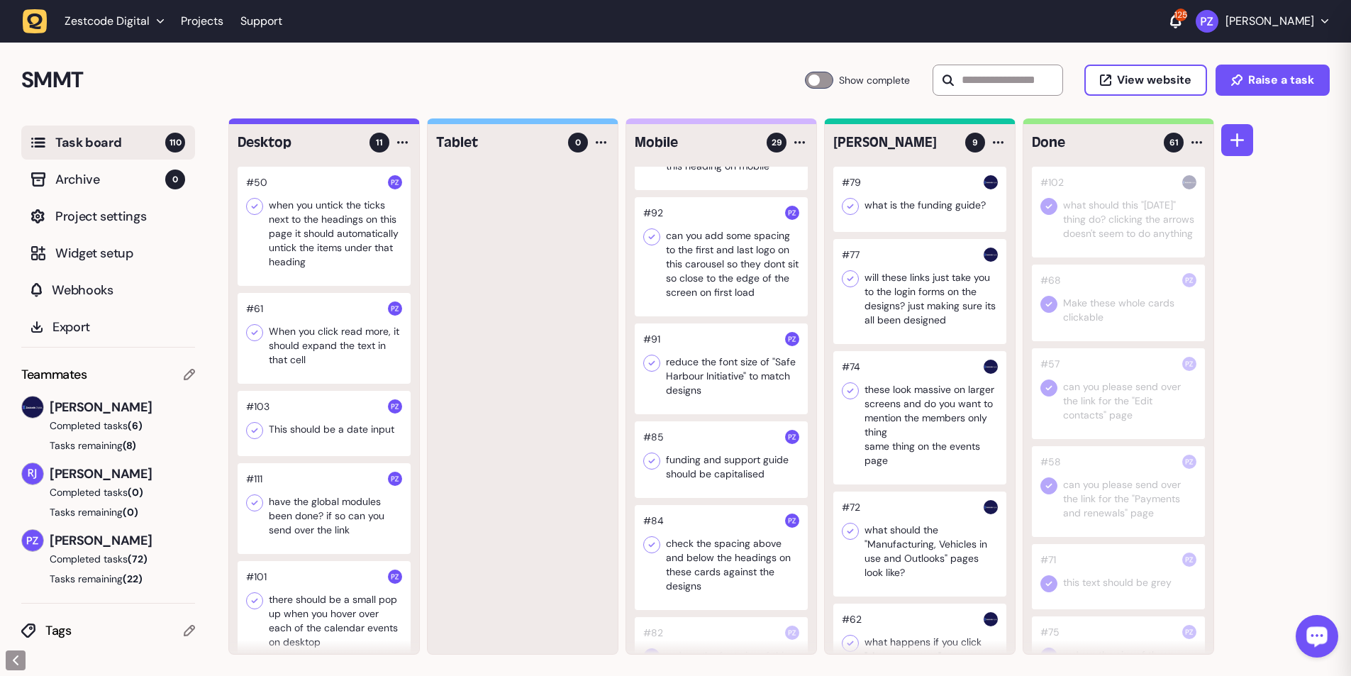
click at [355, 123] on div at bounding box center [721, 557] width 173 height 105
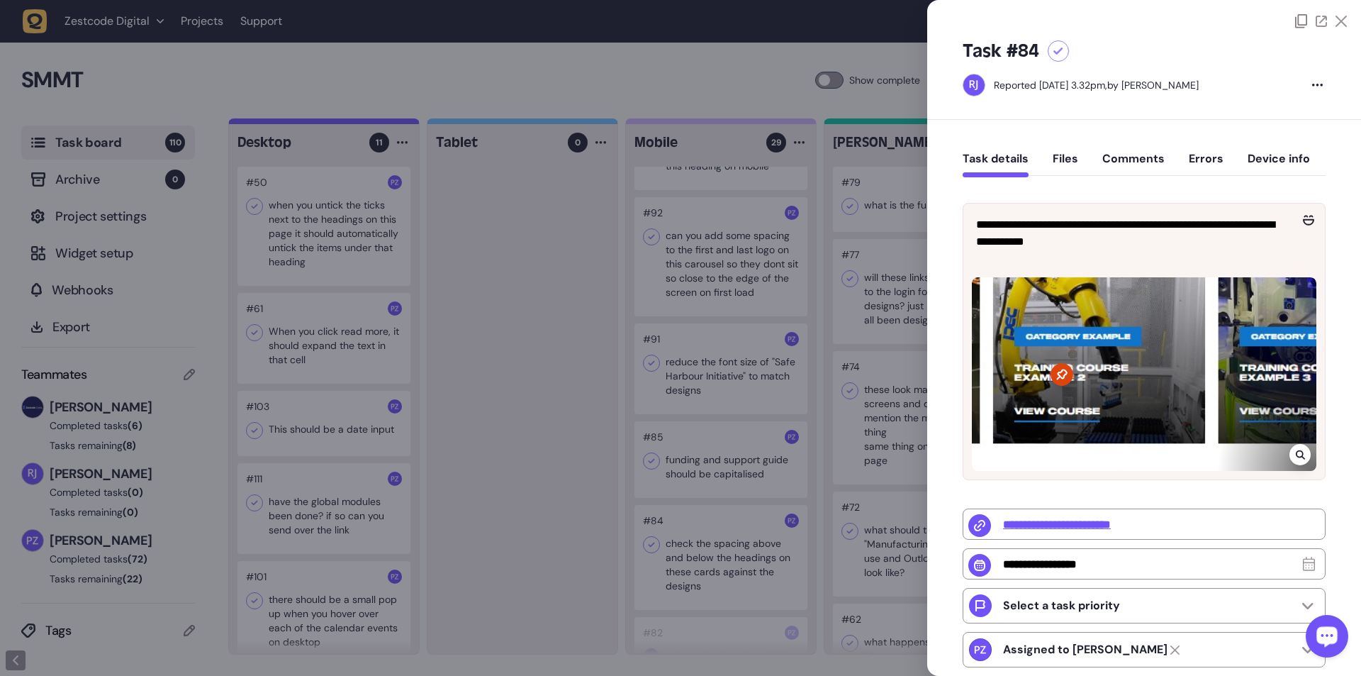
click at [355, 123] on div at bounding box center [680, 338] width 1361 height 676
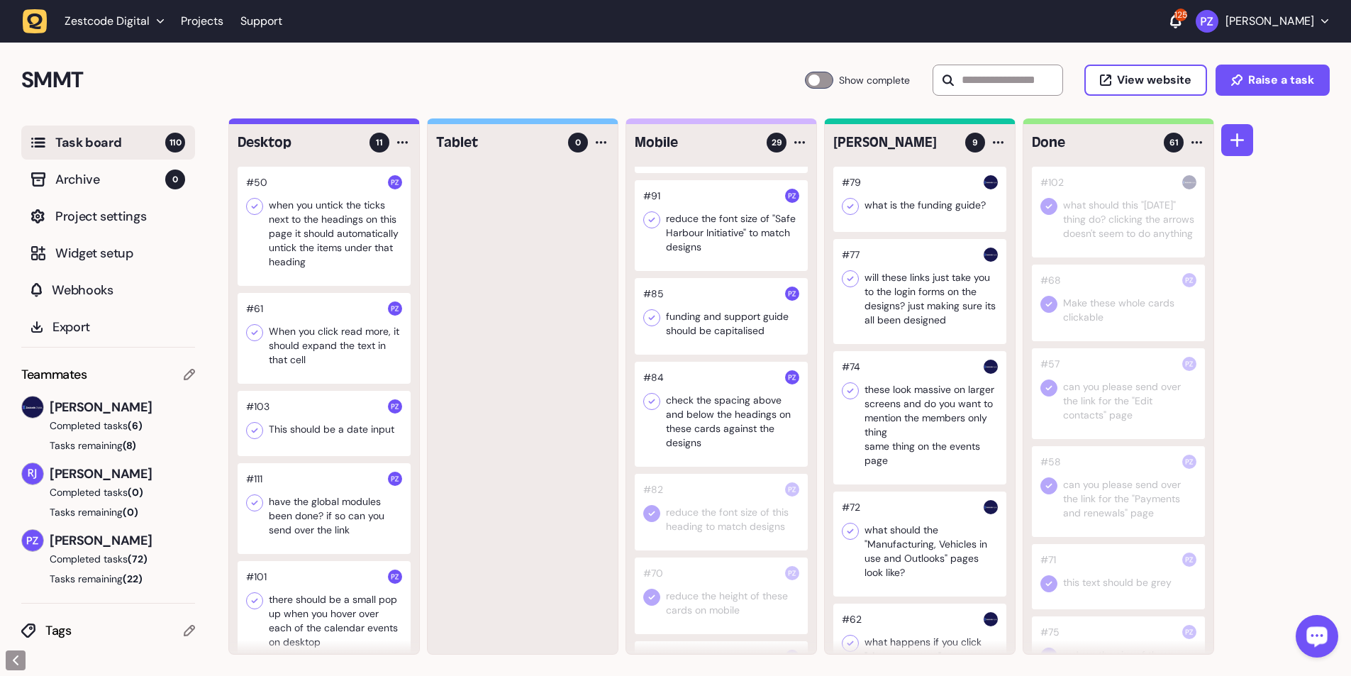
scroll to position [698, 0]
click at [355, 123] on icon at bounding box center [652, 403] width 14 height 14
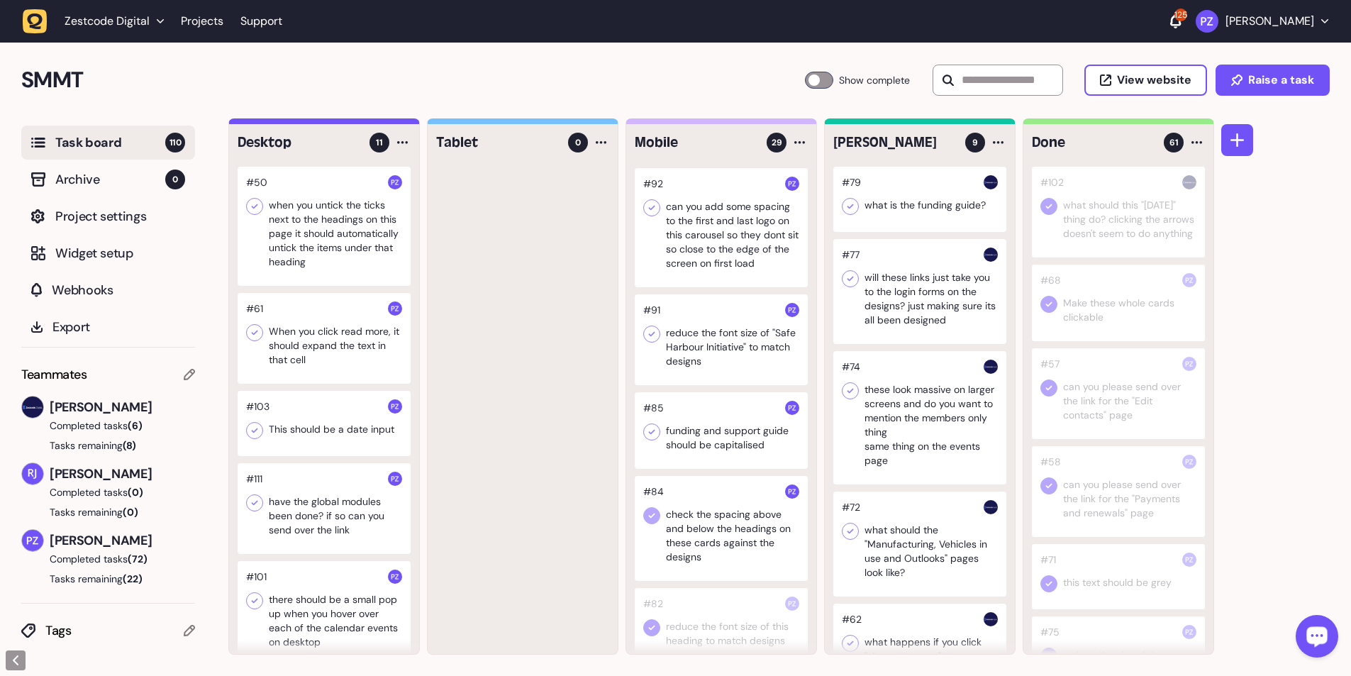
scroll to position [557, 0]
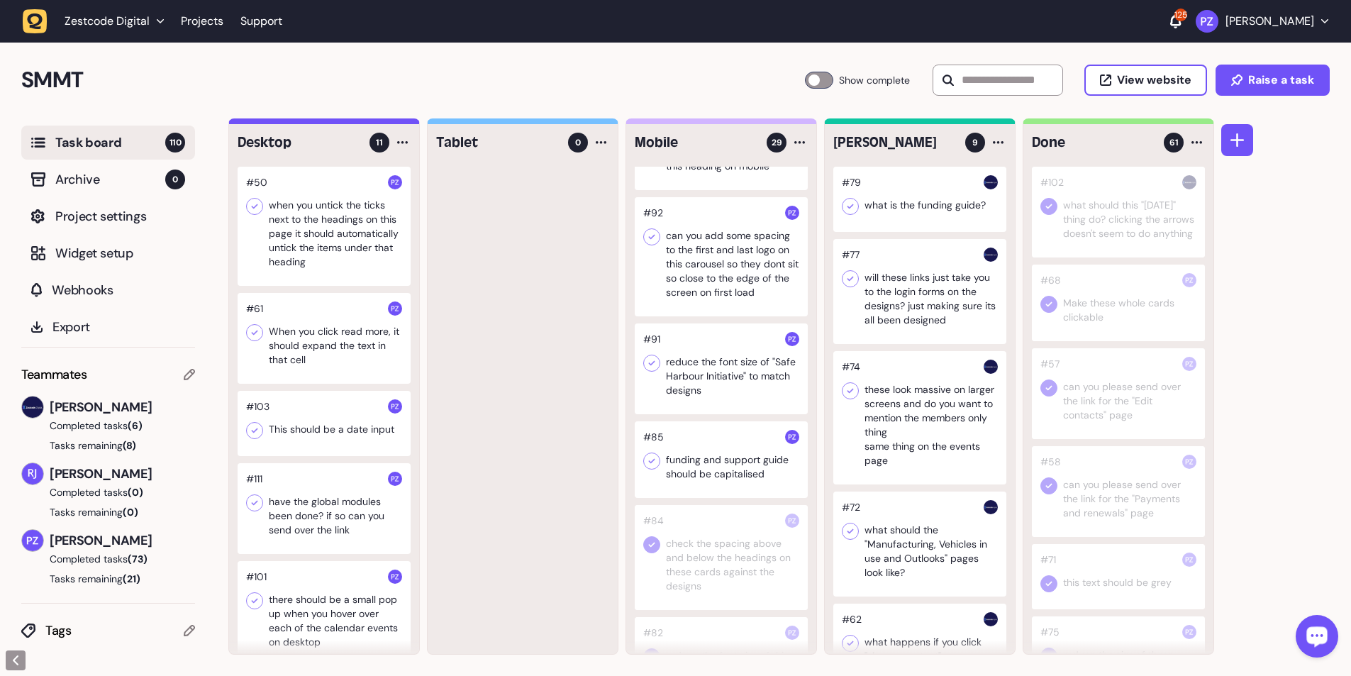
click at [355, 123] on div at bounding box center [721, 459] width 173 height 77
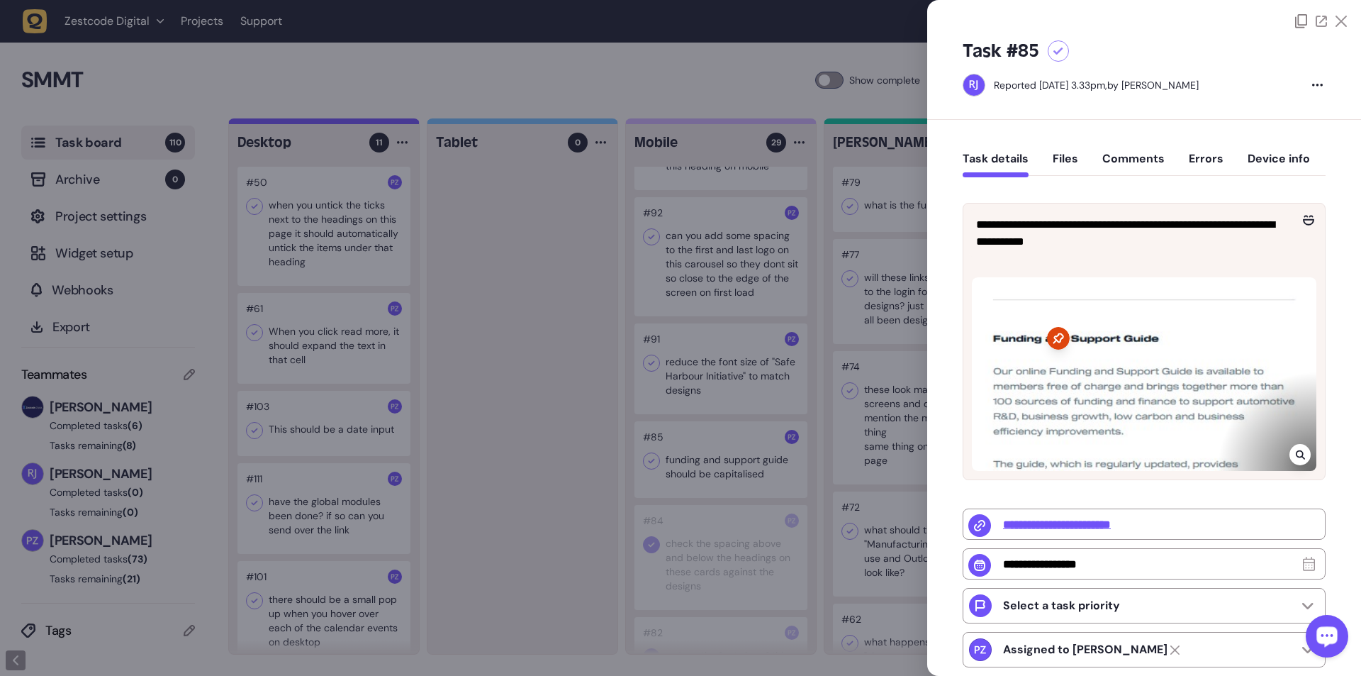
click at [355, 123] on div at bounding box center [680, 338] width 1361 height 676
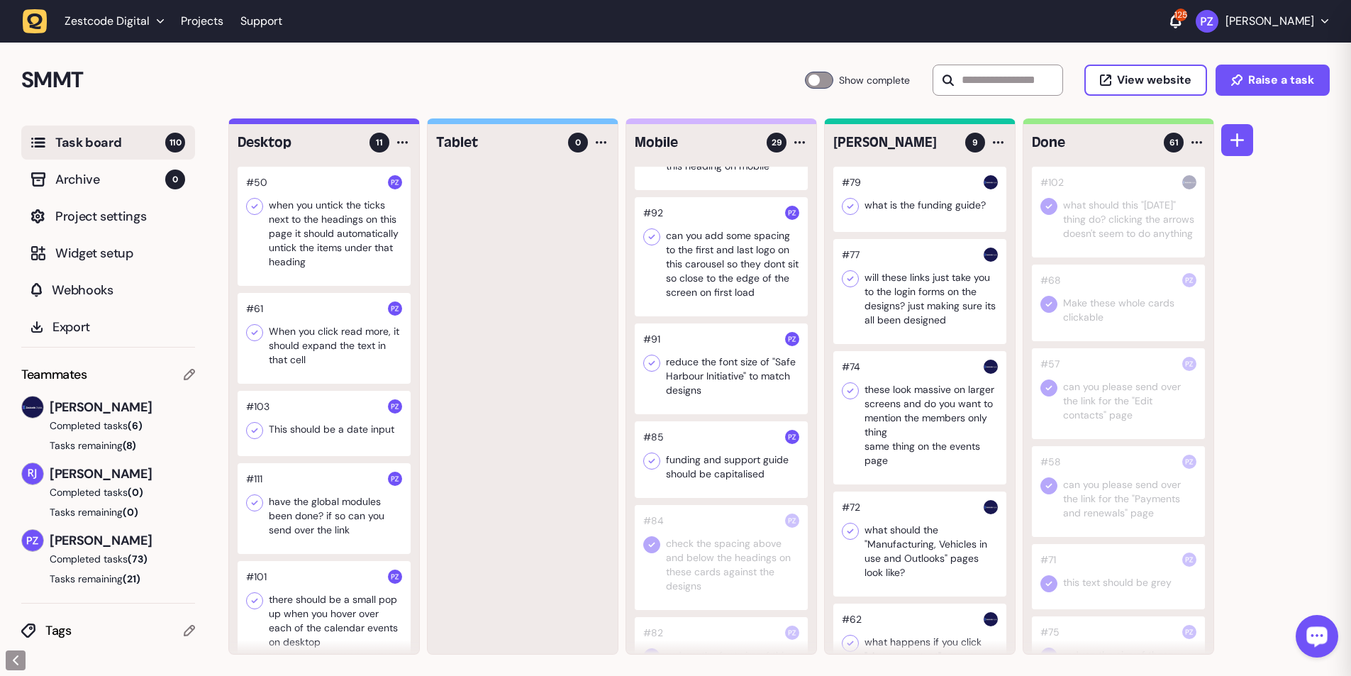
click at [355, 123] on icon at bounding box center [652, 461] width 14 height 14
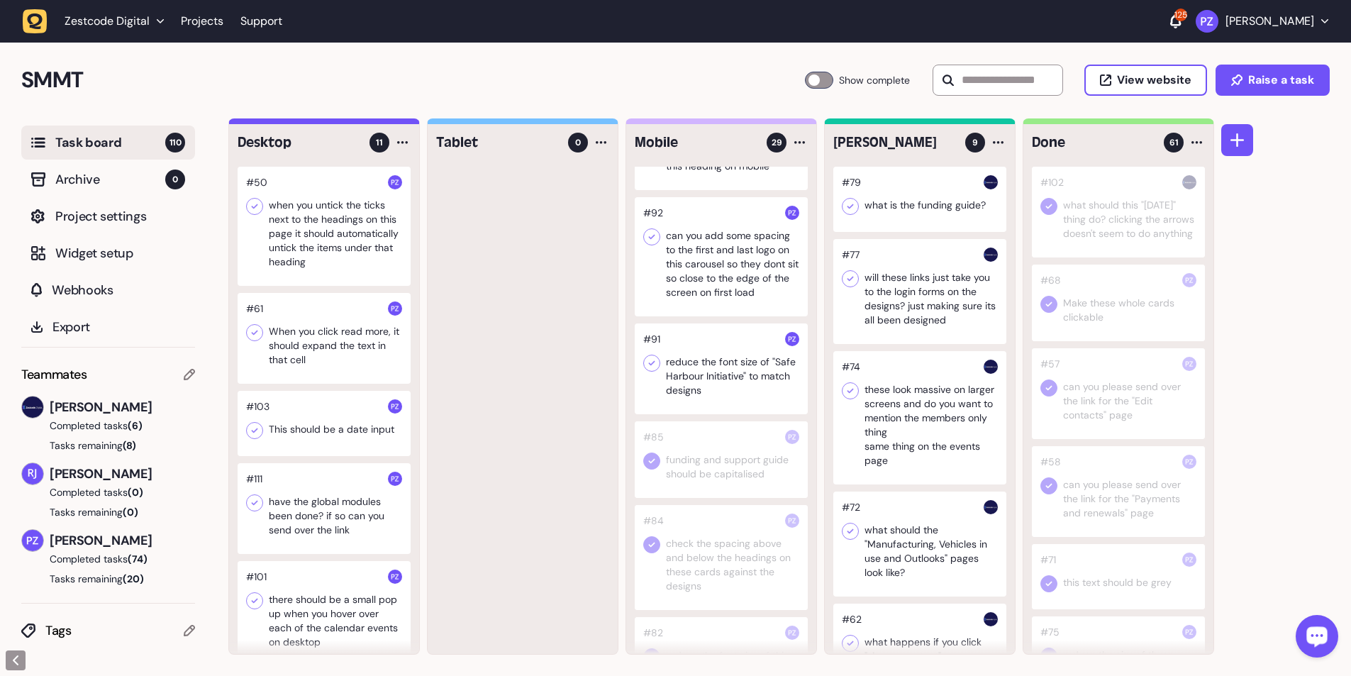
scroll to position [486, 0]
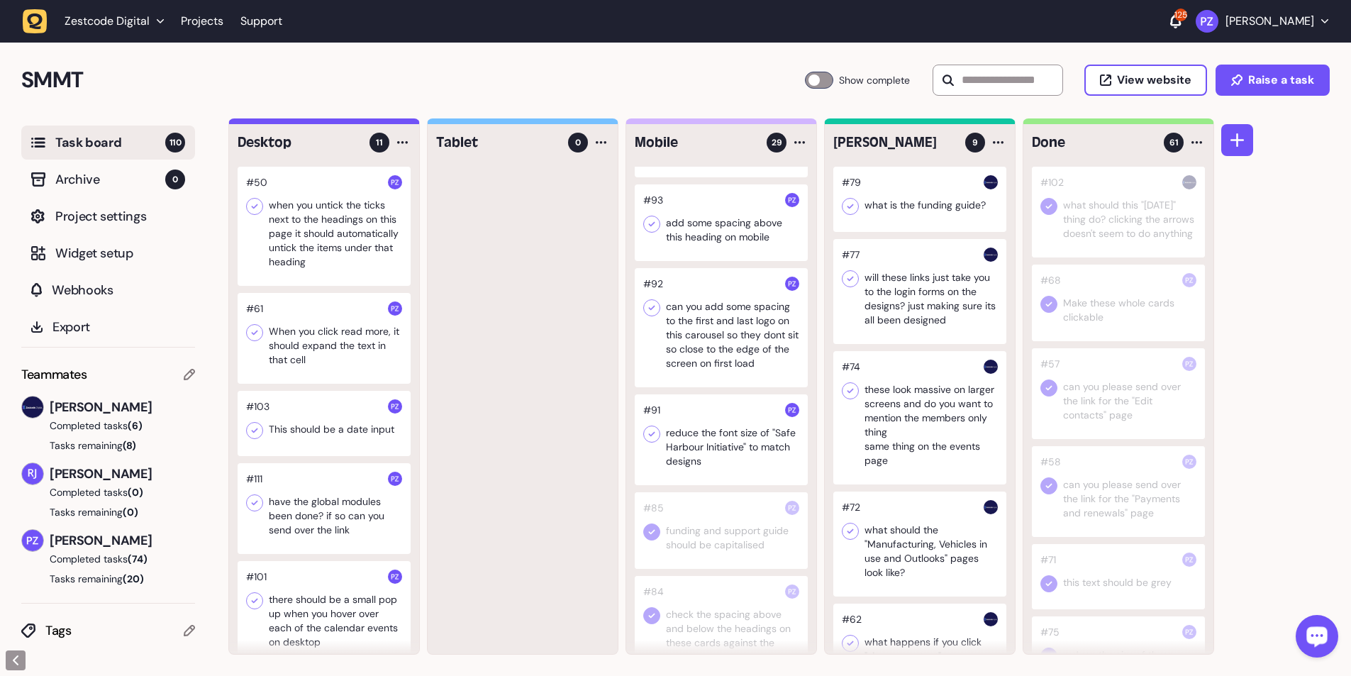
click at [355, 123] on div at bounding box center [721, 439] width 173 height 91
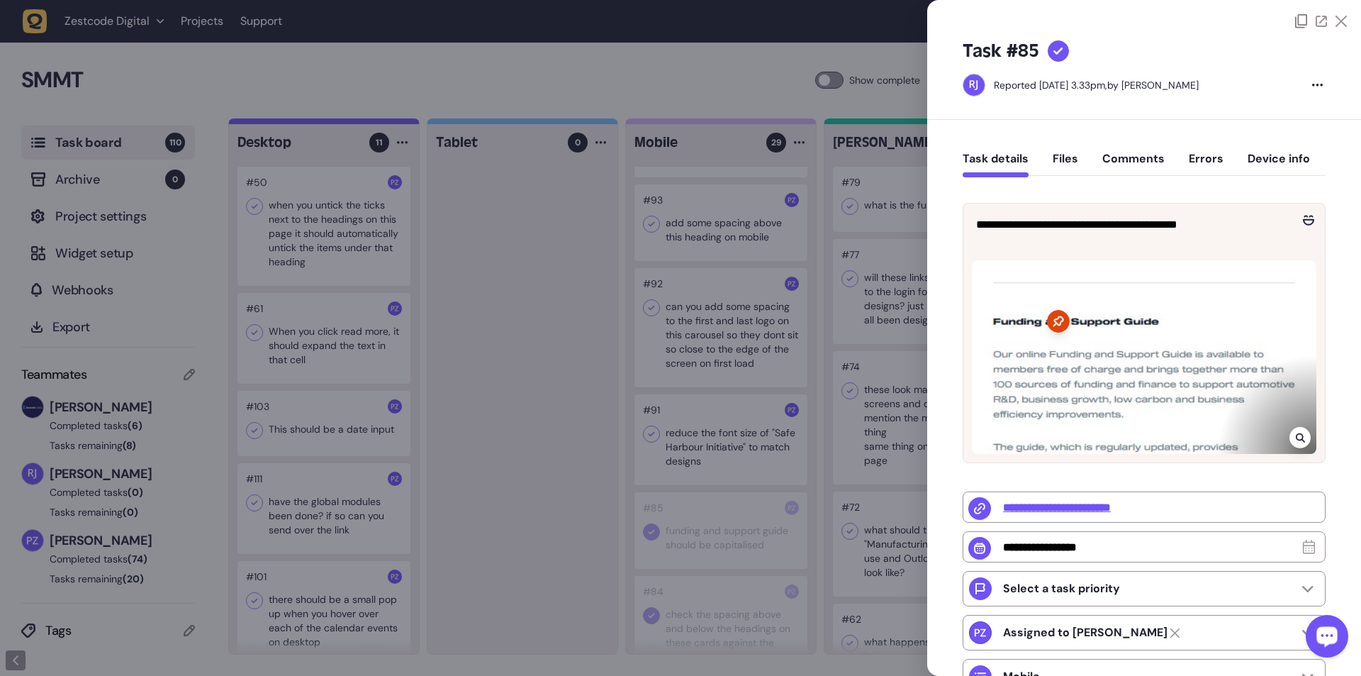
type input "**********"
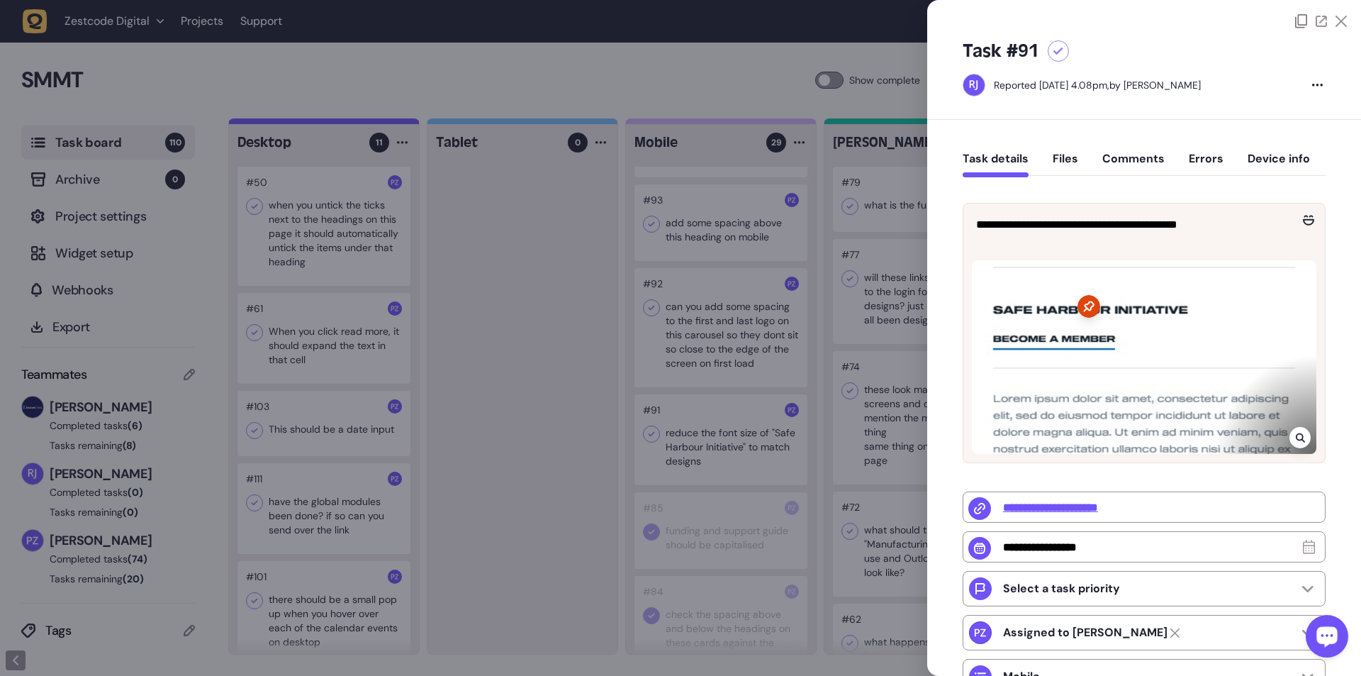
click at [355, 123] on icon at bounding box center [1300, 437] width 9 height 11
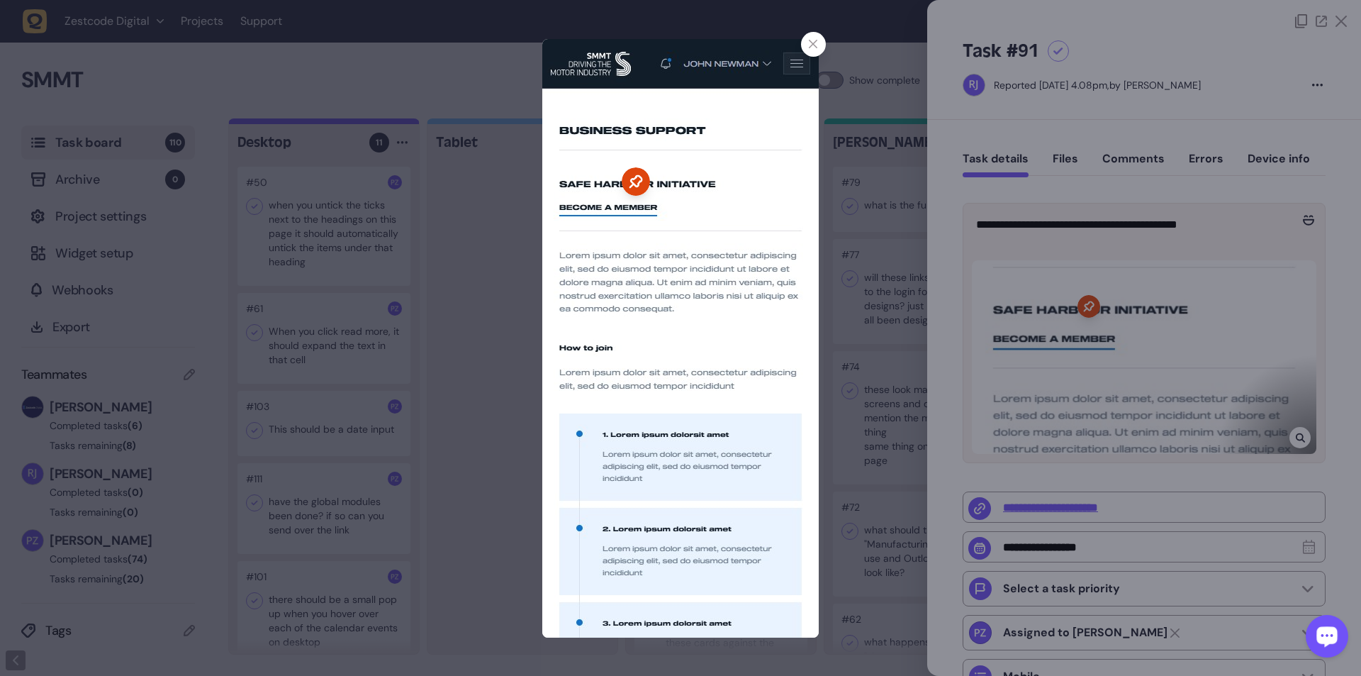
click at [355, 123] on div at bounding box center [680, 338] width 1361 height 676
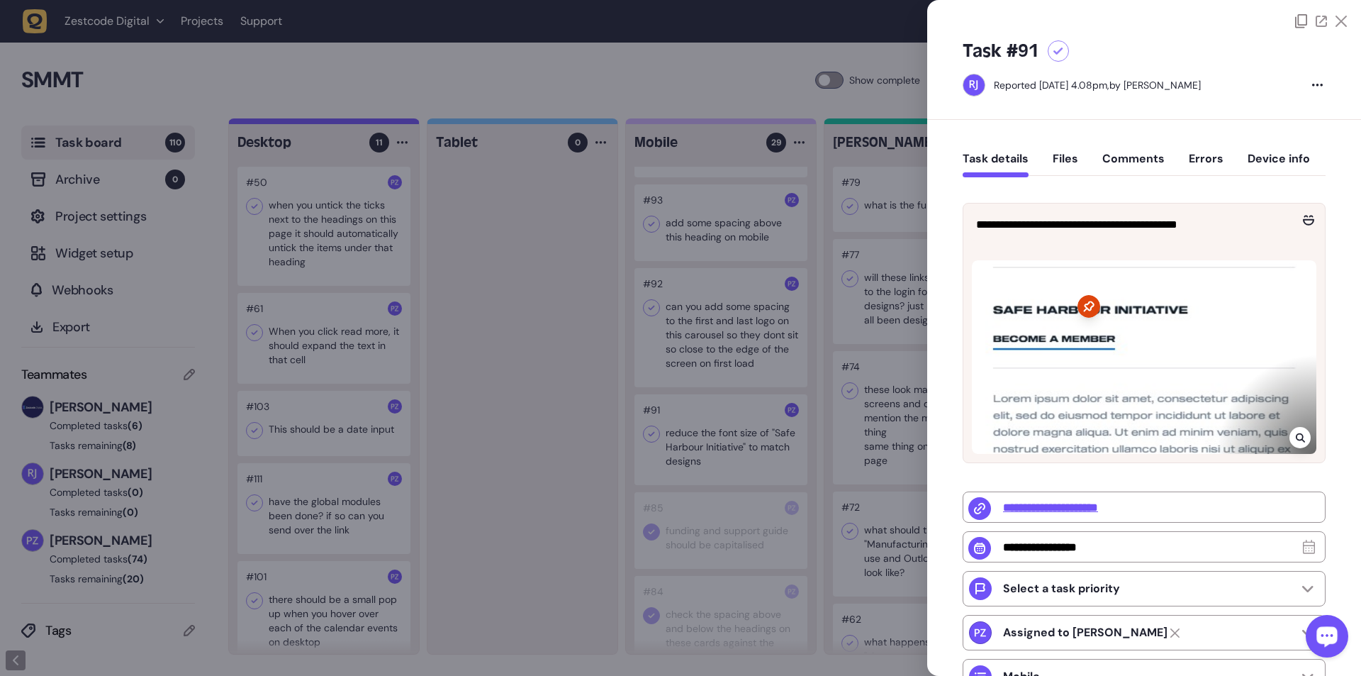
click at [355, 123] on div at bounding box center [680, 338] width 1361 height 676
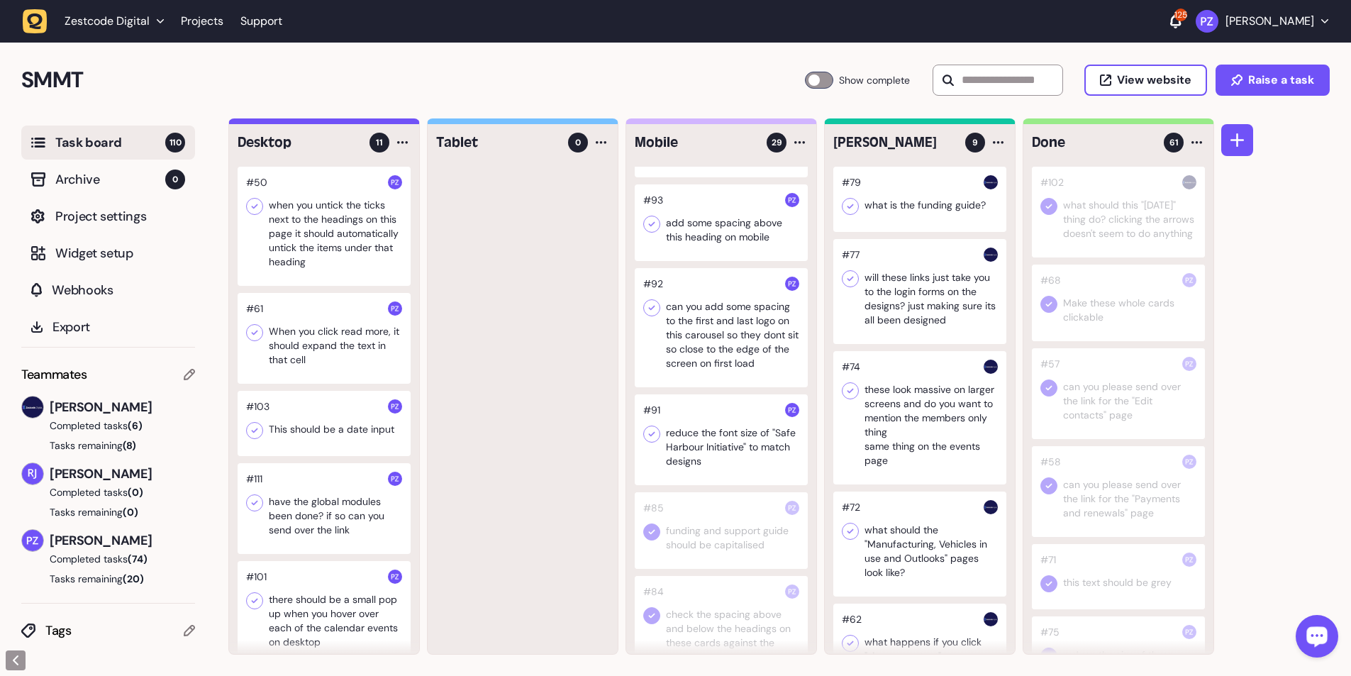
click at [317, 123] on div at bounding box center [324, 423] width 173 height 65
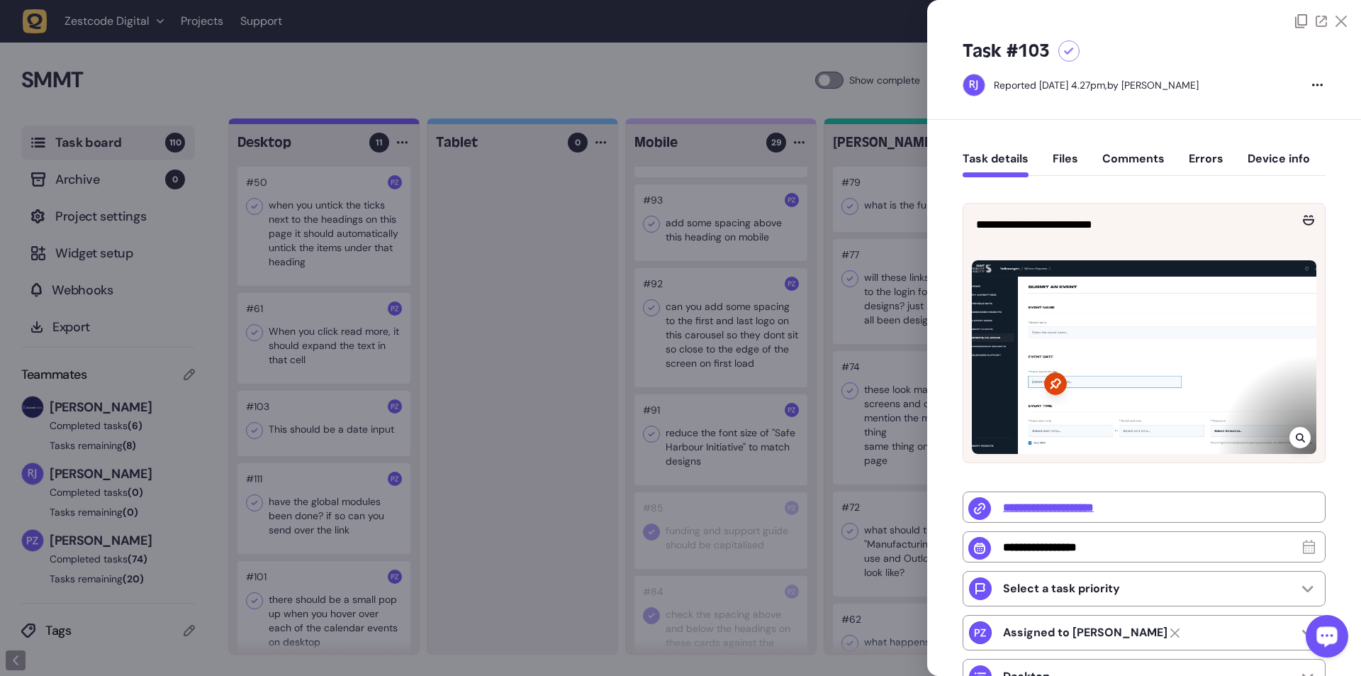
click at [355, 123] on div at bounding box center [680, 338] width 1361 height 676
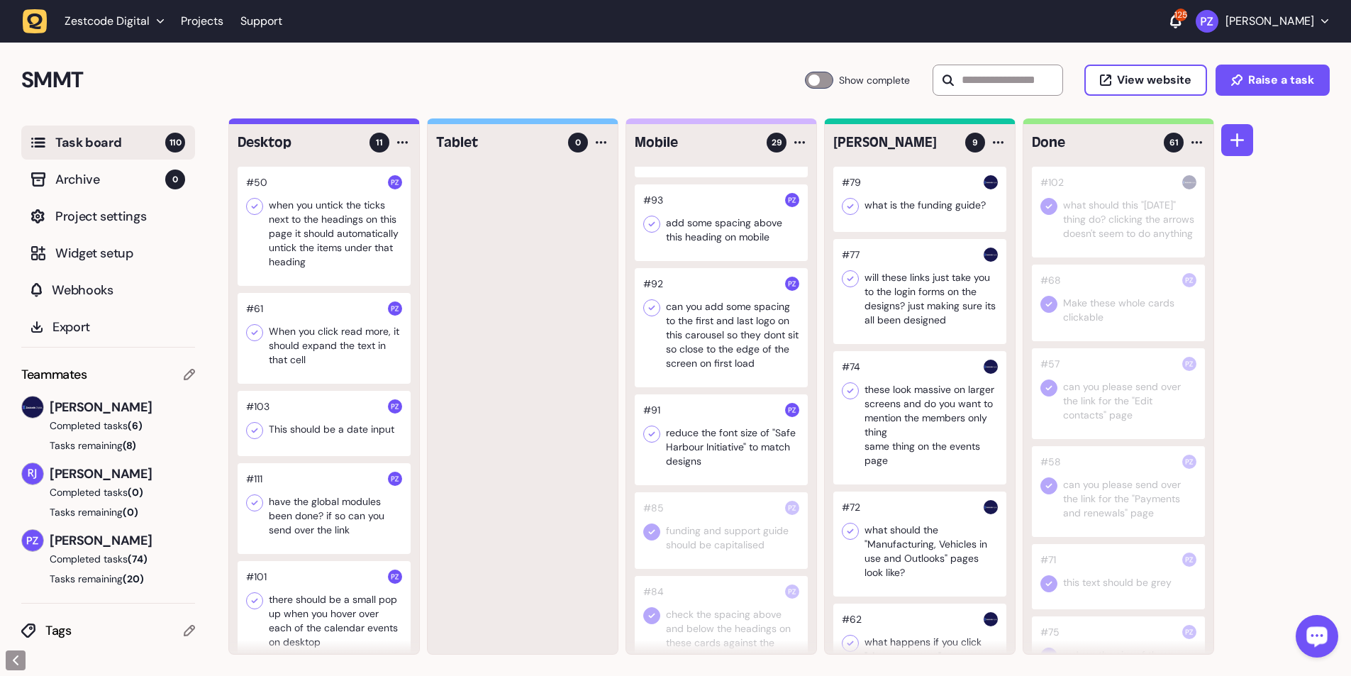
click at [338, 123] on div at bounding box center [324, 423] width 173 height 65
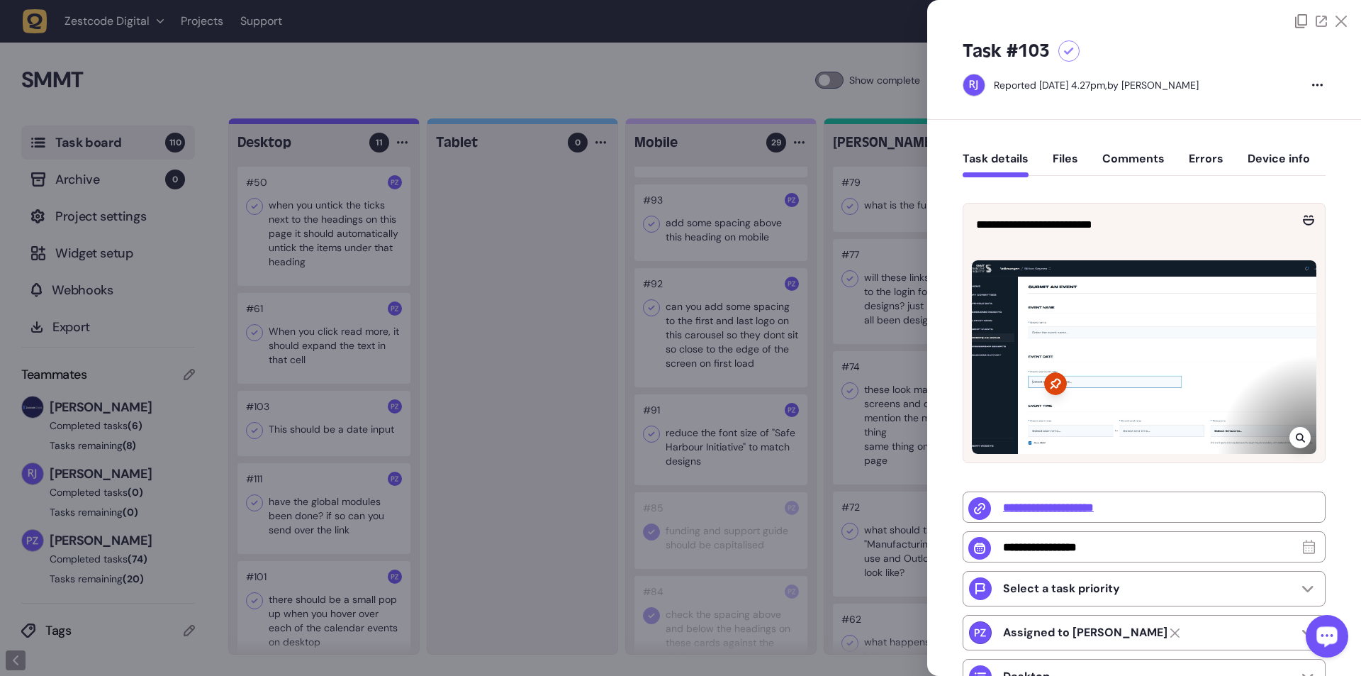
click at [355, 123] on div at bounding box center [1300, 437] width 21 height 21
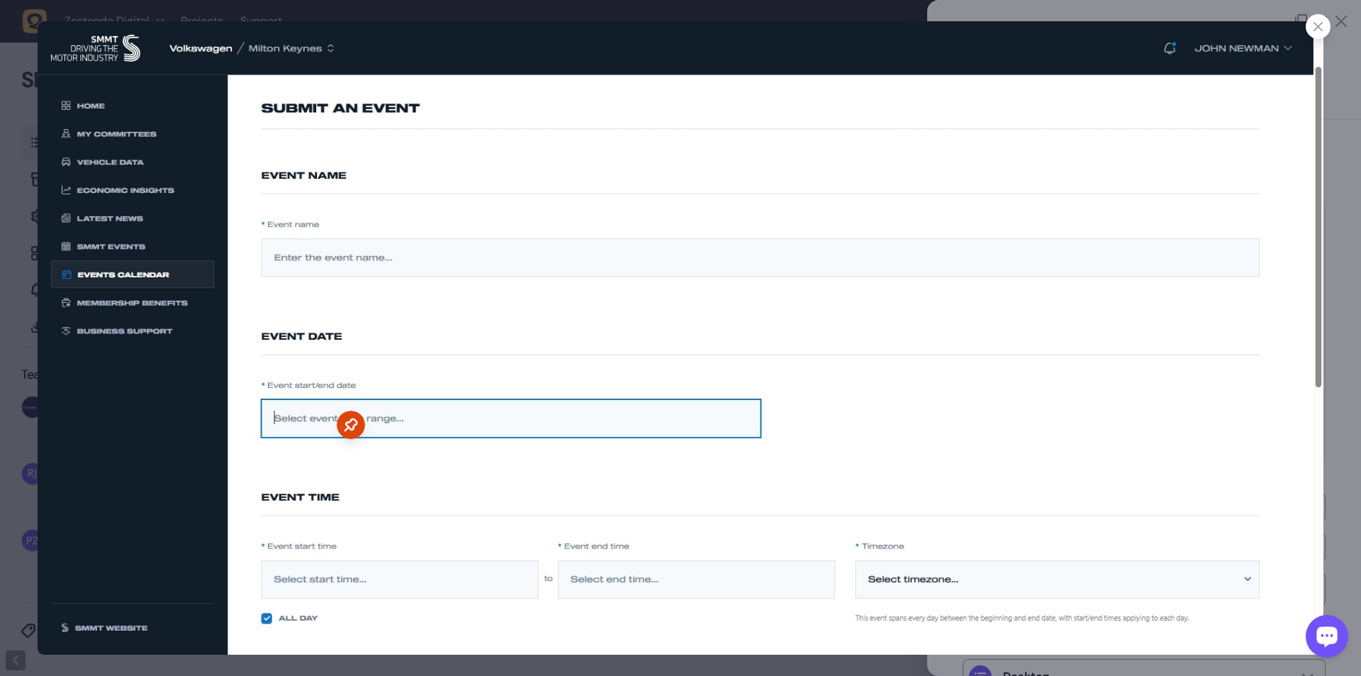
click at [355, 123] on div at bounding box center [680, 338] width 1361 height 676
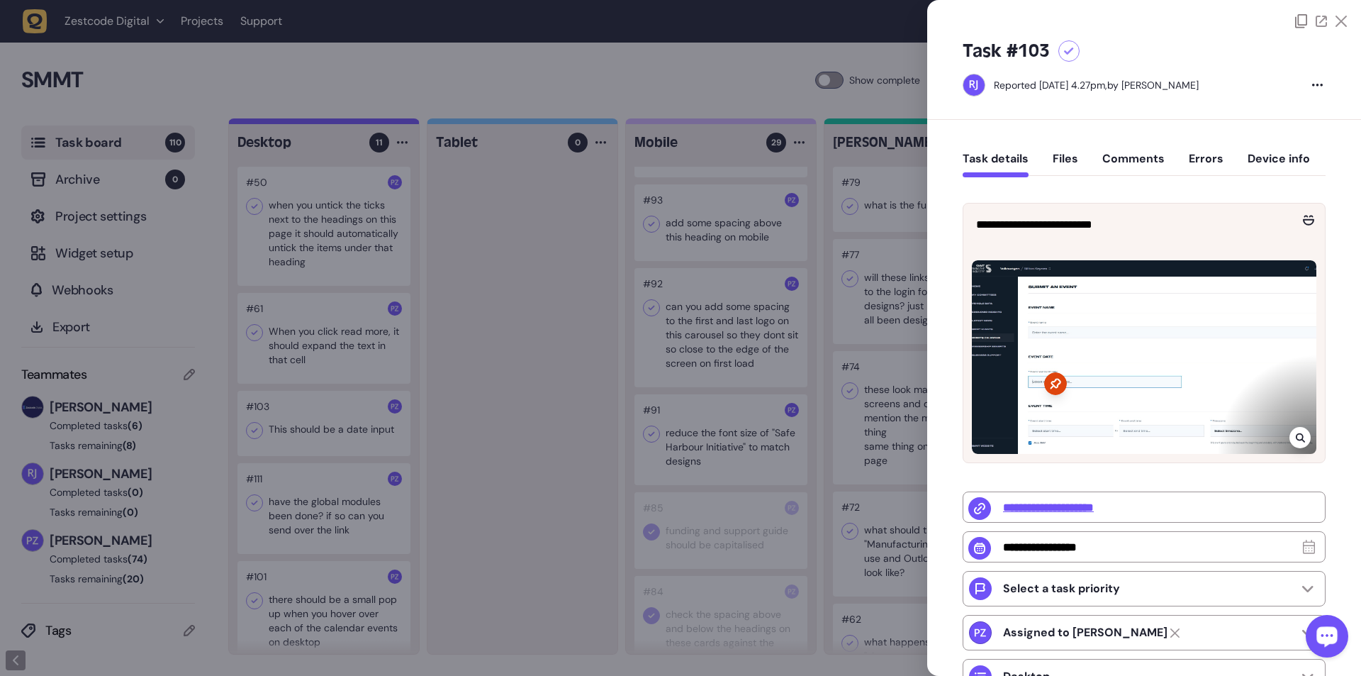
click at [355, 123] on icon at bounding box center [1299, 437] width 9 height 9
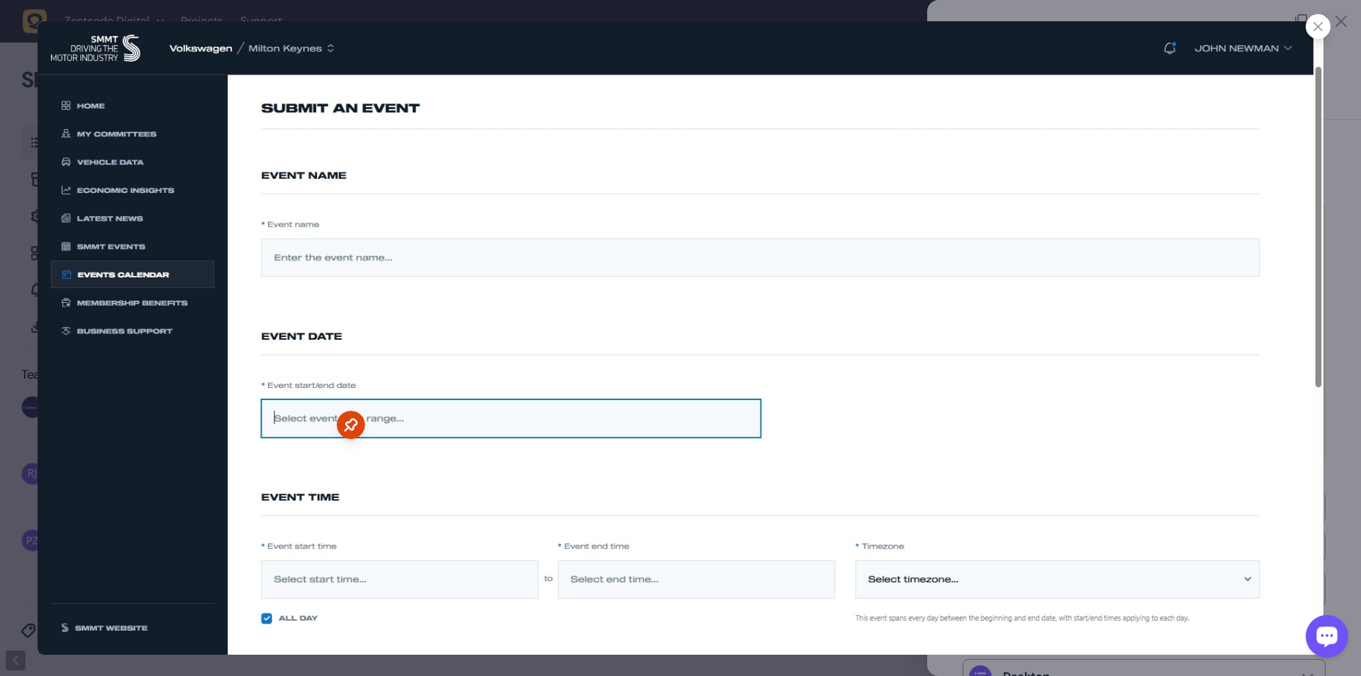
click at [18, 123] on div at bounding box center [680, 338] width 1361 height 676
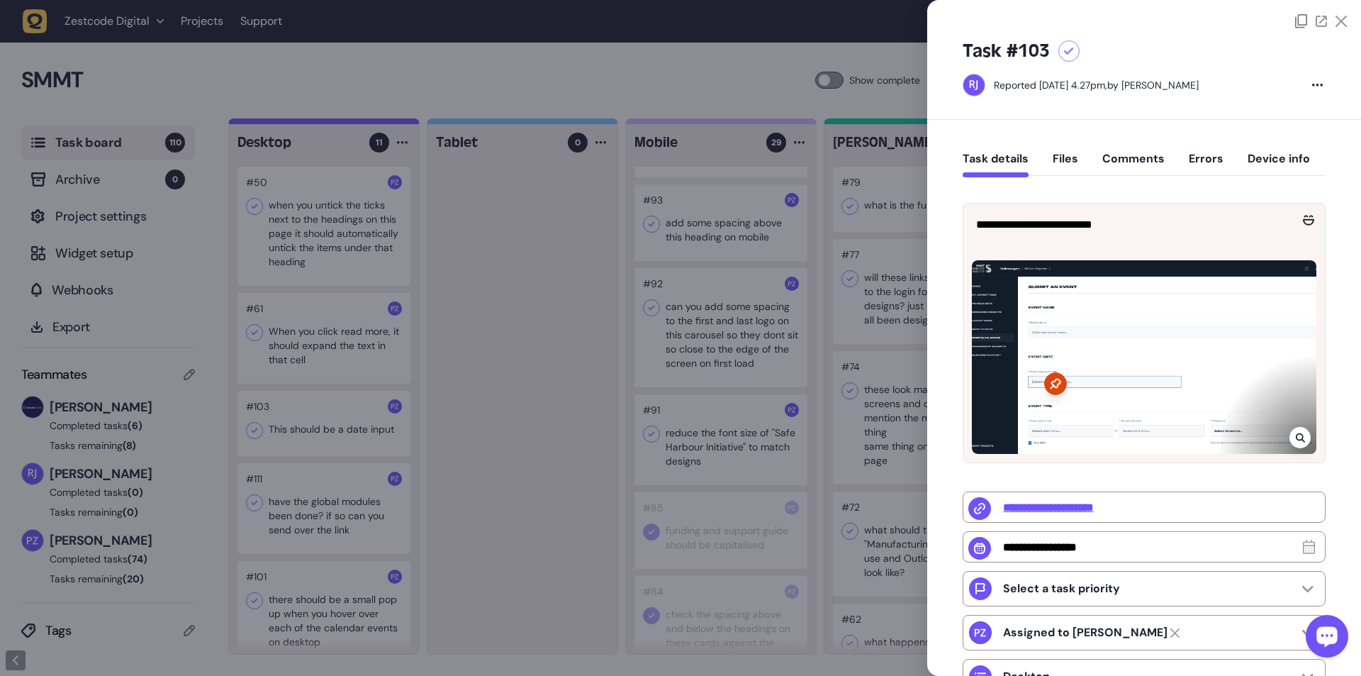
click at [355, 123] on icon at bounding box center [1300, 437] width 9 height 11
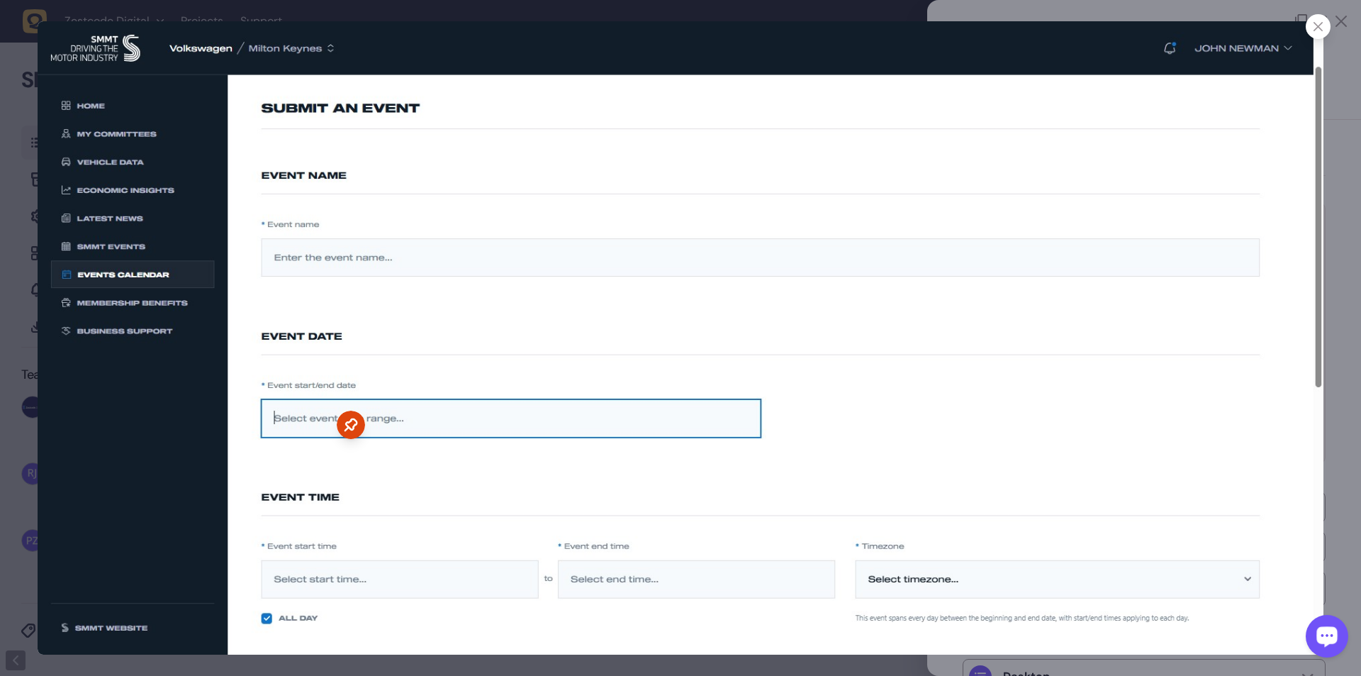
click at [16, 123] on div at bounding box center [680, 338] width 1361 height 676
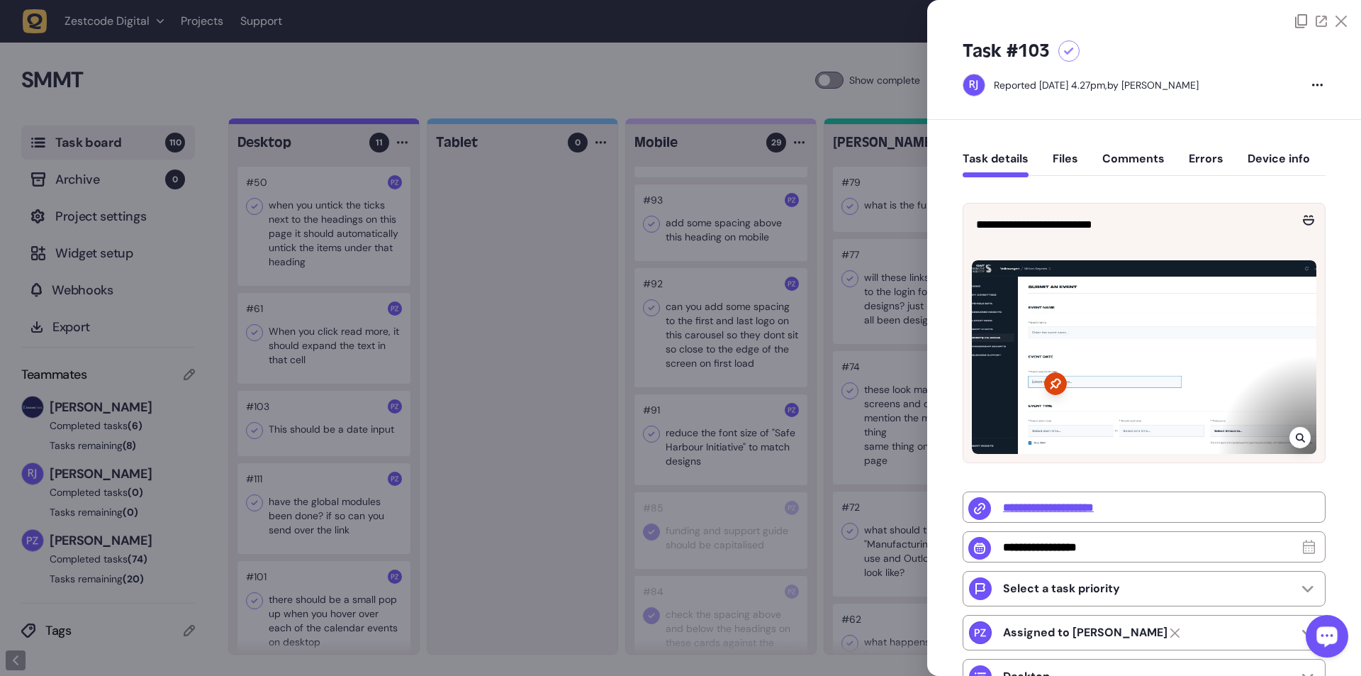
click at [355, 123] on div at bounding box center [680, 338] width 1361 height 676
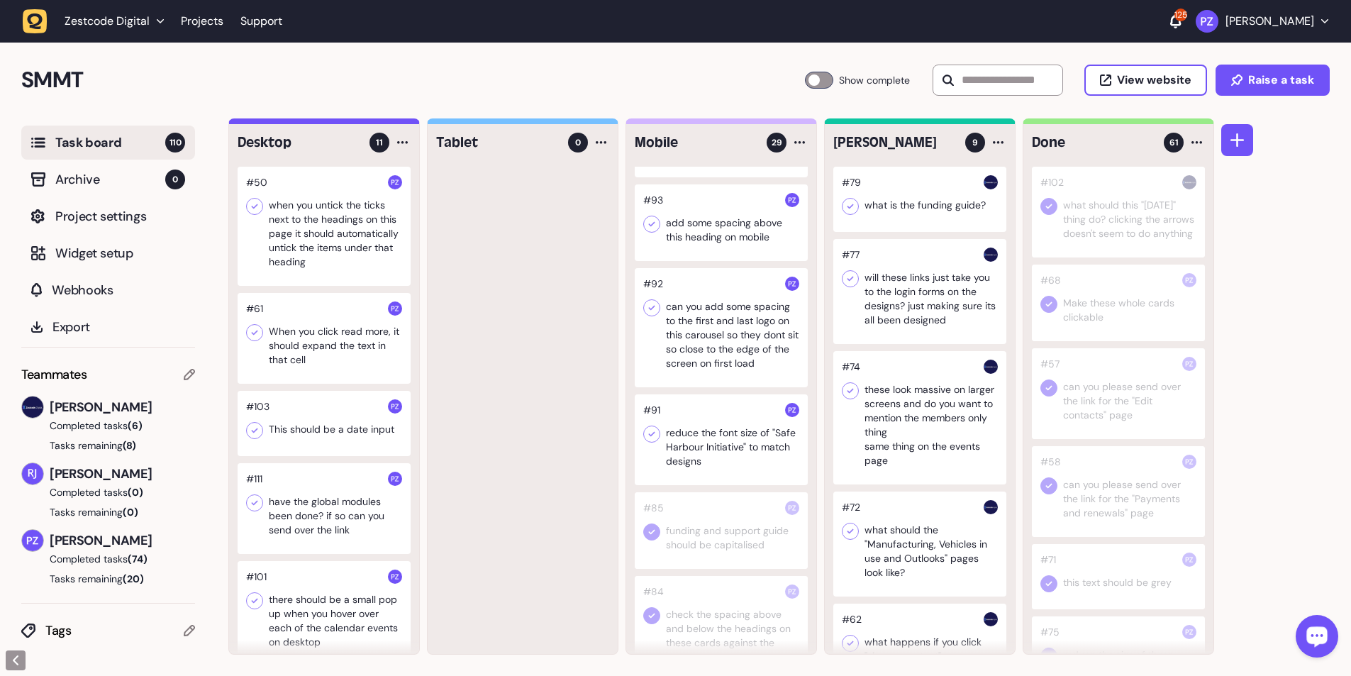
click at [330, 123] on div at bounding box center [324, 338] width 173 height 91
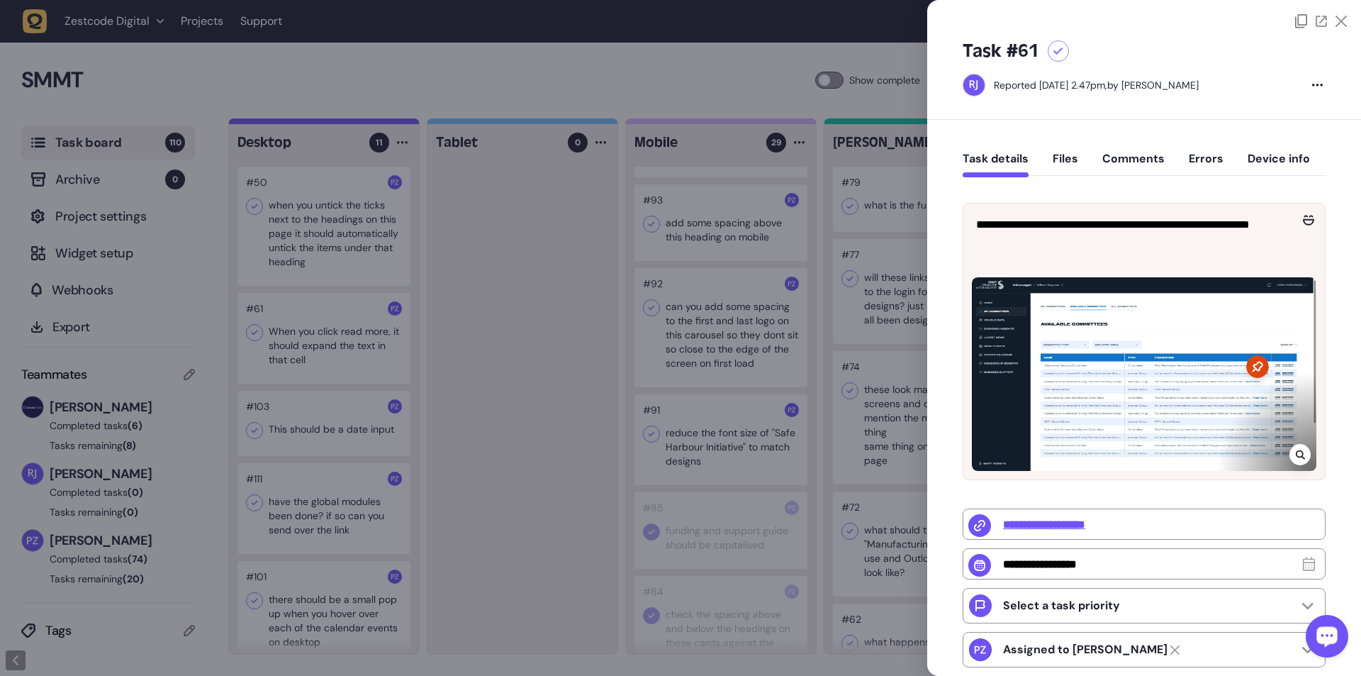
click at [355, 123] on icon at bounding box center [1300, 454] width 9 height 11
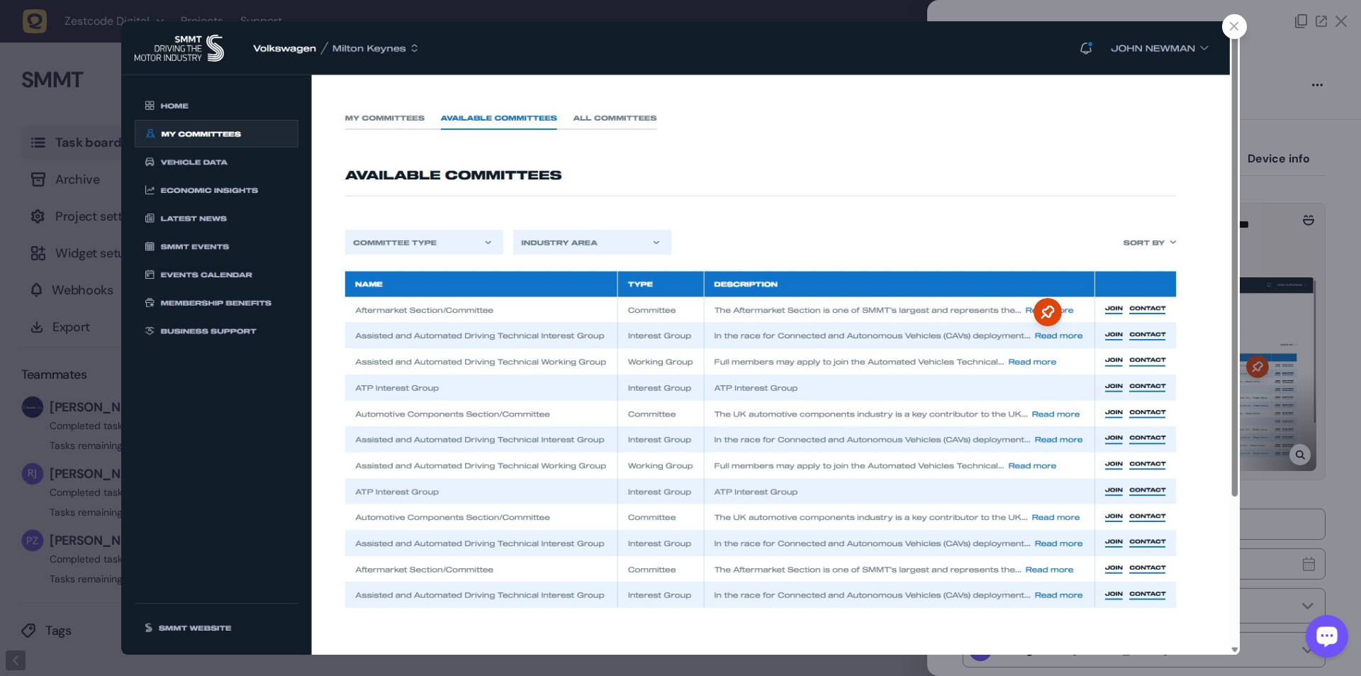
click at [355, 123] on div at bounding box center [680, 338] width 1361 height 676
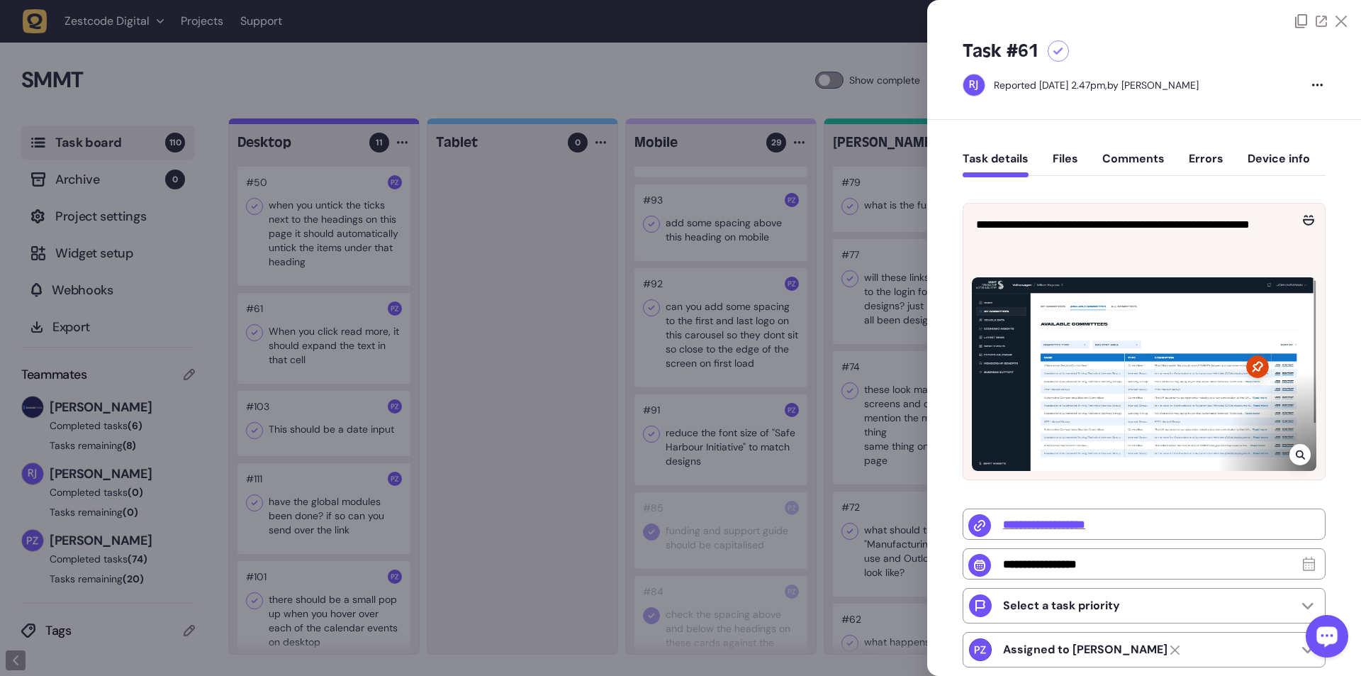
click at [355, 123] on div at bounding box center [680, 338] width 1361 height 676
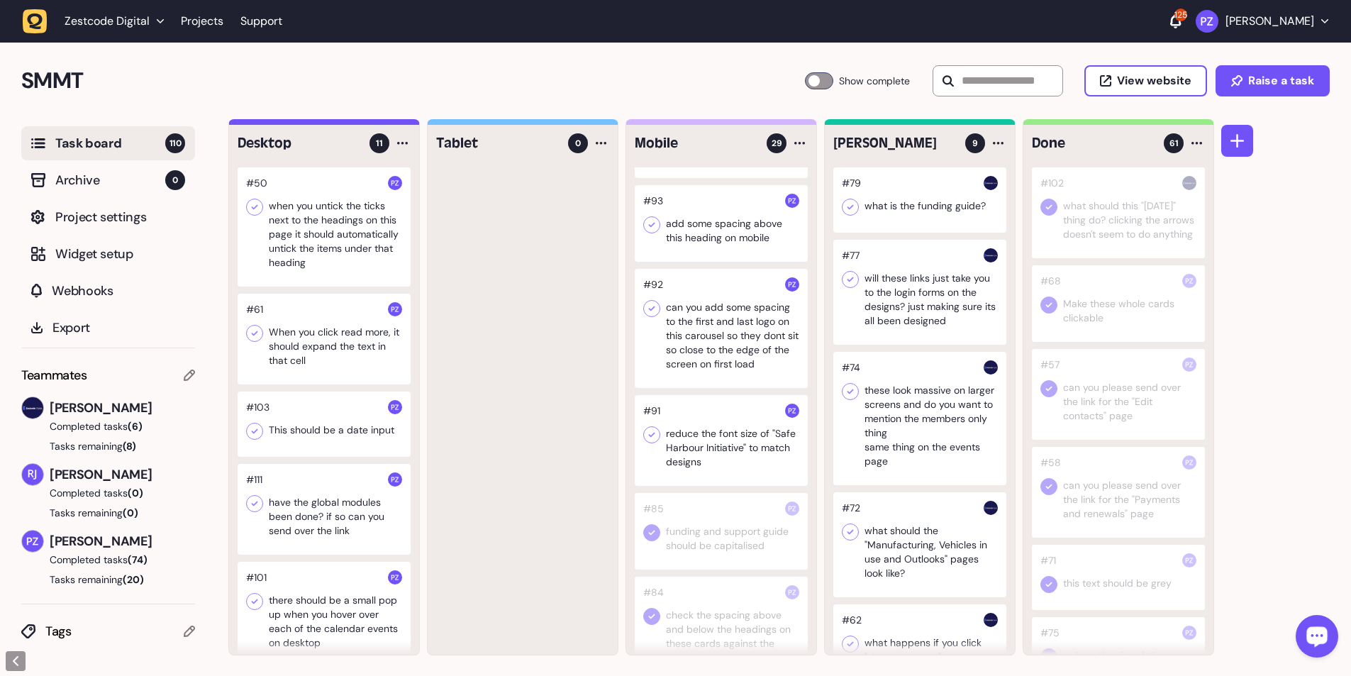
click at [318, 123] on div at bounding box center [324, 226] width 173 height 119
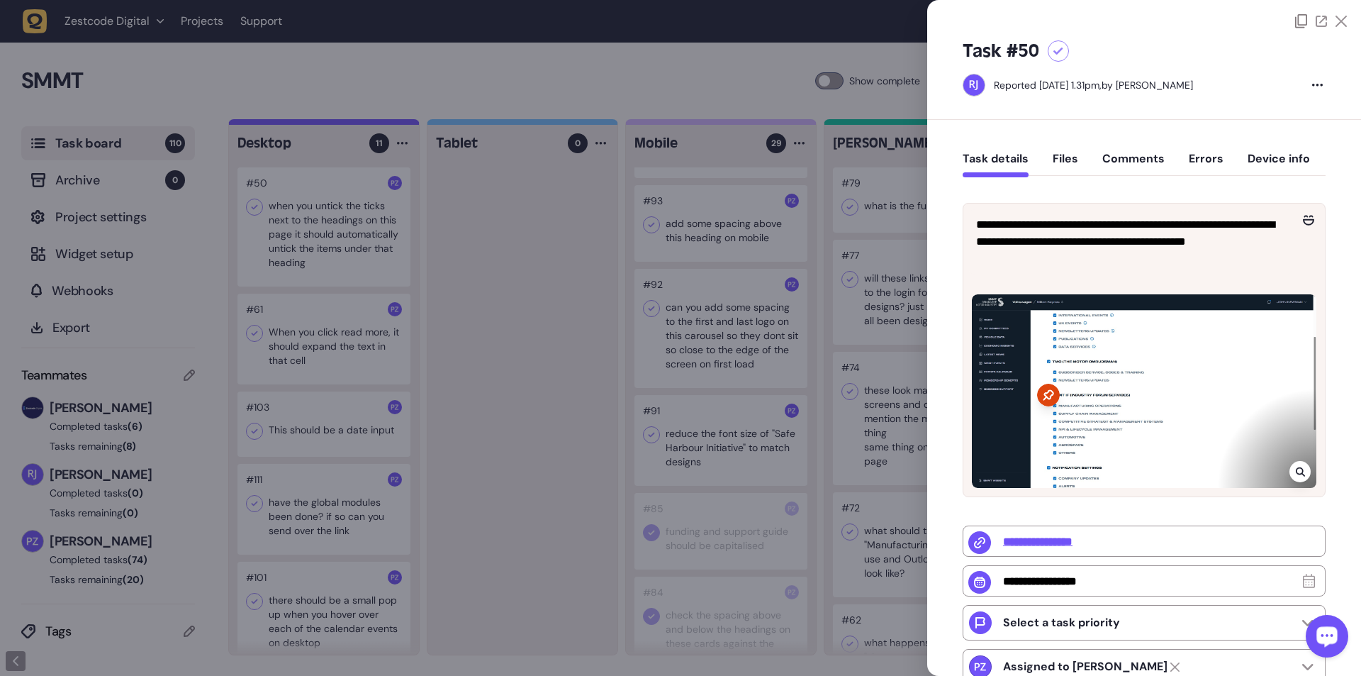
click at [355, 123] on div at bounding box center [1300, 471] width 21 height 21
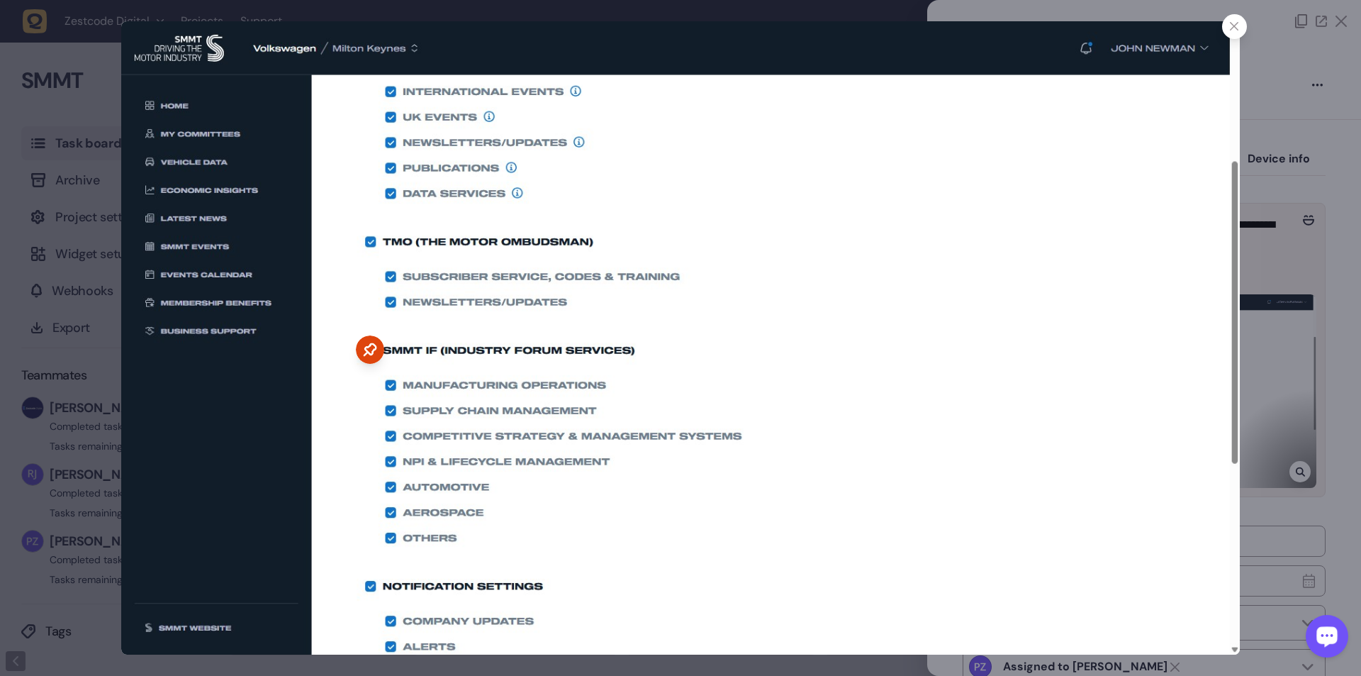
click at [355, 123] on div at bounding box center [680, 338] width 1361 height 676
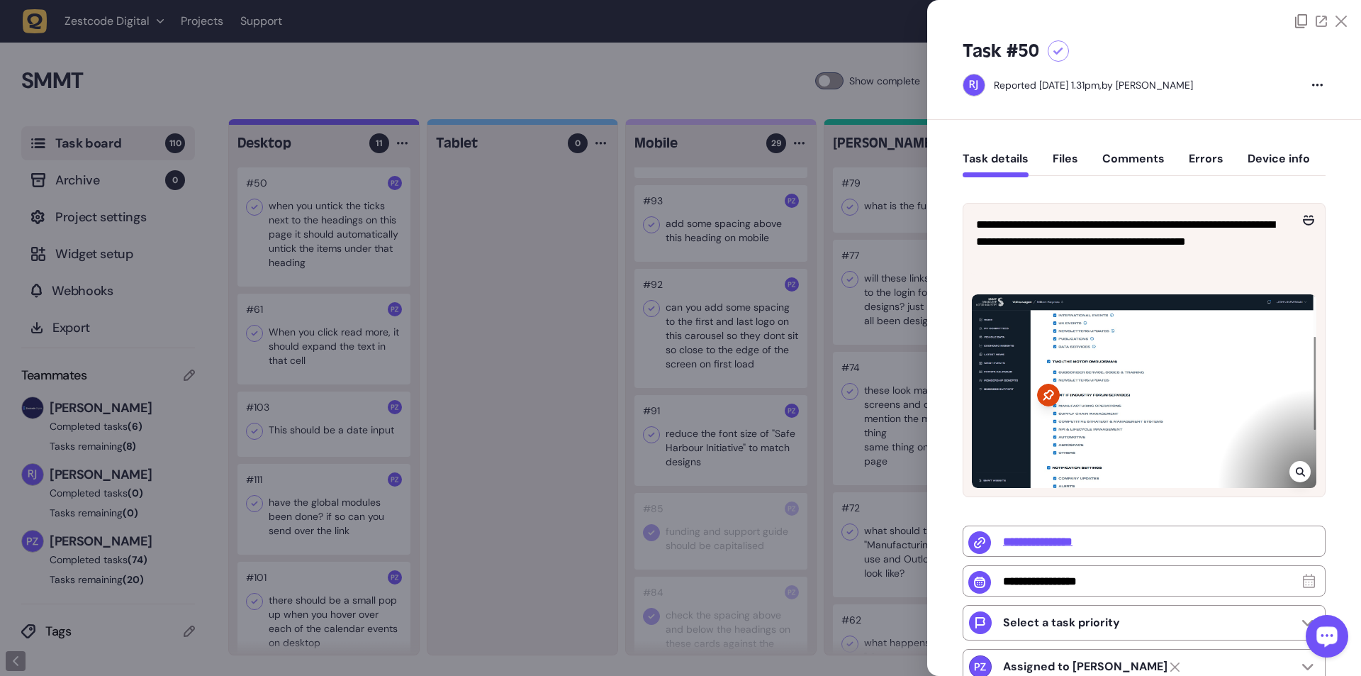
click at [355, 123] on div at bounding box center [680, 338] width 1361 height 676
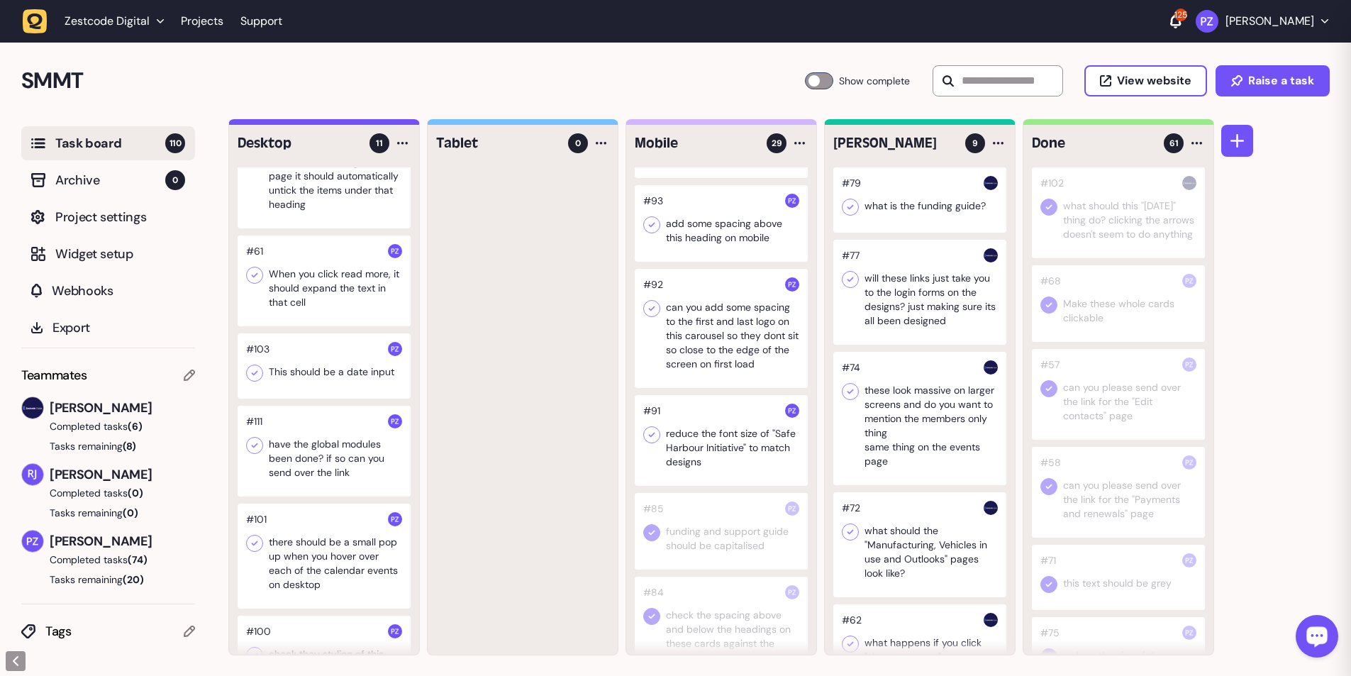
scroll to position [142, 0]
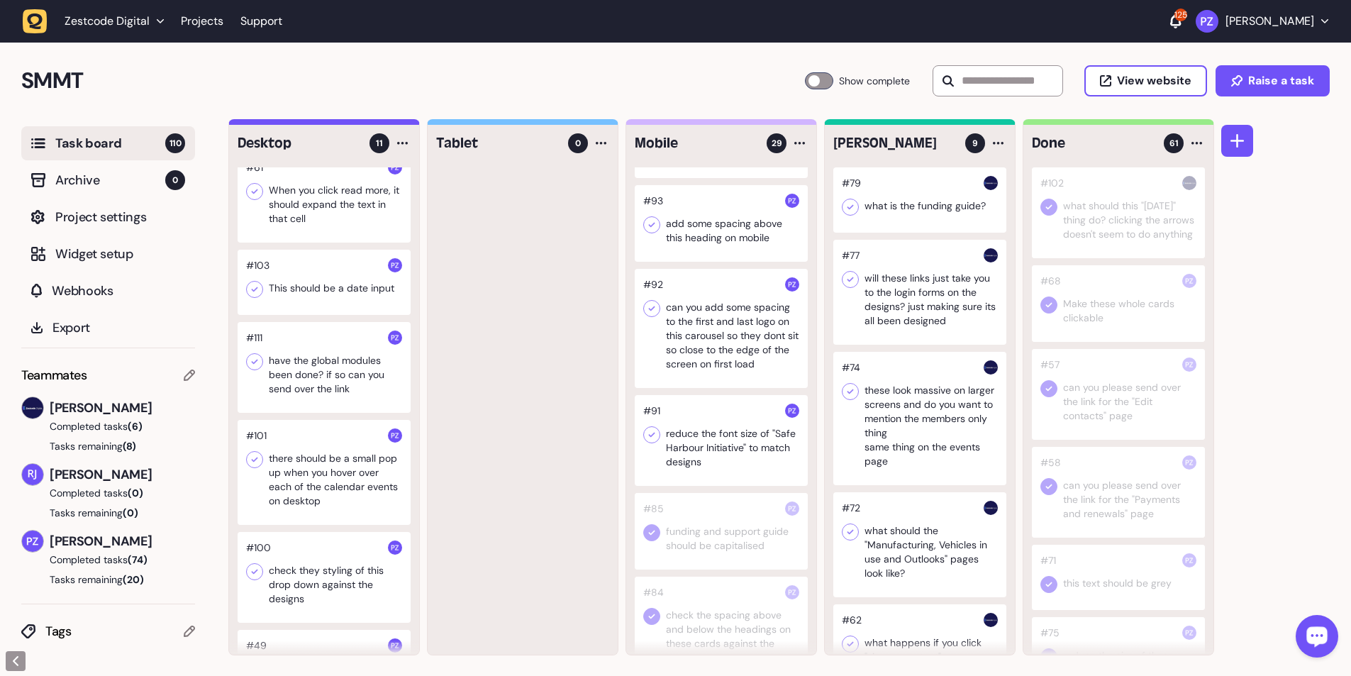
click at [336, 123] on div at bounding box center [324, 472] width 173 height 105
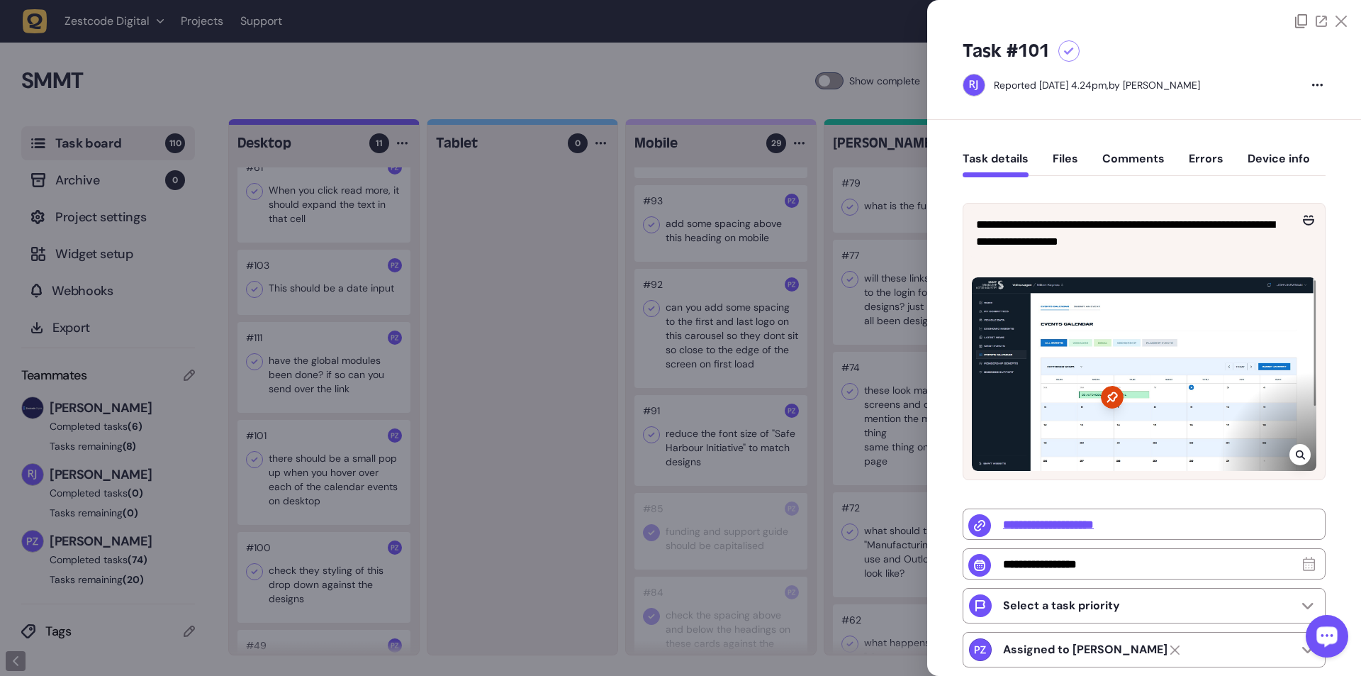
click at [355, 123] on div at bounding box center [680, 338] width 1361 height 676
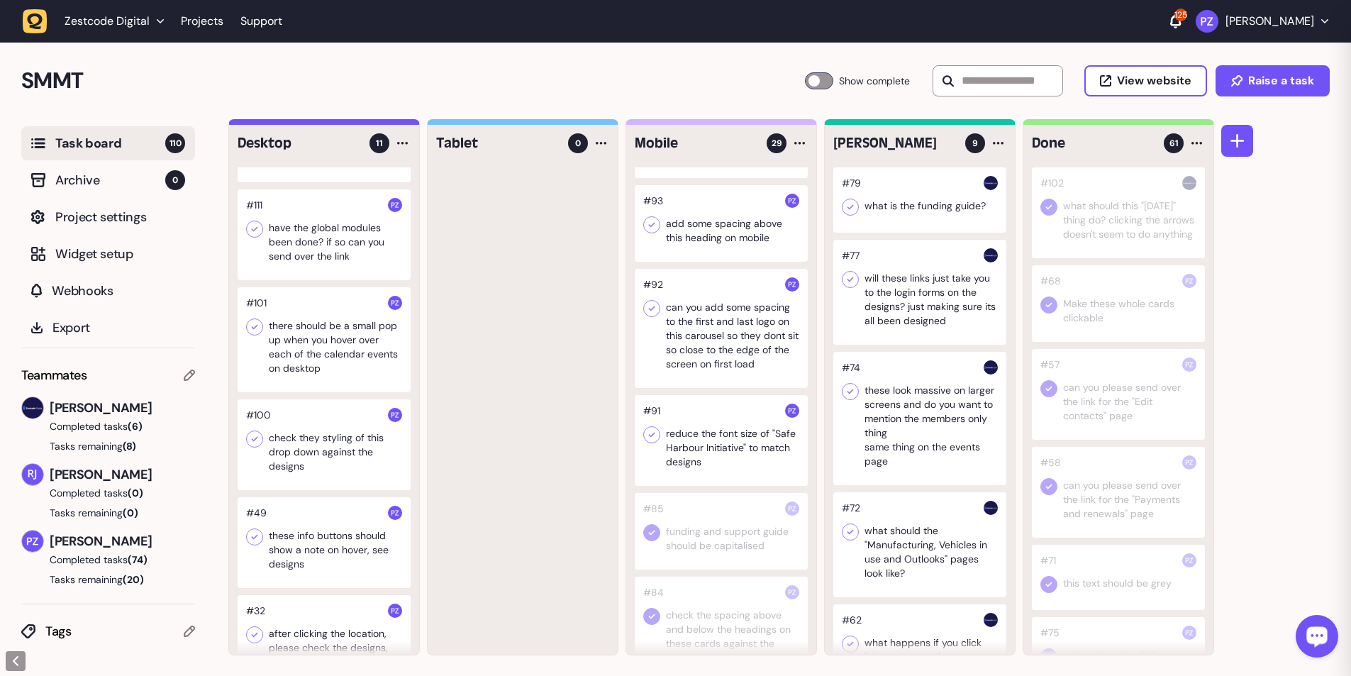
scroll to position [284, 0]
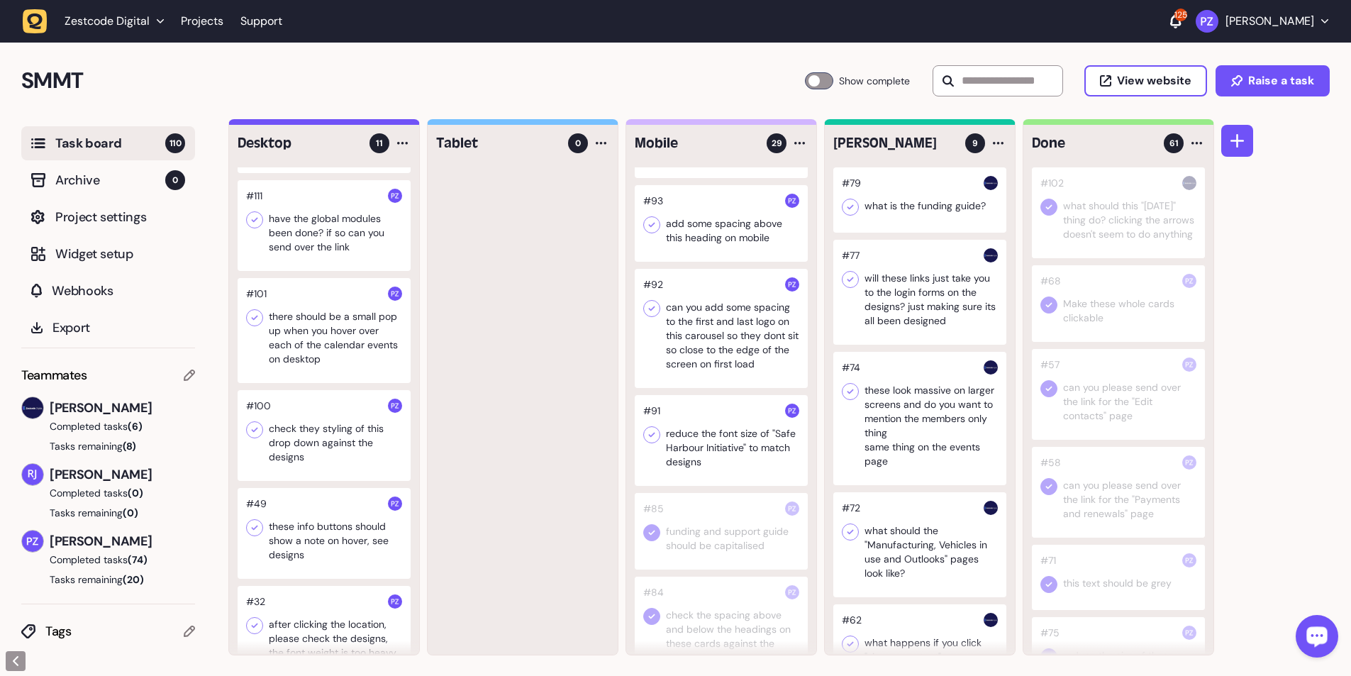
click at [335, 123] on div at bounding box center [324, 435] width 173 height 91
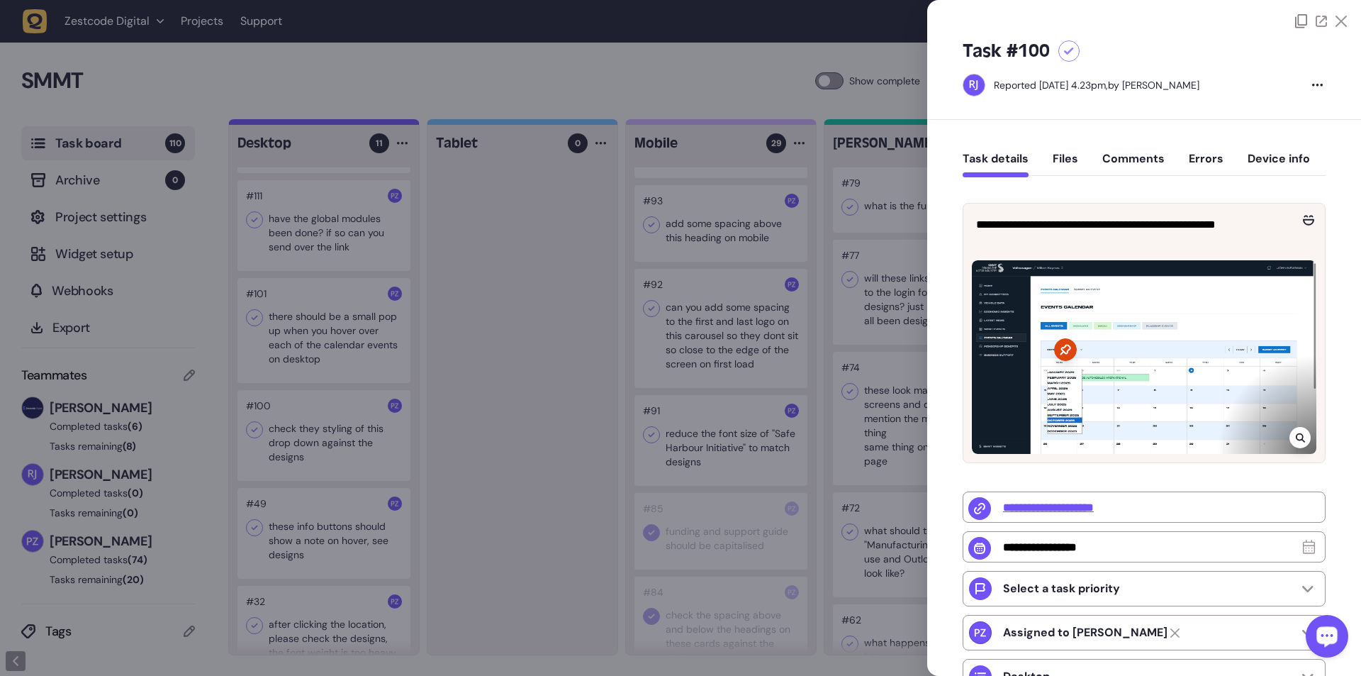
click at [355, 123] on div at bounding box center [680, 338] width 1361 height 676
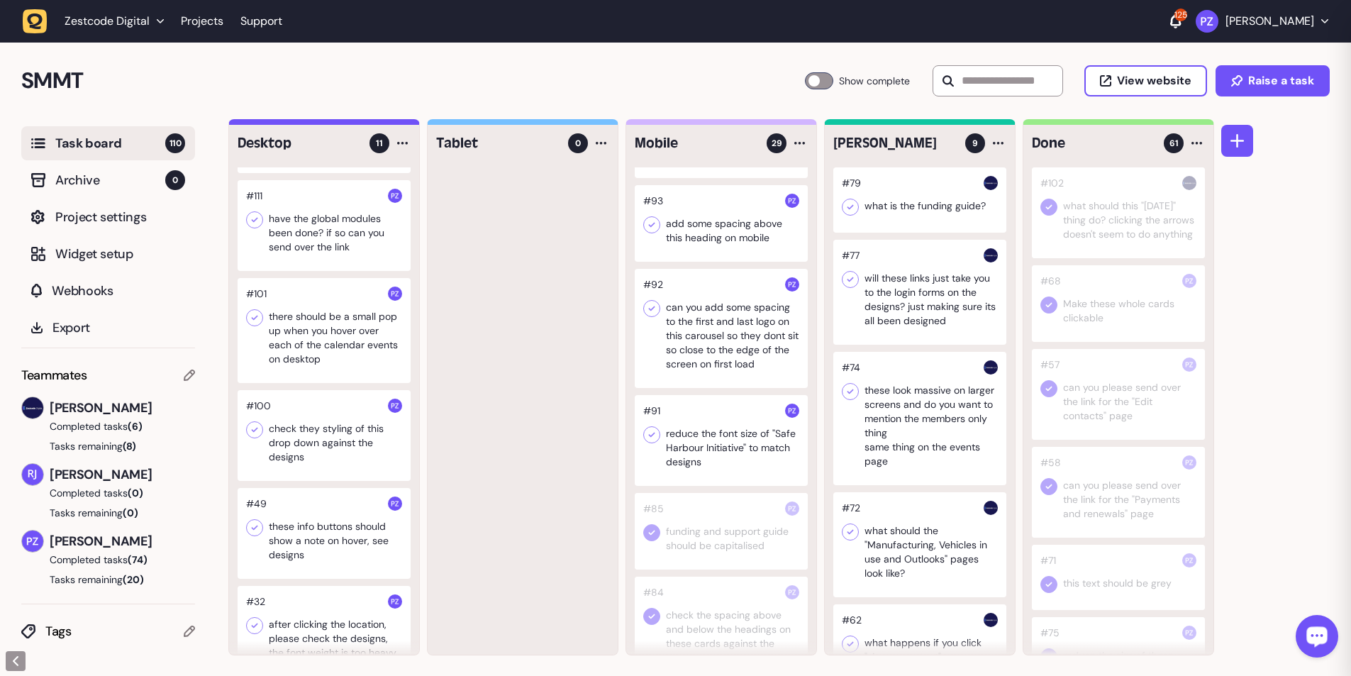
click at [355, 123] on div at bounding box center [324, 435] width 173 height 91
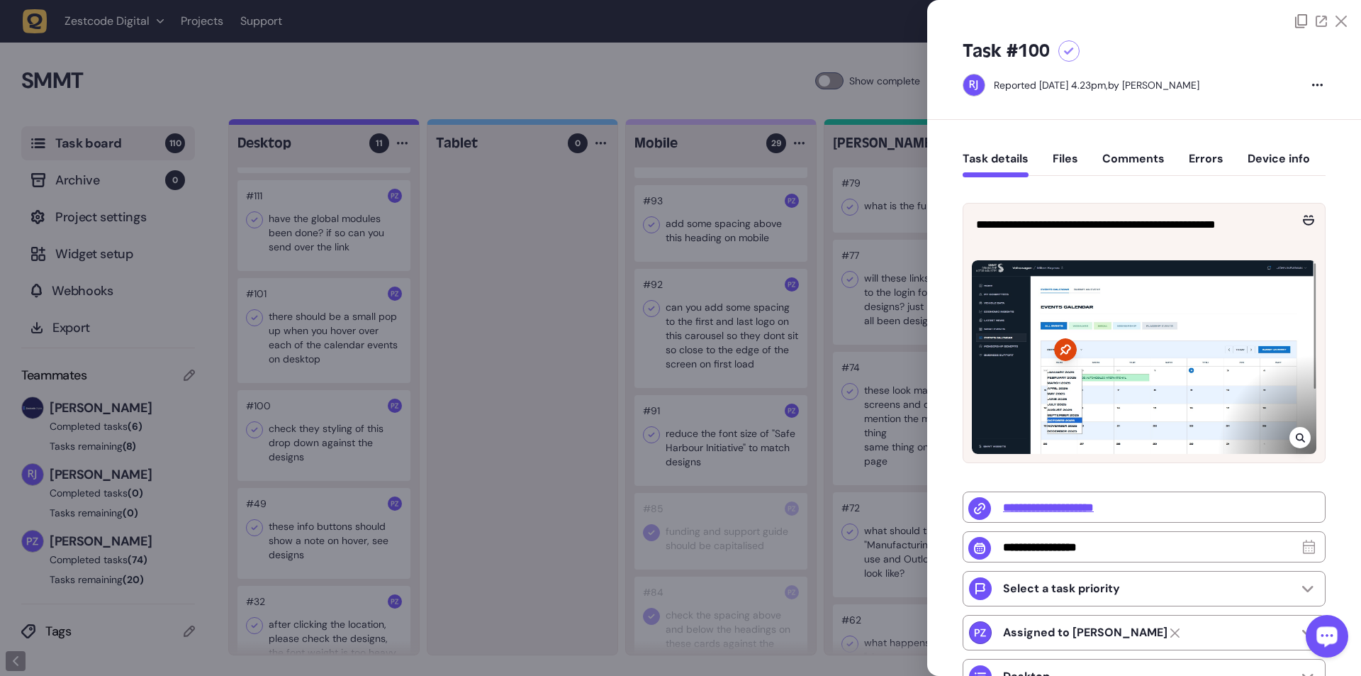
click at [355, 123] on div at bounding box center [680, 338] width 1361 height 676
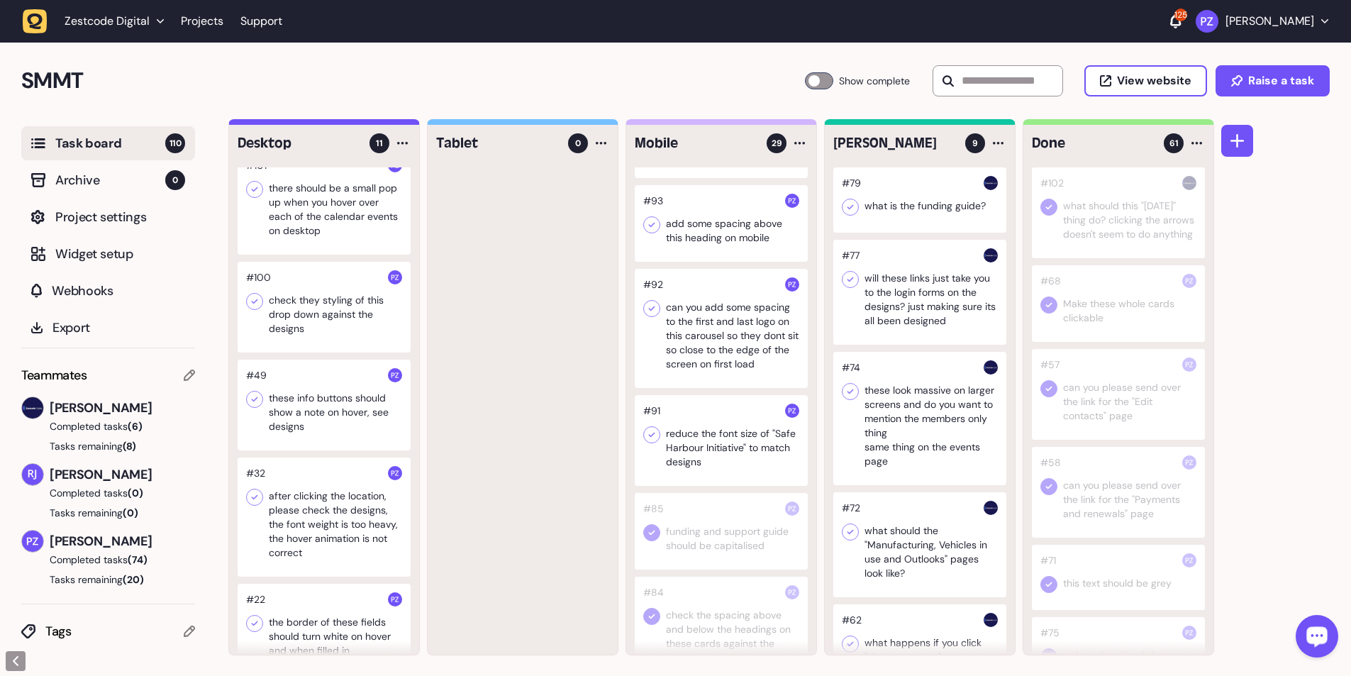
scroll to position [425, 0]
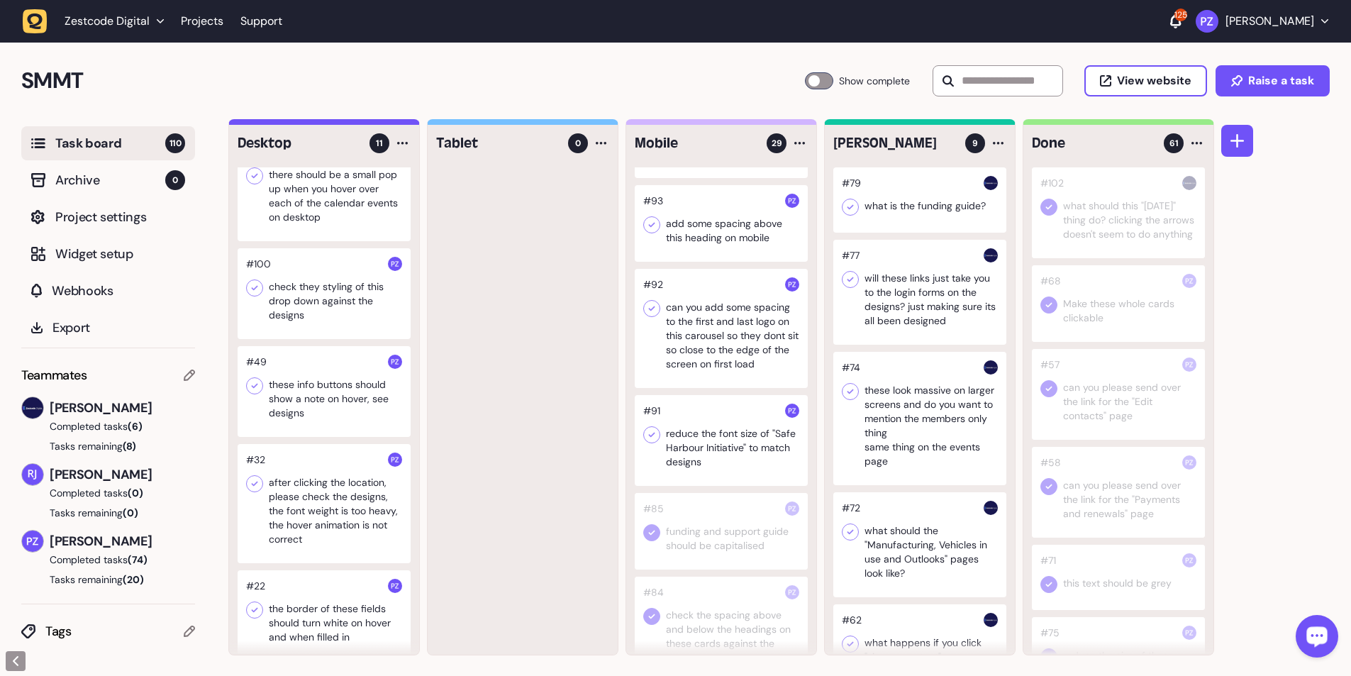
click at [316, 123] on div at bounding box center [324, 503] width 173 height 119
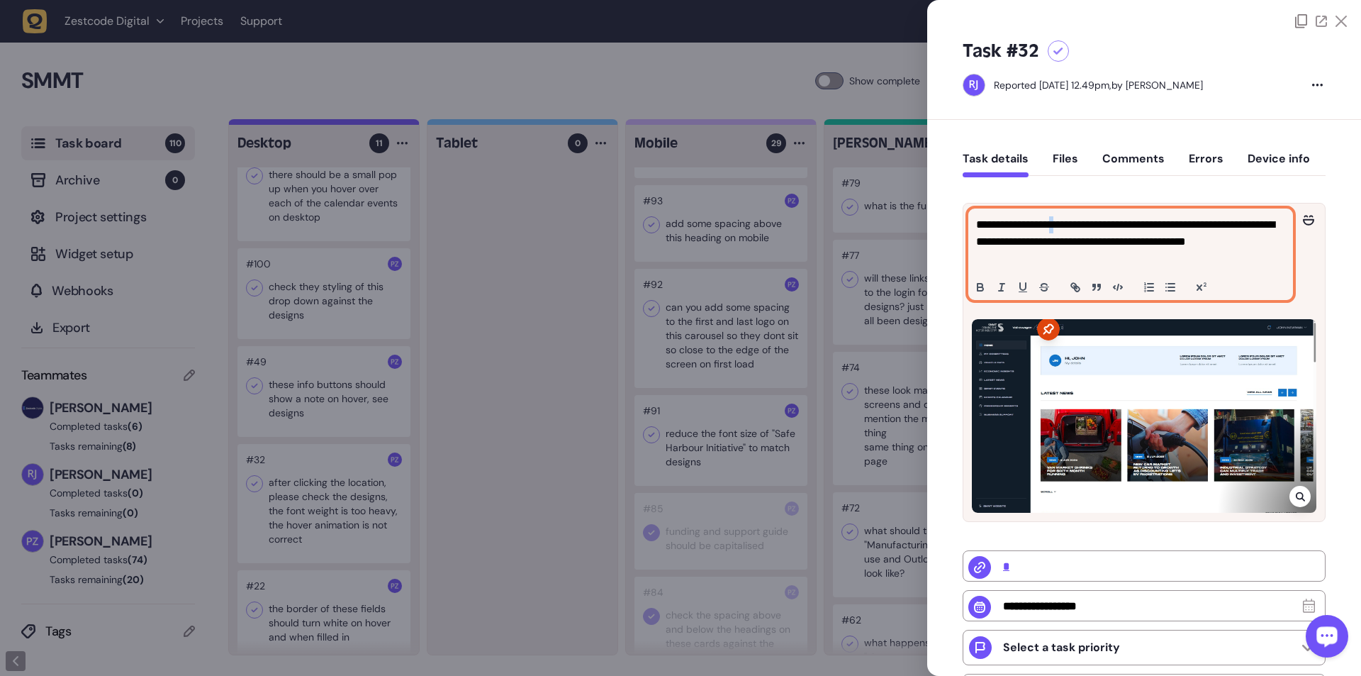
click at [355, 123] on p "**********" at bounding box center [1129, 241] width 306 height 51
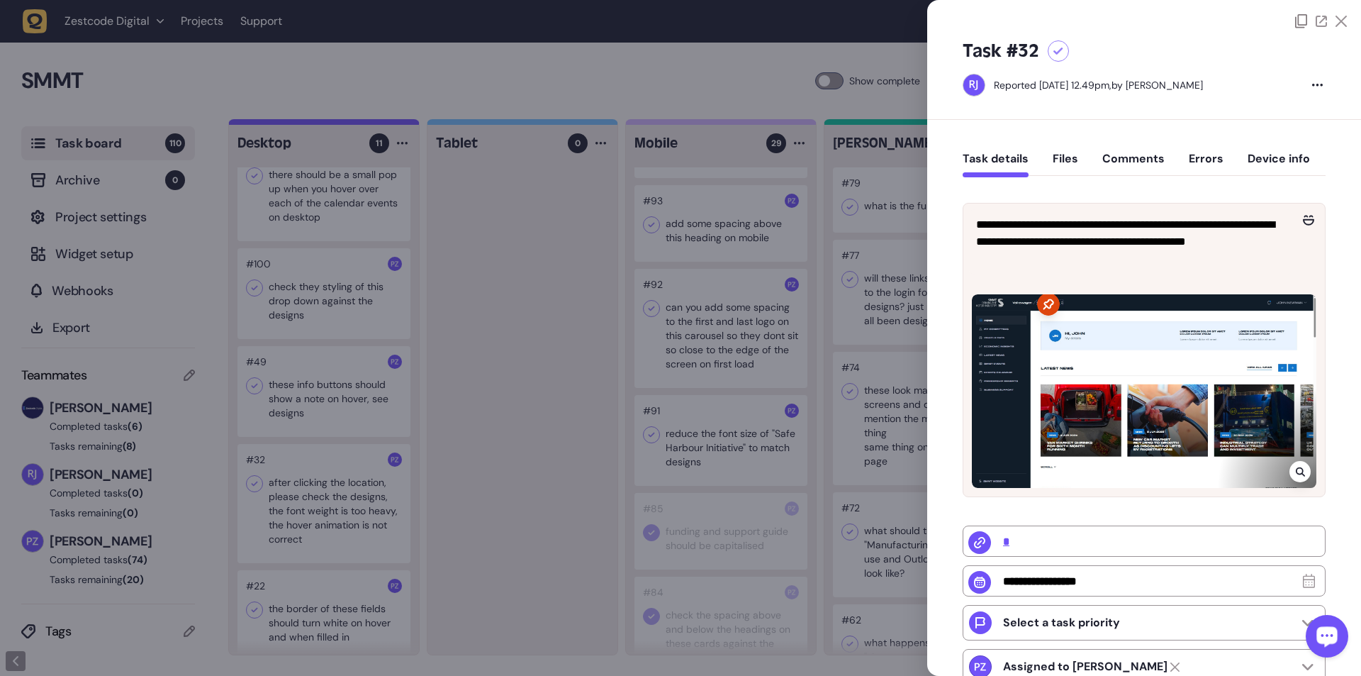
click at [355, 123] on div "**********" at bounding box center [1144, 522] width 363 height 679
click at [355, 123] on icon at bounding box center [1300, 471] width 9 height 11
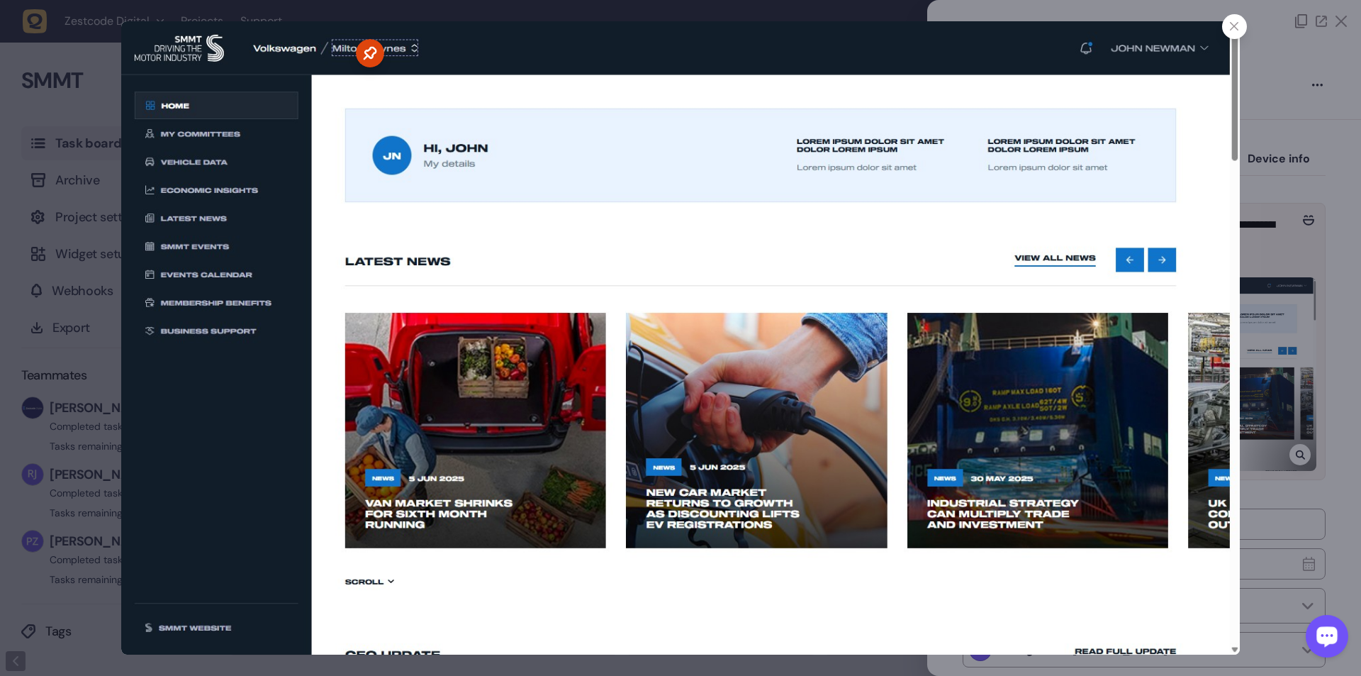
click at [355, 27] on icon at bounding box center [1234, 26] width 9 height 9
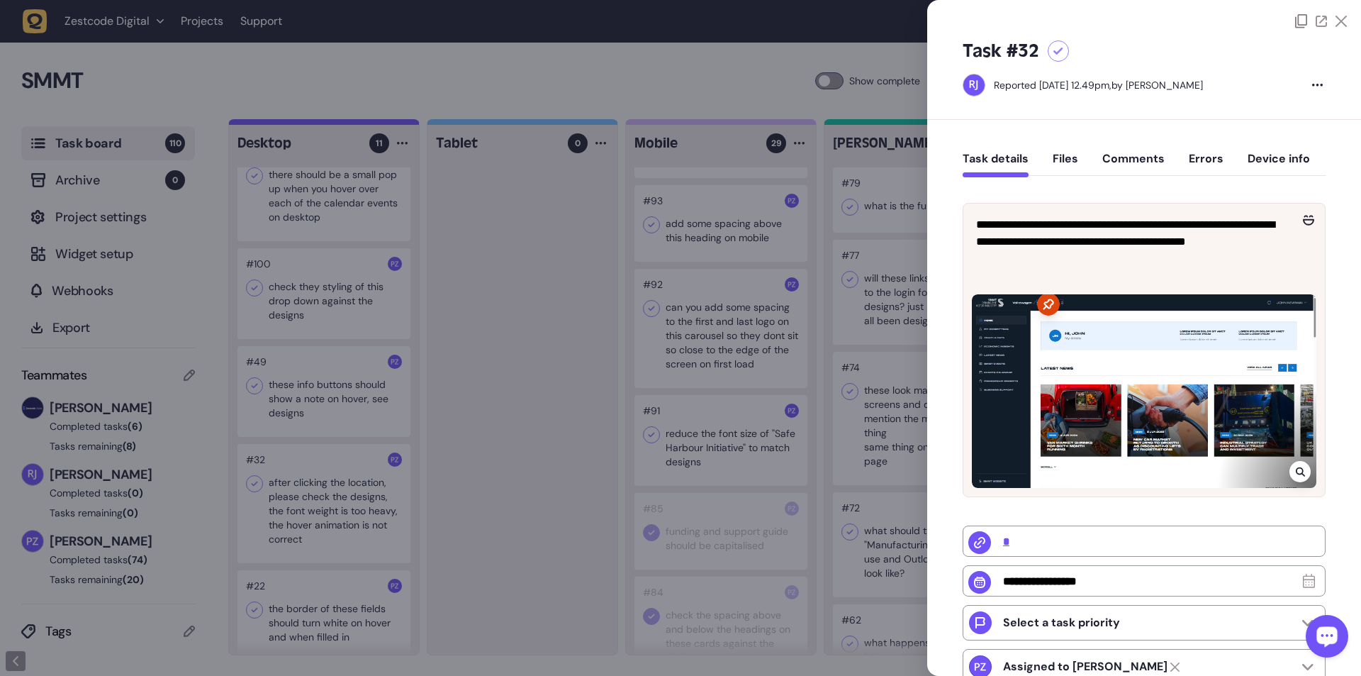
drag, startPoint x: 576, startPoint y: 323, endPoint x: 443, endPoint y: 558, distance: 270.5
click at [355, 123] on div at bounding box center [680, 338] width 1361 height 676
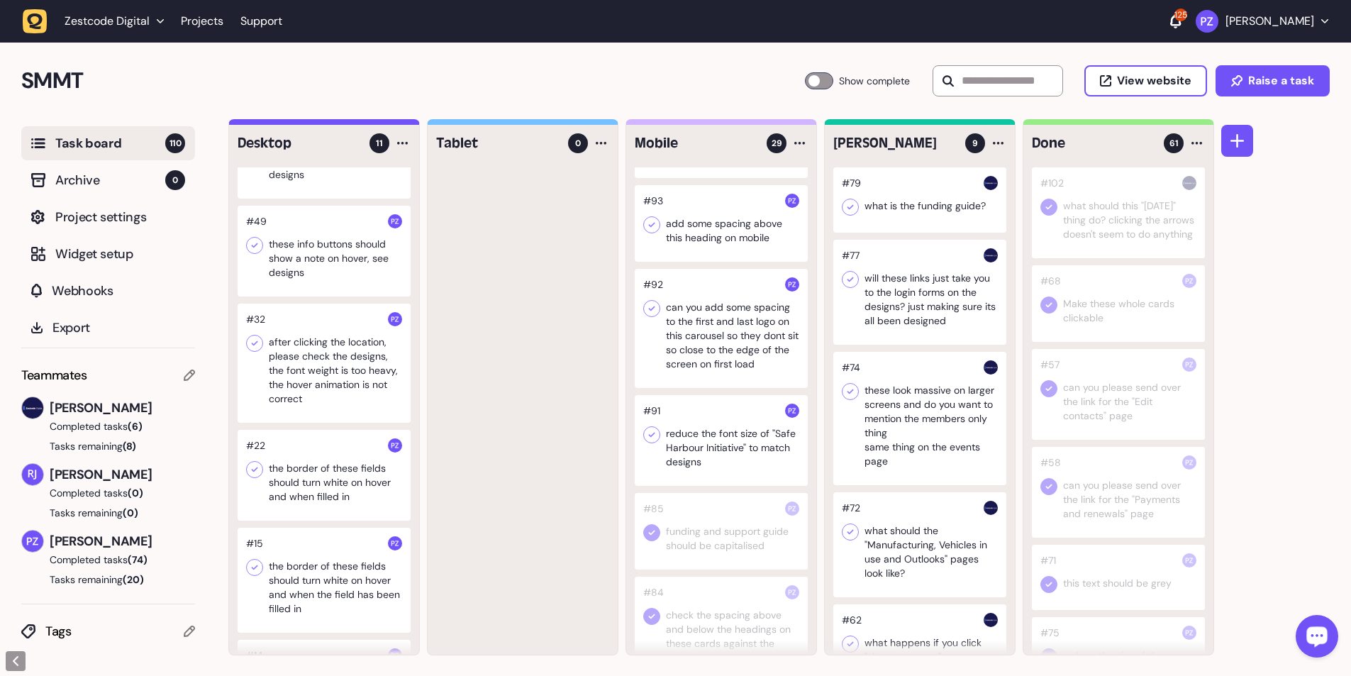
scroll to position [567, 0]
click at [318, 123] on div at bounding box center [324, 473] width 173 height 91
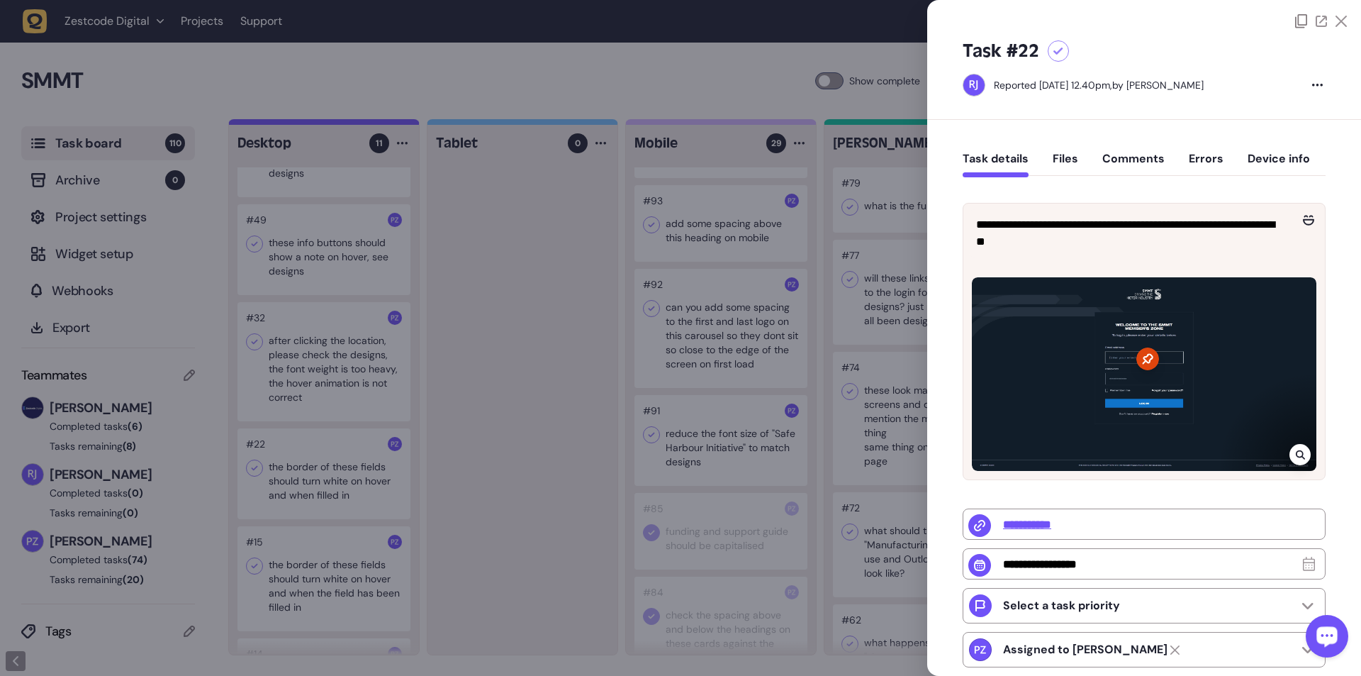
click at [355, 123] on div at bounding box center [680, 338] width 1361 height 676
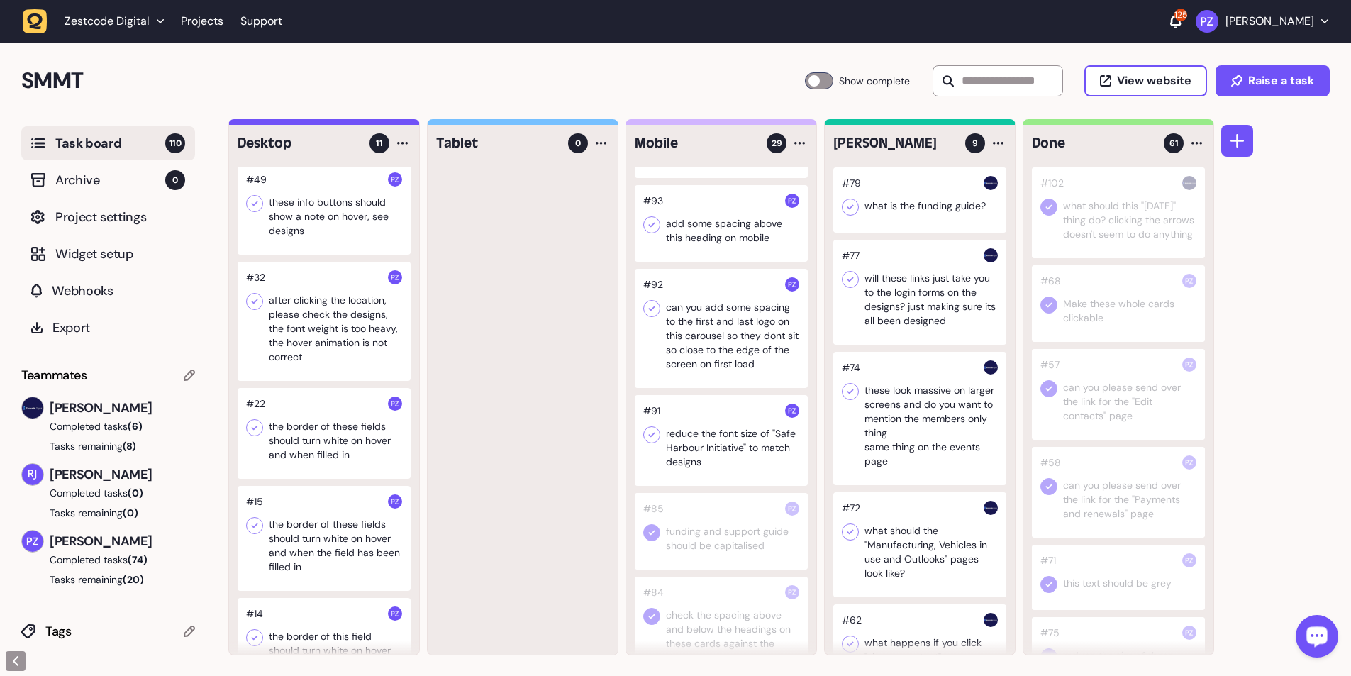
scroll to position [679, 0]
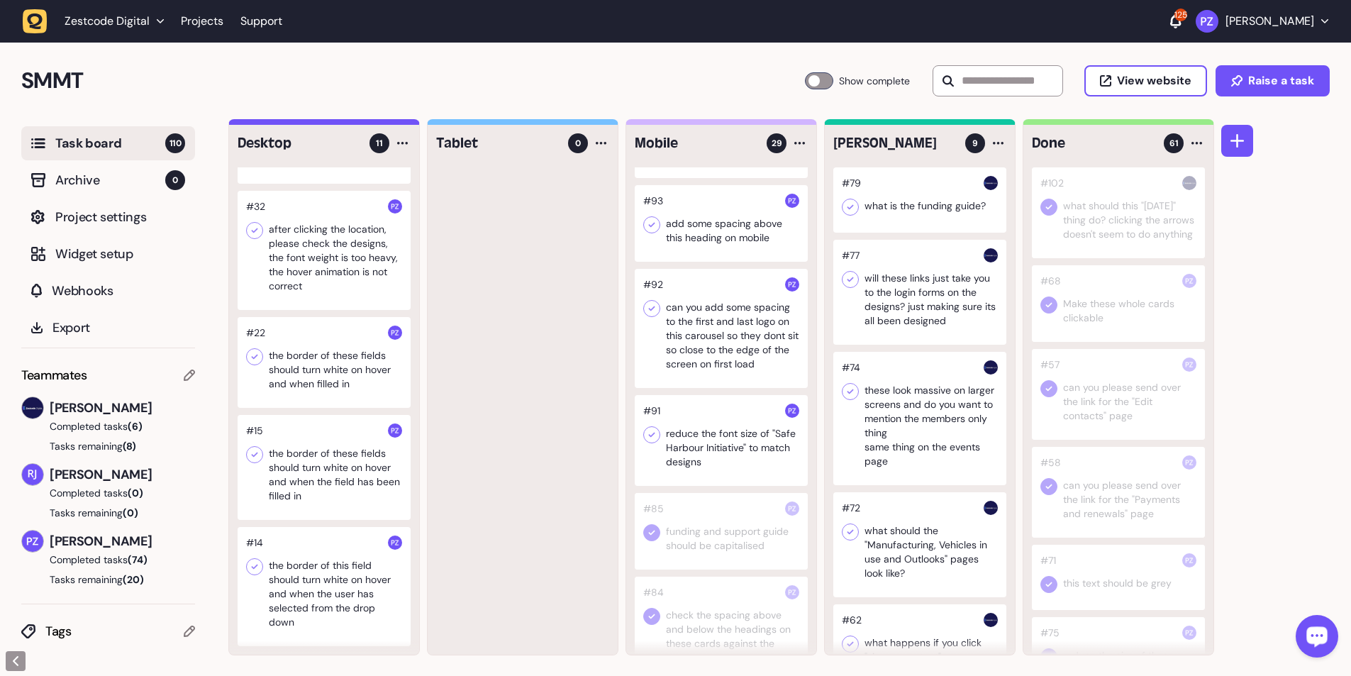
click at [355, 123] on div at bounding box center [721, 440] width 173 height 91
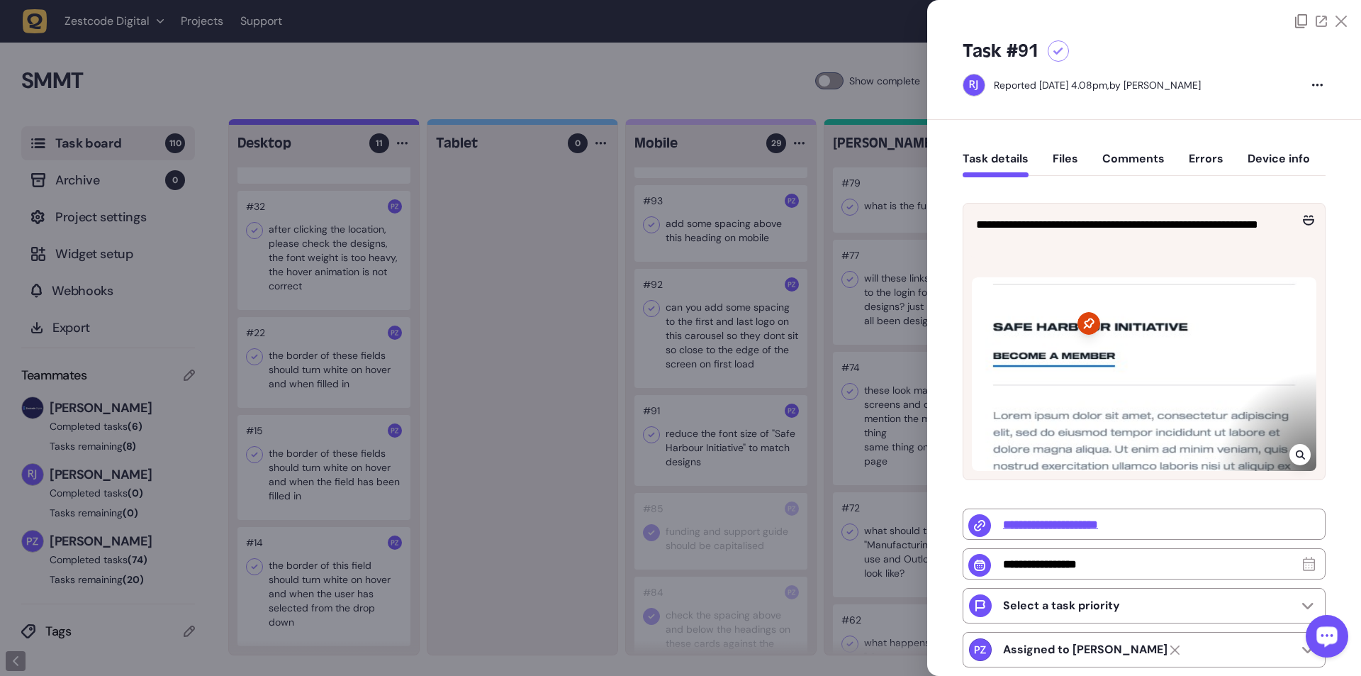
click at [355, 123] on icon at bounding box center [1300, 454] width 9 height 11
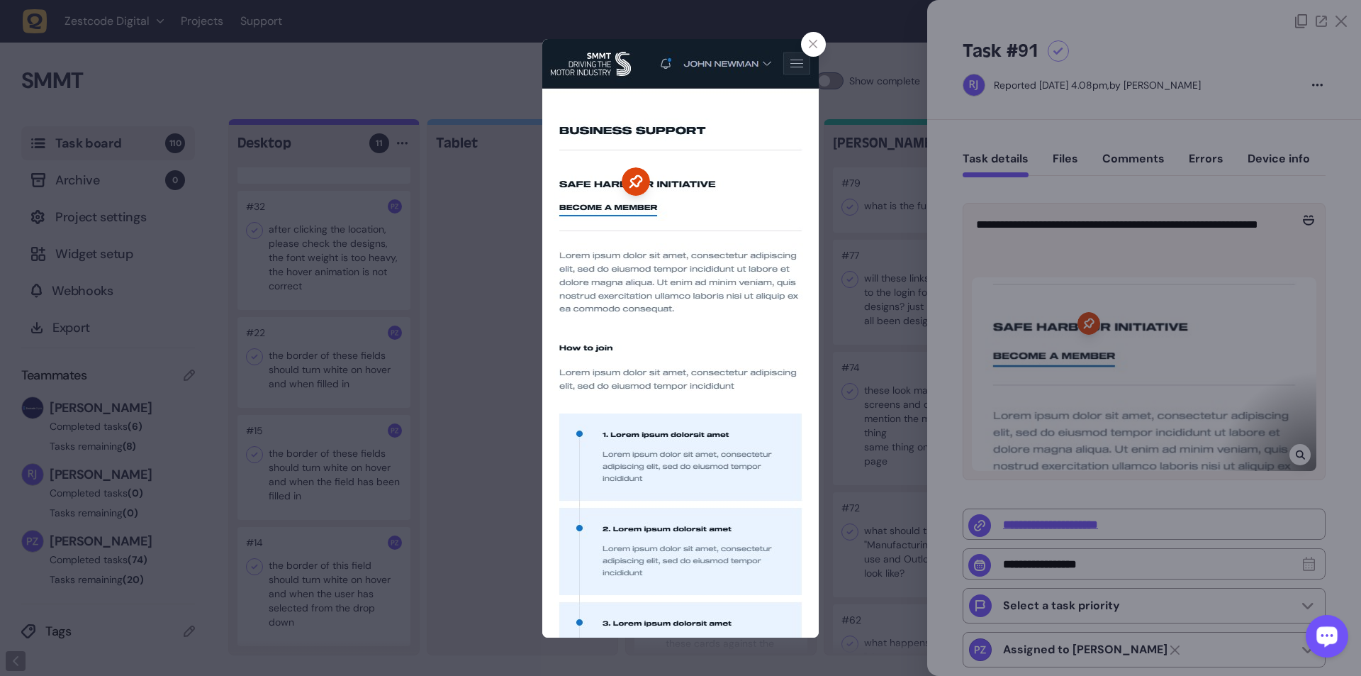
click at [355, 123] on div at bounding box center [680, 338] width 1361 height 676
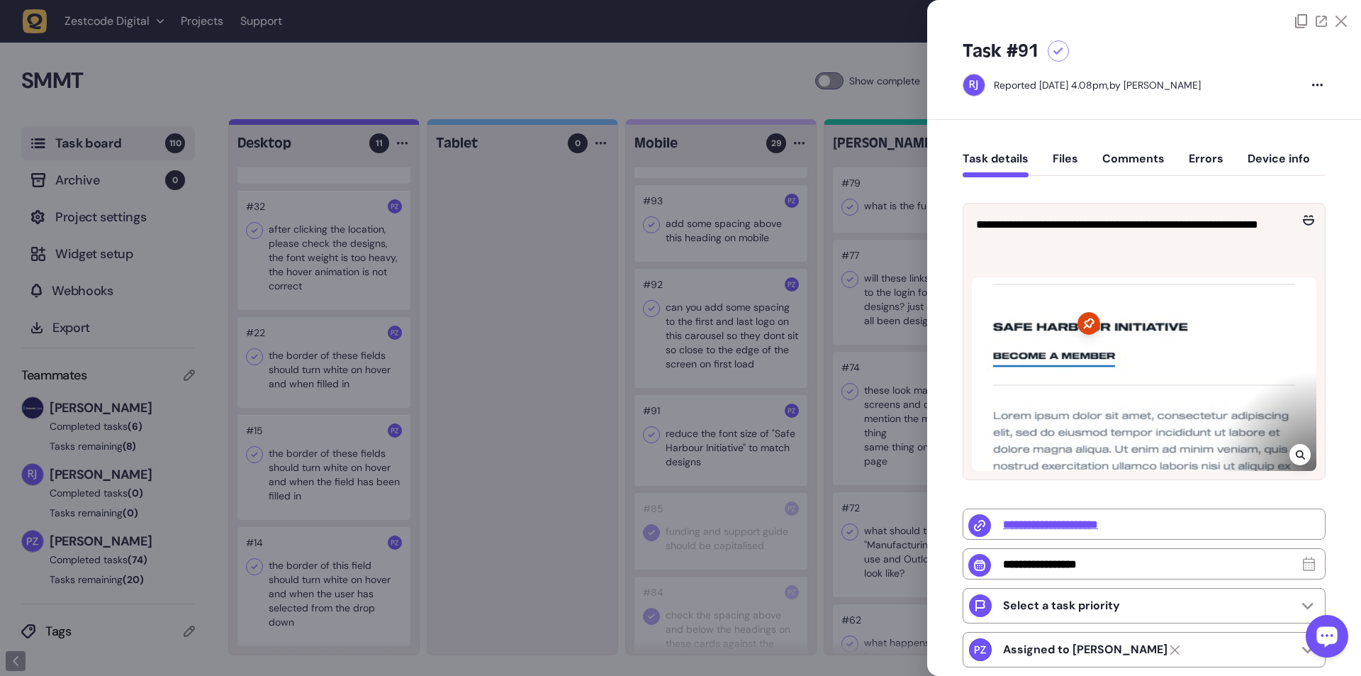
click at [355, 123] on div at bounding box center [680, 338] width 1361 height 676
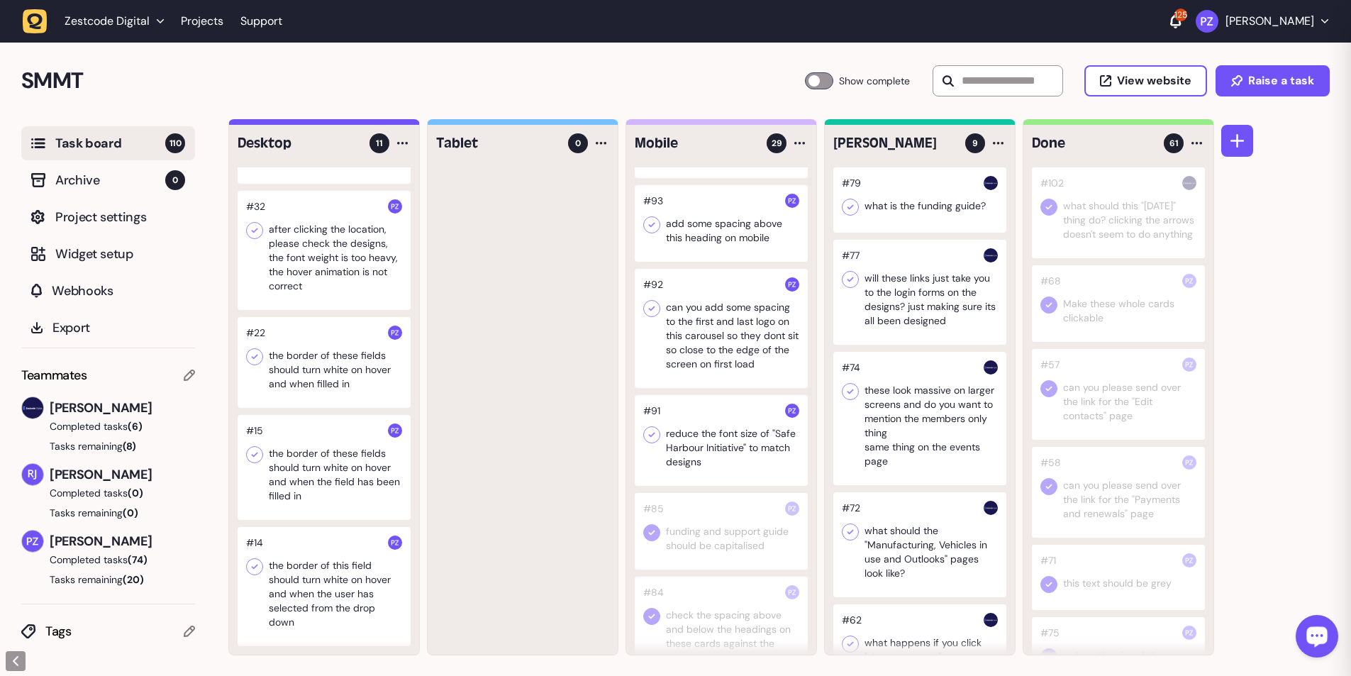
click at [355, 123] on icon at bounding box center [652, 435] width 14 height 14
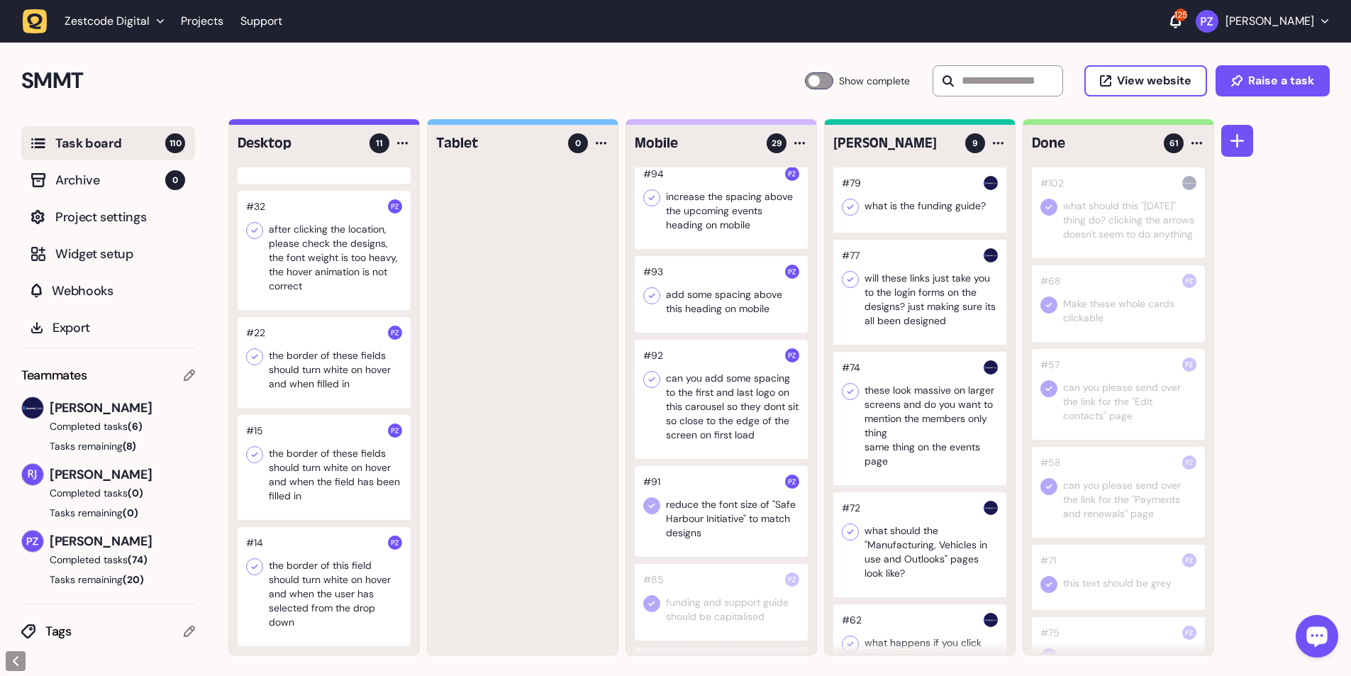
click at [355, 123] on div at bounding box center [721, 399] width 173 height 119
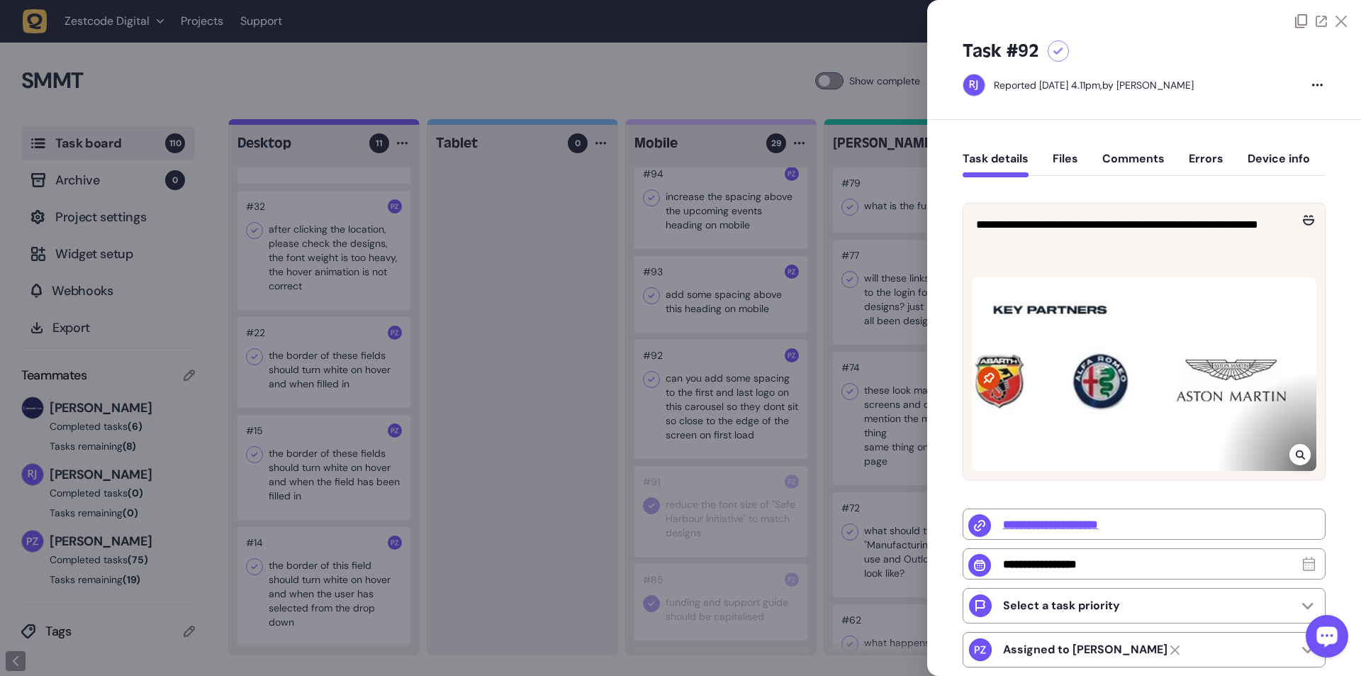
click at [355, 123] on div at bounding box center [1300, 454] width 21 height 21
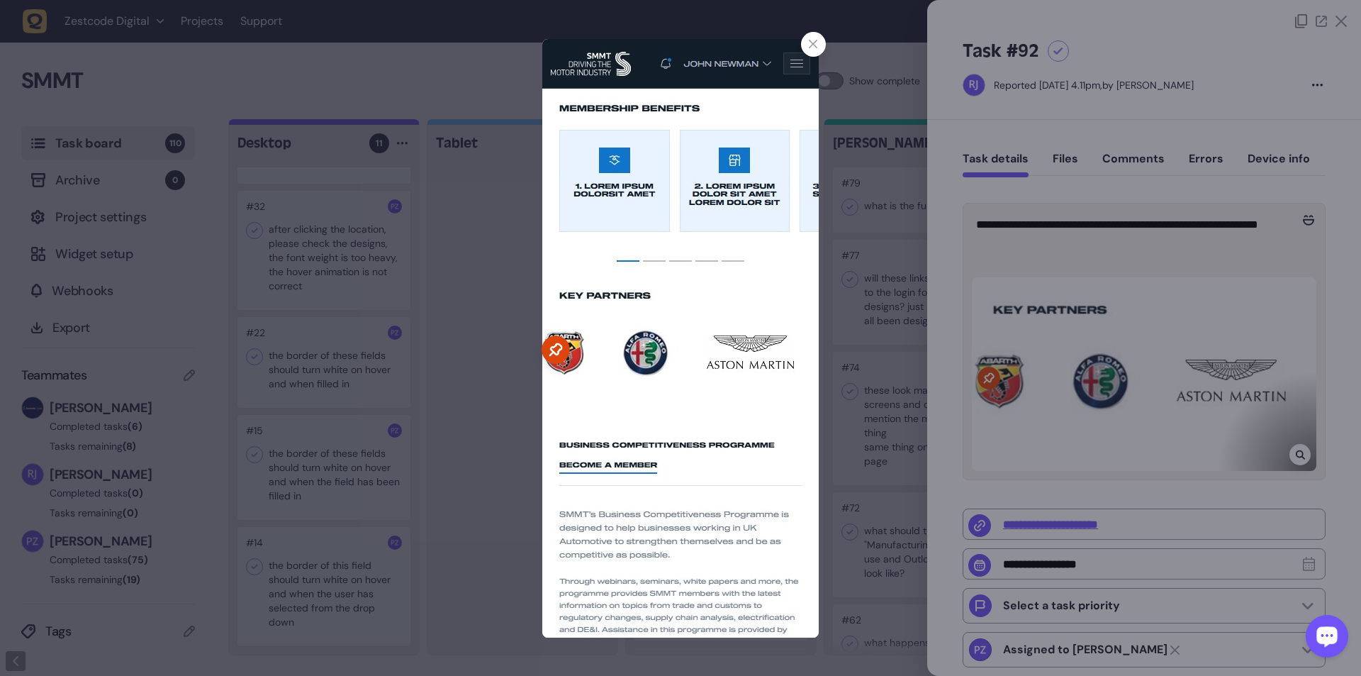
click at [355, 123] on div at bounding box center [680, 338] width 1361 height 676
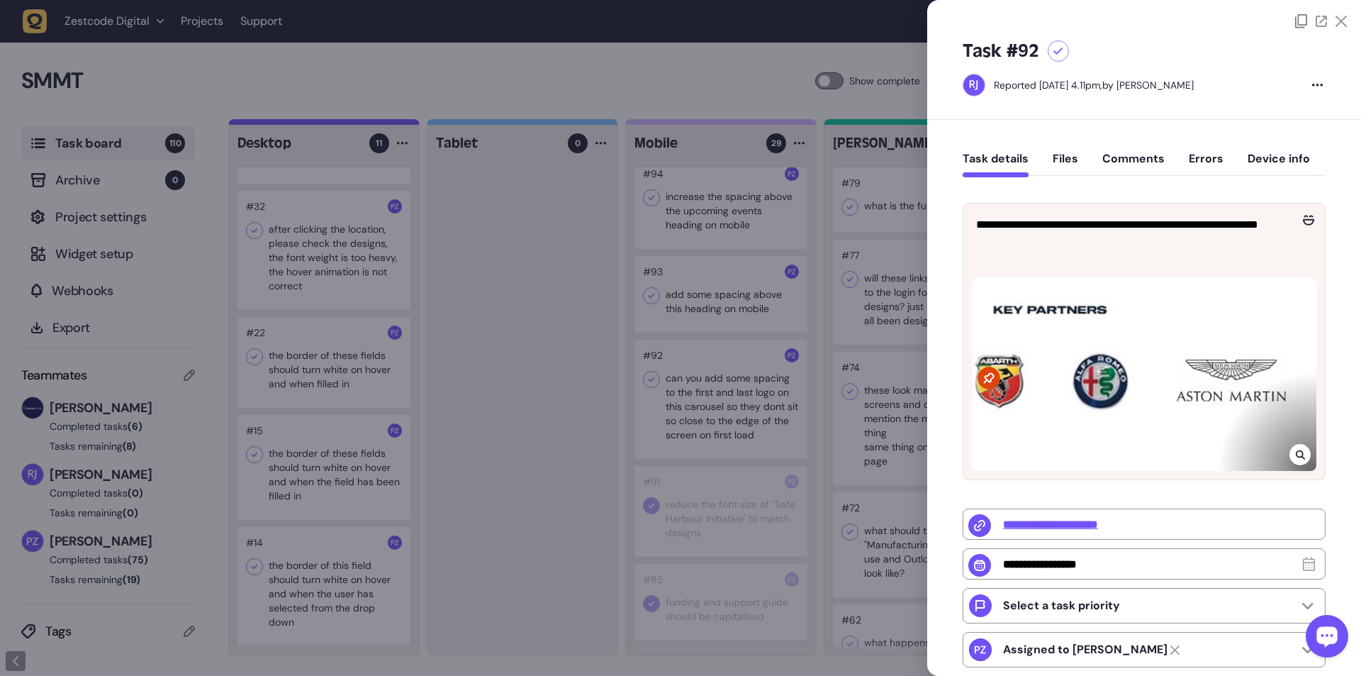
click at [355, 123] on div at bounding box center [680, 338] width 1361 height 676
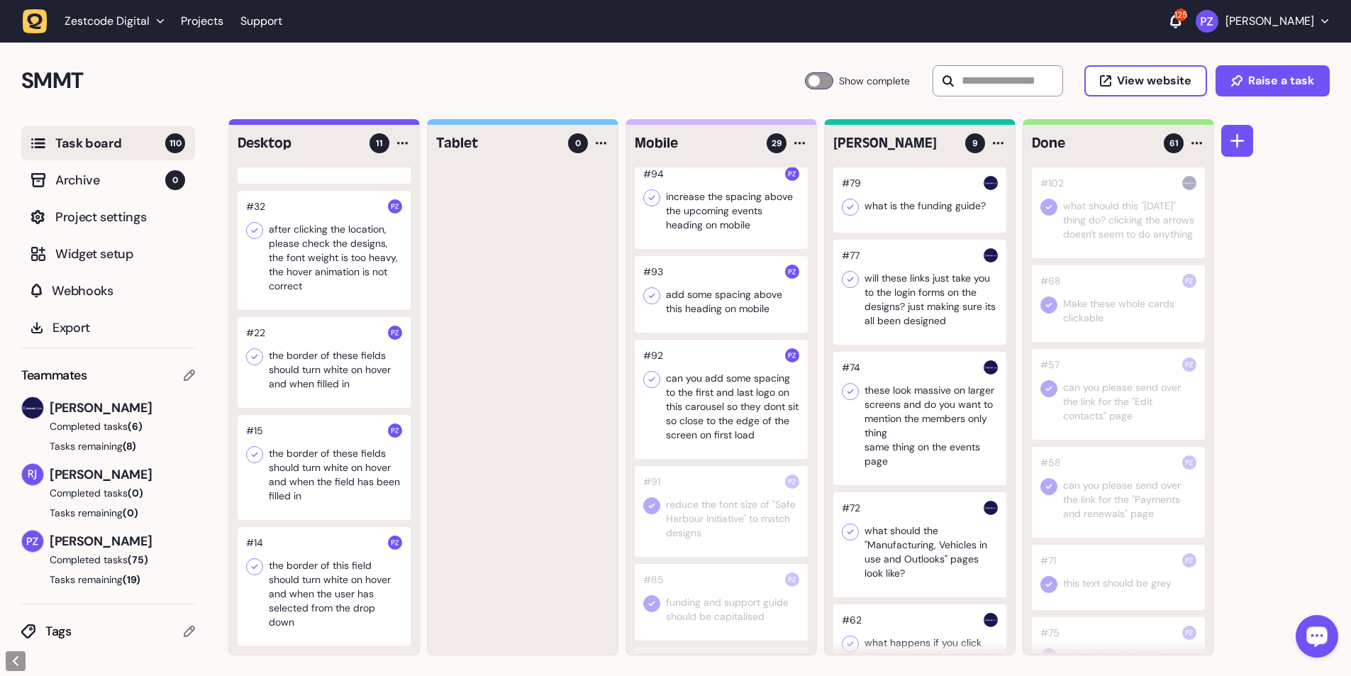
click at [355, 123] on div at bounding box center [651, 379] width 17 height 17
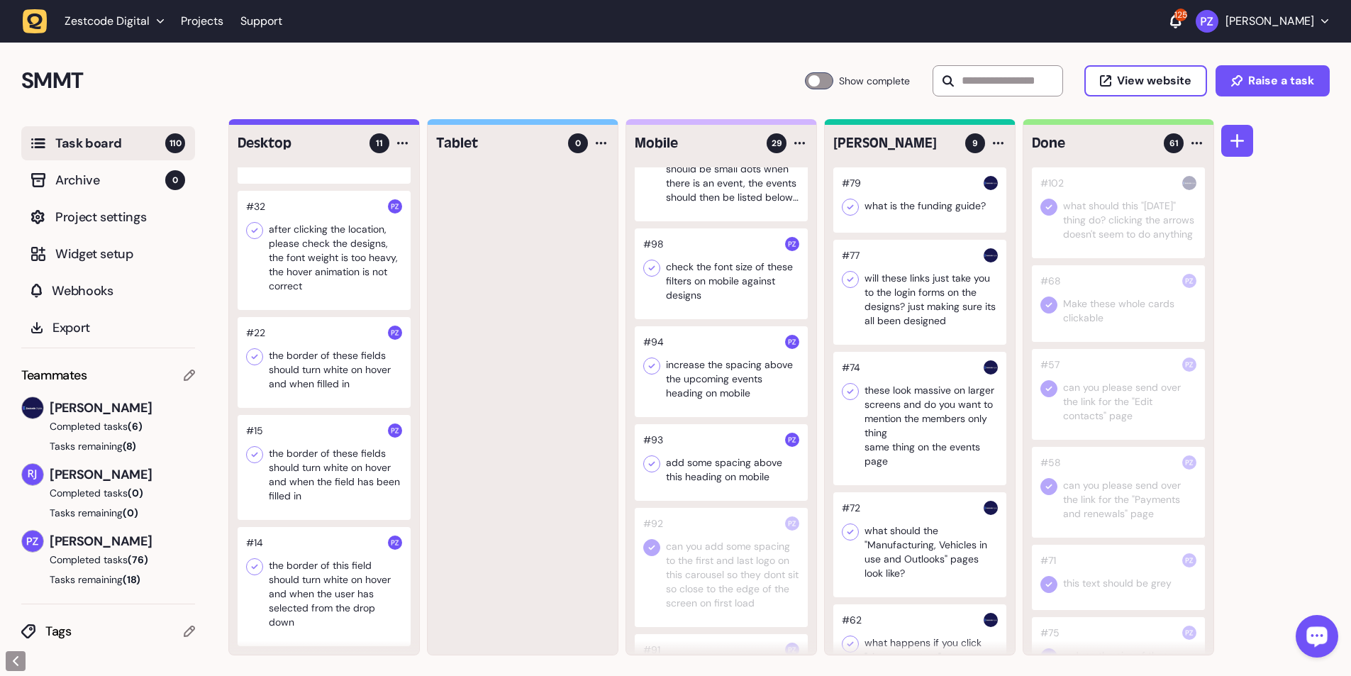
scroll to position [202, 0]
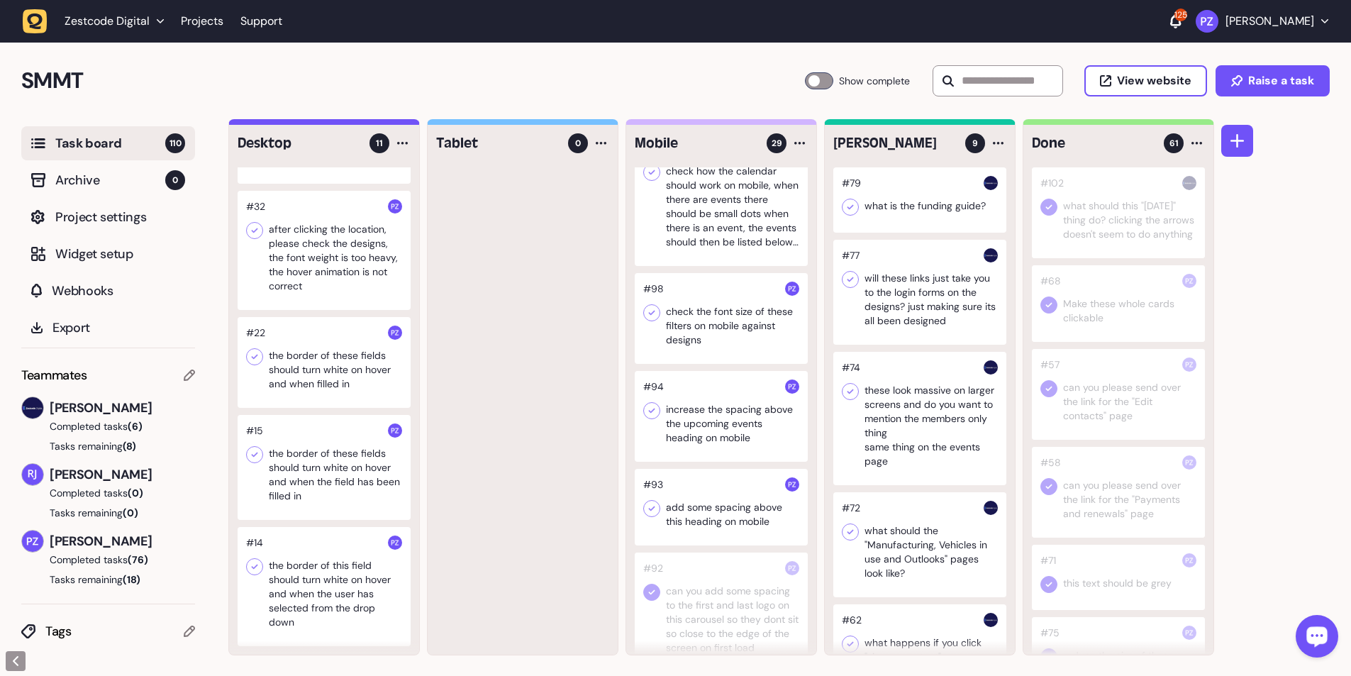
click at [355, 123] on div at bounding box center [721, 507] width 173 height 77
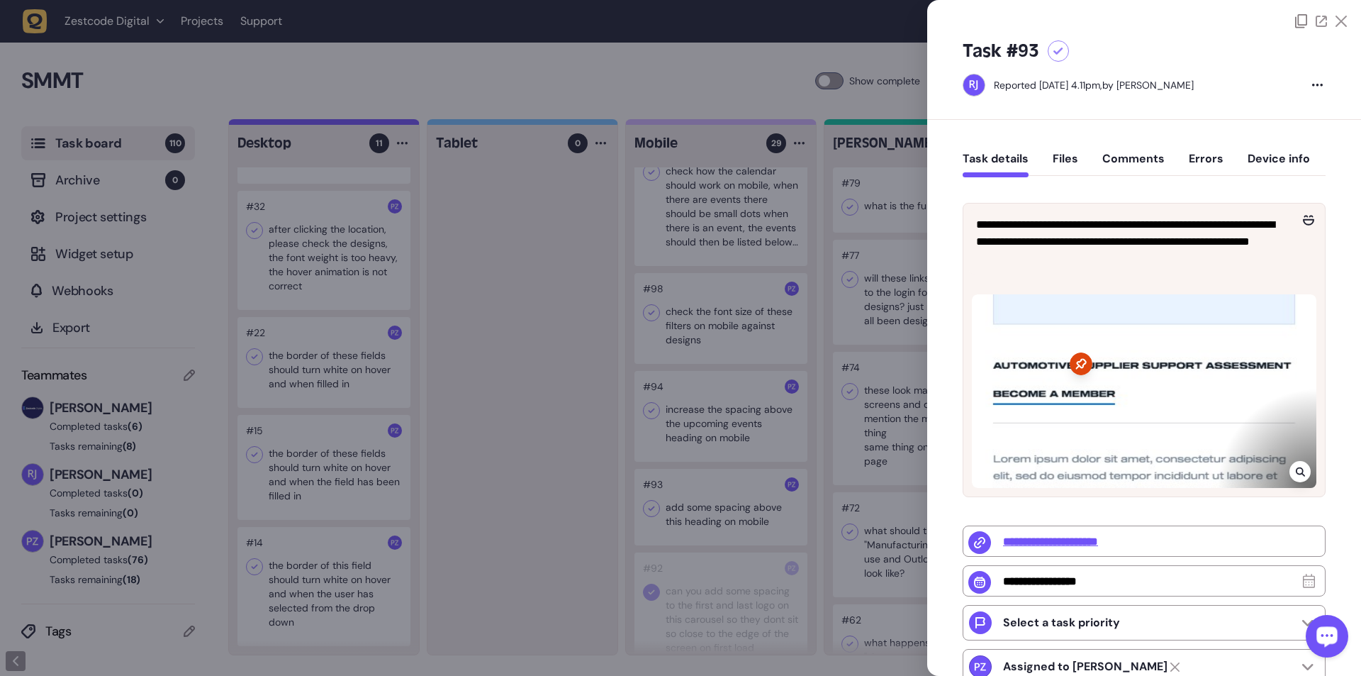
click at [355, 123] on div at bounding box center [680, 338] width 1361 height 676
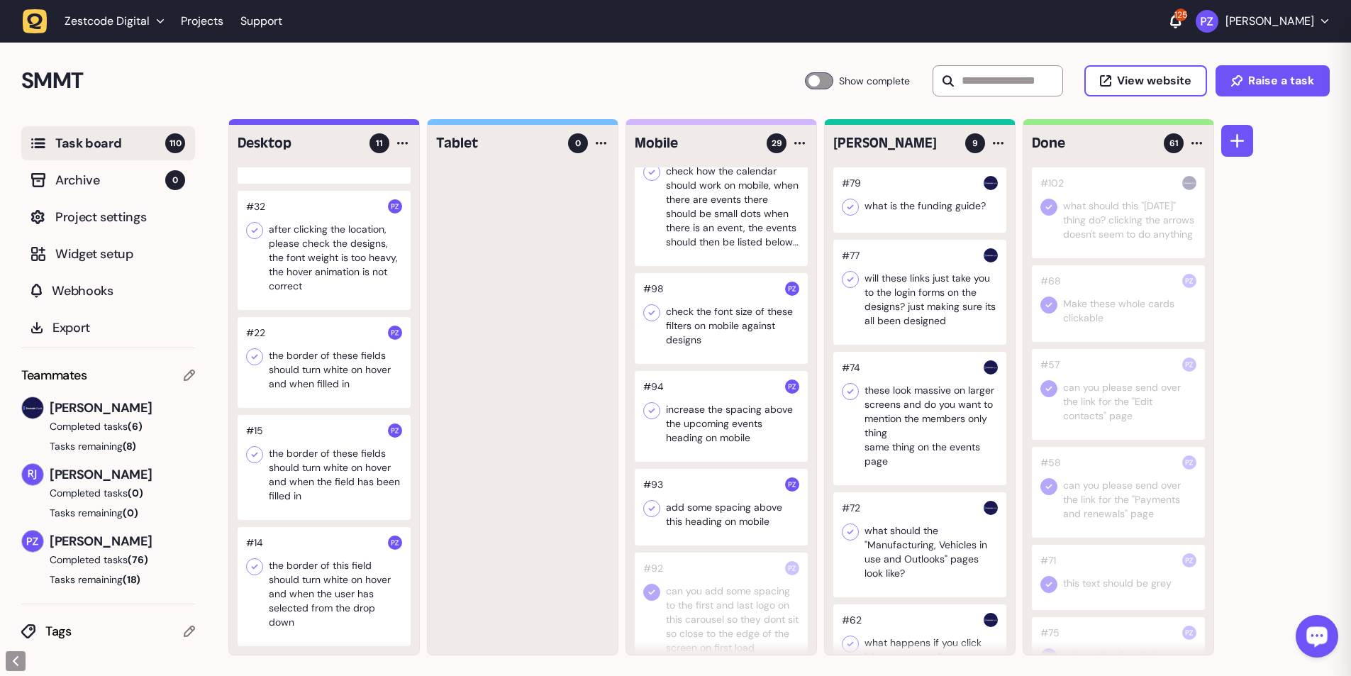
click at [355, 123] on div at bounding box center [721, 507] width 173 height 77
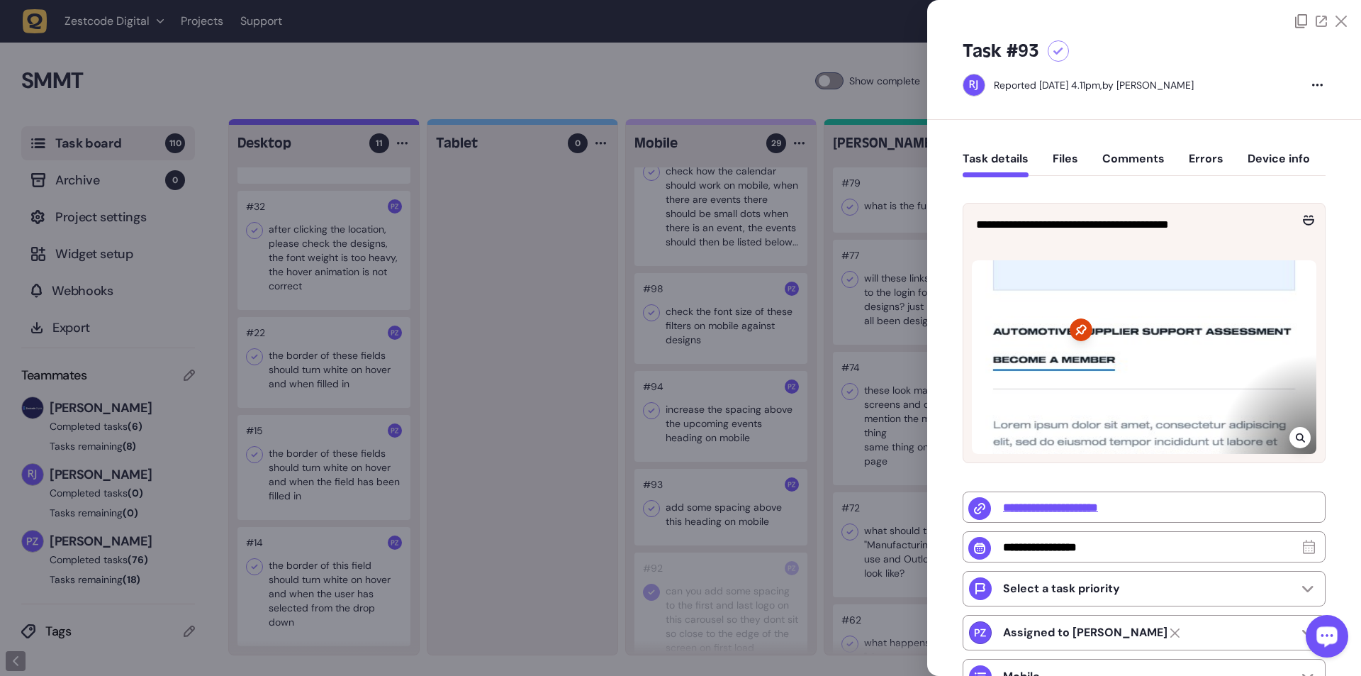
click at [355, 123] on div at bounding box center [680, 338] width 1361 height 676
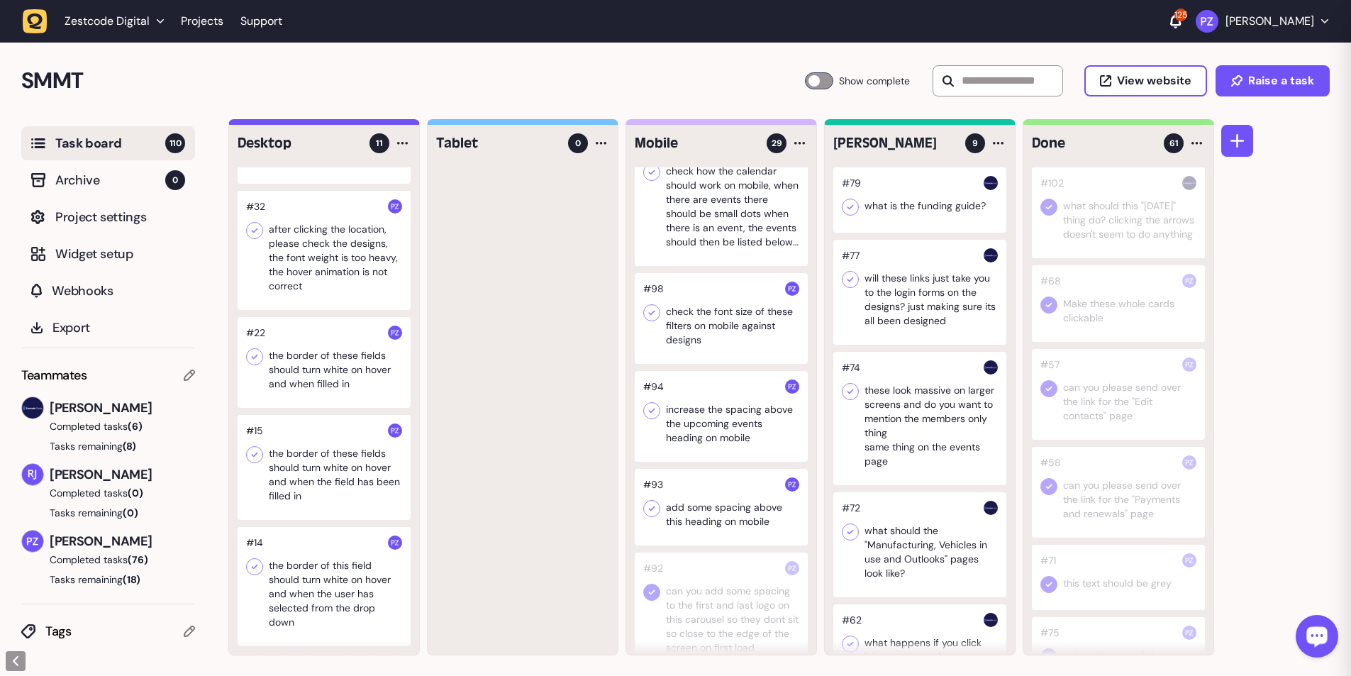
click at [355, 123] on icon at bounding box center [652, 508] width 6 height 5
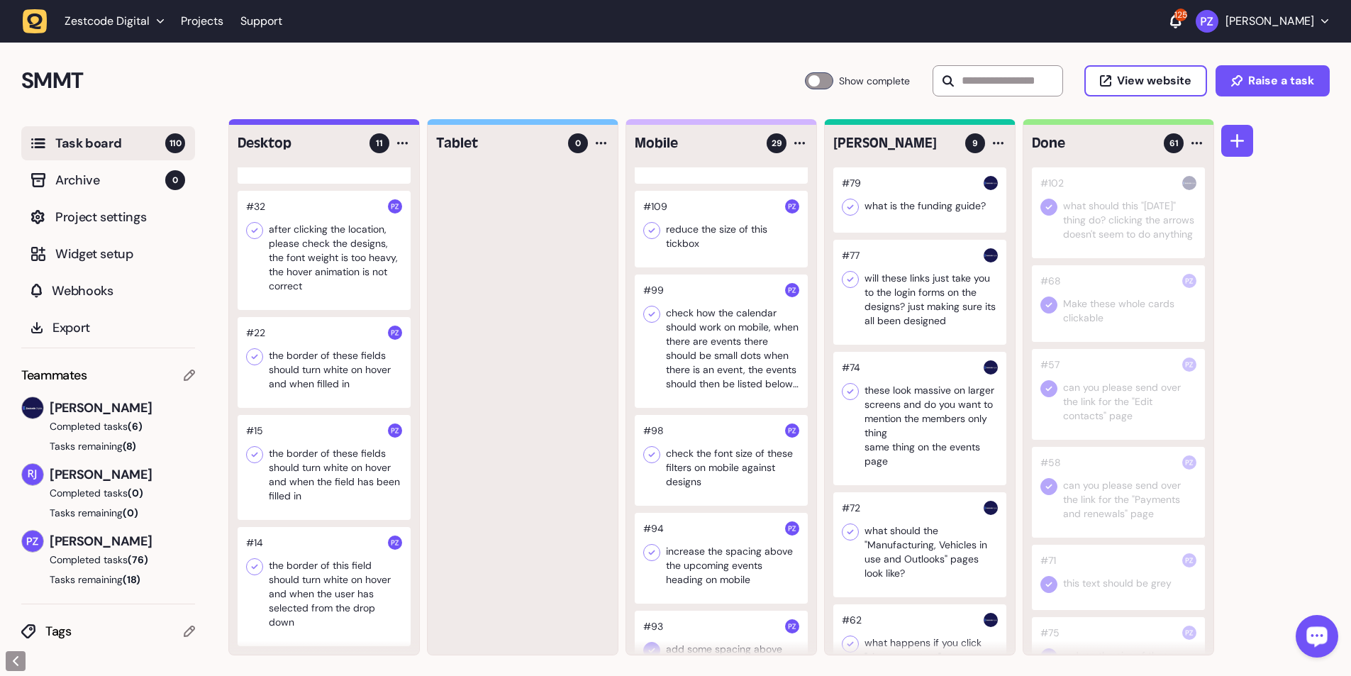
click at [355, 123] on div at bounding box center [721, 558] width 173 height 91
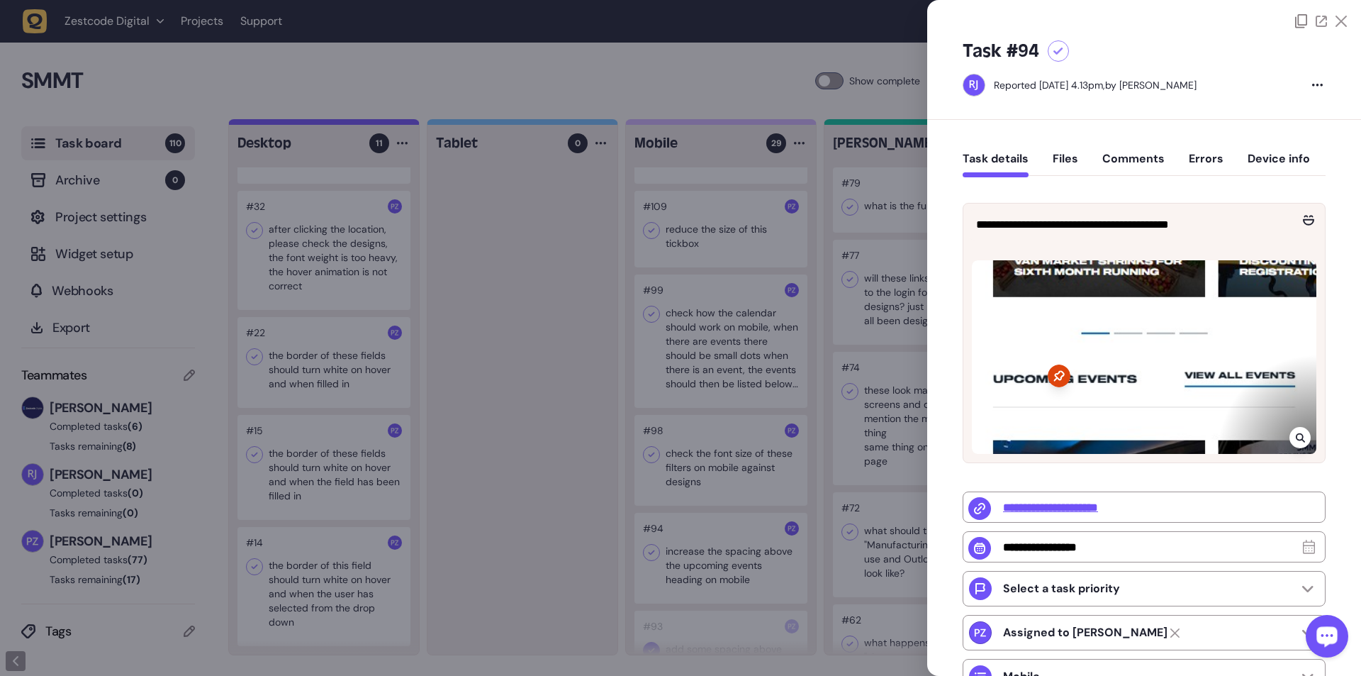
click at [355, 123] on div at bounding box center [680, 338] width 1361 height 676
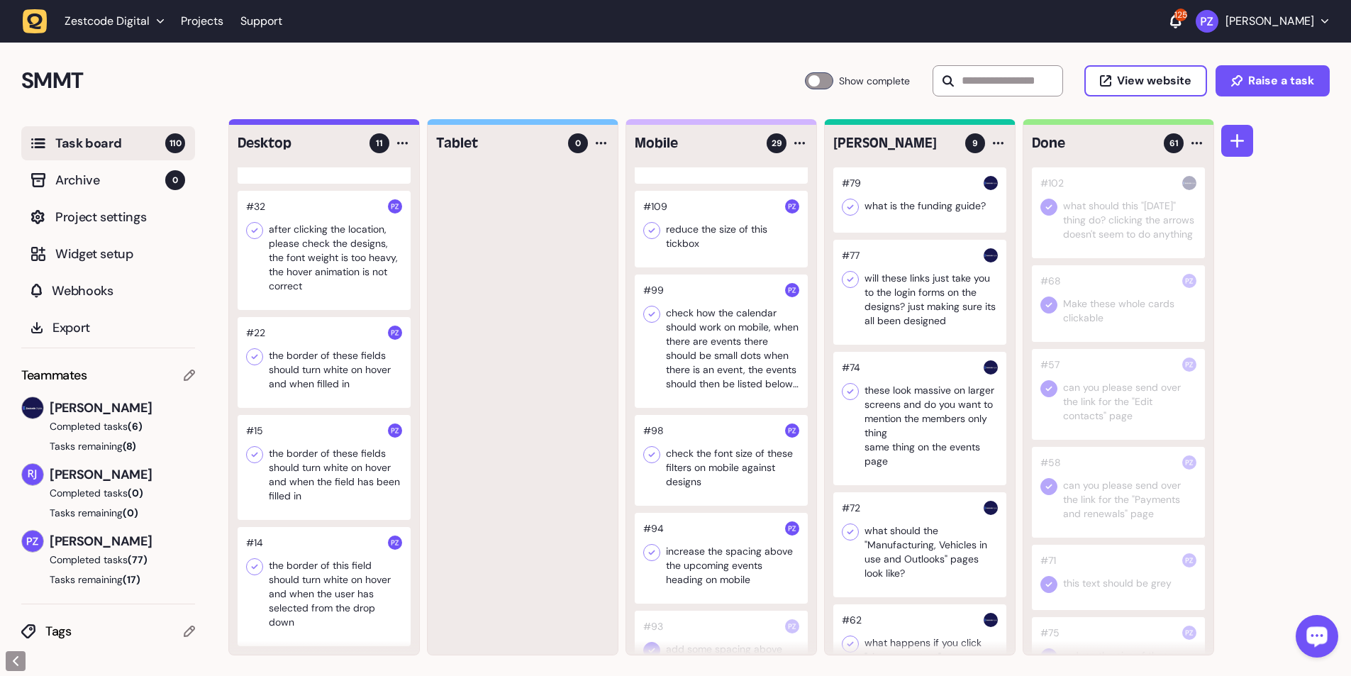
click at [355, 123] on icon at bounding box center [652, 552] width 14 height 14
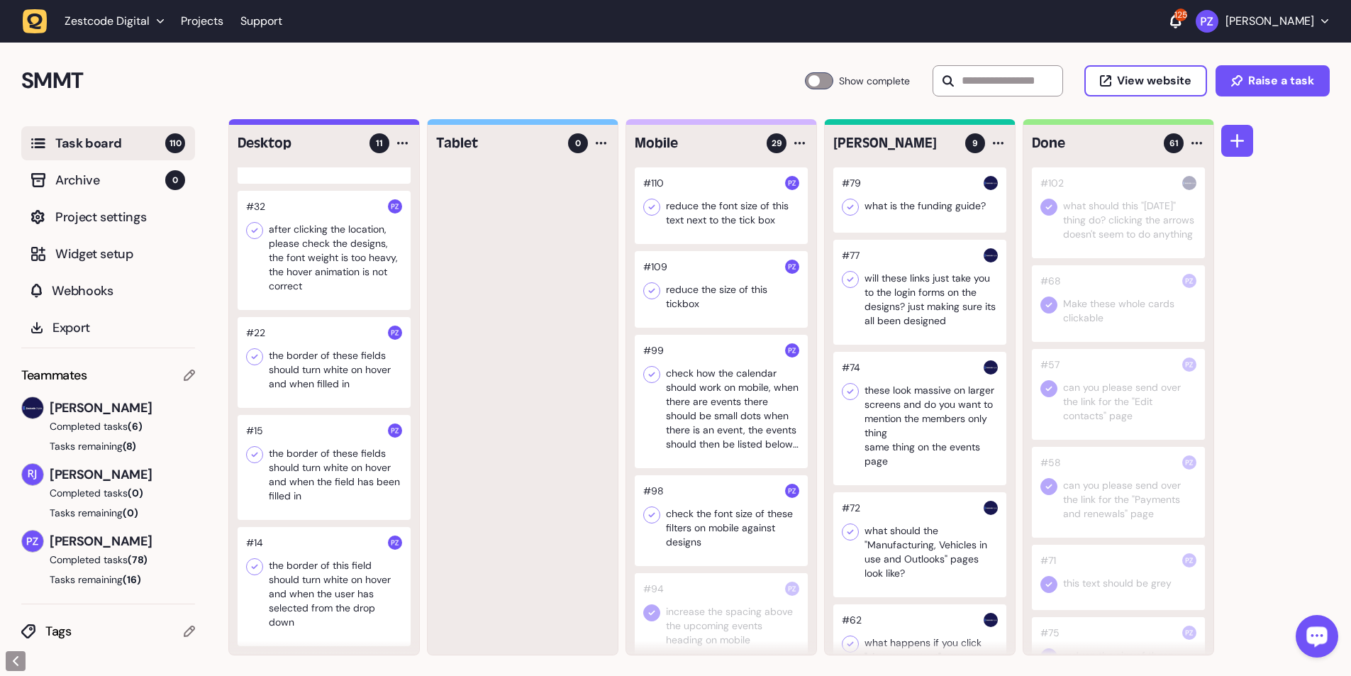
click at [355, 123] on div at bounding box center [721, 520] width 173 height 91
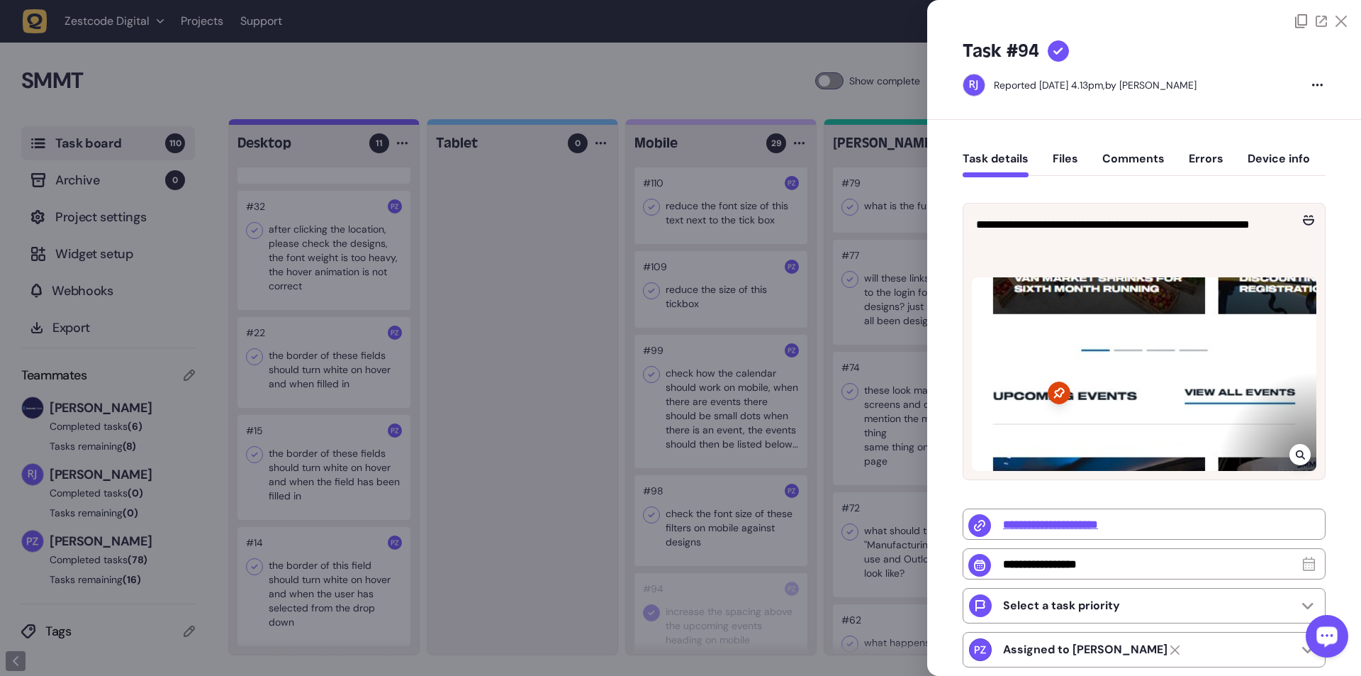
type input "**********"
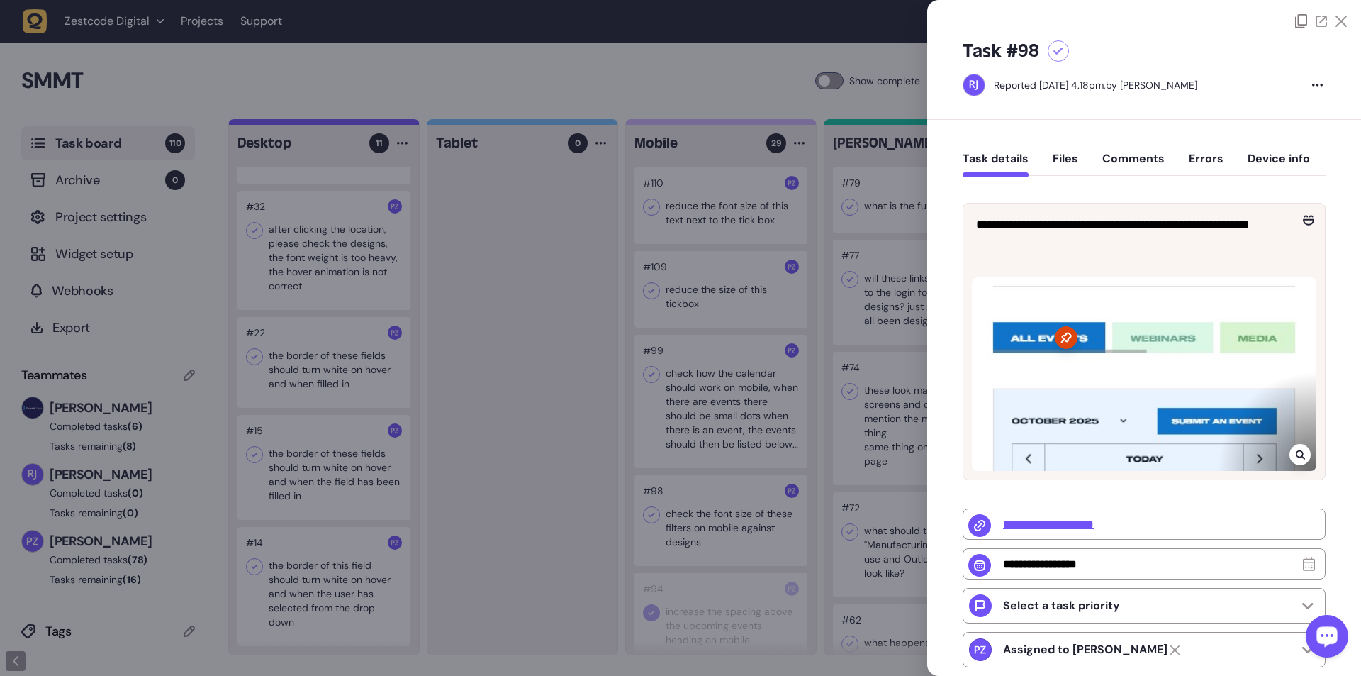
click at [355, 123] on div at bounding box center [680, 338] width 1361 height 676
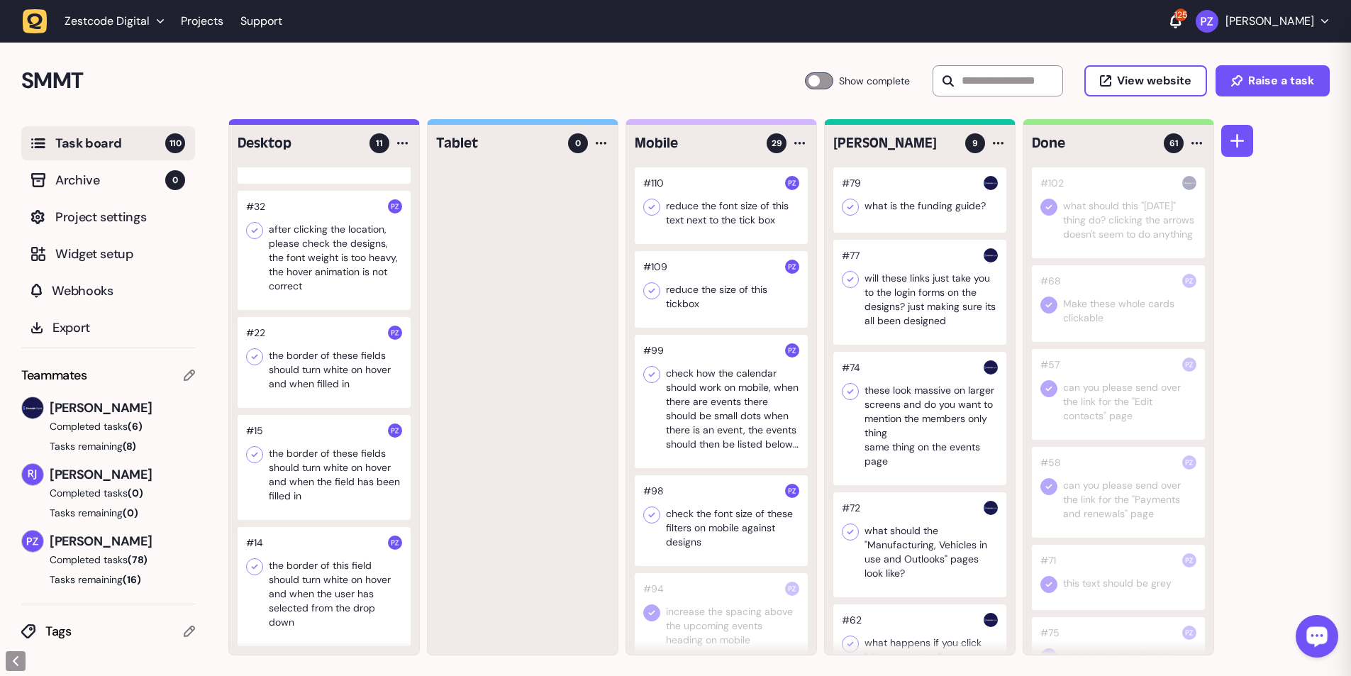
click at [355, 123] on div at bounding box center [721, 520] width 173 height 91
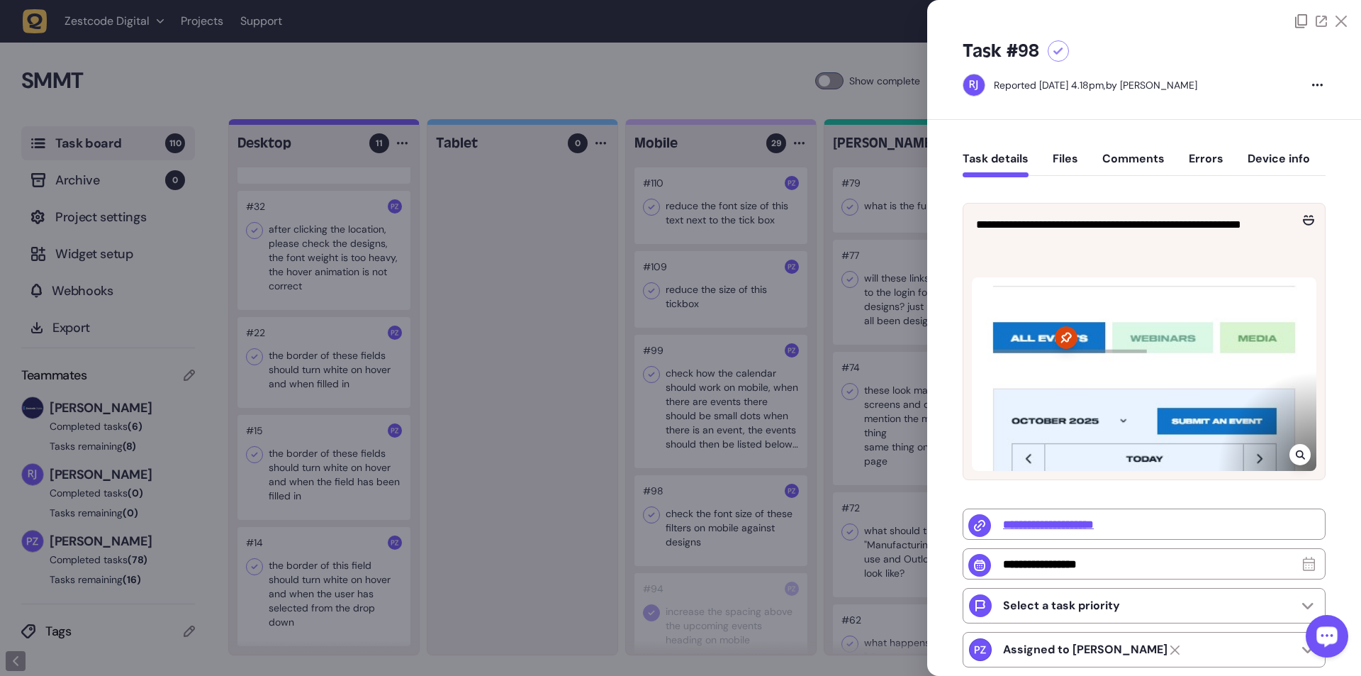
click at [355, 123] on div at bounding box center [680, 338] width 1361 height 676
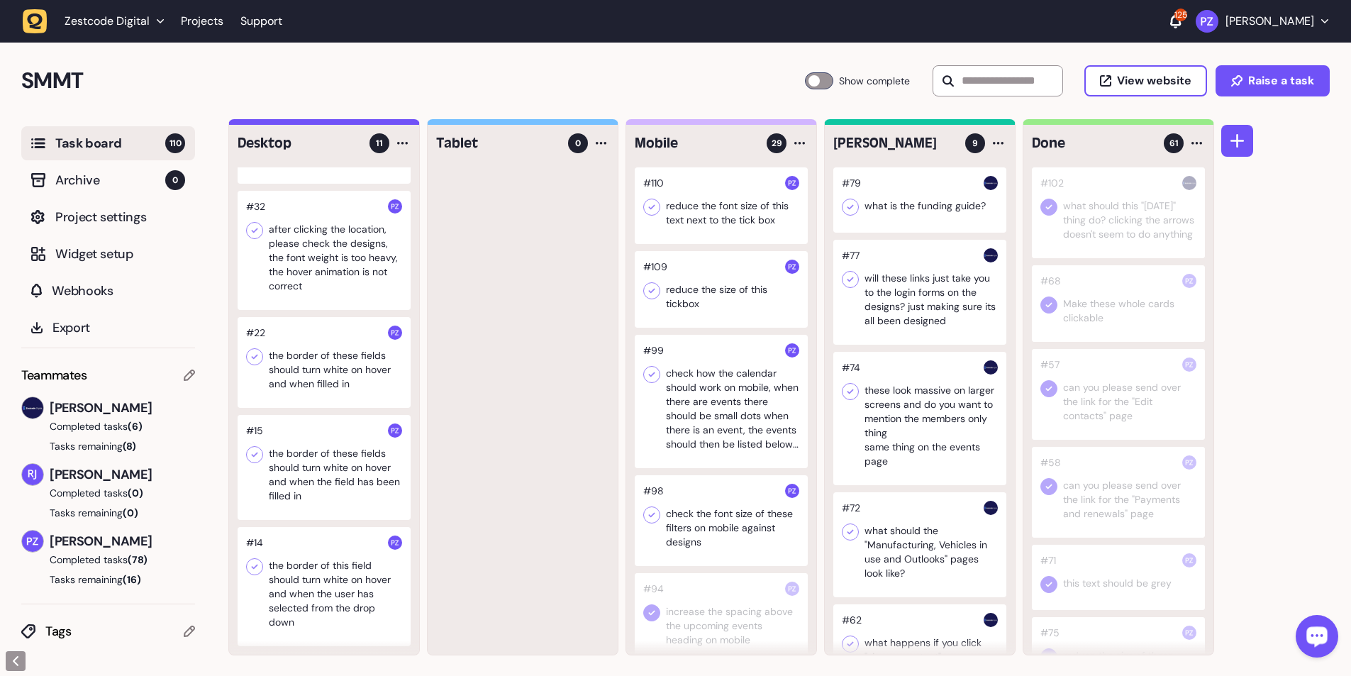
click at [355, 123] on icon at bounding box center [652, 515] width 14 height 14
click at [355, 123] on div at bounding box center [721, 401] width 173 height 133
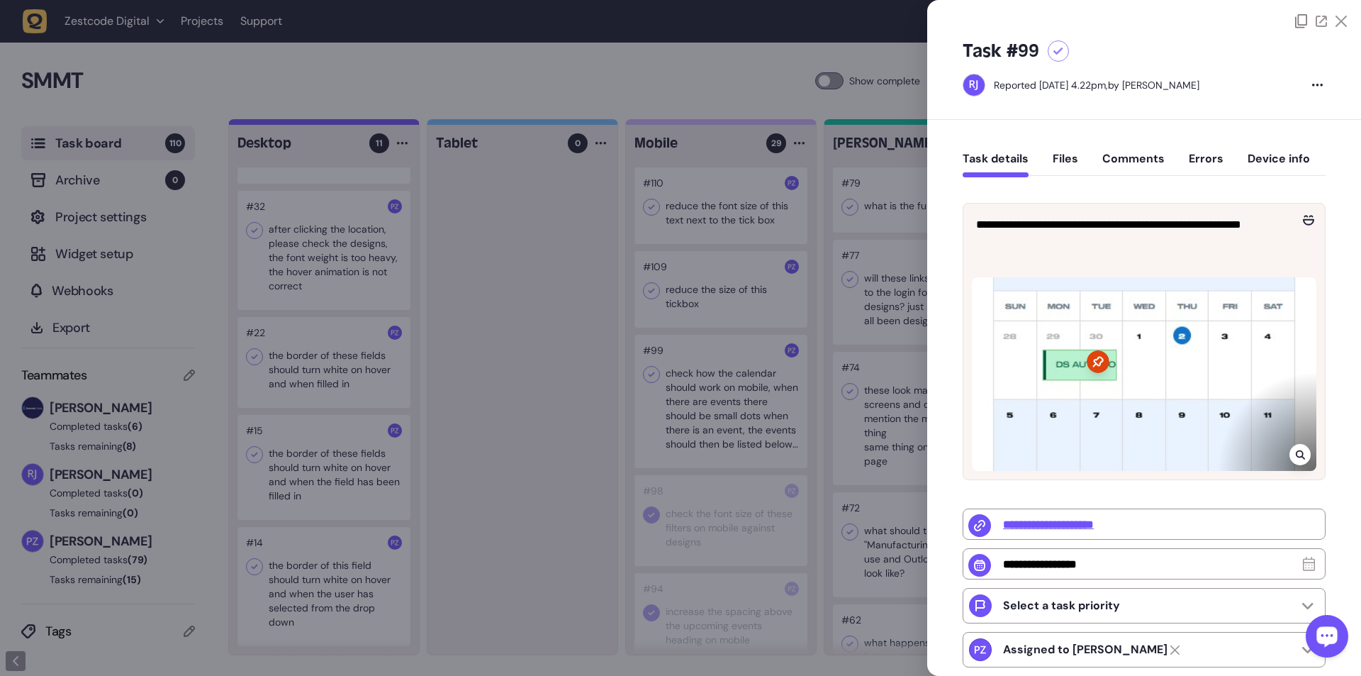
click at [355, 123] on div at bounding box center [680, 338] width 1361 height 676
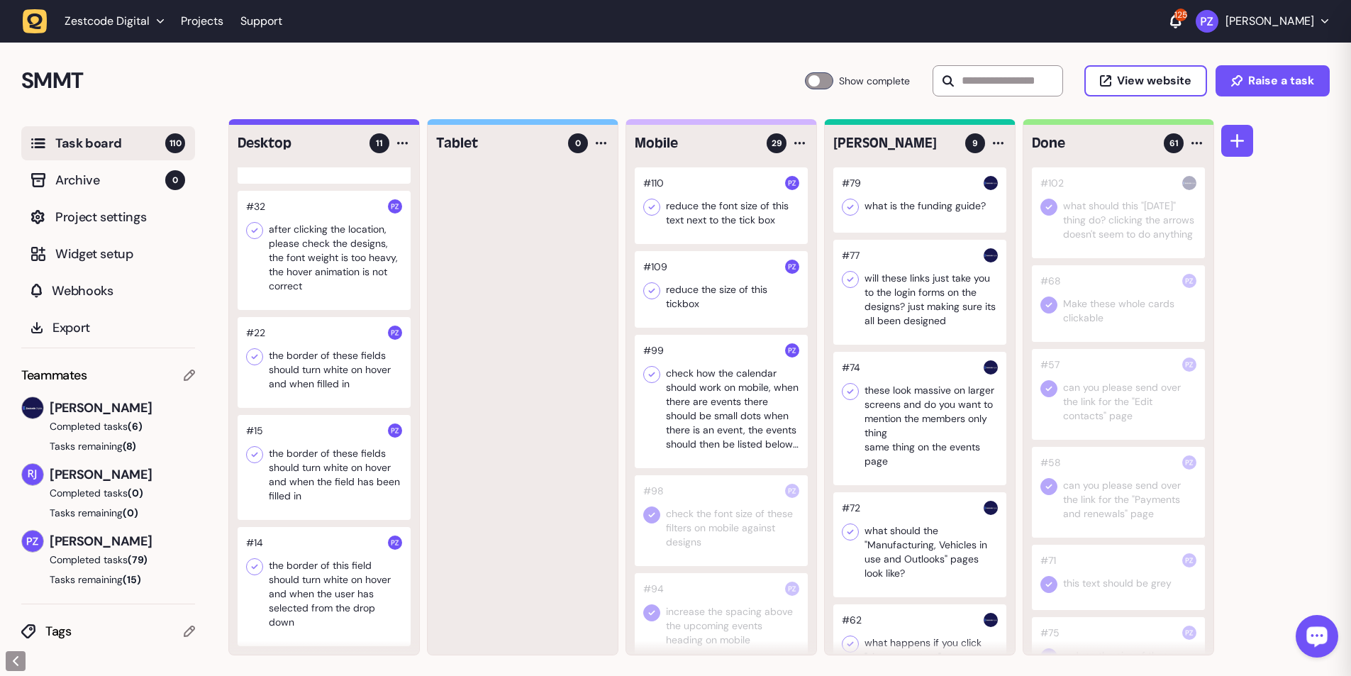
click at [355, 123] on div at bounding box center [721, 289] width 173 height 77
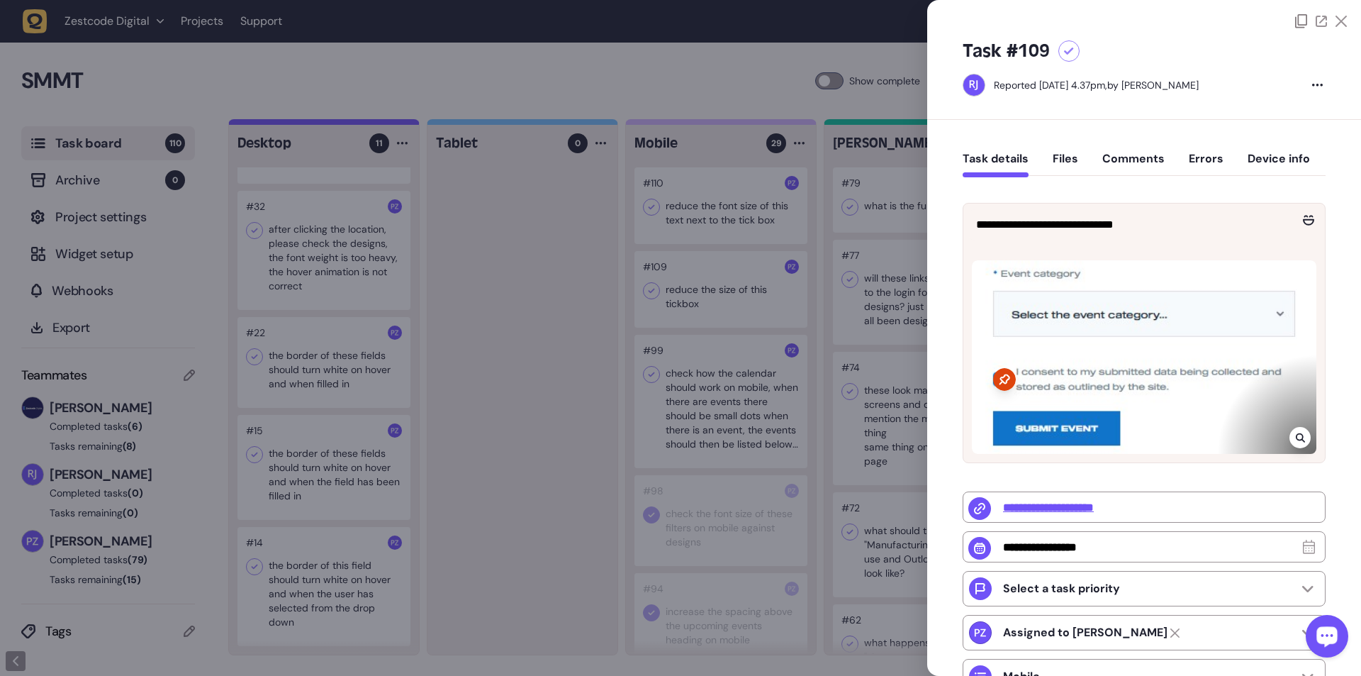
click at [355, 123] on div at bounding box center [680, 338] width 1361 height 676
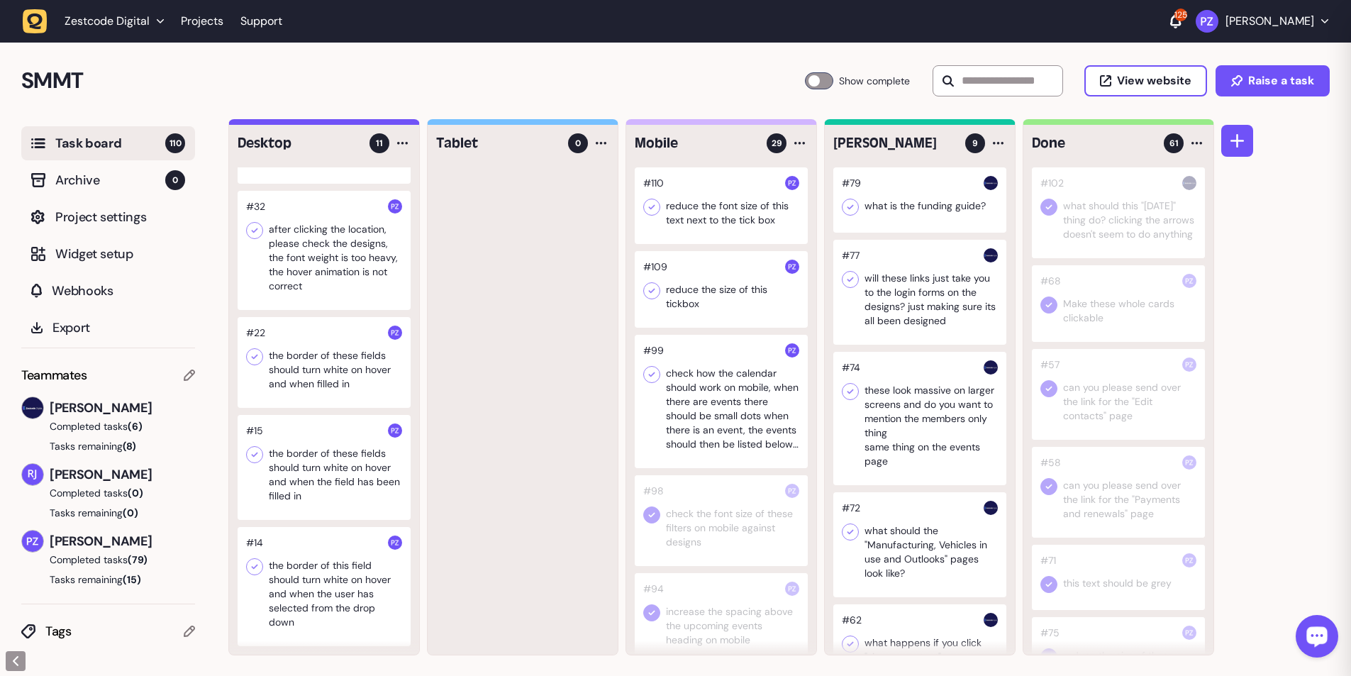
click at [355, 123] on icon at bounding box center [652, 291] width 14 height 14
click at [355, 123] on div at bounding box center [721, 205] width 173 height 77
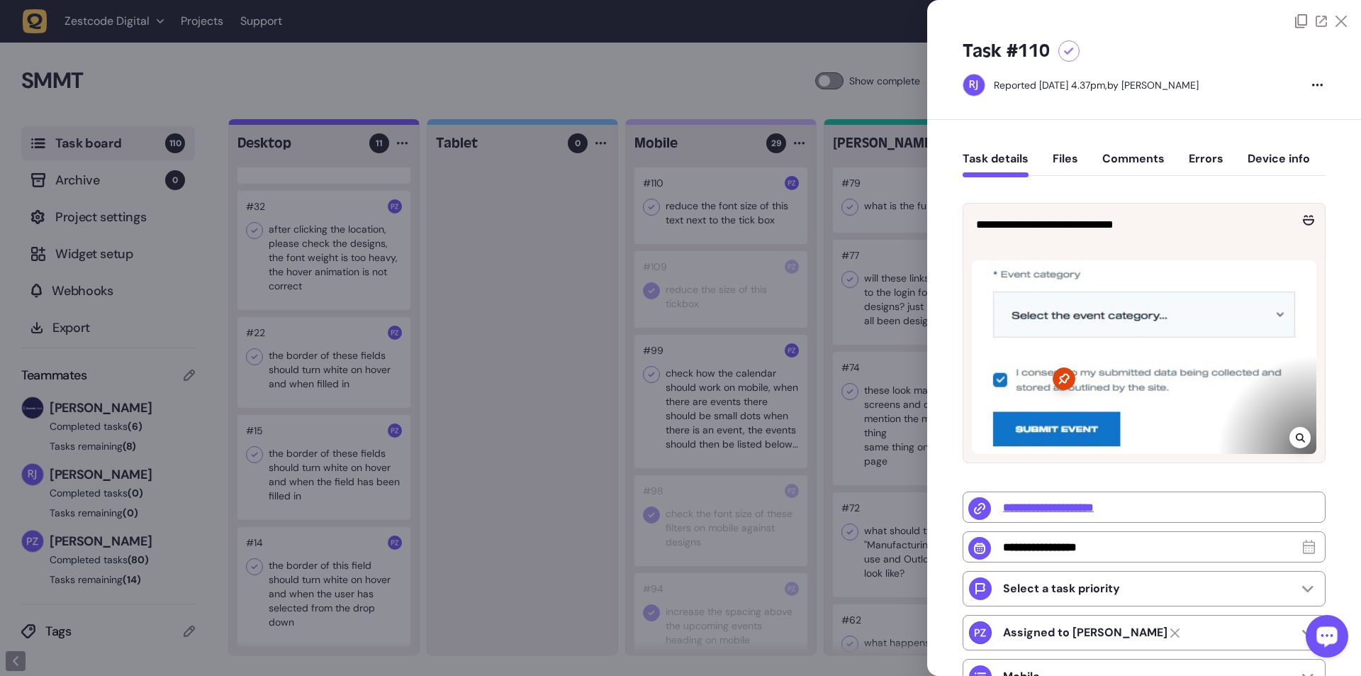
click at [355, 123] on div at bounding box center [680, 338] width 1361 height 676
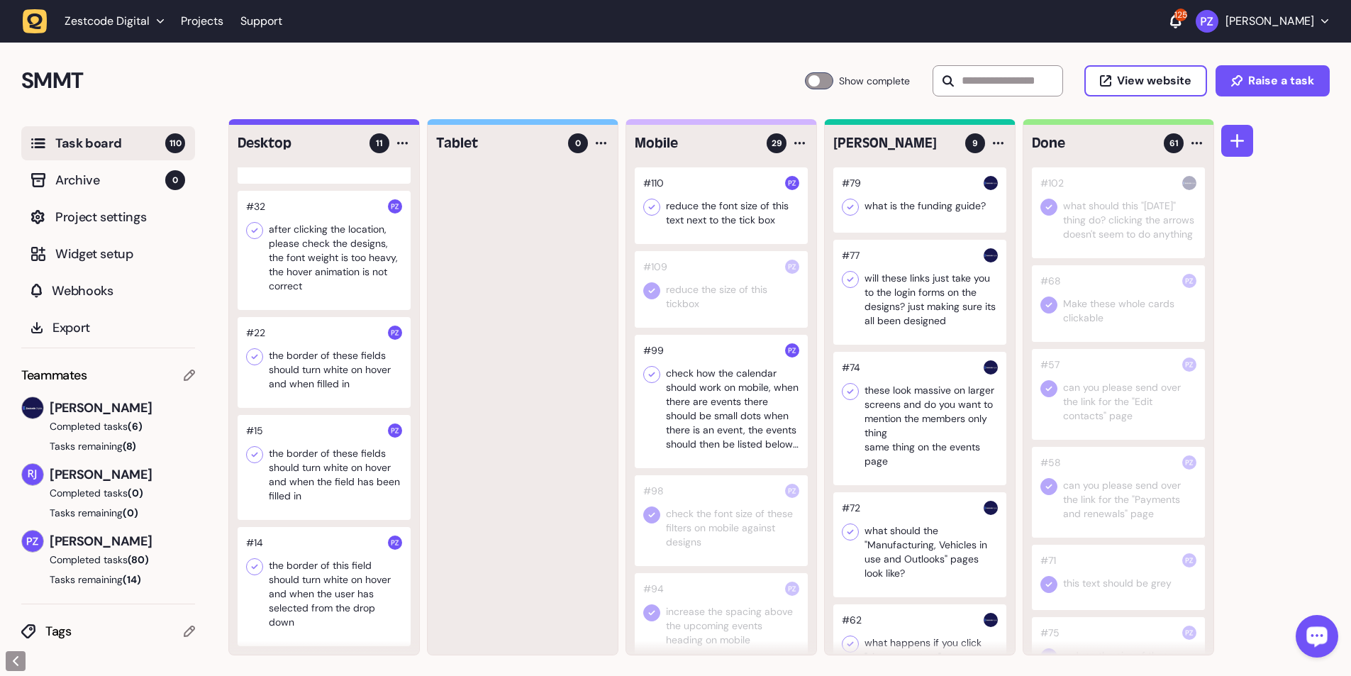
click at [355, 123] on icon at bounding box center [652, 207] width 14 height 14
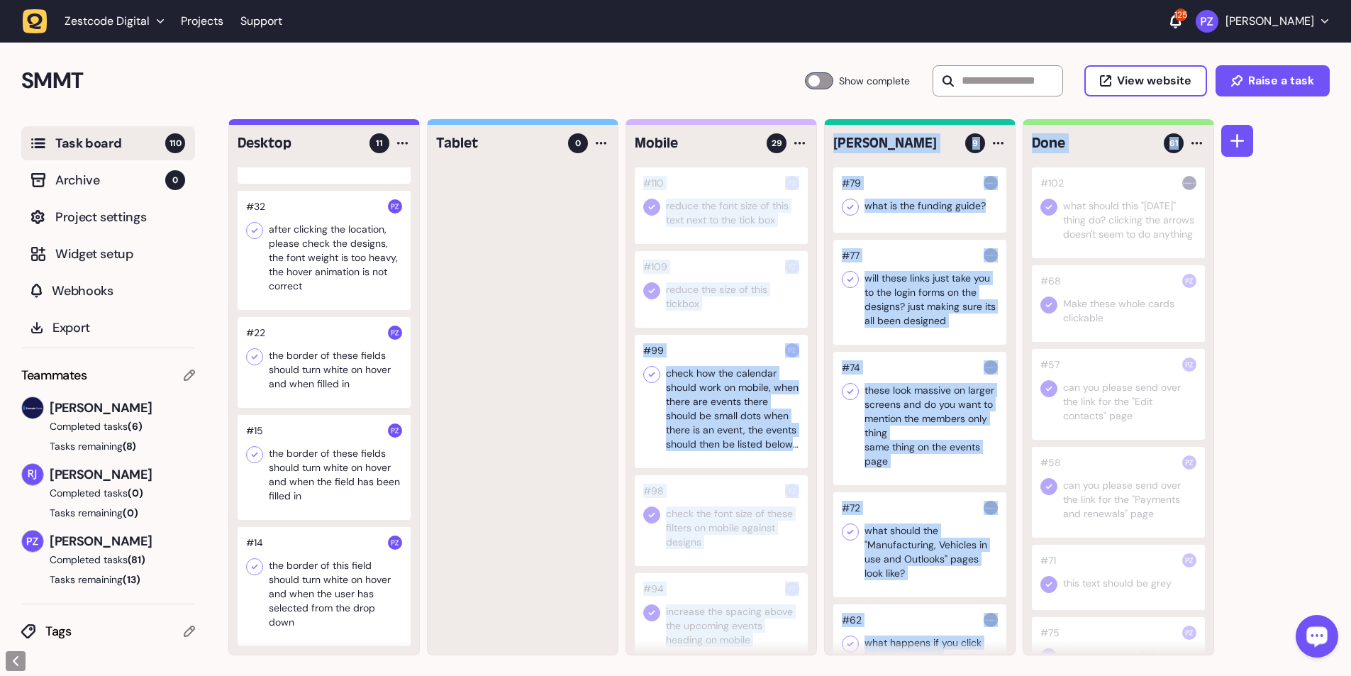
drag, startPoint x: 737, startPoint y: 211, endPoint x: 1090, endPoint y: 235, distance: 353.2
click at [355, 123] on div "Desktop 11 #50 when you untick the ticks next to the headings on this page it s…" at bounding box center [721, 387] width 986 height 536
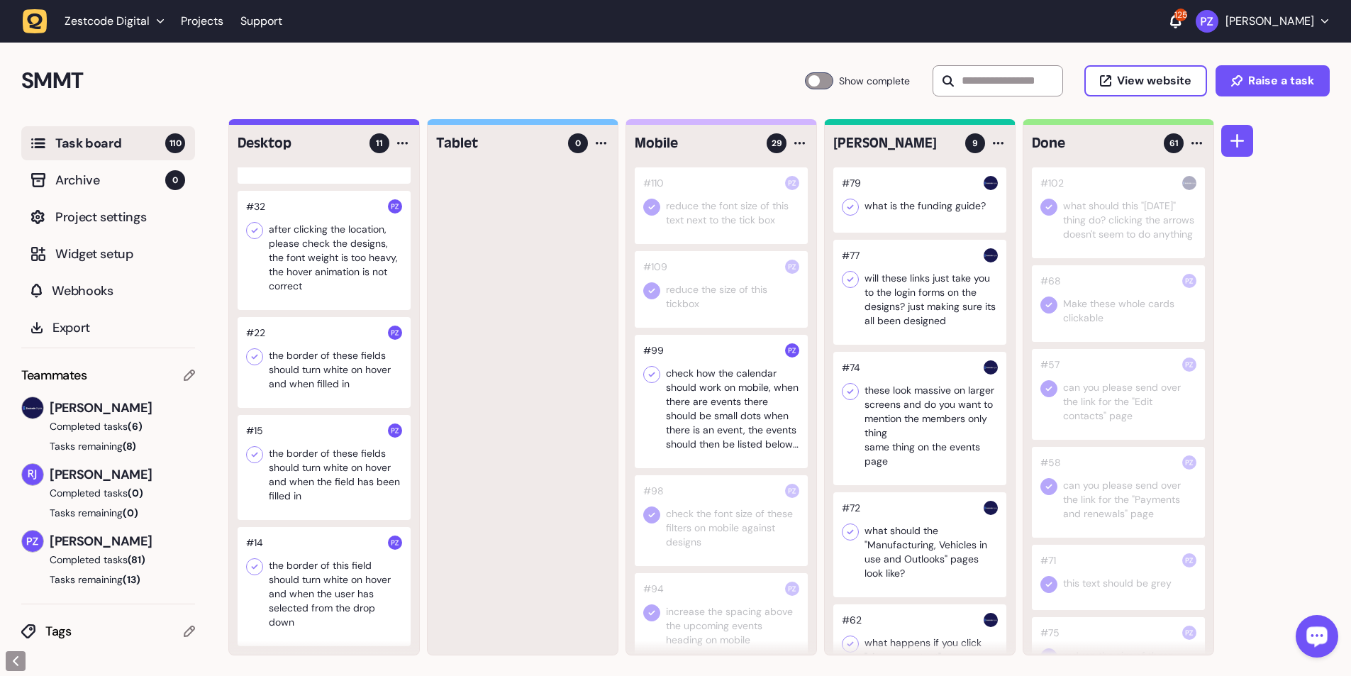
click at [355, 123] on div at bounding box center [523, 410] width 190 height 487
drag, startPoint x: 716, startPoint y: 184, endPoint x: 781, endPoint y: 182, distance: 64.5
click at [355, 123] on div at bounding box center [721, 205] width 173 height 77
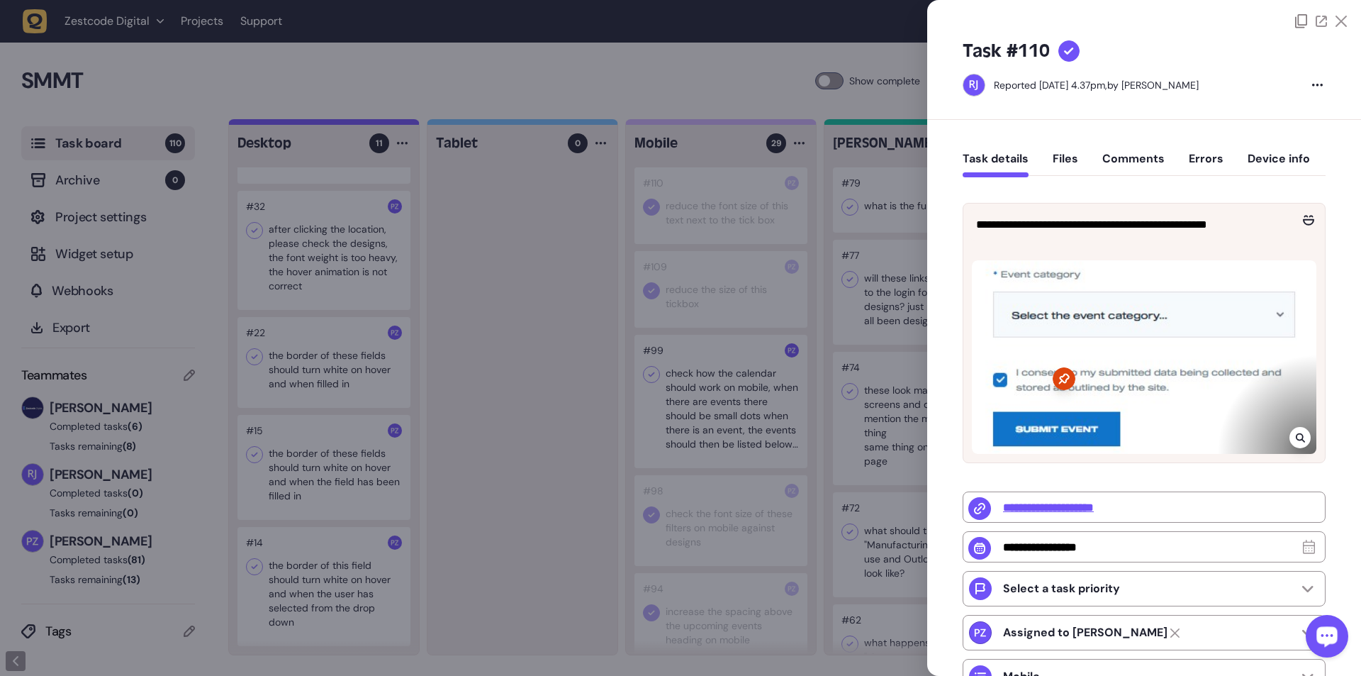
click at [355, 96] on div at bounding box center [680, 338] width 1361 height 676
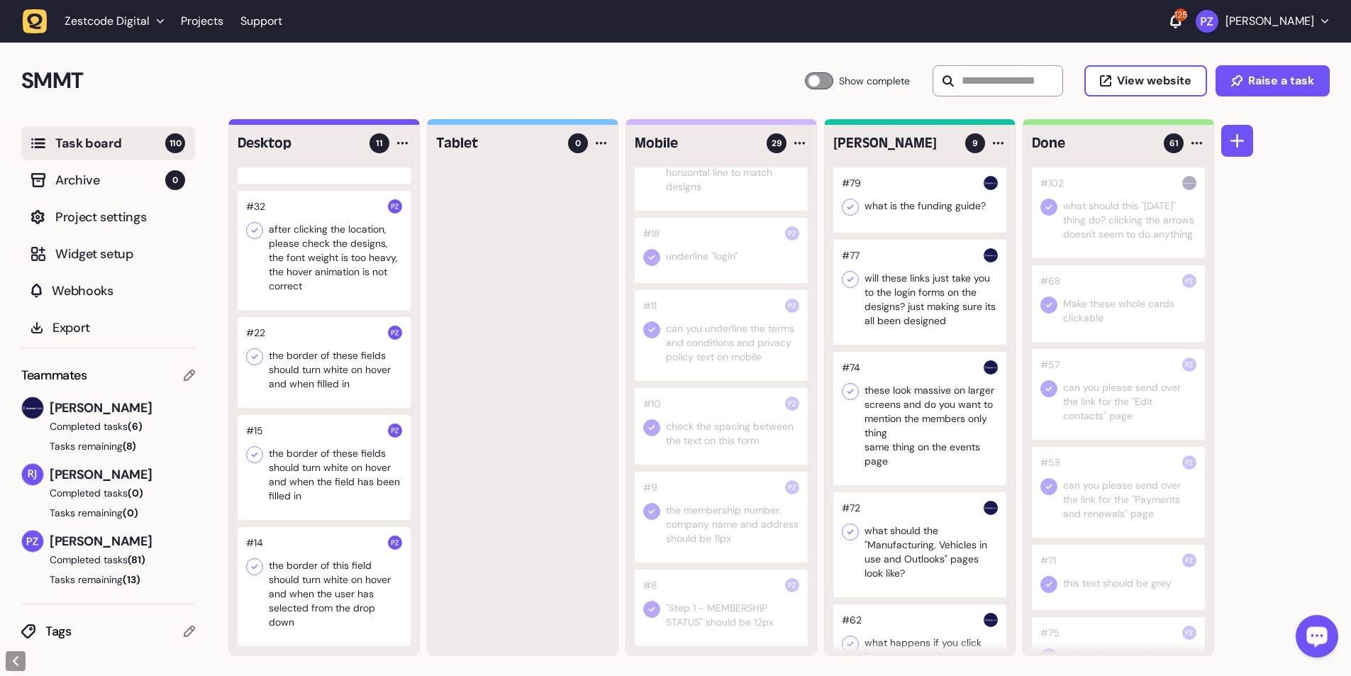
scroll to position [1, 0]
